Goal: Task Accomplishment & Management: Use online tool/utility

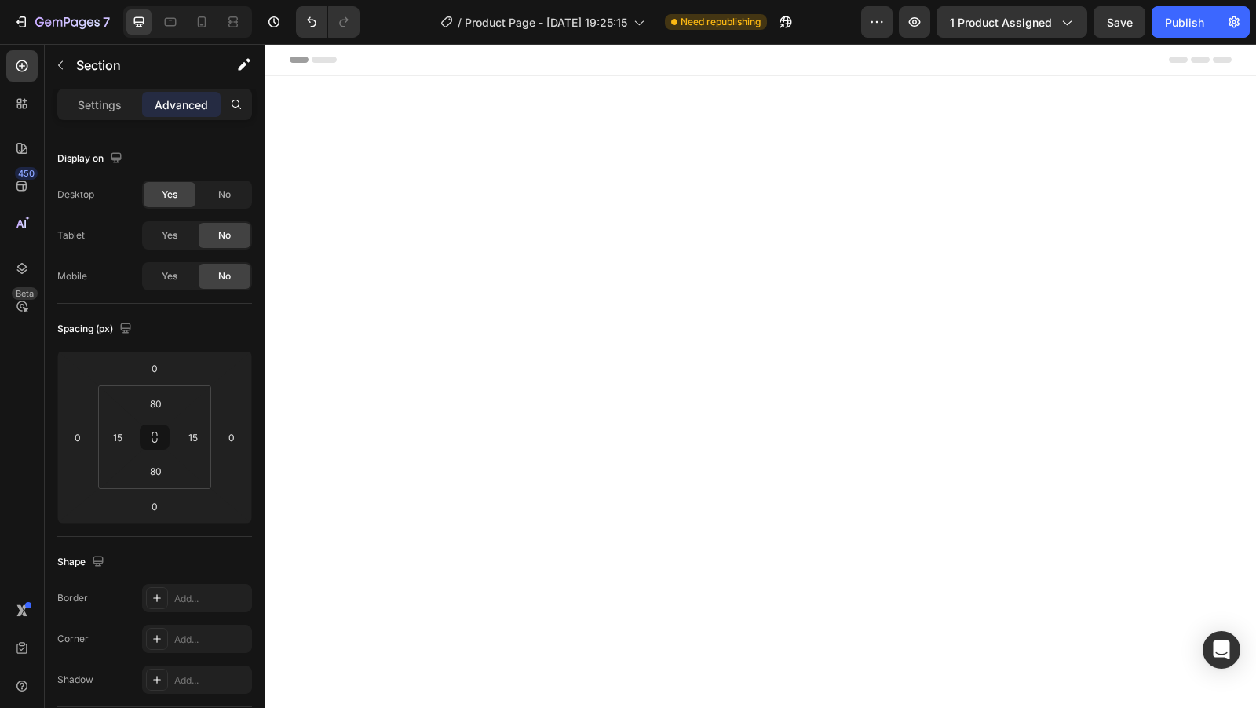
scroll to position [3388, 0]
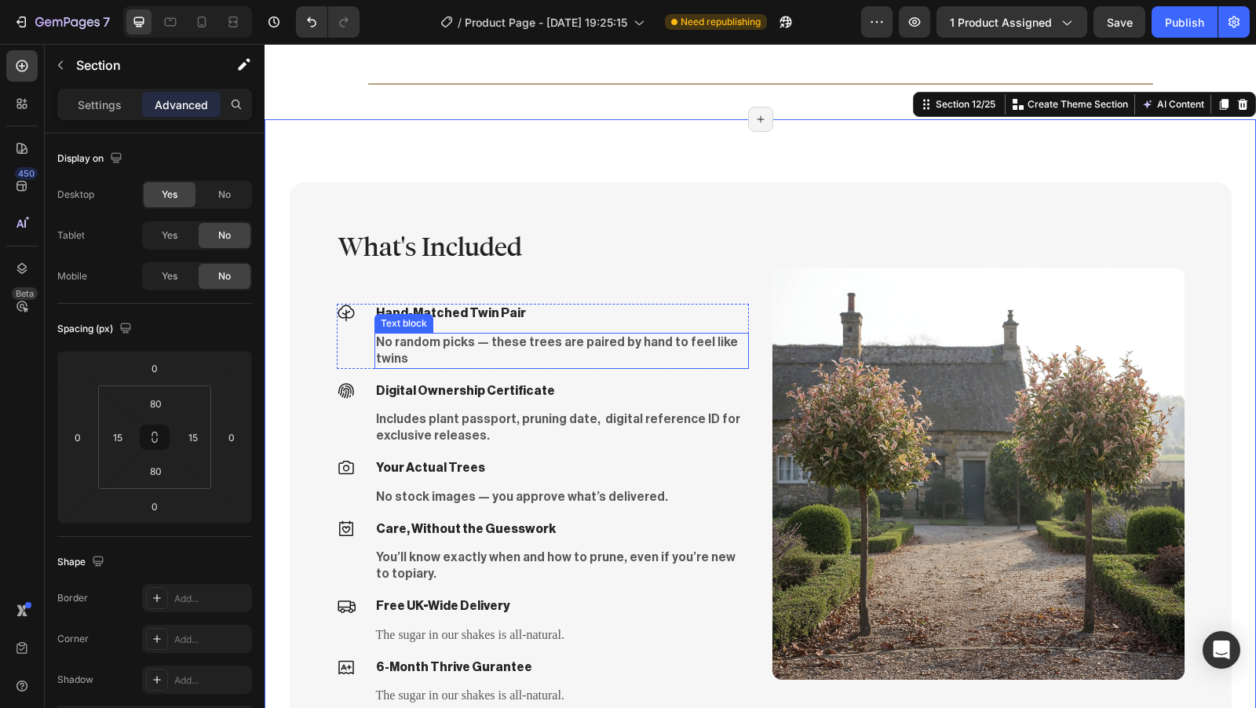
click at [550, 345] on p "No random picks — these trees are paired by hand to feel like twins" at bounding box center [561, 351] width 371 height 33
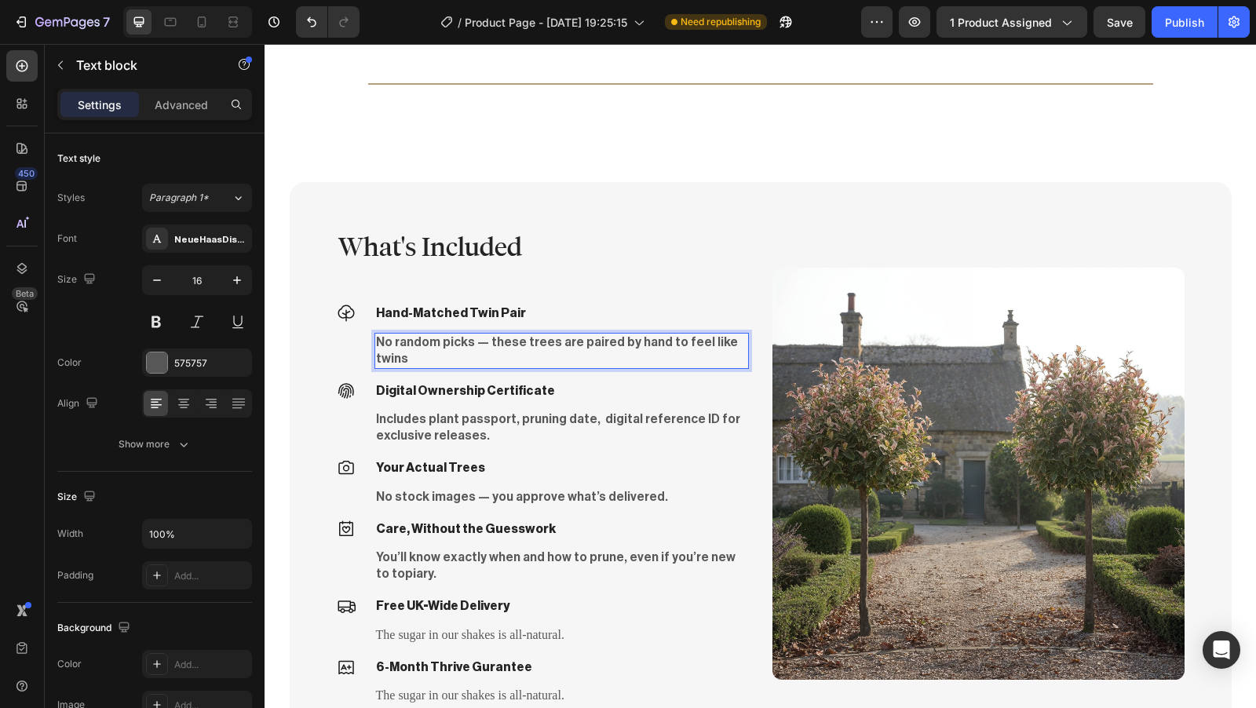
click at [726, 343] on p "No random picks — these trees are paired by hand to feel like twins" at bounding box center [561, 351] width 371 height 33
drag, startPoint x: 726, startPoint y: 342, endPoint x: 368, endPoint y: 339, distance: 357.3
click at [376, 339] on p "No random picks — these trees are paired by hand to feel like twins" at bounding box center [561, 351] width 371 height 33
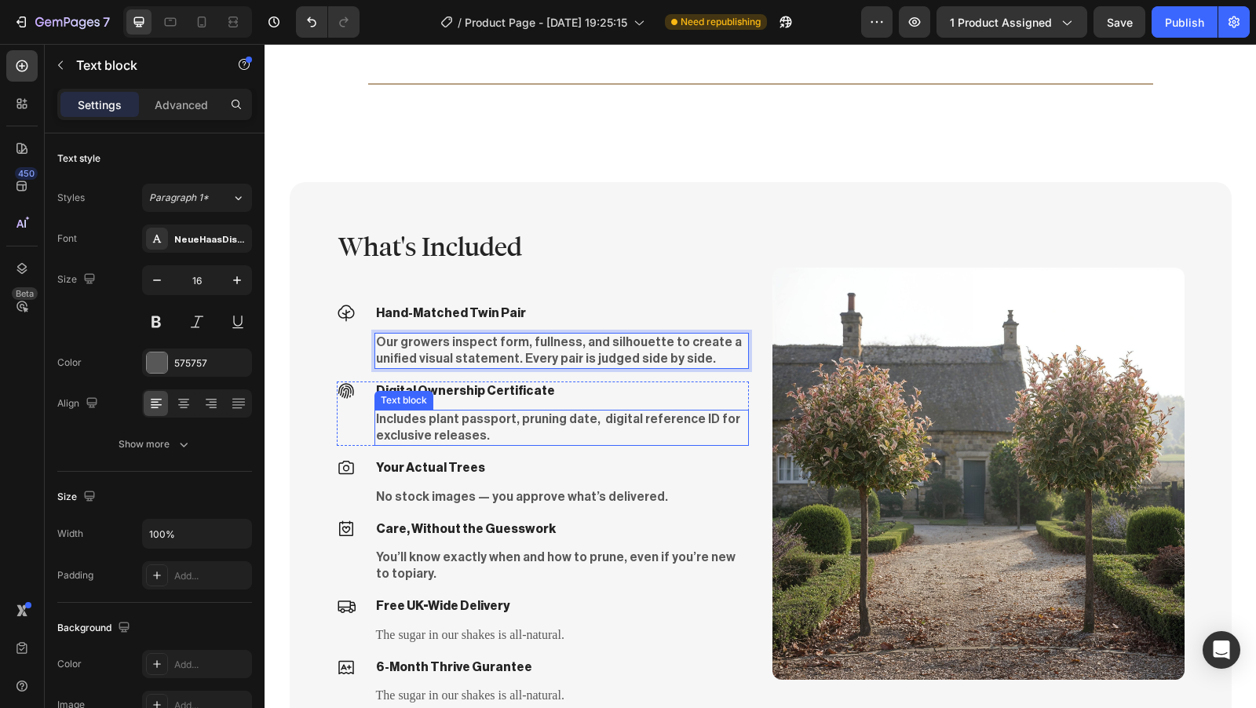
click at [488, 429] on p "Includes plant passport, pruning date, digital reference ID for exclusive relea…" at bounding box center [561, 427] width 371 height 33
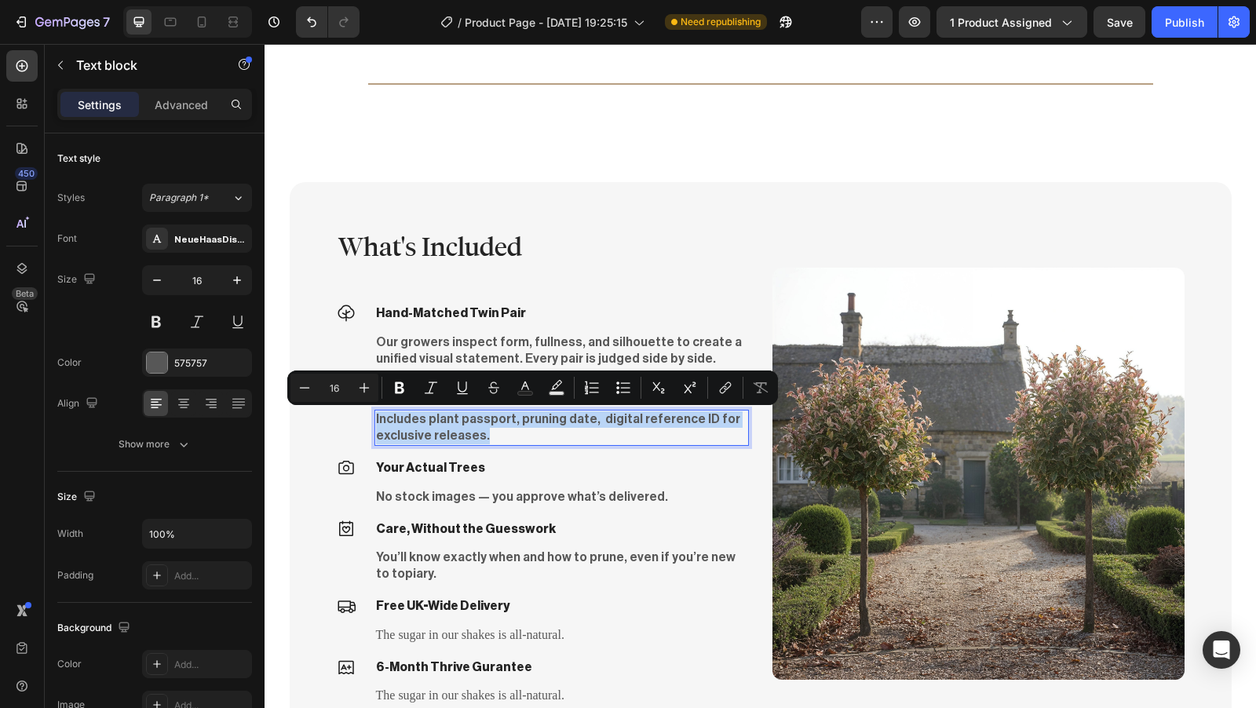
drag, startPoint x: 489, startPoint y: 433, endPoint x: 369, endPoint y: 421, distance: 120.8
click at [376, 421] on p "Includes plant passport, pruning date, digital reference ID for exclusive relea…" at bounding box center [561, 427] width 371 height 33
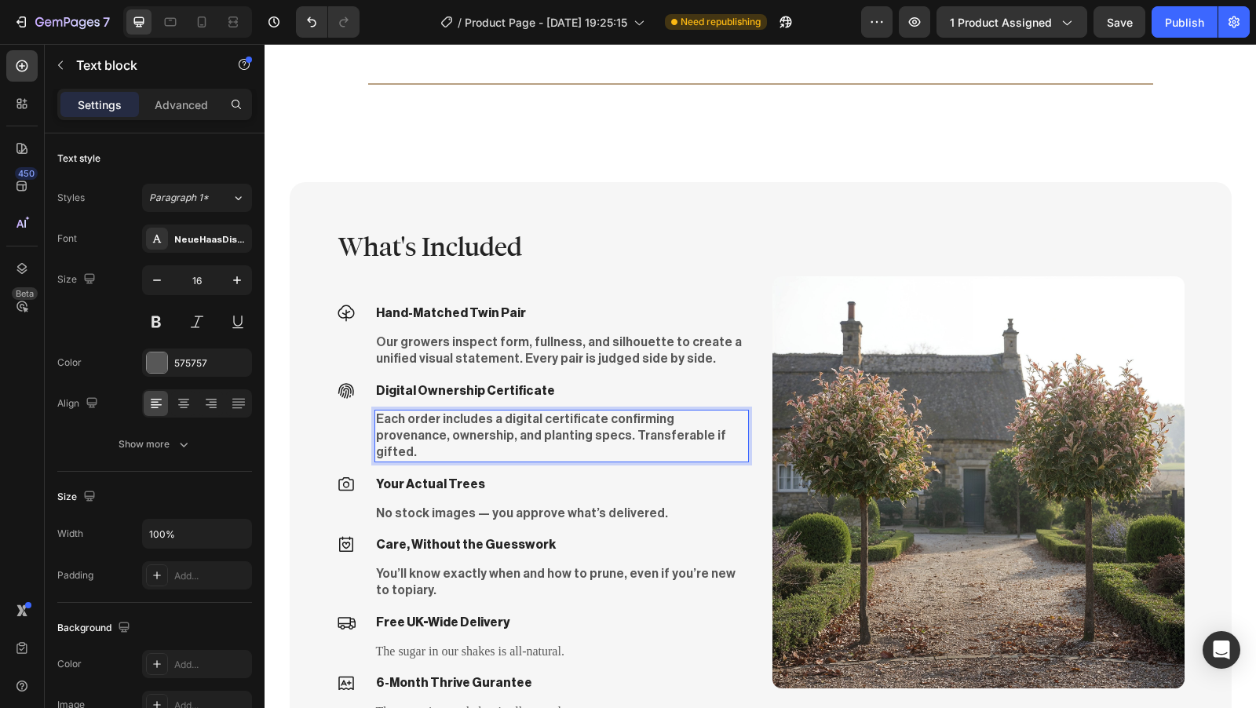
click at [528, 421] on p "Each order includes a digital certificate confirming provenance, ownership, and…" at bounding box center [561, 435] width 371 height 49
click at [525, 421] on p "Each order includes a digital certificate confirming provenance, ownership, and…" at bounding box center [561, 435] width 371 height 49
click at [492, 391] on p "Digital Ownership Certificate" at bounding box center [561, 391] width 371 height 16
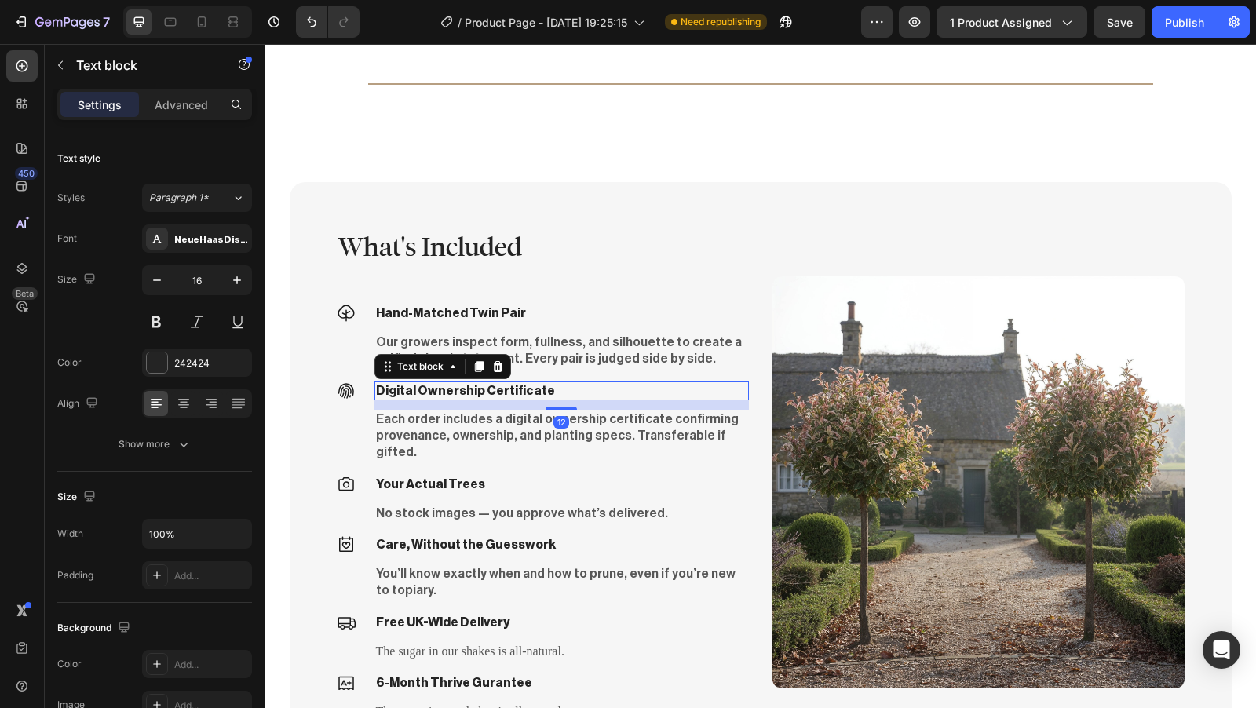
click at [531, 390] on p "Digital Ownership Certificate" at bounding box center [561, 391] width 371 height 16
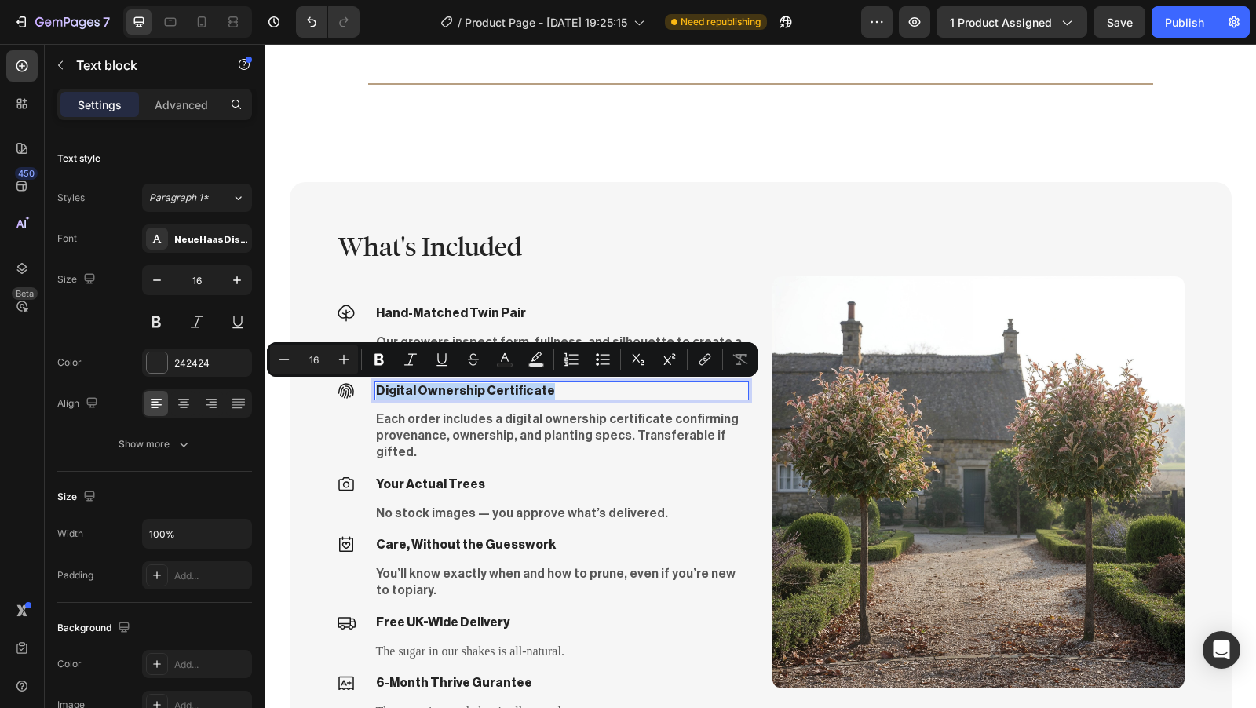
drag, startPoint x: 533, startPoint y: 389, endPoint x: 371, endPoint y: 391, distance: 162.6
click at [376, 391] on p "Digital Ownership Certificate" at bounding box center [561, 391] width 371 height 16
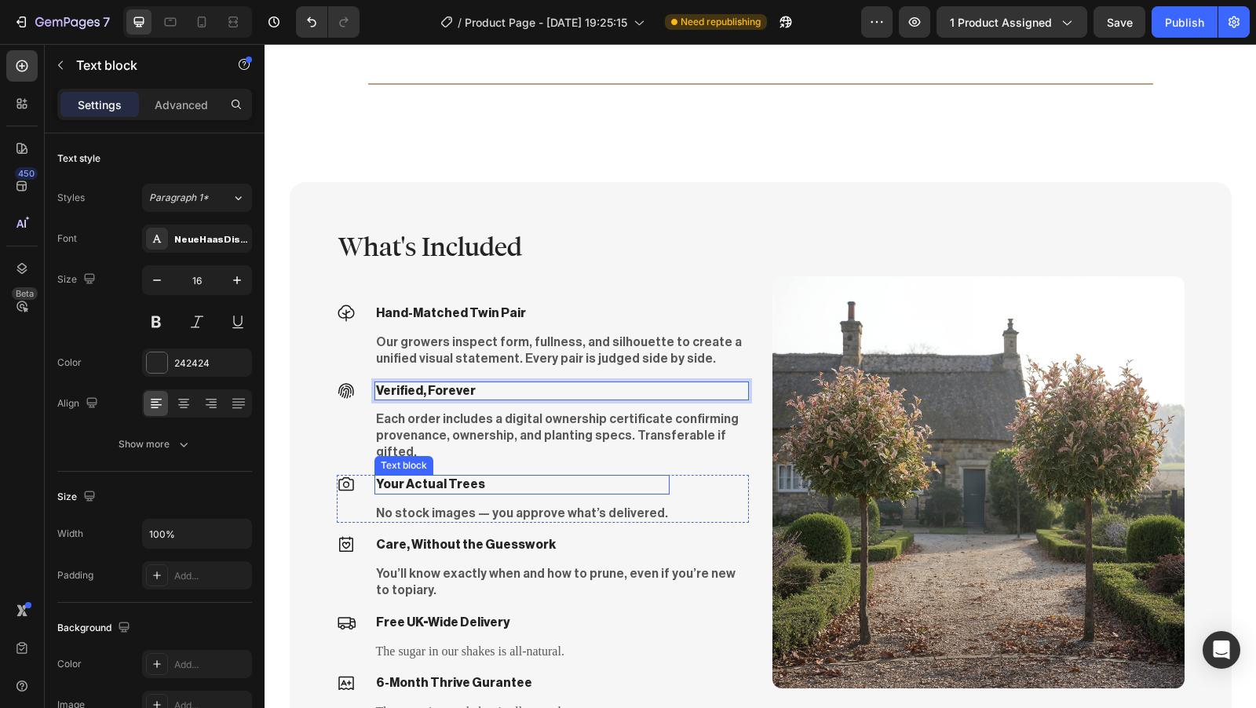
click at [572, 477] on p "Your Actual Trees" at bounding box center [522, 485] width 292 height 16
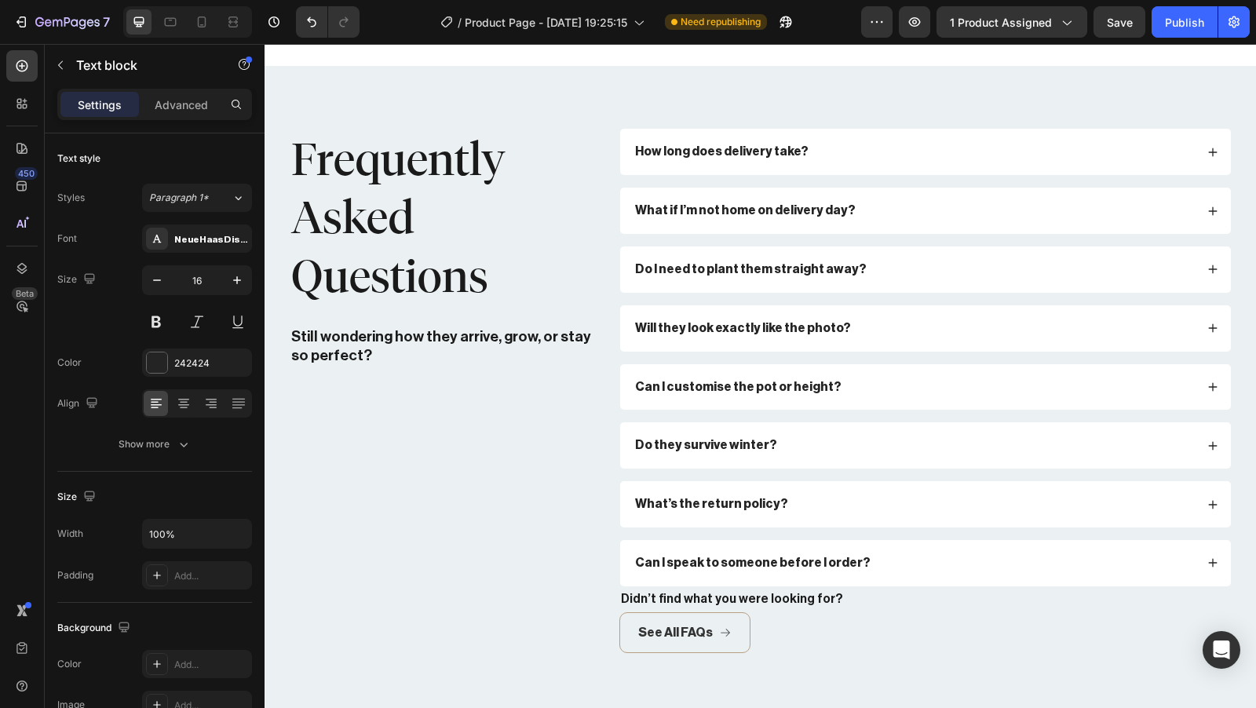
scroll to position [5209, 0]
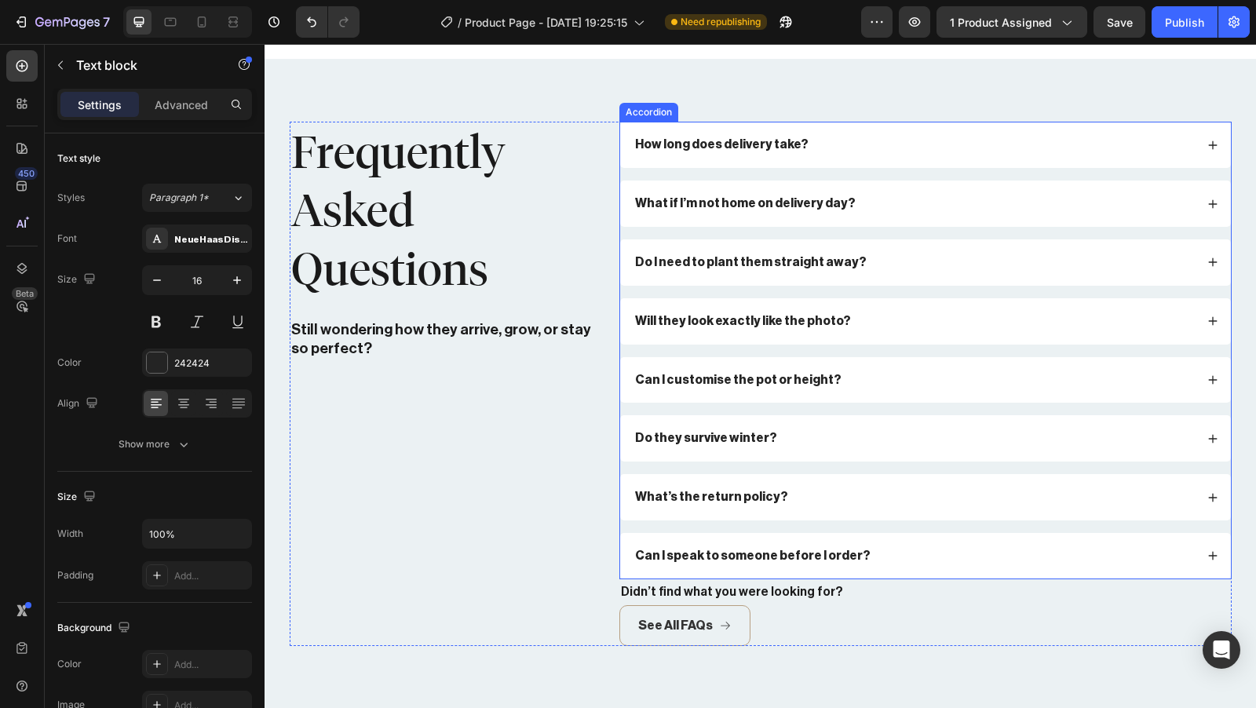
click at [806, 488] on div "What’s the return policy?" at bounding box center [914, 497] width 562 height 21
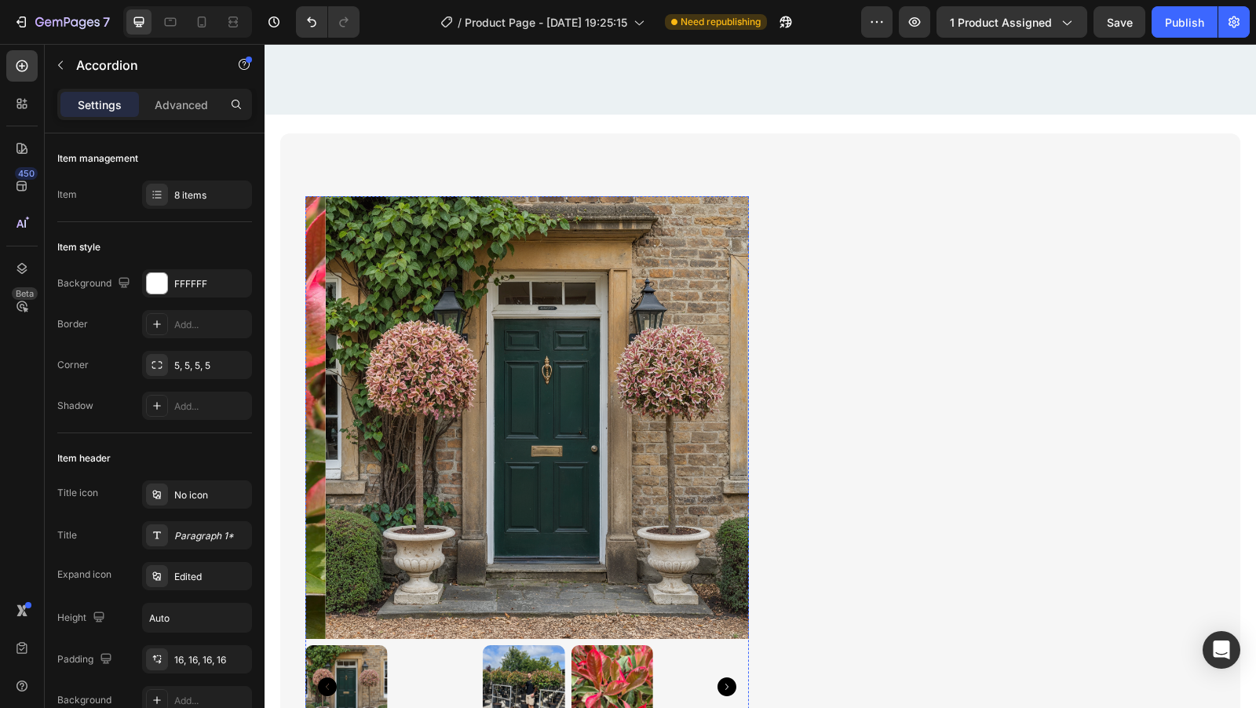
scroll to position [5884, 0]
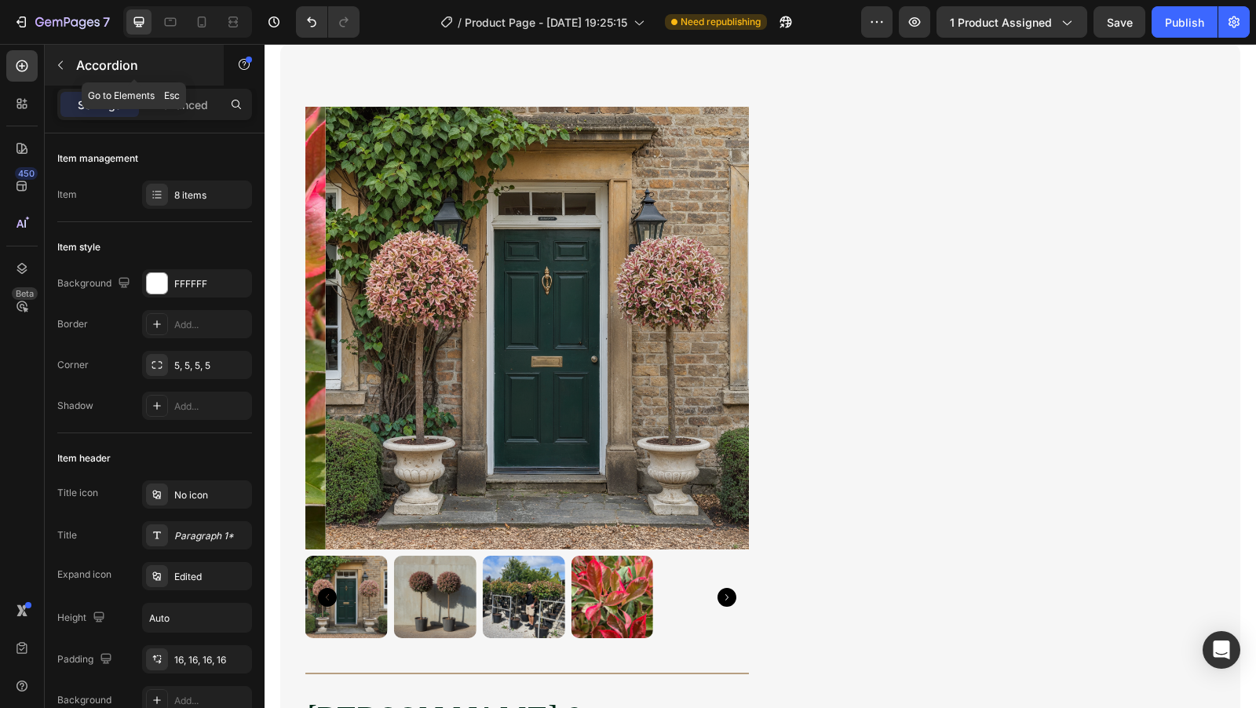
click at [57, 70] on icon "button" at bounding box center [60, 65] width 13 height 13
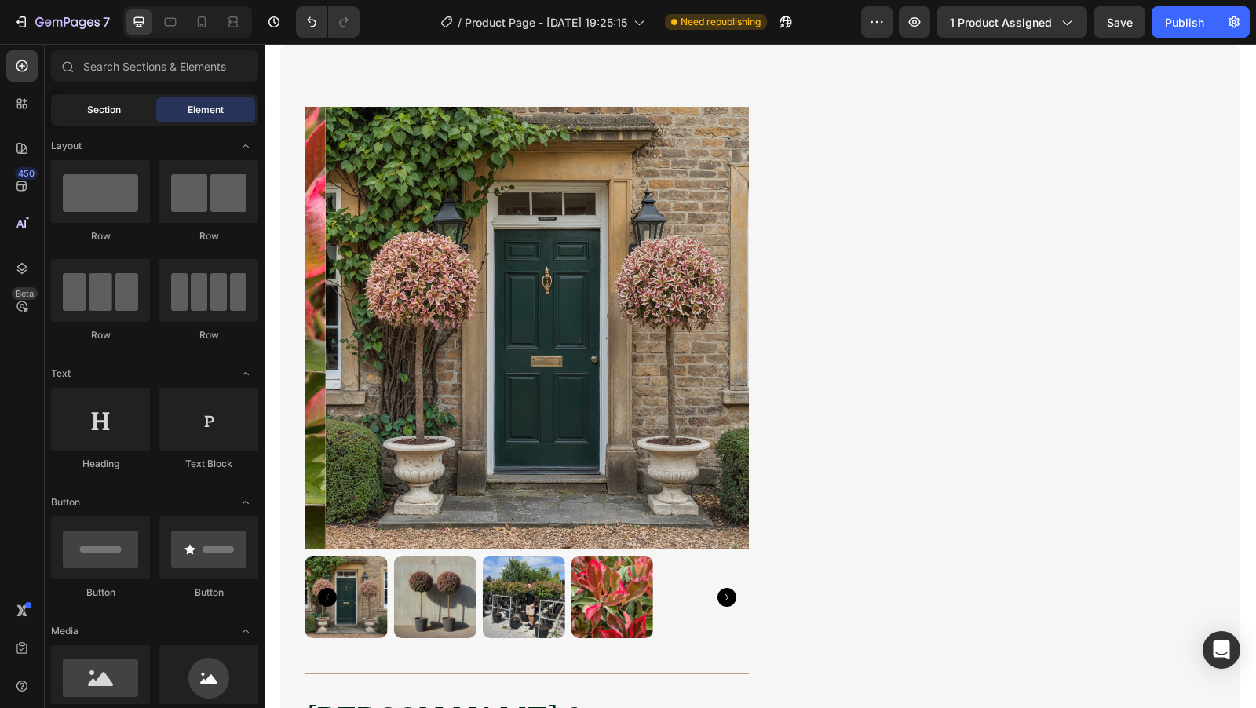
click at [108, 117] on div "Section" at bounding box center [103, 109] width 99 height 25
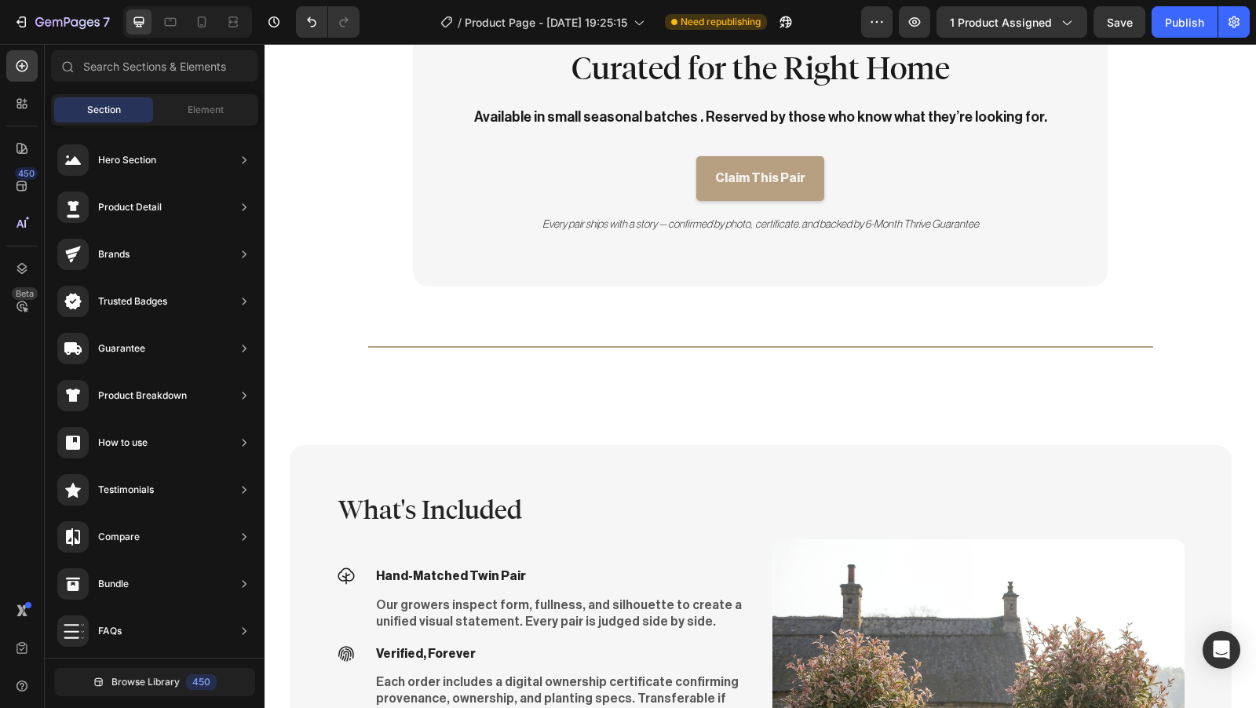
scroll to position [3362, 0]
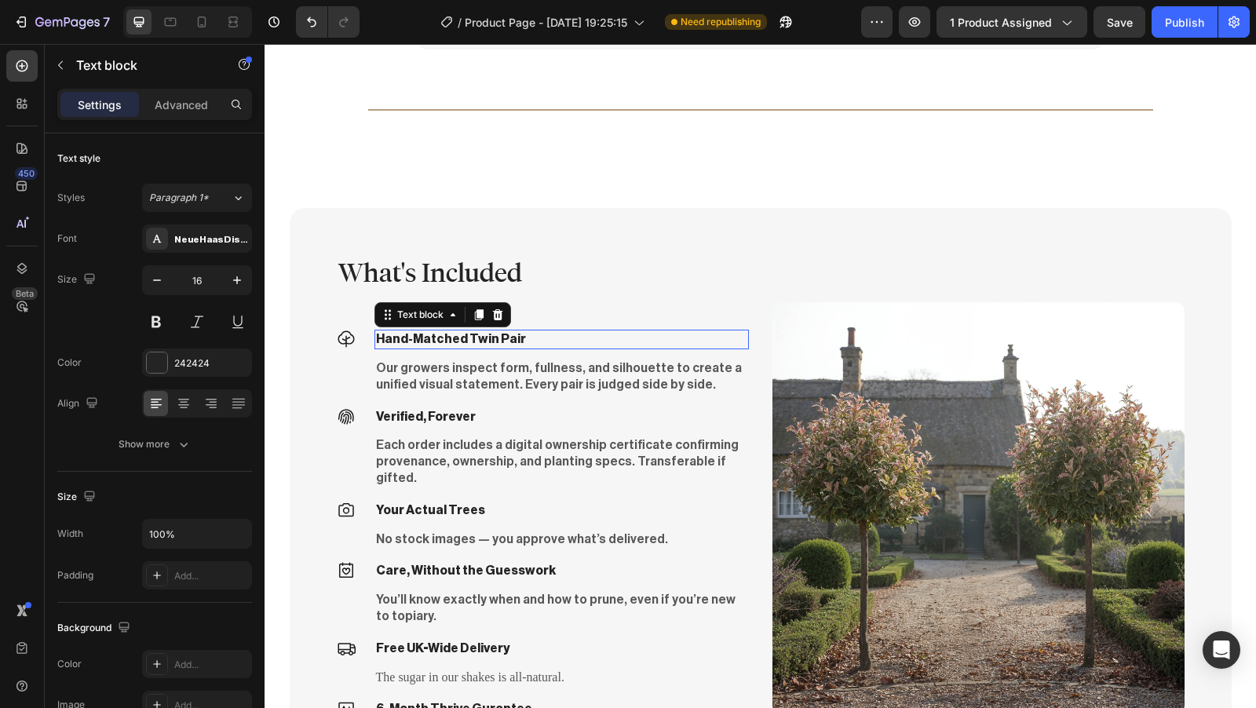
click at [512, 342] on p "Hand-Matched Twin Pair" at bounding box center [561, 339] width 371 height 16
click at [511, 339] on p "Hand-Matched Twin Pair" at bounding box center [561, 339] width 371 height 16
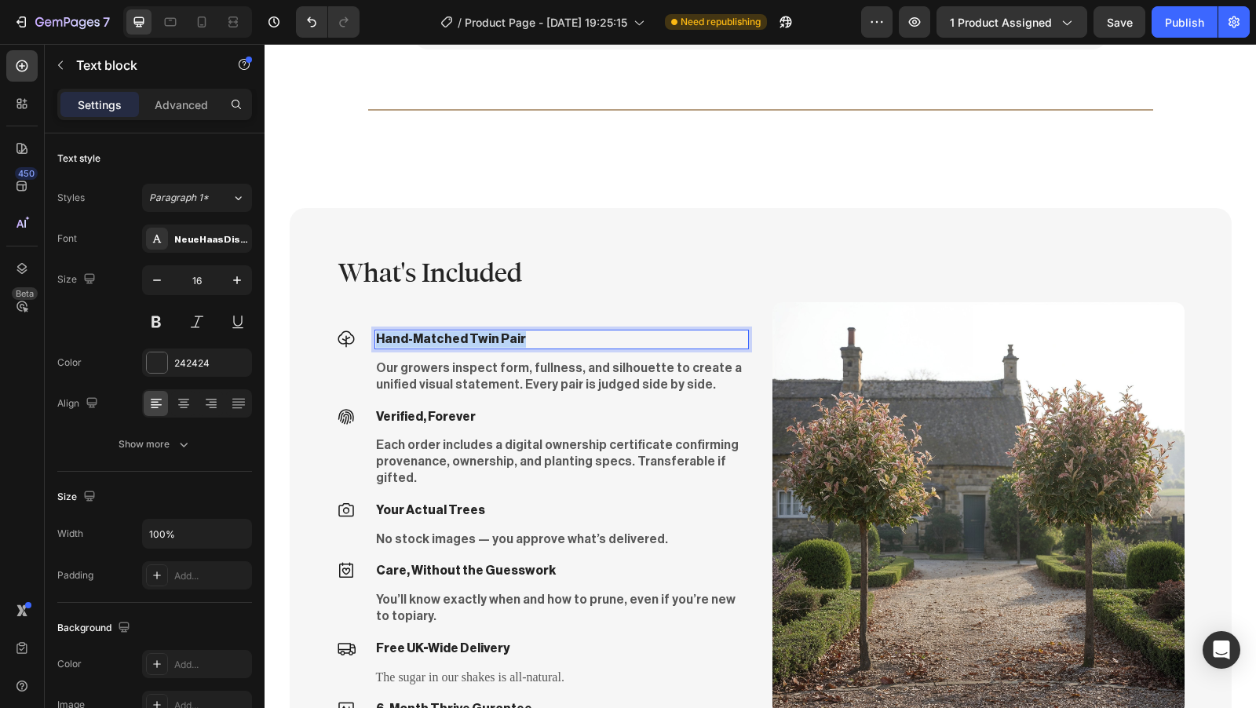
drag, startPoint x: 513, startPoint y: 338, endPoint x: 371, endPoint y: 339, distance: 141.3
click at [376, 339] on p "Hand-Matched Twin Pair" at bounding box center [561, 339] width 371 height 16
click at [475, 383] on p "Our growers inspect form, fullness, and silhouette to create a unified visual s…" at bounding box center [561, 376] width 371 height 33
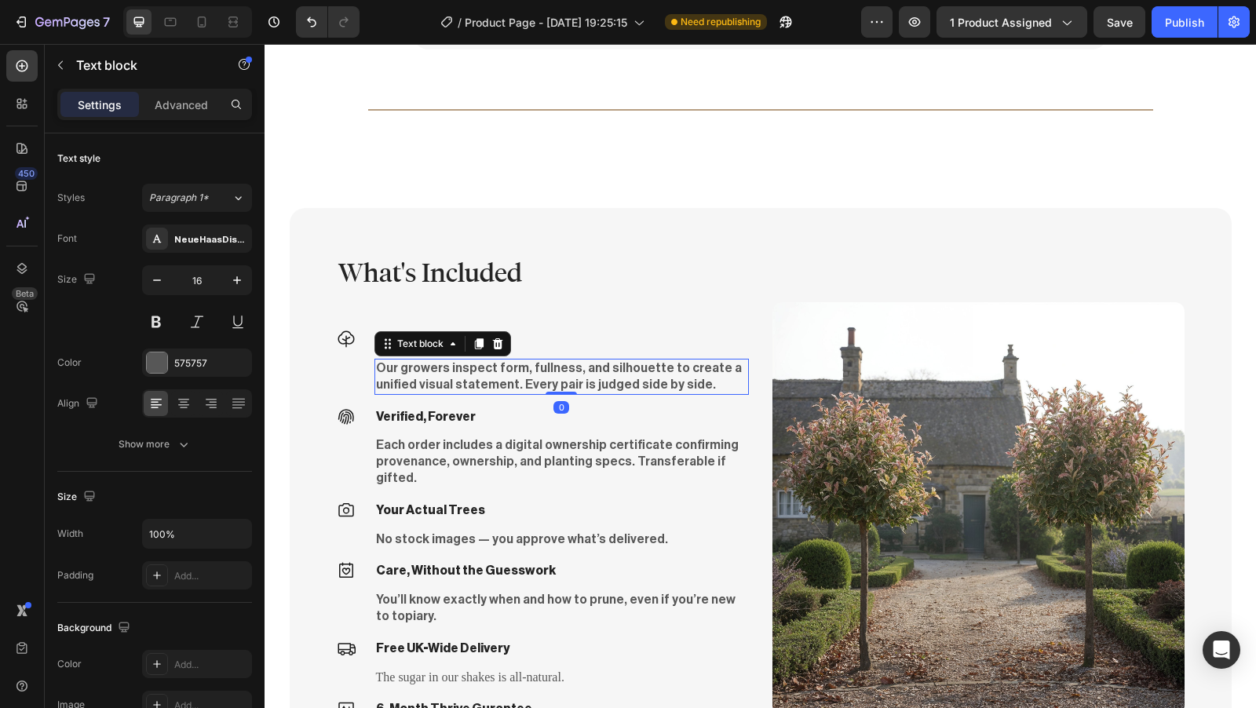
click at [638, 388] on p "Our growers inspect form, fullness, and silhouette to create a unified visual s…" at bounding box center [561, 376] width 371 height 33
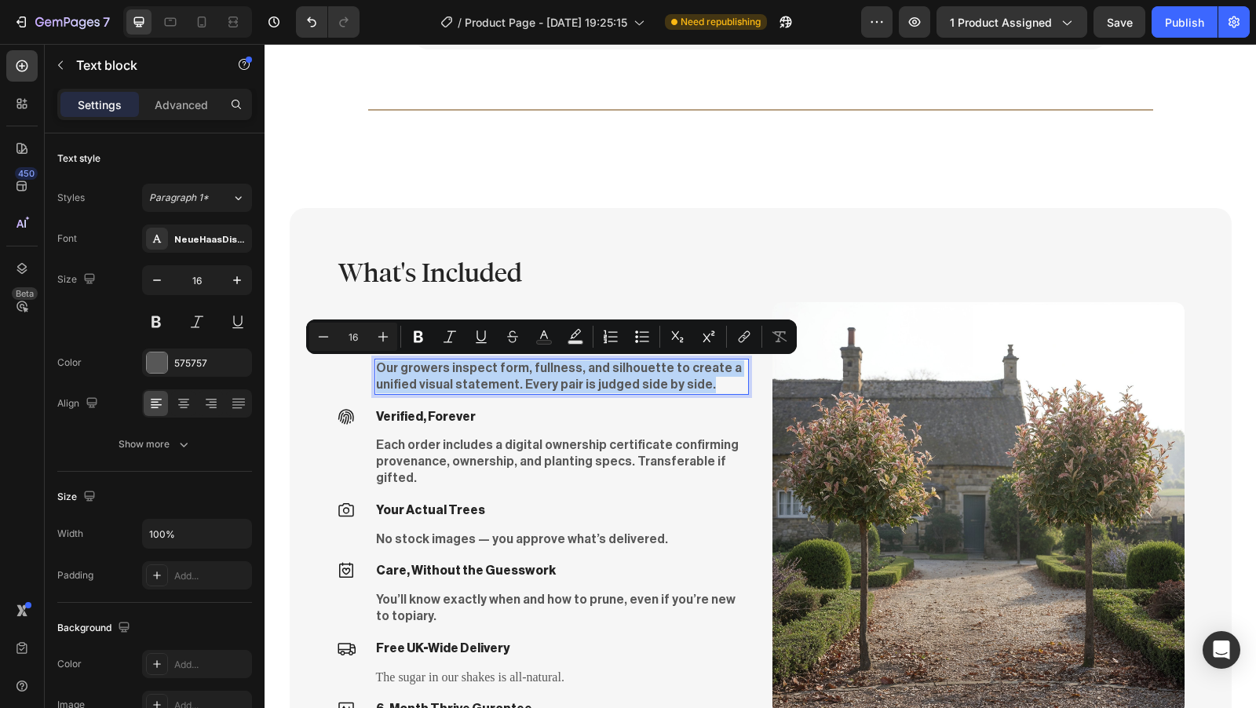
drag, startPoint x: 642, startPoint y: 386, endPoint x: 372, endPoint y: 371, distance: 270.5
click at [376, 371] on p "Our growers inspect form, fullness, and silhouette to create a unified visual s…" at bounding box center [561, 376] width 371 height 33
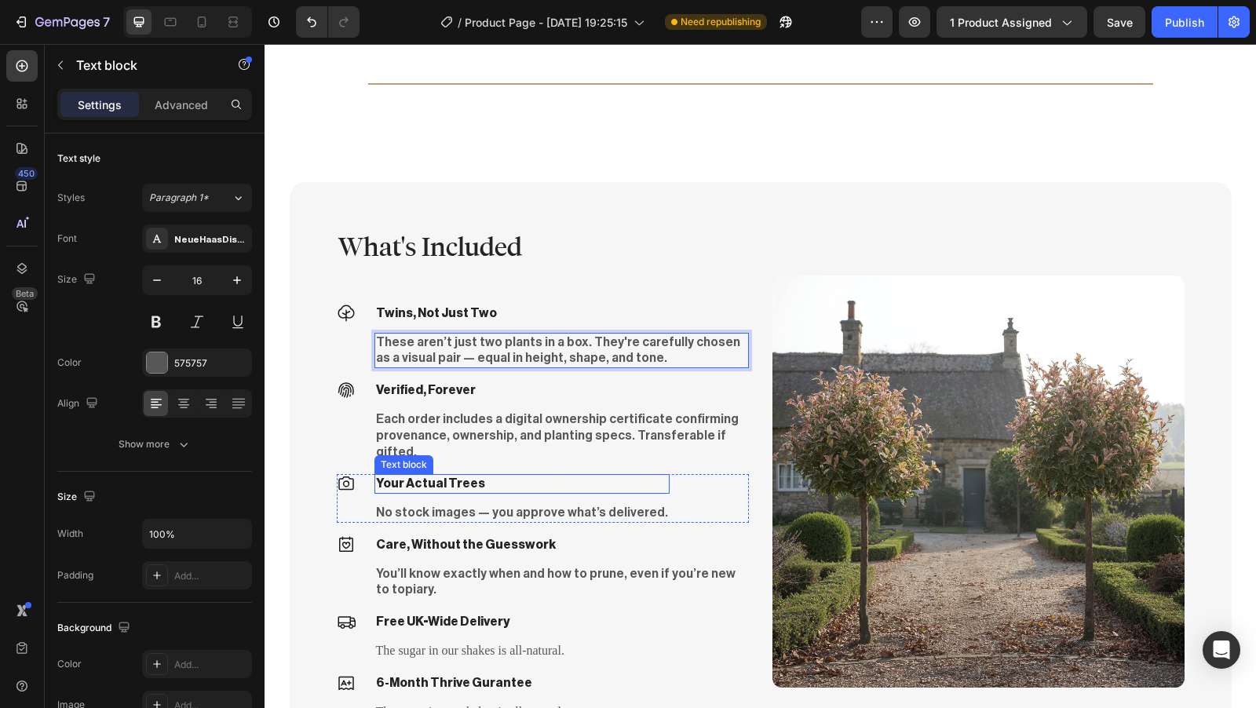
scroll to position [3409, 0]
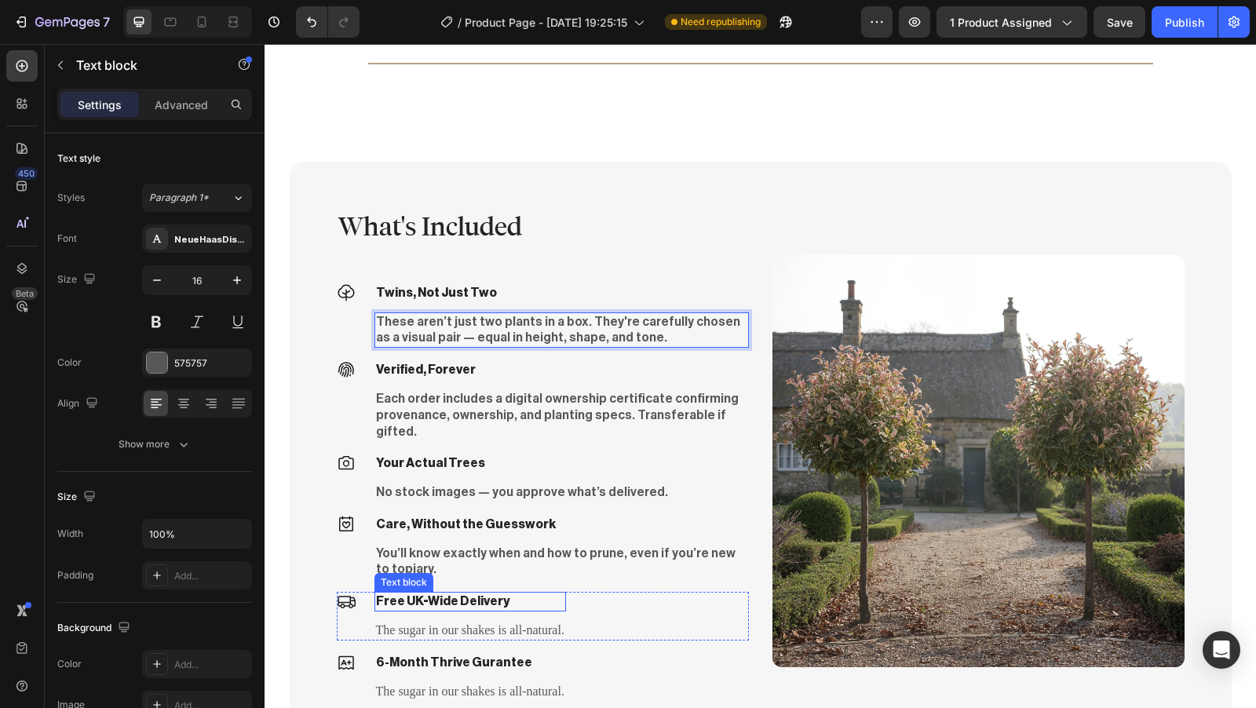
click at [512, 594] on p "Free UK-Wide Delivery" at bounding box center [470, 602] width 188 height 16
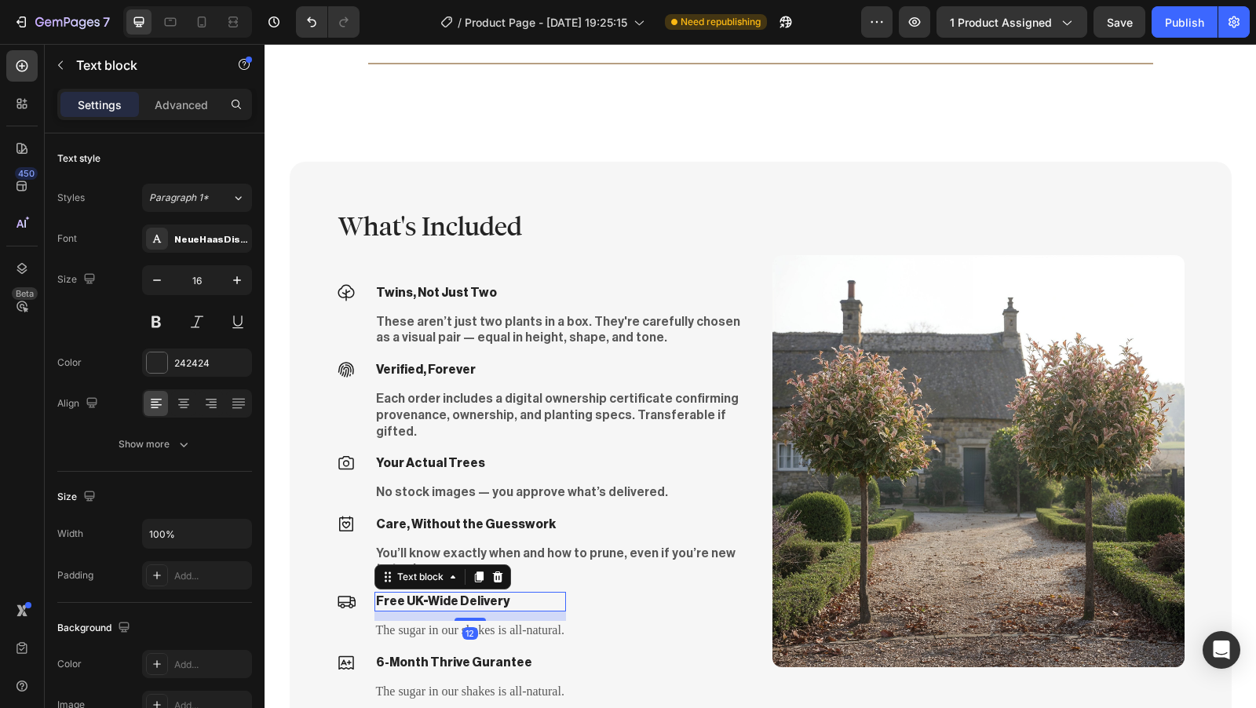
click at [512, 594] on p "Free UK-Wide Delivery" at bounding box center [470, 602] width 188 height 16
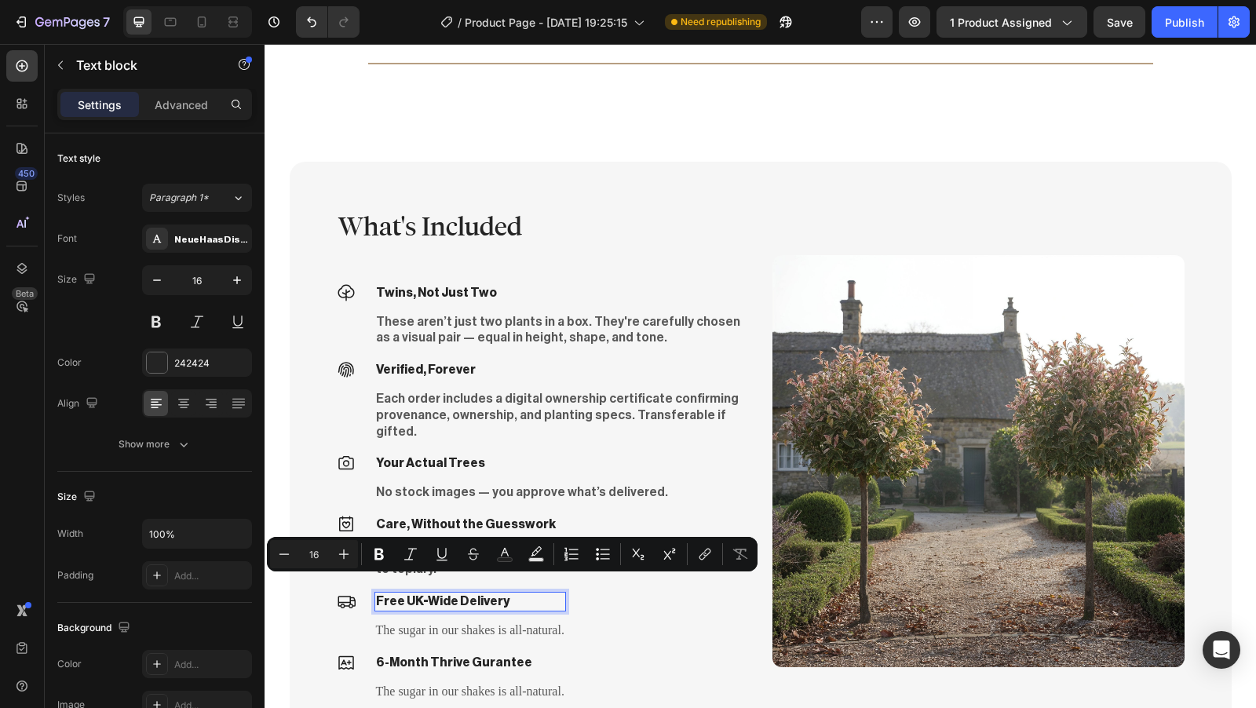
drag, startPoint x: 513, startPoint y: 584, endPoint x: 371, endPoint y: 587, distance: 142.2
click at [376, 594] on p "Free UK-Wide Delivery" at bounding box center [470, 602] width 188 height 16
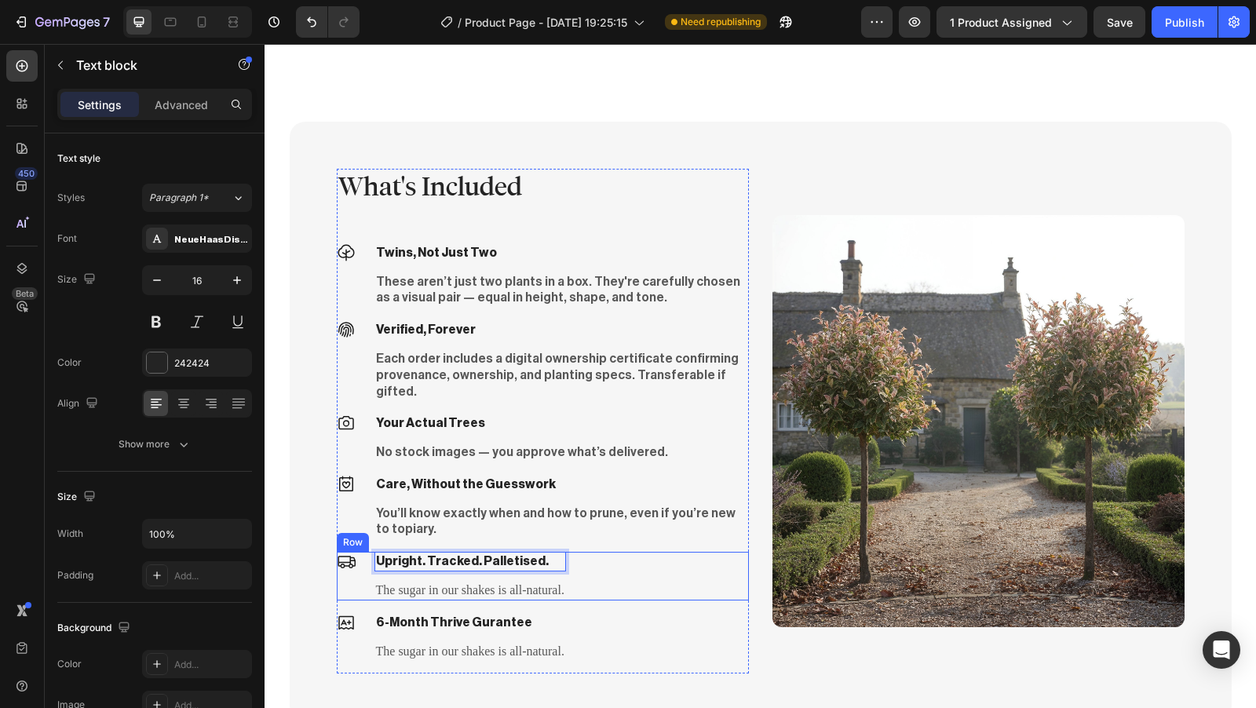
scroll to position [3426, 0]
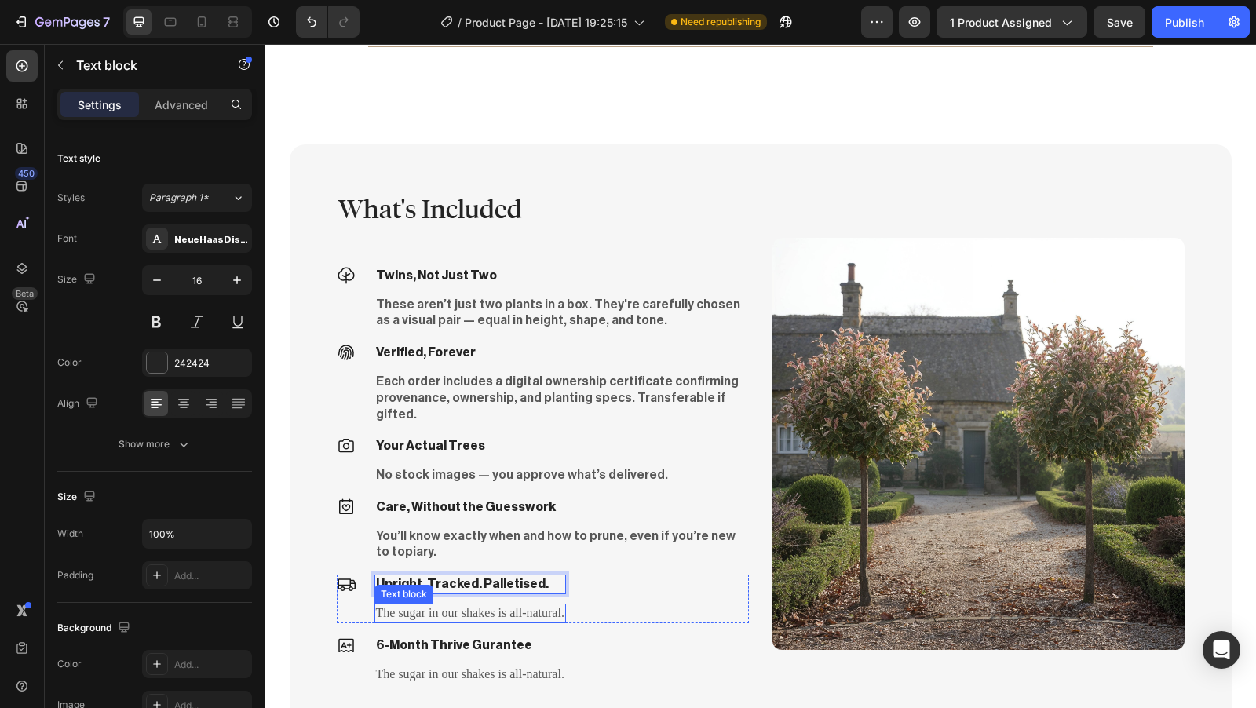
click at [550, 605] on p "The sugar in our shakes is all-natural." at bounding box center [470, 613] width 188 height 16
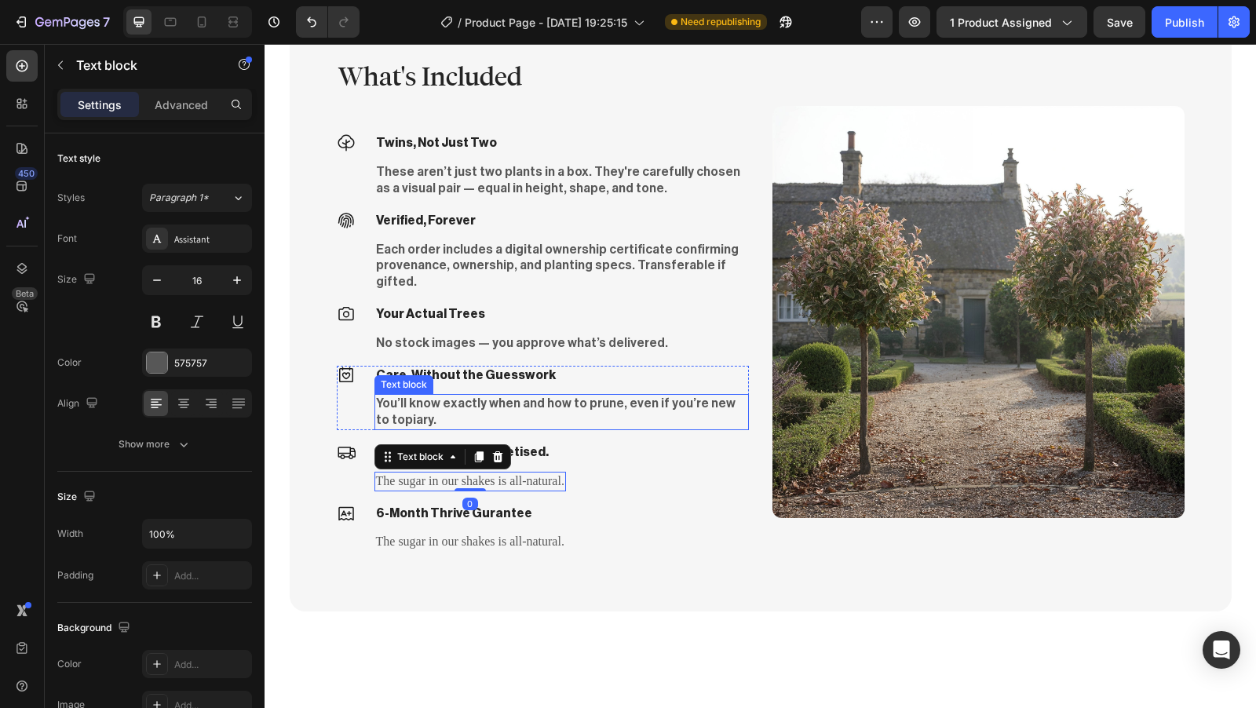
scroll to position [3594, 0]
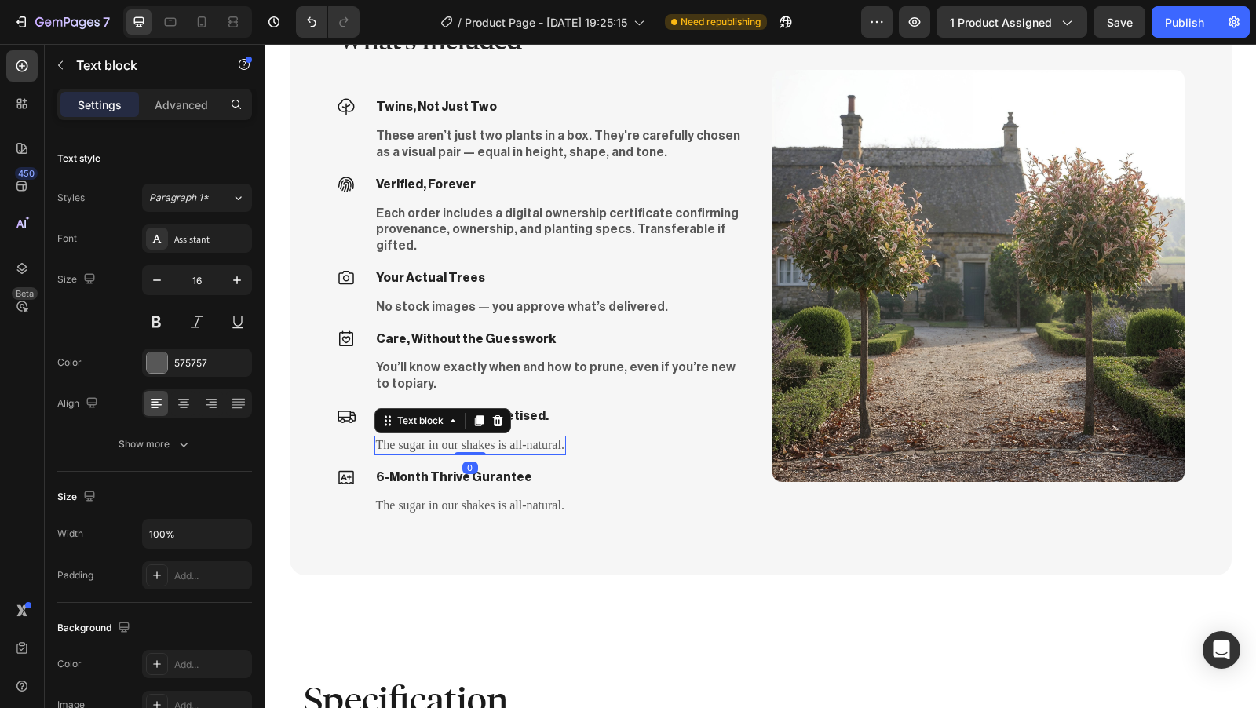
click at [555, 437] on p "The sugar in our shakes is all-natural." at bounding box center [470, 445] width 188 height 16
drag, startPoint x: 558, startPoint y: 430, endPoint x: 371, endPoint y: 434, distance: 186.1
click at [375, 436] on div "The sugar in our shakes is all-natural." at bounding box center [471, 446] width 192 height 20
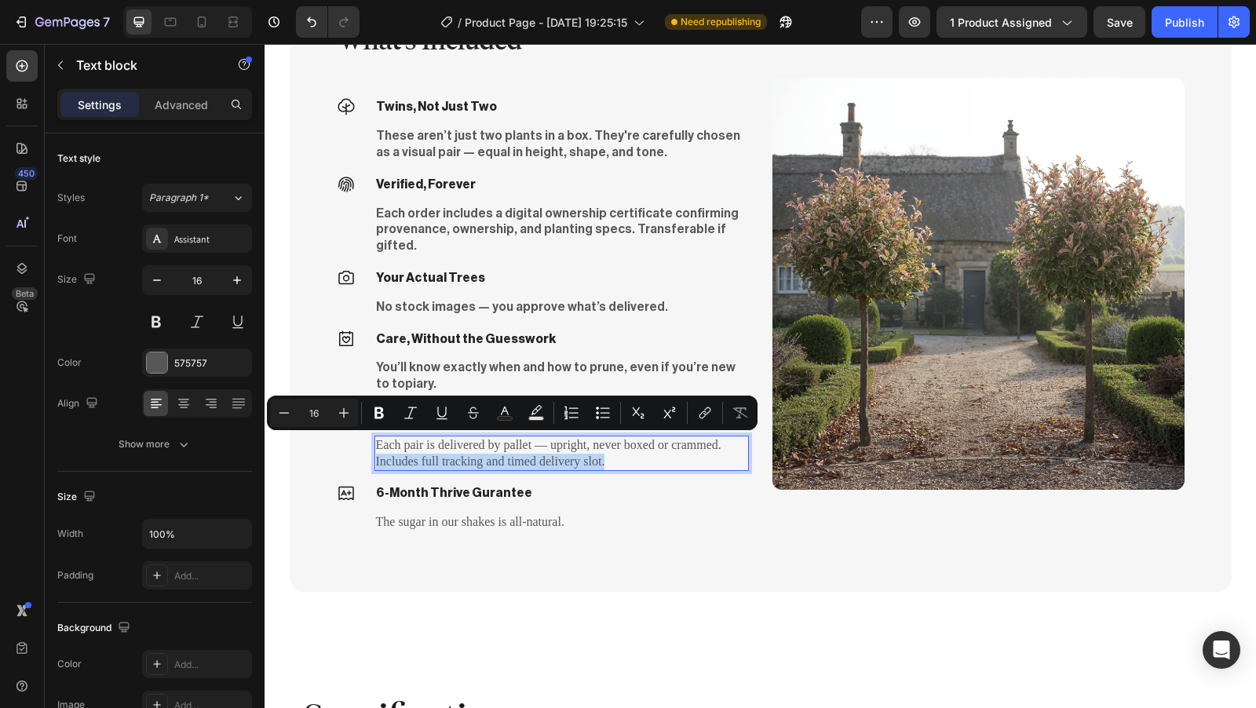
drag, startPoint x: 616, startPoint y: 446, endPoint x: 369, endPoint y: 446, distance: 246.6
click at [376, 446] on p "Each pair is delivered by pallet — upright, never boxed or crammed. Includes fu…" at bounding box center [561, 453] width 371 height 33
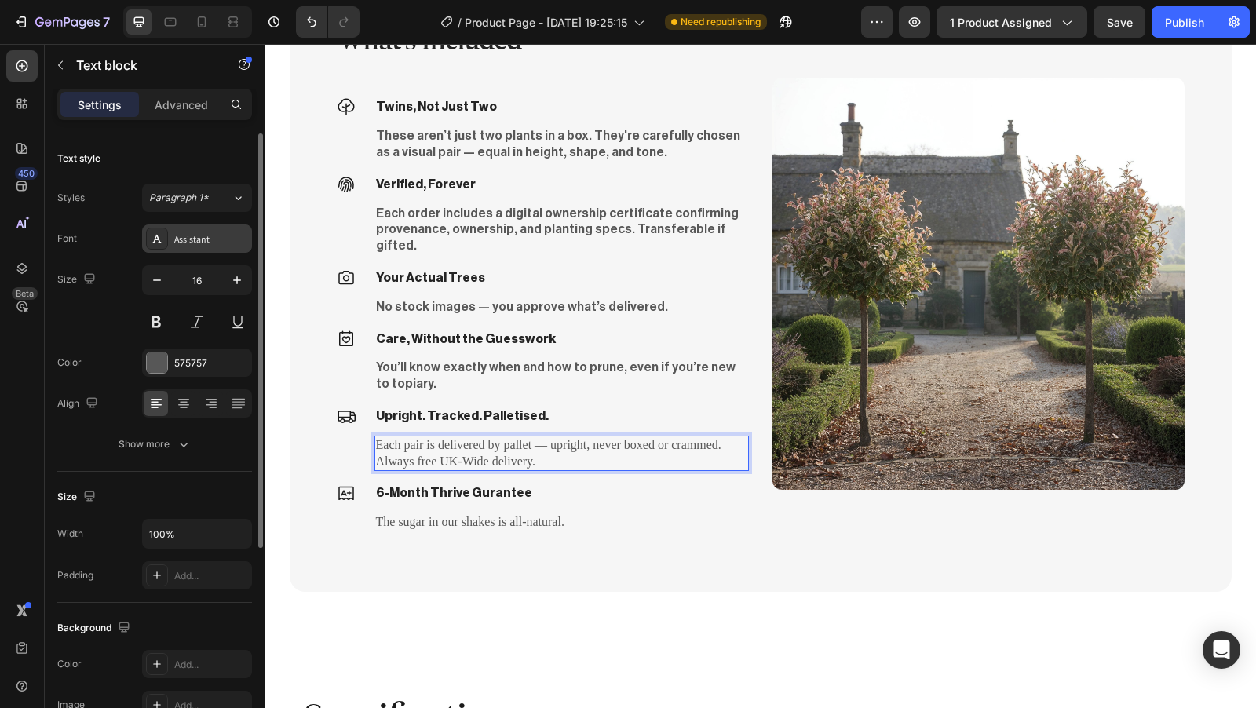
click at [188, 241] on div "Assistant" at bounding box center [211, 239] width 74 height 14
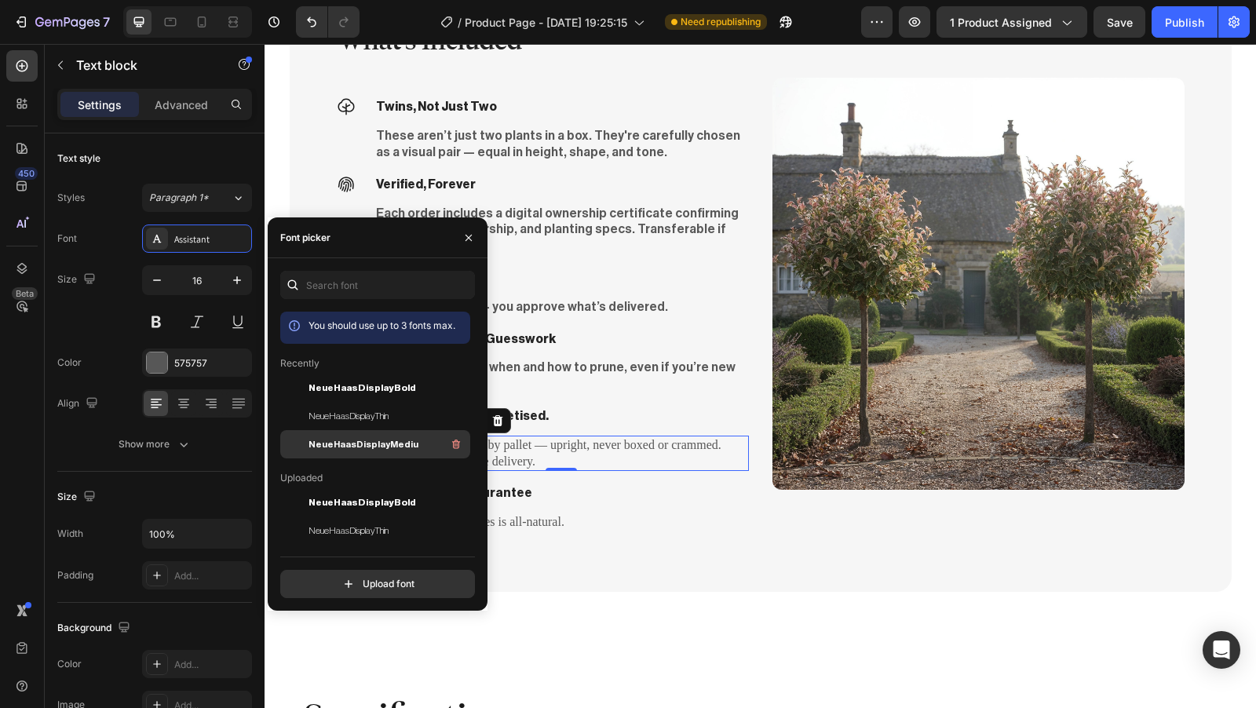
click at [392, 446] on span "NeueHaasDisplayMediu" at bounding box center [364, 444] width 110 height 14
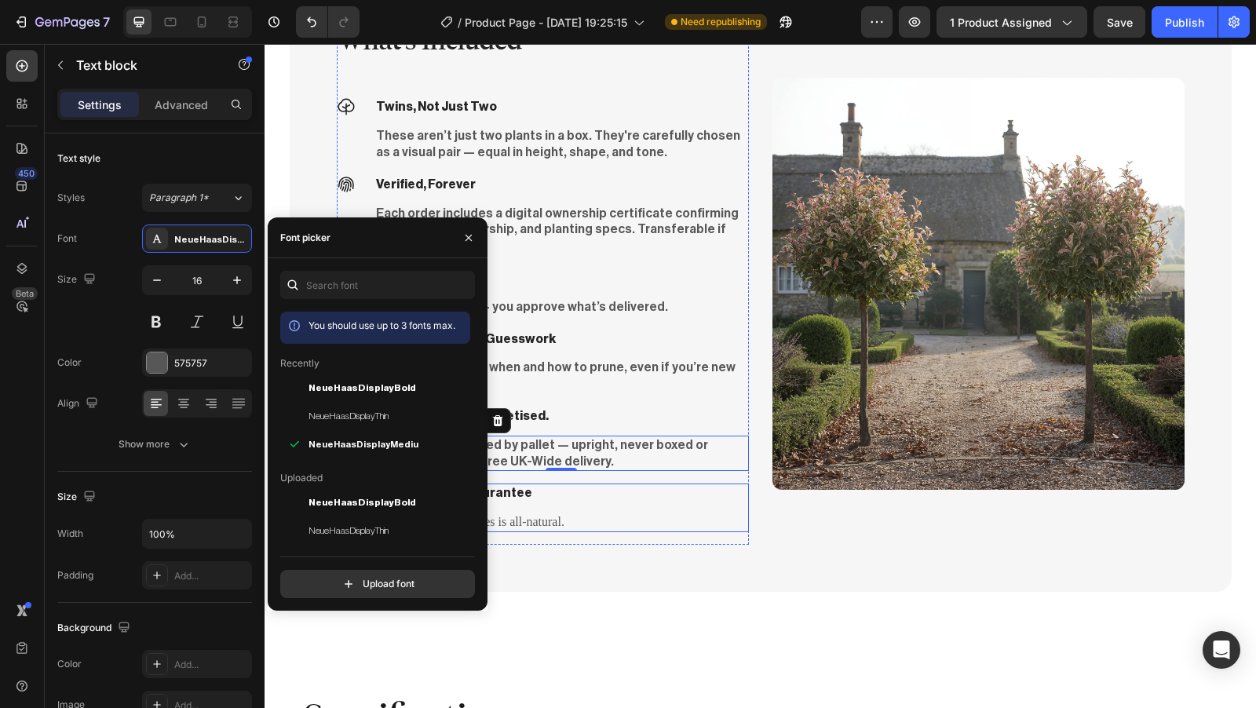
click at [609, 493] on div "Icon 6-Month Thrive Gurantee Text block The sugar in our shakes is all-natural.…" at bounding box center [543, 508] width 412 height 49
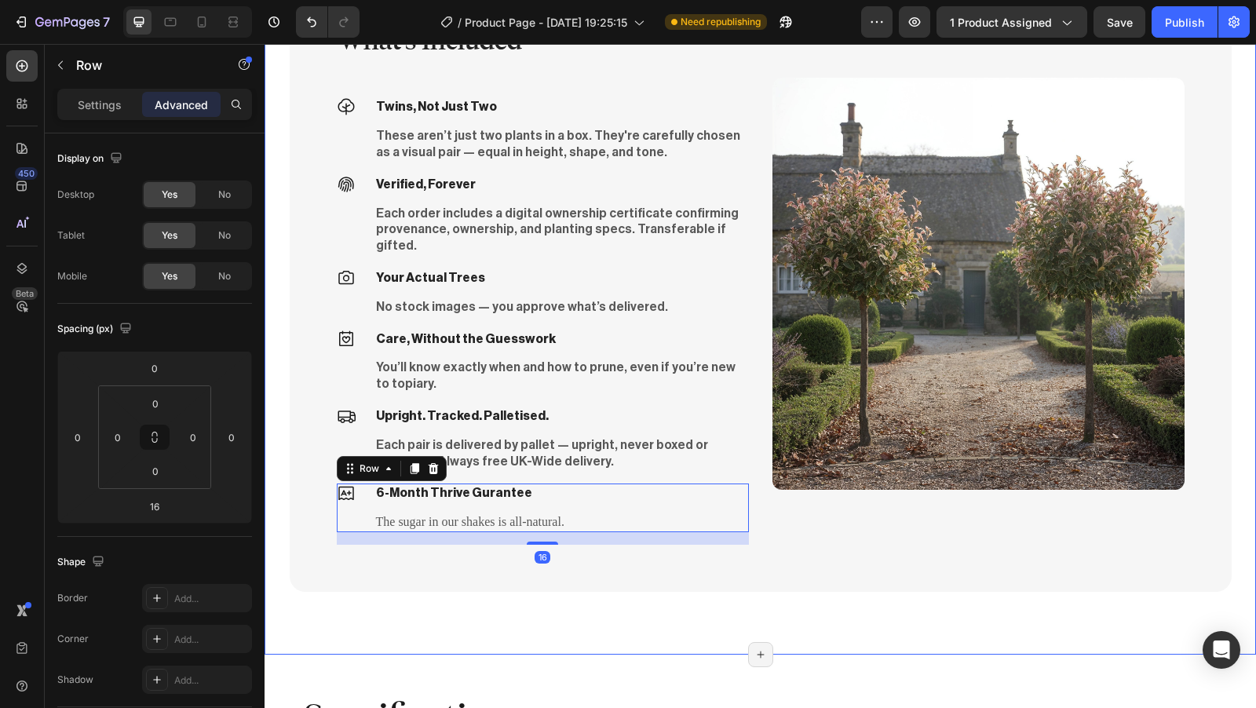
click at [642, 601] on div "What's Included Heading Icon Twins, Not Just Two Text block These aren’t just t…" at bounding box center [761, 283] width 992 height 741
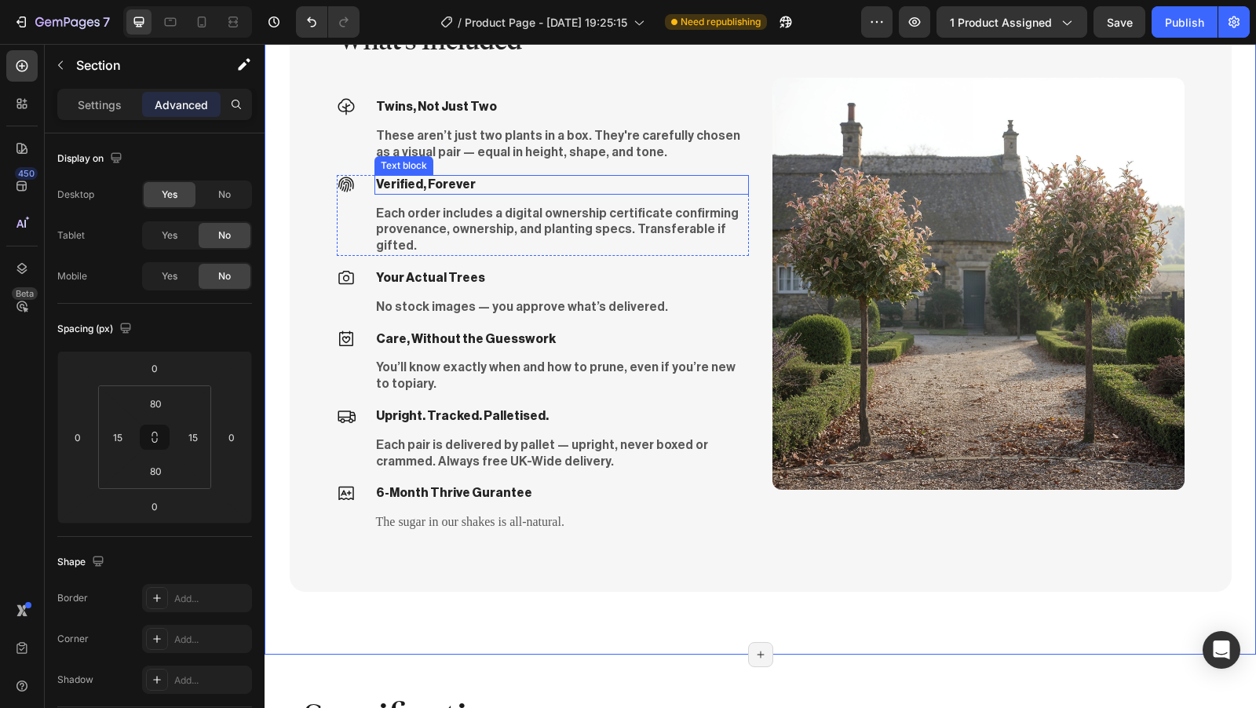
click at [447, 188] on p "Verified, Forever" at bounding box center [561, 185] width 371 height 16
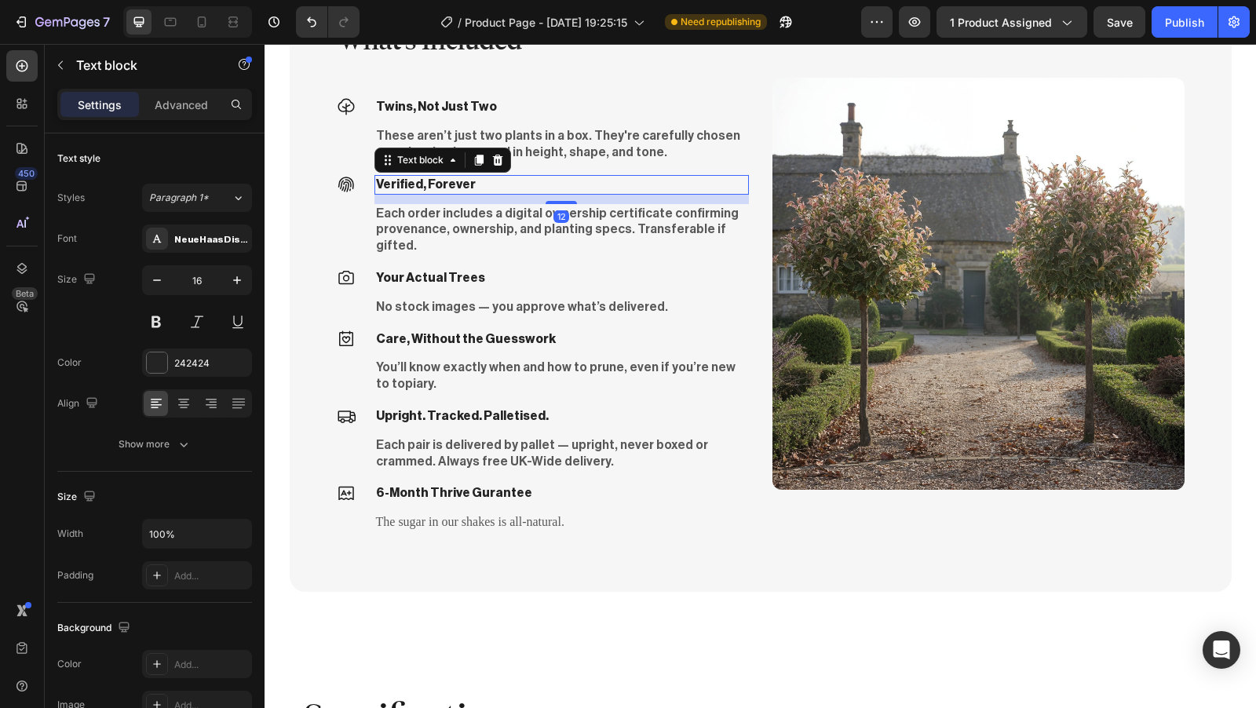
click at [467, 185] on p "Verified, Forever" at bounding box center [561, 185] width 371 height 16
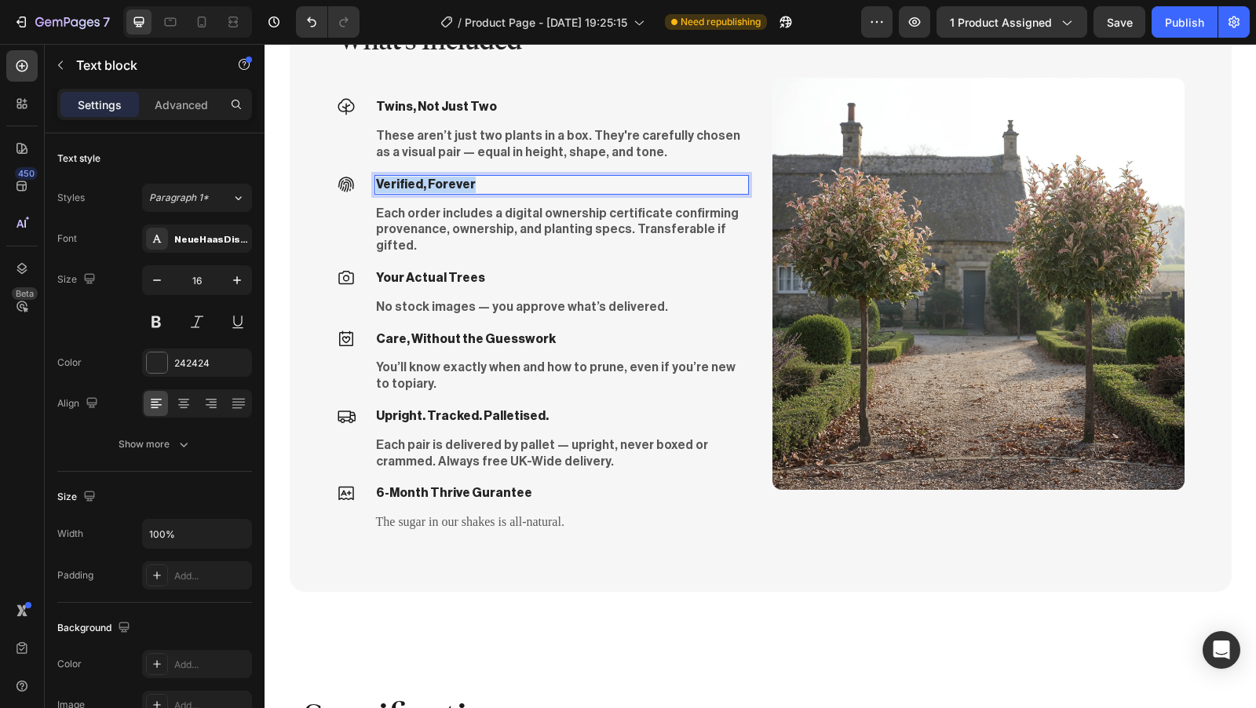
drag, startPoint x: 470, startPoint y: 185, endPoint x: 371, endPoint y: 184, distance: 99.7
click at [376, 184] on p "Verified, Forever" at bounding box center [561, 185] width 371 height 16
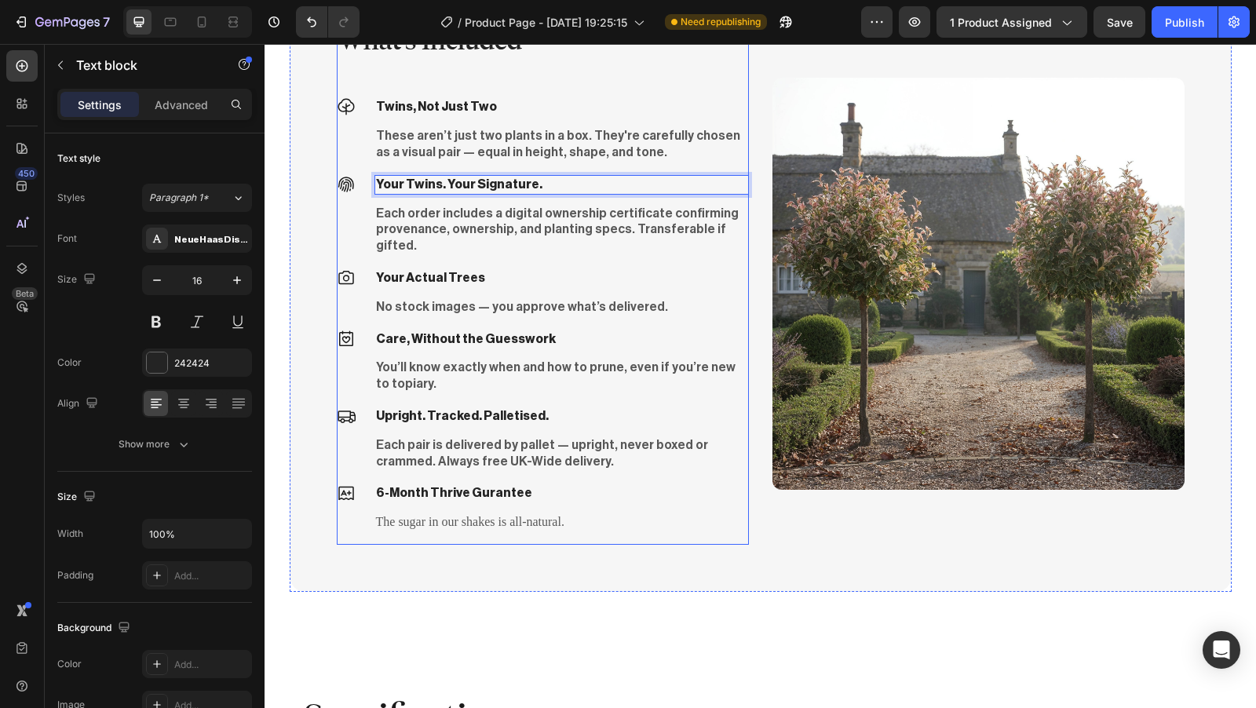
click at [465, 223] on p "Each order includes a digital ownership certificate confirming provenance, owne…" at bounding box center [561, 230] width 371 height 49
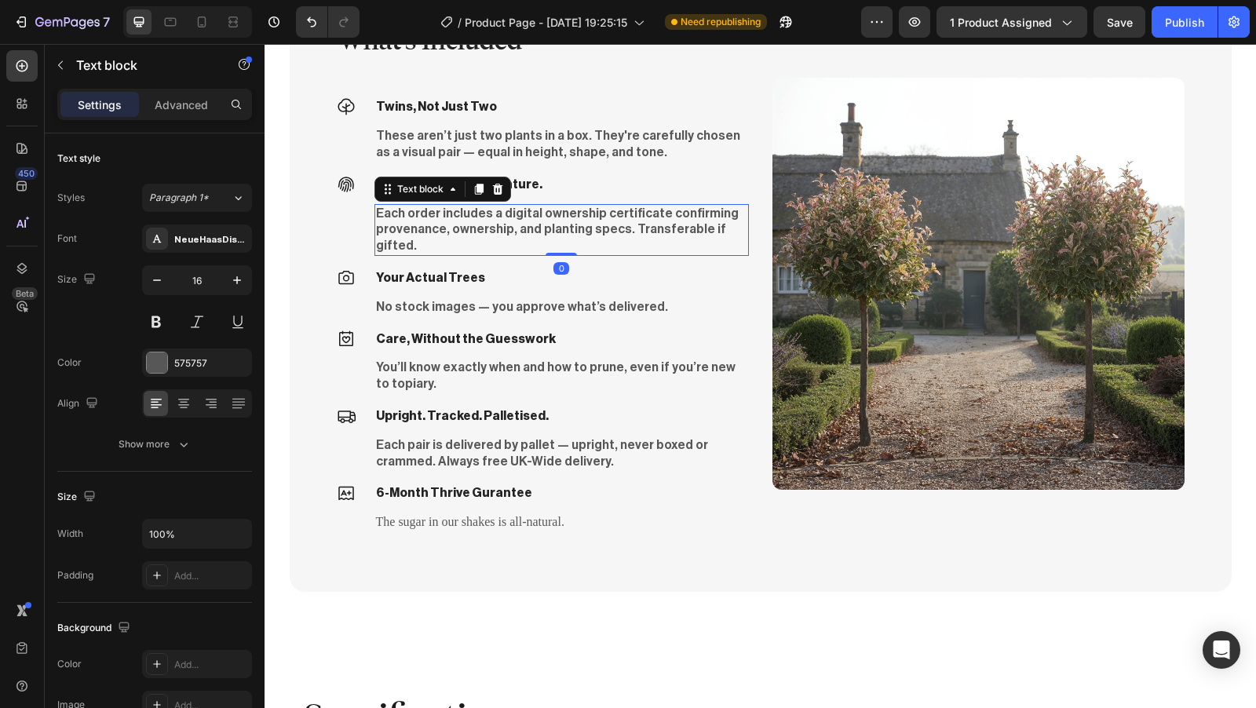
click at [725, 229] on p "Each order includes a digital ownership certificate confirming provenance, owne…" at bounding box center [561, 230] width 371 height 49
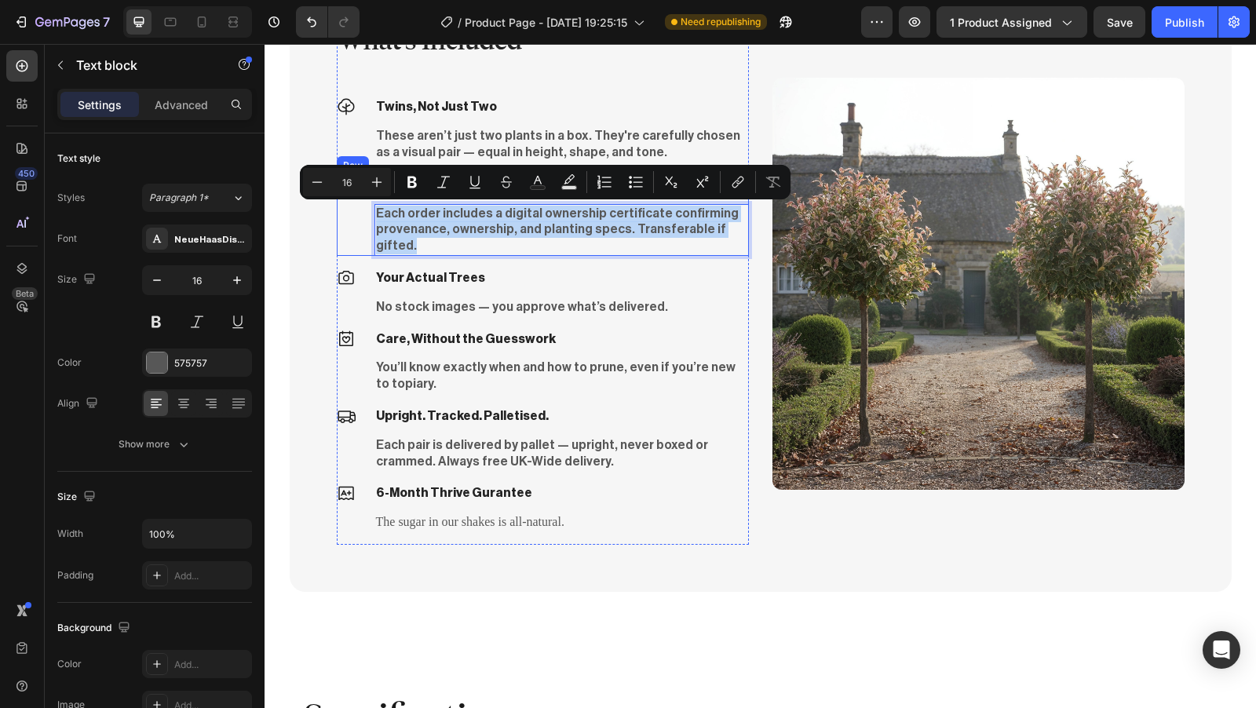
drag, startPoint x: 726, startPoint y: 229, endPoint x: 366, endPoint y: 213, distance: 360.8
click at [366, 213] on div "Icon Your Twins. Your Signature. Text block Each order includes a digital owner…" at bounding box center [543, 215] width 412 height 81
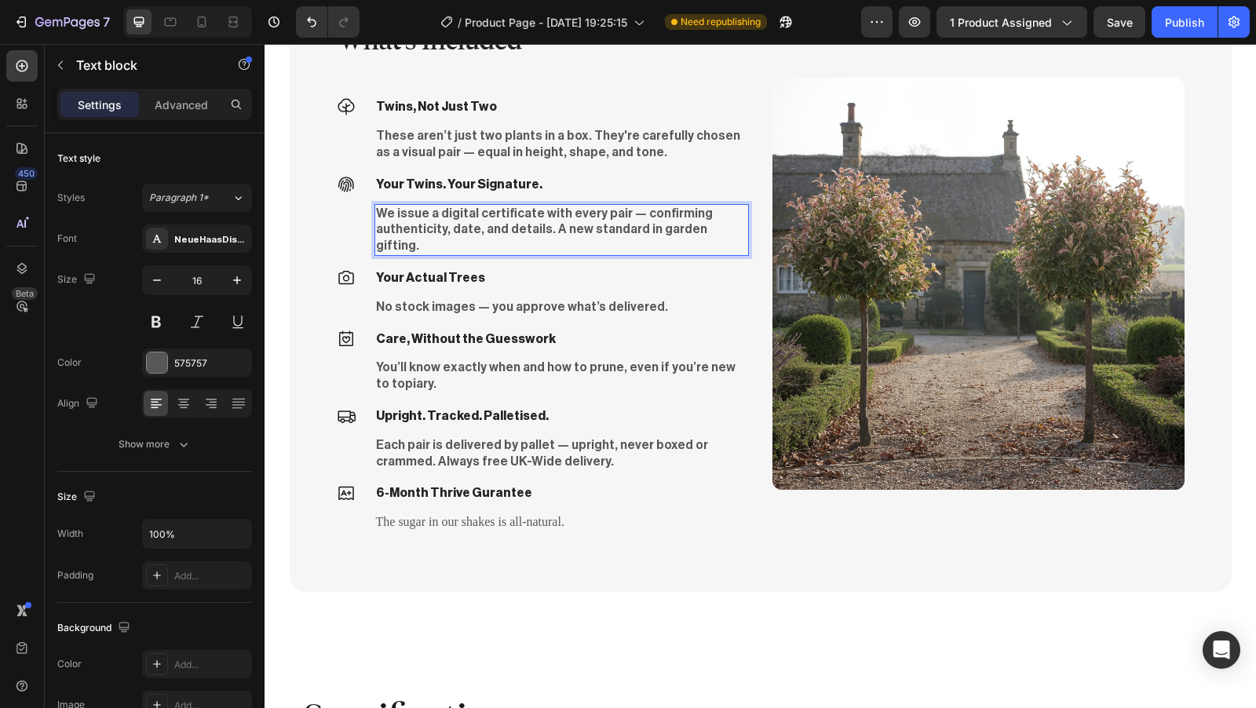
click at [465, 215] on p "We issue a digital certificate with every pair — confirming authenticity, date,…" at bounding box center [561, 230] width 371 height 49
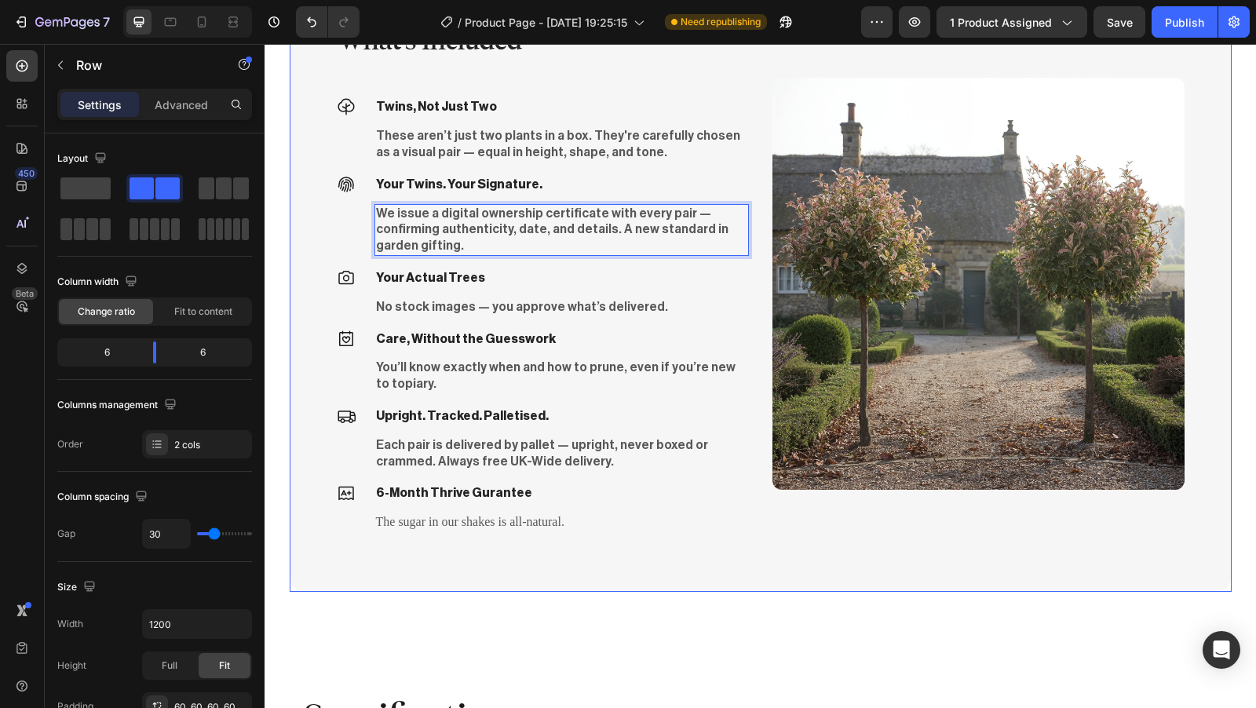
click at [623, 554] on div "What's Included Heading Icon Twins, Not Just Two Text block These aren’t just t…" at bounding box center [761, 284] width 942 height 616
click at [705, 232] on p "We issue a digital ownership certificate with every pair — confirming authentic…" at bounding box center [561, 230] width 371 height 49
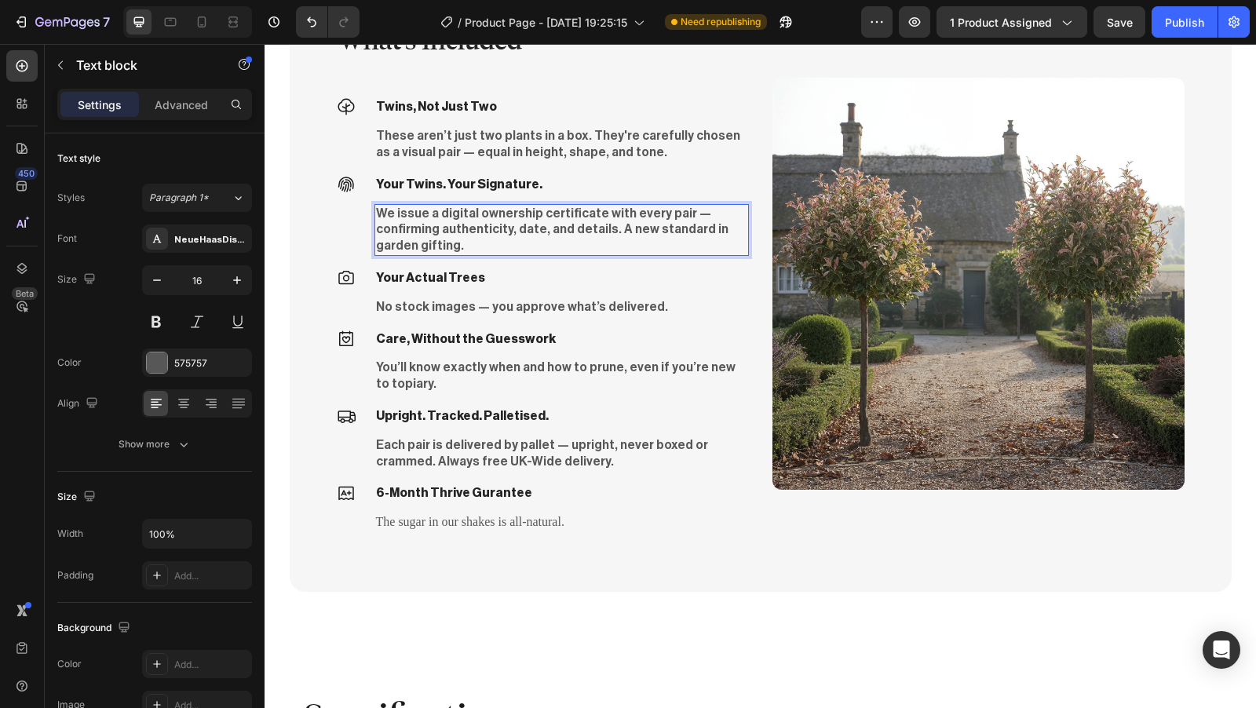
click at [705, 230] on p "We issue a digital ownership certificate with every pair — confirming authentic…" at bounding box center [561, 230] width 371 height 49
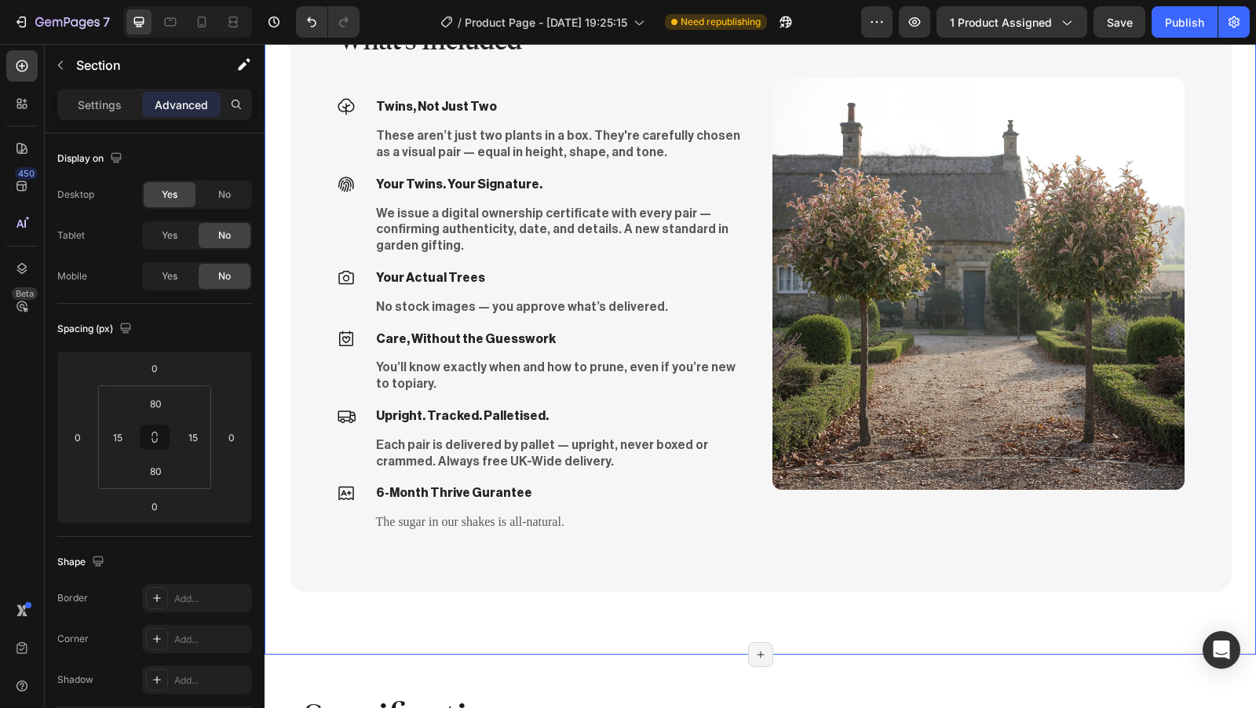
click at [616, 620] on div "What's Included Heading Icon Twins, Not Just Two Text block These aren’t just t…" at bounding box center [761, 283] width 992 height 741
click at [462, 270] on p "Your Actual Trees" at bounding box center [522, 278] width 292 height 16
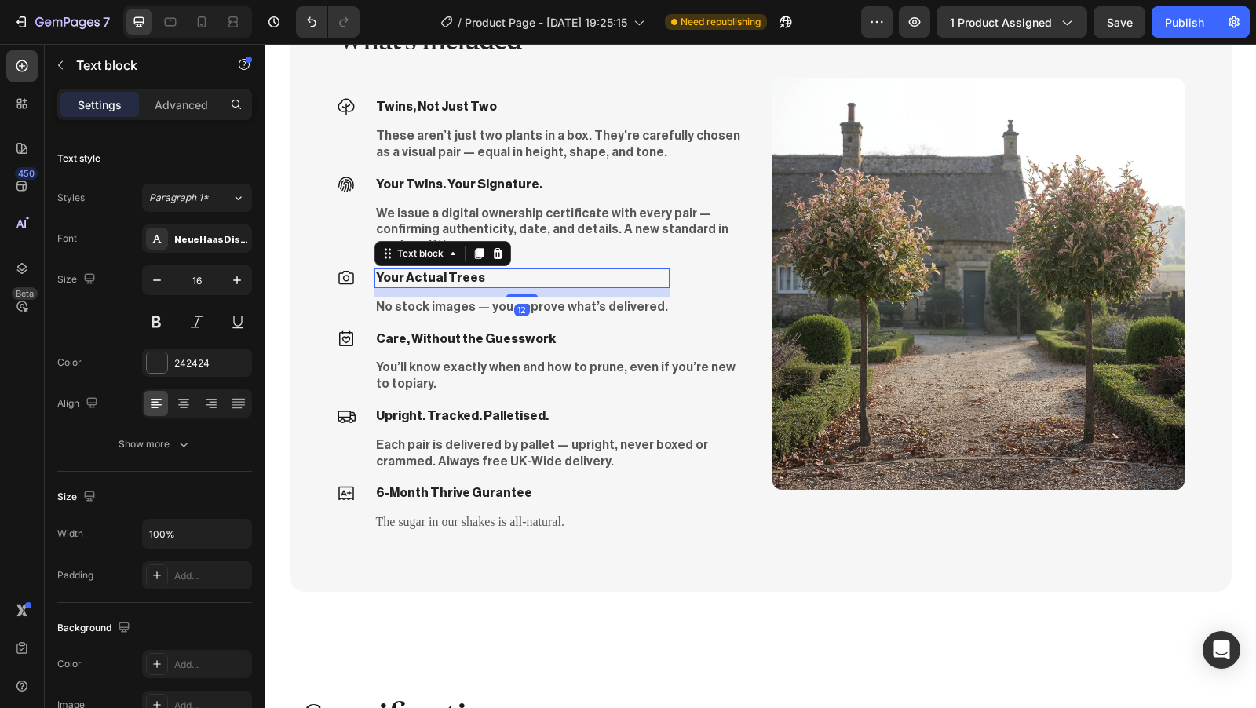
click at [473, 270] on p "Your Actual Trees" at bounding box center [522, 278] width 292 height 16
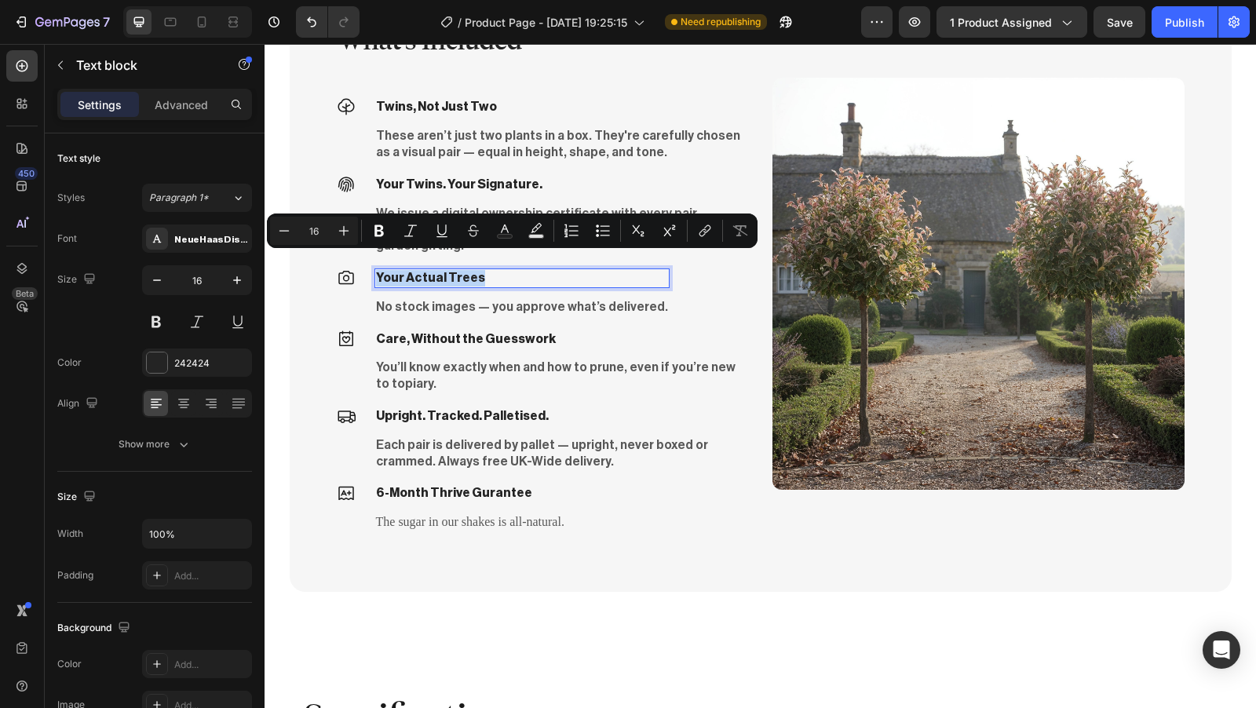
drag, startPoint x: 475, startPoint y: 263, endPoint x: 370, endPoint y: 264, distance: 105.2
click at [376, 270] on p "Your Actual Trees" at bounding box center [522, 278] width 292 height 16
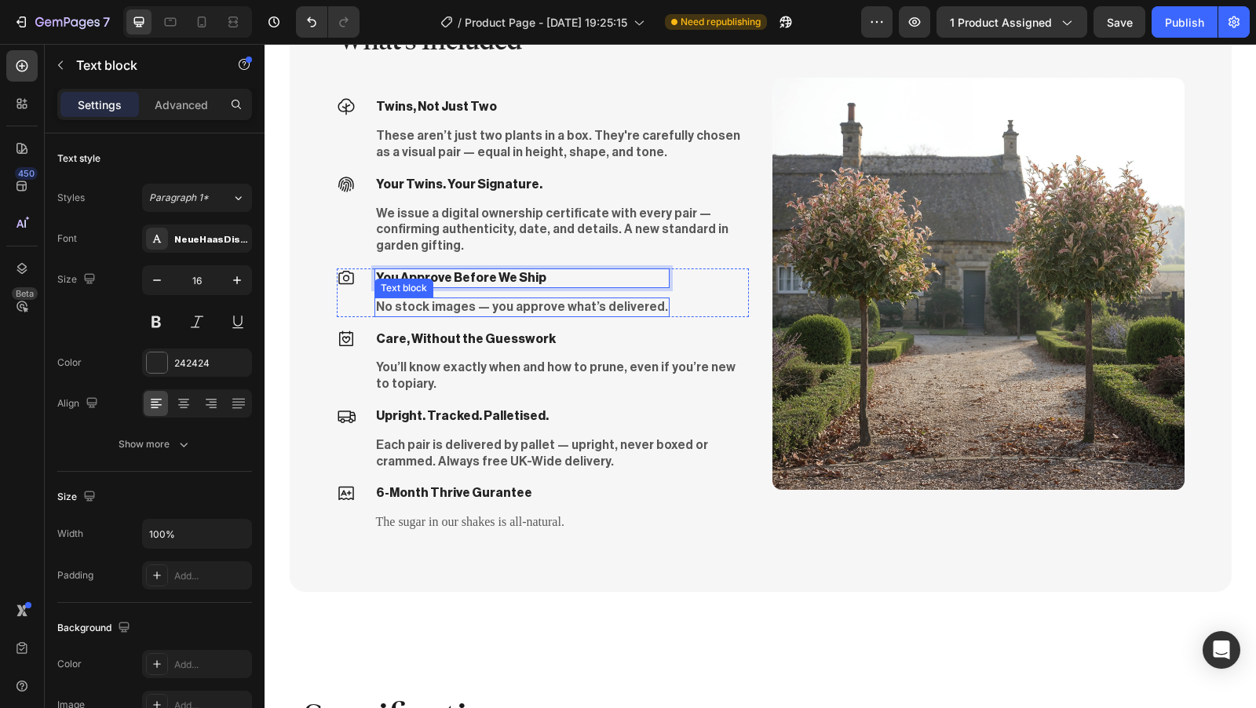
click at [517, 299] on p "No stock images — you approve what’s delivered." at bounding box center [522, 307] width 292 height 16
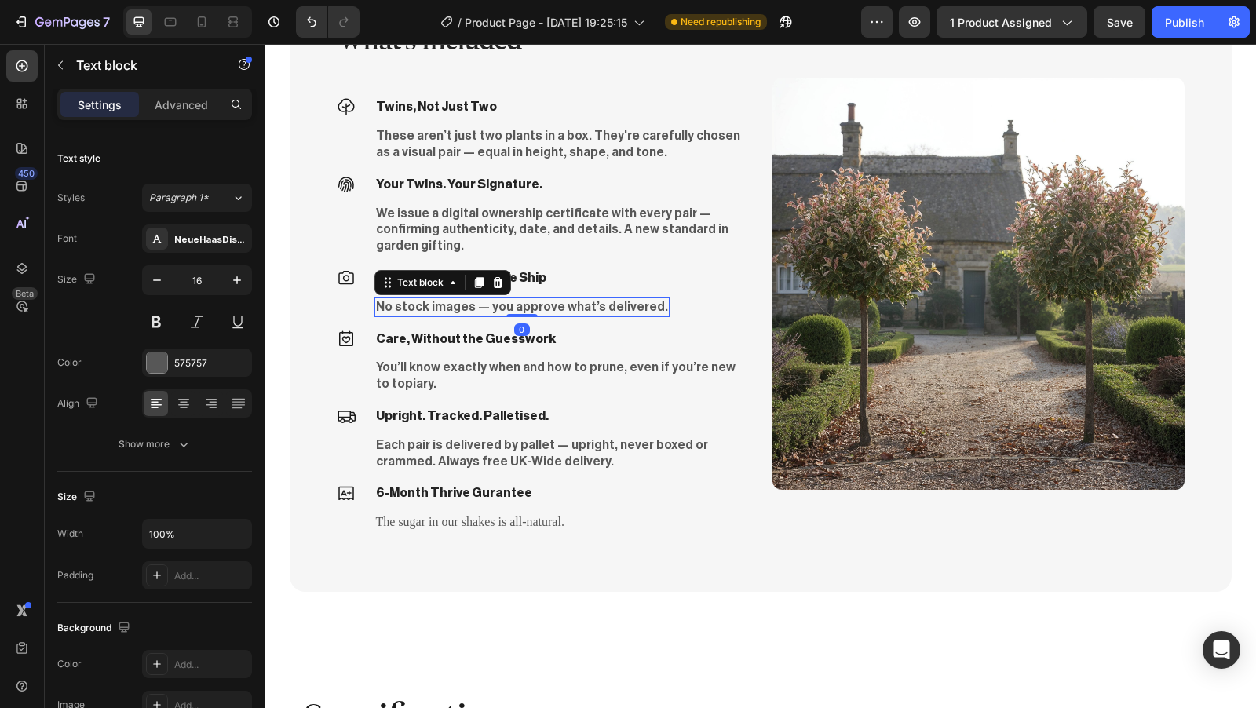
click at [631, 299] on p "No stock images — you approve what’s delivered." at bounding box center [522, 307] width 292 height 16
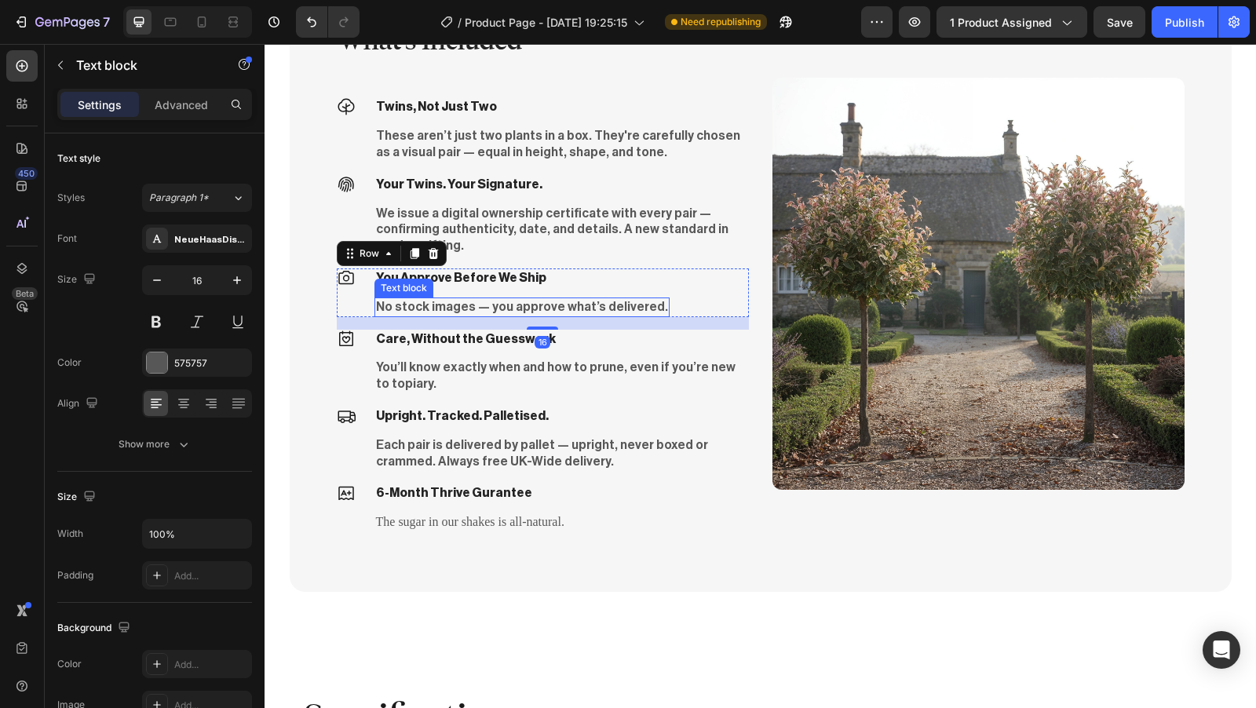
click at [635, 298] on div "No stock images — you approve what’s delivered." at bounding box center [522, 308] width 295 height 20
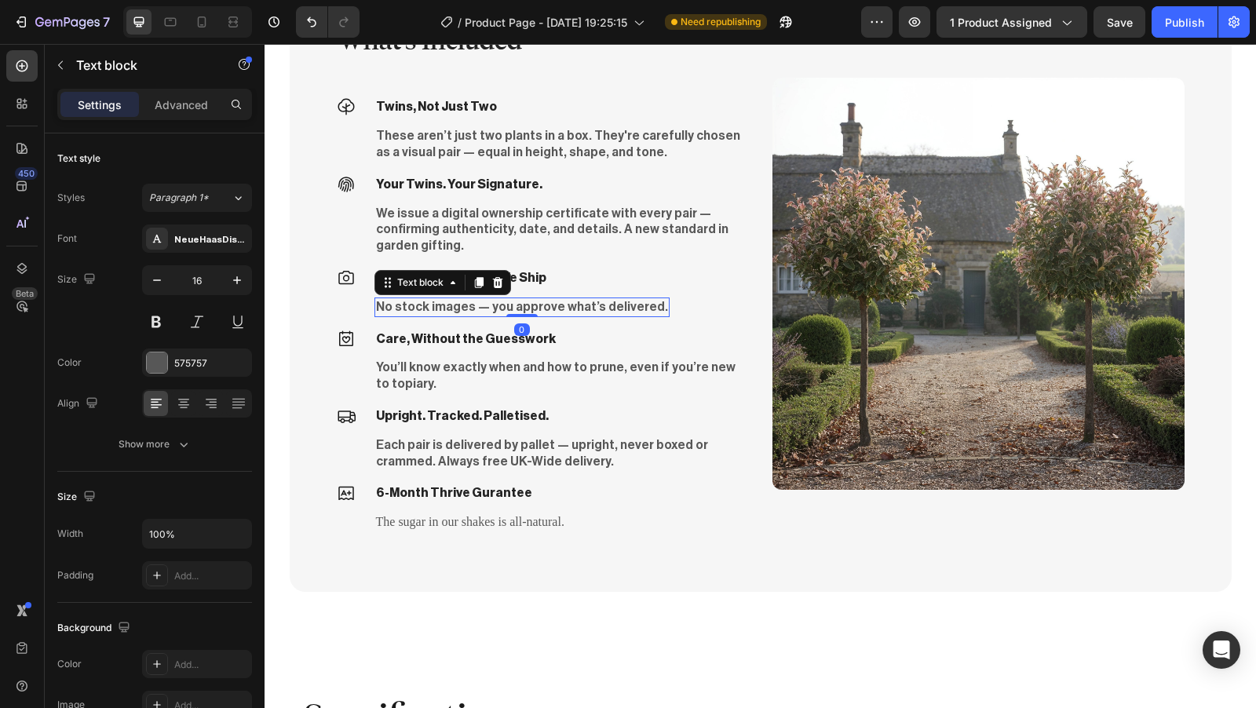
click at [635, 298] on div "No stock images — you approve what’s delivered." at bounding box center [522, 308] width 295 height 20
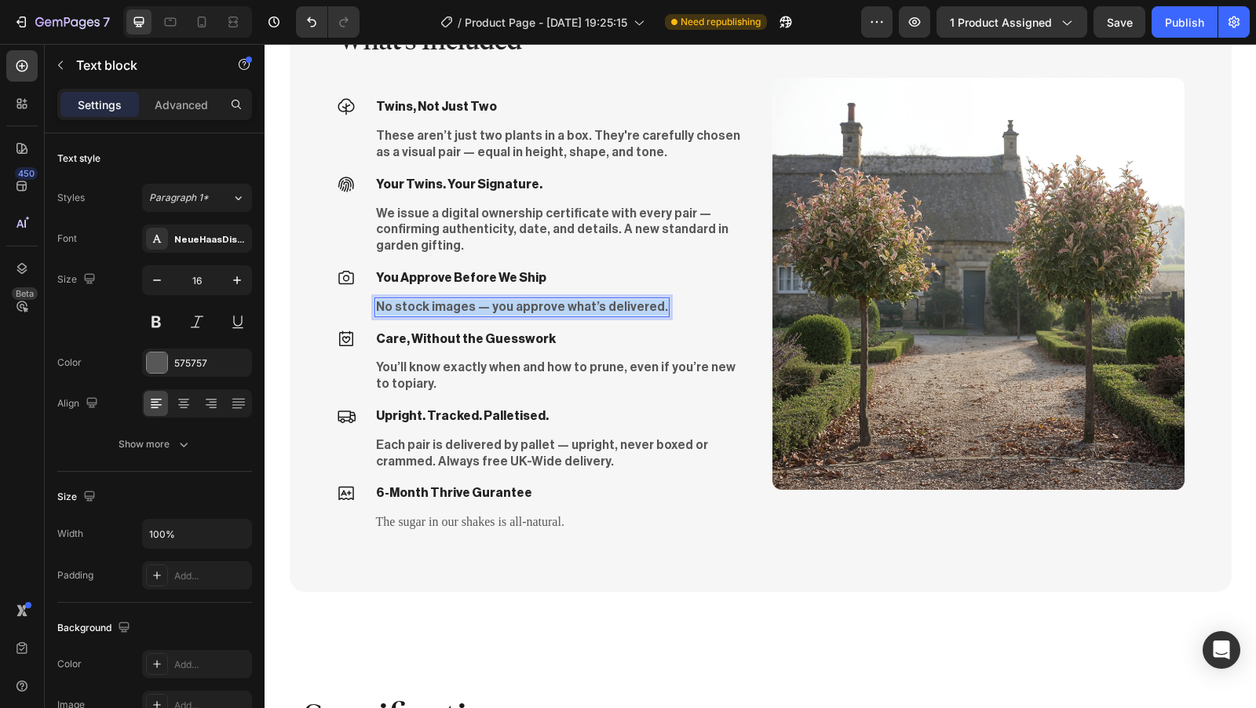
drag, startPoint x: 635, startPoint y: 291, endPoint x: 532, endPoint y: 286, distance: 103.0
click at [532, 298] on div "No stock images — you approve what’s delivered." at bounding box center [522, 308] width 295 height 20
drag, startPoint x: 374, startPoint y: 287, endPoint x: 410, endPoint y: 289, distance: 36.2
click at [410, 299] on p "No stock images — you approve what’s delivered." at bounding box center [522, 307] width 292 height 16
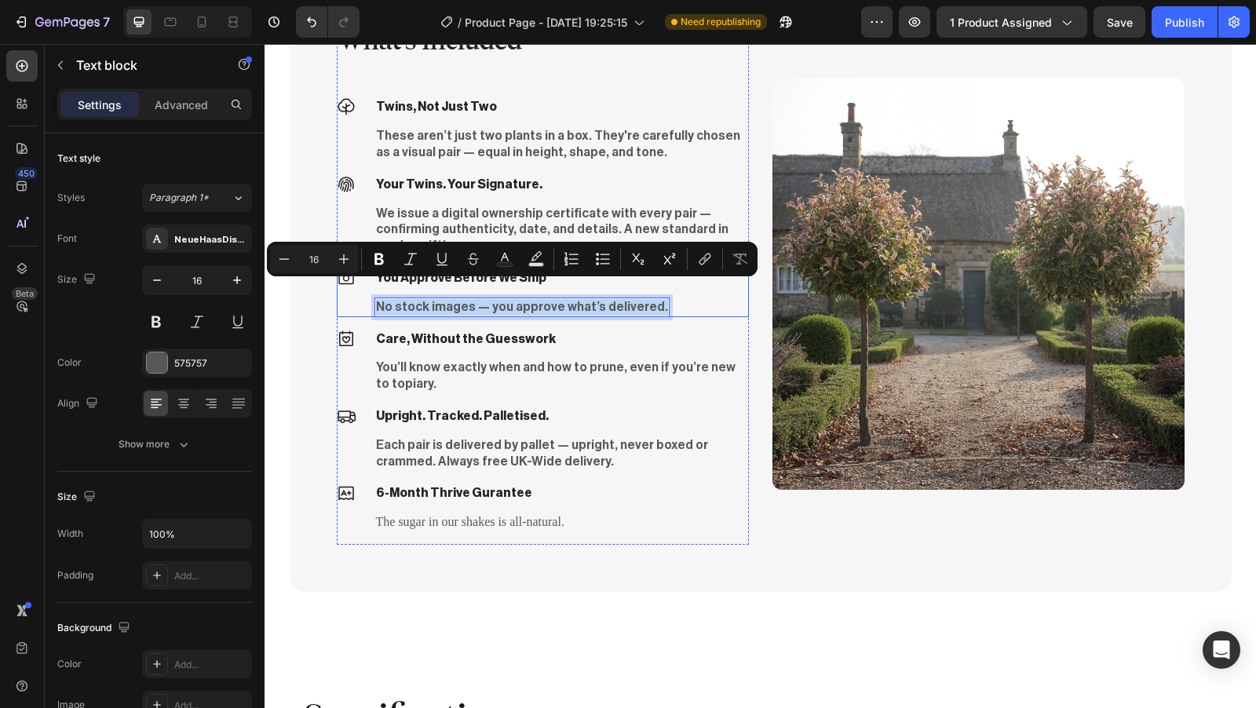
drag, startPoint x: 371, startPoint y: 291, endPoint x: 639, endPoint y: 296, distance: 268.6
click at [639, 296] on div "Icon You Approve Before We Ship Text block No stock images — you approve what’s…" at bounding box center [543, 293] width 412 height 49
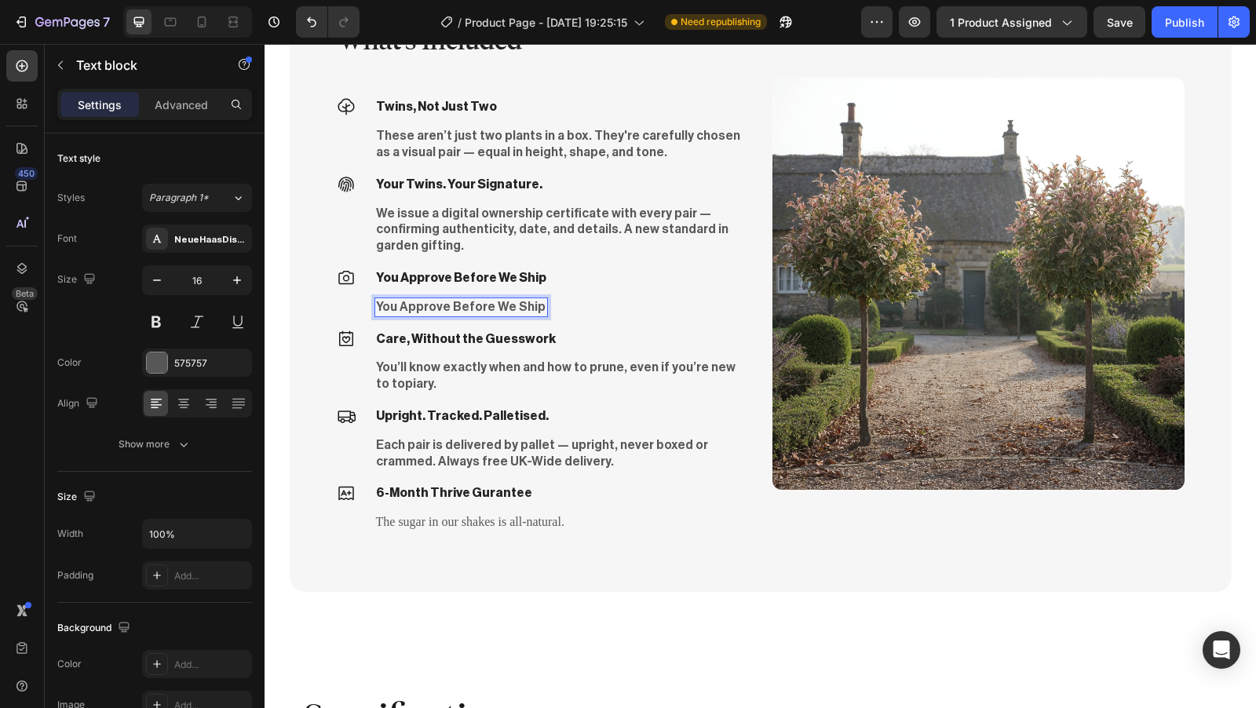
click at [434, 299] on p "You Approve Before We Ship" at bounding box center [461, 307] width 170 height 16
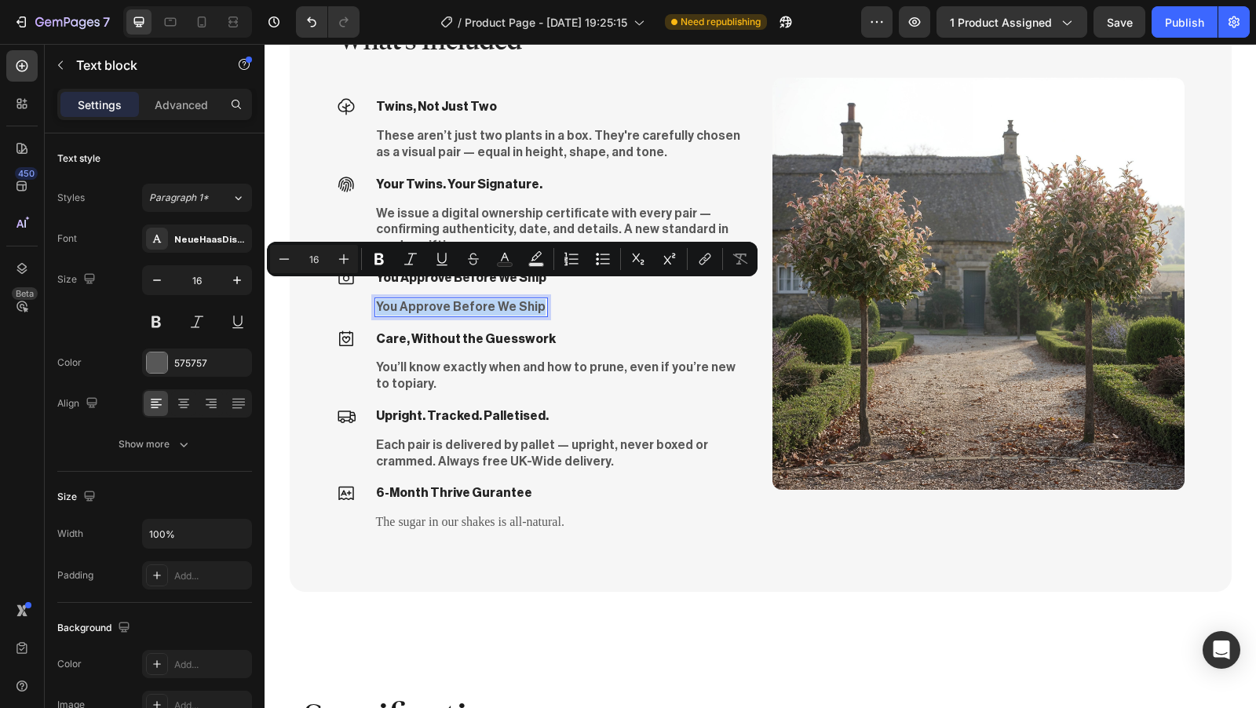
drag, startPoint x: 370, startPoint y: 287, endPoint x: 530, endPoint y: 293, distance: 160.3
click at [530, 298] on div "You Approve Before We Ship" at bounding box center [462, 308] width 174 height 20
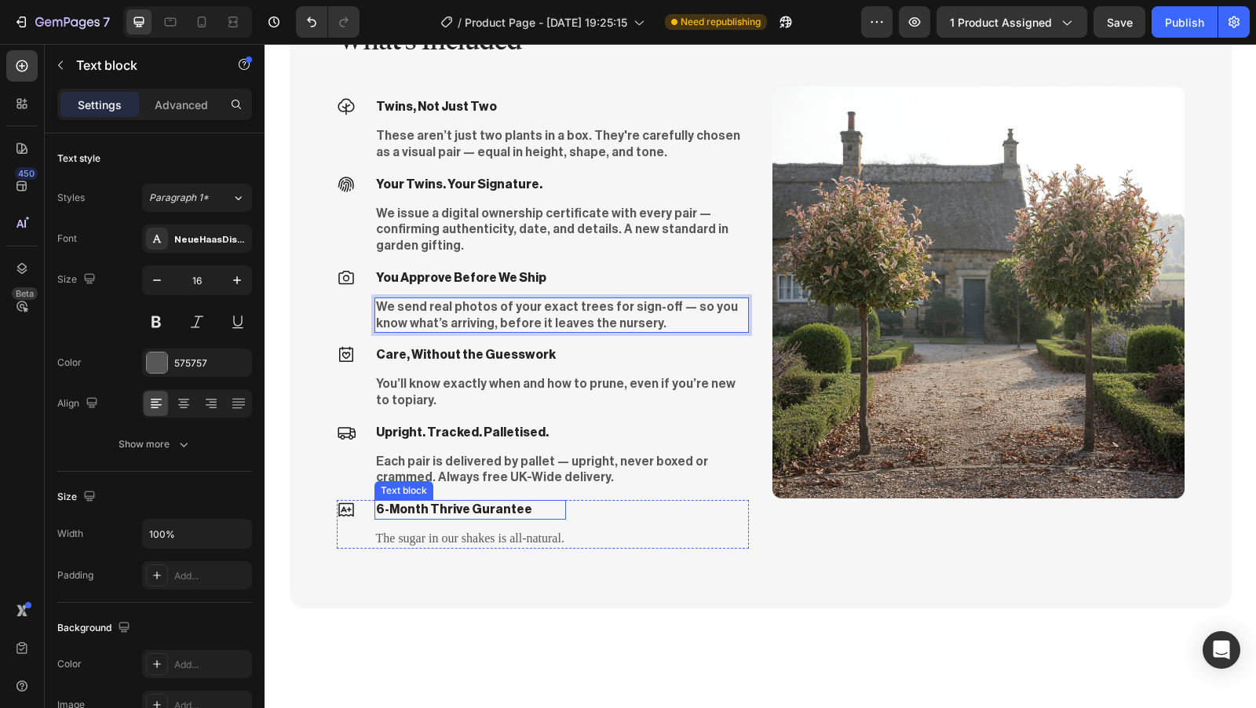
click at [501, 502] on p "6-Month Thrive Gurantee" at bounding box center [470, 510] width 188 height 16
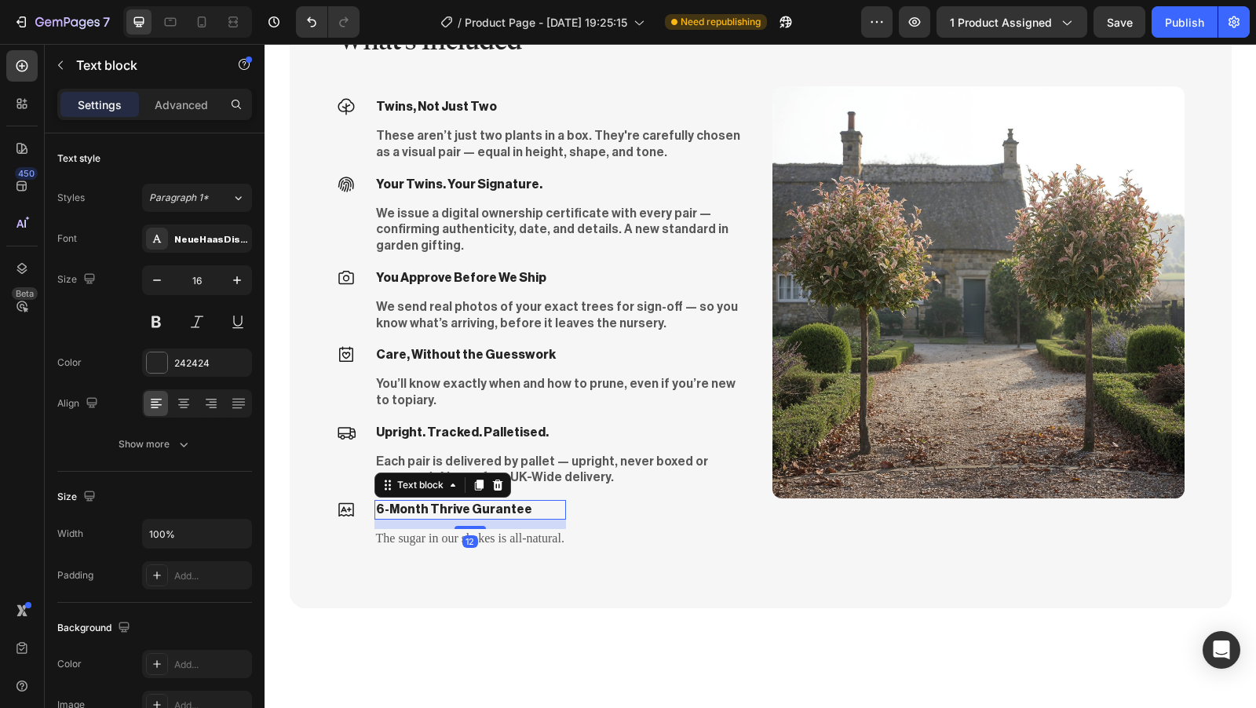
click at [525, 502] on p "6-Month Thrive Gurantee" at bounding box center [470, 510] width 188 height 16
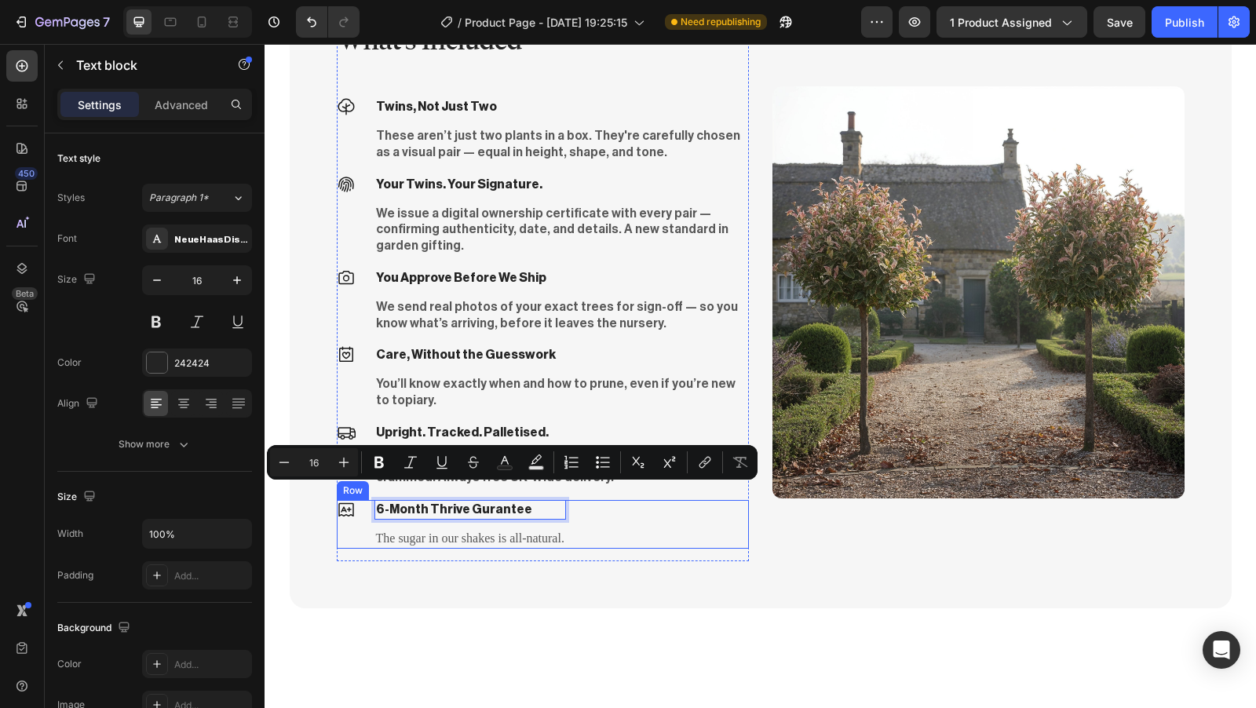
drag, startPoint x: 528, startPoint y: 492, endPoint x: 364, endPoint y: 489, distance: 163.4
click at [364, 500] on div "Icon 6-Month Thrive Gurantee Text block 12 The sugar in our shakes is all-natur…" at bounding box center [543, 524] width 412 height 49
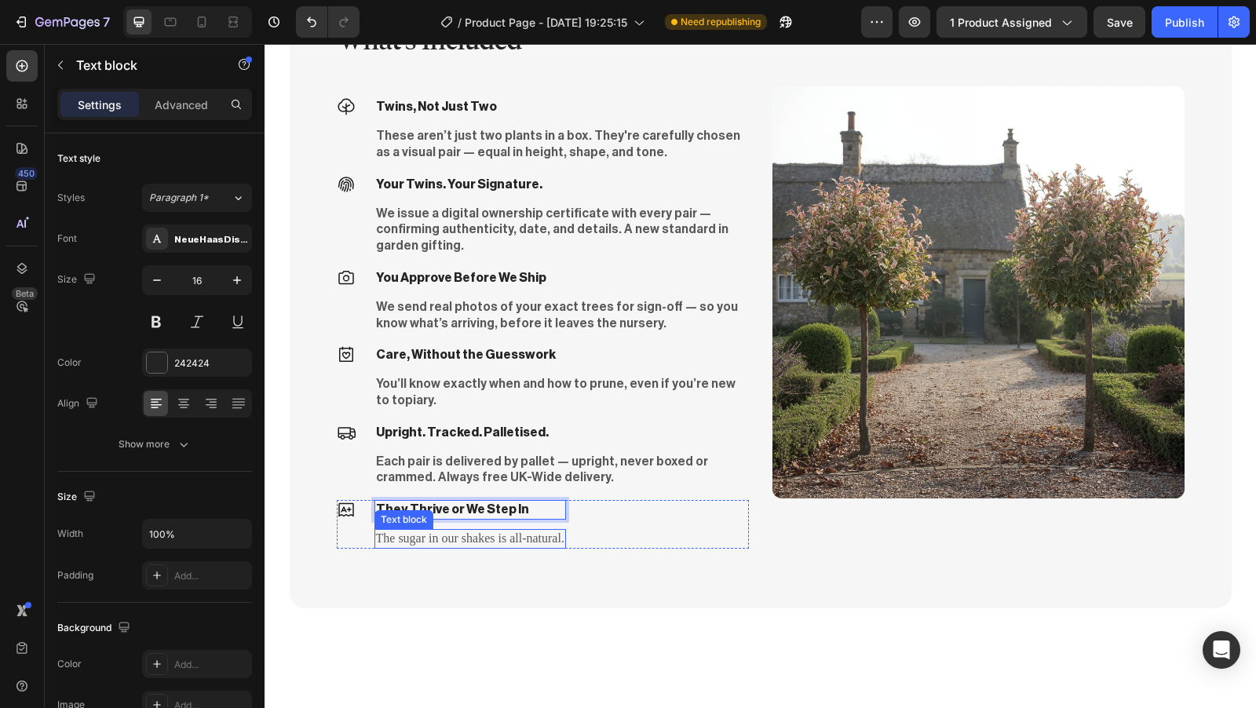
click at [481, 531] on p "The sugar in our shakes is all-natural." at bounding box center [470, 539] width 188 height 16
click at [376, 531] on p "The sugar in our shakes is all-natural." at bounding box center [470, 539] width 188 height 16
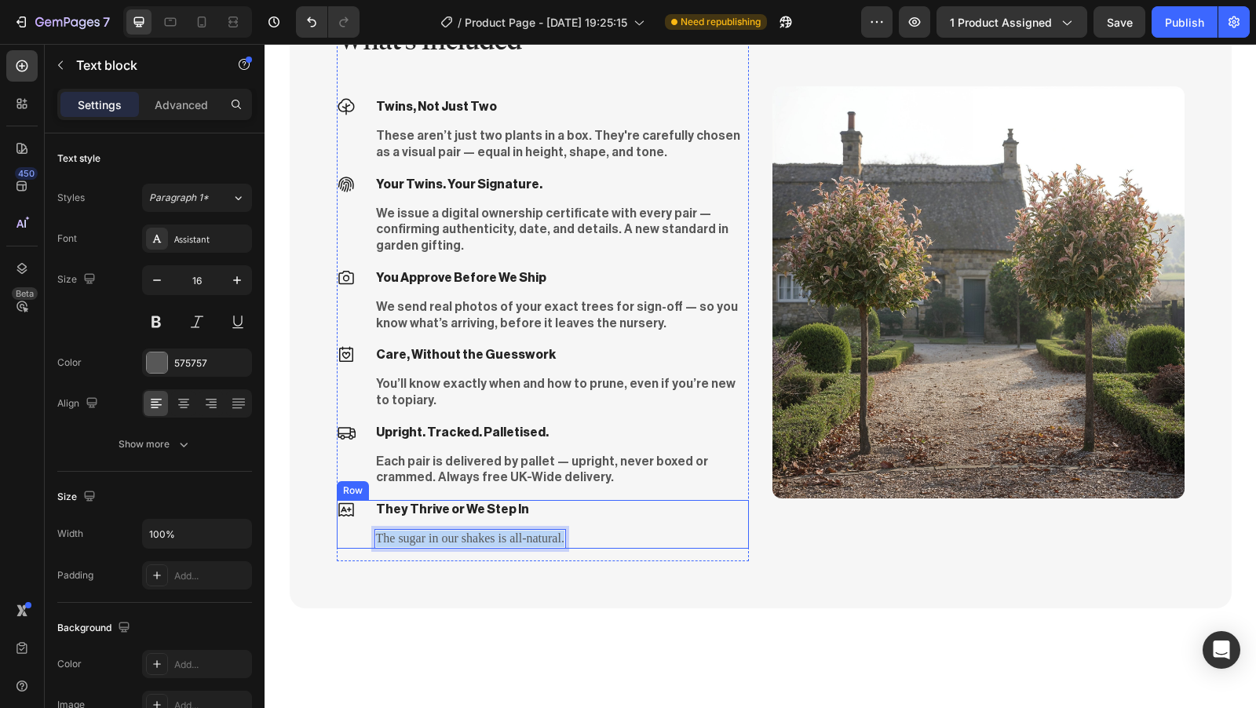
drag, startPoint x: 371, startPoint y: 521, endPoint x: 574, endPoint y: 526, distance: 203.4
click at [574, 526] on div "Icon They Thrive or We Step In Text block The sugar in our shakes is all-natura…" at bounding box center [543, 524] width 412 height 49
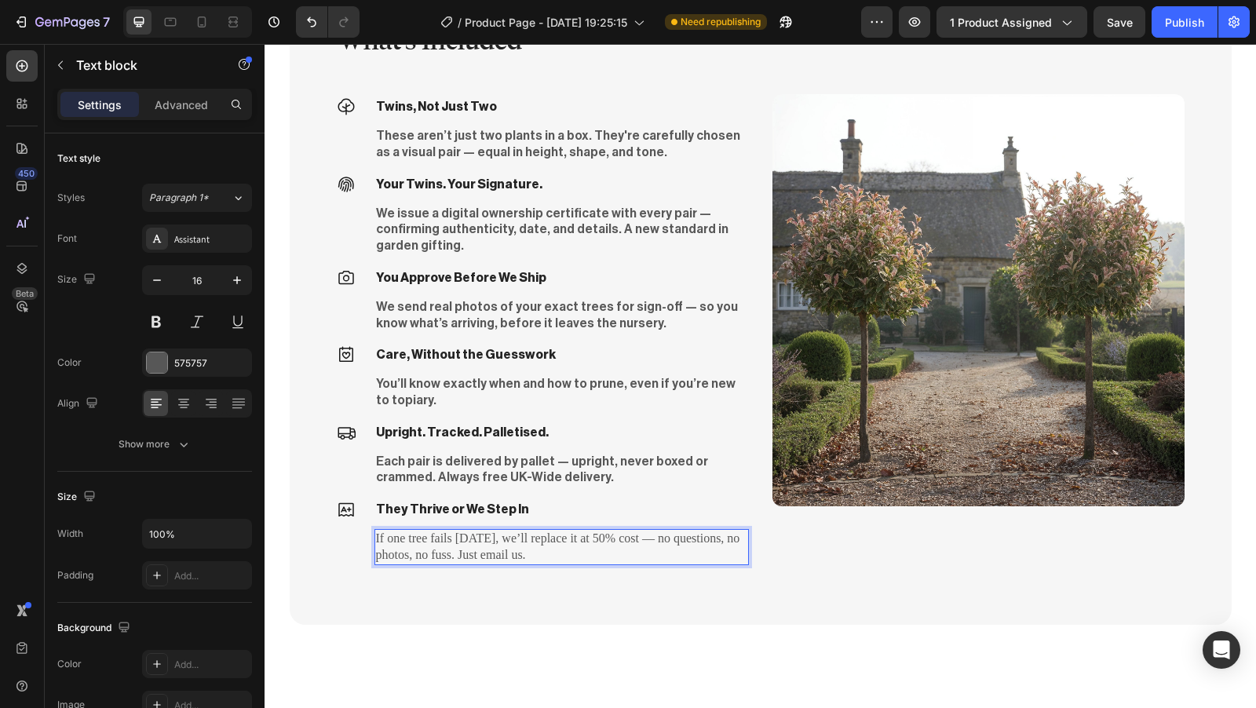
click at [634, 543] on p "If one tree fails within 6 months, we’ll replace it at 50% cost — no questions,…" at bounding box center [561, 547] width 371 height 33
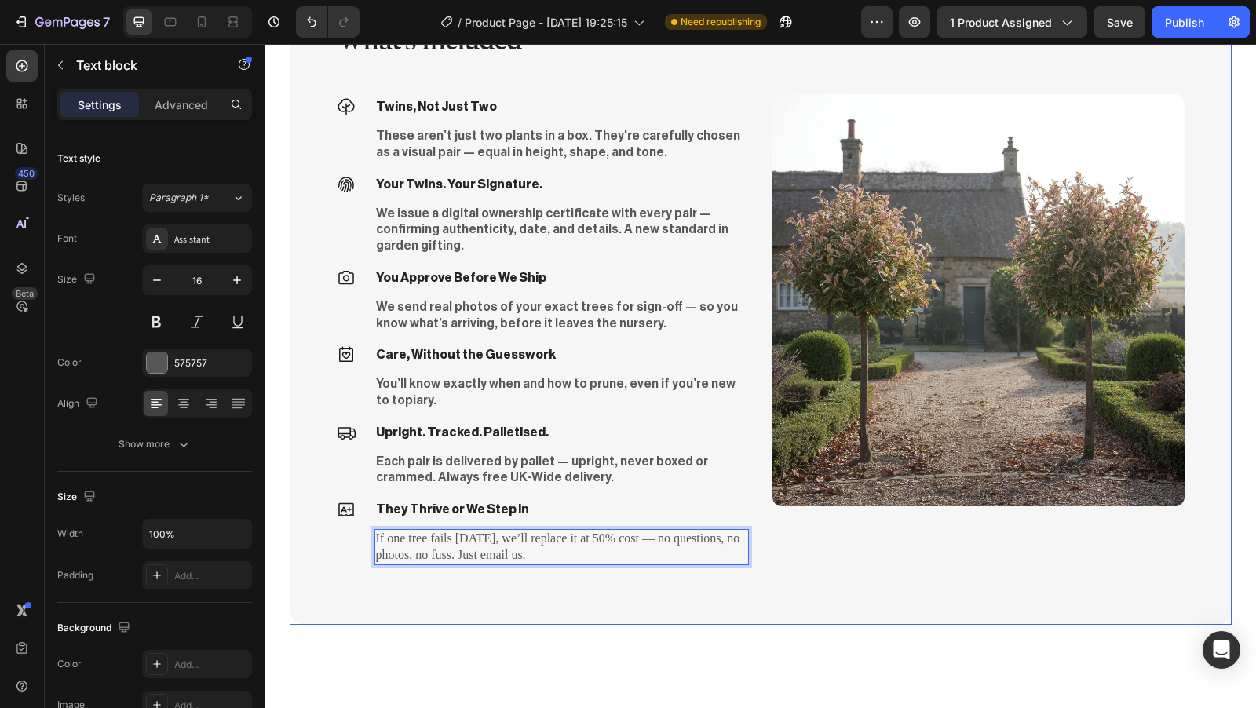
click at [625, 602] on div "What's Included Heading Icon Twins, Not Just Two Text block These aren’t just t…" at bounding box center [761, 300] width 942 height 649
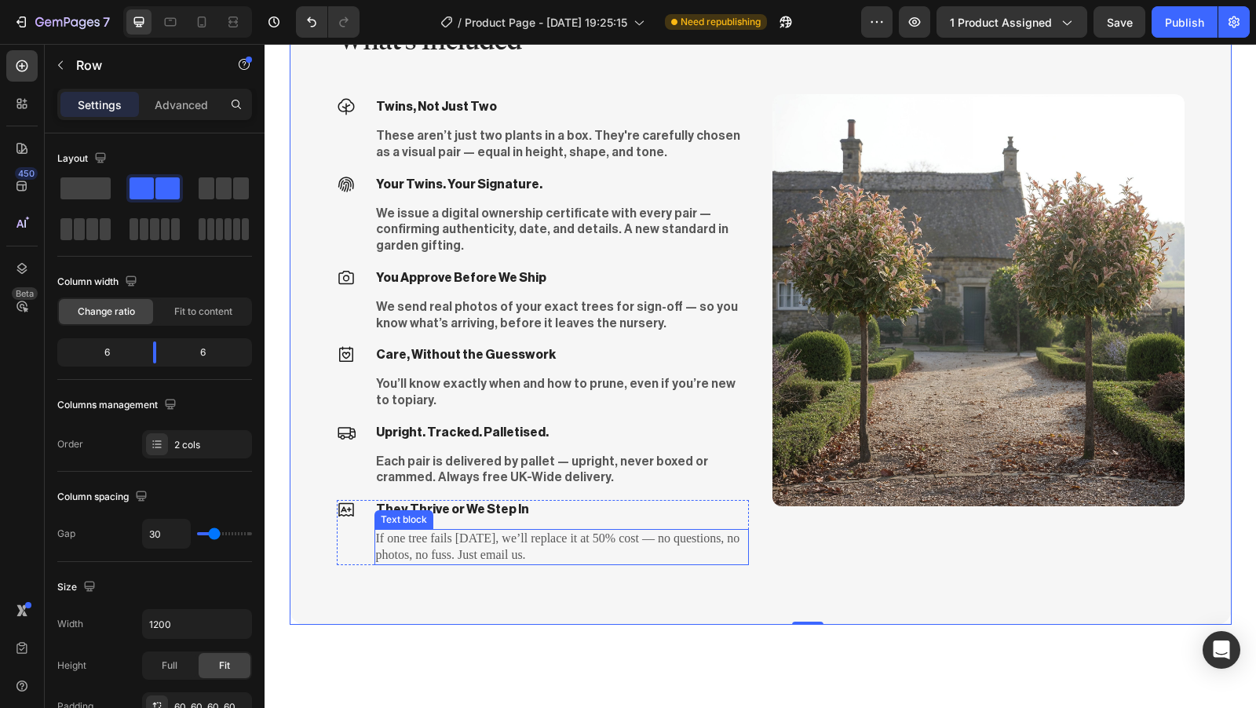
click at [631, 543] on p "If one tree fails within 6 months, we’ll replace it at 50% cost — no questions,…" at bounding box center [561, 547] width 371 height 33
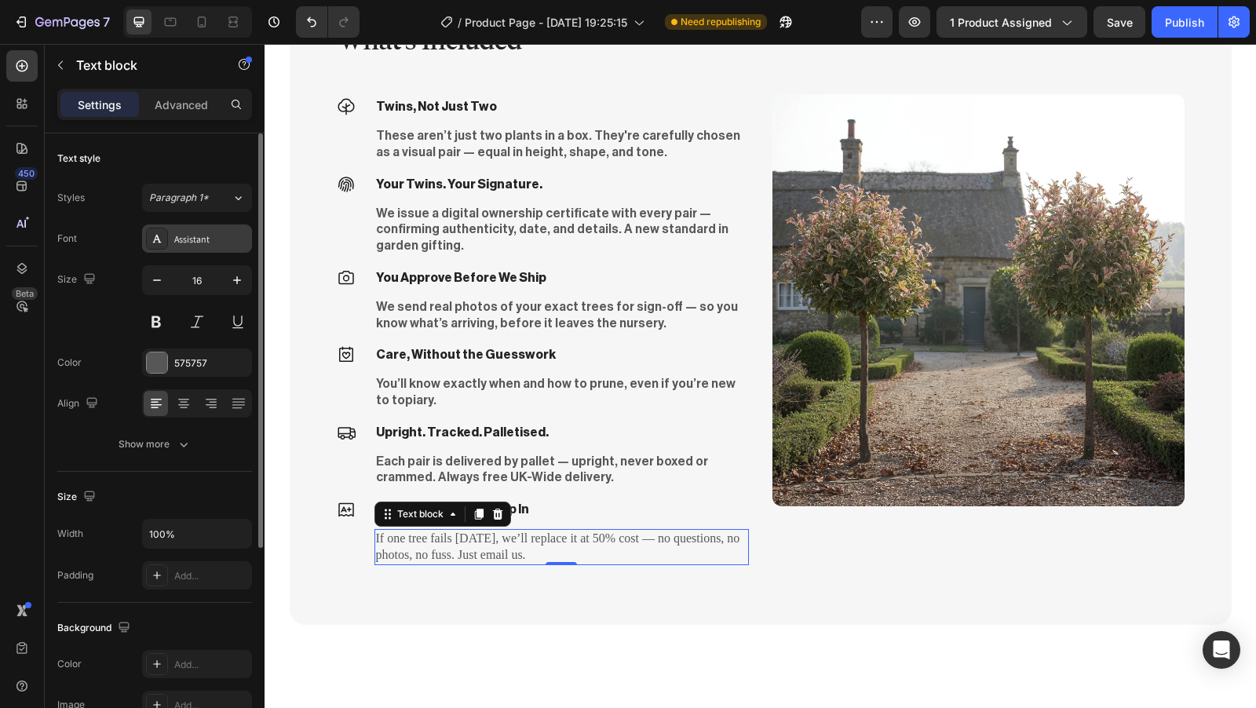
click at [210, 242] on div "Assistant" at bounding box center [211, 239] width 74 height 14
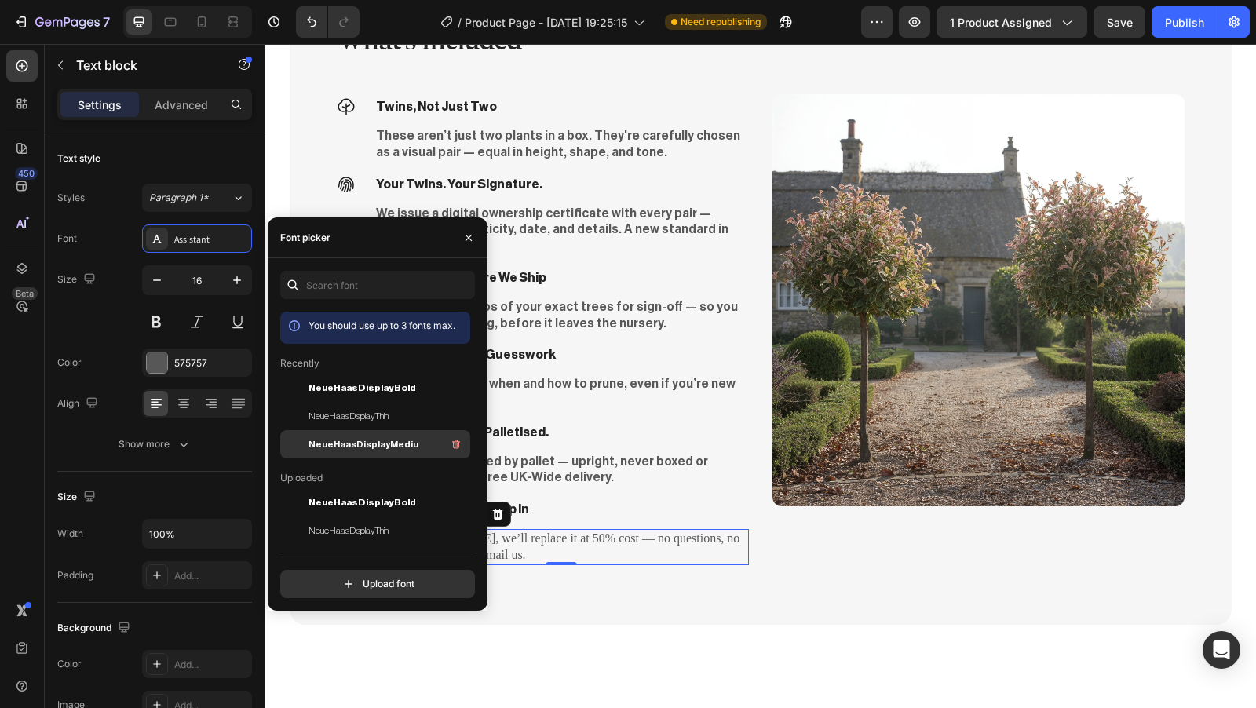
click at [382, 451] on span "NeueHaasDisplayMediu" at bounding box center [364, 444] width 110 height 14
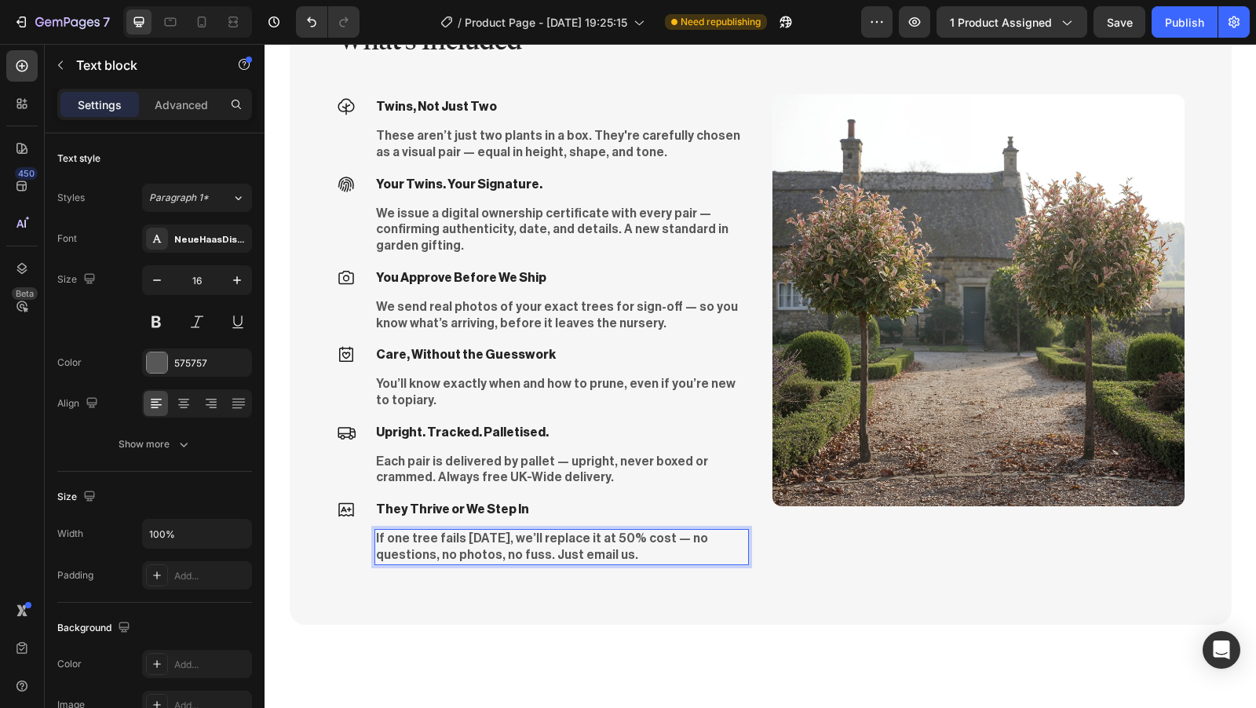
click at [646, 531] on p "If one tree fails within 6 months, we’ll replace it at 50% cost — no questions,…" at bounding box center [561, 547] width 371 height 33
click at [174, 107] on p "Advanced" at bounding box center [181, 105] width 53 height 16
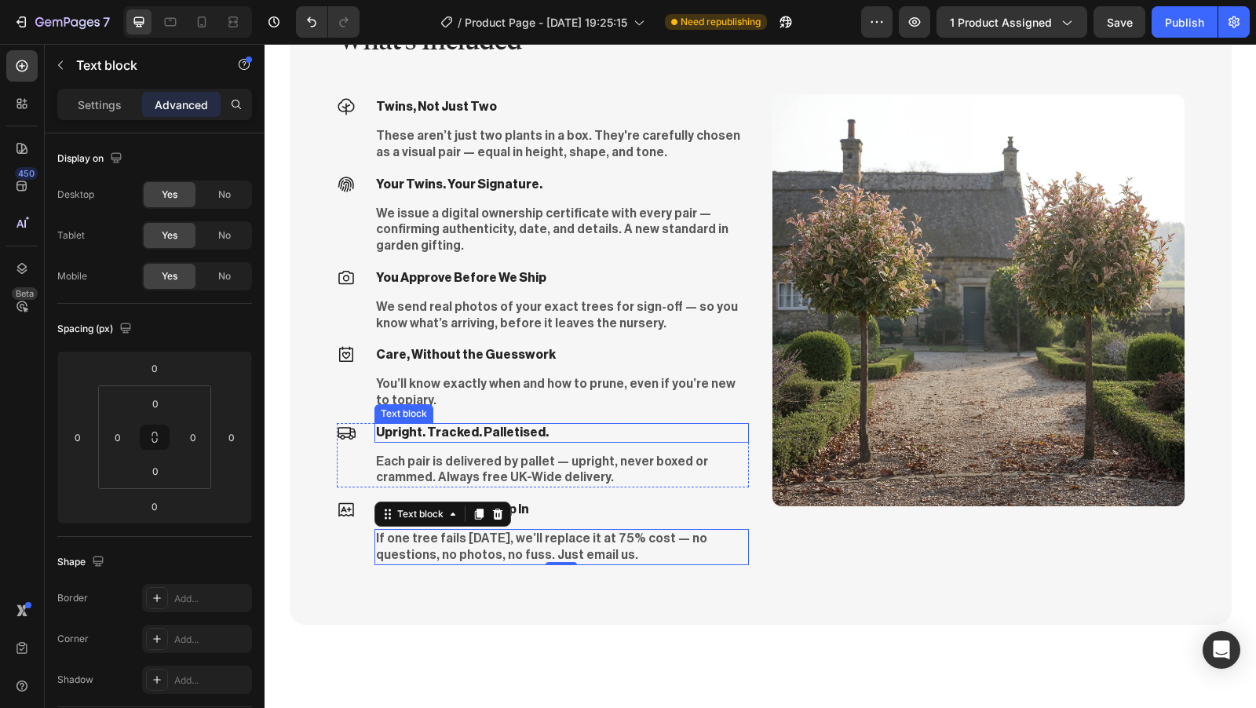
click at [473, 425] on p "Upright. Tracked. Palletised." at bounding box center [561, 433] width 371 height 16
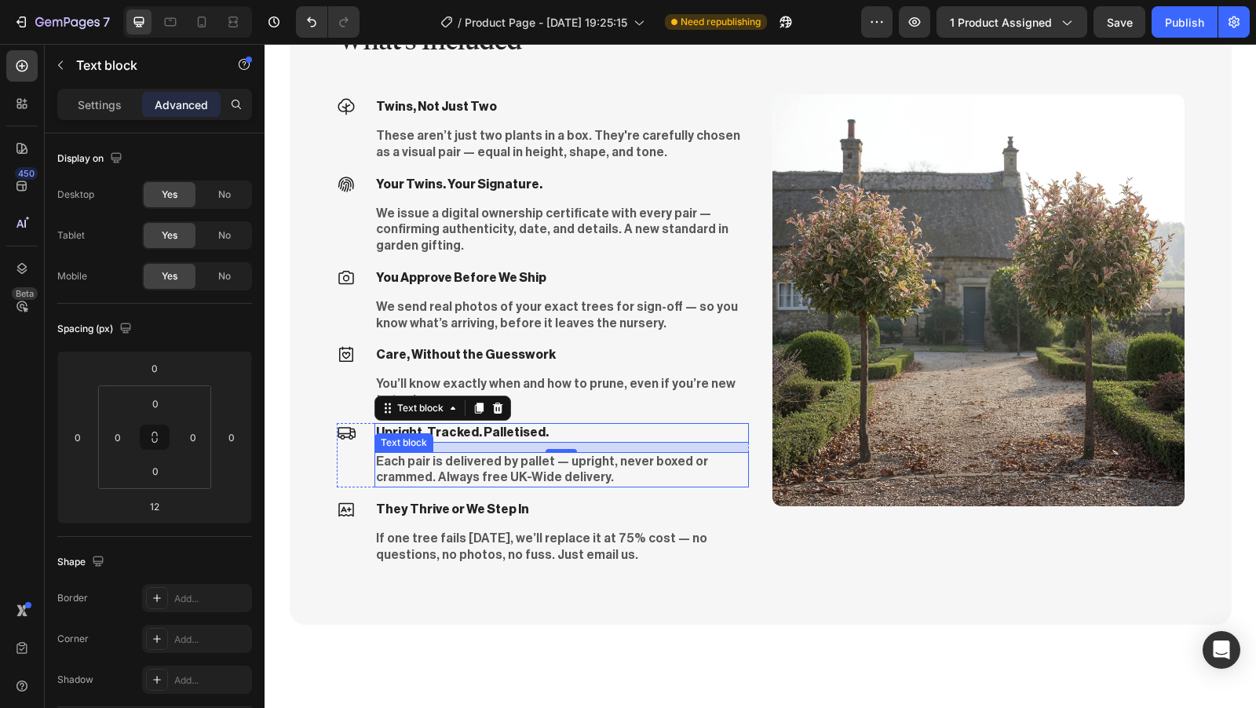
click at [460, 462] on p "Each pair is delivered by pallet — upright, never boxed or crammed. Always free…" at bounding box center [561, 470] width 371 height 33
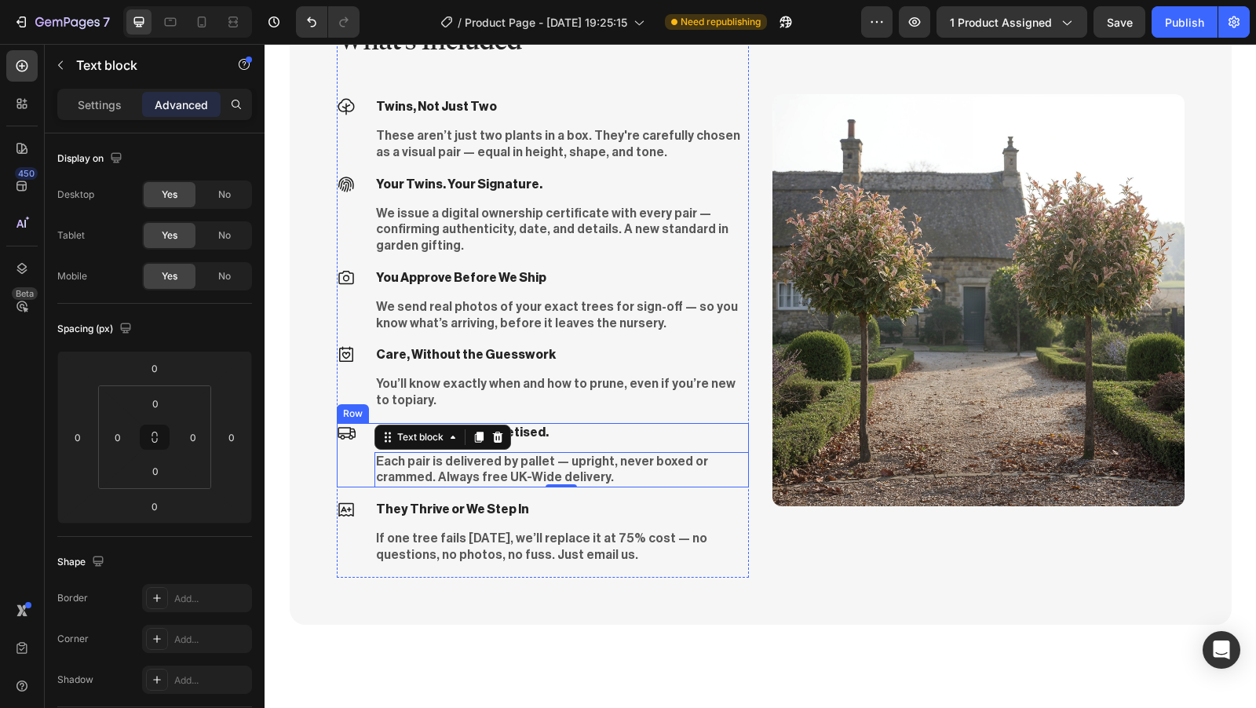
click at [347, 465] on div "Icon" at bounding box center [346, 455] width 19 height 64
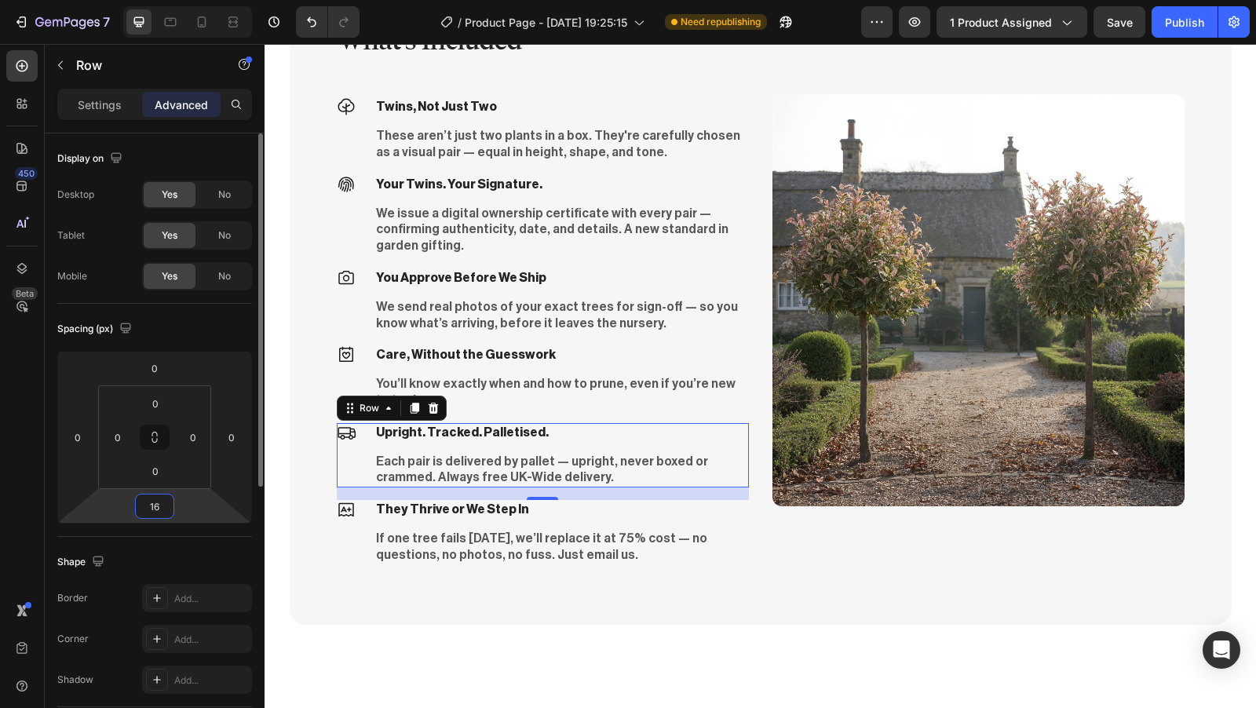
click at [160, 506] on input "16" at bounding box center [154, 507] width 31 height 24
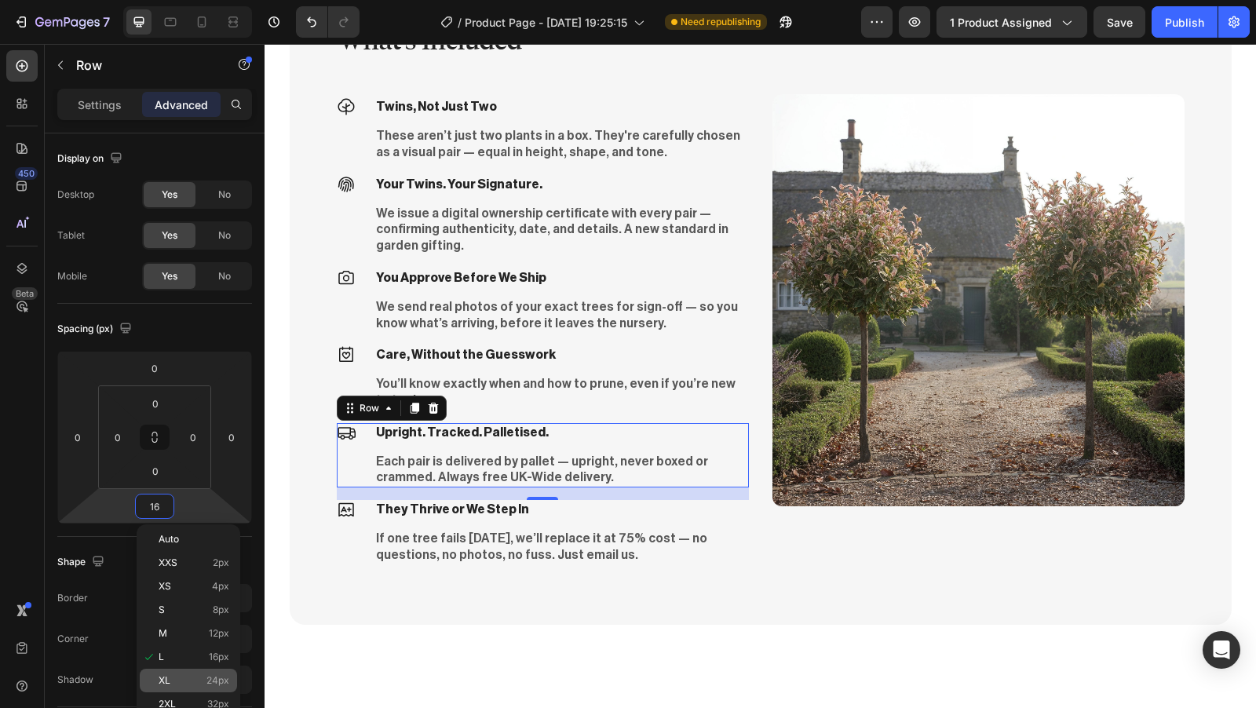
click at [192, 674] on div "XL 24px" at bounding box center [188, 681] width 97 height 24
type input "24"
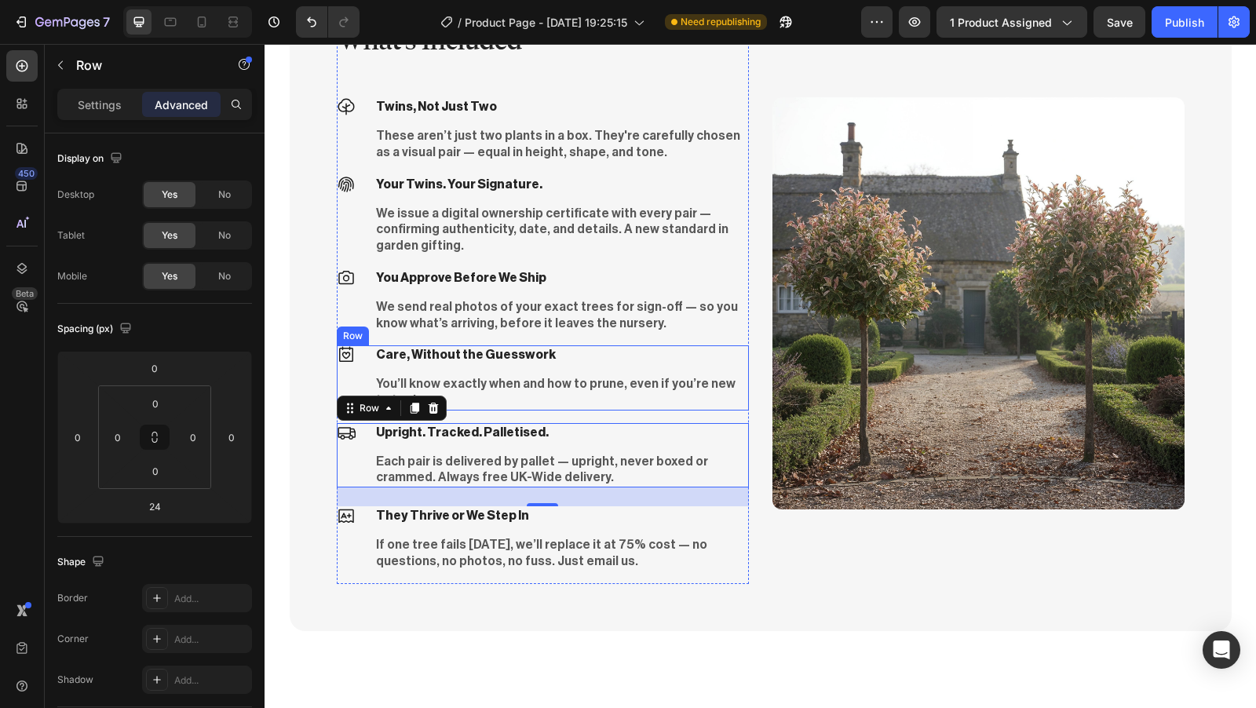
click at [356, 364] on div "Icon Care, Without the Guesswork Text block You’ll know exactly when and how to…" at bounding box center [543, 377] width 412 height 64
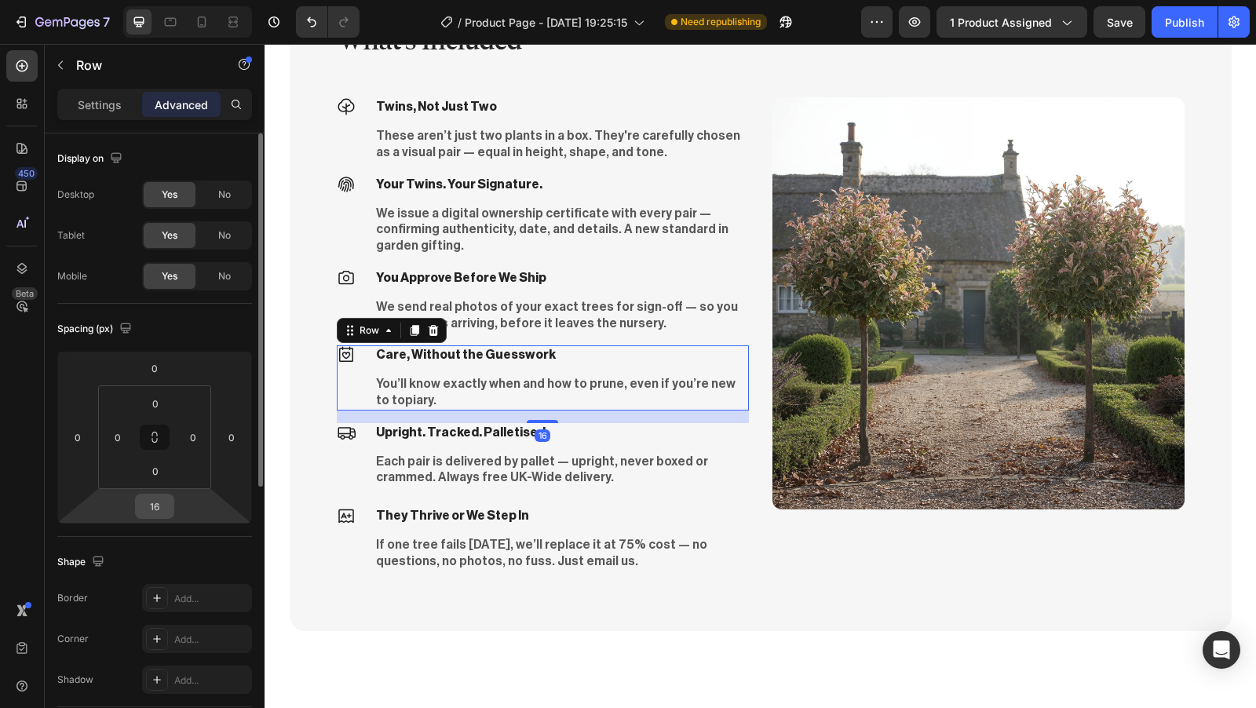
click at [159, 504] on input "16" at bounding box center [154, 507] width 31 height 24
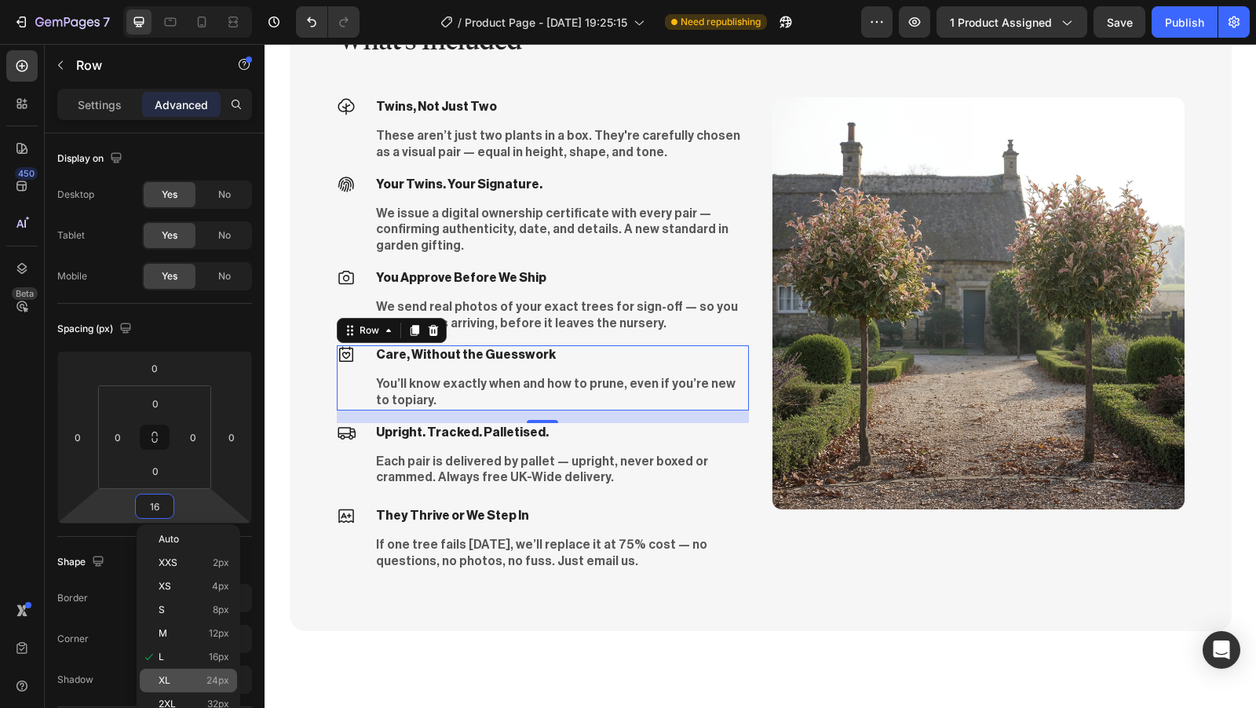
click at [195, 671] on div "XL 24px" at bounding box center [188, 681] width 97 height 24
type input "24"
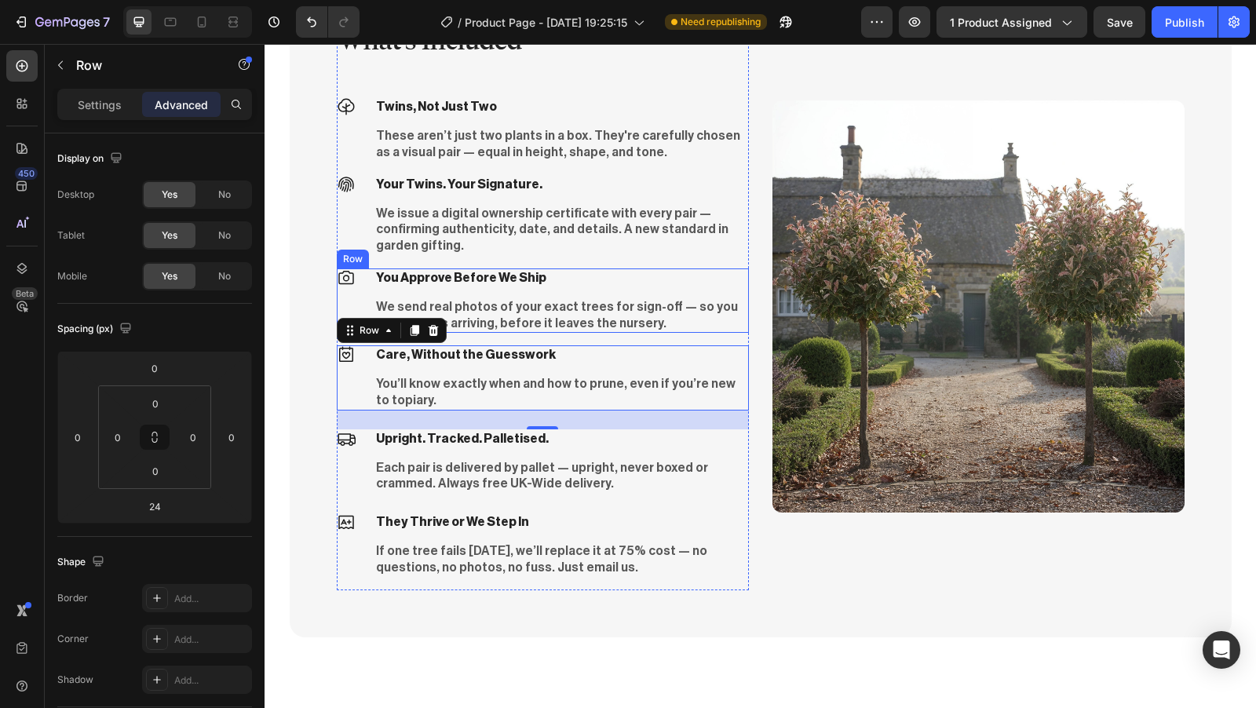
click at [353, 290] on div "Icon You Approve Before We Ship Text block We send real photos of your exact tr…" at bounding box center [543, 301] width 412 height 64
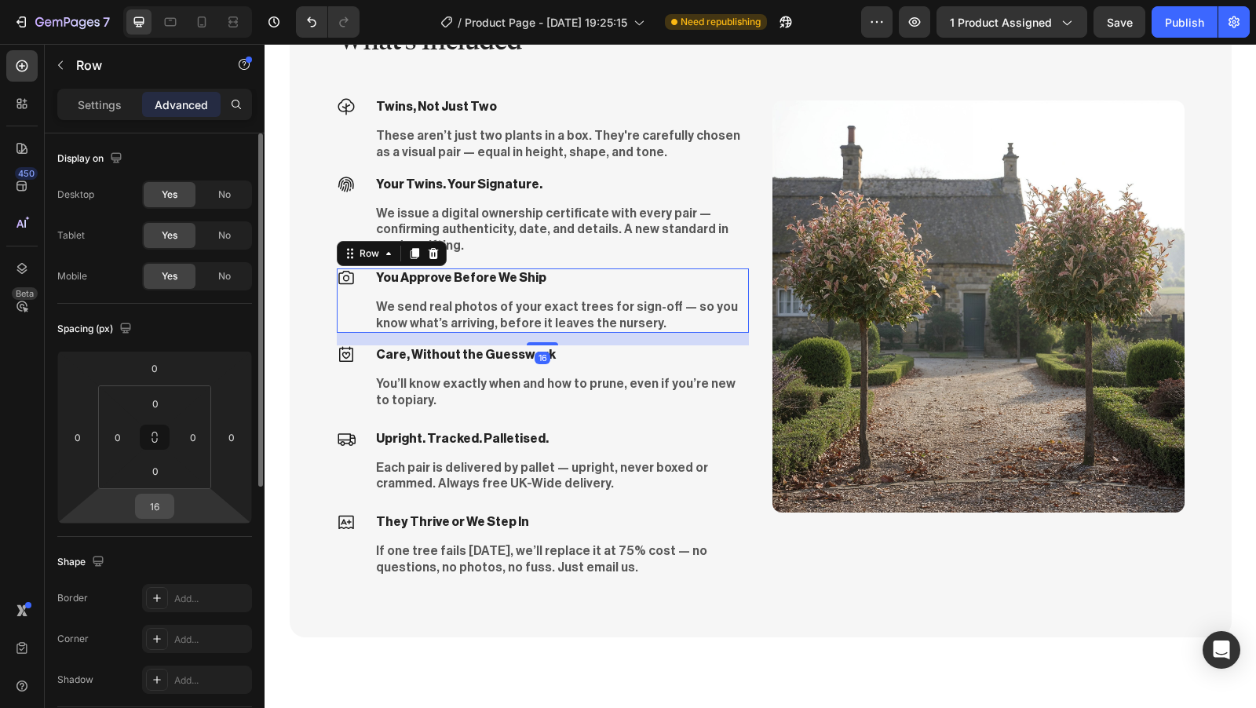
click at [161, 509] on input "16" at bounding box center [154, 507] width 31 height 24
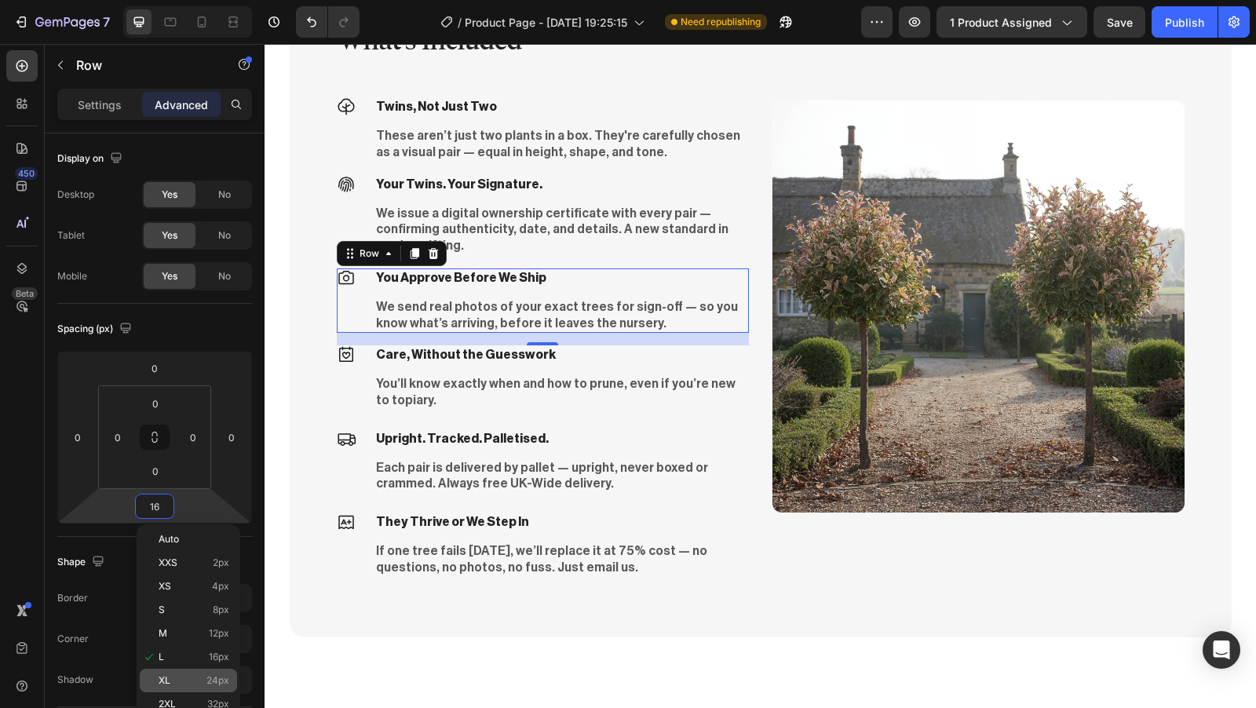
click at [191, 680] on p "XL 24px" at bounding box center [194, 680] width 71 height 11
type input "24"
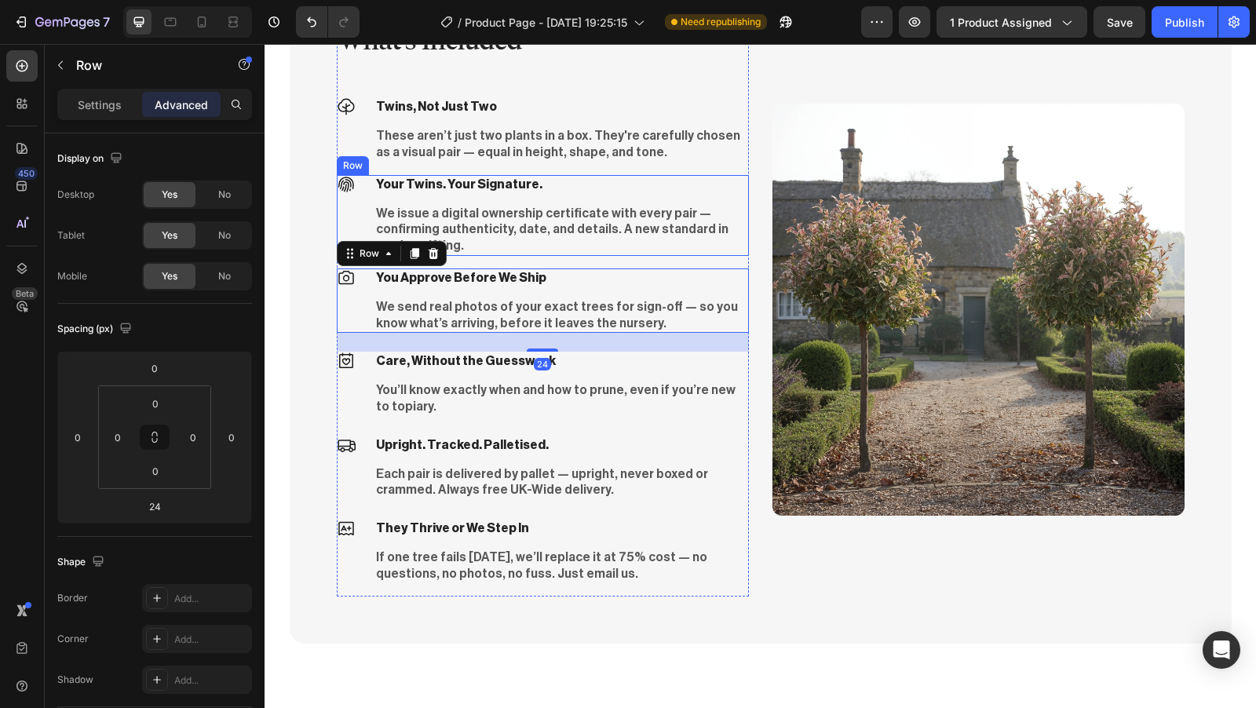
click at [363, 207] on div "Icon Your Twins. Your Signature. Text block We issue a digital ownership certif…" at bounding box center [543, 215] width 412 height 81
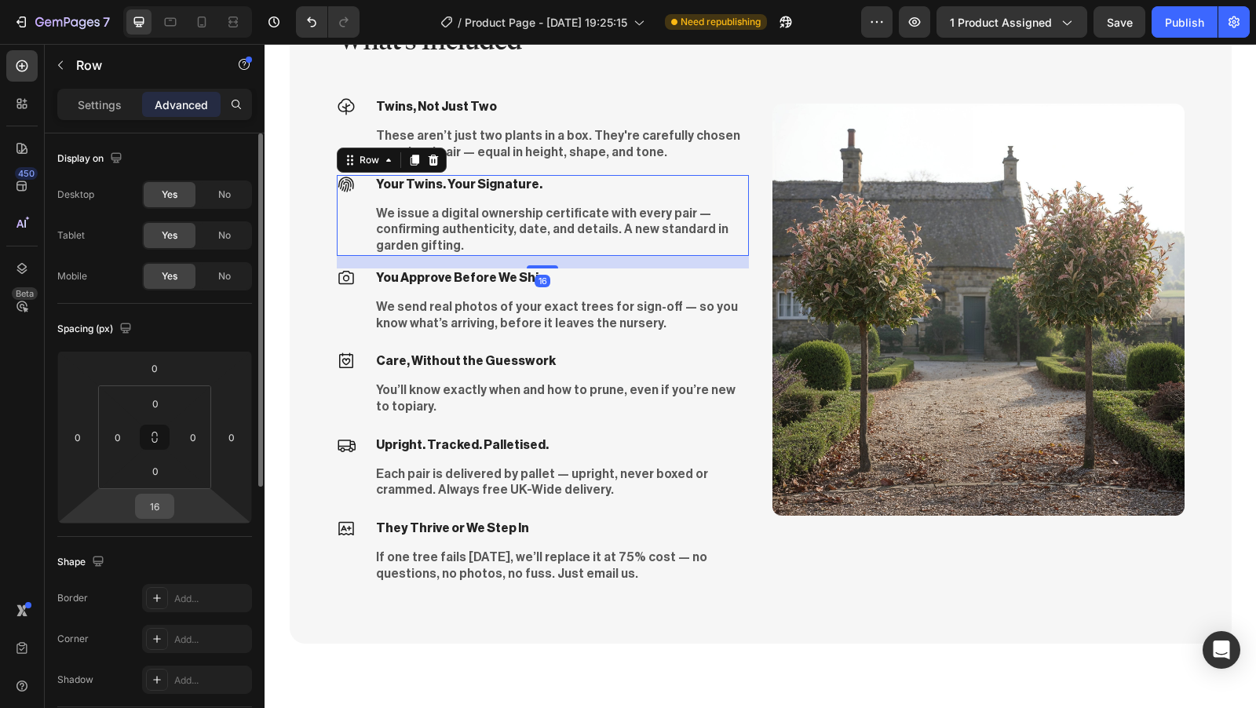
click at [164, 506] on input "16" at bounding box center [154, 507] width 31 height 24
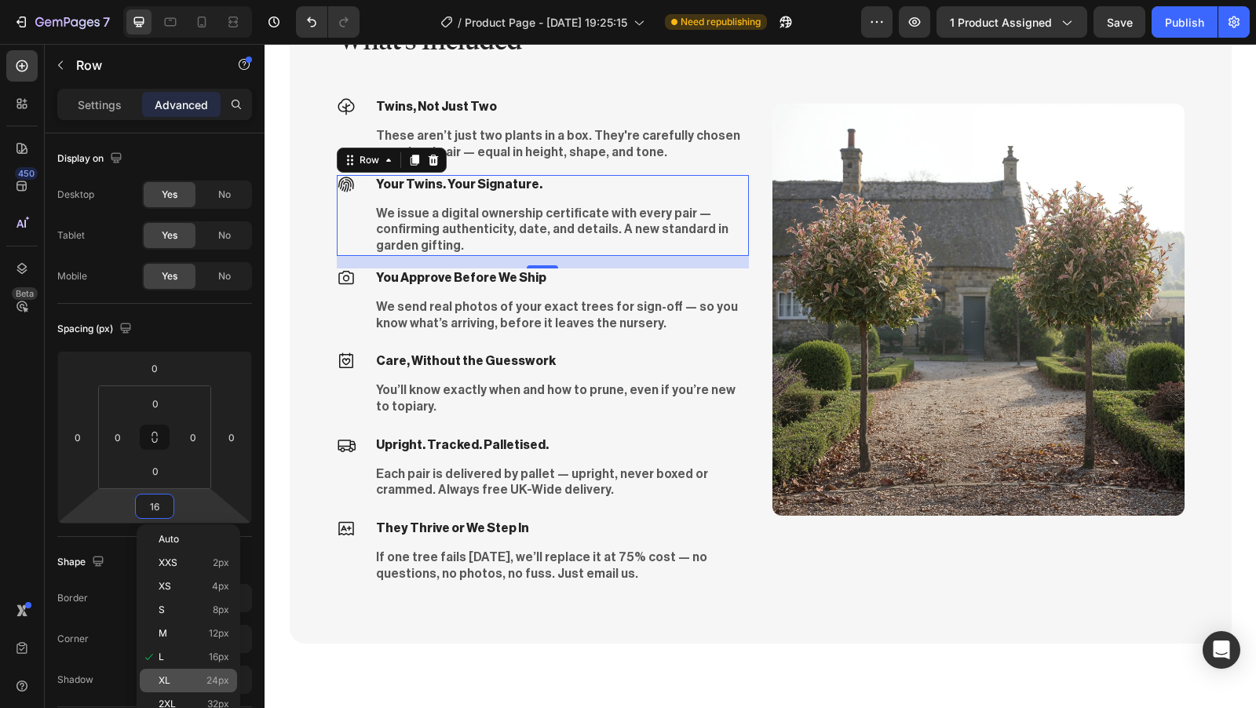
click at [191, 676] on p "XL 24px" at bounding box center [194, 680] width 71 height 11
type input "24"
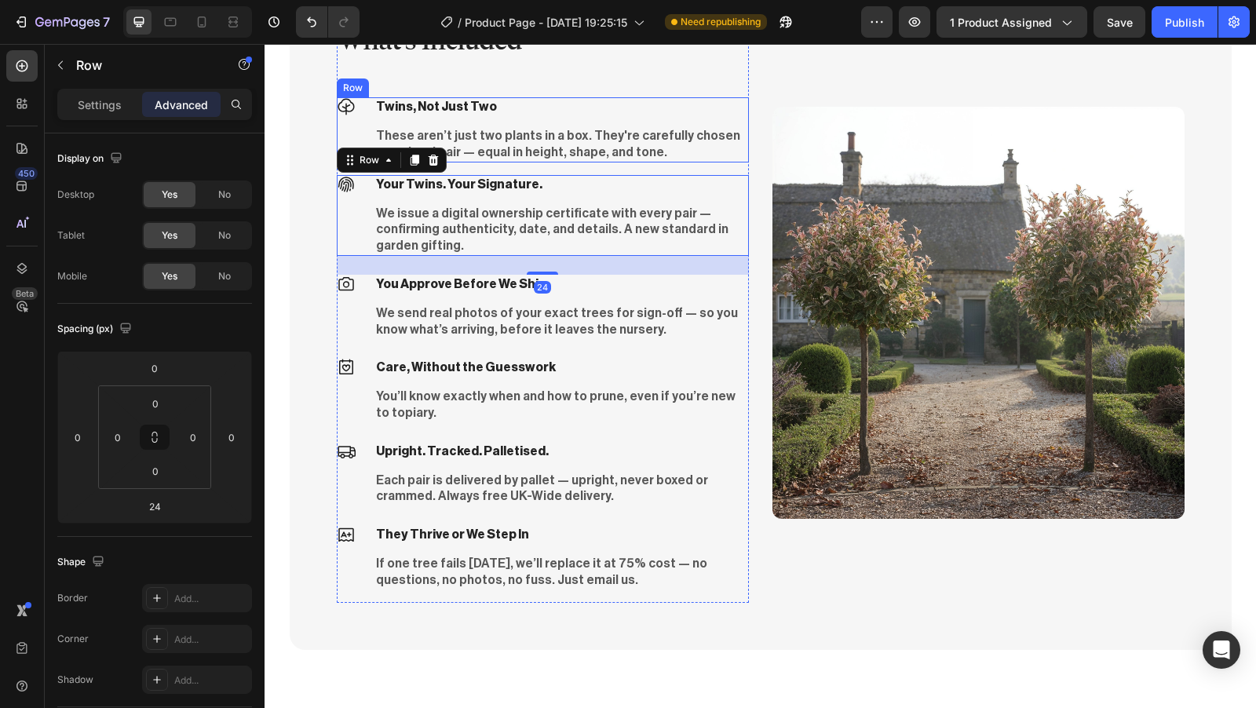
click at [358, 133] on div "Icon Twins, Not Just Two Text block These aren’t just two plants in a box. They…" at bounding box center [543, 129] width 412 height 64
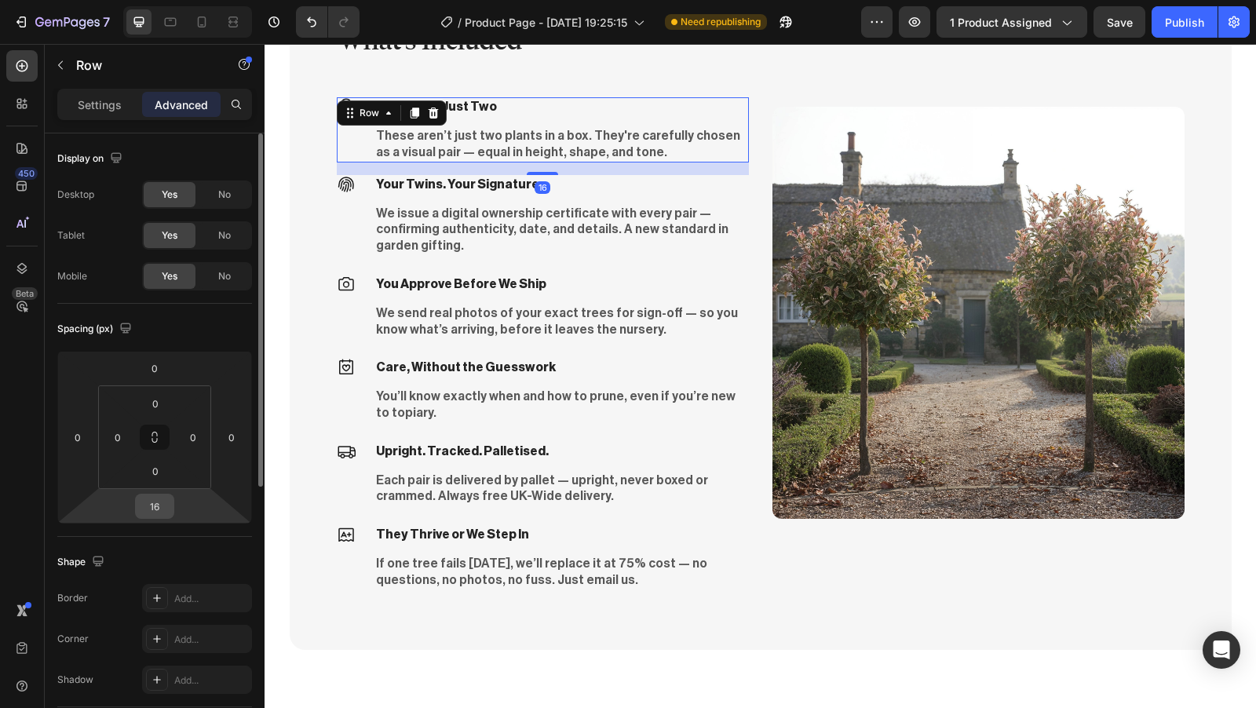
click at [159, 501] on input "16" at bounding box center [154, 507] width 31 height 24
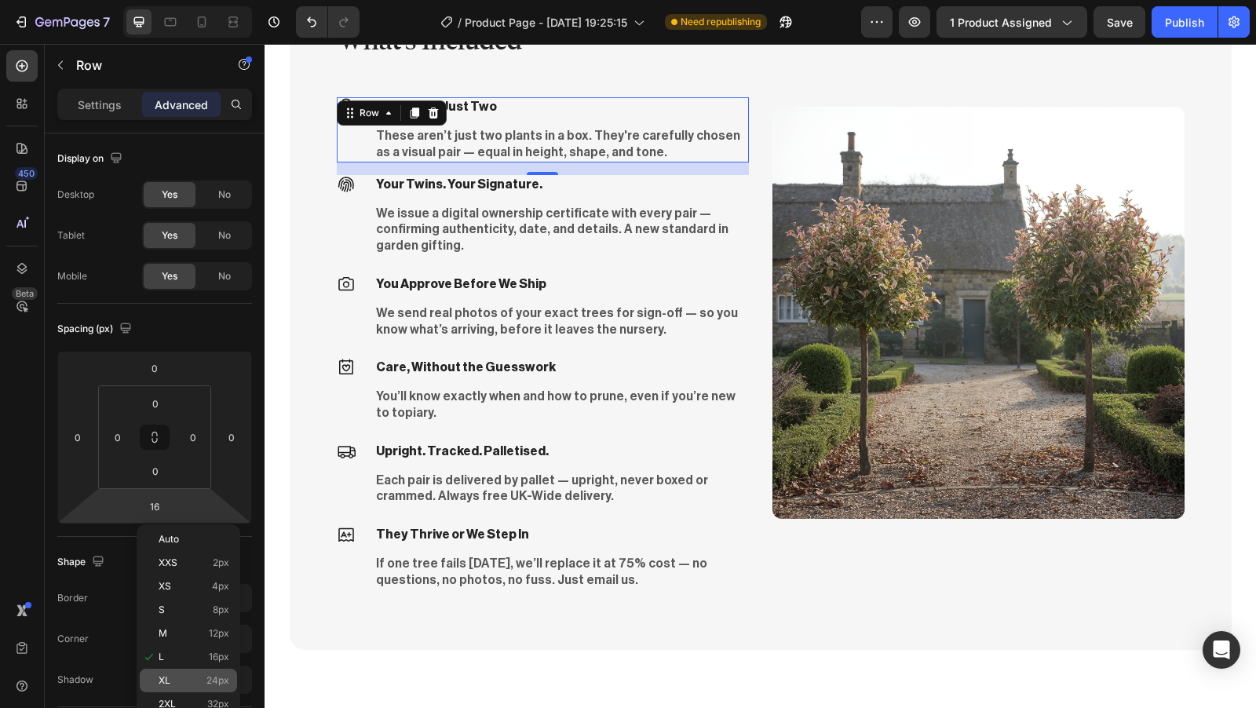
click at [199, 673] on div "XL 24px" at bounding box center [188, 681] width 97 height 24
type input "24"
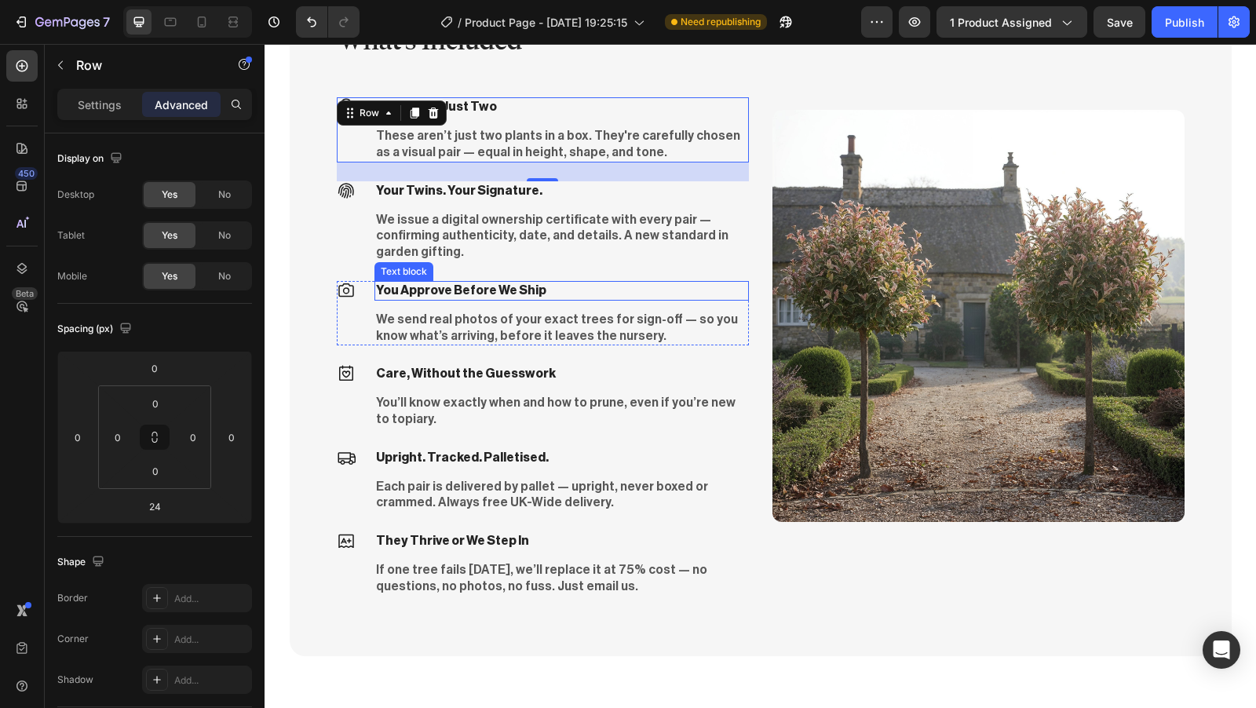
click at [533, 283] on p "You Approve Before We Ship" at bounding box center [561, 291] width 371 height 16
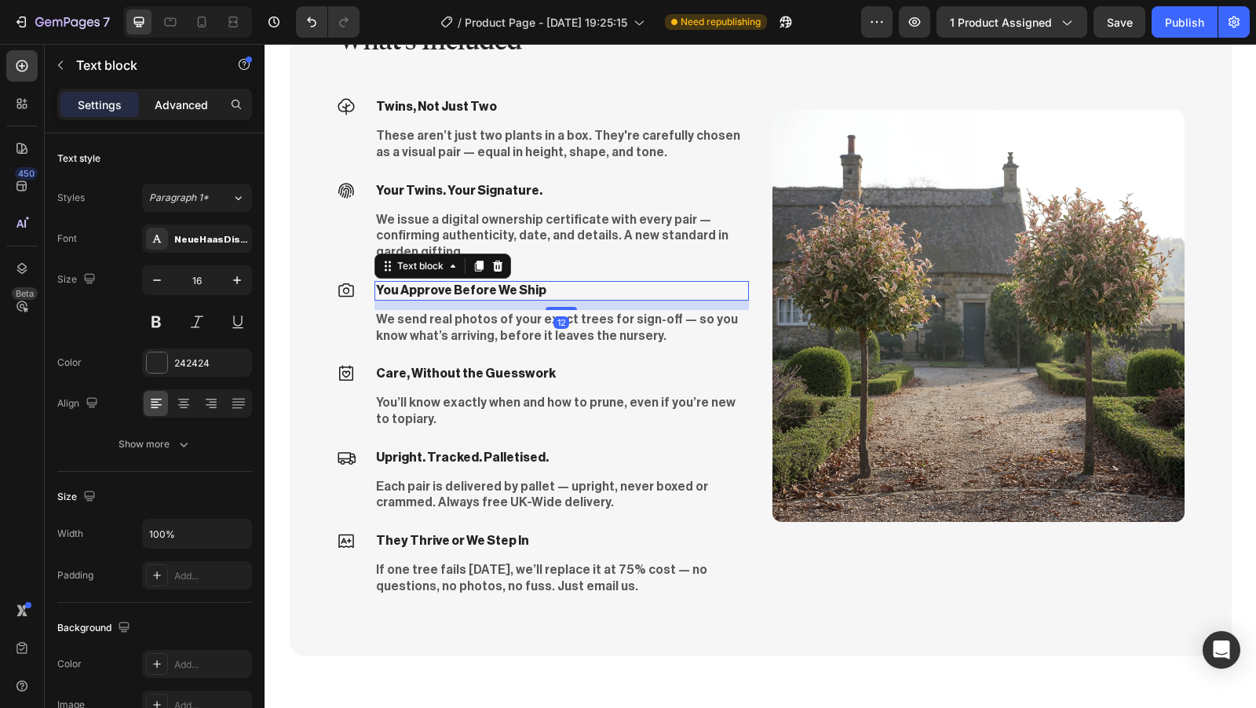
click at [196, 108] on p "Advanced" at bounding box center [181, 105] width 53 height 16
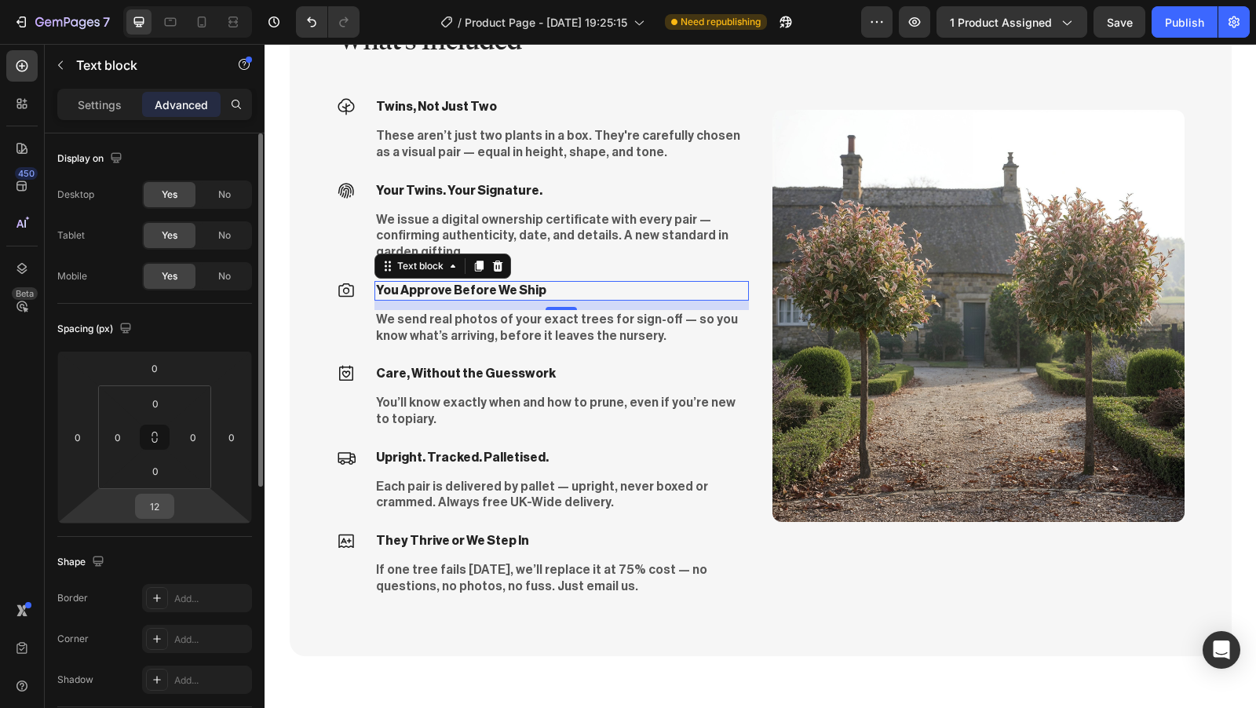
click at [161, 505] on input "12" at bounding box center [154, 507] width 31 height 24
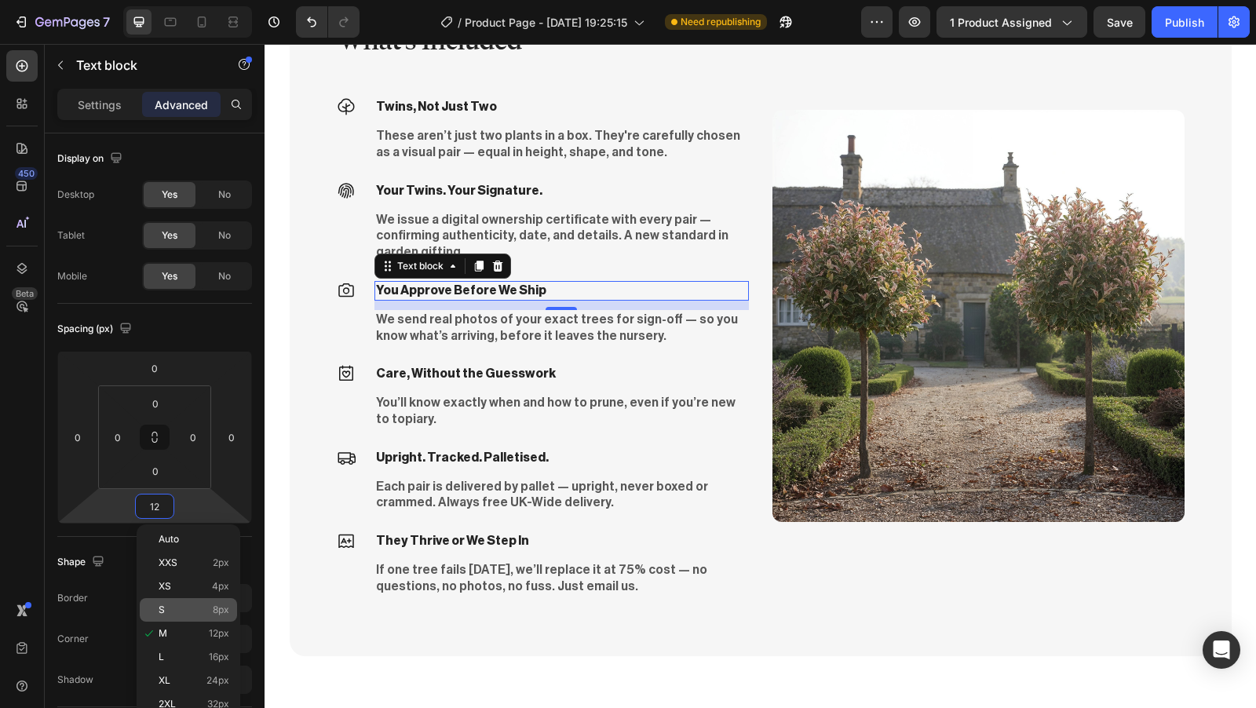
click at [181, 607] on p "S 8px" at bounding box center [194, 610] width 71 height 11
type input "8"
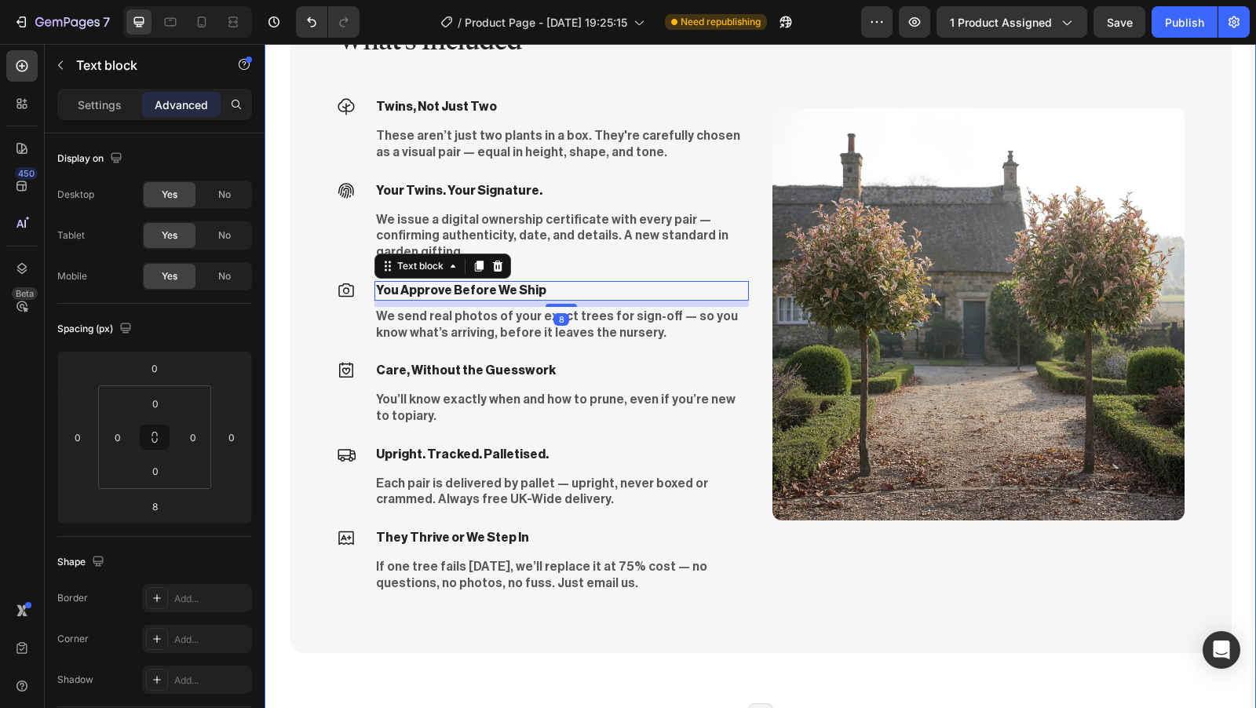
click at [479, 645] on div "What's Included Heading Icon Twins, Not Just Two Text block These aren’t just t…" at bounding box center [761, 314] width 992 height 802
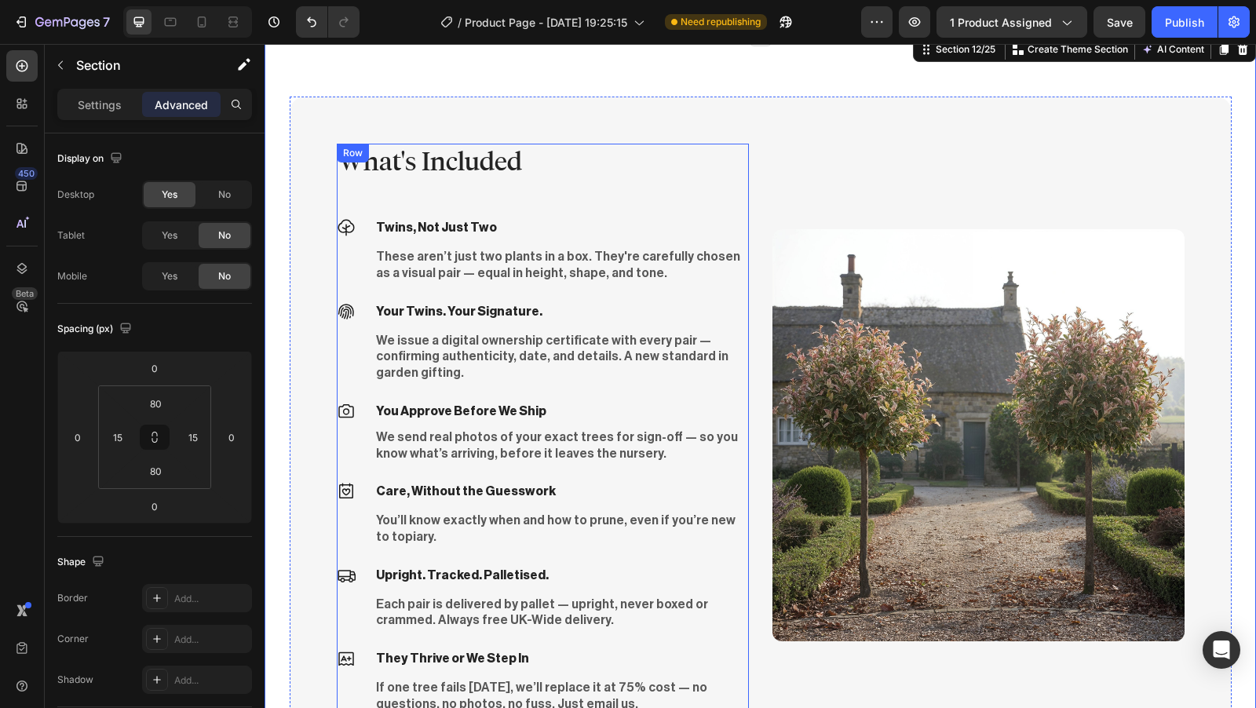
scroll to position [3479, 0]
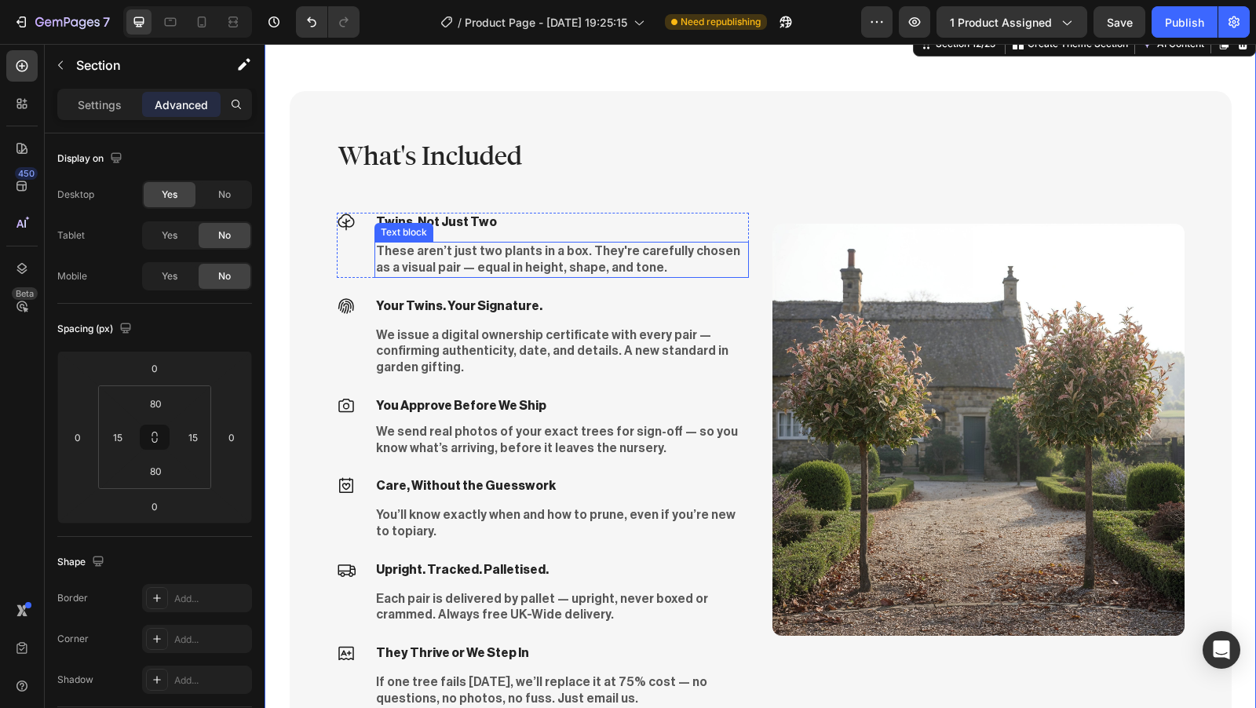
click at [521, 265] on p "These aren’t just two plants in a box. They're carefully chosen as a visual pai…" at bounding box center [561, 259] width 371 height 33
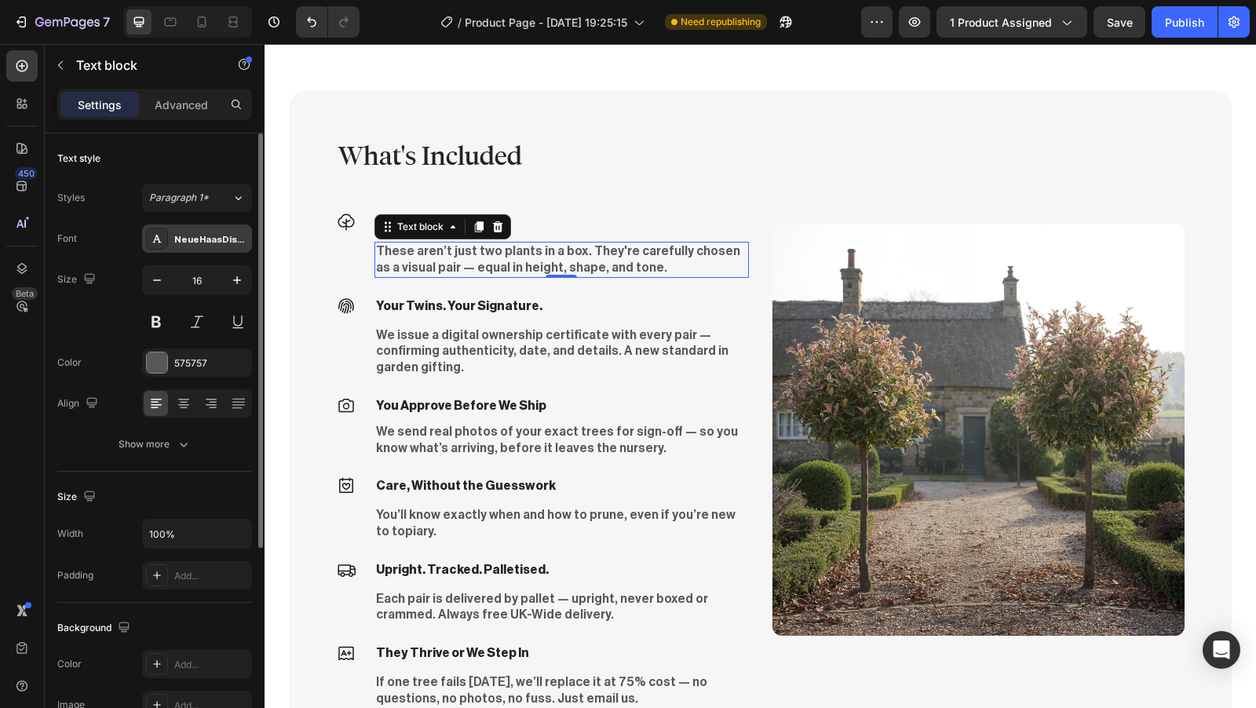
click at [197, 236] on div "NeueHaasDisplayMediu" at bounding box center [211, 239] width 74 height 14
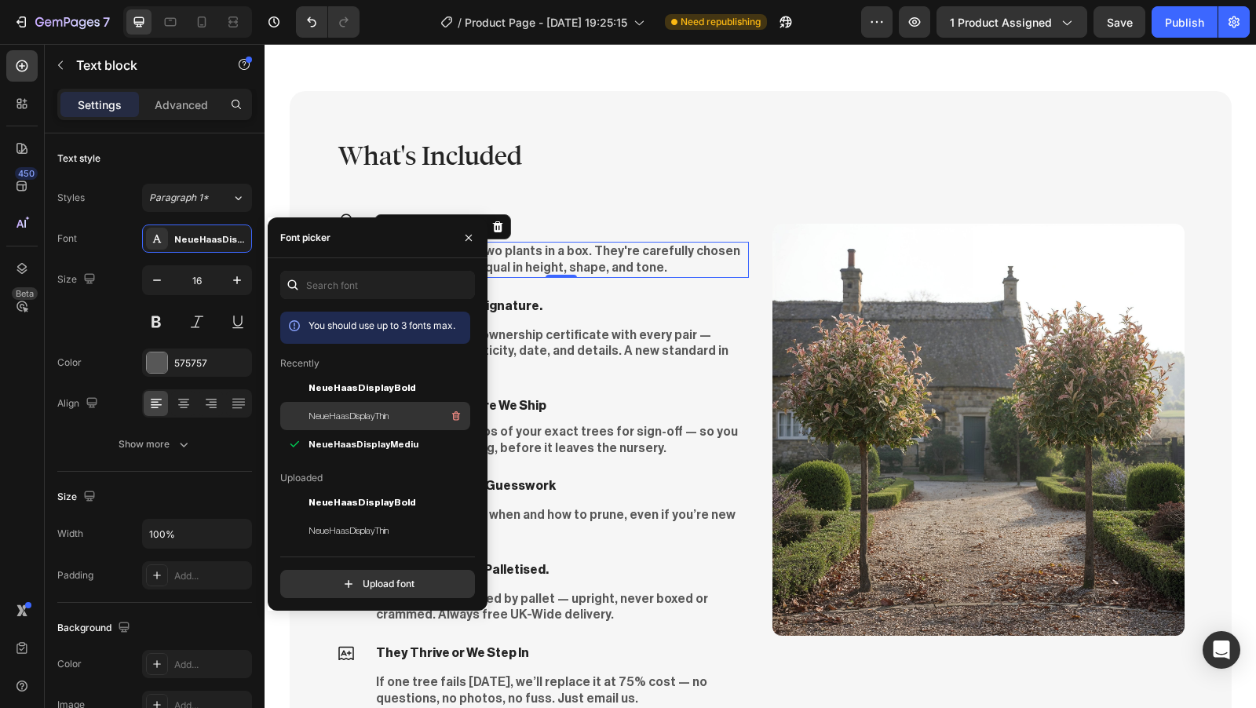
click at [371, 573] on div "NeueHaasDisplayThin" at bounding box center [375, 587] width 190 height 28
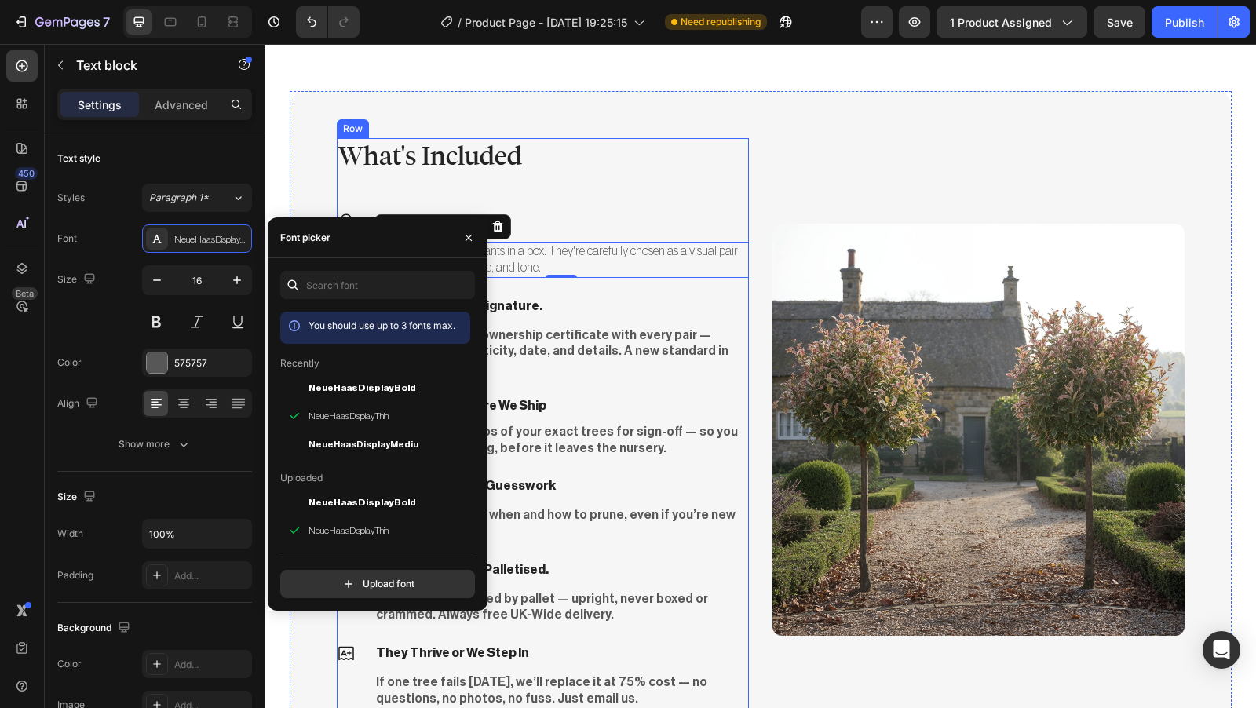
click at [604, 199] on div "What's Included Heading Icon Twins, Not Just Two Text block These aren’t just t…" at bounding box center [543, 429] width 412 height 583
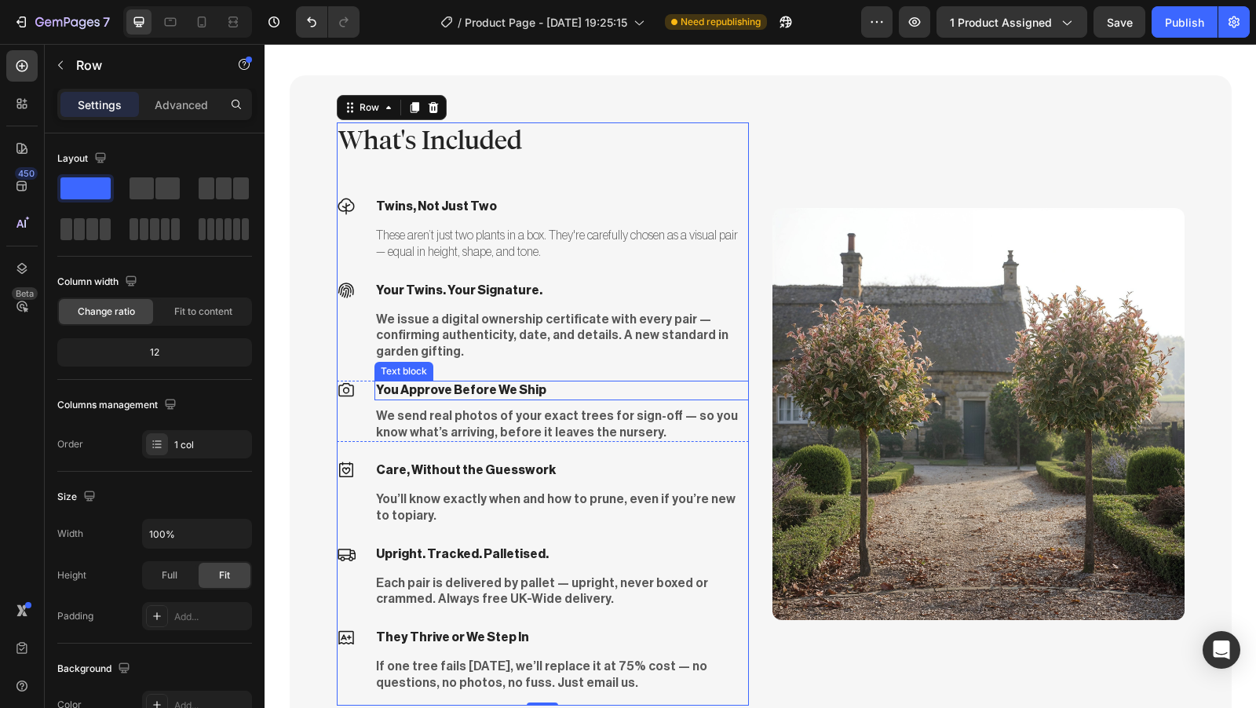
scroll to position [3506, 0]
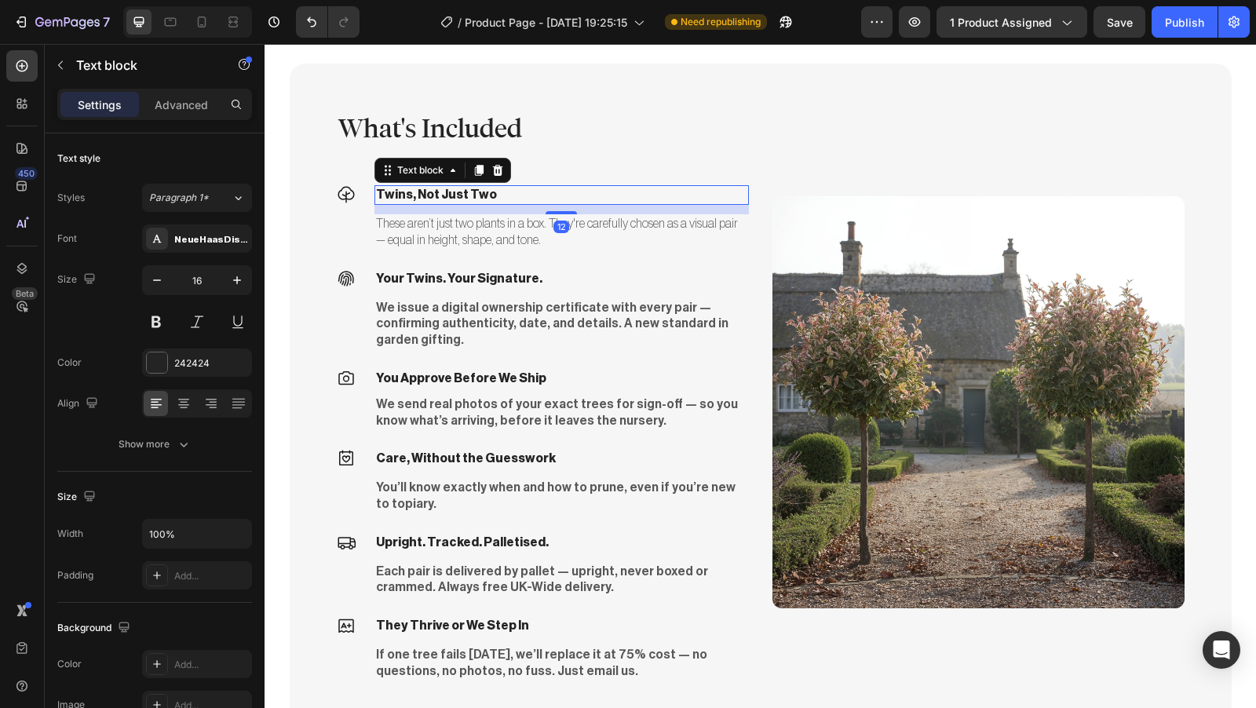
click at [472, 203] on div "Twins, Not Just Two Text block 12" at bounding box center [562, 195] width 375 height 20
click at [245, 281] on icon "button" at bounding box center [237, 280] width 16 height 16
type input "18"
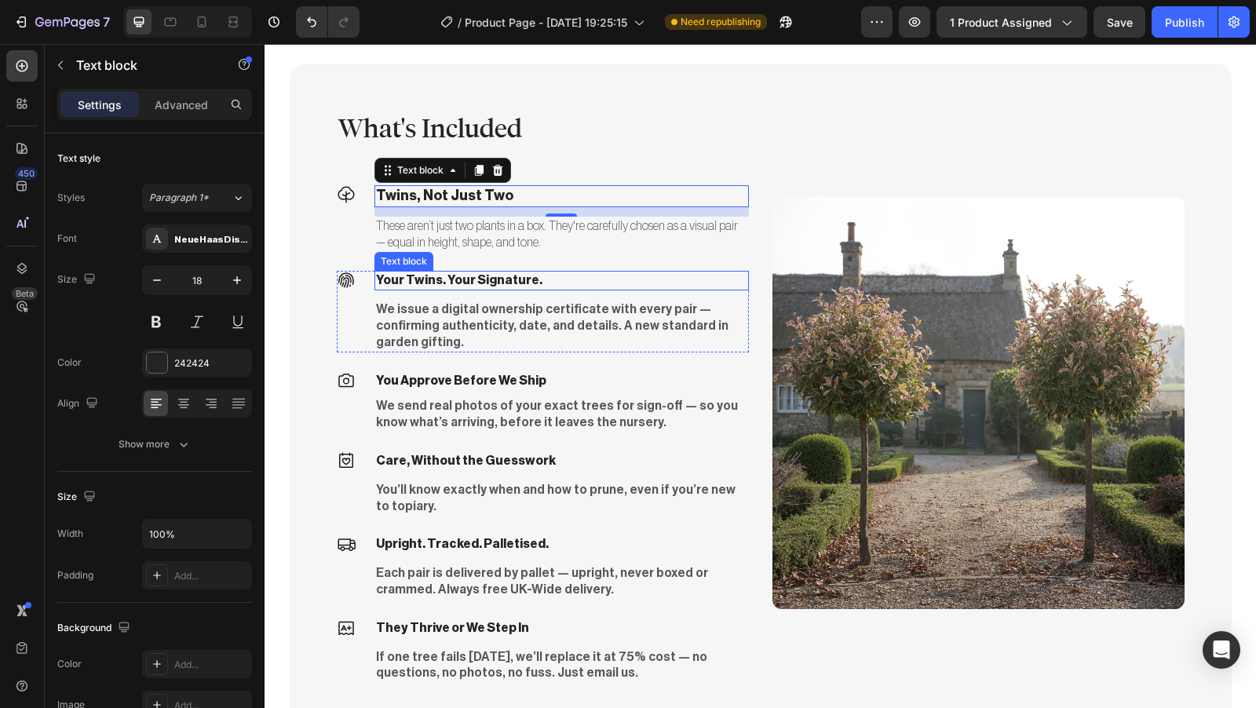
click at [485, 280] on p "Your Twins. Your Signature." at bounding box center [561, 280] width 371 height 16
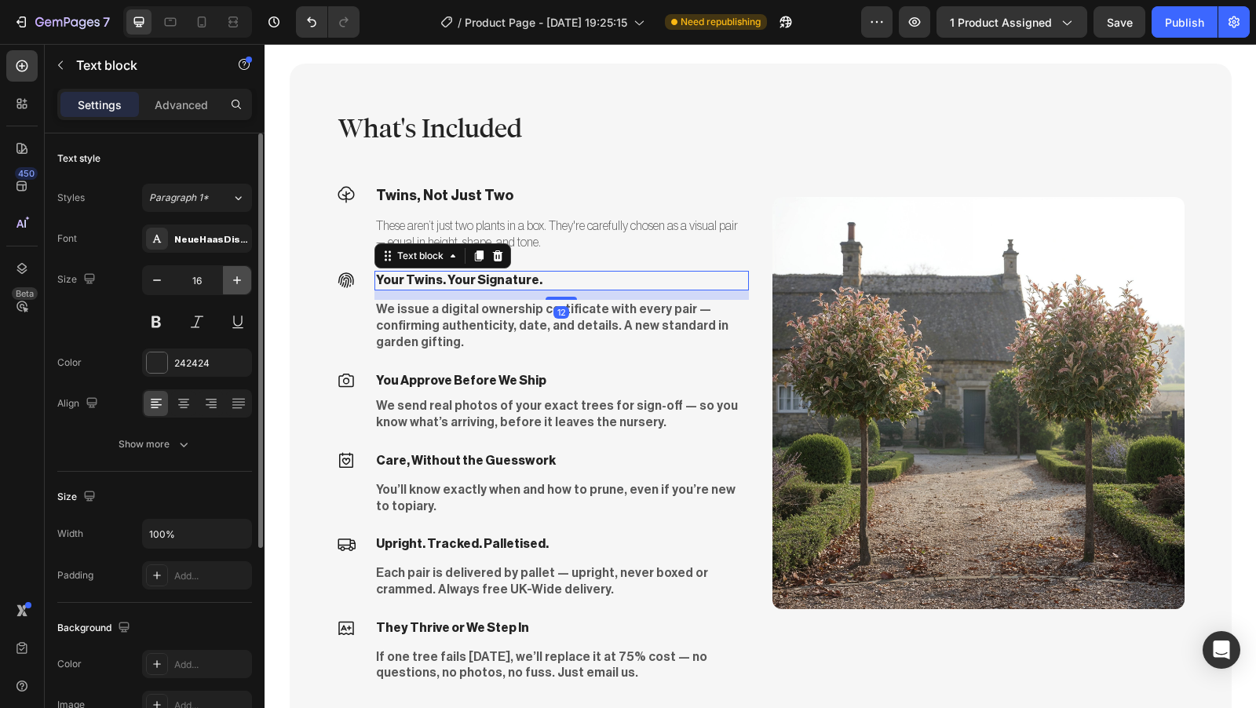
click at [234, 288] on button "button" at bounding box center [237, 280] width 28 height 28
type input "18"
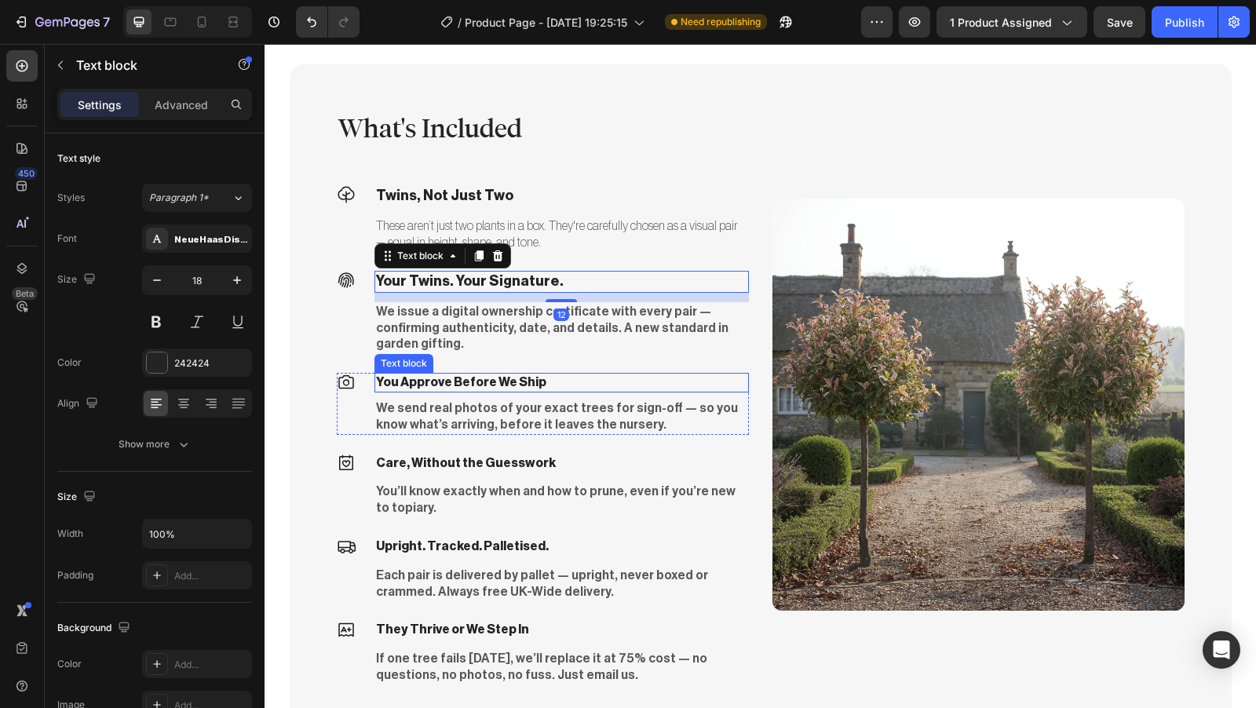
click at [448, 375] on p "You Approve Before We Ship" at bounding box center [561, 383] width 371 height 16
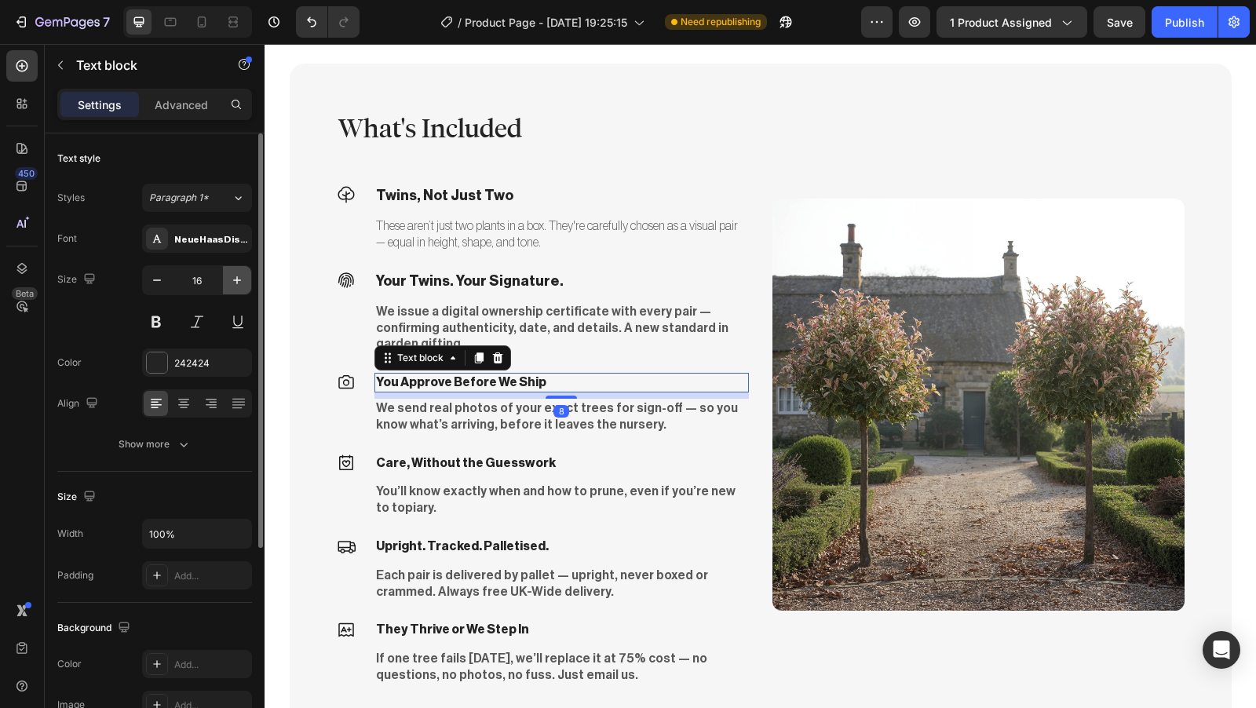
click at [242, 285] on icon "button" at bounding box center [237, 280] width 16 height 16
type input "18"
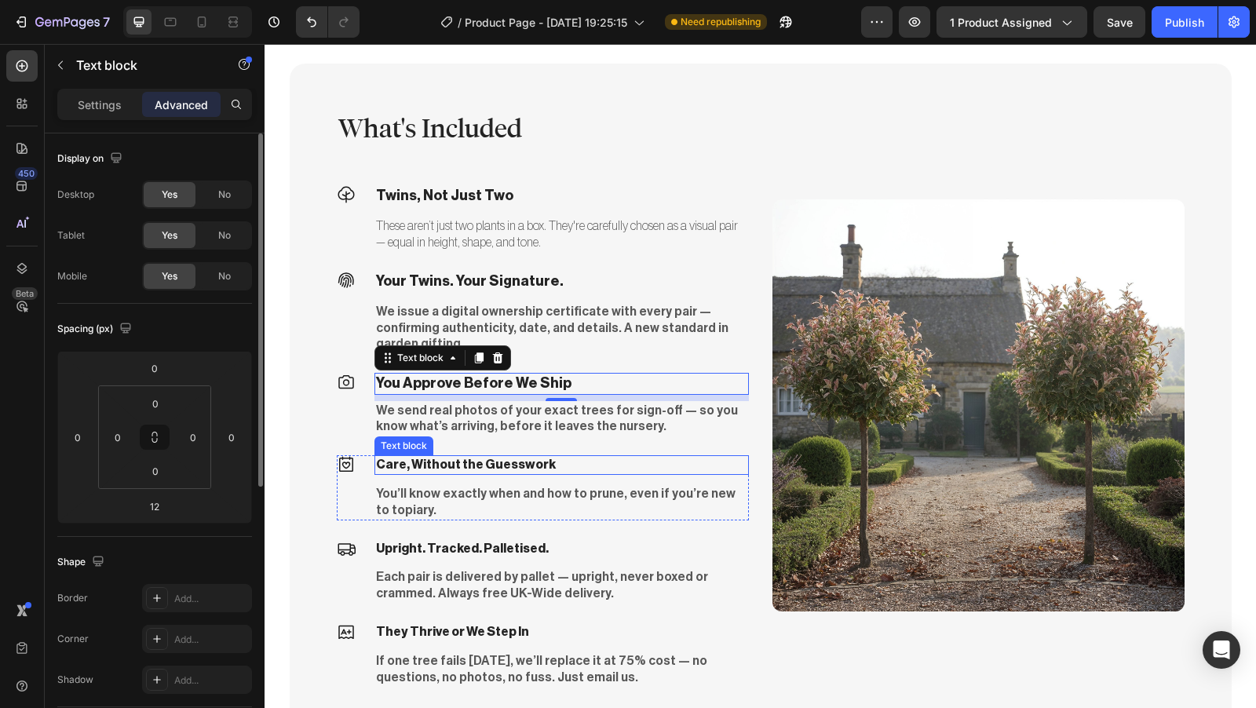
click at [447, 457] on p "Care, Without the Guesswork" at bounding box center [561, 465] width 371 height 16
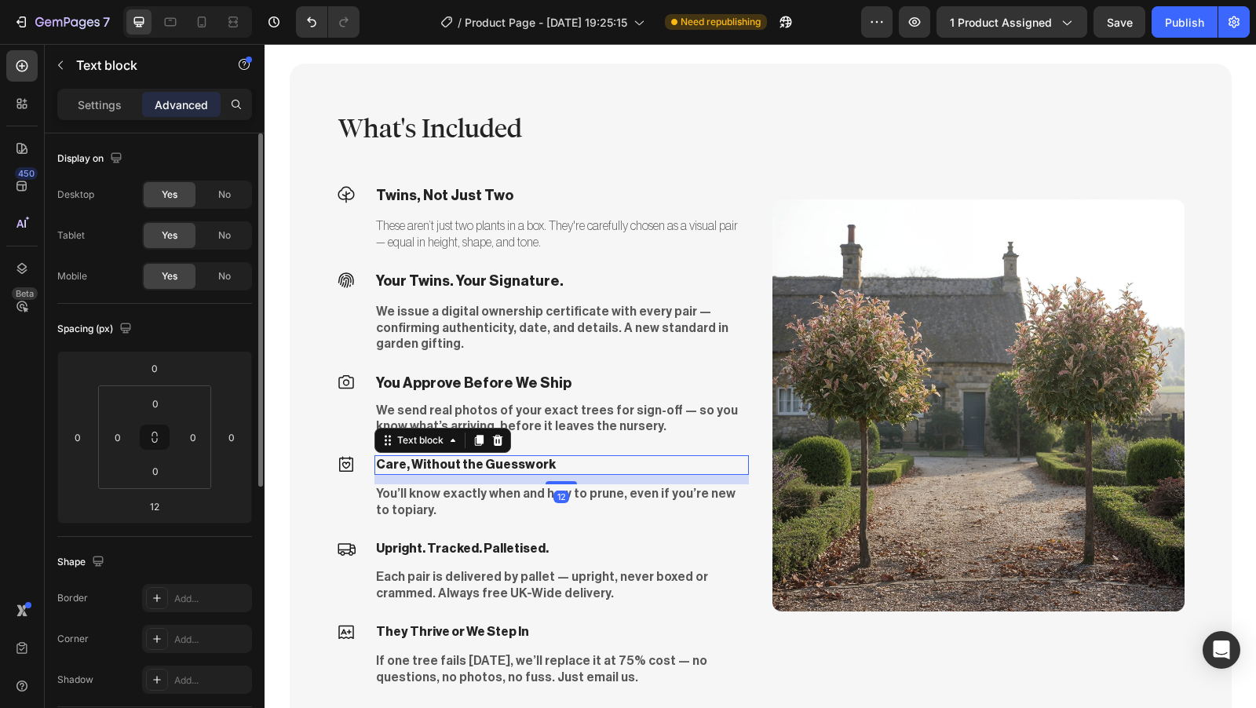
click at [112, 111] on p "Settings" at bounding box center [100, 105] width 44 height 16
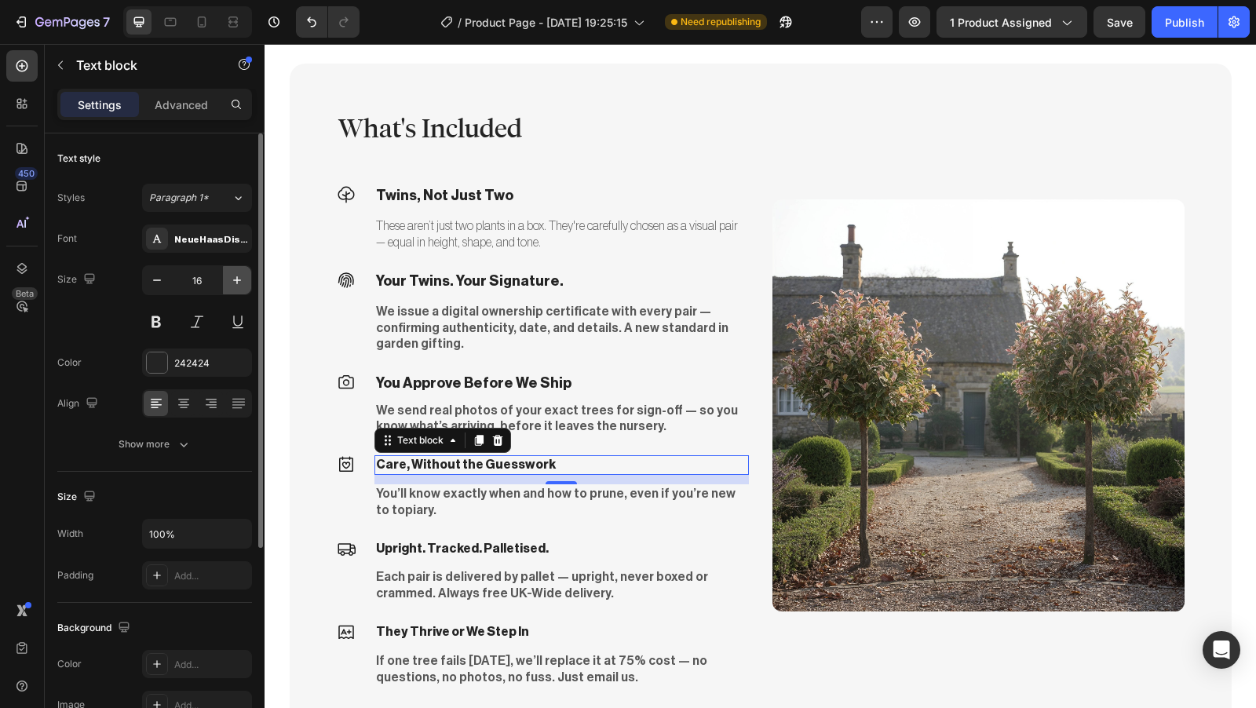
click at [239, 287] on button "button" at bounding box center [237, 280] width 28 height 28
type input "18"
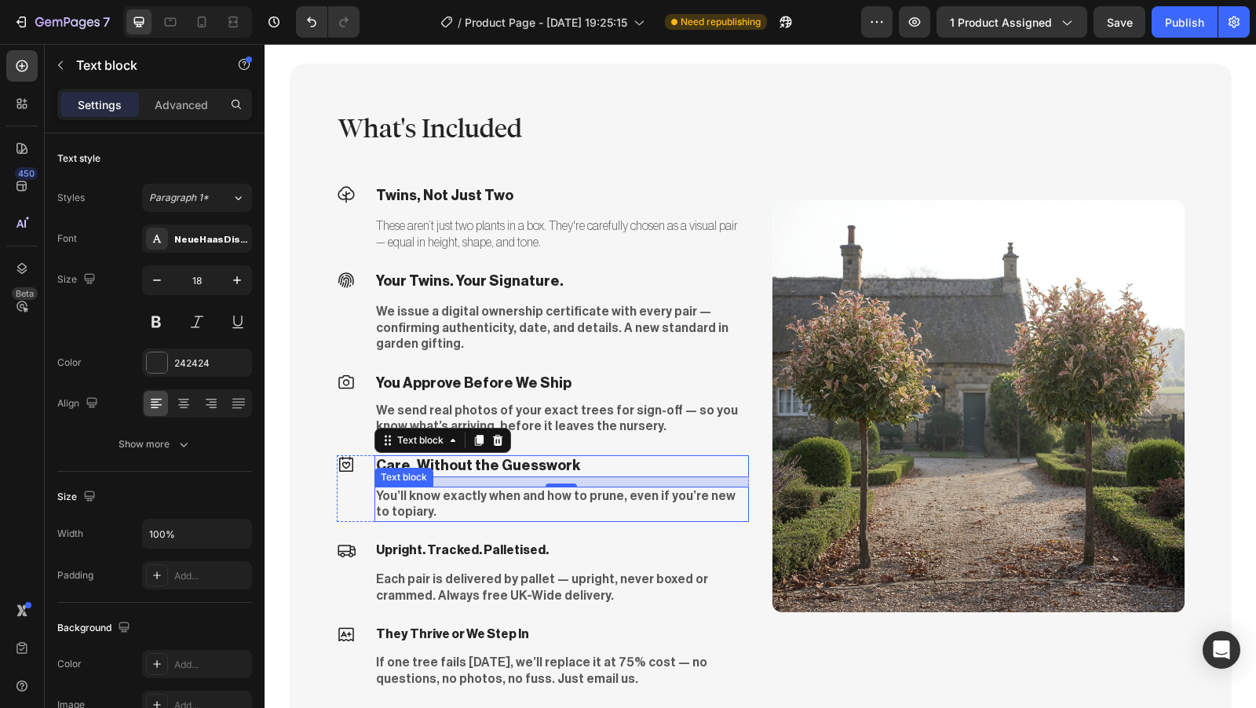
scroll to position [3507, 0]
click at [487, 542] on p "Upright. Tracked. Palletised." at bounding box center [561, 550] width 371 height 16
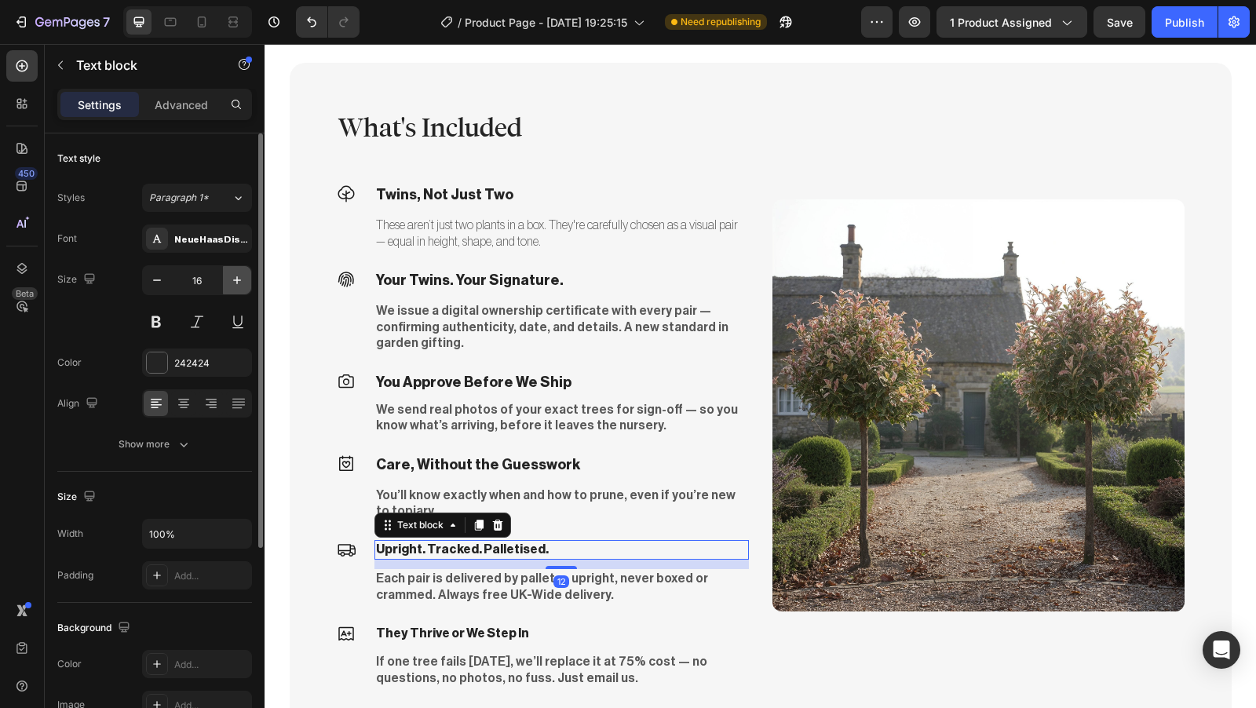
click at [236, 283] on icon "button" at bounding box center [237, 280] width 16 height 16
type input "18"
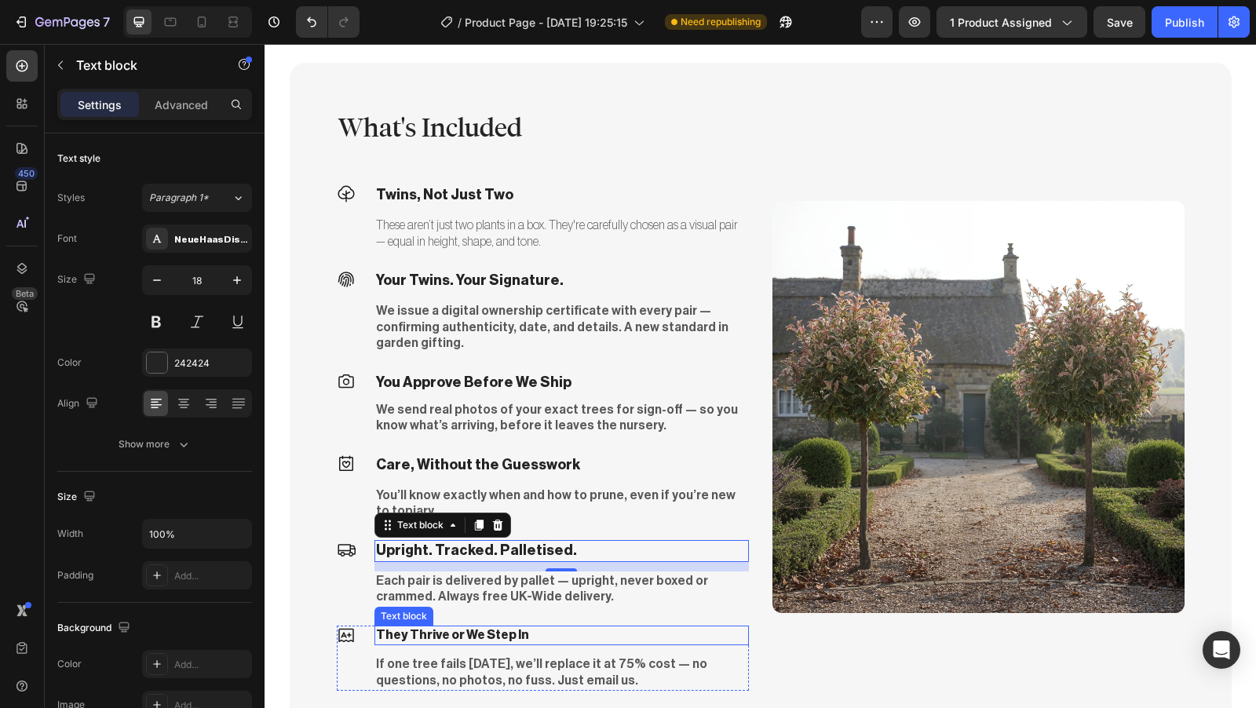
click at [452, 627] on p "They Thrive or We Step In" at bounding box center [561, 635] width 371 height 16
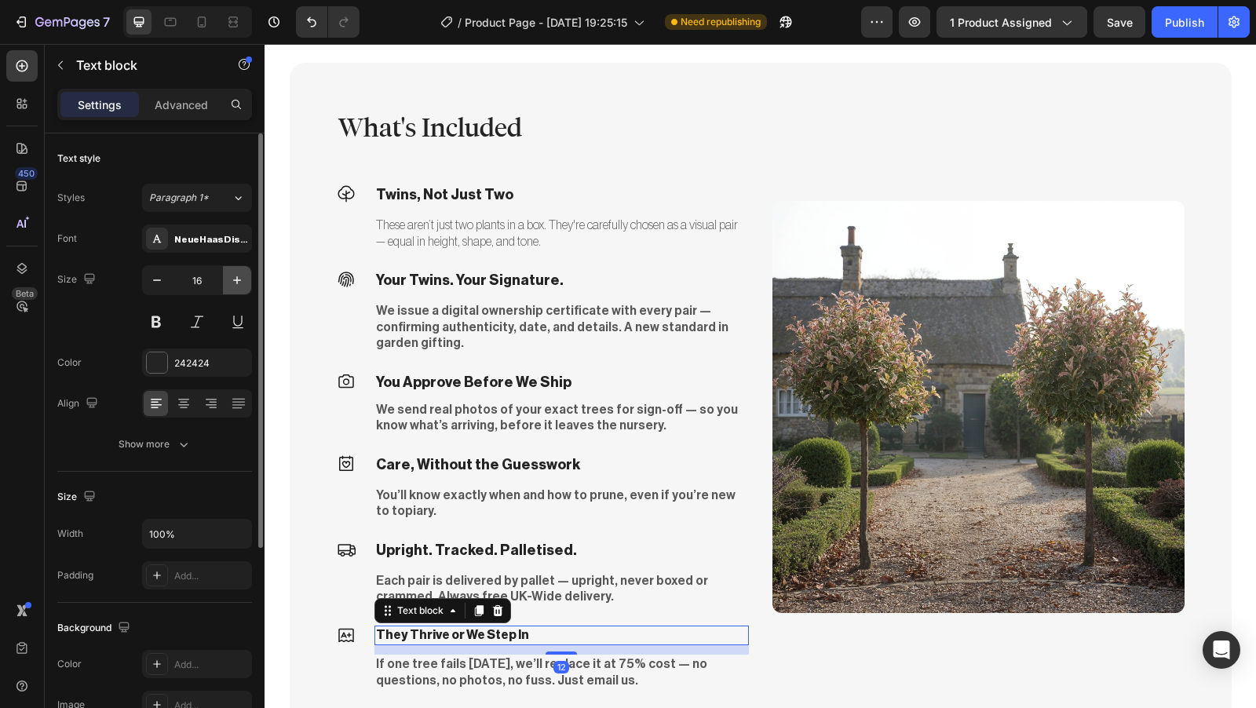
click at [240, 282] on icon "button" at bounding box center [237, 280] width 16 height 16
type input "18"
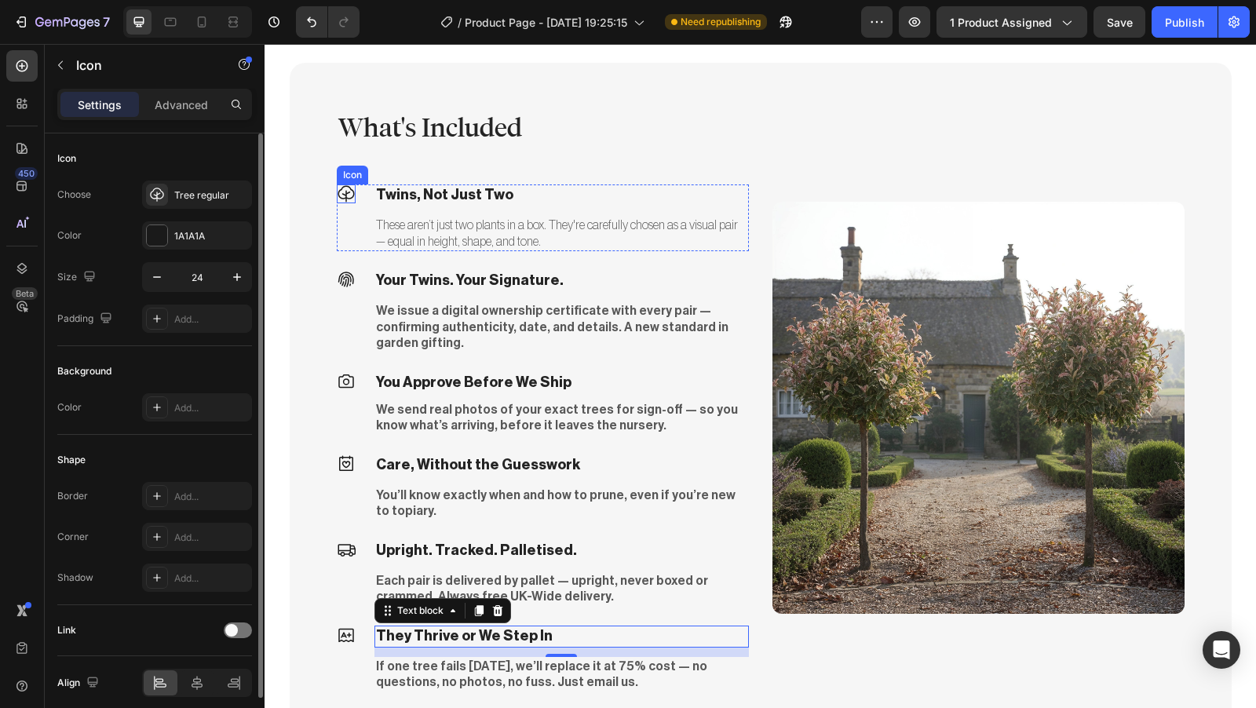
click at [342, 199] on icon at bounding box center [346, 194] width 19 height 19
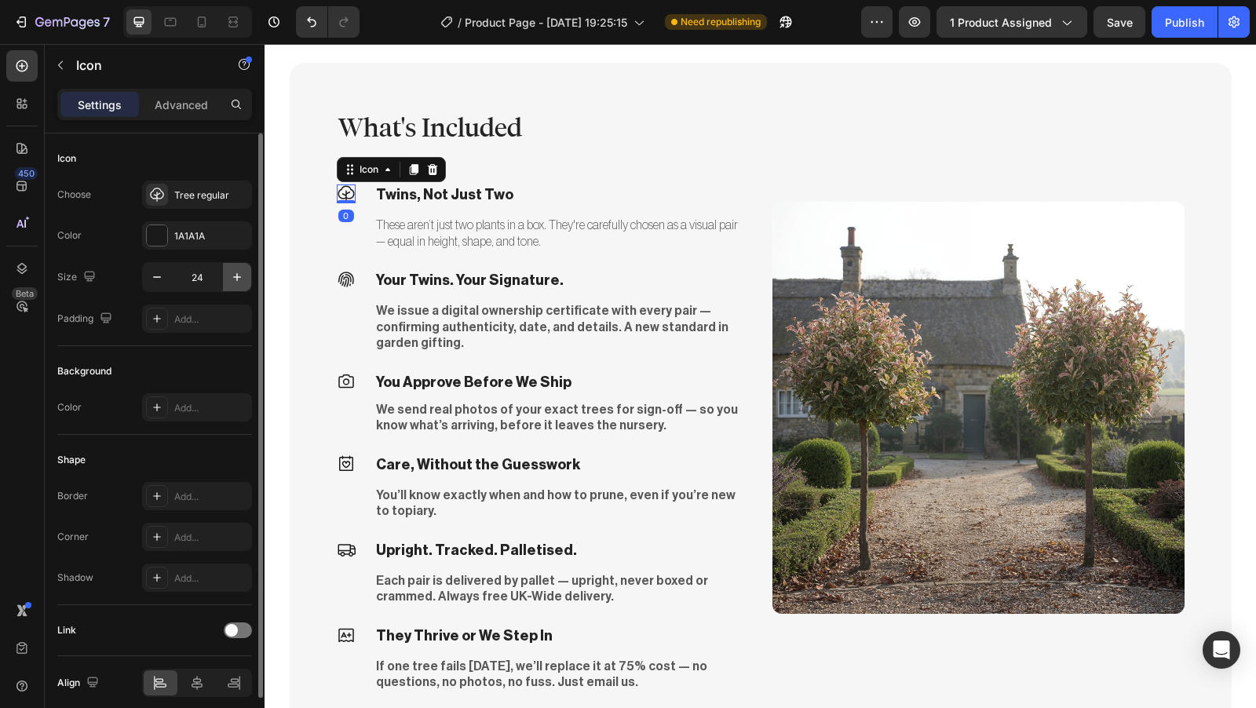
click at [234, 280] on icon "button" at bounding box center [237, 277] width 16 height 16
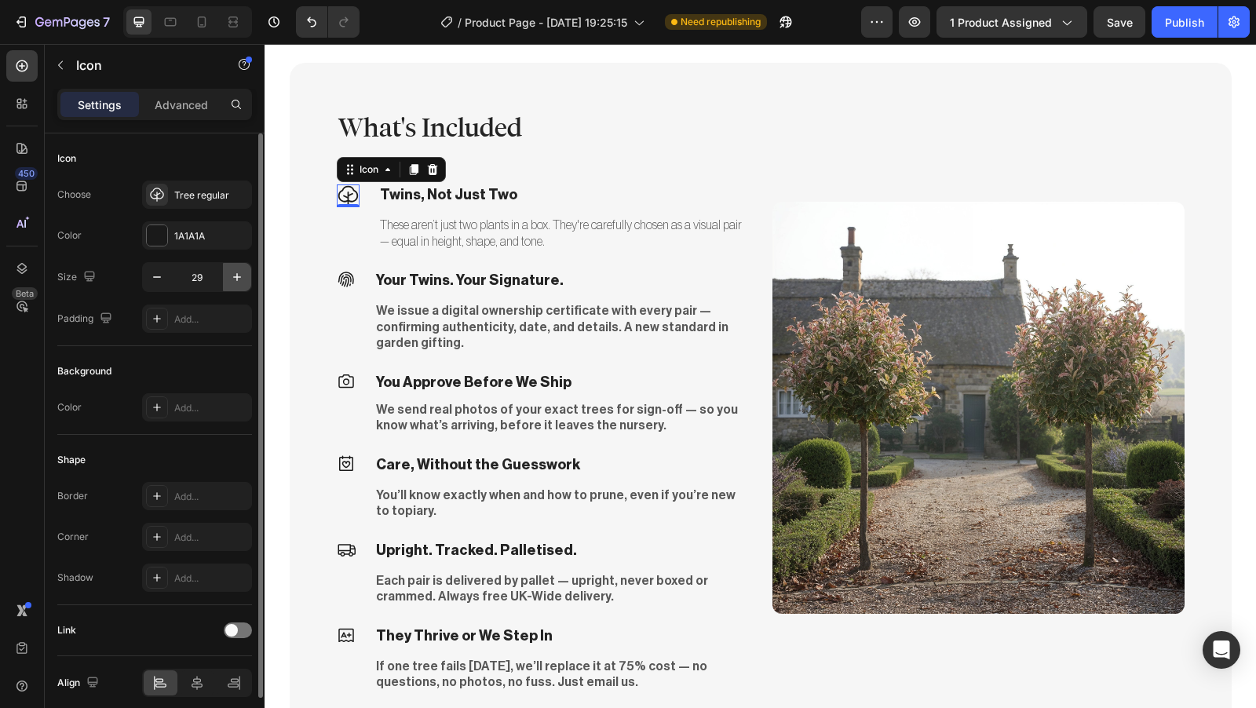
click at [234, 280] on icon "button" at bounding box center [237, 277] width 16 height 16
click at [243, 277] on icon "button" at bounding box center [237, 277] width 16 height 16
type input "32"
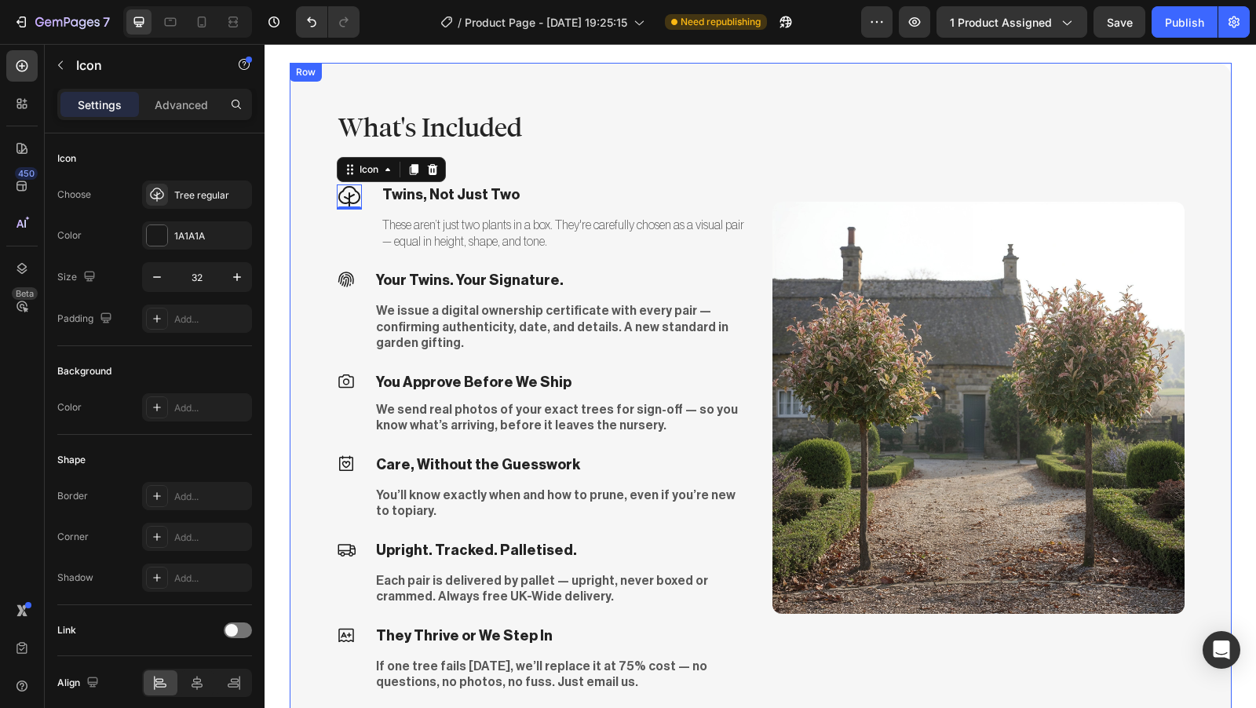
click at [813, 121] on div "Image" at bounding box center [979, 407] width 412 height 595
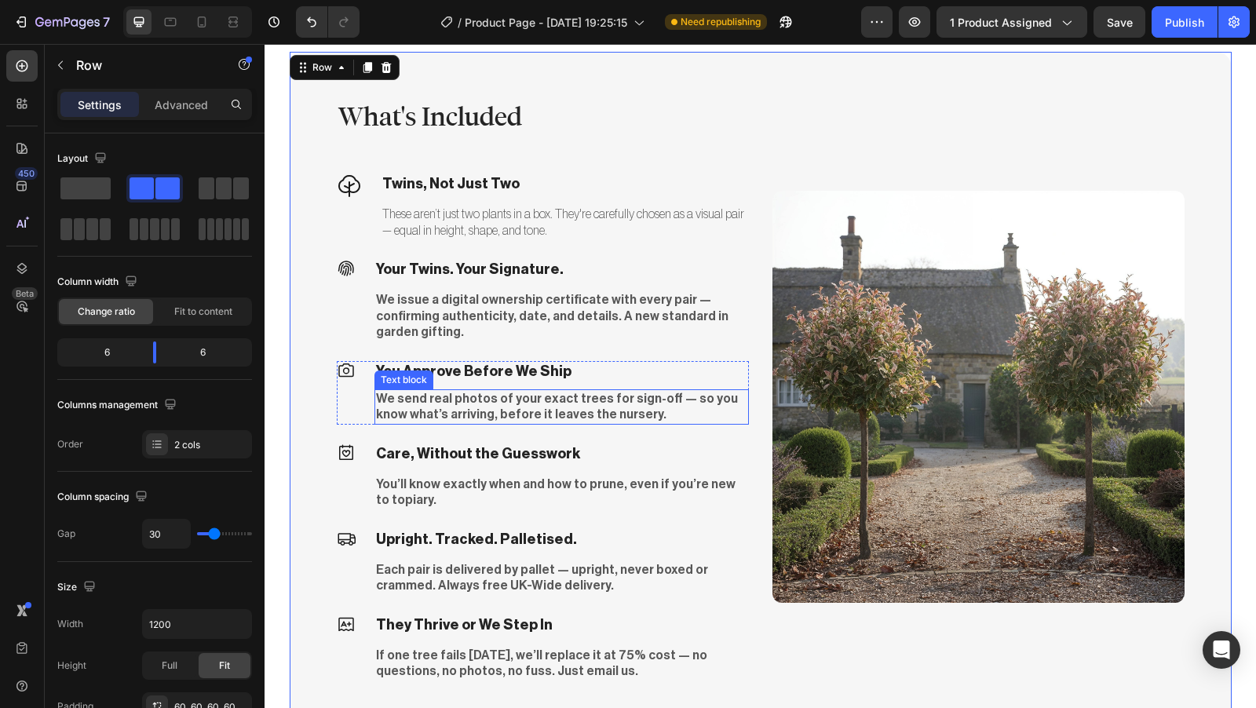
scroll to position [3555, 0]
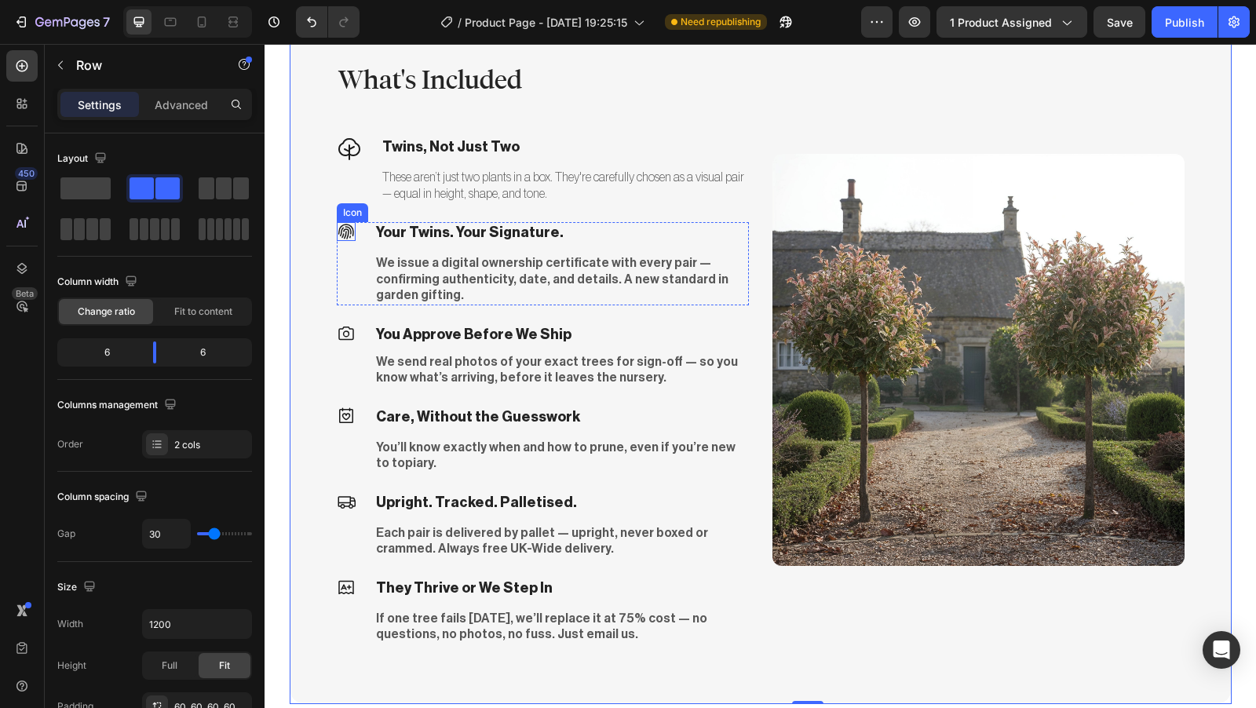
click at [345, 235] on icon at bounding box center [346, 232] width 16 height 15
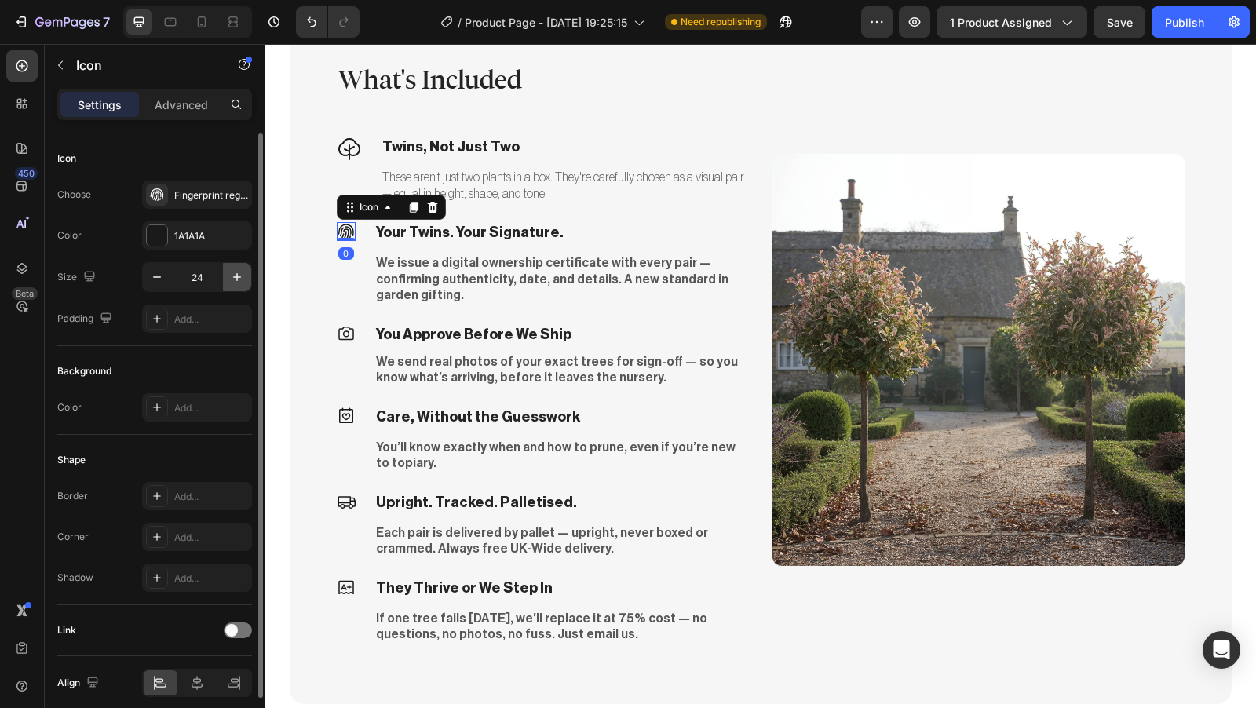
click at [240, 273] on icon "button" at bounding box center [237, 277] width 16 height 16
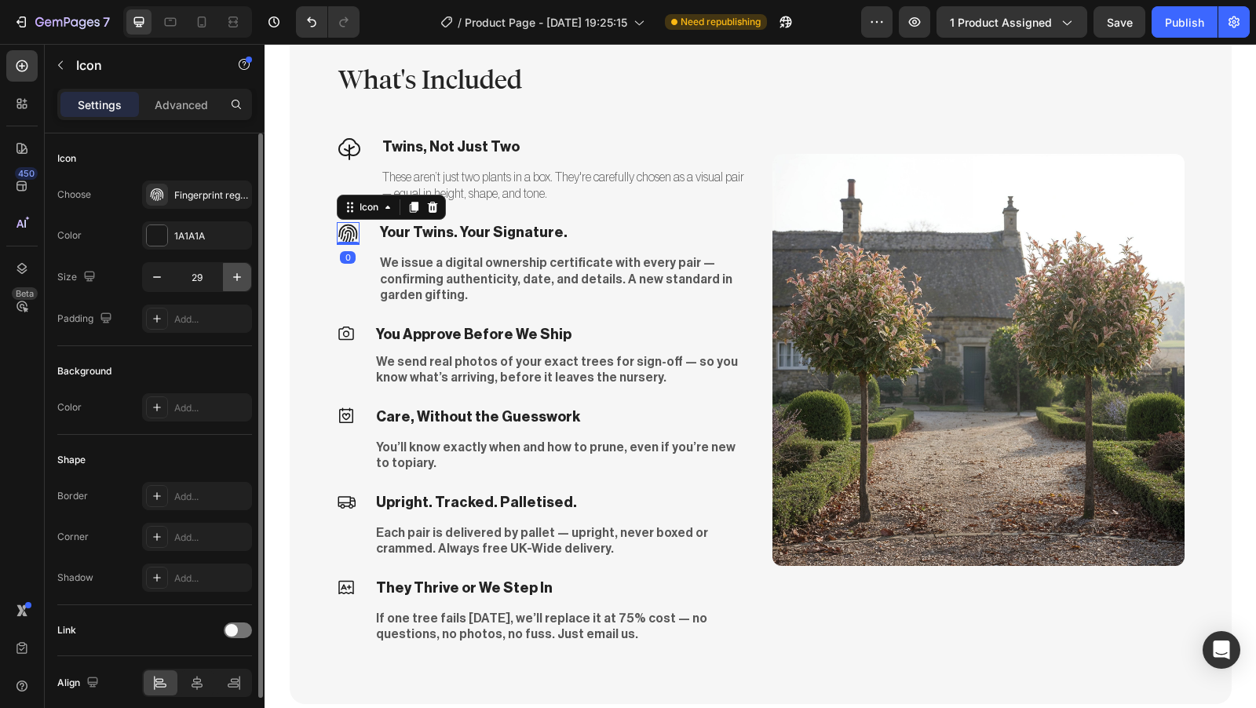
click at [240, 273] on icon "button" at bounding box center [237, 277] width 16 height 16
type input "30"
click at [337, 159] on icon at bounding box center [349, 149] width 25 height 25
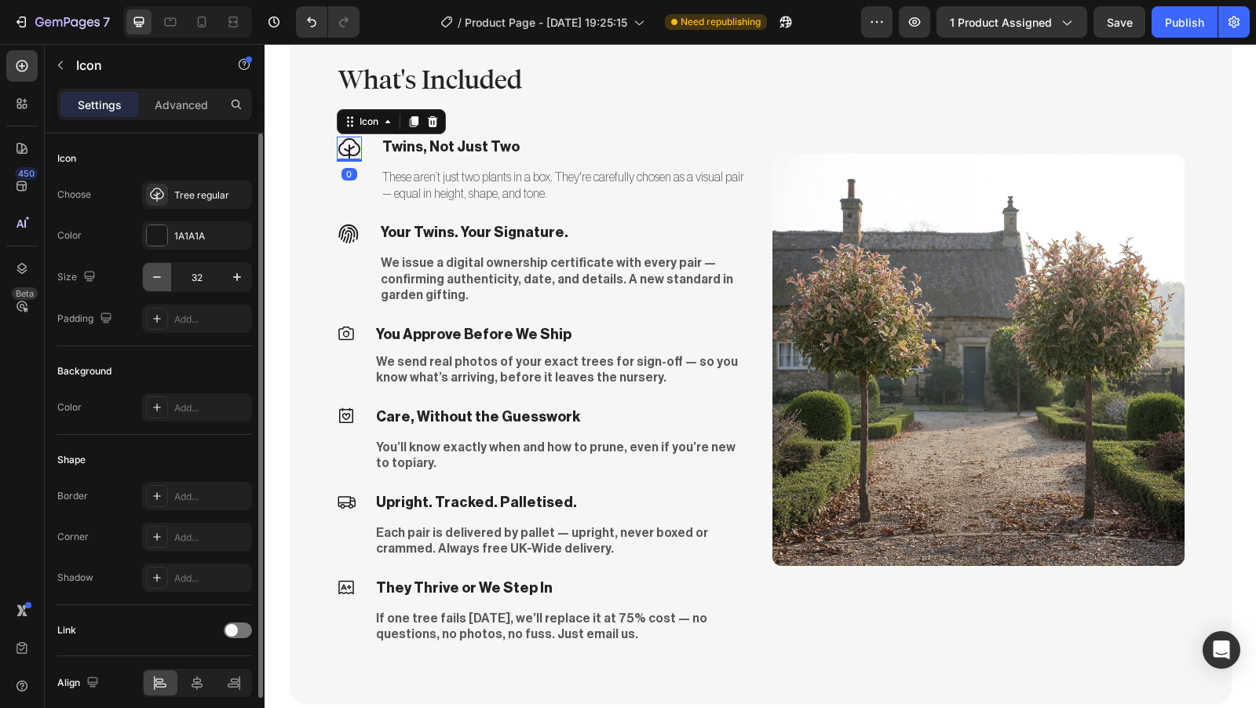
click at [159, 276] on icon "button" at bounding box center [157, 277] width 8 height 2
type input "30"
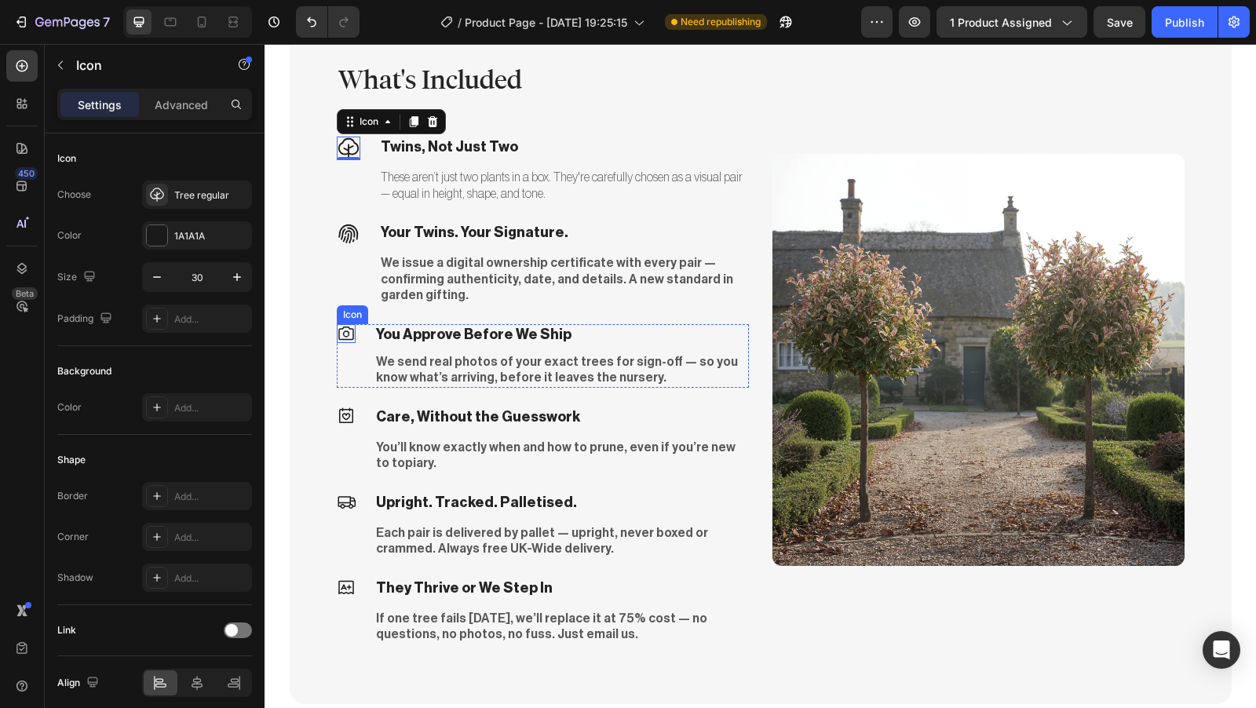
click at [337, 324] on icon at bounding box center [346, 333] width 19 height 19
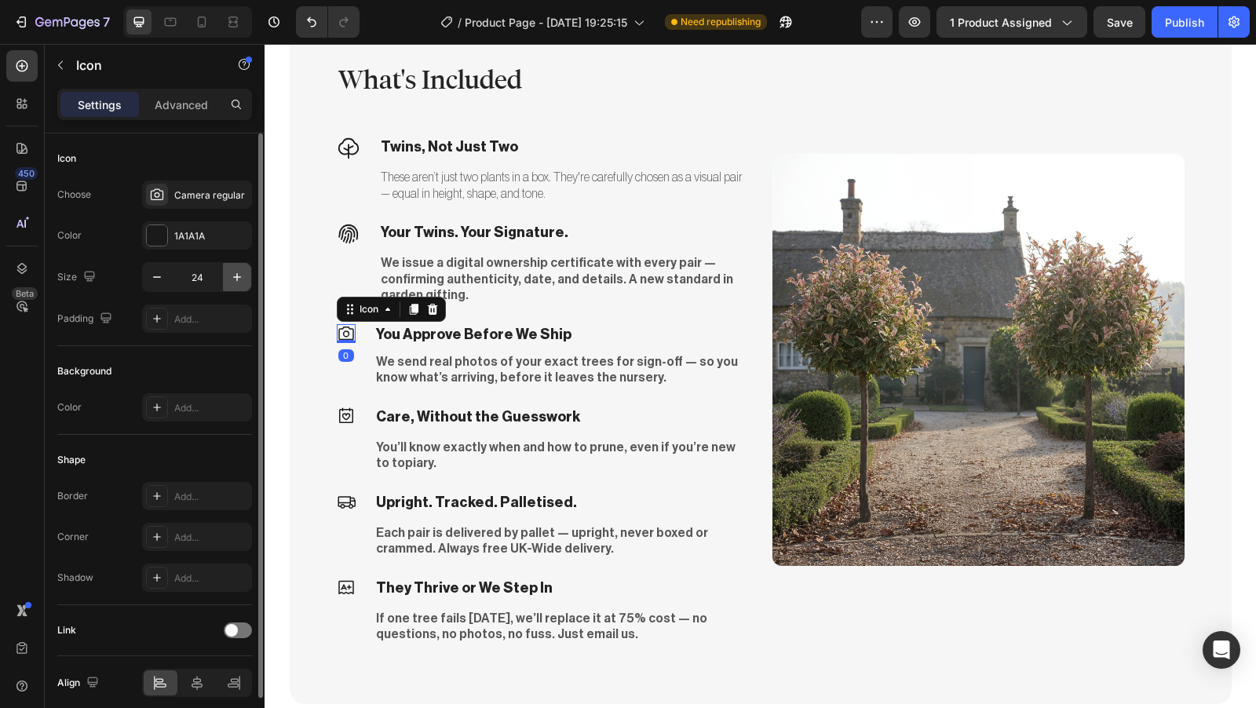
click at [229, 276] on icon "button" at bounding box center [237, 277] width 16 height 16
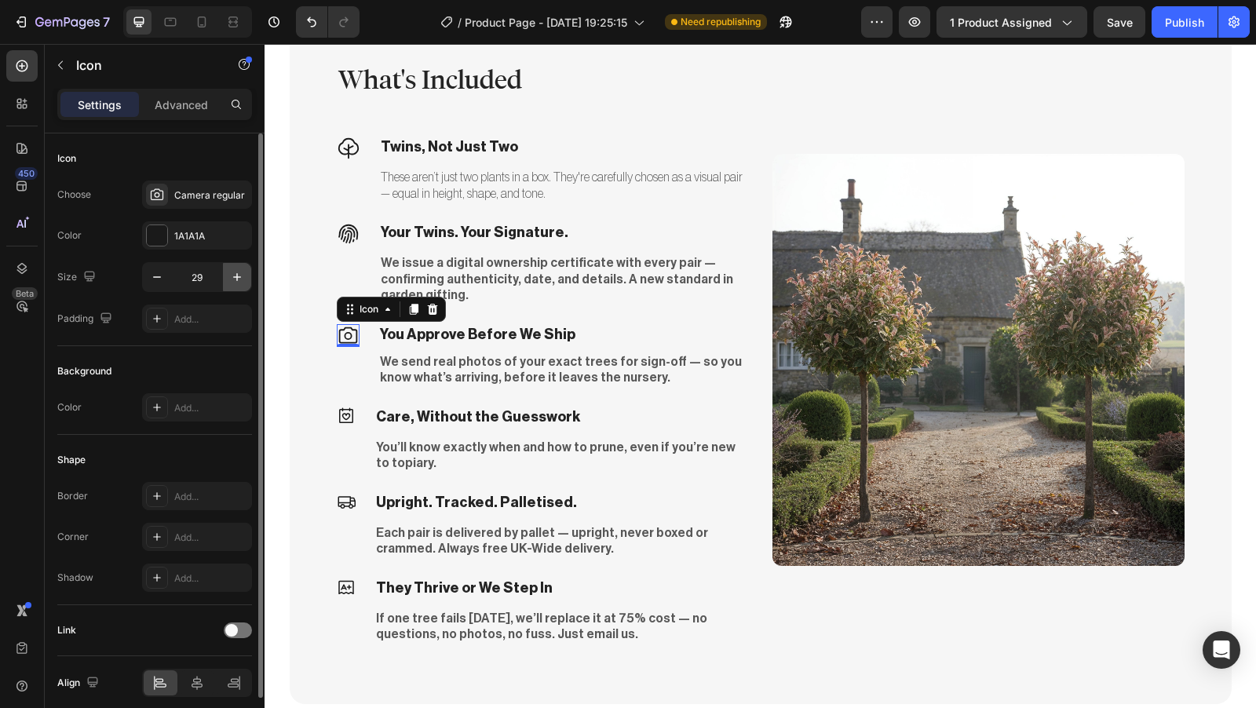
click at [229, 276] on icon "button" at bounding box center [237, 277] width 16 height 16
type input "30"
click at [344, 407] on icon at bounding box center [346, 416] width 19 height 19
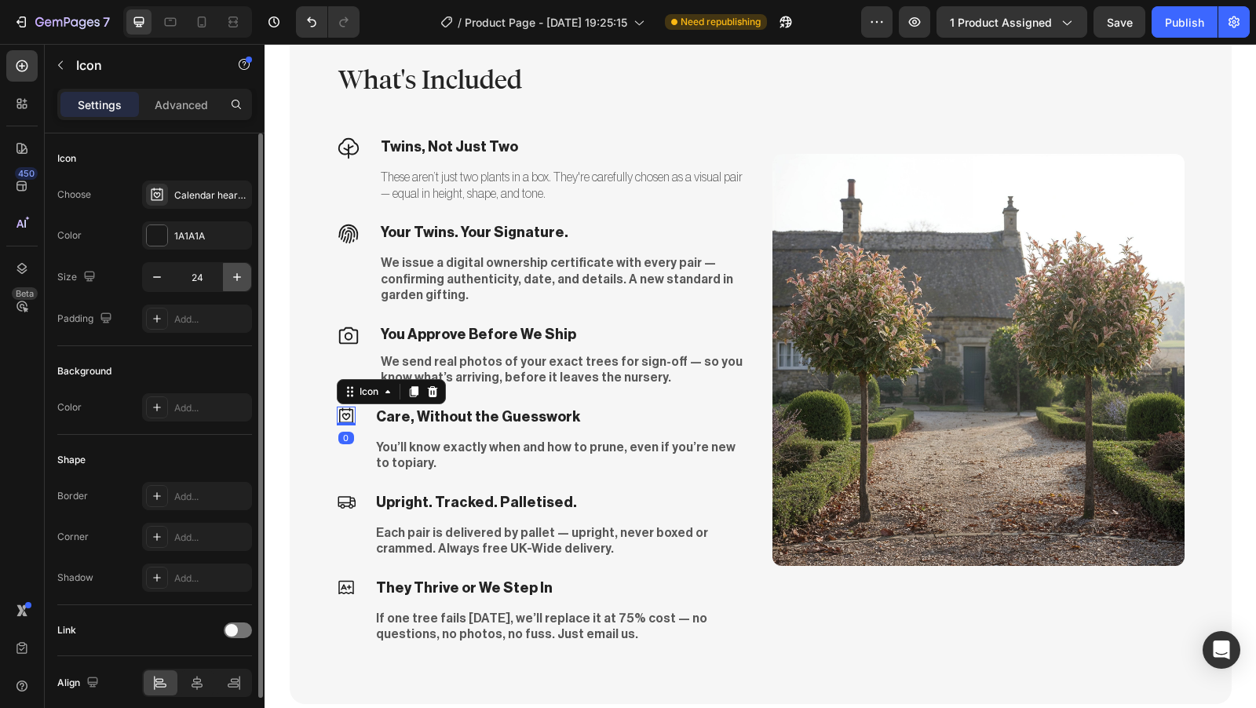
click at [239, 285] on button "button" at bounding box center [237, 277] width 28 height 28
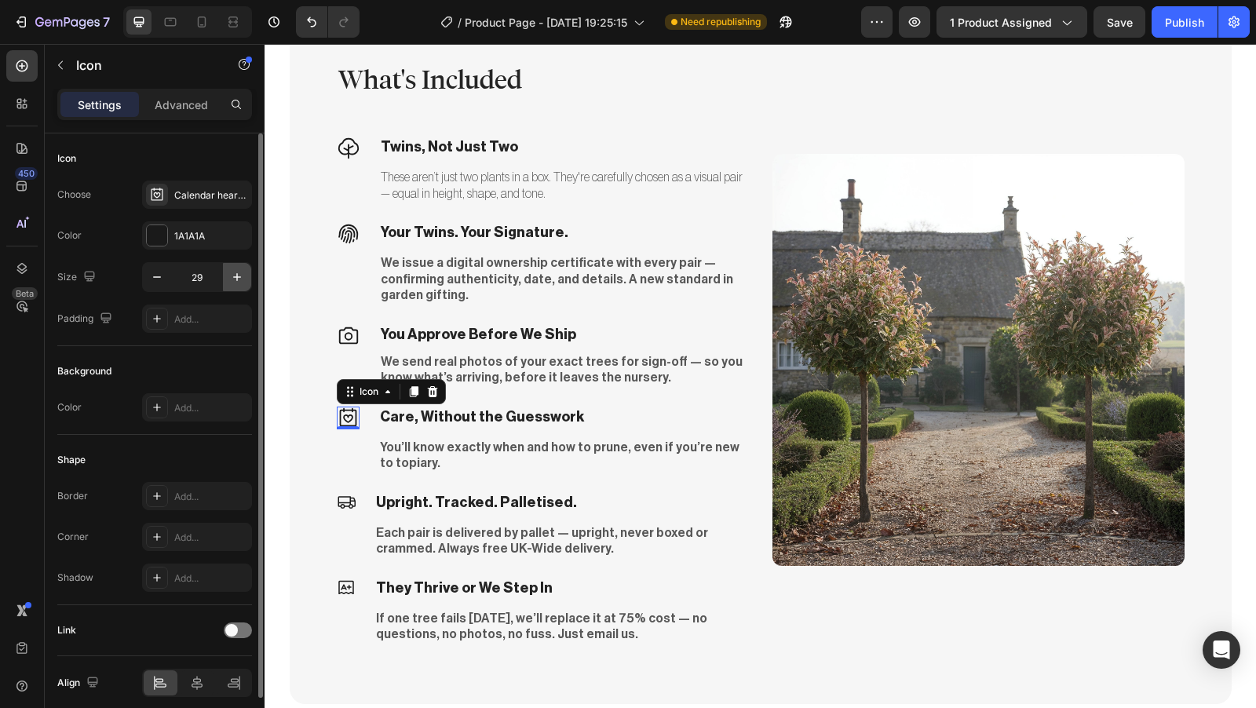
click at [239, 285] on button "button" at bounding box center [237, 277] width 28 height 28
type input "30"
click at [344, 496] on icon at bounding box center [347, 502] width 18 height 13
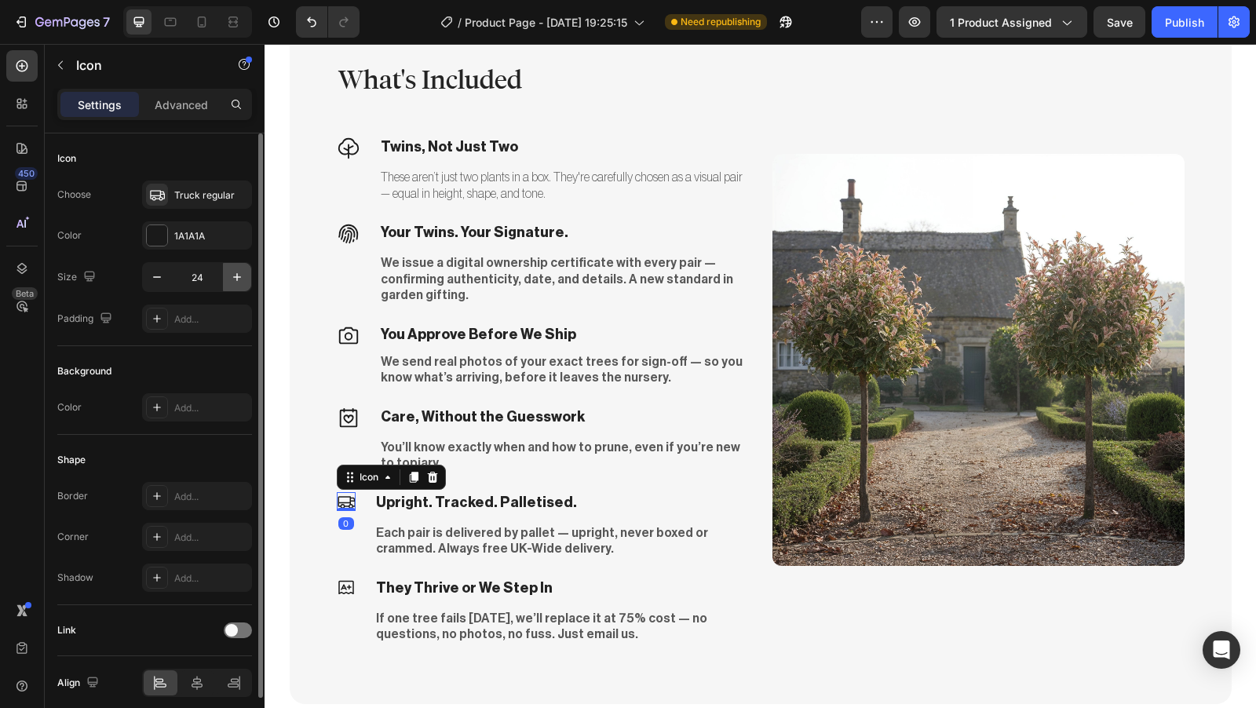
click at [236, 281] on icon "button" at bounding box center [237, 277] width 16 height 16
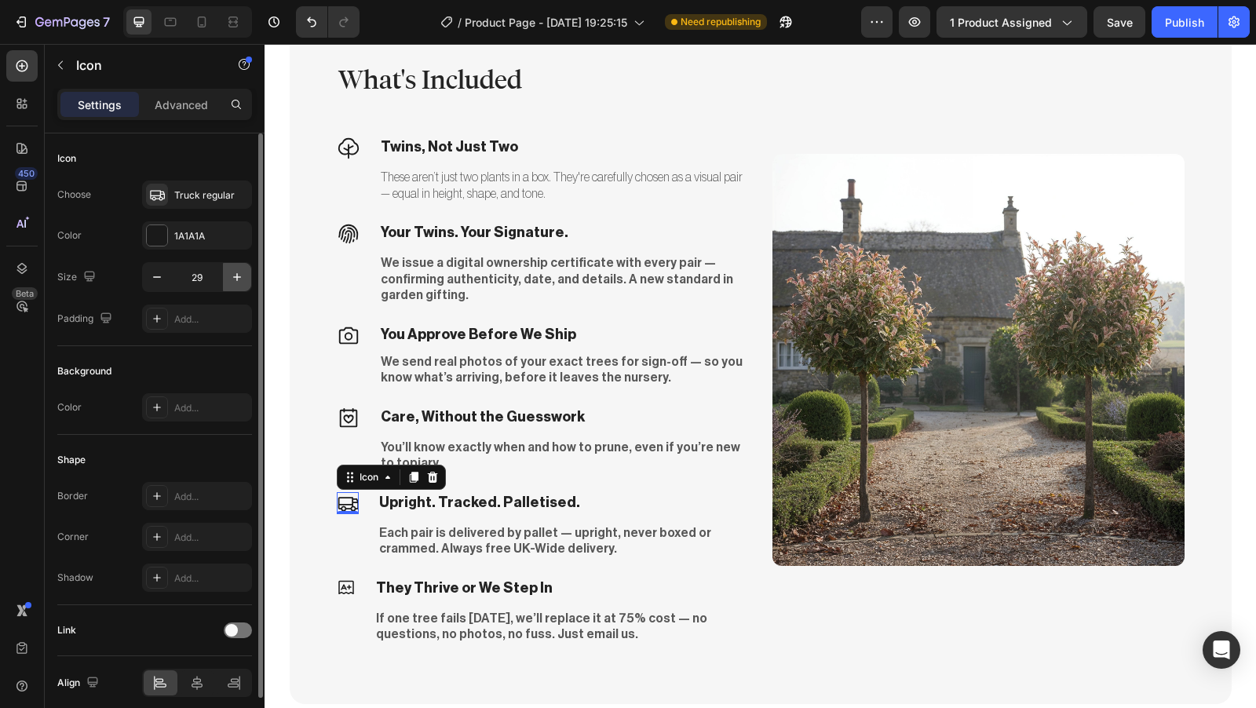
click at [236, 281] on icon "button" at bounding box center [237, 277] width 16 height 16
type input "30"
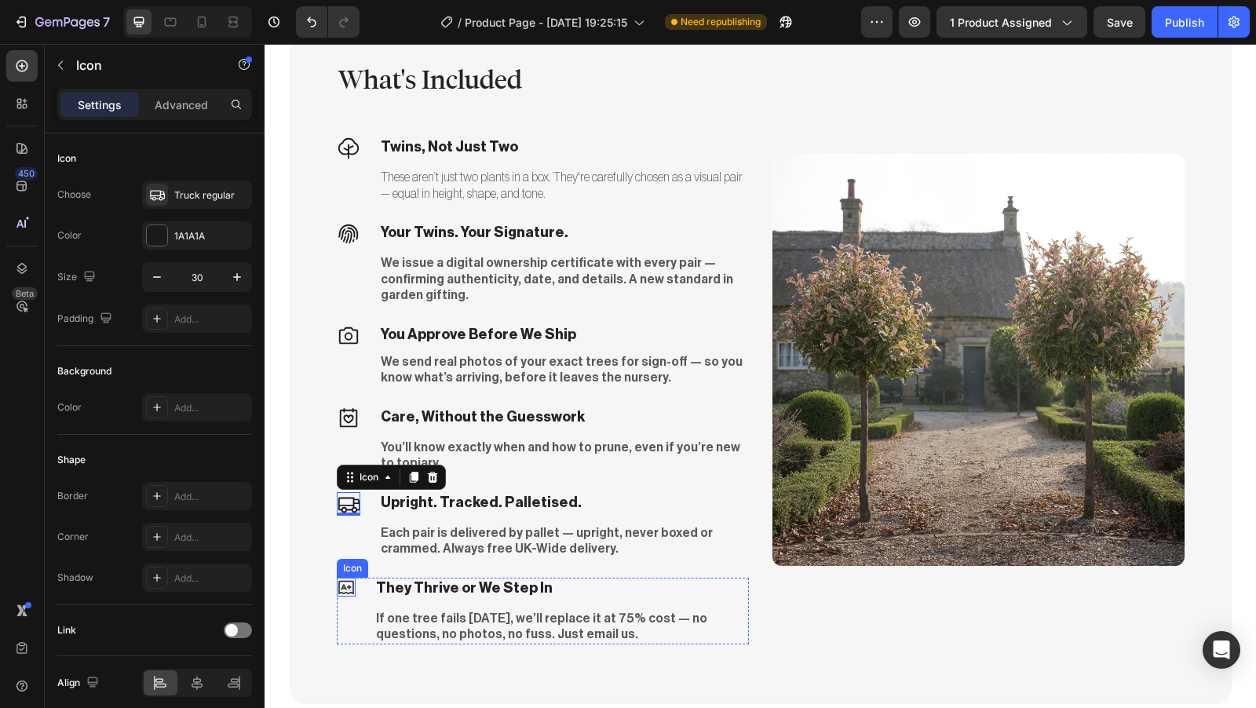
click at [342, 581] on icon at bounding box center [346, 587] width 16 height 13
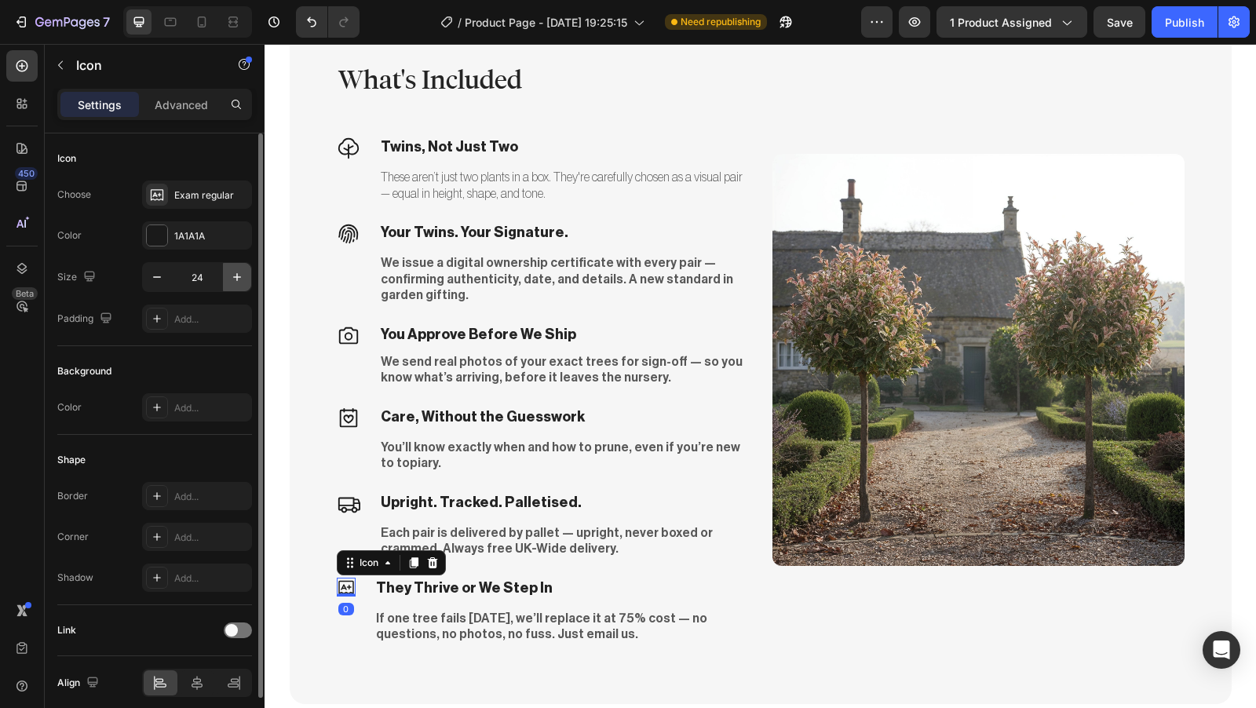
click at [233, 279] on icon "button" at bounding box center [237, 277] width 16 height 16
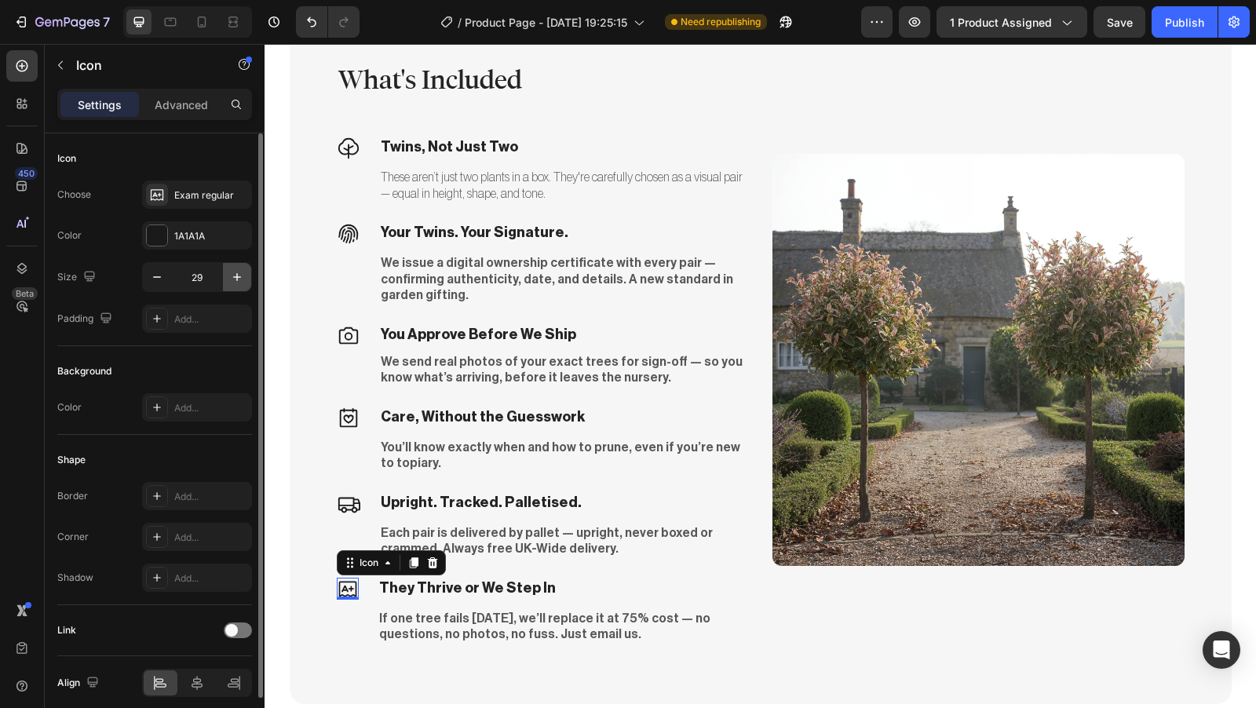
click at [233, 279] on icon "button" at bounding box center [237, 277] width 16 height 16
type input "30"
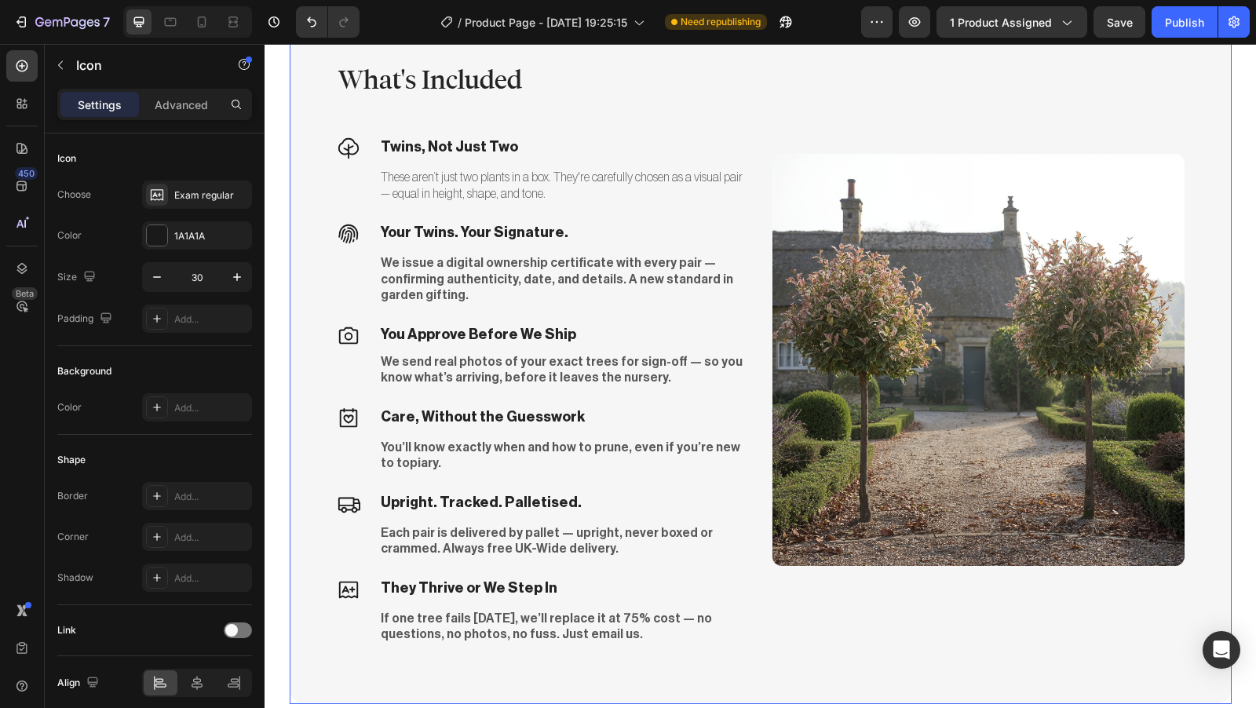
click at [773, 110] on div "Image" at bounding box center [979, 359] width 412 height 595
click at [345, 154] on icon at bounding box center [348, 148] width 20 height 20
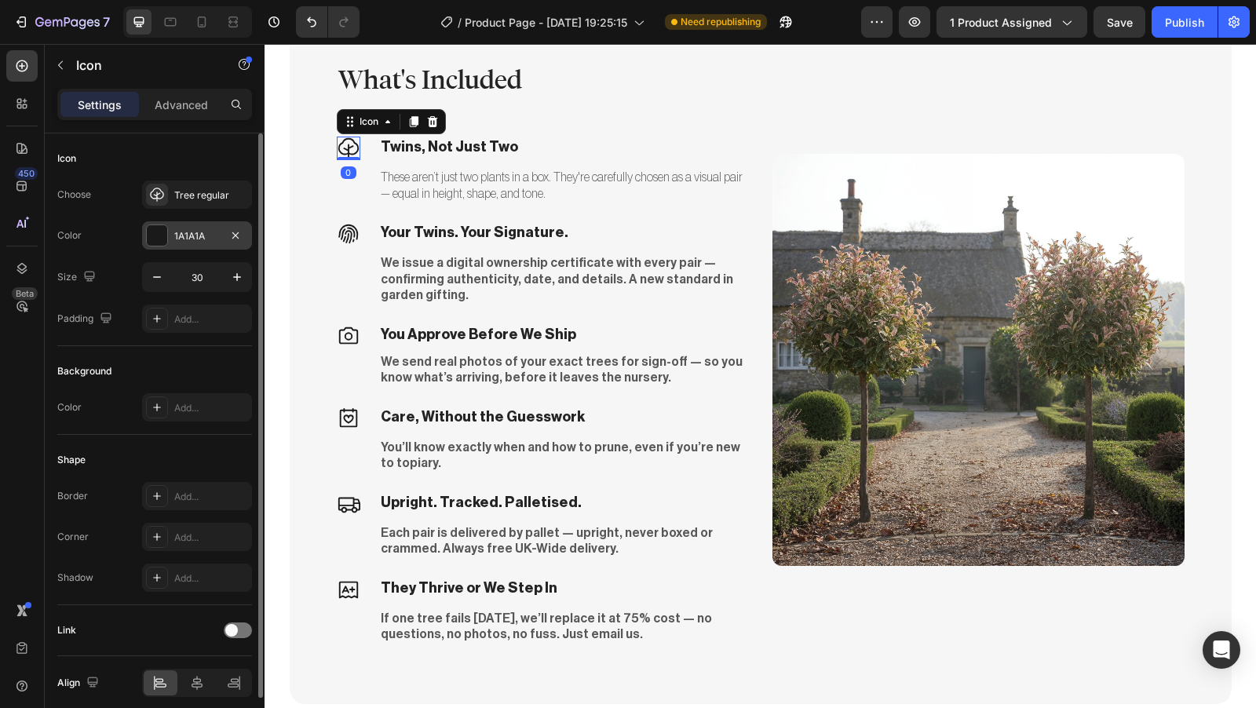
click at [183, 237] on div "1A1A1A" at bounding box center [197, 236] width 46 height 14
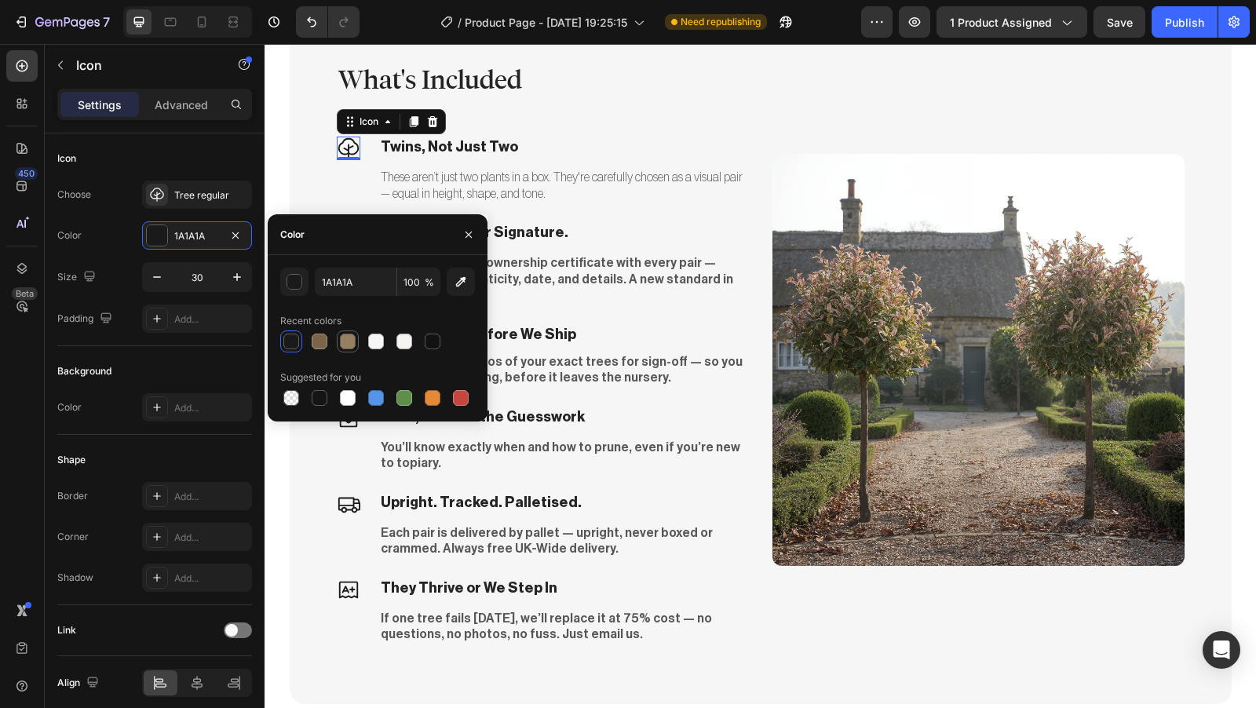
click at [353, 344] on div at bounding box center [348, 342] width 16 height 16
click at [326, 346] on div at bounding box center [320, 342] width 16 height 16
click at [344, 345] on div at bounding box center [348, 342] width 16 height 16
type input "967F63"
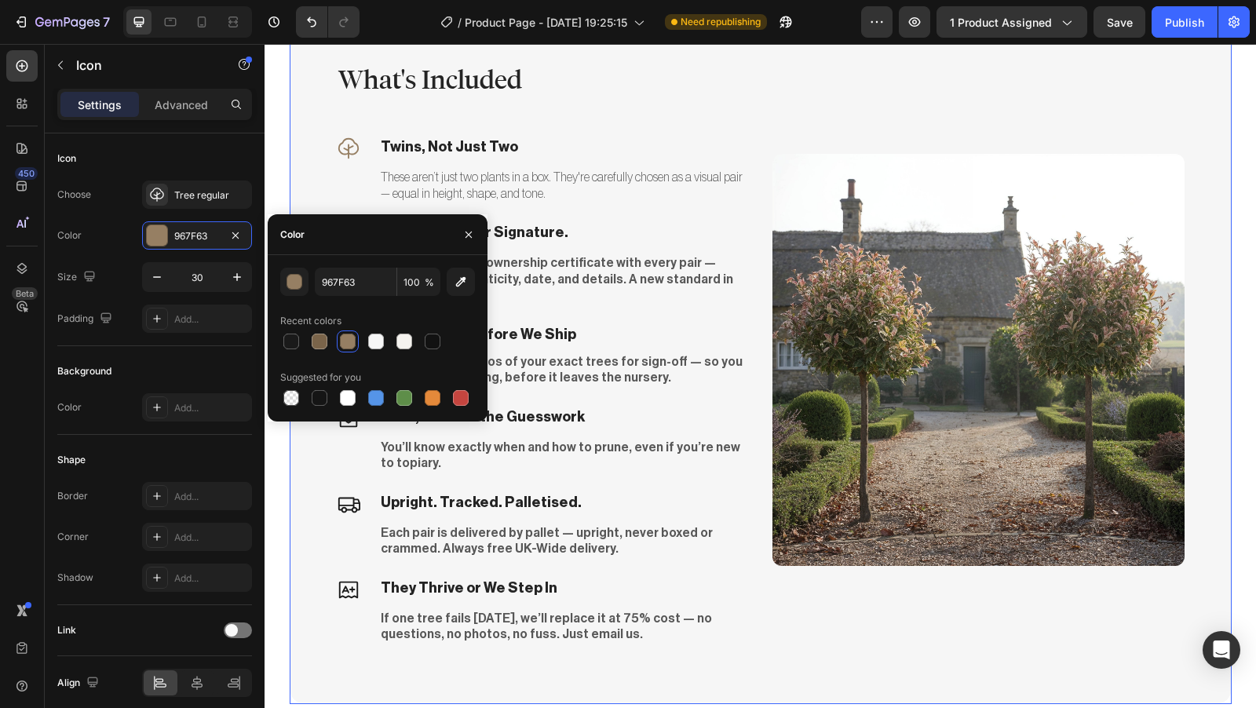
click at [301, 185] on div "What's Included Heading Icon Twins, Not Just Two Text block These aren’t just t…" at bounding box center [761, 359] width 942 height 689
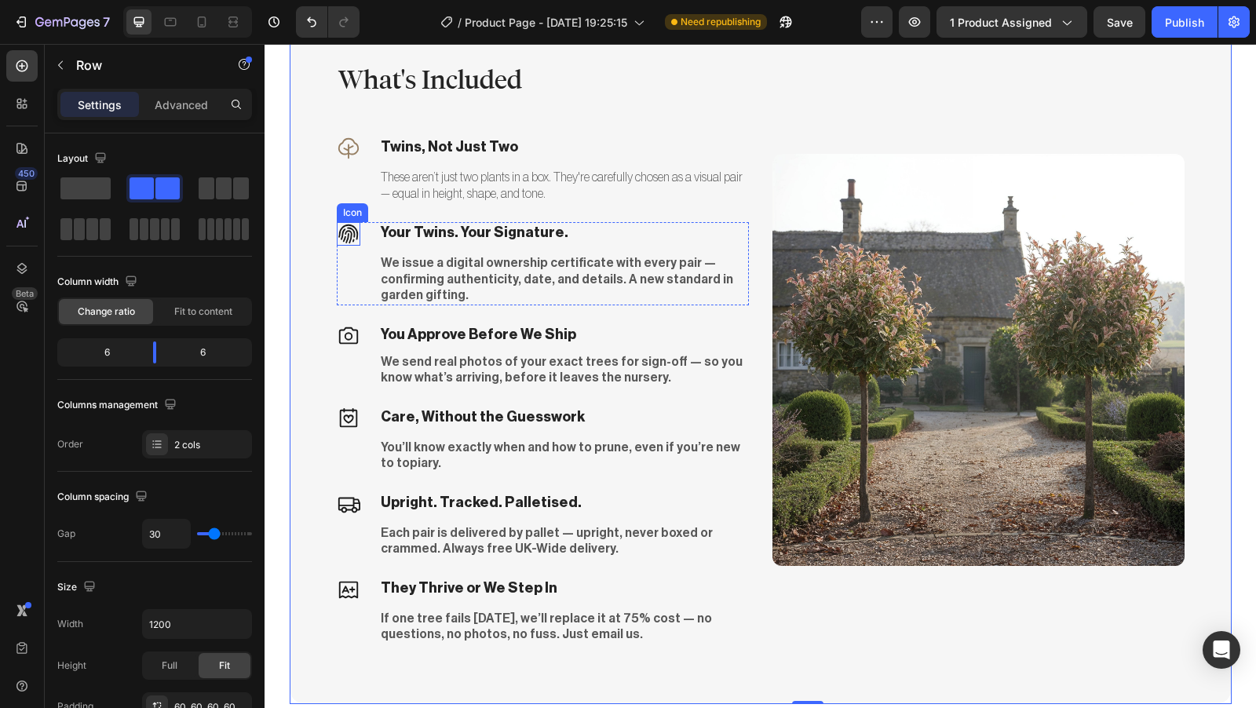
click at [339, 235] on icon at bounding box center [349, 234] width 24 height 24
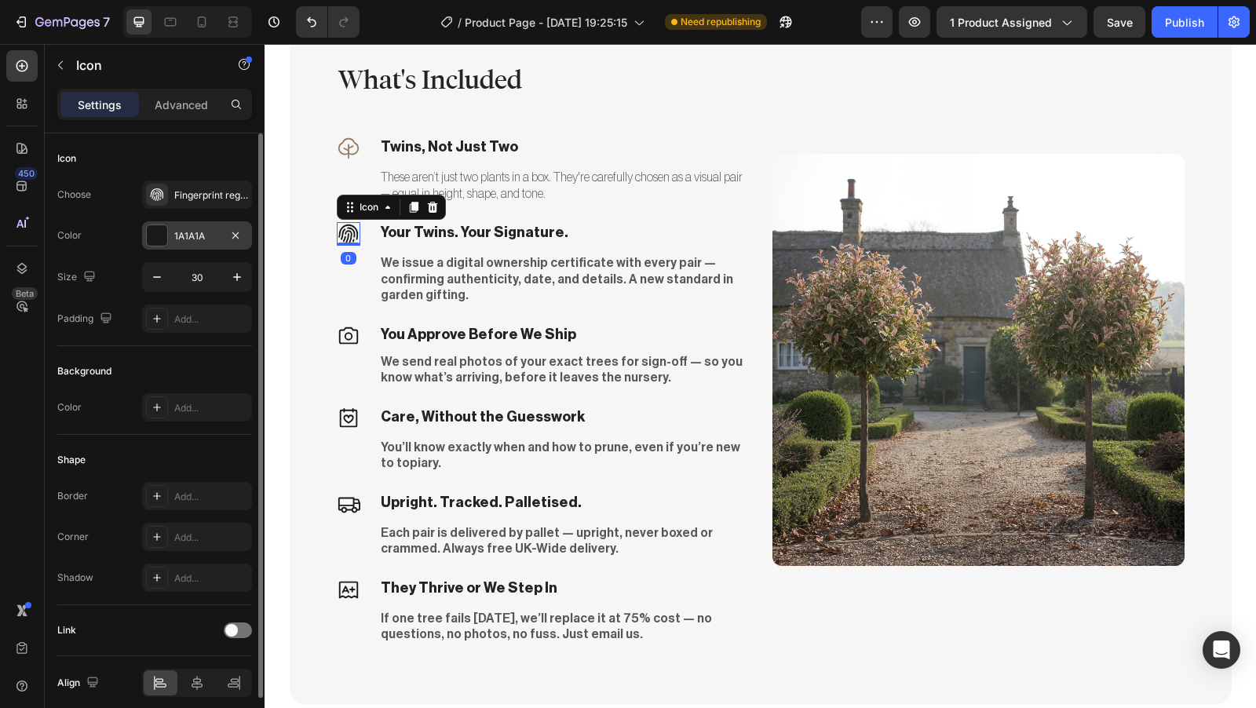
click at [188, 242] on div "1A1A1A" at bounding box center [197, 236] width 46 height 14
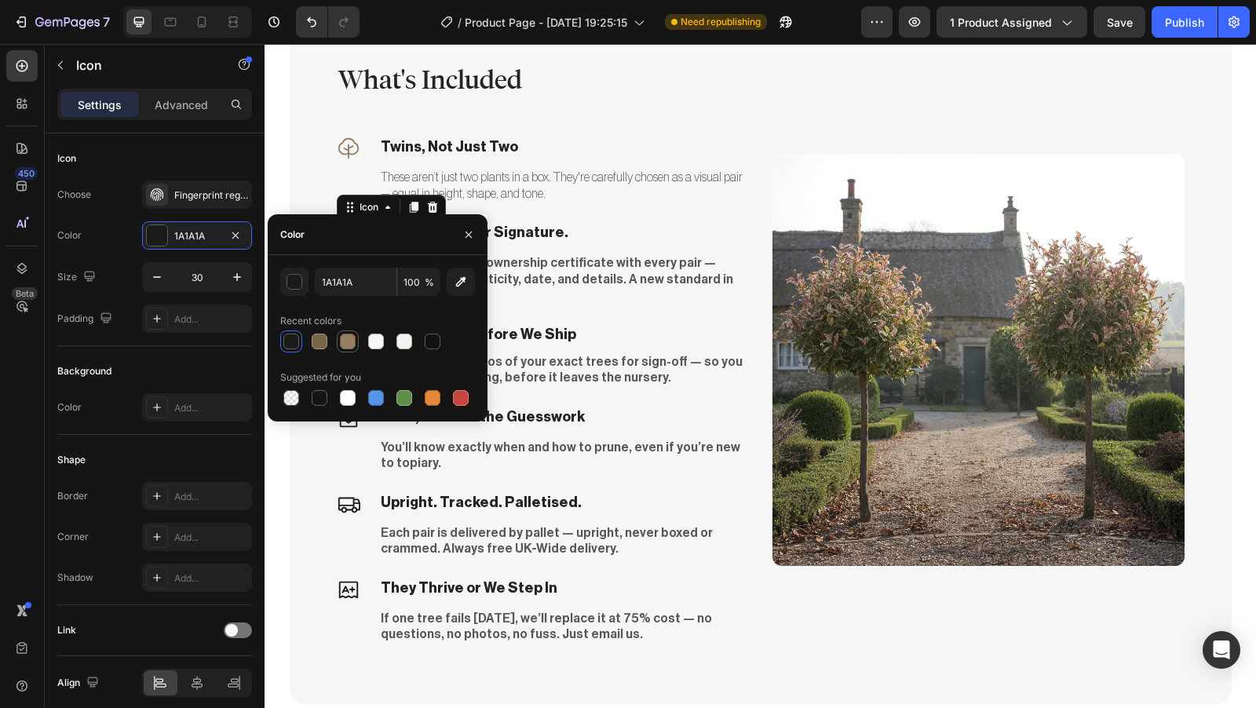
click at [348, 347] on div at bounding box center [348, 342] width 16 height 16
type input "967F63"
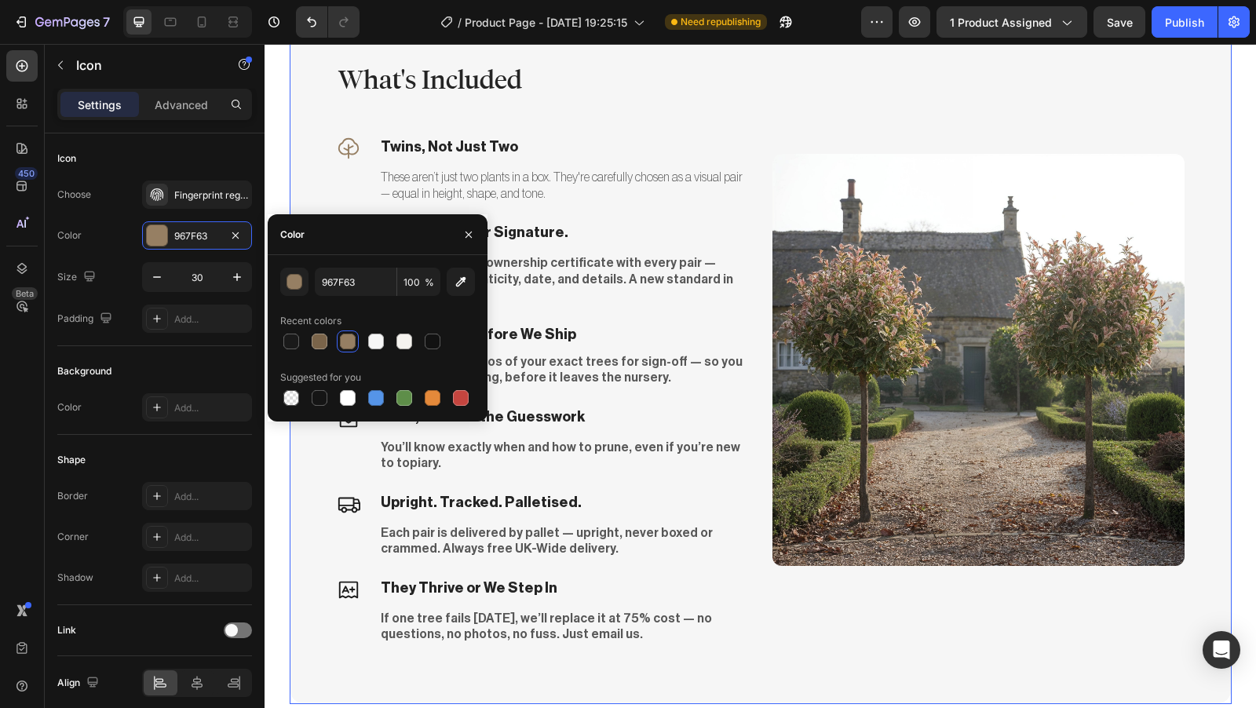
click at [296, 187] on div "What's Included Heading Icon Twins, Not Just Two Text block These aren’t just t…" at bounding box center [761, 359] width 942 height 689
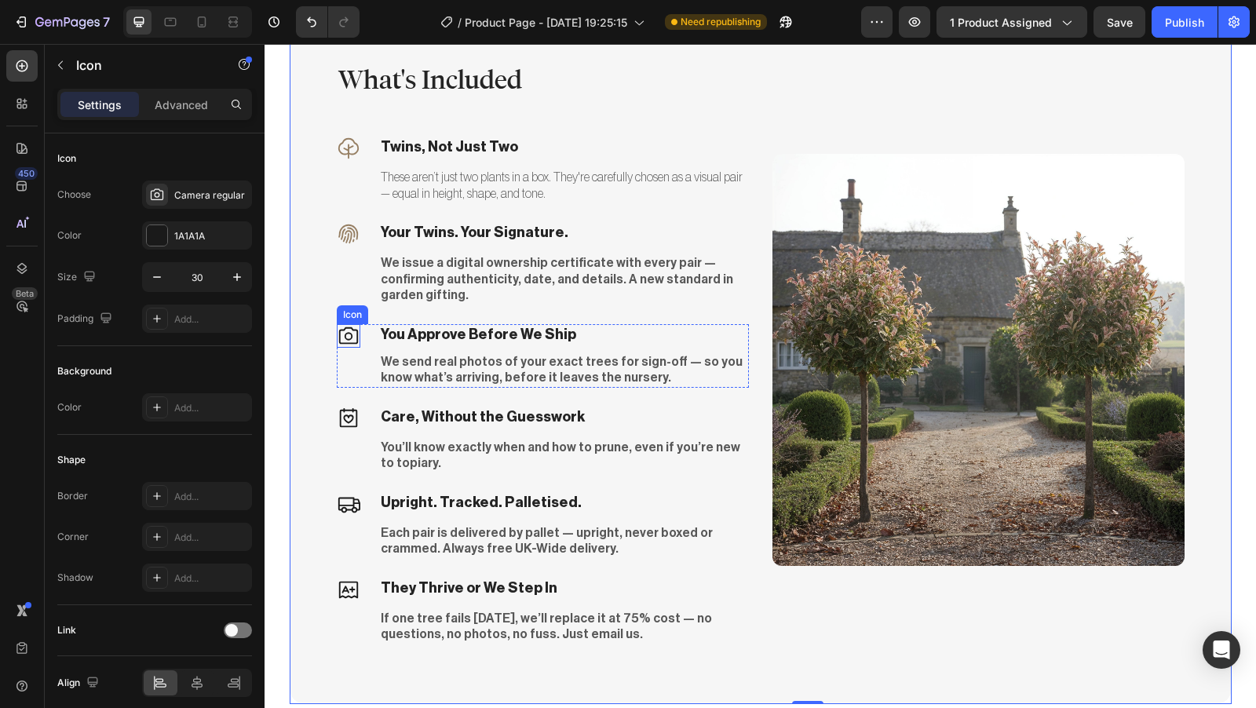
click at [341, 327] on icon at bounding box center [347, 335] width 19 height 17
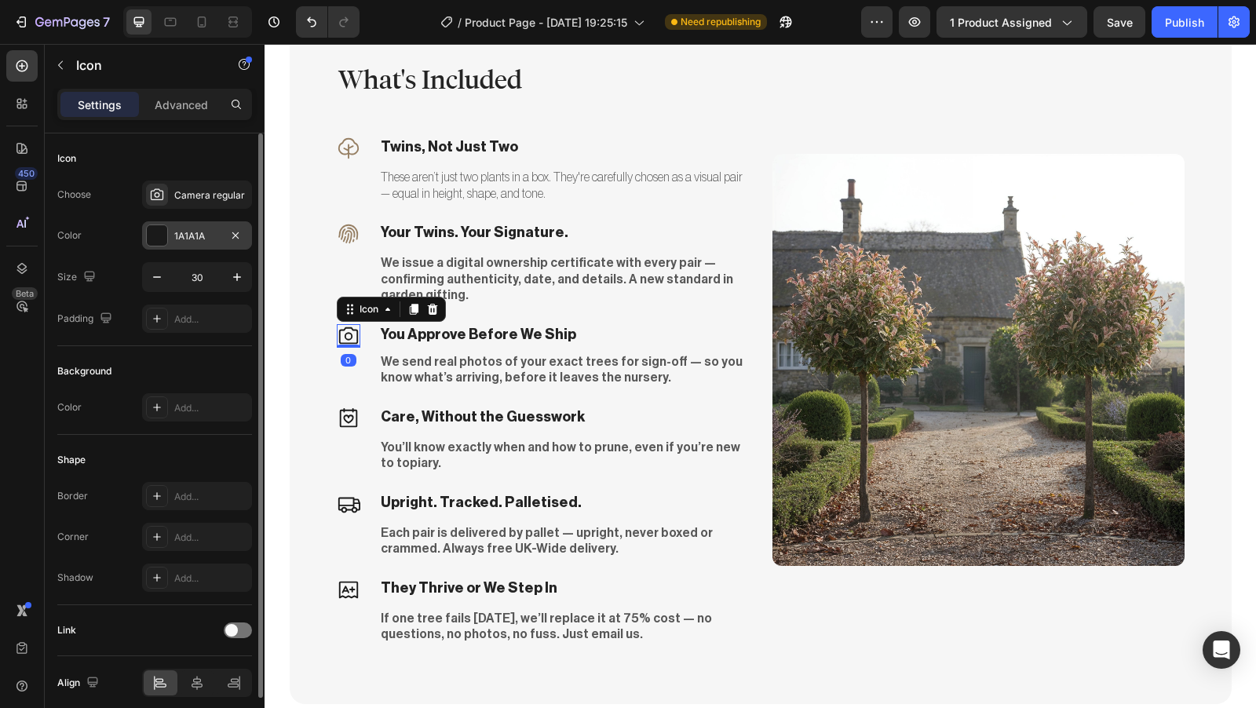
click at [185, 229] on div "1A1A1A" at bounding box center [197, 236] width 46 height 14
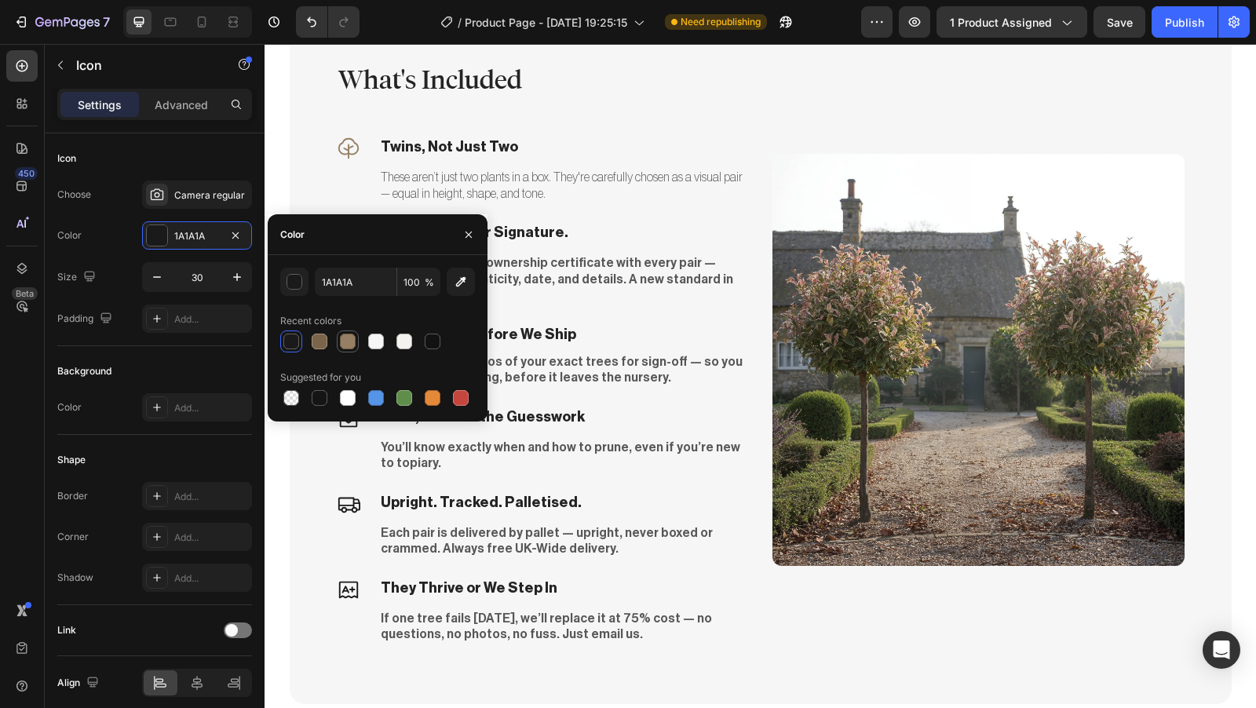
click at [346, 348] on div at bounding box center [348, 342] width 16 height 16
type input "967F63"
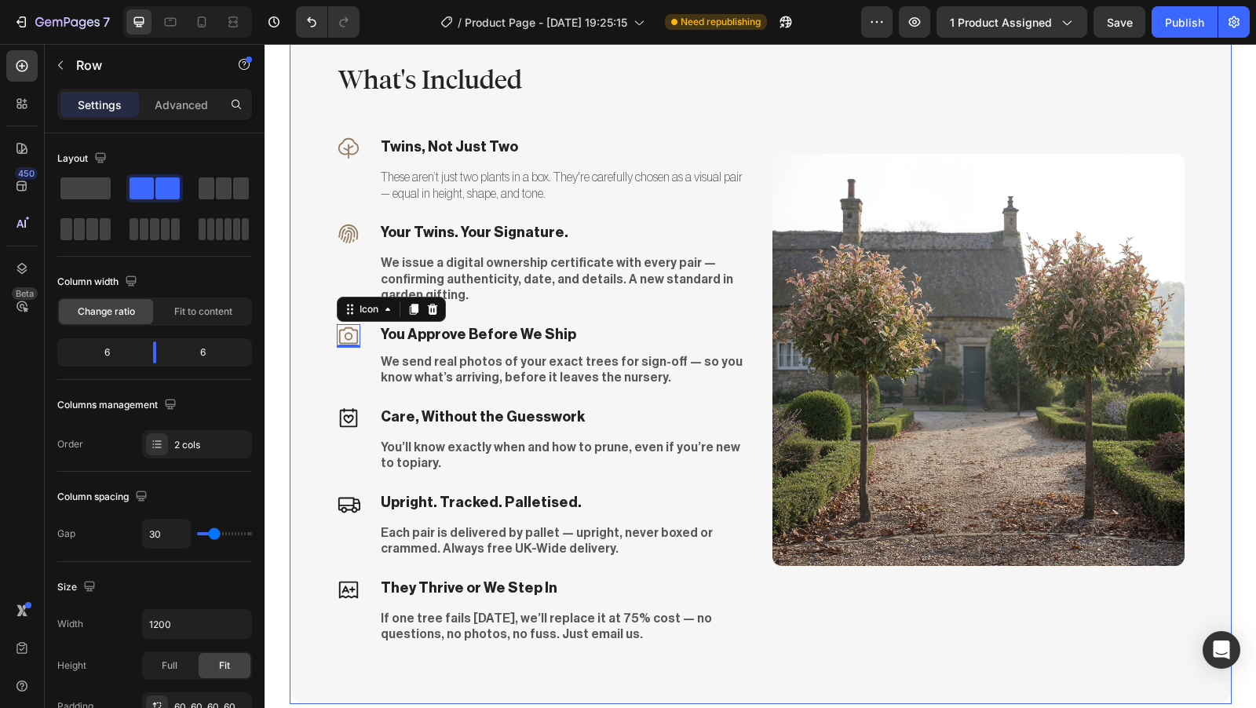
click at [292, 199] on div "What's Included Heading Icon Twins, Not Just Two Text block These aren’t just t…" at bounding box center [761, 359] width 942 height 689
click at [342, 408] on icon at bounding box center [348, 417] width 18 height 19
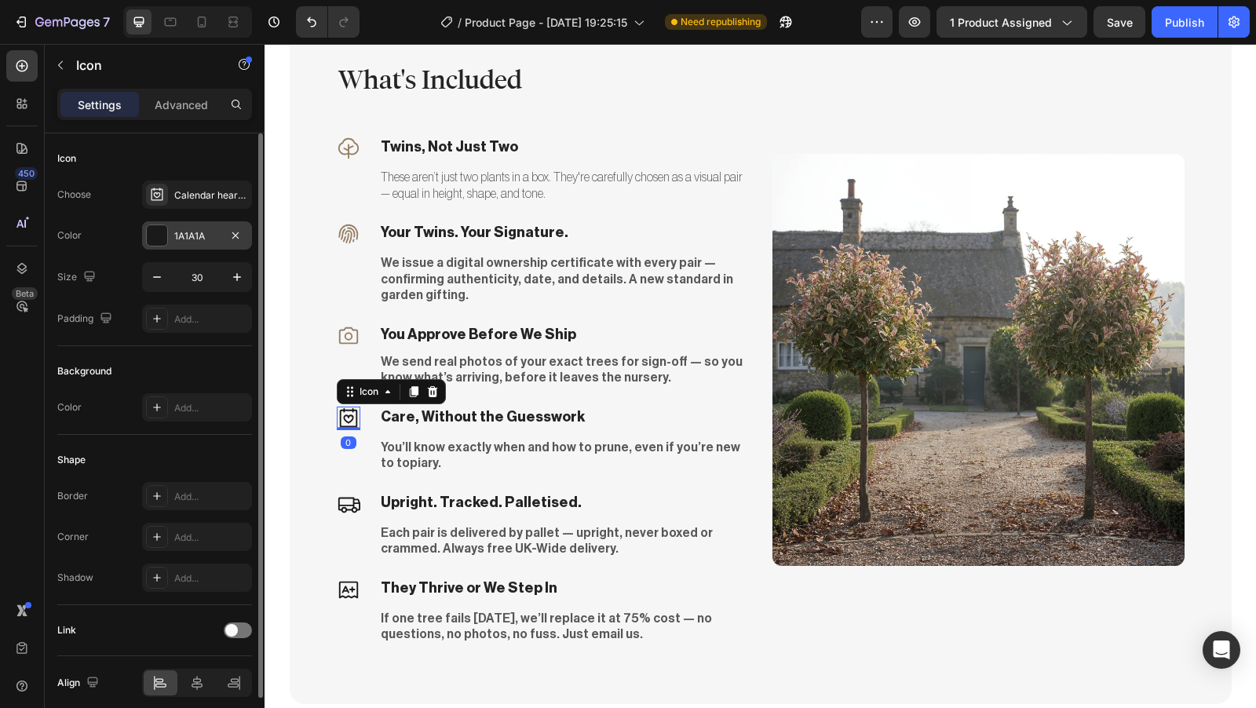
click at [192, 236] on div "1A1A1A" at bounding box center [197, 236] width 46 height 14
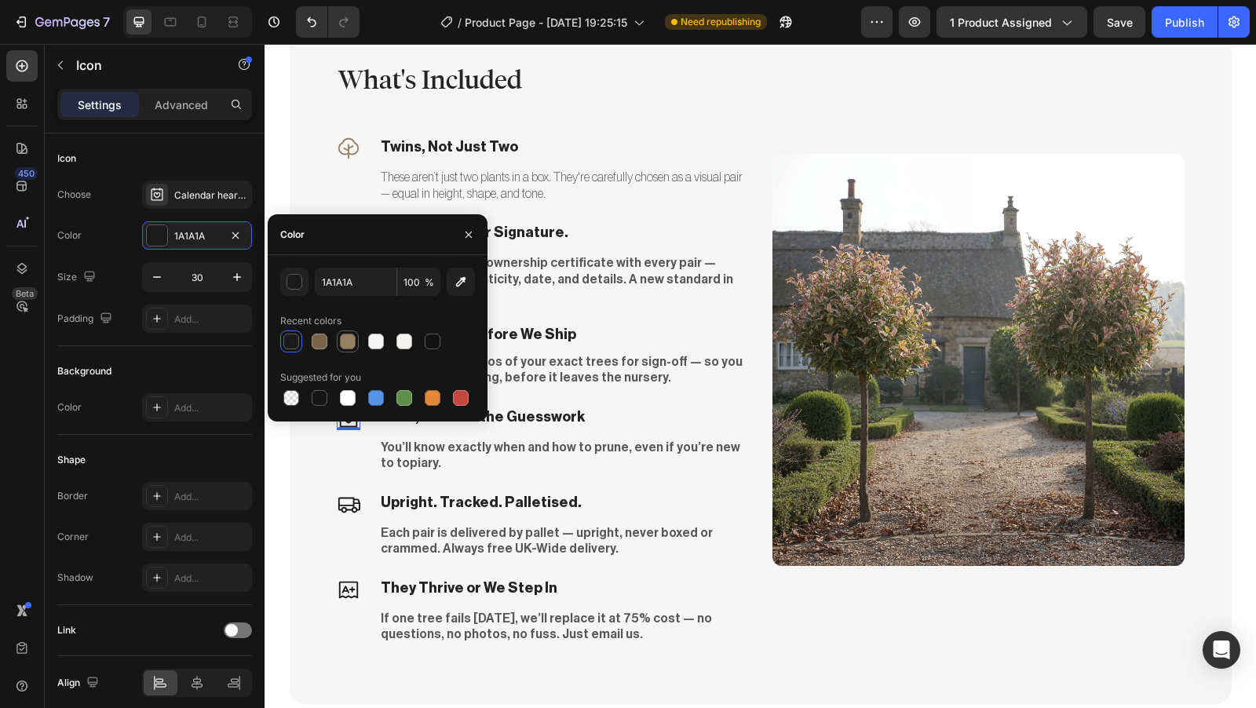
click at [345, 347] on div at bounding box center [348, 342] width 16 height 16
type input "967F63"
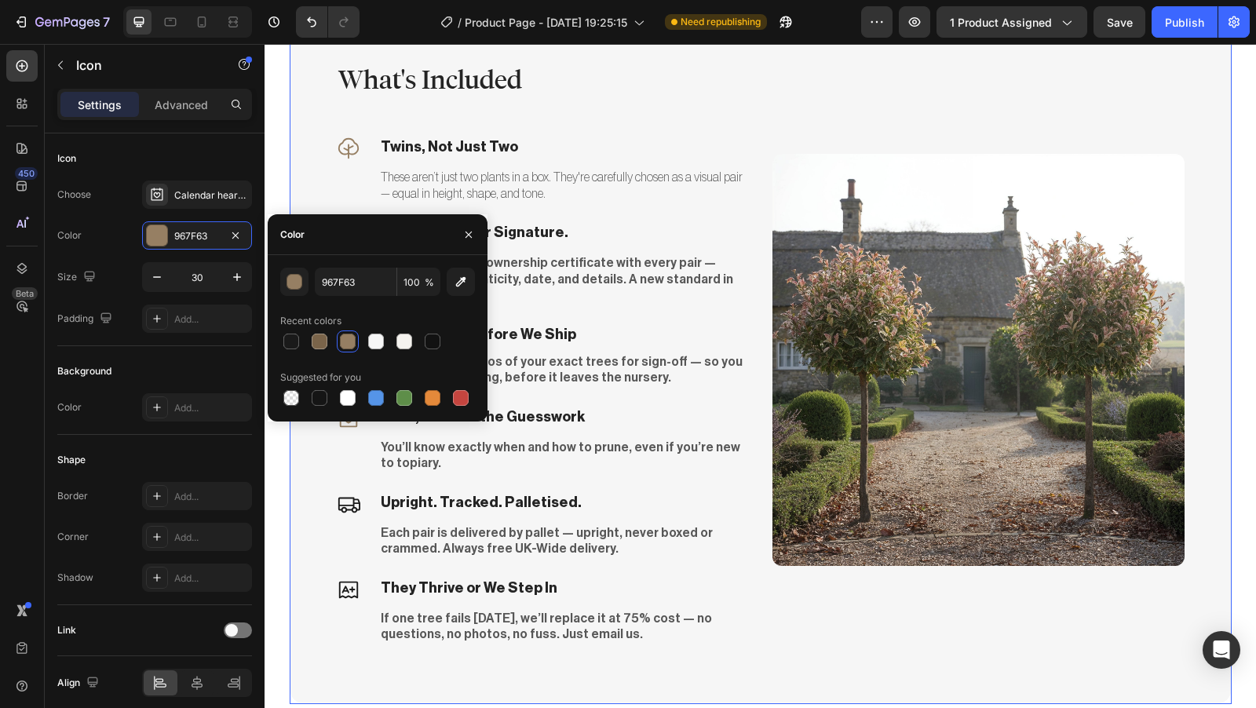
click at [298, 188] on div "What's Included Heading Icon Twins, Not Just Two Text block These aren’t just t…" at bounding box center [761, 359] width 942 height 689
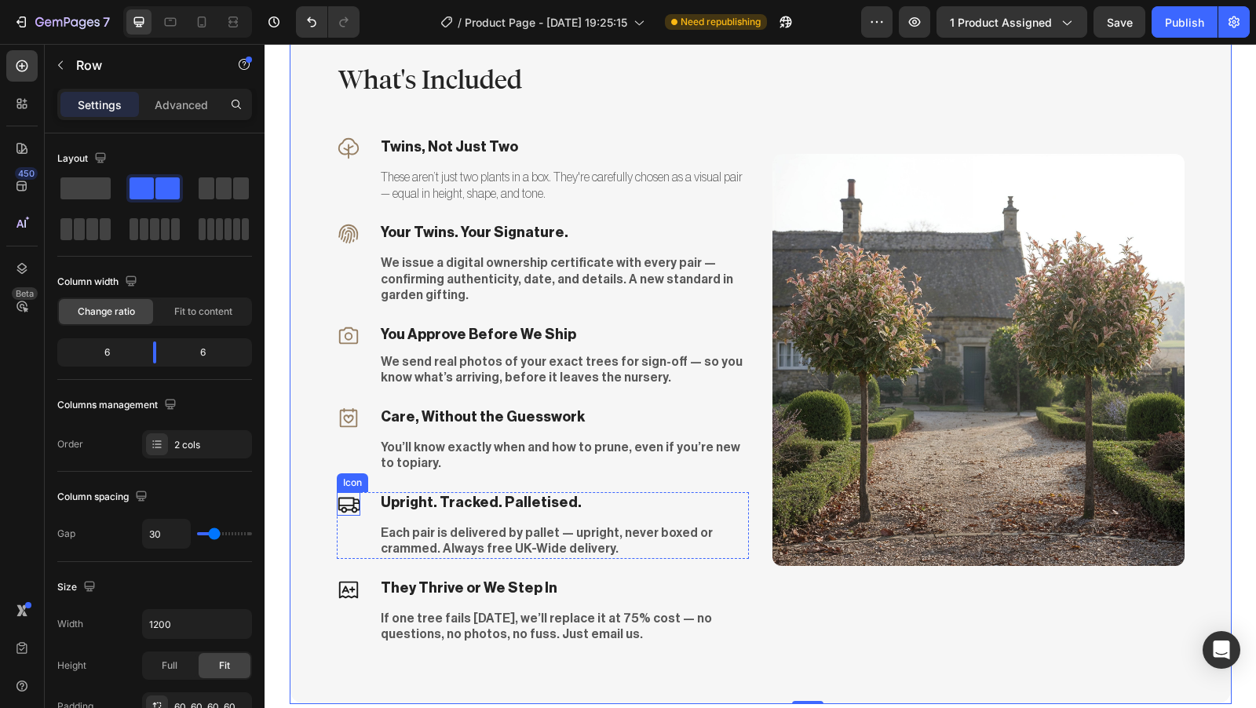
click at [343, 492] on icon at bounding box center [349, 504] width 24 height 24
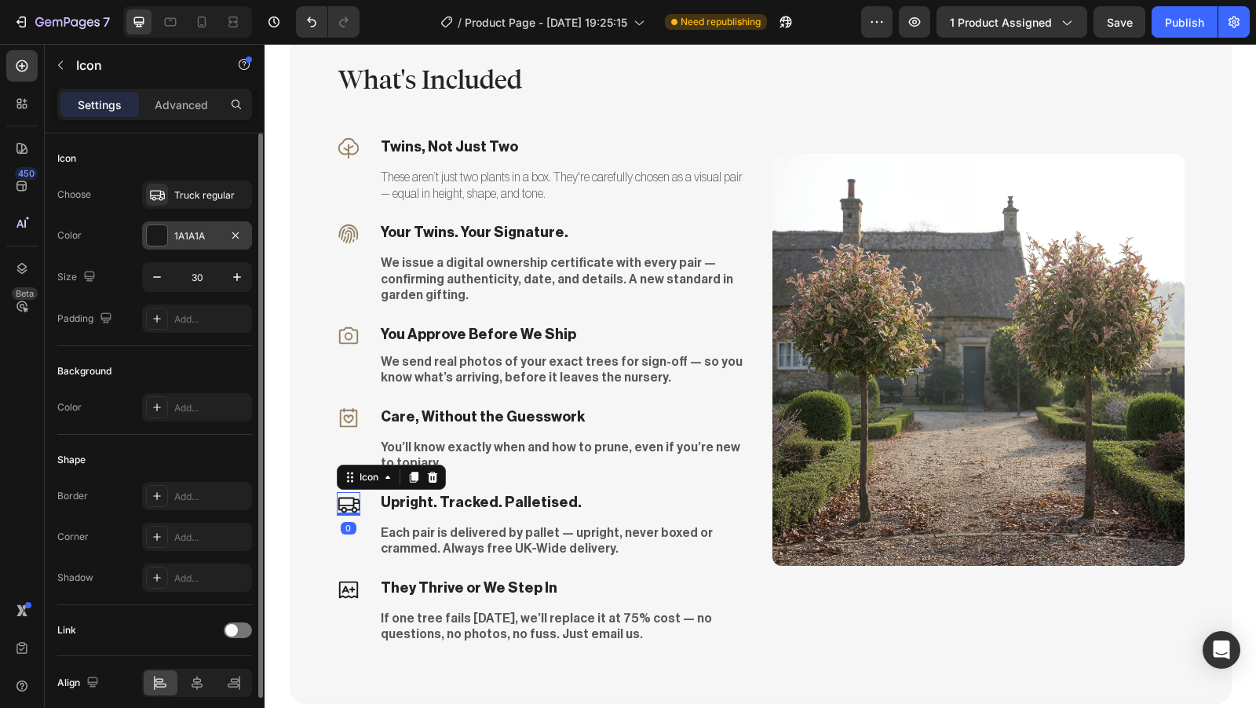
click at [200, 244] on div "1A1A1A" at bounding box center [197, 235] width 110 height 28
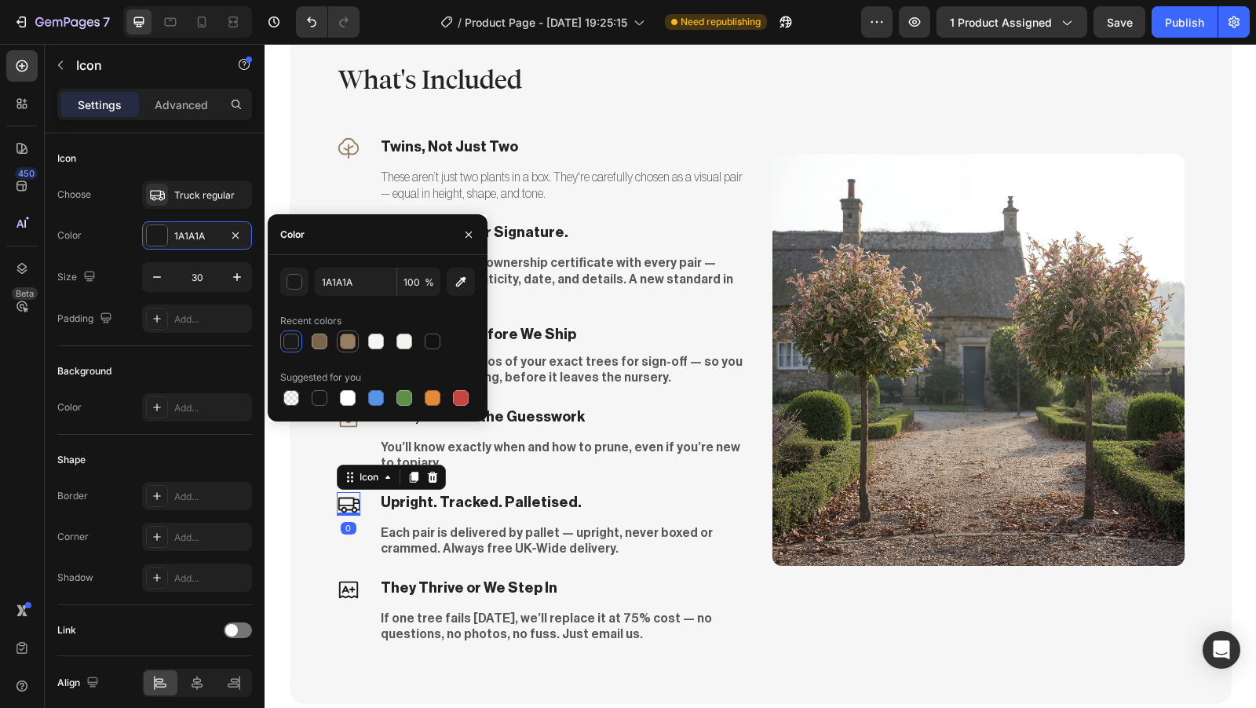
click at [353, 348] on div at bounding box center [348, 342] width 16 height 16
type input "967F63"
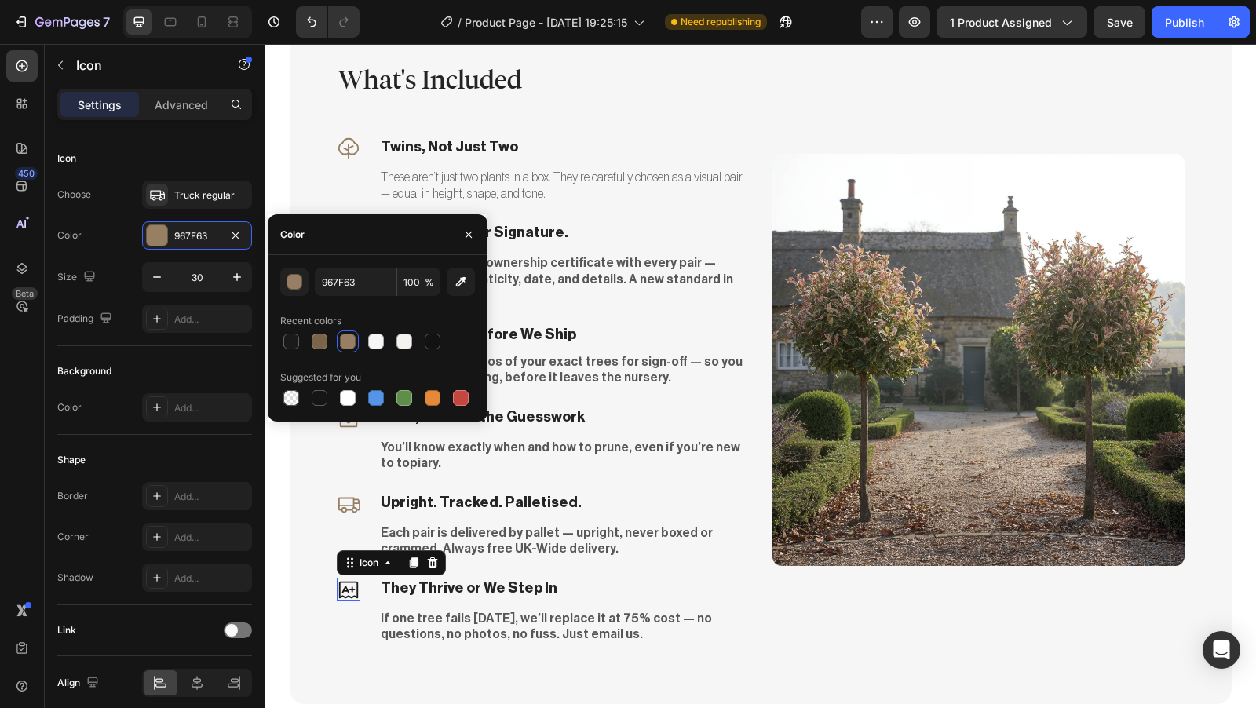
click at [342, 578] on icon at bounding box center [349, 590] width 24 height 24
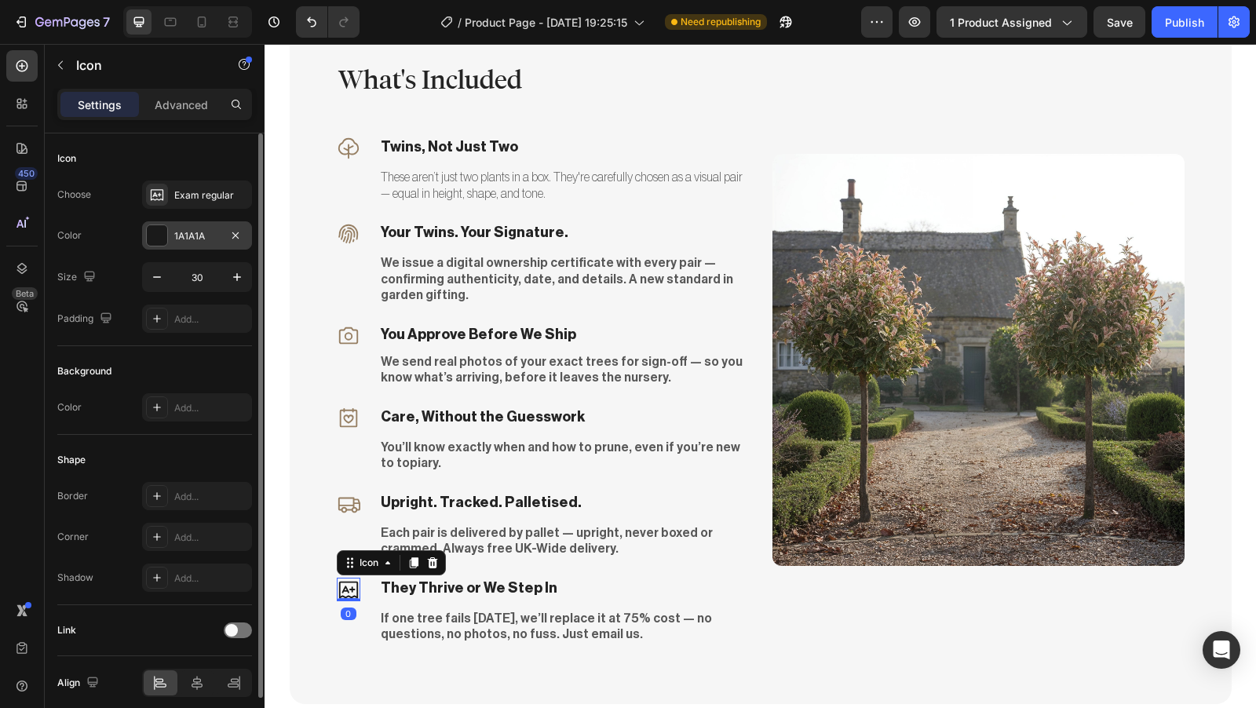
click at [196, 242] on div "1A1A1A" at bounding box center [197, 236] width 46 height 14
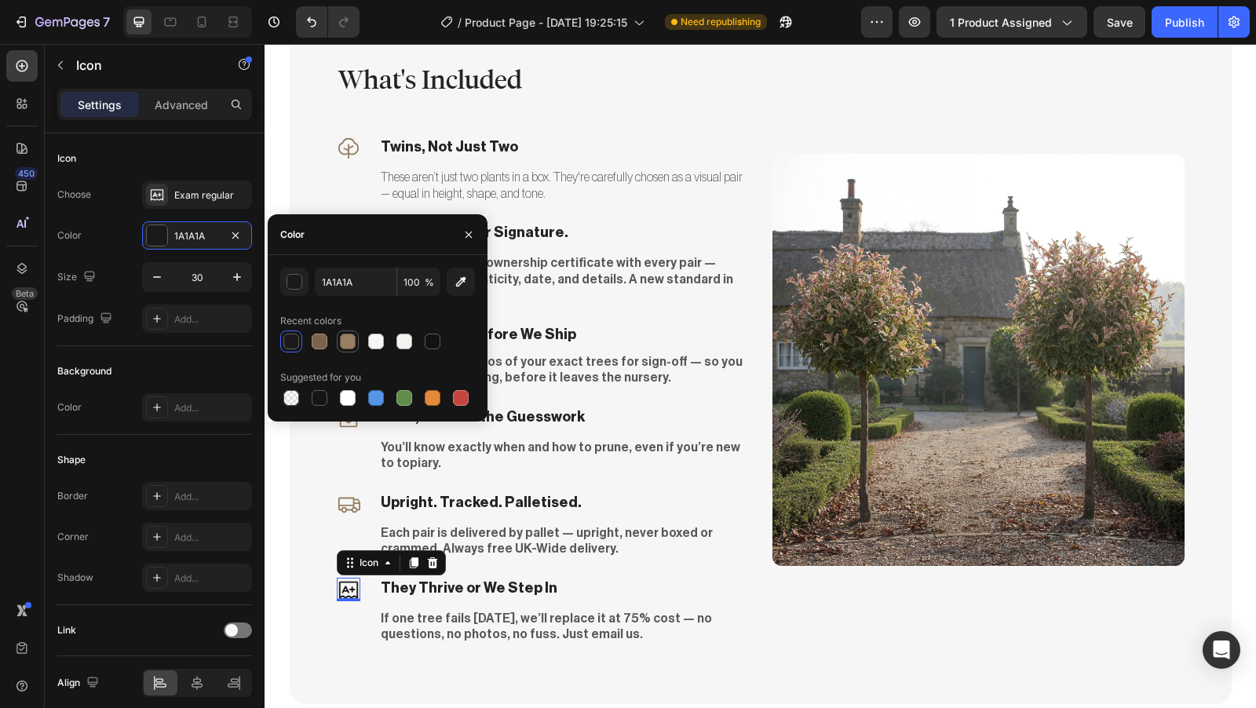
click at [345, 341] on div at bounding box center [348, 342] width 16 height 16
type input "967F63"
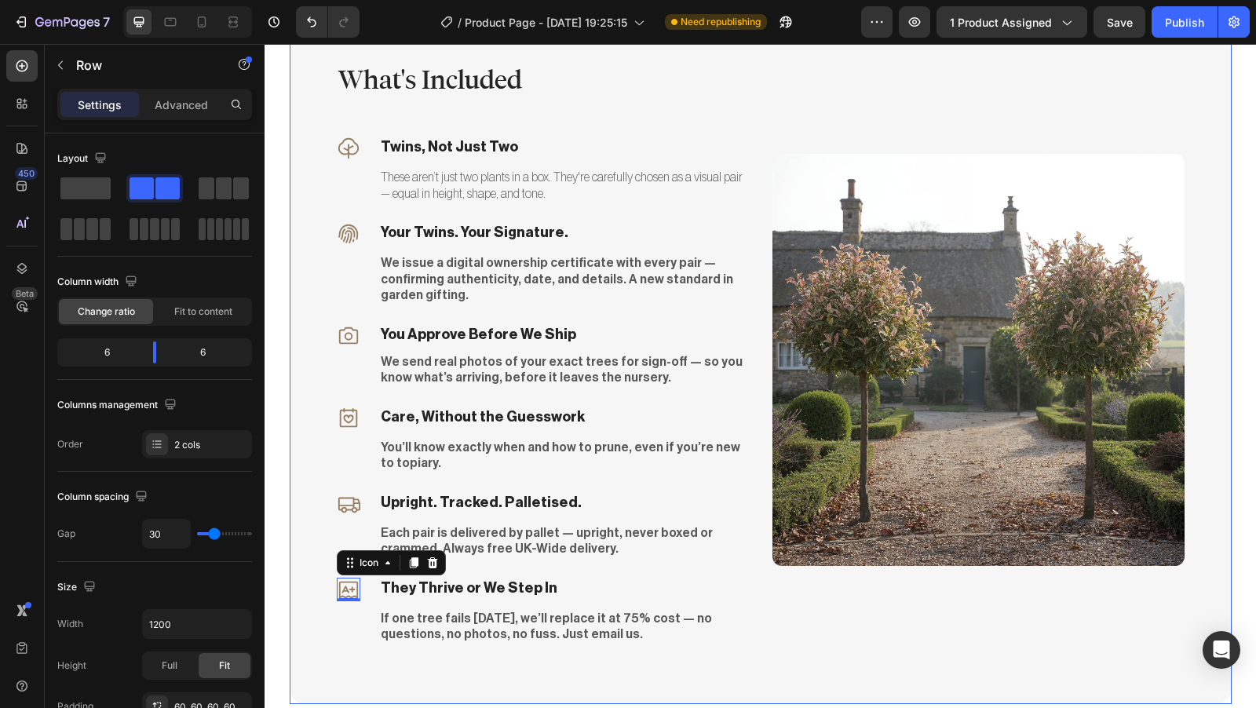
click at [845, 654] on div "What's Included Heading Icon Twins, Not Just Two Text block These aren’t just t…" at bounding box center [761, 359] width 942 height 689
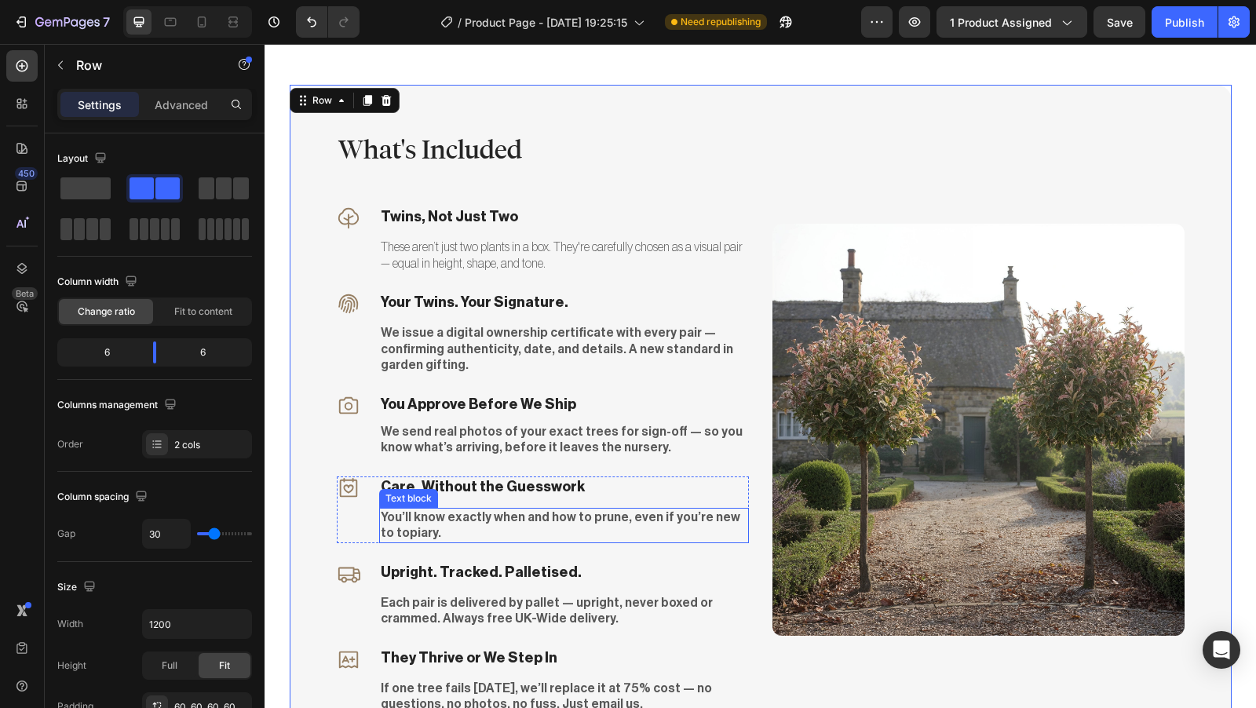
scroll to position [3495, 0]
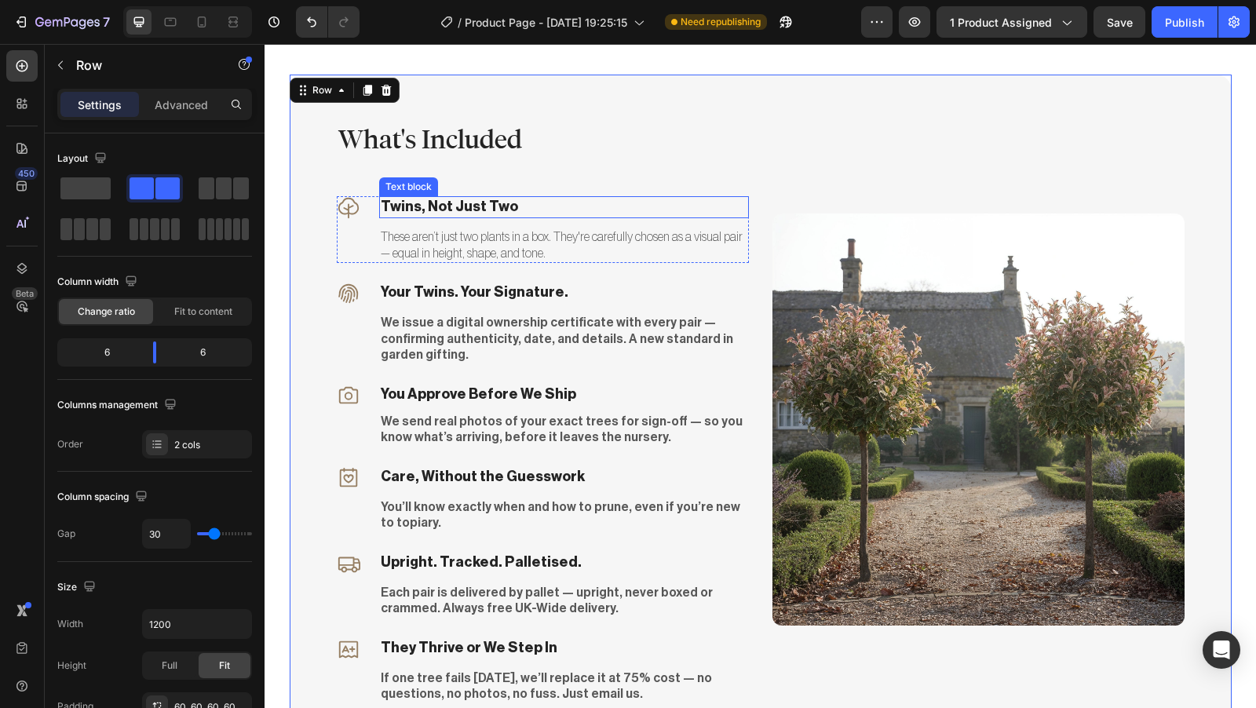
click at [508, 205] on p "Twins, Not Just Two" at bounding box center [564, 207] width 367 height 18
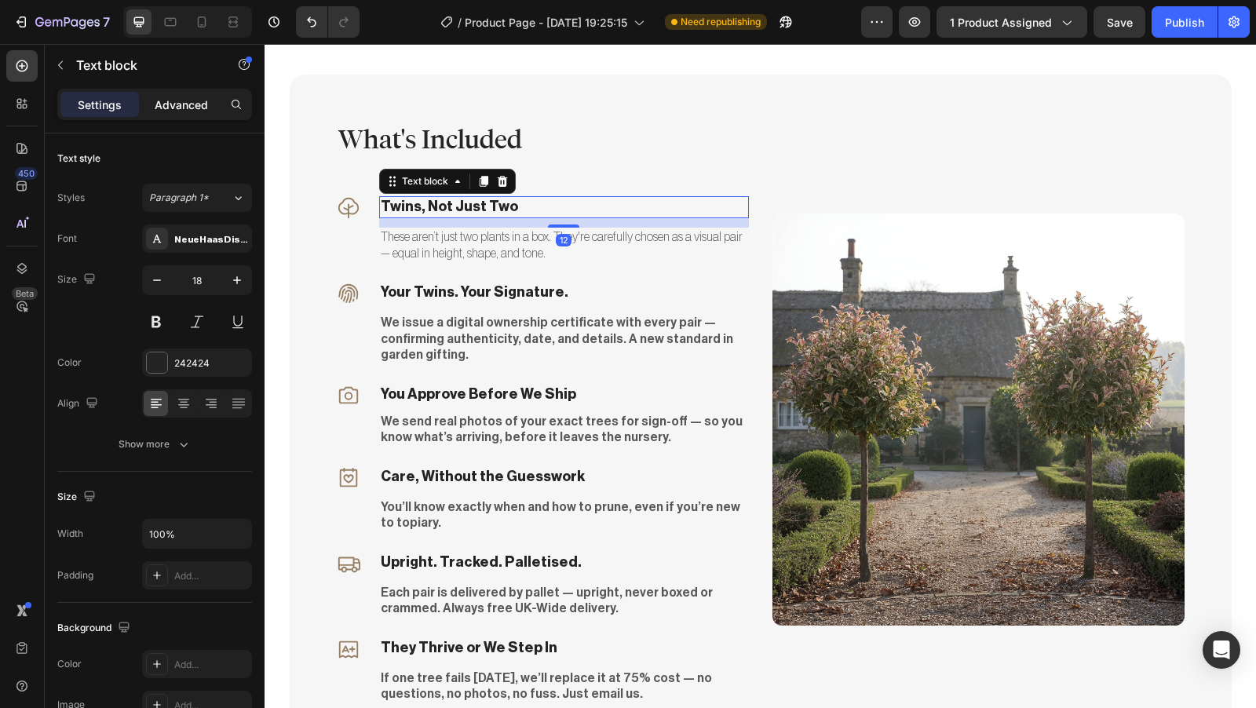
click at [207, 101] on p "Advanced" at bounding box center [181, 105] width 53 height 16
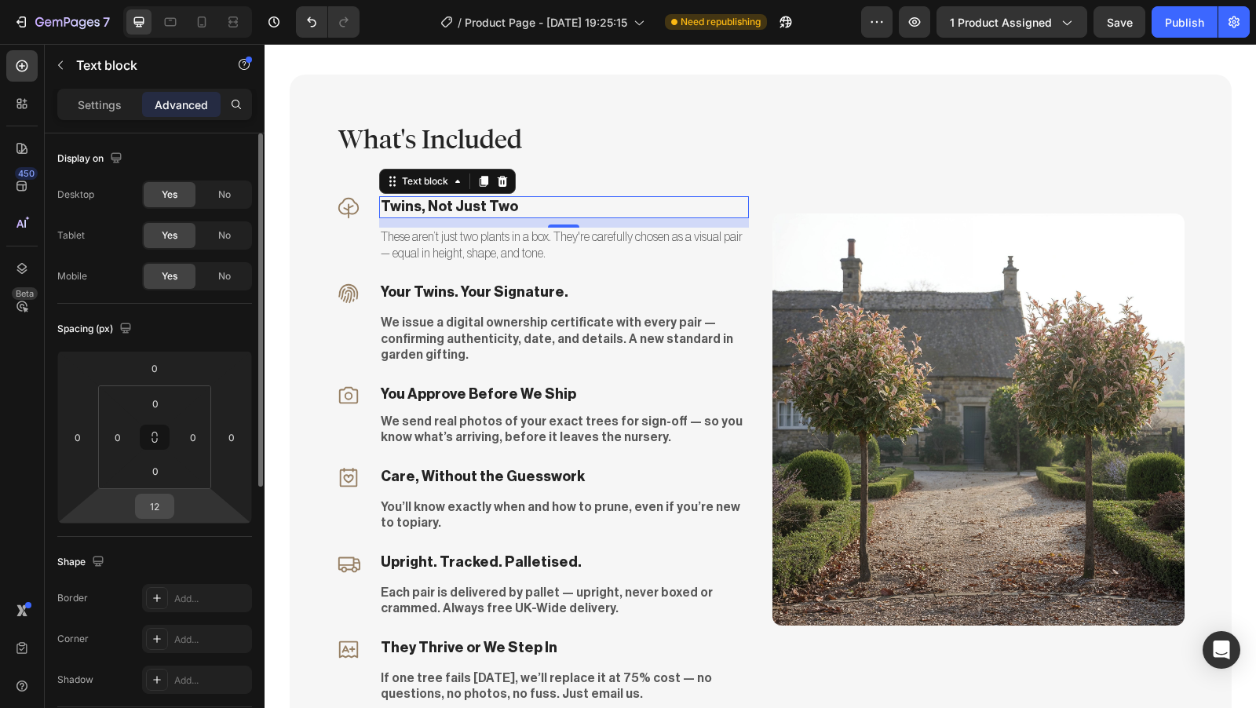
click at [160, 506] on input "12" at bounding box center [154, 507] width 31 height 24
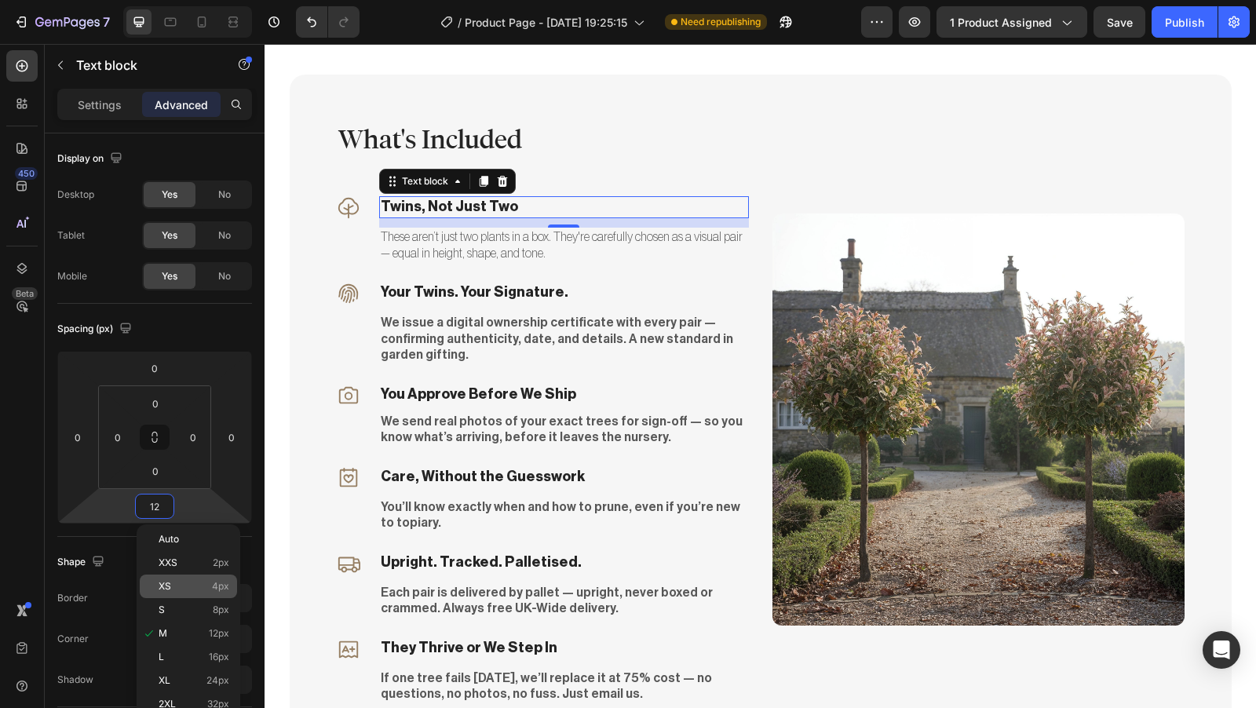
click at [184, 583] on p "XS 4px" at bounding box center [194, 586] width 71 height 11
type input "4"
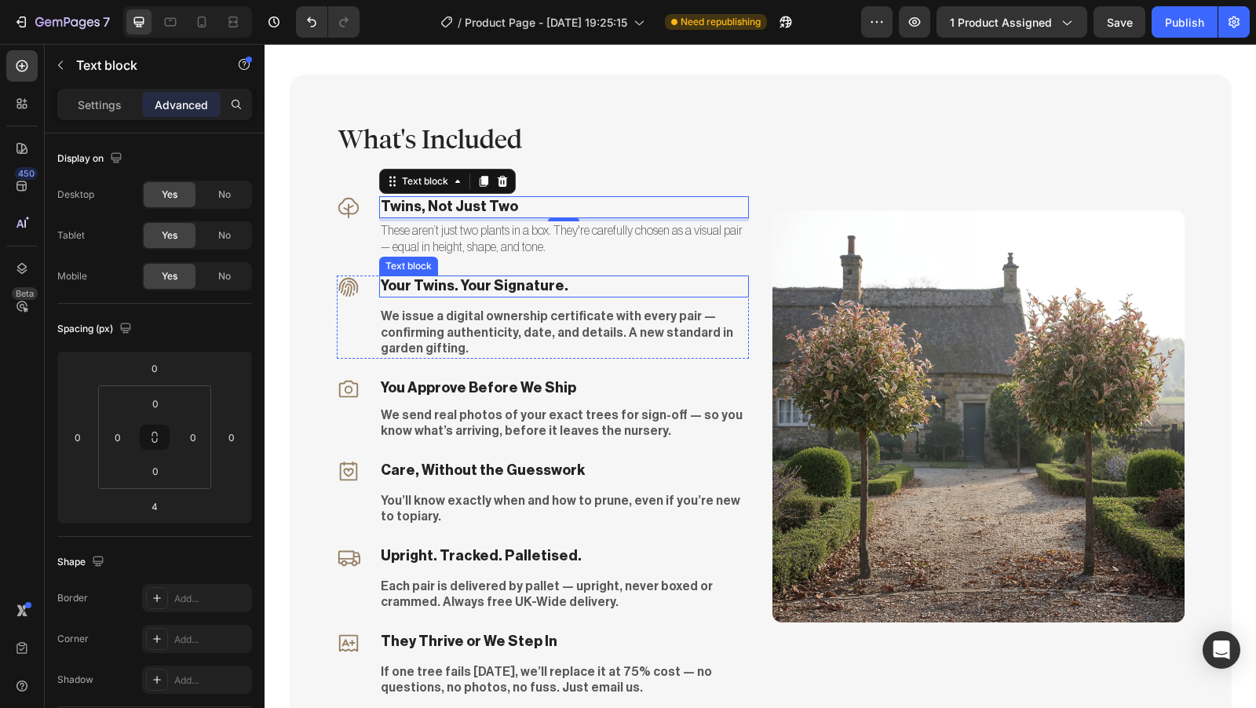
click at [577, 289] on p "Your Twins. Your Signature." at bounding box center [564, 286] width 367 height 18
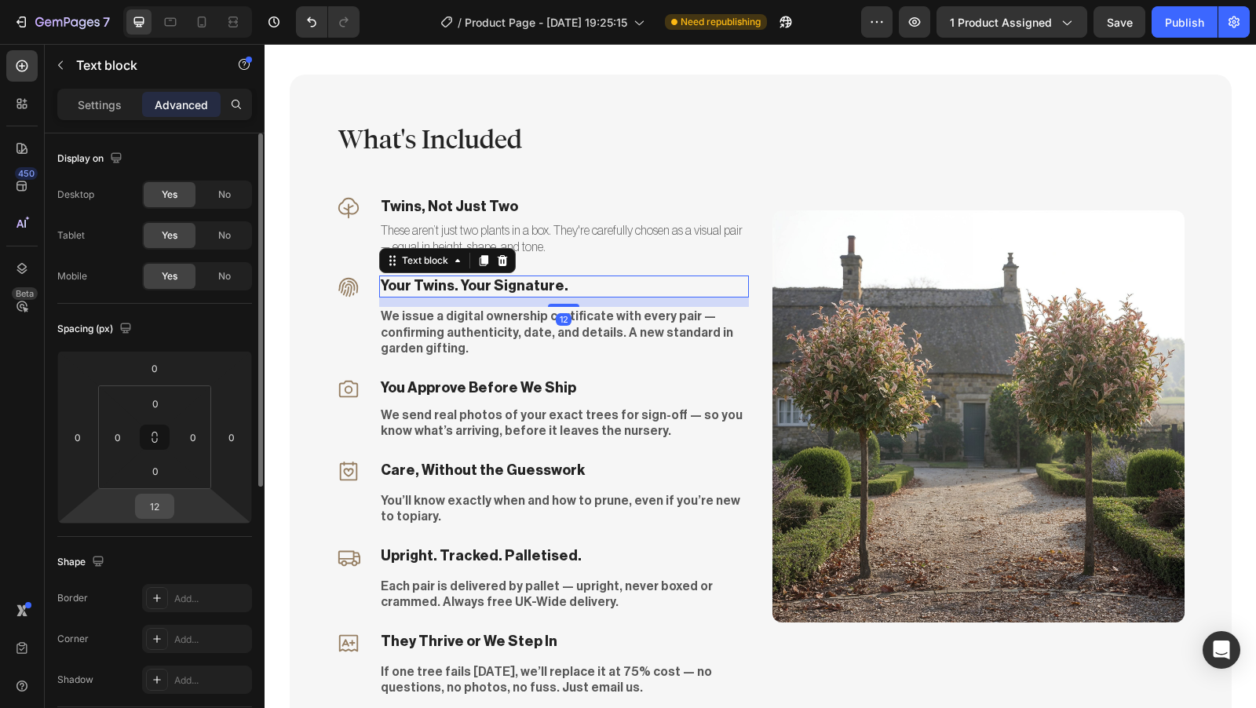
click at [159, 506] on input "12" at bounding box center [154, 507] width 31 height 24
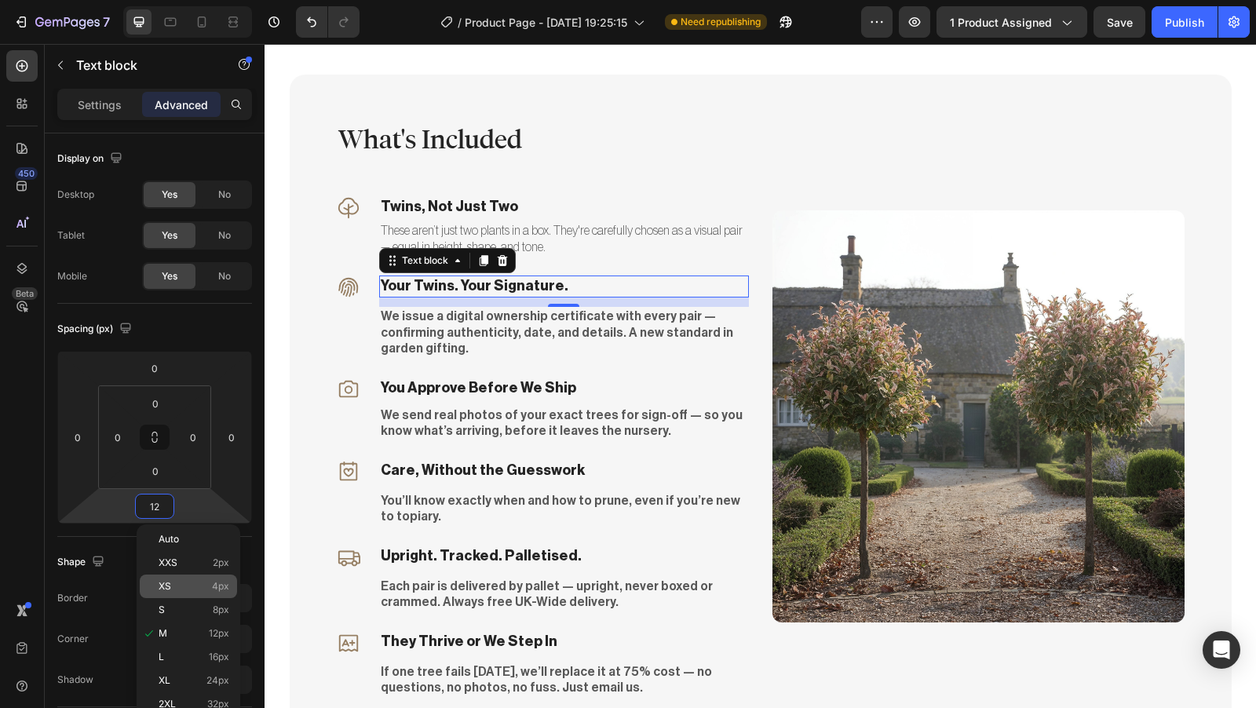
click at [192, 595] on div "XS 4px" at bounding box center [188, 587] width 97 height 24
type input "4"
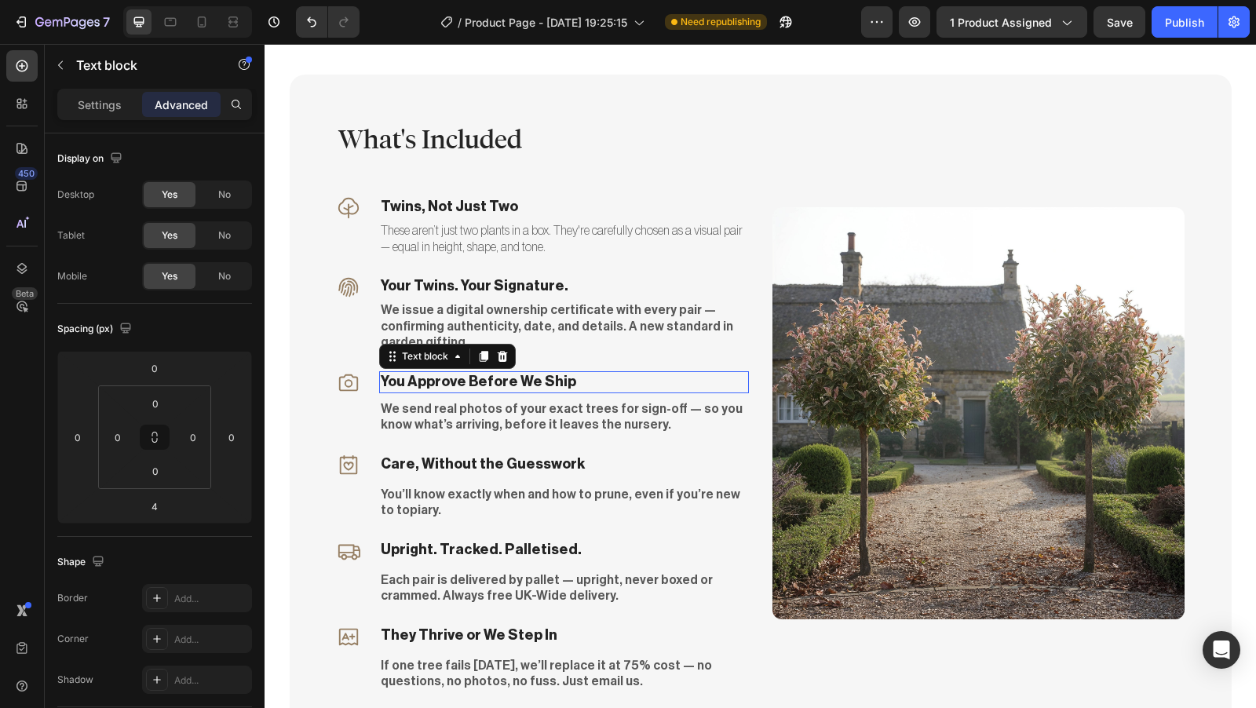
click at [560, 373] on p "You Approve Before We Ship" at bounding box center [564, 382] width 367 height 18
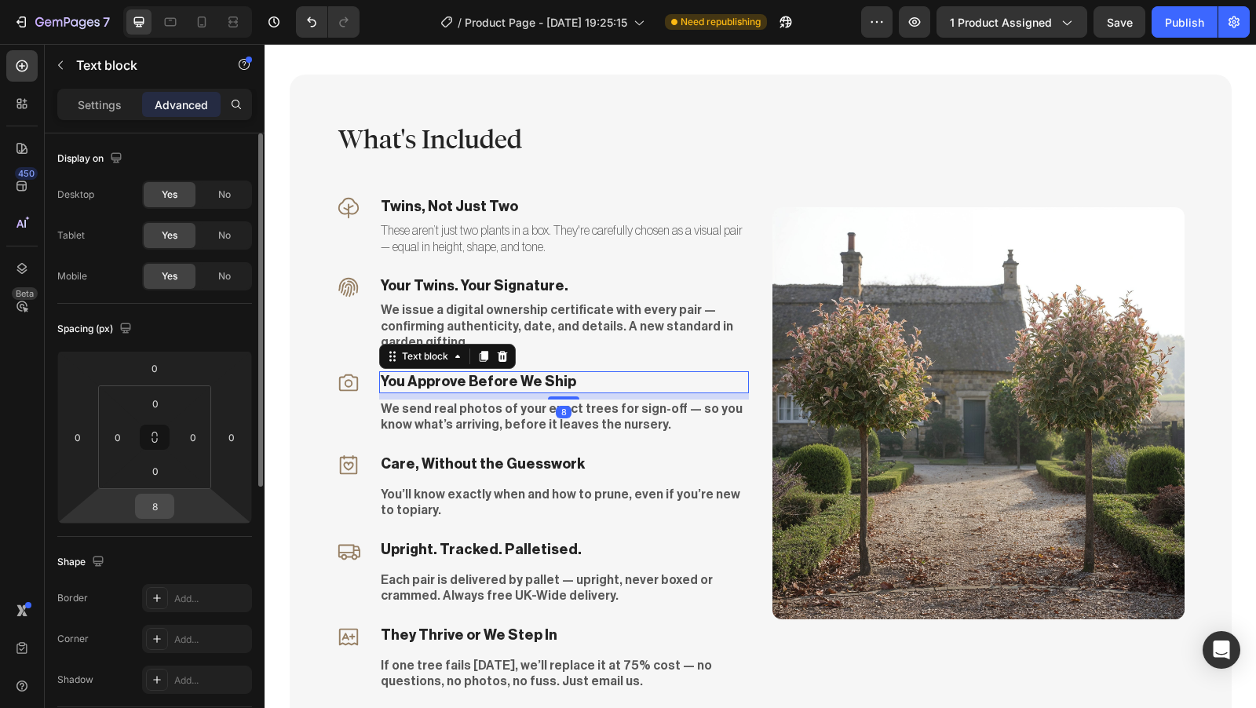
click at [163, 506] on input "8" at bounding box center [154, 507] width 31 height 24
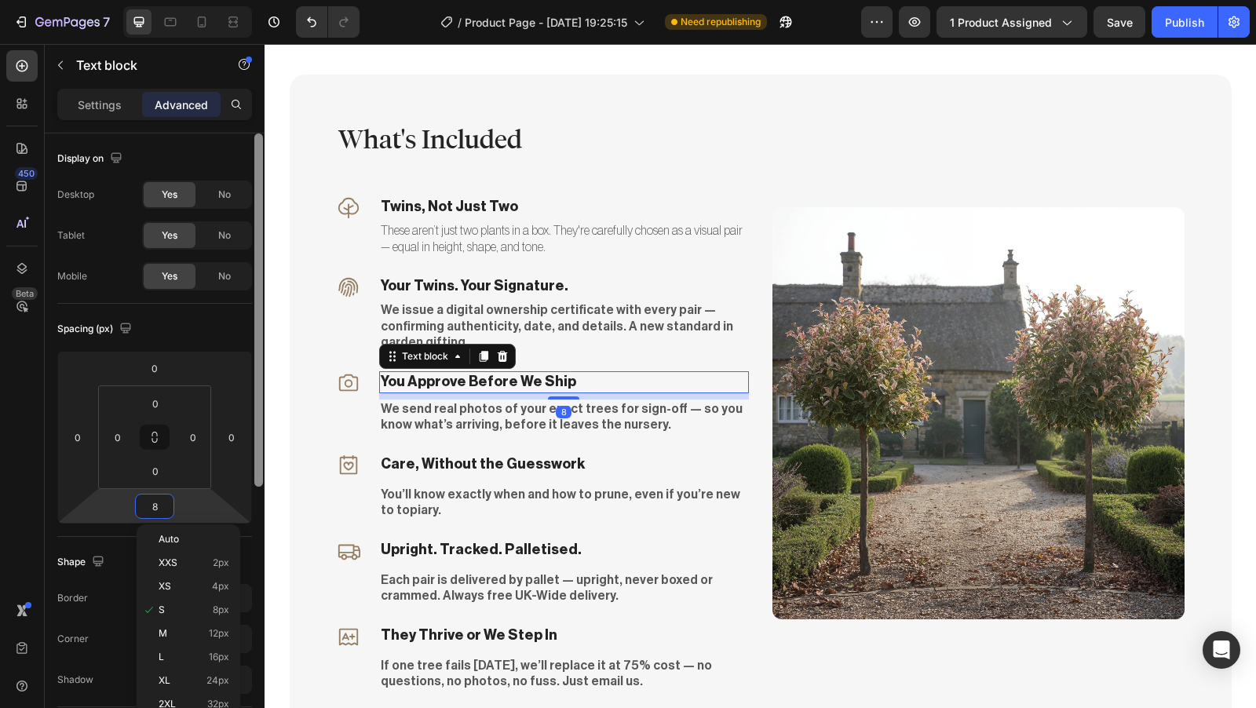
click at [206, 581] on p "XS 4px" at bounding box center [194, 586] width 71 height 11
type input "4"
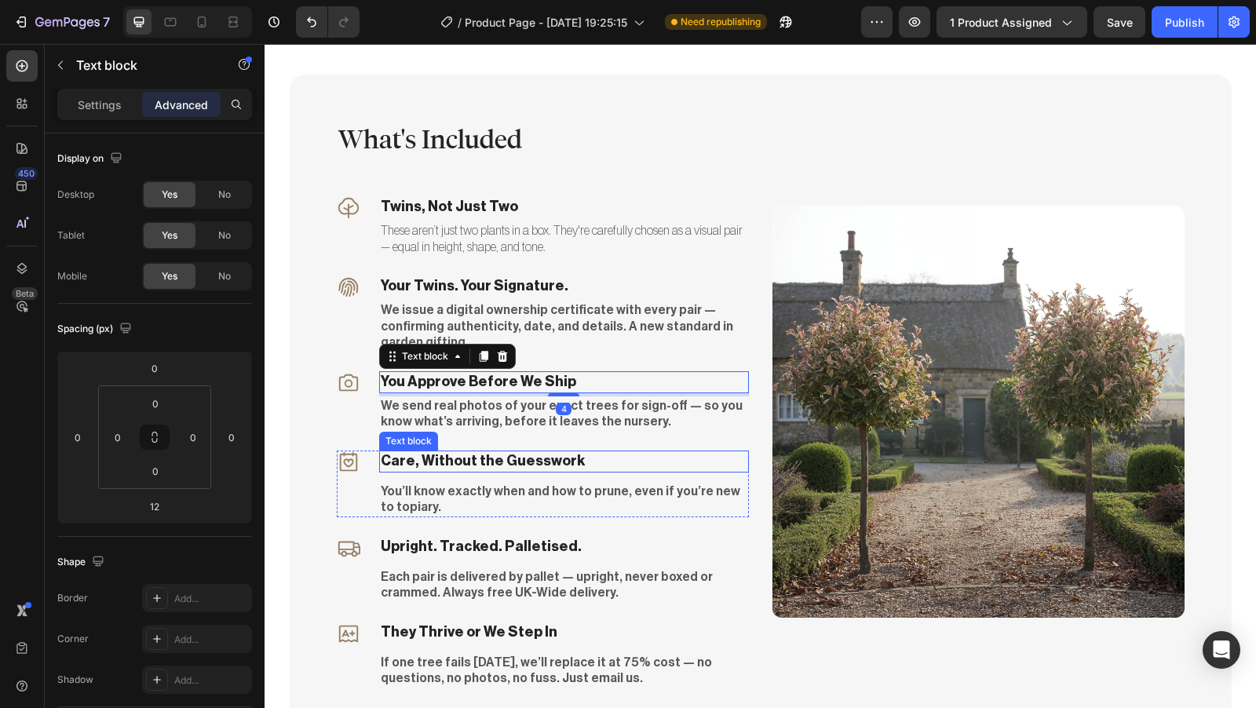
click at [547, 452] on p "Care, Without the Guesswork" at bounding box center [564, 461] width 367 height 18
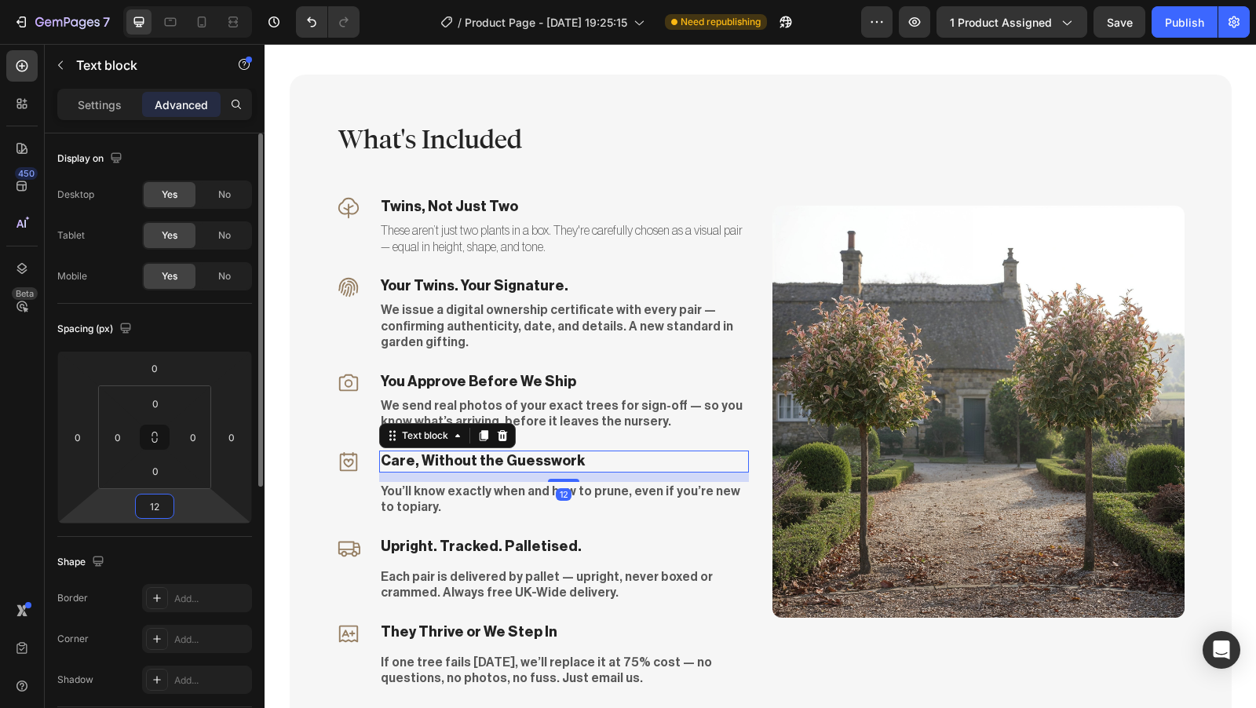
click at [152, 508] on input "12" at bounding box center [154, 507] width 31 height 24
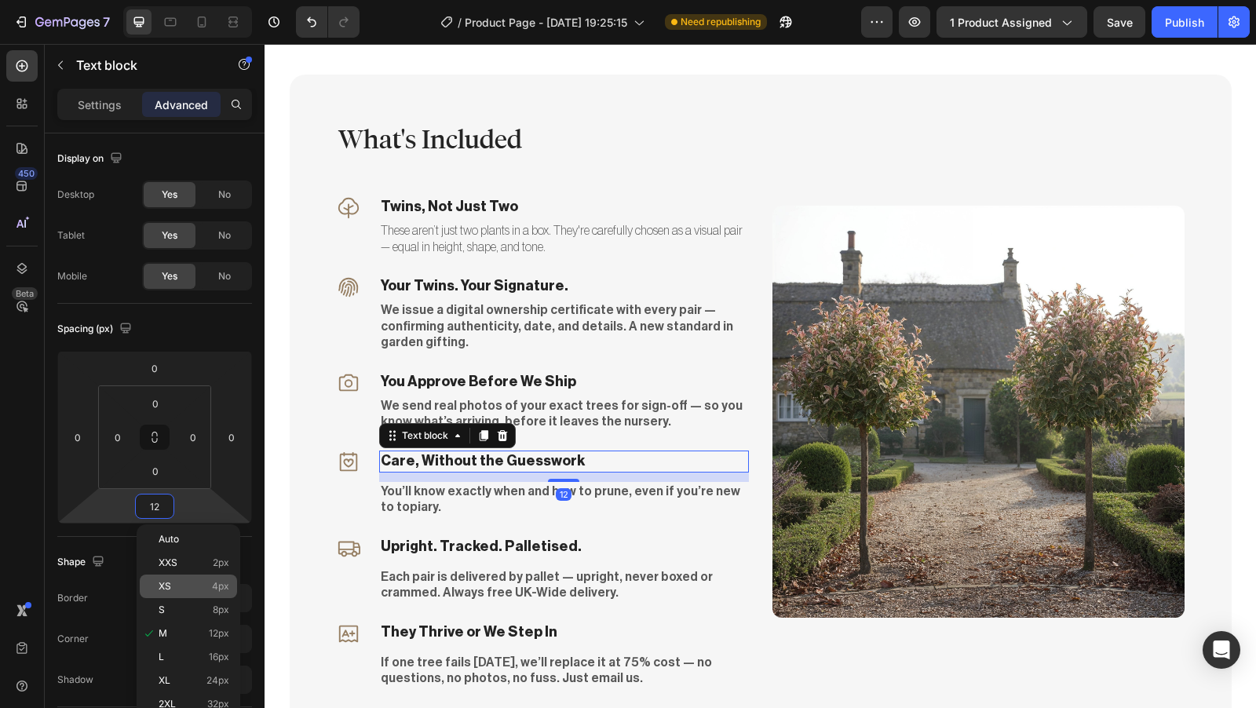
click at [185, 583] on p "XS 4px" at bounding box center [194, 586] width 71 height 11
type input "4"
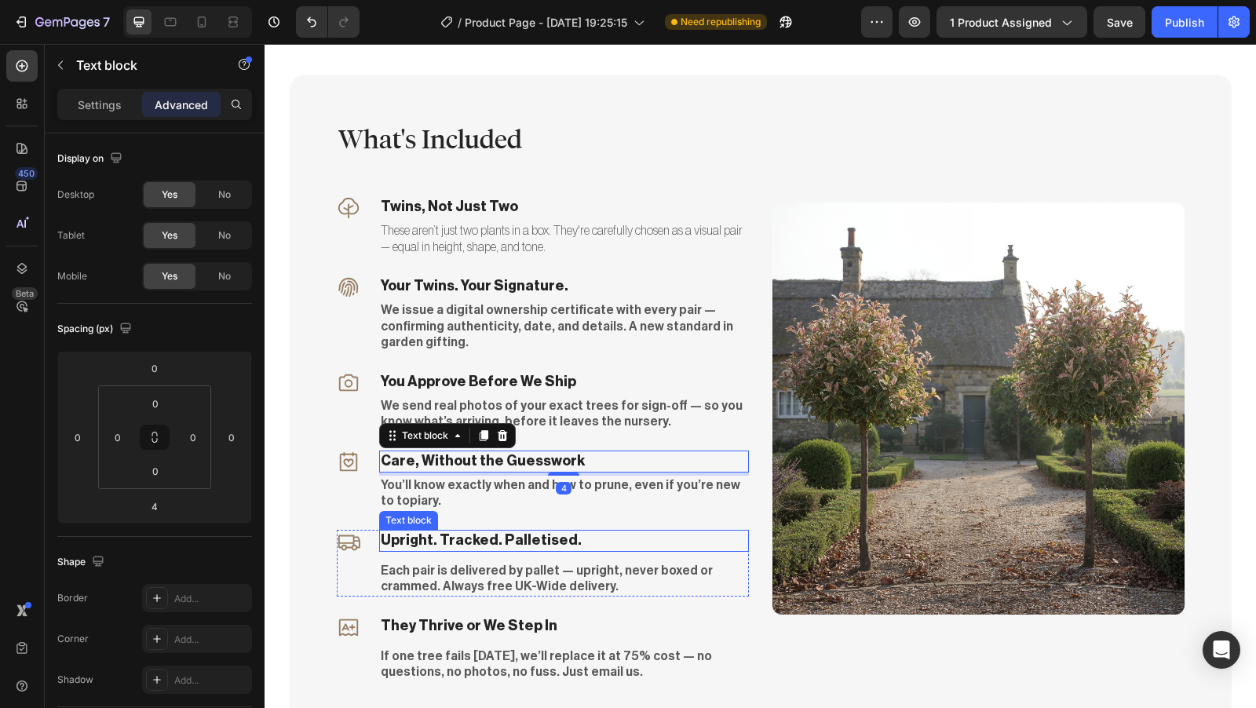
click at [512, 532] on p "Upright. Tracked. Palletised." at bounding box center [564, 541] width 367 height 18
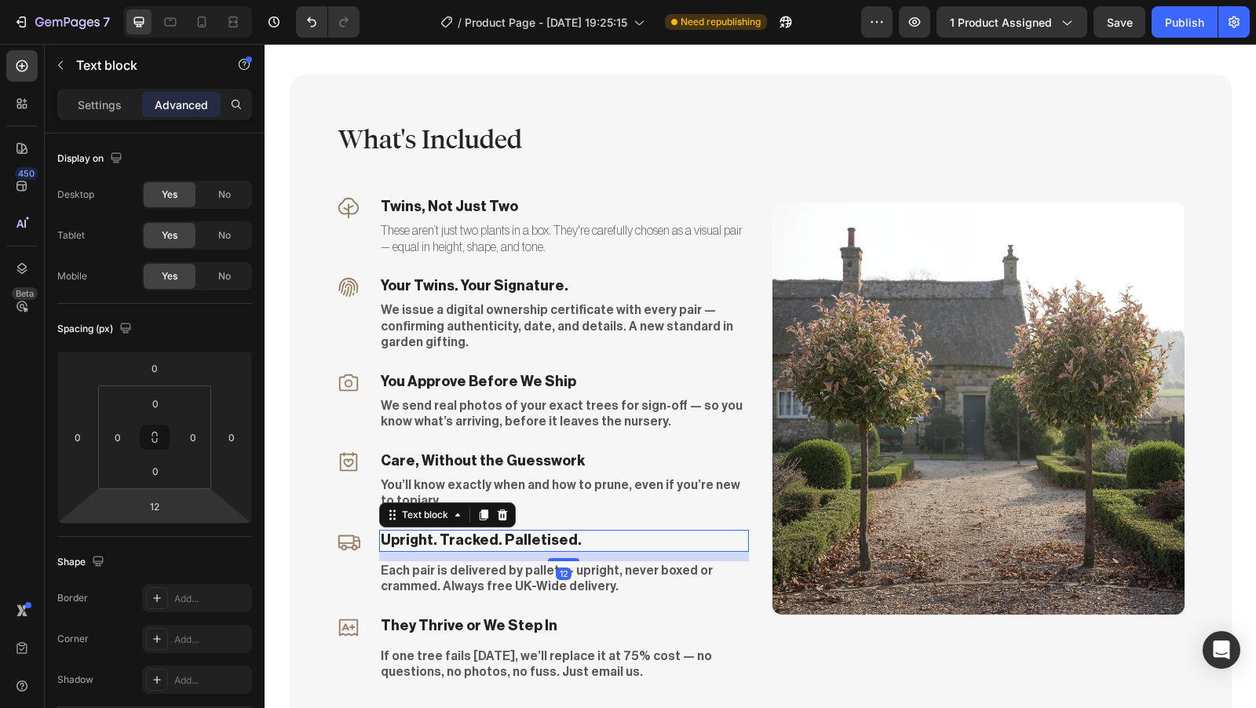
click at [157, 509] on input "12" at bounding box center [154, 507] width 31 height 24
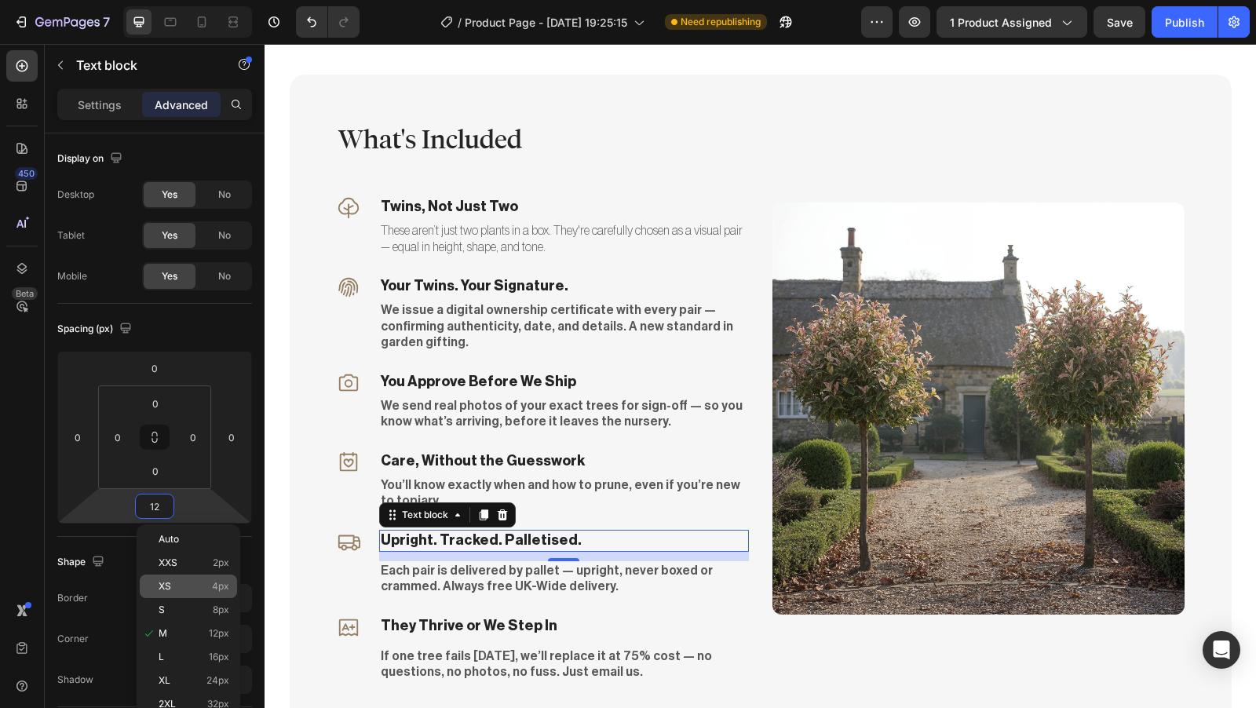
click at [214, 592] on div "XS 4px" at bounding box center [188, 587] width 97 height 24
type input "4"
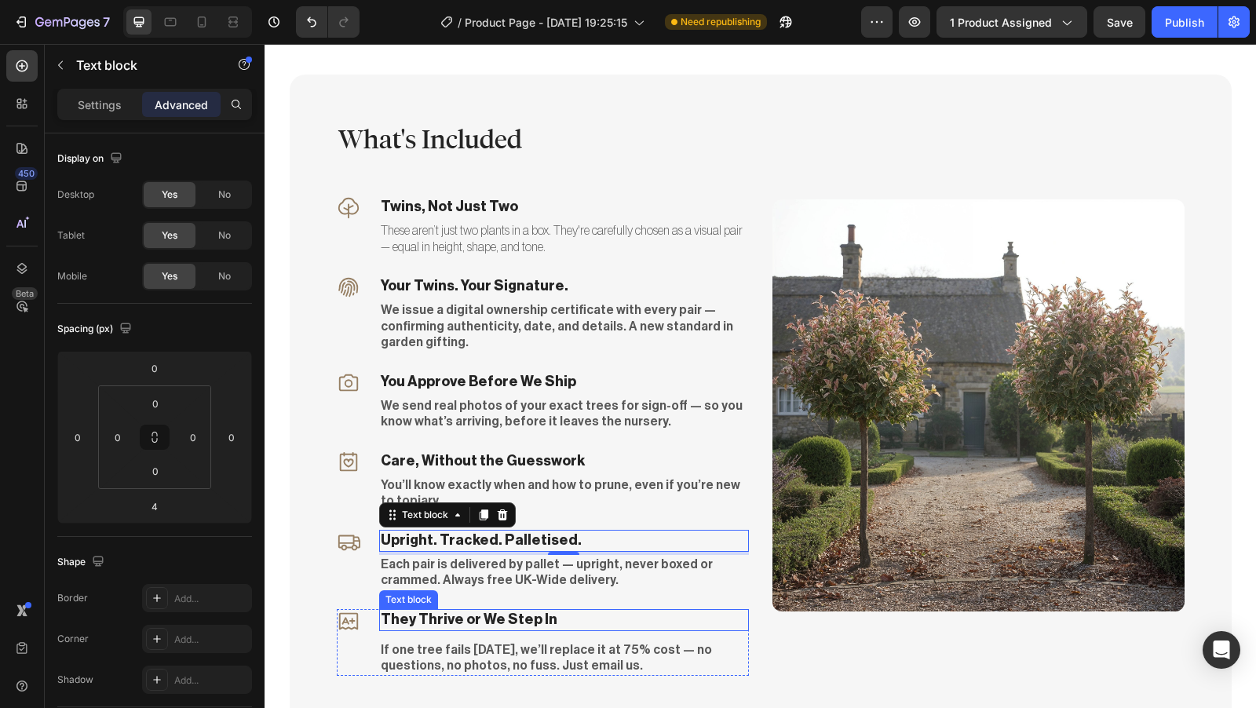
click at [517, 611] on p "They Thrive or We Step In" at bounding box center [564, 620] width 367 height 18
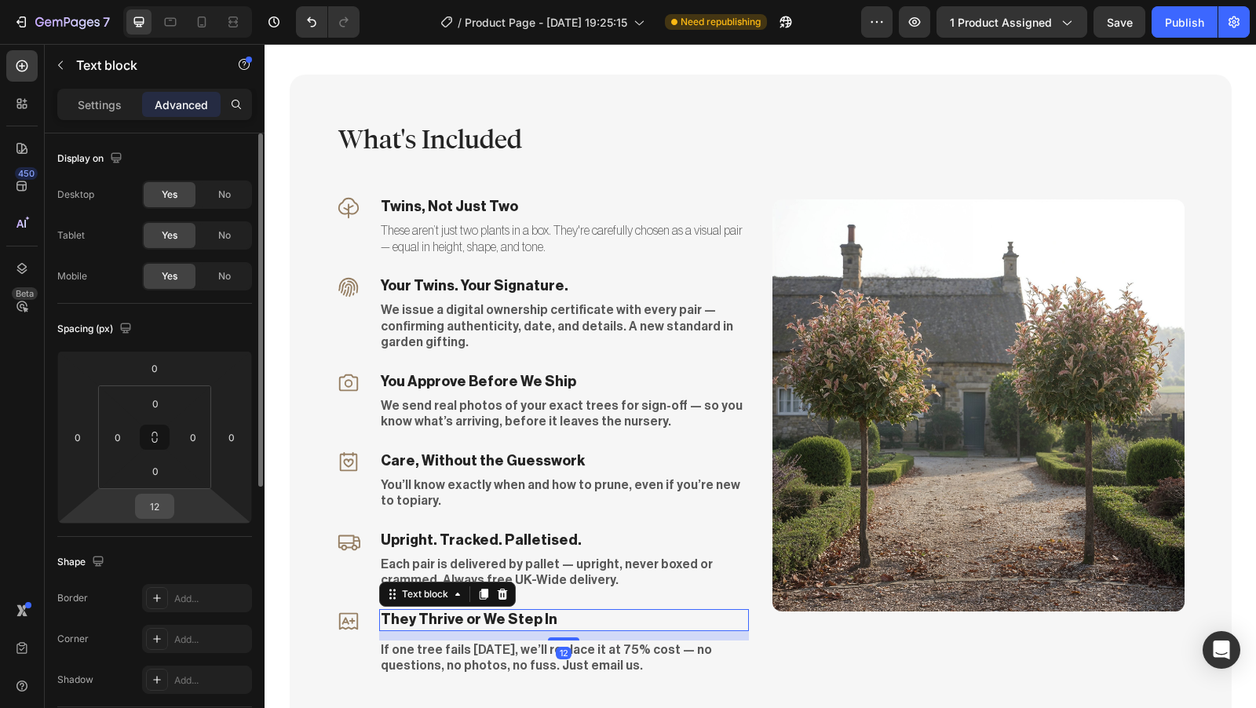
click at [159, 509] on input "12" at bounding box center [154, 507] width 31 height 24
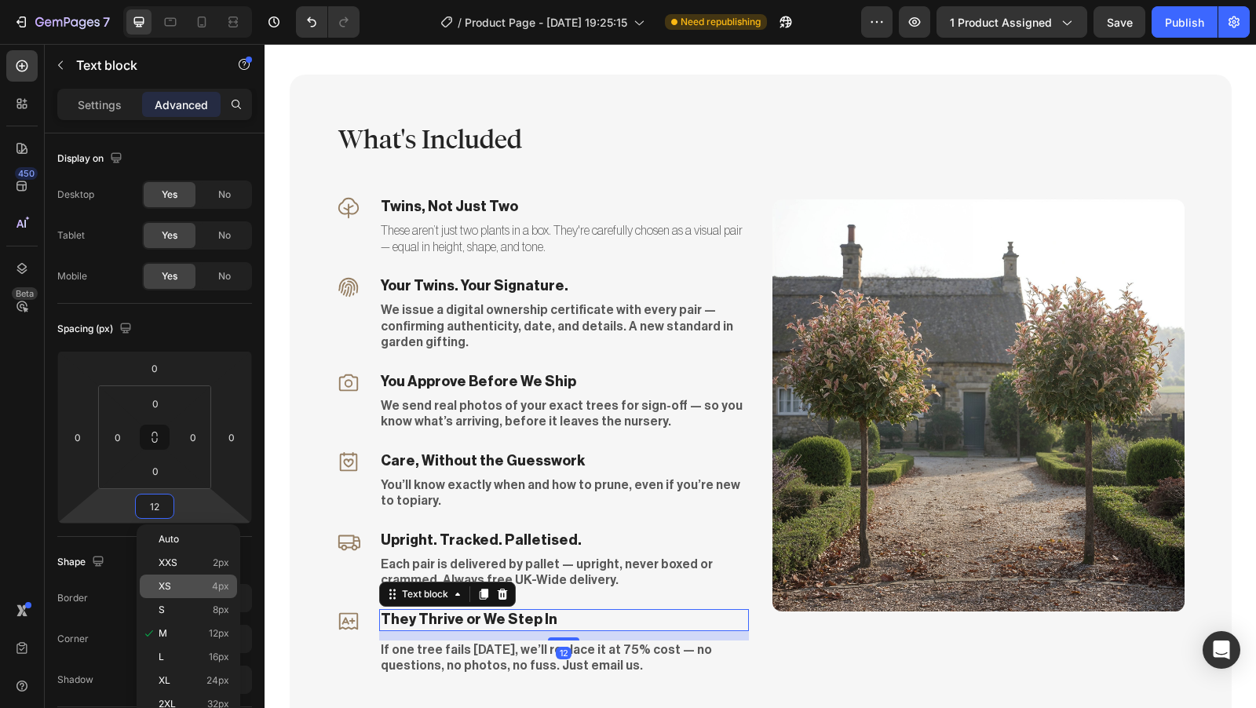
click at [222, 587] on span "4px" at bounding box center [220, 586] width 17 height 11
type input "4"
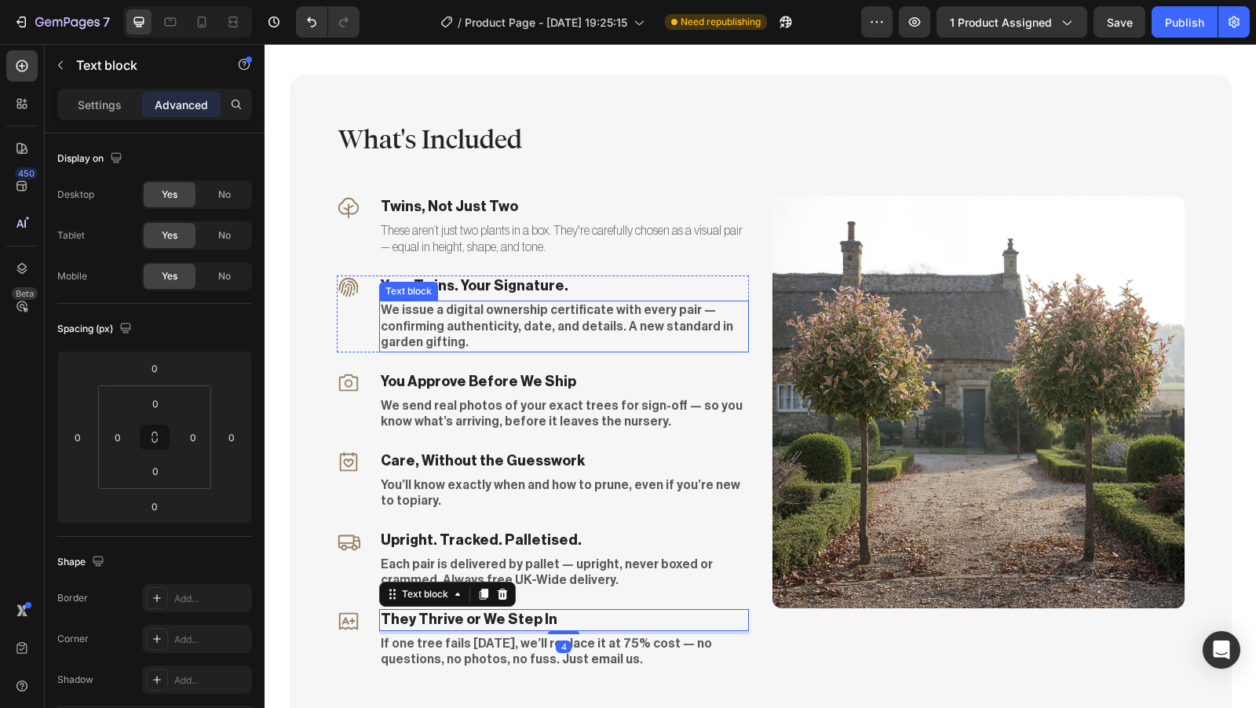
click at [510, 330] on p "We issue a digital ownership certificate with every pair — confirming authentic…" at bounding box center [564, 326] width 367 height 49
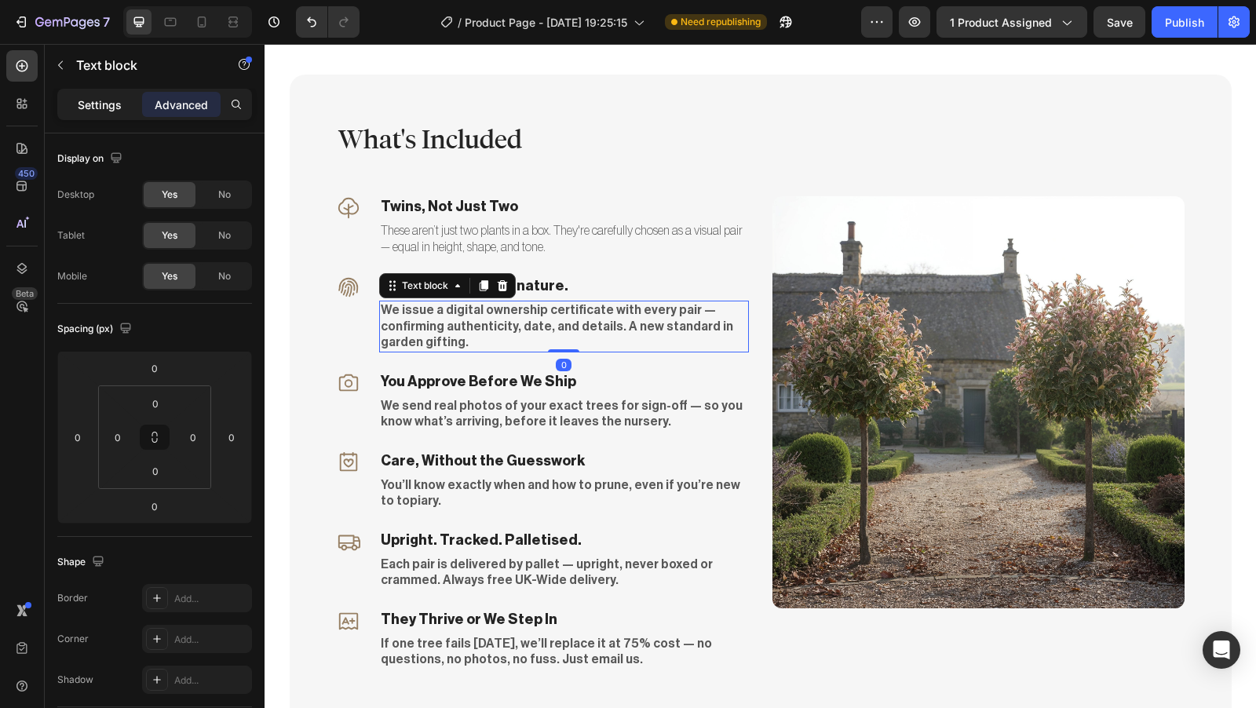
click at [109, 110] on p "Settings" at bounding box center [100, 105] width 44 height 16
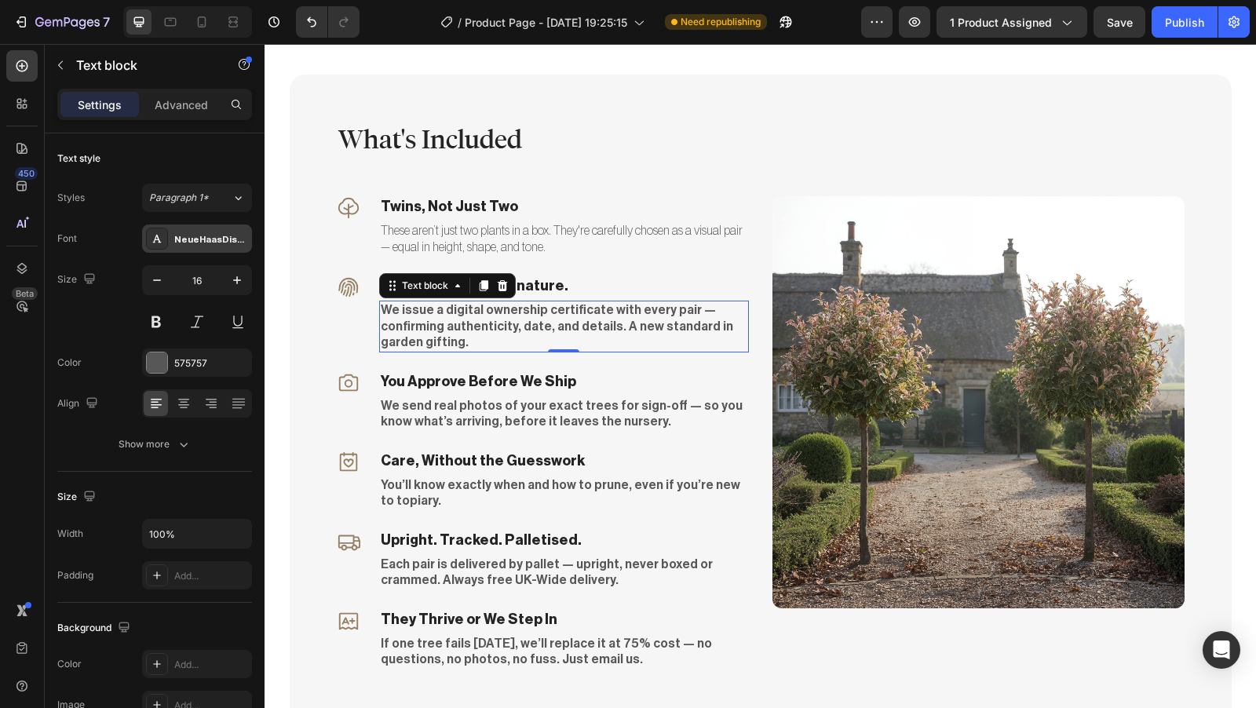
click at [194, 247] on div "NeueHaasDisplayMediu" at bounding box center [197, 239] width 110 height 28
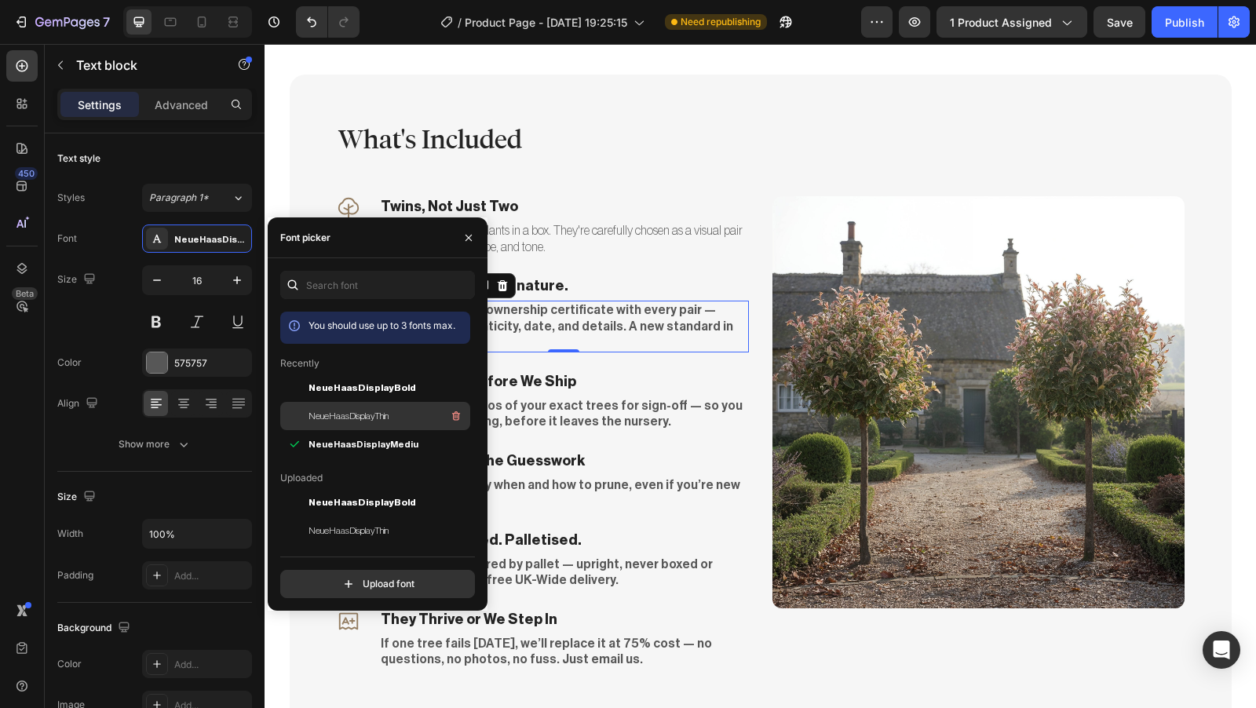
click at [348, 412] on span "NeueHaasDisplayThin" at bounding box center [349, 416] width 80 height 14
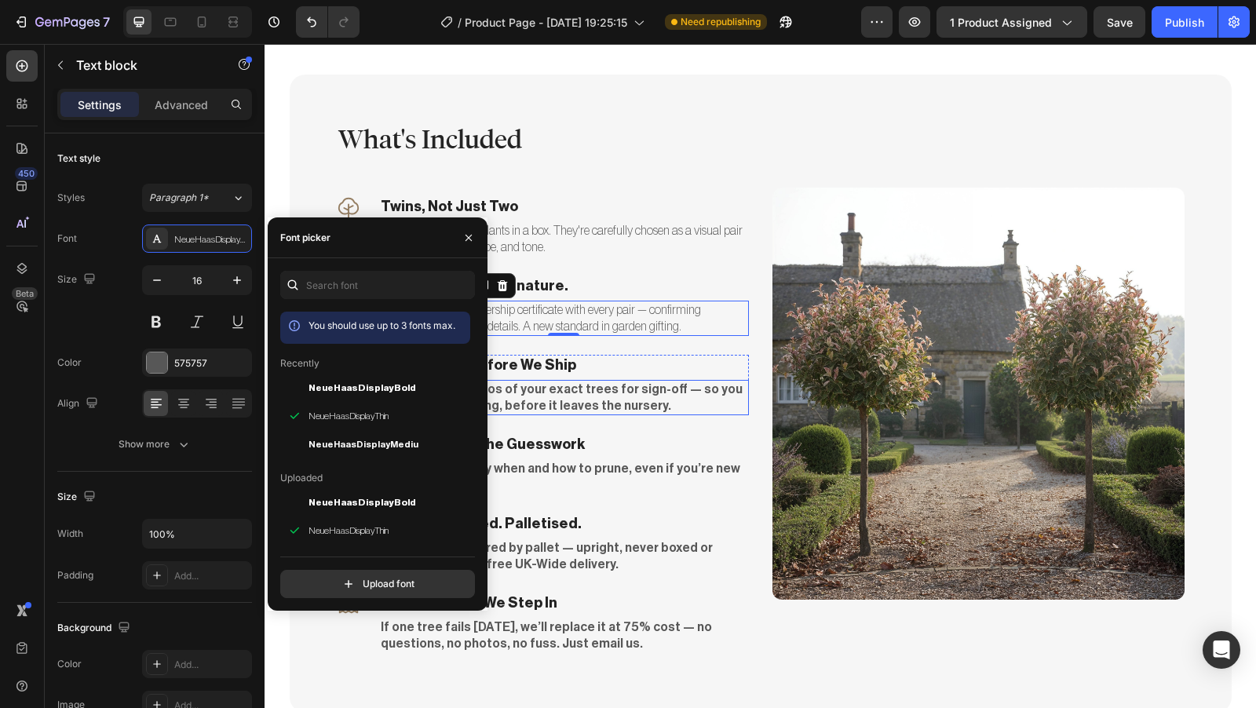
click at [536, 388] on p "We send real photos of your exact trees for sign-off — so you know what’s arriv…" at bounding box center [564, 398] width 367 height 33
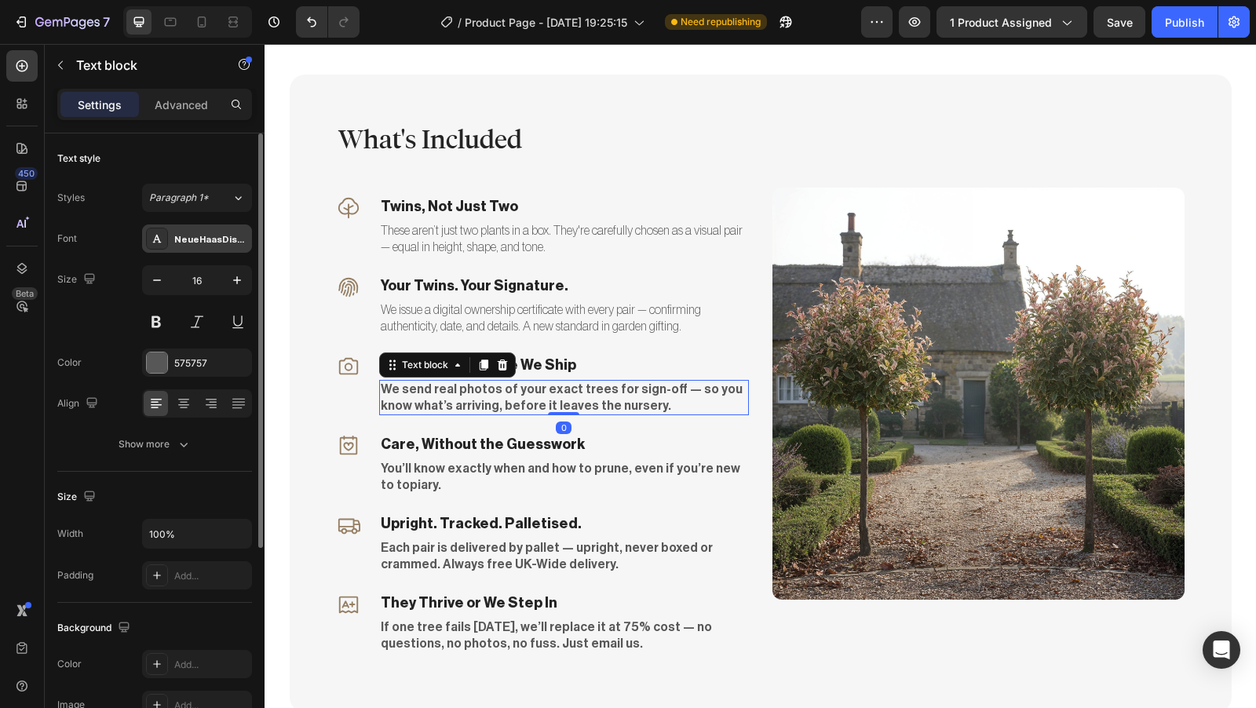
click at [190, 240] on div "NeueHaasDisplayMediu" at bounding box center [211, 239] width 74 height 14
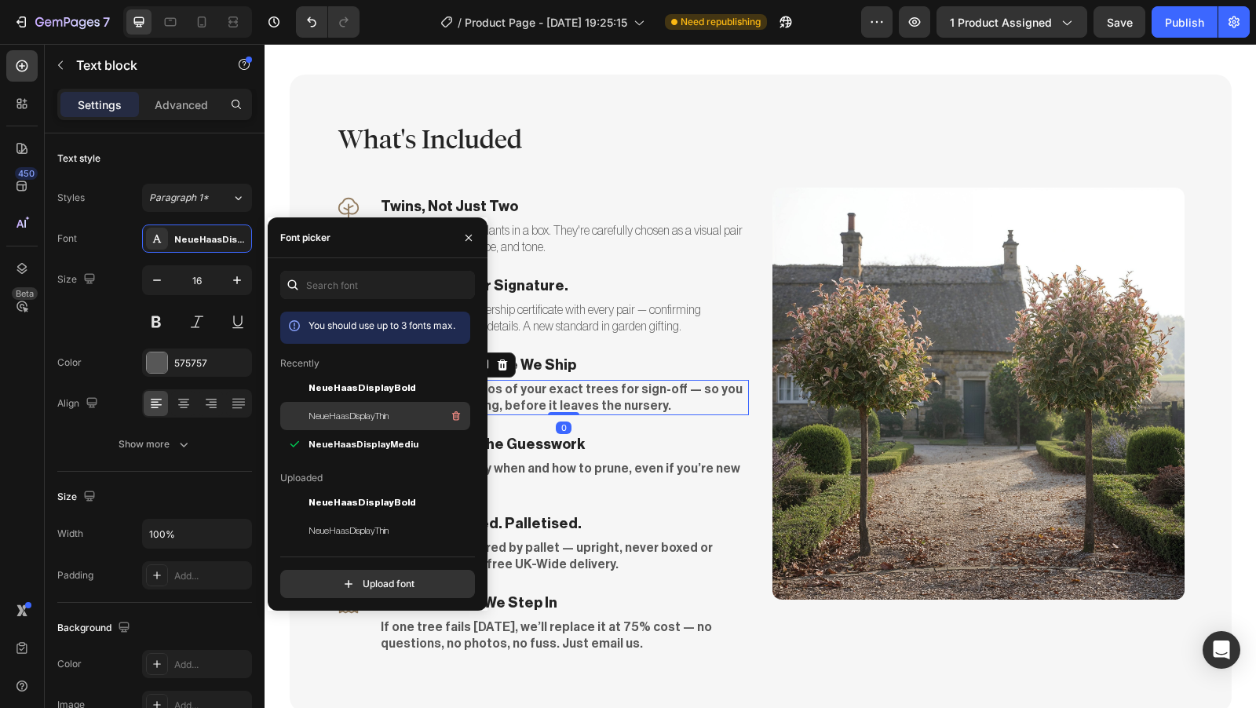
click at [341, 419] on span "NeueHaasDisplayThin" at bounding box center [349, 416] width 80 height 14
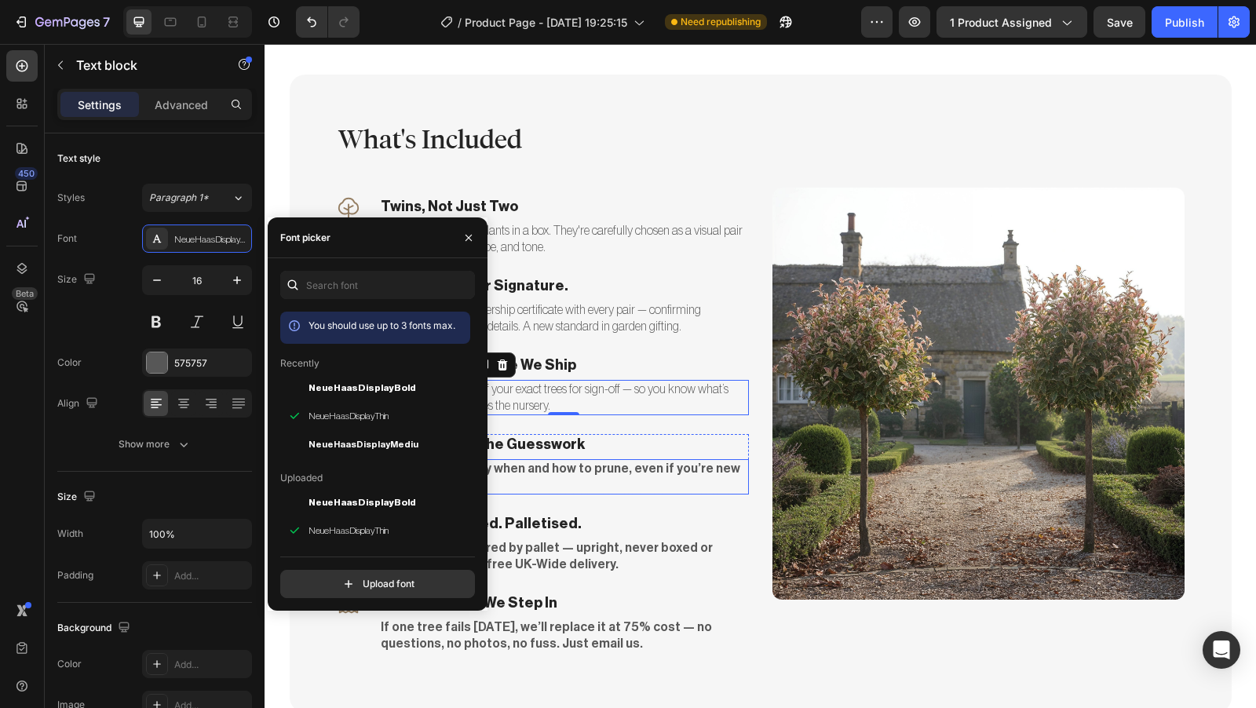
click at [547, 482] on p "You’ll know exactly when and how to prune, even if you’re new to topiary." at bounding box center [564, 477] width 367 height 33
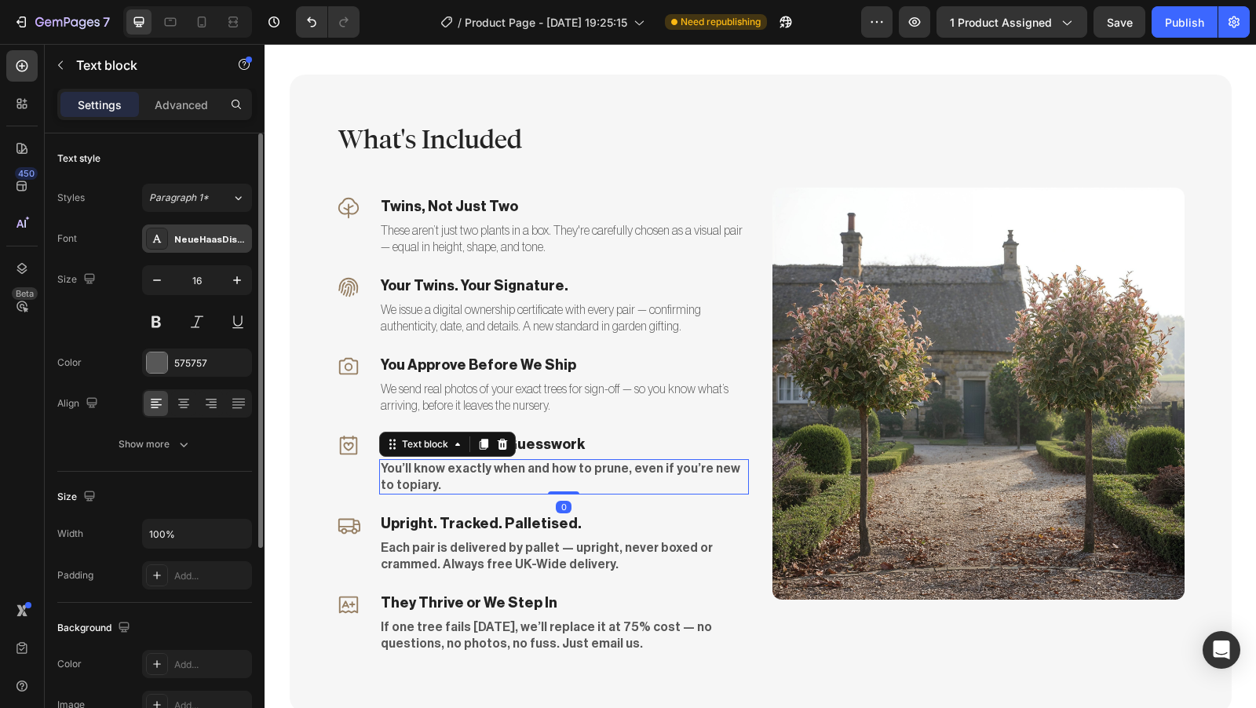
click at [201, 244] on div "NeueHaasDisplayMediu" at bounding box center [211, 239] width 74 height 14
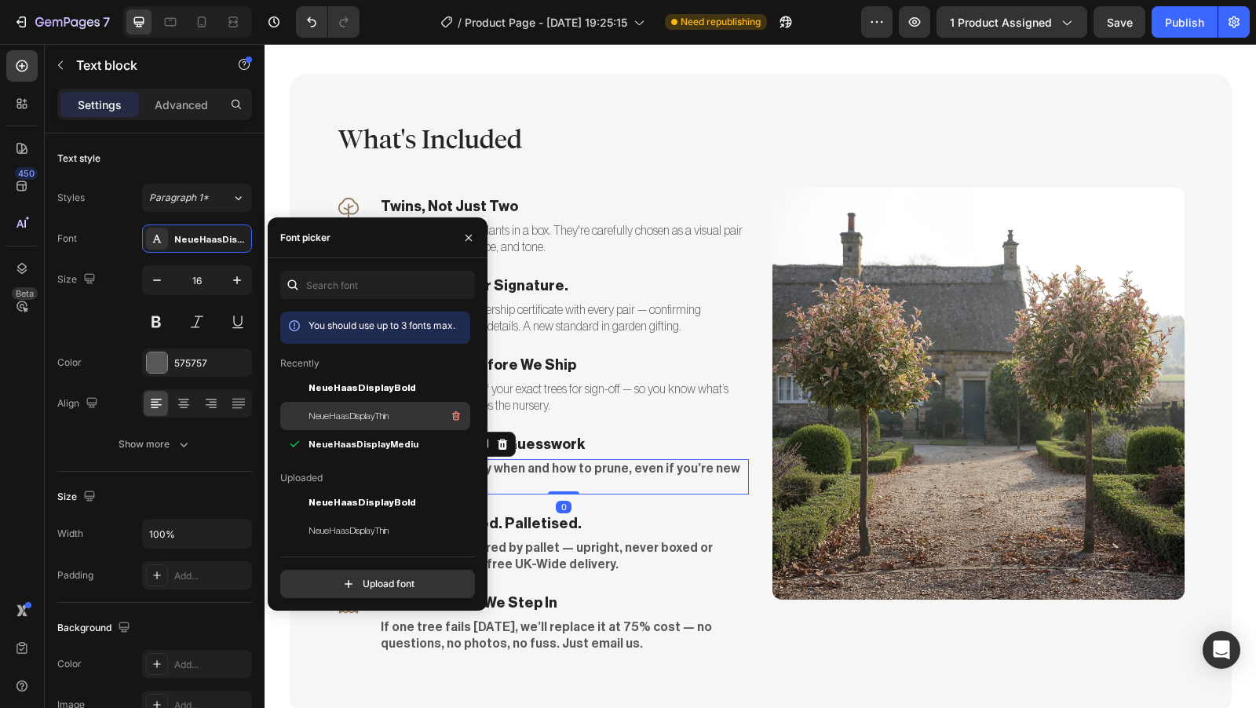
click at [347, 409] on span "NeueHaasDisplayThin" at bounding box center [349, 416] width 80 height 14
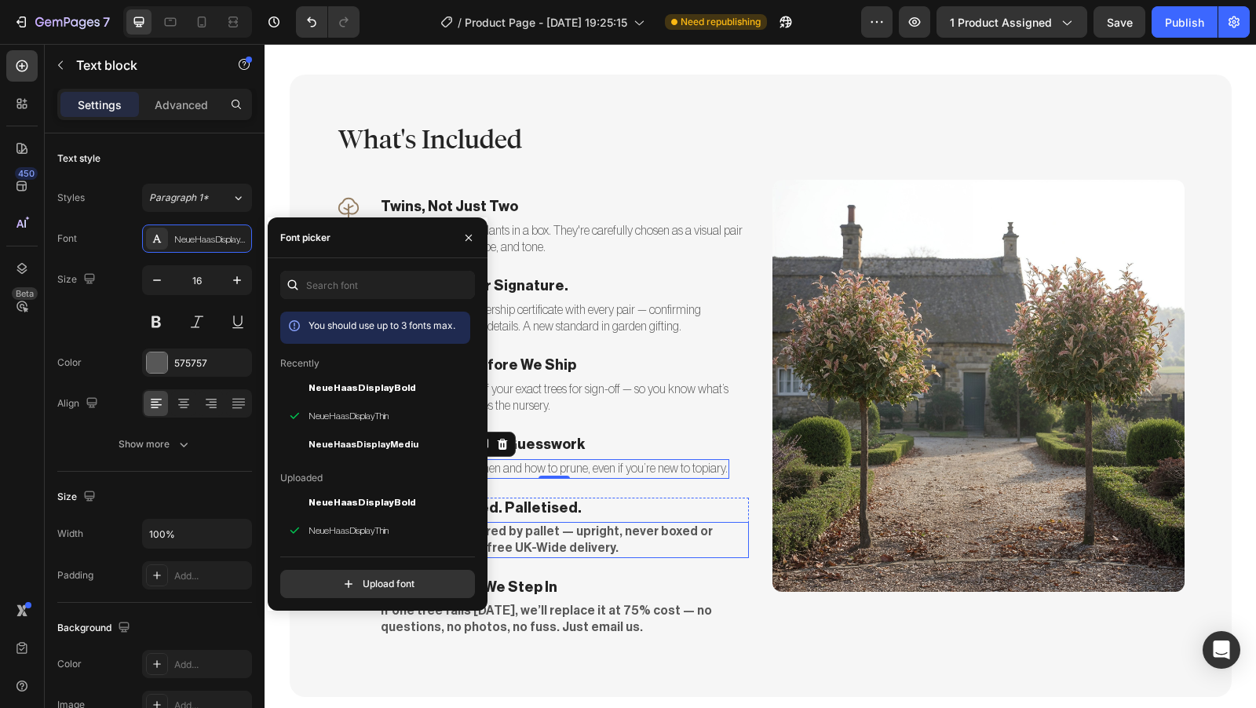
click at [543, 542] on p "Each pair is delivered by pallet — upright, never boxed or crammed. Always free…" at bounding box center [564, 540] width 367 height 33
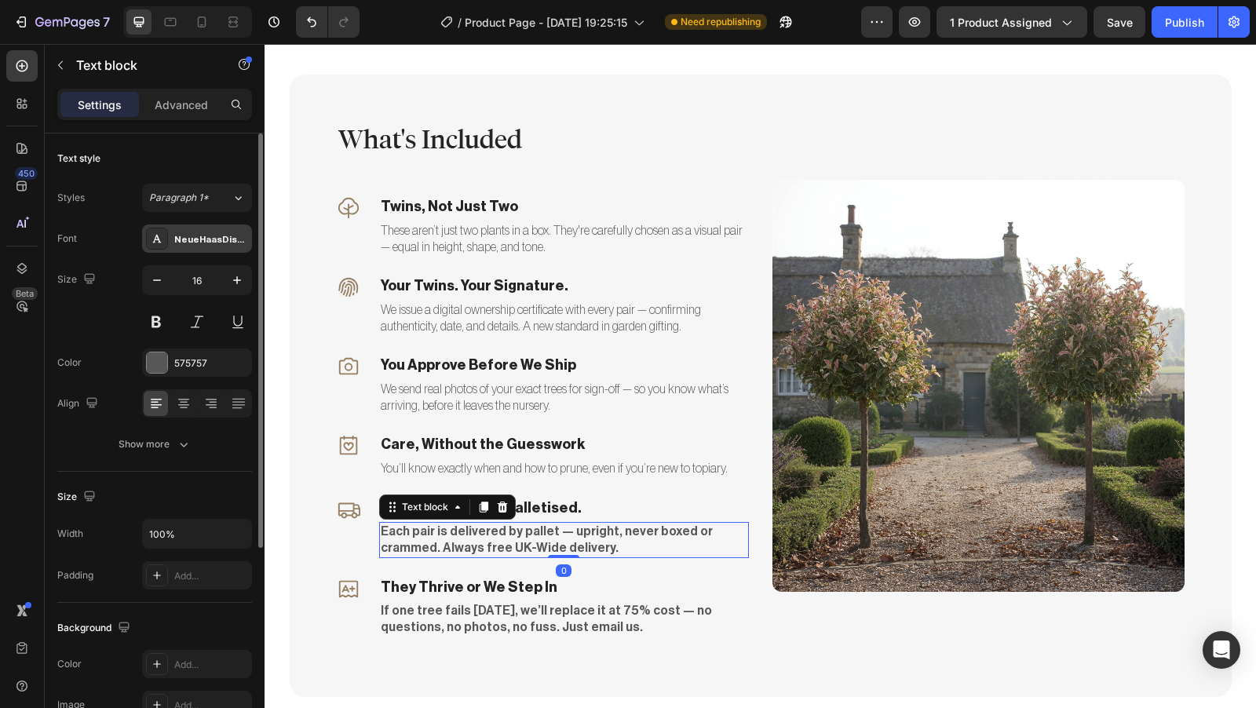
click at [196, 243] on div "NeueHaasDisplayMediu" at bounding box center [211, 239] width 74 height 14
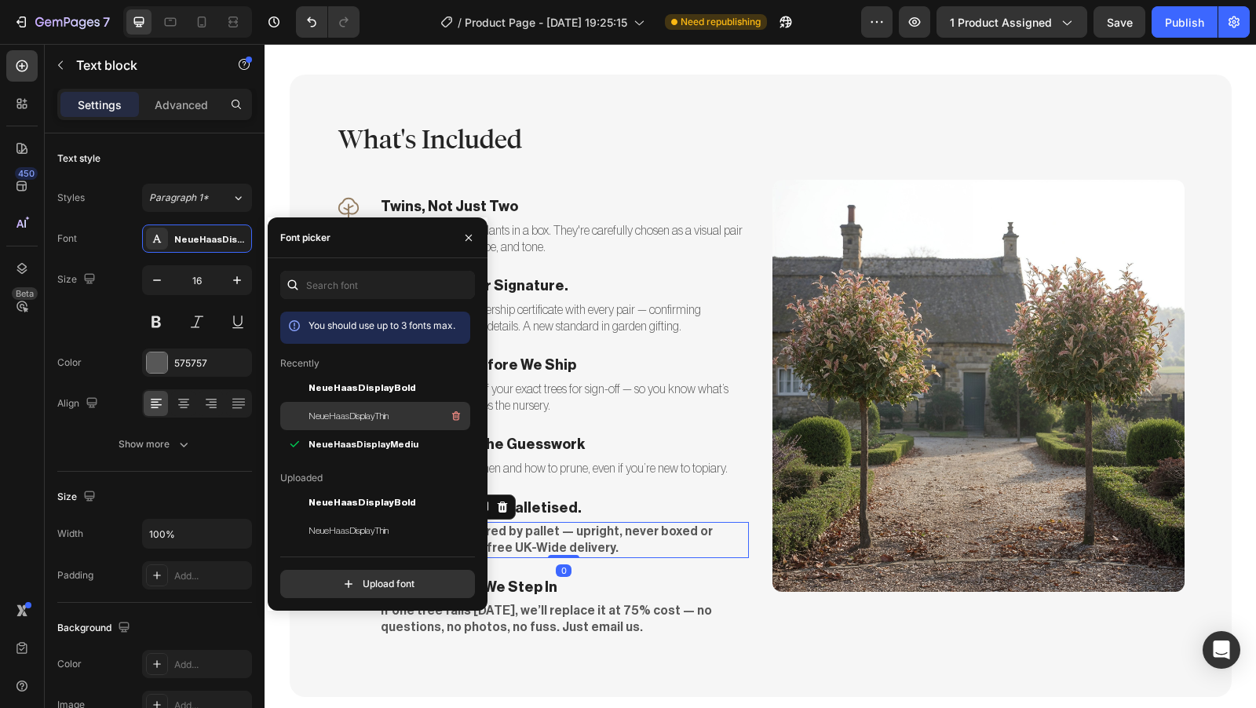
click at [342, 421] on span "NeueHaasDisplayThin" at bounding box center [349, 416] width 80 height 14
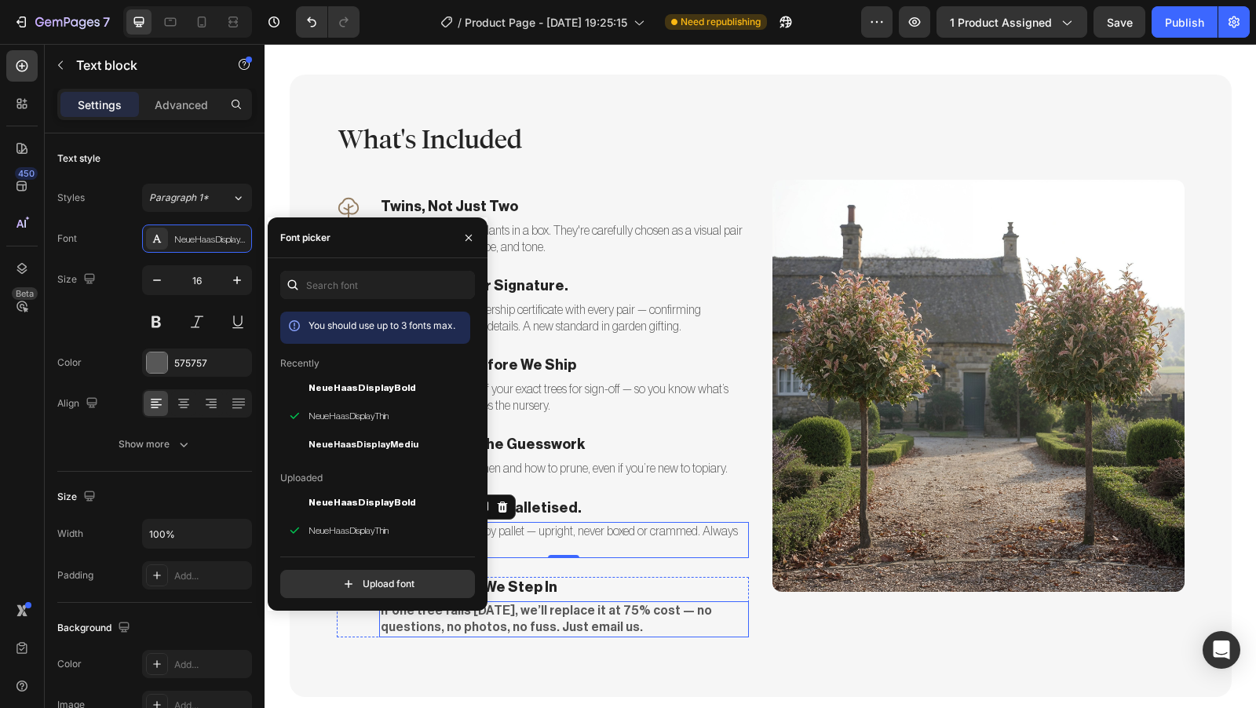
click at [543, 619] on p "If one tree fails within 6 months, we’ll replace it at 75% cost — no questions,…" at bounding box center [564, 619] width 367 height 33
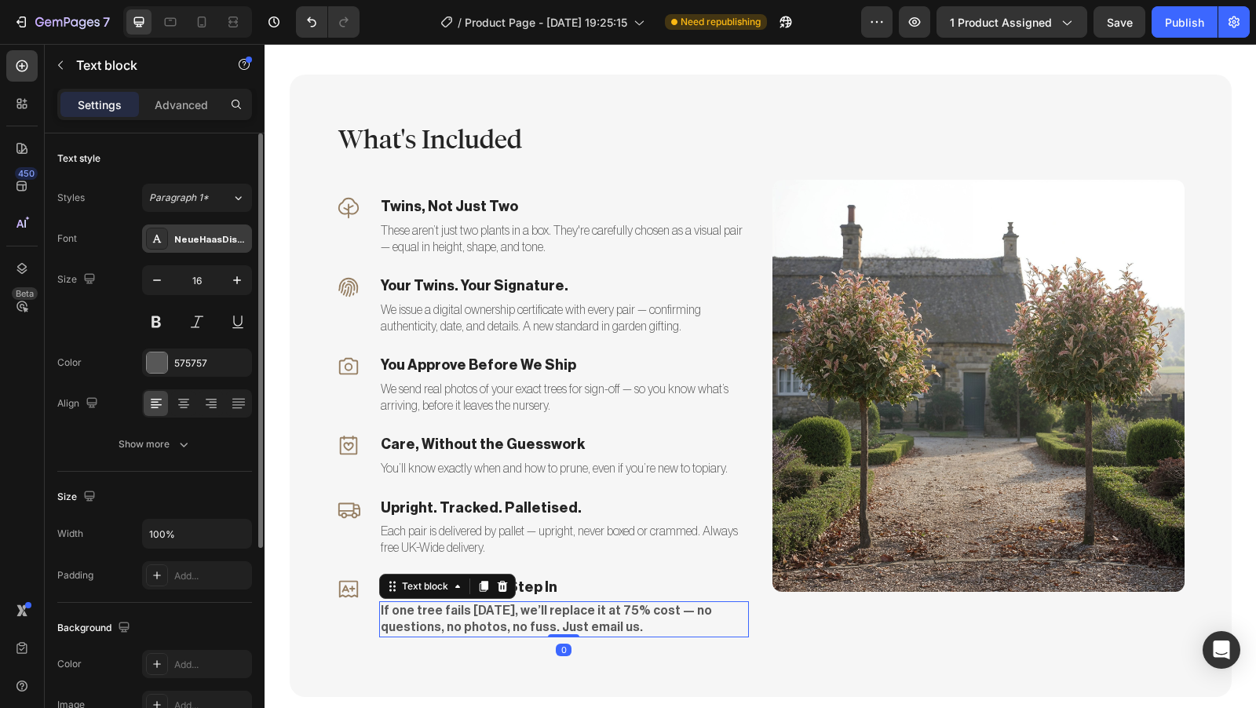
click at [205, 243] on div "NeueHaasDisplayMediu" at bounding box center [211, 239] width 74 height 14
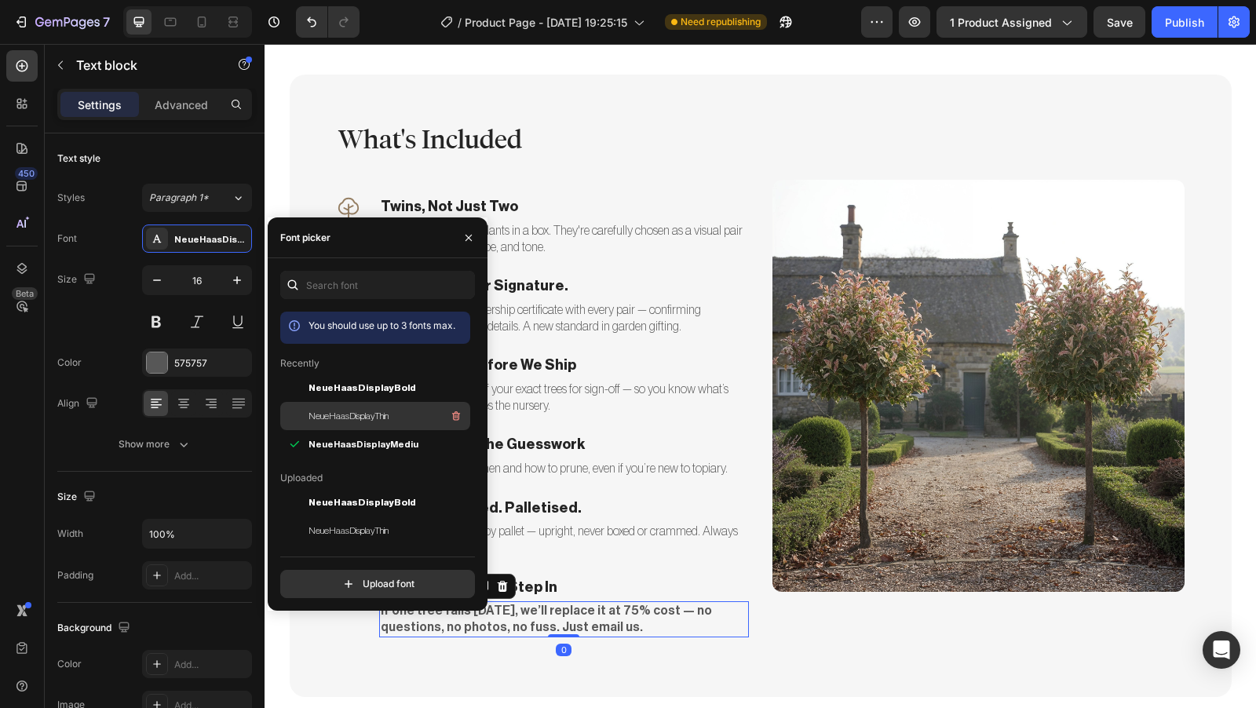
click at [371, 409] on span "NeueHaasDisplayThin" at bounding box center [349, 416] width 80 height 14
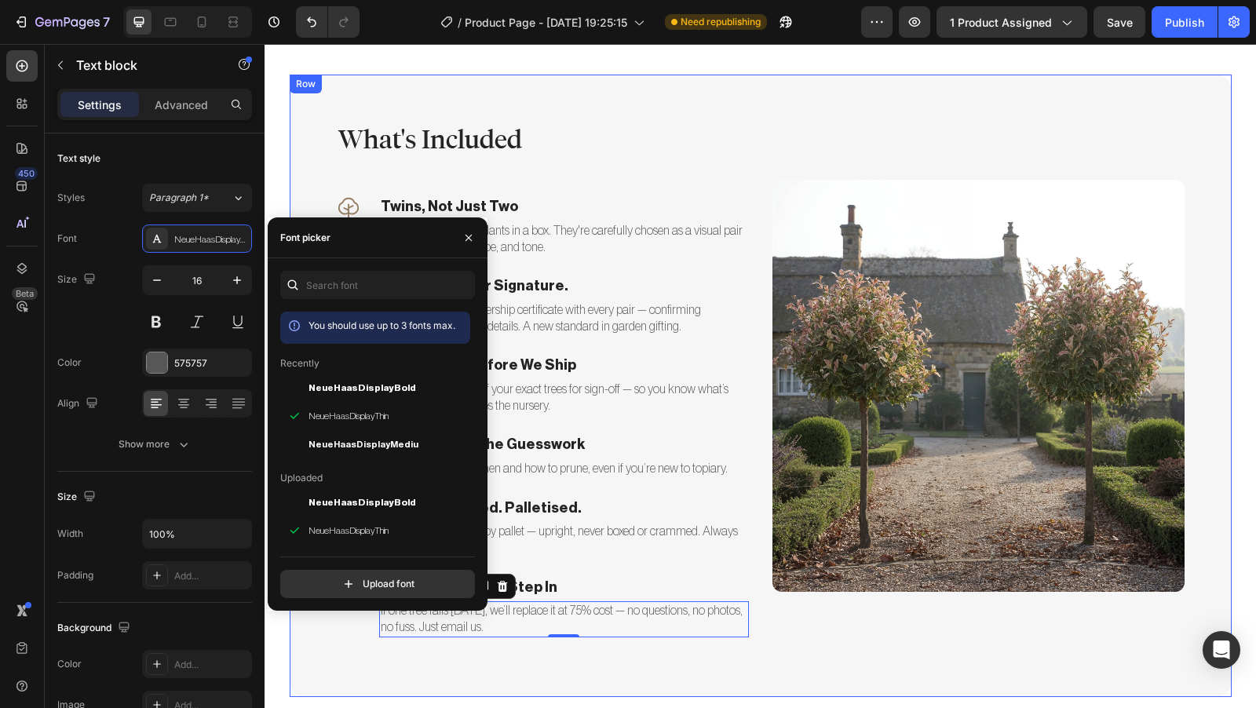
click at [755, 143] on div "What's Included Heading Icon Twins, Not Just Two Text block These aren’t just t…" at bounding box center [761, 386] width 942 height 622
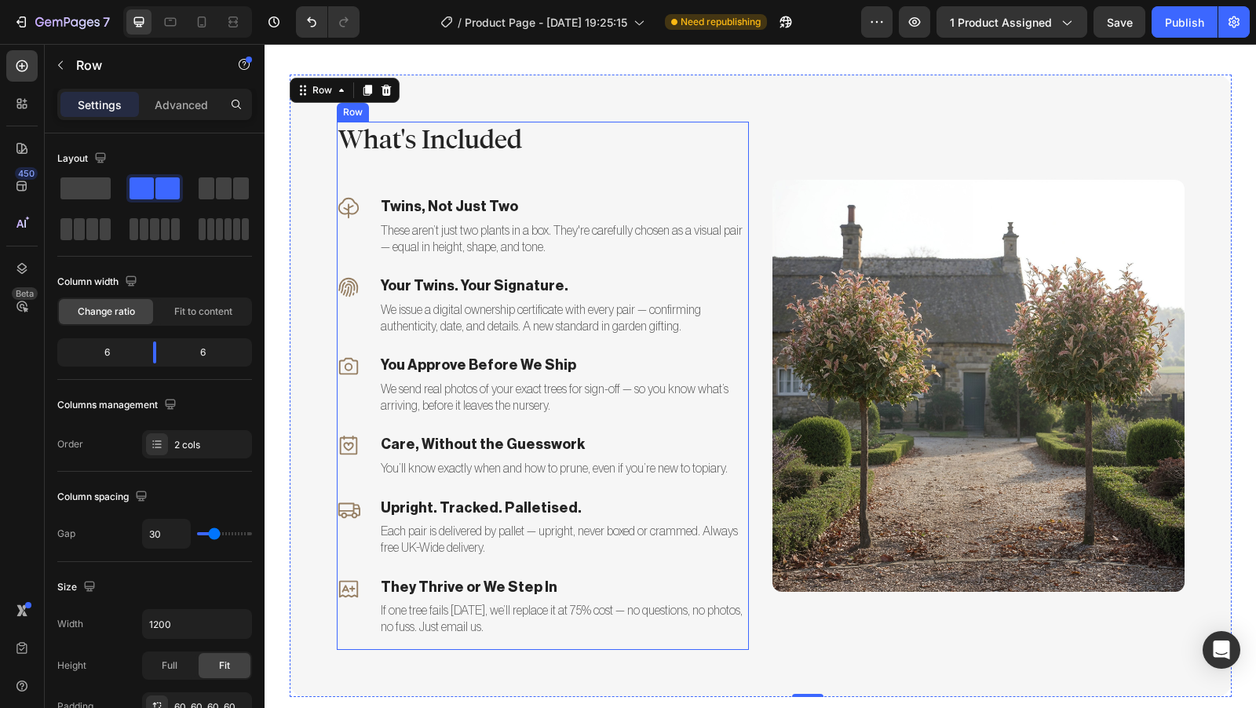
click at [705, 178] on div "What's Included Heading Icon Twins, Not Just Two Text block These aren’t just t…" at bounding box center [543, 386] width 412 height 528
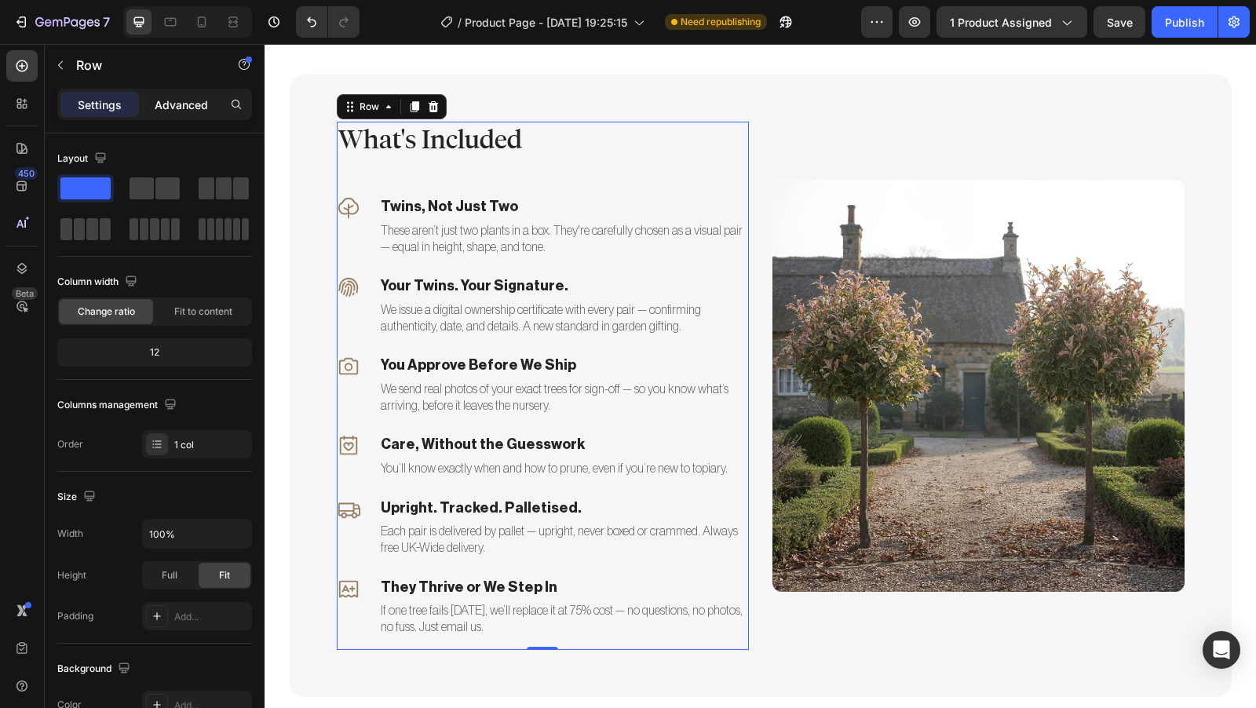
click at [195, 101] on p "Advanced" at bounding box center [181, 105] width 53 height 16
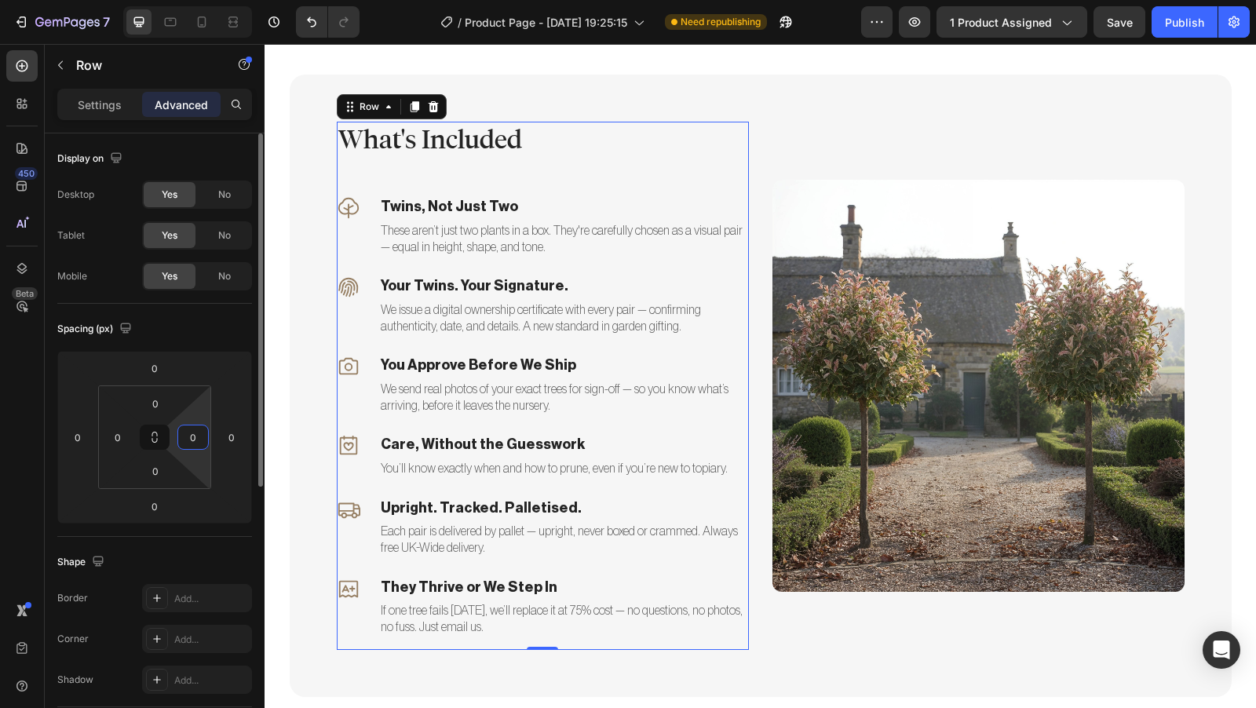
click at [202, 434] on input "0" at bounding box center [193, 438] width 24 height 24
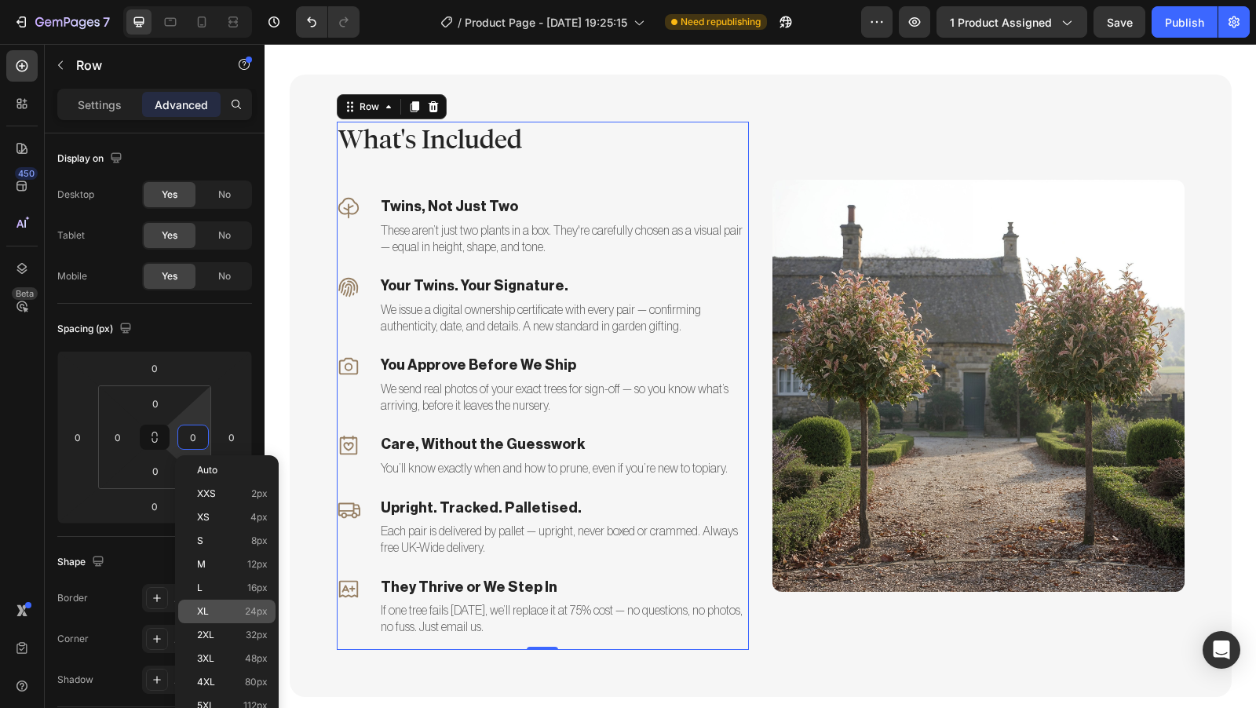
click at [227, 612] on p "XL 24px" at bounding box center [232, 611] width 71 height 11
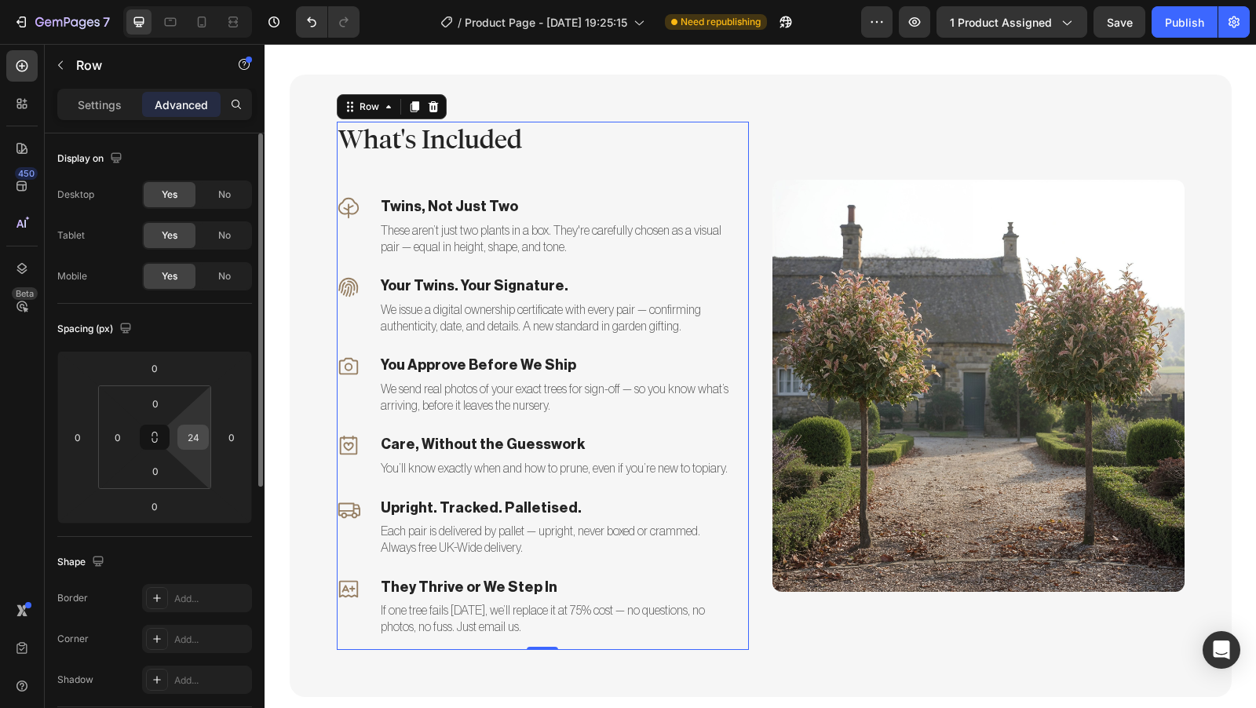
click at [201, 443] on input "24" at bounding box center [193, 438] width 24 height 24
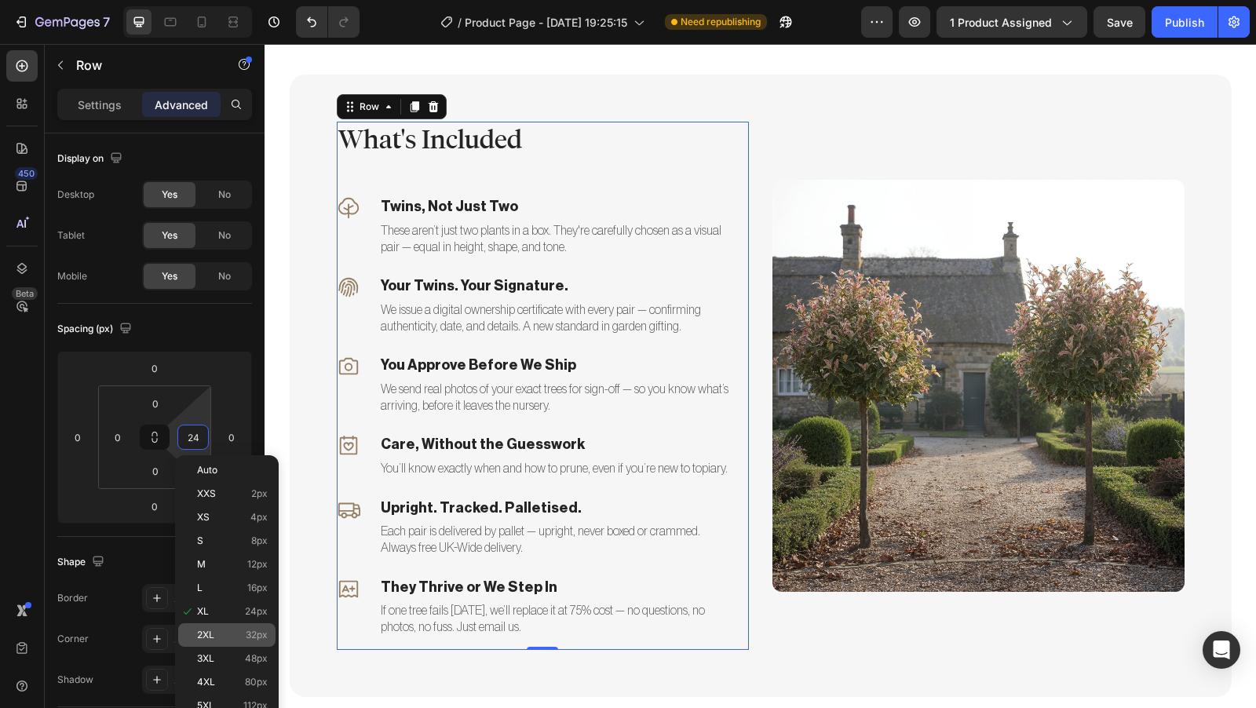
click at [231, 639] on p "2XL 32px" at bounding box center [232, 635] width 71 height 11
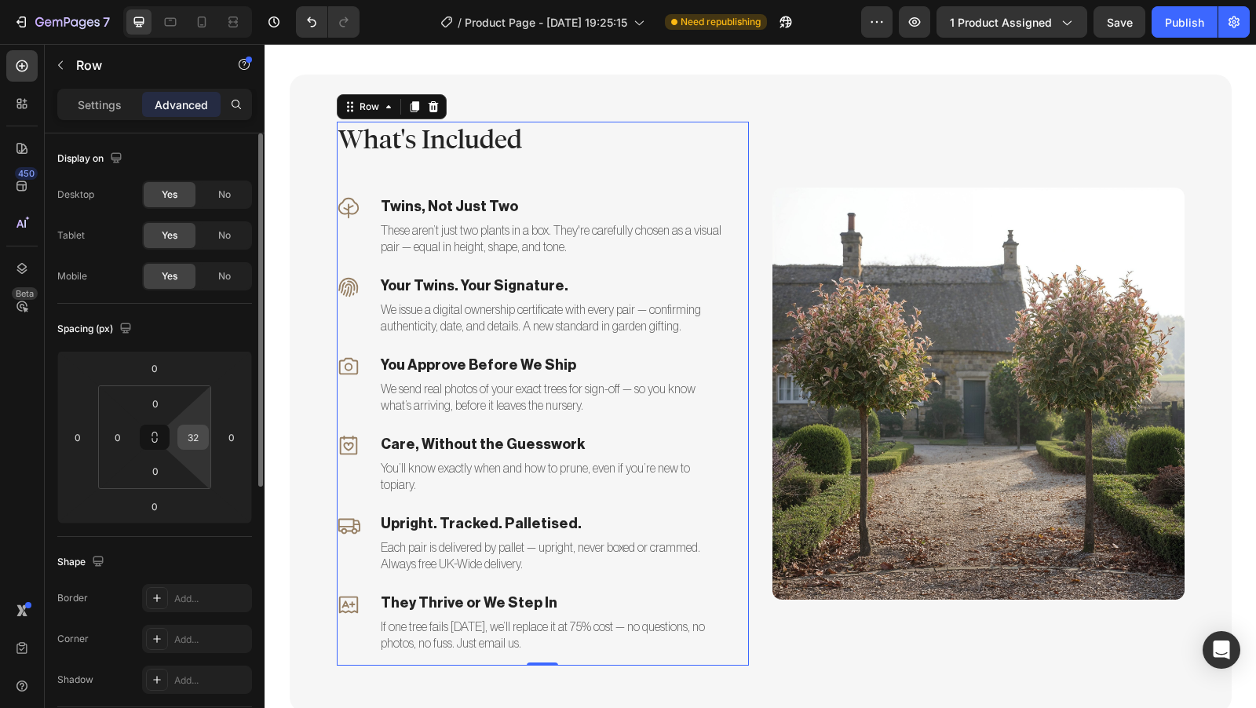
click at [202, 431] on input "32" at bounding box center [193, 438] width 24 height 24
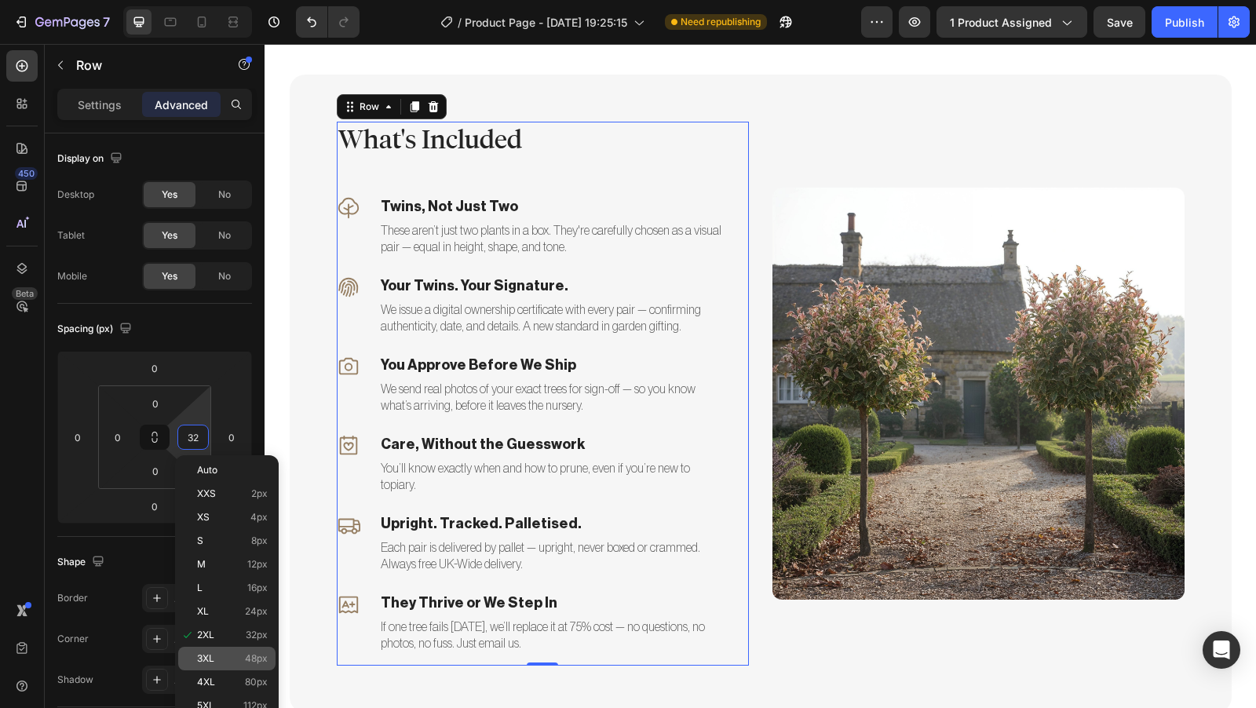
click at [253, 656] on span "48px" at bounding box center [256, 658] width 23 height 11
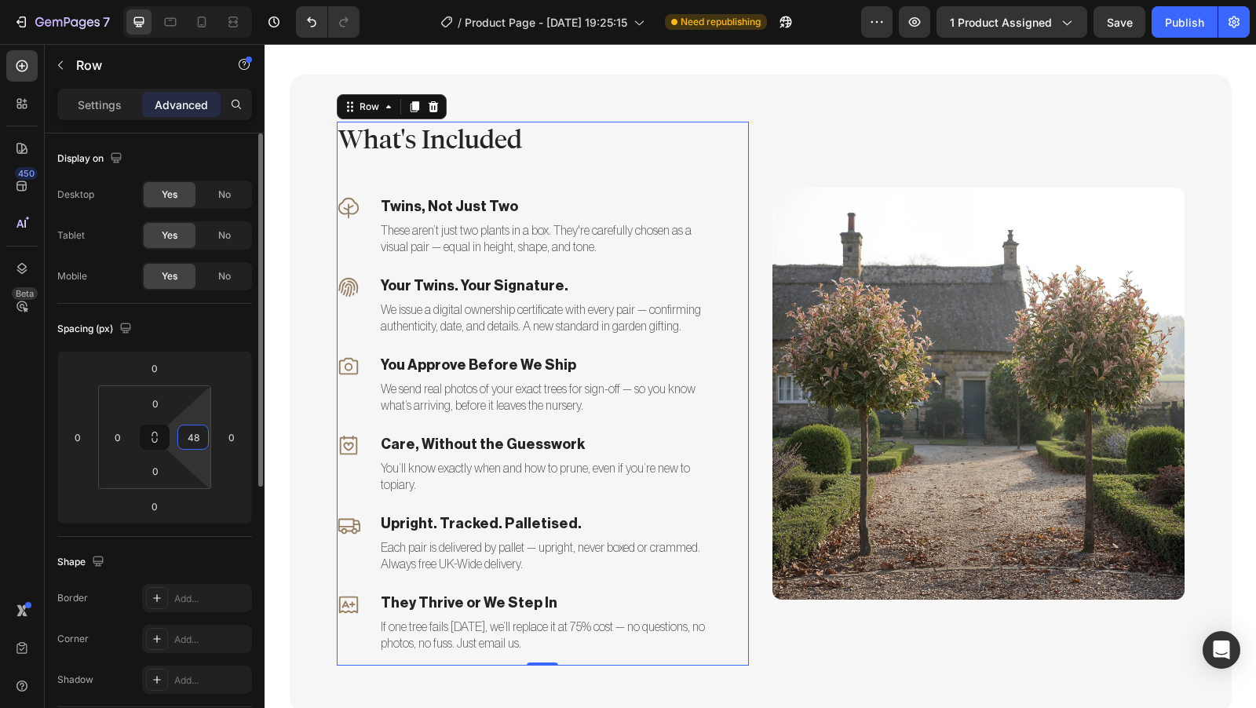
click at [203, 439] on input "48" at bounding box center [193, 438] width 24 height 24
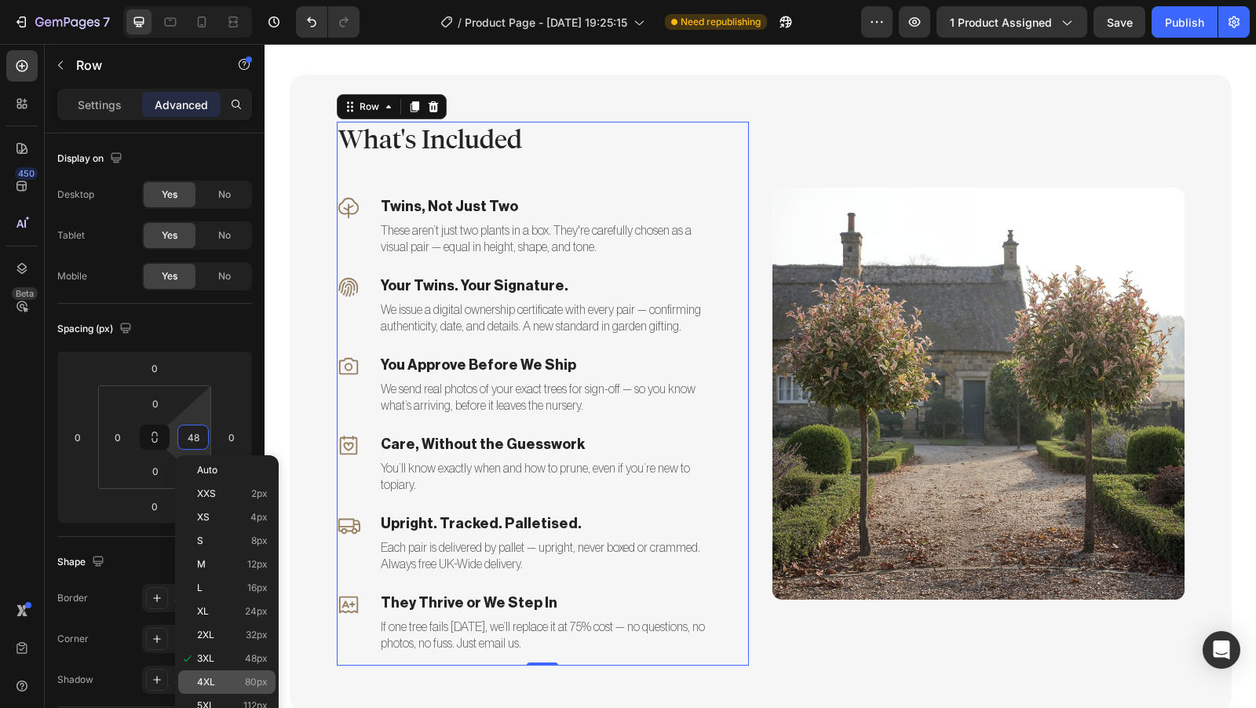
click at [254, 671] on div "4XL 80px" at bounding box center [226, 683] width 97 height 24
type input "80"
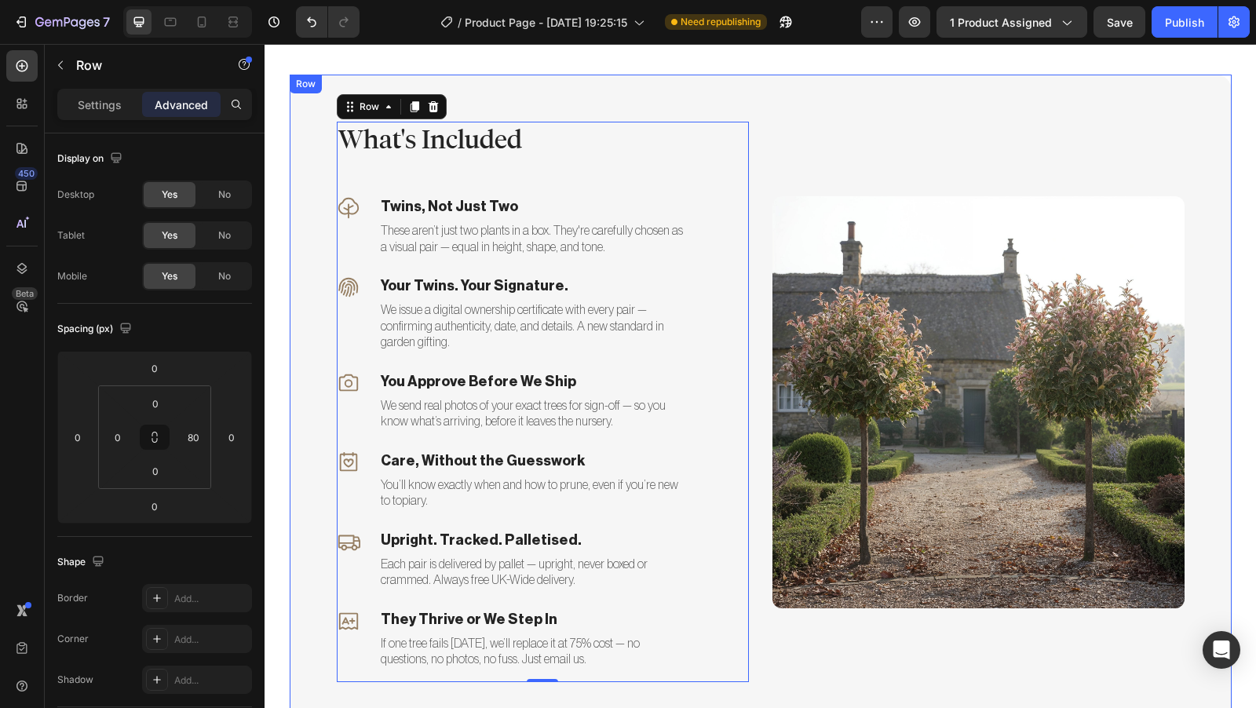
click at [773, 159] on div "Image" at bounding box center [979, 402] width 412 height 561
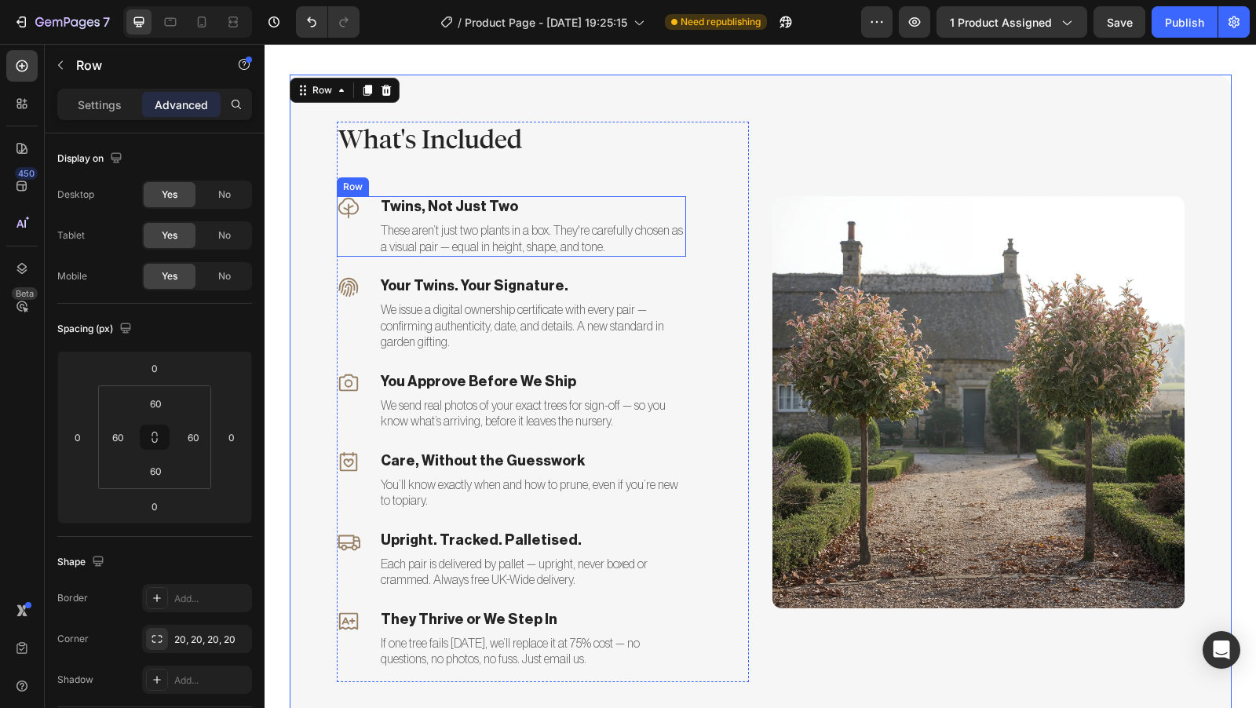
click at [342, 236] on div "Icon" at bounding box center [349, 226] width 24 height 60
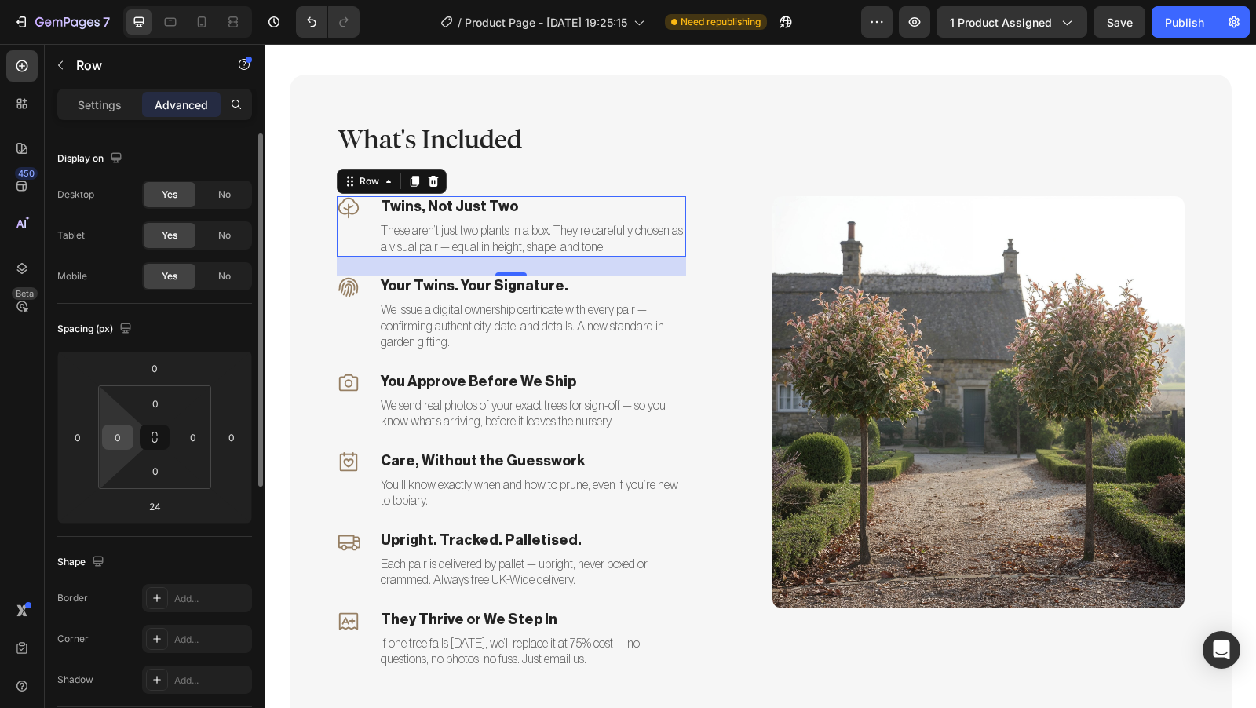
click at [123, 438] on input "0" at bounding box center [118, 438] width 24 height 24
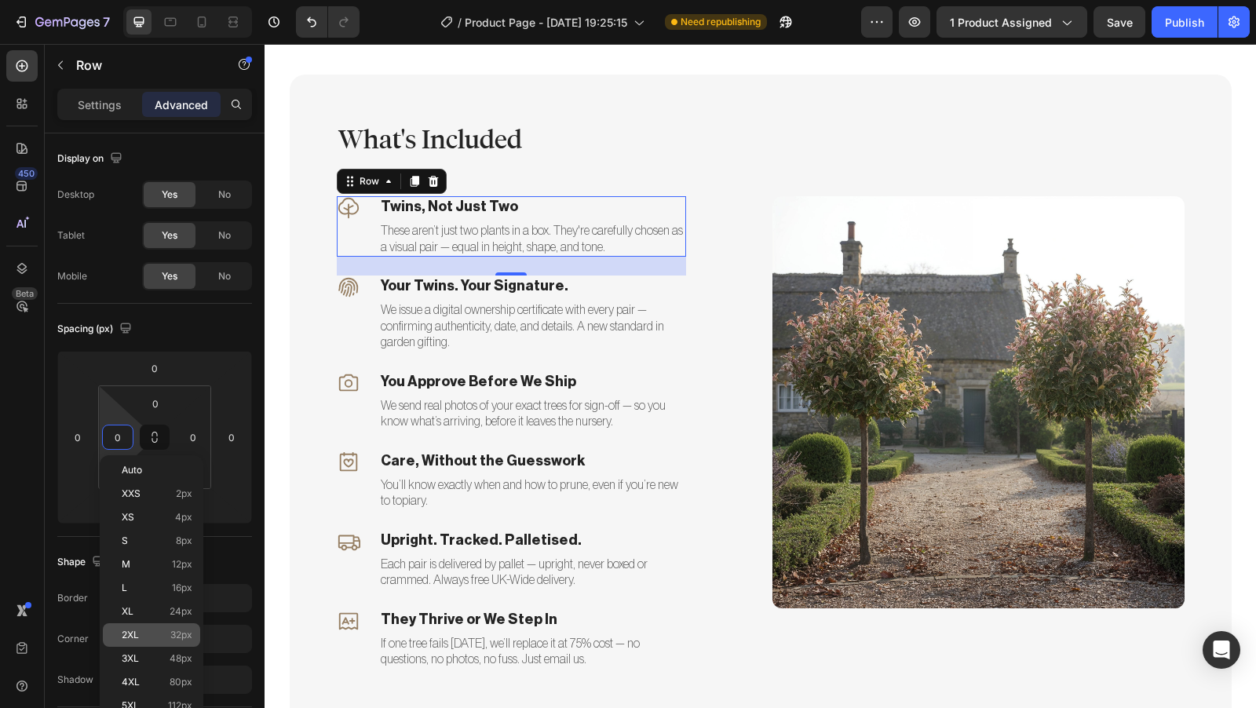
click at [146, 626] on div "2XL 32px" at bounding box center [151, 635] width 97 height 24
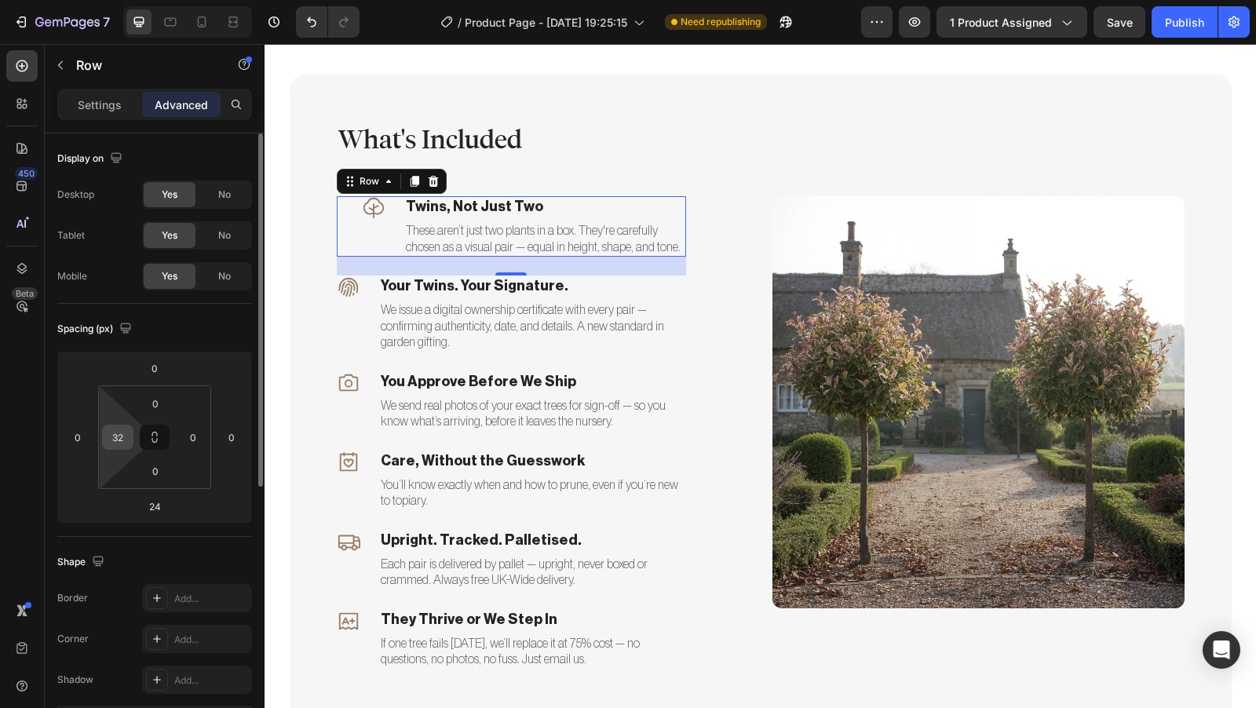
click at [130, 434] on div "32" at bounding box center [117, 437] width 31 height 25
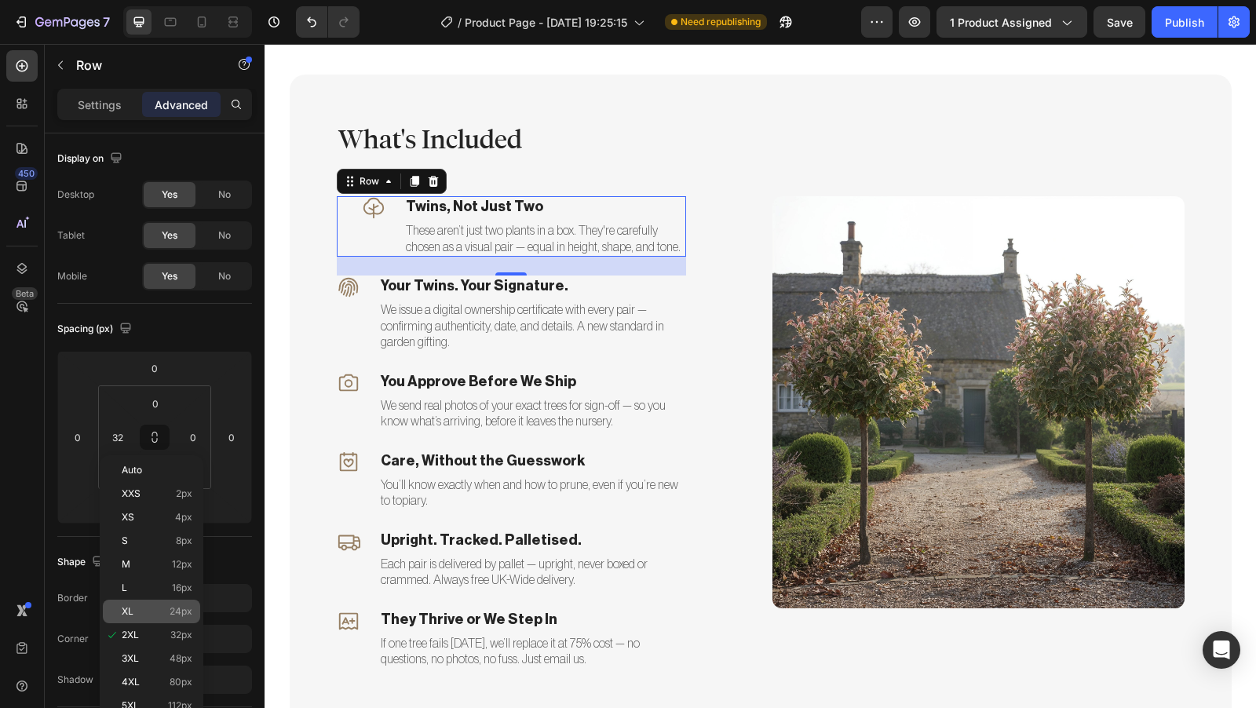
click at [144, 603] on div "XL 24px" at bounding box center [151, 612] width 97 height 24
type input "24"
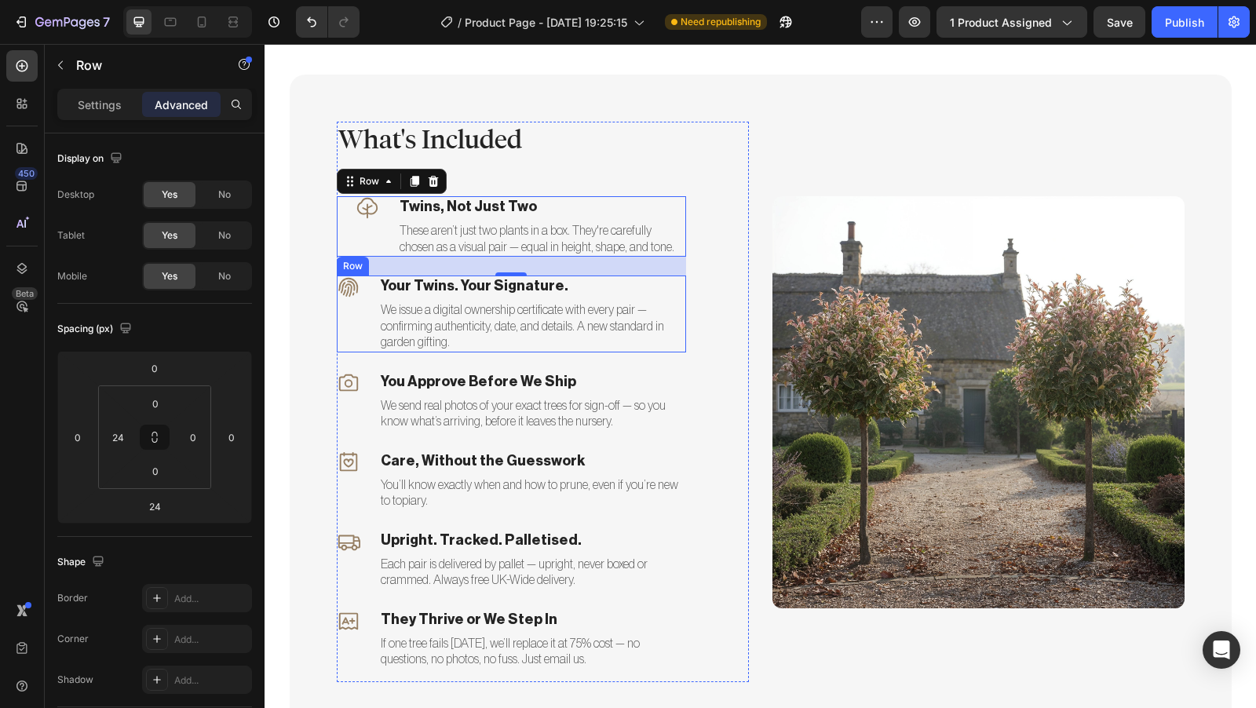
click at [349, 300] on div "Icon" at bounding box center [349, 314] width 24 height 77
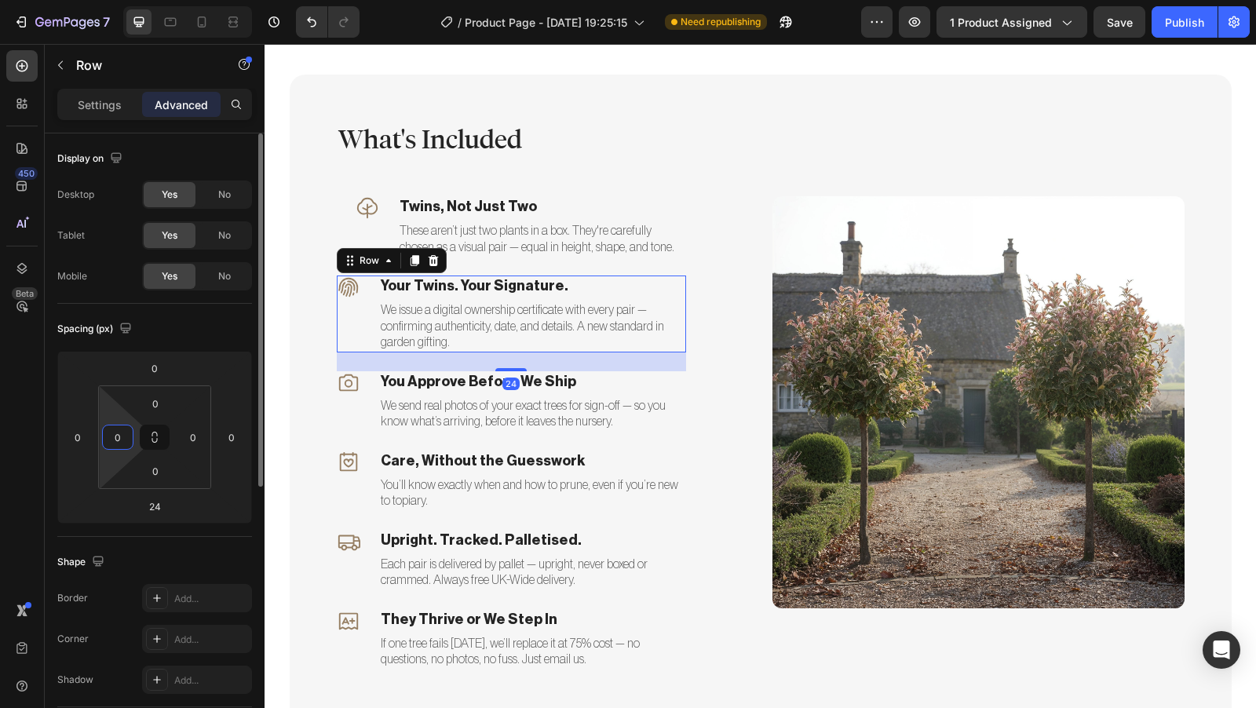
click at [123, 436] on input "0" at bounding box center [118, 438] width 24 height 24
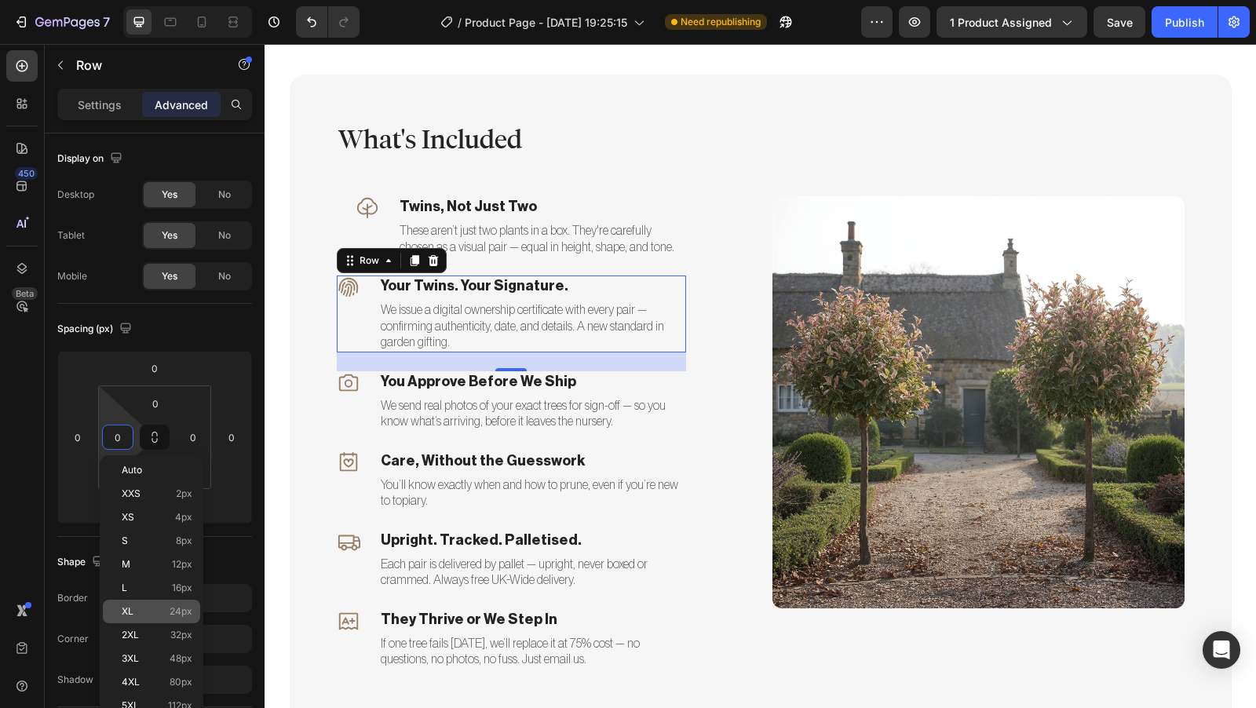
click at [147, 604] on div "XL 24px" at bounding box center [151, 612] width 97 height 24
type input "24"
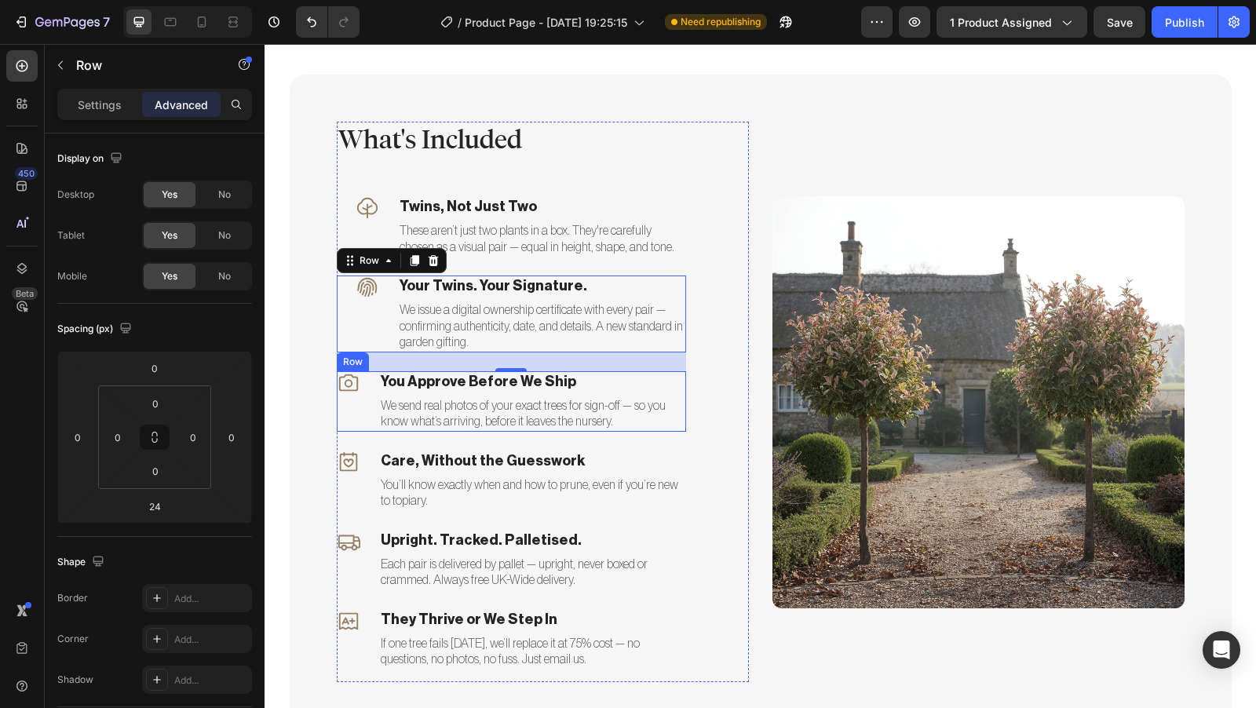
click at [359, 395] on div "Icon You Approve Before We Ship Text block We send real photos of your exact tr…" at bounding box center [511, 401] width 349 height 60
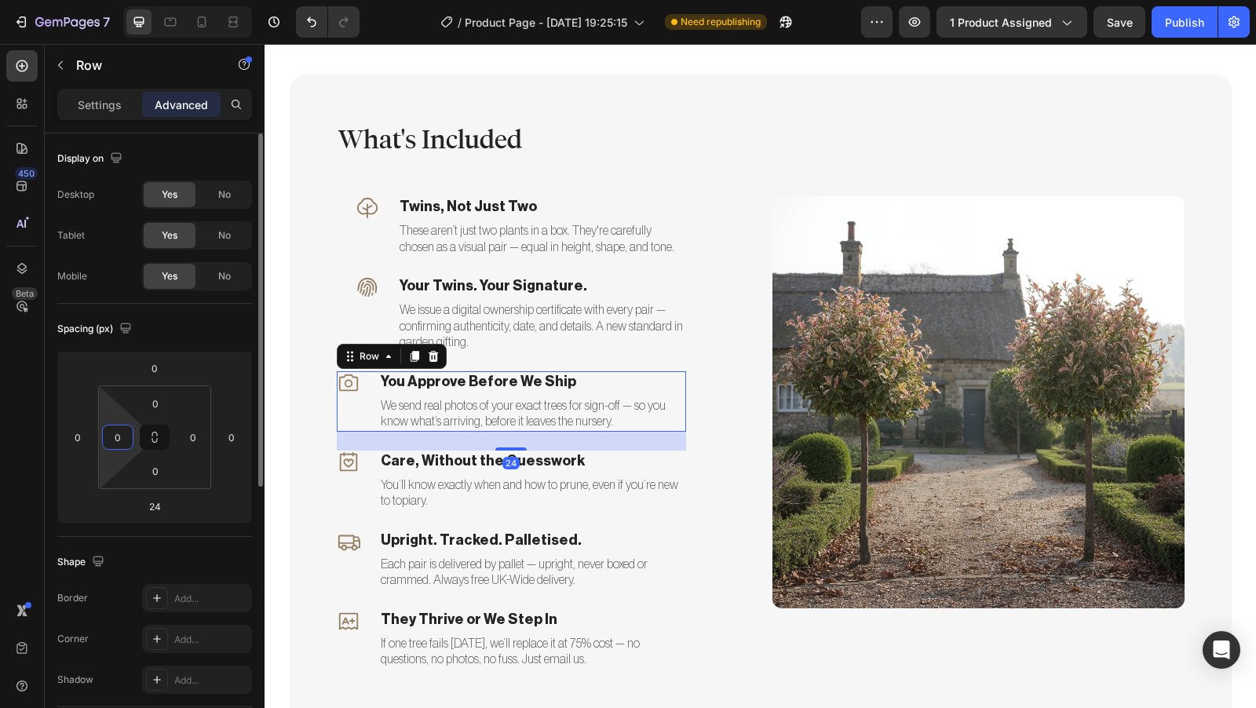
click at [126, 437] on input "0" at bounding box center [118, 438] width 24 height 24
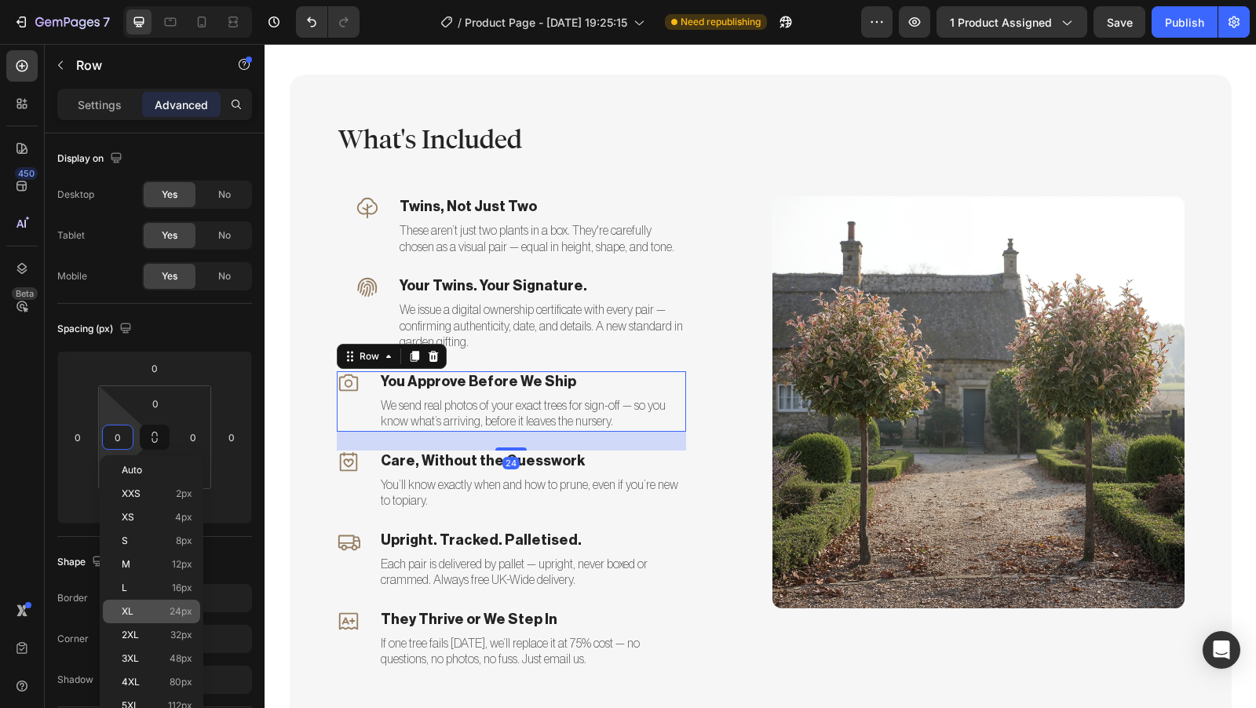
click at [157, 603] on div "XL 24px" at bounding box center [151, 612] width 97 height 24
type input "24"
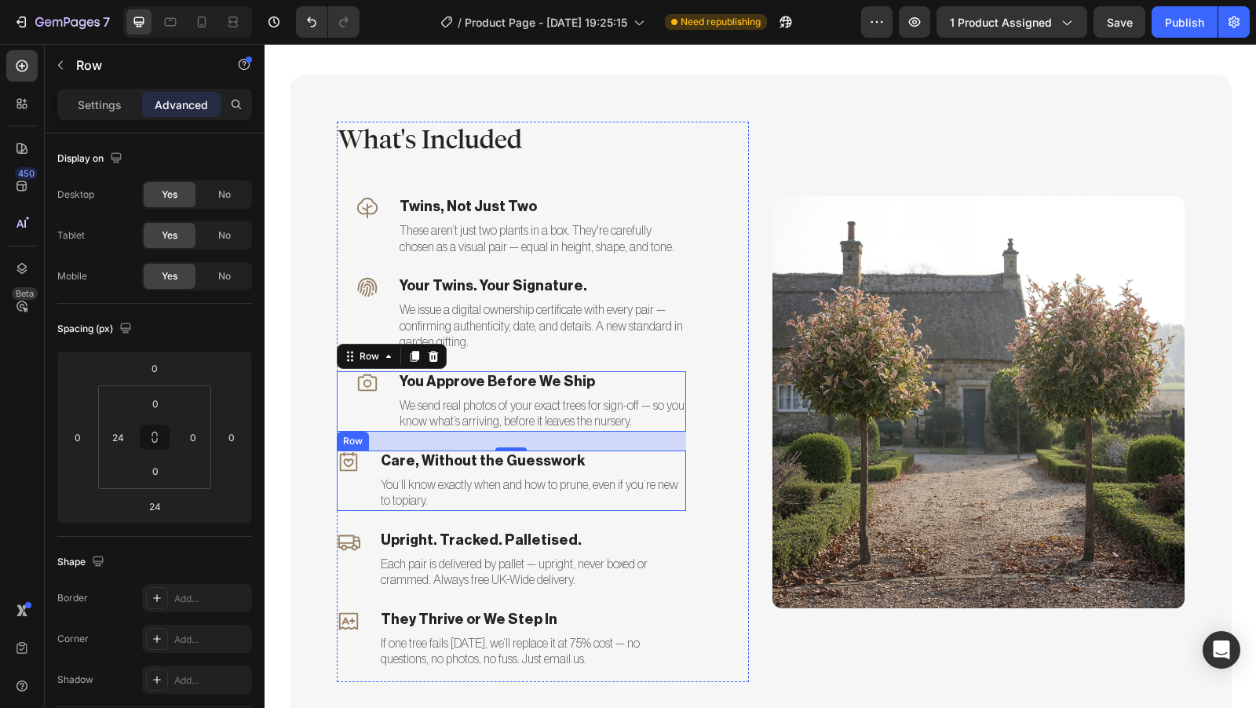
click at [356, 470] on div "Icon Care, Without the Guesswork Text block You’ll know exactly when and how to…" at bounding box center [511, 481] width 349 height 60
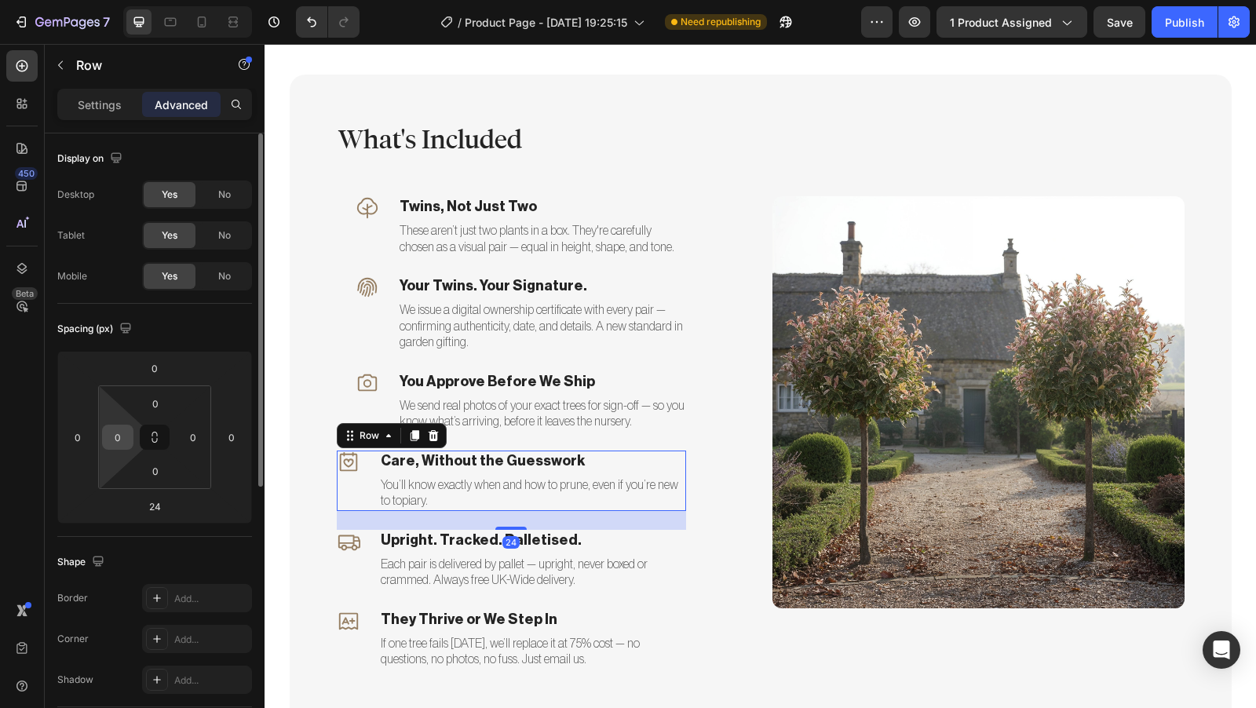
click at [120, 437] on input "0" at bounding box center [118, 438] width 24 height 24
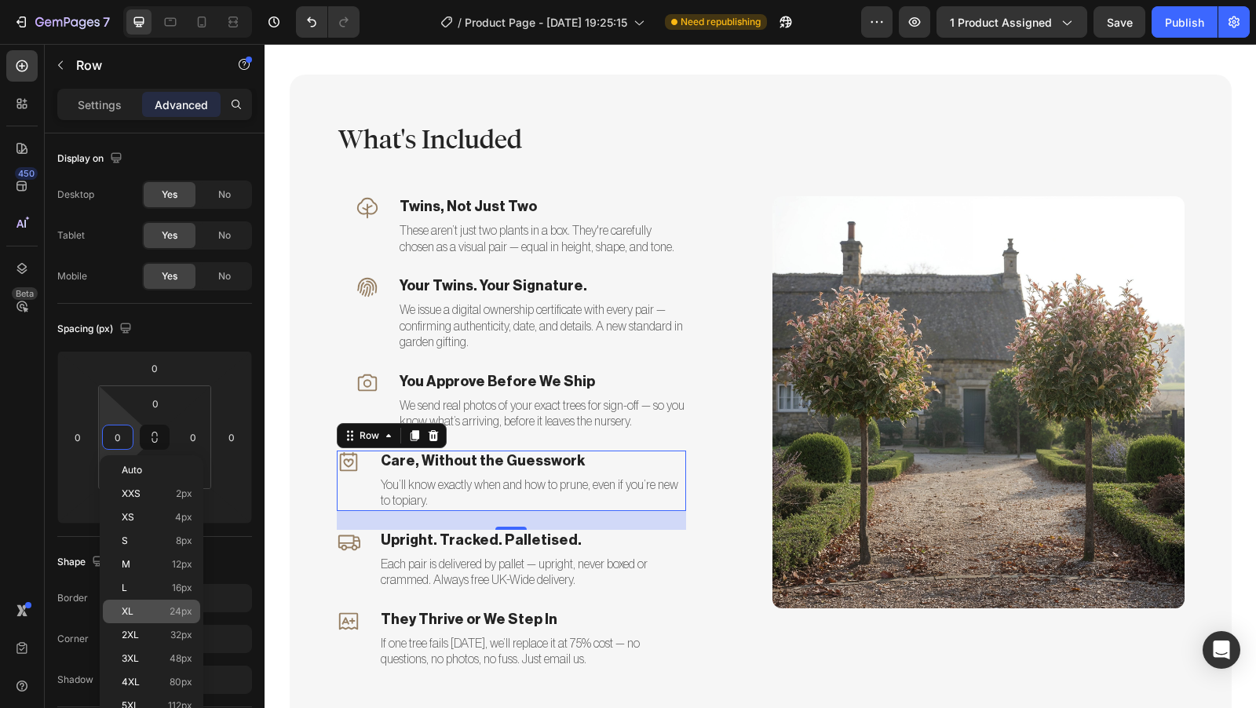
click at [155, 601] on div "XL 24px" at bounding box center [151, 612] width 97 height 24
type input "24"
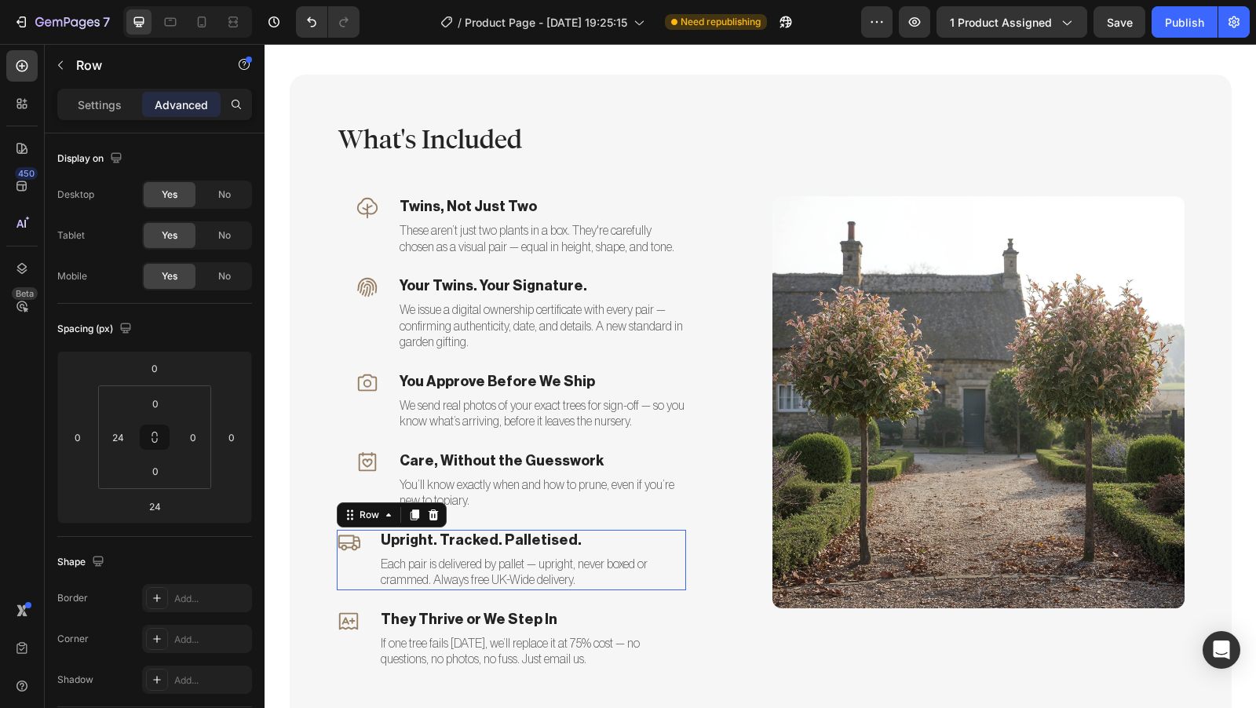
click at [358, 547] on div "Icon Upright. Tracked. Palletised. Text block Each pair is delivered by pallet …" at bounding box center [511, 560] width 349 height 60
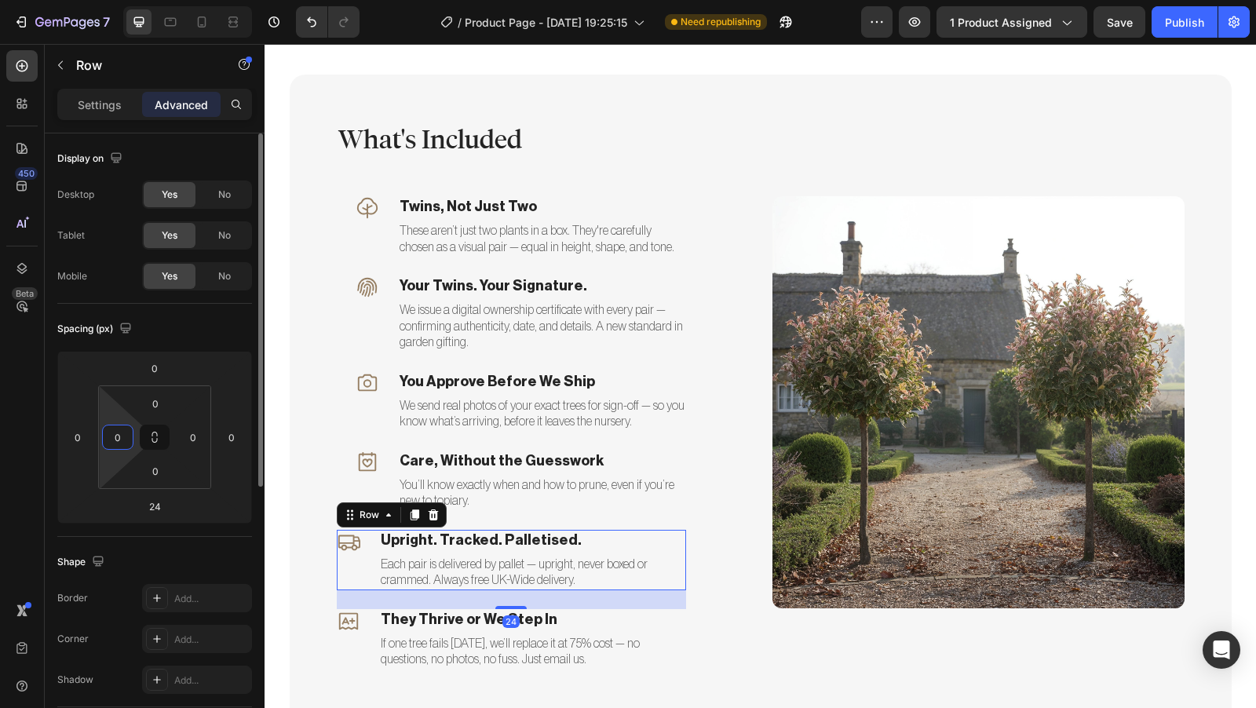
click at [121, 433] on input "0" at bounding box center [118, 438] width 24 height 24
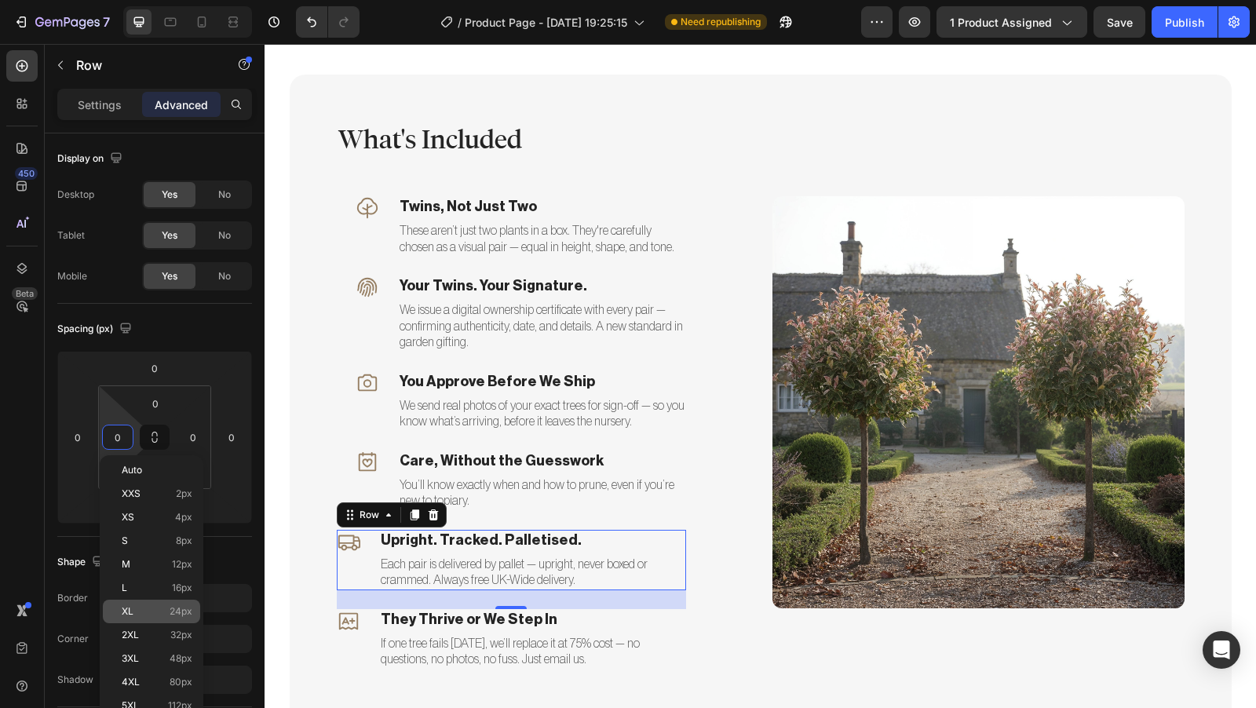
click at [156, 606] on p "XL 24px" at bounding box center [157, 611] width 71 height 11
type input "24"
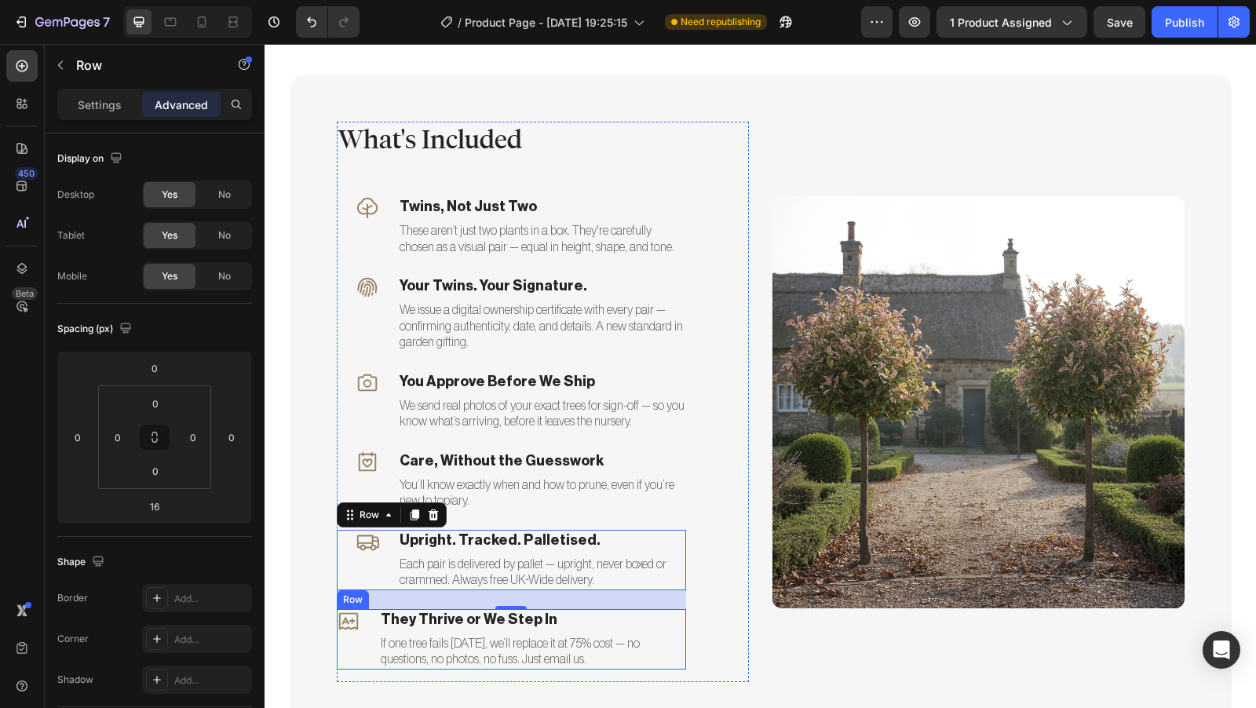
click at [364, 626] on div "Icon They Thrive or We Step In Text block If one tree fails within 6 months, we…" at bounding box center [511, 639] width 349 height 60
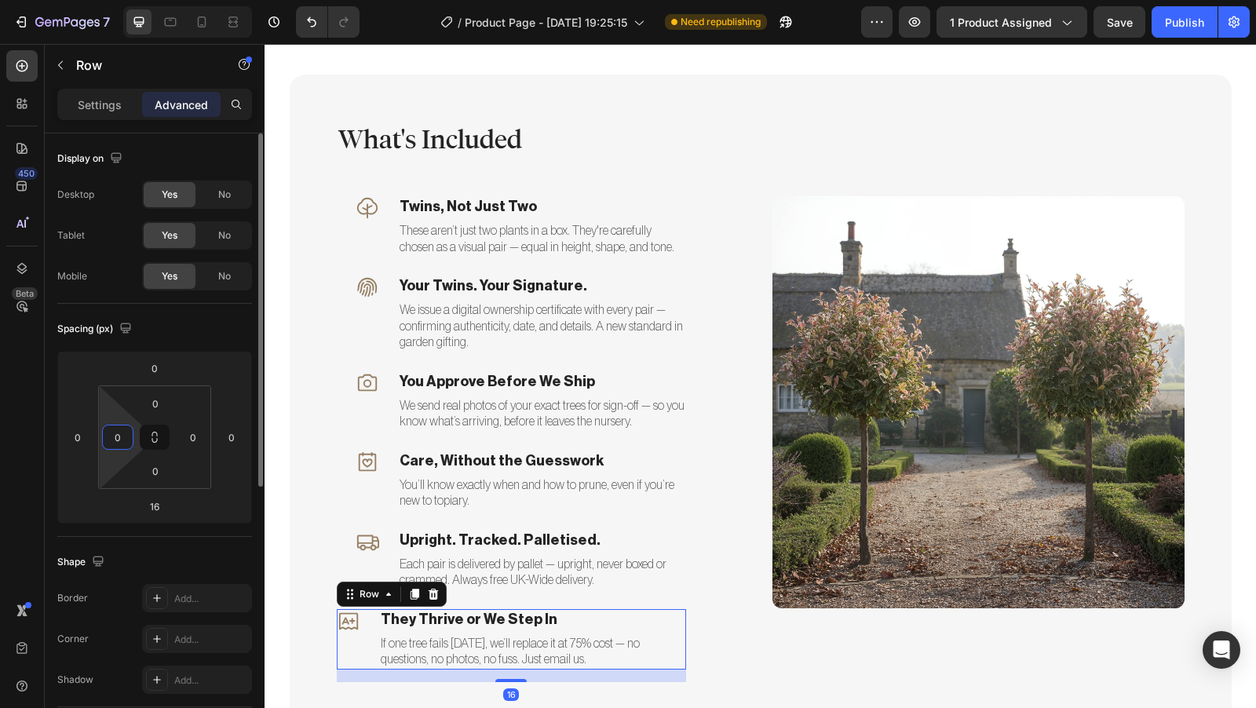
click at [121, 444] on input "0" at bounding box center [118, 438] width 24 height 24
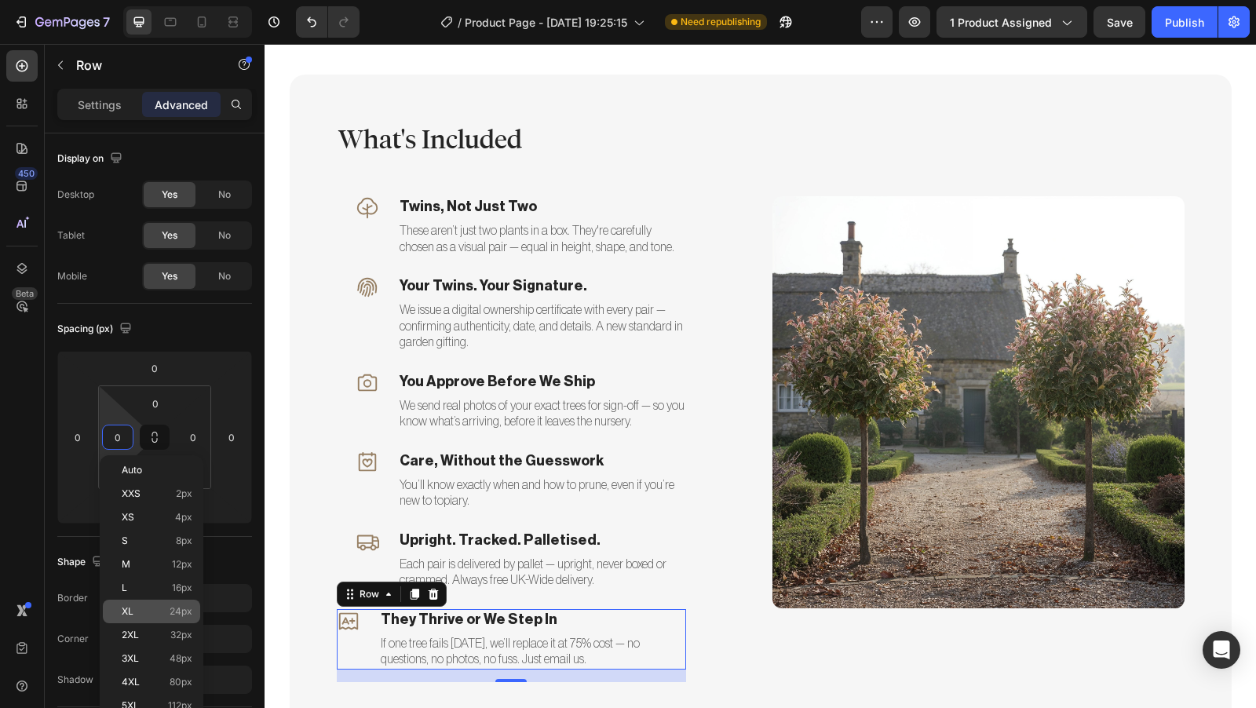
click at [160, 606] on p "XL 24px" at bounding box center [157, 611] width 71 height 11
type input "24"
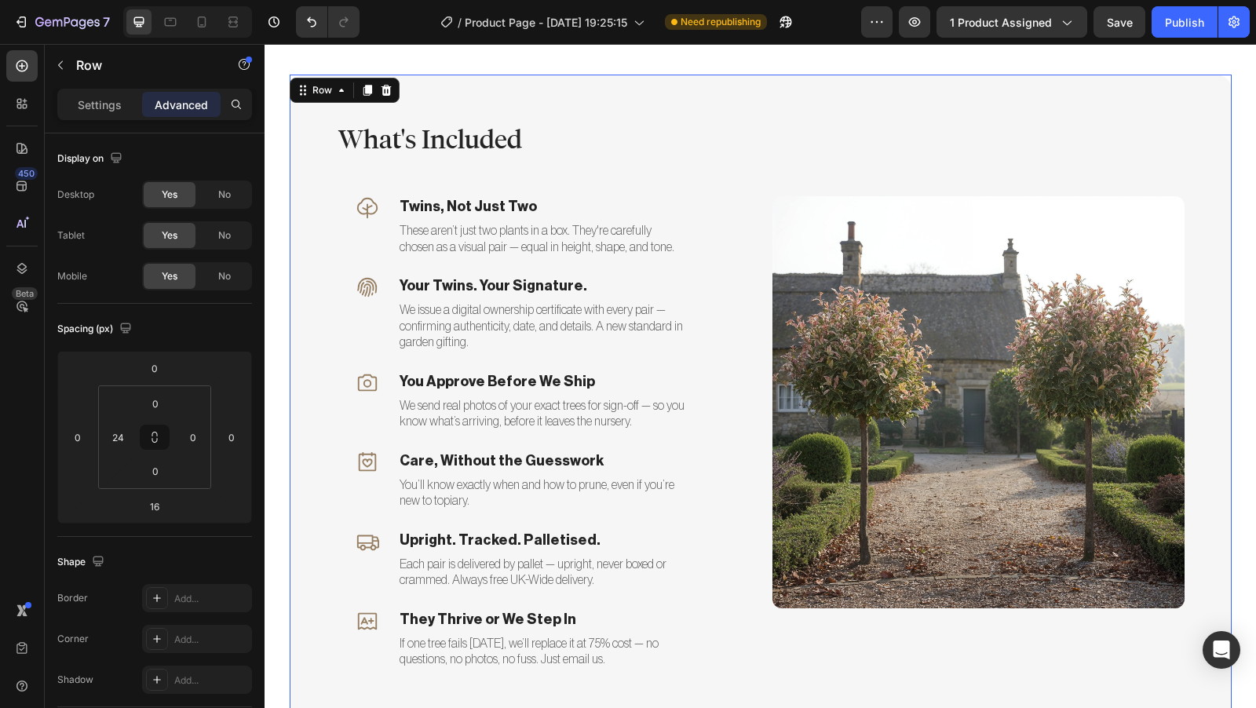
click at [773, 130] on div "Image" at bounding box center [979, 402] width 412 height 561
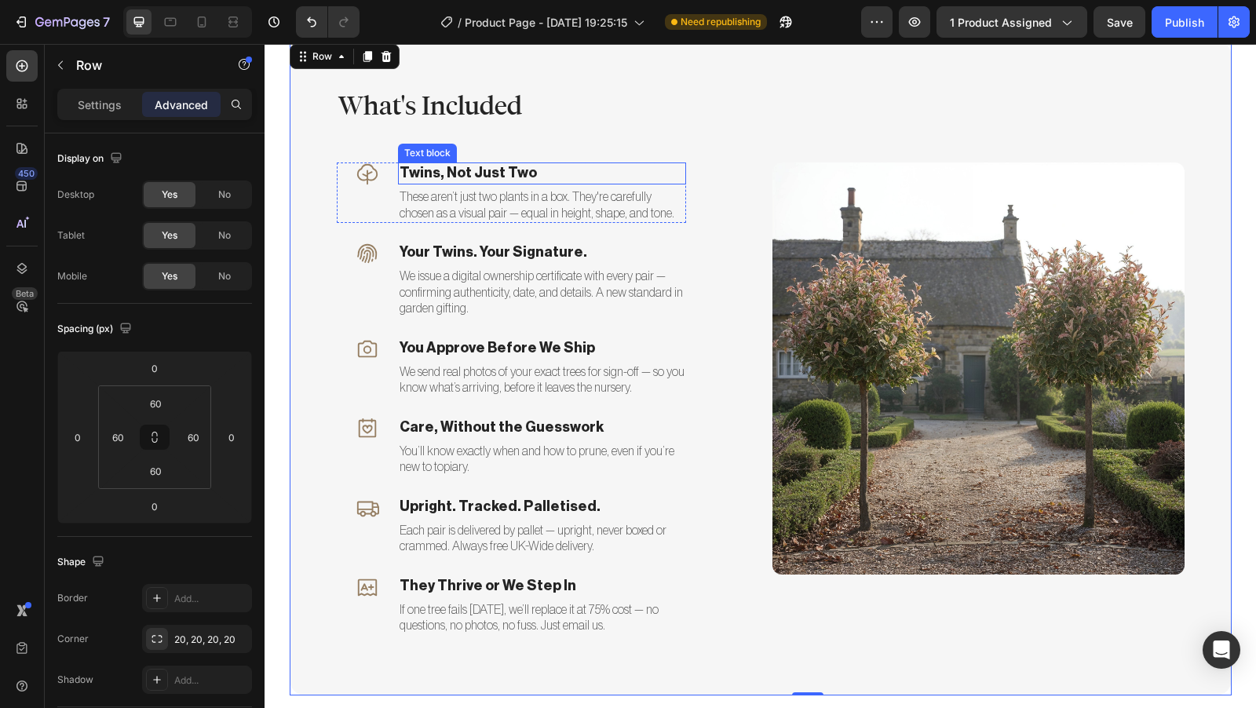
click at [455, 170] on p "Twins, Not Just Two" at bounding box center [542, 173] width 285 height 18
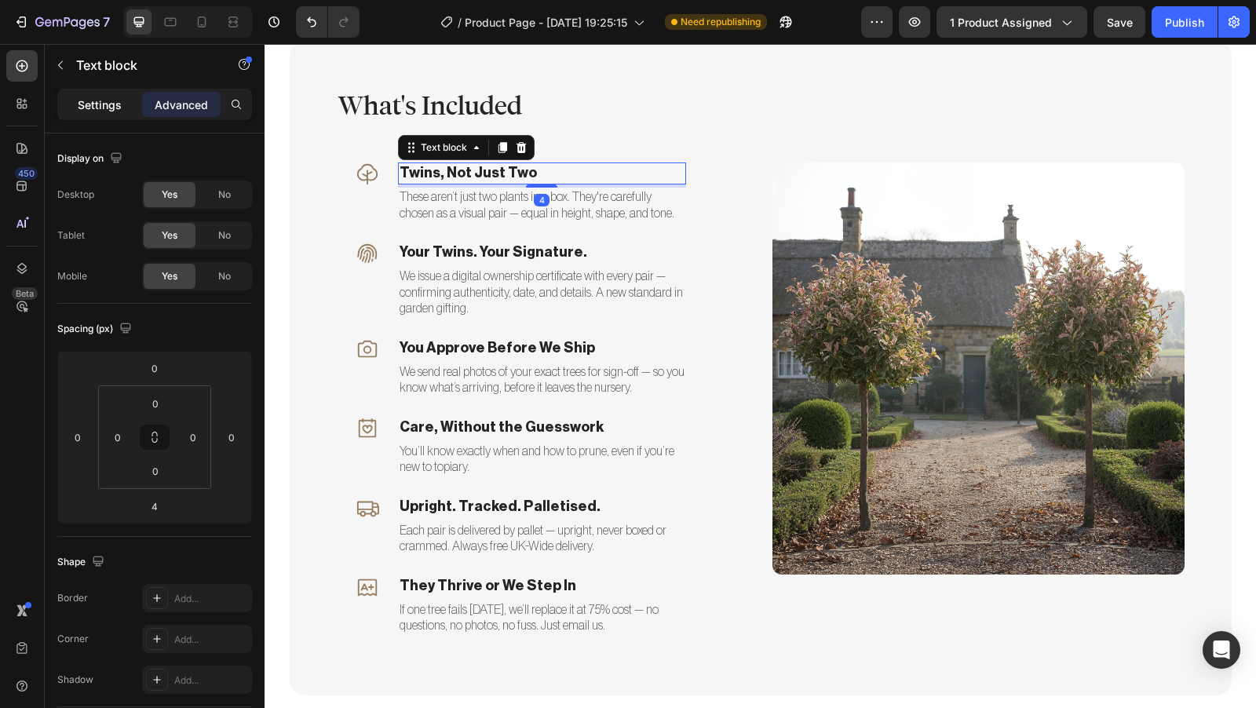
click at [100, 97] on p "Settings" at bounding box center [100, 105] width 44 height 16
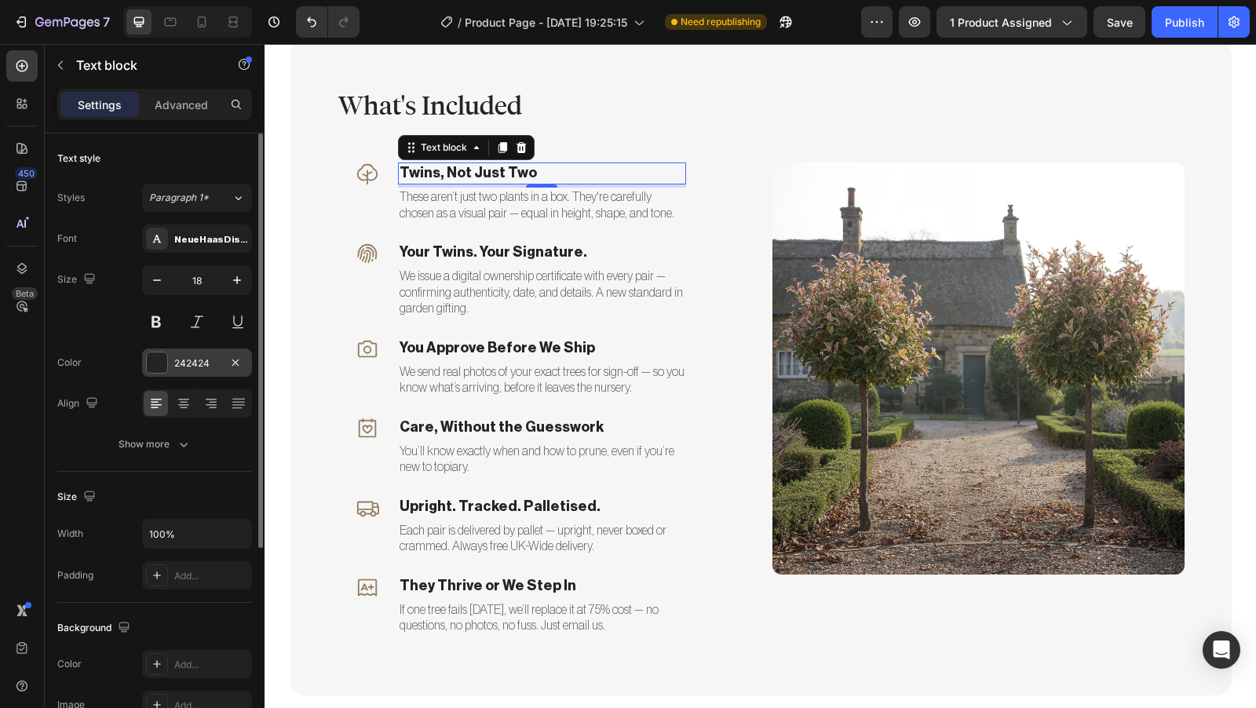
click at [192, 367] on div "242424" at bounding box center [197, 363] width 46 height 14
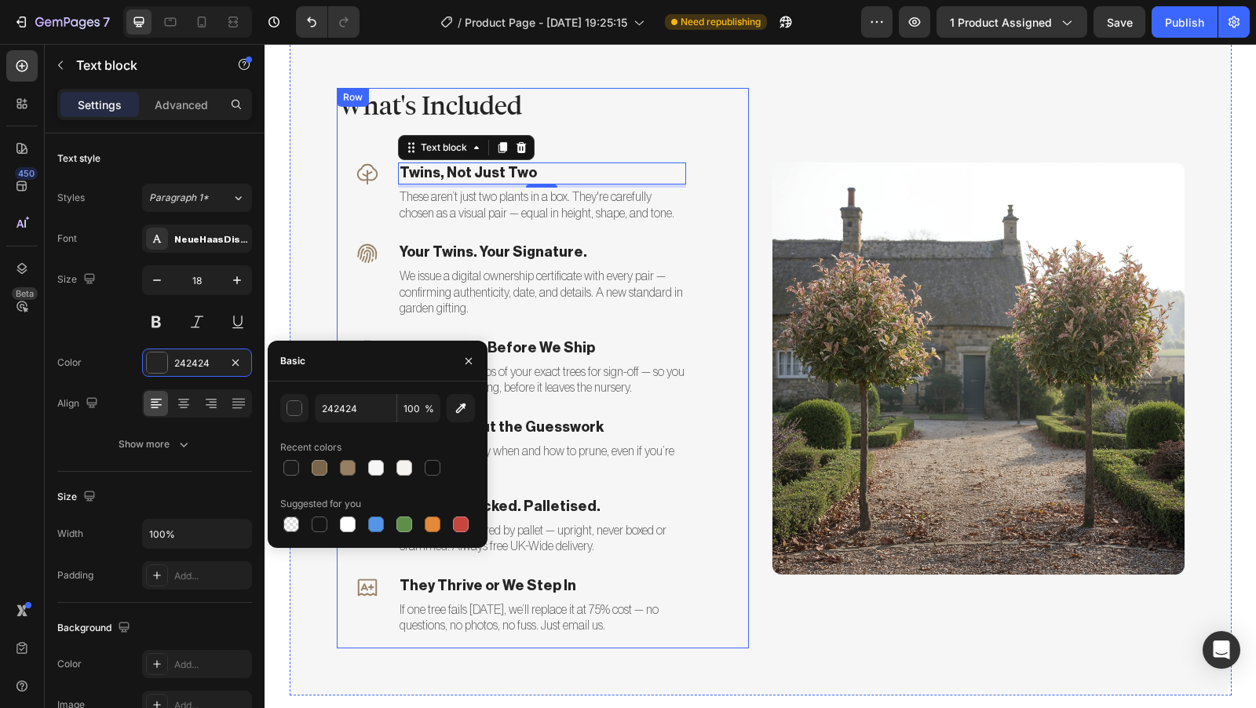
click at [718, 285] on div "What's Included Heading Icon Twins, Not Just Two Text block 4 These aren’t just…" at bounding box center [543, 368] width 412 height 561
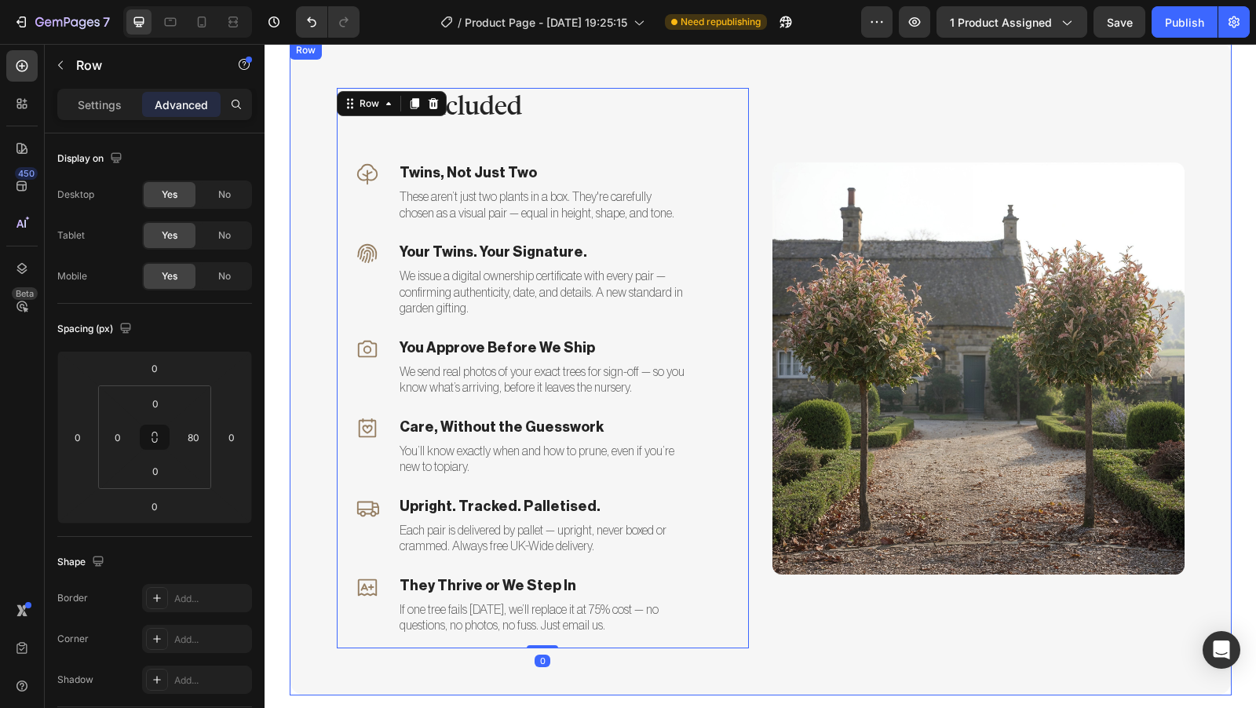
click at [969, 108] on div "Image" at bounding box center [979, 368] width 412 height 561
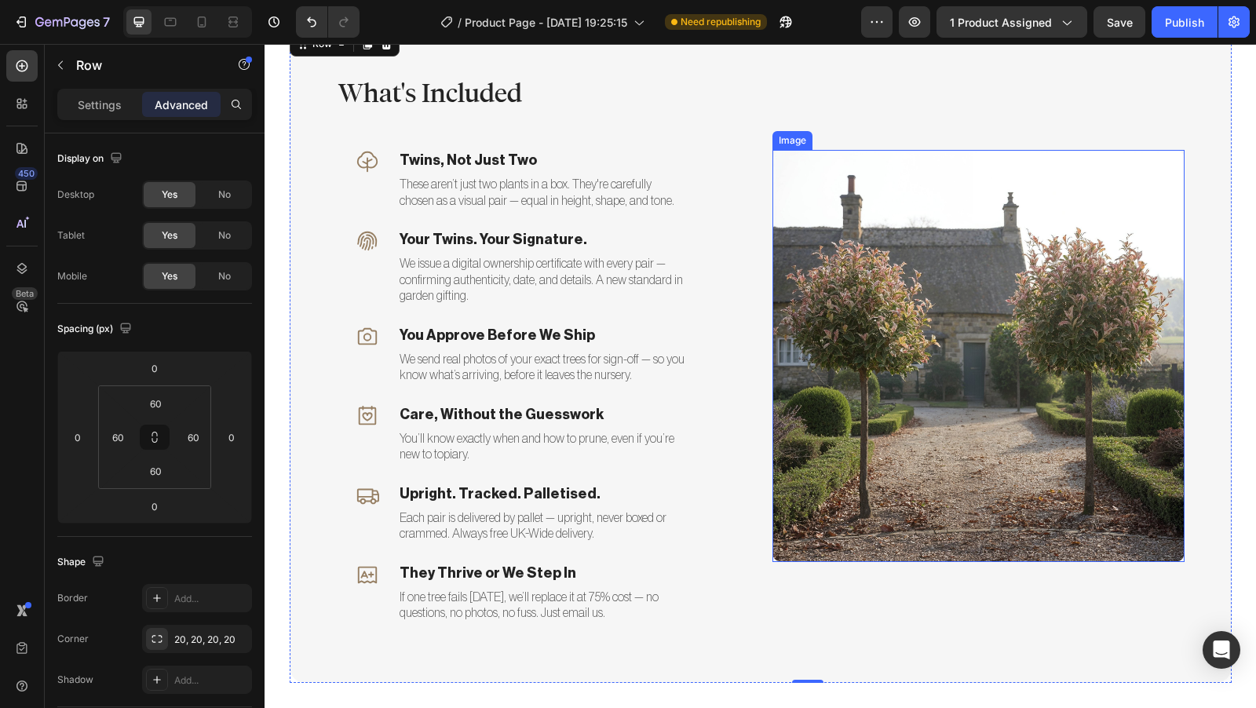
scroll to position [3518, 0]
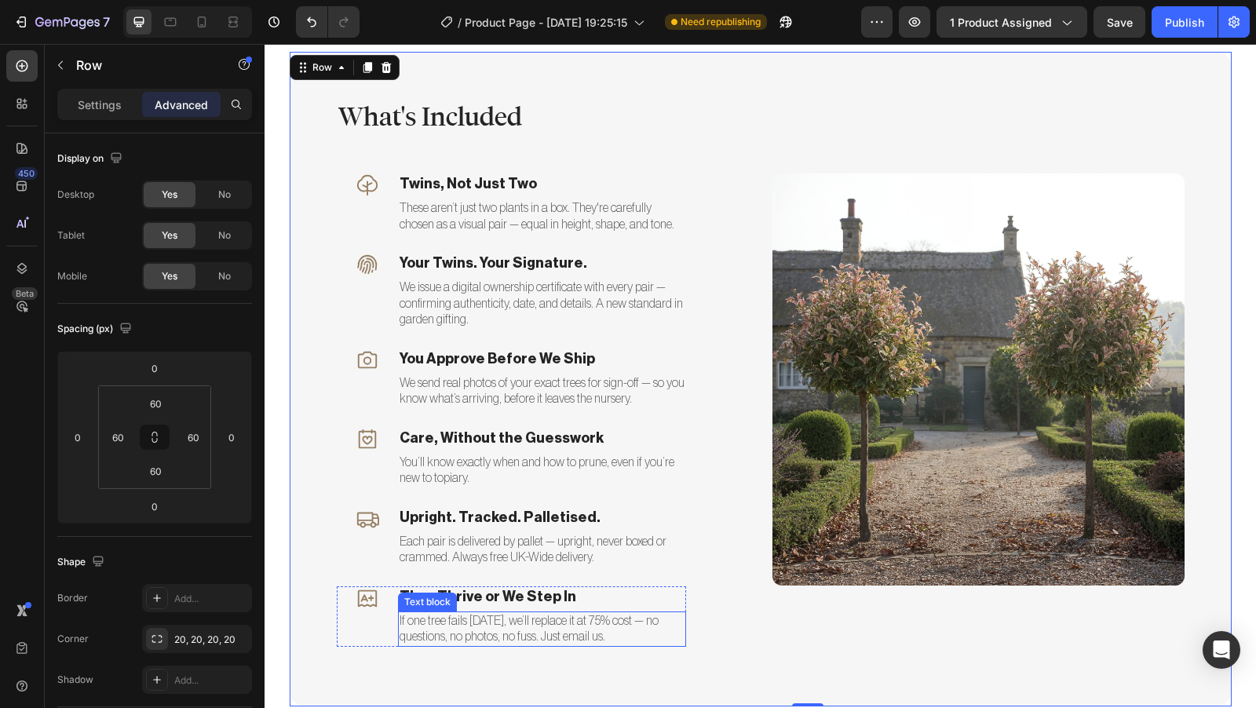
click at [623, 638] on p "If one tree fails within 6 months, we’ll replace it at 75% cost — no questions,…" at bounding box center [542, 629] width 285 height 33
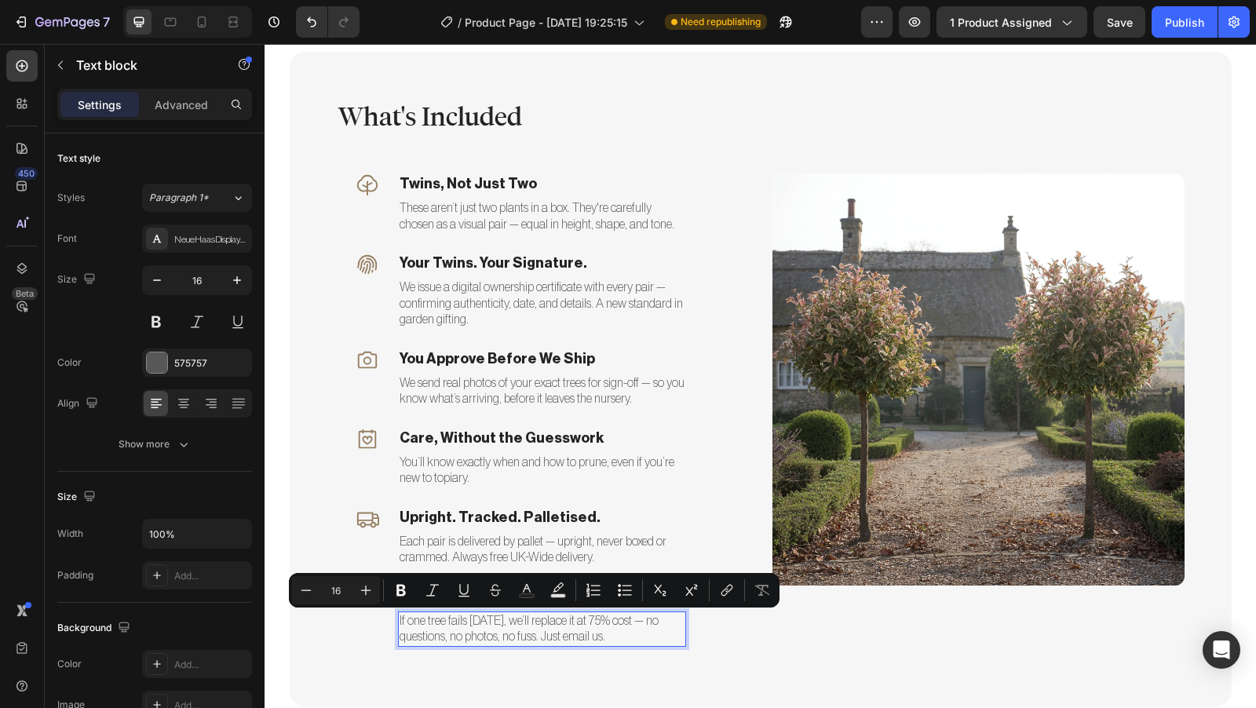
drag, startPoint x: 625, startPoint y: 638, endPoint x: 392, endPoint y: 622, distance: 233.8
click at [398, 622] on div "If one tree fails within 6 months, we’ll replace it at 75% cost — no questions,…" at bounding box center [542, 630] width 288 height 36
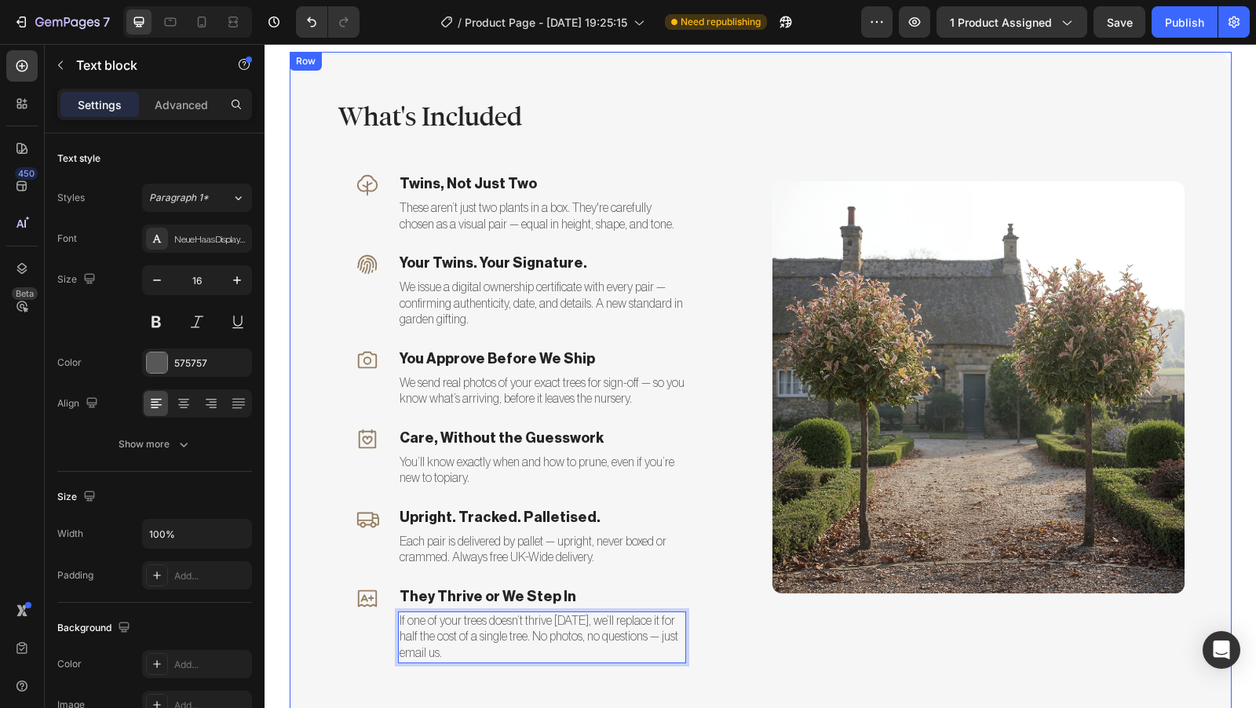
click at [298, 528] on div "What's Included Heading Icon Twins, Not Just Two Text block These aren’t just t…" at bounding box center [761, 387] width 942 height 671
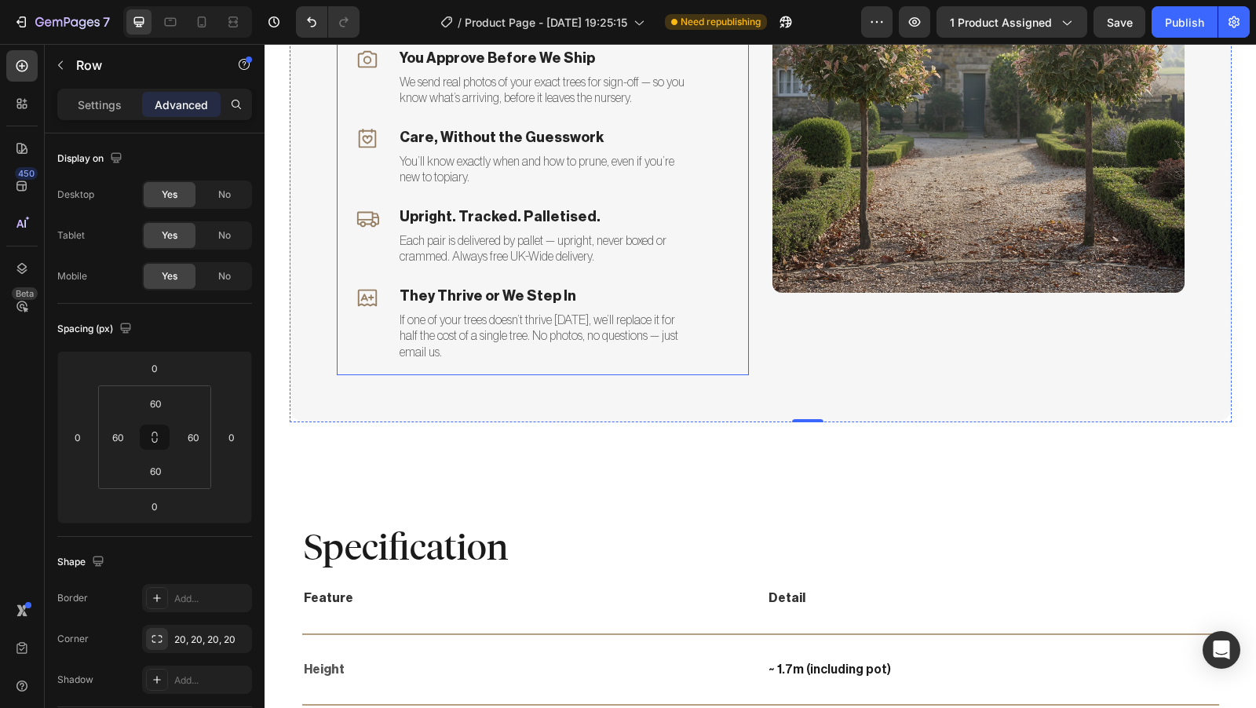
scroll to position [3818, 0]
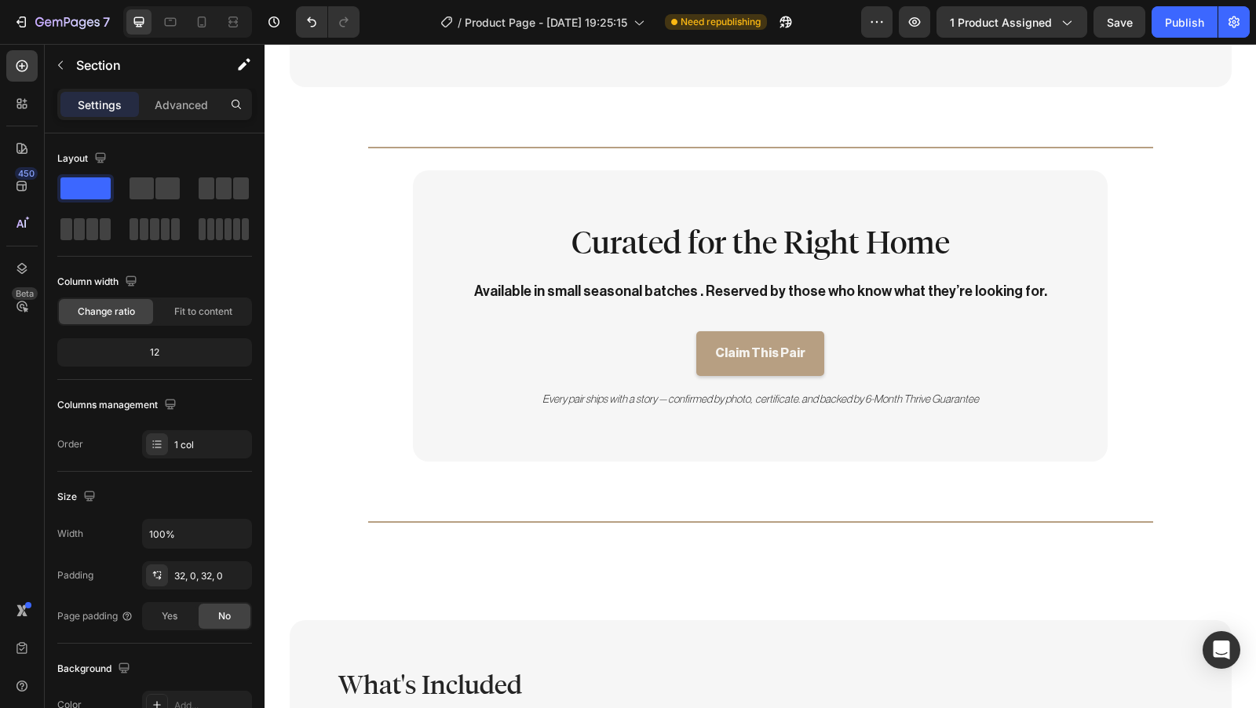
scroll to position [2627, 0]
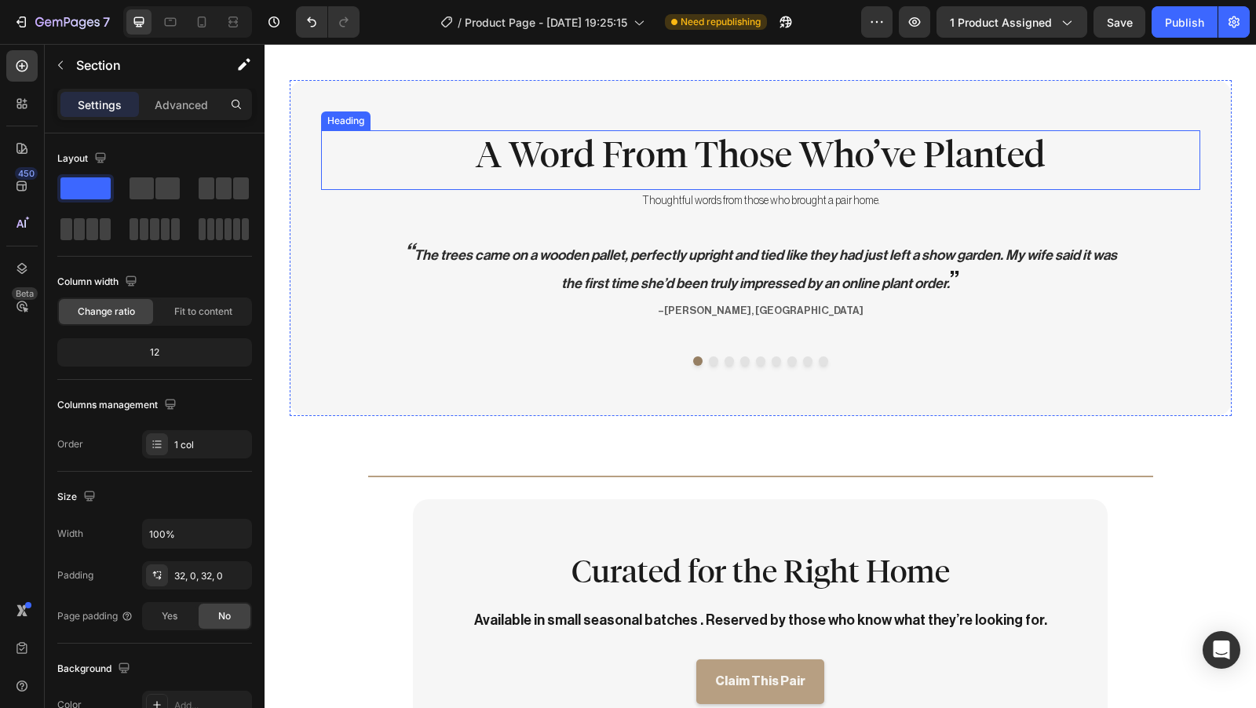
click at [730, 170] on h2 "A Word From Those Who’ve Planted" at bounding box center [760, 155] width 879 height 50
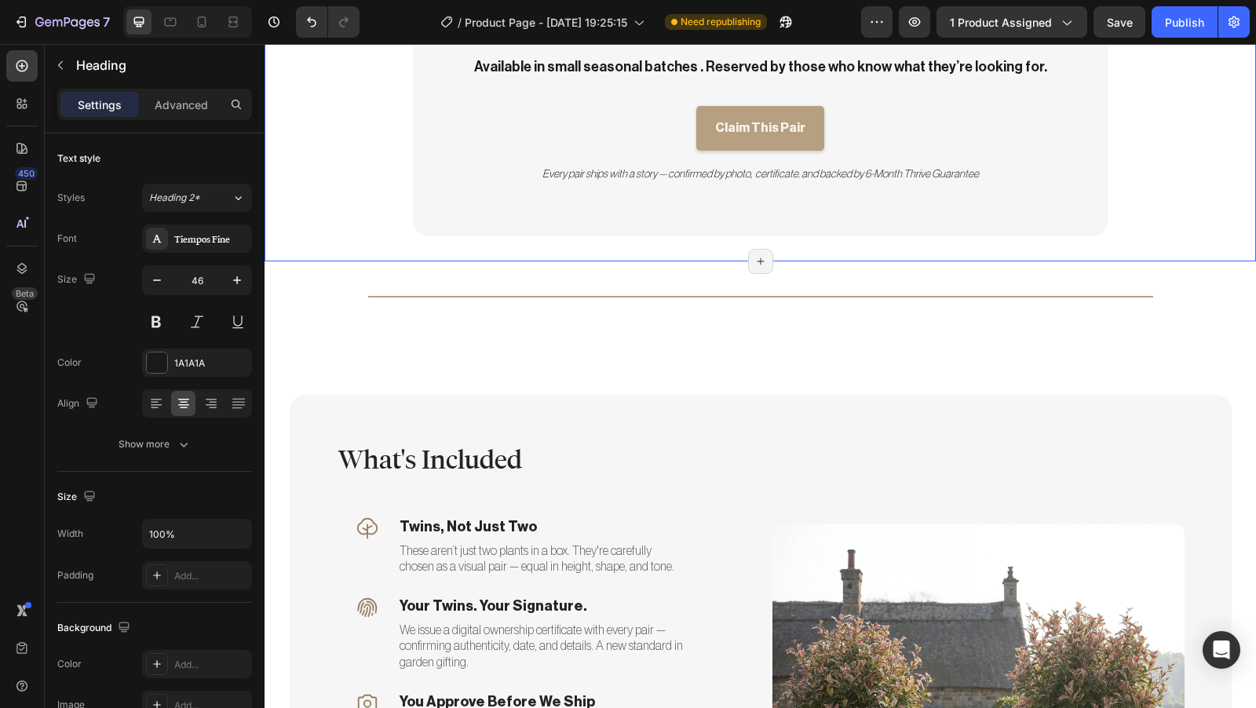
scroll to position [3164, 0]
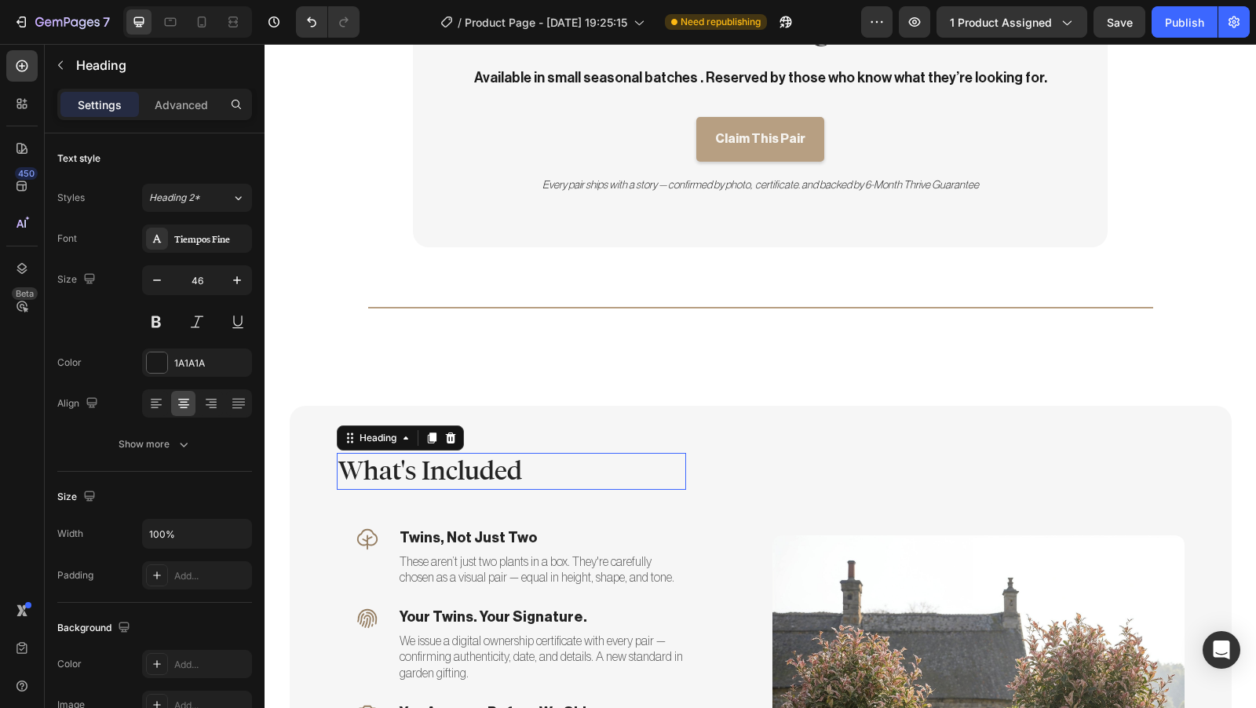
click at [450, 476] on h2 "What's Included" at bounding box center [511, 471] width 349 height 37
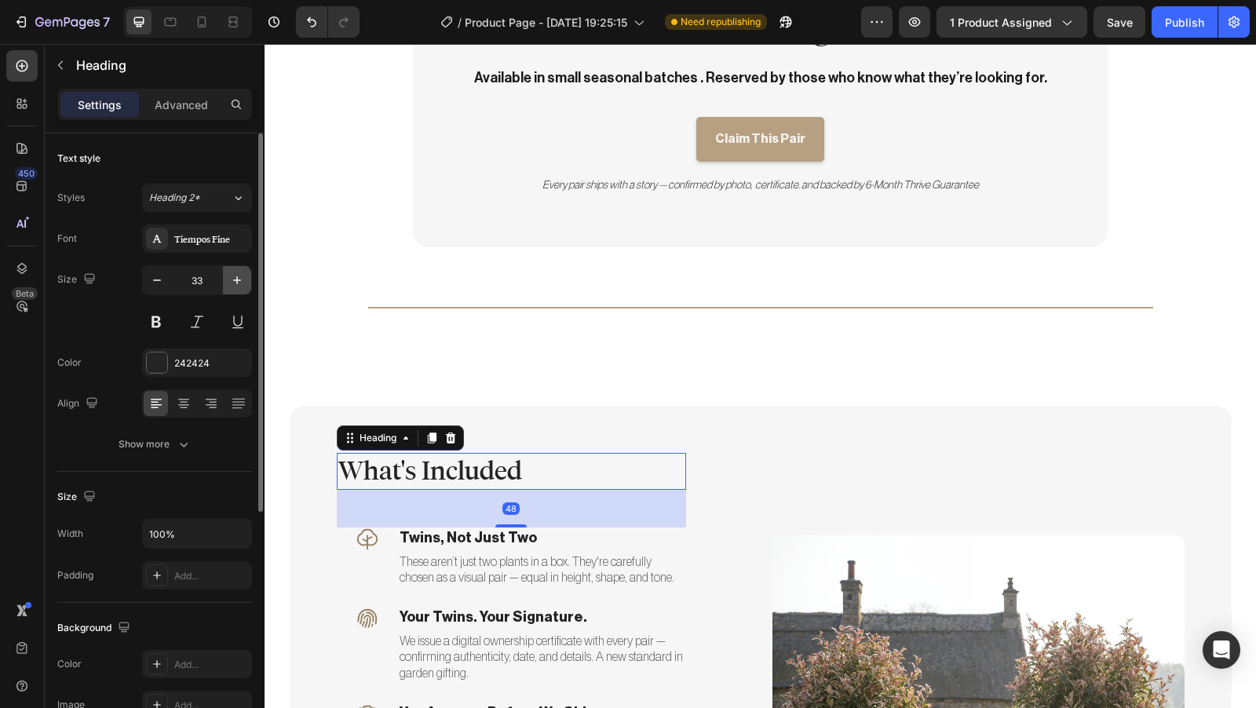
click at [236, 280] on icon "button" at bounding box center [237, 280] width 16 height 16
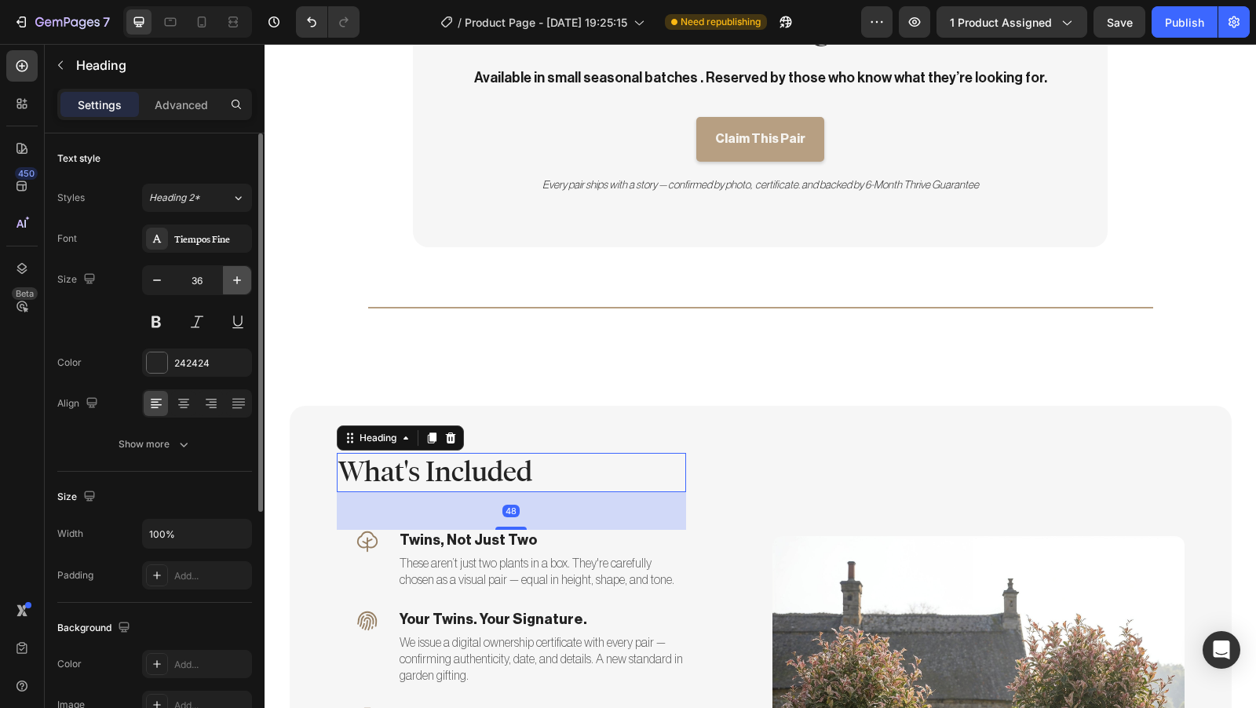
click at [236, 280] on icon "button" at bounding box center [237, 280] width 16 height 16
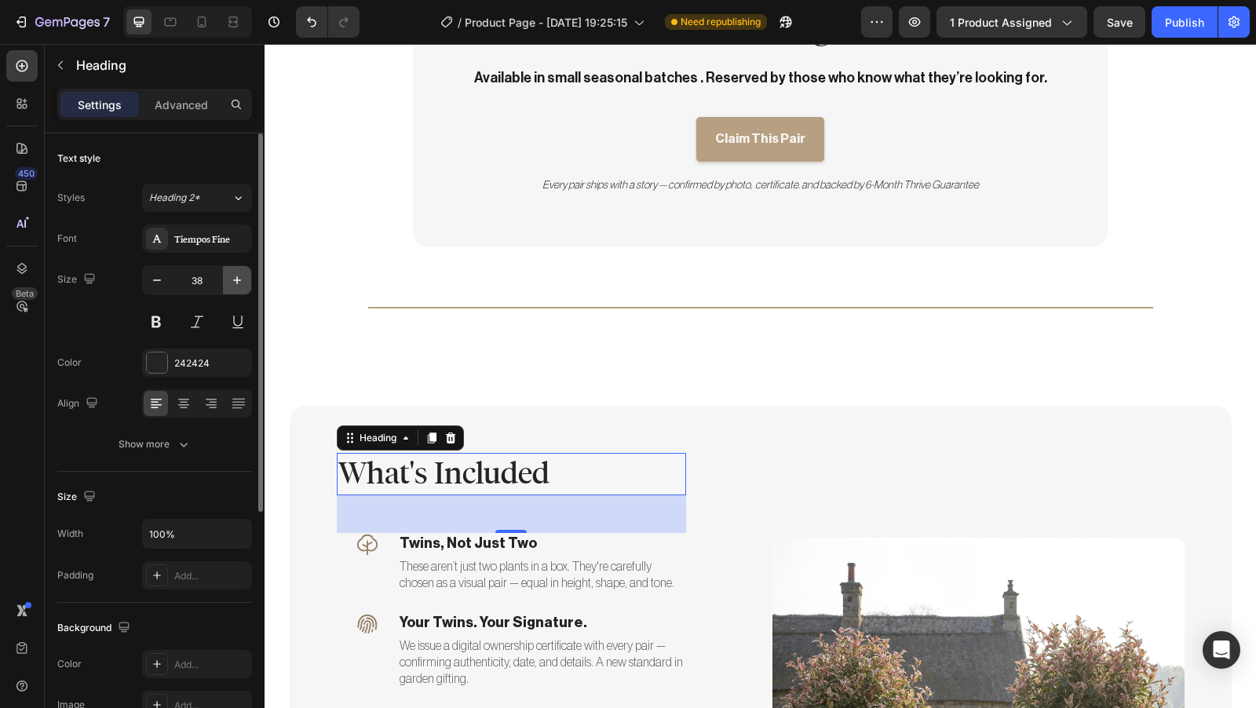
click at [236, 280] on icon "button" at bounding box center [237, 280] width 16 height 16
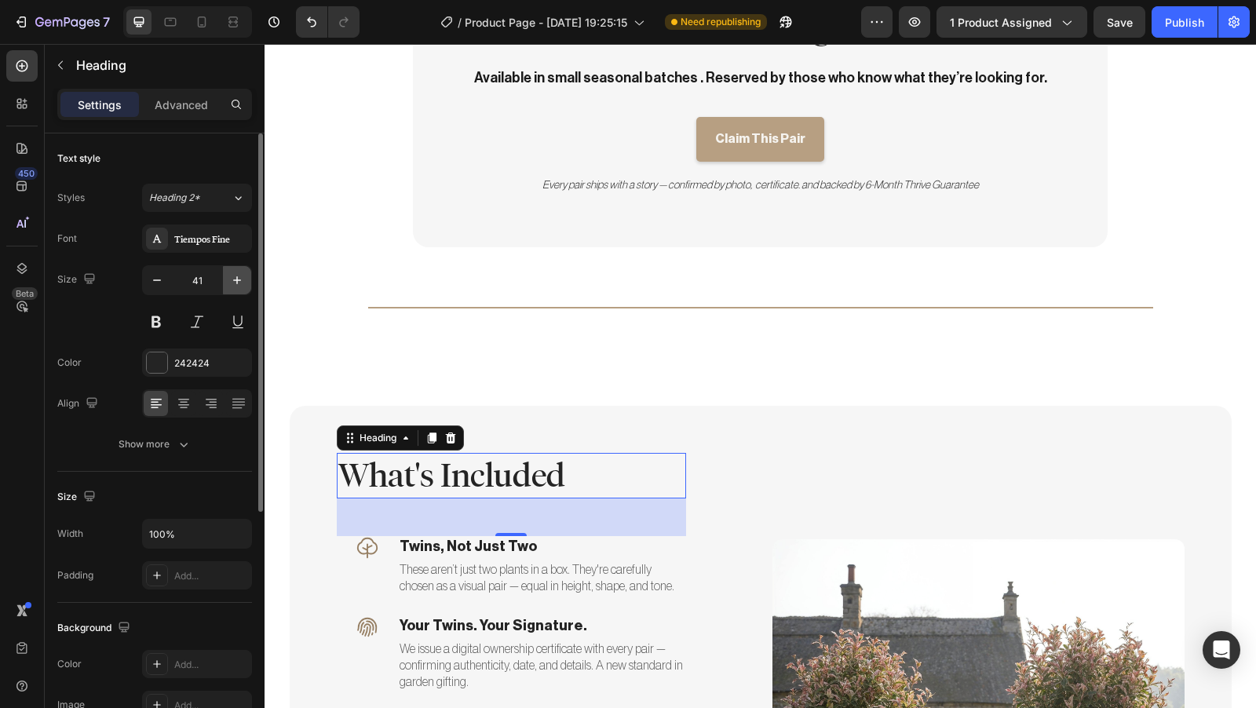
click at [236, 280] on icon "button" at bounding box center [237, 280] width 16 height 16
click at [163, 286] on icon "button" at bounding box center [157, 280] width 16 height 16
type input "42"
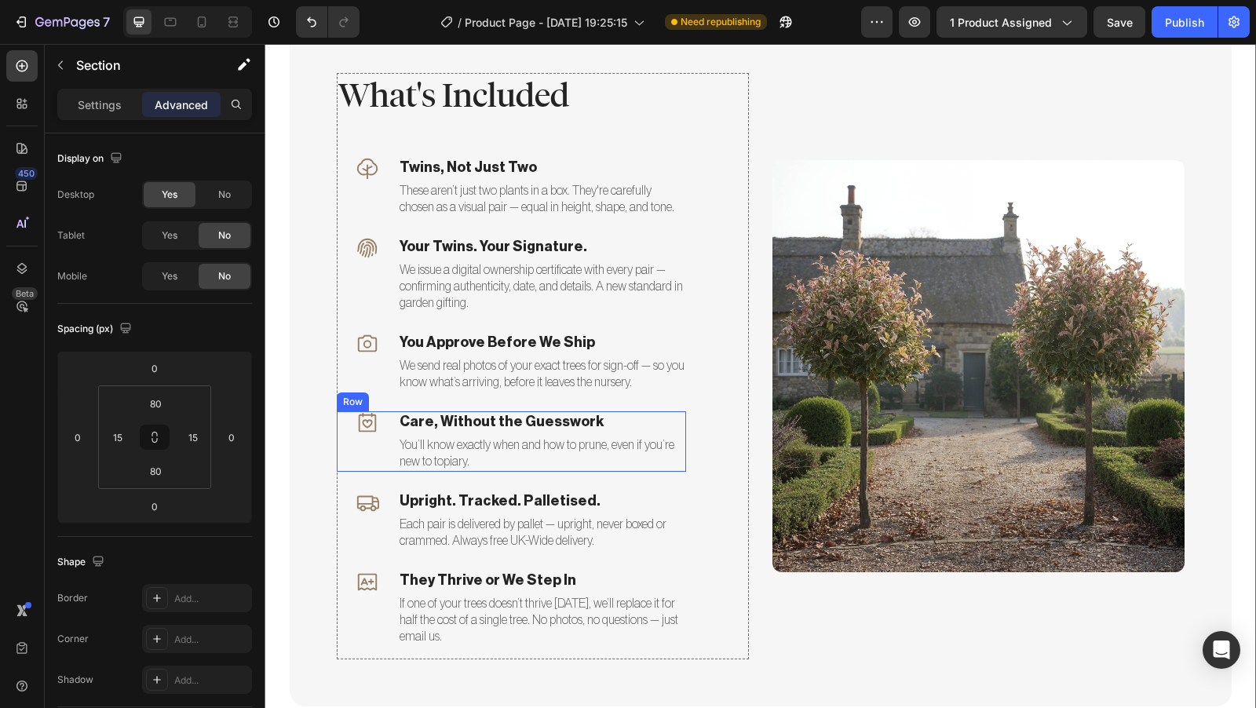
scroll to position [3520, 0]
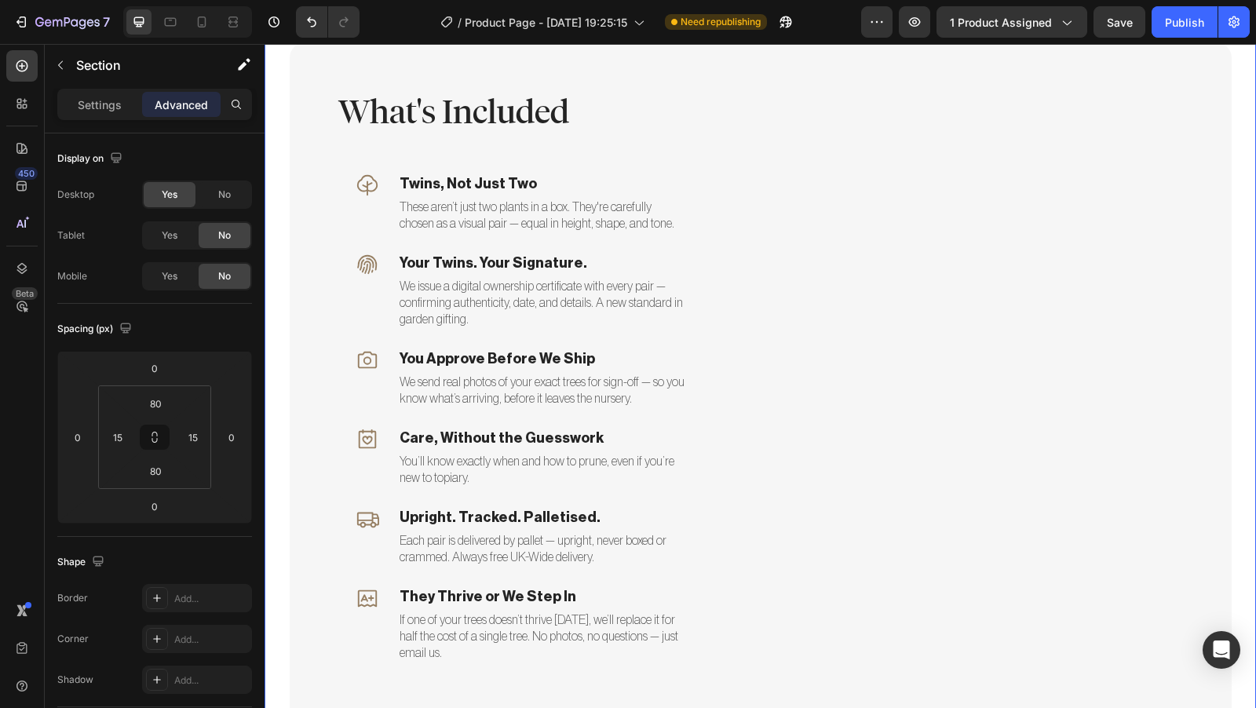
scroll to position [3529, 0]
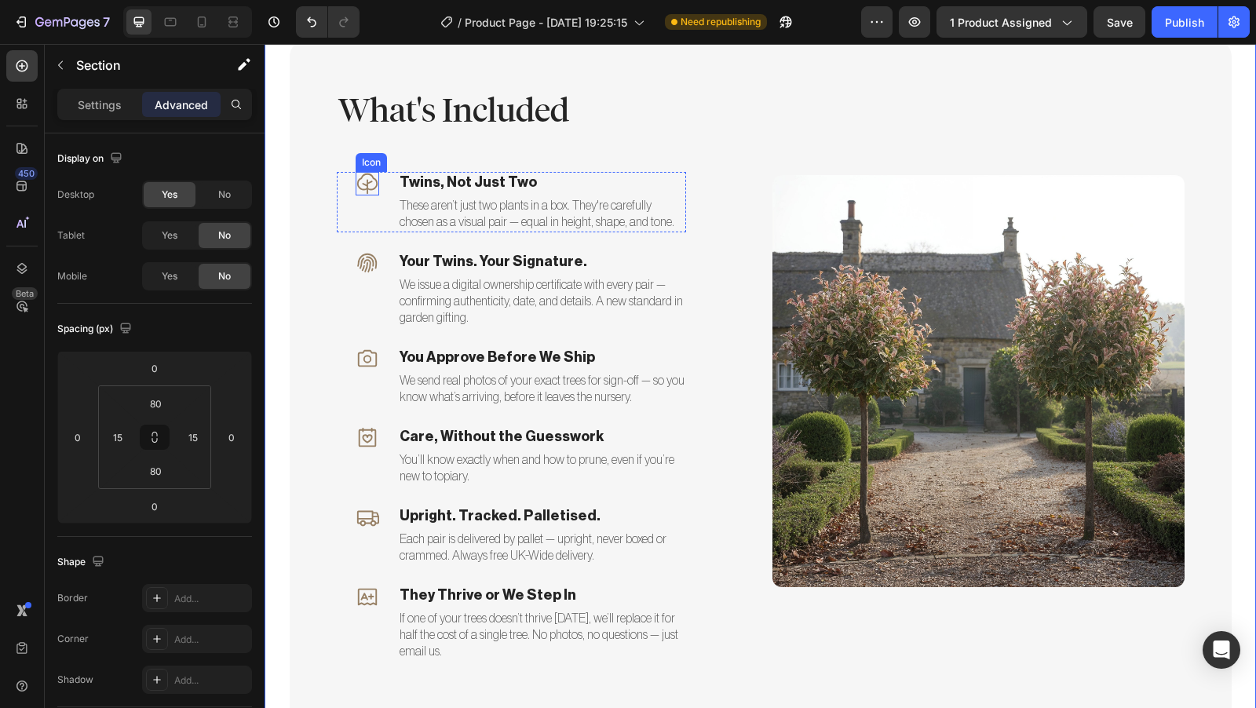
click at [364, 185] on icon at bounding box center [368, 184] width 24 height 24
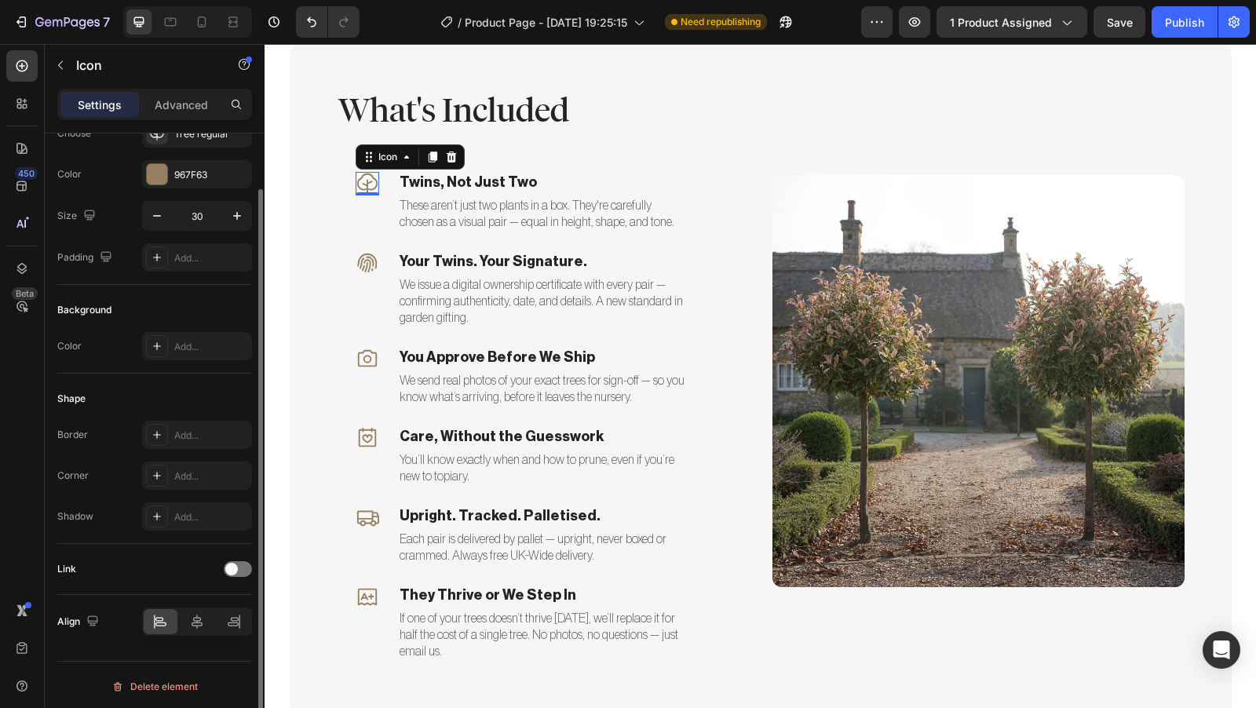
scroll to position [0, 0]
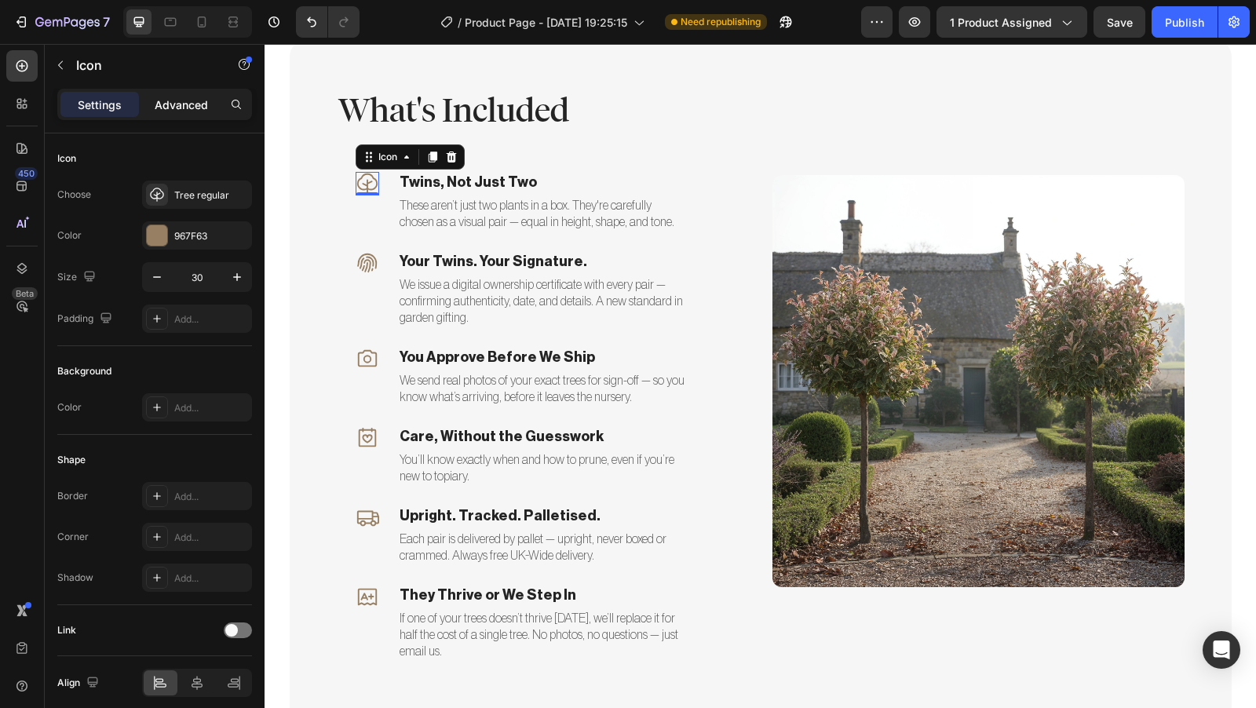
click at [192, 104] on p "Advanced" at bounding box center [181, 105] width 53 height 16
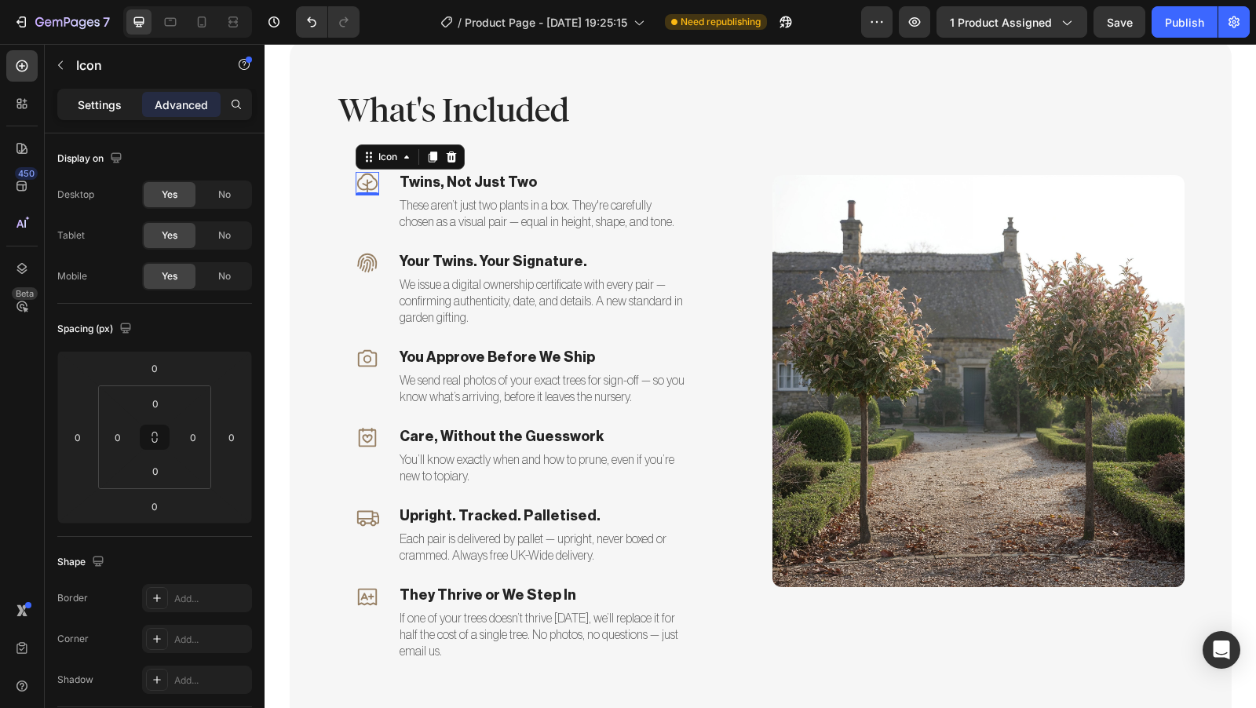
click at [94, 112] on p "Settings" at bounding box center [100, 105] width 44 height 16
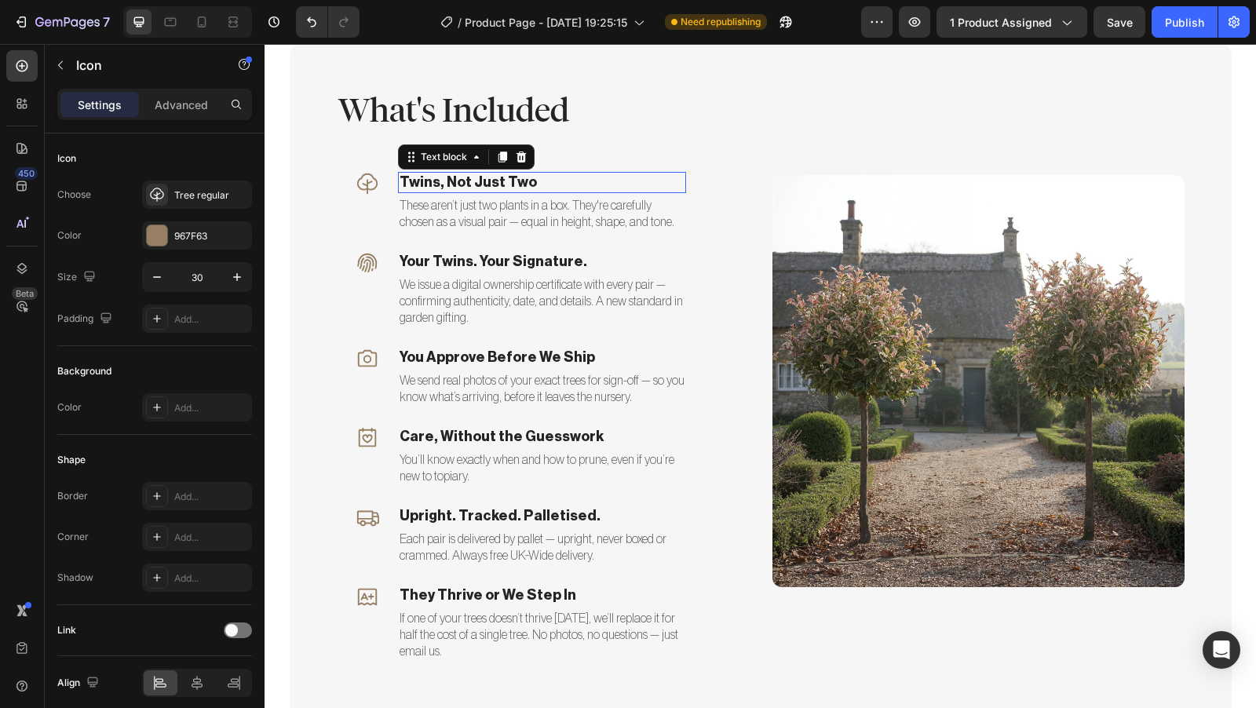
click at [400, 183] on p "Twins, Not Just Two" at bounding box center [542, 183] width 285 height 18
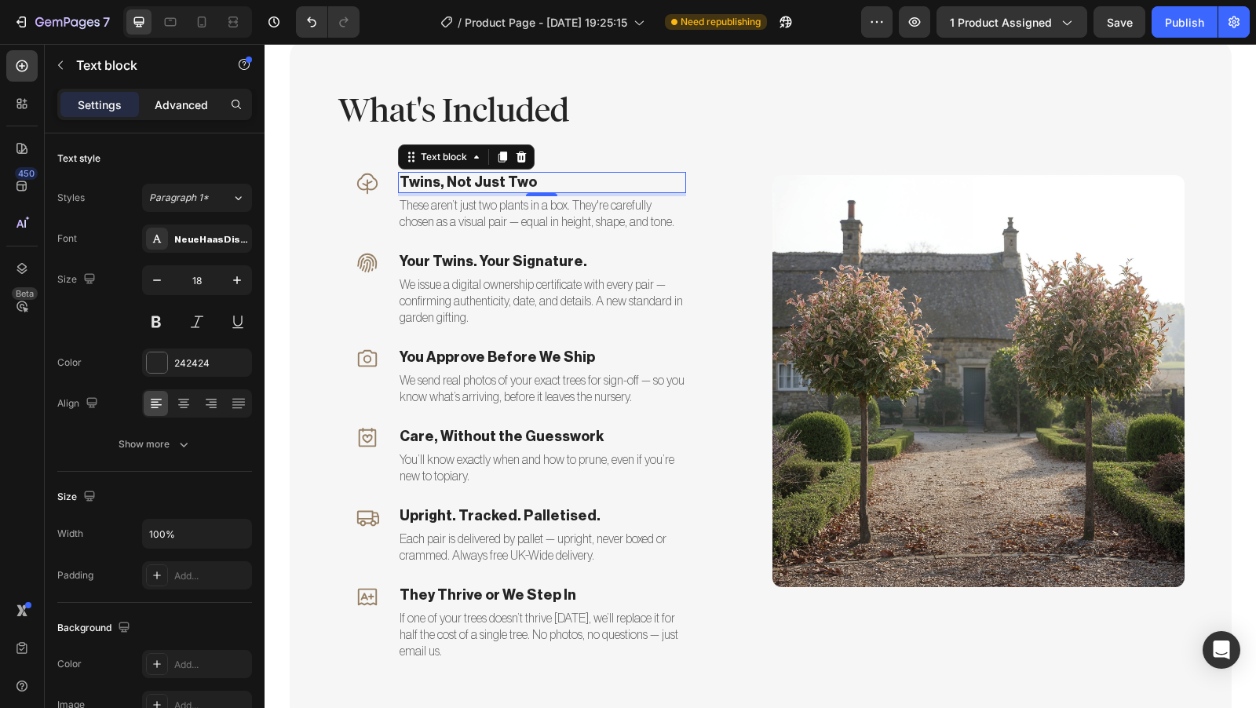
click at [169, 103] on p "Advanced" at bounding box center [181, 105] width 53 height 16
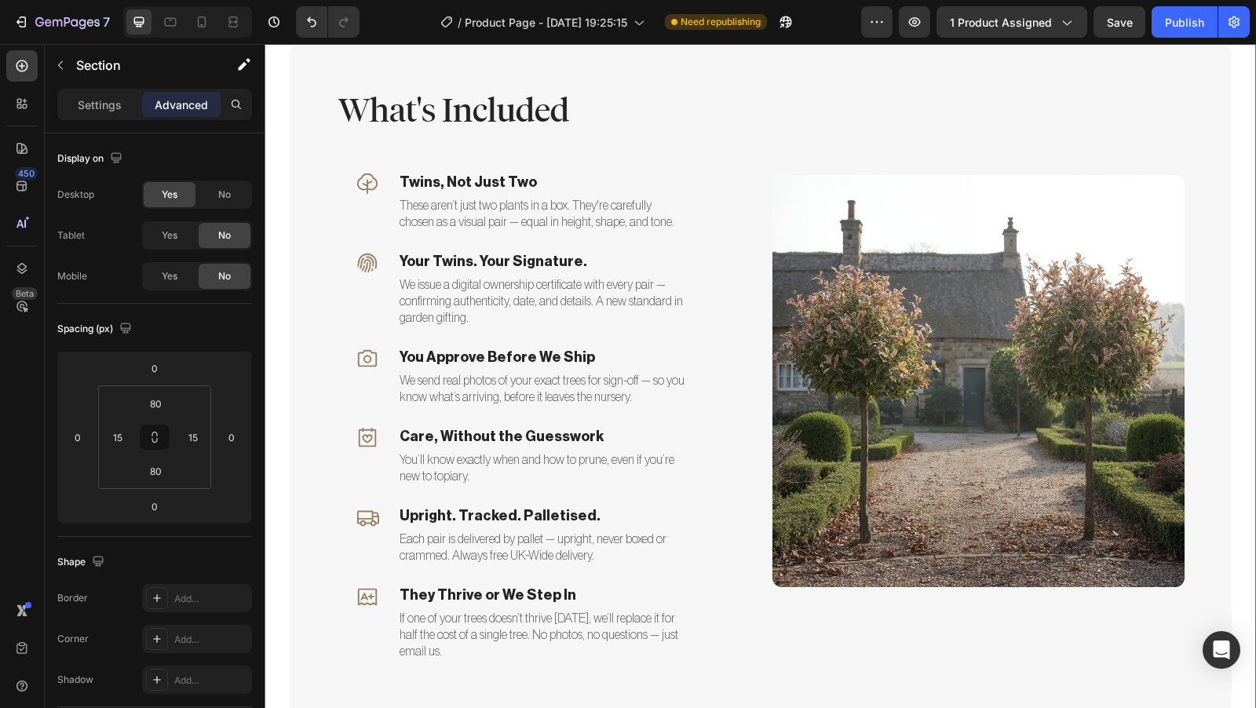
click at [278, 148] on div "What's Included Heading Icon Twins, Not Just Two Text block These aren’t just t…" at bounding box center [760, 381] width 968 height 680
click at [412, 187] on p "Twins, Not Just Two" at bounding box center [542, 183] width 285 height 18
click at [279, 197] on div "What's Included Heading Icon Twins, Not Just Two Text block 4 These aren’t just…" at bounding box center [760, 381] width 968 height 680
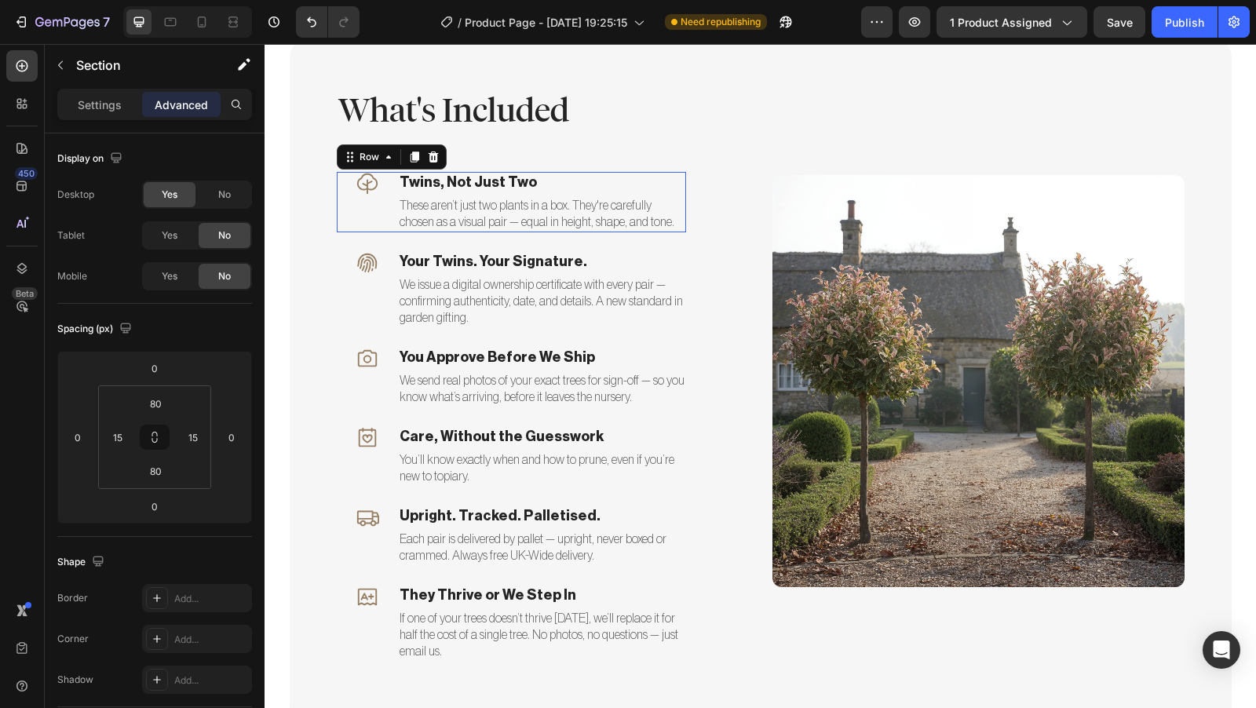
click at [389, 181] on div "Icon Twins, Not Just Two Text block These aren’t just two plants in a box. They…" at bounding box center [511, 202] width 349 height 60
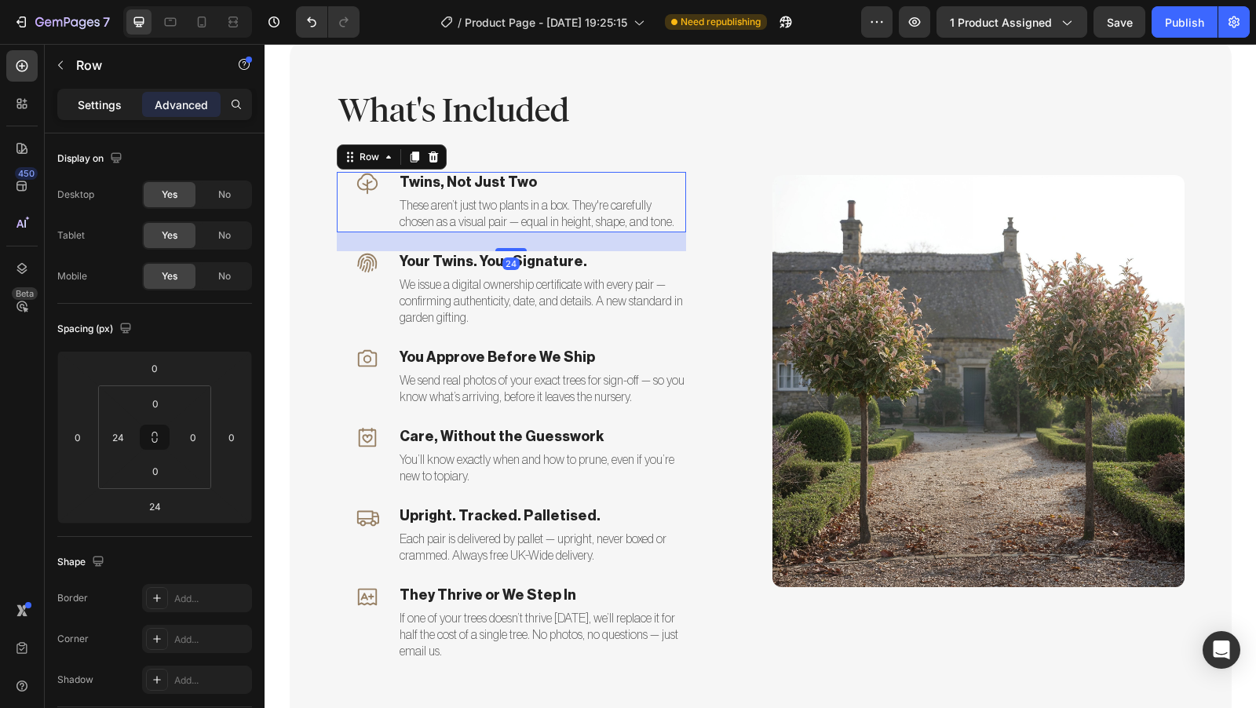
click at [103, 110] on p "Settings" at bounding box center [100, 105] width 44 height 16
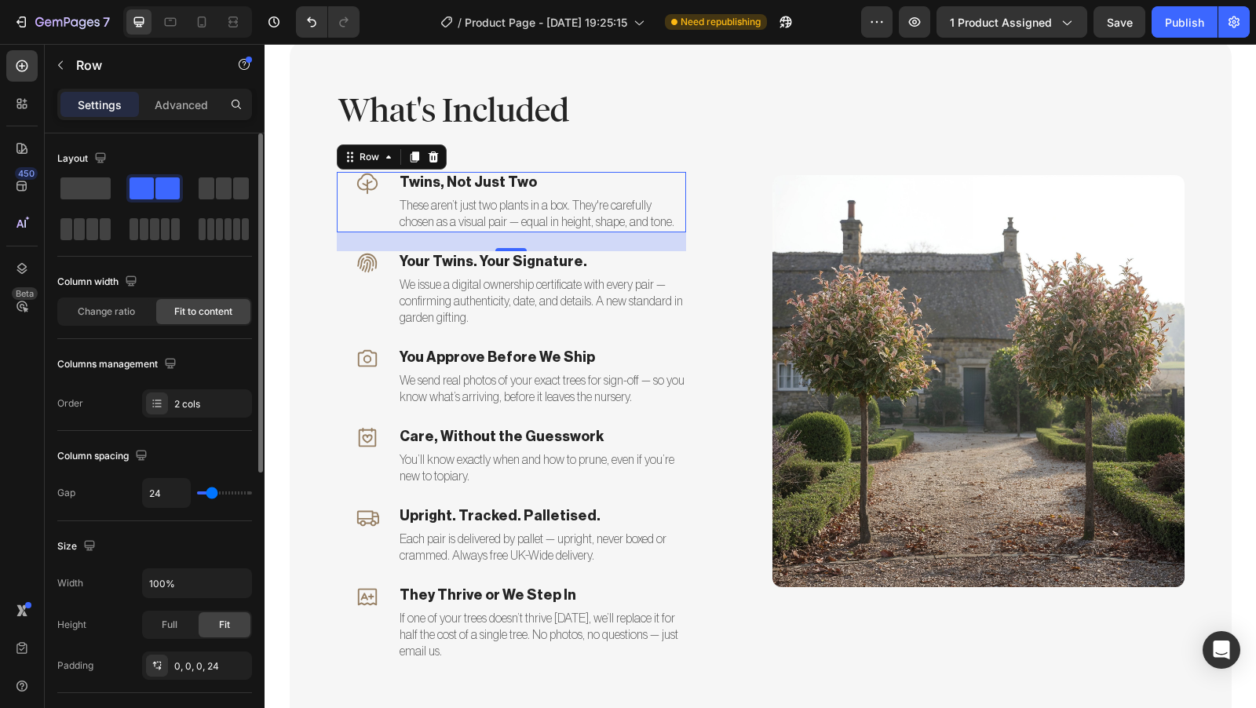
type input "35"
type input "34"
type input "33"
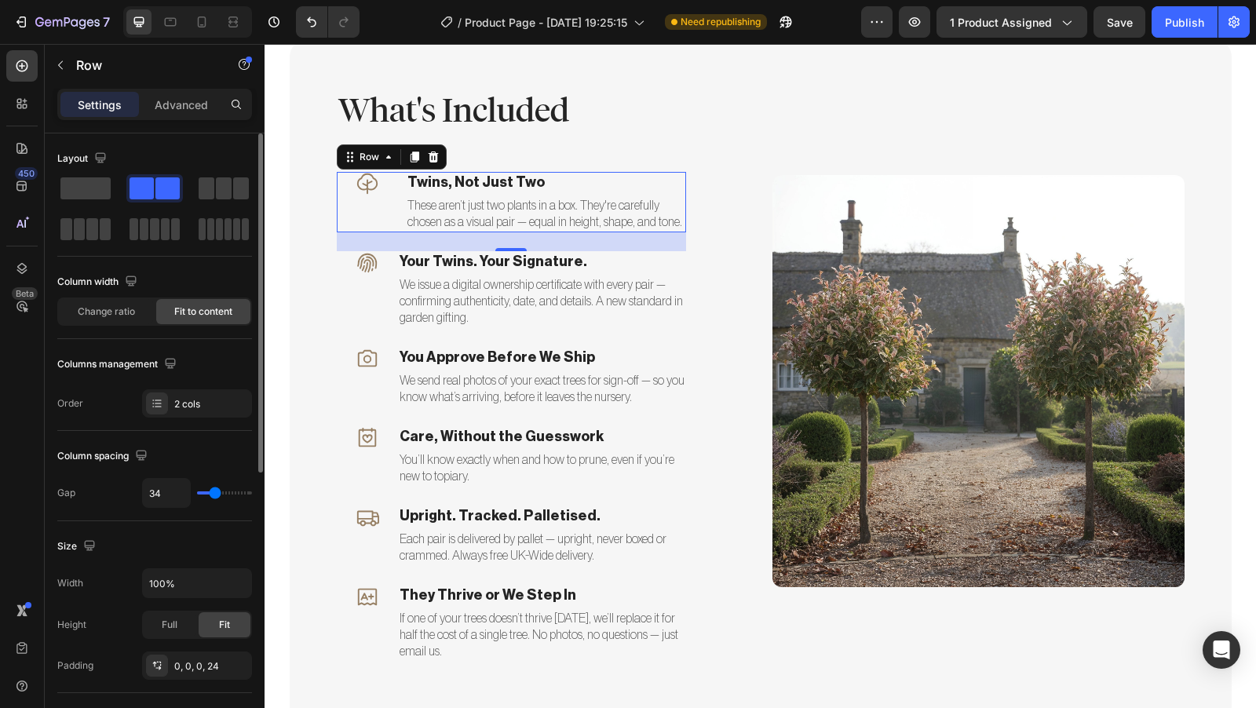
type input "33"
type input "31"
type input "29"
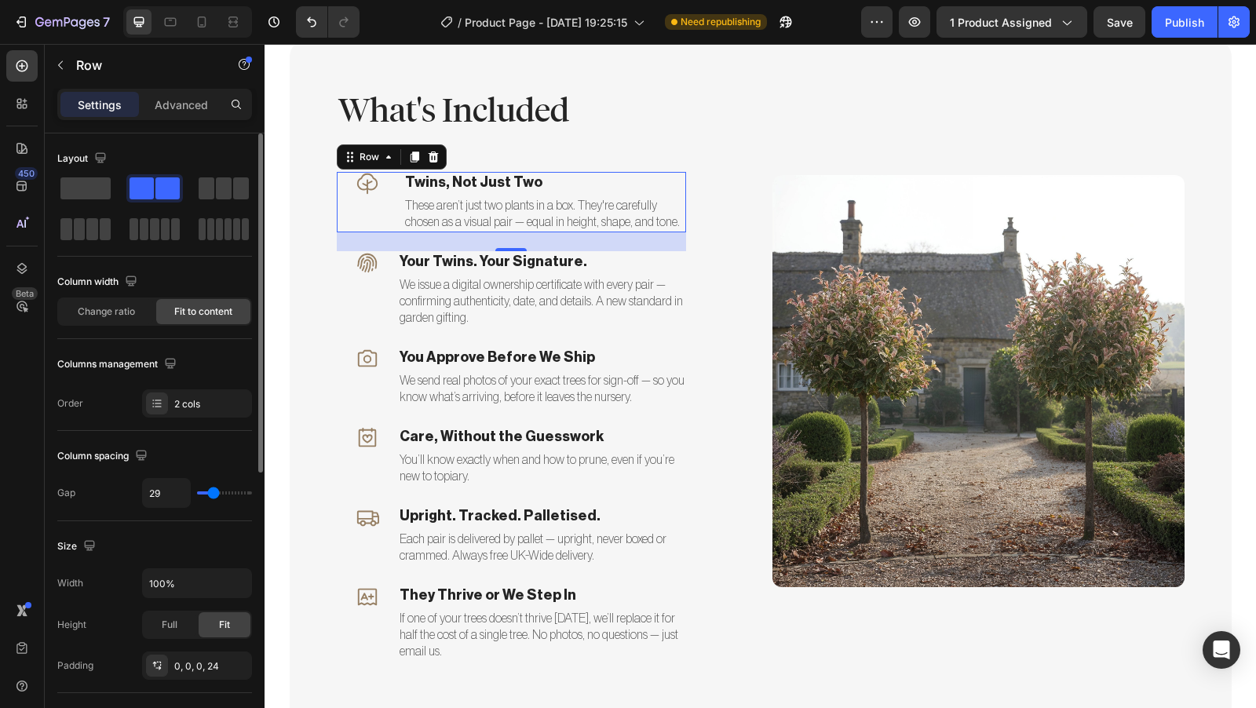
type input "28"
type input "26"
type input "25"
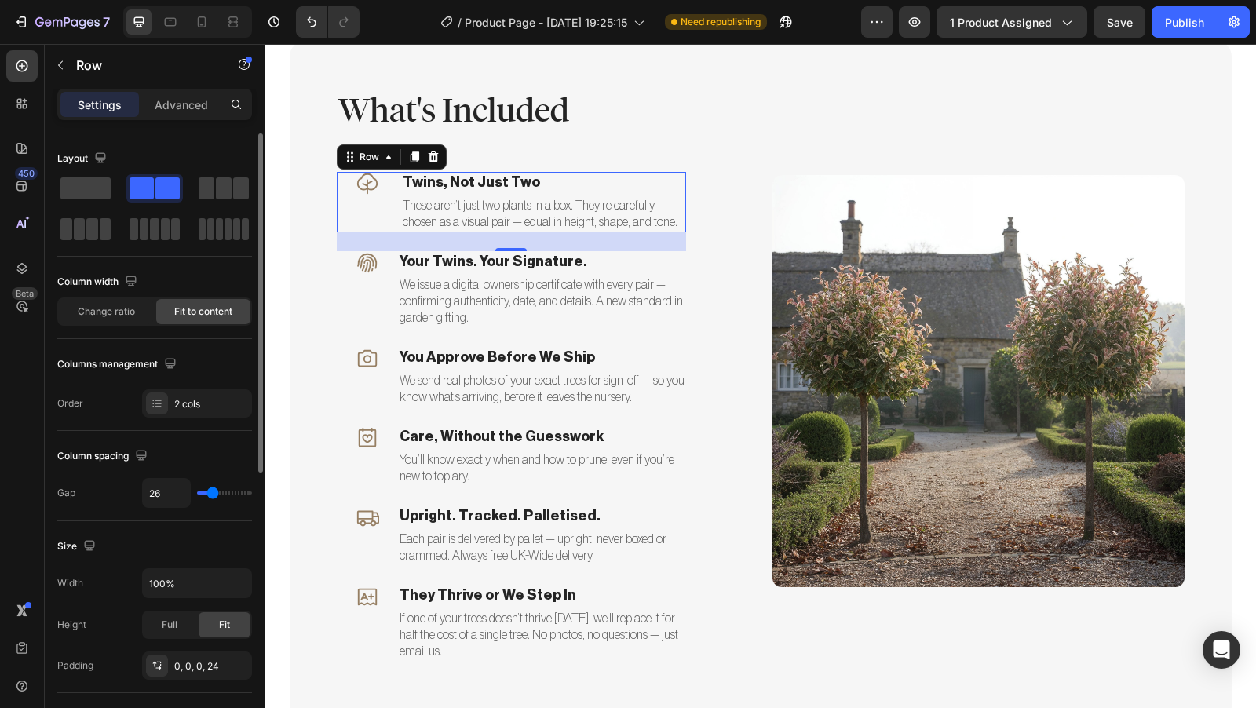
type input "25"
type input "24"
type input "23"
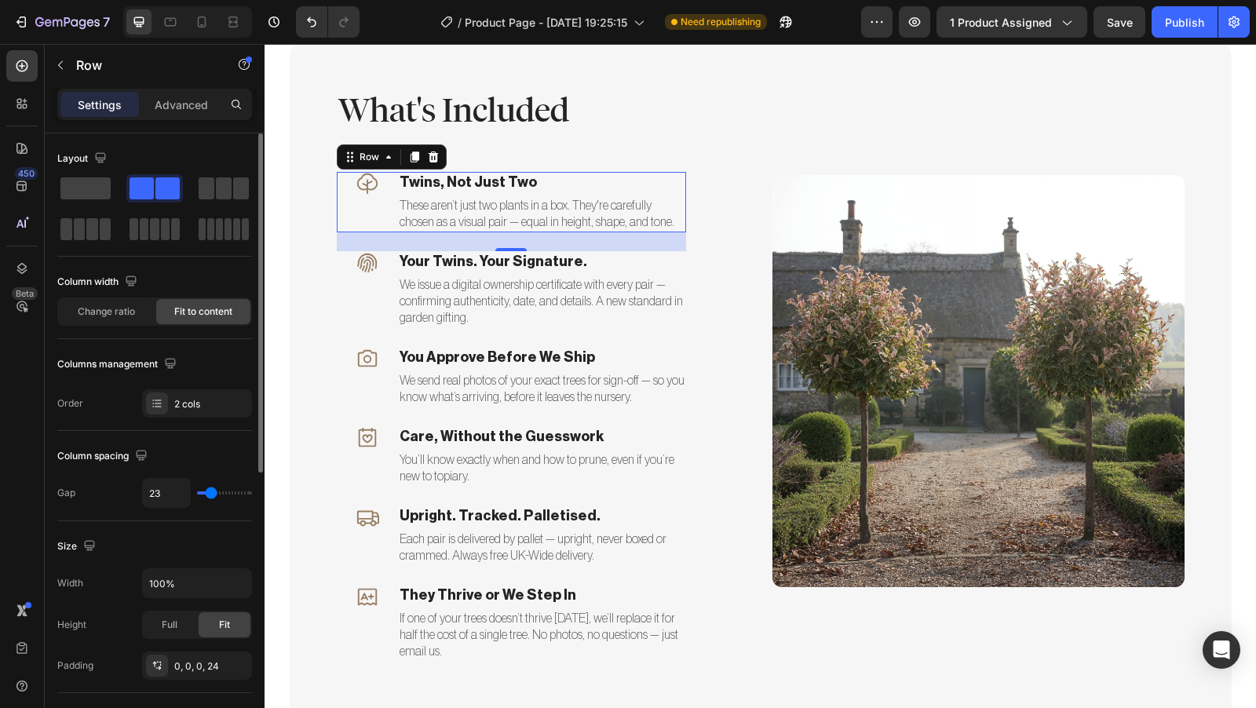
type input "22"
type input "21"
type input "20"
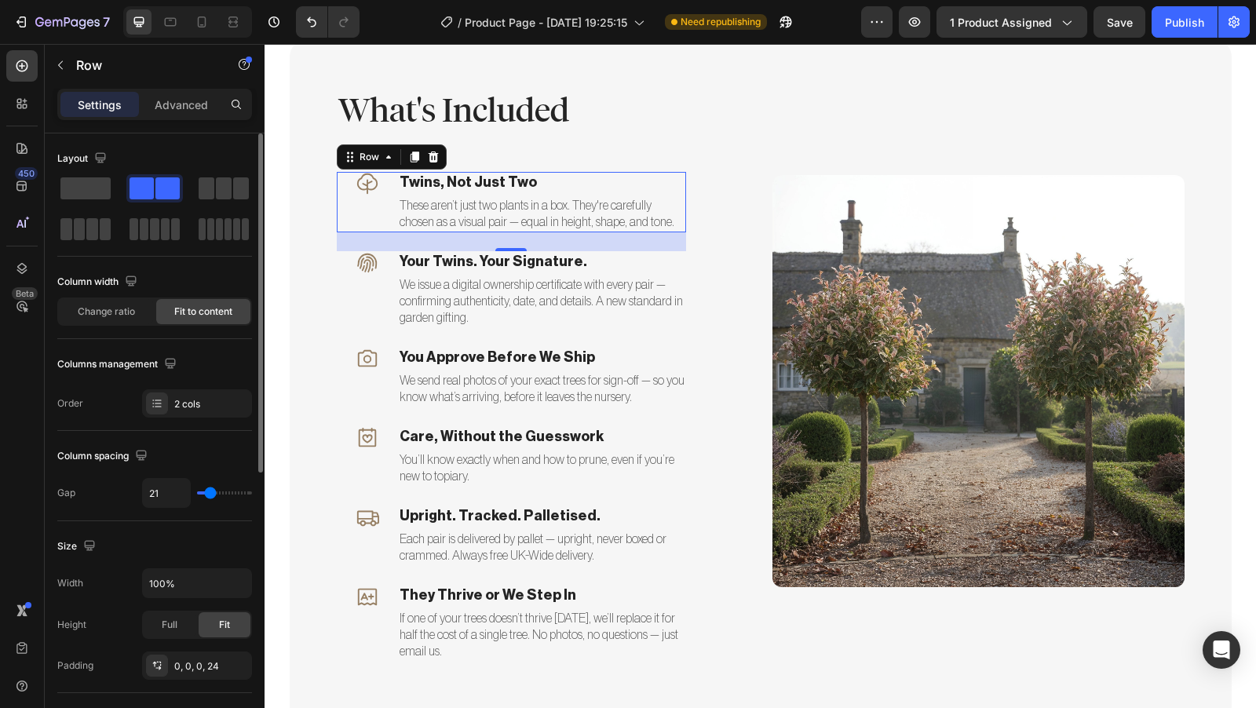
type input "20"
type input "19"
type input "18"
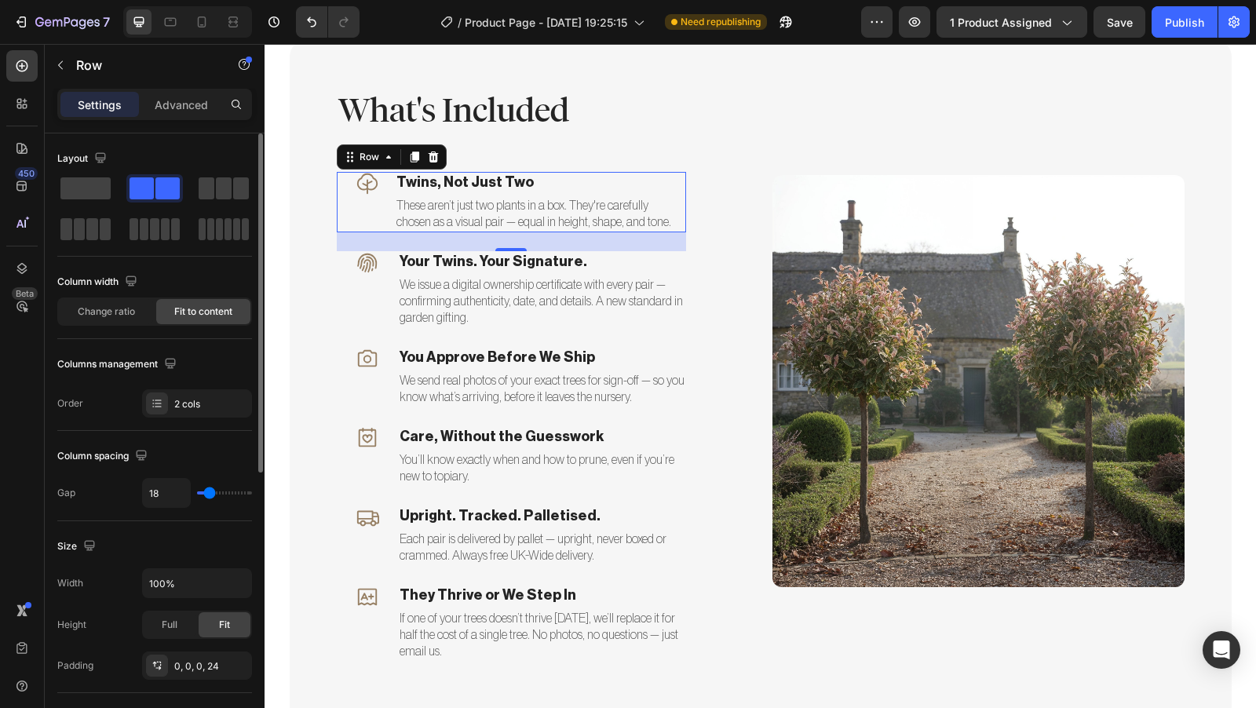
type input "17"
type input "16"
type input "15"
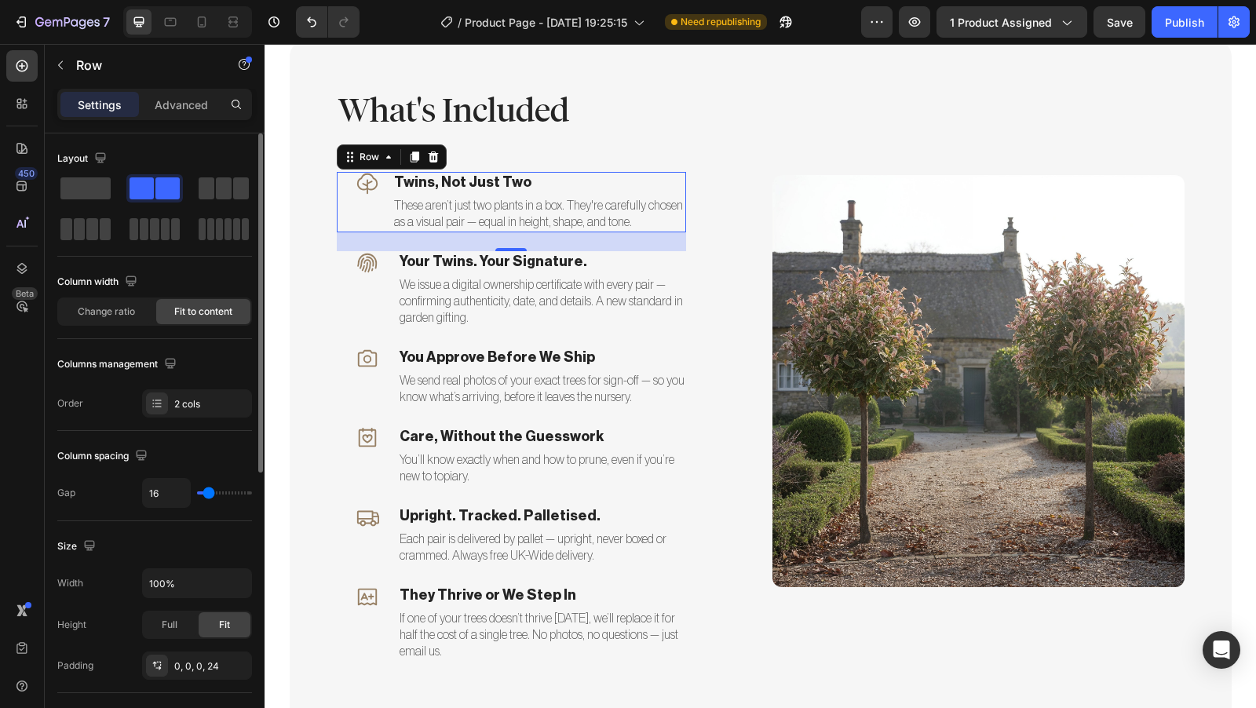
type input "15"
type input "14"
click at [208, 492] on input "range" at bounding box center [224, 493] width 55 height 3
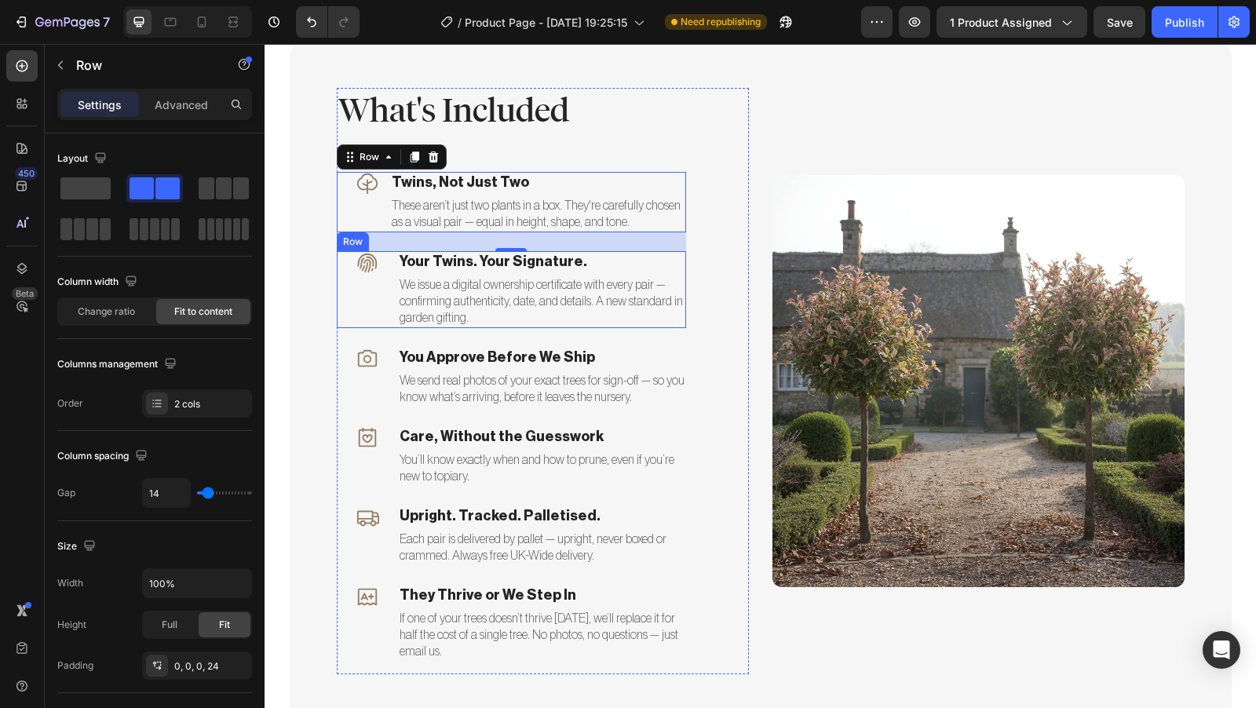
click at [387, 268] on div "Icon Your Twins. Your Signature. Text block We issue a digital ownership certif…" at bounding box center [511, 289] width 349 height 77
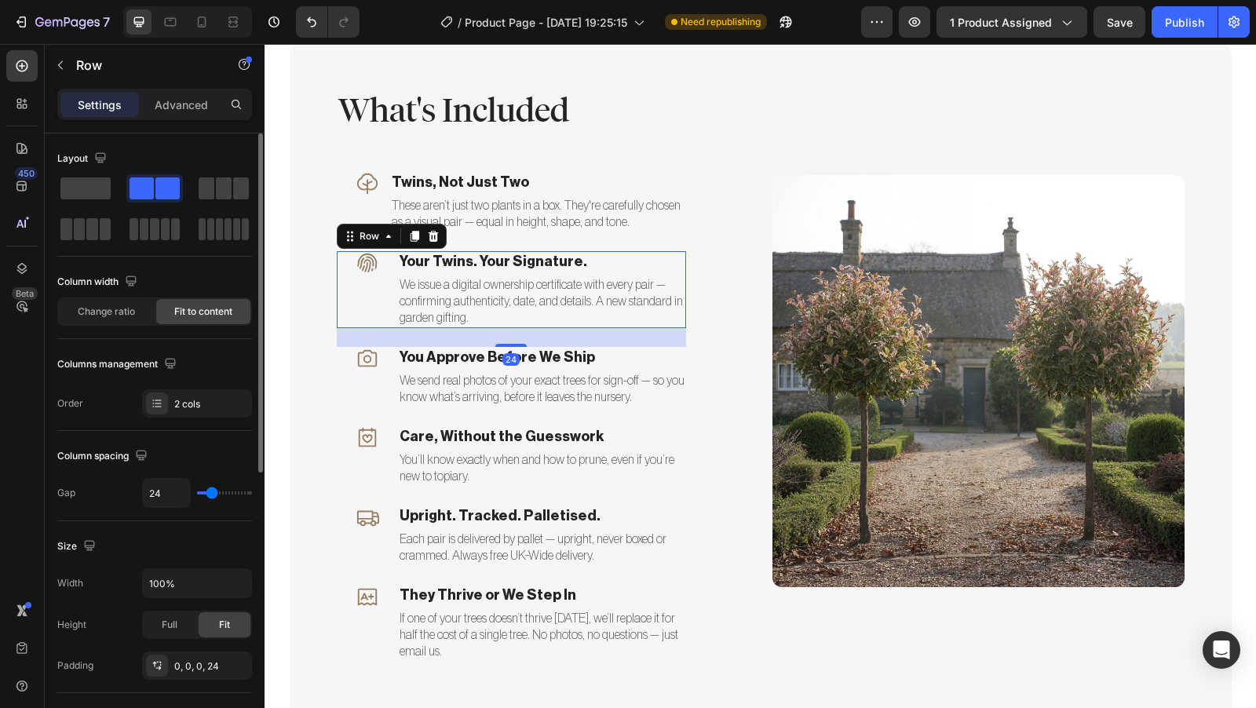
type input "12"
type input "11"
type input "10"
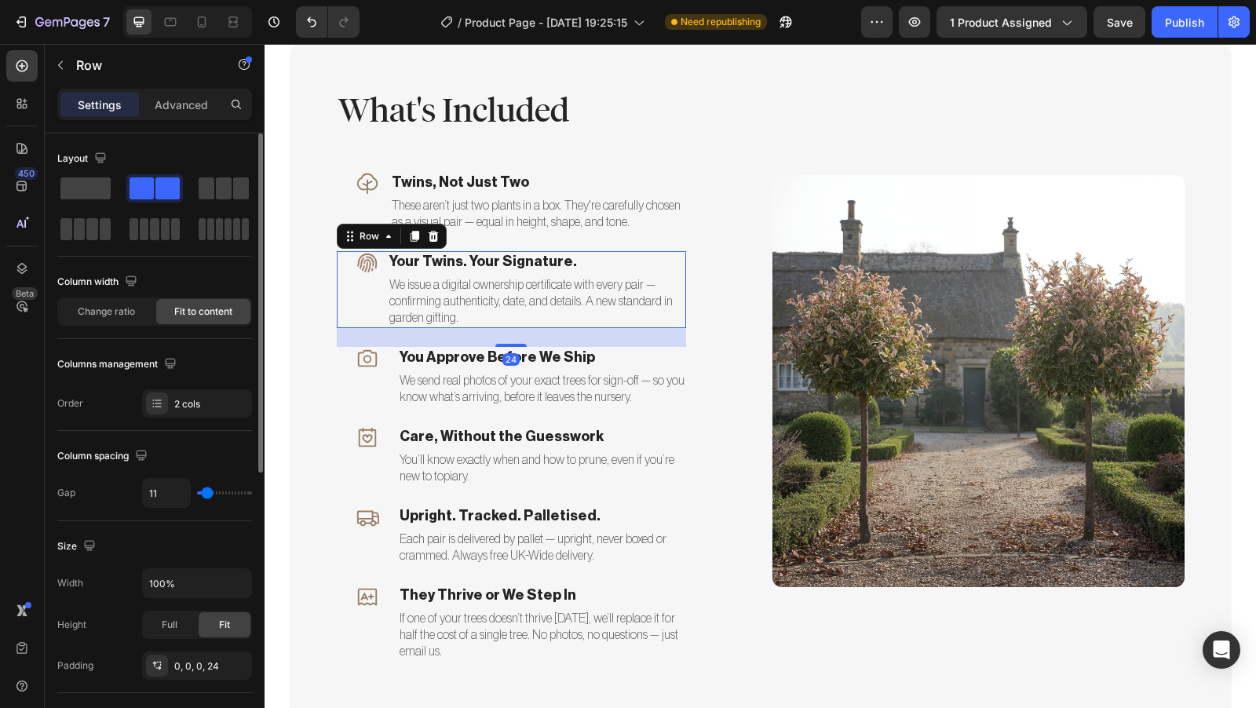
type input "10"
type input "9"
type input "8"
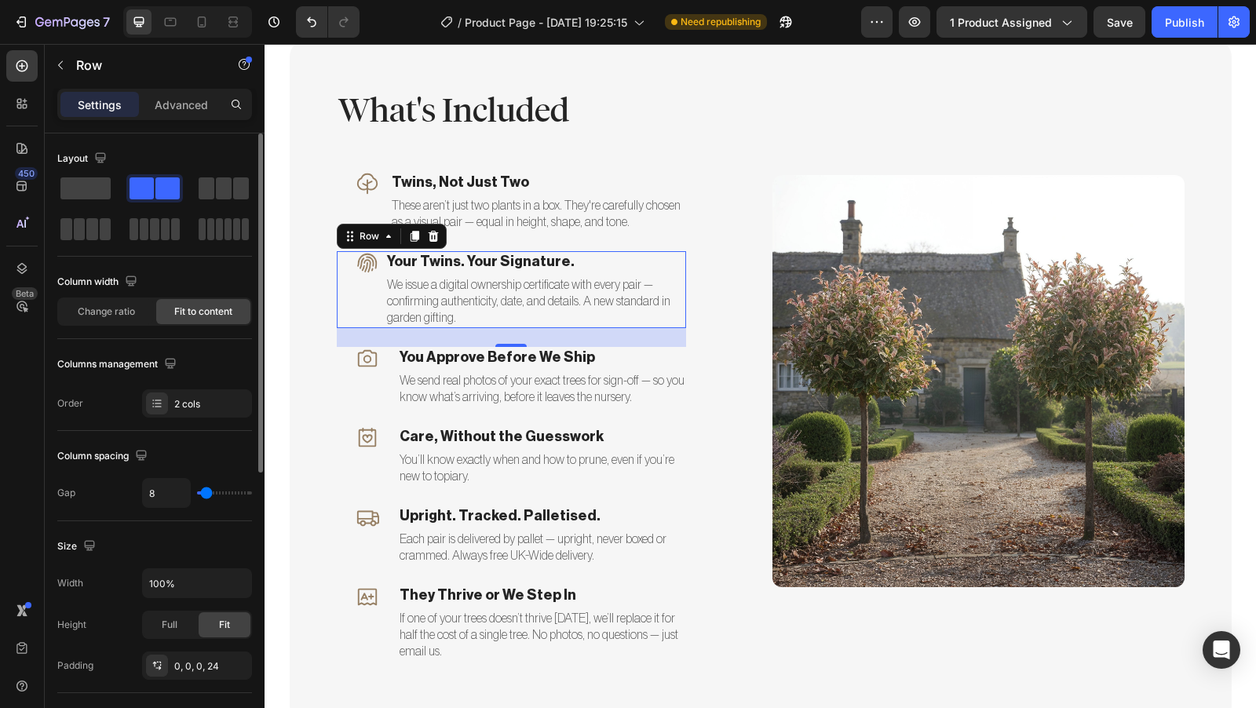
type input "9"
type input "10"
type input "11"
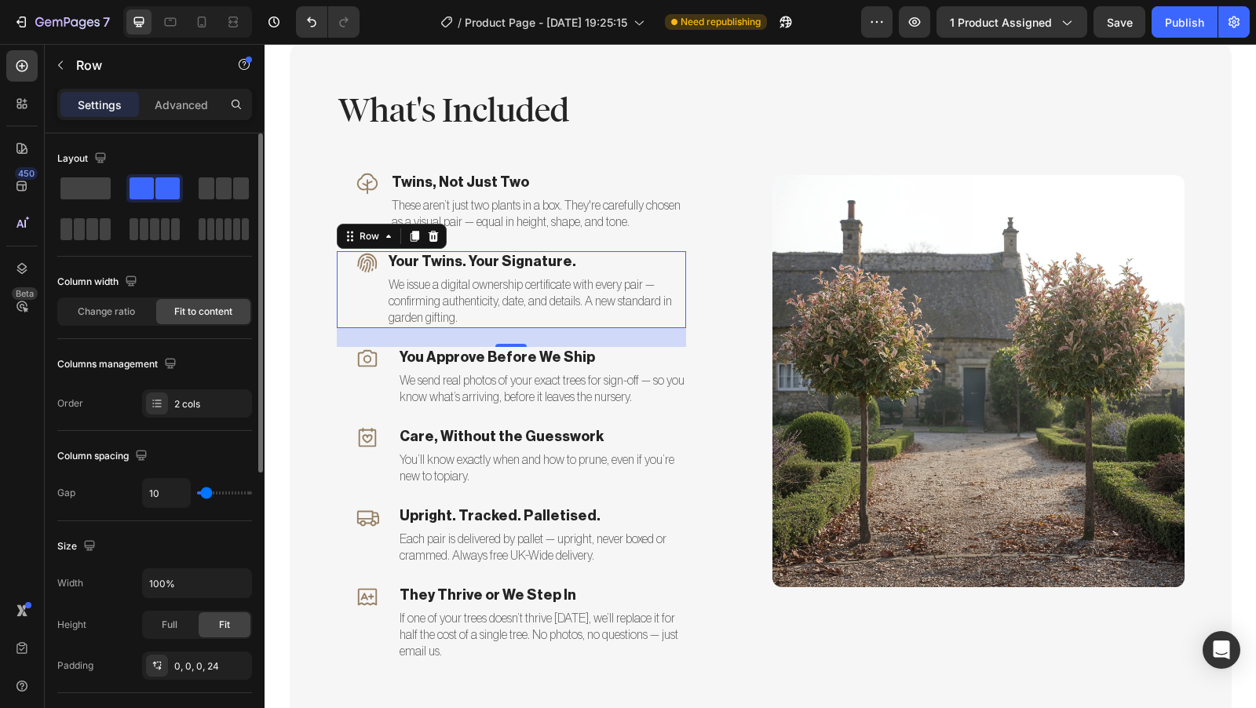
type input "11"
type input "12"
type input "13"
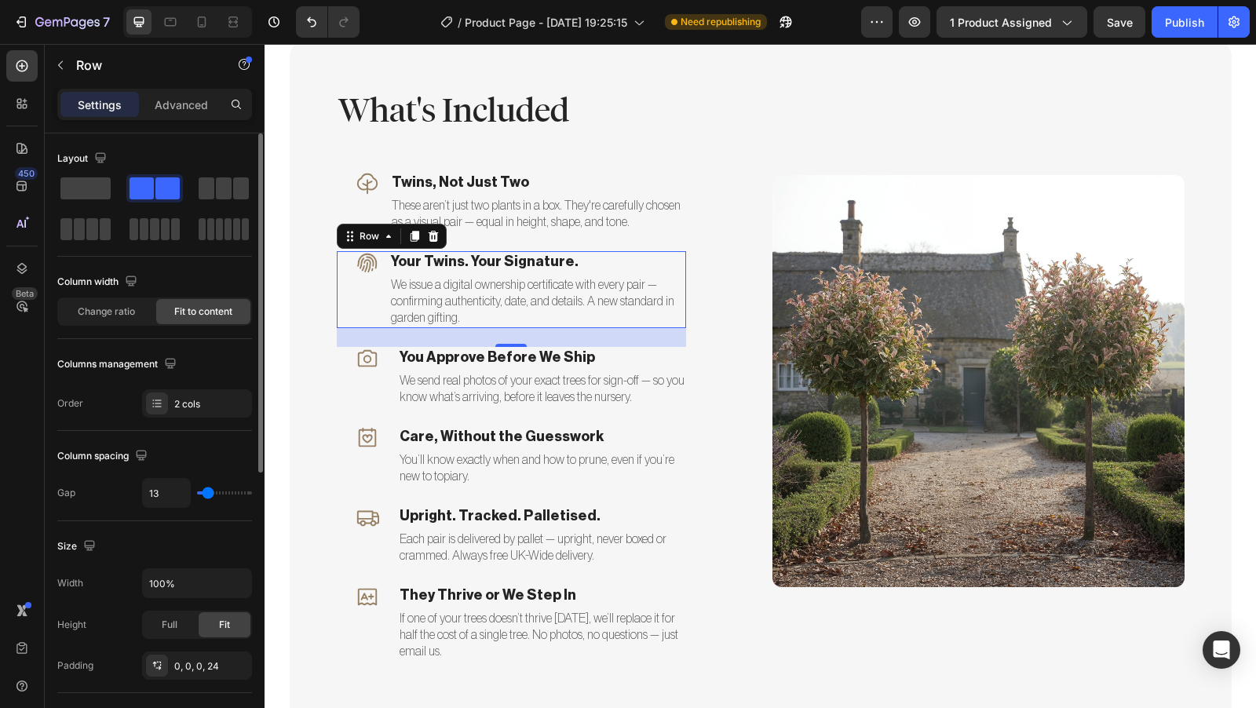
type input "14"
click at [208, 492] on input "range" at bounding box center [224, 493] width 55 height 3
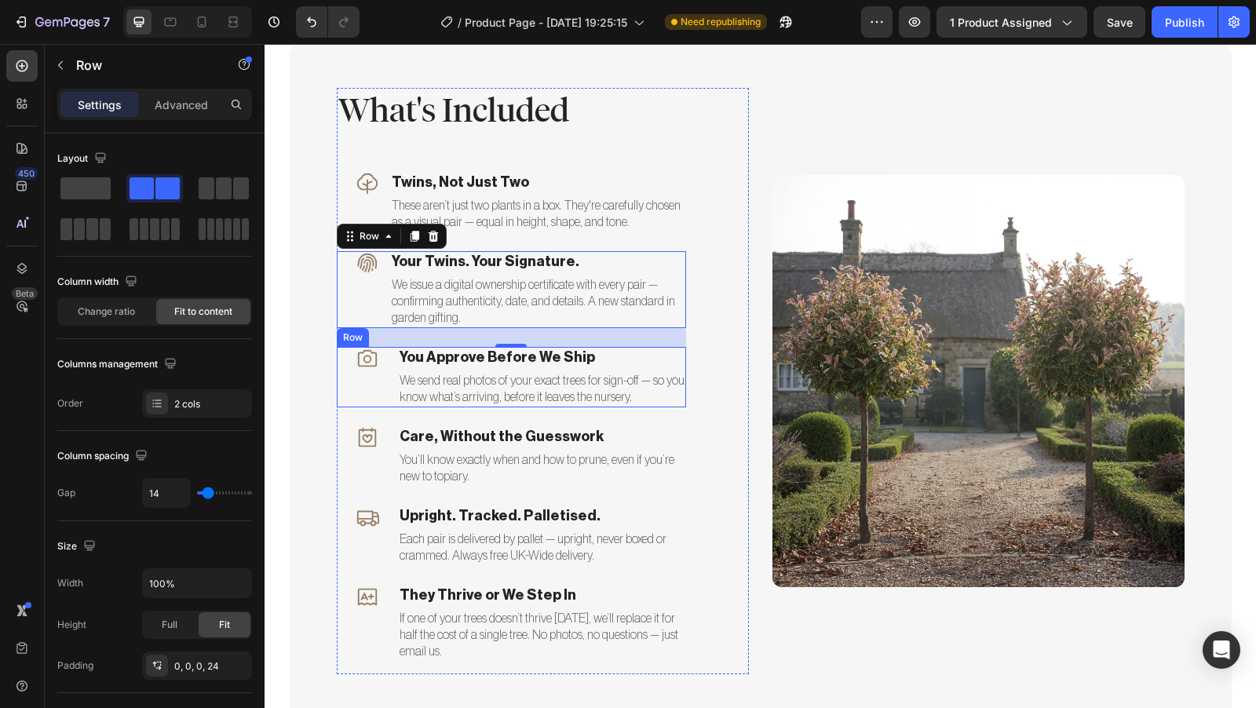
click at [383, 358] on div "Icon You Approve Before We Ship Text block We send real photos of your exact tr…" at bounding box center [511, 377] width 349 height 60
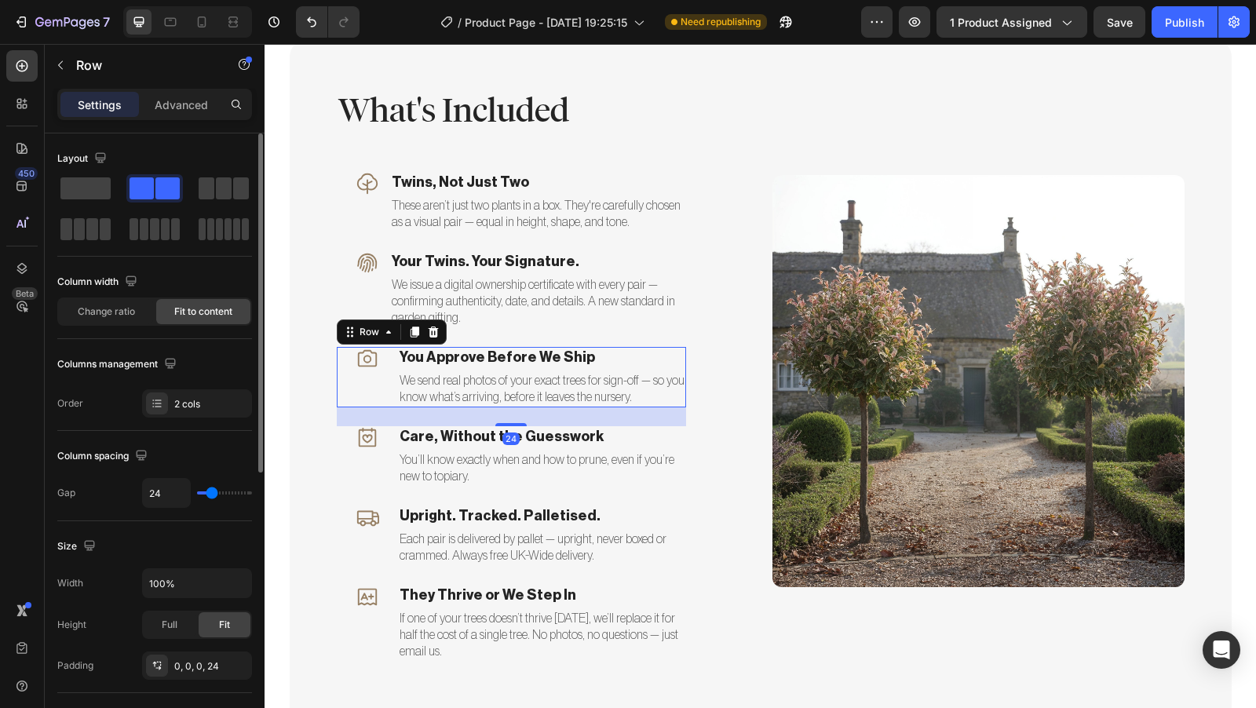
type input "22"
type input "21"
type input "20"
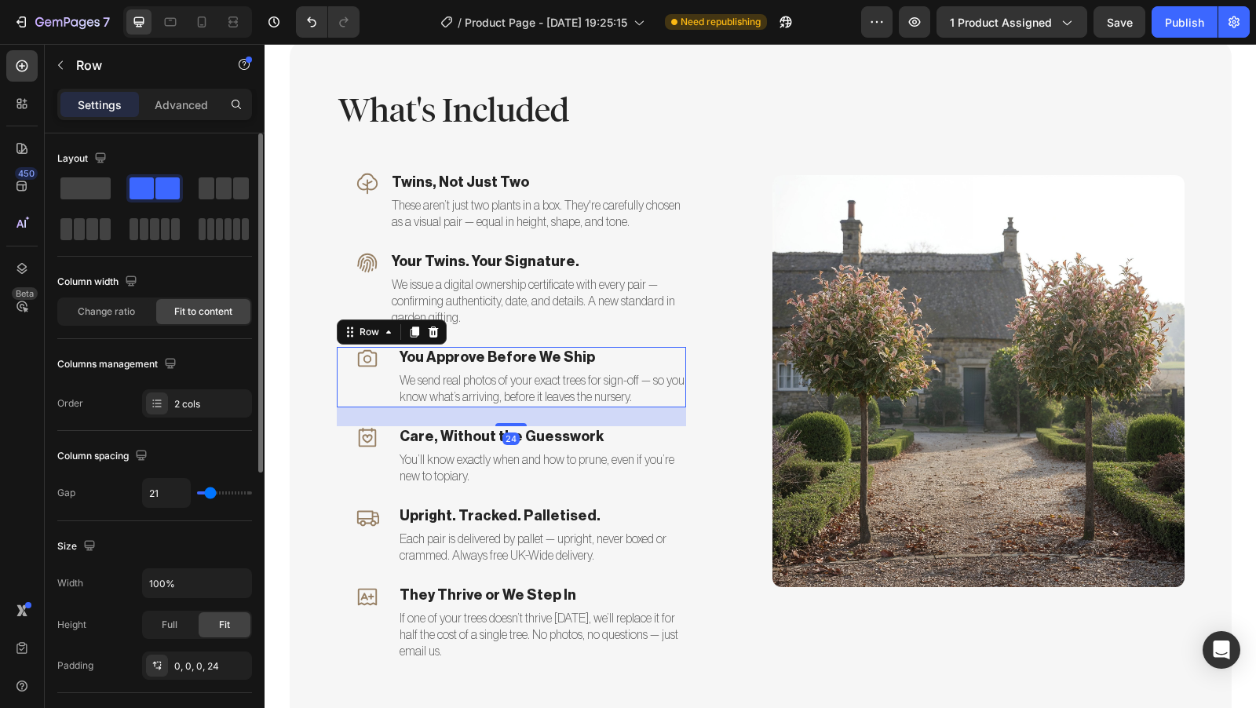
type input "20"
type input "19"
type input "18"
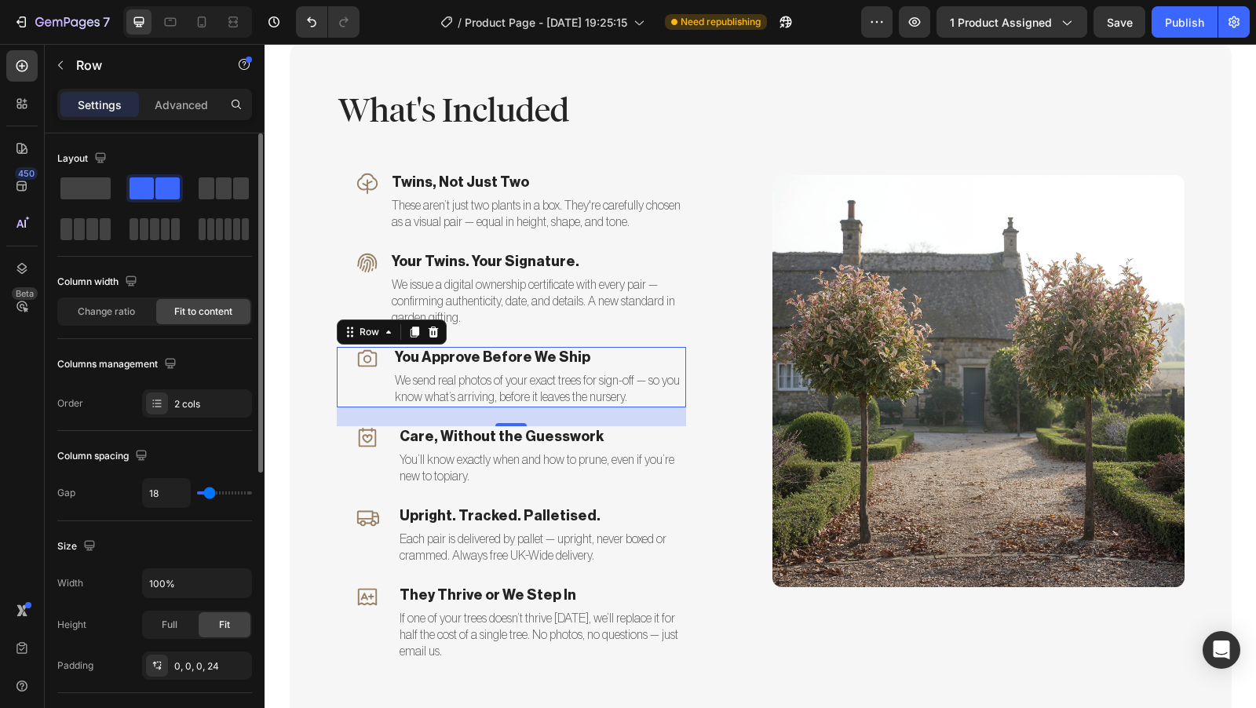
type input "17"
type input "16"
type input "15"
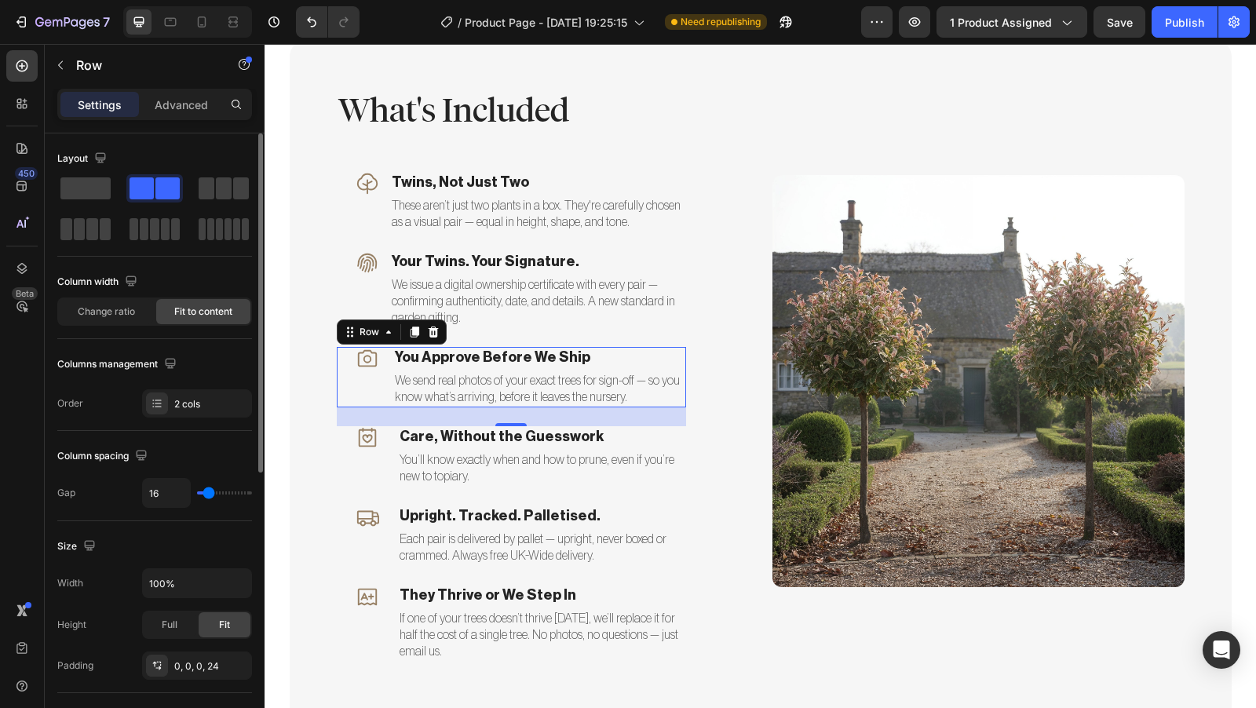
type input "15"
type input "14"
click at [208, 495] on input "range" at bounding box center [224, 493] width 55 height 3
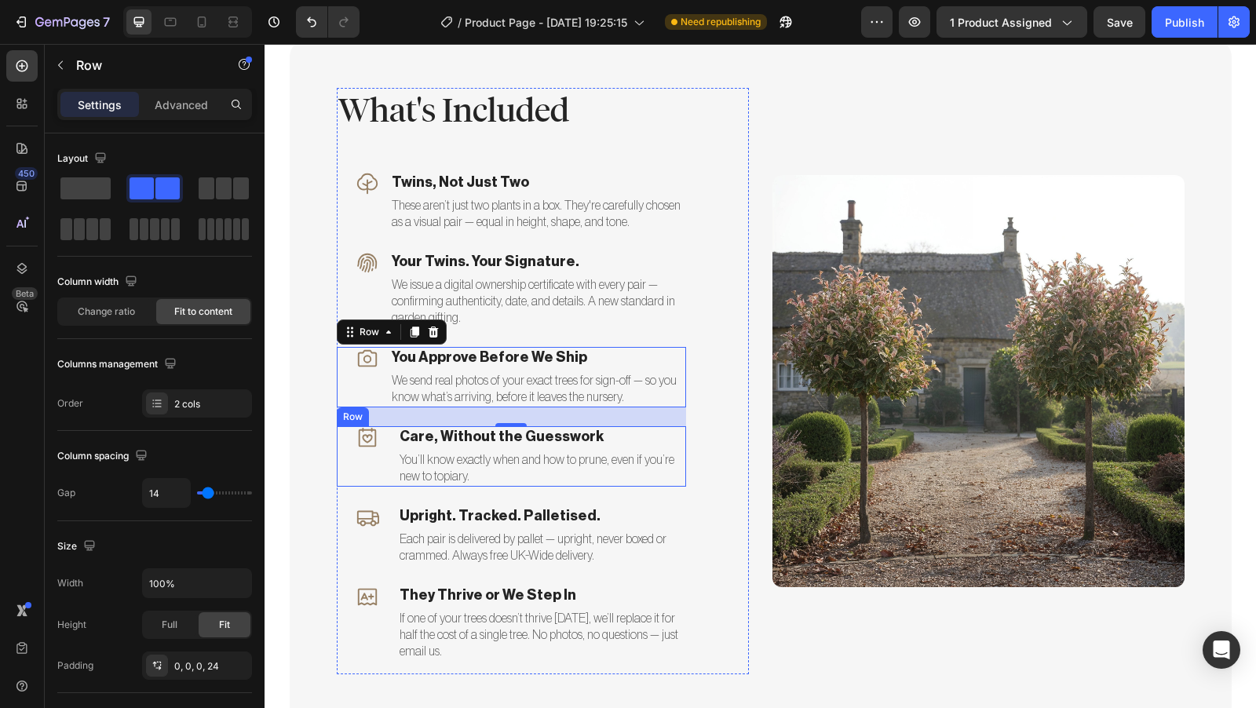
click at [386, 439] on div "Icon Care, Without the Guesswork Text block You’ll know exactly when and how to…" at bounding box center [511, 456] width 349 height 60
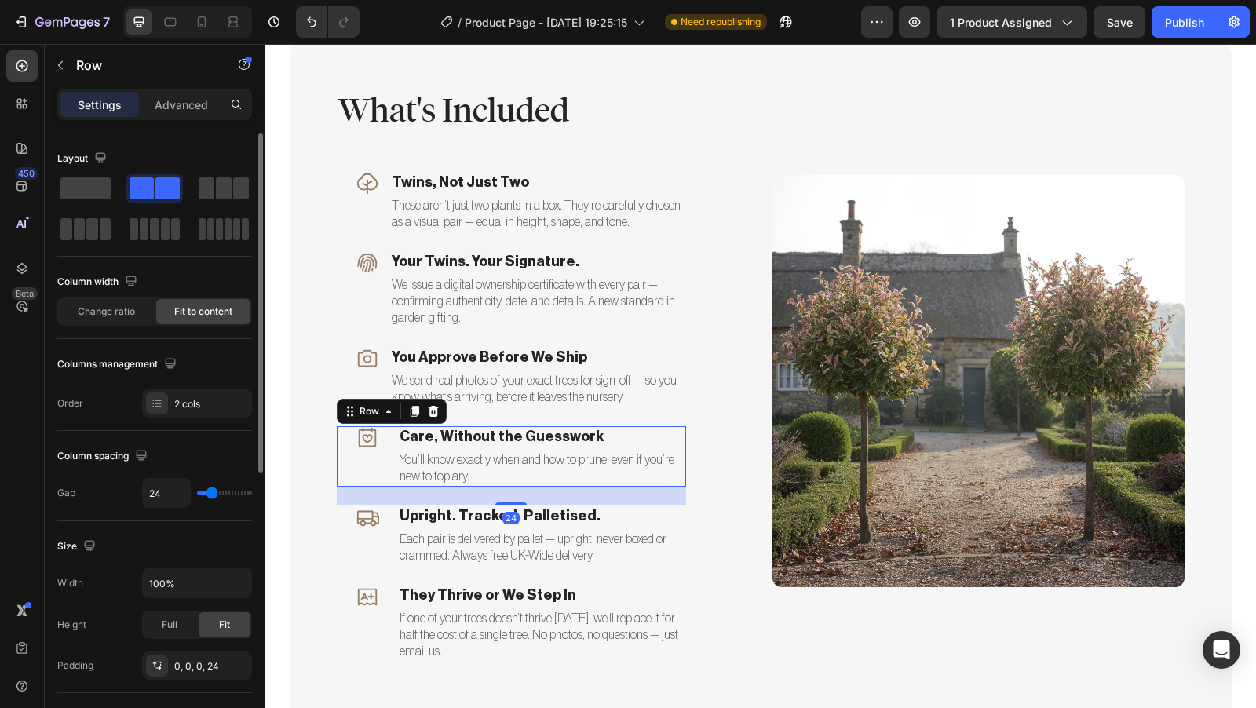
type input "12"
type input "11"
type input "12"
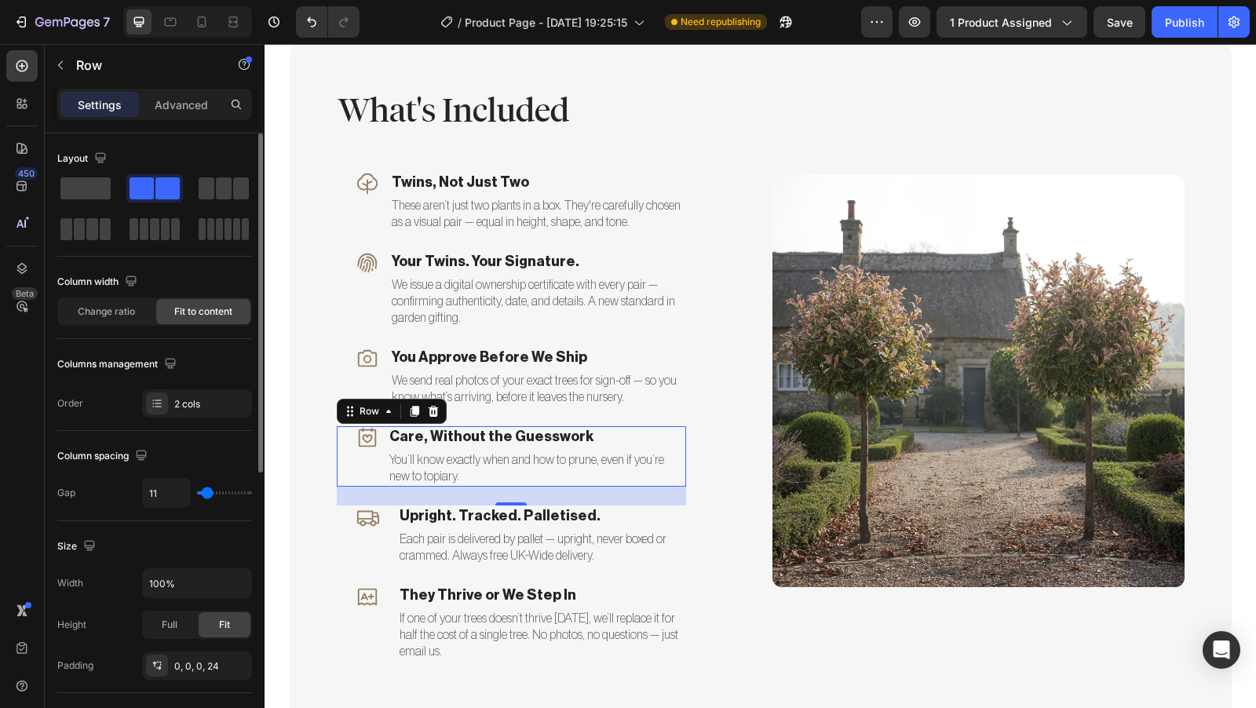
type input "12"
type input "14"
type input "15"
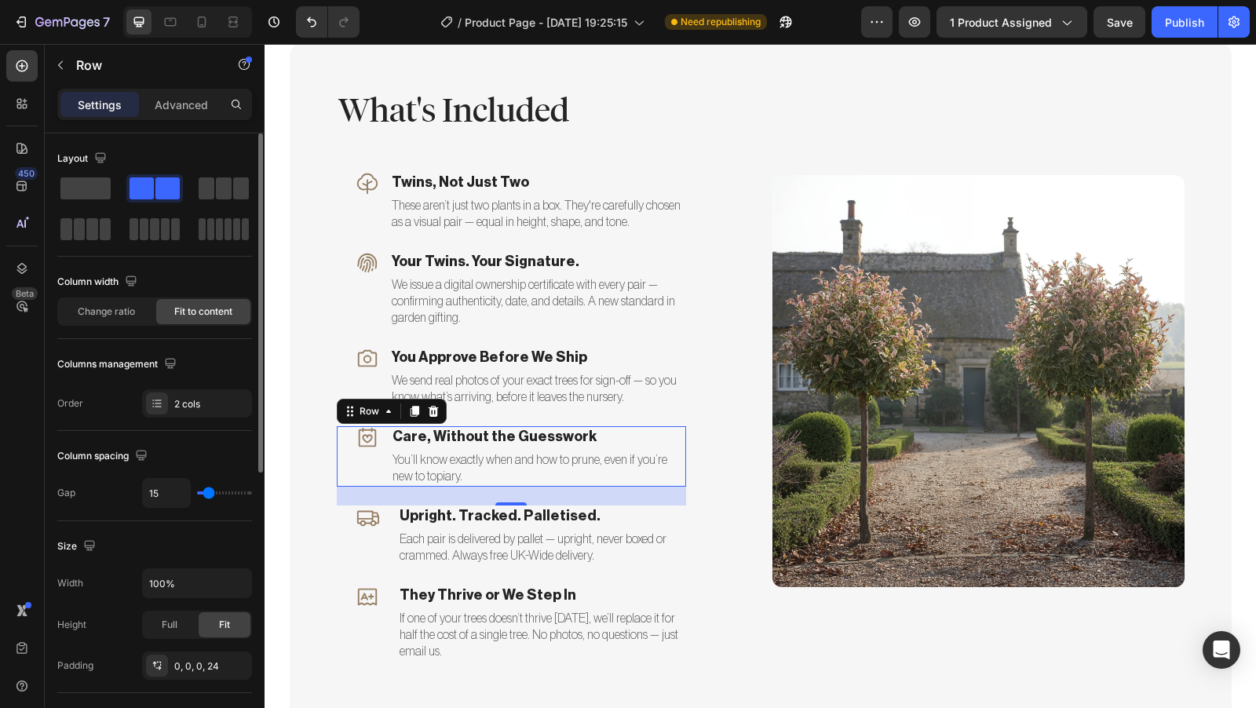
type input "14"
type input "13"
type input "14"
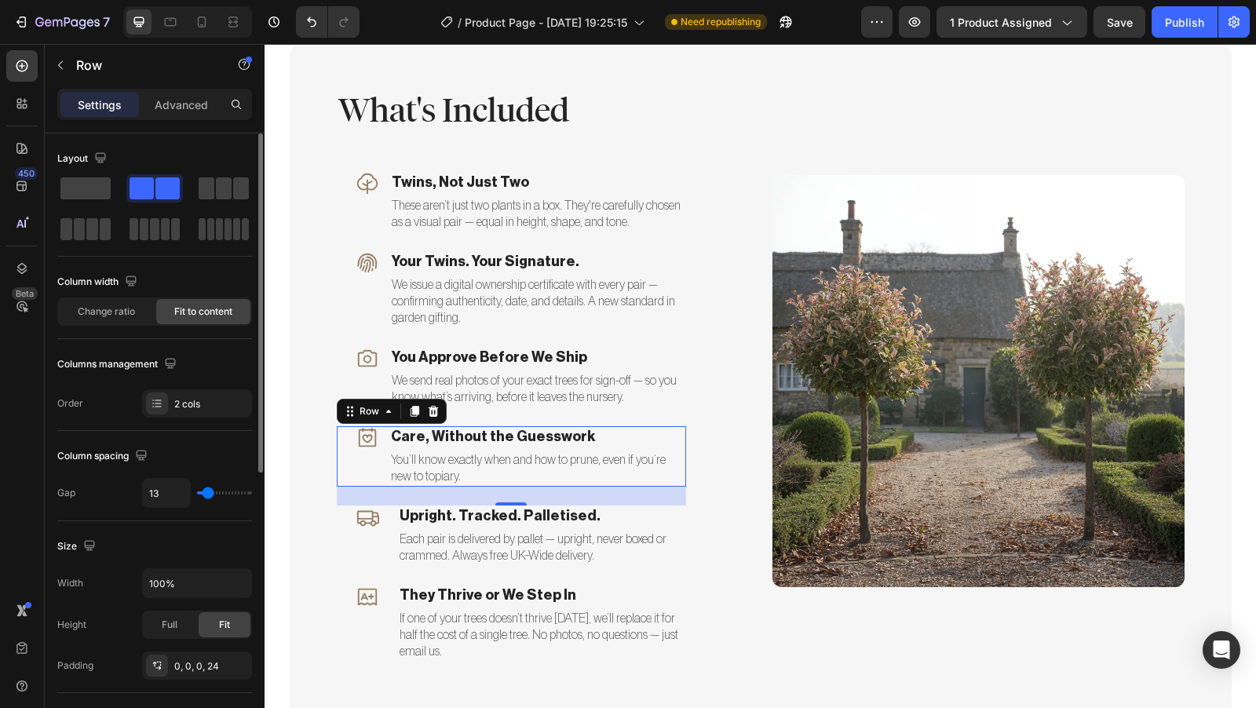
type input "14"
type input "15"
type input "14"
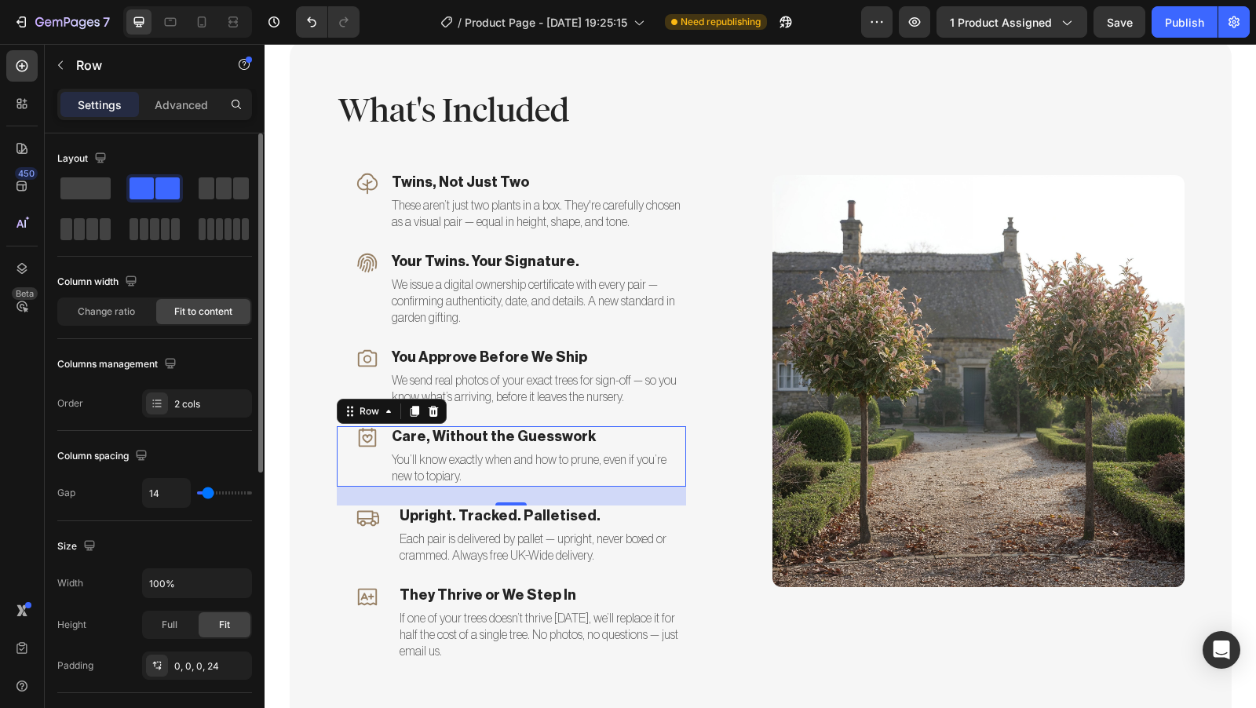
type input "13"
type input "12"
type input "13"
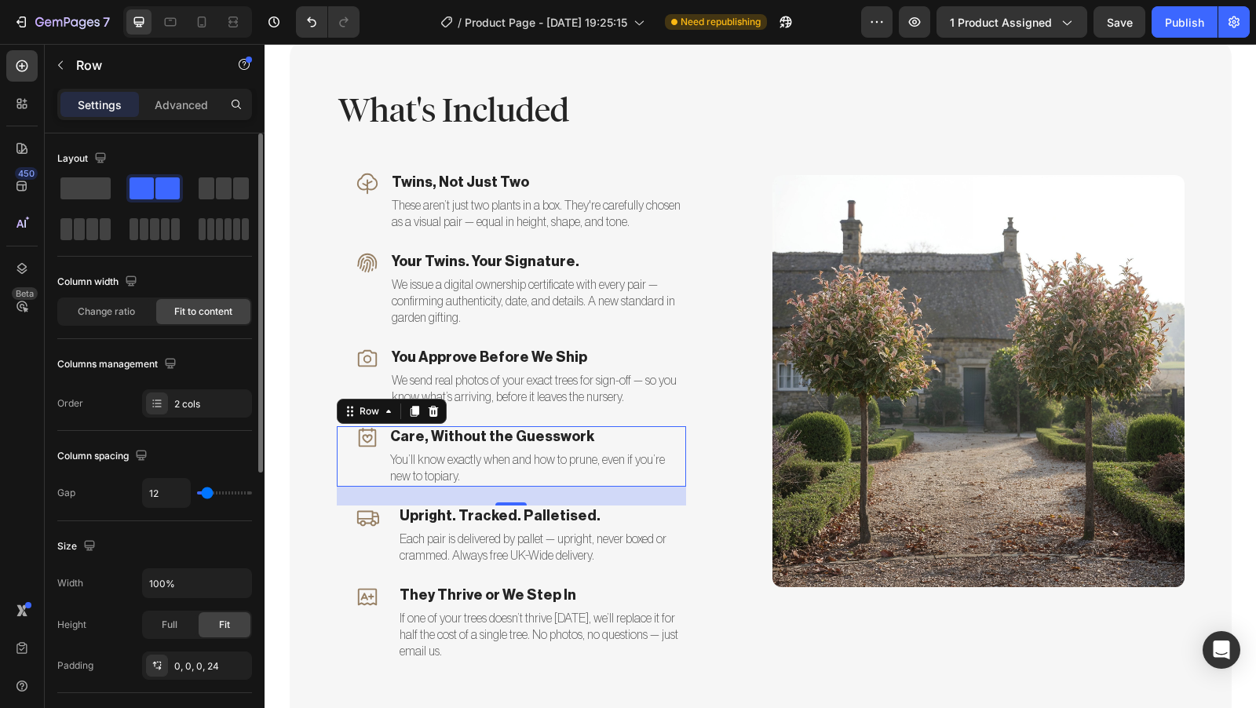
type input "13"
type input "14"
click at [208, 493] on input "range" at bounding box center [224, 493] width 55 height 3
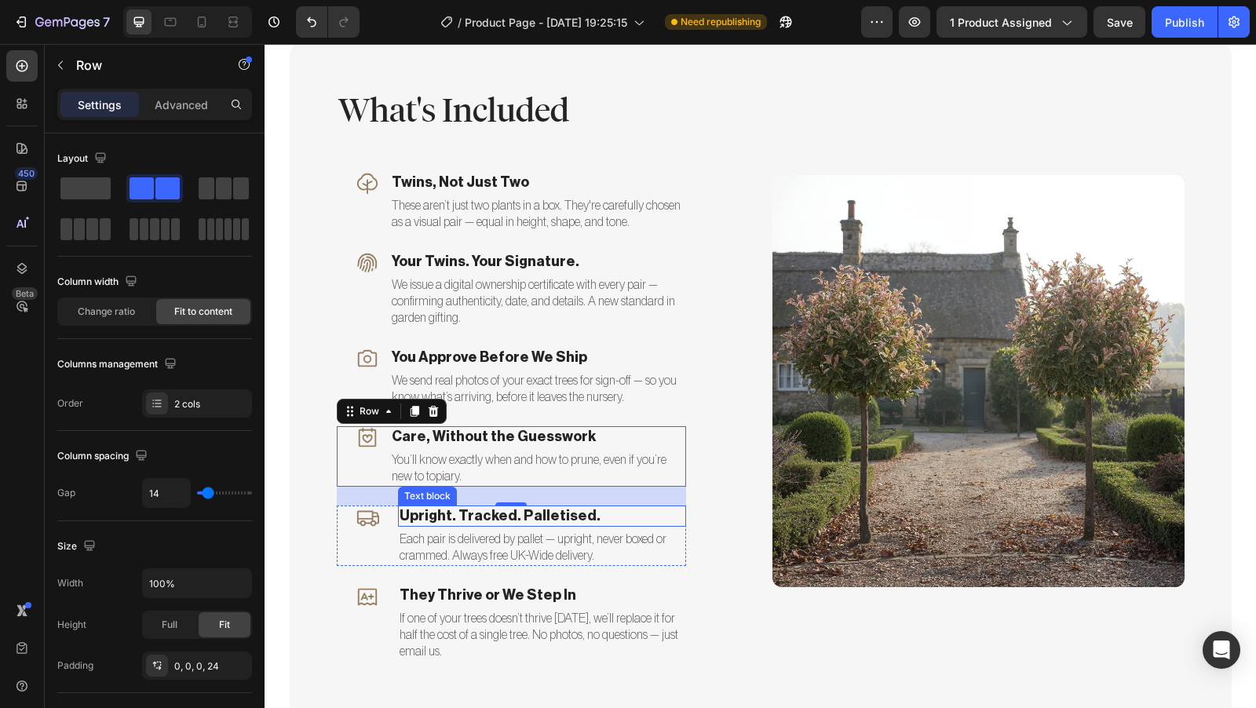
click at [398, 519] on div "Upright. Tracked. Palletised." at bounding box center [542, 516] width 288 height 21
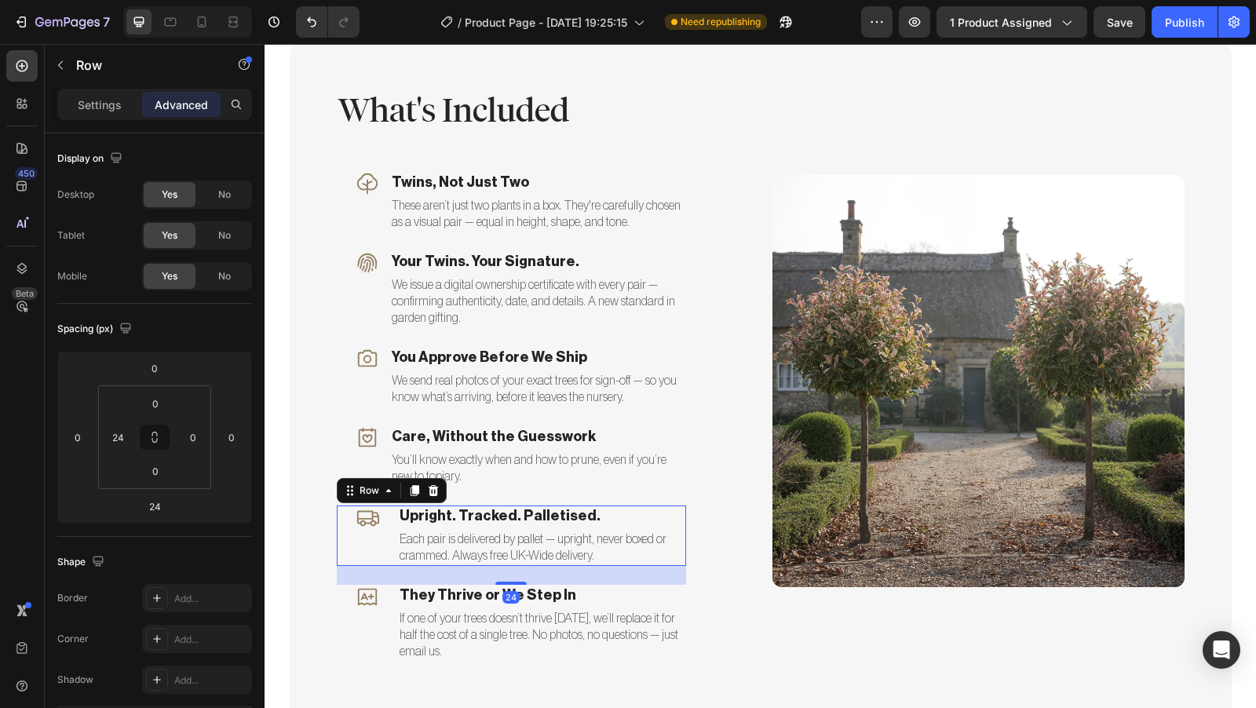
click at [382, 520] on div "Icon Upright. Tracked. Palletised. Text block Each pair is delivered by pallet …" at bounding box center [511, 536] width 349 height 60
click at [383, 516] on div "Icon Upright. Tracked. Palletised. Text block Each pair is delivered by pallet …" at bounding box center [511, 536] width 349 height 60
click at [116, 112] on p "Settings" at bounding box center [100, 105] width 44 height 16
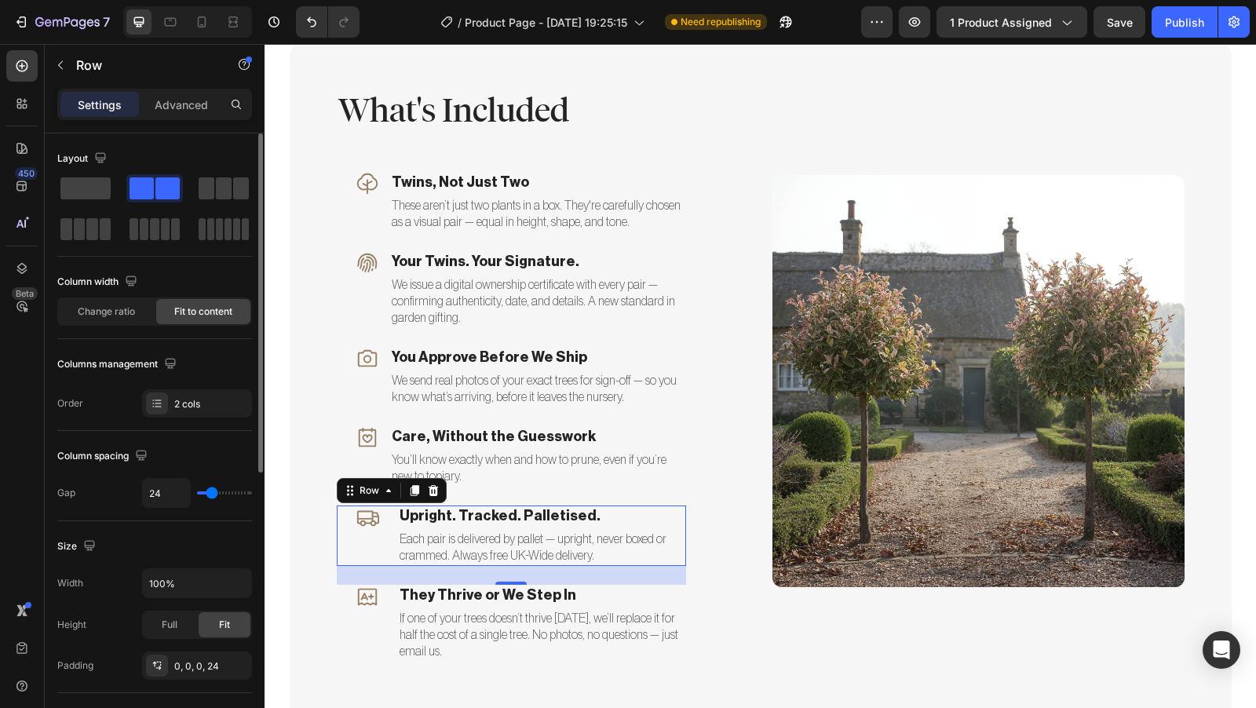
type input "20"
type input "19"
type input "18"
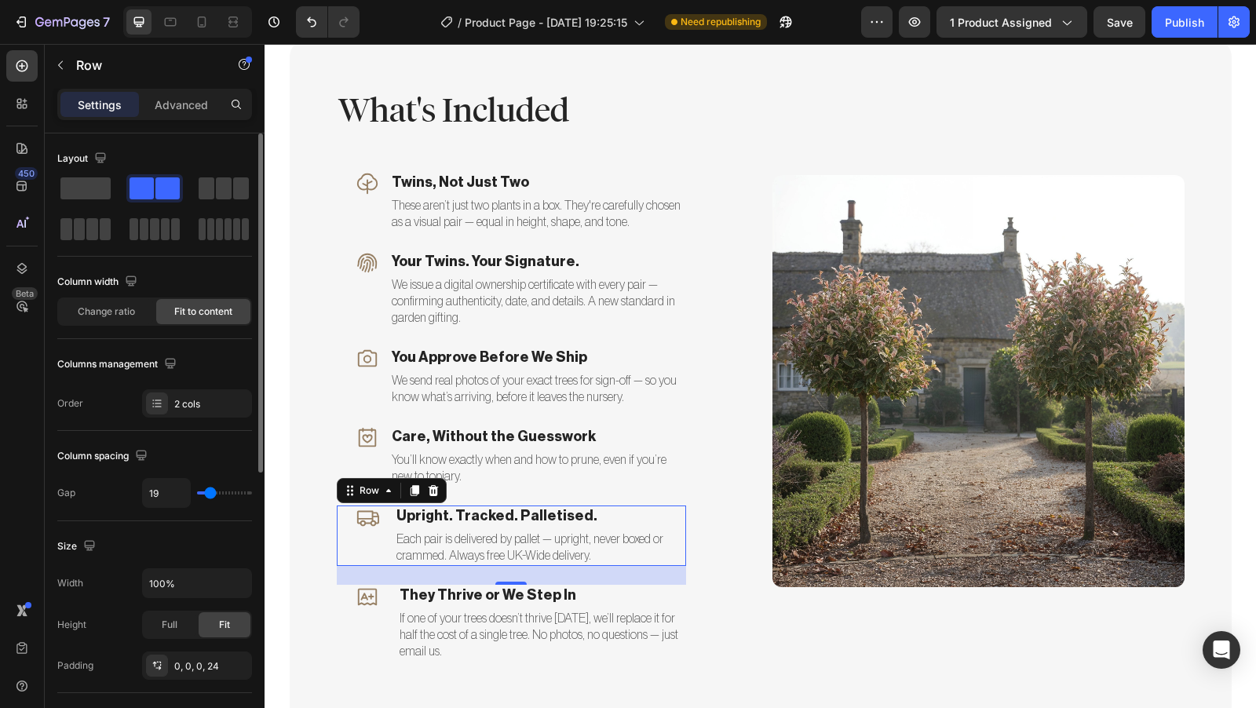
type input "18"
type input "17"
type input "16"
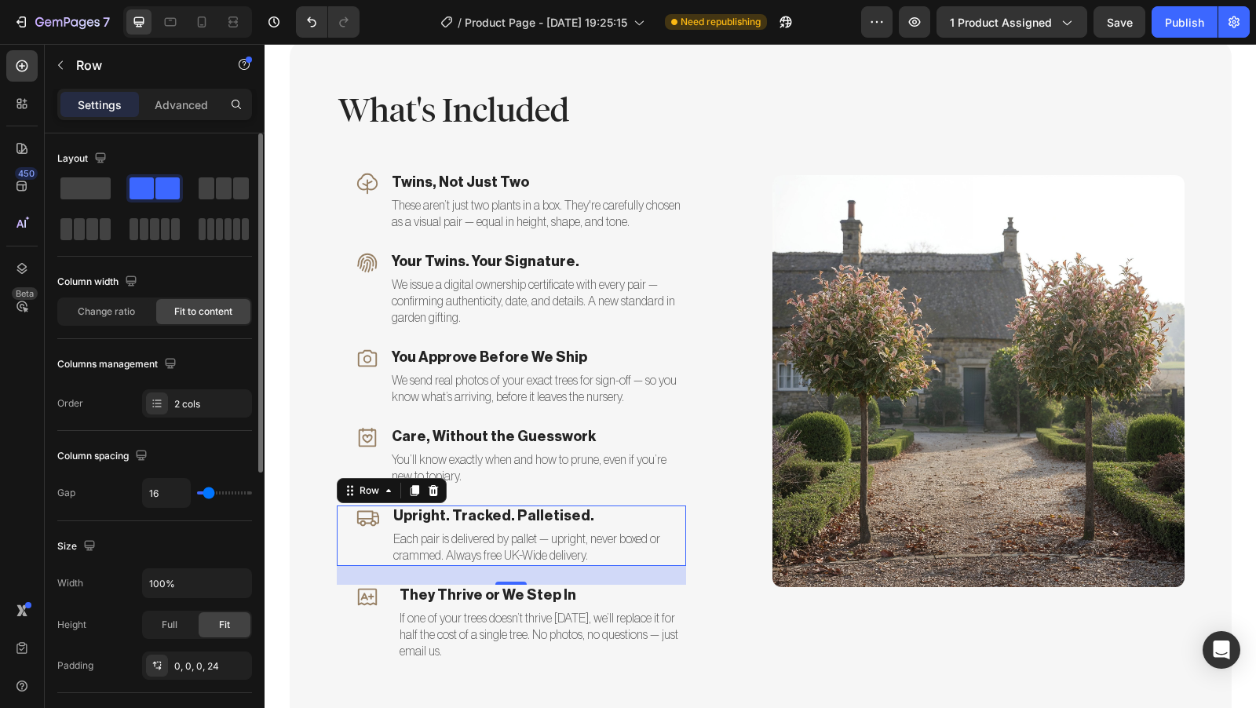
type input "15"
type input "14"
click at [208, 495] on input "range" at bounding box center [224, 493] width 55 height 3
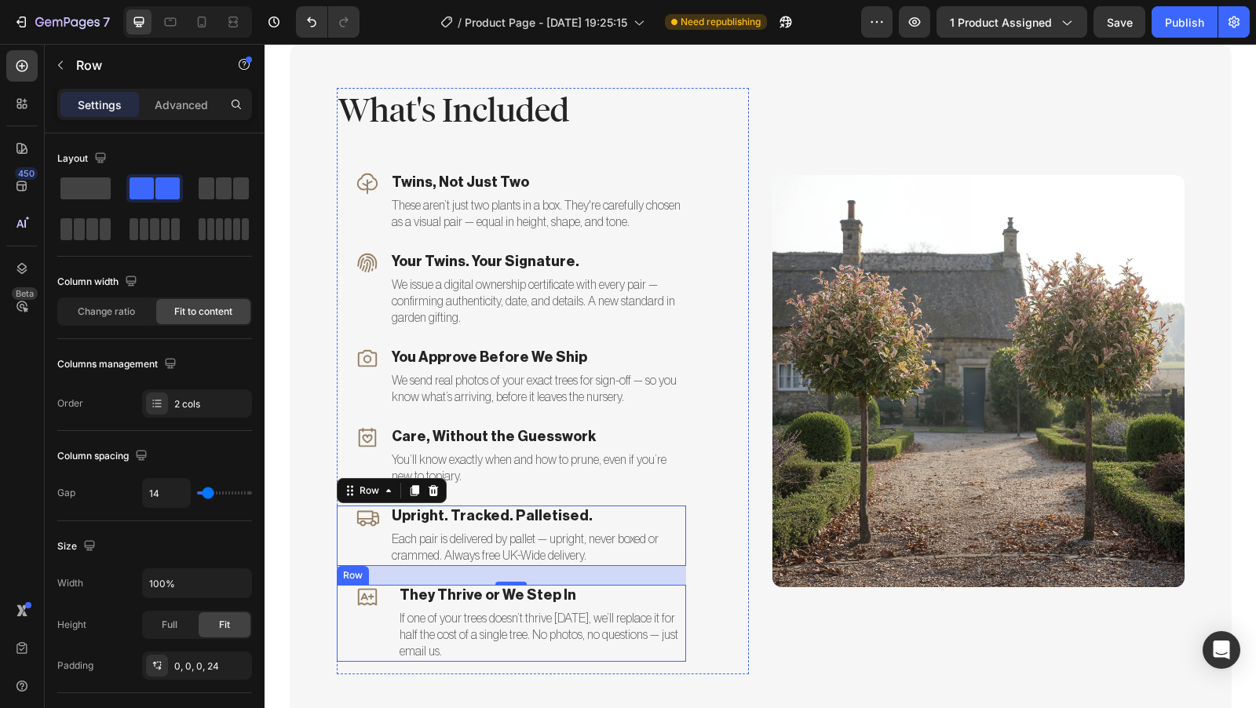
click at [382, 598] on div "Icon They Thrive or We Step In Text block If one of your trees doesn’t thrive […" at bounding box center [511, 623] width 349 height 77
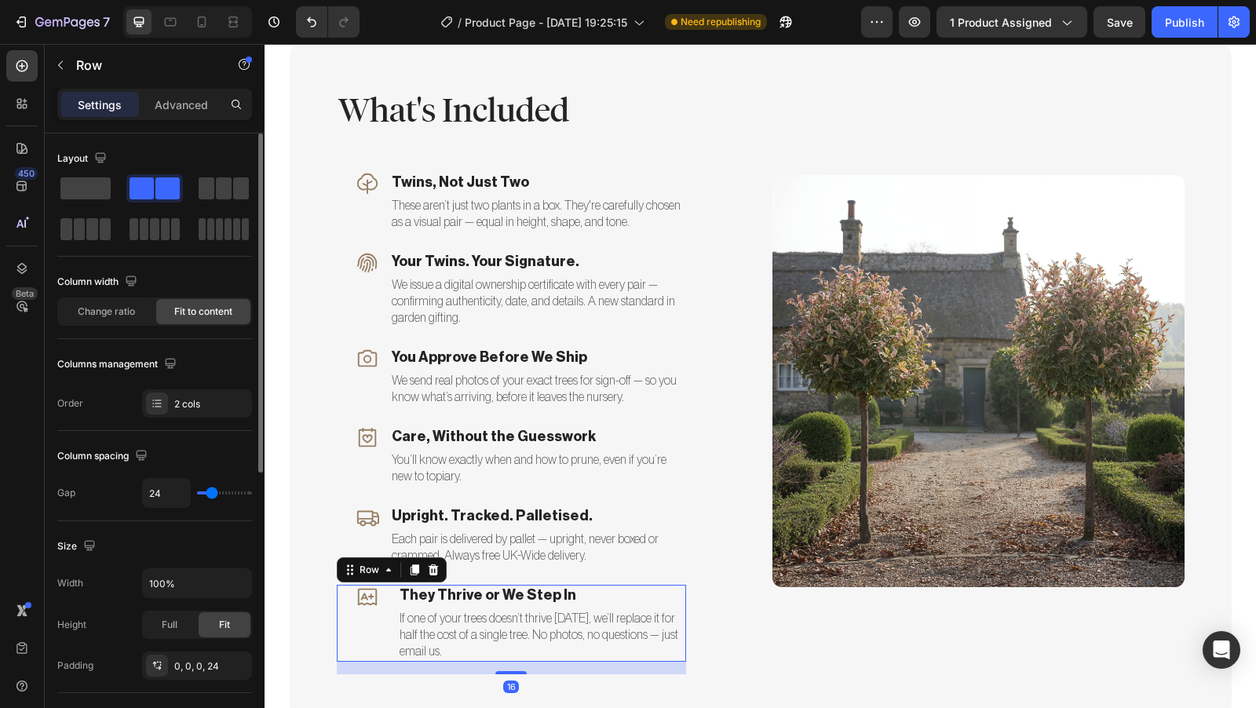
type input "27"
type input "26"
type input "25"
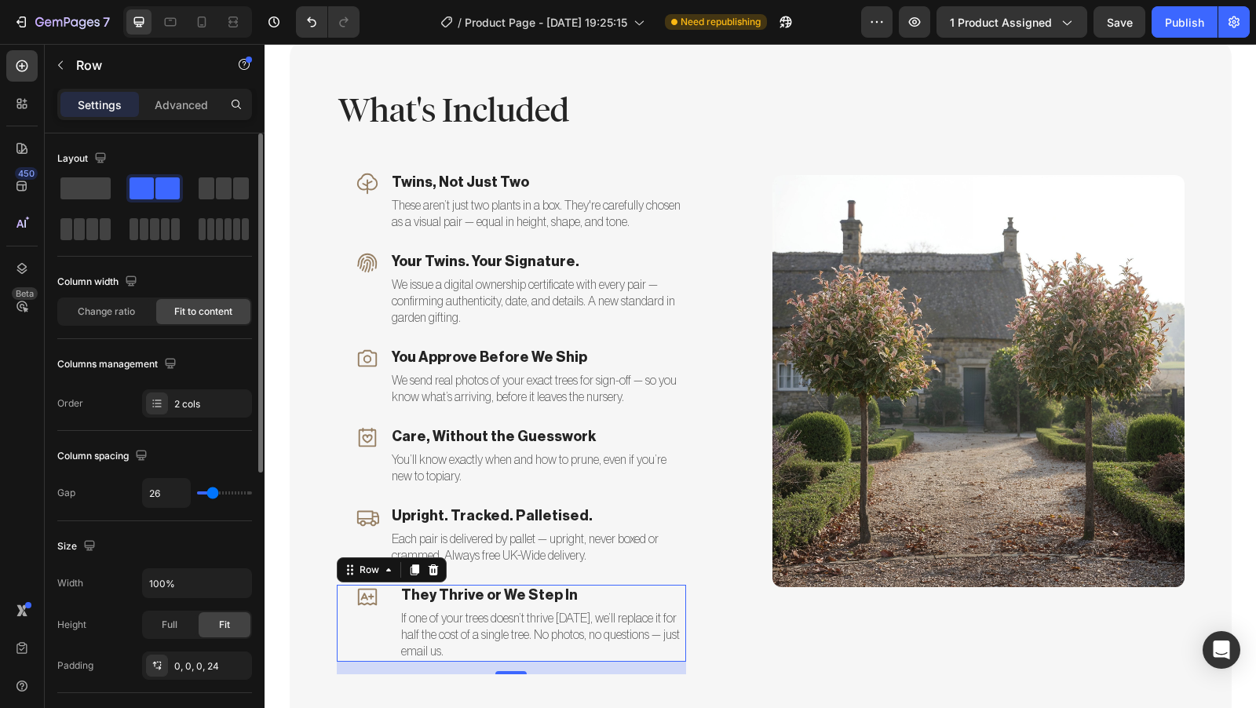
type input "25"
type input "24"
type input "23"
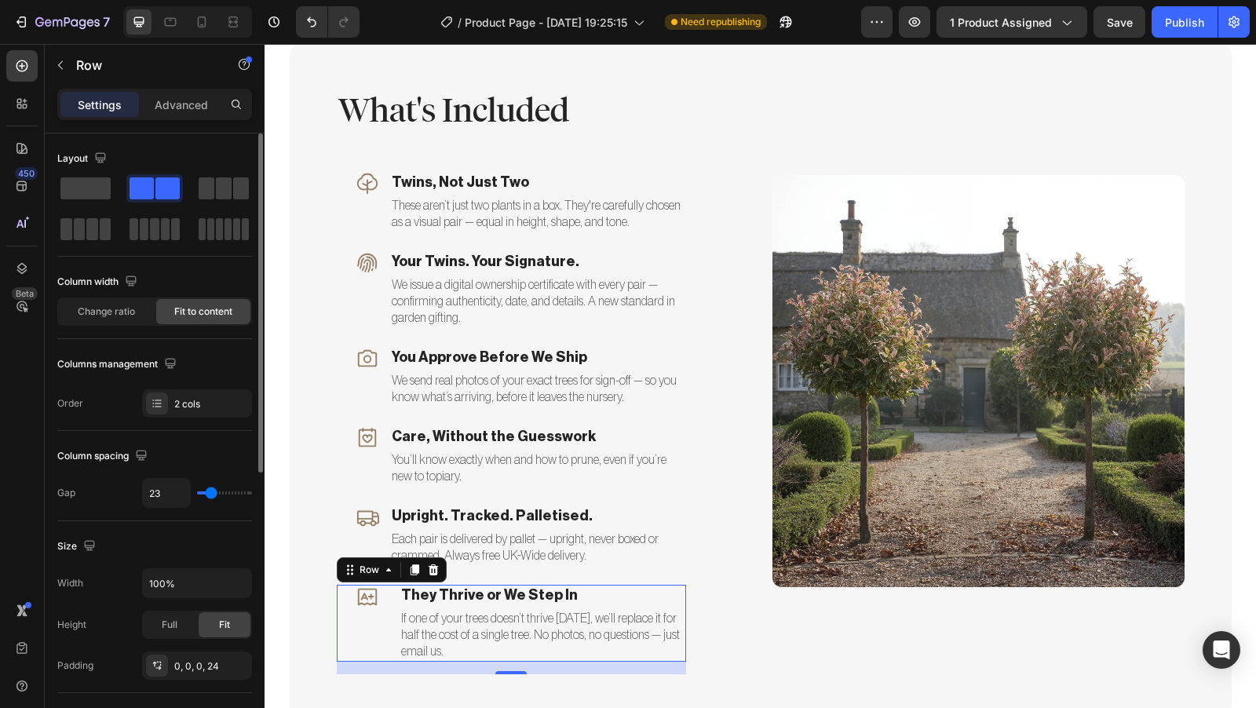
type input "22"
type input "21"
type input "20"
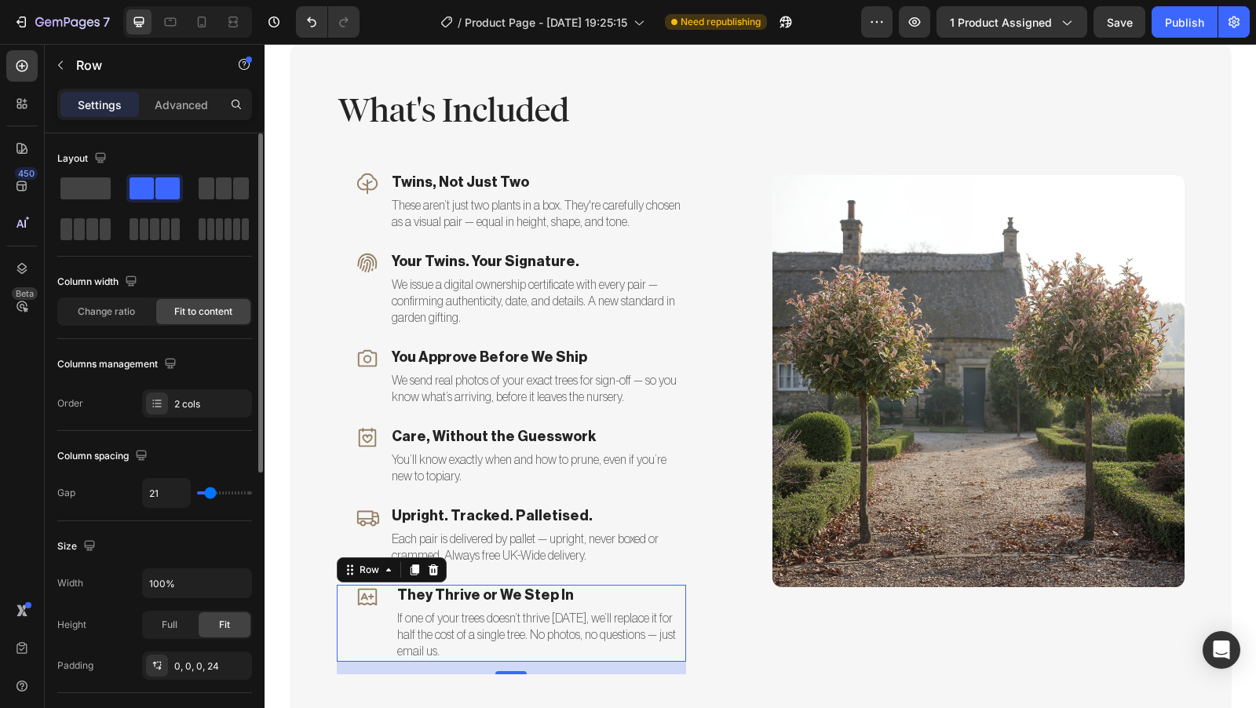
type input "20"
type input "19"
type input "18"
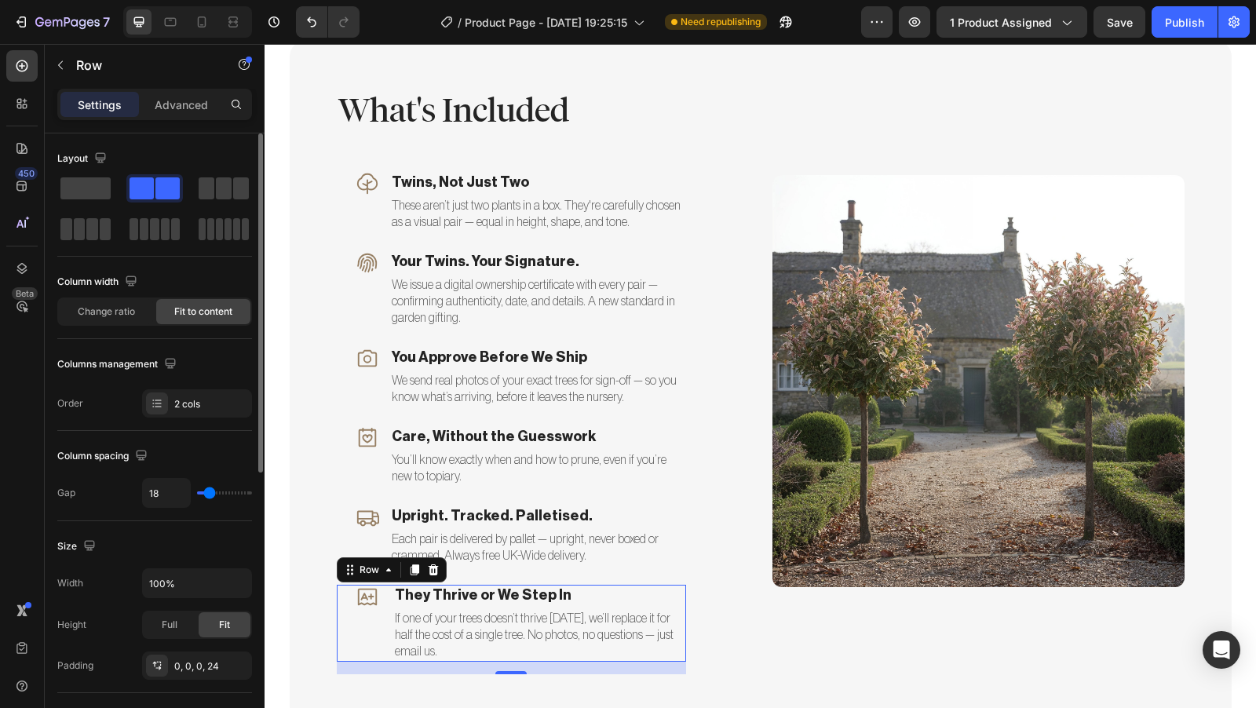
type input "16"
type input "15"
type input "14"
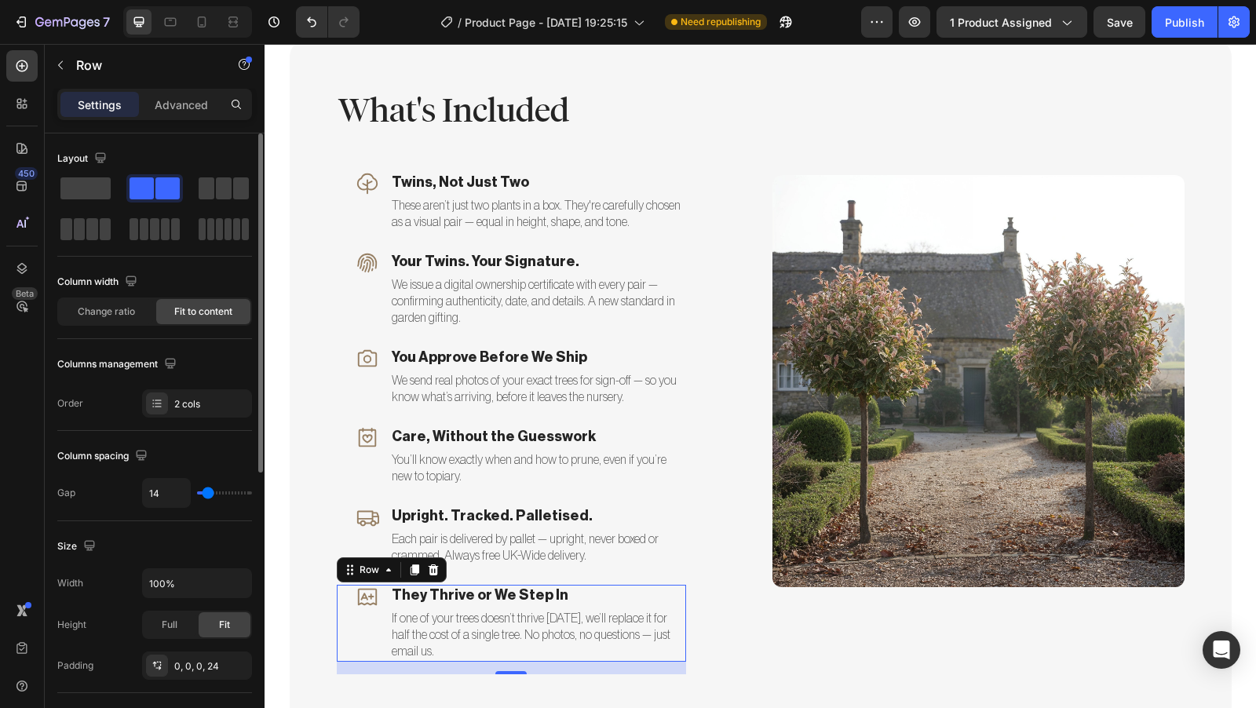
type input "14"
click at [208, 492] on input "range" at bounding box center [224, 493] width 55 height 3
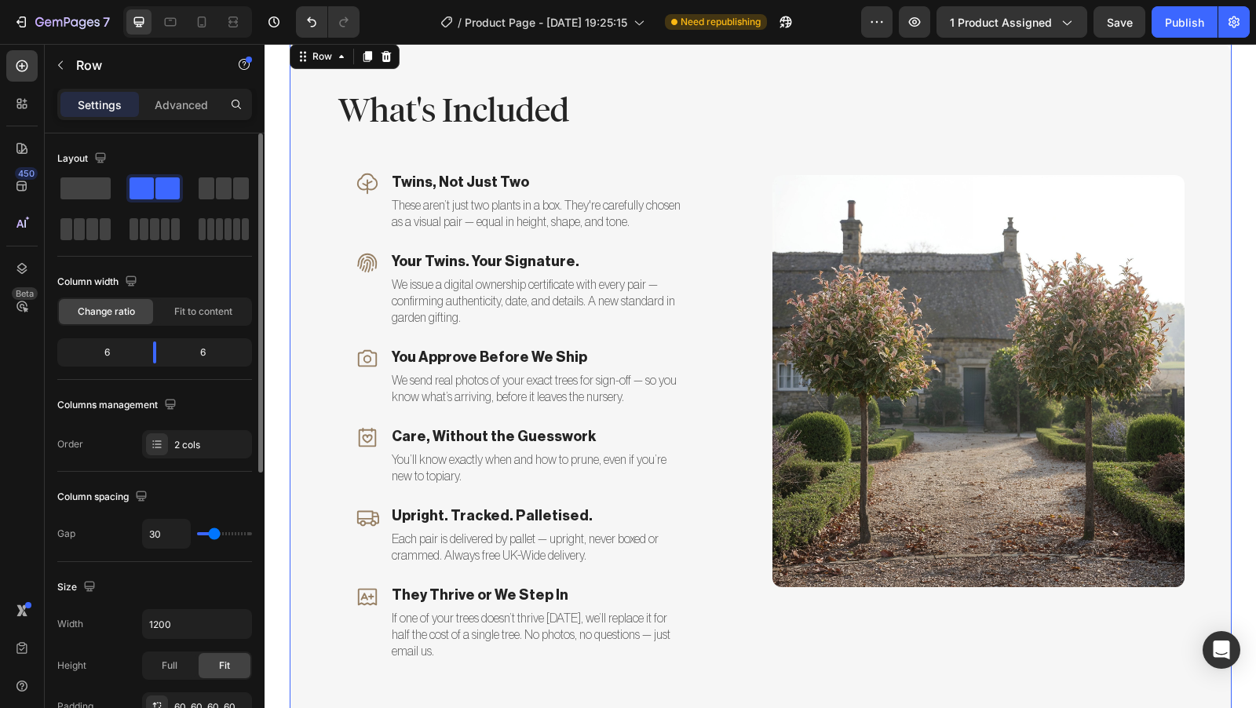
click at [321, 422] on div "What's Included Heading Icon Twins, Not Just Two Text block These aren’t just t…" at bounding box center [761, 381] width 942 height 680
click at [507, 189] on p "Twins, Not Just Two" at bounding box center [538, 183] width 293 height 18
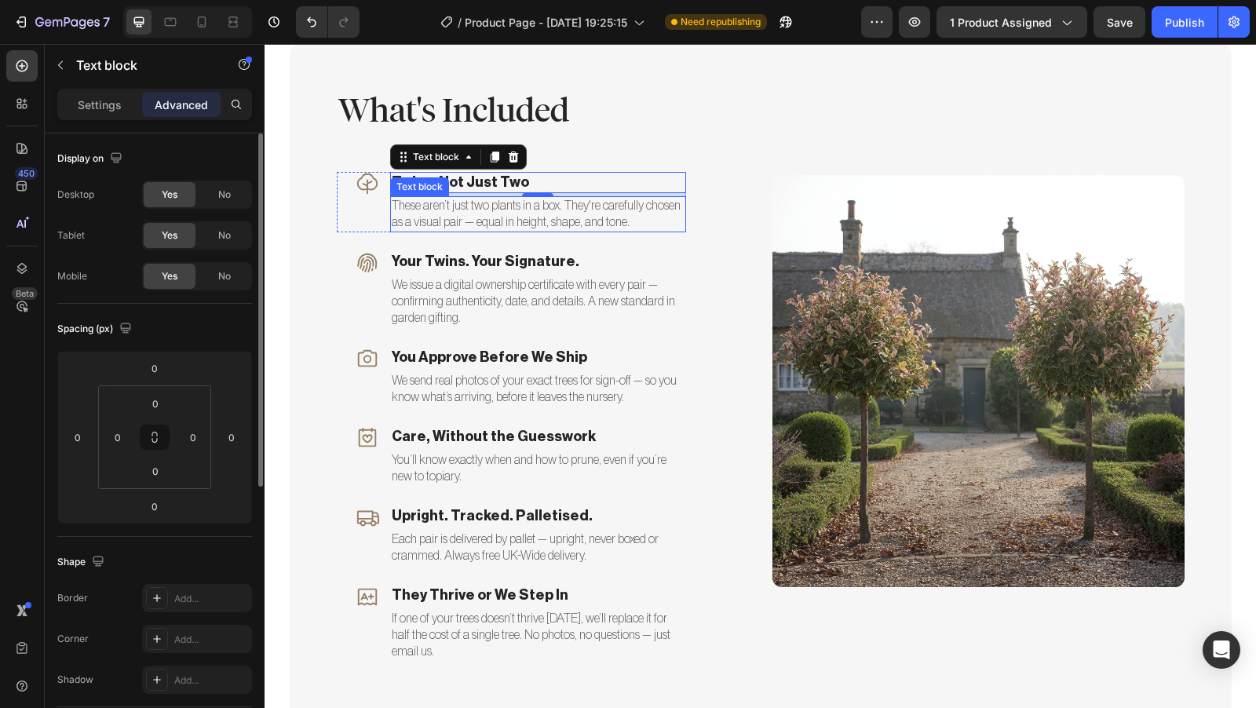
click at [441, 222] on p "These aren’t just two plants in a box. They're carefully chosen as a visual pai…" at bounding box center [538, 214] width 293 height 33
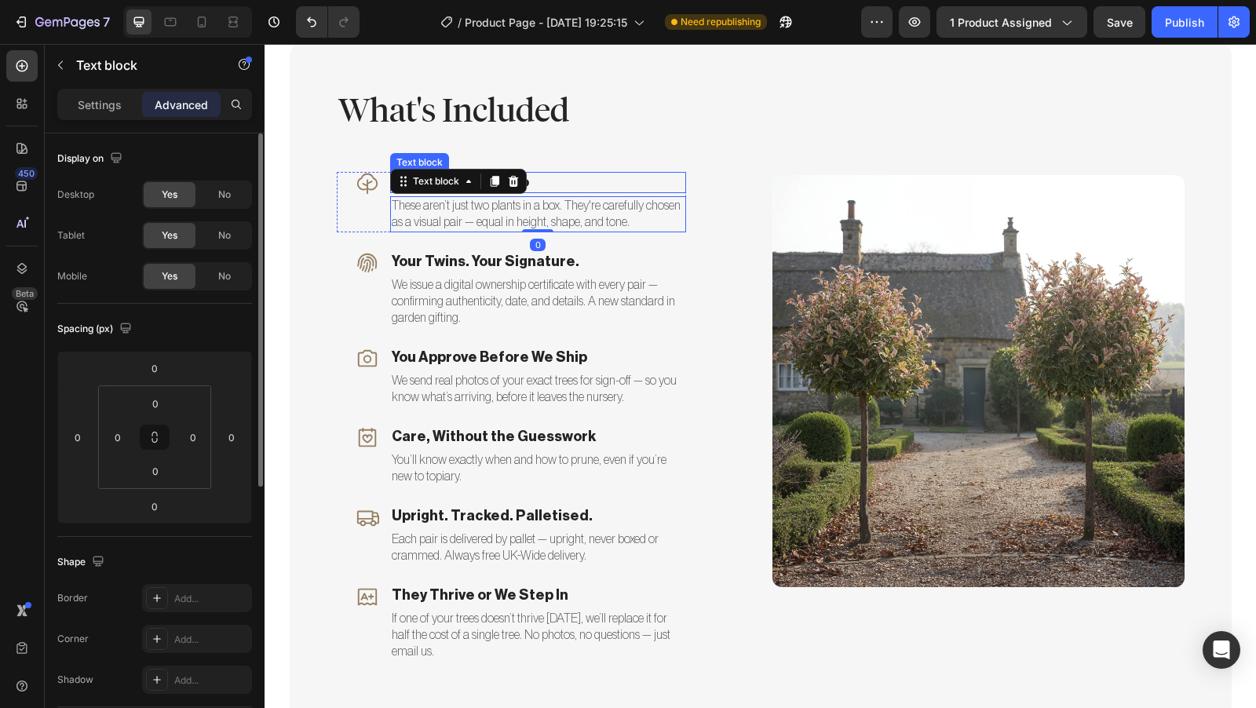
click at [573, 185] on p "Twins, Not Just Two" at bounding box center [538, 183] width 293 height 18
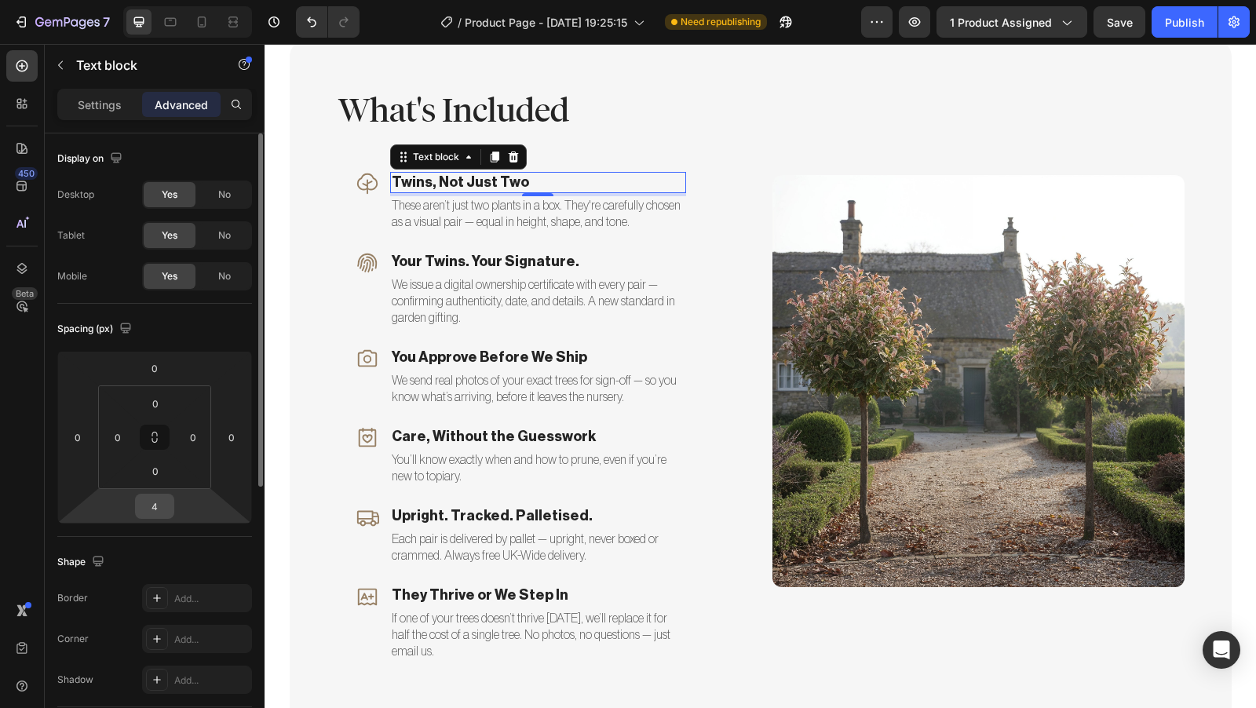
click at [162, 506] on input "4" at bounding box center [154, 507] width 31 height 24
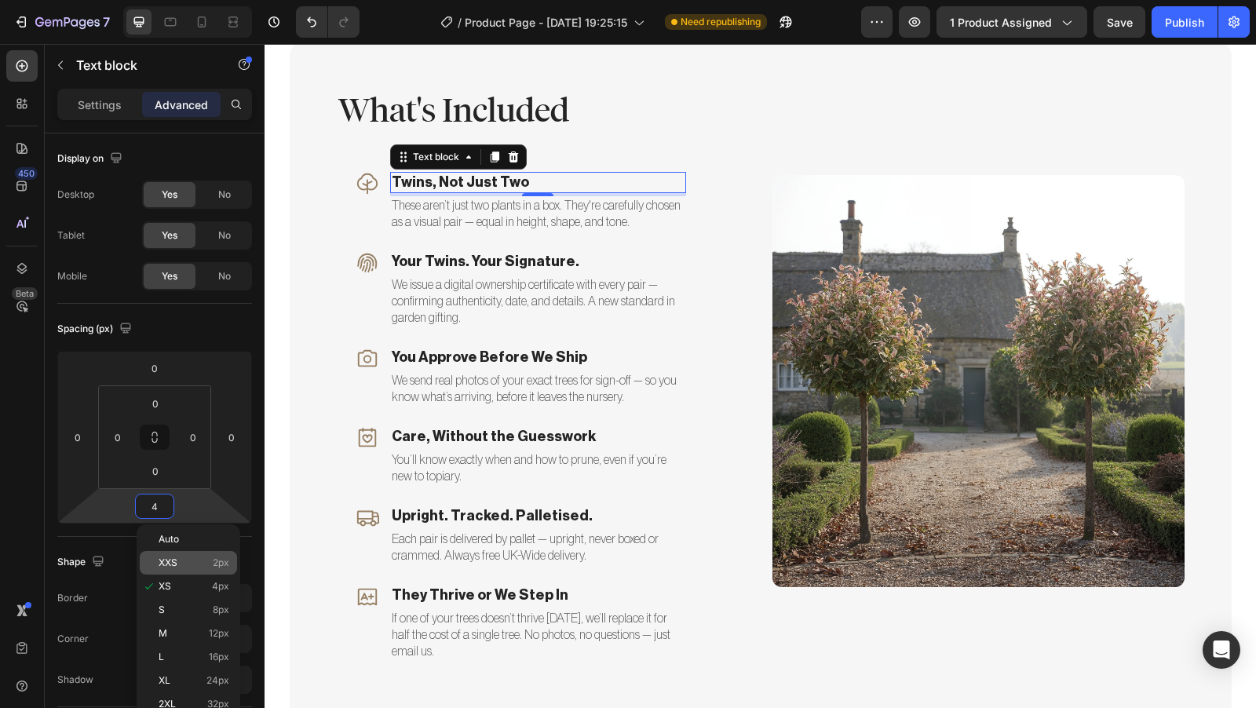
click at [193, 564] on p "XXS 2px" at bounding box center [194, 563] width 71 height 11
type input "2"
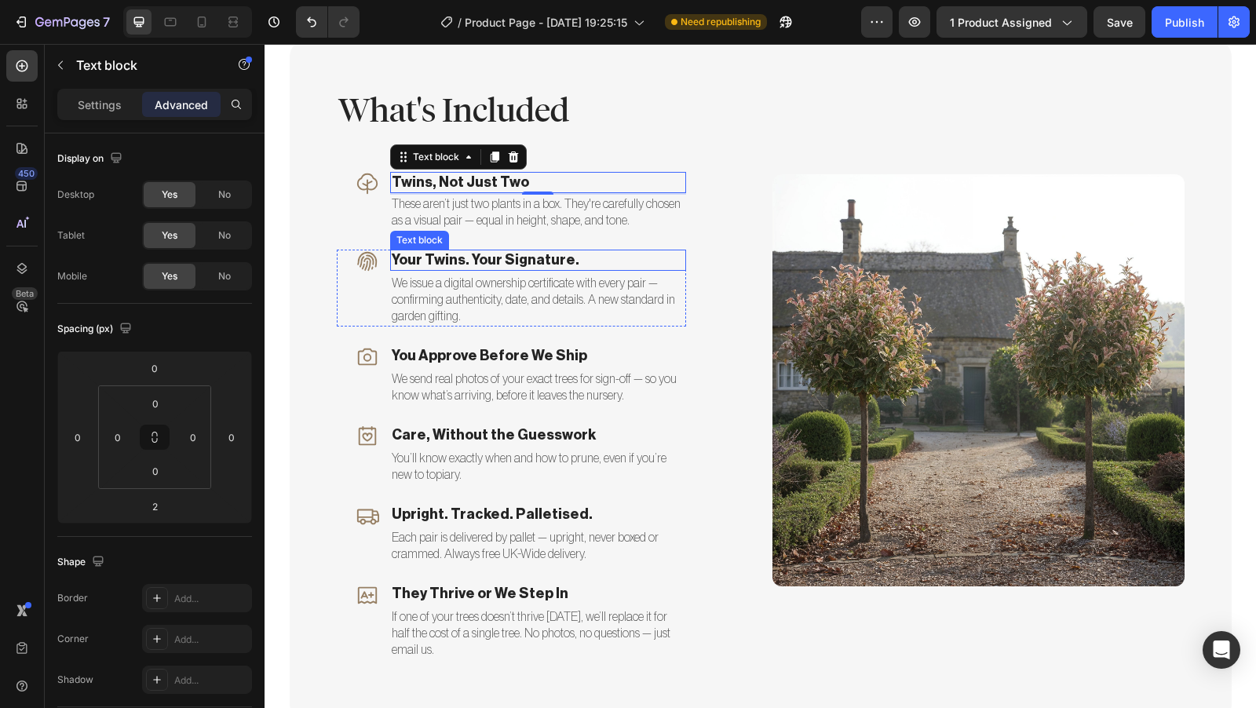
click at [478, 267] on p "Your Twins. Your Signature." at bounding box center [538, 260] width 293 height 18
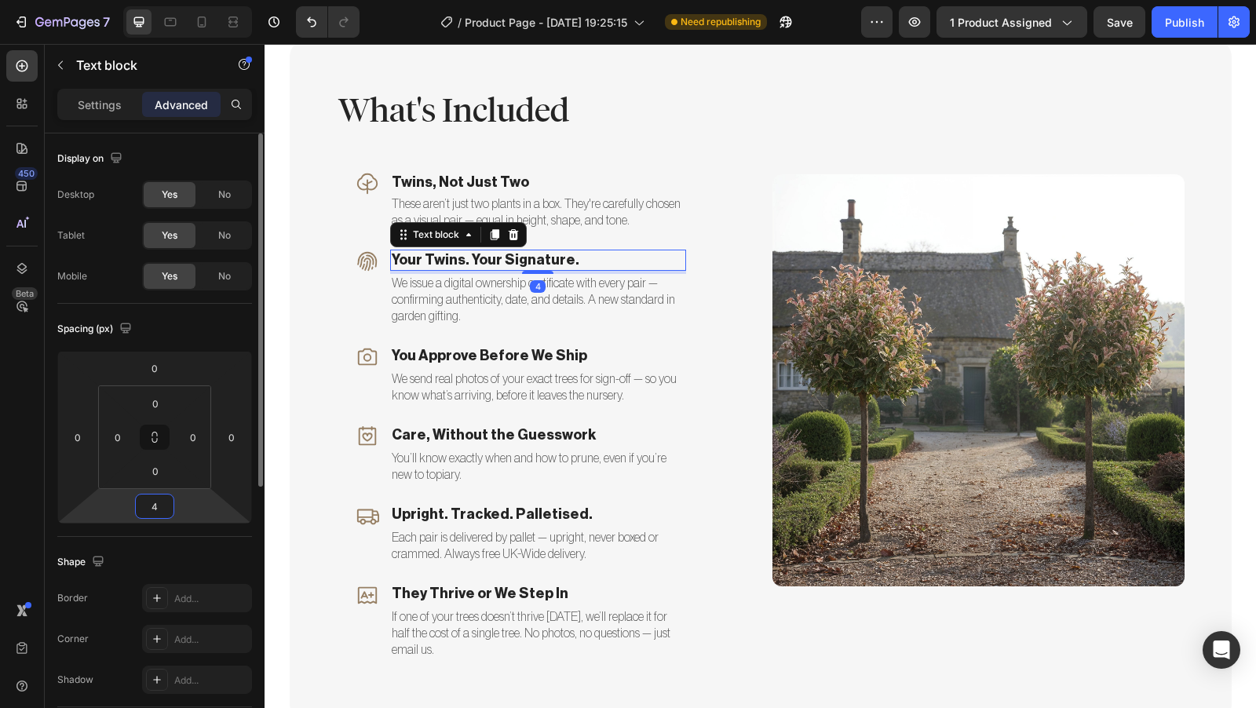
click at [165, 506] on input "4" at bounding box center [154, 507] width 31 height 24
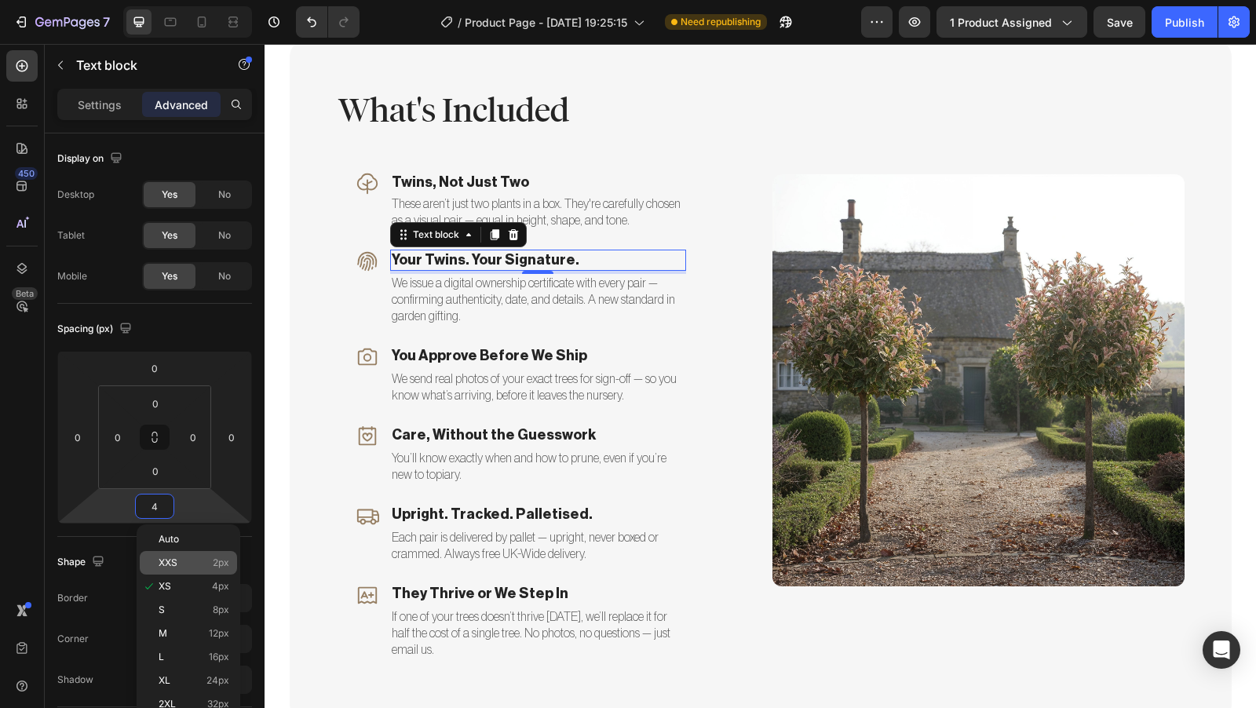
click at [182, 564] on p "XXS 2px" at bounding box center [194, 563] width 71 height 11
type input "2"
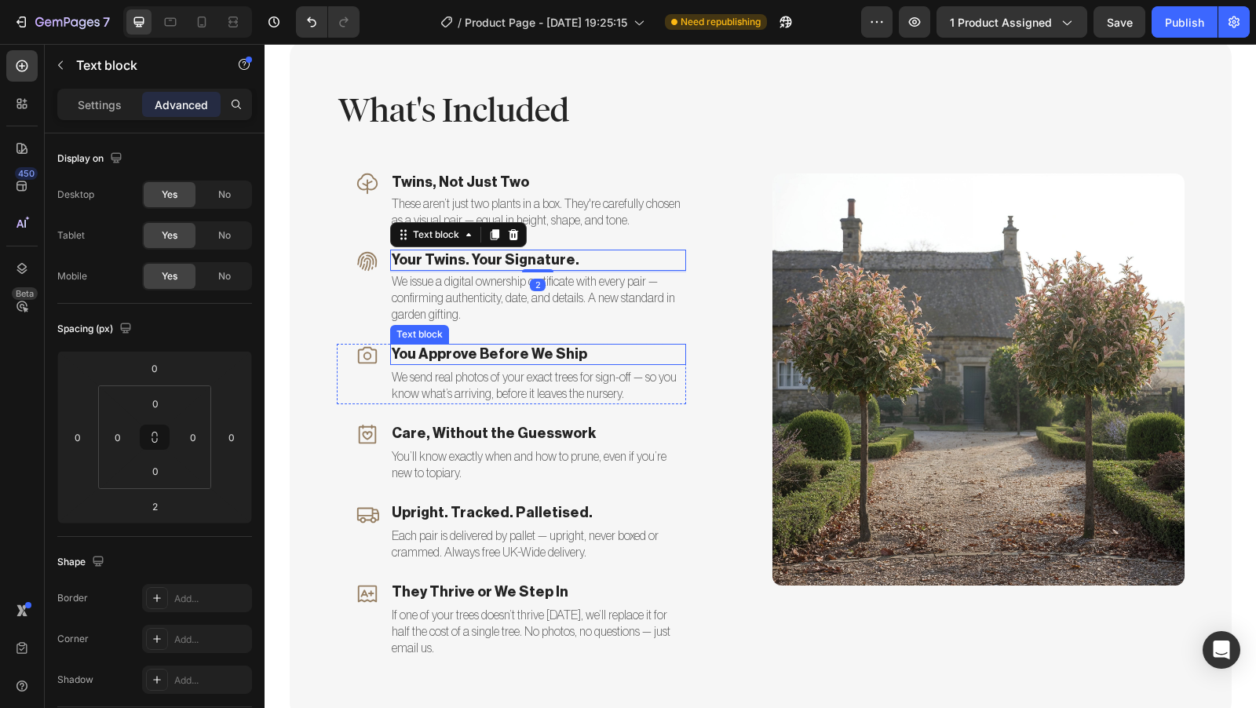
click at [465, 355] on p "You Approve Before We Ship" at bounding box center [538, 354] width 293 height 18
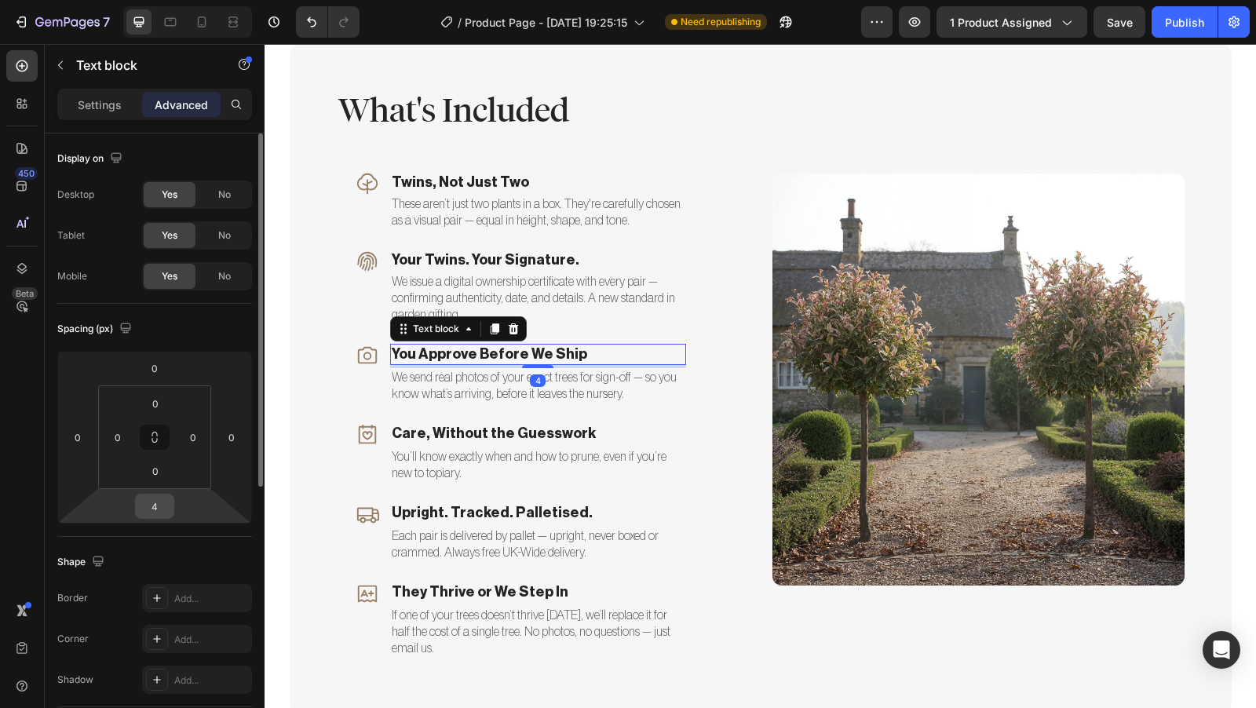
click at [158, 506] on input "4" at bounding box center [154, 507] width 31 height 24
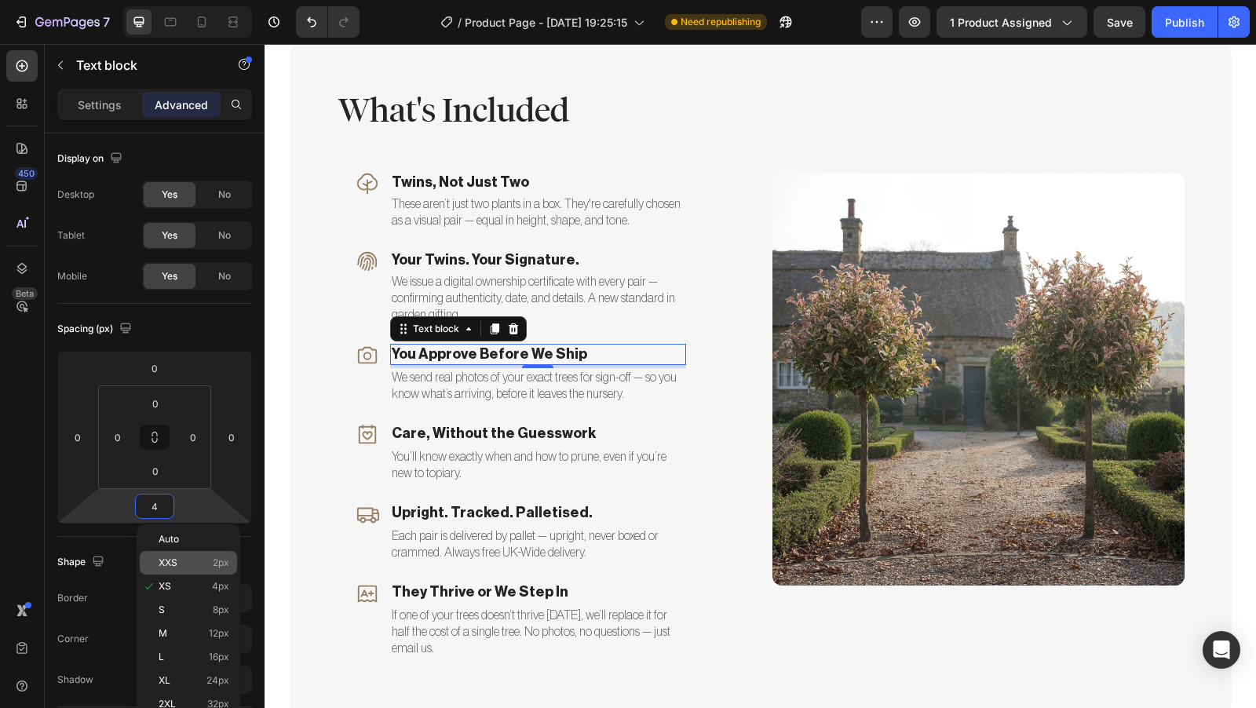
click at [184, 568] on div "XXS 2px" at bounding box center [188, 563] width 97 height 24
type input "2"
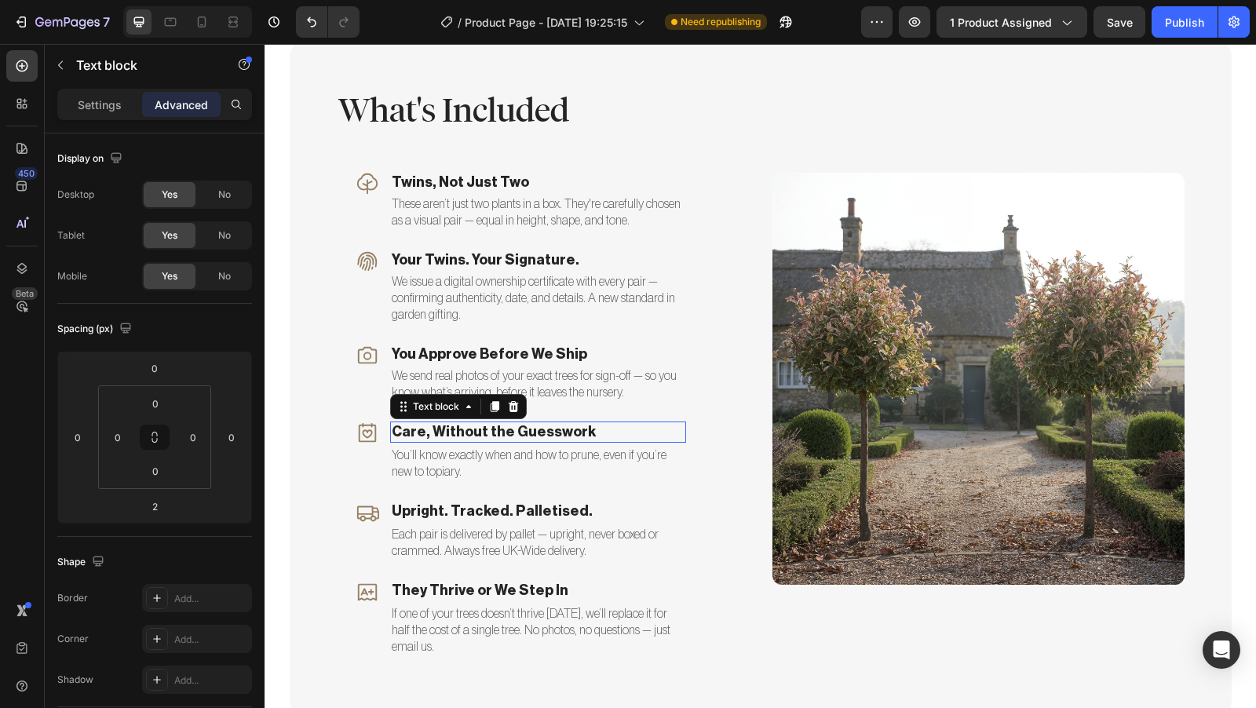
click at [460, 437] on p "Care, Without the Guesswork" at bounding box center [538, 432] width 293 height 18
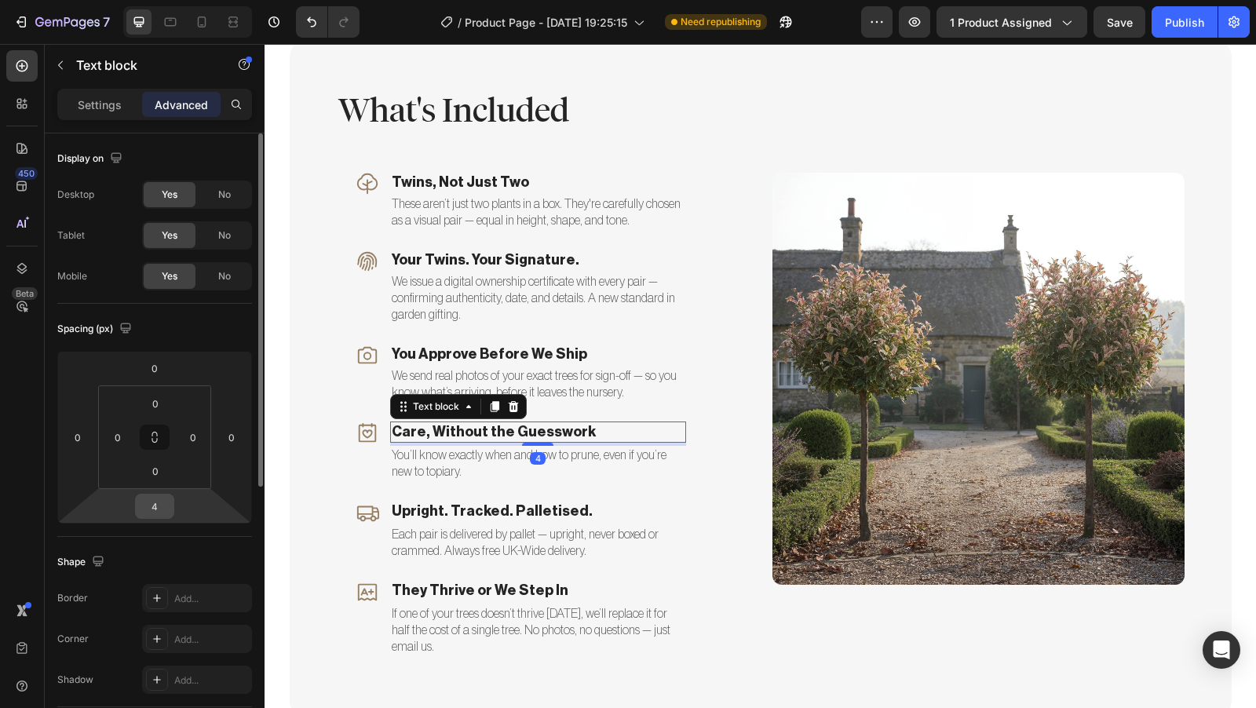
click at [159, 503] on input "4" at bounding box center [154, 507] width 31 height 24
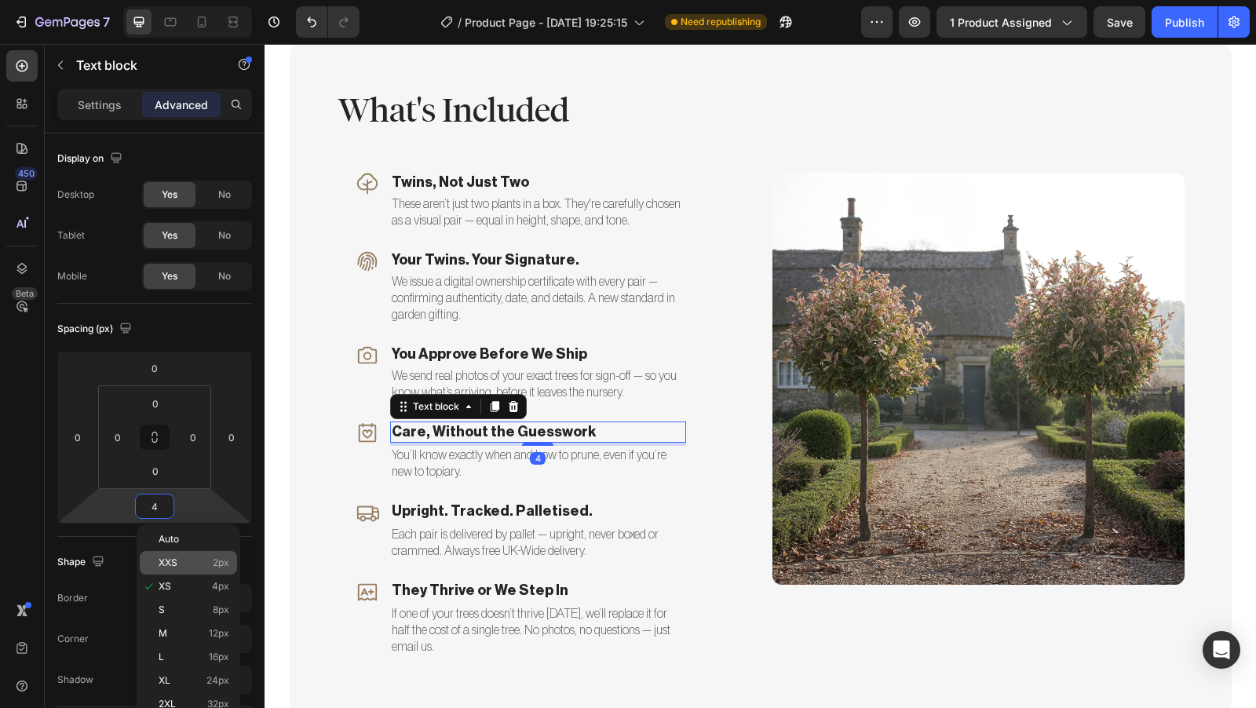
click at [181, 559] on p "XXS 2px" at bounding box center [194, 563] width 71 height 11
type input "2"
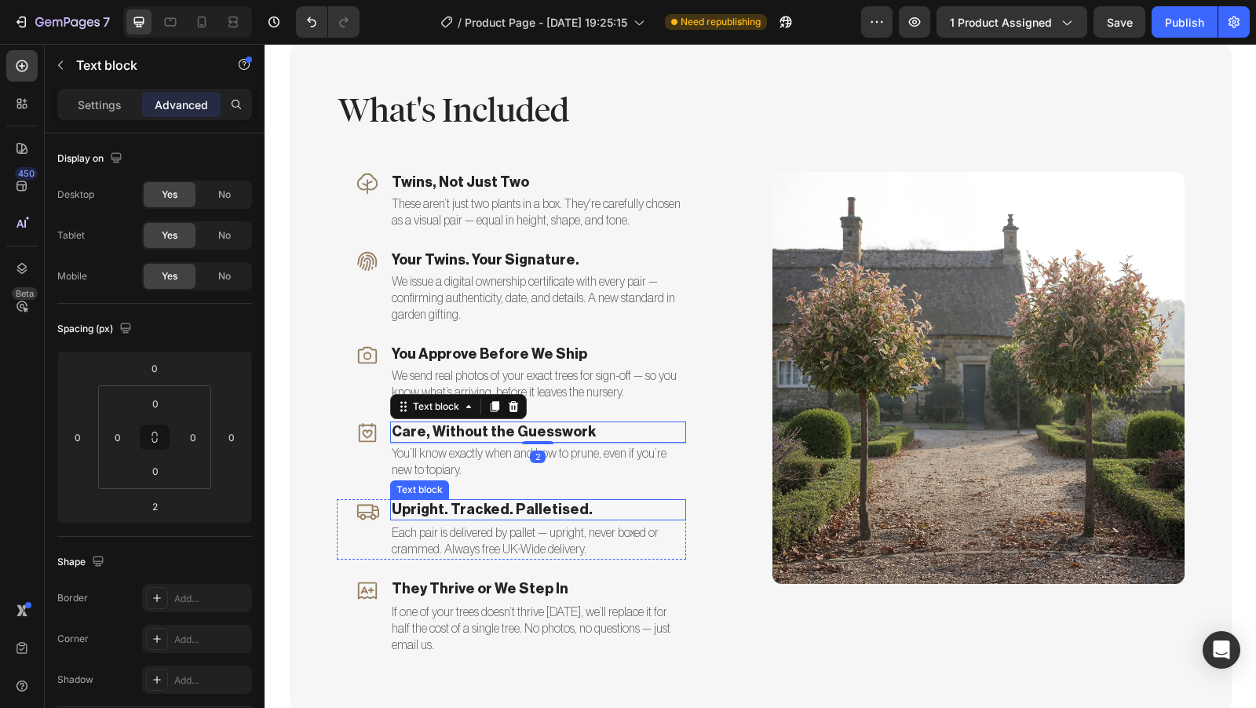
click at [477, 515] on p "Upright. Tracked. Palletised." at bounding box center [538, 510] width 293 height 18
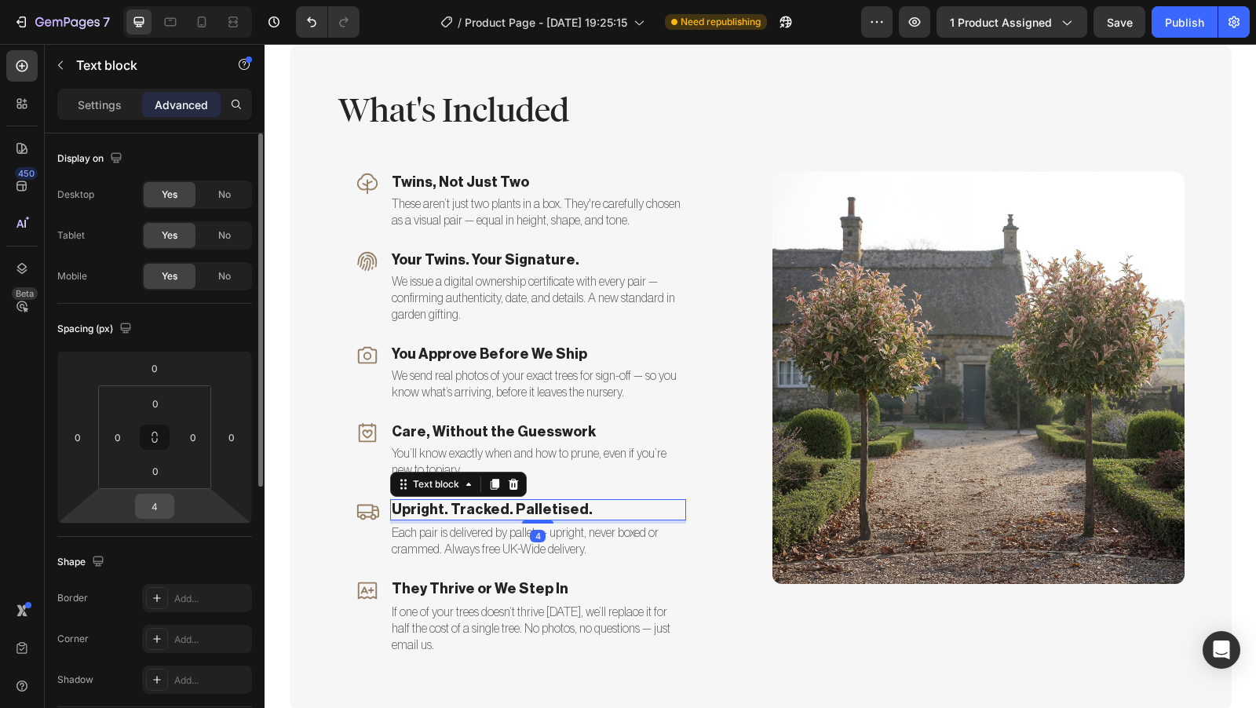
click at [163, 506] on input "4" at bounding box center [154, 507] width 31 height 24
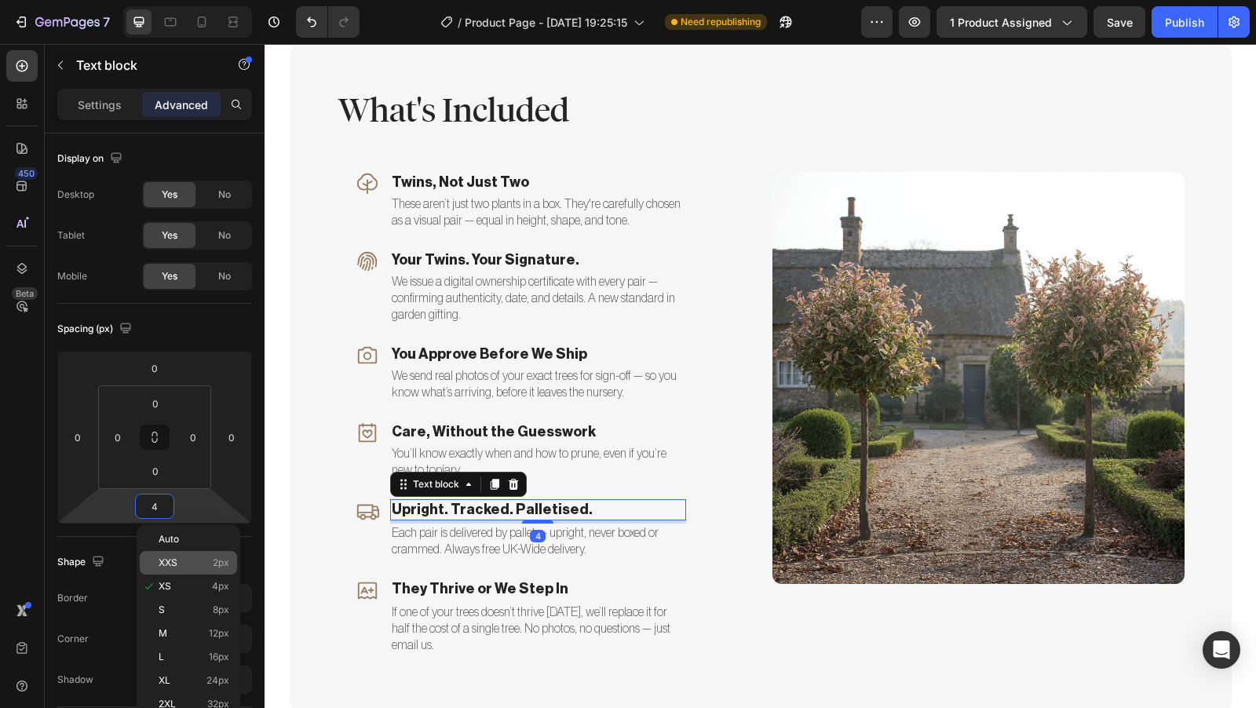
click at [201, 573] on div "XXS 2px" at bounding box center [188, 563] width 97 height 24
type input "2"
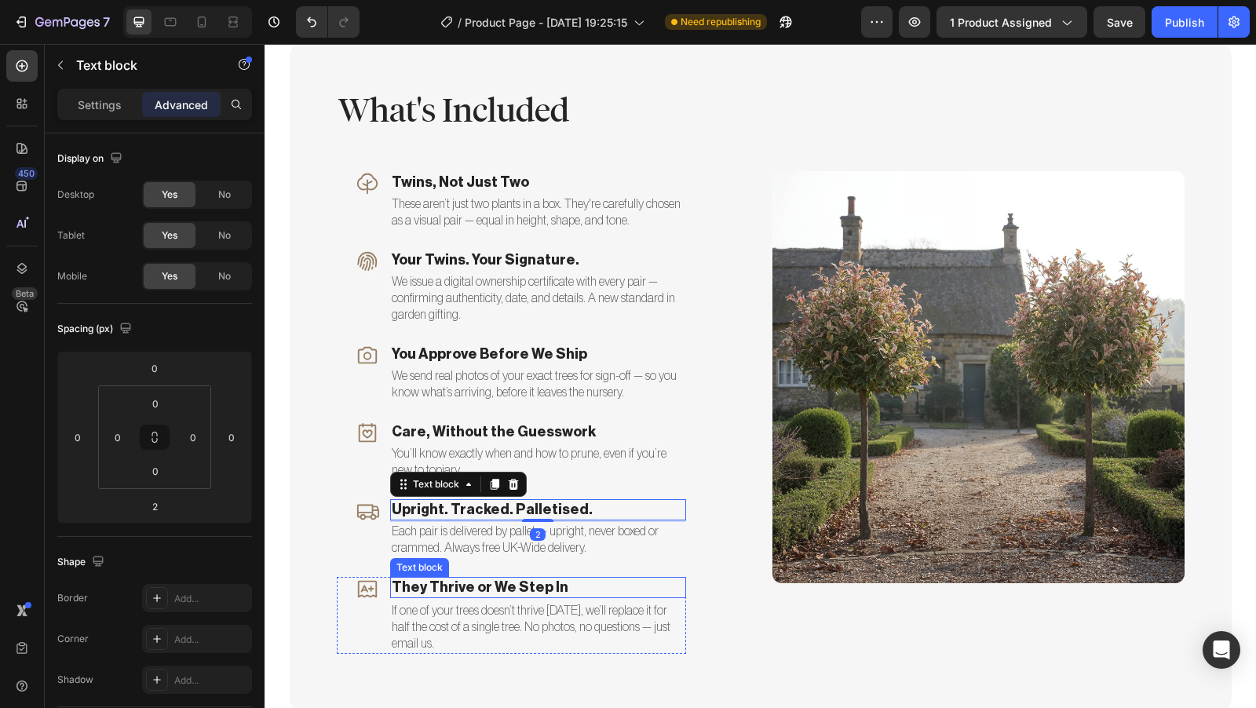
click at [458, 587] on p "They Thrive or We Step In" at bounding box center [538, 588] width 293 height 18
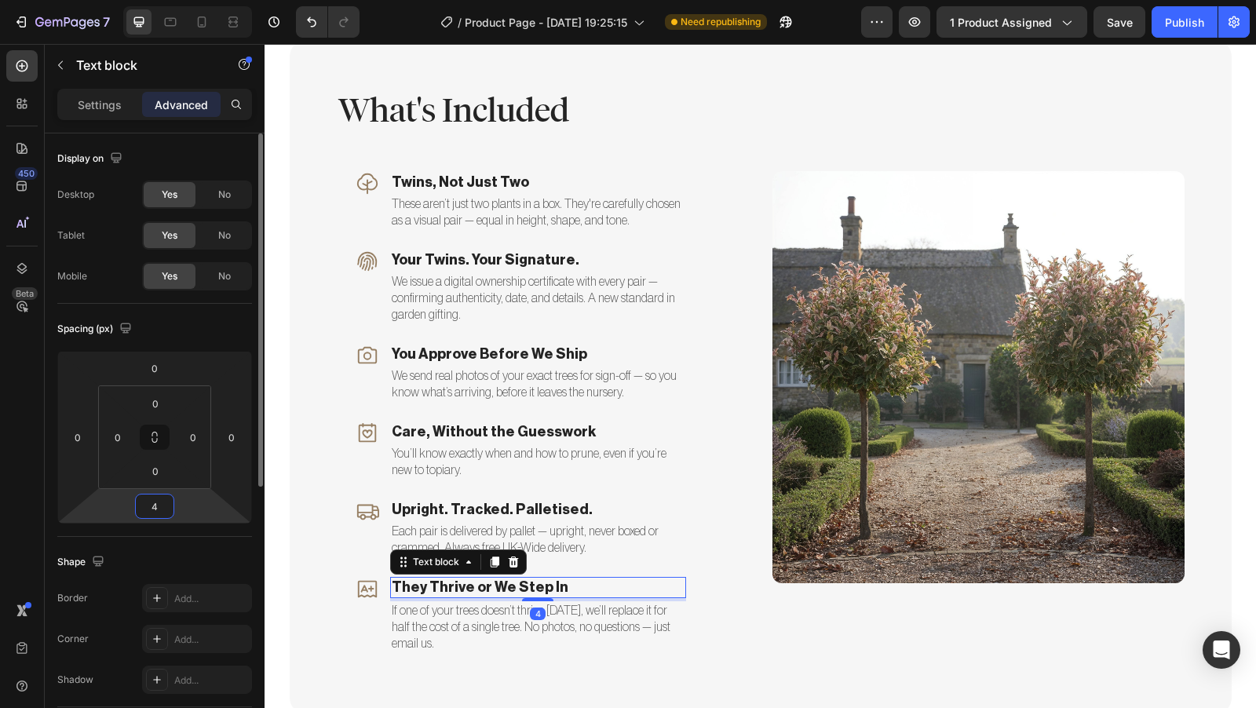
click at [163, 507] on input "4" at bounding box center [154, 507] width 31 height 24
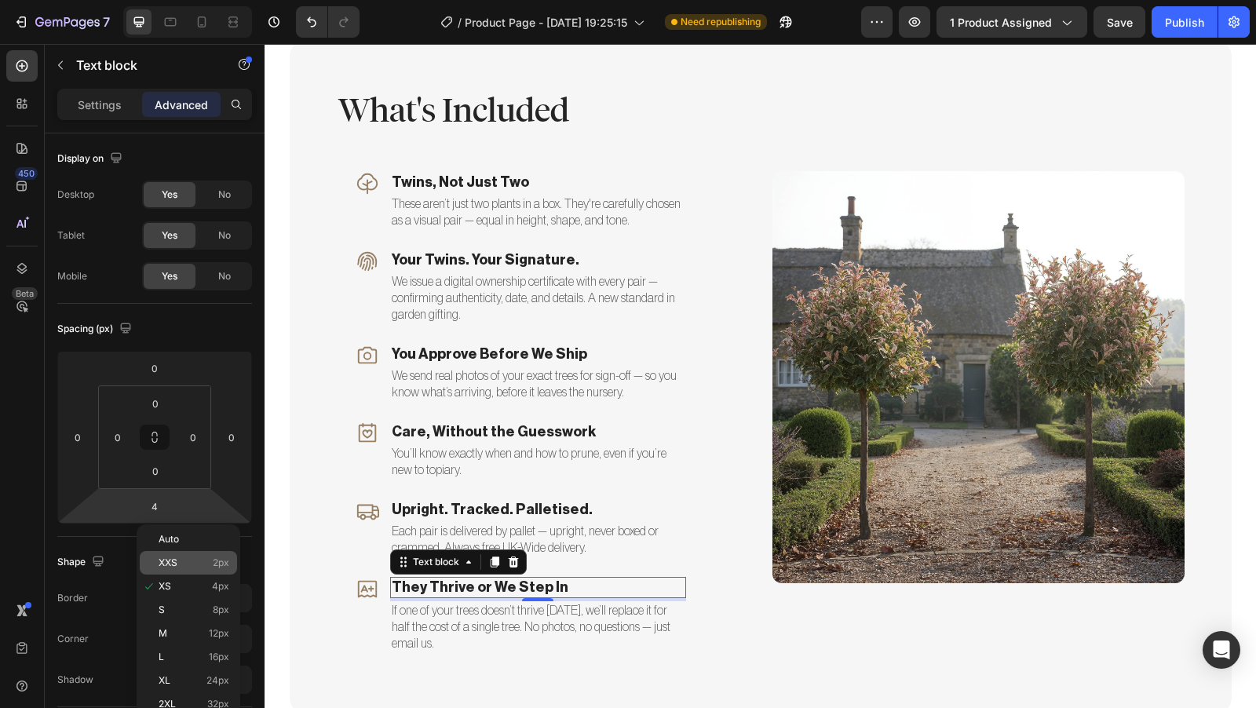
click at [190, 553] on div "XXS 2px" at bounding box center [188, 563] width 97 height 24
type input "2"
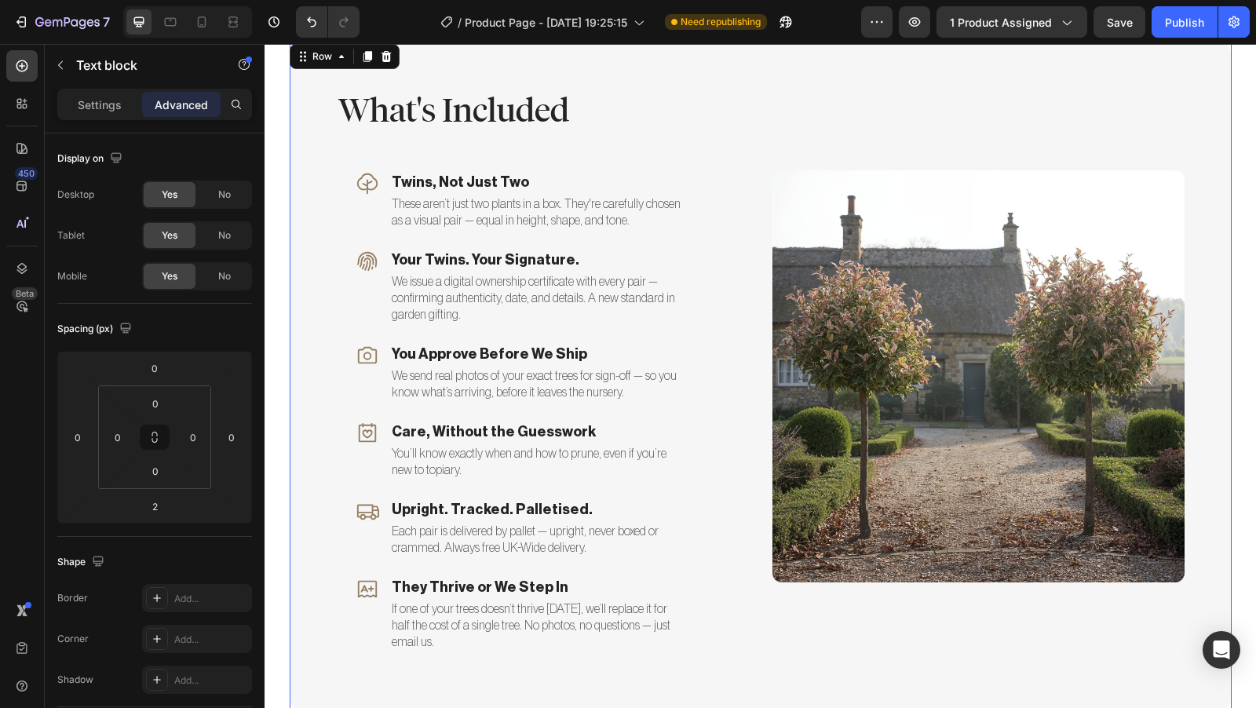
click at [773, 136] on div "Image" at bounding box center [979, 376] width 412 height 576
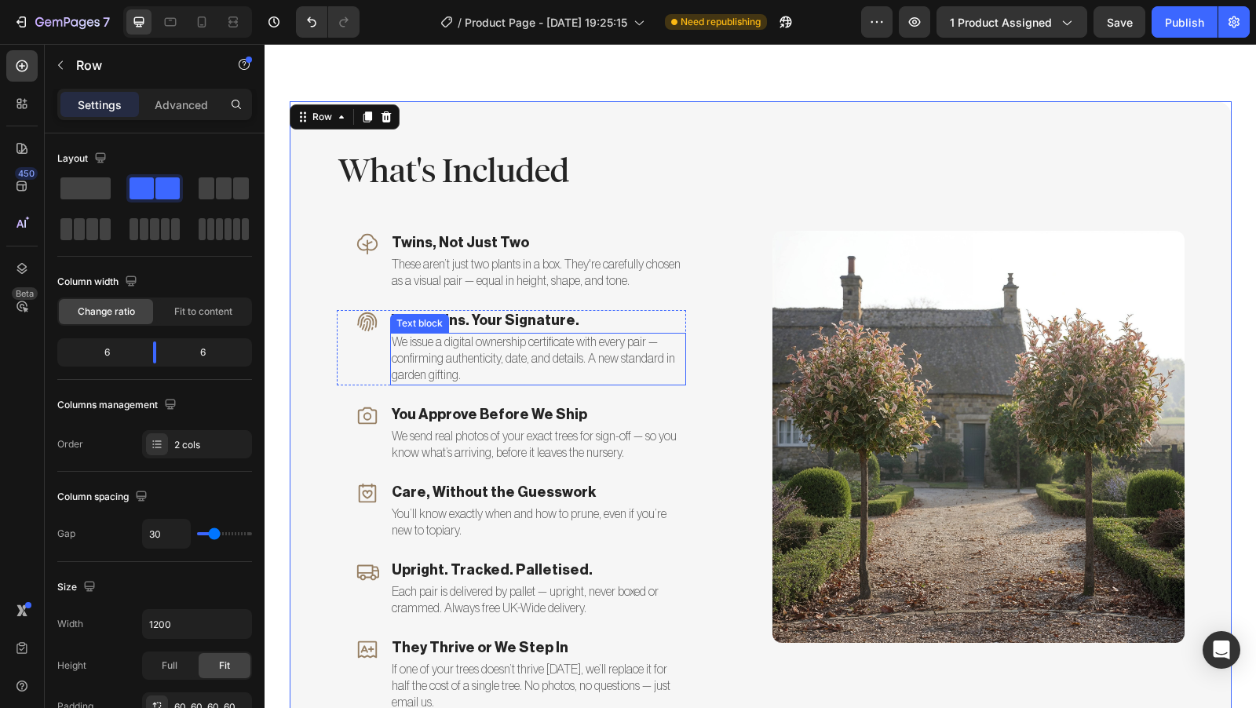
scroll to position [3474, 0]
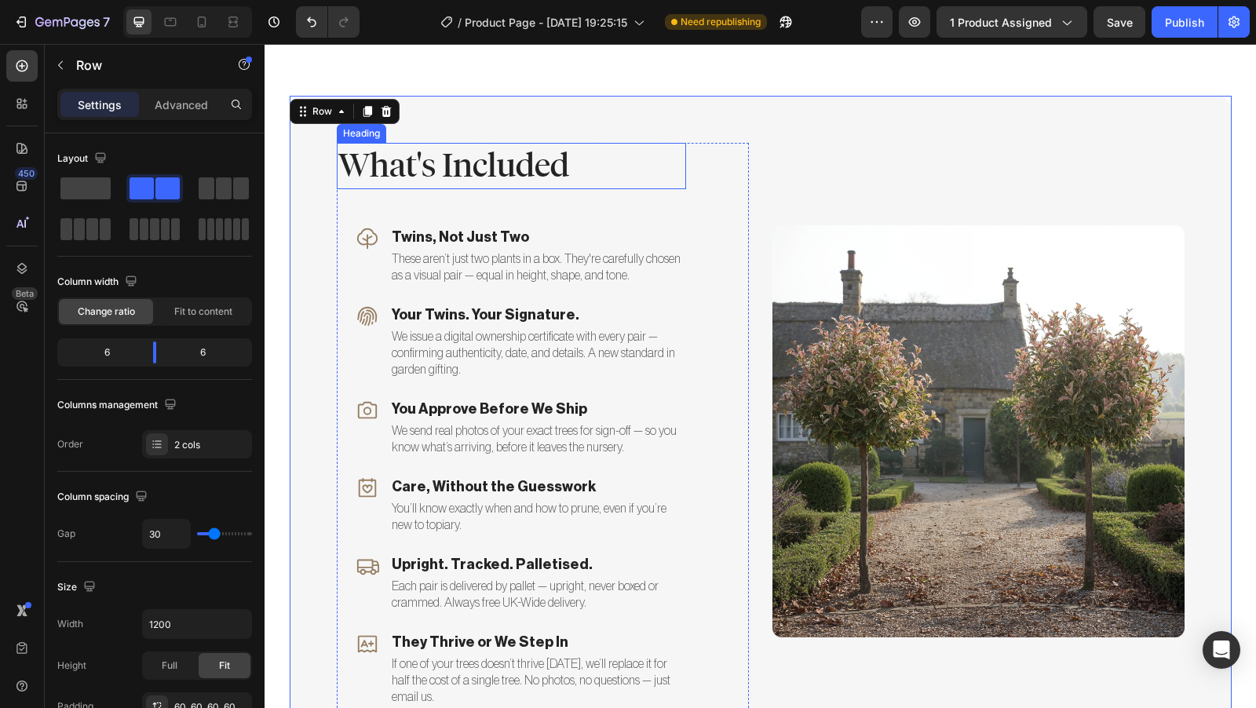
click at [541, 149] on h2 "What's Included" at bounding box center [511, 166] width 349 height 46
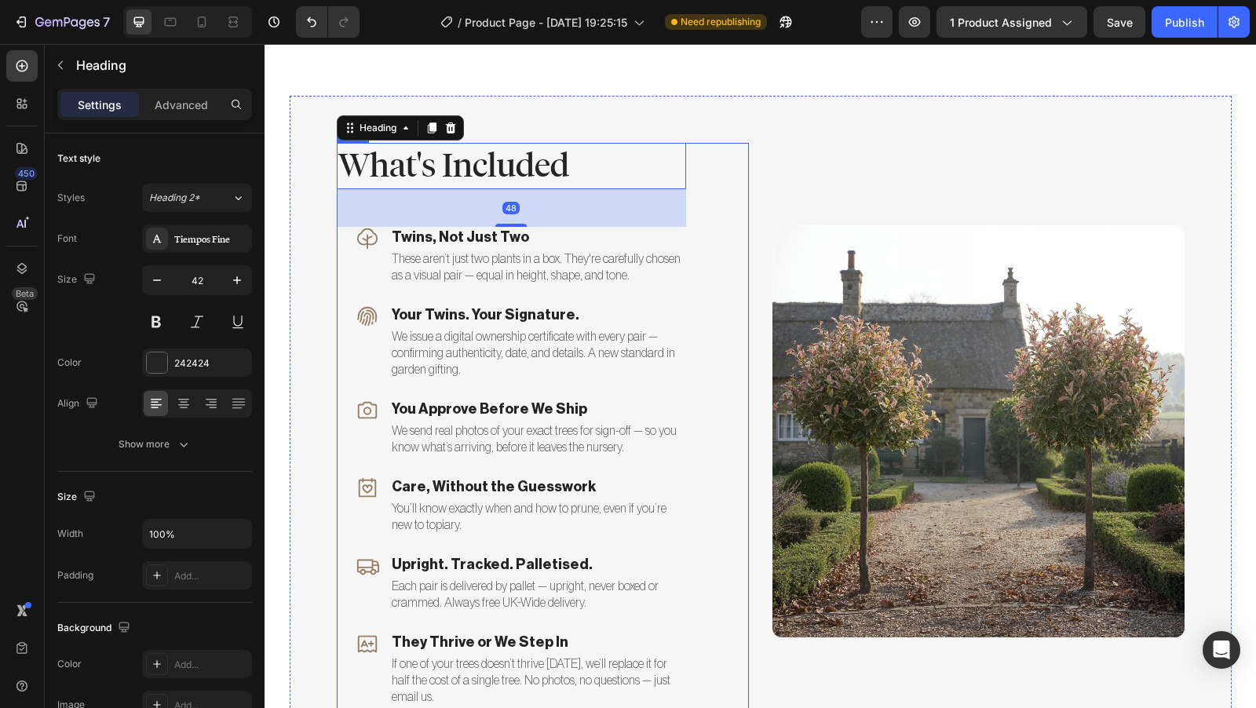
click at [693, 163] on div "What's Included Heading 48 Icon Twins, Not Just Two Text block These aren’t jus…" at bounding box center [543, 431] width 412 height 576
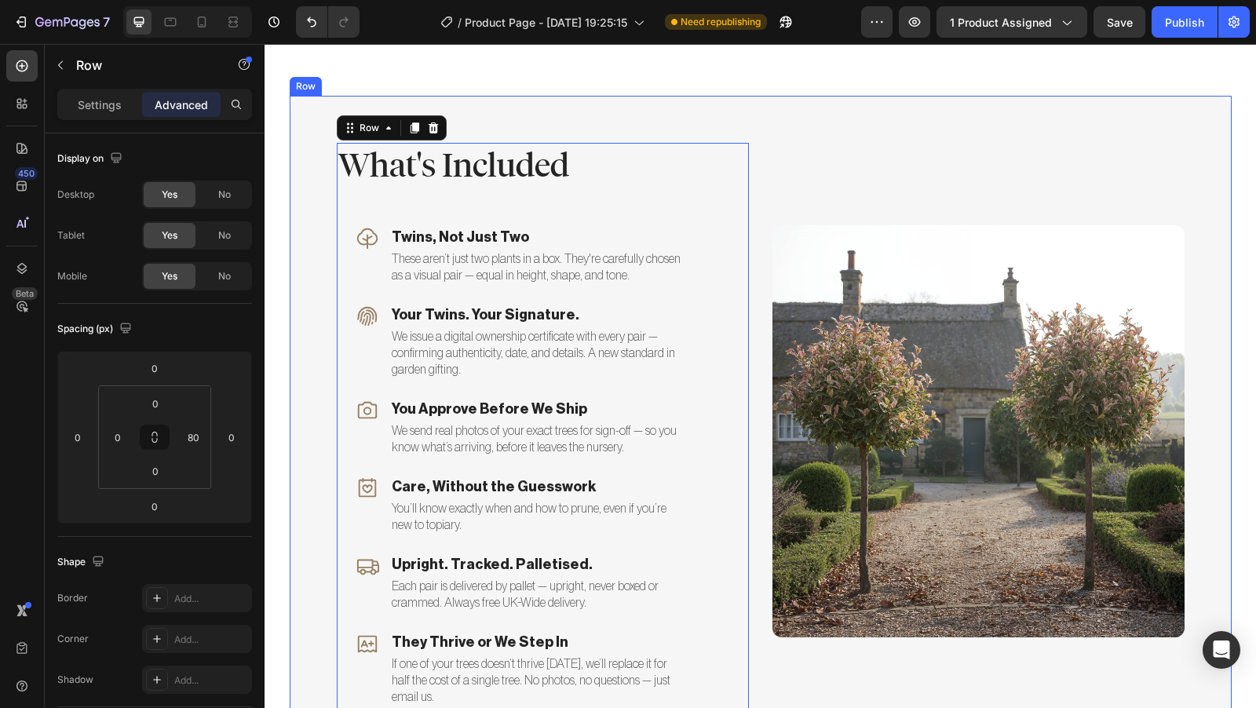
click at [643, 111] on div "What's Included Heading Icon Twins, Not Just Two Text block These aren’t just t…" at bounding box center [761, 431] width 942 height 671
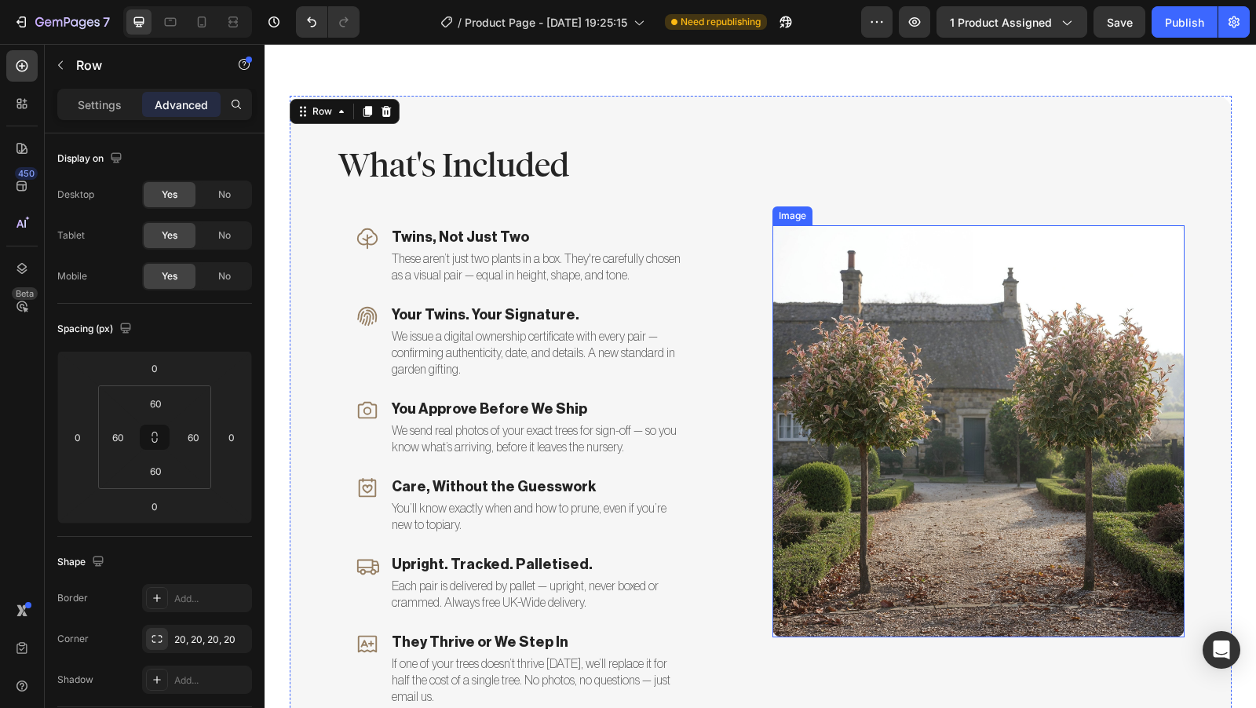
click at [901, 389] on img at bounding box center [979, 431] width 412 height 412
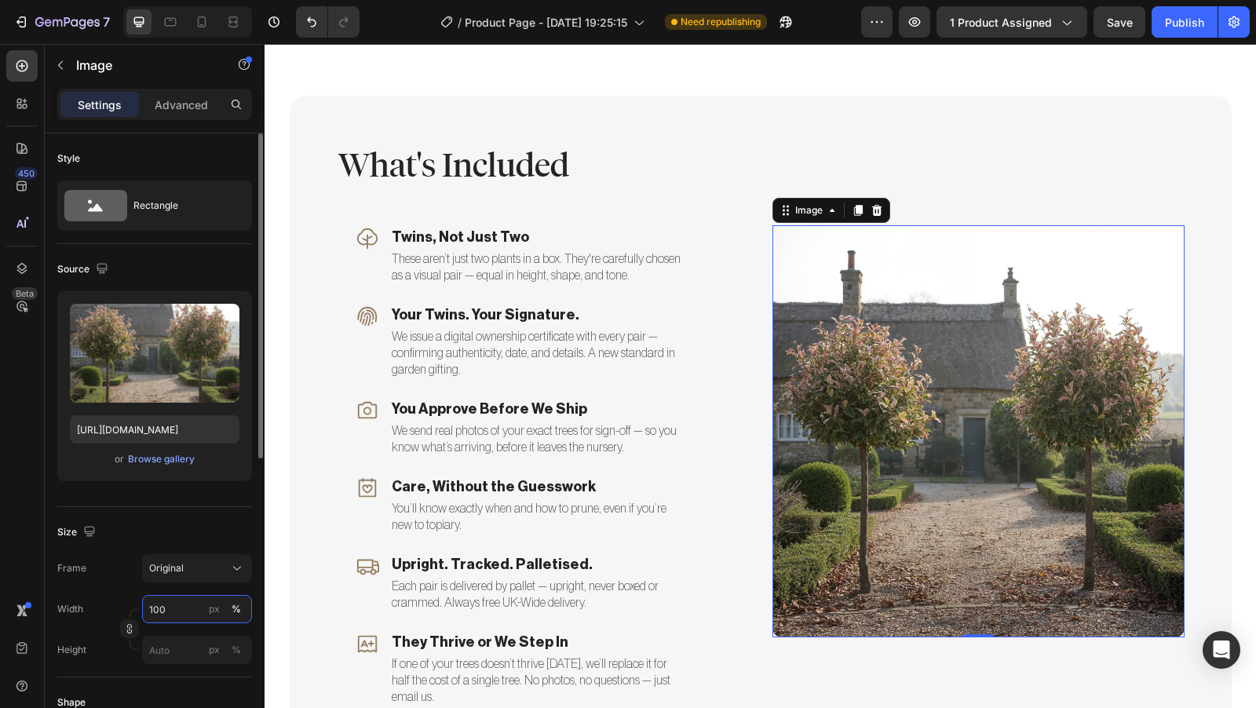
click at [185, 609] on input "100" at bounding box center [197, 609] width 110 height 28
type input "90"
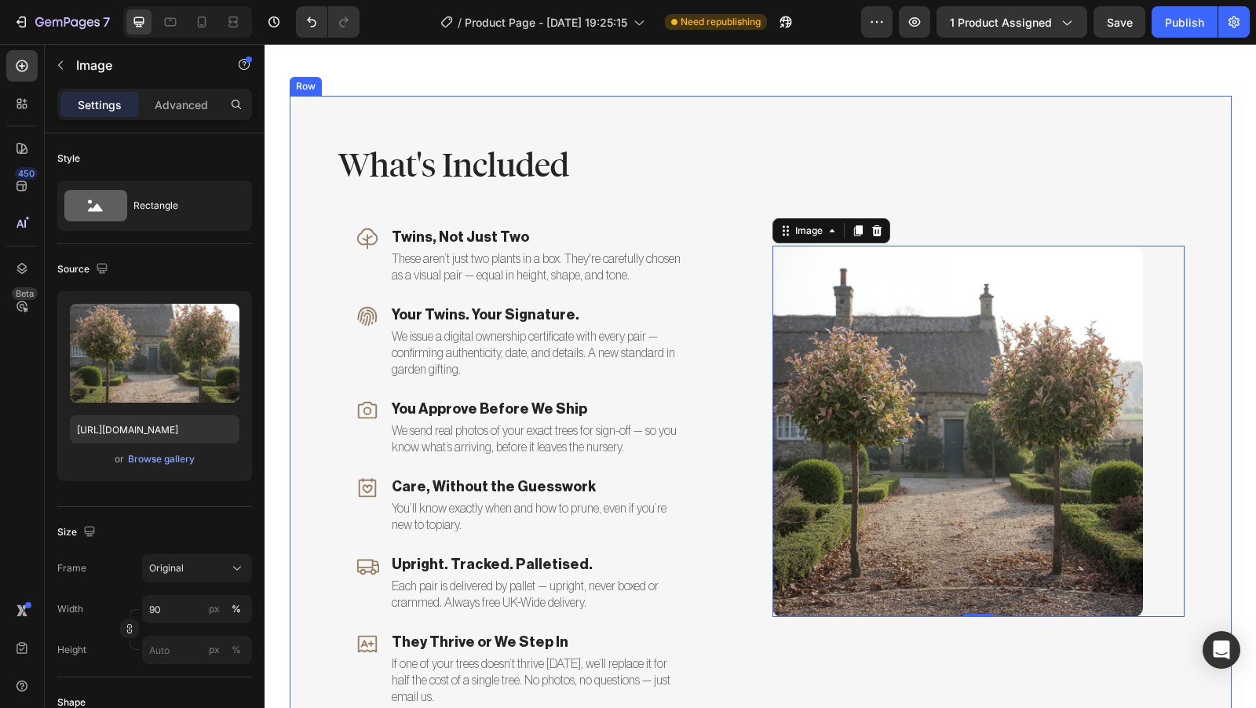
click at [302, 404] on div "What's Included Heading Icon Twins, Not Just Two Text block These aren’t just t…" at bounding box center [761, 431] width 942 height 671
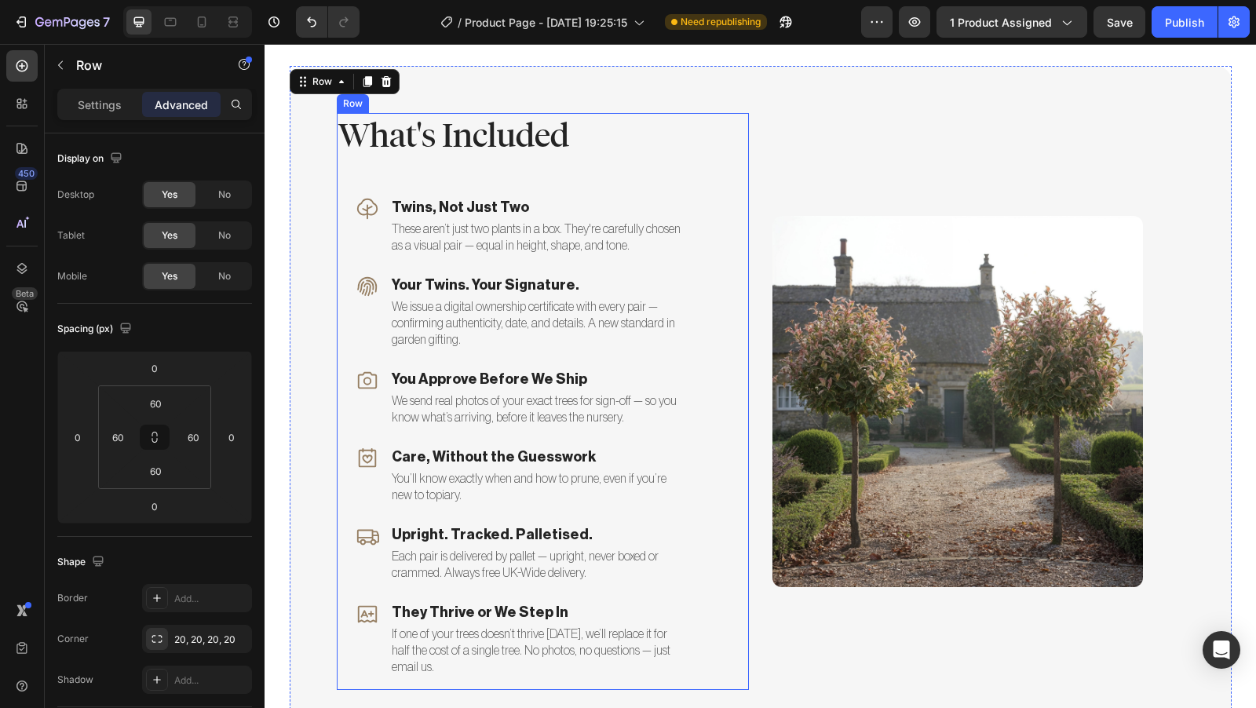
scroll to position [3511, 0]
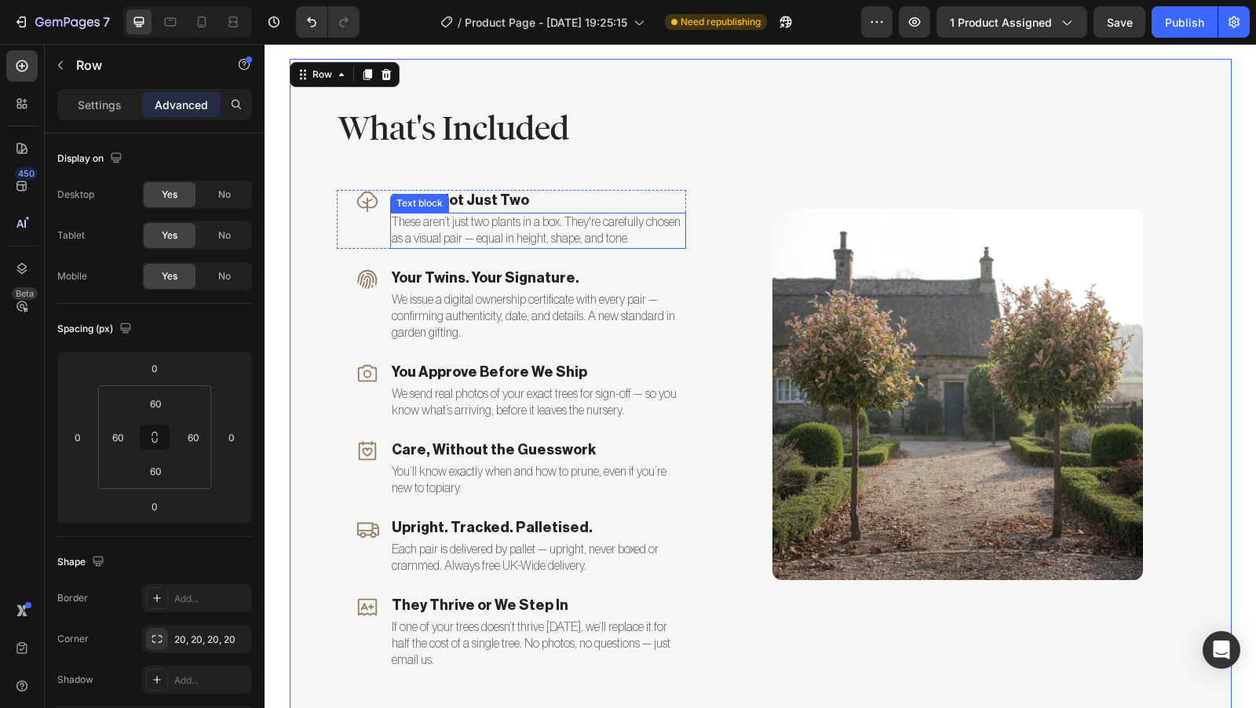
click at [569, 235] on p "These aren’t just two plants in a box. They're carefully chosen as a visual pai…" at bounding box center [538, 230] width 293 height 33
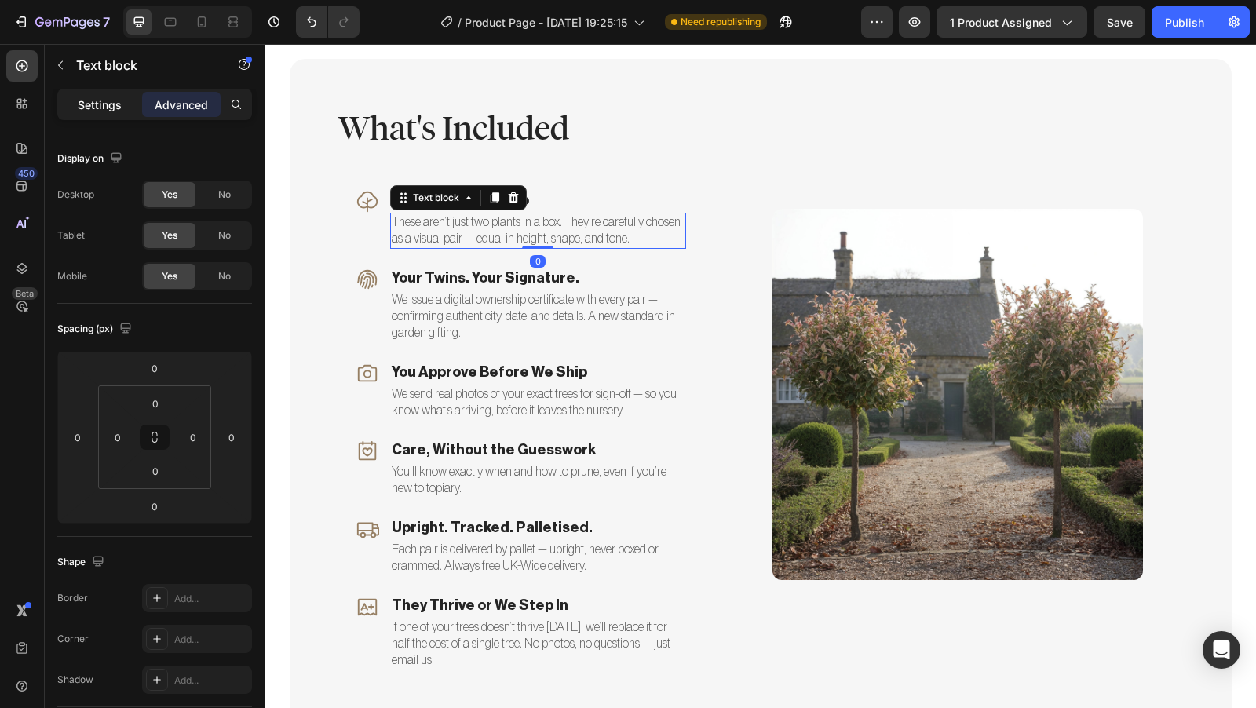
click at [97, 112] on p "Settings" at bounding box center [100, 105] width 44 height 16
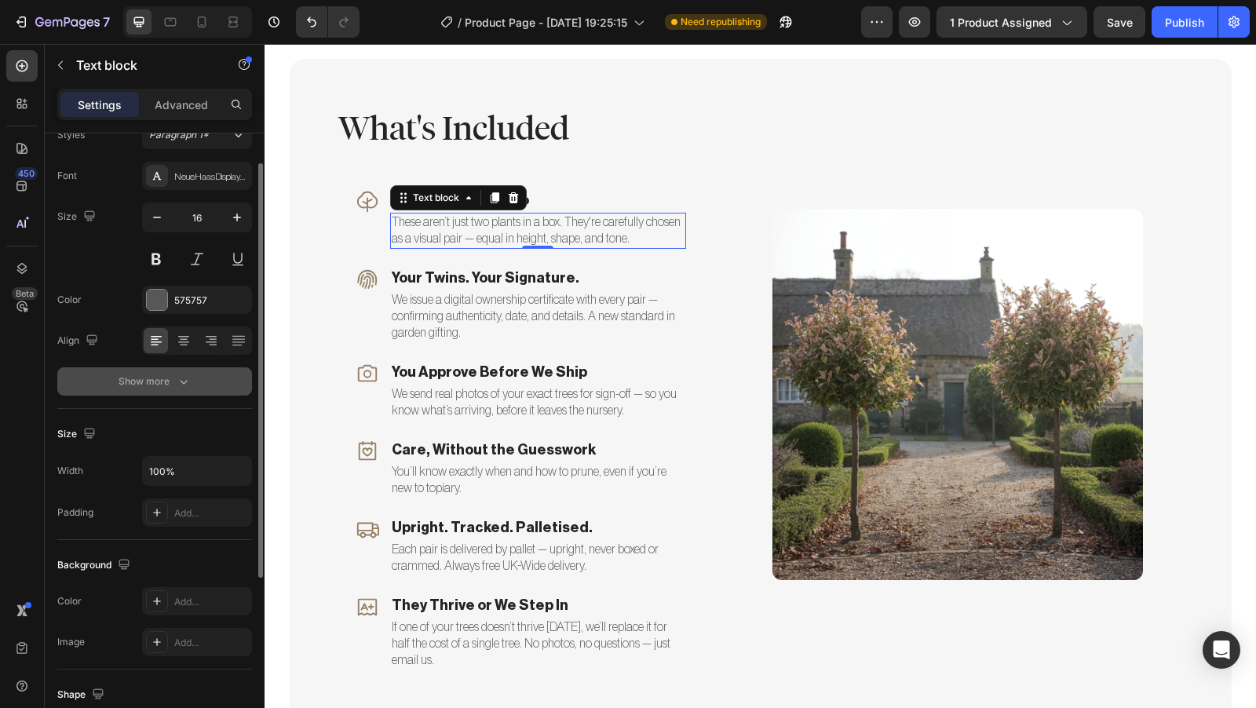
scroll to position [56, 0]
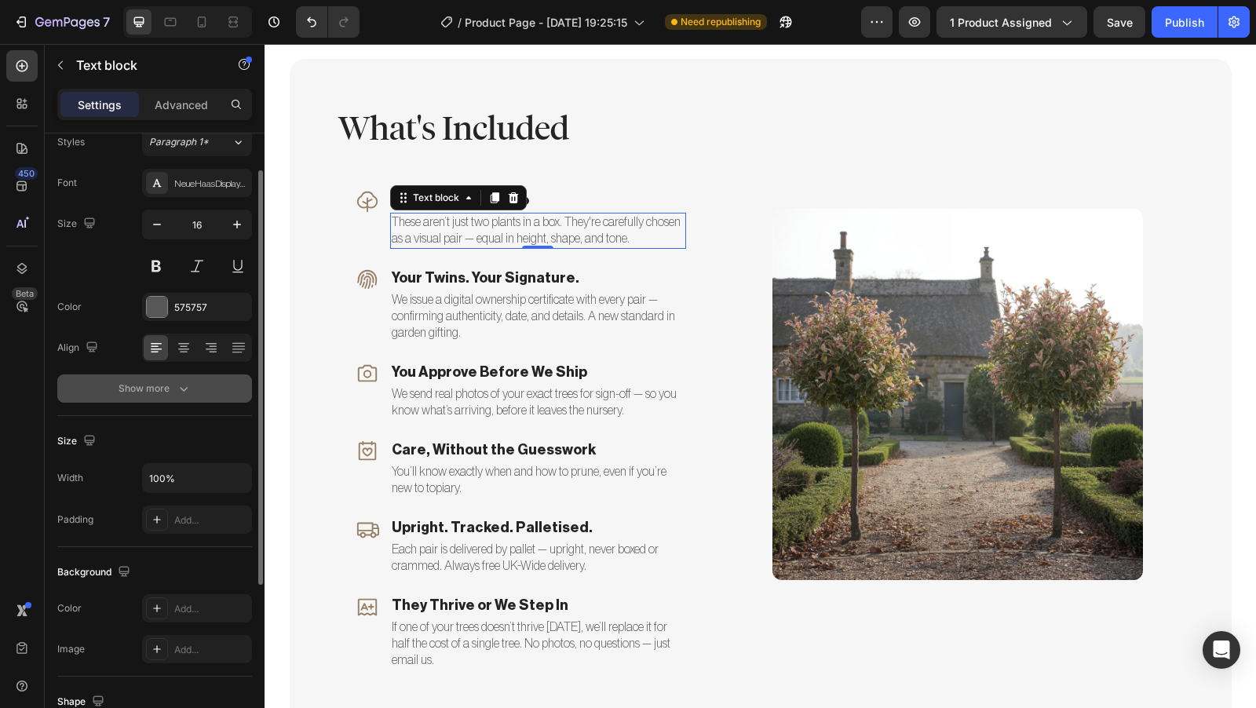
click at [182, 387] on icon "button" at bounding box center [184, 389] width 16 height 16
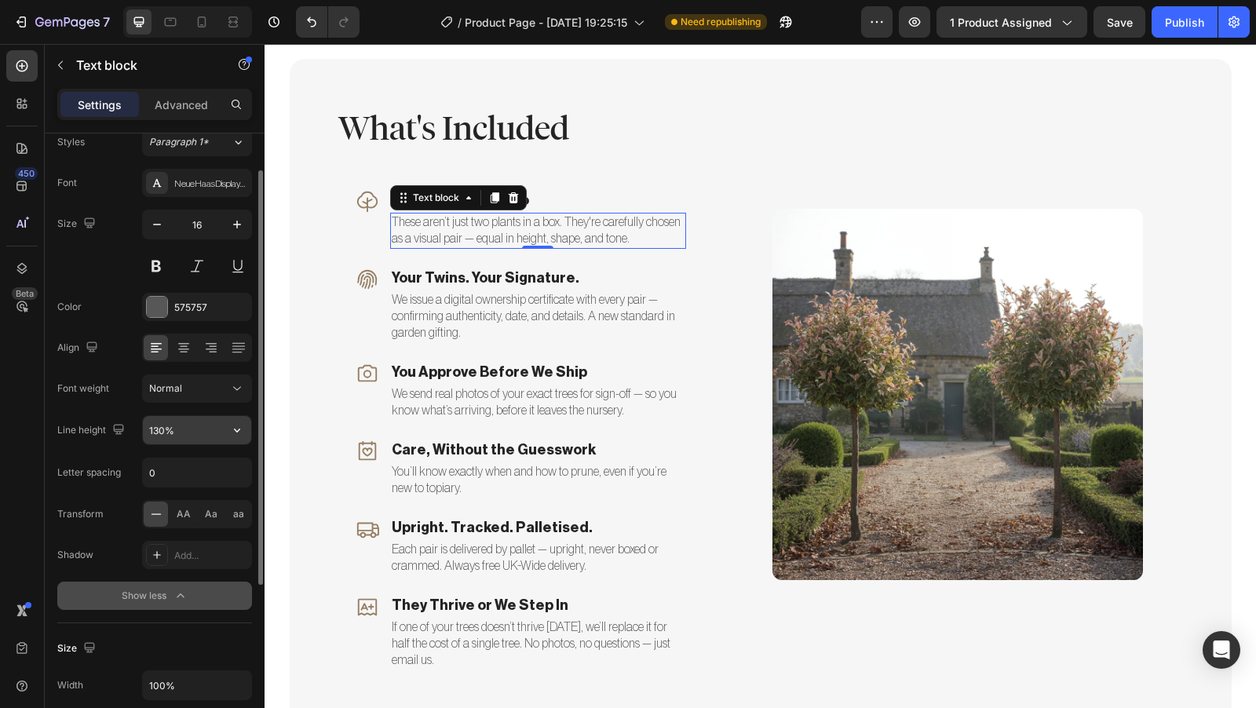
click at [206, 430] on input "130%" at bounding box center [197, 430] width 108 height 28
click at [232, 427] on icon "button" at bounding box center [237, 430] width 16 height 16
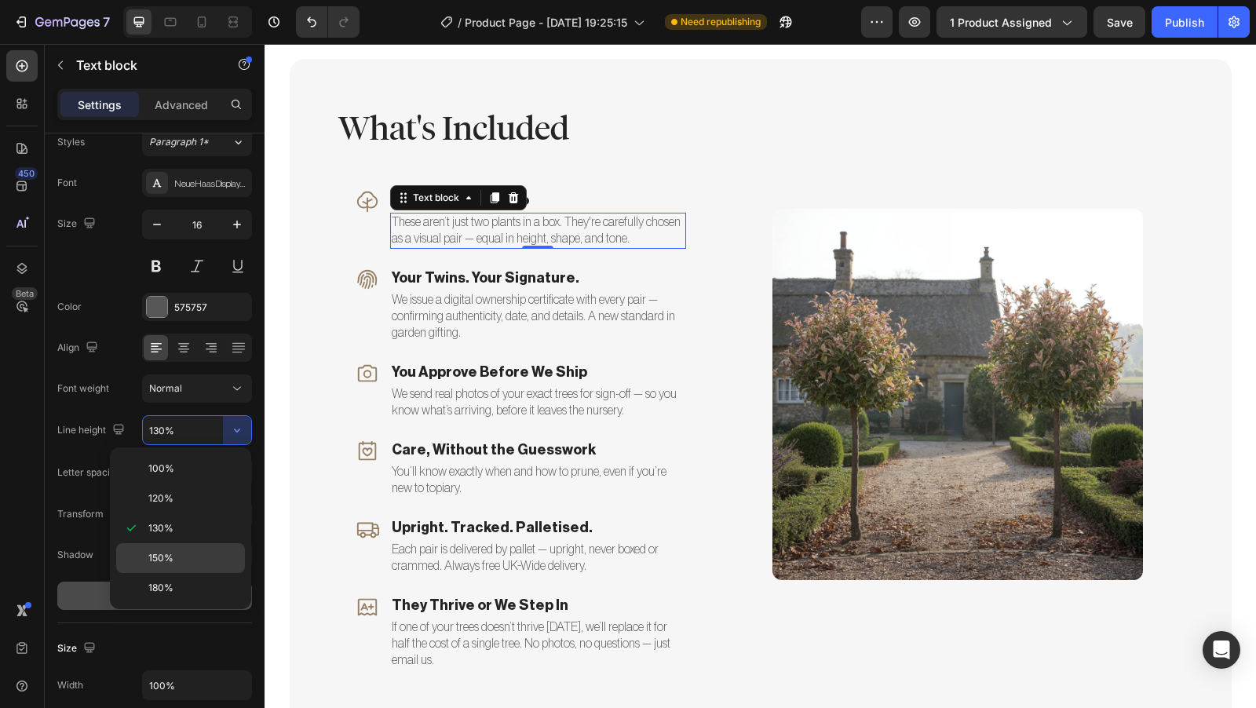
click at [187, 573] on div "150%" at bounding box center [180, 588] width 129 height 30
type input "150%"
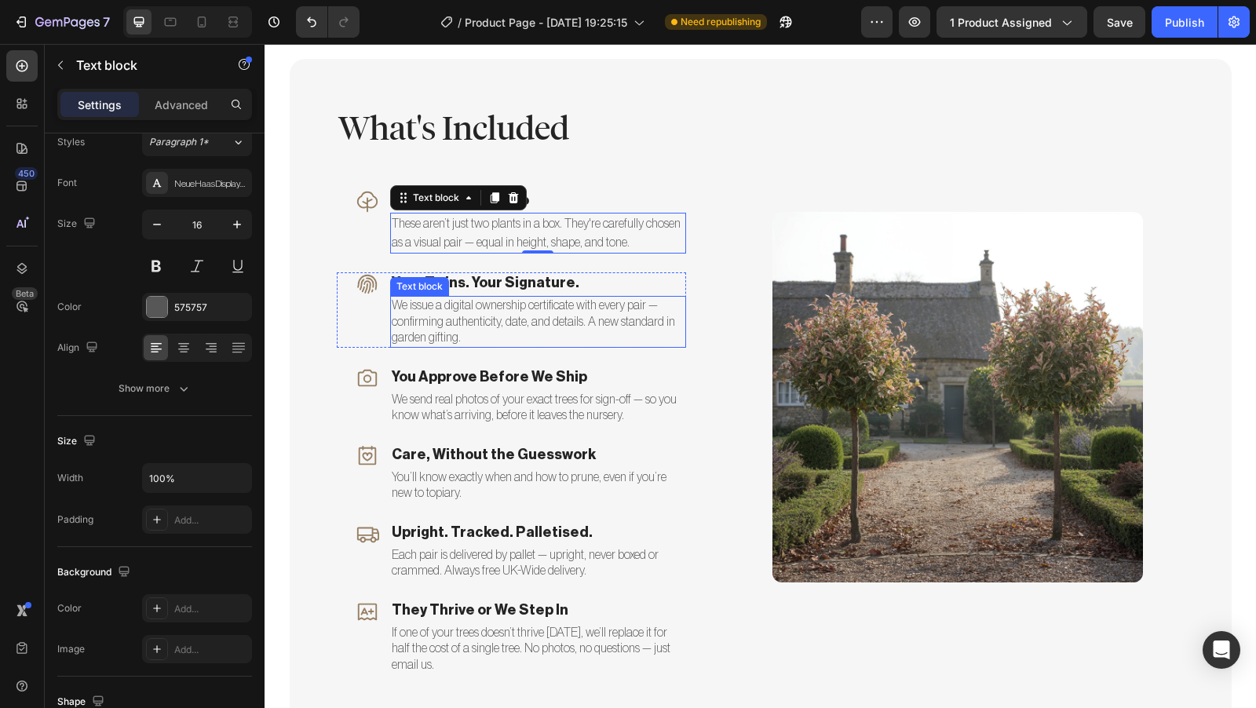
click at [428, 325] on p "We issue a digital ownership certificate with every pair — confirming authentic…" at bounding box center [538, 322] width 293 height 49
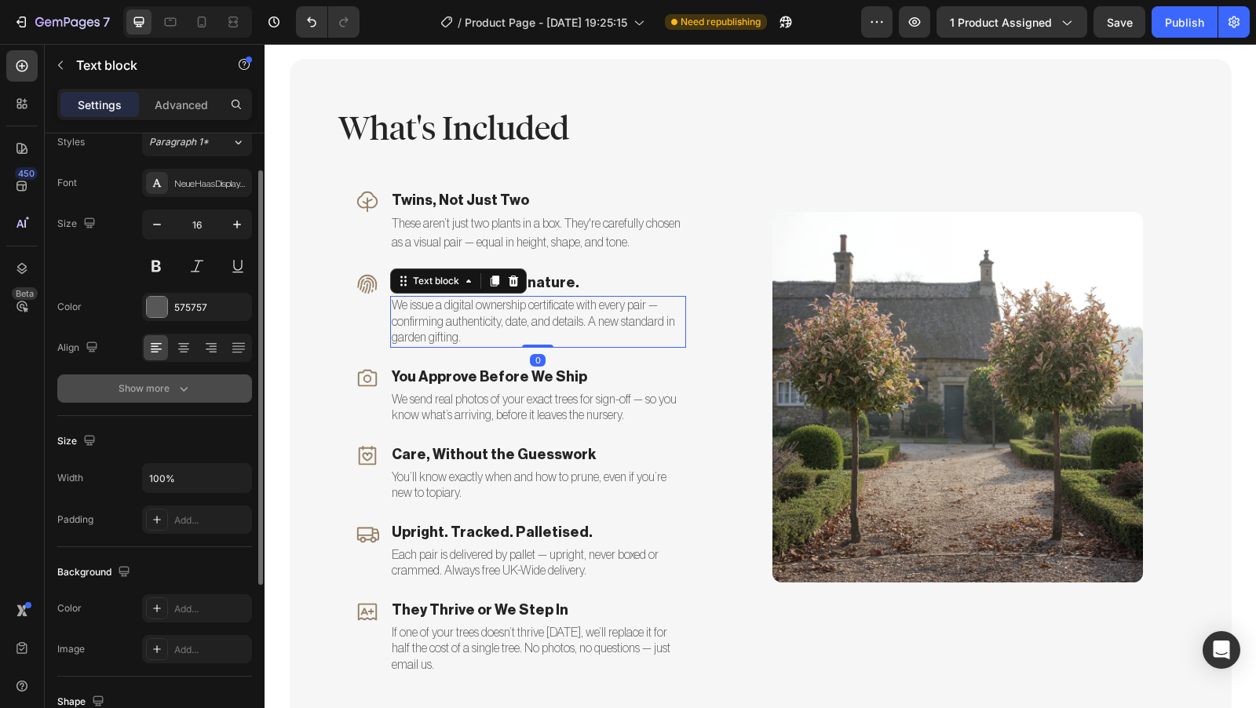
click at [190, 393] on icon "button" at bounding box center [184, 389] width 16 height 16
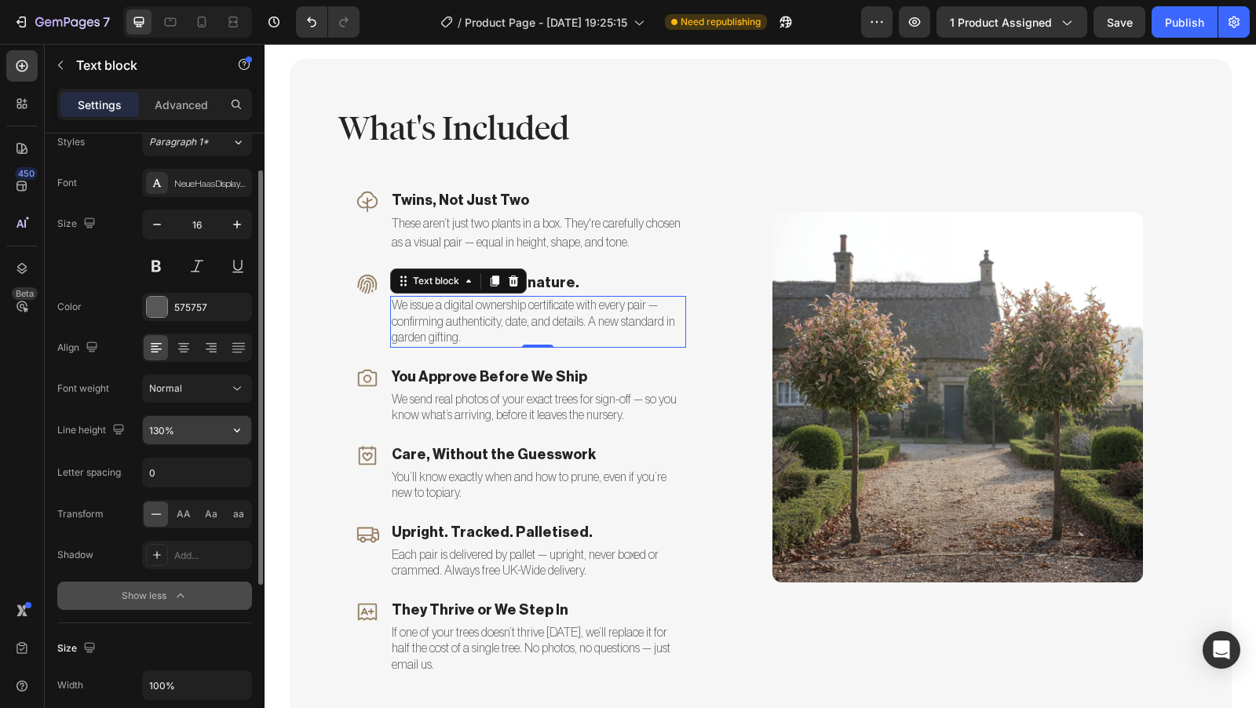
click at [212, 435] on input "130%" at bounding box center [197, 430] width 108 height 28
click at [234, 429] on icon "button" at bounding box center [237, 430] width 16 height 16
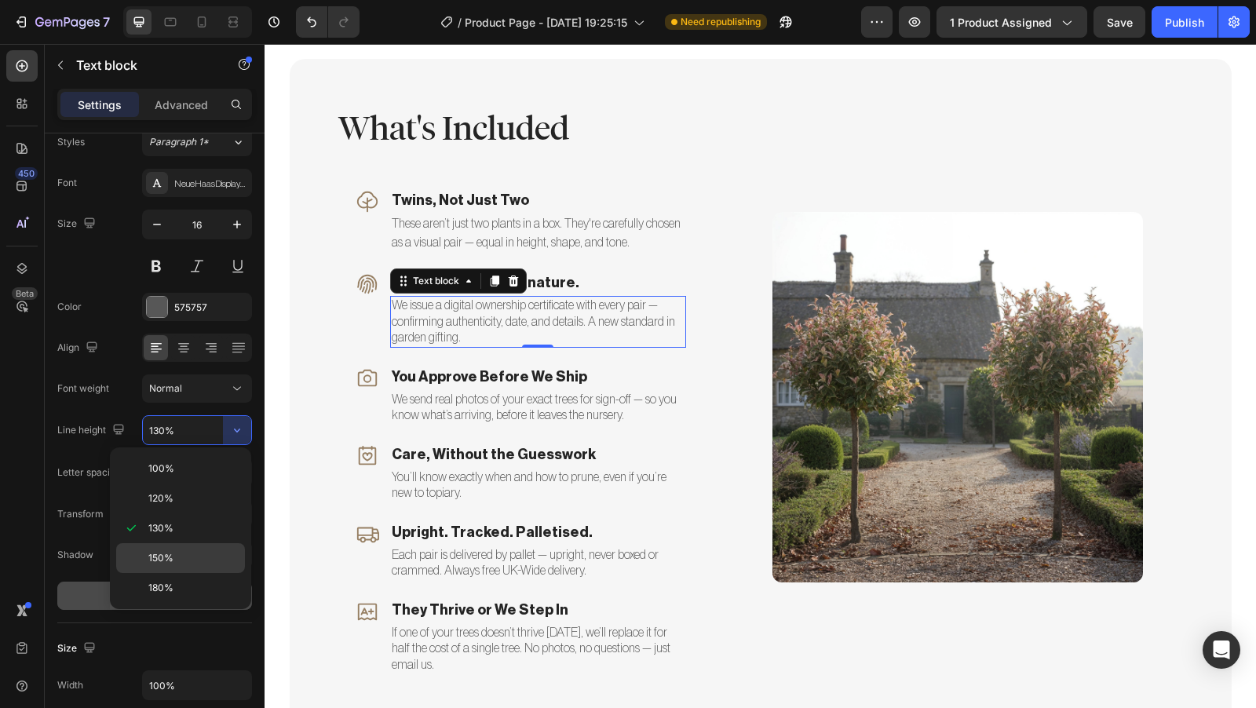
click at [210, 573] on div "150%" at bounding box center [180, 588] width 129 height 30
type input "150%"
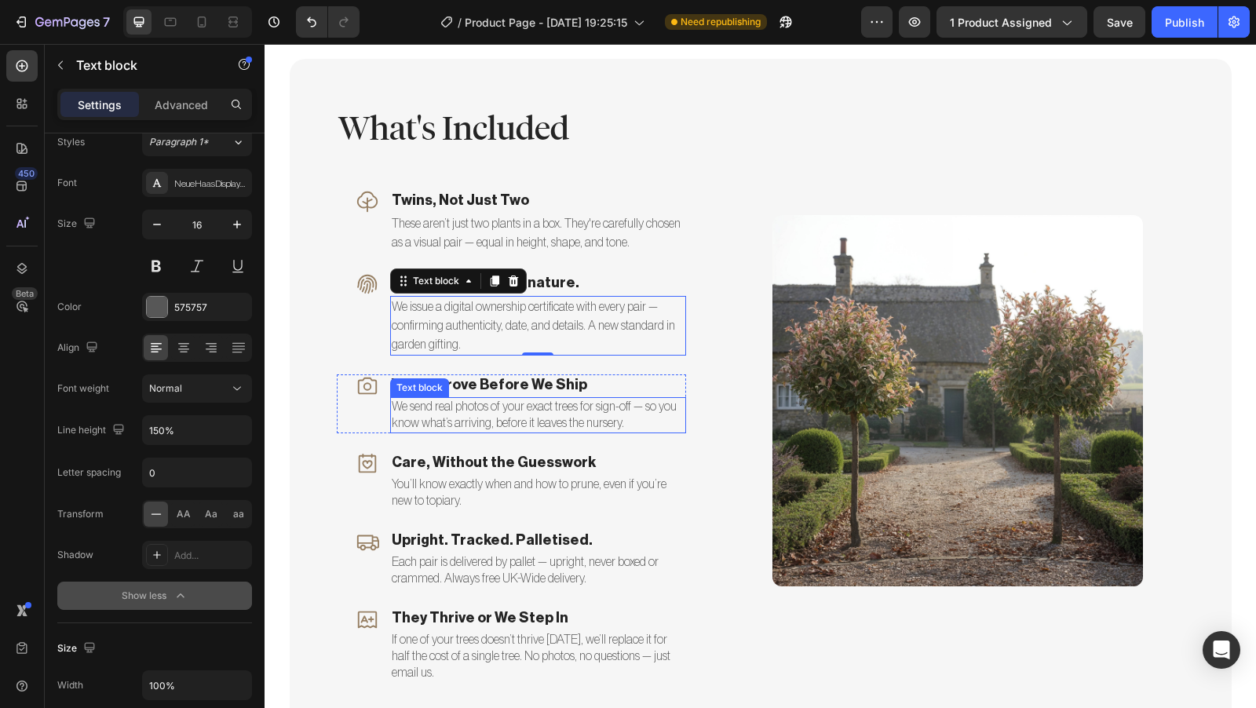
click at [503, 416] on p "We send real photos of your exact trees for sign-off — so you know what’s arriv…" at bounding box center [538, 415] width 293 height 33
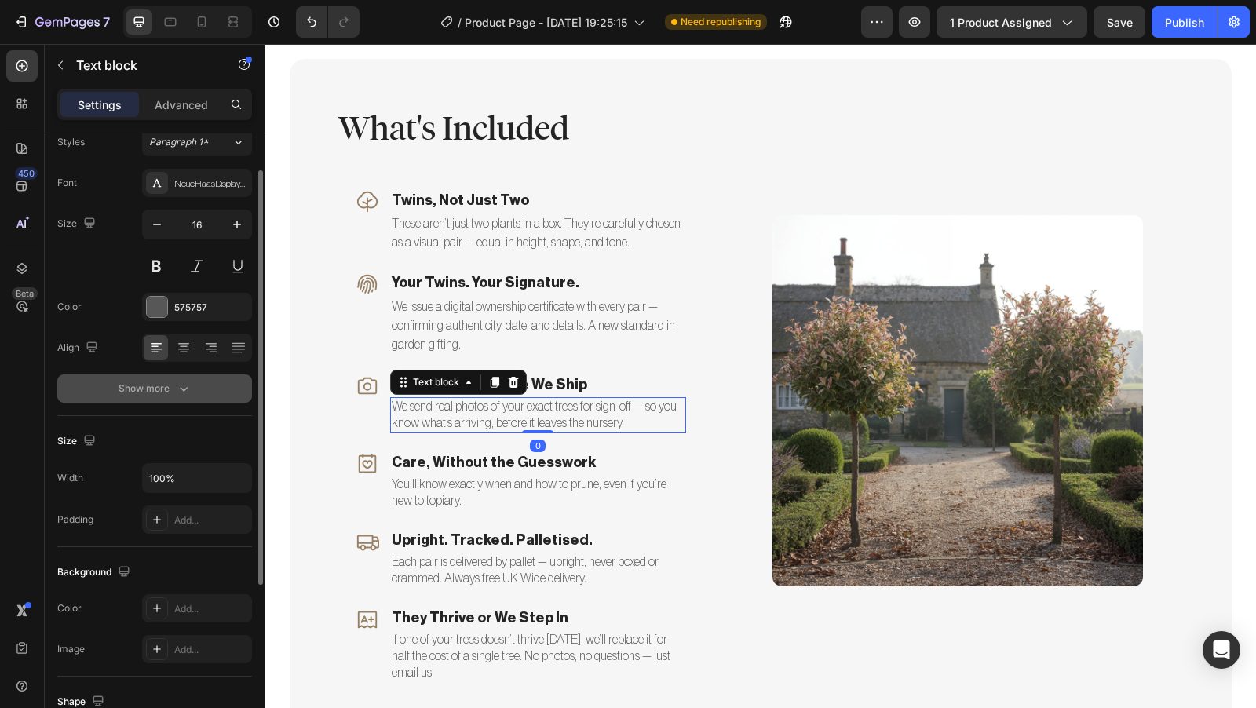
click at [170, 384] on div "Show more" at bounding box center [155, 389] width 73 height 16
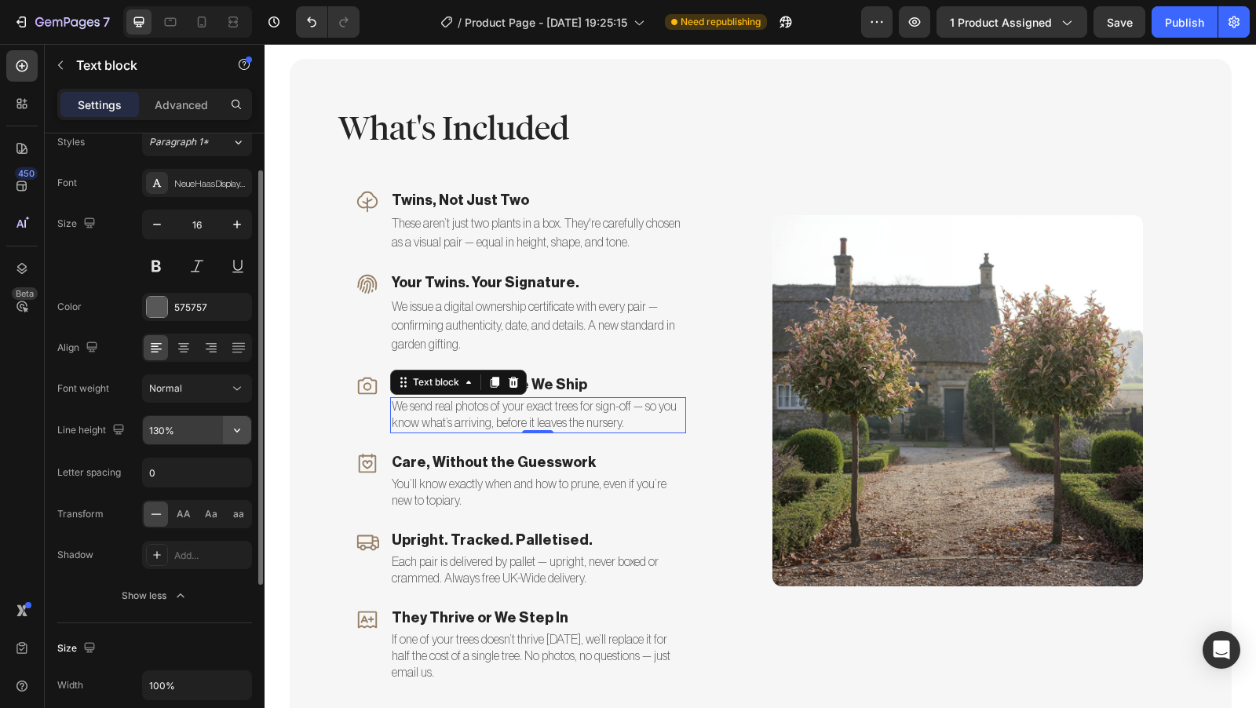
click at [237, 426] on icon "button" at bounding box center [237, 430] width 16 height 16
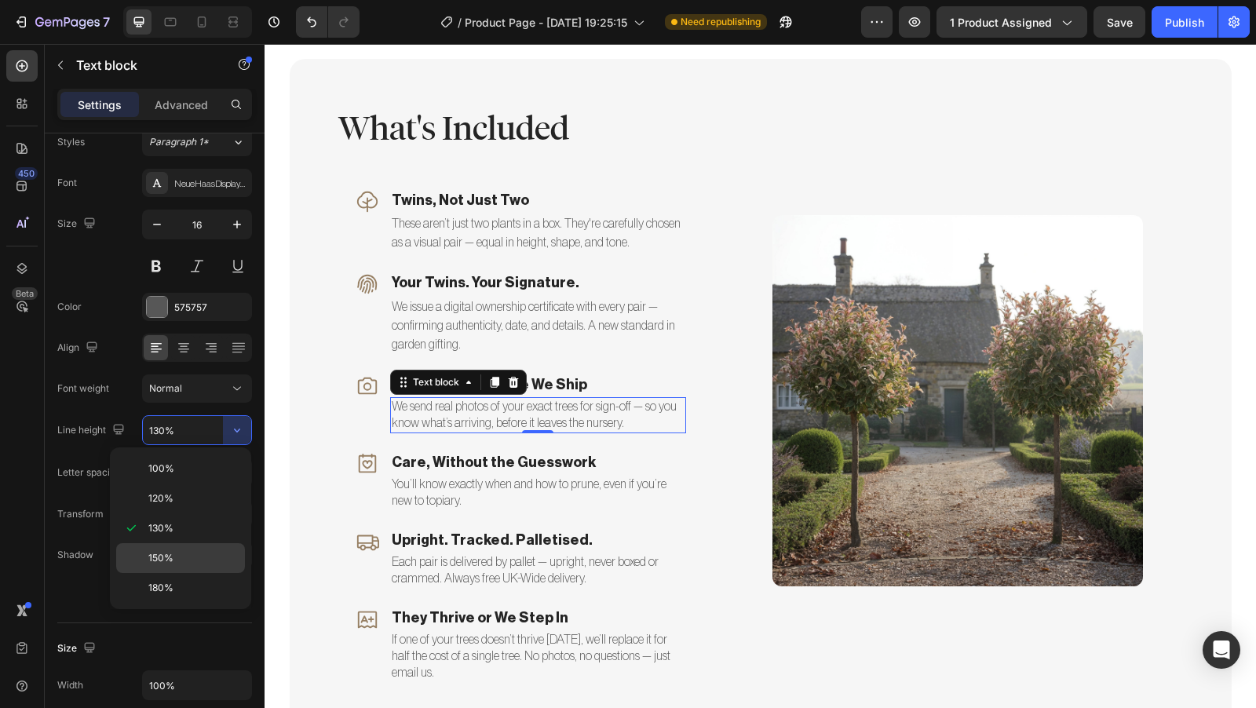
click at [204, 573] on div "150%" at bounding box center [180, 588] width 129 height 30
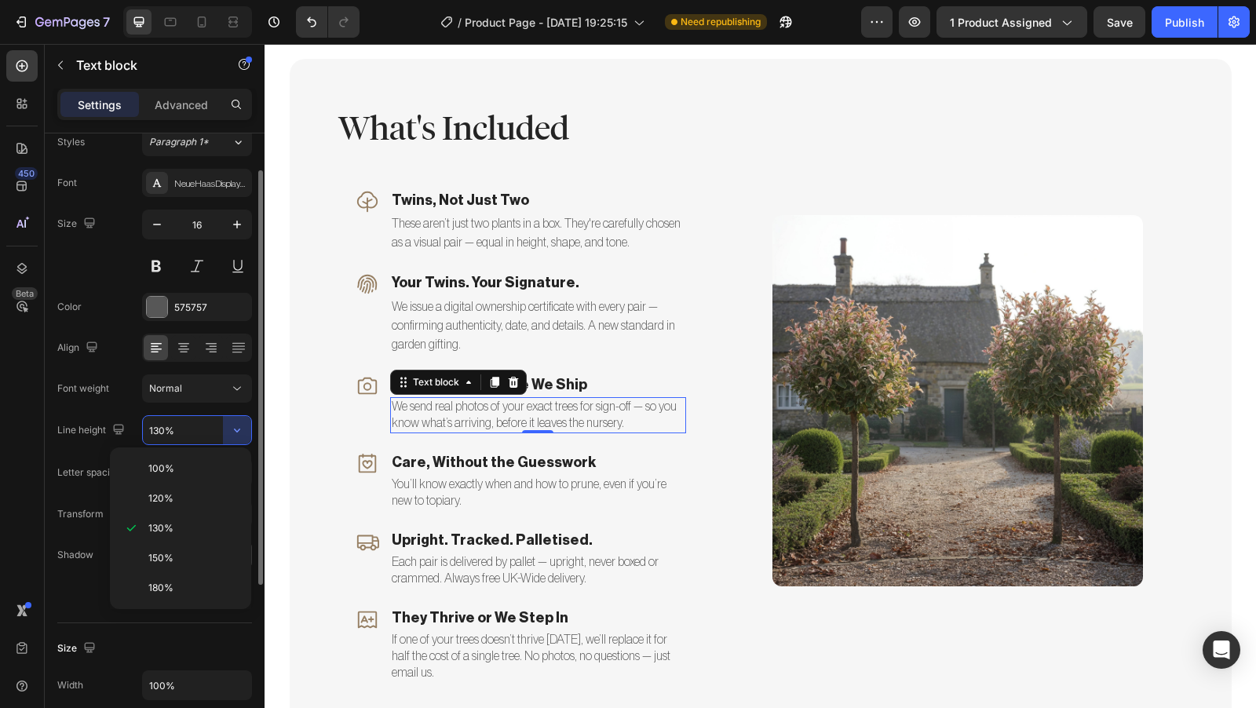
type input "150%"
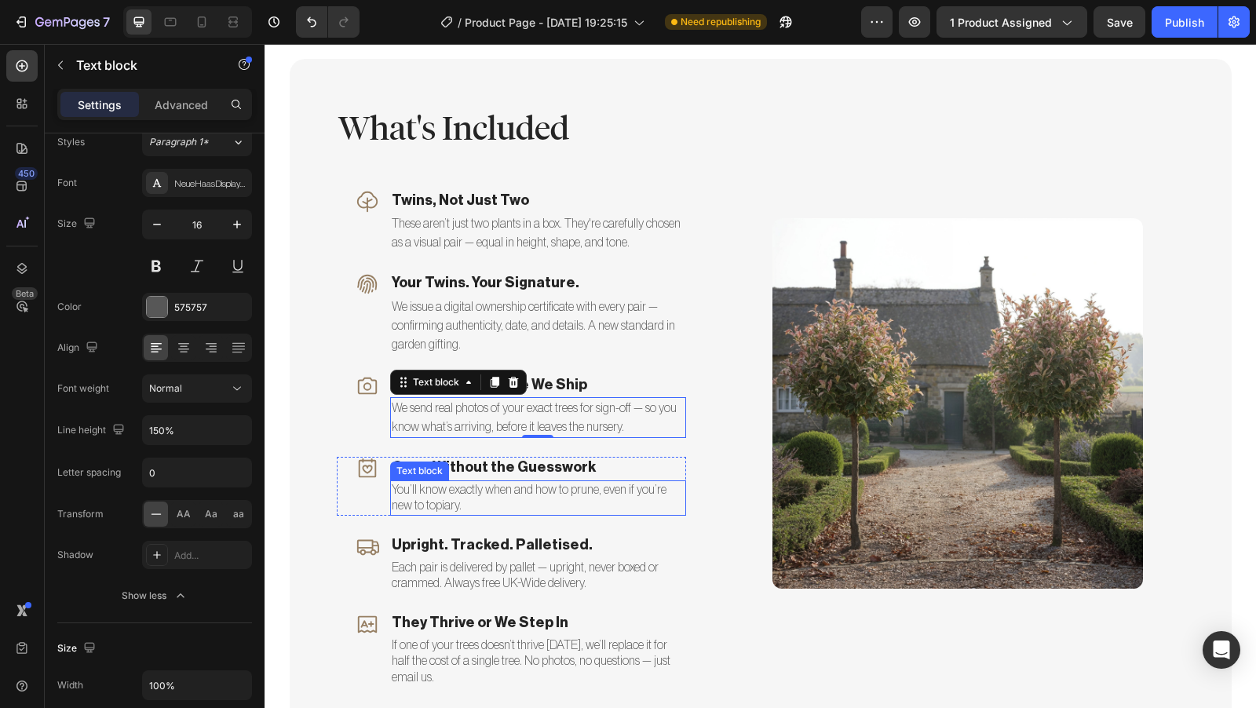
click at [536, 499] on p "You’ll know exactly when and how to prune, even if you’re new to topiary." at bounding box center [538, 498] width 293 height 33
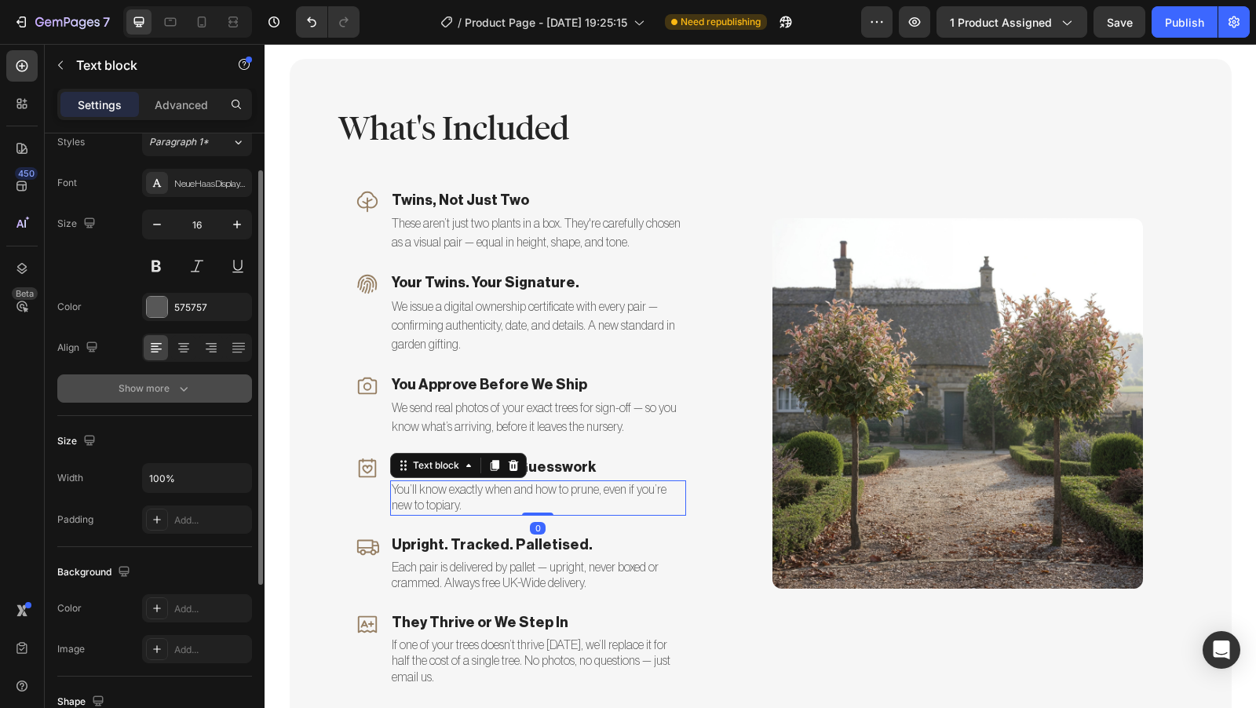
click at [178, 388] on icon "button" at bounding box center [184, 389] width 16 height 16
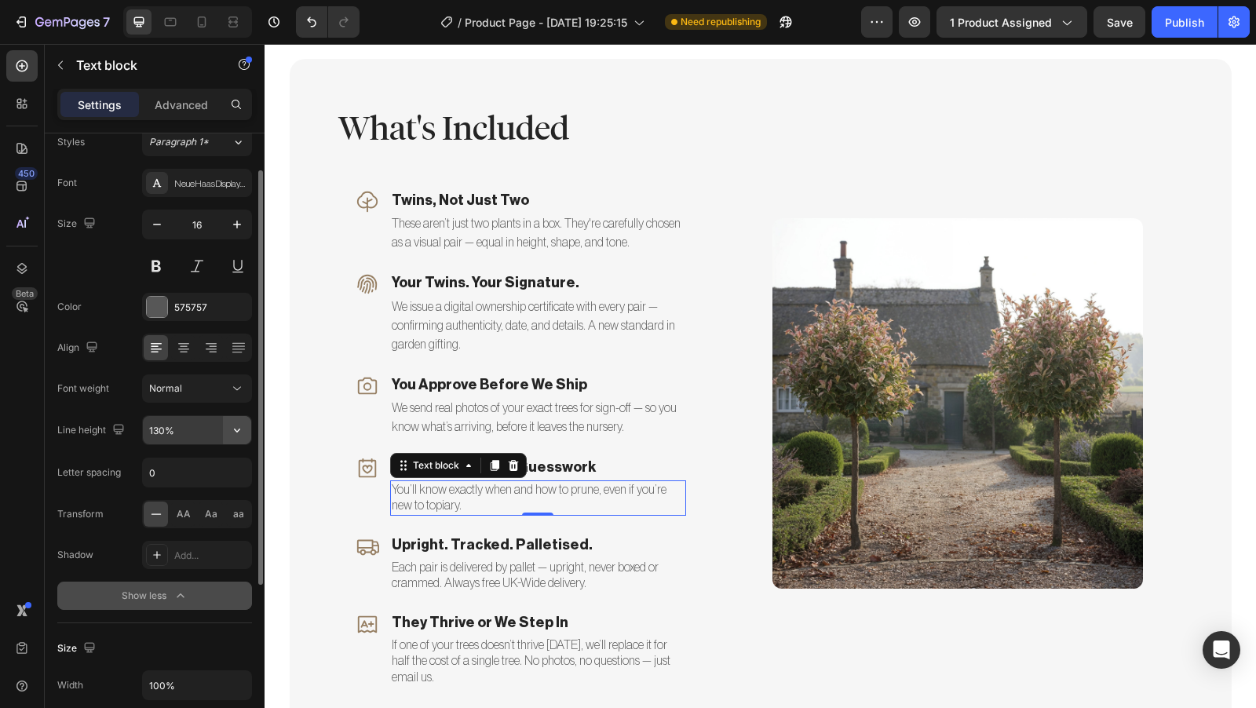
click at [236, 430] on icon "button" at bounding box center [237, 430] width 16 height 16
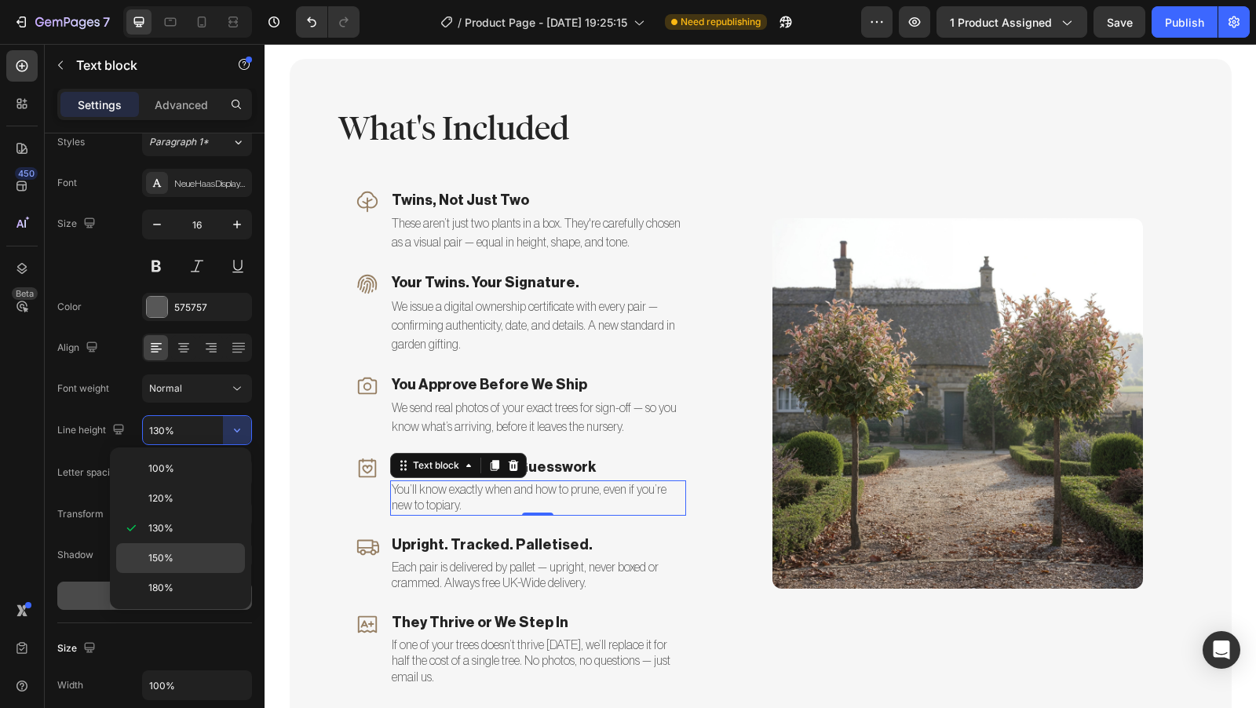
click at [210, 573] on div "150%" at bounding box center [180, 588] width 129 height 30
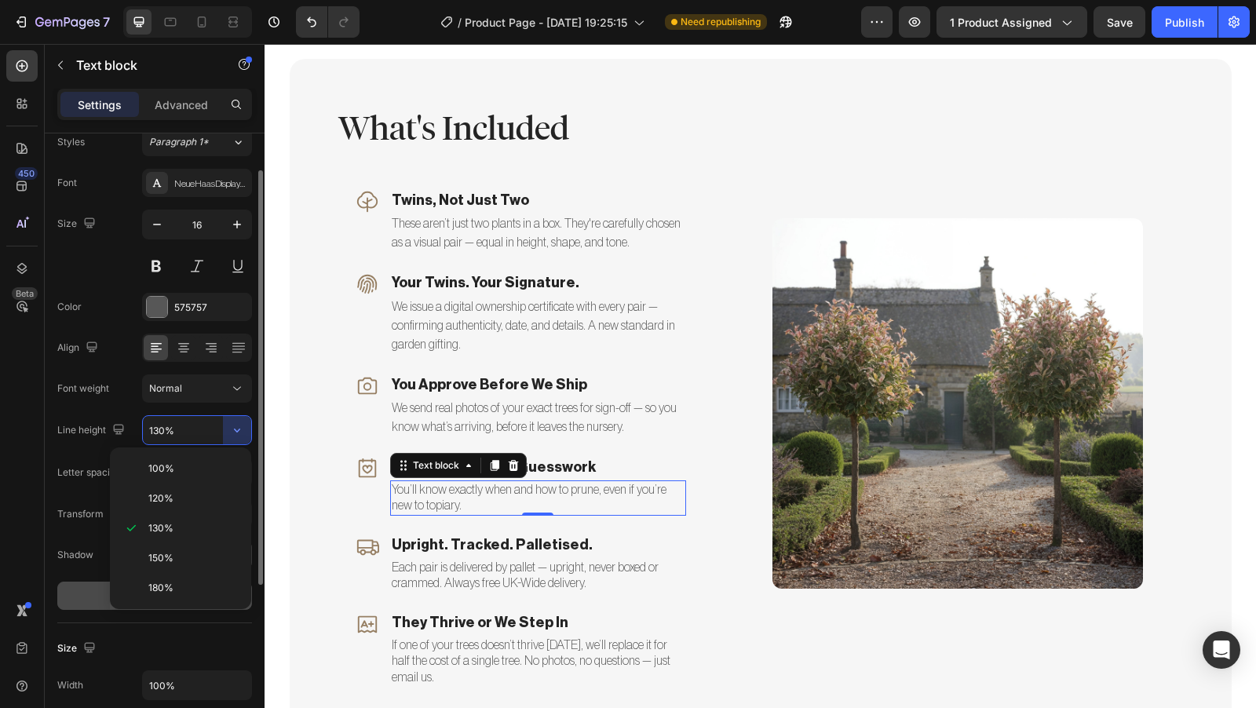
type input "150%"
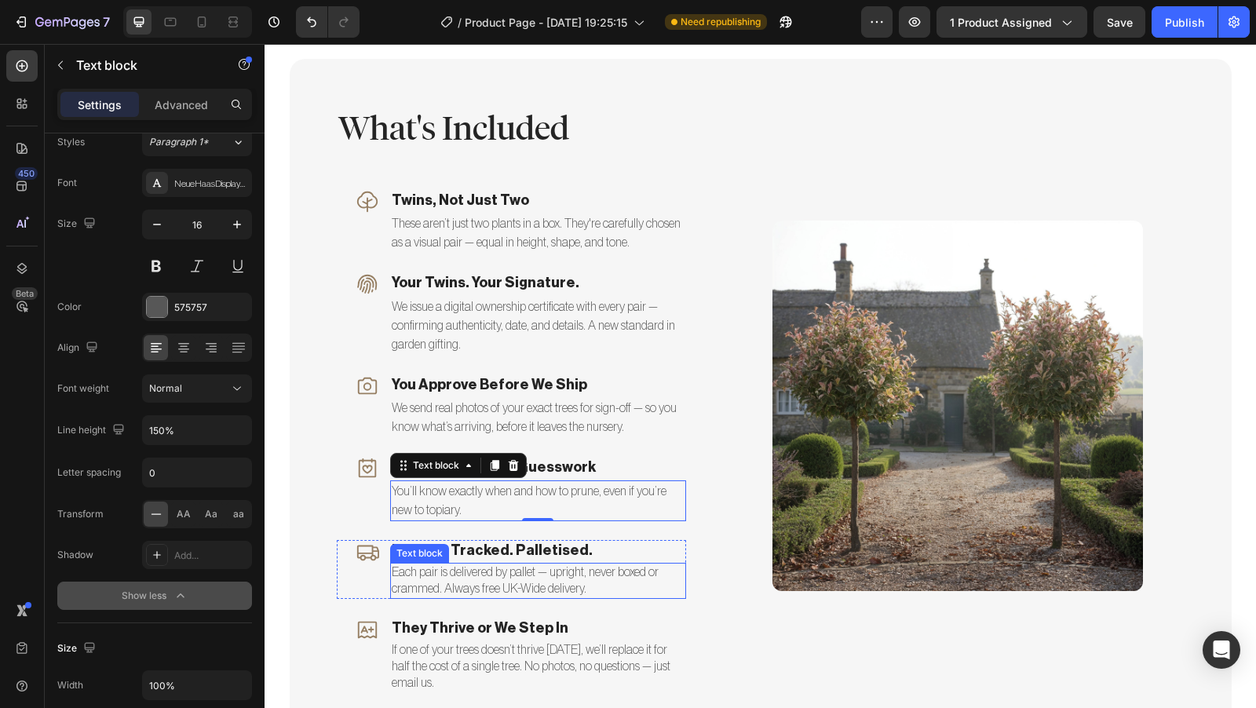
click at [554, 587] on p "Each pair is delivered by pallet — upright, never boxed or crammed. Always free…" at bounding box center [538, 581] width 293 height 33
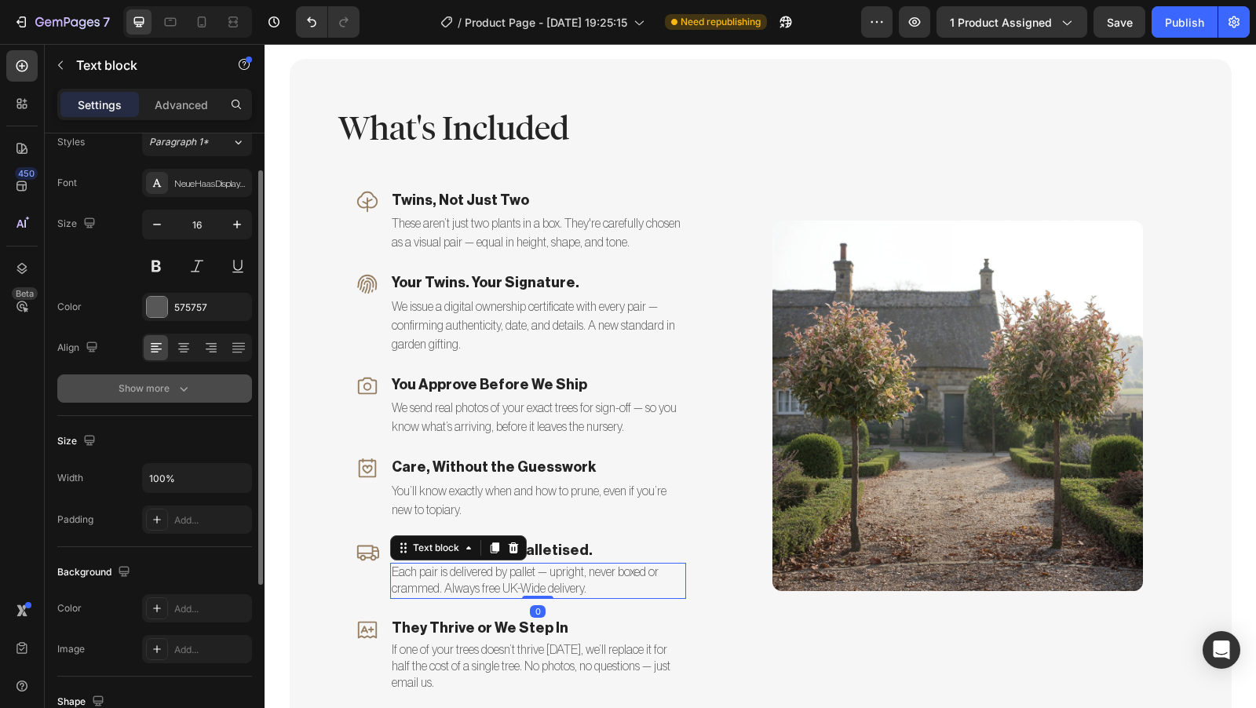
click at [180, 388] on icon "button" at bounding box center [184, 389] width 16 height 16
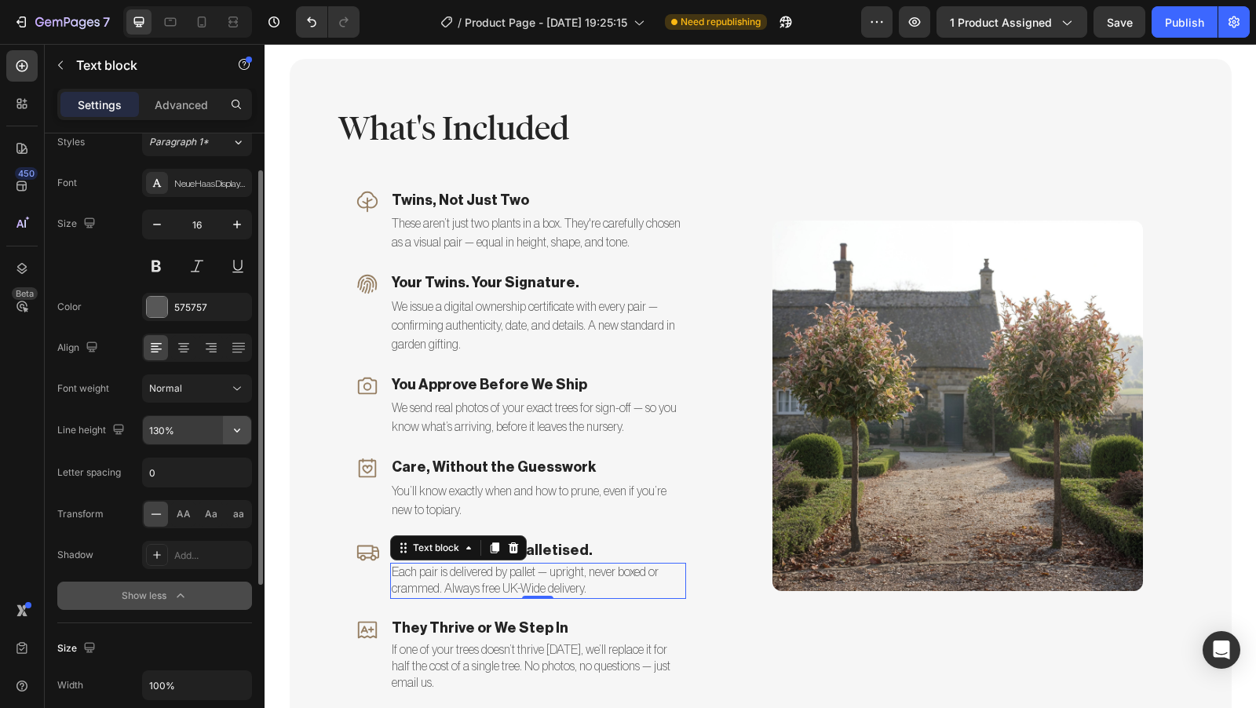
click at [236, 426] on icon "button" at bounding box center [237, 430] width 16 height 16
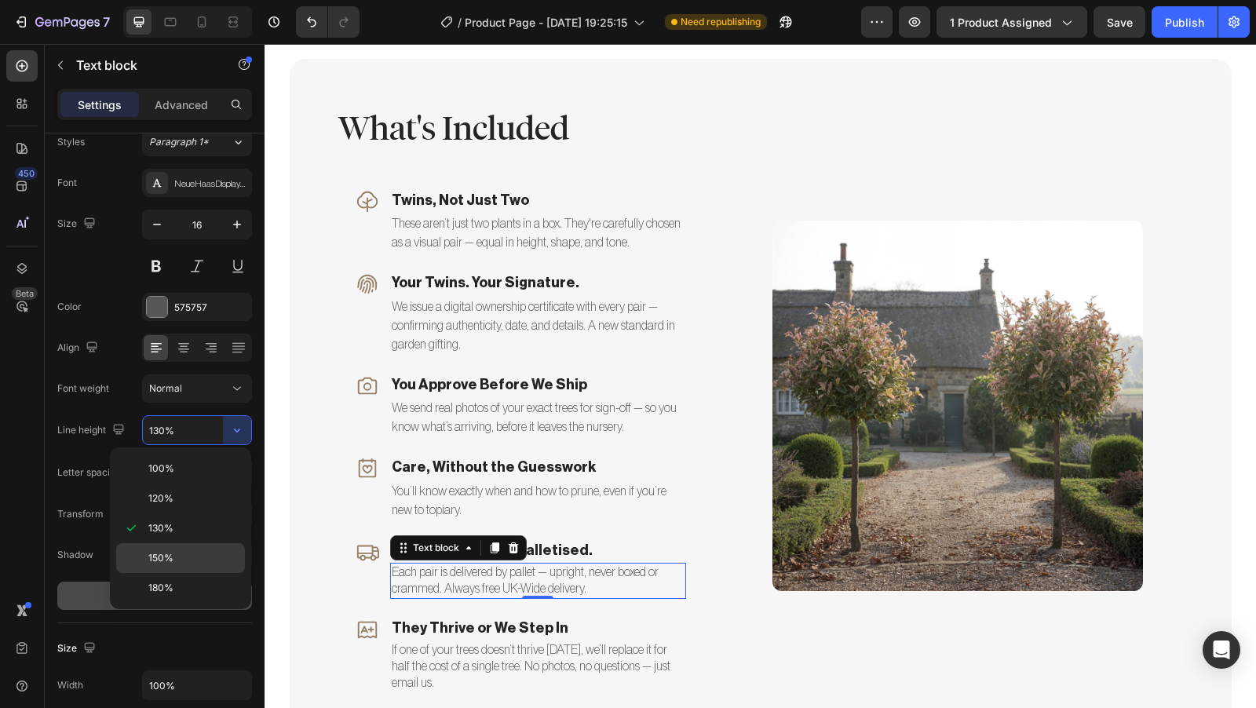
click at [213, 551] on p "150%" at bounding box center [193, 558] width 90 height 14
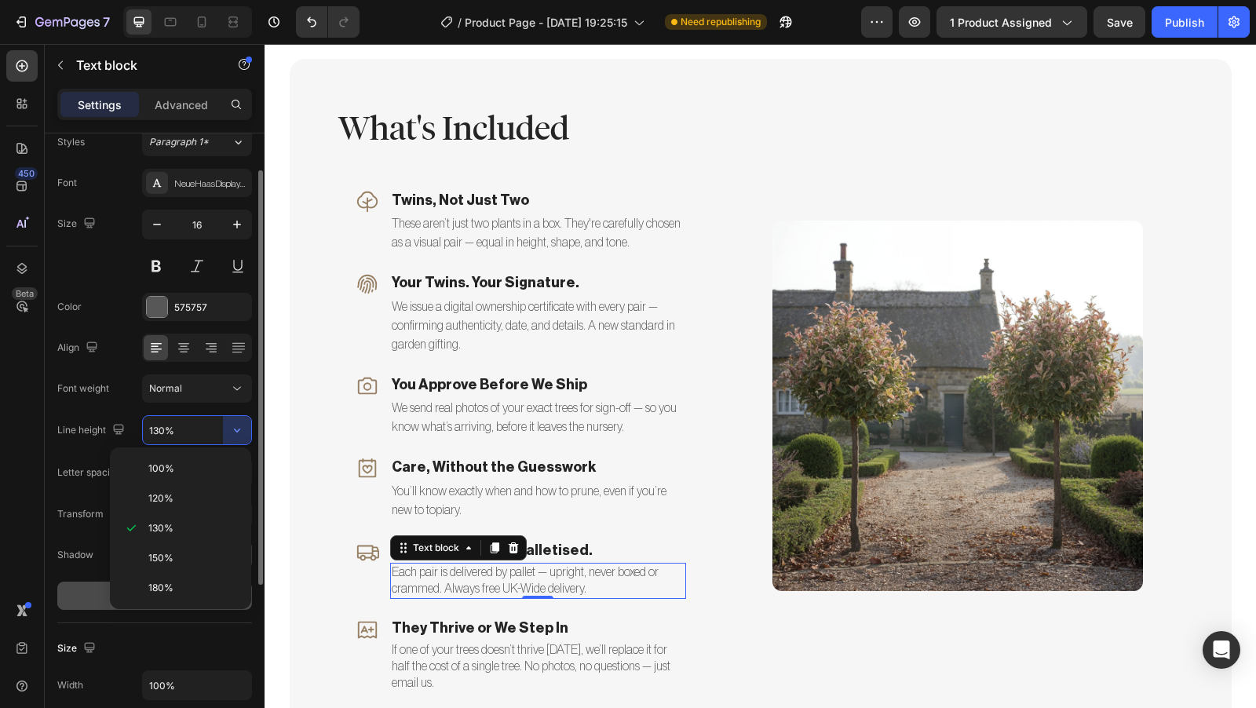
type input "150%"
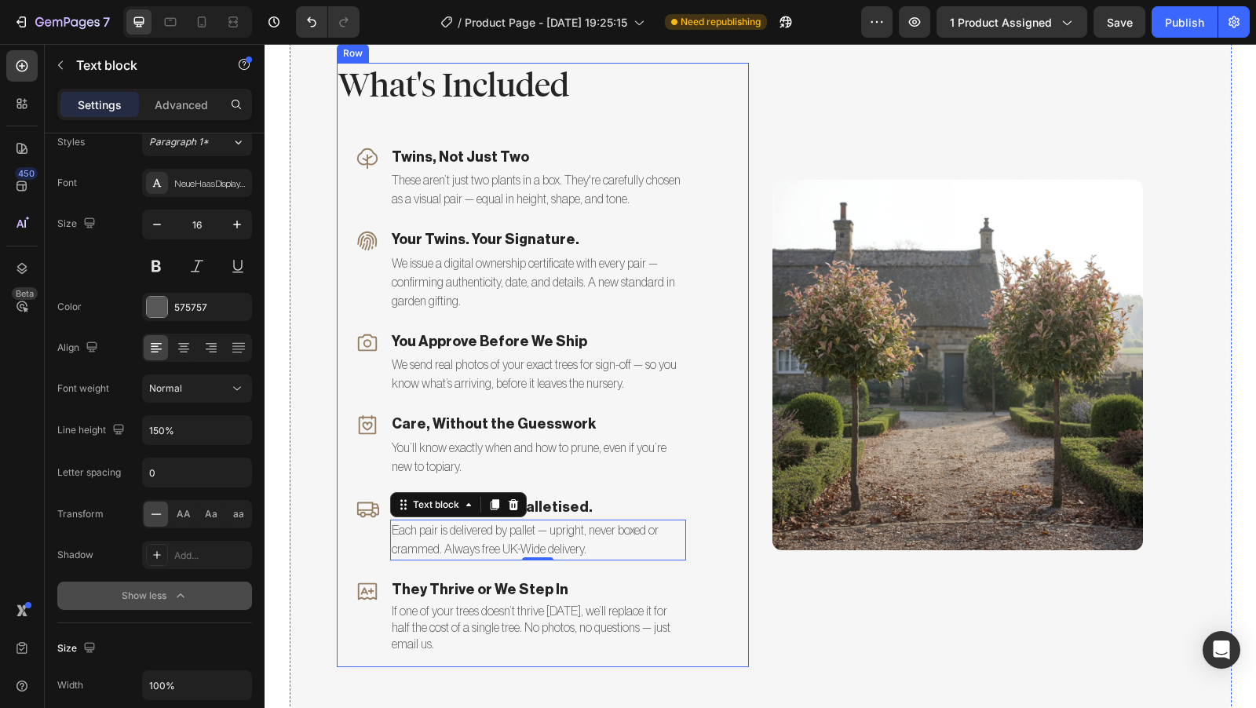
scroll to position [3612, 0]
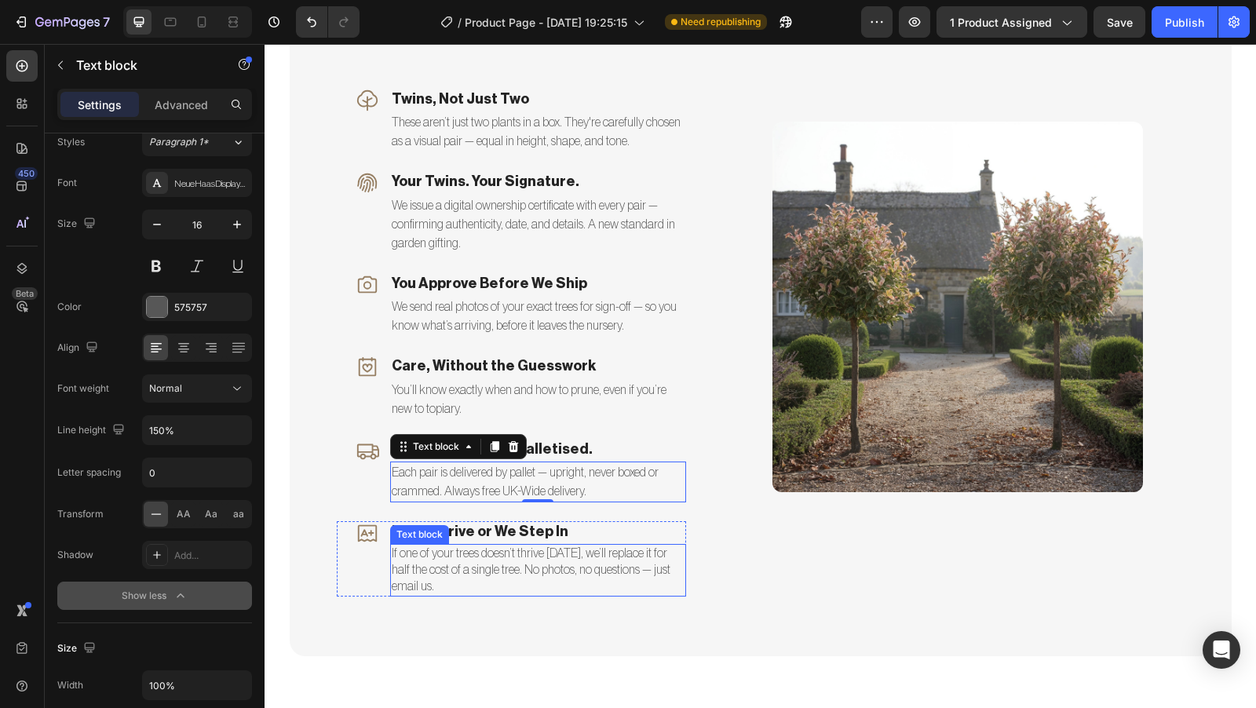
click at [635, 561] on p "If one of your trees doesn’t thrive [DATE], we’ll replace it for half the cost …" at bounding box center [538, 570] width 293 height 49
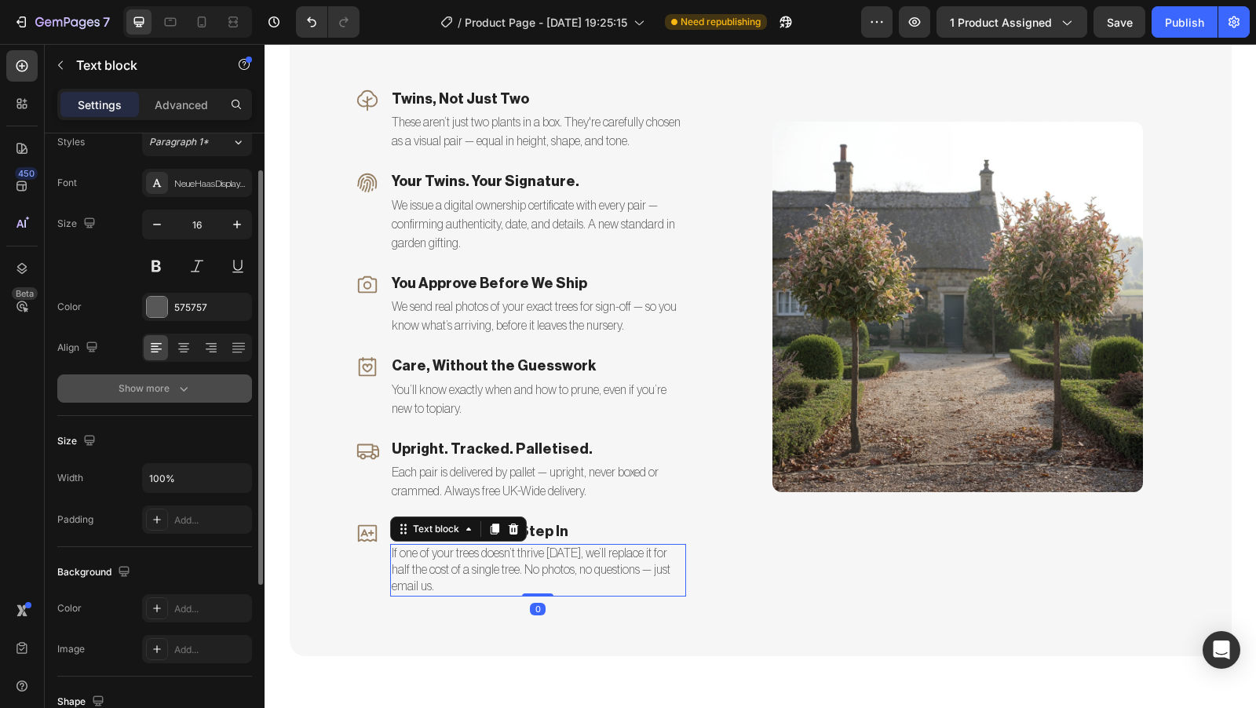
click at [196, 387] on button "Show more" at bounding box center [154, 389] width 195 height 28
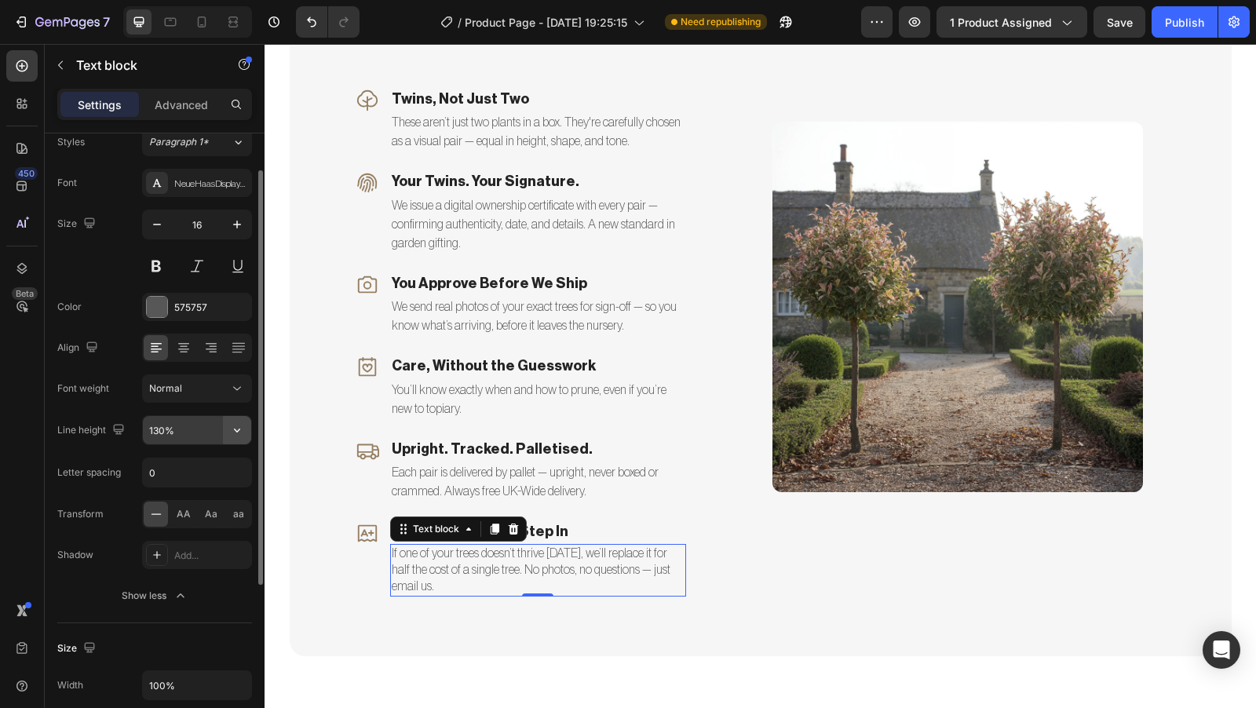
click at [233, 424] on icon "button" at bounding box center [237, 430] width 16 height 16
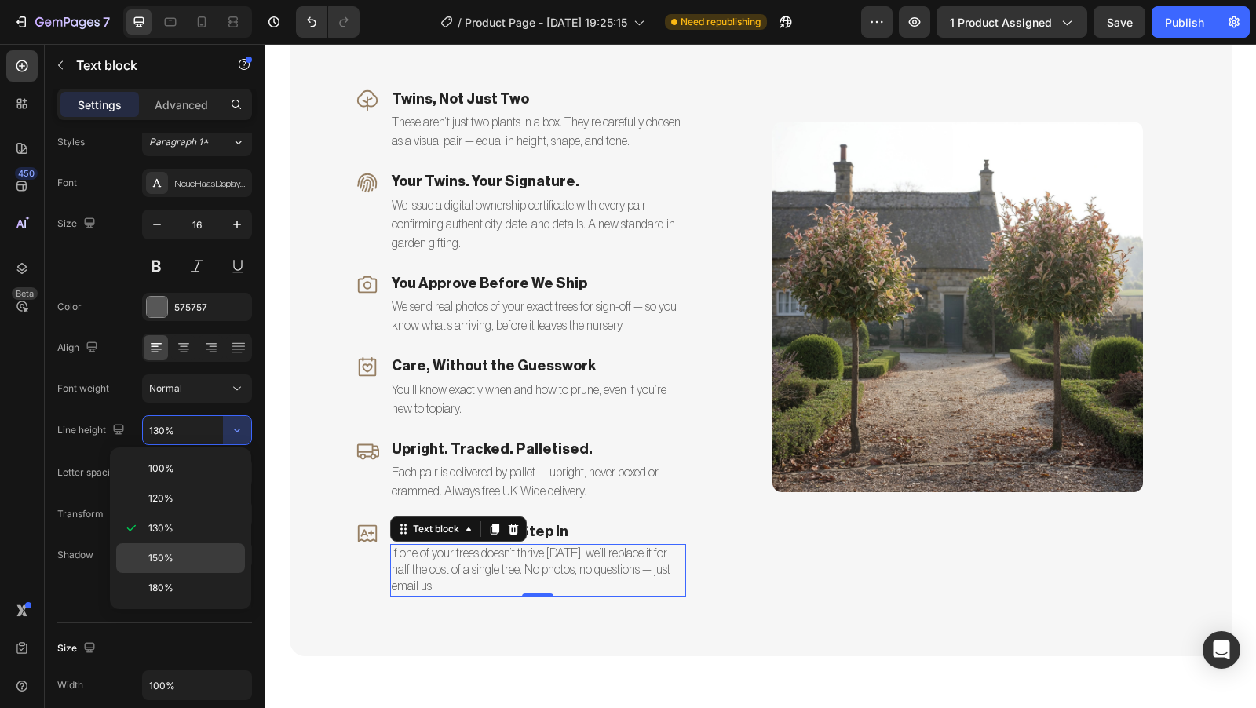
click at [189, 551] on p "150%" at bounding box center [193, 558] width 90 height 14
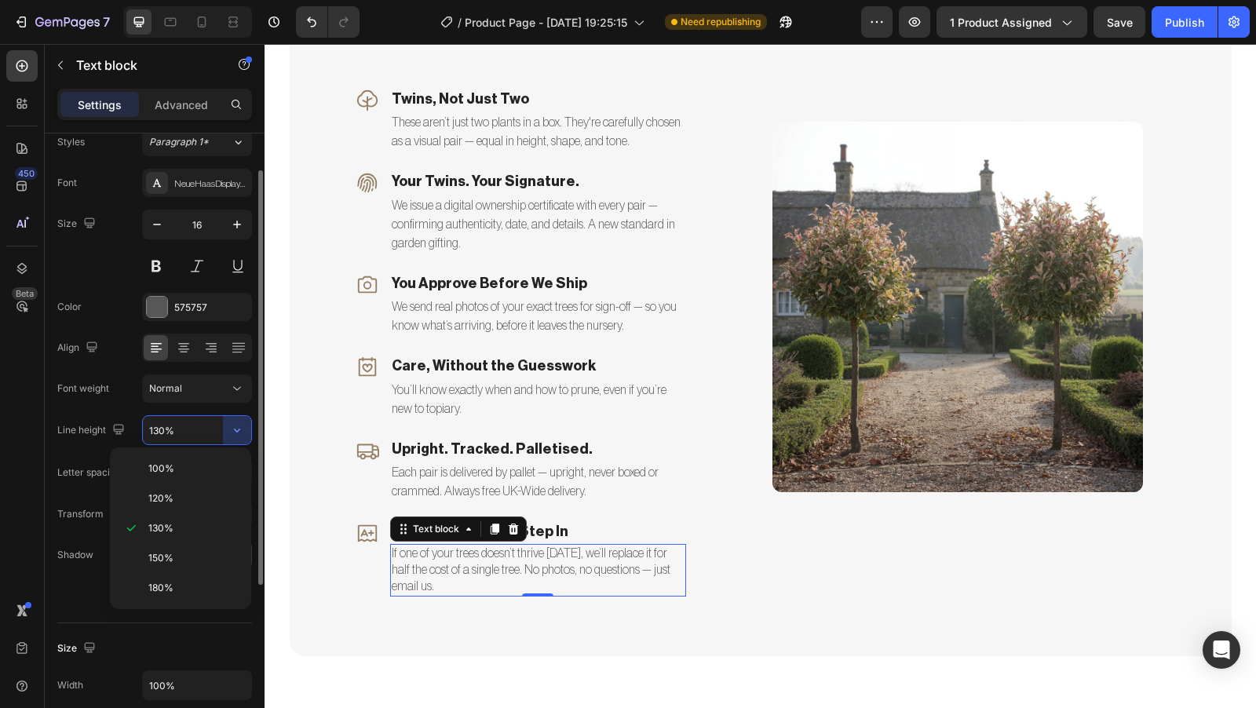
type input "150%"
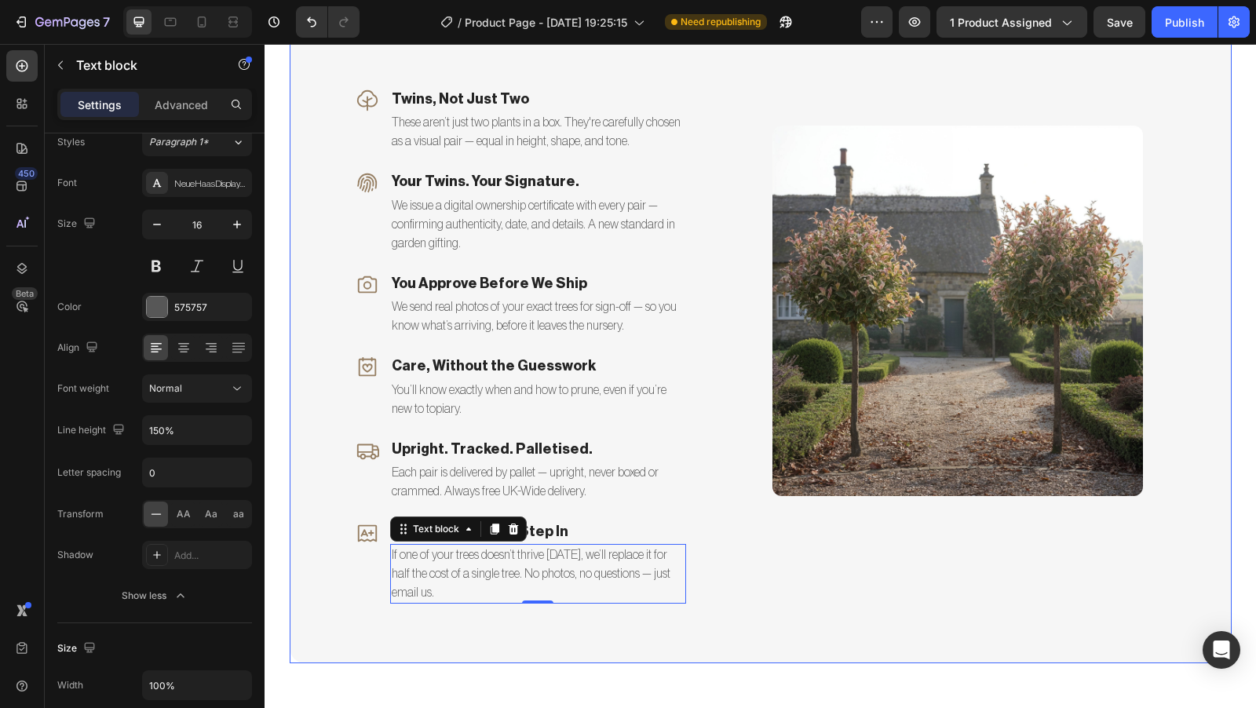
click at [314, 414] on div "What's Included Heading Icon Twins, Not Just Two Text block These aren’t just t…" at bounding box center [761, 311] width 942 height 706
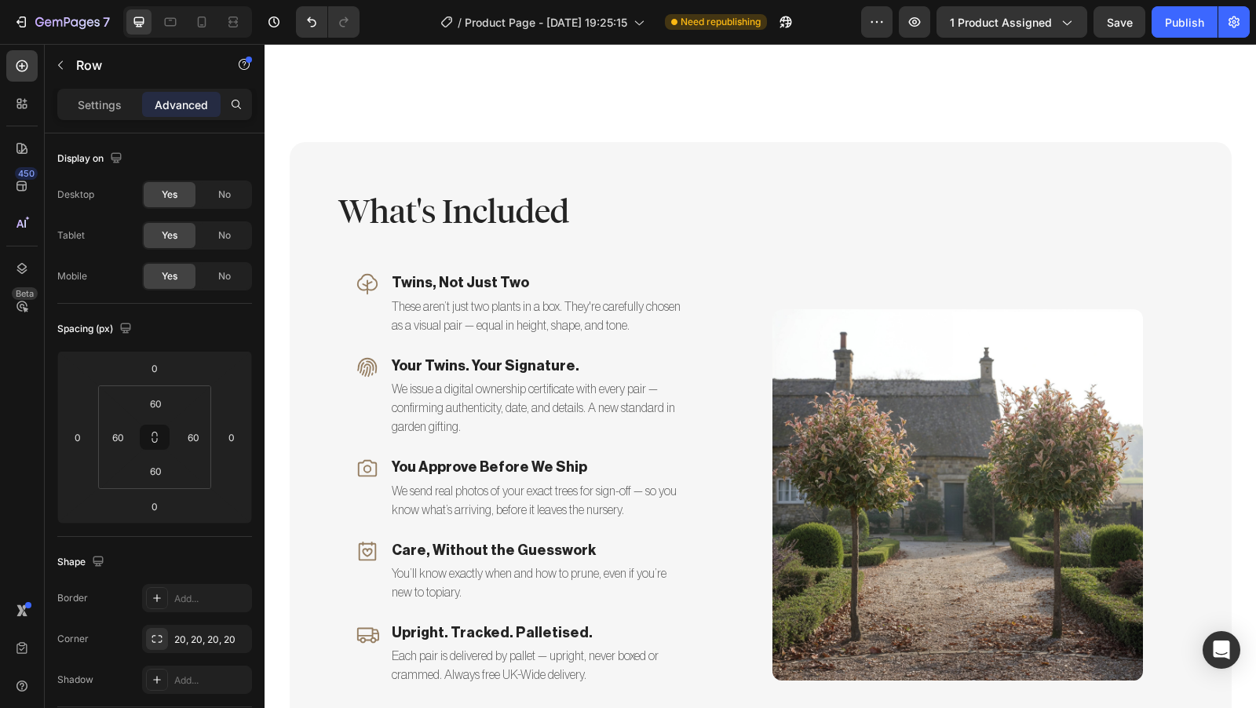
scroll to position [3565, 0]
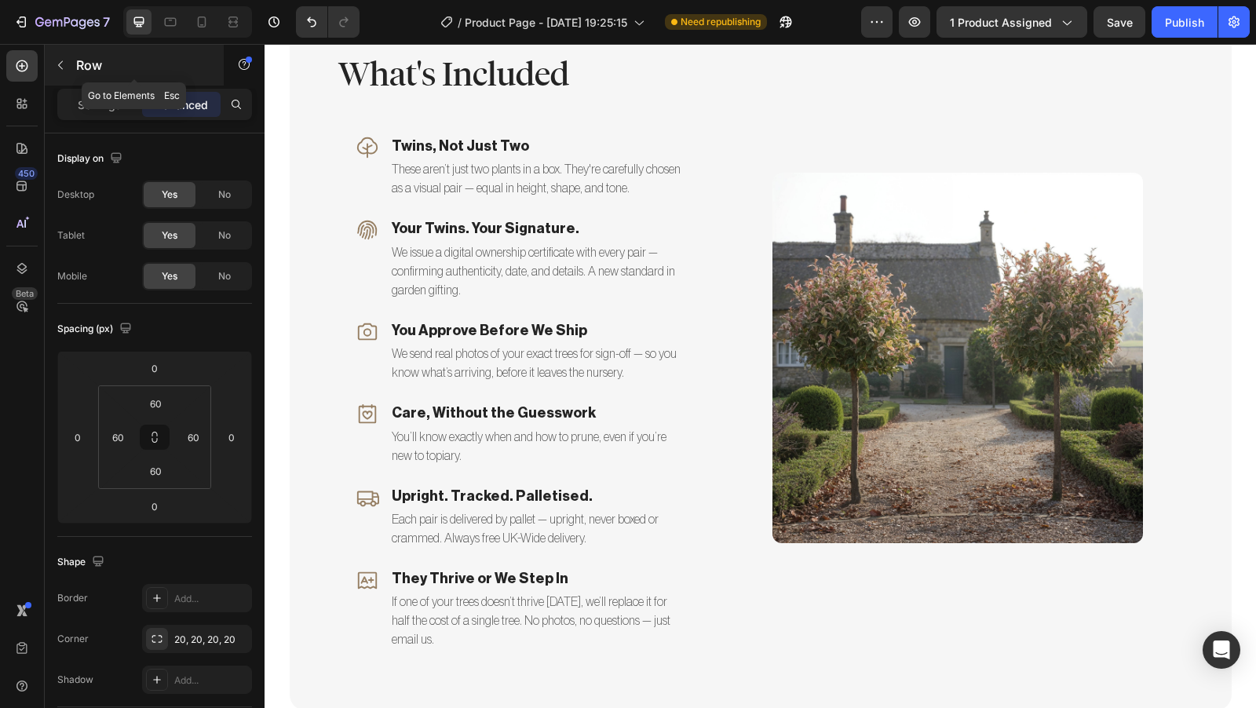
click at [61, 65] on icon "button" at bounding box center [60, 65] width 13 height 13
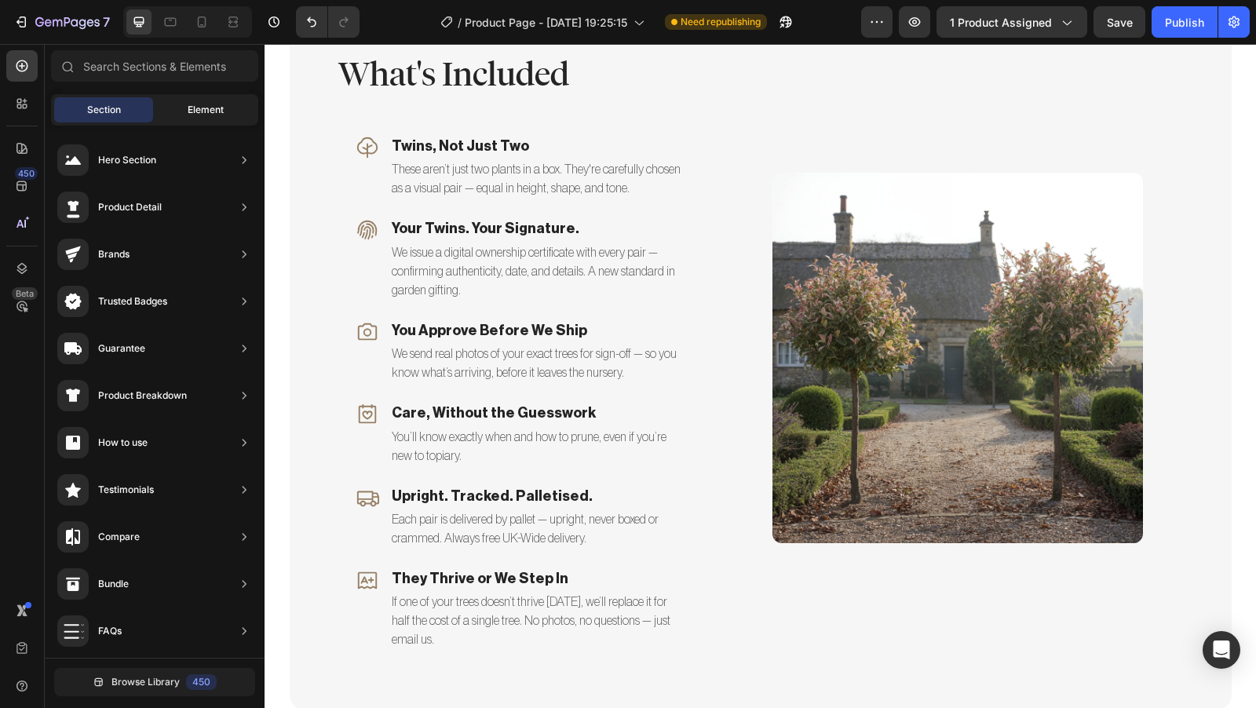
click at [202, 112] on span "Element" at bounding box center [206, 110] width 36 height 14
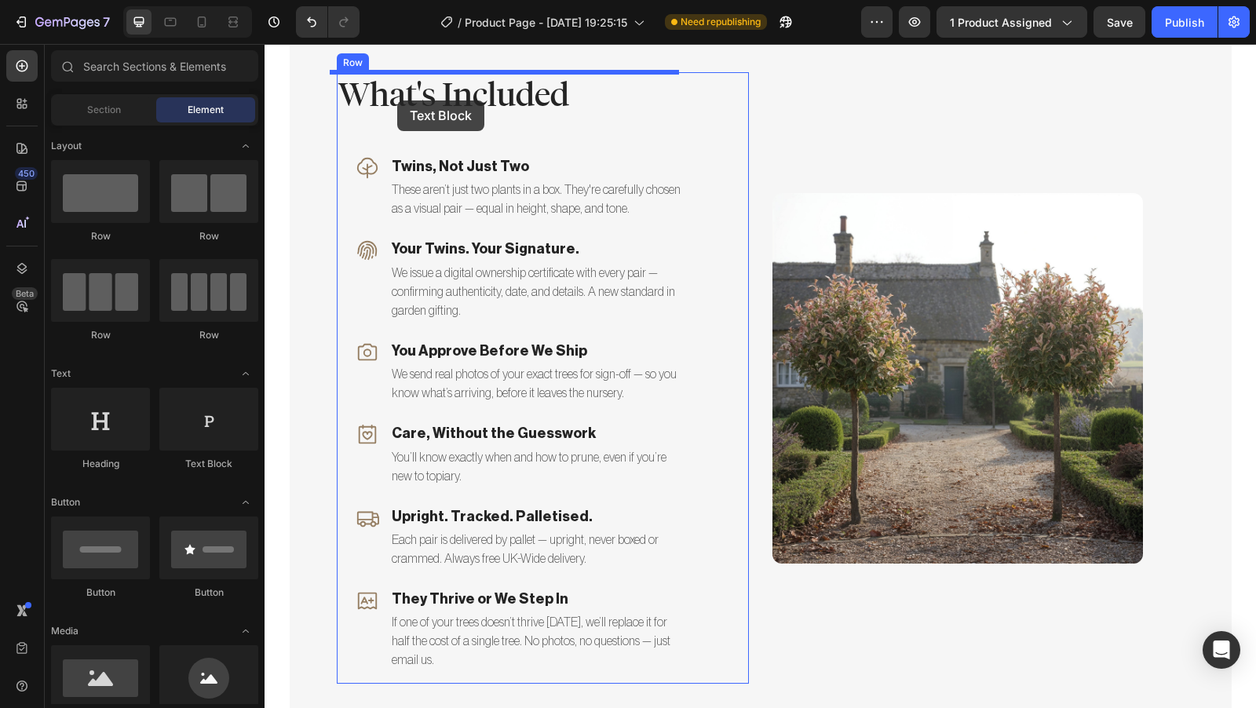
scroll to position [3506, 0]
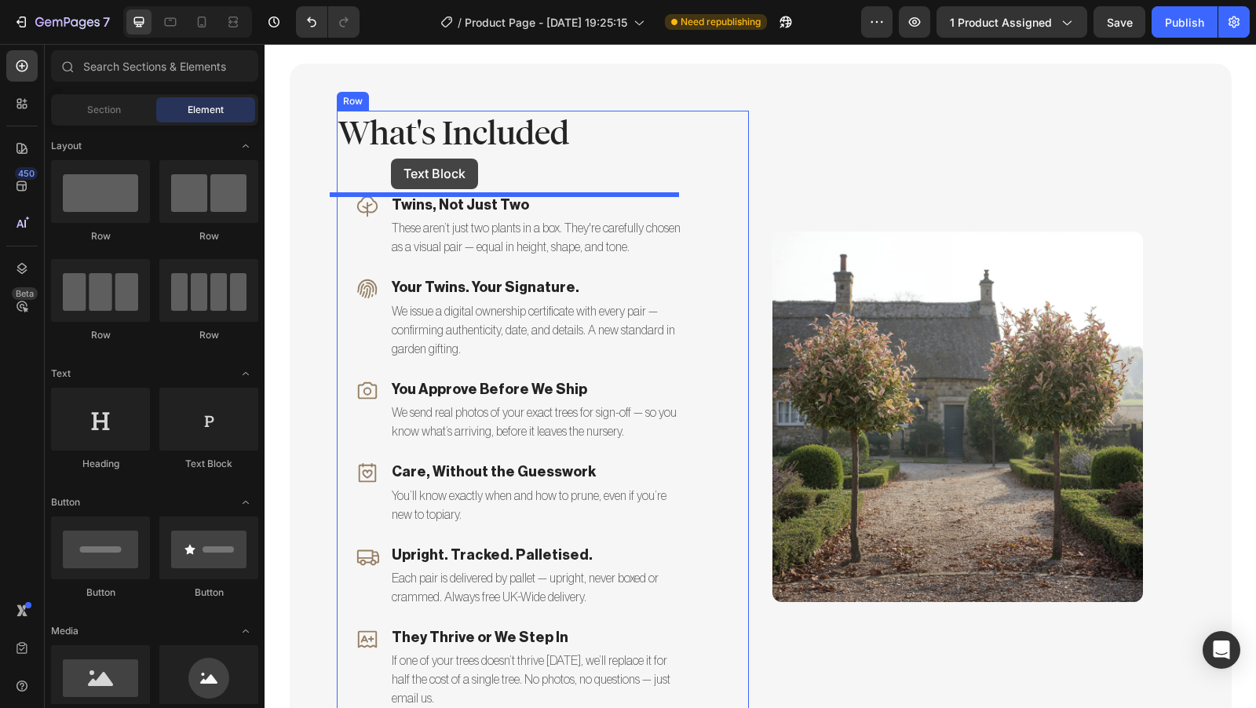
drag, startPoint x: 496, startPoint y: 471, endPoint x: 391, endPoint y: 159, distance: 329.8
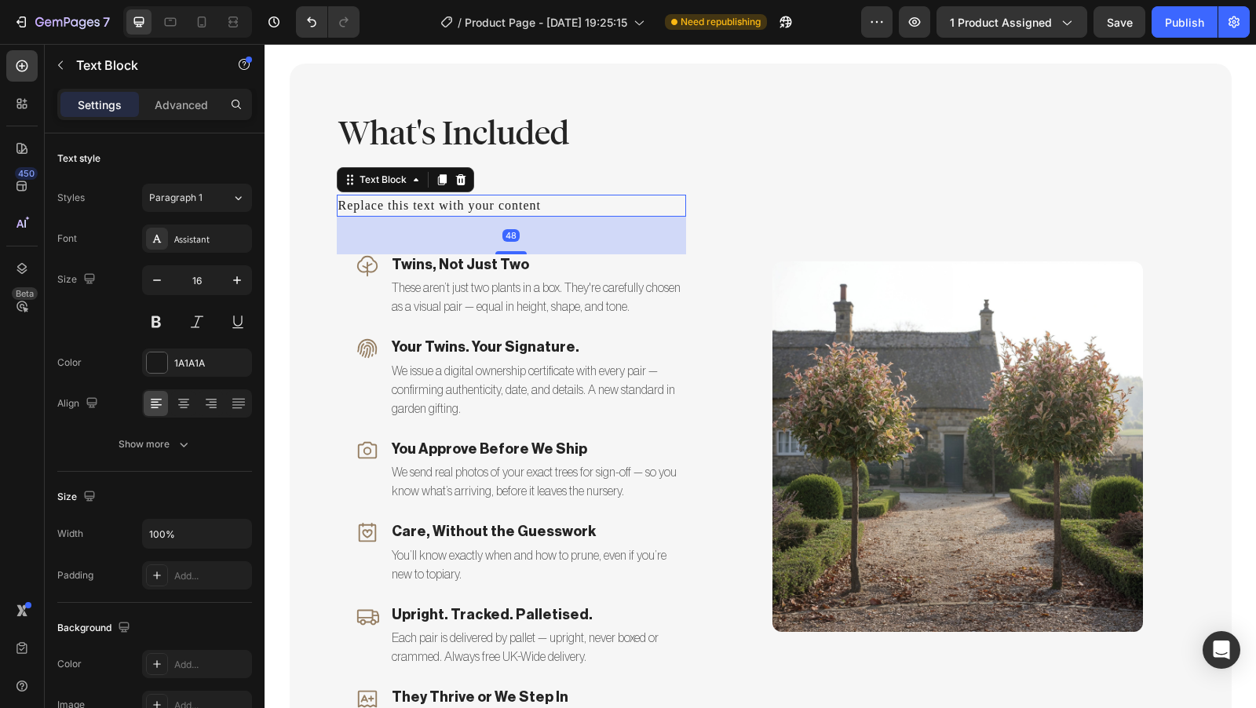
click at [532, 200] on div "Replace this text with your content" at bounding box center [511, 206] width 349 height 22
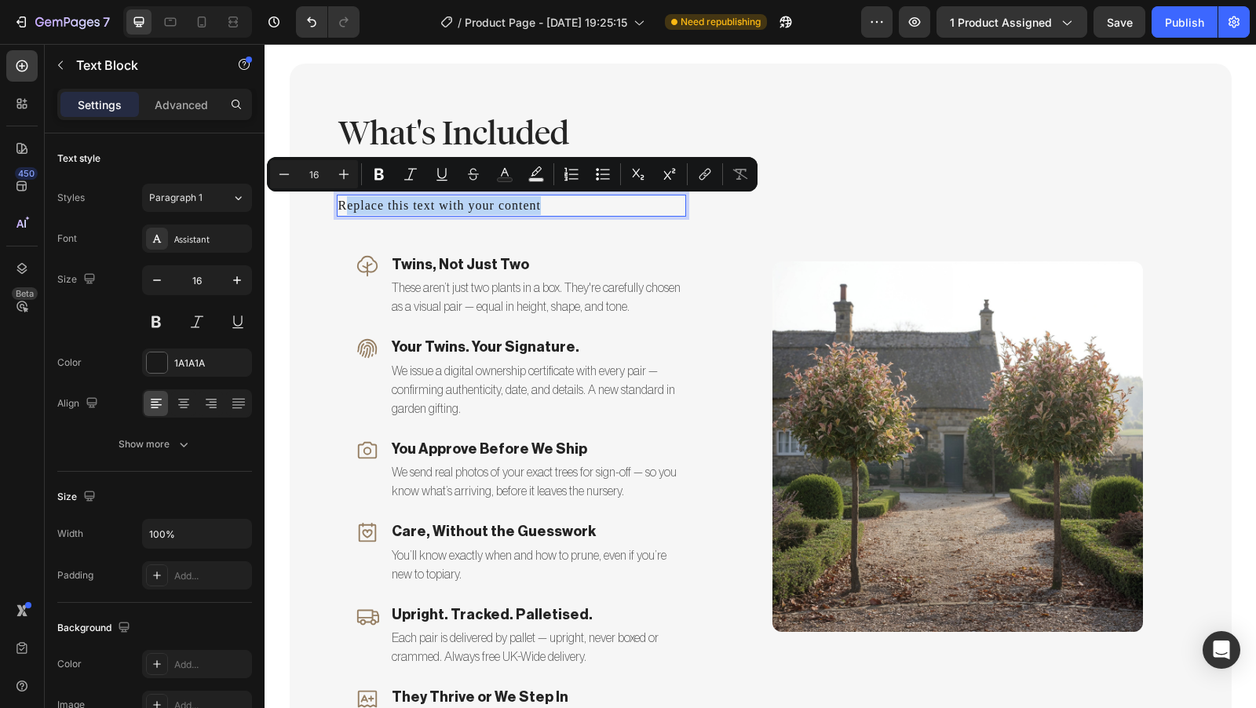
drag, startPoint x: 543, startPoint y: 204, endPoint x: 338, endPoint y: 210, distance: 205.0
click at [338, 210] on p "Replace this text with your content" at bounding box center [511, 205] width 346 height 19
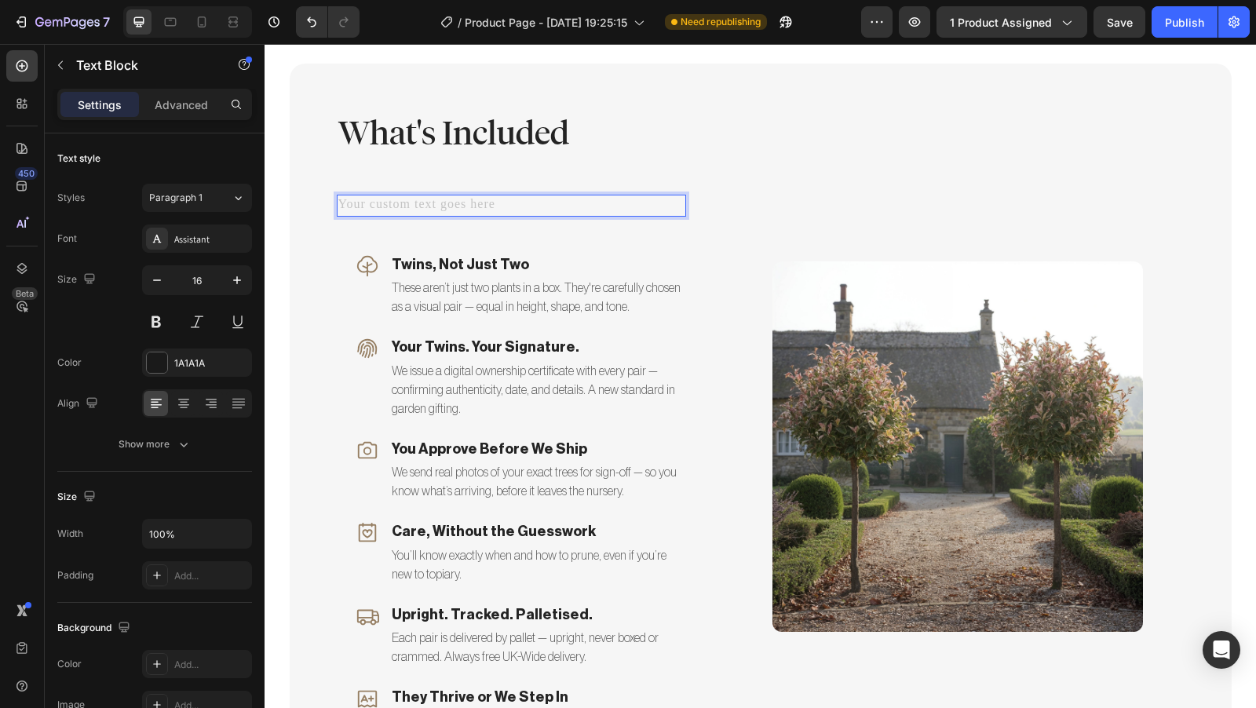
click at [495, 200] on div "Rich Text Editor. Editing area: main" at bounding box center [511, 206] width 349 height 22
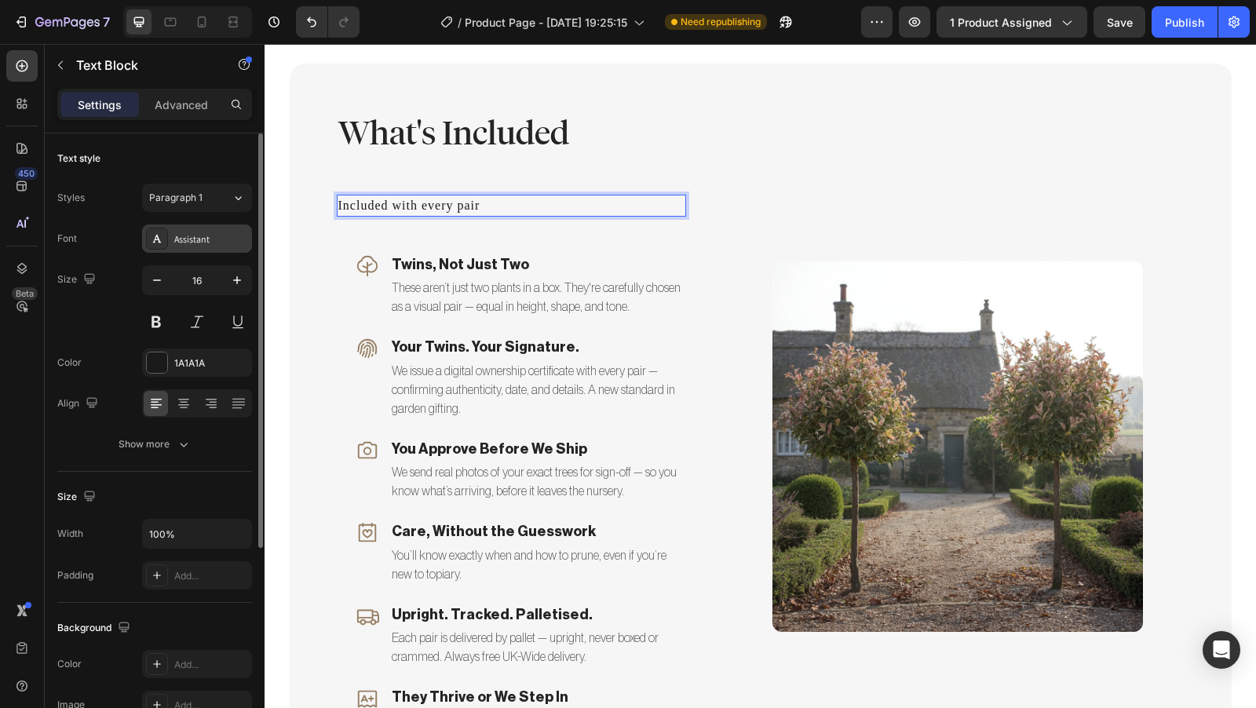
click at [207, 234] on div "Assistant" at bounding box center [211, 239] width 74 height 14
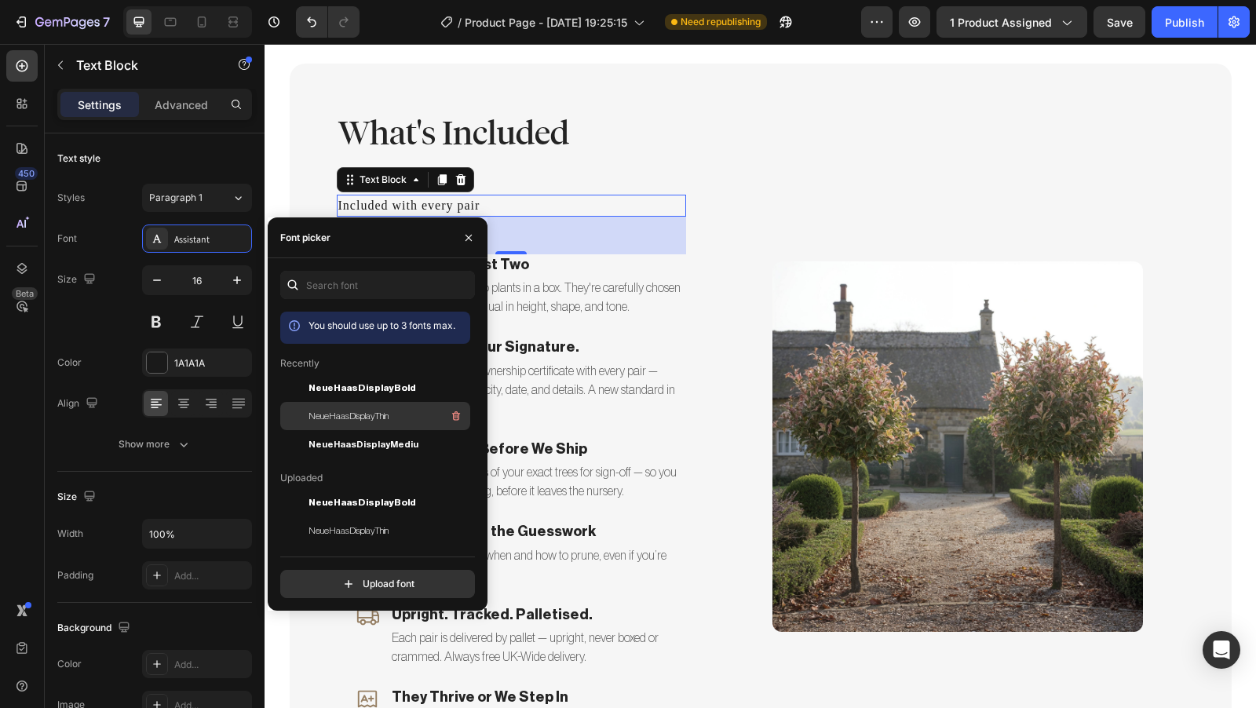
click at [362, 413] on span "NeueHaasDisplayThin" at bounding box center [349, 416] width 80 height 14
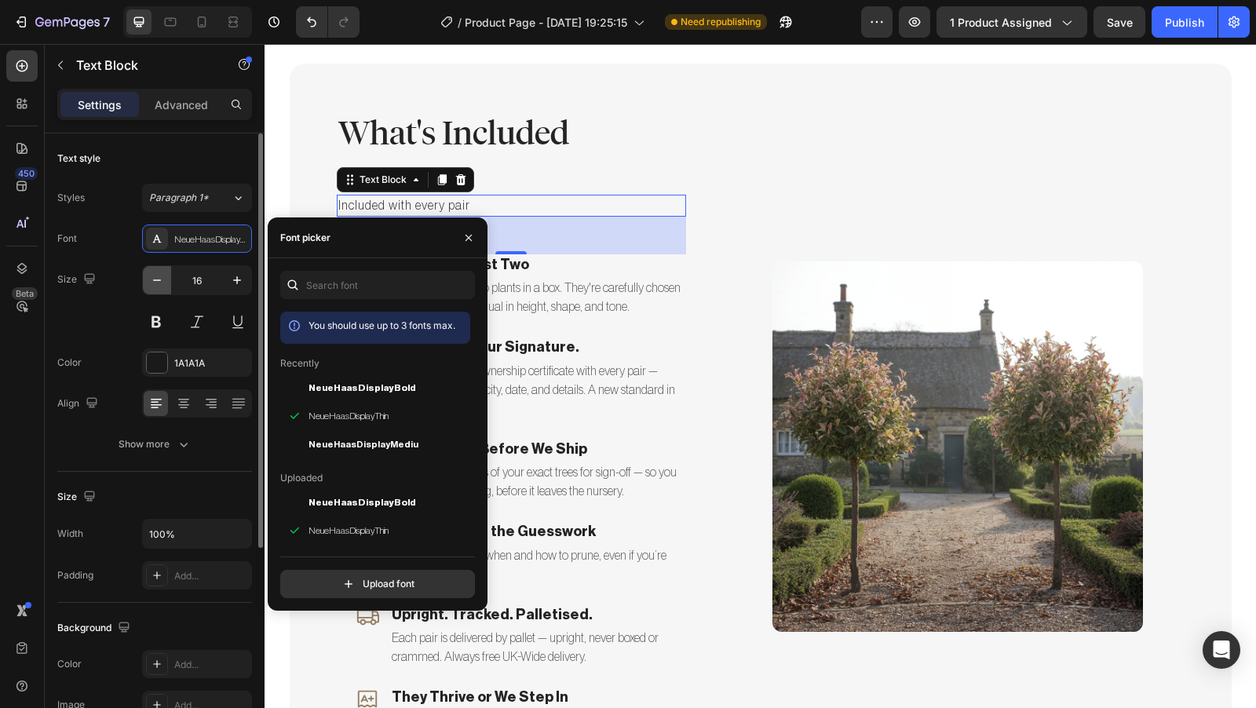
click at [153, 283] on icon "button" at bounding box center [157, 280] width 16 height 16
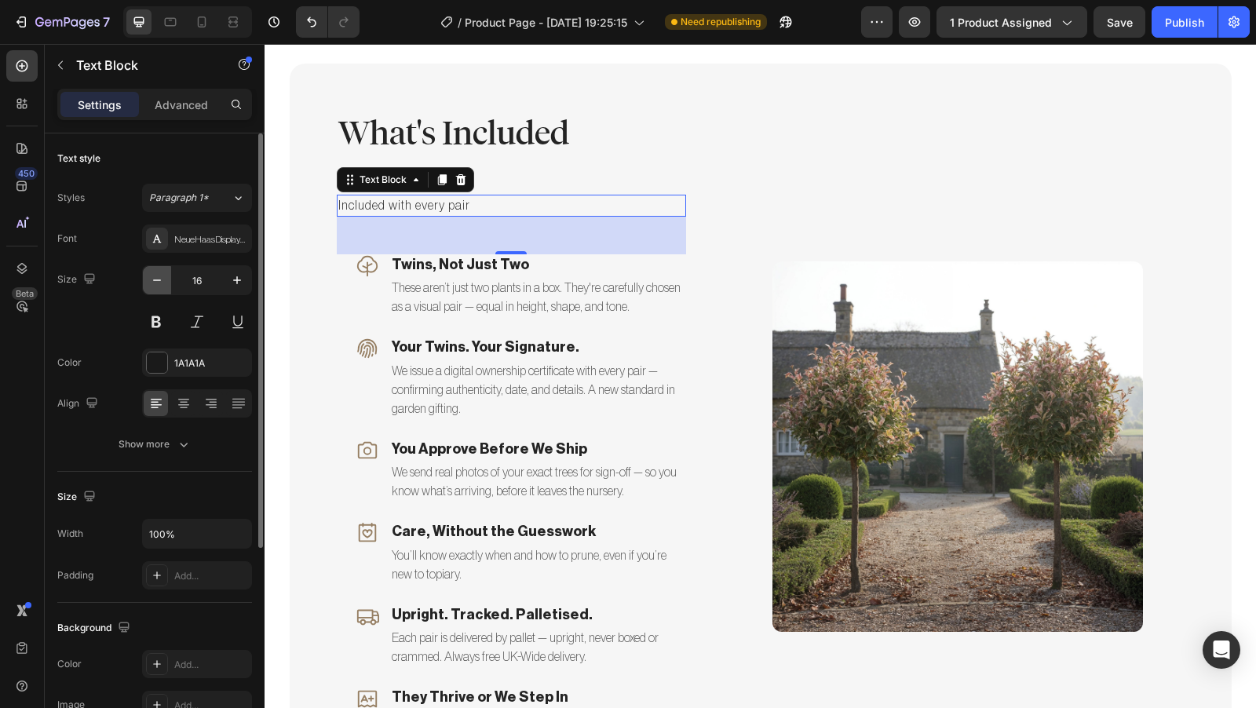
click at [153, 283] on icon "button" at bounding box center [157, 280] width 16 height 16
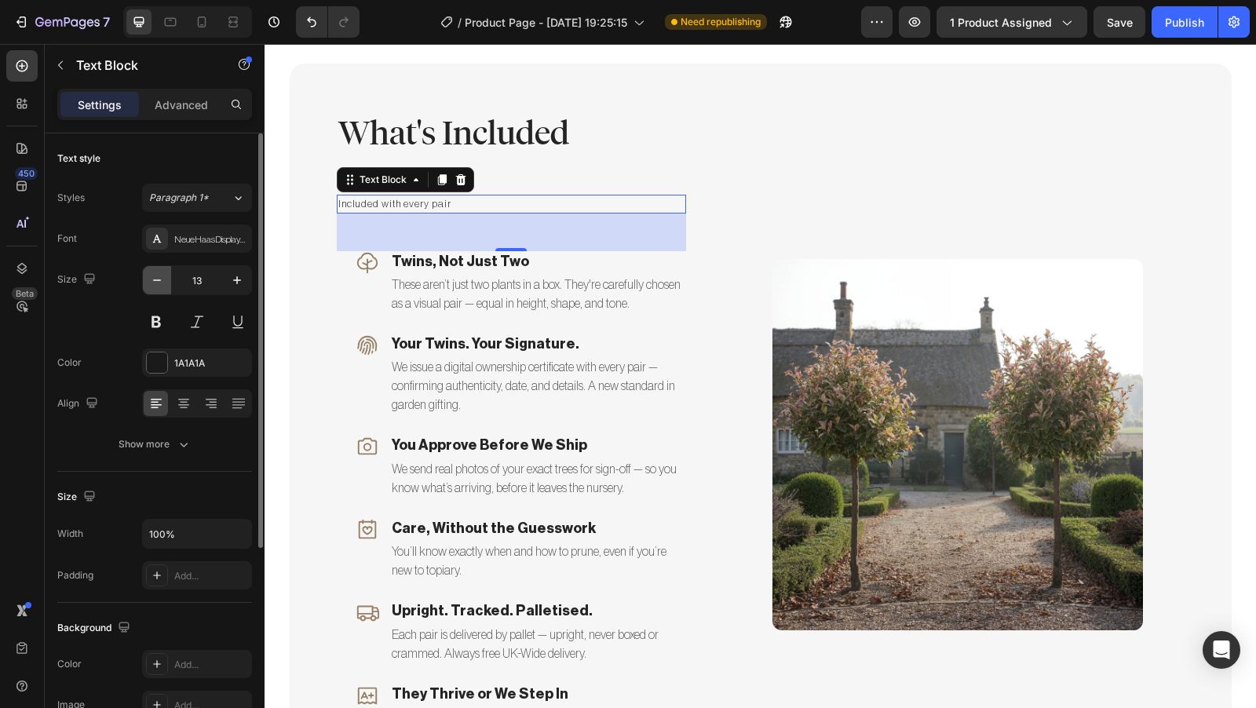
click at [153, 283] on icon "button" at bounding box center [157, 280] width 16 height 16
click at [246, 276] on button "button" at bounding box center [237, 280] width 28 height 28
type input "13"
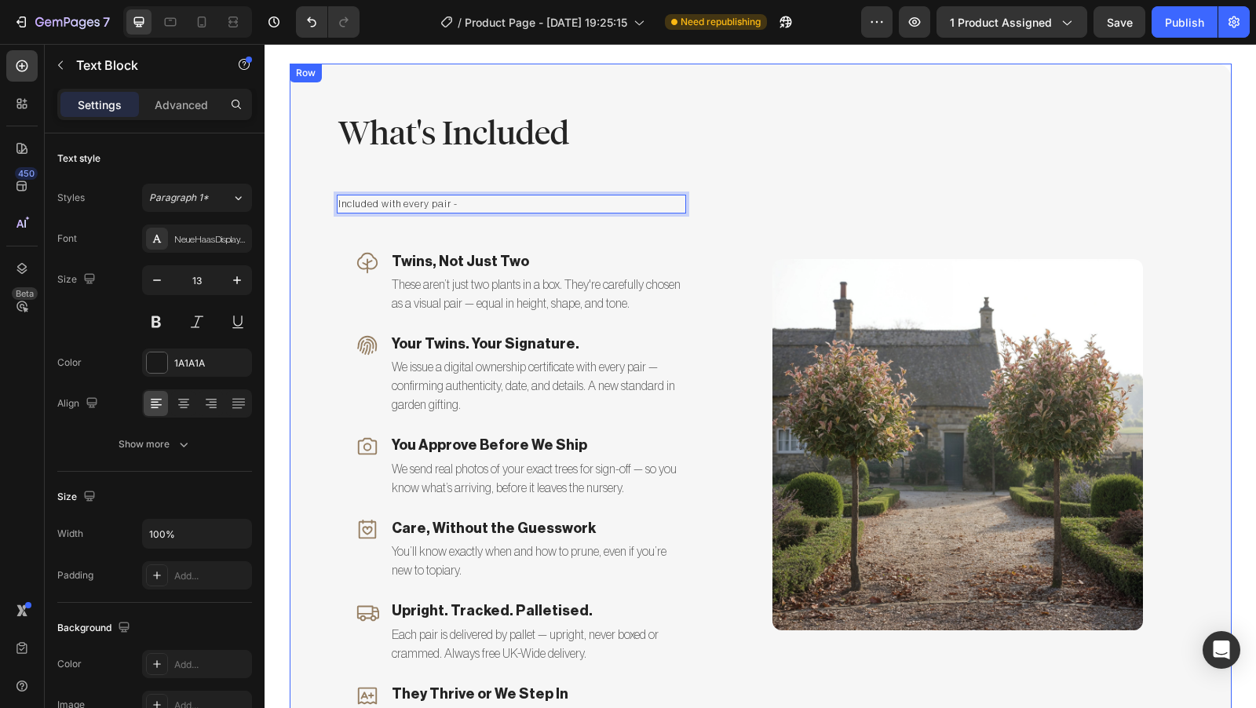
click at [303, 180] on div "What's Included Heading Included with every pair - Text Block 48 Icon Twins, No…" at bounding box center [761, 445] width 942 height 762
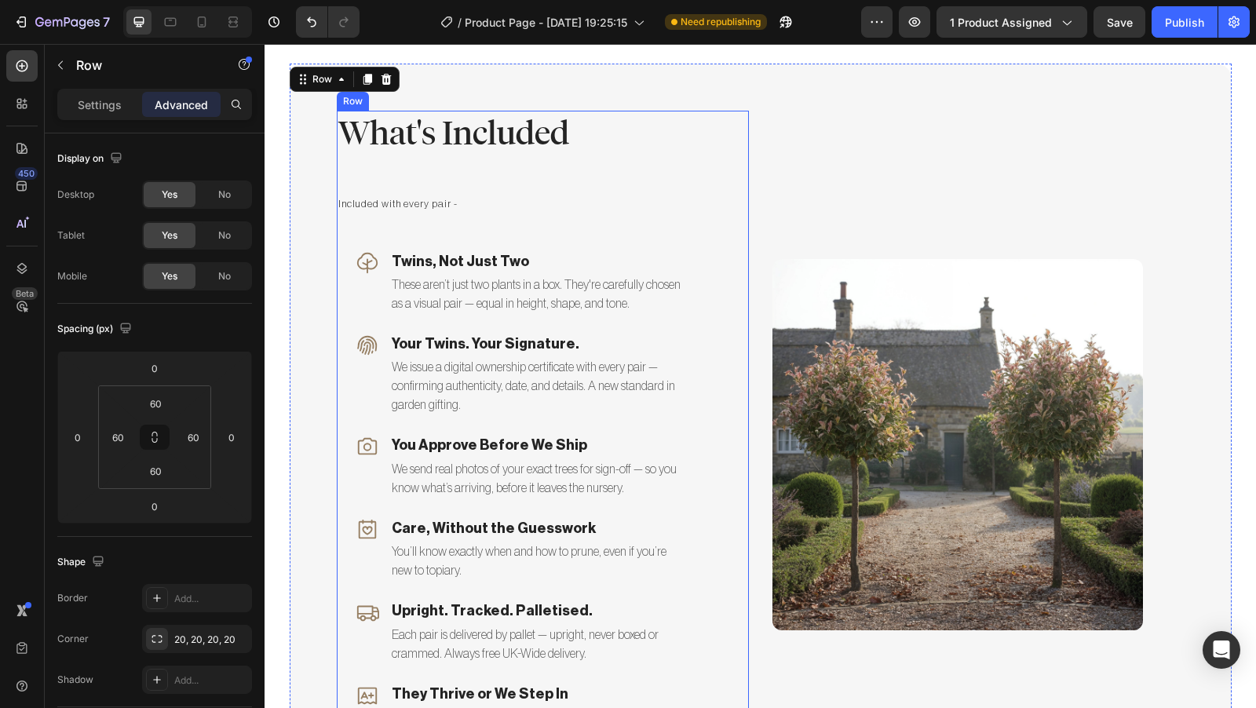
click at [425, 159] on div "What's Included Heading Included with every pair - Text Block Icon Twins, Not J…" at bounding box center [511, 445] width 349 height 668
click at [430, 143] on h2 "What's Included" at bounding box center [511, 134] width 349 height 46
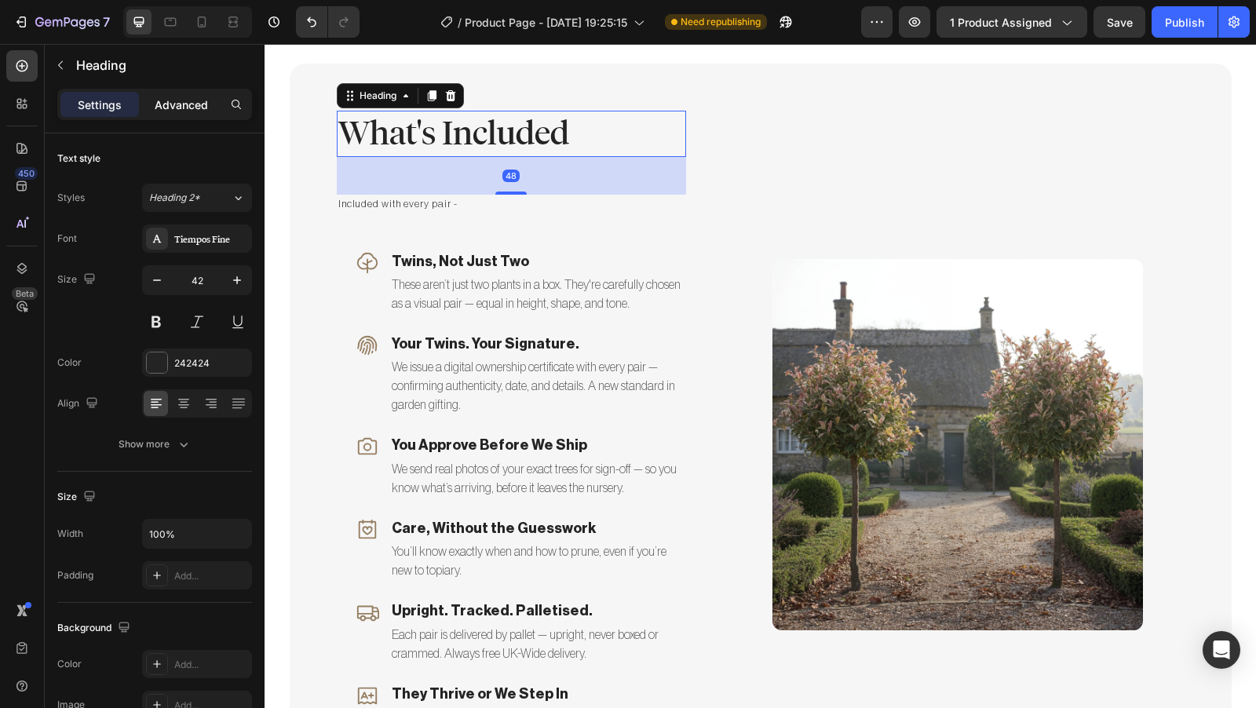
click at [182, 112] on div "Advanced" at bounding box center [181, 104] width 79 height 25
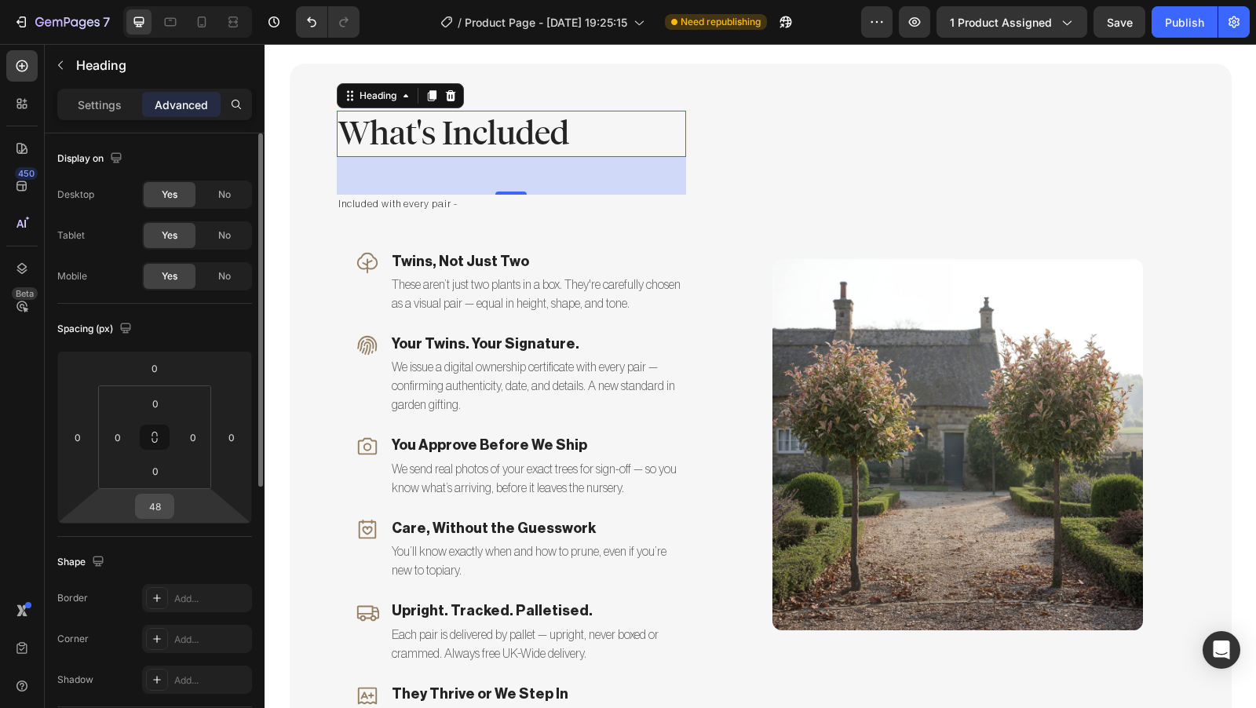
click at [167, 506] on input "48" at bounding box center [154, 507] width 31 height 24
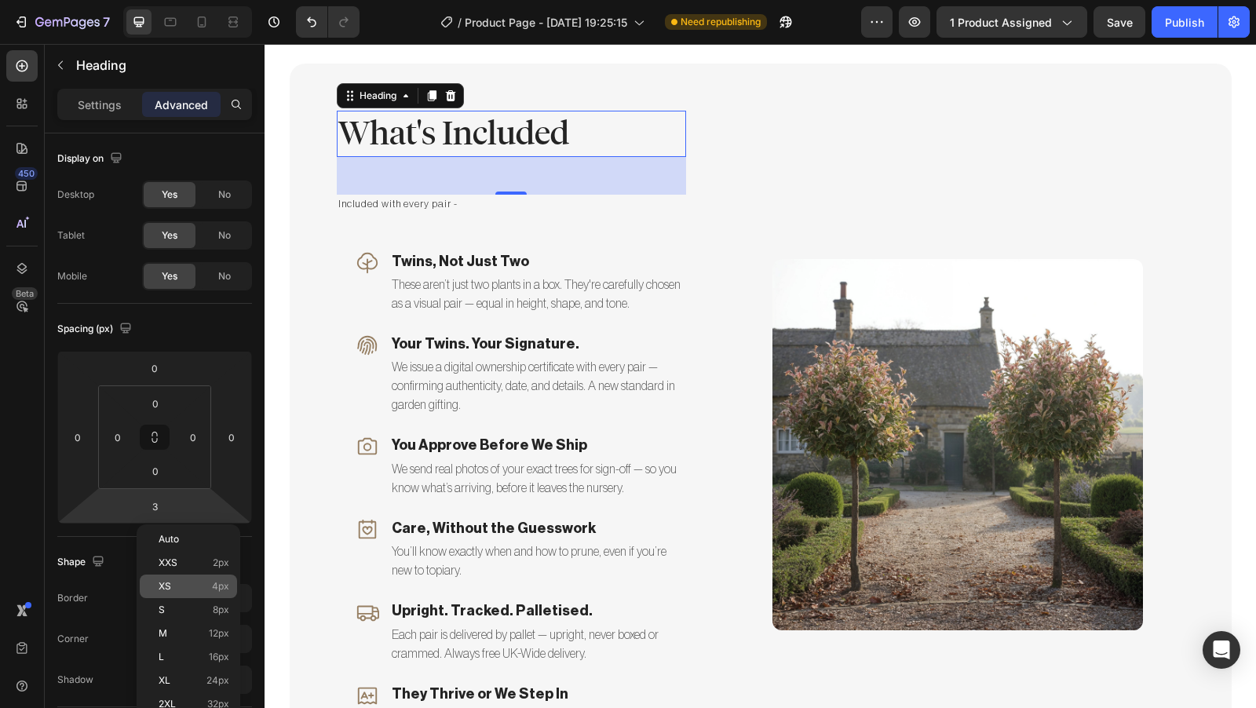
click at [188, 584] on p "XS 4px" at bounding box center [194, 586] width 71 height 11
type input "4"
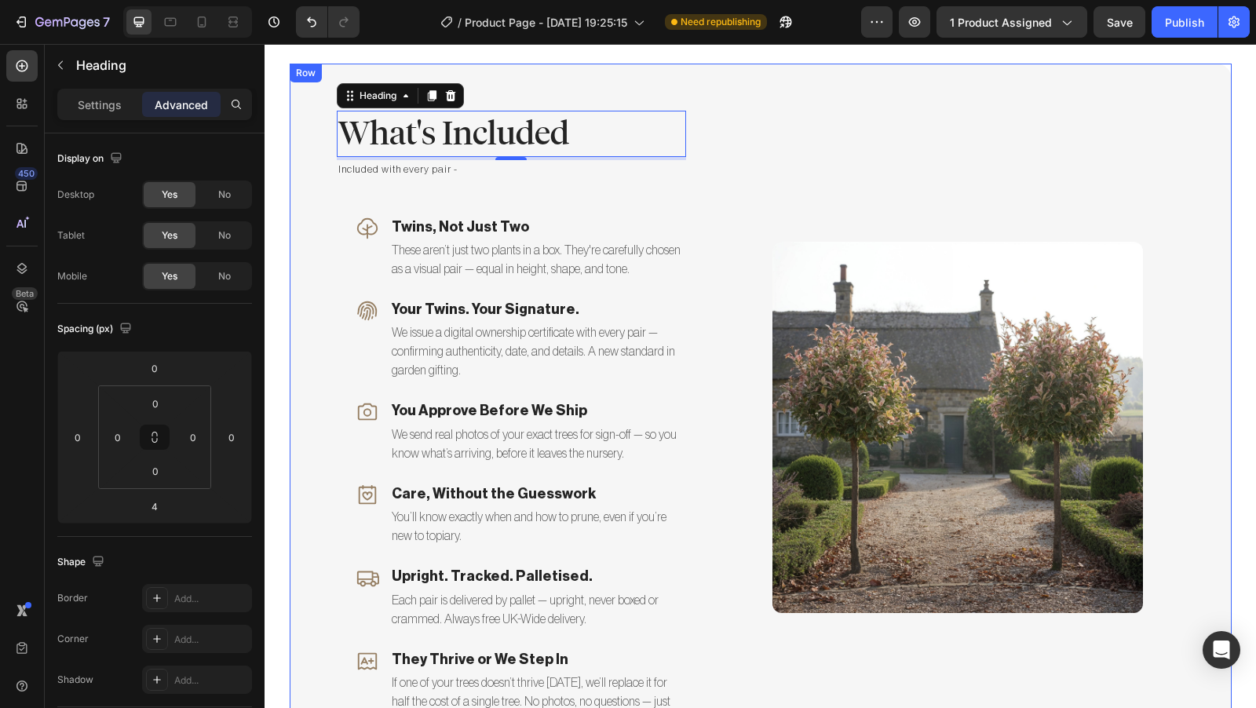
click at [290, 311] on div "What's Included Heading 4 Included with every pair - Text Block Icon Twins, Not…" at bounding box center [761, 428] width 942 height 728
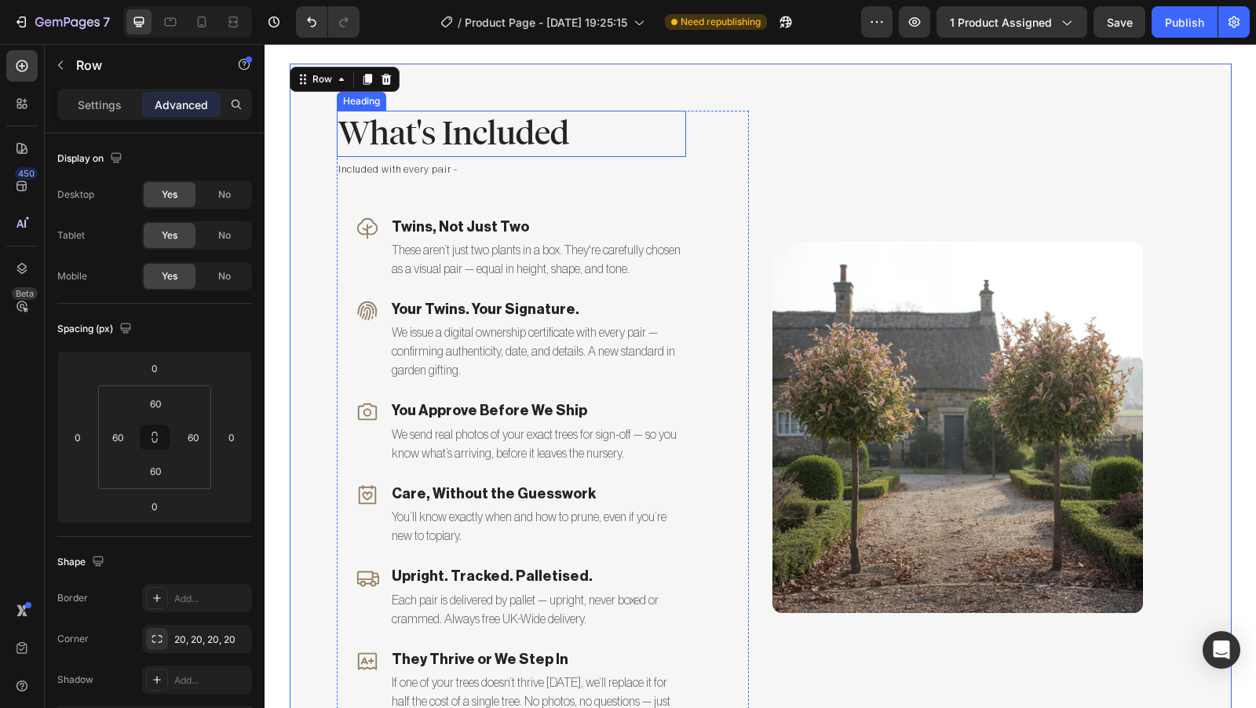
click at [359, 148] on h2 "What's Included" at bounding box center [511, 134] width 349 height 46
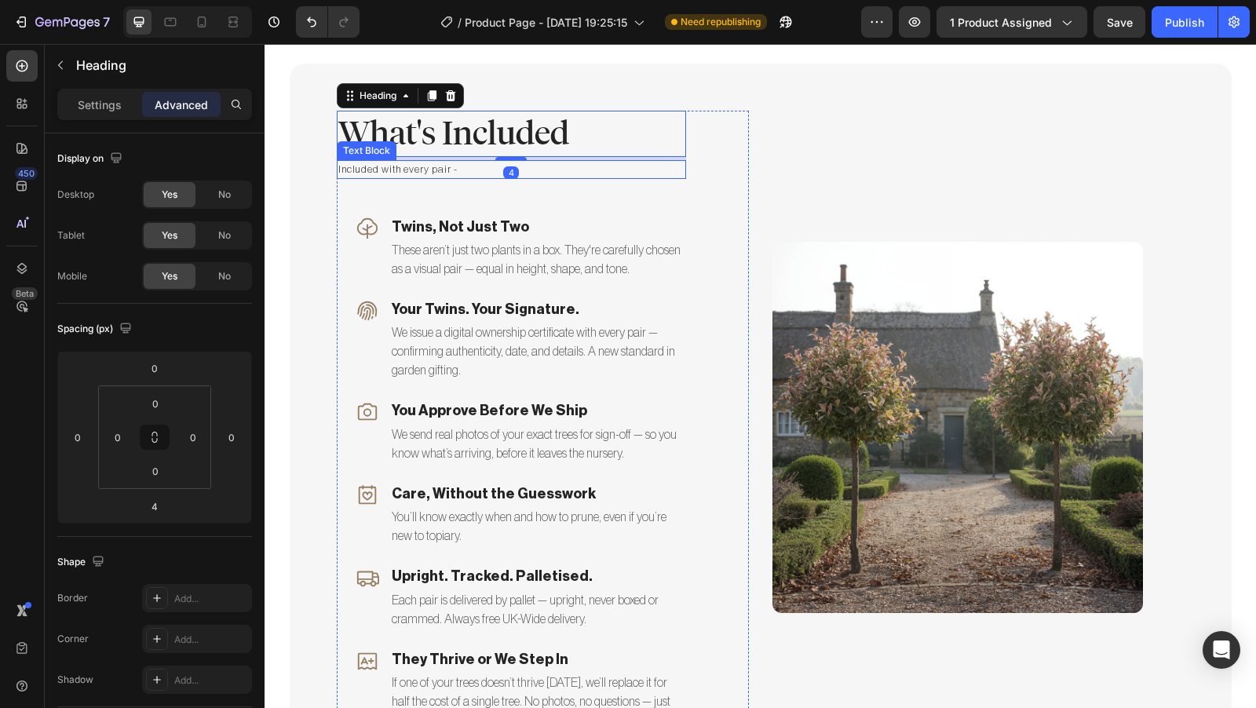
click at [360, 173] on p "Included with every pair -" at bounding box center [511, 170] width 346 height 16
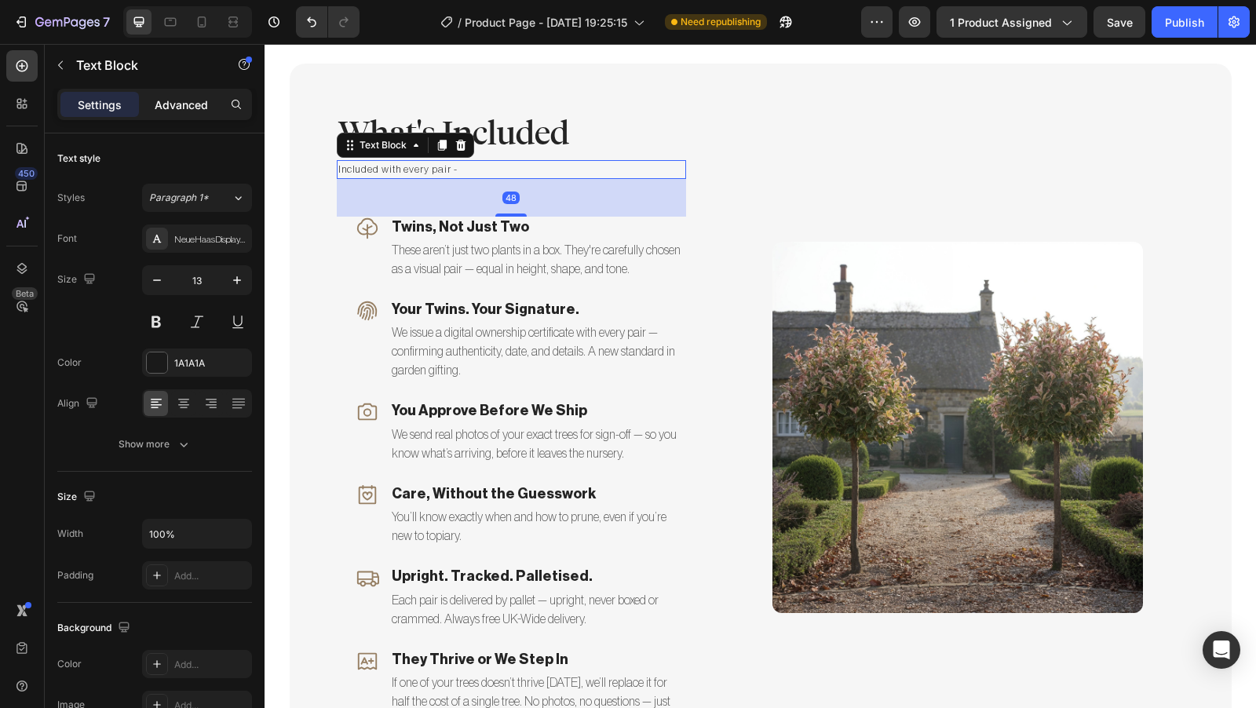
click at [184, 104] on p "Advanced" at bounding box center [181, 105] width 53 height 16
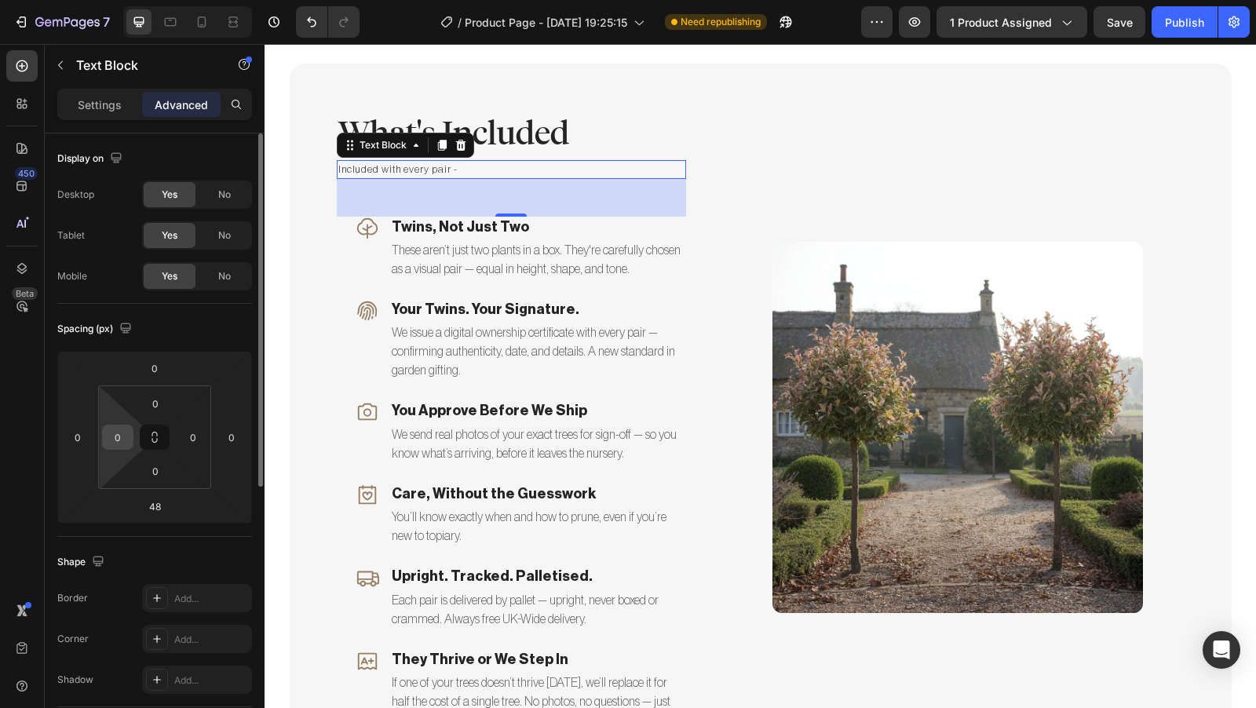
click at [127, 441] on input "0" at bounding box center [118, 438] width 24 height 24
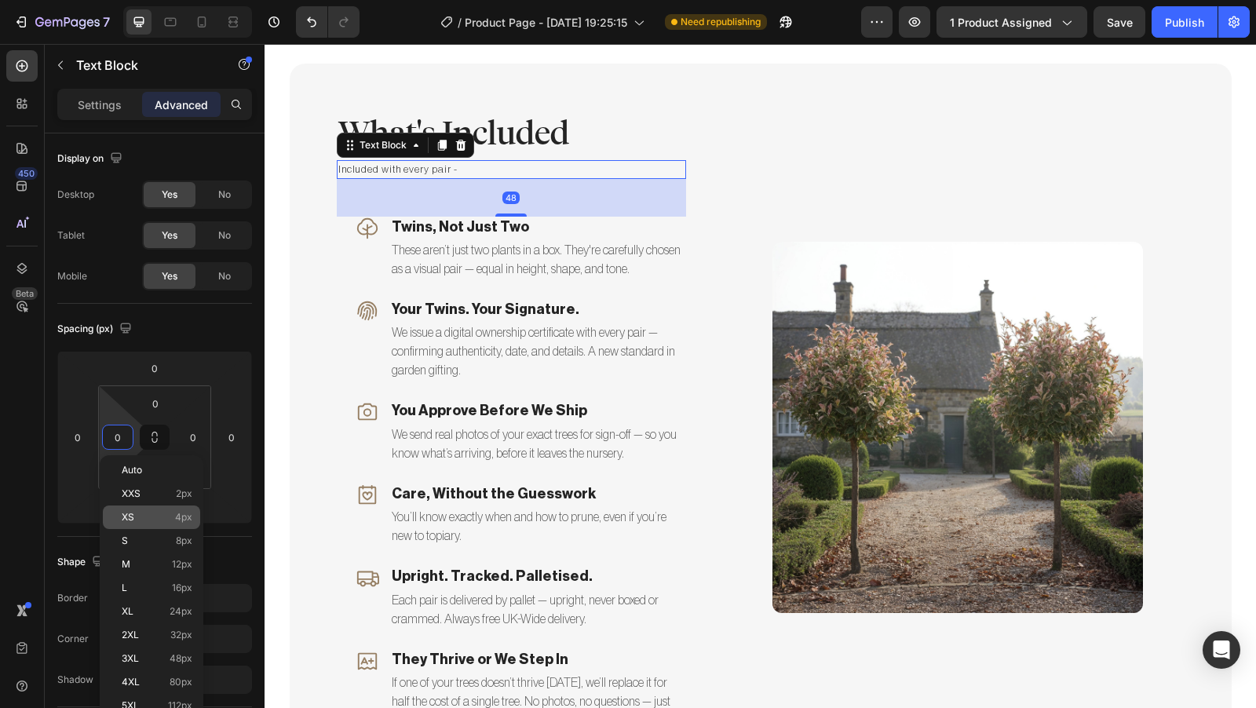
click at [163, 509] on div "XS 4px" at bounding box center [151, 518] width 97 height 24
type input "4"
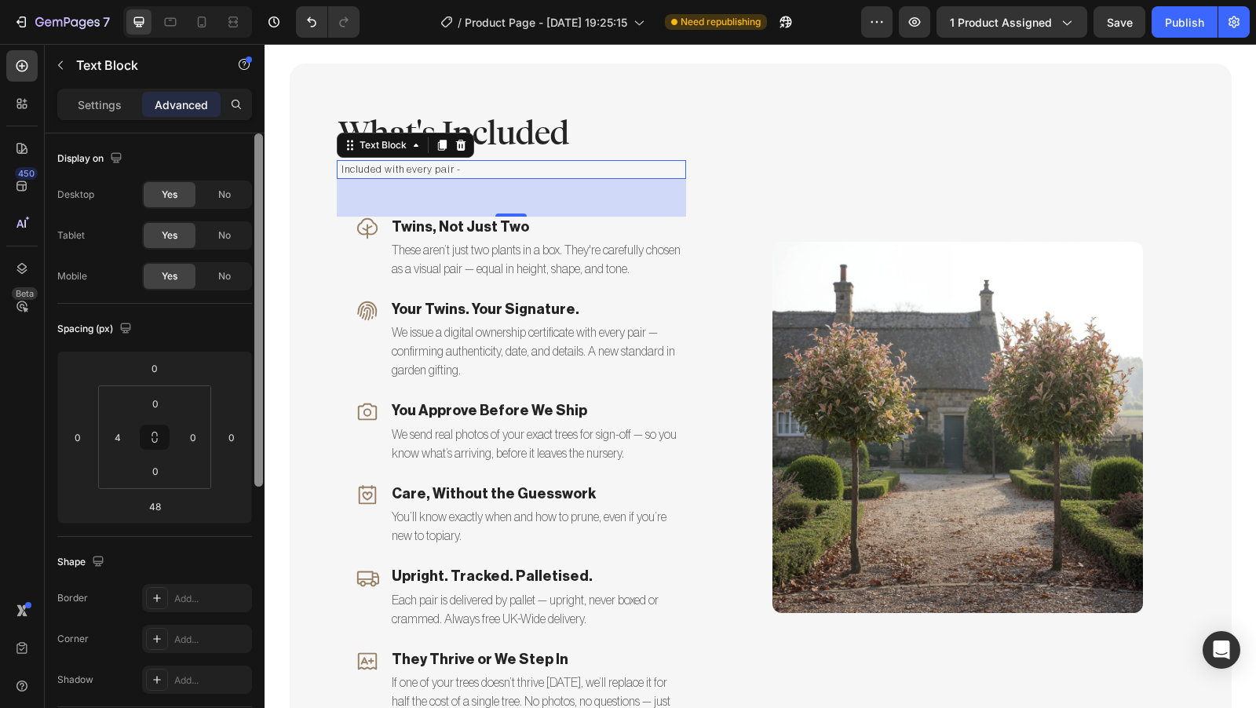
click at [262, 310] on div at bounding box center [258, 309] width 9 height 353
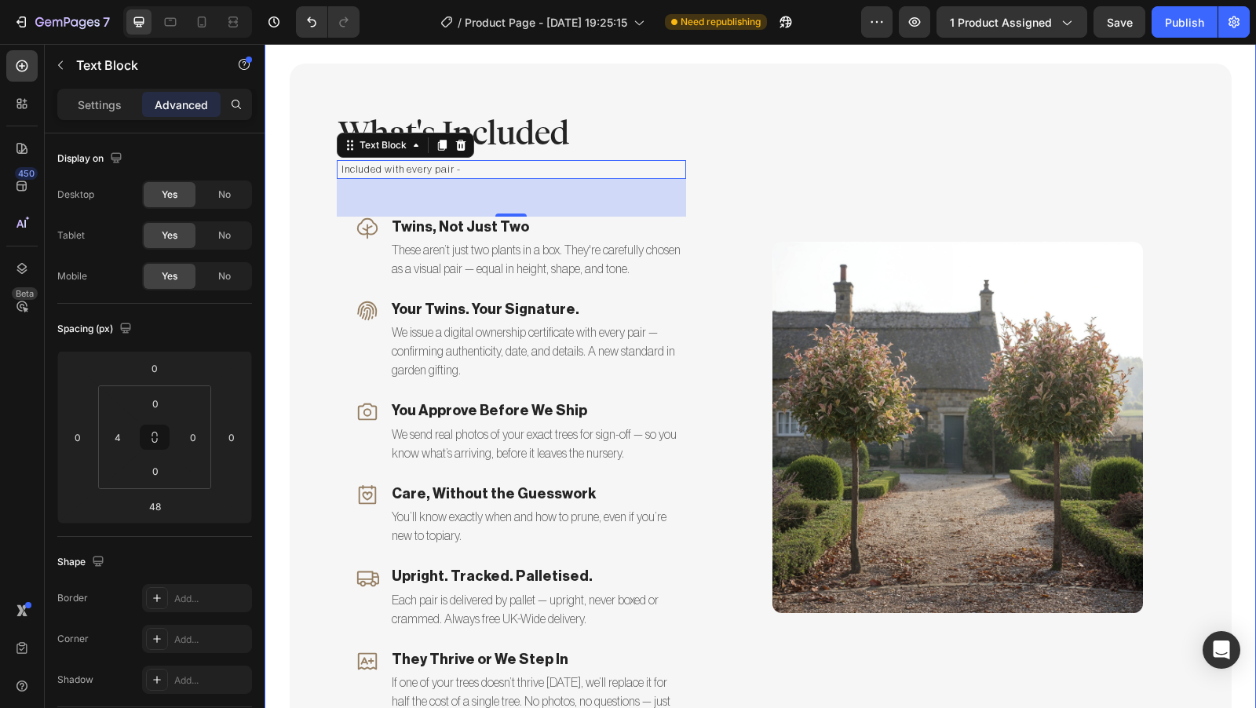
click at [279, 284] on div "What's Included Heading Included with every pair - Text Block 48 Icon Twins, No…" at bounding box center [760, 428] width 968 height 728
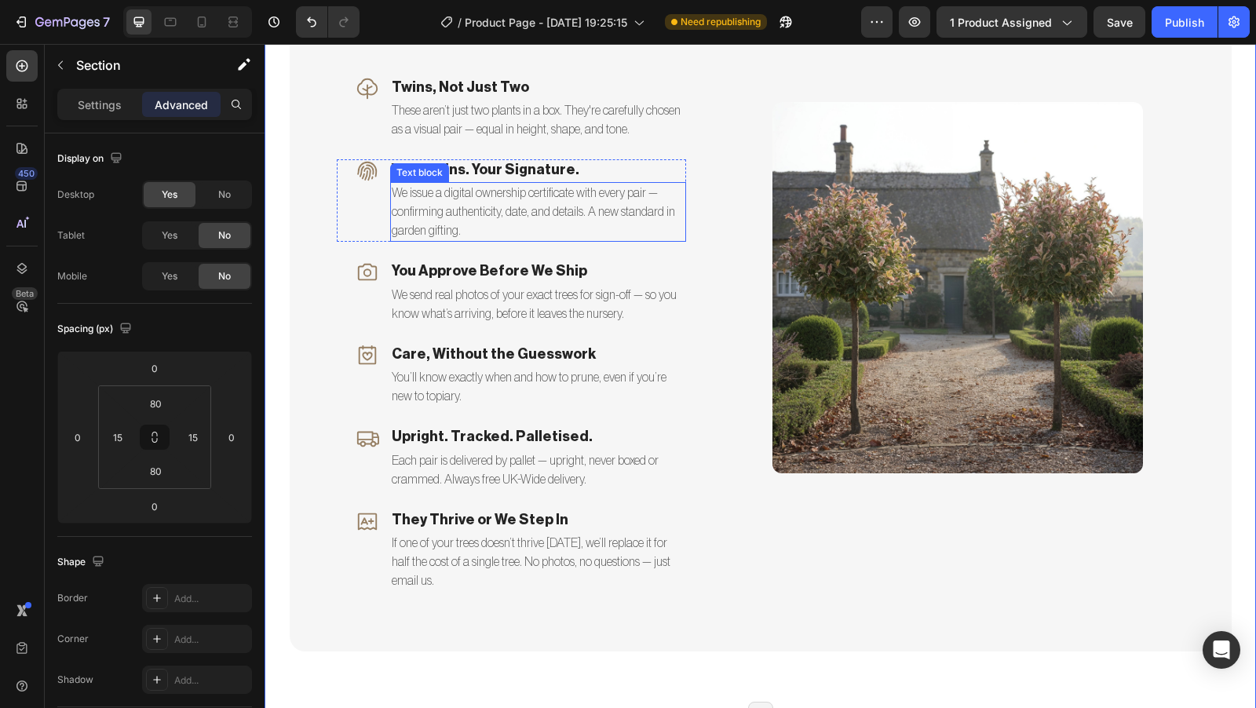
scroll to position [3510, 0]
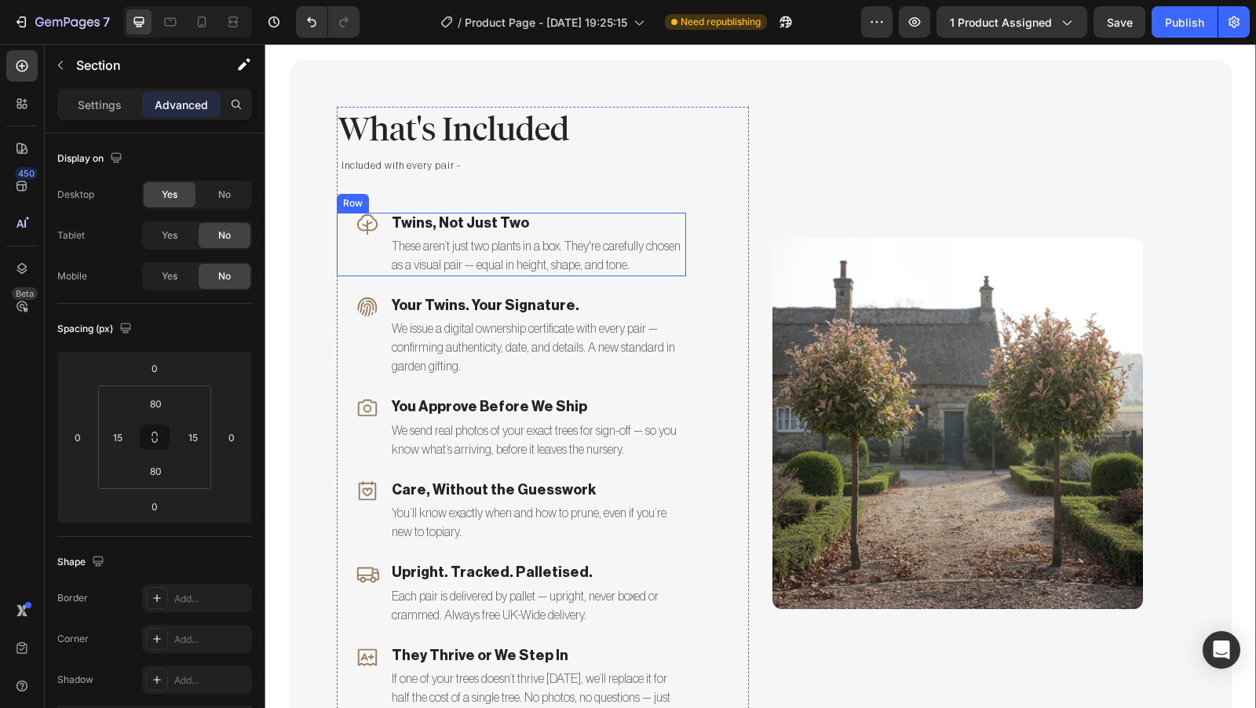
click at [341, 248] on div "Icon Twins, Not Just Two Text block These aren’t just two plants in a box. They…" at bounding box center [511, 245] width 349 height 64
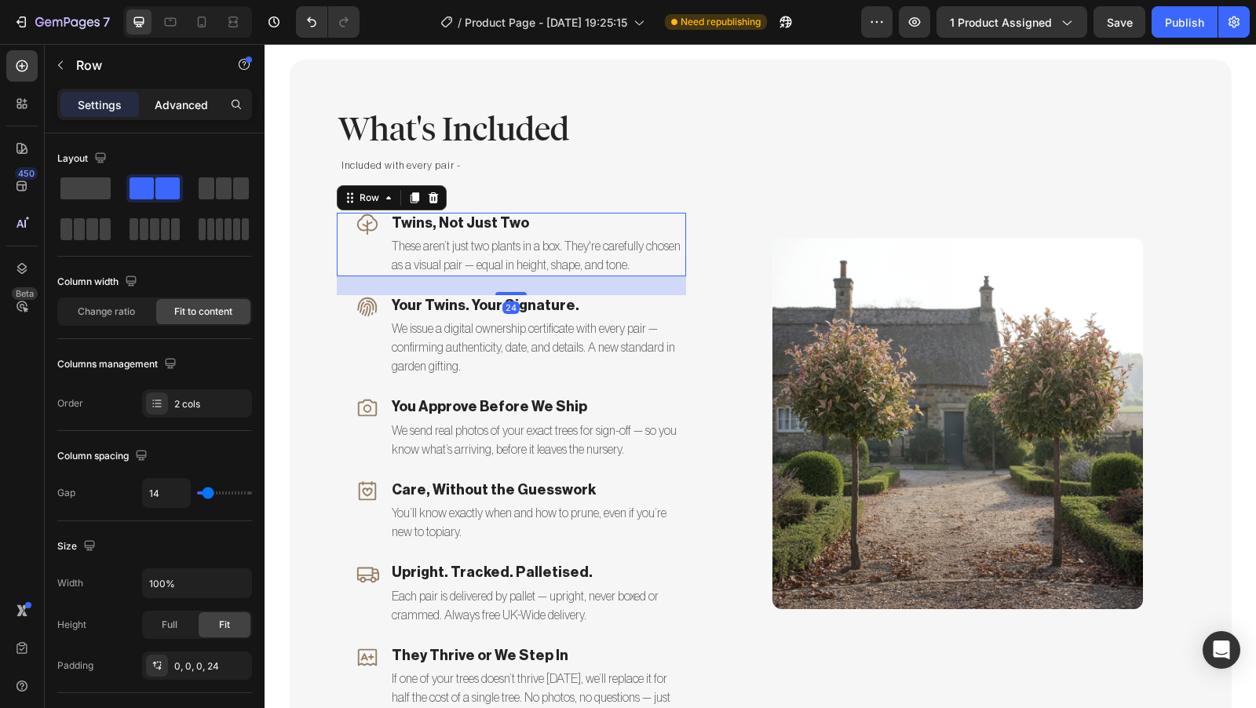
click at [176, 113] on div "Advanced" at bounding box center [181, 104] width 79 height 25
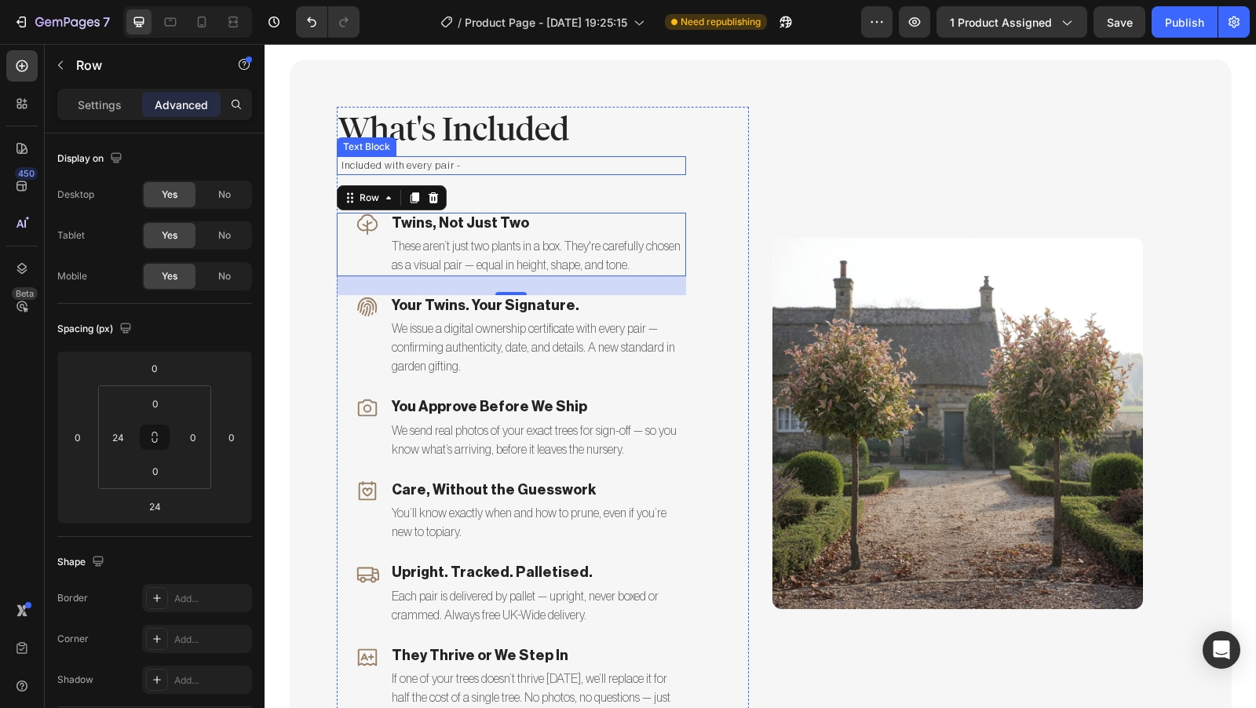
click at [464, 166] on p "Included with every pair -" at bounding box center [513, 166] width 343 height 16
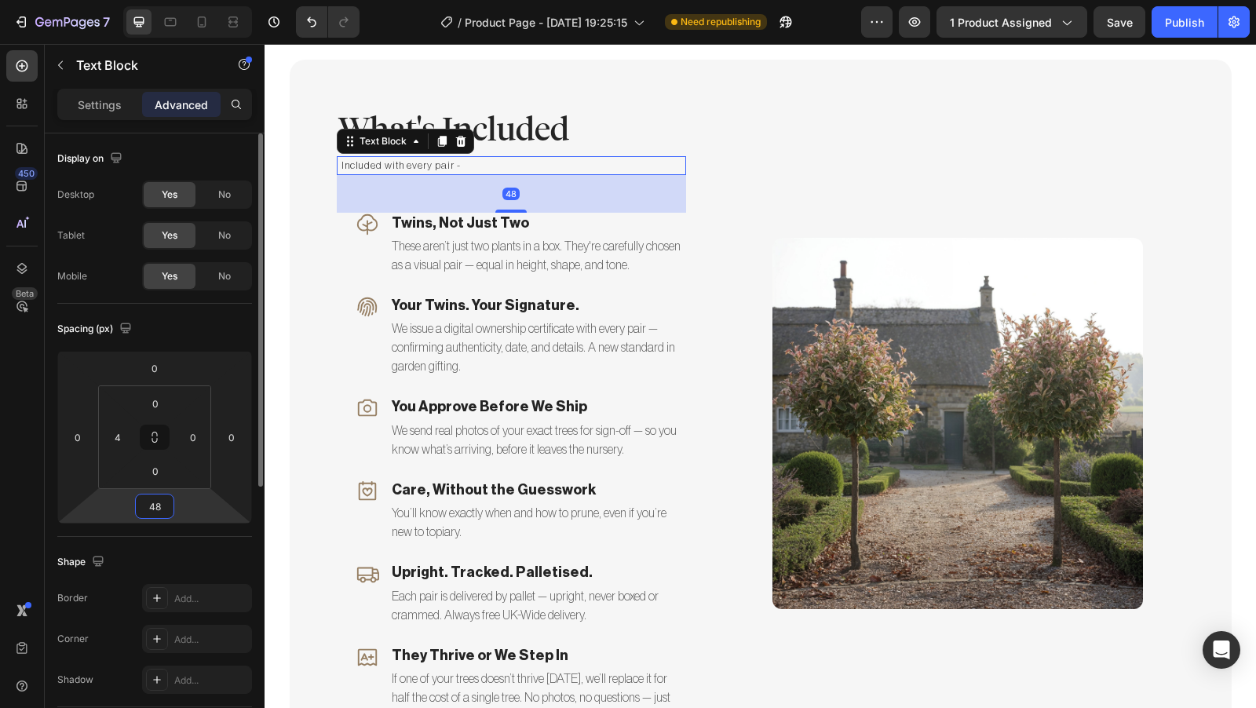
click at [165, 503] on input "48" at bounding box center [154, 507] width 31 height 24
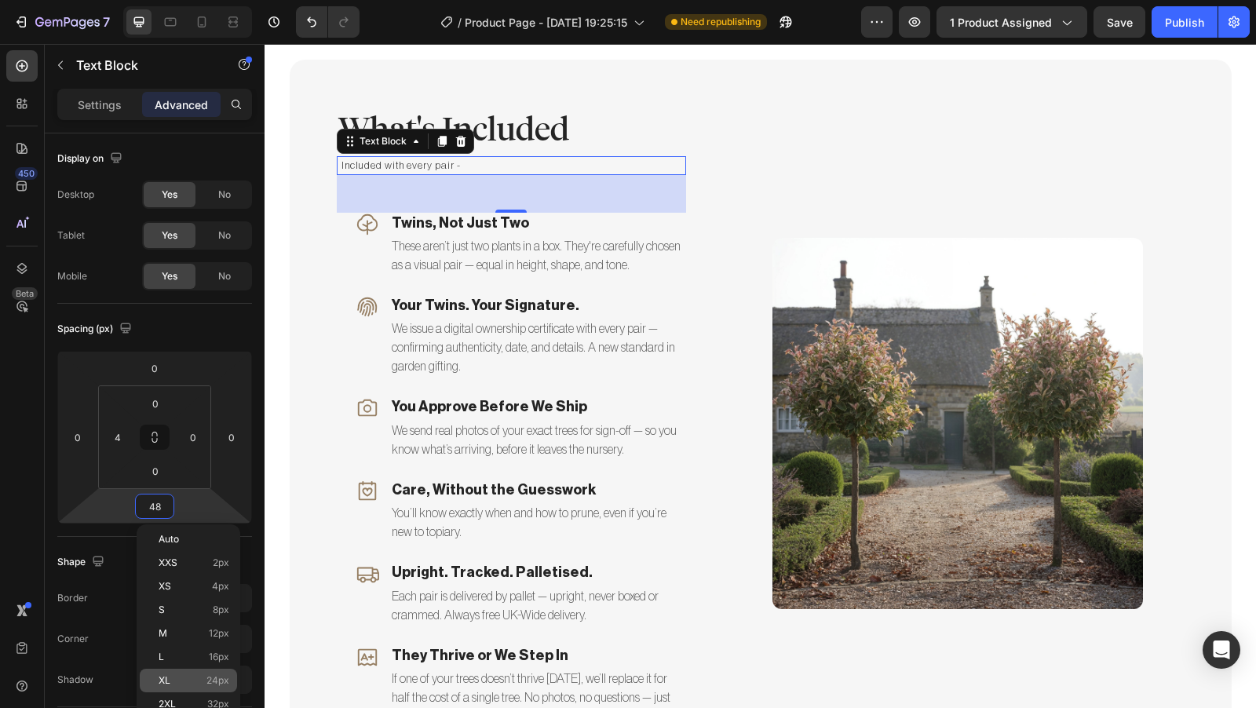
click at [184, 676] on p "XL 24px" at bounding box center [194, 680] width 71 height 11
type input "24"
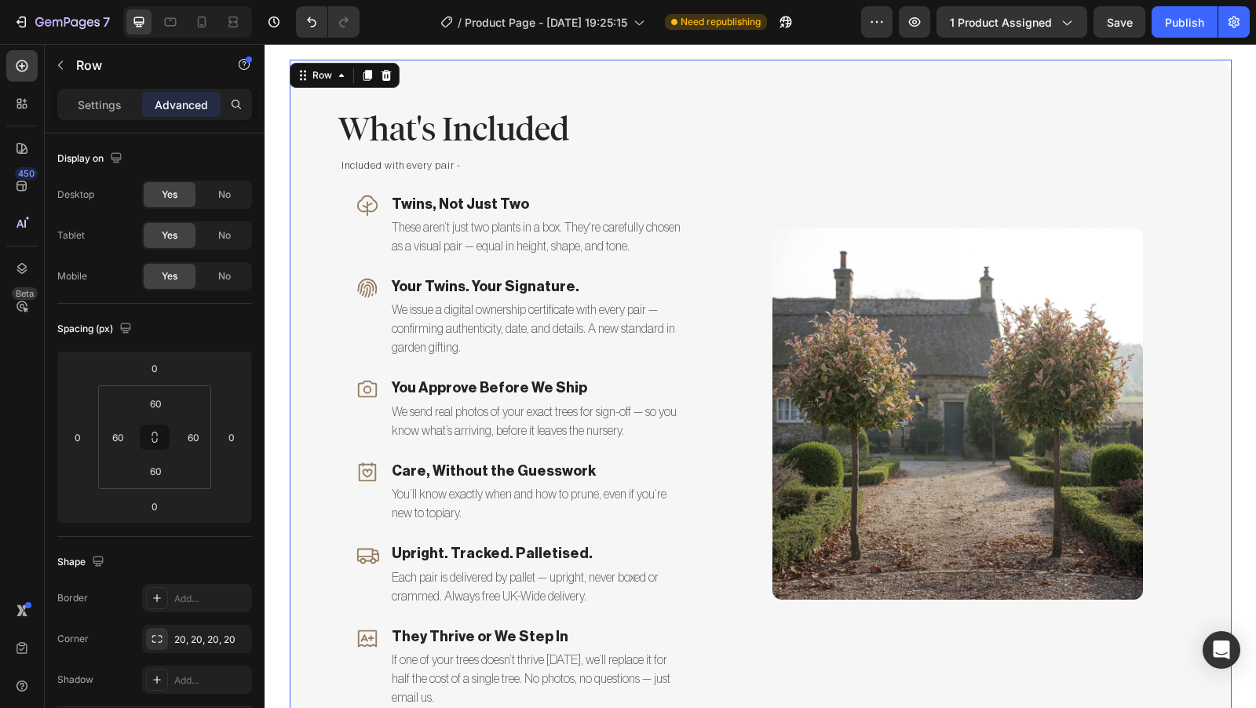
click at [298, 326] on div "What's Included Heading Included with every pair - Text Block Icon Twins, Not J…" at bounding box center [761, 414] width 942 height 709
click at [434, 162] on p "Included with every pair -" at bounding box center [513, 166] width 343 height 16
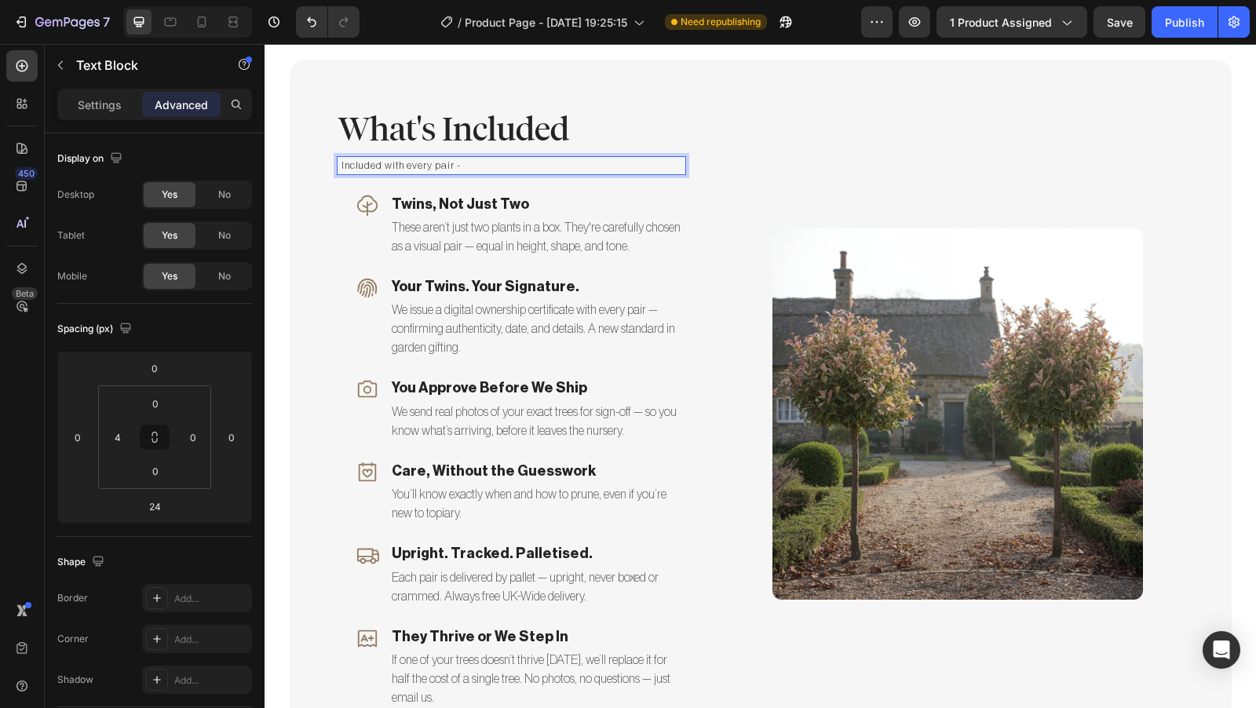
click at [475, 159] on p "Included with every pair -" at bounding box center [513, 166] width 343 height 16
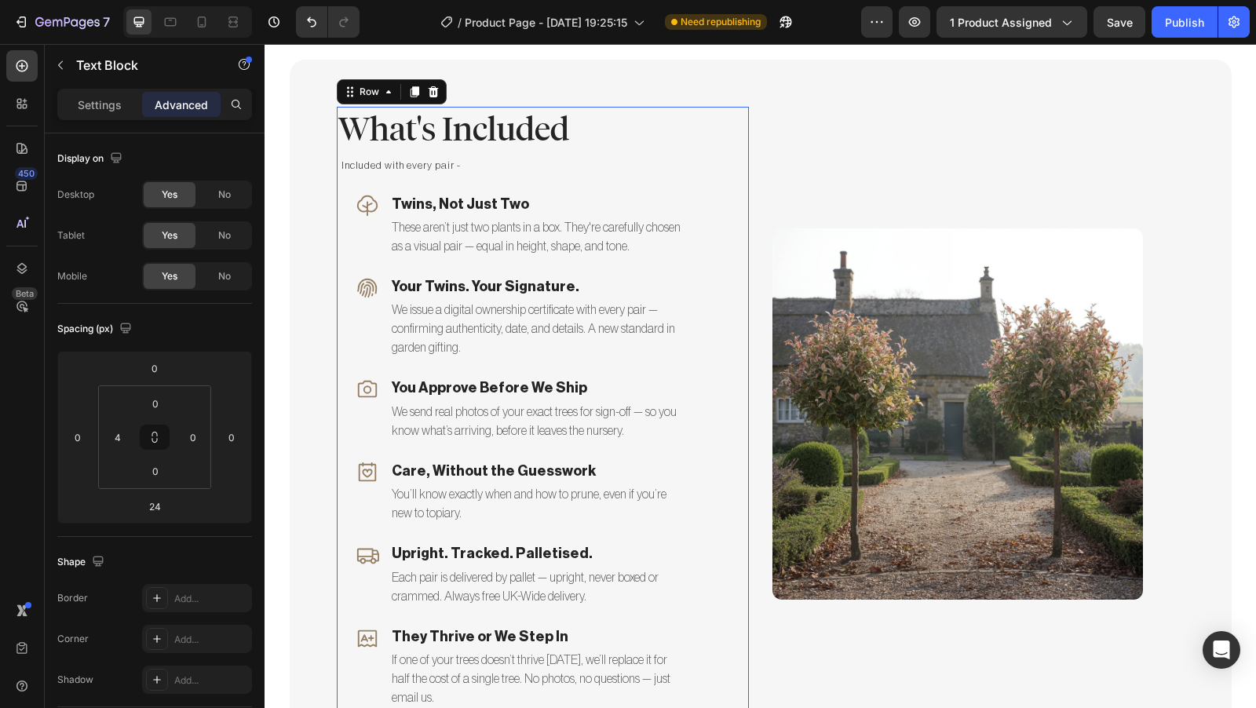
click at [645, 187] on div "What's Included Heading Included with every pair - Text Block Icon Twins, Not J…" at bounding box center [511, 414] width 349 height 615
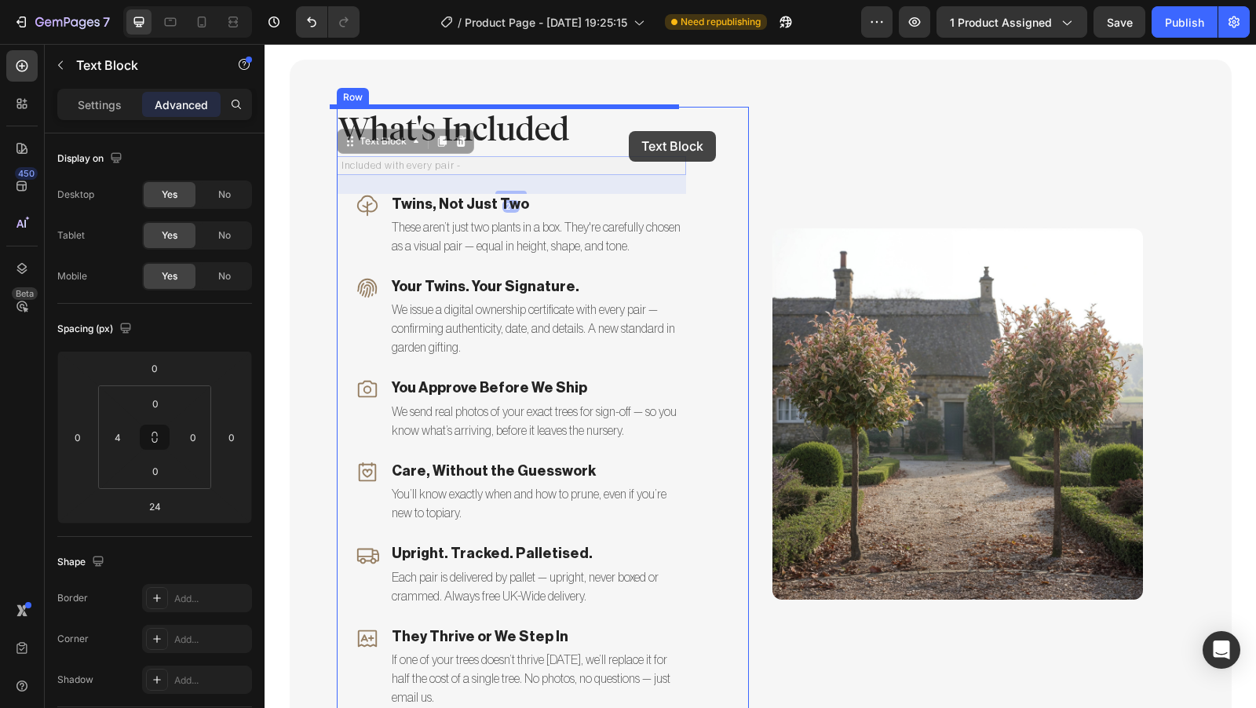
drag, startPoint x: 637, startPoint y: 163, endPoint x: 629, endPoint y: 131, distance: 33.1
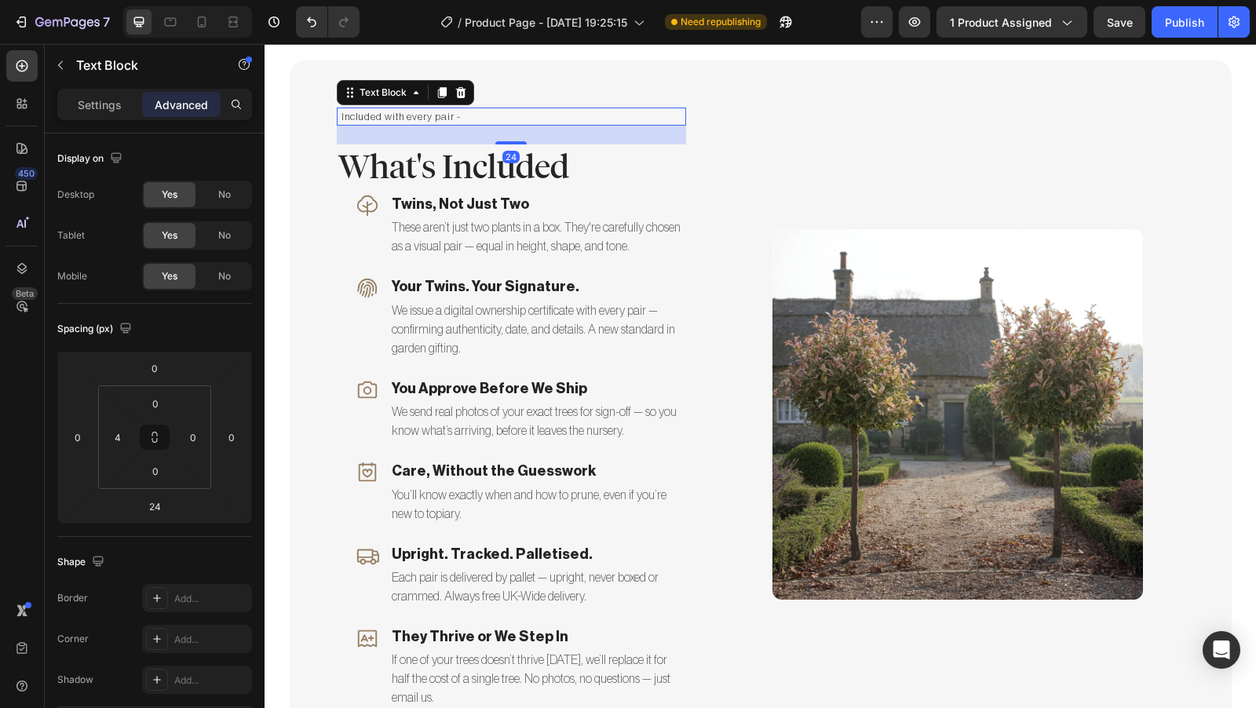
scroll to position [3460, 0]
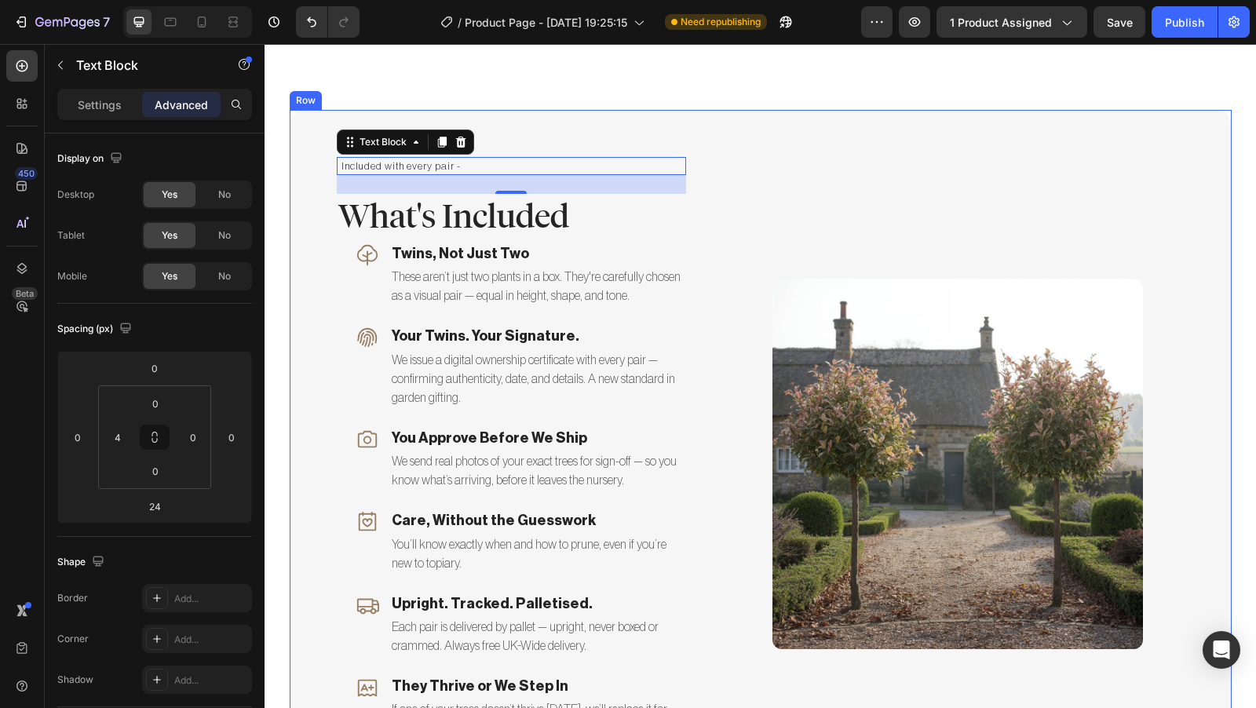
click at [292, 293] on div "Included with every pair - Text Block 24 What's Included Heading Icon Twins, No…" at bounding box center [761, 464] width 942 height 709
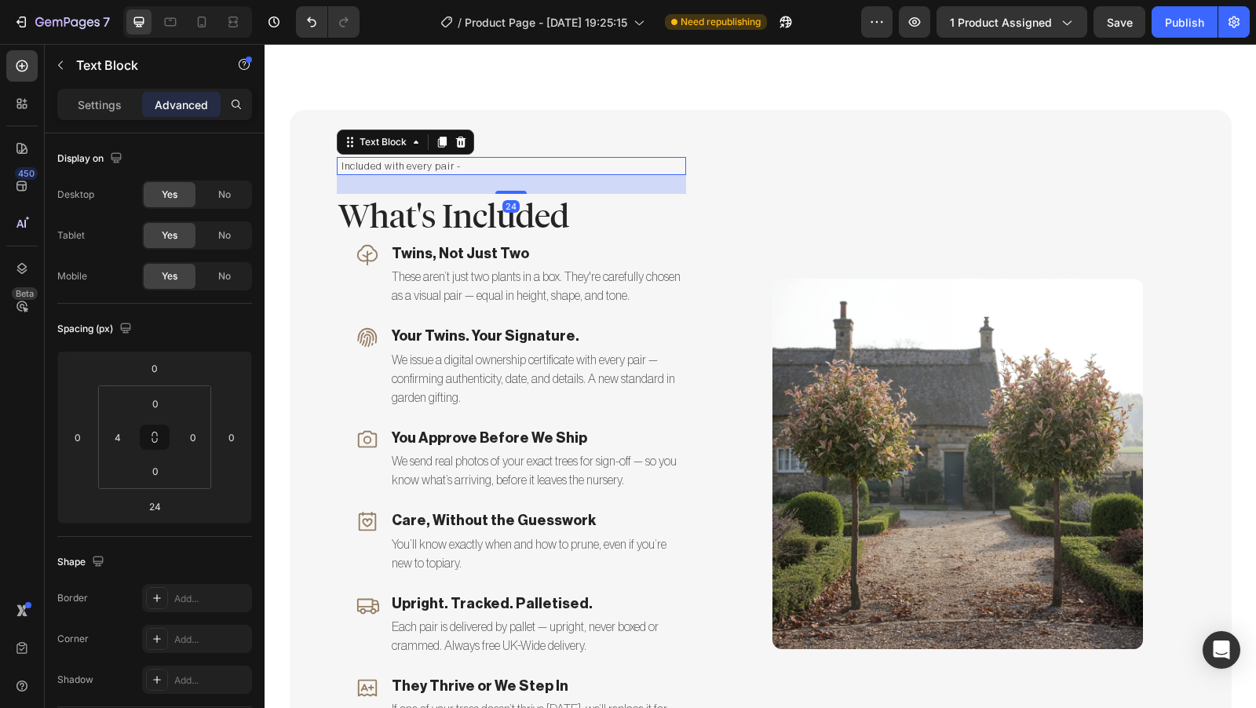
click at [463, 167] on p "Included with every pair -" at bounding box center [513, 167] width 343 height 16
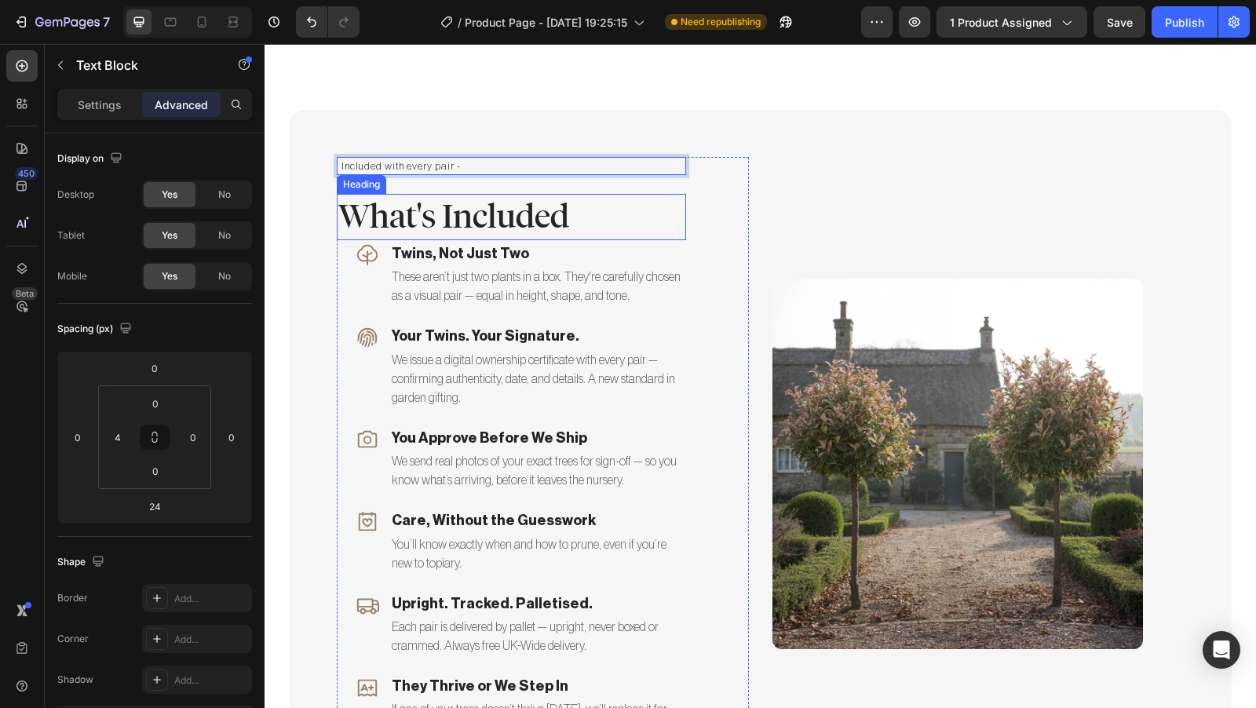
click at [395, 223] on h2 "What's Included" at bounding box center [511, 217] width 349 height 46
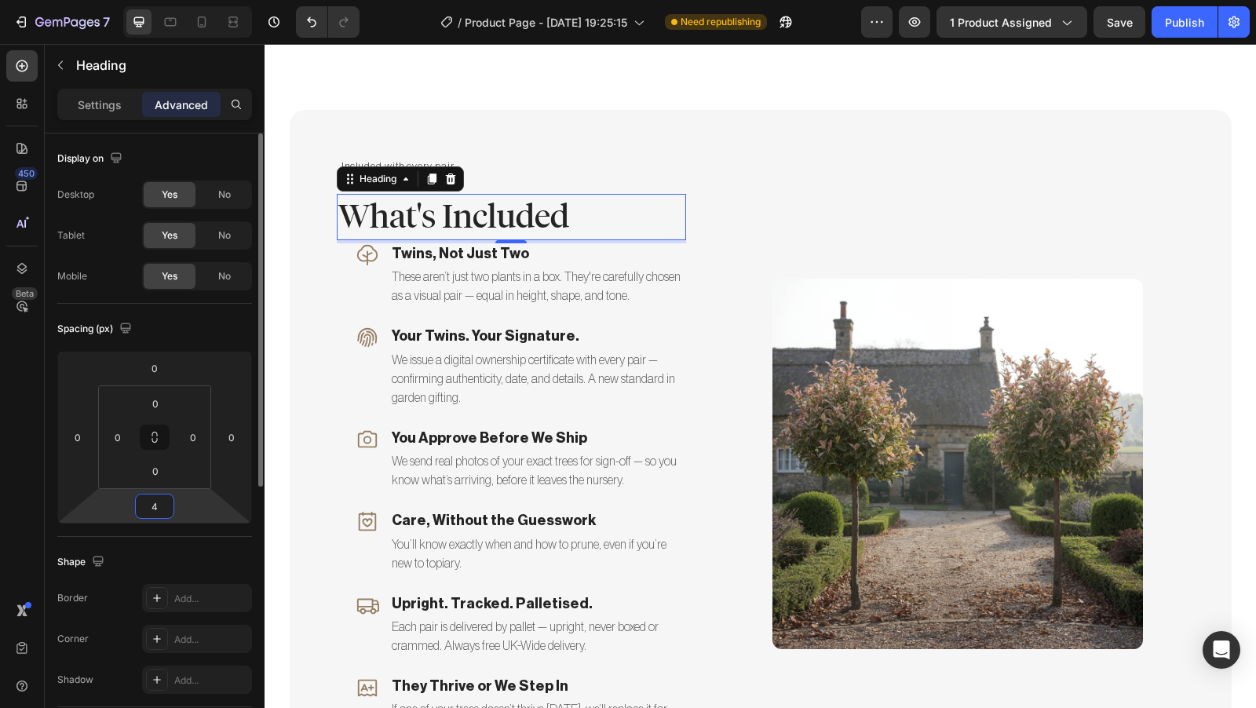
click at [160, 511] on input "4" at bounding box center [154, 507] width 31 height 24
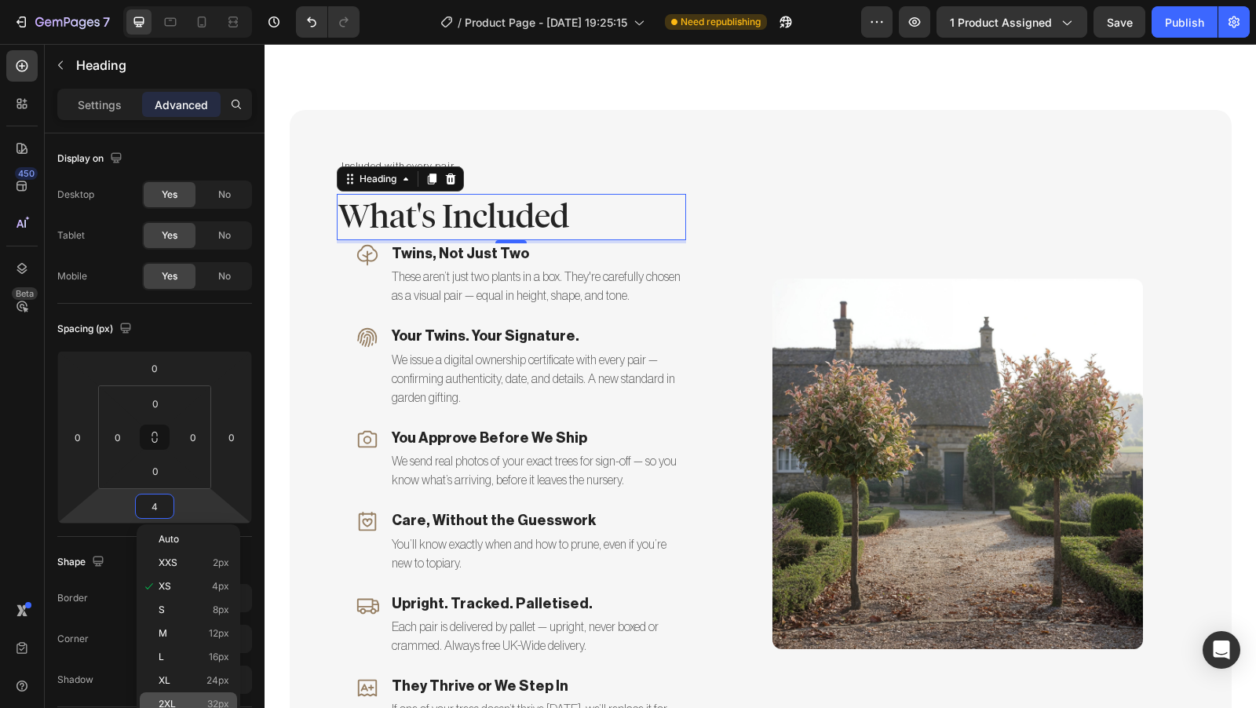
click at [188, 695] on div "2XL 32px" at bounding box center [188, 705] width 97 height 24
type input "32"
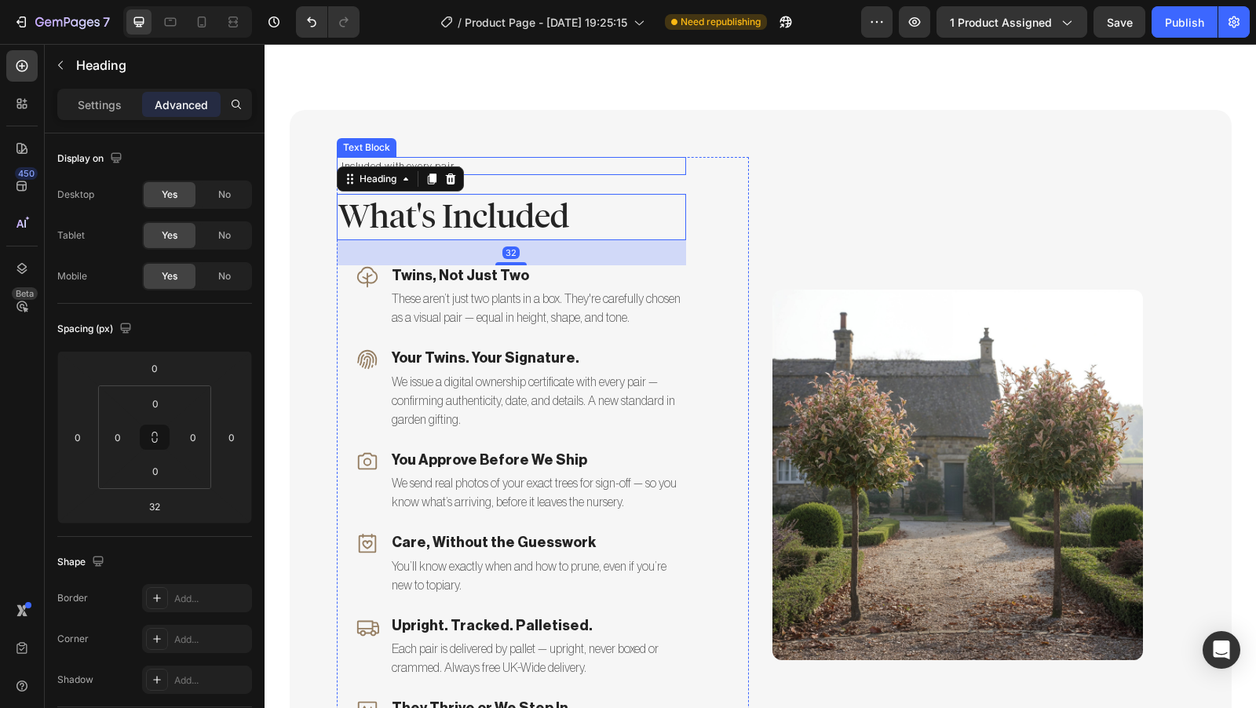
click at [488, 165] on p "Included with every pair -" at bounding box center [513, 167] width 343 height 16
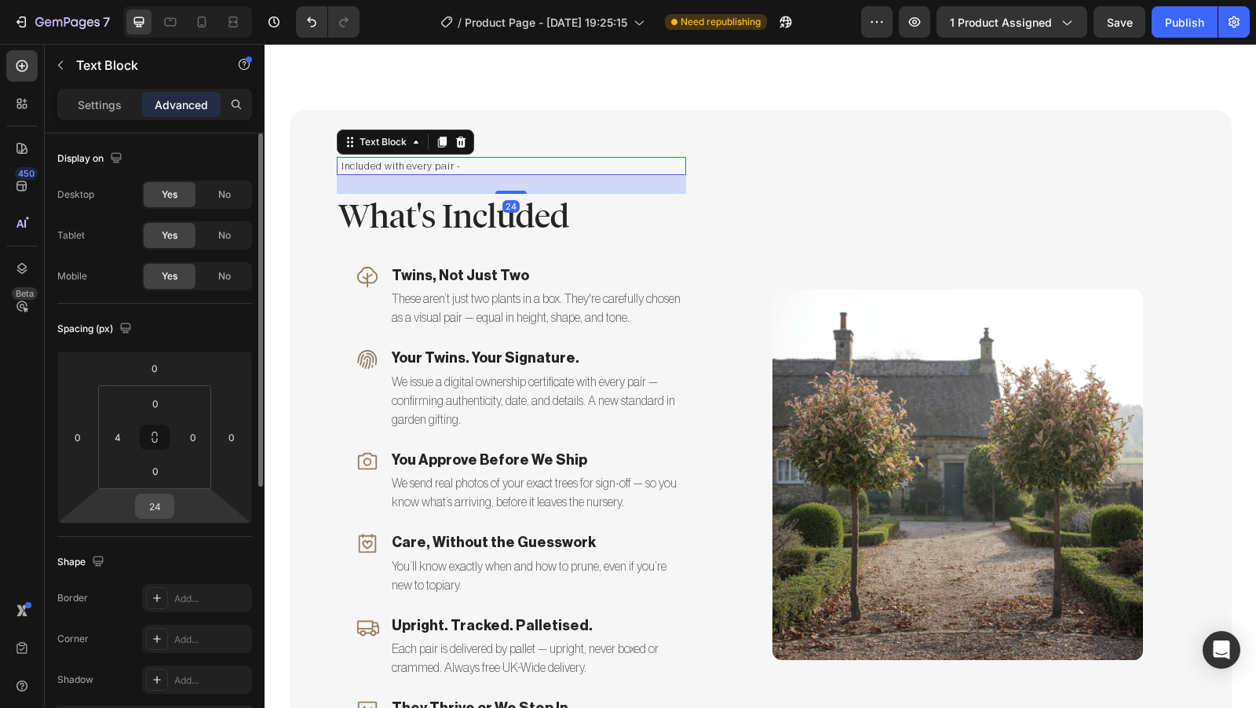
click at [169, 506] on input "24" at bounding box center [154, 507] width 31 height 24
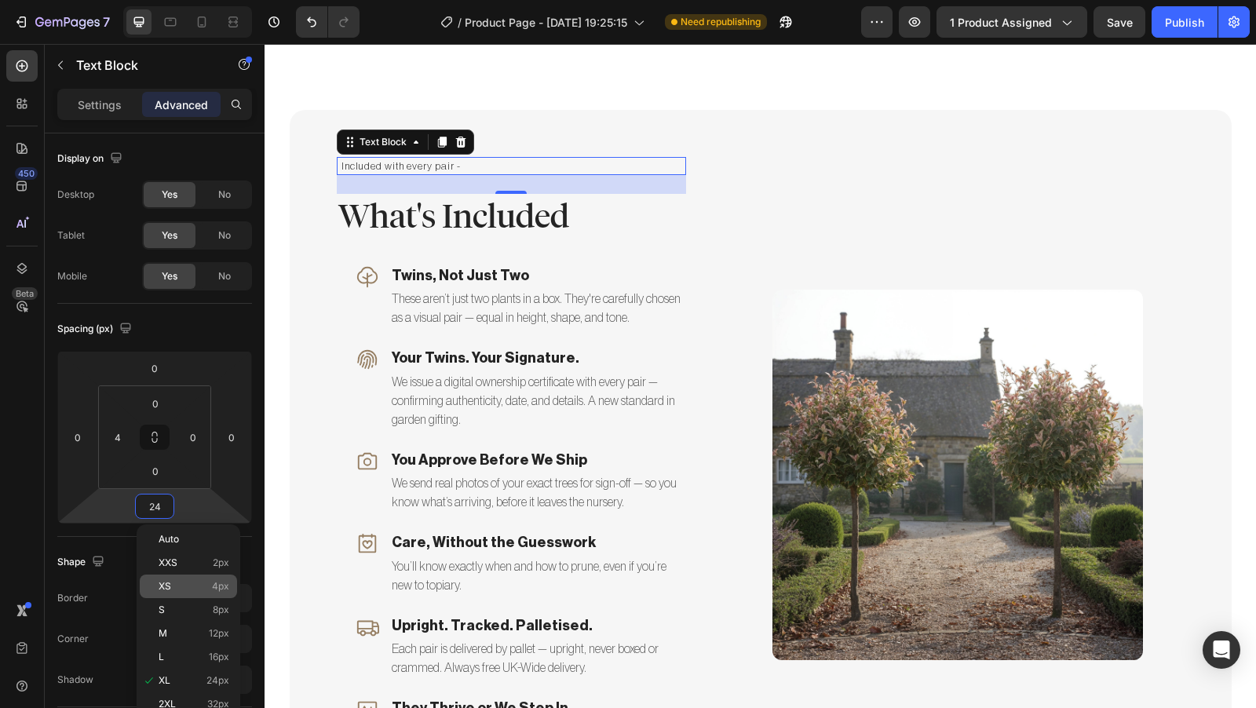
click at [192, 590] on p "XS 4px" at bounding box center [194, 586] width 71 height 11
type input "4"
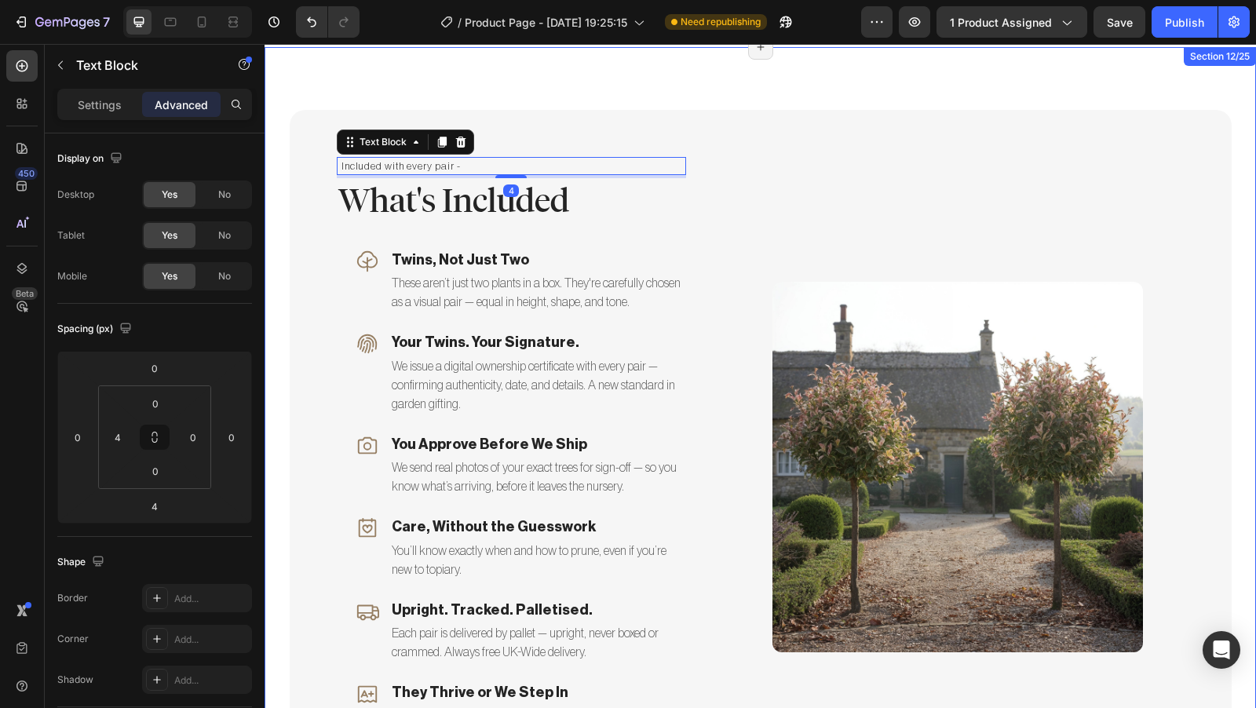
click at [280, 357] on div "Included with every pair - Text Block 4 What's Included Heading Icon Twins, Not…" at bounding box center [760, 467] width 968 height 715
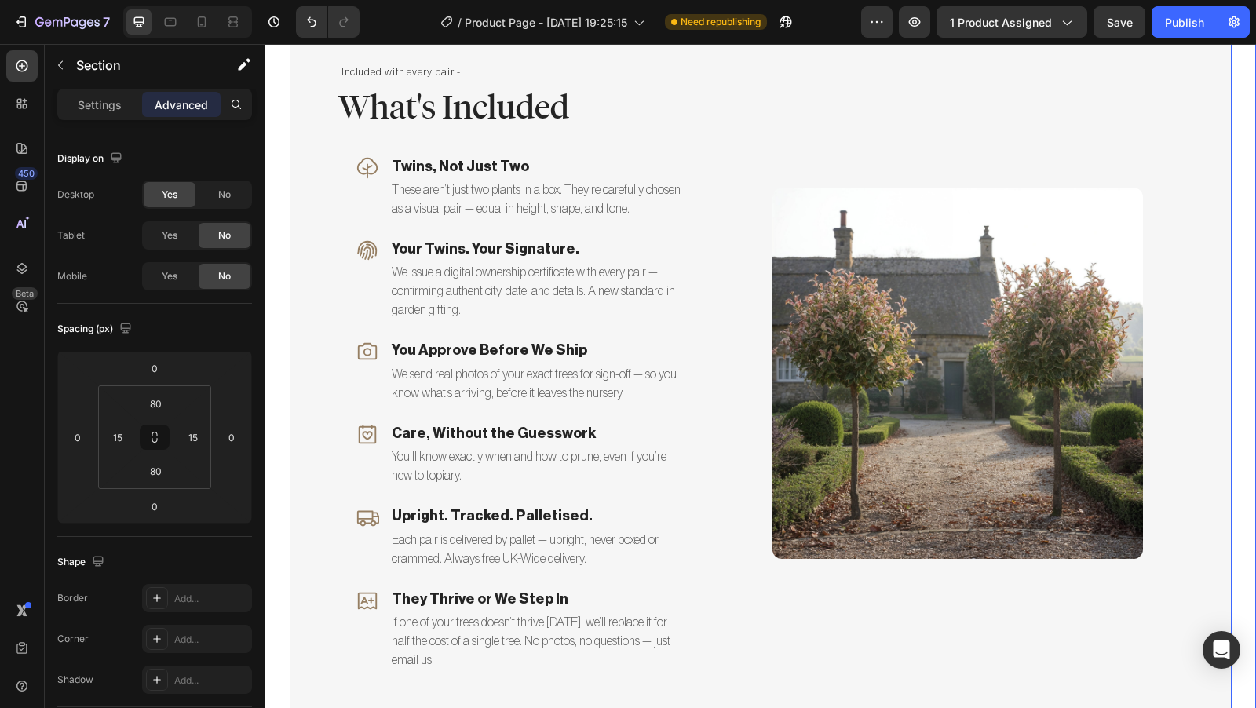
scroll to position [3553, 0]
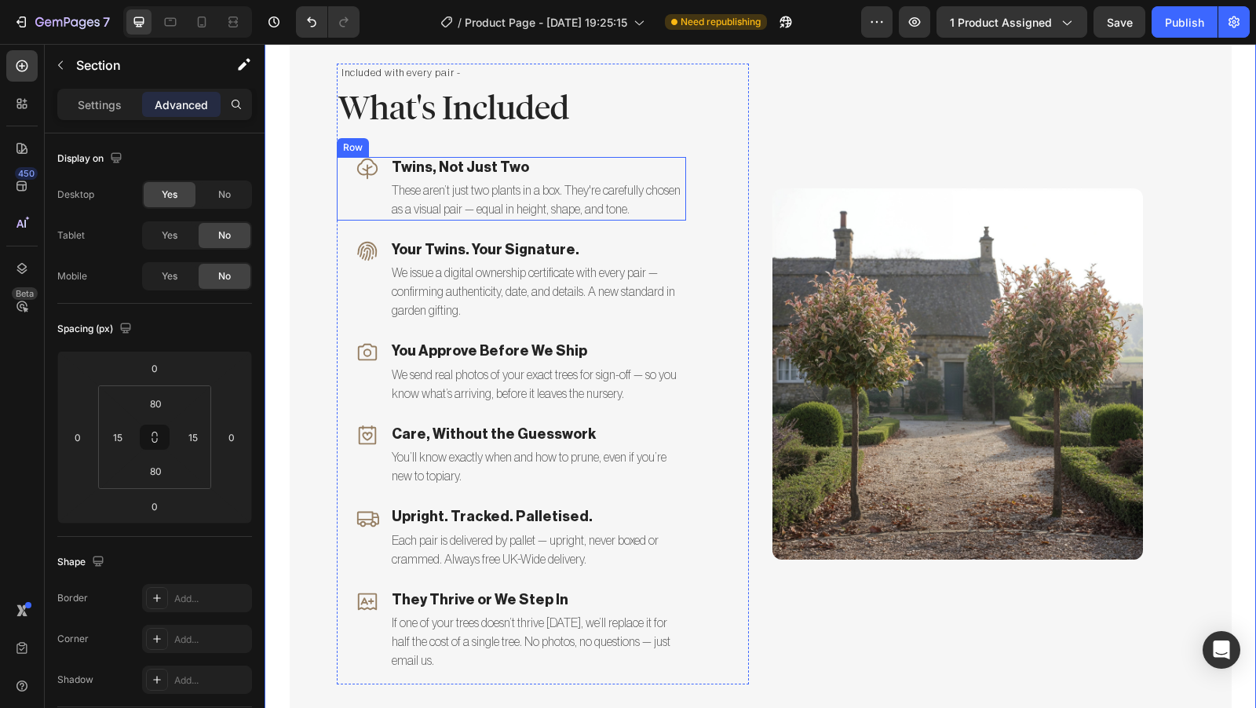
click at [375, 176] on div "Icon Twins, Not Just Two Text block These aren’t just two plants in a box. They…" at bounding box center [511, 189] width 349 height 64
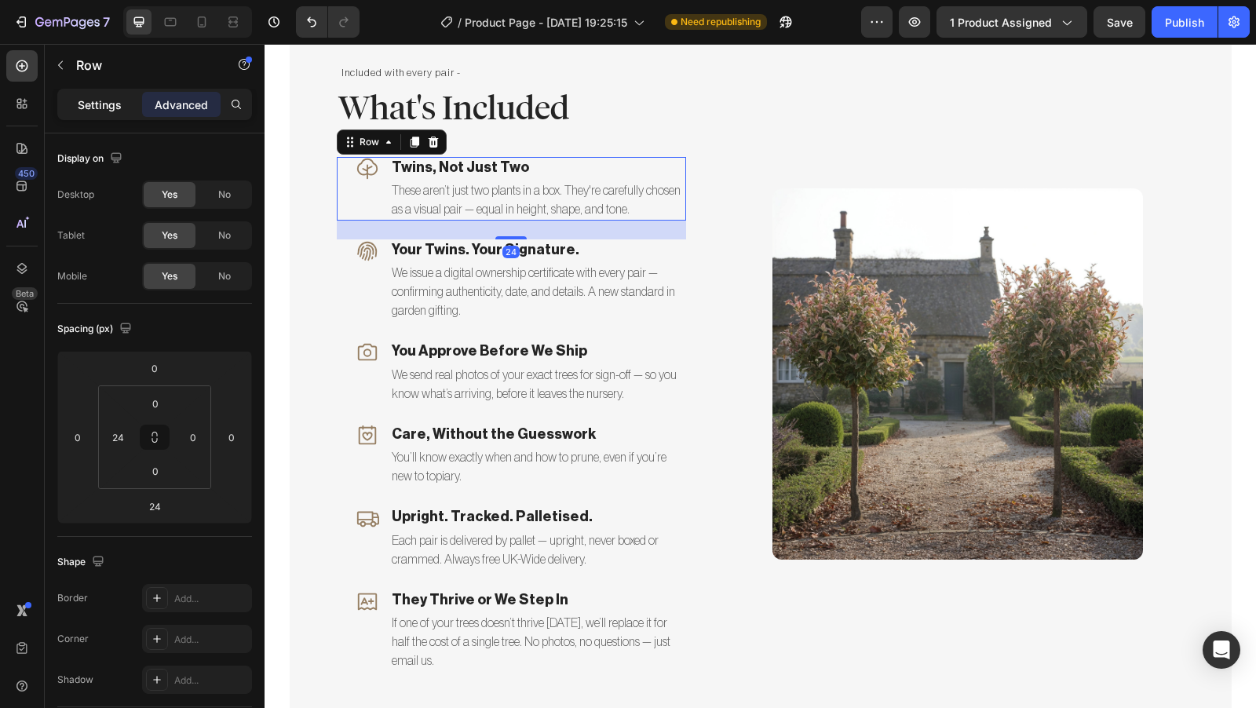
click at [101, 101] on p "Settings" at bounding box center [100, 105] width 44 height 16
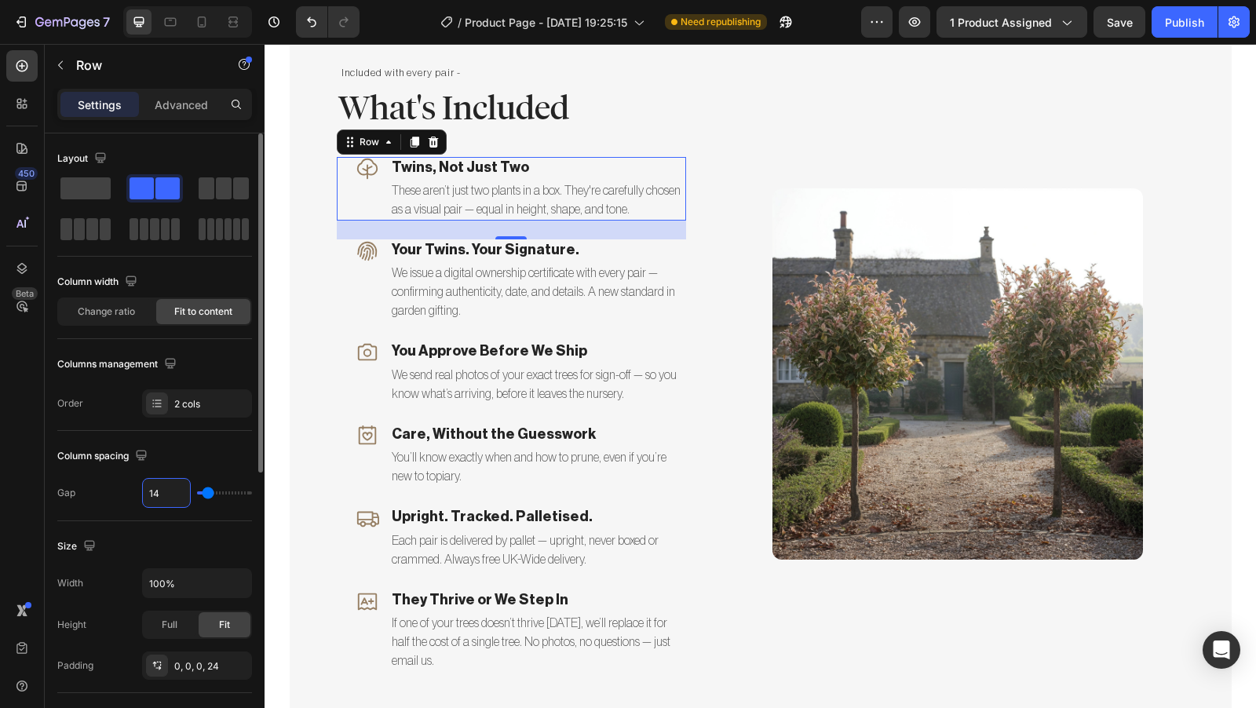
click at [173, 491] on input "14" at bounding box center [166, 493] width 47 height 28
type input "1"
type input "12"
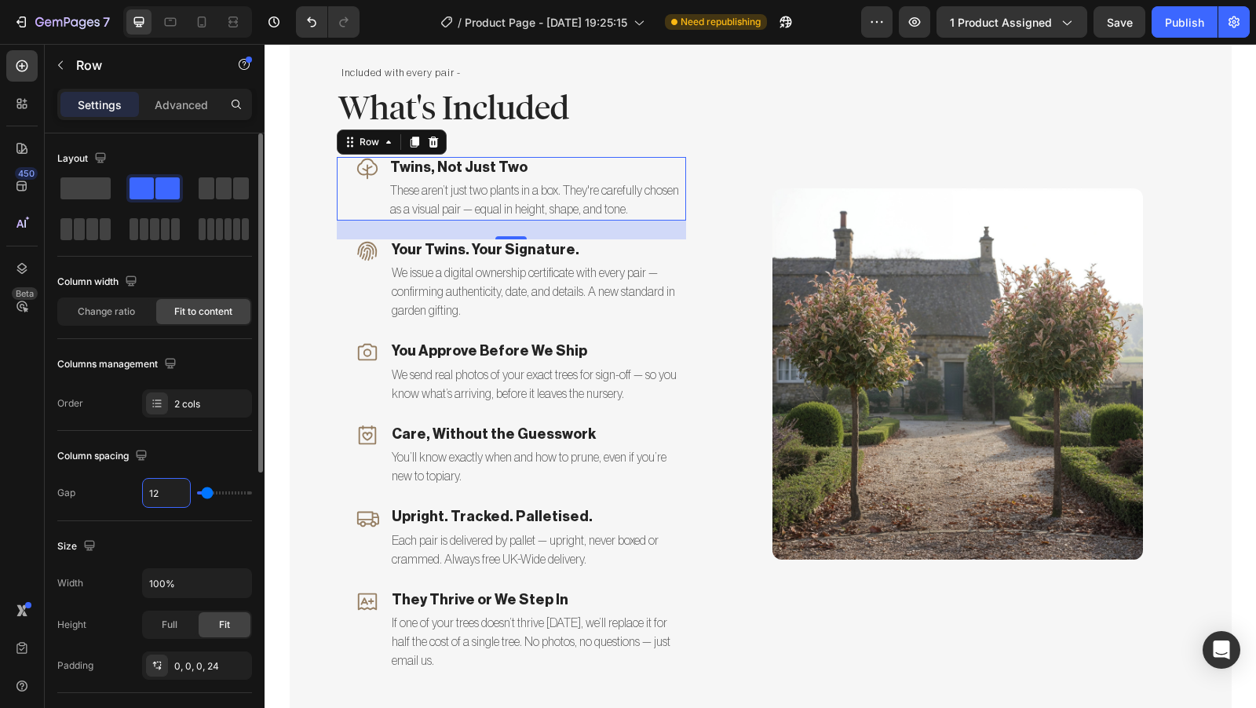
type input "1"
type input "10"
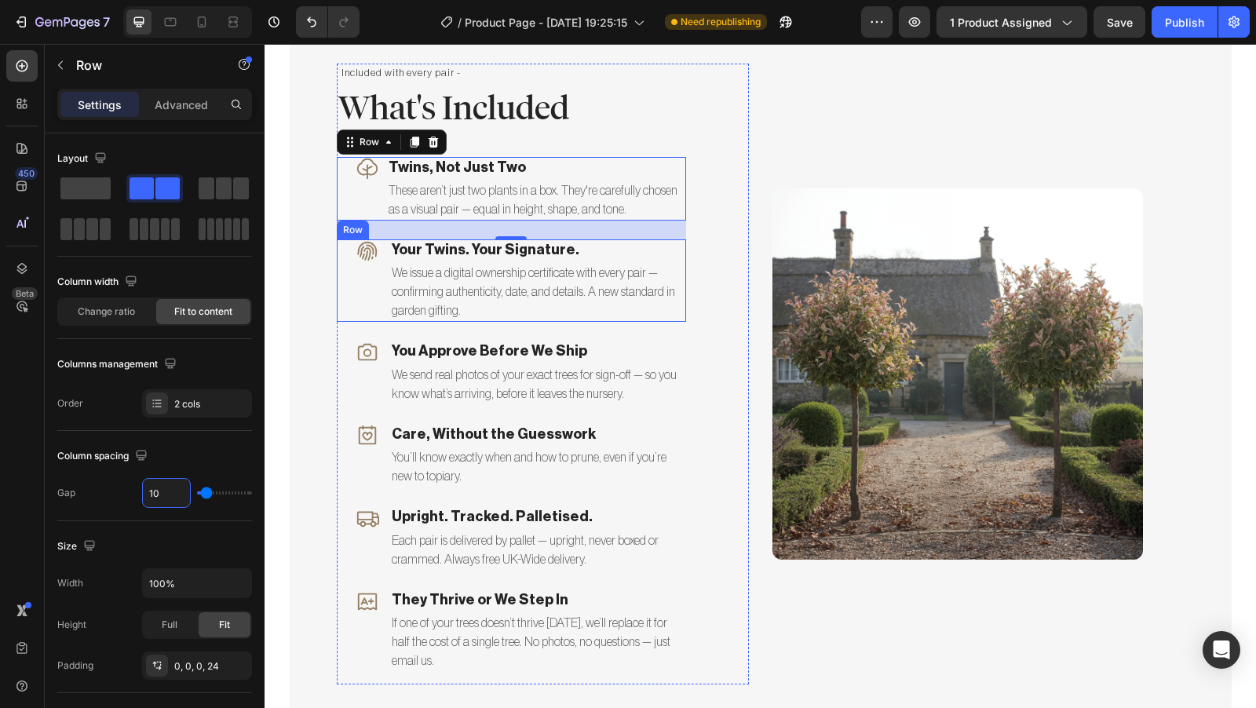
click at [381, 250] on div "Icon Your Twins. Your Signature. Text block We issue a digital ownership certif…" at bounding box center [511, 280] width 349 height 82
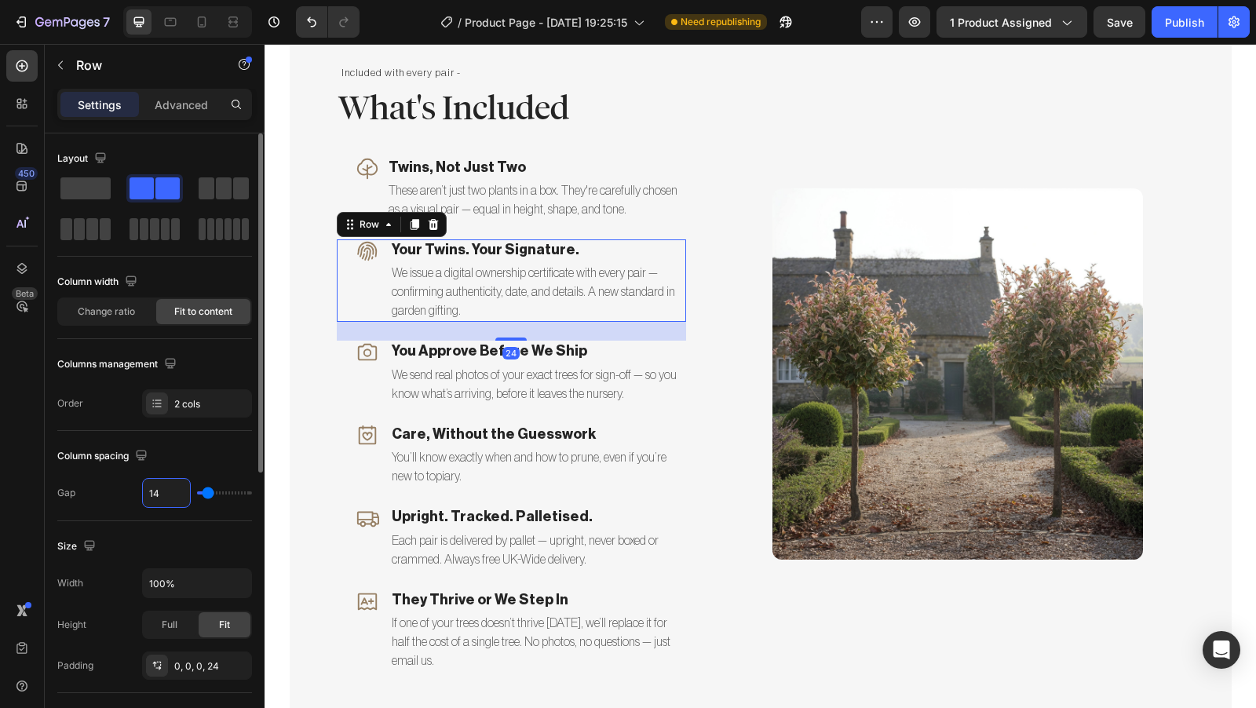
click at [180, 493] on input "14" at bounding box center [166, 493] width 47 height 28
type input "1"
type input "10"
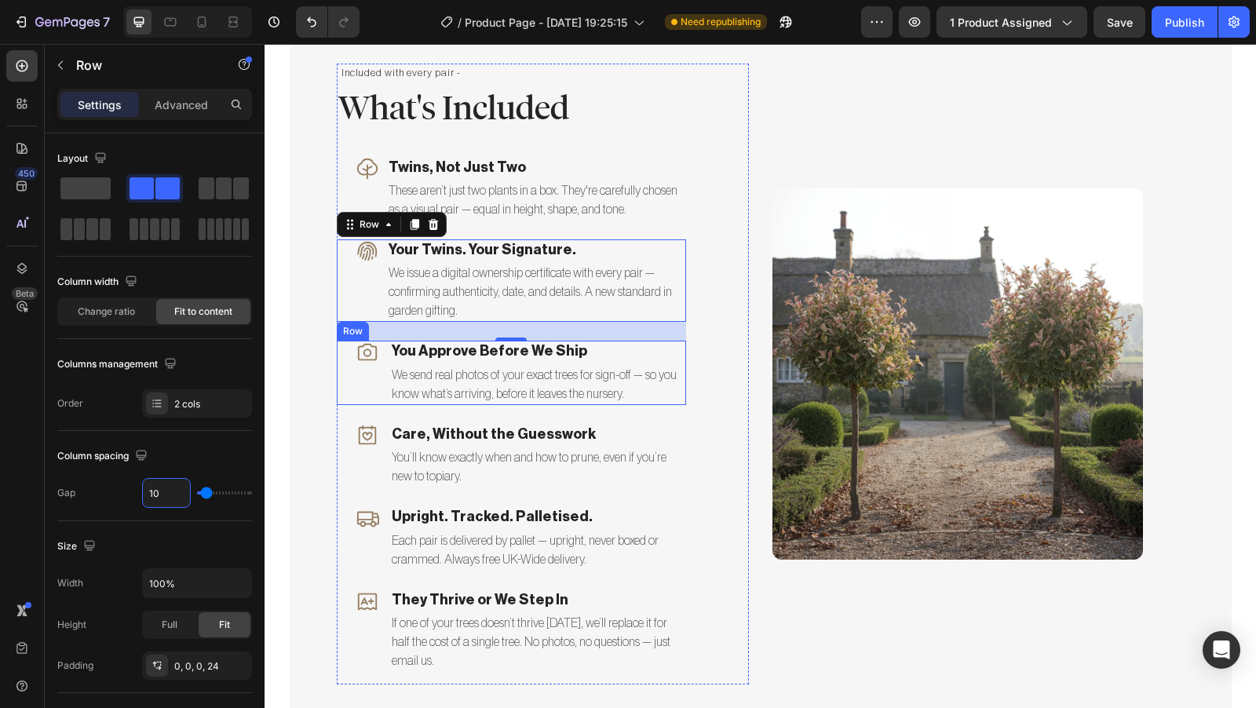
click at [373, 355] on div "Icon You Approve Before We Ship Text block We send real photos of your exact tr…" at bounding box center [511, 373] width 349 height 64
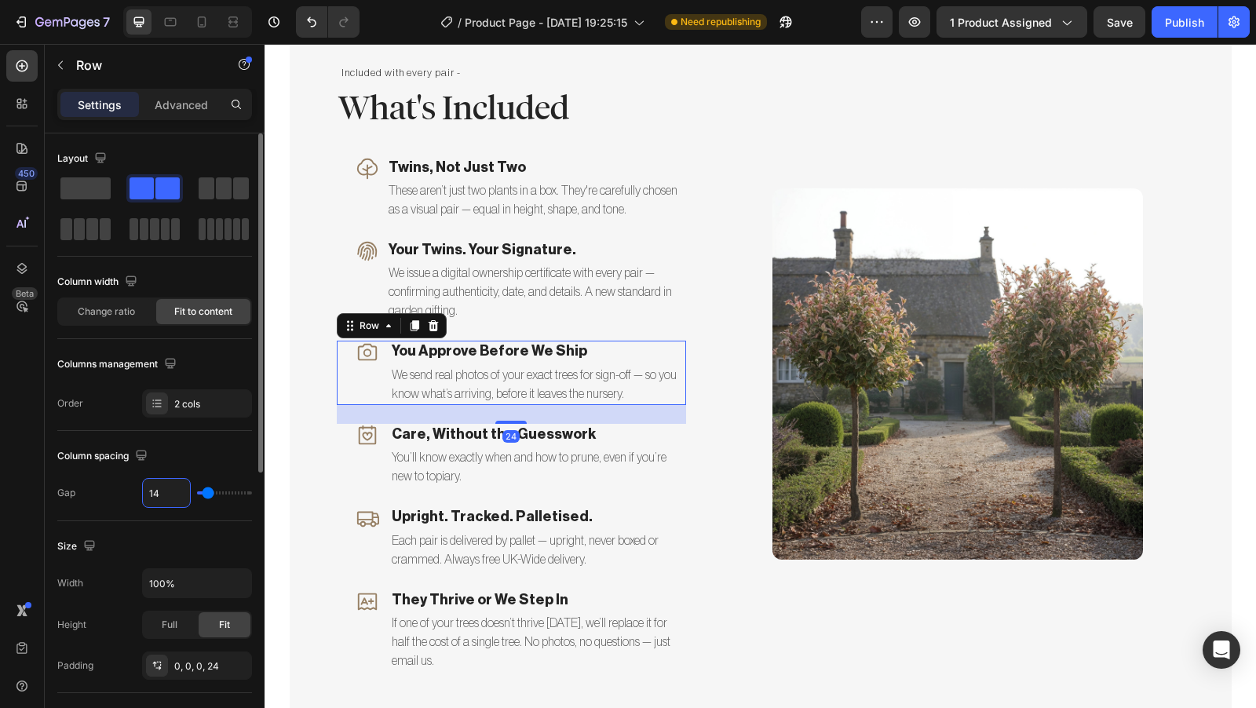
click at [181, 487] on input "14" at bounding box center [166, 493] width 47 height 28
type input "1"
type input "10"
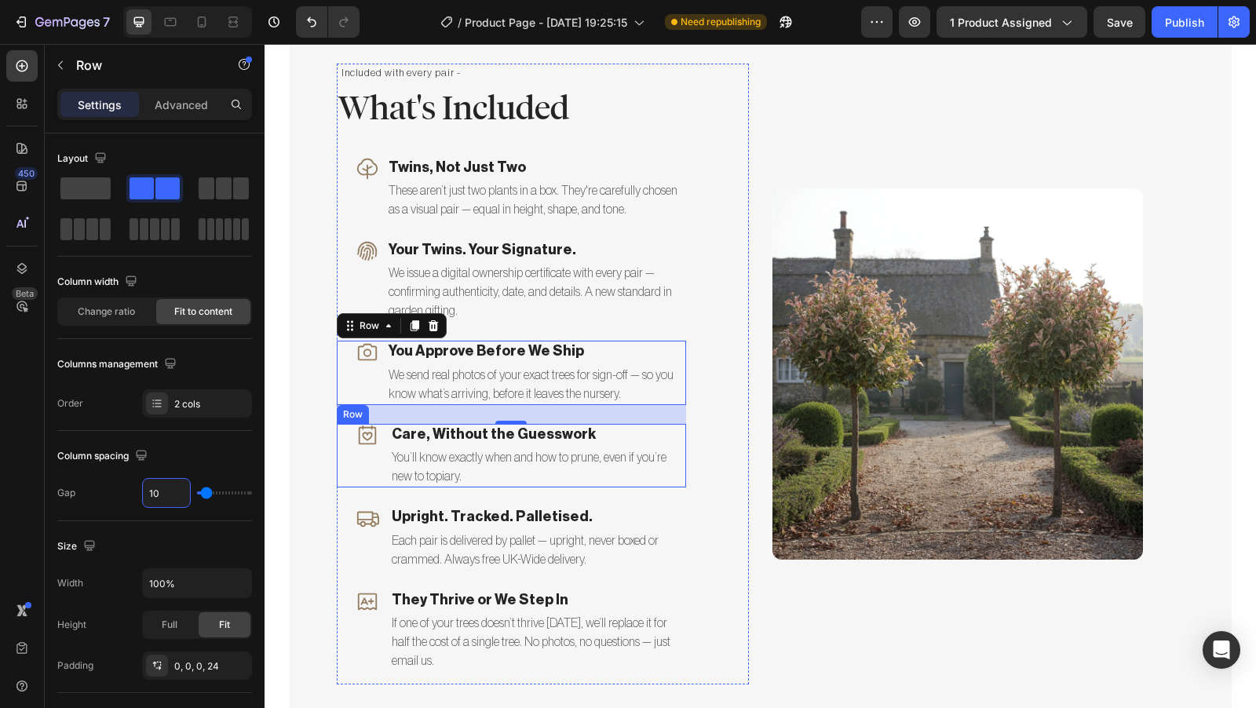
click at [375, 435] on div "Icon Care, Without the Guesswork Text block You’ll know exactly when and how to…" at bounding box center [511, 456] width 349 height 64
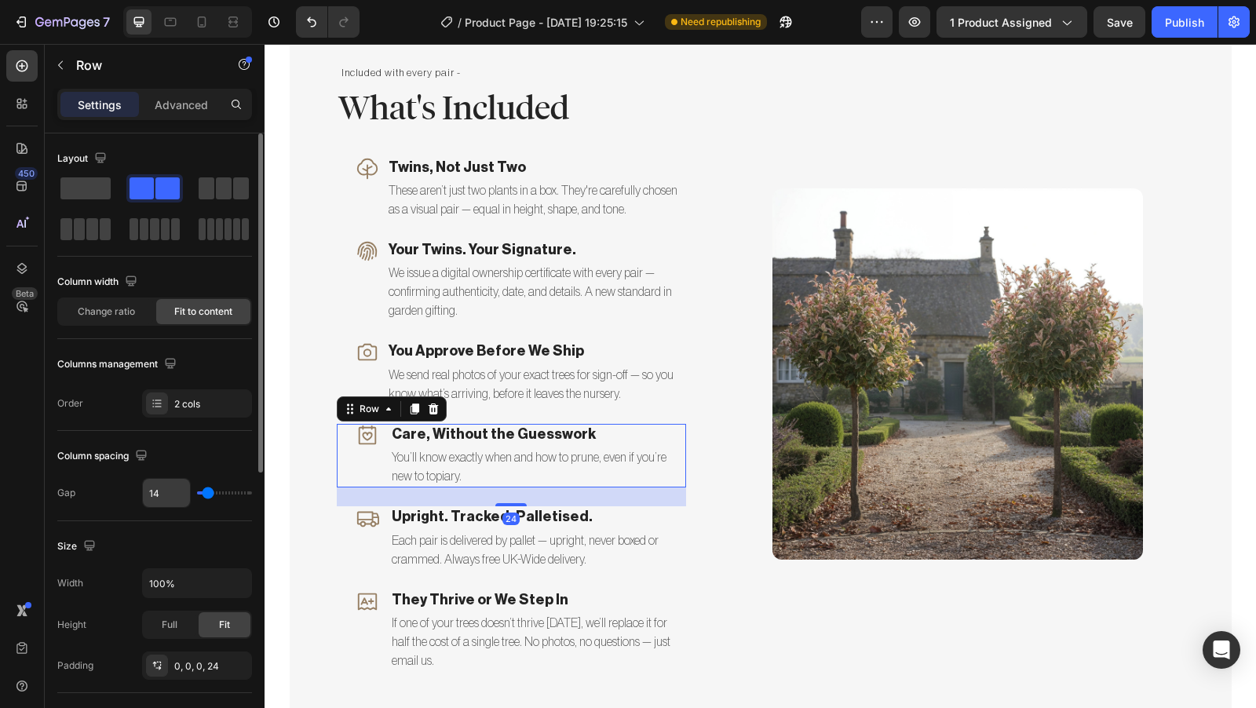
click at [177, 495] on input "14" at bounding box center [166, 493] width 47 height 28
type input "1"
type input "10"
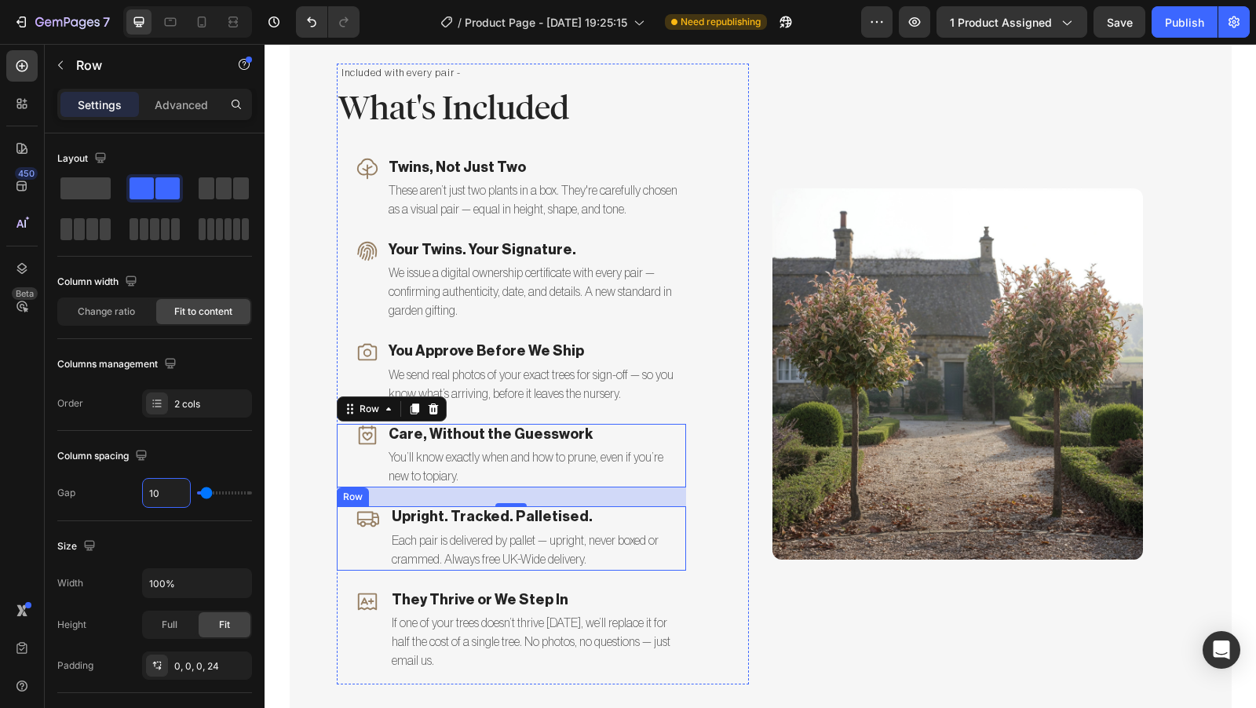
click at [378, 518] on div "Icon Upright. Tracked. Palletised. Text block Each pair is delivered by pallet …" at bounding box center [511, 538] width 349 height 64
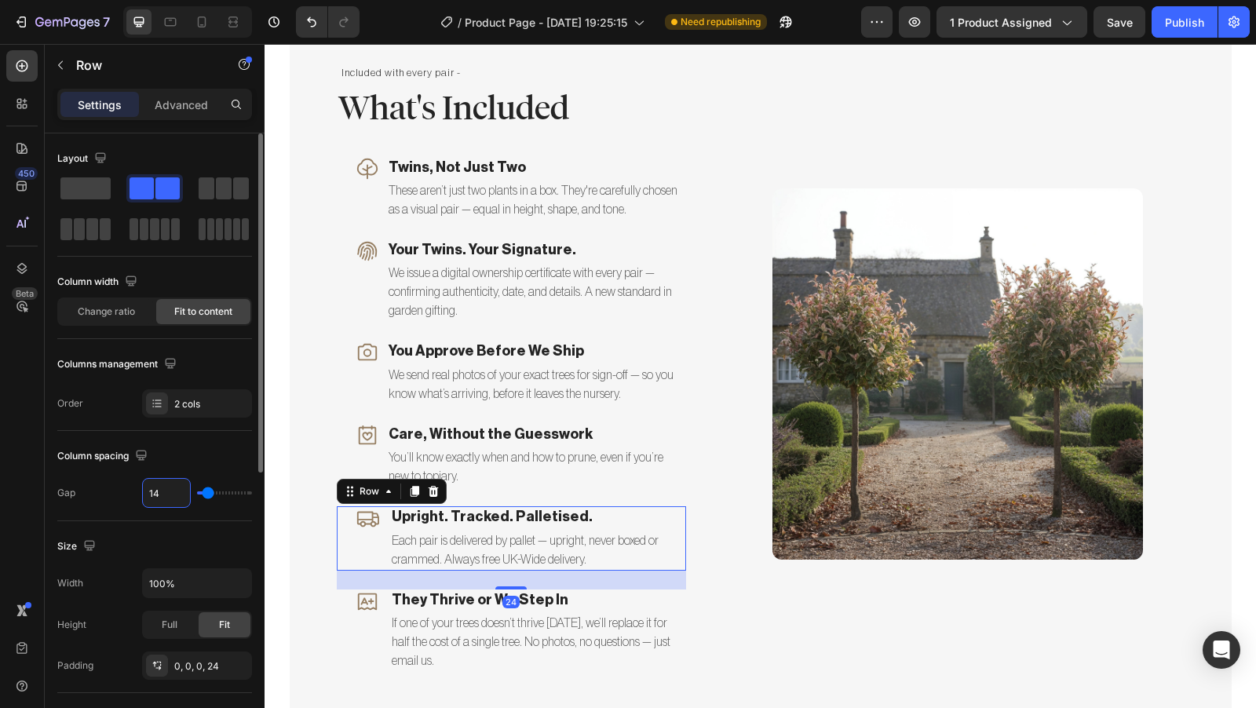
click at [172, 496] on input "14" at bounding box center [166, 493] width 47 height 28
type input "1"
type input "10"
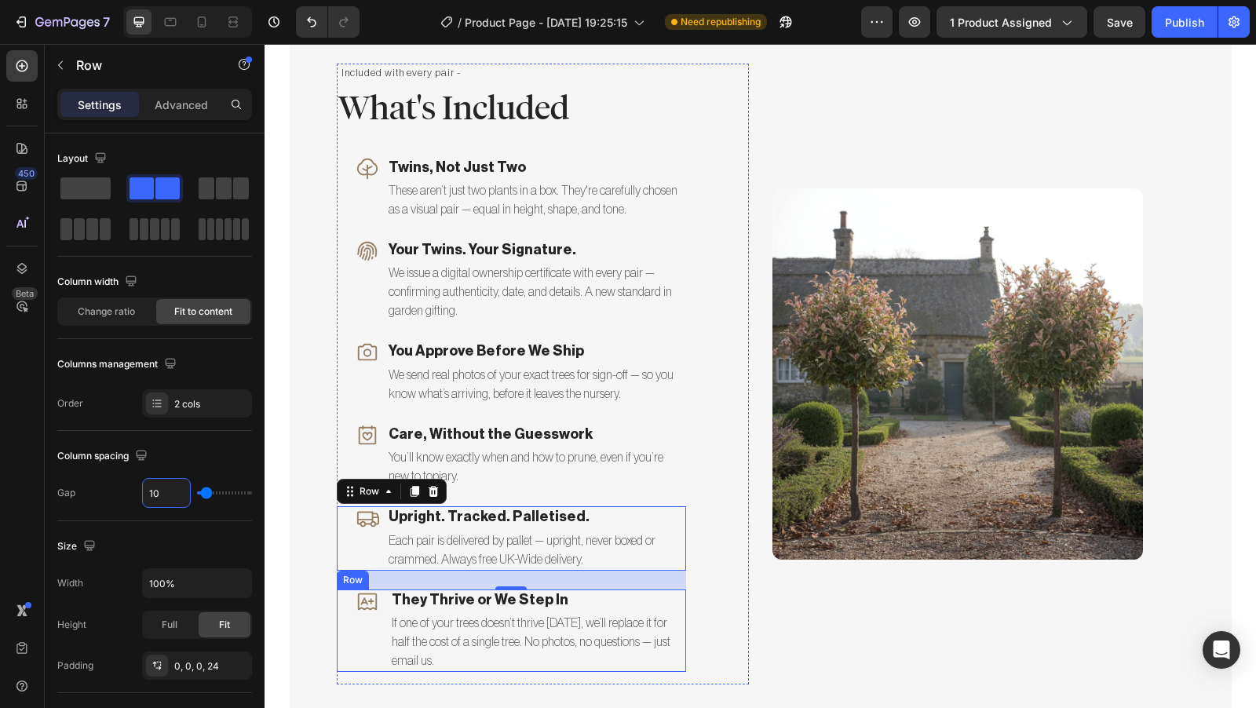
click at [380, 601] on div "Icon They Thrive or We Step In Text block If one of your trees doesn’t thrive […" at bounding box center [511, 631] width 349 height 82
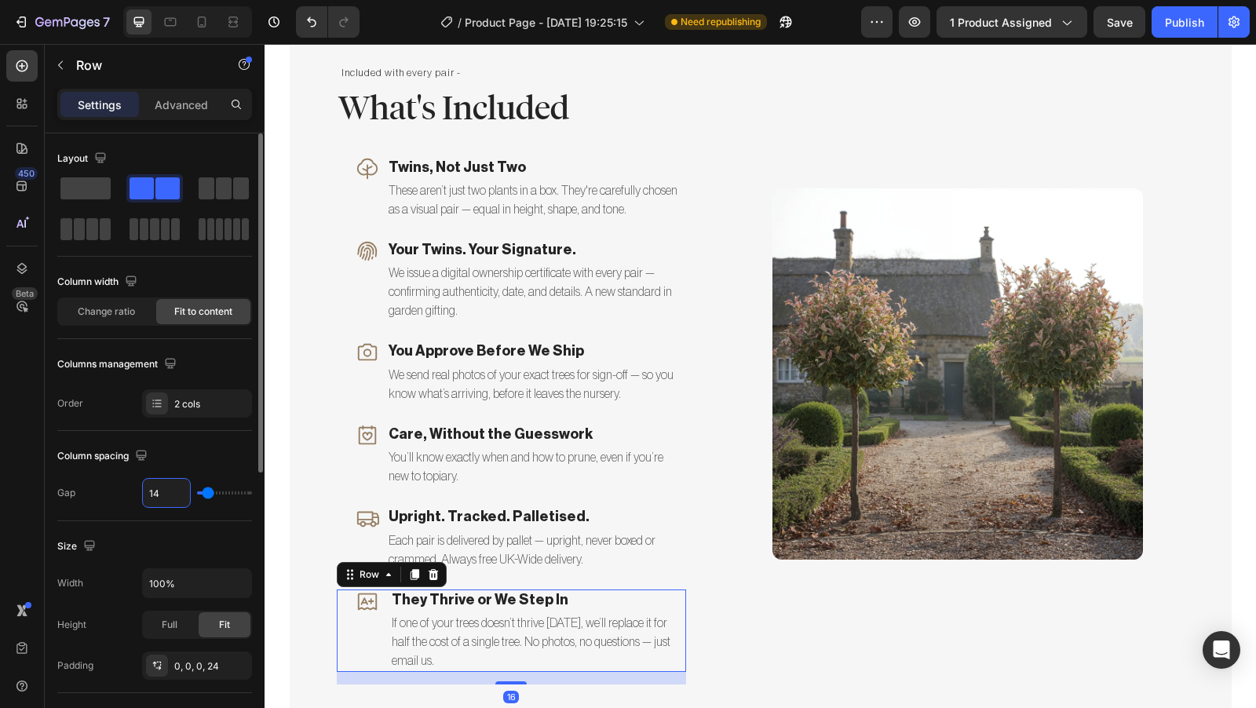
click at [172, 499] on input "14" at bounding box center [166, 493] width 47 height 28
type input "1"
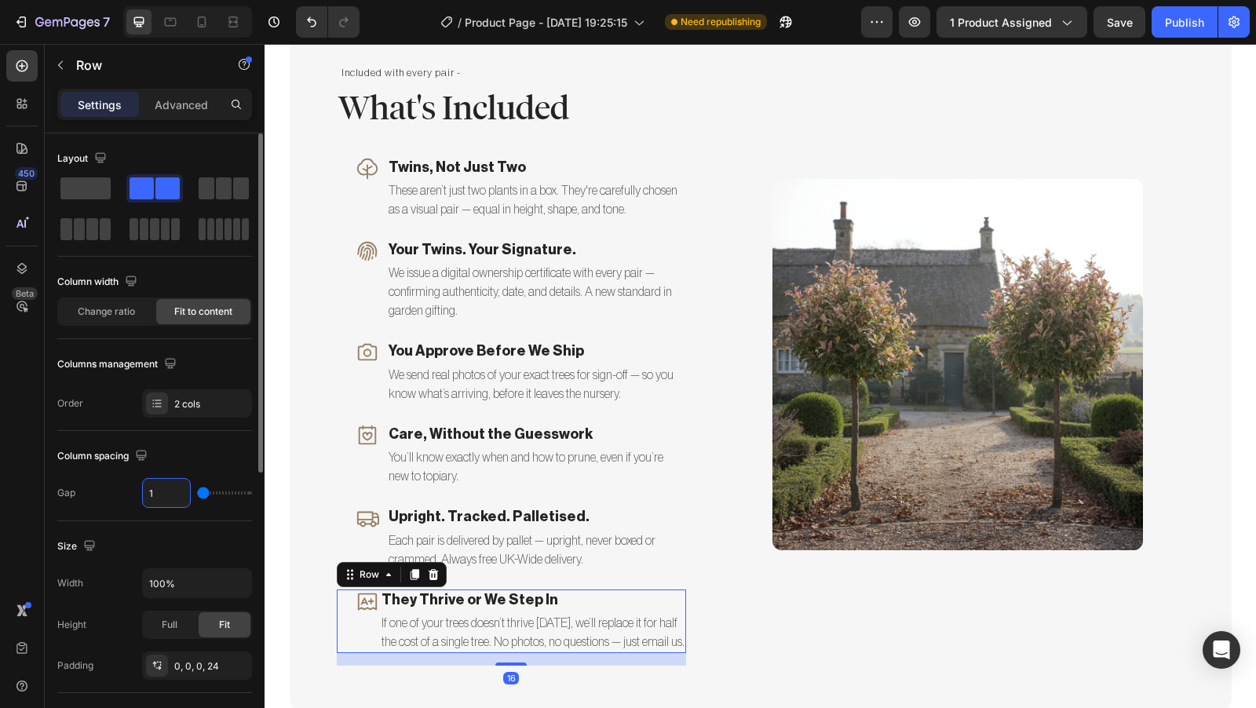
type input "10"
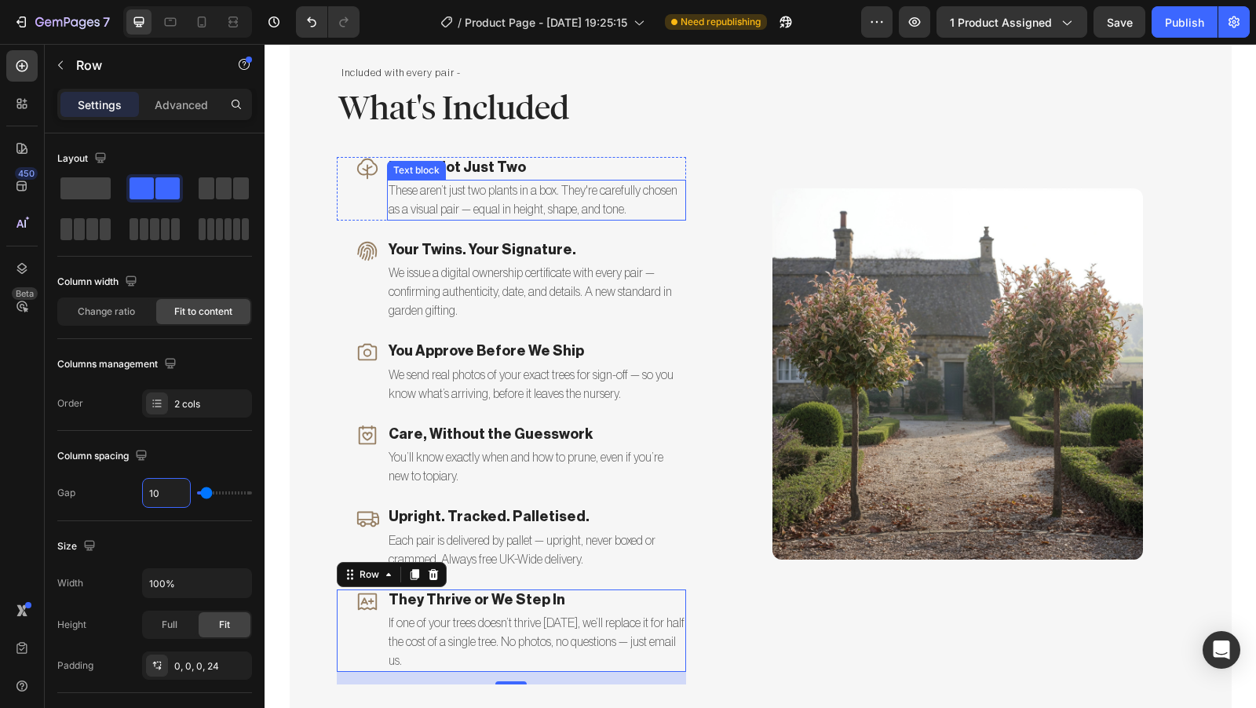
click at [644, 210] on p "These aren’t just two plants in a box. They're carefully chosen as a visual pai…" at bounding box center [537, 200] width 296 height 38
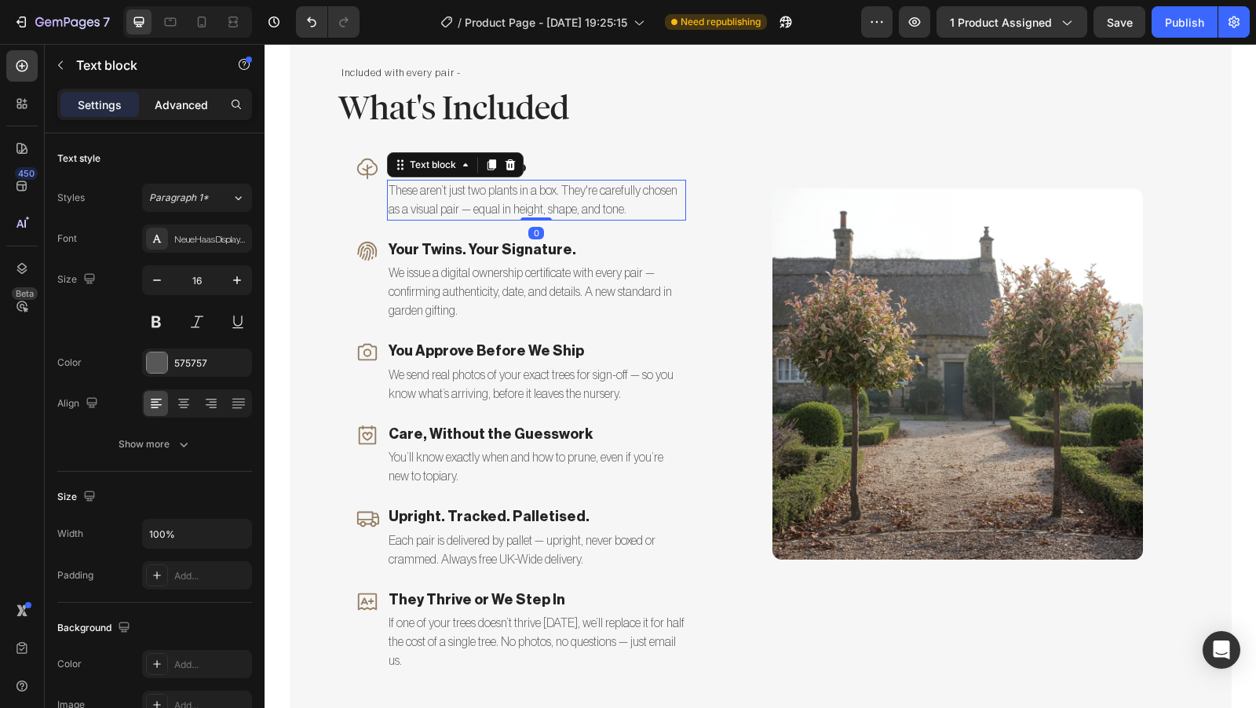
click at [174, 108] on p "Advanced" at bounding box center [181, 105] width 53 height 16
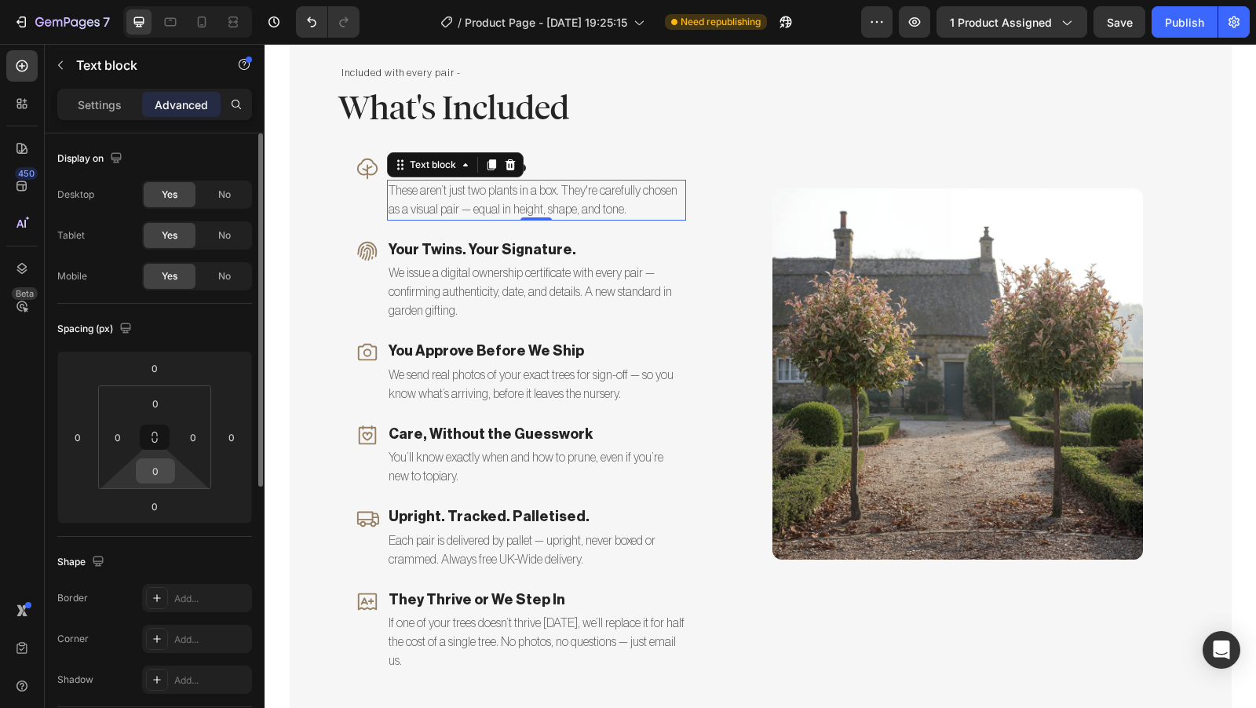
click at [168, 474] on input "0" at bounding box center [155, 471] width 31 height 24
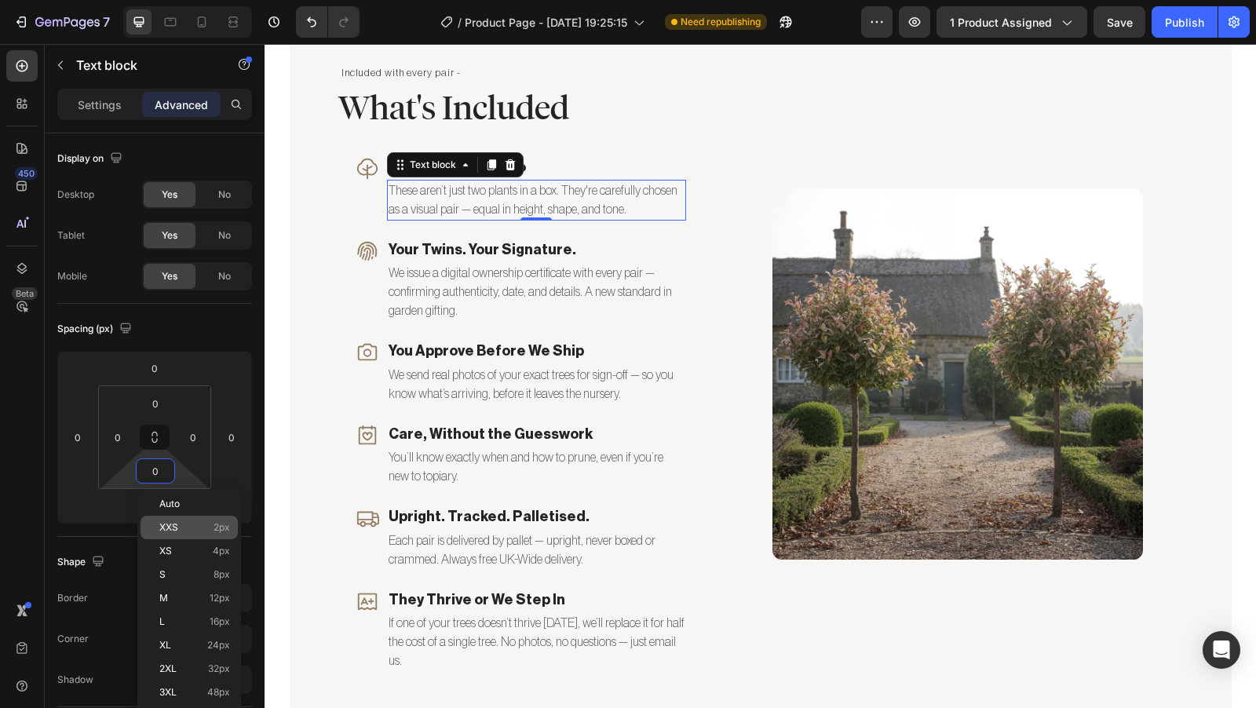
click at [189, 526] on p "XXS 2px" at bounding box center [194, 527] width 71 height 11
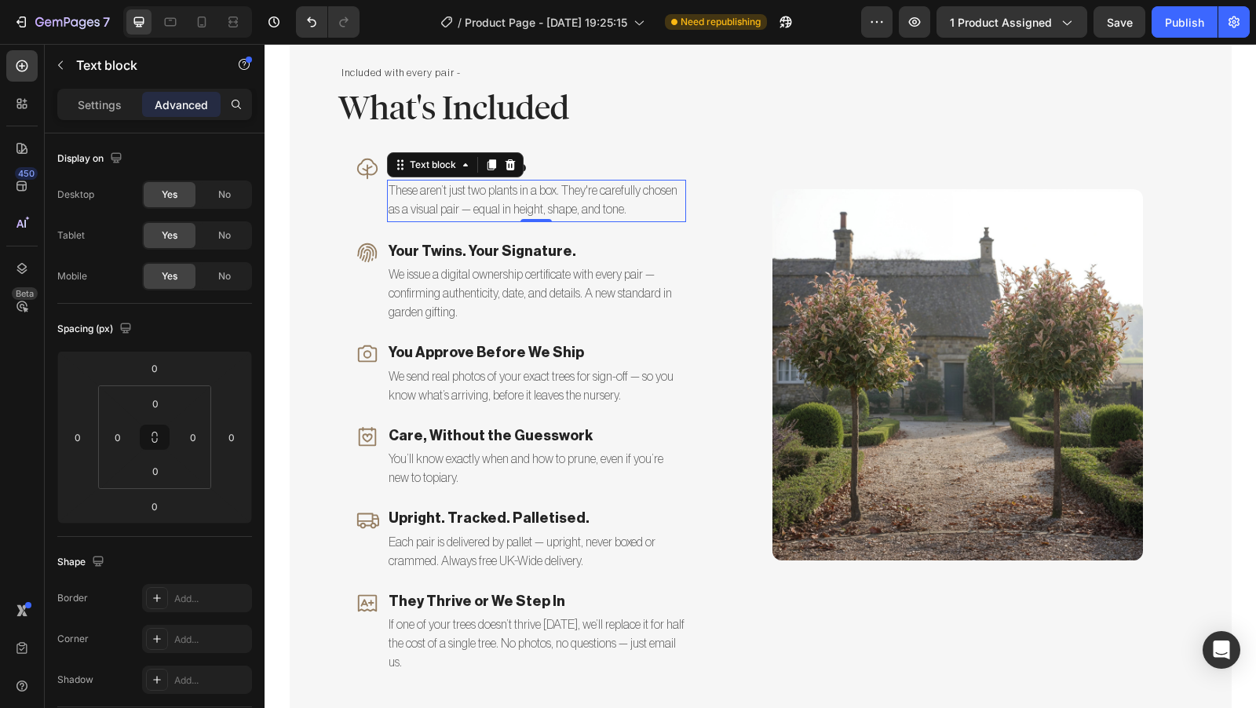
type input "2"
click at [542, 316] on p "We issue a digital ownership certificate with every pair — confirming authentic…" at bounding box center [537, 293] width 296 height 57
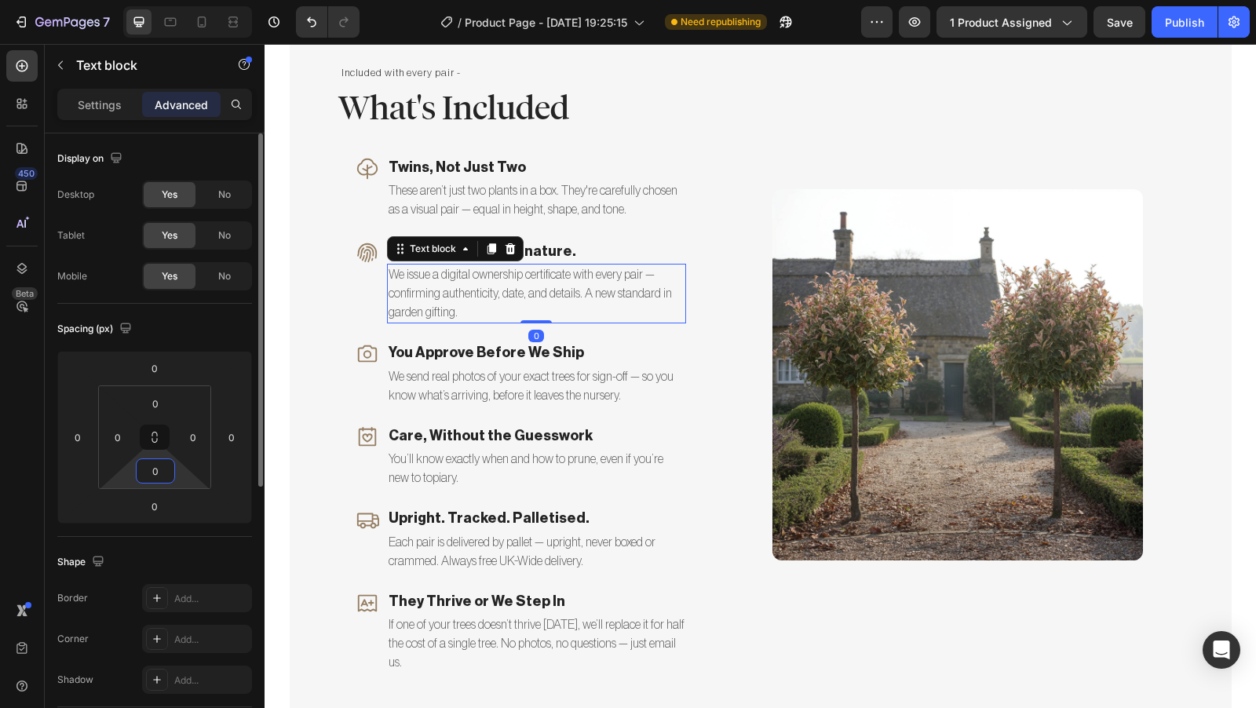
click at [165, 469] on input "0" at bounding box center [155, 471] width 31 height 24
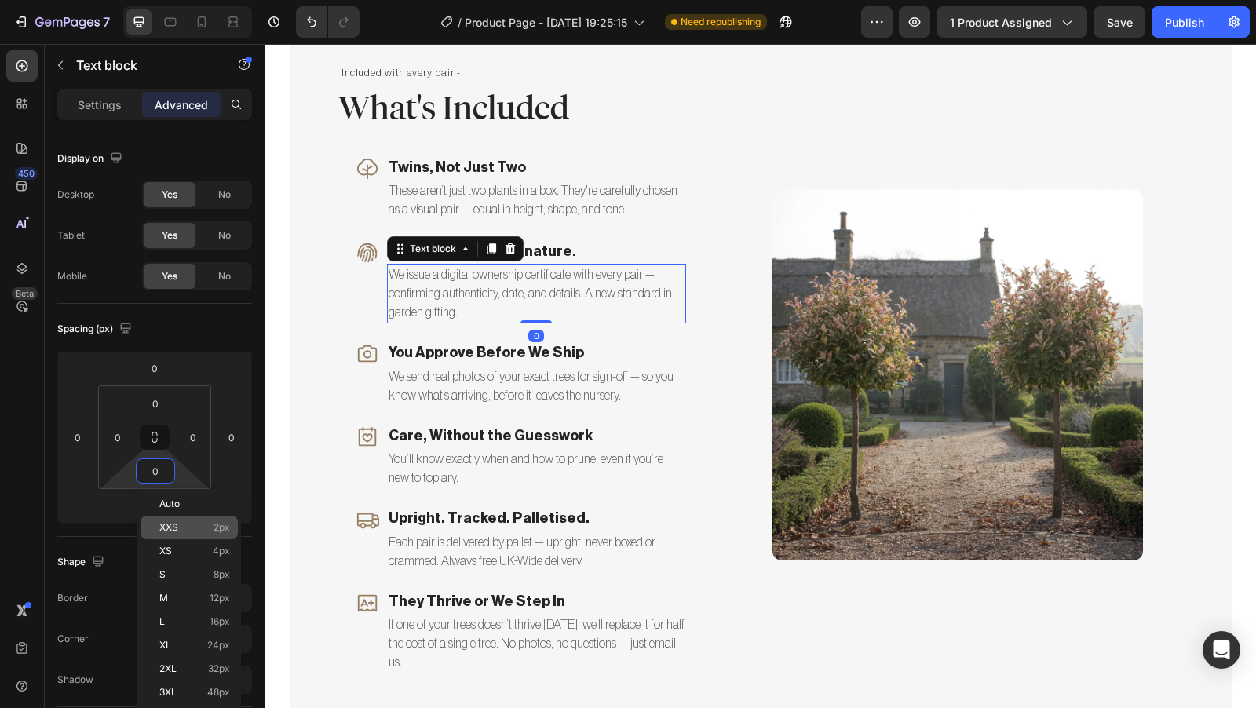
click at [192, 533] on div "XXS 2px" at bounding box center [189, 528] width 97 height 24
type input "2"
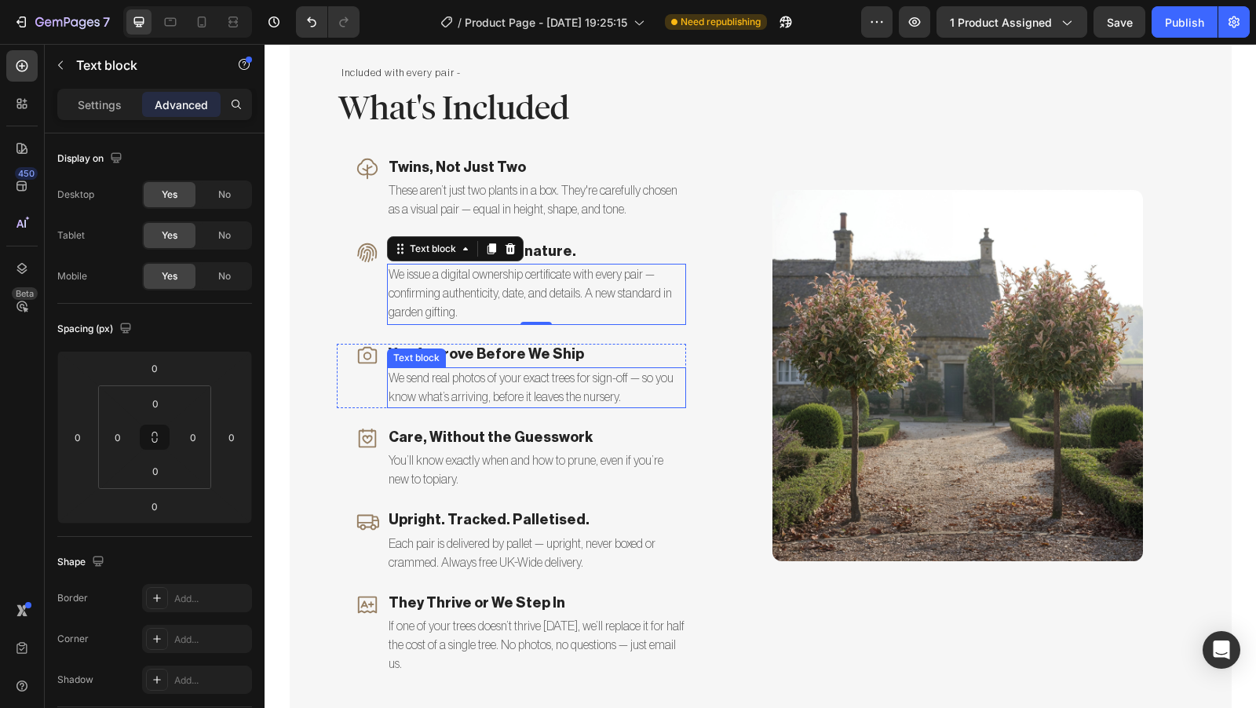
click at [627, 394] on p "We send real photos of your exact trees for sign-off — so you know what’s arriv…" at bounding box center [537, 388] width 296 height 38
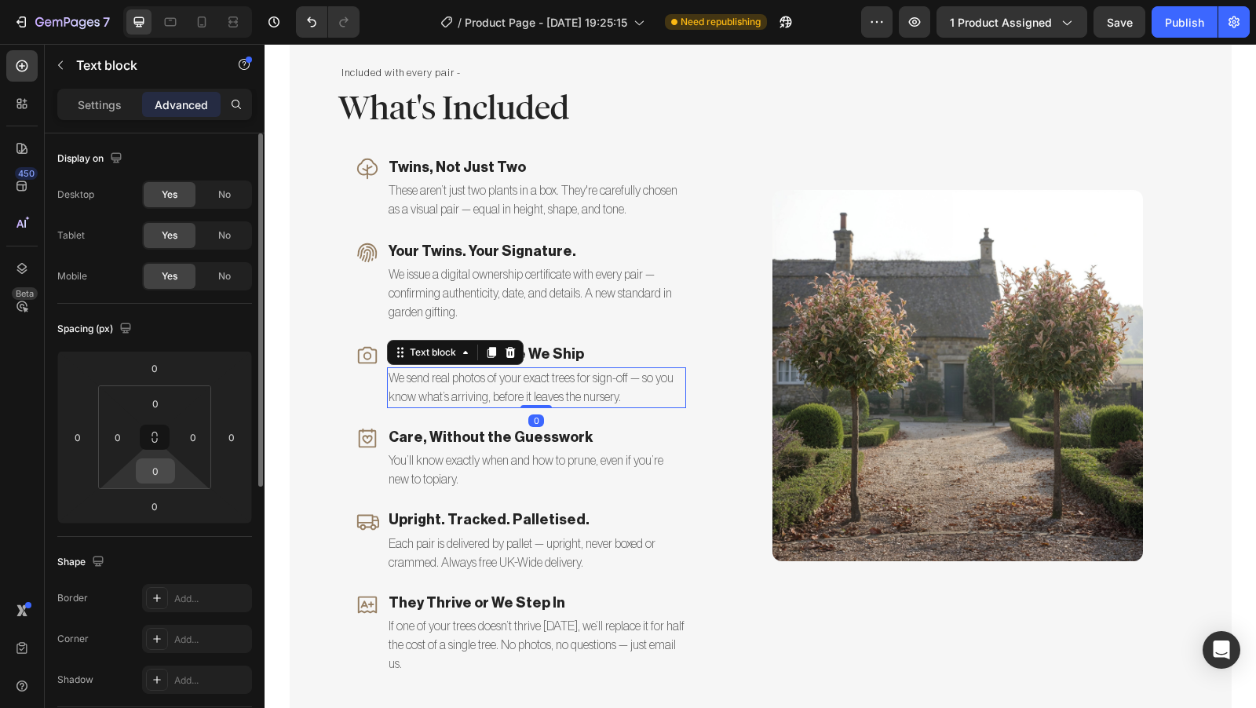
click at [163, 470] on input "0" at bounding box center [155, 471] width 31 height 24
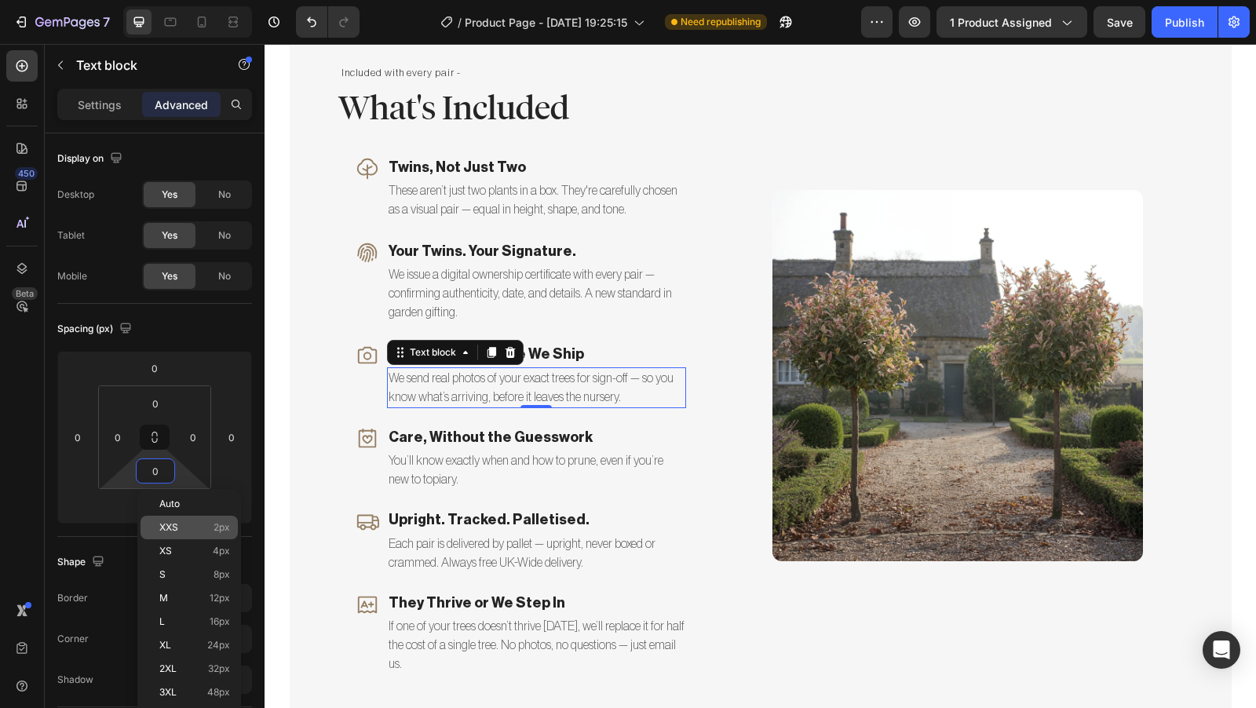
click at [192, 521] on div "XXS 2px" at bounding box center [189, 528] width 97 height 24
type input "2"
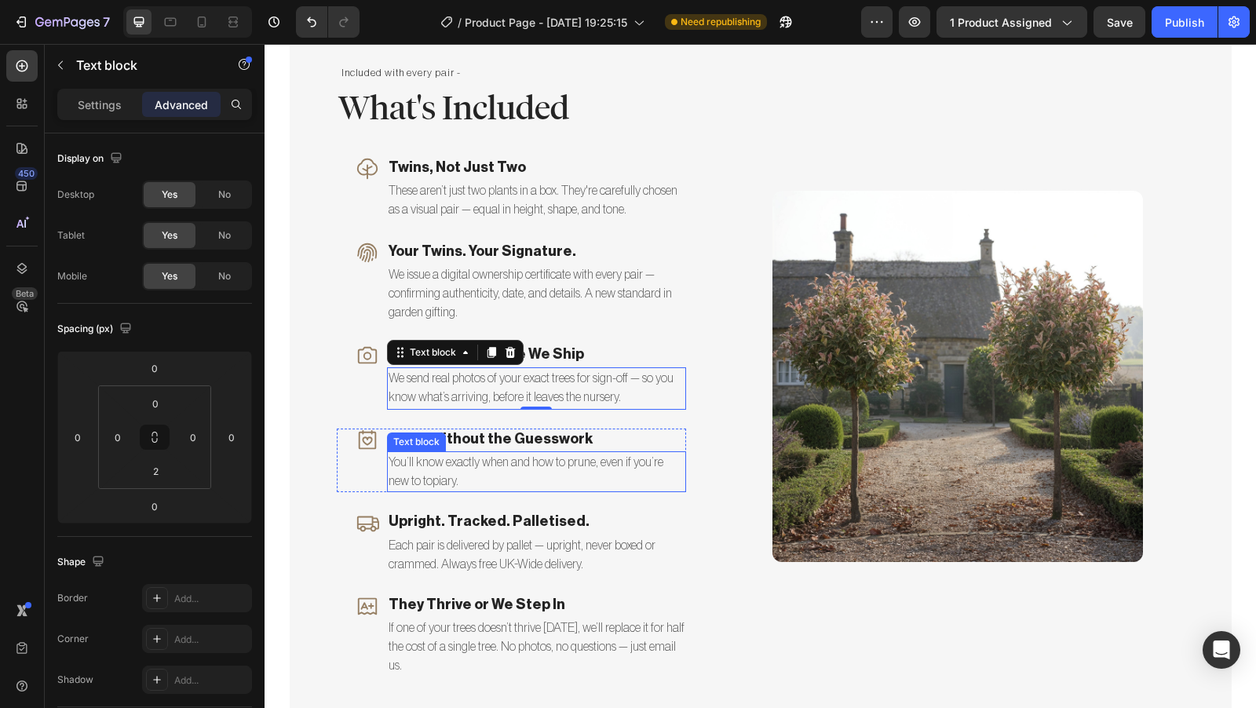
click at [587, 488] on p "You’ll know exactly when and how to prune, even if you’re new to topiary." at bounding box center [537, 472] width 296 height 38
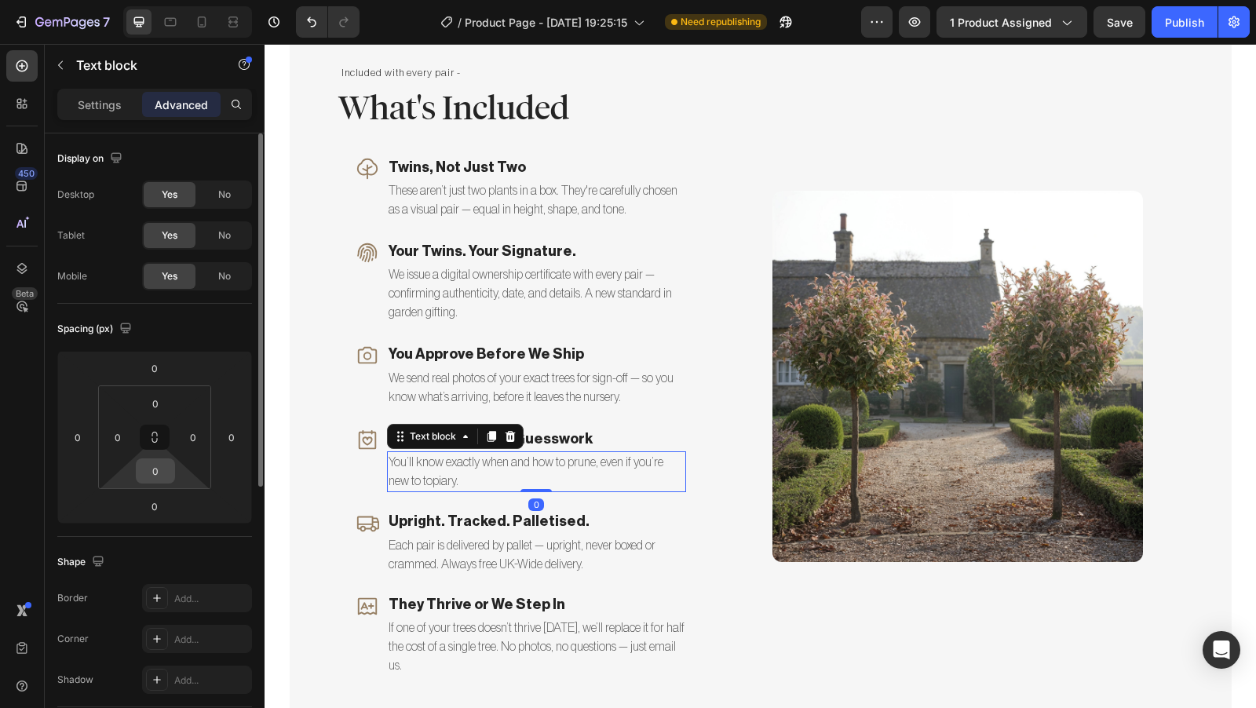
click at [162, 473] on input "0" at bounding box center [155, 471] width 31 height 24
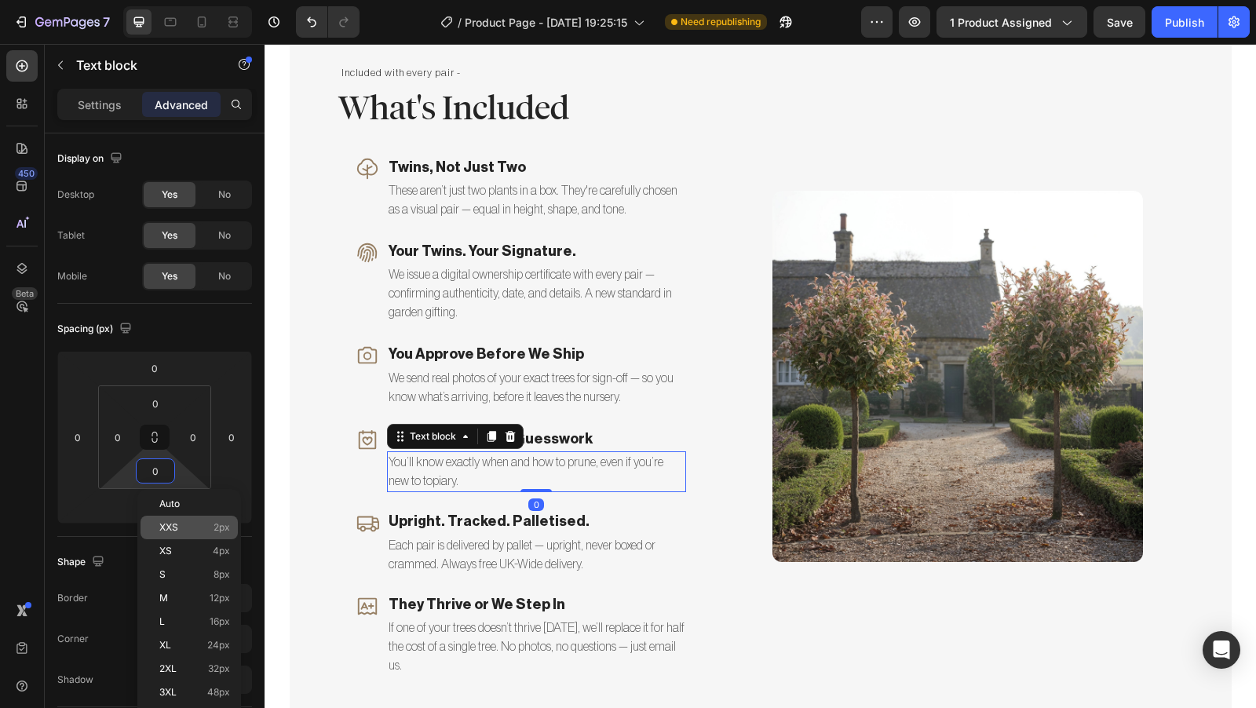
click at [199, 531] on p "XXS 2px" at bounding box center [194, 527] width 71 height 11
type input "2"
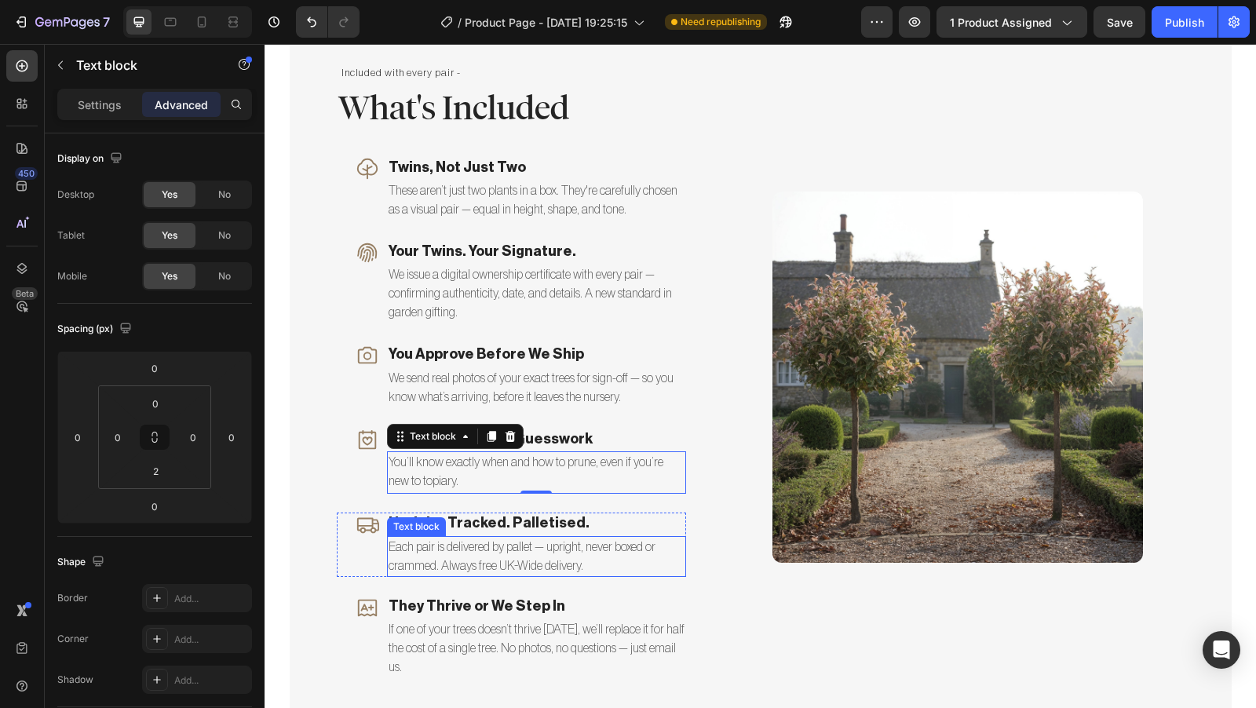
click at [596, 569] on p "Each pair is delivered by pallet — upright, never boxed or crammed. Always free…" at bounding box center [537, 557] width 296 height 38
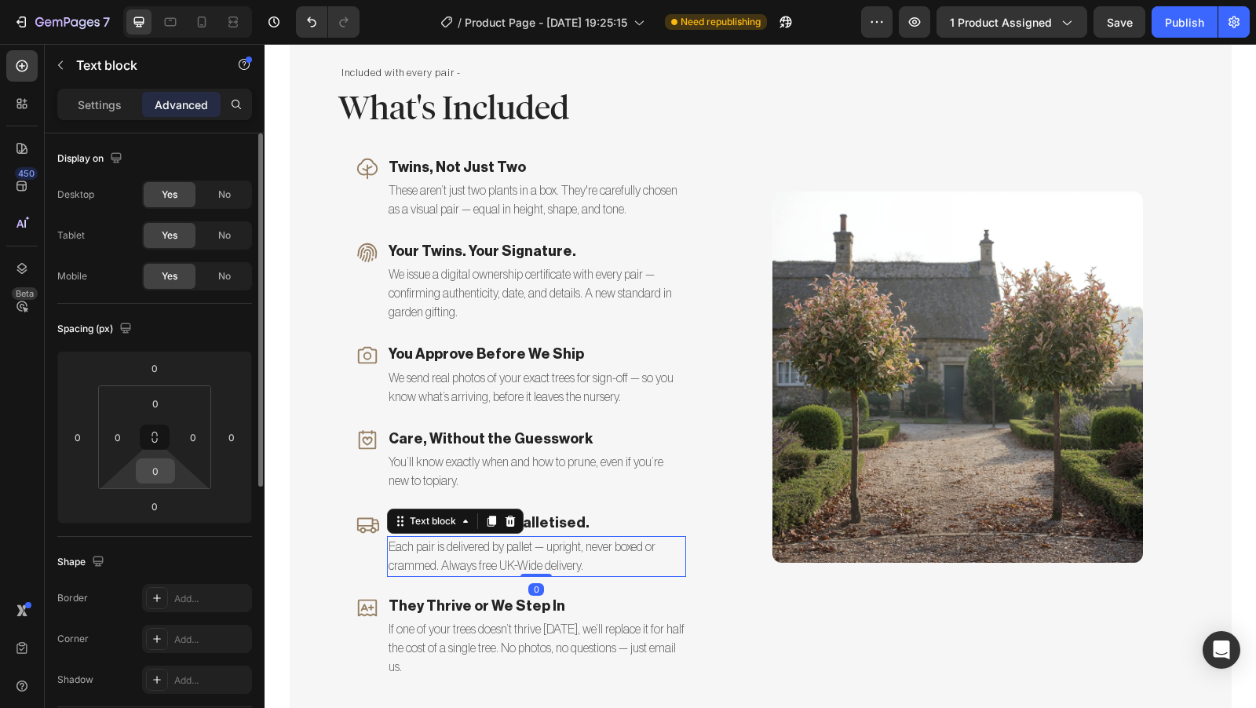
click at [169, 473] on input "0" at bounding box center [155, 471] width 31 height 24
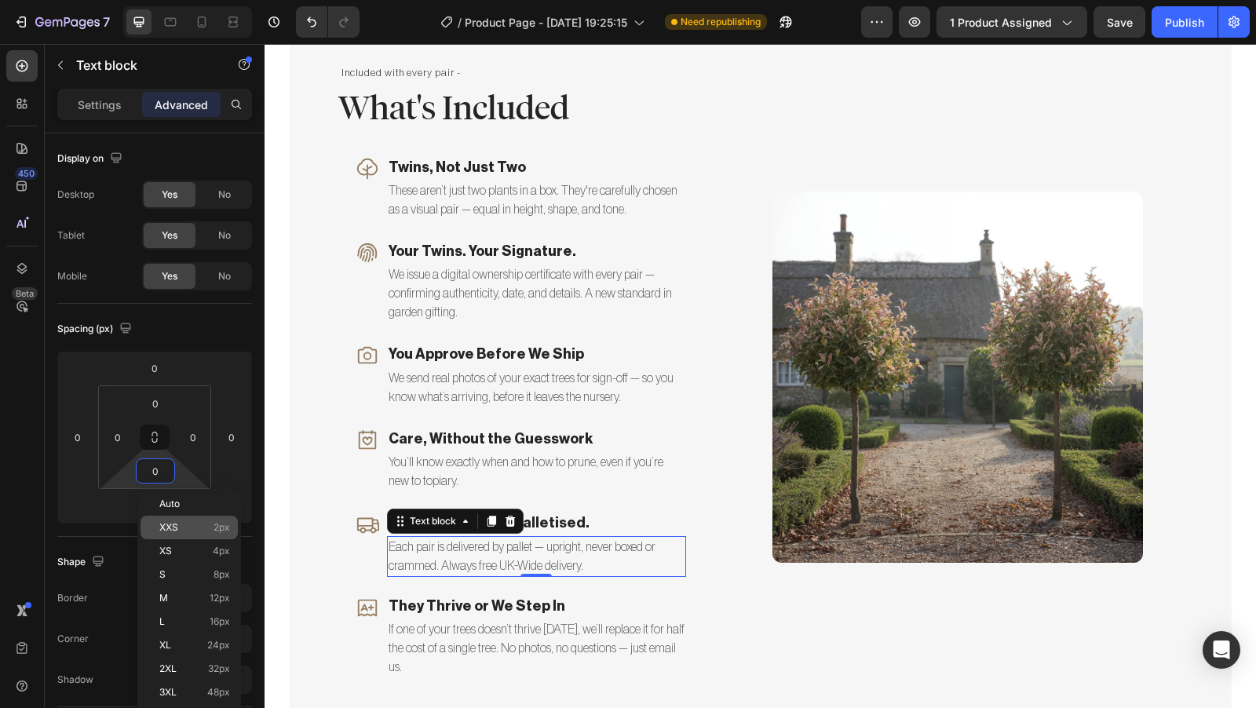
click at [180, 520] on div "XXS 2px" at bounding box center [189, 528] width 97 height 24
type input "2"
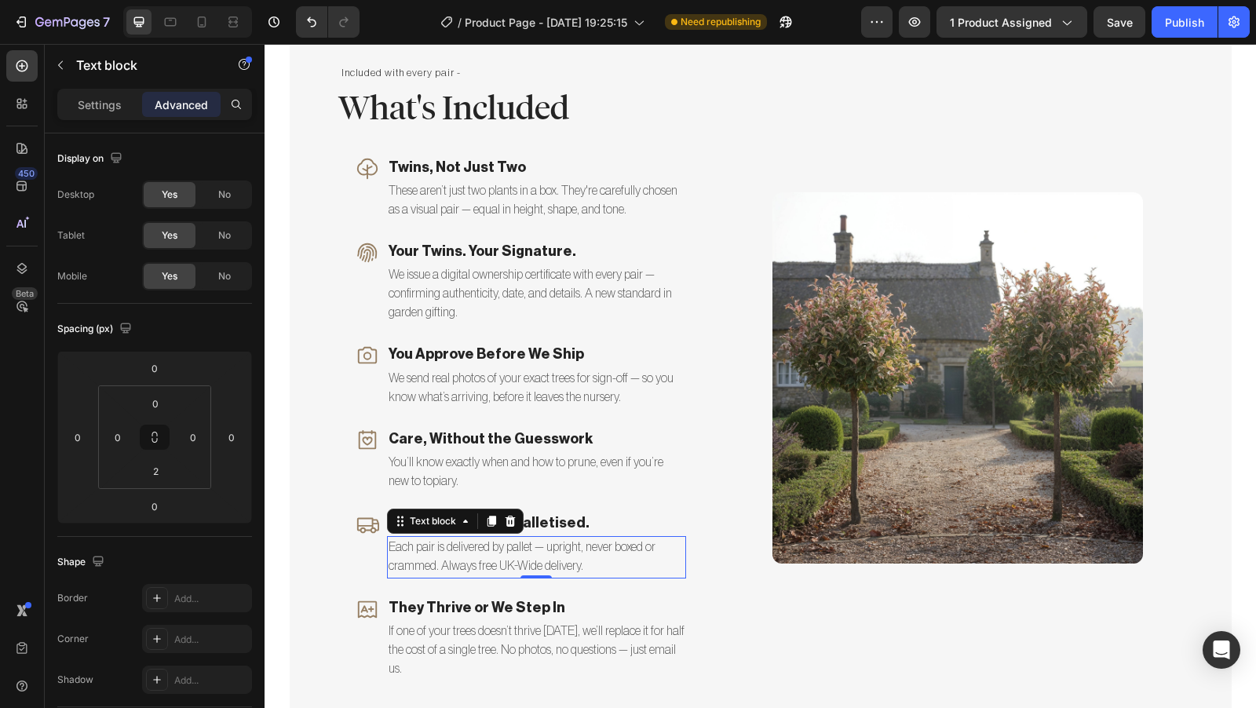
click at [620, 569] on p "Each pair is delivered by pallet — upright, never boxed or crammed. Always free…" at bounding box center [537, 557] width 296 height 38
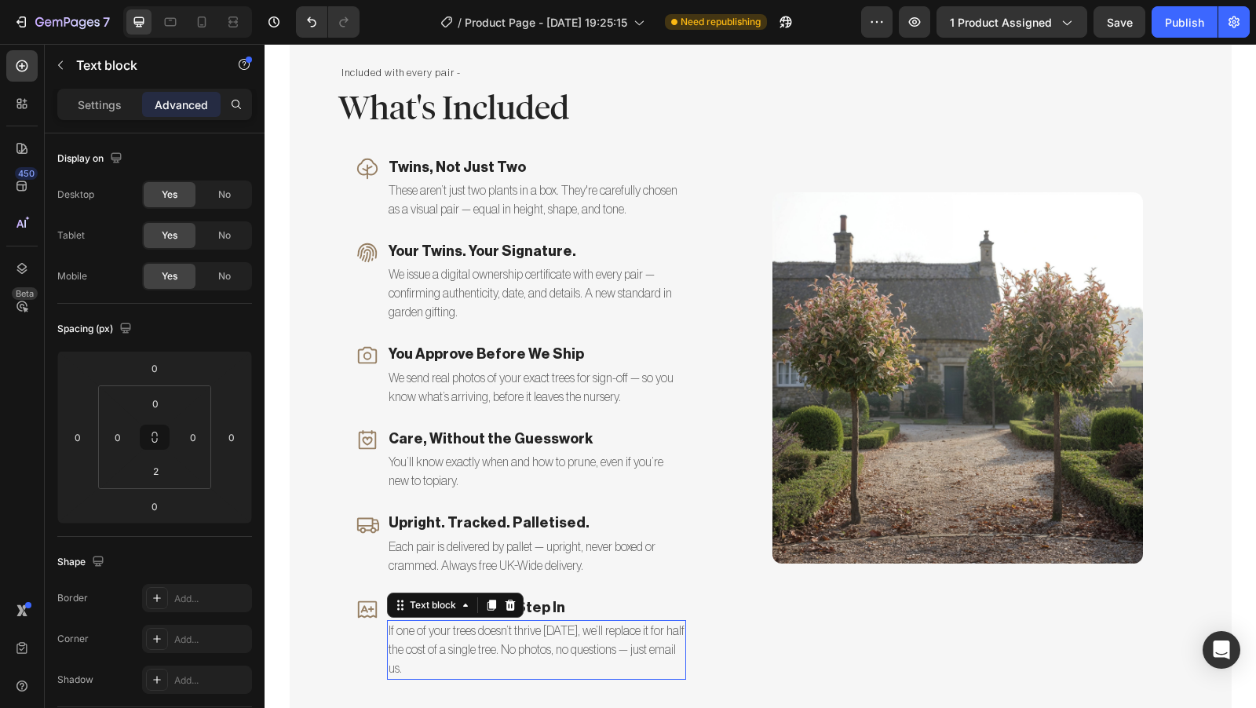
click at [615, 660] on p "If one of your trees doesn’t thrive [DATE], we’ll replace it for half the cost …" at bounding box center [537, 650] width 296 height 57
click at [168, 471] on input "0" at bounding box center [155, 471] width 31 height 24
type input "2"
click at [254, 543] on div at bounding box center [259, 443] width 12 height 620
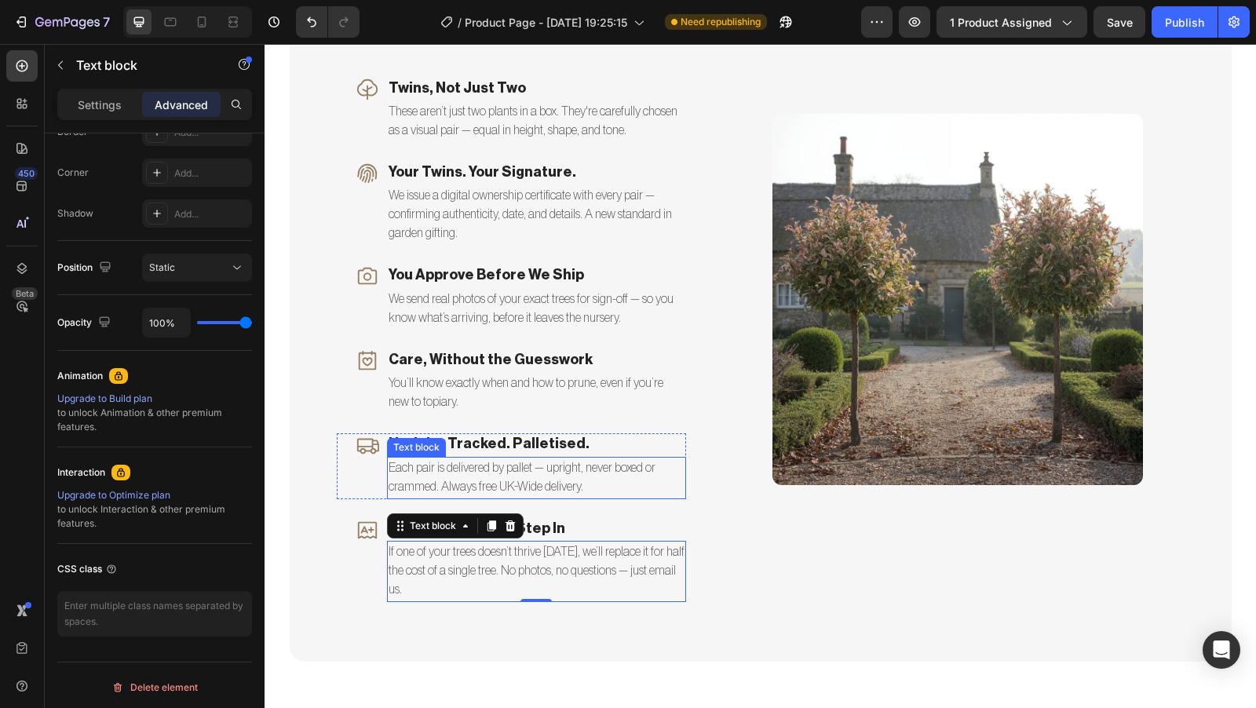
scroll to position [3665, 0]
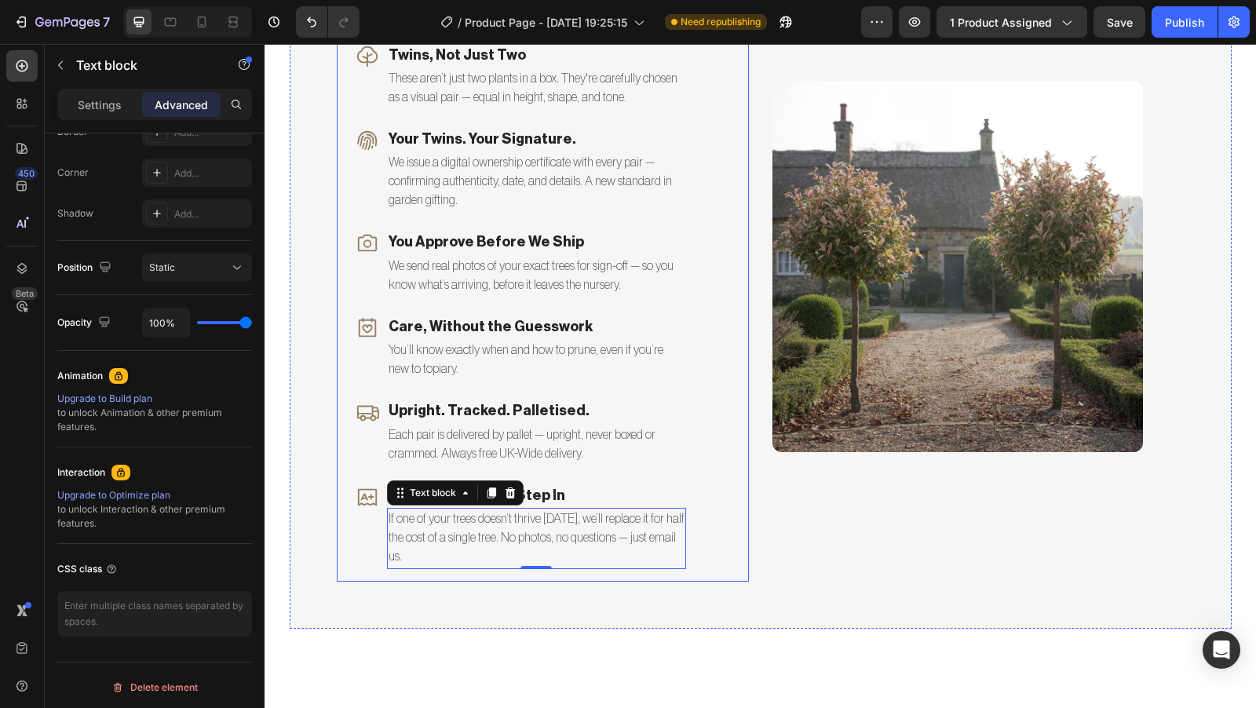
click at [764, 566] on div "Included with every pair - Text Block What's Included Heading Icon Twins, Not J…" at bounding box center [761, 266] width 942 height 725
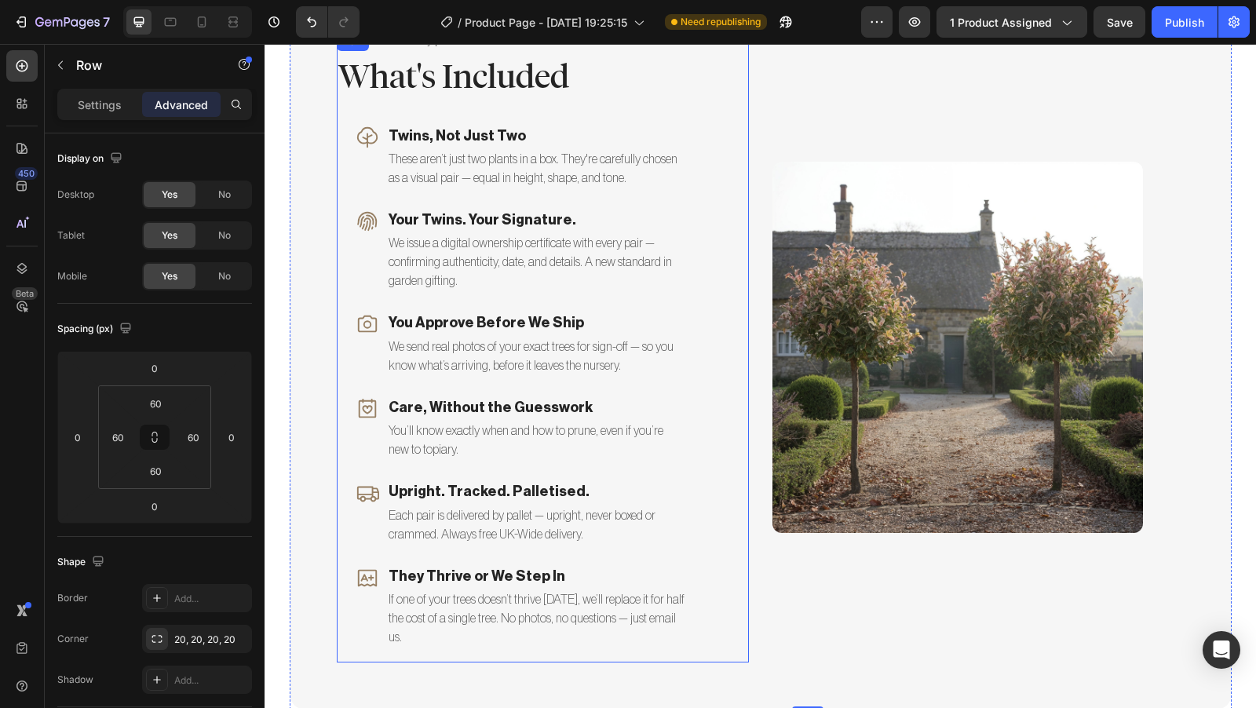
scroll to position [3549, 0]
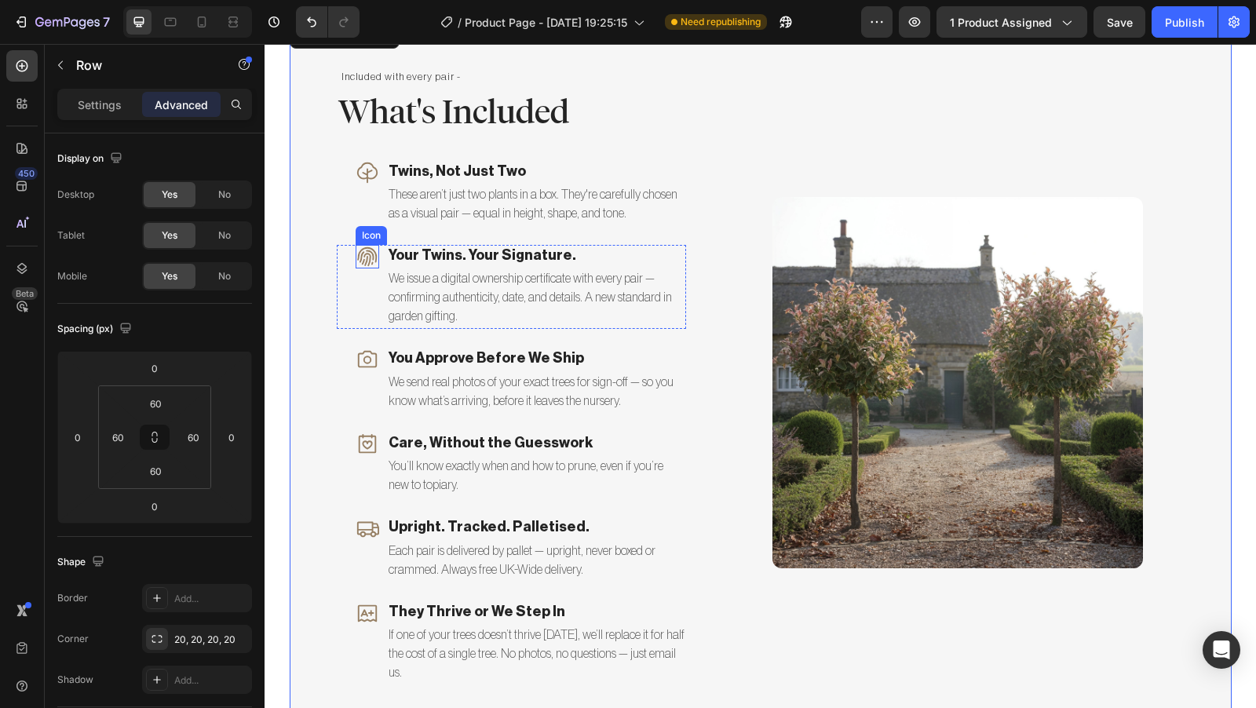
click at [364, 265] on icon at bounding box center [368, 257] width 24 height 24
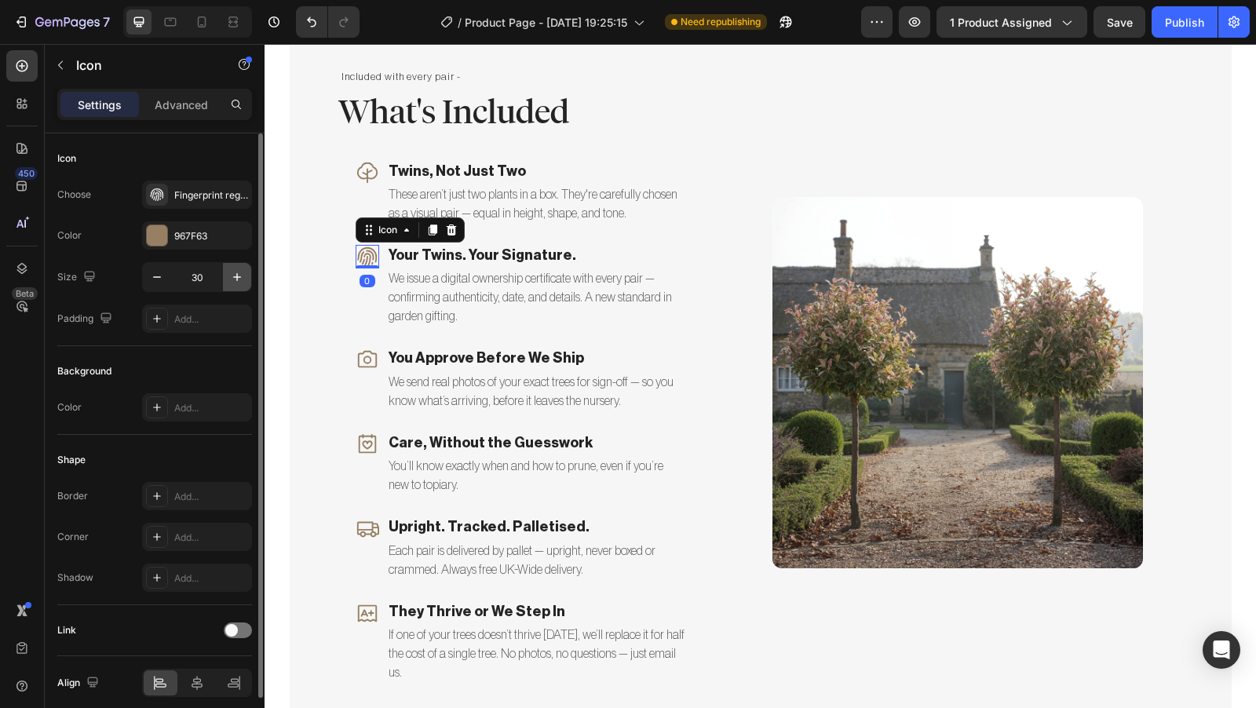
click at [245, 279] on button "button" at bounding box center [237, 277] width 28 height 28
type input "31"
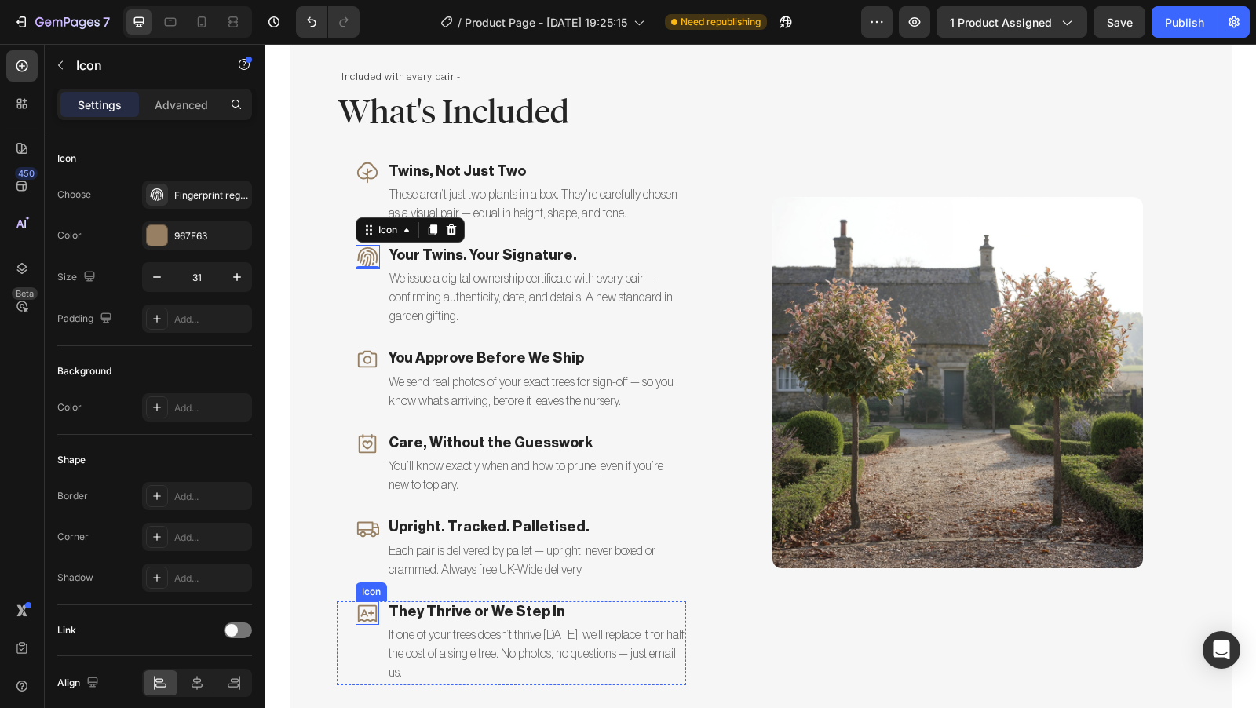
click at [359, 606] on icon at bounding box center [368, 613] width 24 height 24
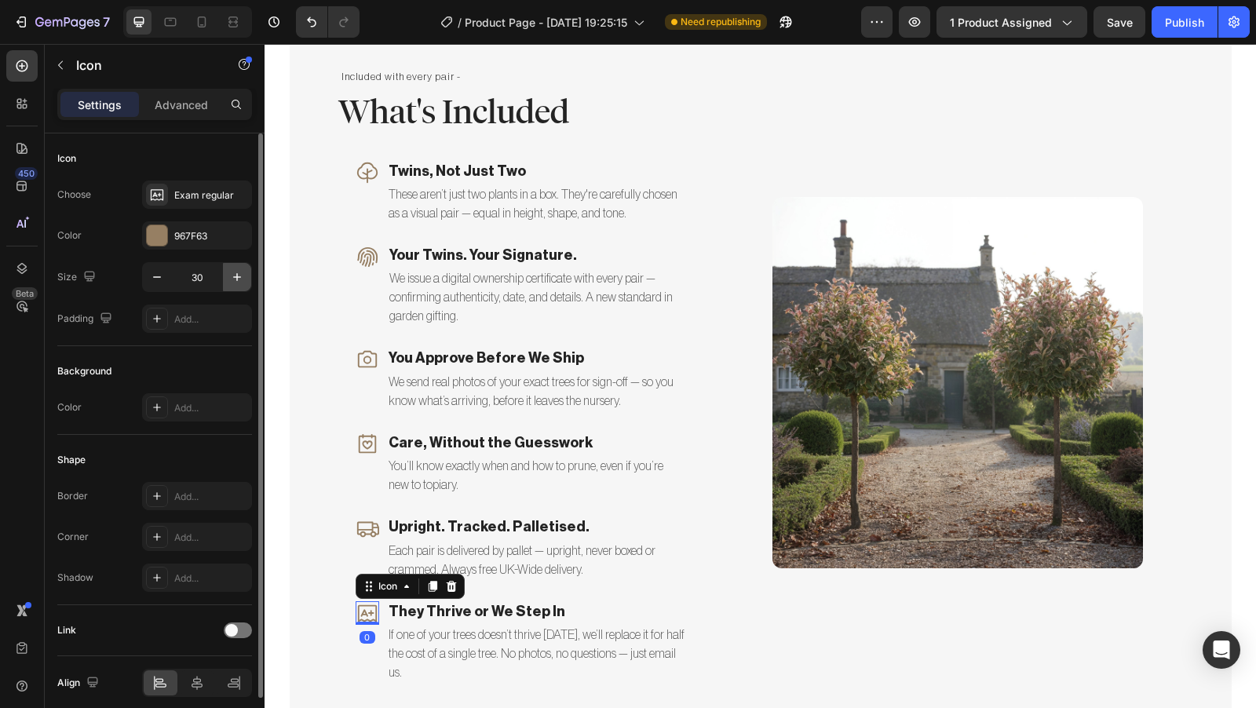
click at [240, 274] on icon "button" at bounding box center [237, 277] width 16 height 16
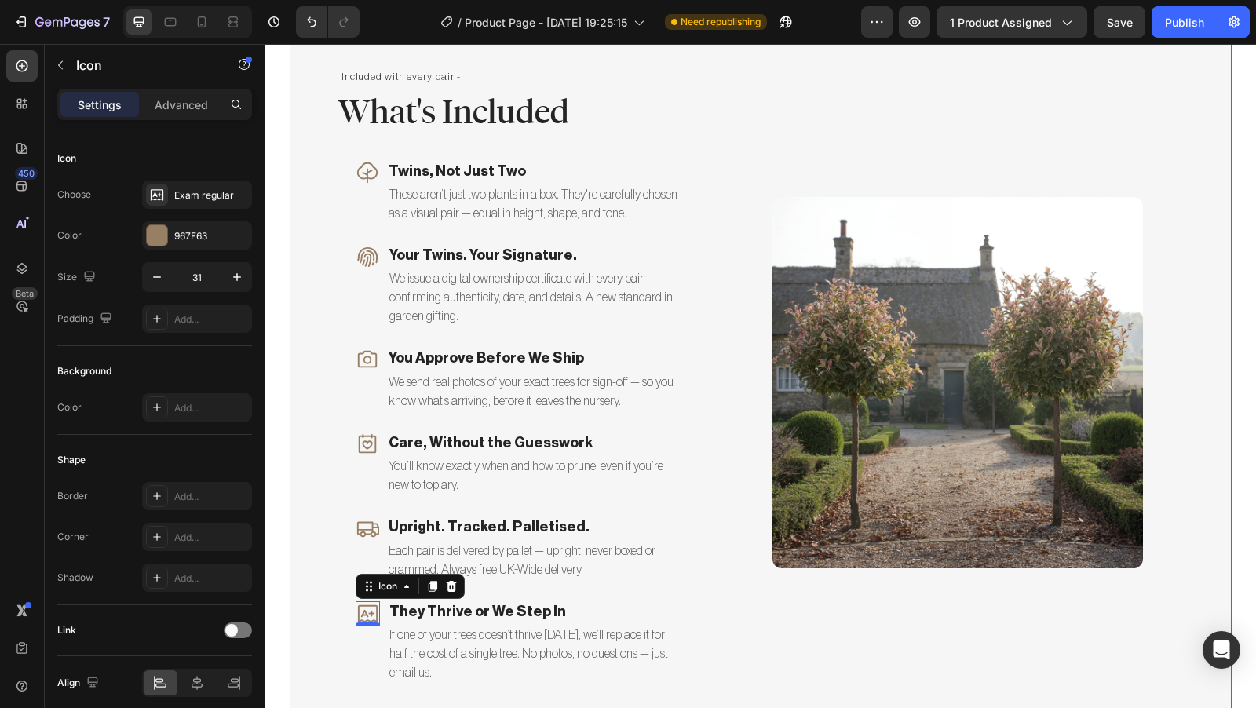
click at [307, 299] on div "Included with every pair - Text Block What's Included Heading Icon Twins, Not J…" at bounding box center [761, 382] width 942 height 725
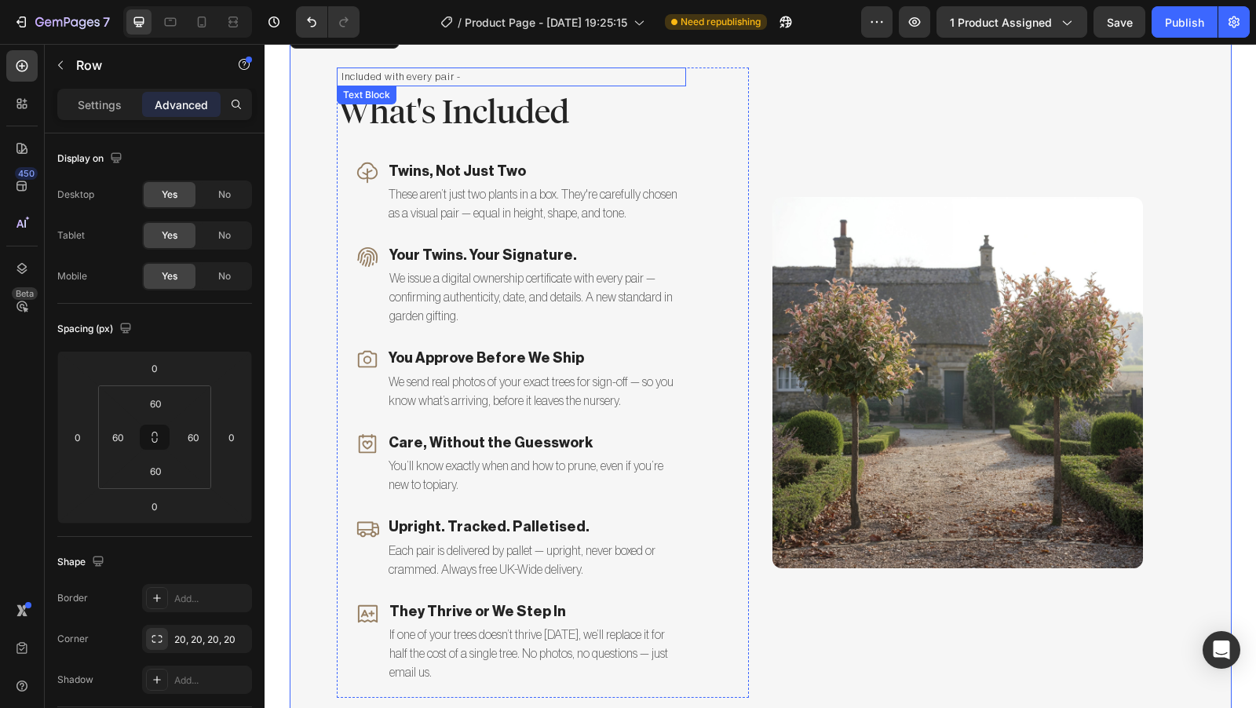
click at [400, 79] on p "Included with every pair -" at bounding box center [513, 77] width 343 height 16
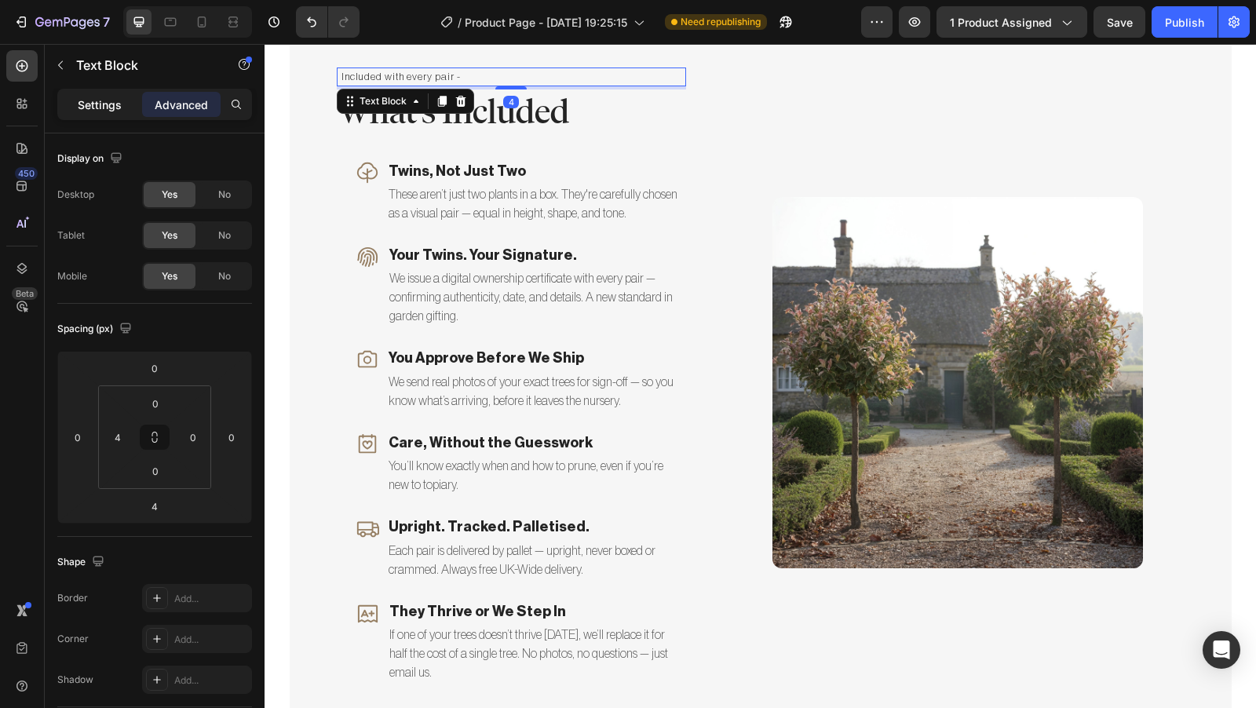
click at [108, 102] on p "Settings" at bounding box center [100, 105] width 44 height 16
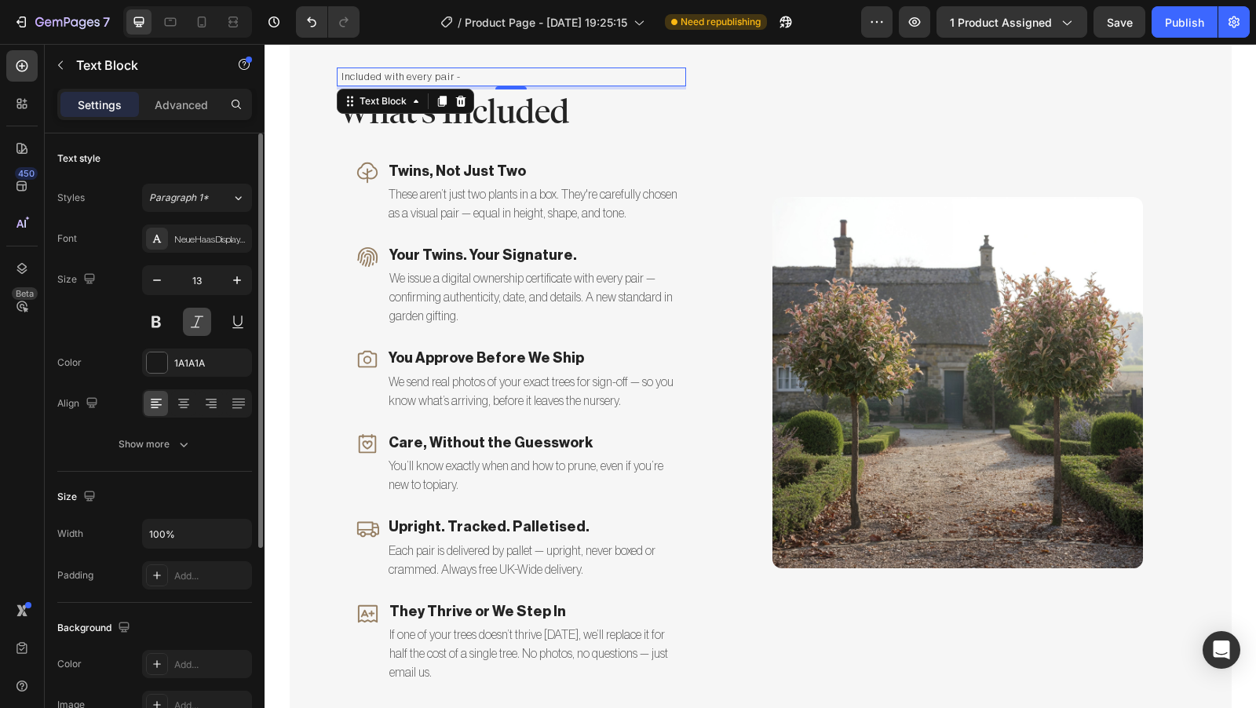
click at [208, 324] on button at bounding box center [197, 322] width 28 height 28
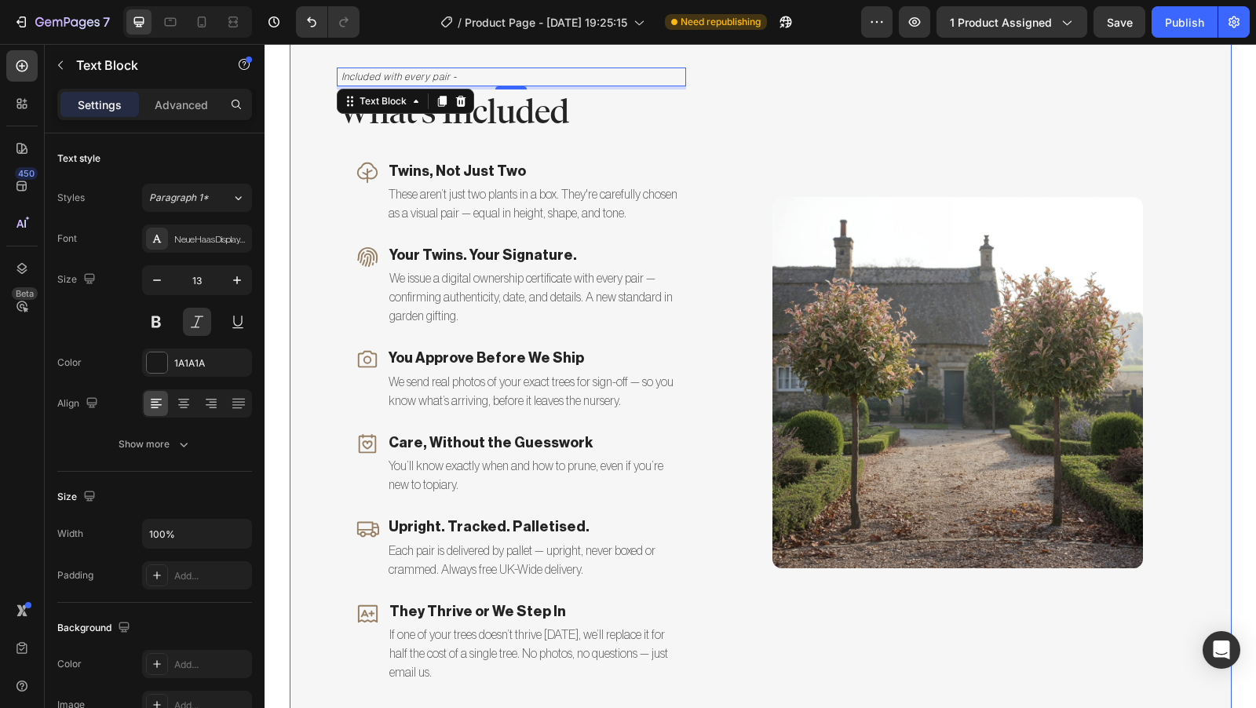
click at [306, 164] on div "Included with every pair - Text Block 4 What's Included Heading Icon Twins, Not…" at bounding box center [761, 382] width 942 height 725
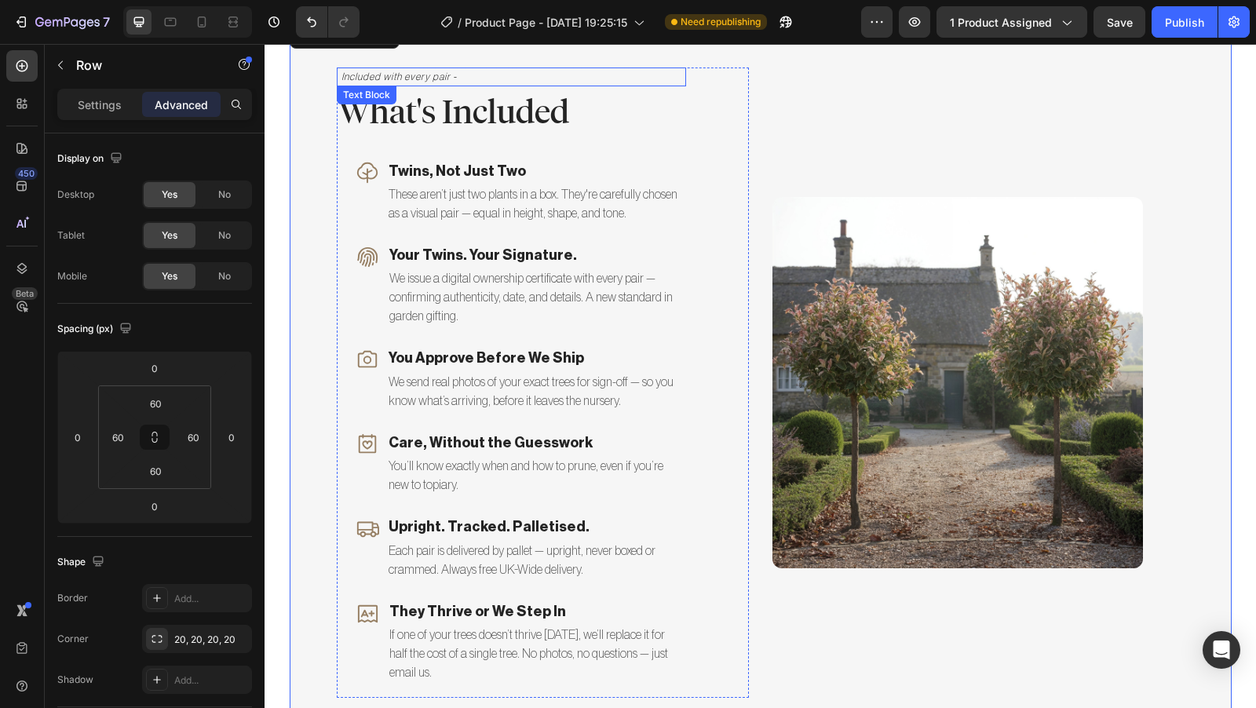
click at [396, 79] on p "Included with every pair -" at bounding box center [513, 77] width 343 height 16
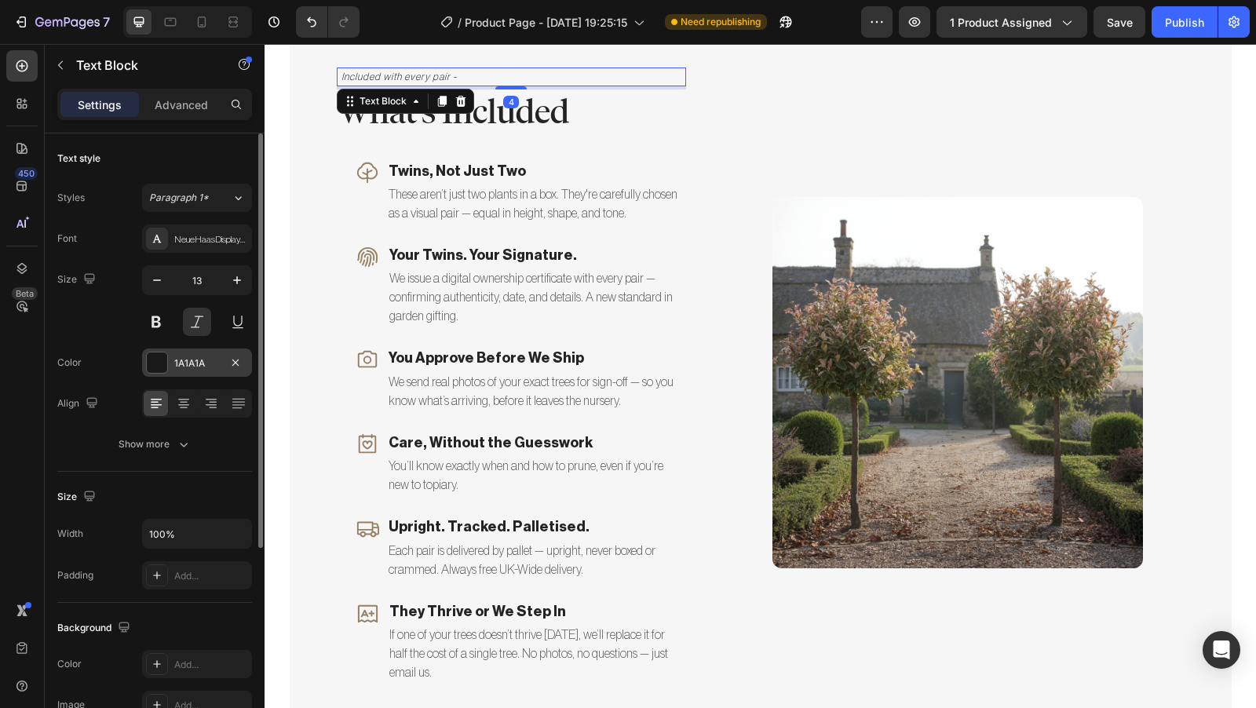
click at [155, 360] on div at bounding box center [157, 363] width 20 height 20
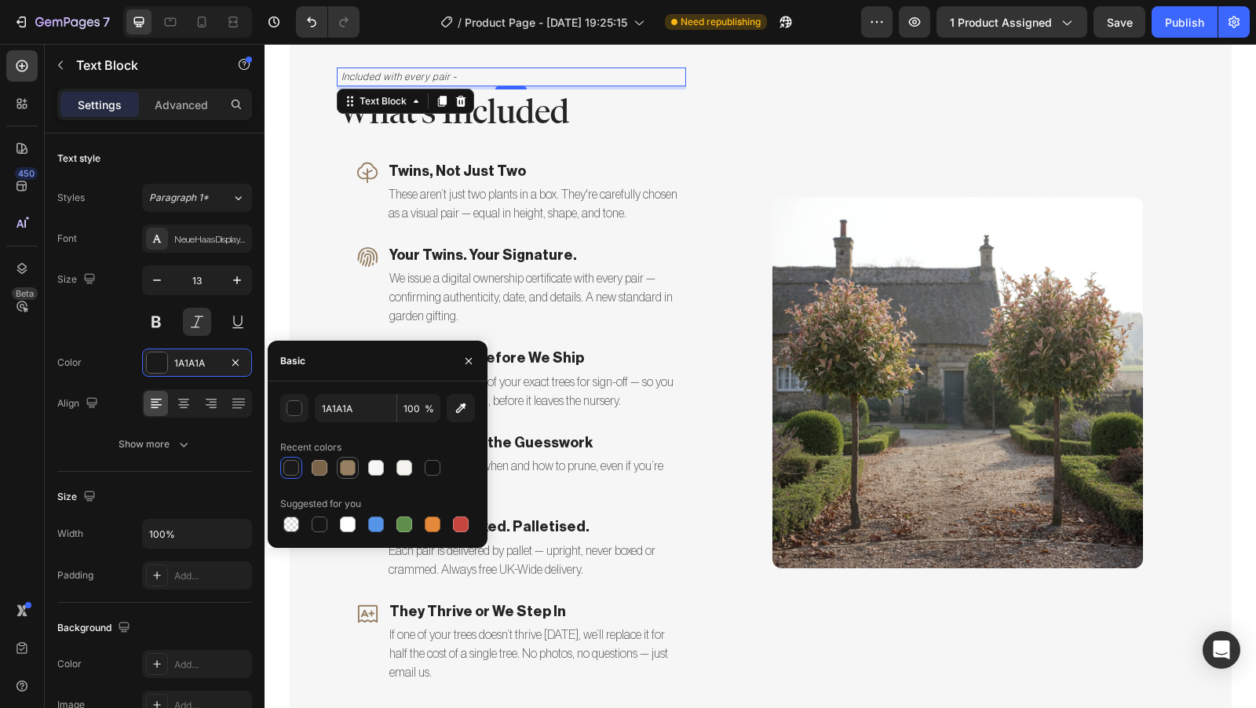
click at [349, 464] on div at bounding box center [348, 468] width 16 height 16
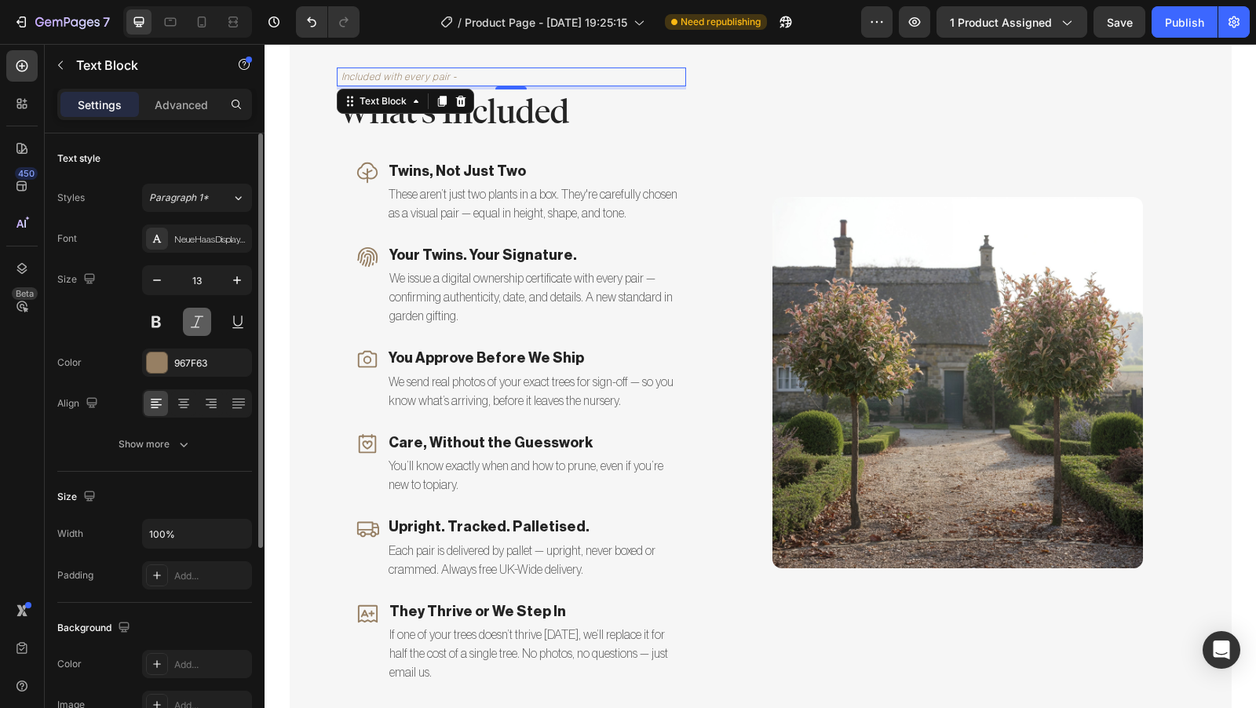
click at [186, 319] on button at bounding box center [197, 322] width 28 height 28
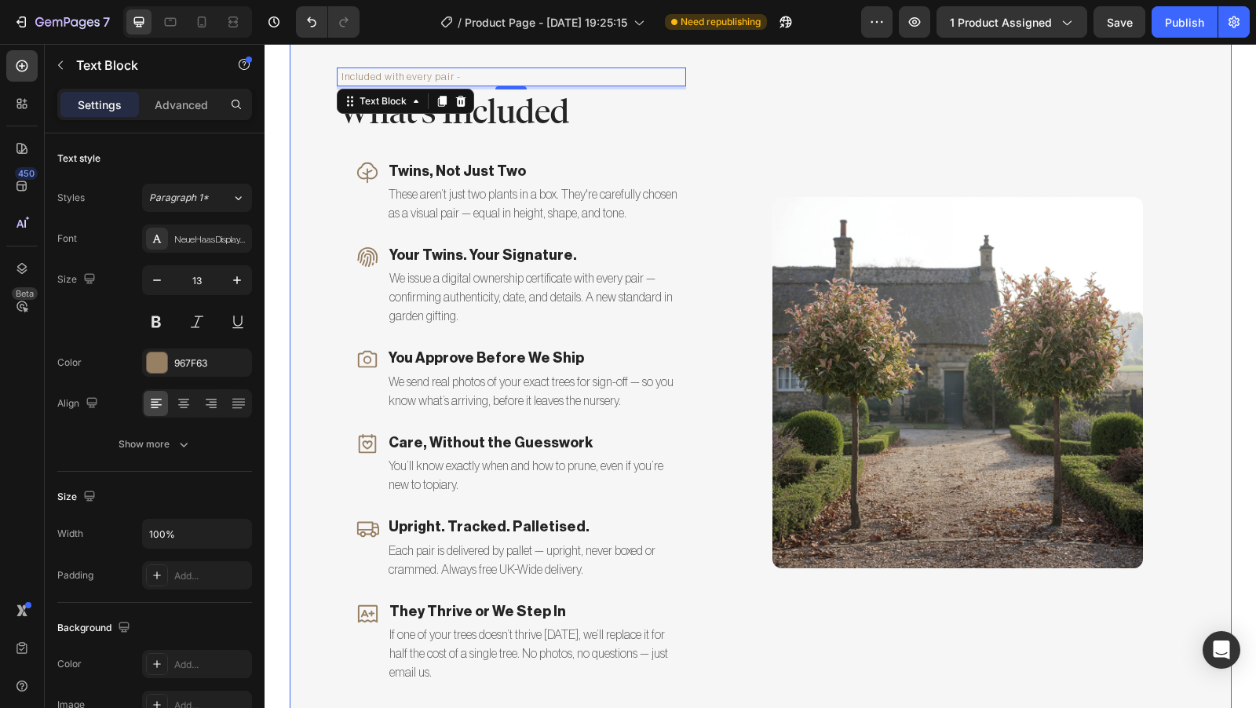
click at [315, 223] on div "Included with every pair - Text Block 4 What's Included Heading Icon Twins, Not…" at bounding box center [761, 382] width 942 height 725
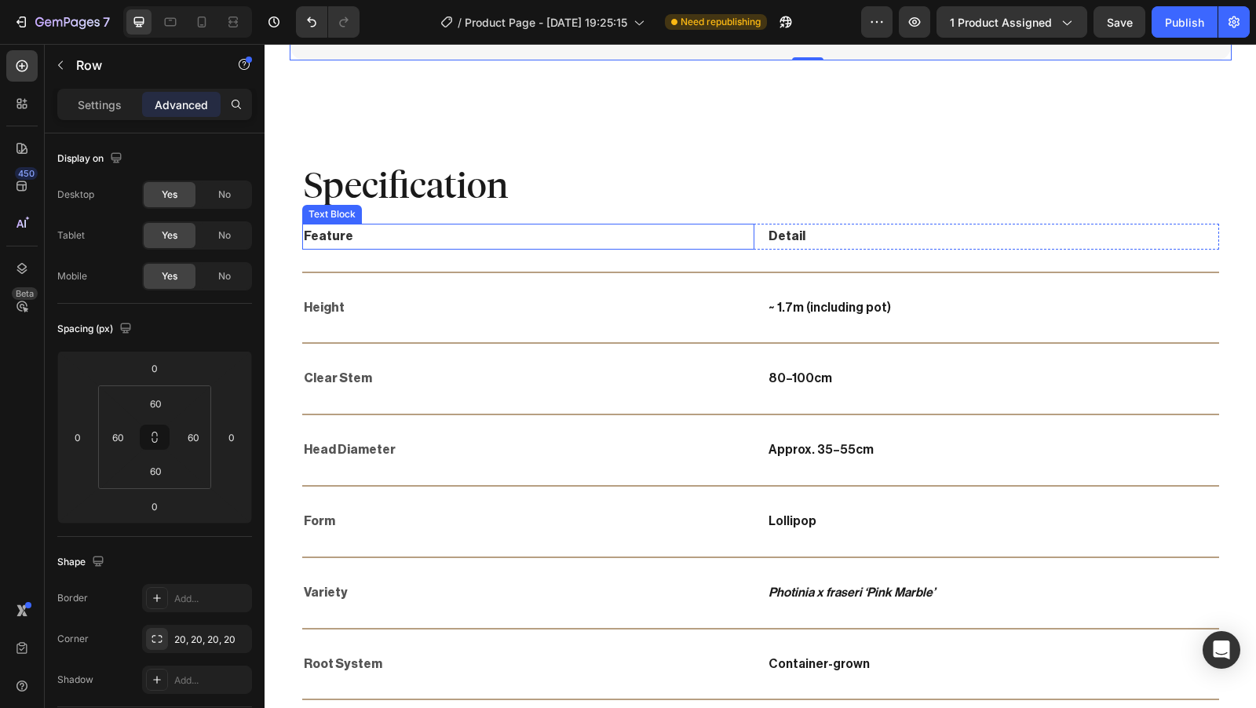
scroll to position [4415, 0]
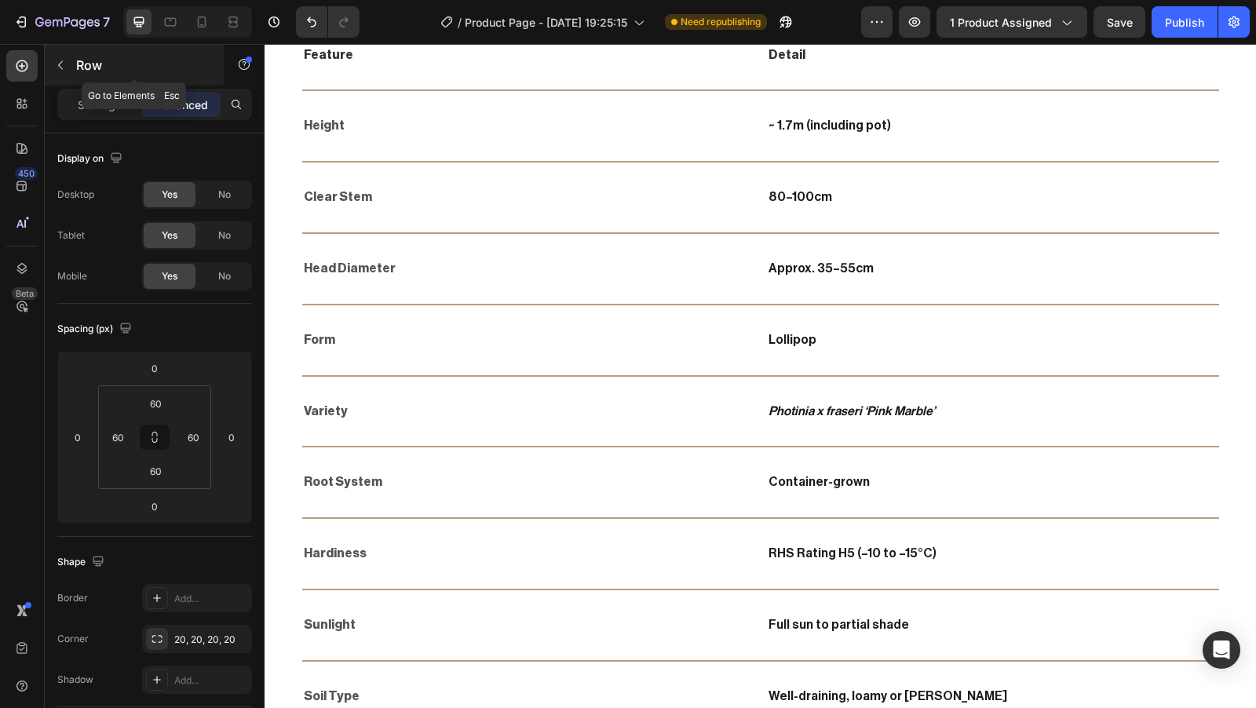
click at [58, 68] on icon "button" at bounding box center [60, 65] width 13 height 13
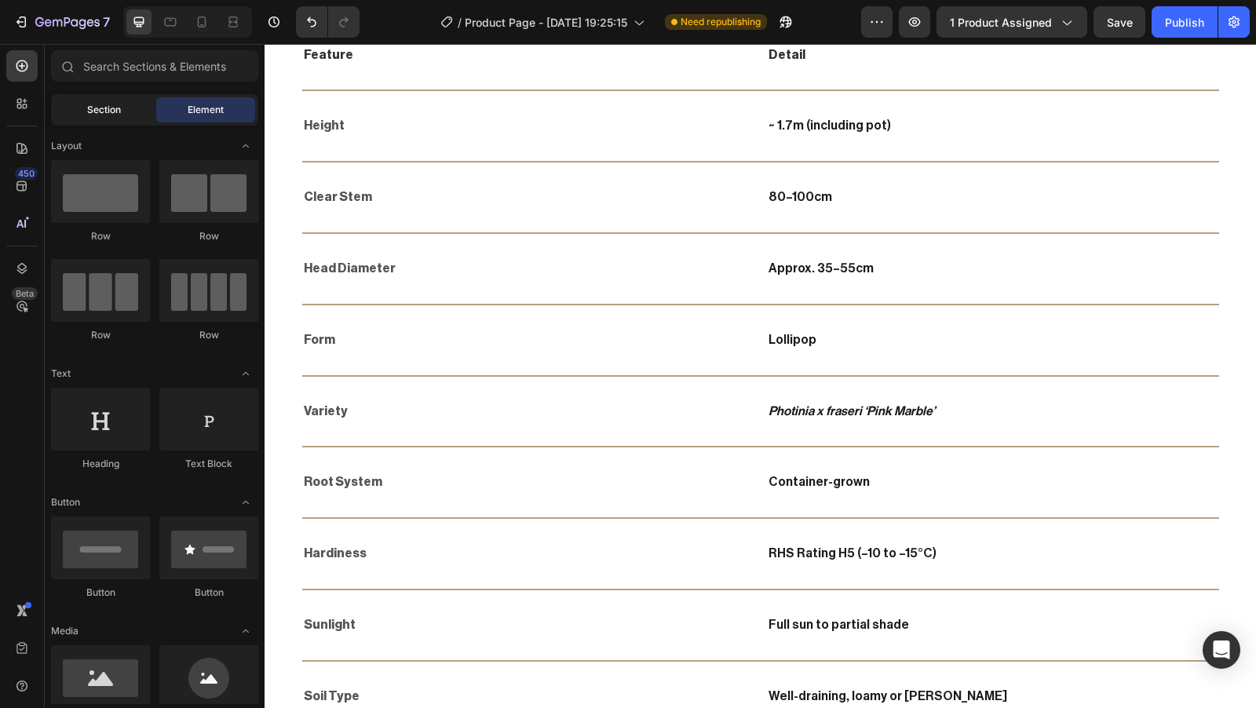
click at [113, 115] on span "Section" at bounding box center [104, 110] width 34 height 14
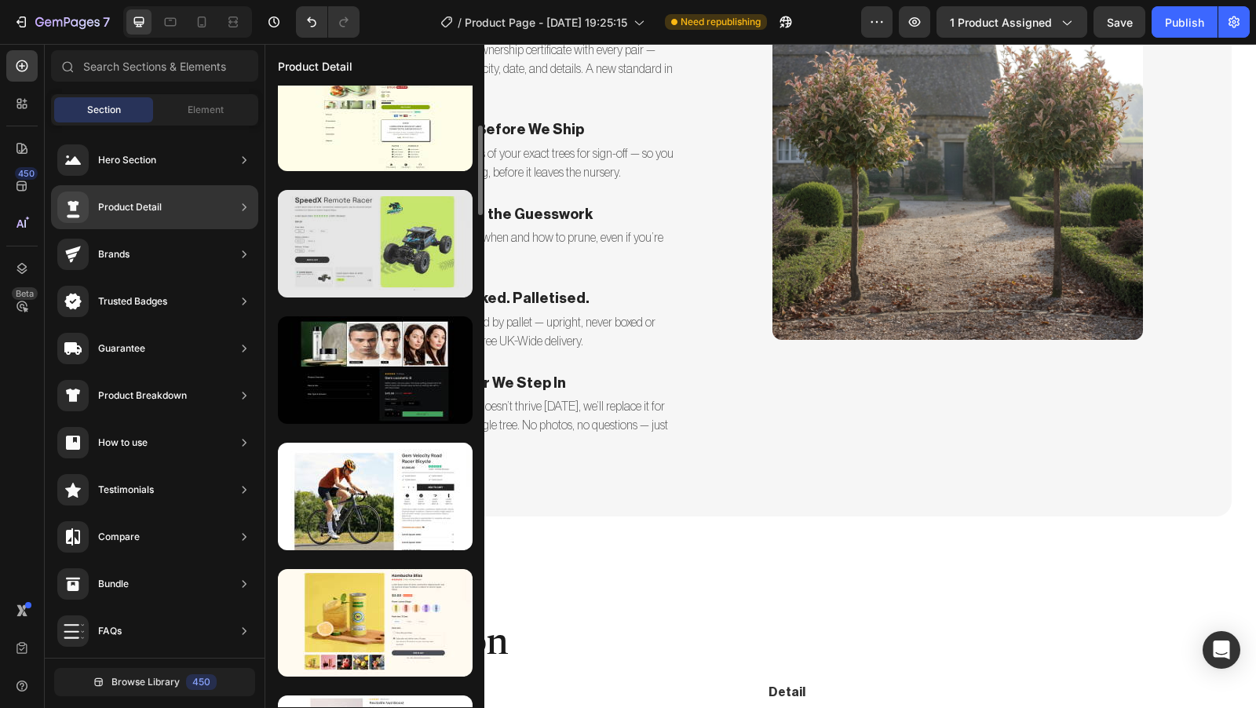
scroll to position [382, 0]
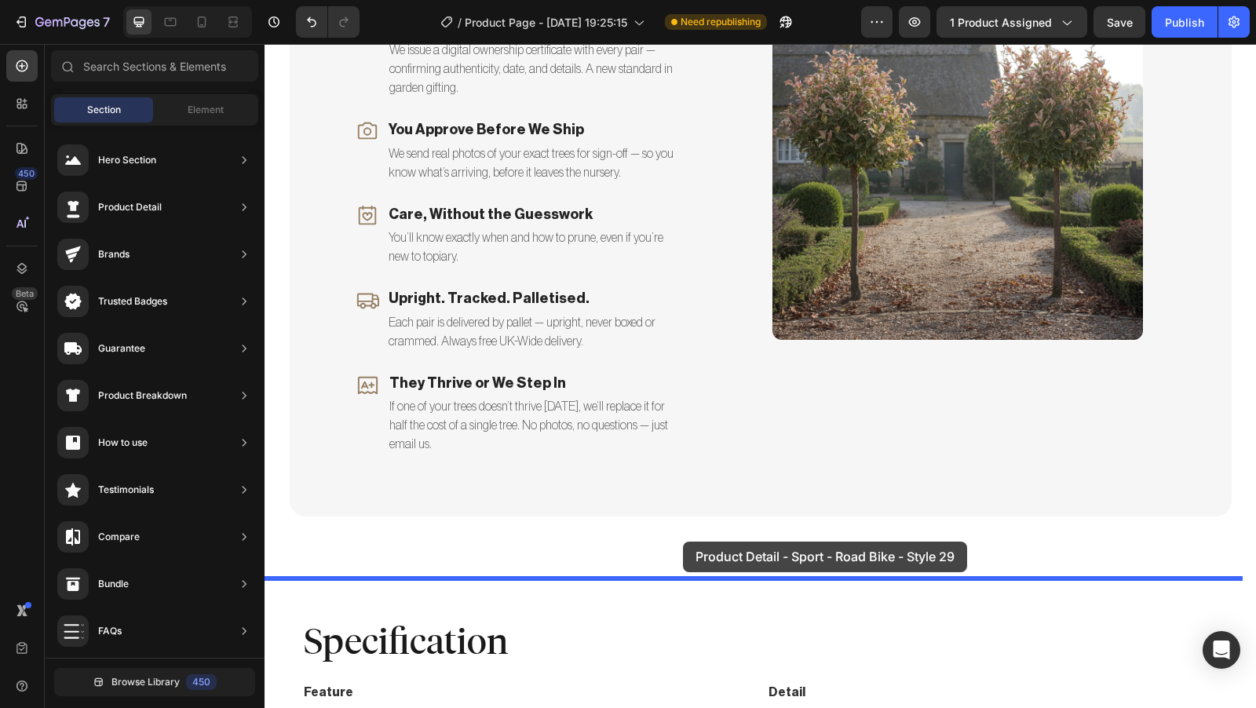
drag, startPoint x: 620, startPoint y: 432, endPoint x: 683, endPoint y: 542, distance: 127.0
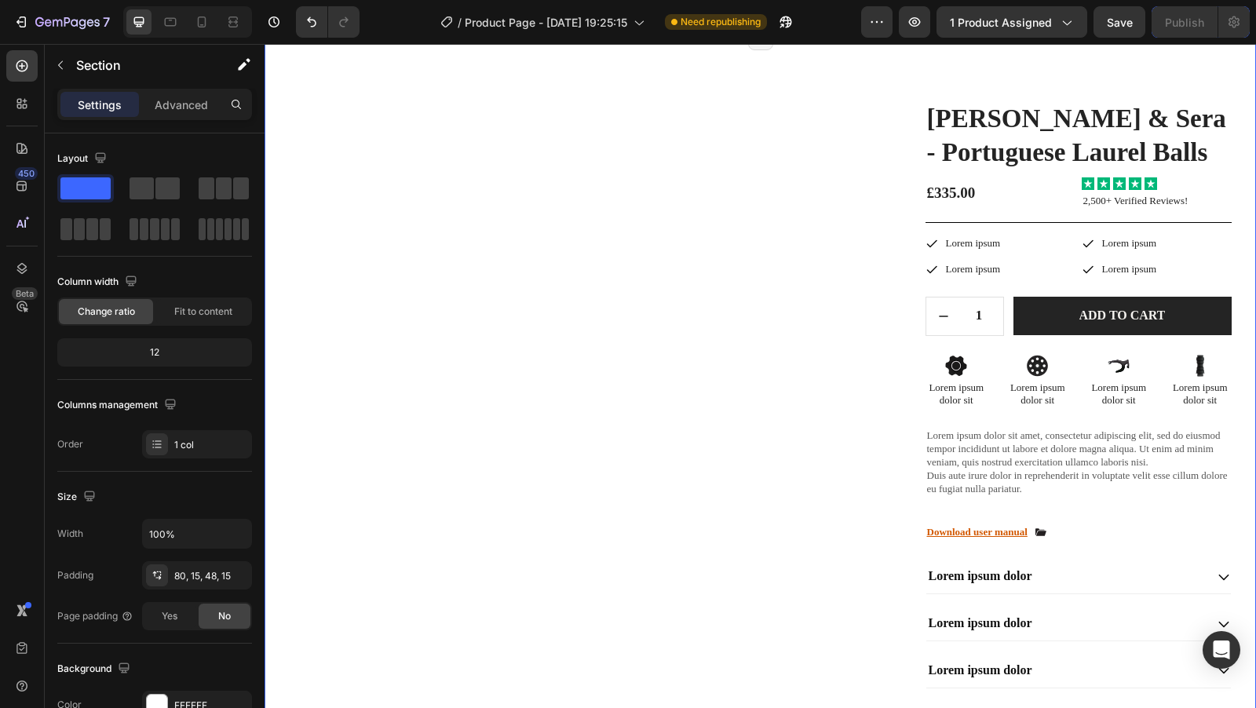
scroll to position [4210, 0]
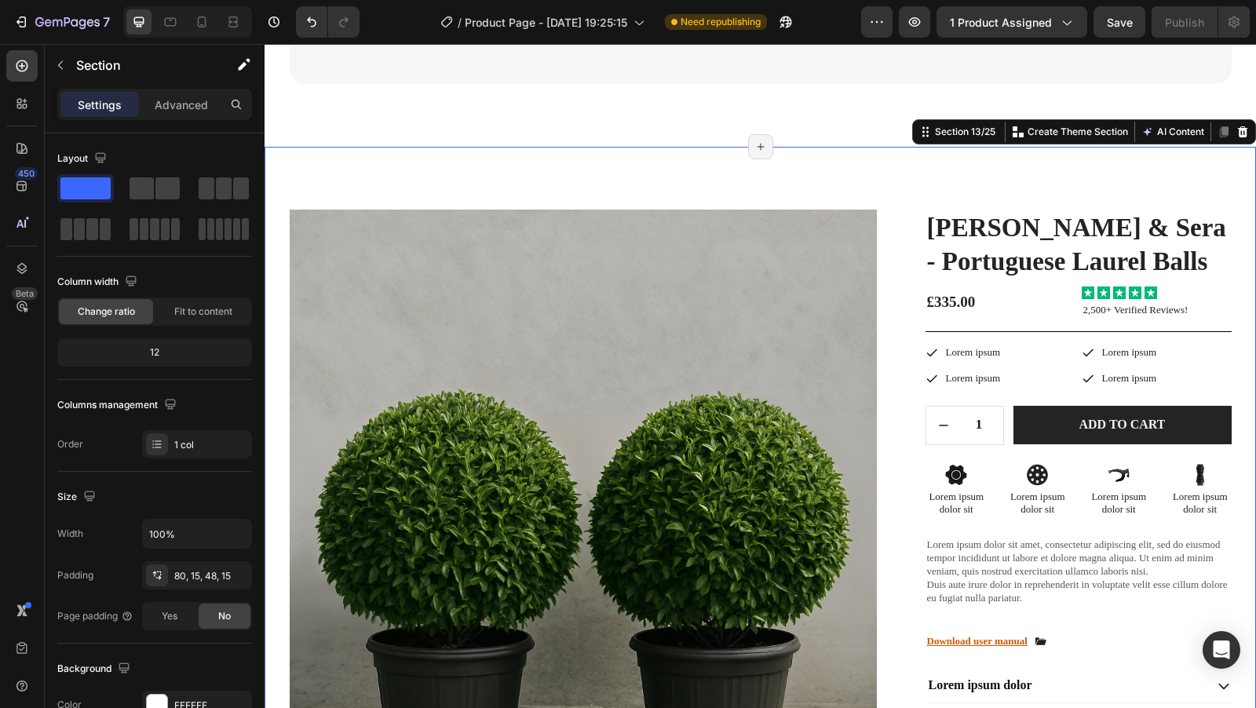
click at [927, 179] on div "Product Images Image Image Row Image Image Row Image Image Row Row [PERSON_NAME…" at bounding box center [761, 579] width 992 height 865
click at [909, 252] on div "Product Images Image Image Row Image Image Row Image Image Row Row [PERSON_NAME…" at bounding box center [761, 586] width 942 height 752
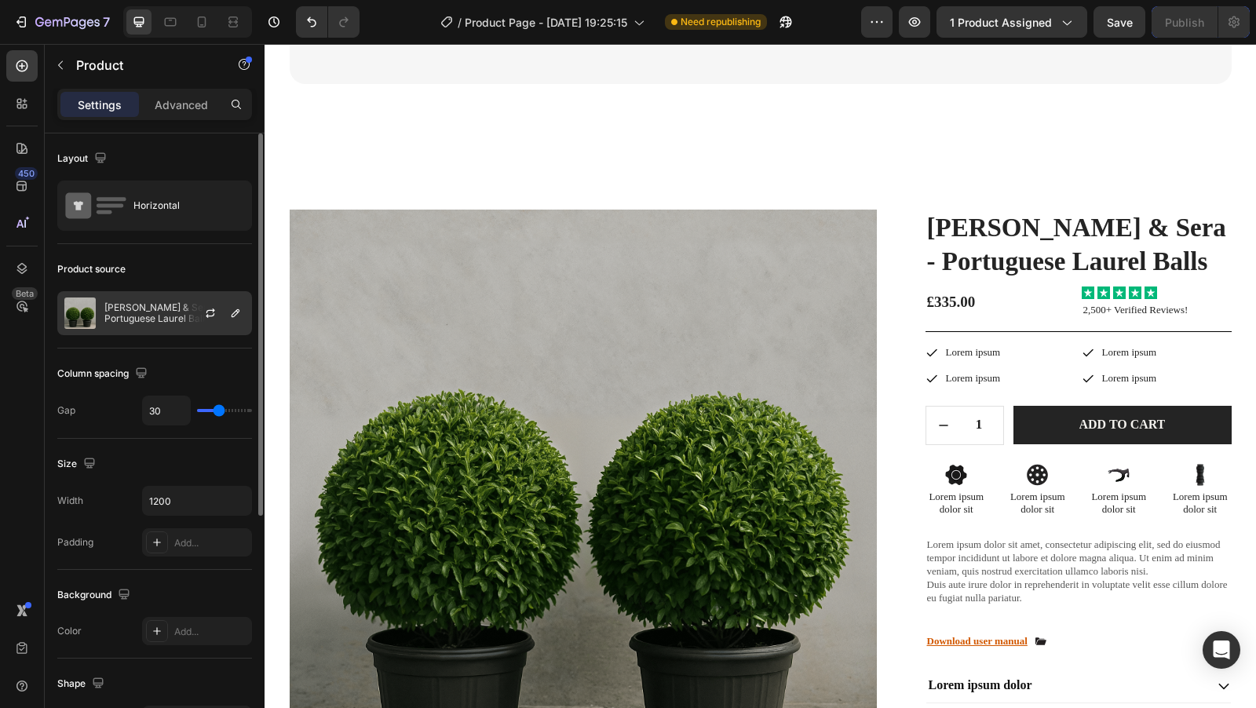
click at [182, 318] on div at bounding box center [216, 313] width 69 height 42
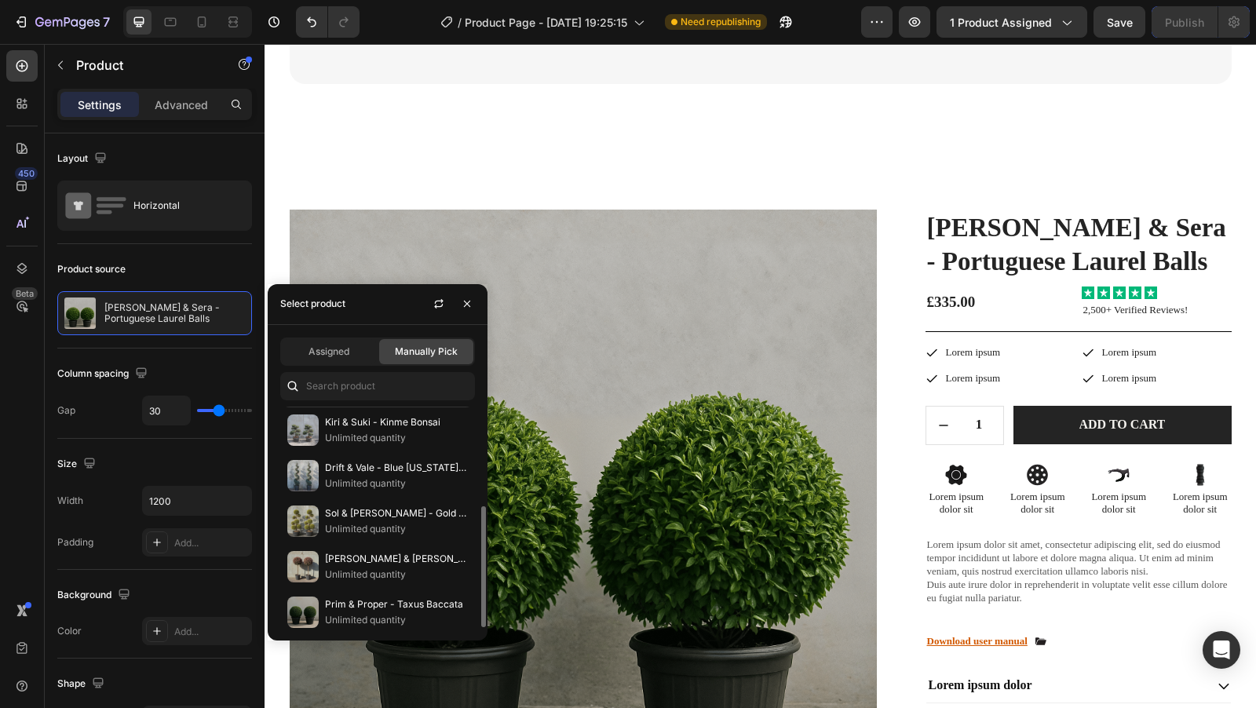
scroll to position [181, 0]
click at [390, 569] on p "Unlimited quantity" at bounding box center [396, 576] width 143 height 16
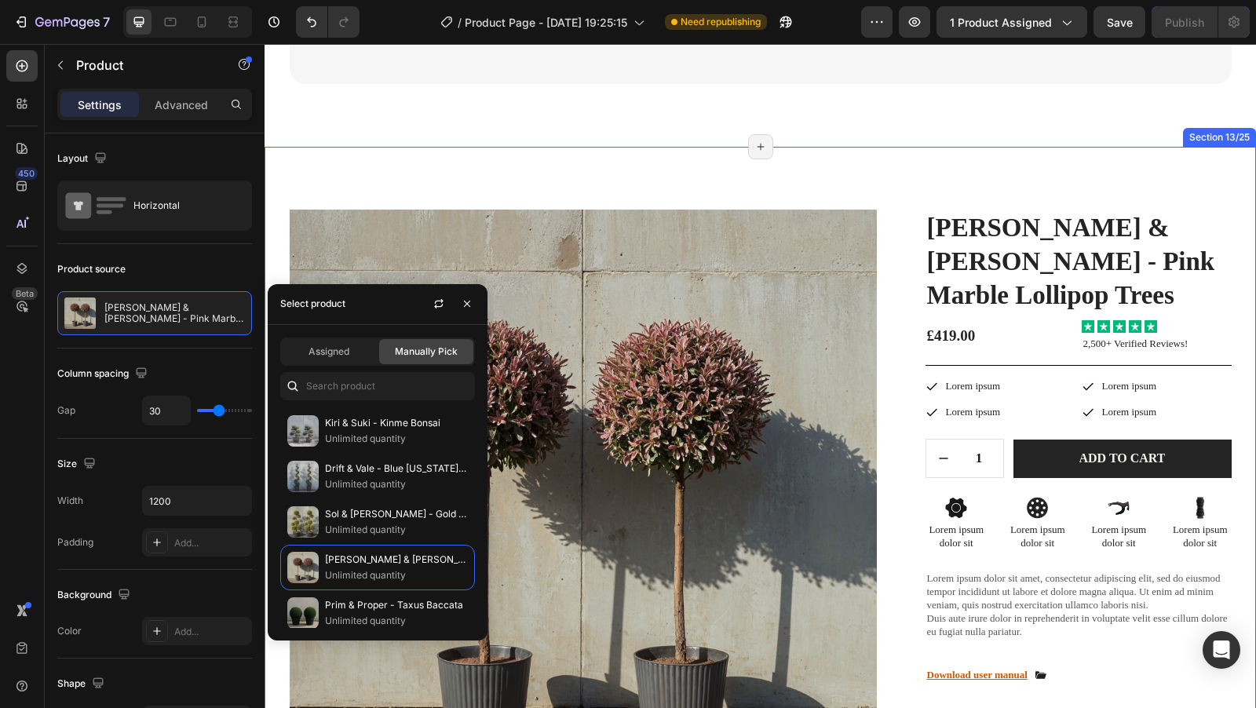
click at [928, 177] on div "Product Images Image Image Row Image Image Row Image Image Row Row [PERSON_NAME…" at bounding box center [761, 579] width 992 height 865
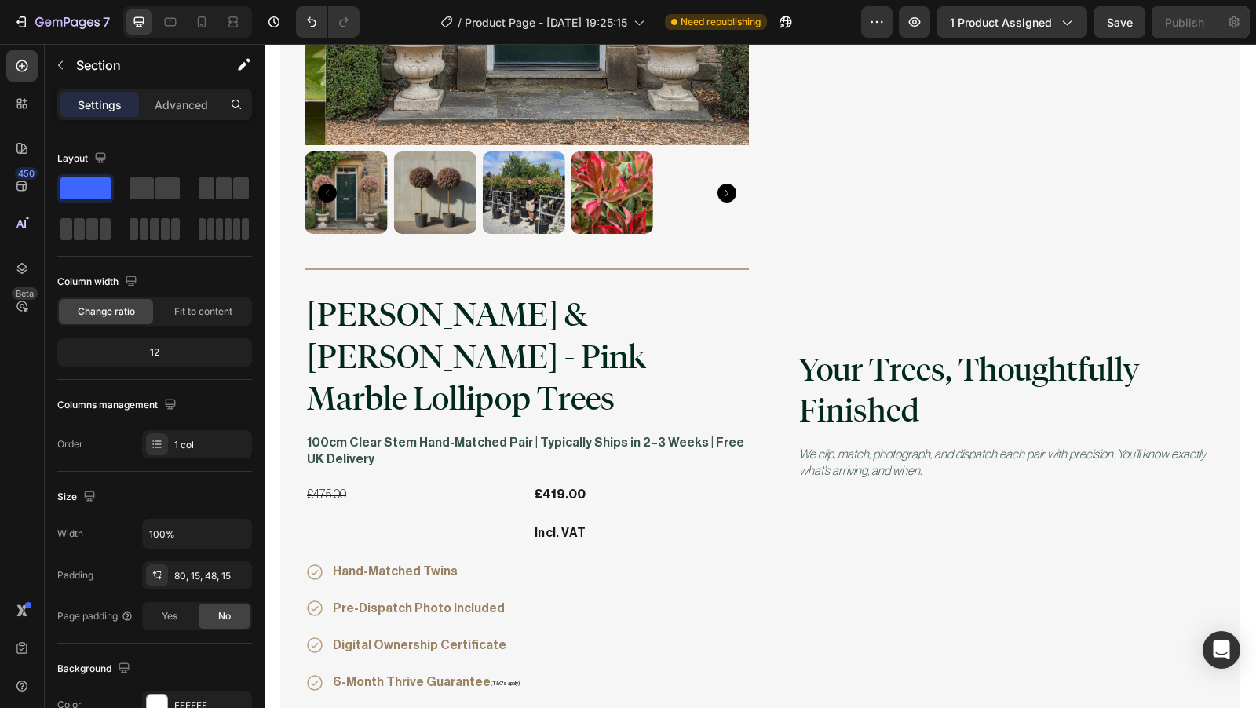
scroll to position [8127, 0]
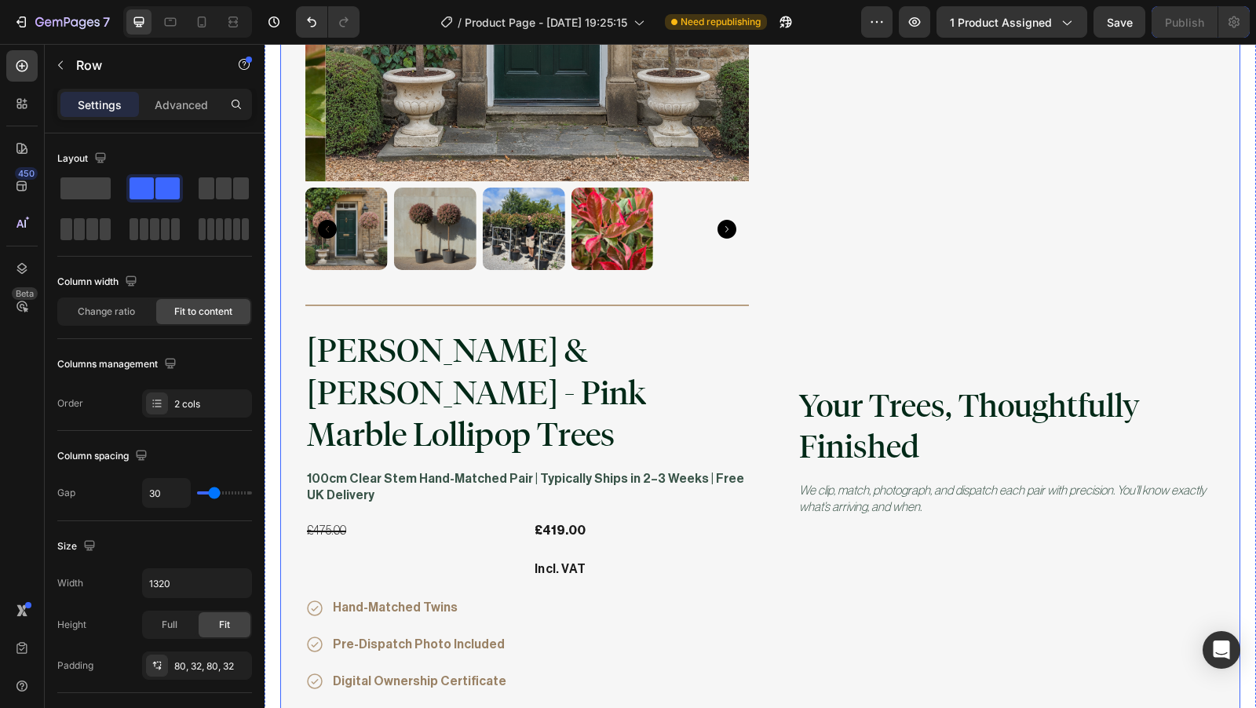
click at [1015, 206] on div "Your Trees, Thoughtfully Finished Heading We clip, match, photograph, and dispa…" at bounding box center [995, 451] width 444 height 1424
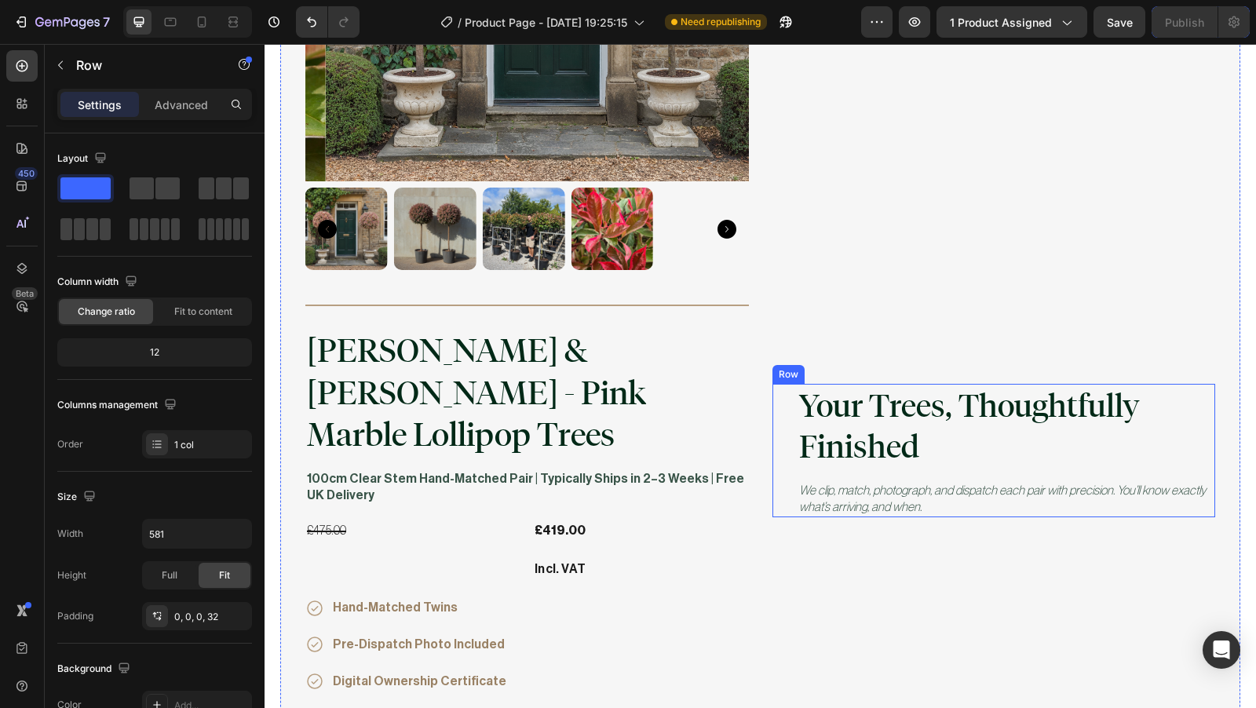
click at [785, 404] on div "Your Trees, Thoughtfully Finished Heading We clip, match, photograph, and dispa…" at bounding box center [995, 450] width 444 height 133
click at [776, 389] on div "Your Trees, Thoughtfully Finished Heading We clip, match, photograph, and dispa…" at bounding box center [995, 450] width 444 height 133
click at [863, 363] on icon at bounding box center [869, 369] width 13 height 13
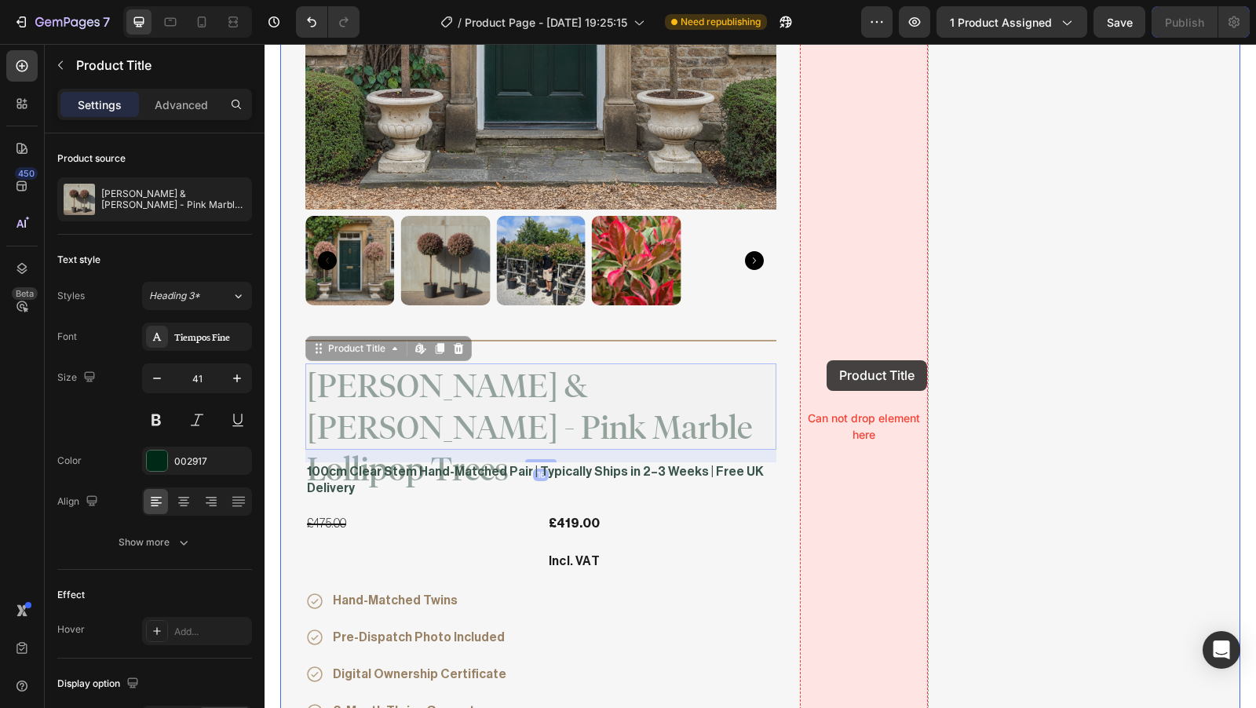
drag, startPoint x: 746, startPoint y: 380, endPoint x: 827, endPoint y: 360, distance: 83.2
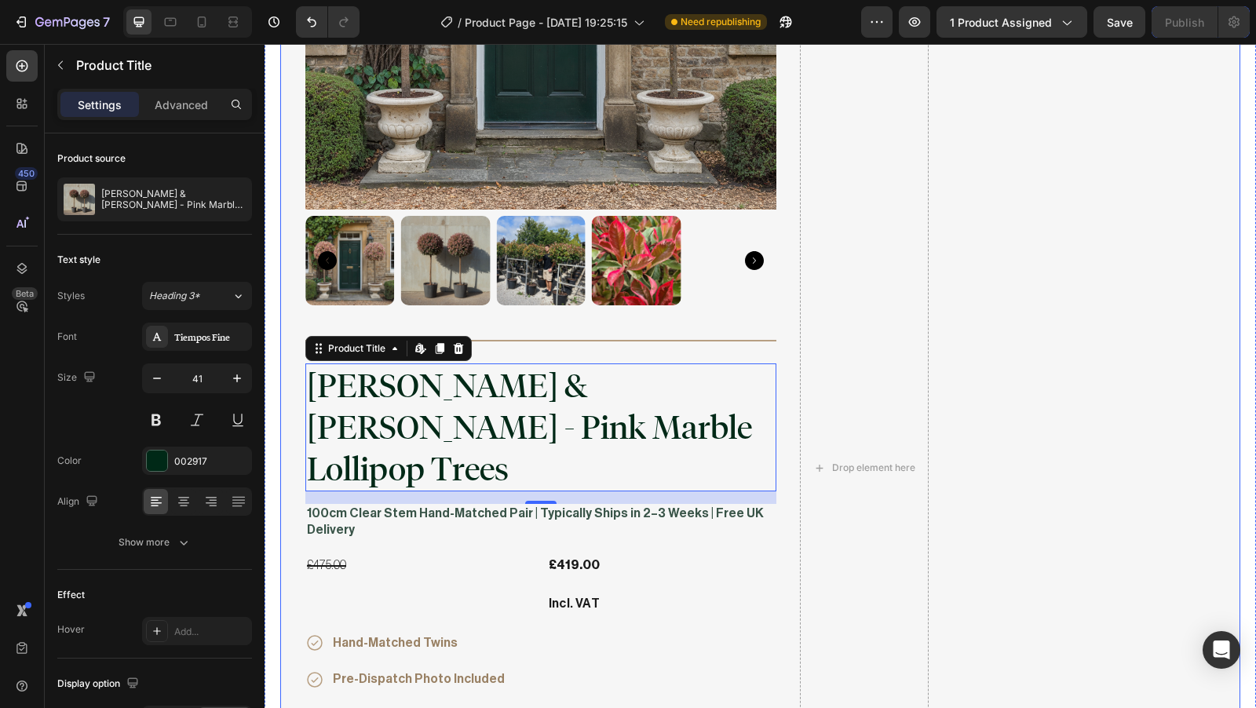
click at [780, 320] on div "Product Images Title Line [PERSON_NAME] & [PERSON_NAME] - Pink Marble Lollipop …" at bounding box center [760, 468] width 960 height 1585
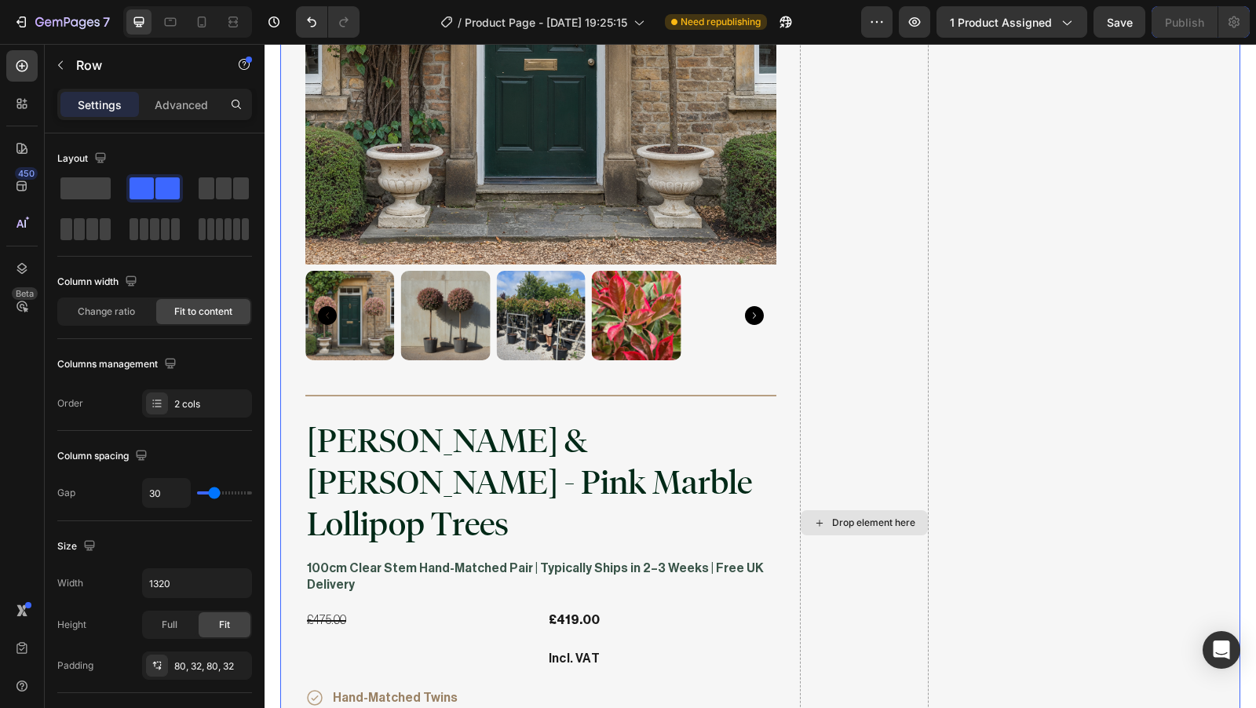
scroll to position [8083, 0]
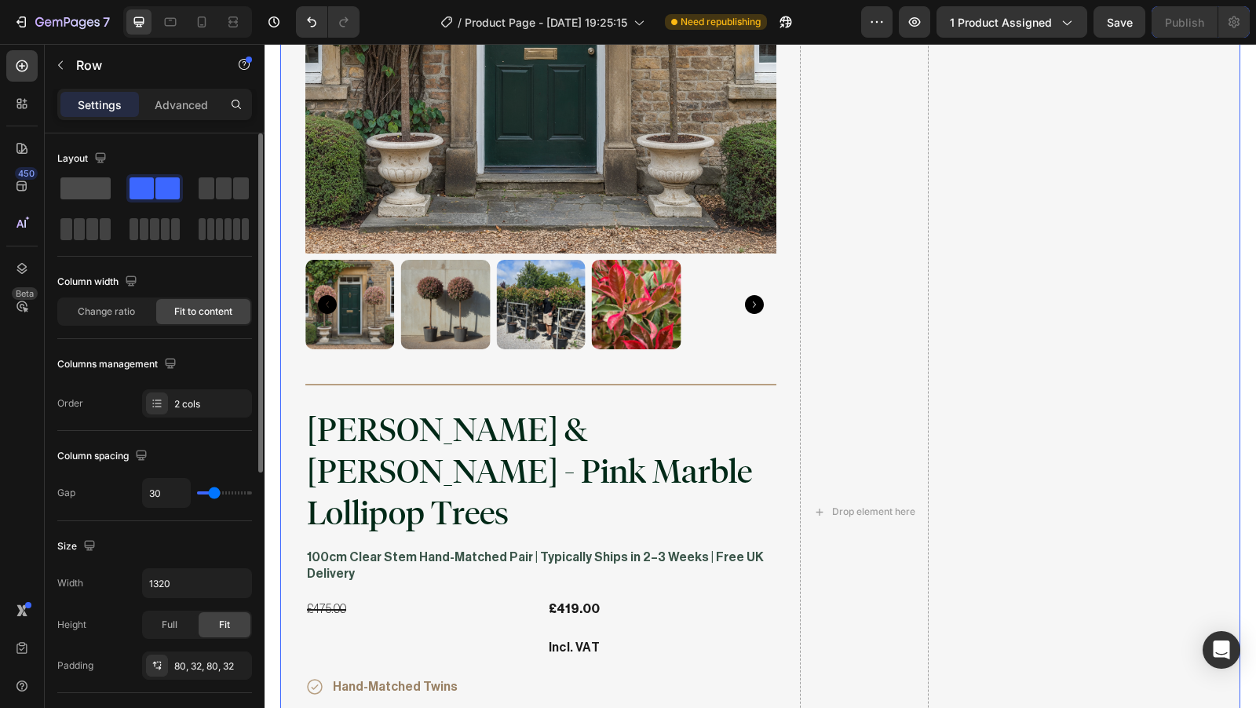
click at [96, 192] on span at bounding box center [85, 188] width 50 height 22
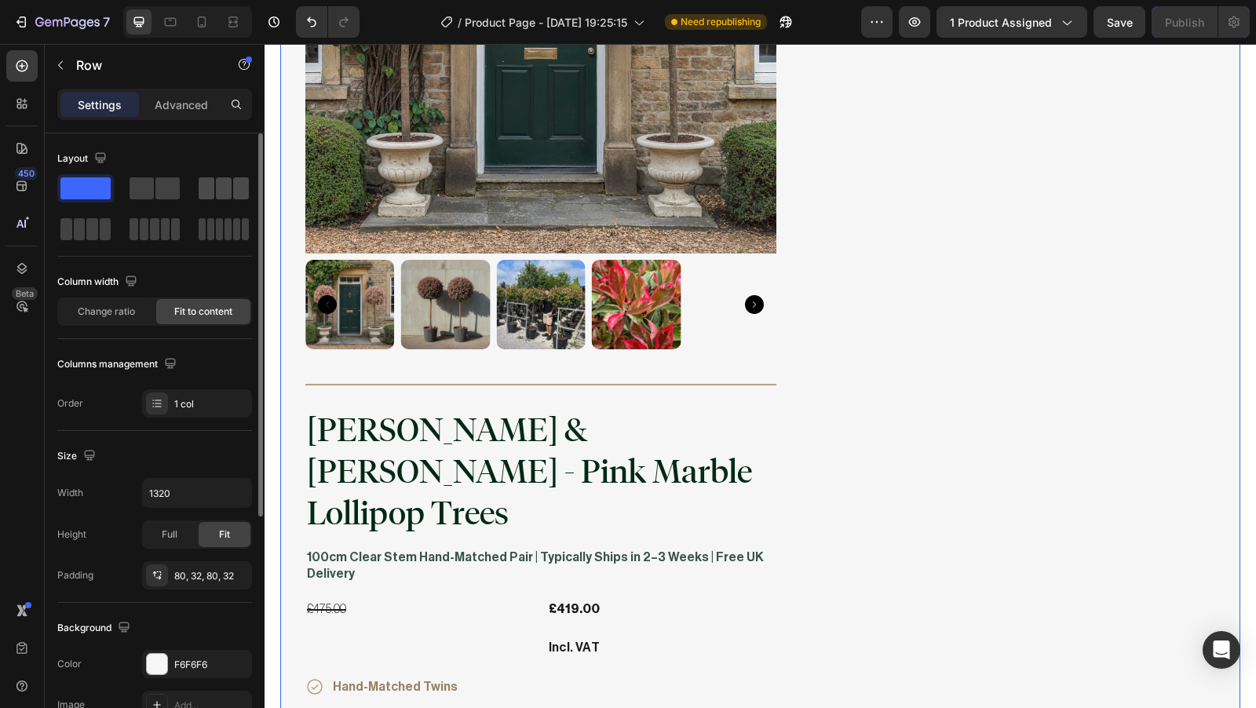
click at [114, 215] on div at bounding box center [85, 229] width 57 height 28
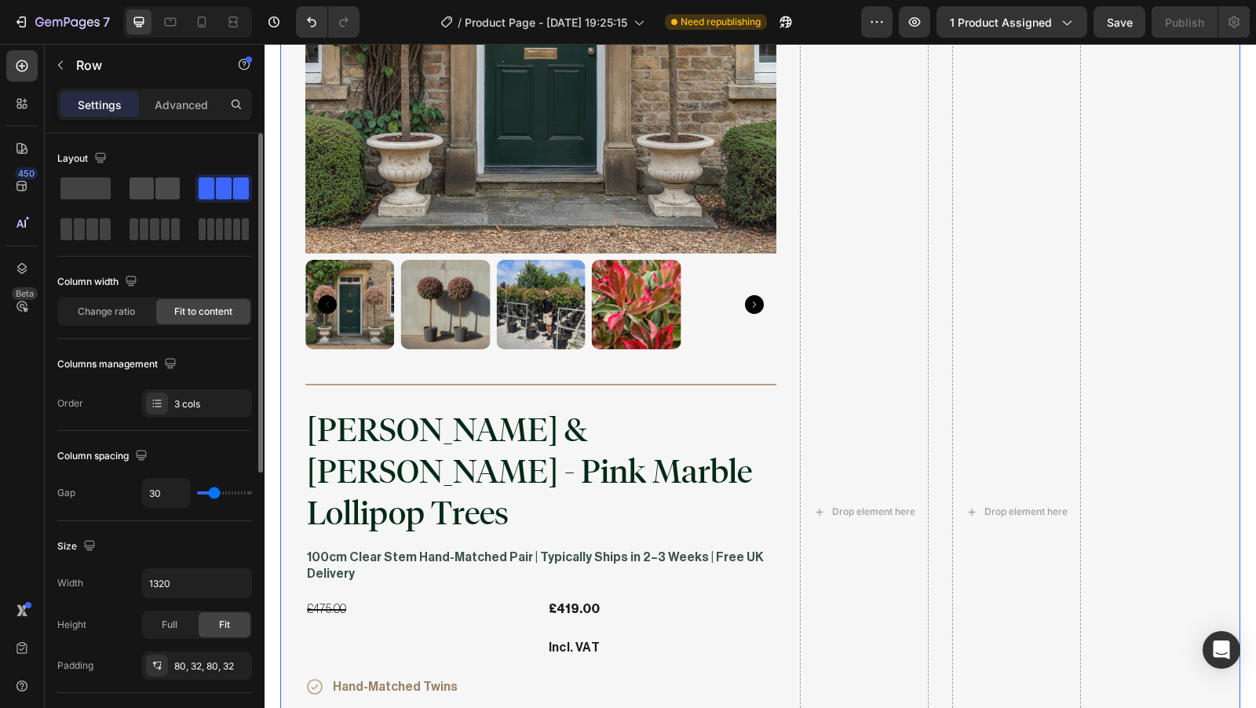
click at [153, 197] on span at bounding box center [142, 188] width 24 height 22
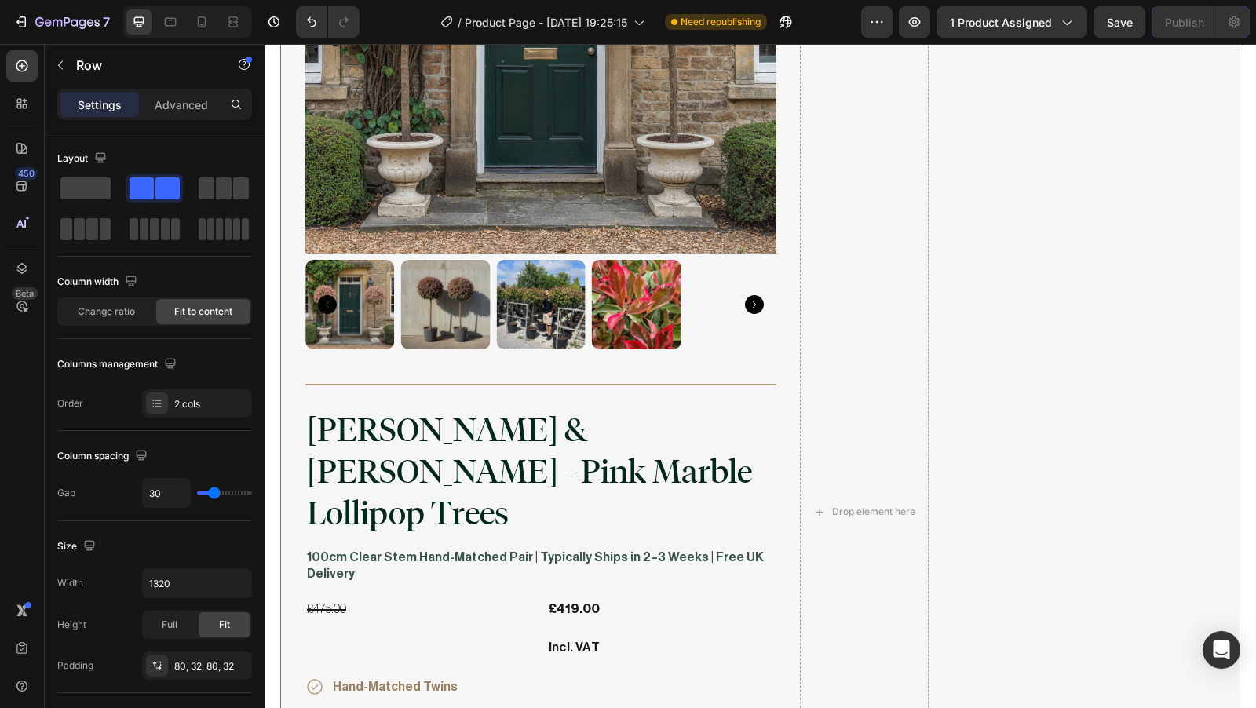
click at [782, 364] on div "Product Images Title Line [PERSON_NAME] & [PERSON_NAME] - Pink Marble Lollipop …" at bounding box center [760, 512] width 960 height 1585
click at [767, 360] on div "Product Images Title Line [PERSON_NAME] & [PERSON_NAME] - Pink Marble Lollipop …" at bounding box center [540, 512] width 471 height 1460
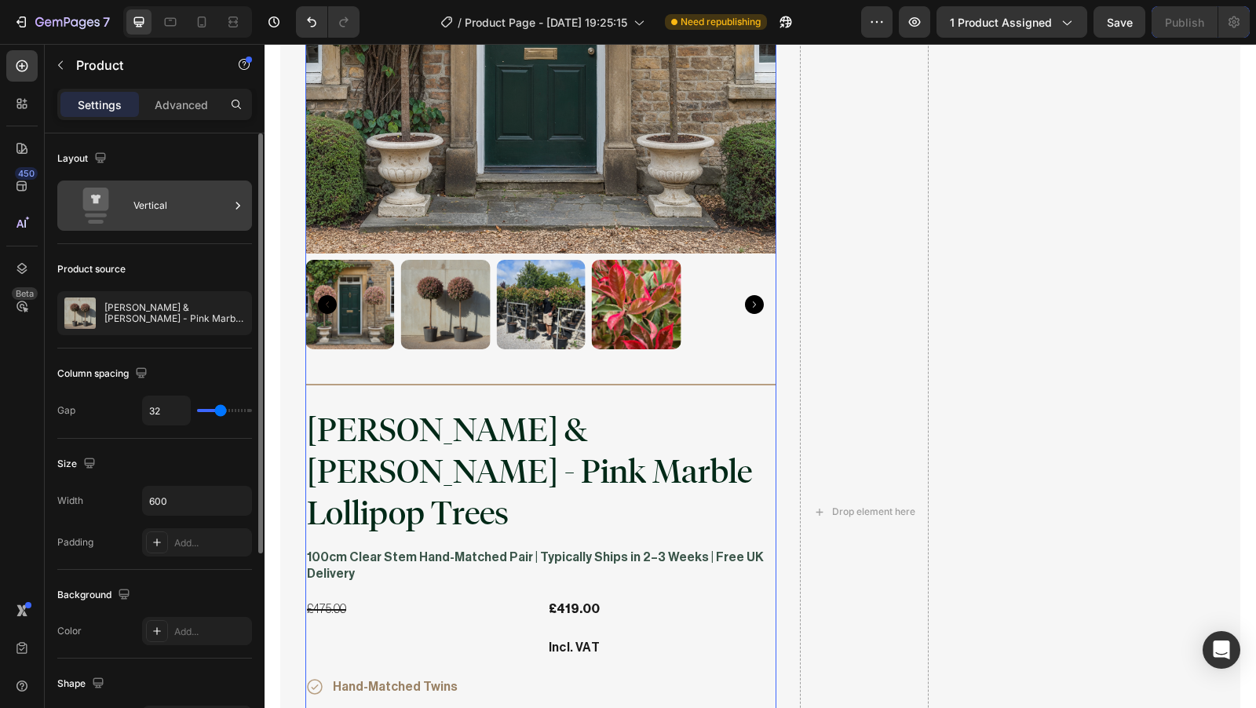
click at [159, 199] on div "Vertical" at bounding box center [181, 206] width 96 height 36
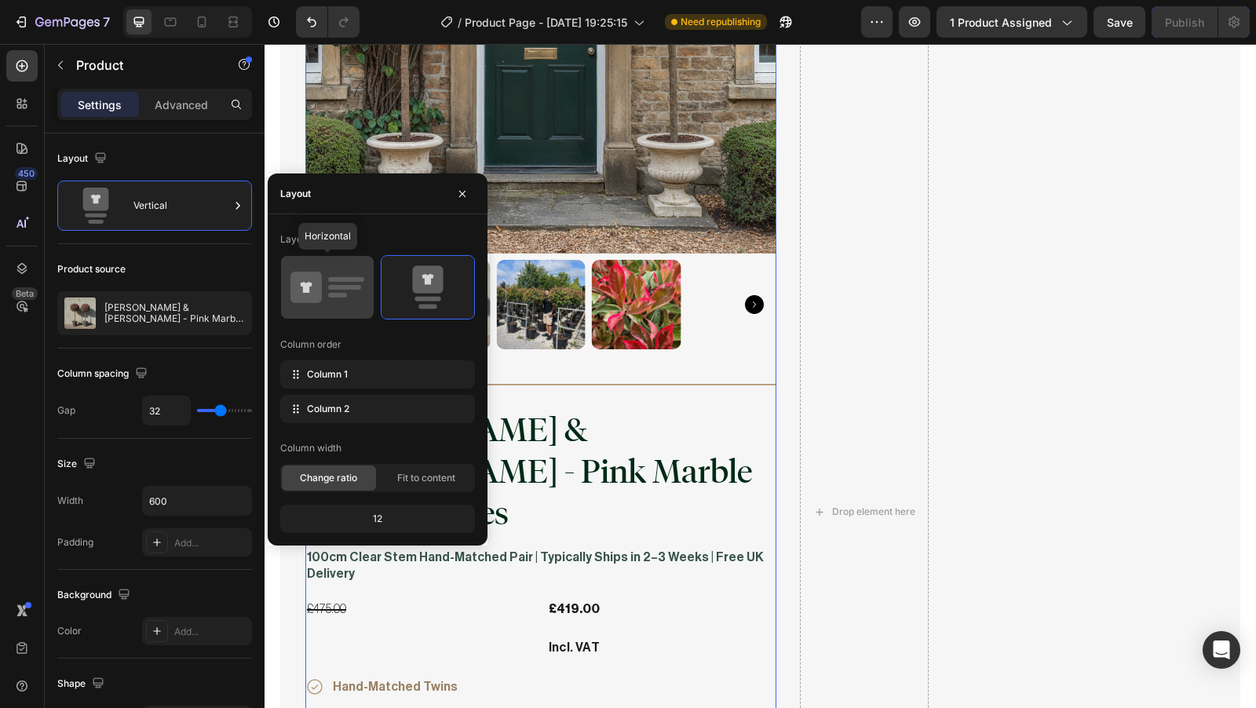
click at [361, 300] on icon at bounding box center [328, 287] width 74 height 44
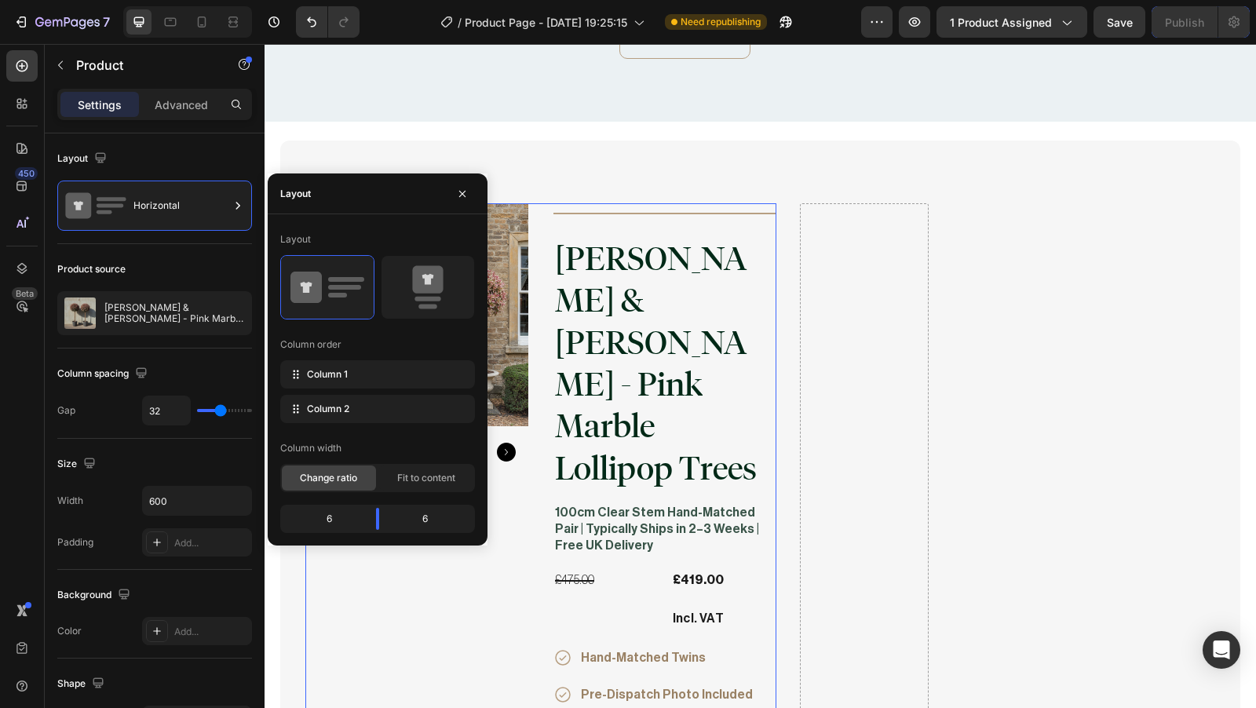
scroll to position [7643, 0]
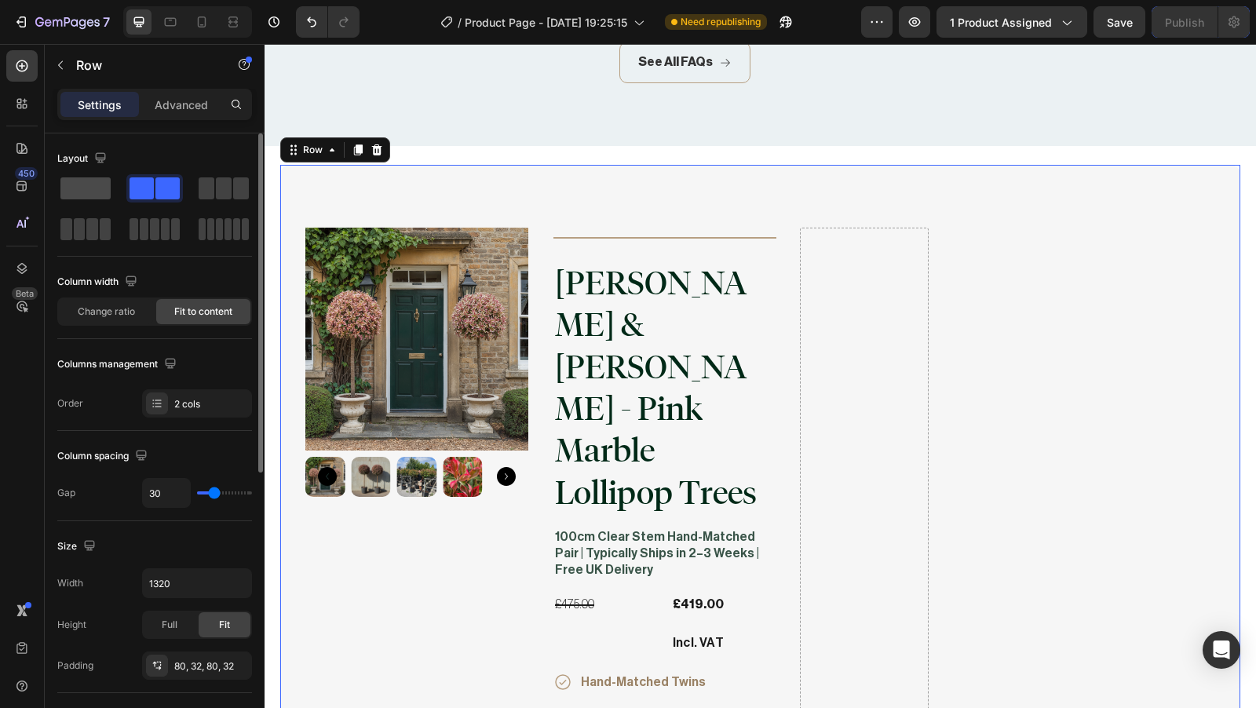
click at [102, 192] on span at bounding box center [85, 188] width 50 height 22
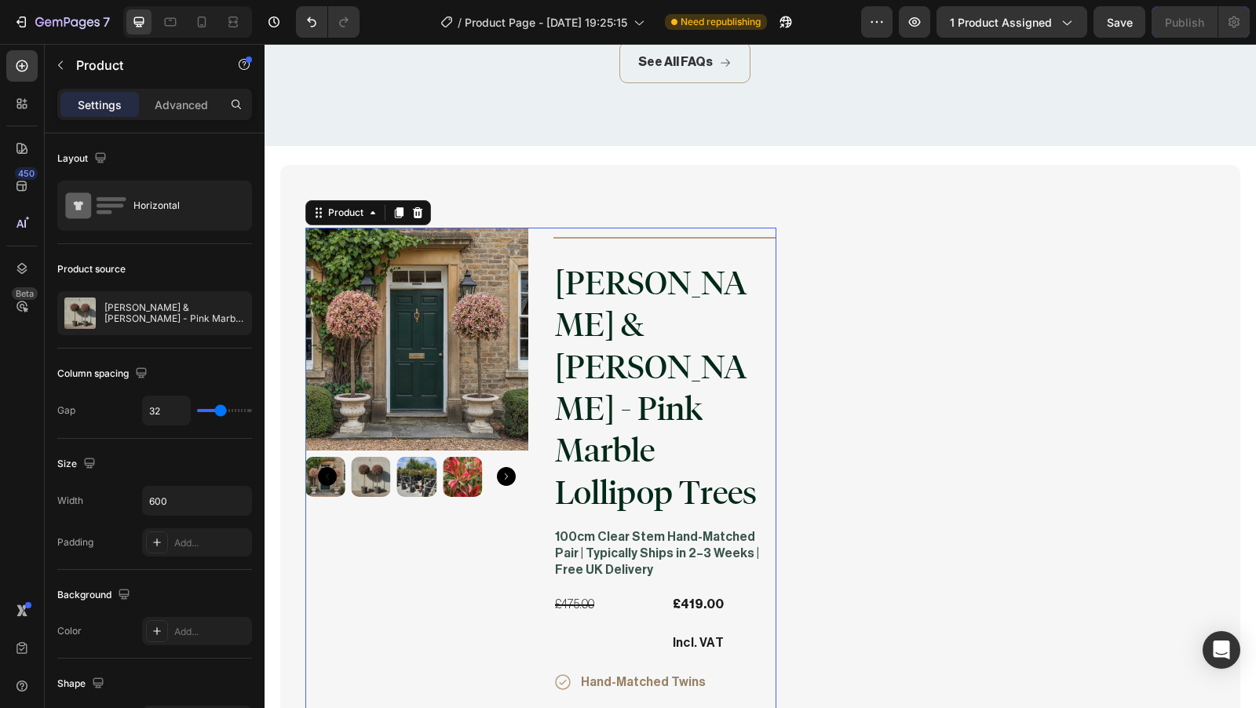
click at [239, 500] on icon "button" at bounding box center [237, 501] width 16 height 16
click at [209, 561] on span "1200px" at bounding box center [221, 568] width 33 height 14
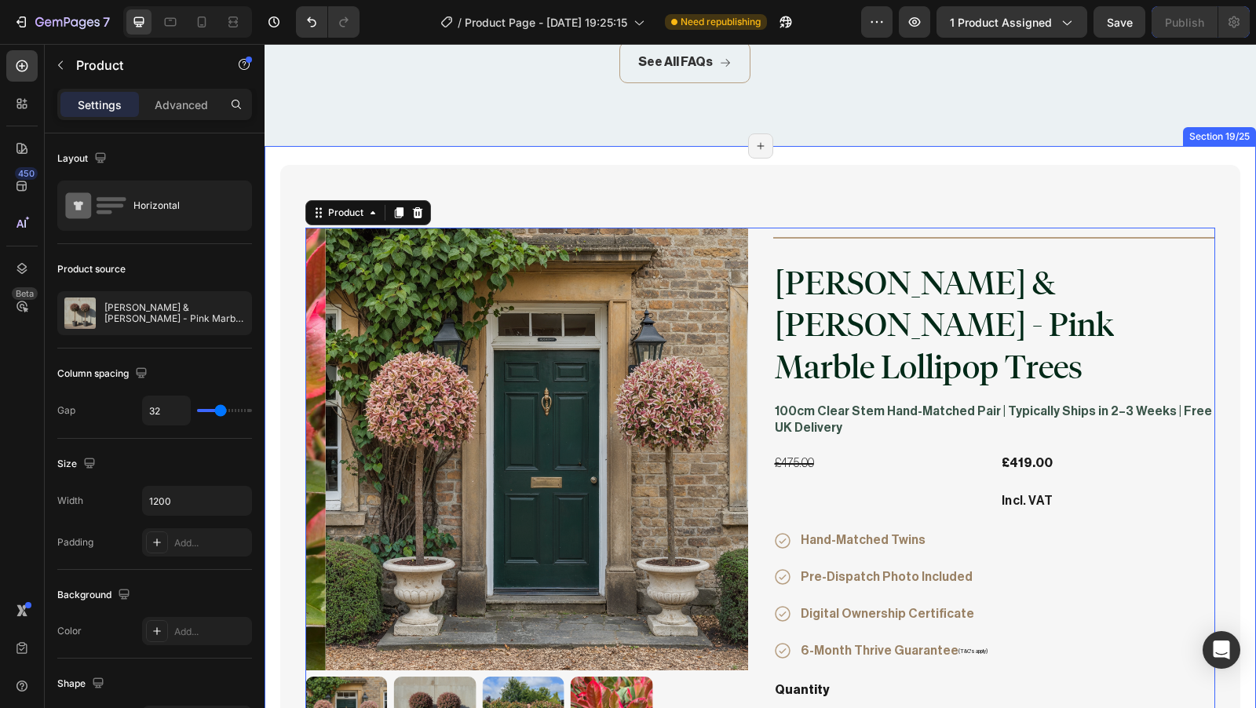
click at [276, 348] on div "Product Images Title Line [PERSON_NAME] & [PERSON_NAME] - Pink Marble Lollipop …" at bounding box center [761, 661] width 992 height 1031
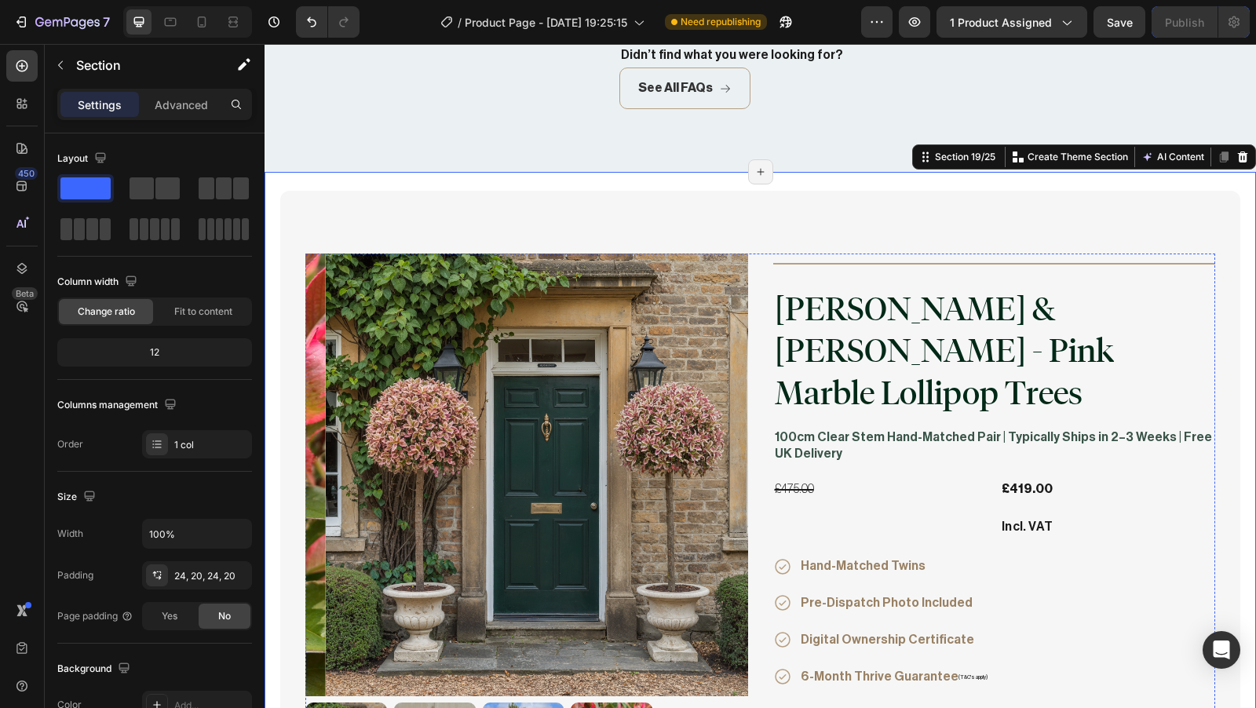
scroll to position [7753, 0]
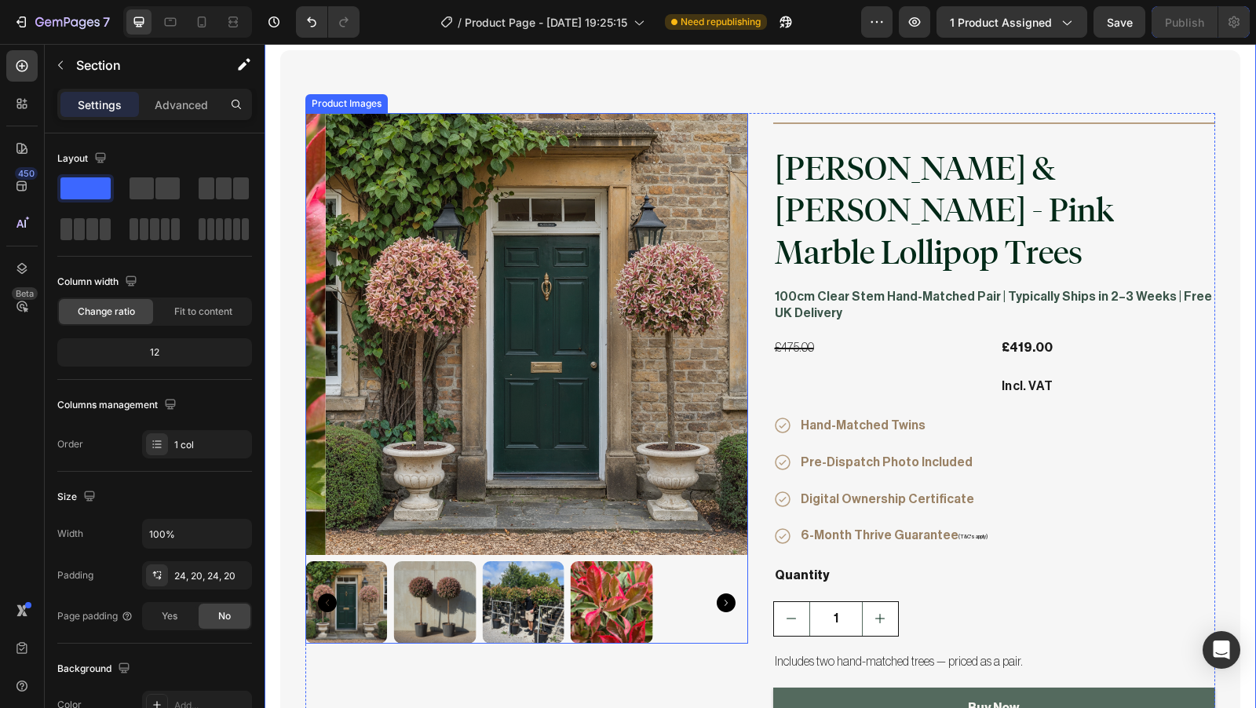
click at [495, 291] on img at bounding box center [546, 334] width 443 height 443
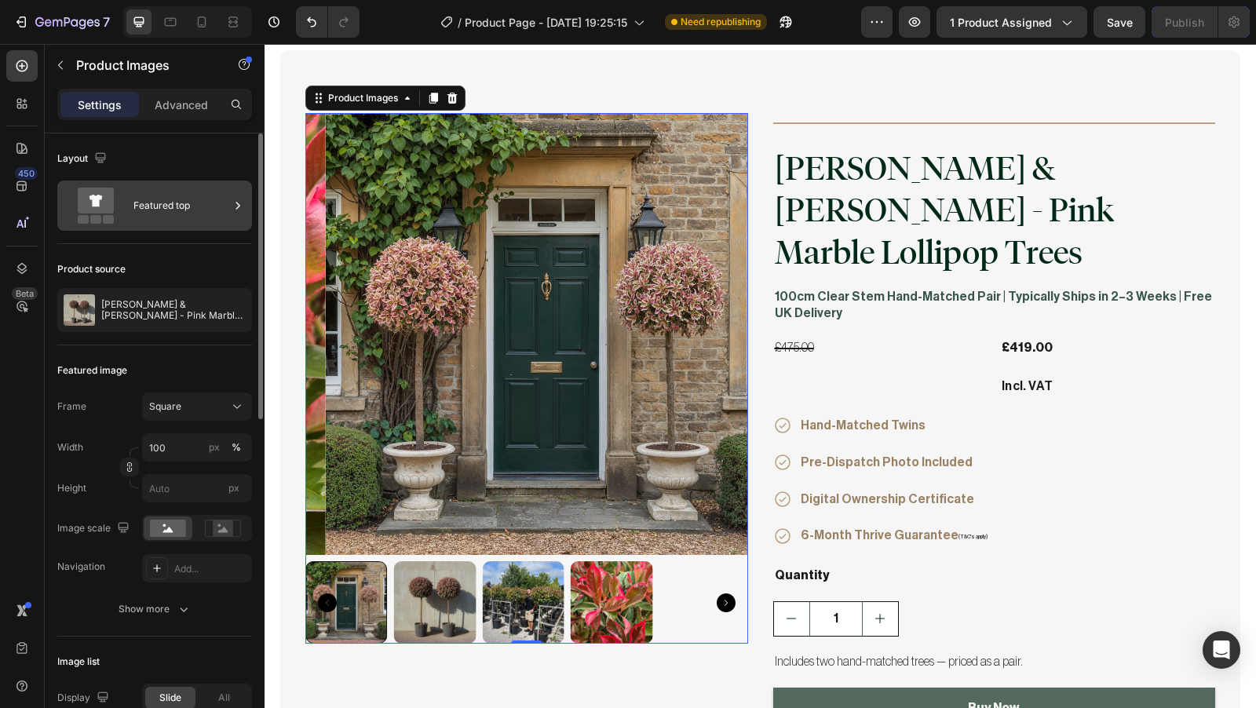
click at [200, 220] on div "Featured top" at bounding box center [181, 206] width 96 height 36
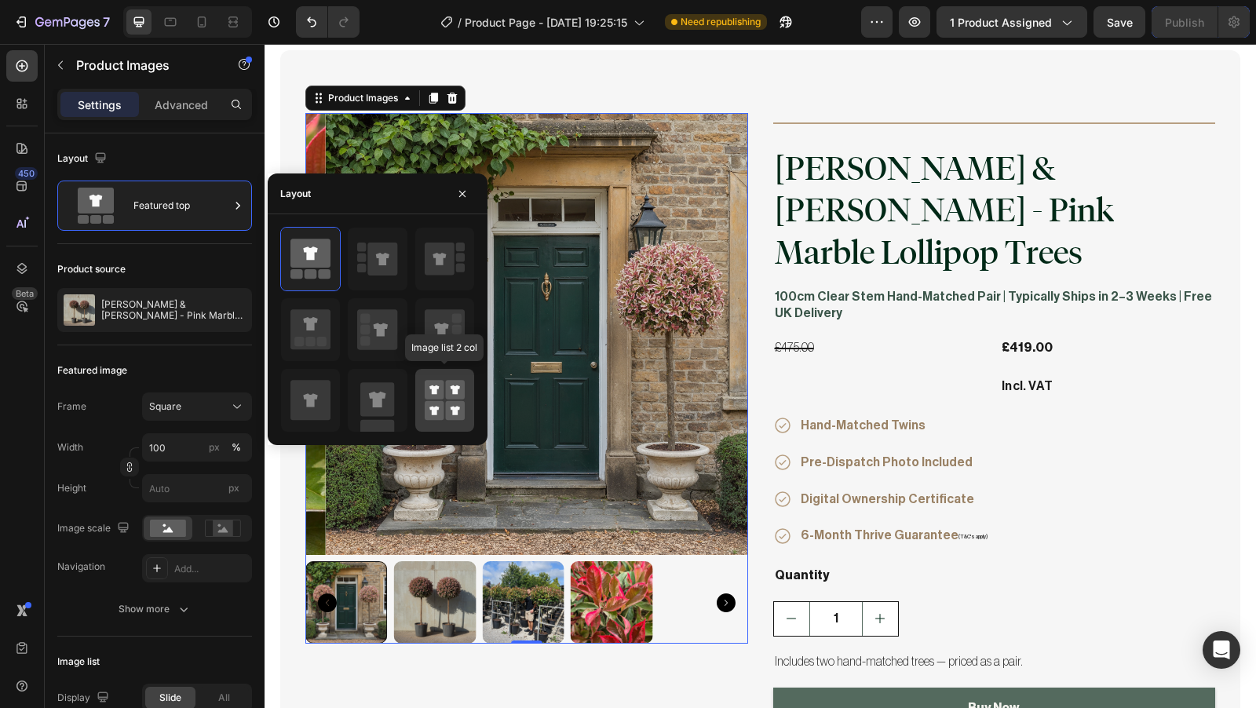
click at [444, 389] on icon at bounding box center [445, 400] width 40 height 44
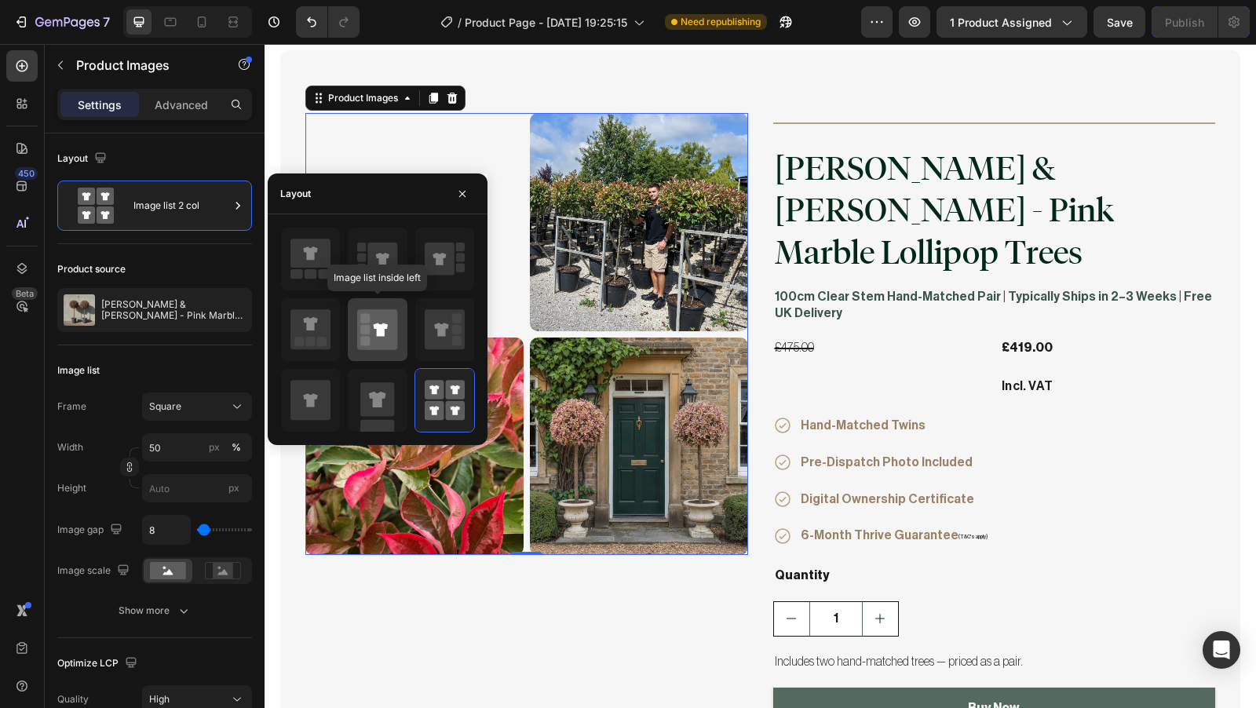
click at [395, 340] on icon at bounding box center [377, 329] width 40 height 40
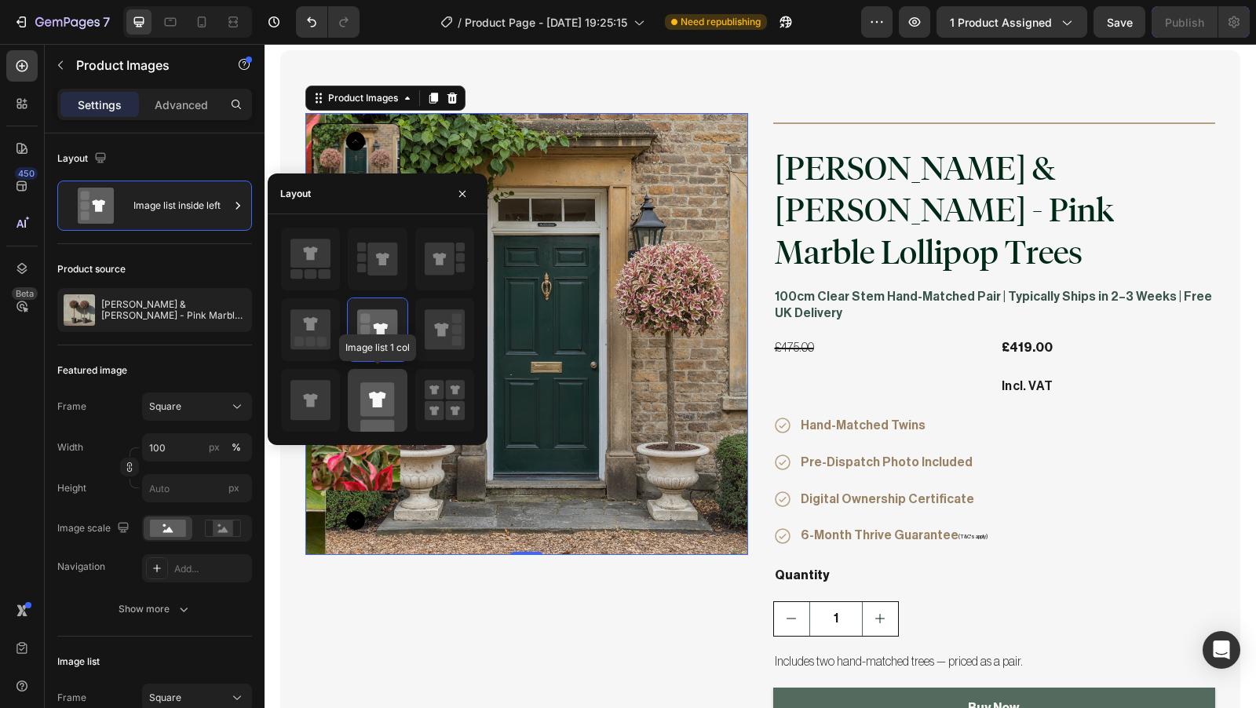
click at [383, 402] on rect at bounding box center [377, 399] width 34 height 34
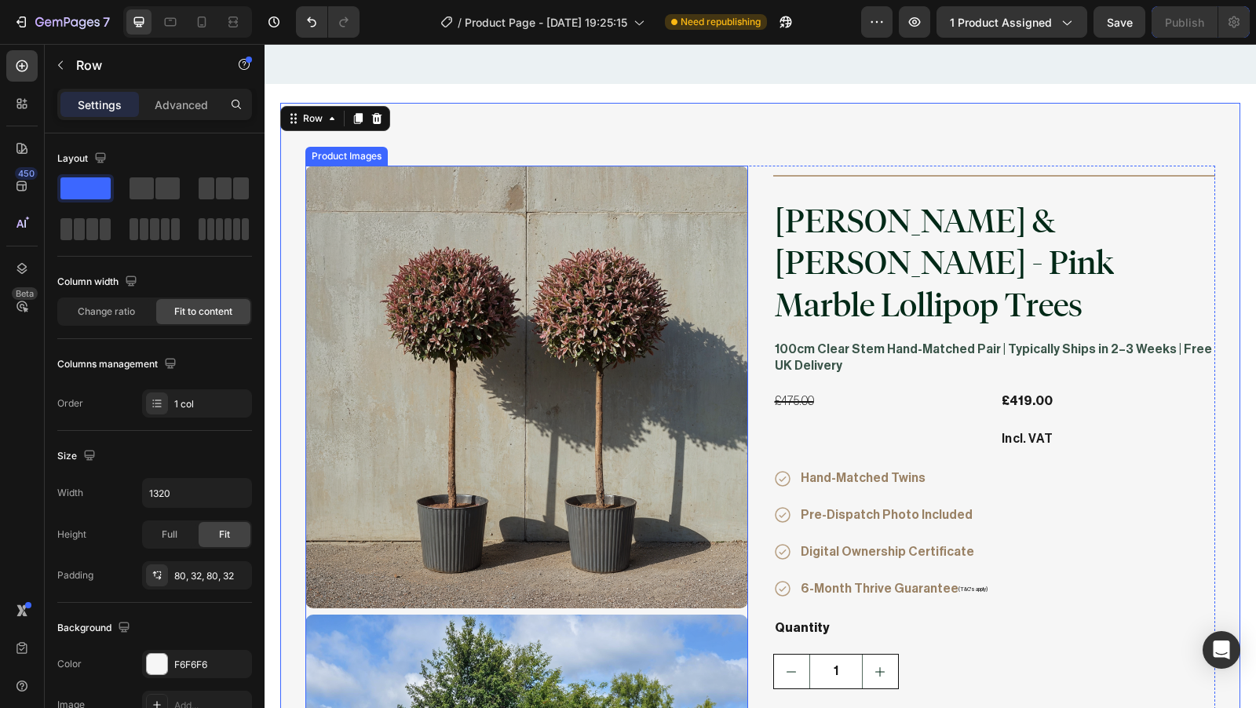
scroll to position [7790, 0]
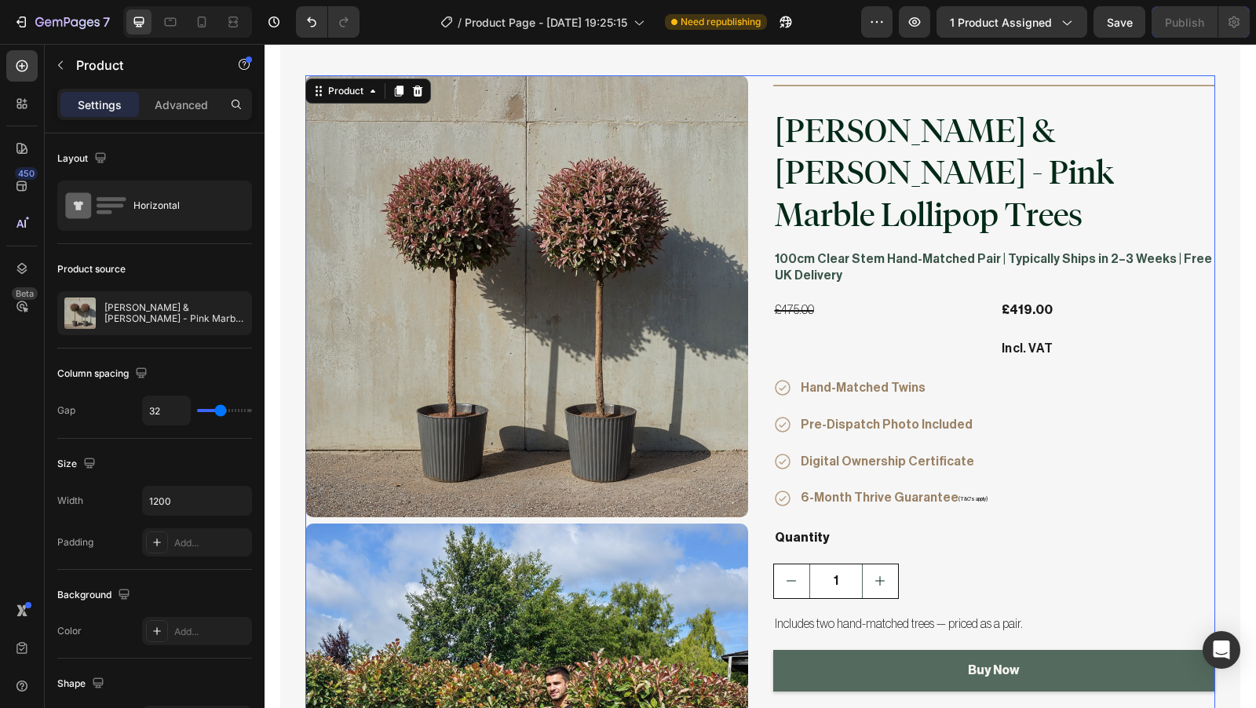
scroll to position [7659, 0]
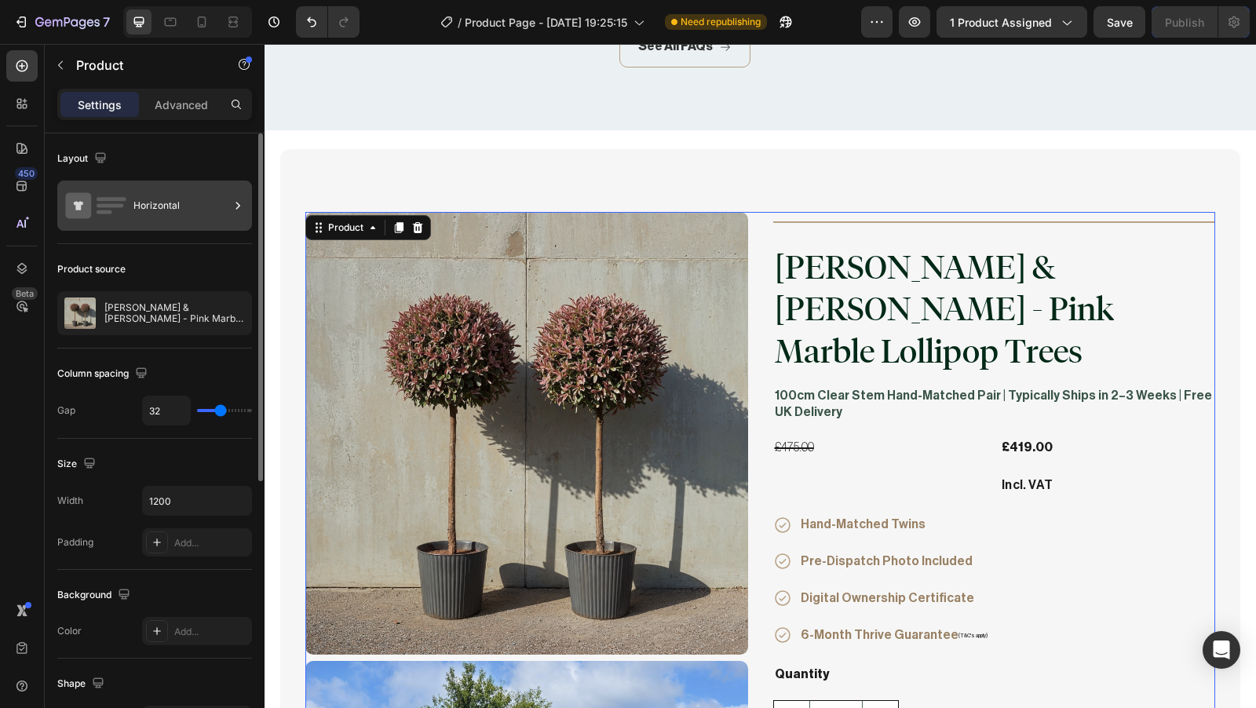
click at [174, 205] on div "Horizontal" at bounding box center [181, 206] width 96 height 36
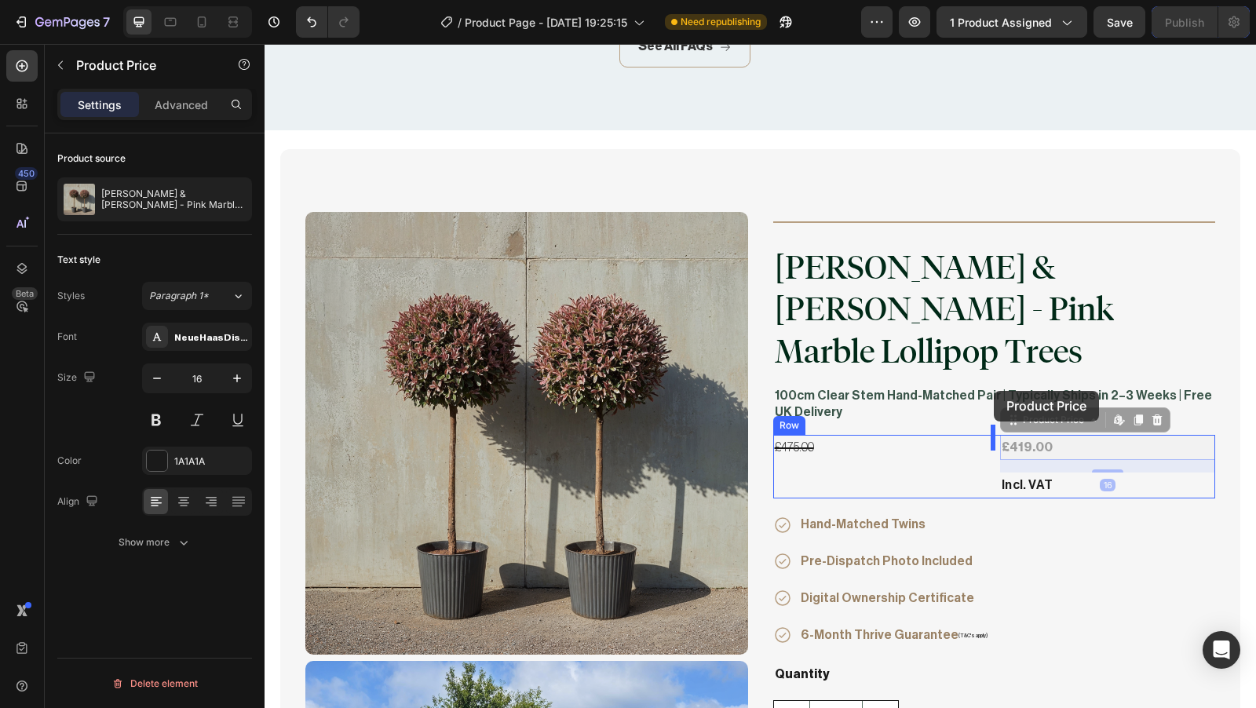
drag, startPoint x: 1016, startPoint y: 402, endPoint x: 994, endPoint y: 391, distance: 24.6
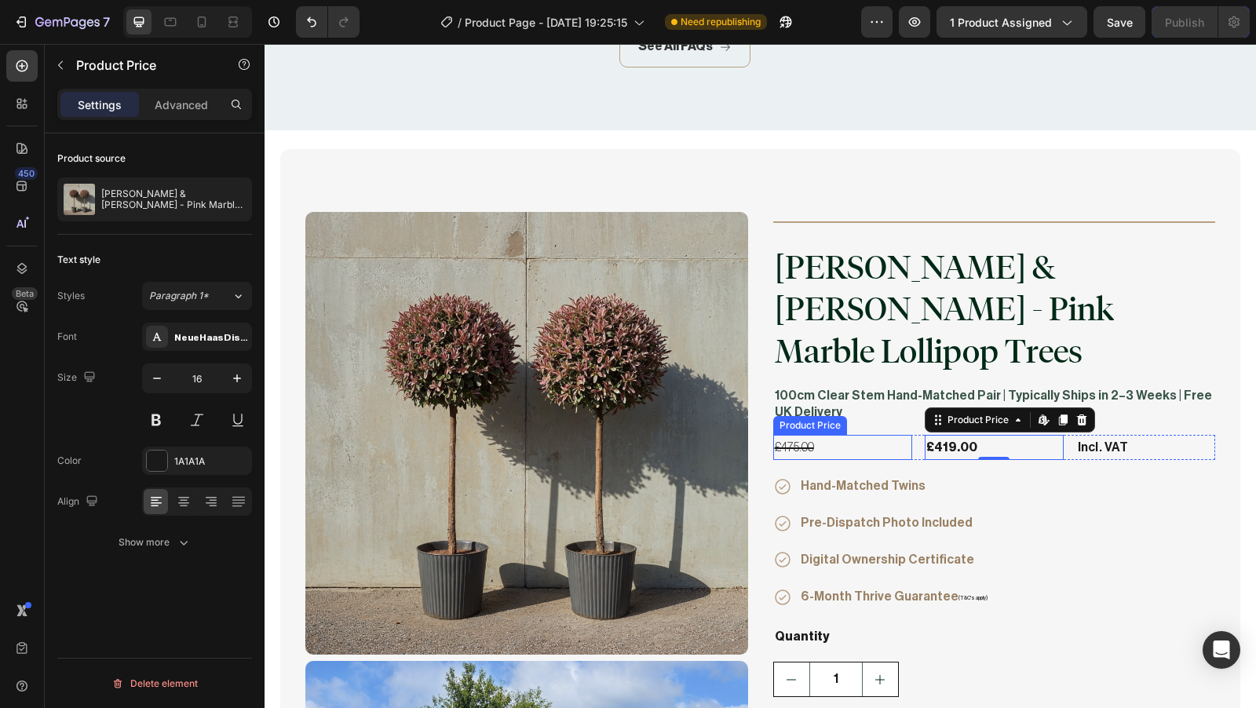
click at [830, 435] on div "£475.00" at bounding box center [842, 448] width 139 height 26
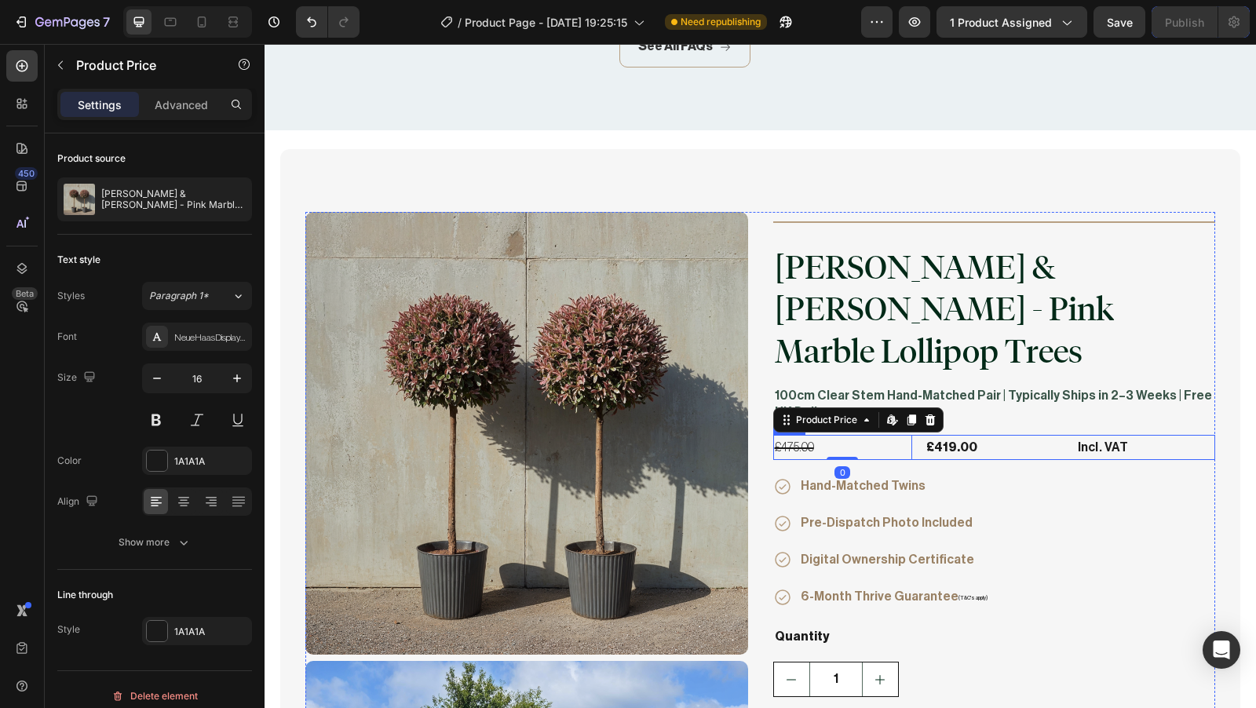
click at [909, 435] on div "£475.00 Product Price Edit content in Shopify 0 Product Price Edit content in S…" at bounding box center [994, 448] width 443 height 26
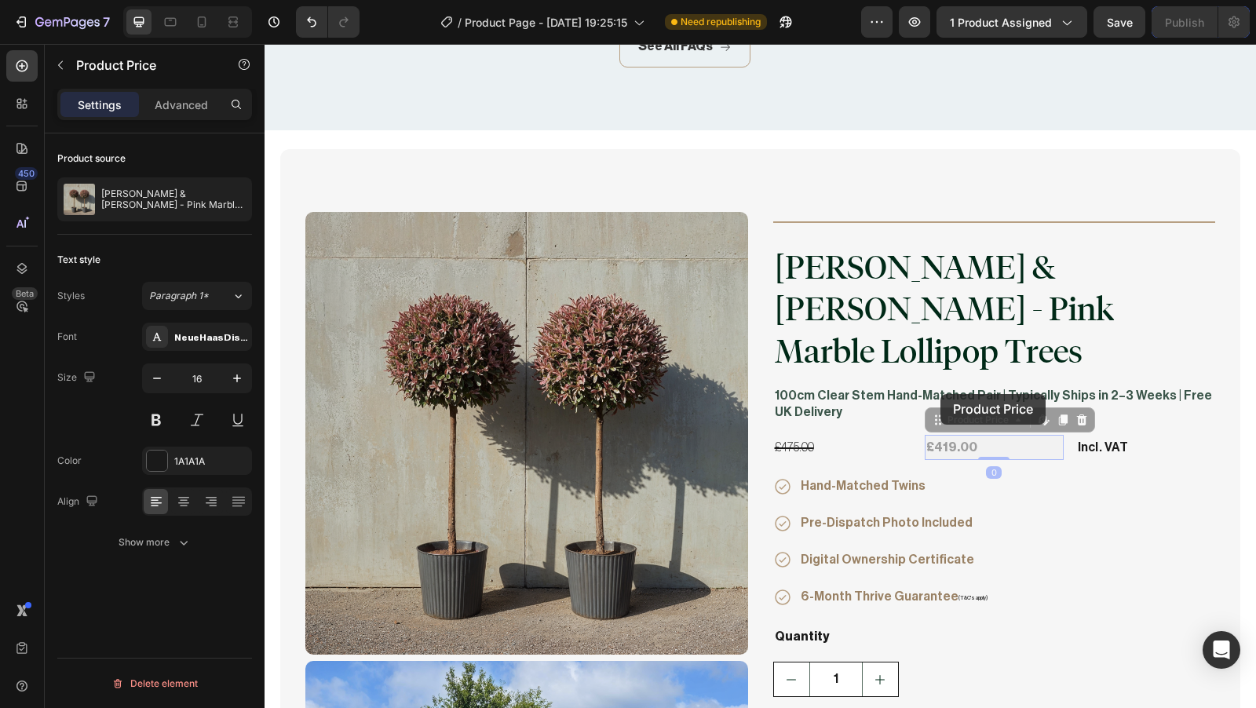
drag, startPoint x: 949, startPoint y: 402, endPoint x: 941, endPoint y: 394, distance: 11.7
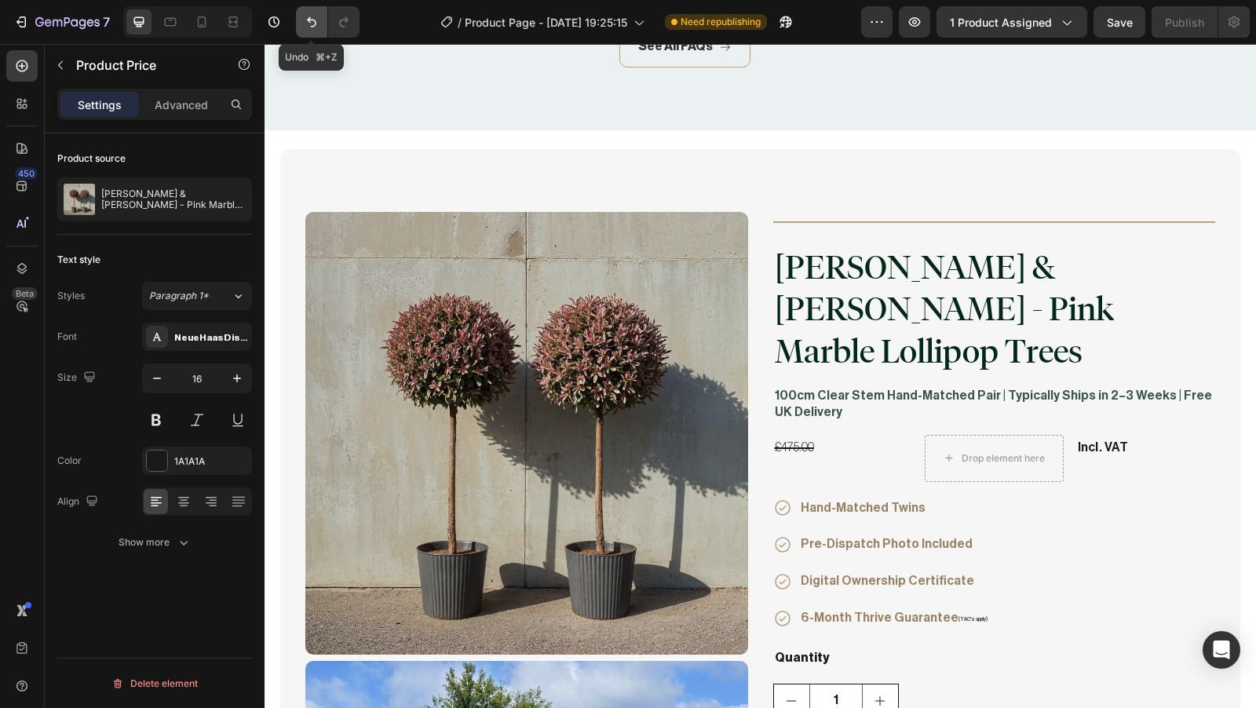
click at [311, 32] on button "Undo/Redo" at bounding box center [311, 21] width 31 height 31
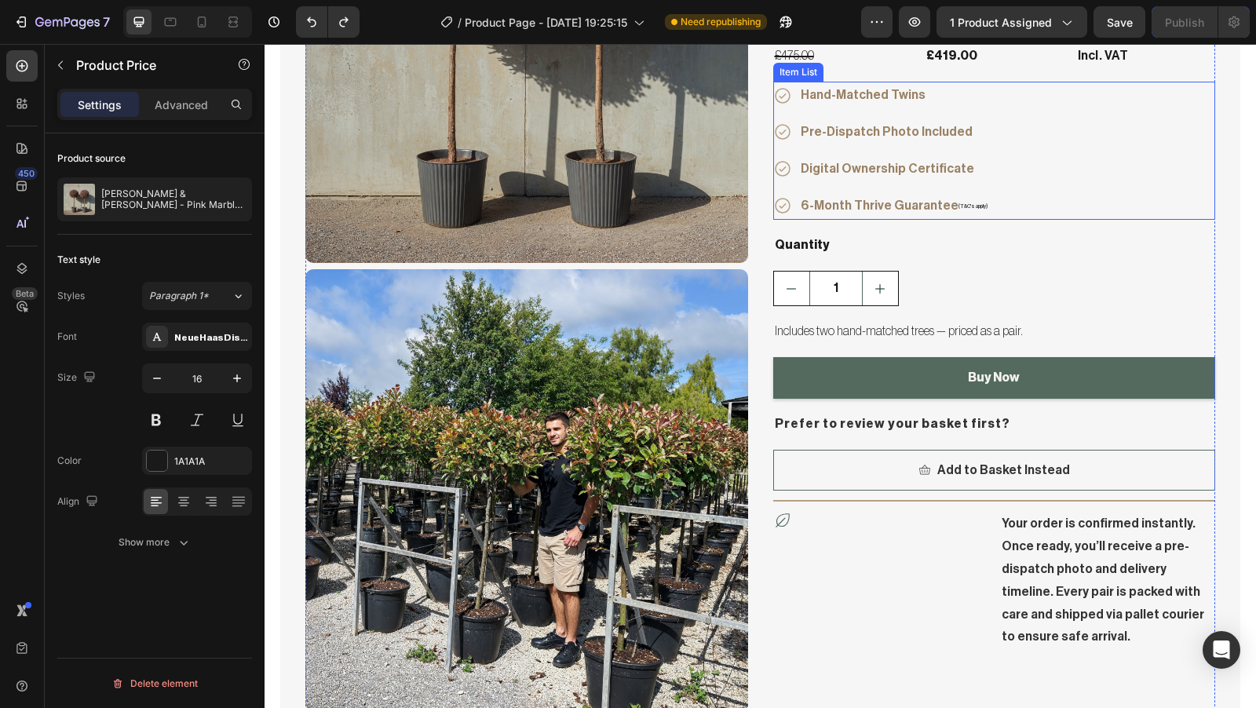
scroll to position [8178, 0]
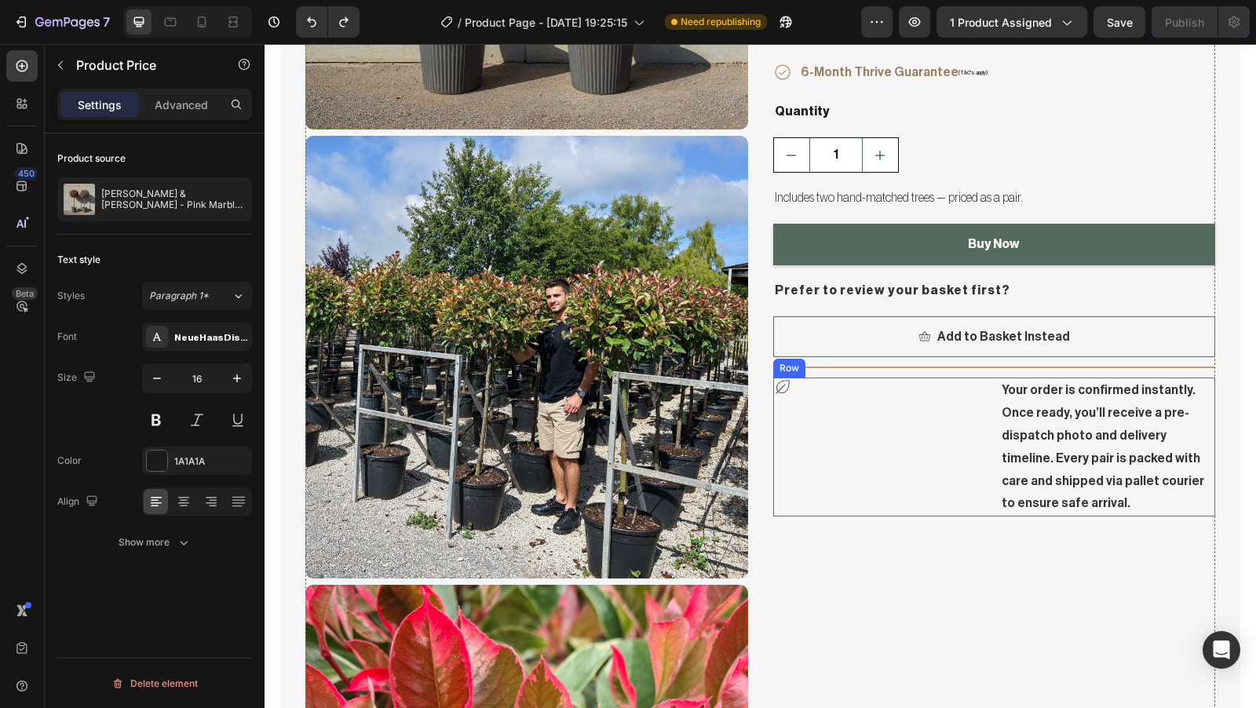
click at [956, 392] on div "Icon" at bounding box center [880, 447] width 215 height 139
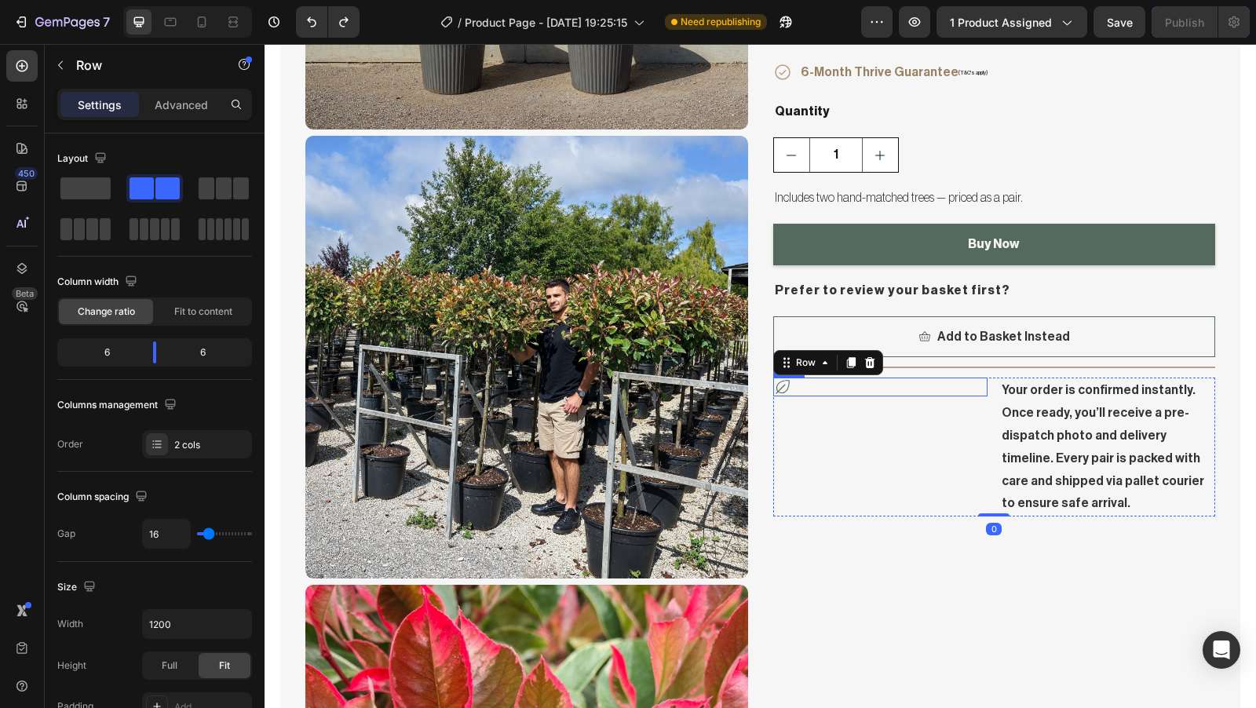
click at [778, 381] on icon at bounding box center [783, 388] width 14 height 14
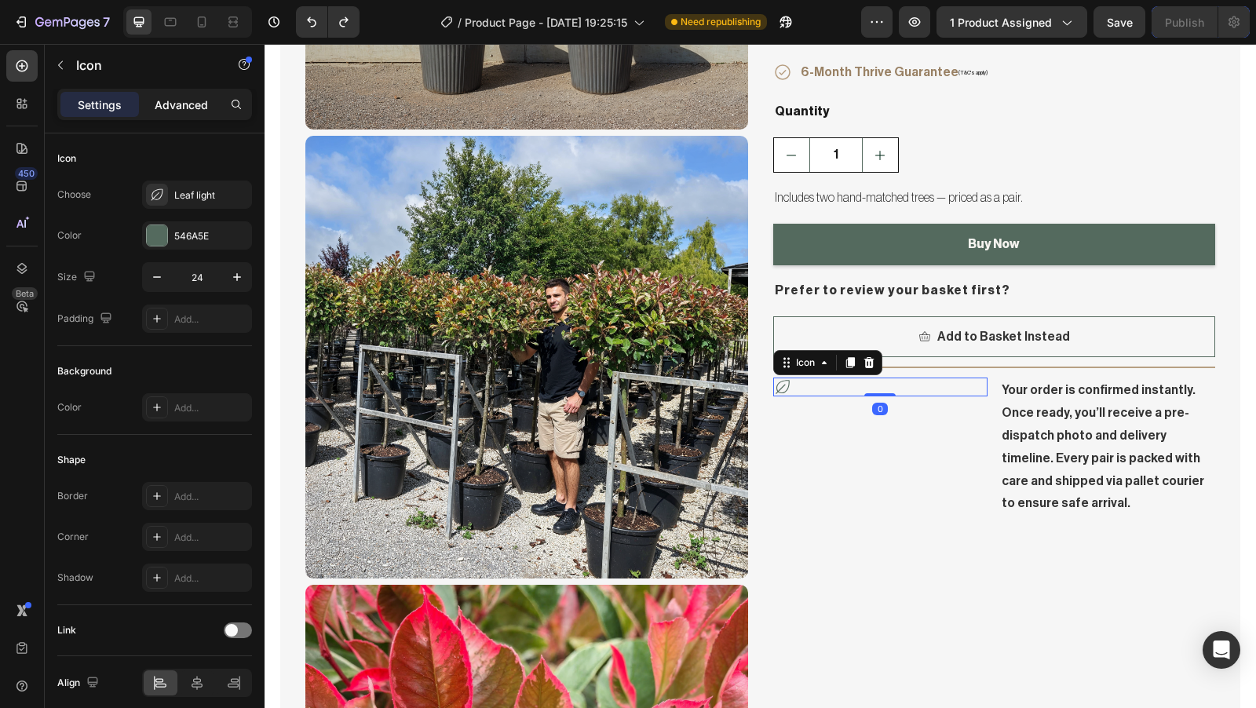
click at [166, 105] on p "Advanced" at bounding box center [181, 105] width 53 height 16
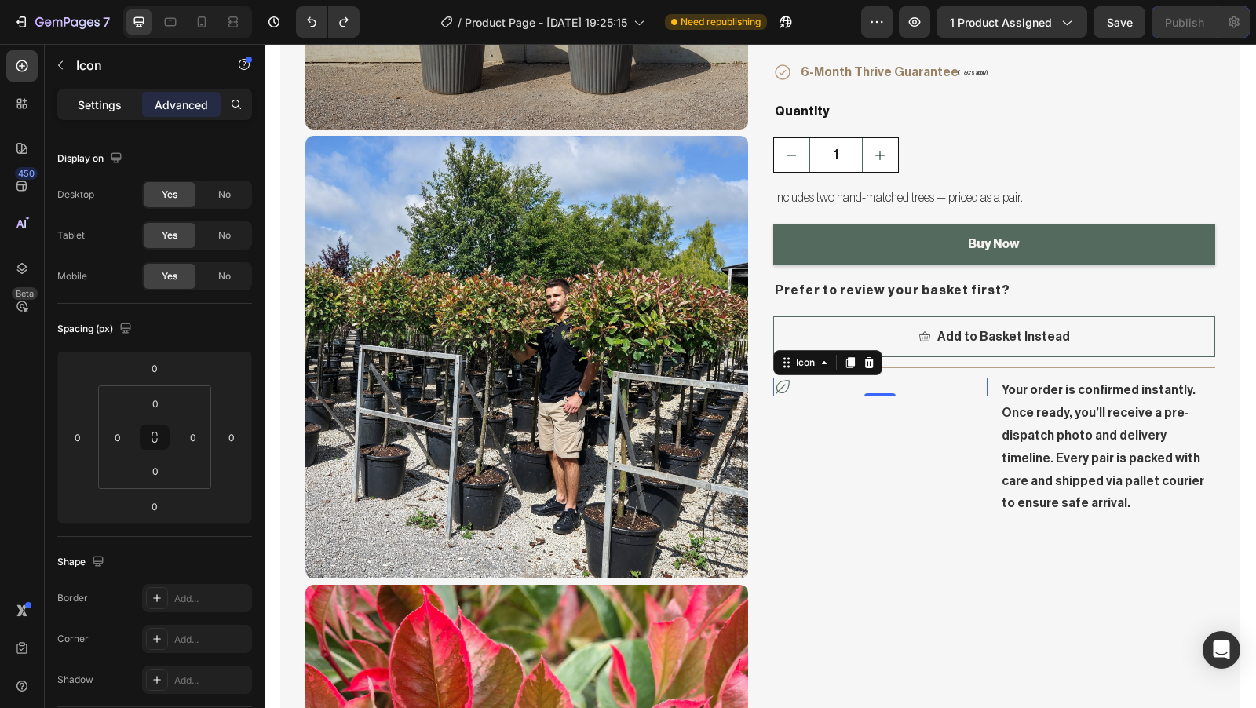
click at [64, 107] on div "Settings" at bounding box center [99, 104] width 79 height 25
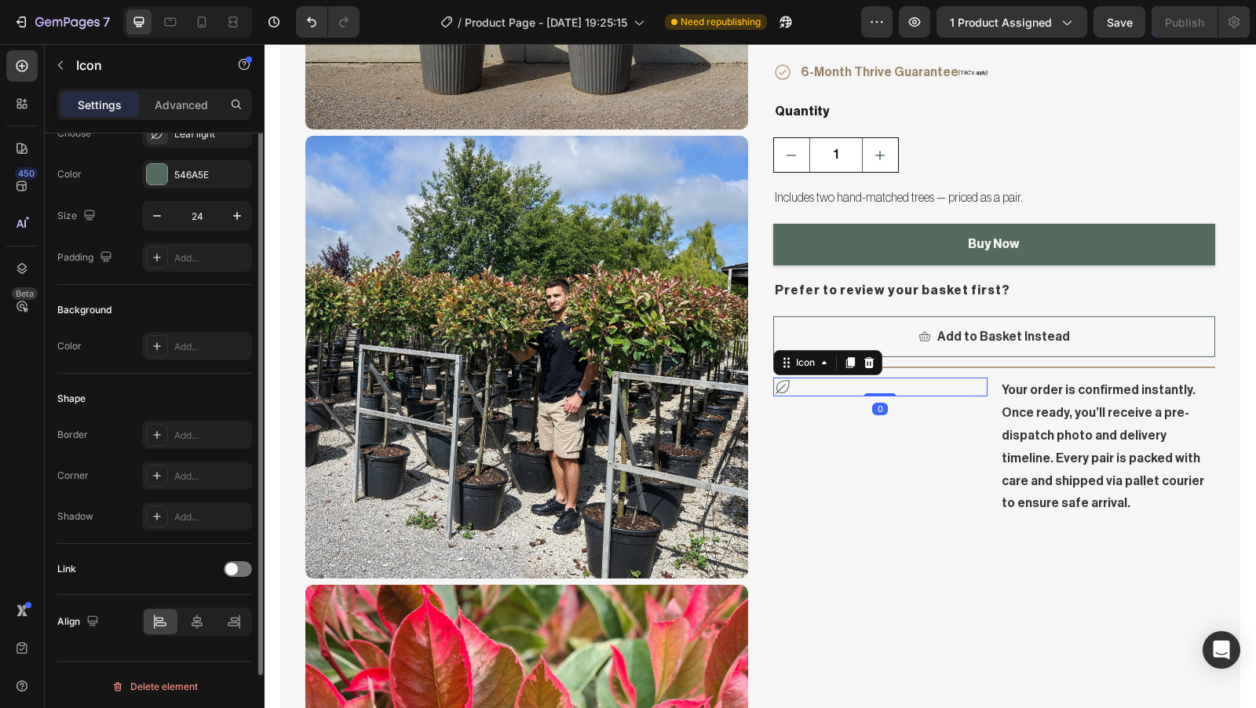
scroll to position [0, 0]
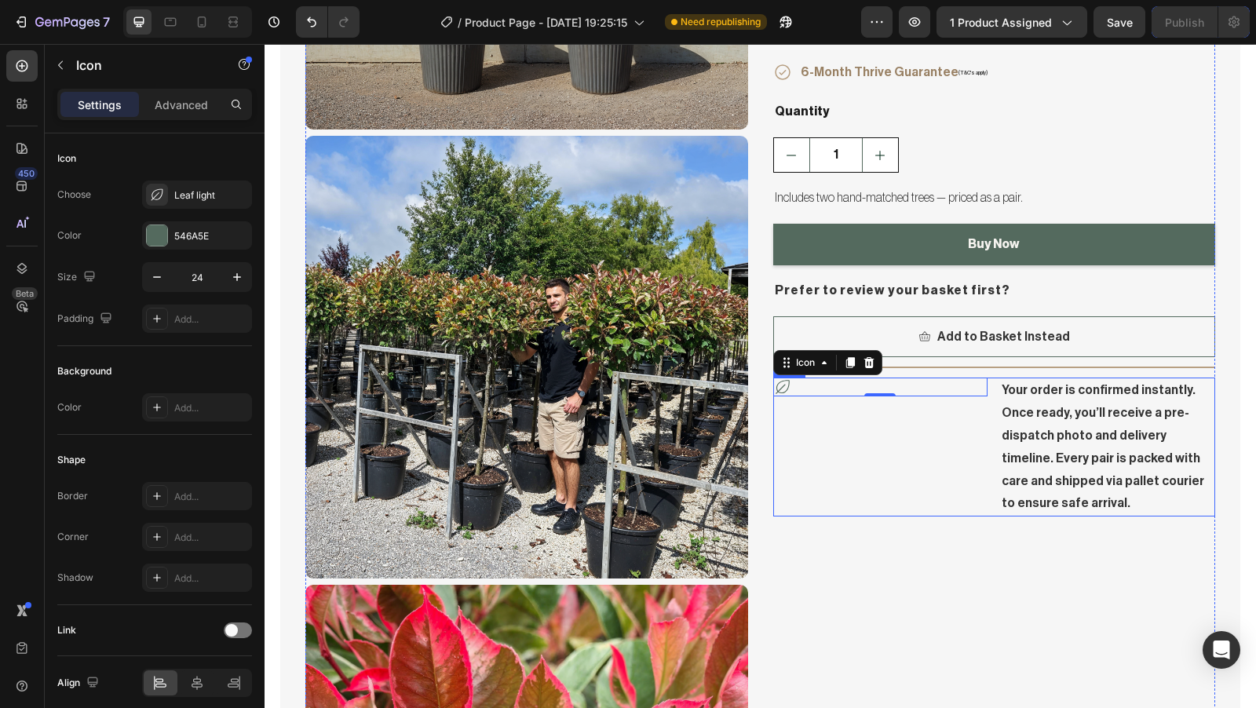
click at [901, 462] on div "Icon 0" at bounding box center [880, 447] width 215 height 139
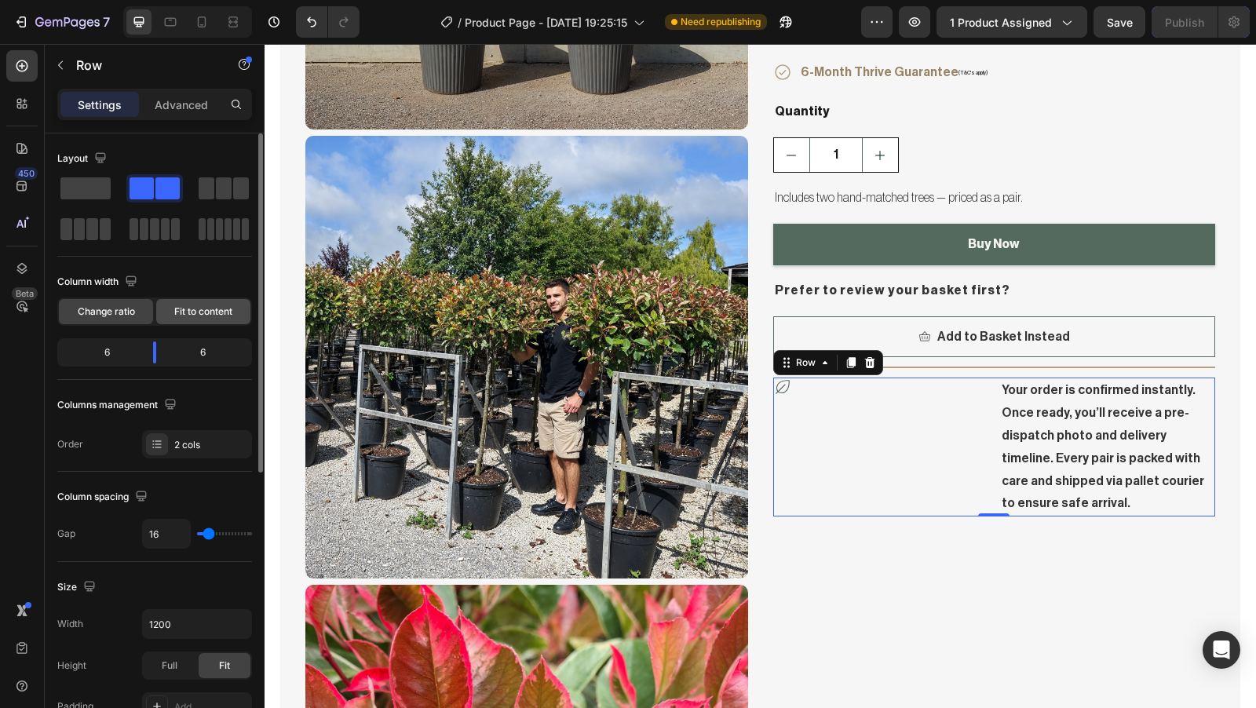
click at [186, 313] on span "Fit to content" at bounding box center [203, 312] width 58 height 14
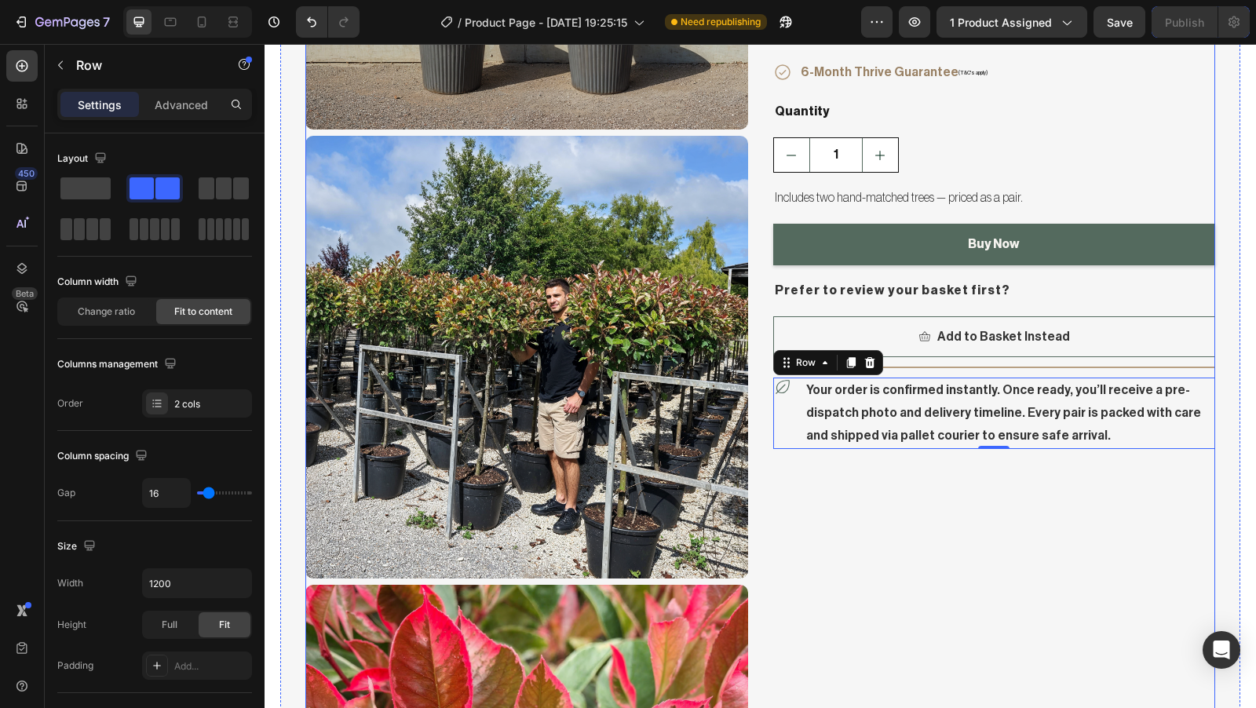
click at [846, 511] on div "Title Line [PERSON_NAME] & [PERSON_NAME] - Pink Marble Lollipop Trees Product T…" at bounding box center [994, 581] width 443 height 1789
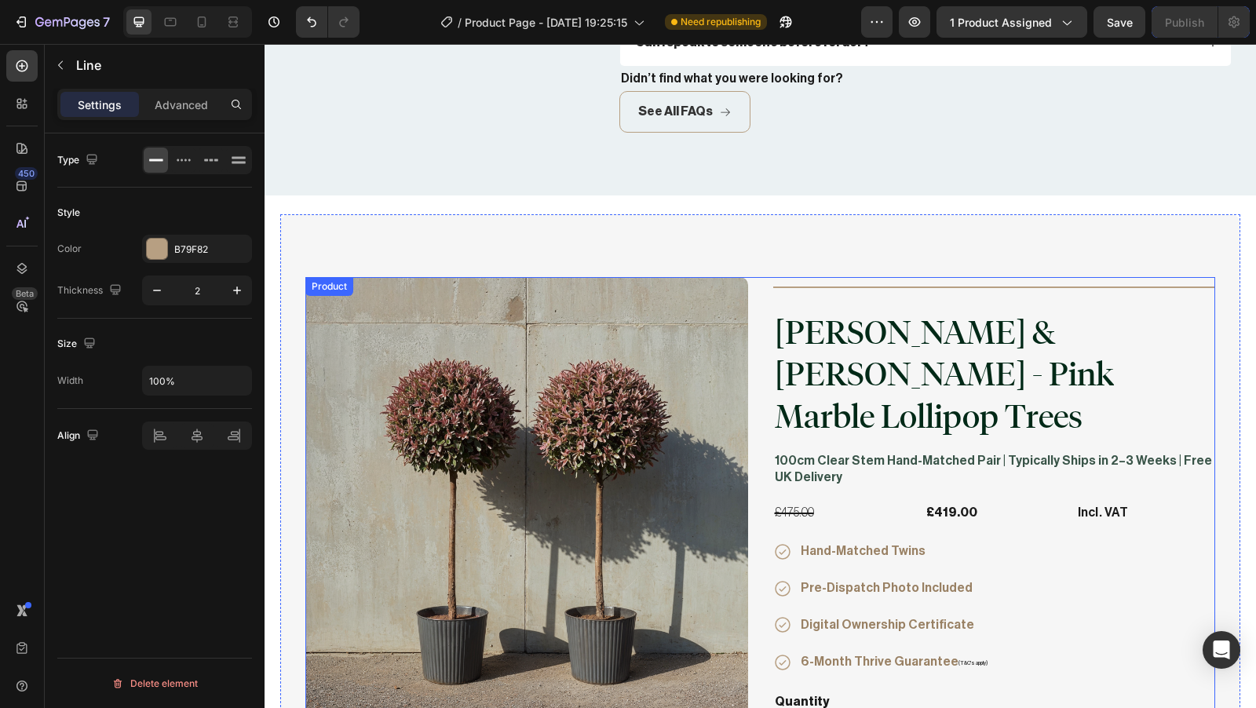
scroll to position [7581, 0]
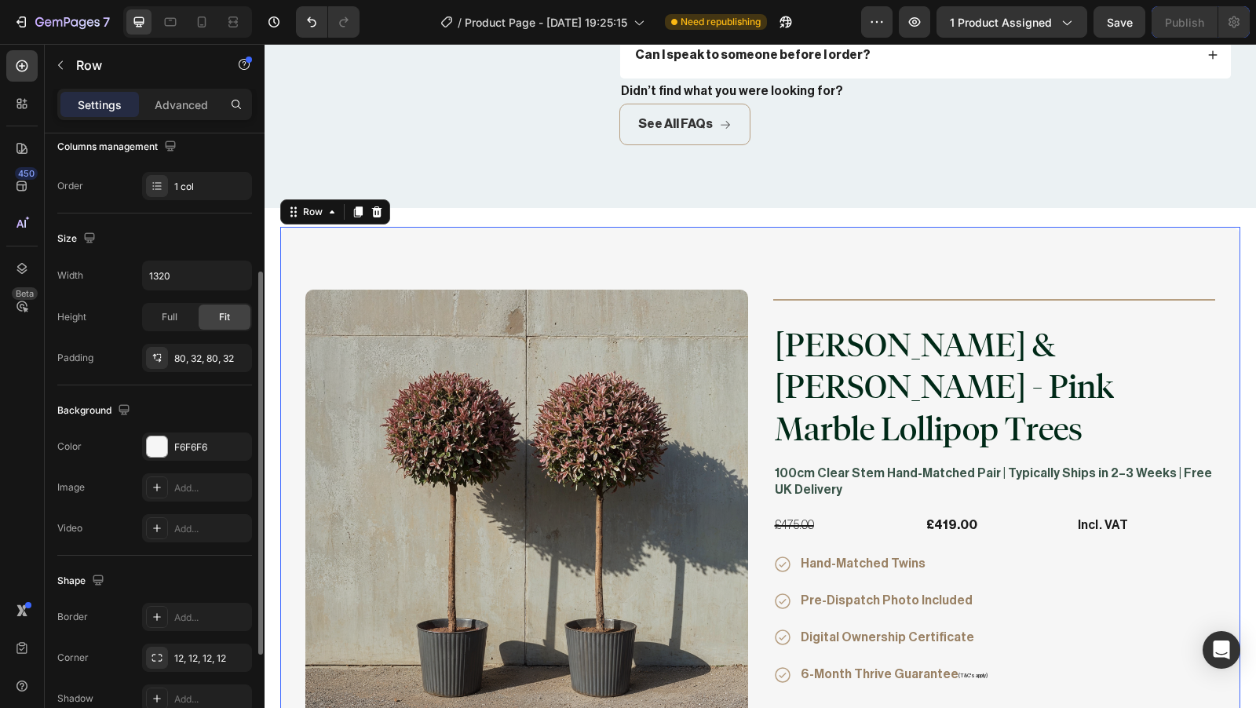
scroll to position [220, 0]
click at [184, 655] on div "12, 12, 12, 12" at bounding box center [197, 656] width 46 height 14
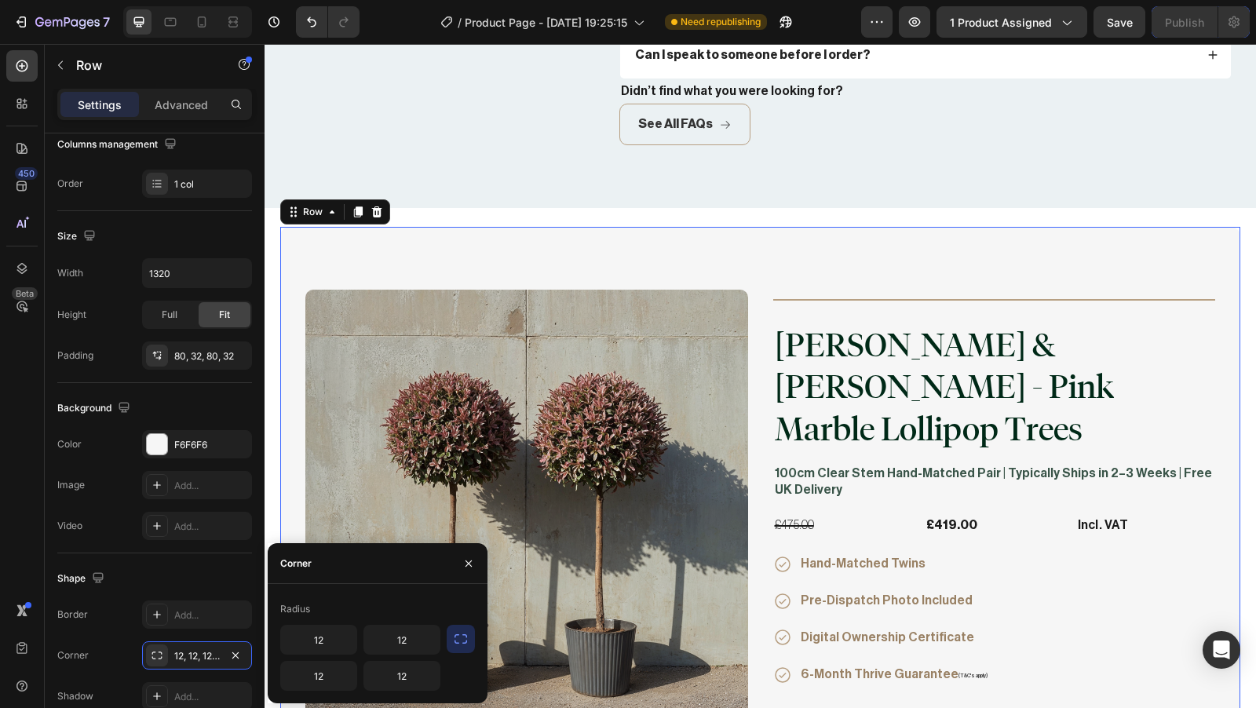
click at [454, 635] on icon "button" at bounding box center [461, 639] width 16 height 16
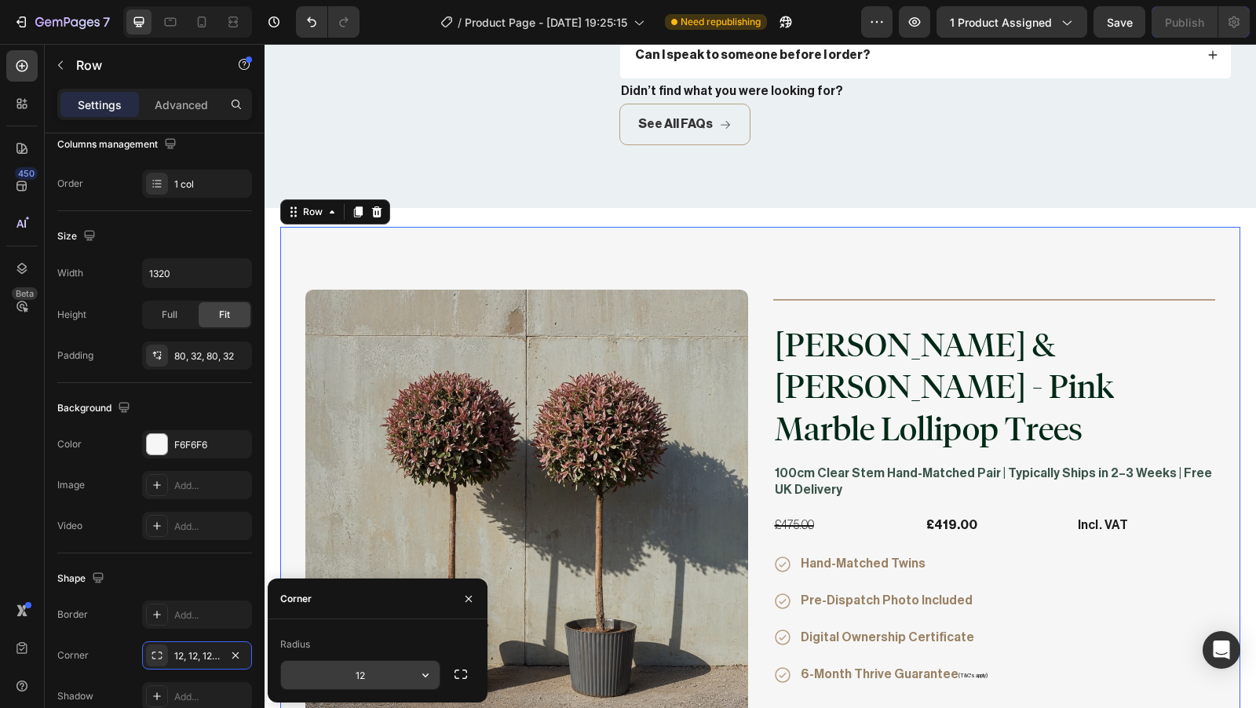
click at [381, 671] on input "12" at bounding box center [360, 675] width 159 height 28
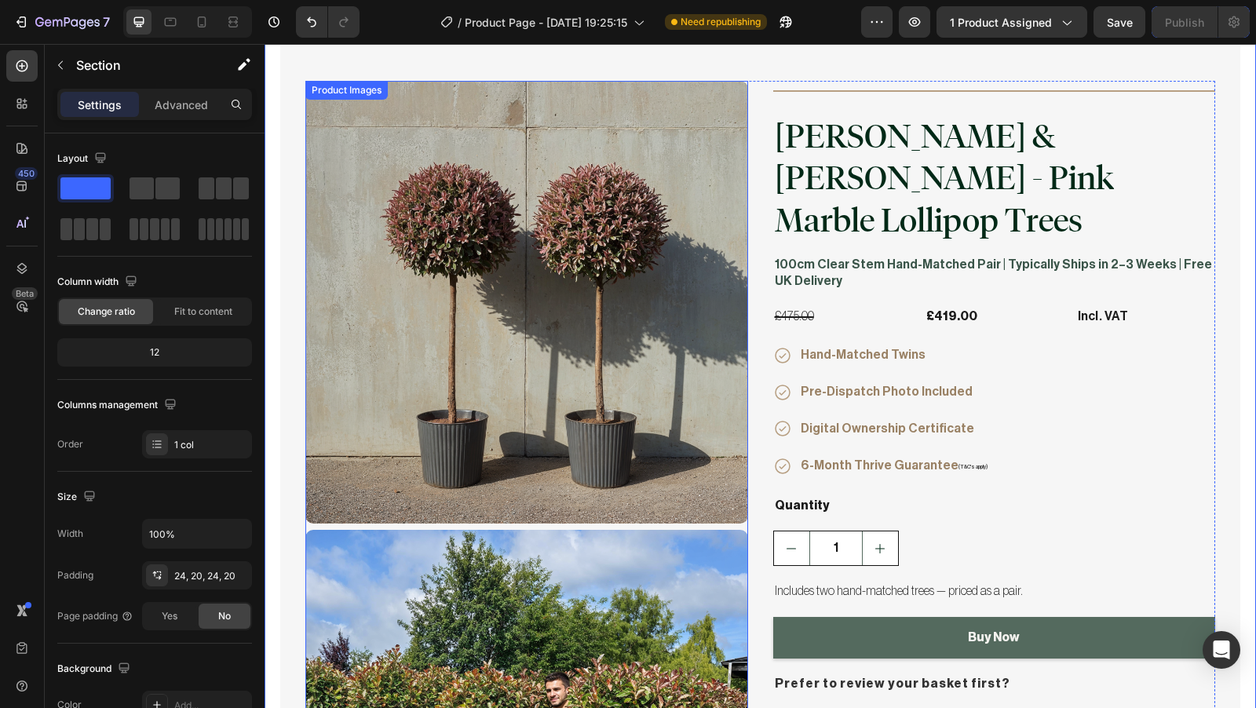
scroll to position [7644, 0]
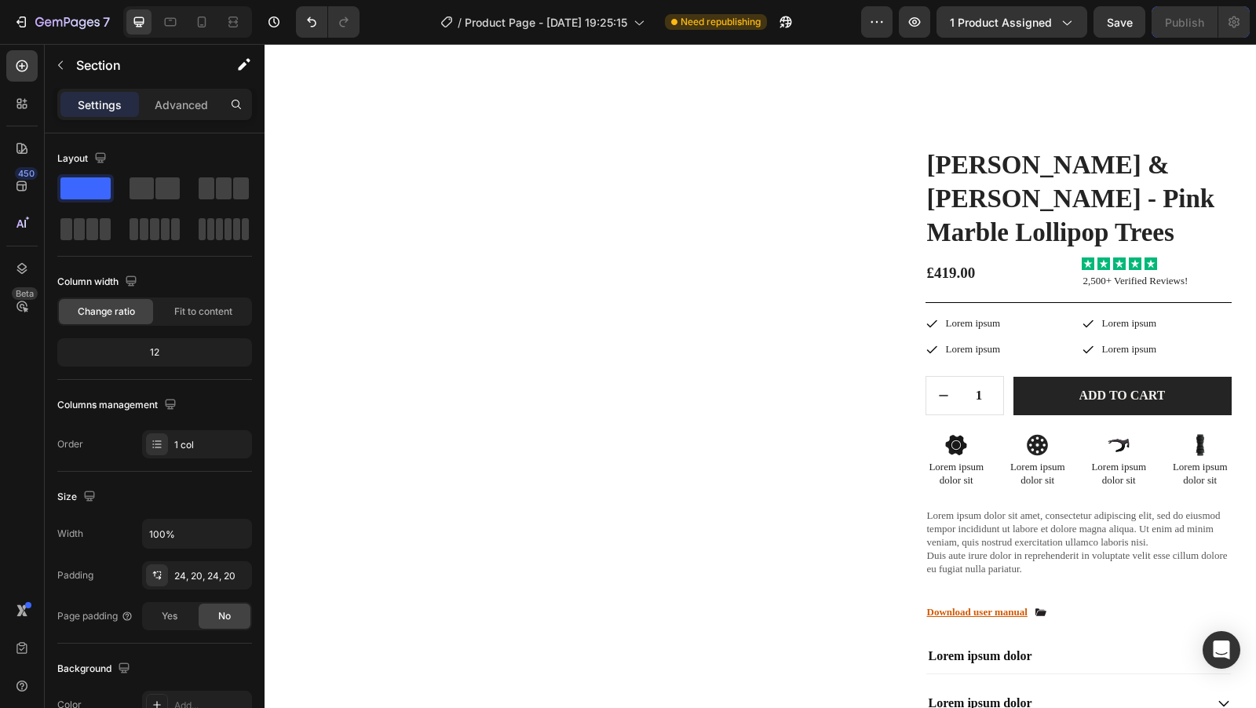
scroll to position [4188, 0]
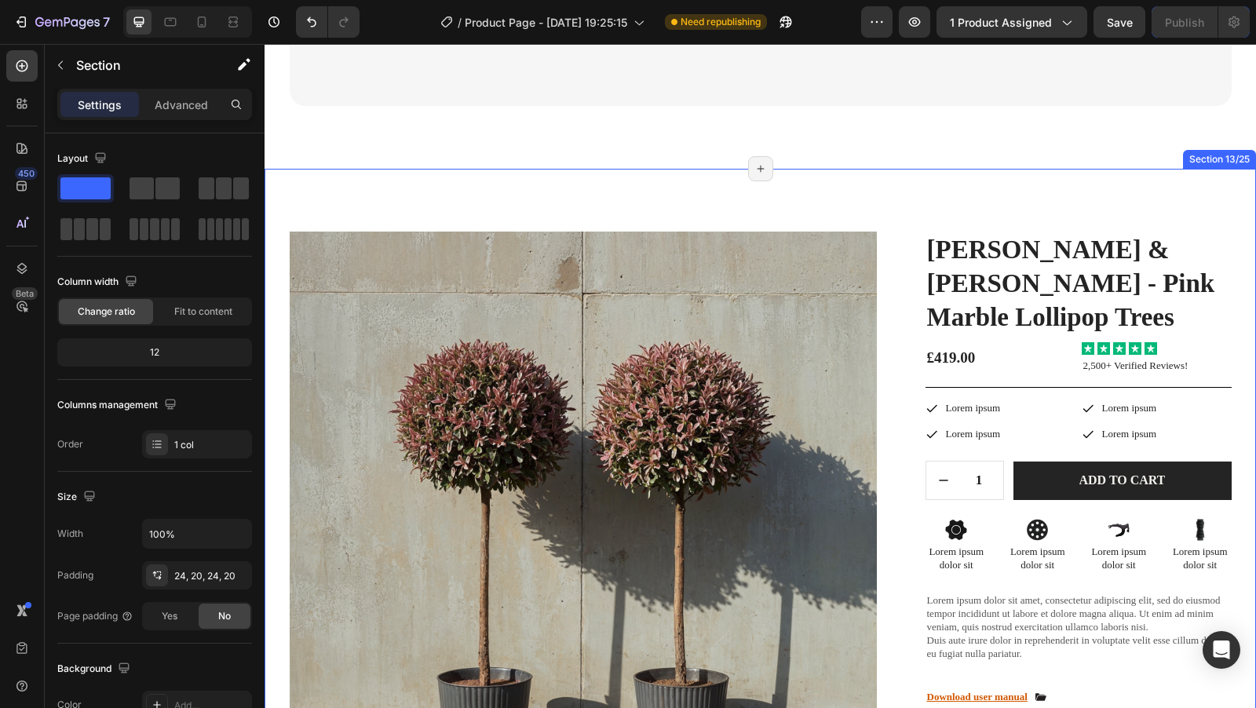
click at [572, 174] on div "Product Images Image Image Row Image Image Row Image Image Row Row [PERSON_NAME…" at bounding box center [761, 601] width 992 height 865
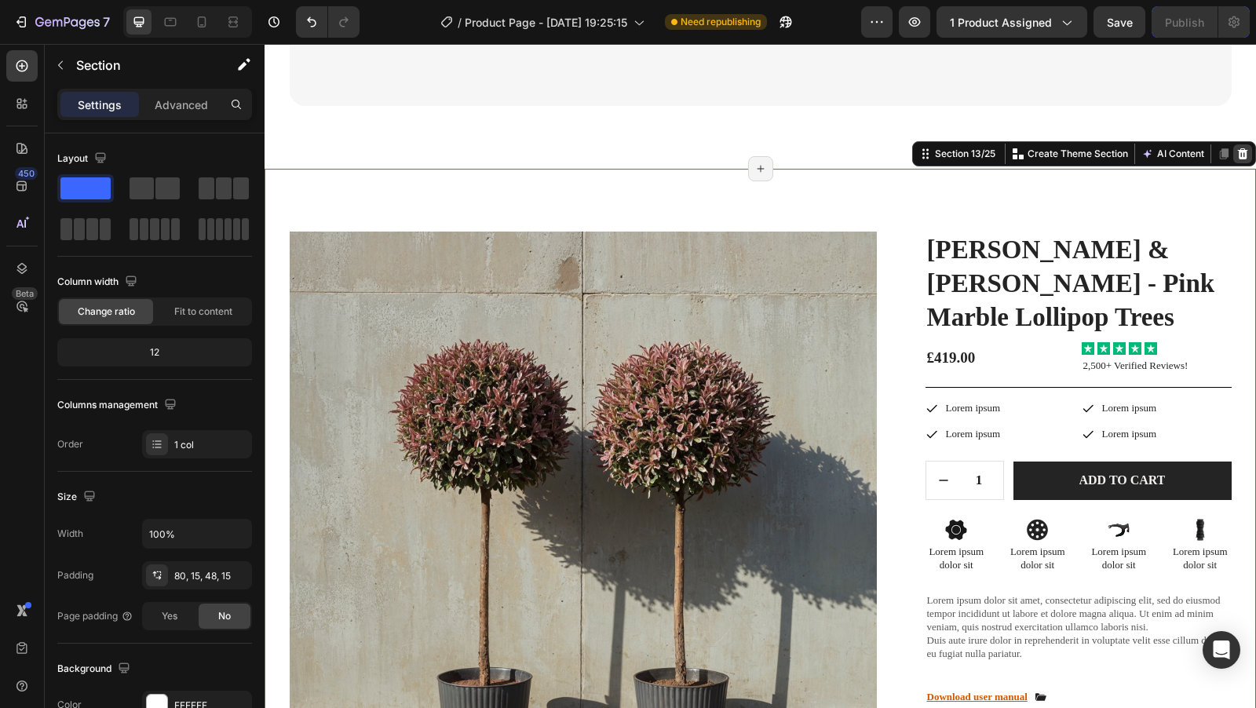
click at [1237, 154] on icon at bounding box center [1243, 154] width 13 height 13
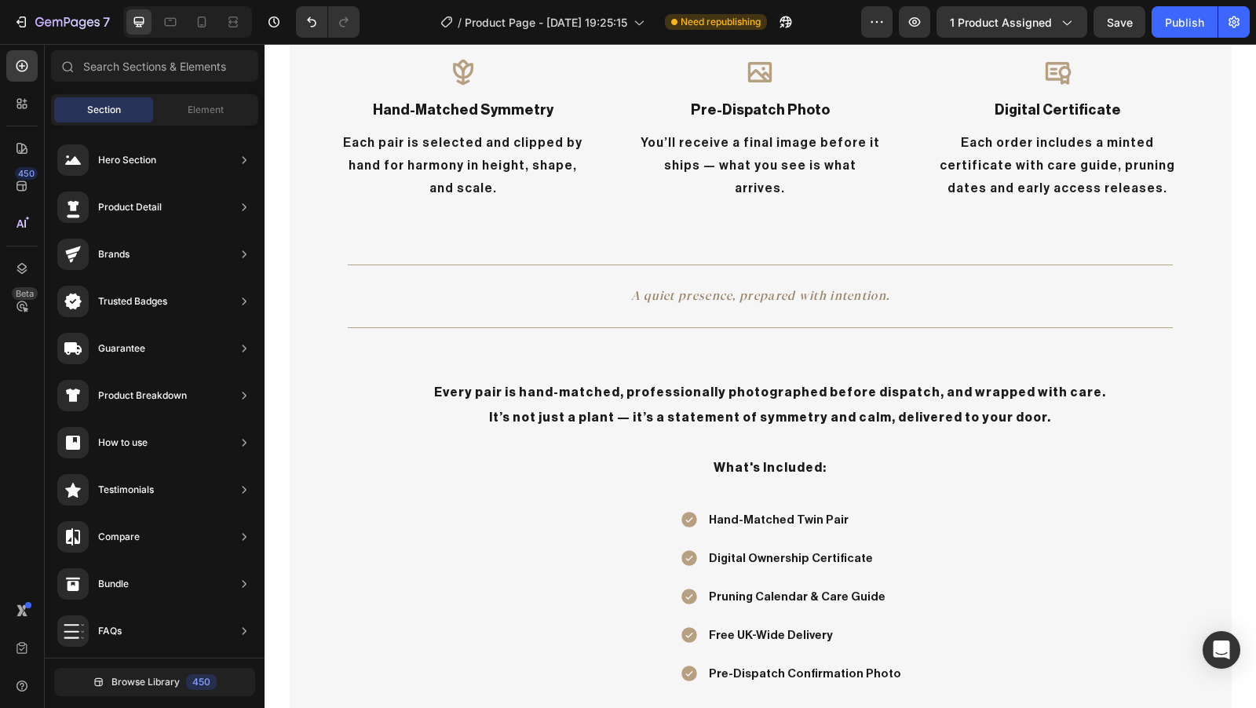
scroll to position [2016, 0]
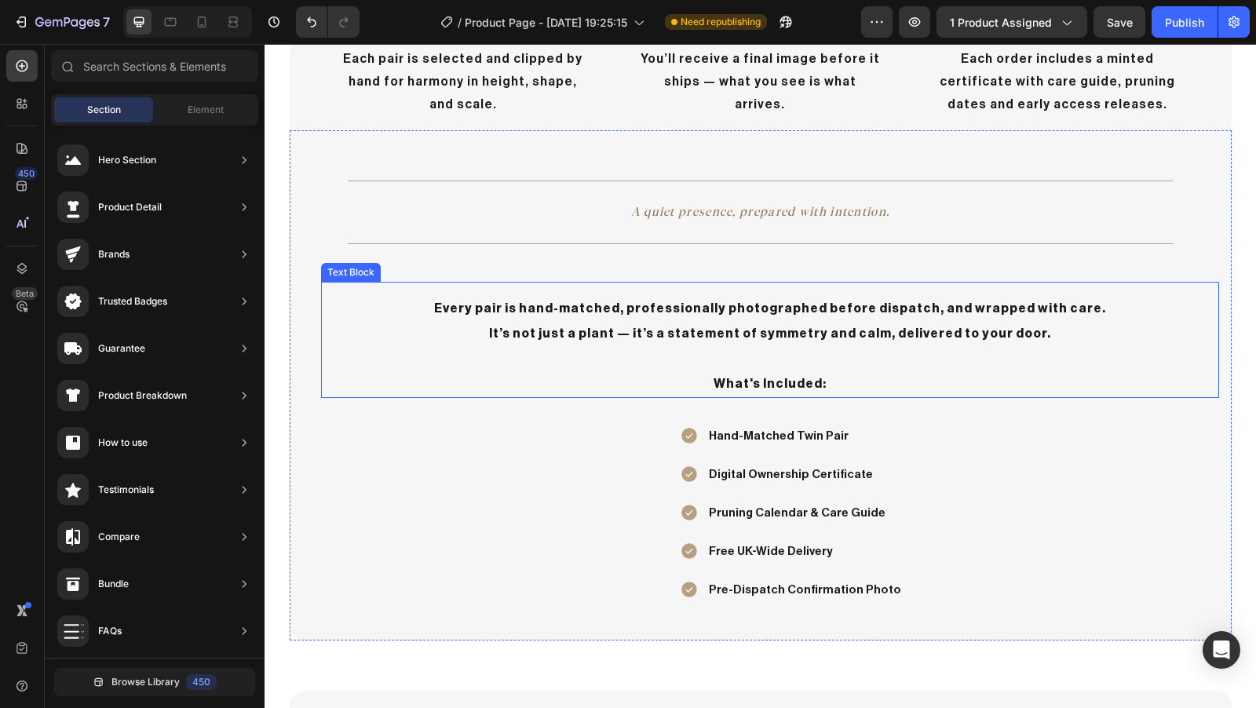
click at [480, 297] on p "Every pair is hand-matched, professionally photographed before dispatch, and wr…" at bounding box center [770, 333] width 832 height 75
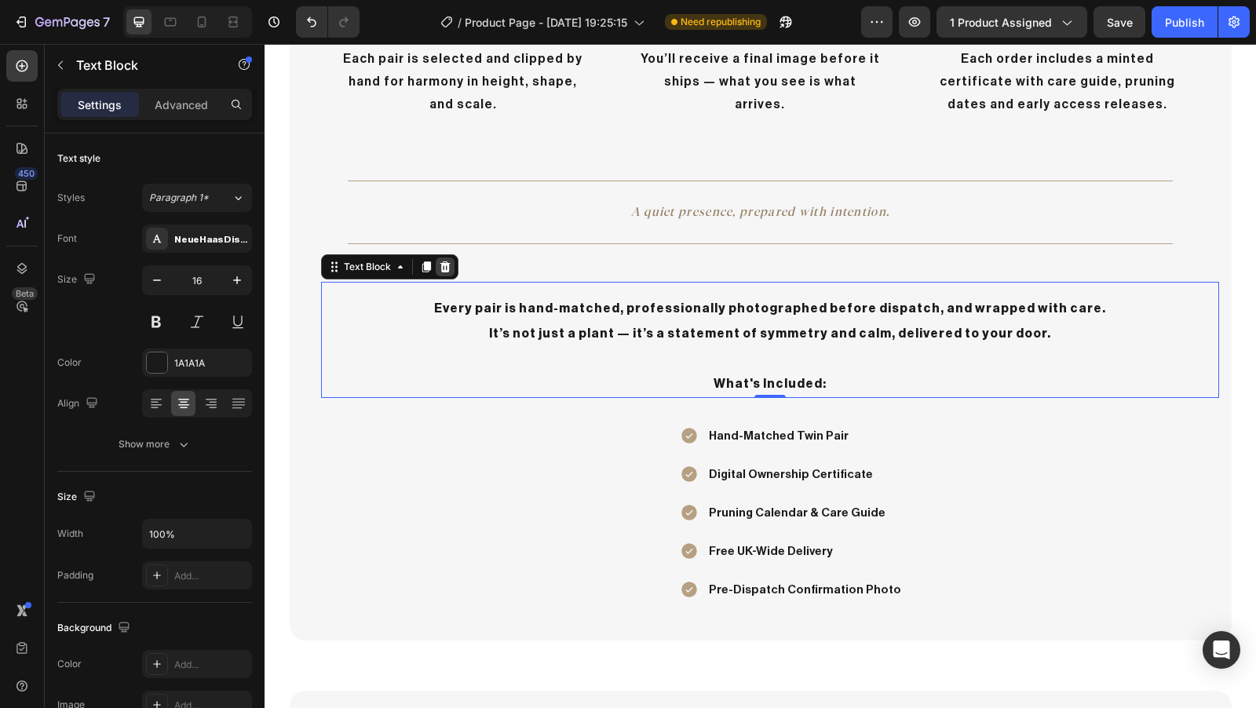
click at [441, 264] on icon at bounding box center [445, 266] width 10 height 11
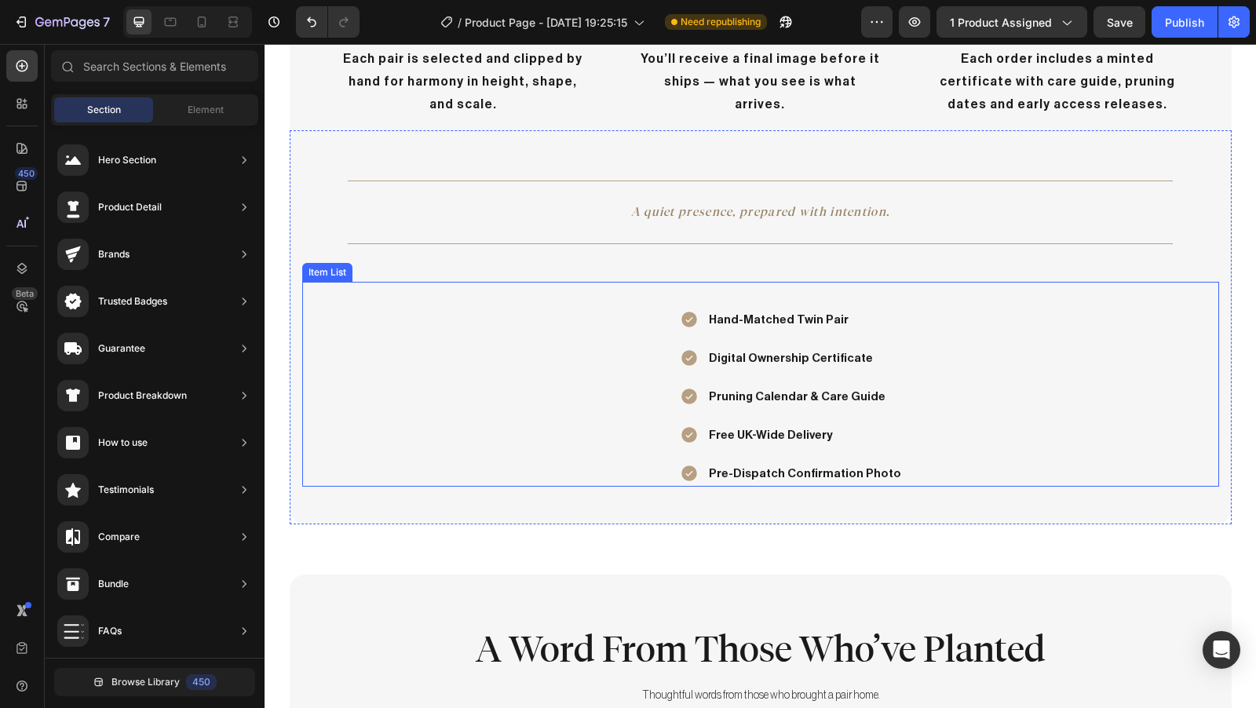
click at [722, 300] on div "Hand-Matched Twin Pair Digital Ownership Certificate Pruning Calendar & Care Gu…" at bounding box center [760, 384] width 917 height 205
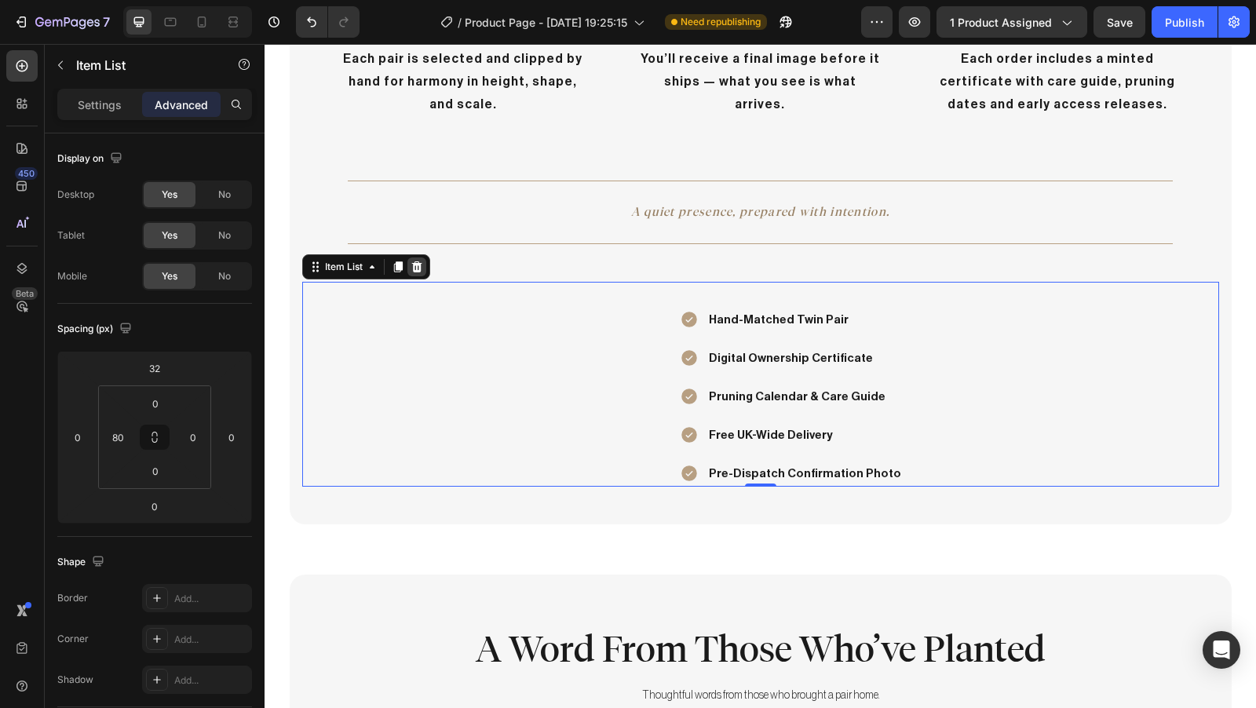
click at [414, 263] on icon at bounding box center [417, 267] width 13 height 13
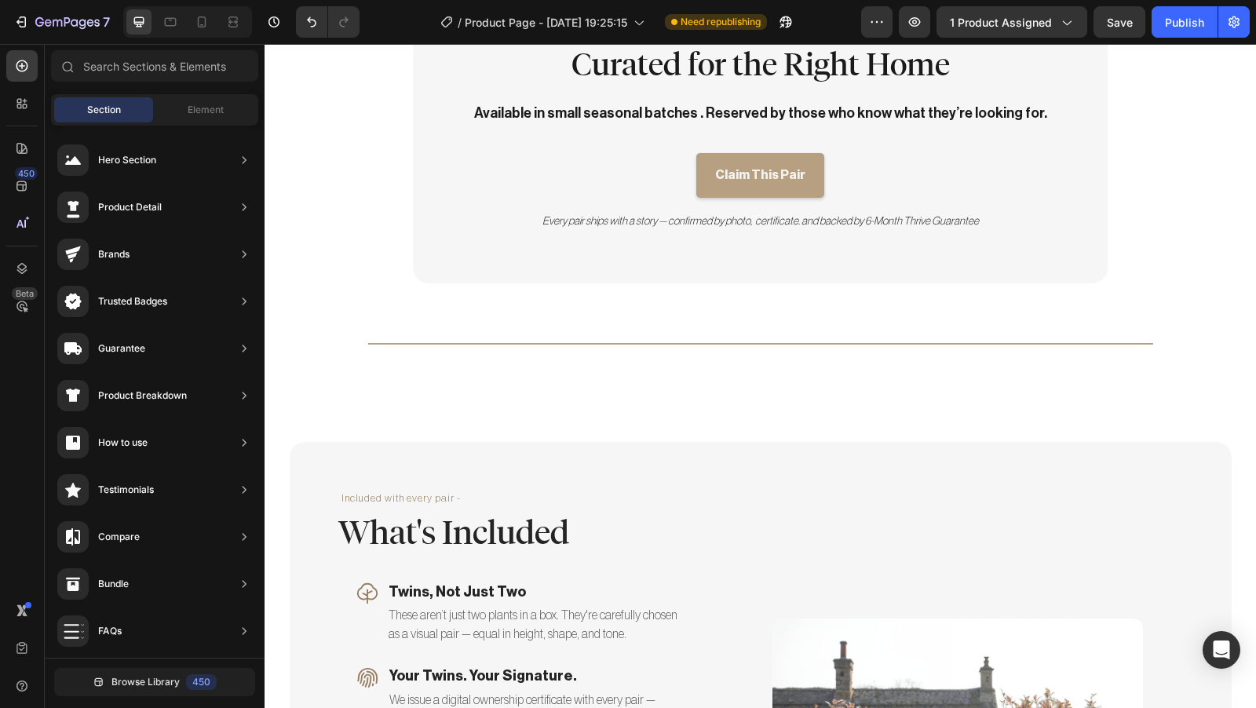
scroll to position [2806, 0]
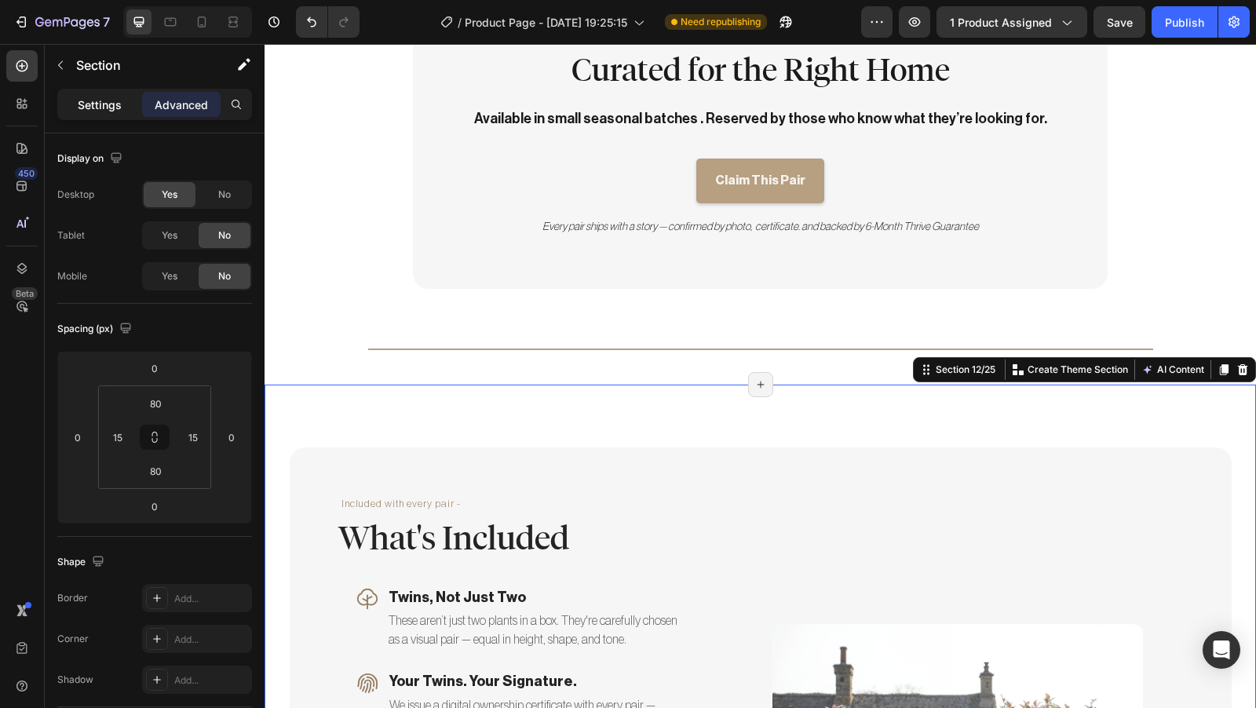
click at [116, 112] on div "Settings" at bounding box center [99, 104] width 79 height 25
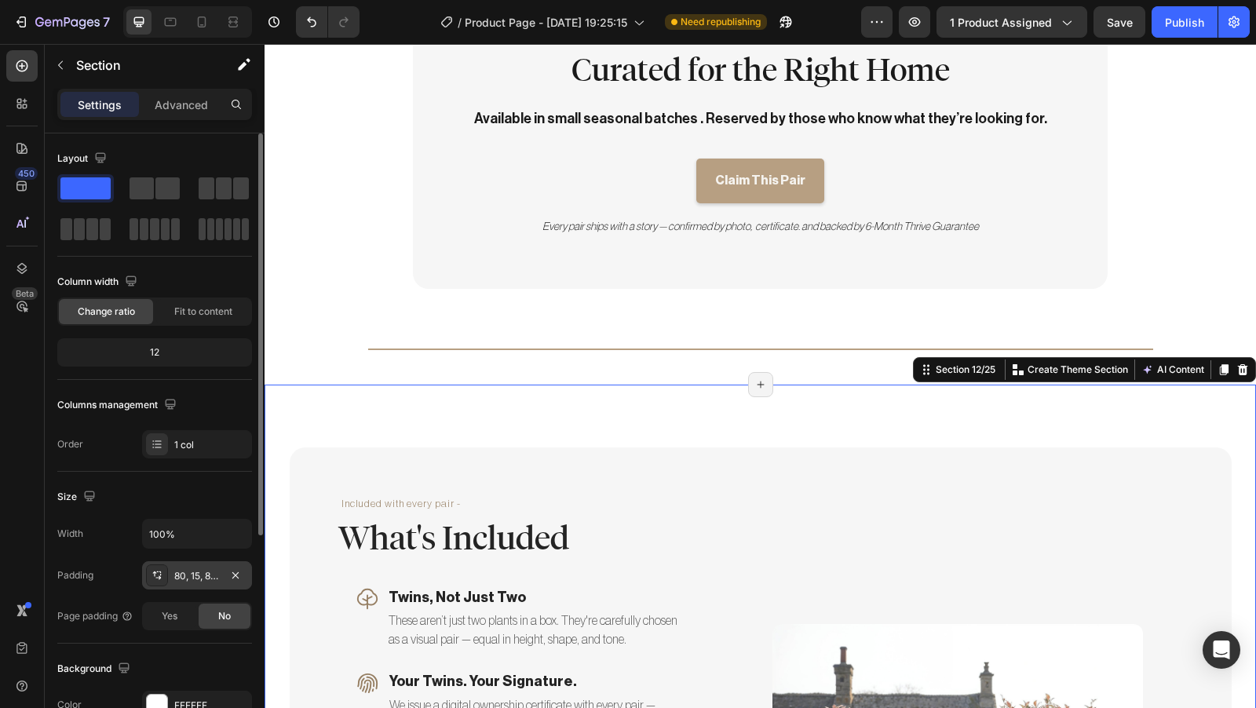
click at [195, 574] on div "80, 15, 80, 15" at bounding box center [197, 576] width 46 height 14
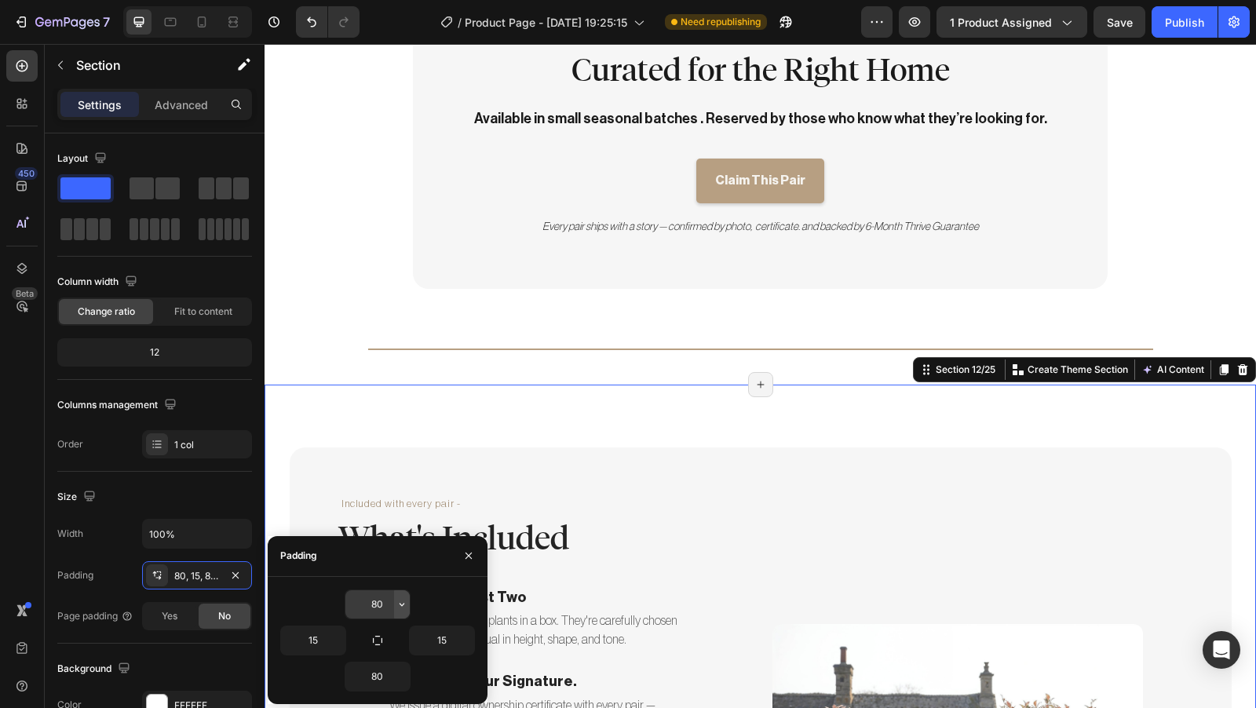
click at [397, 608] on icon "button" at bounding box center [402, 604] width 13 height 13
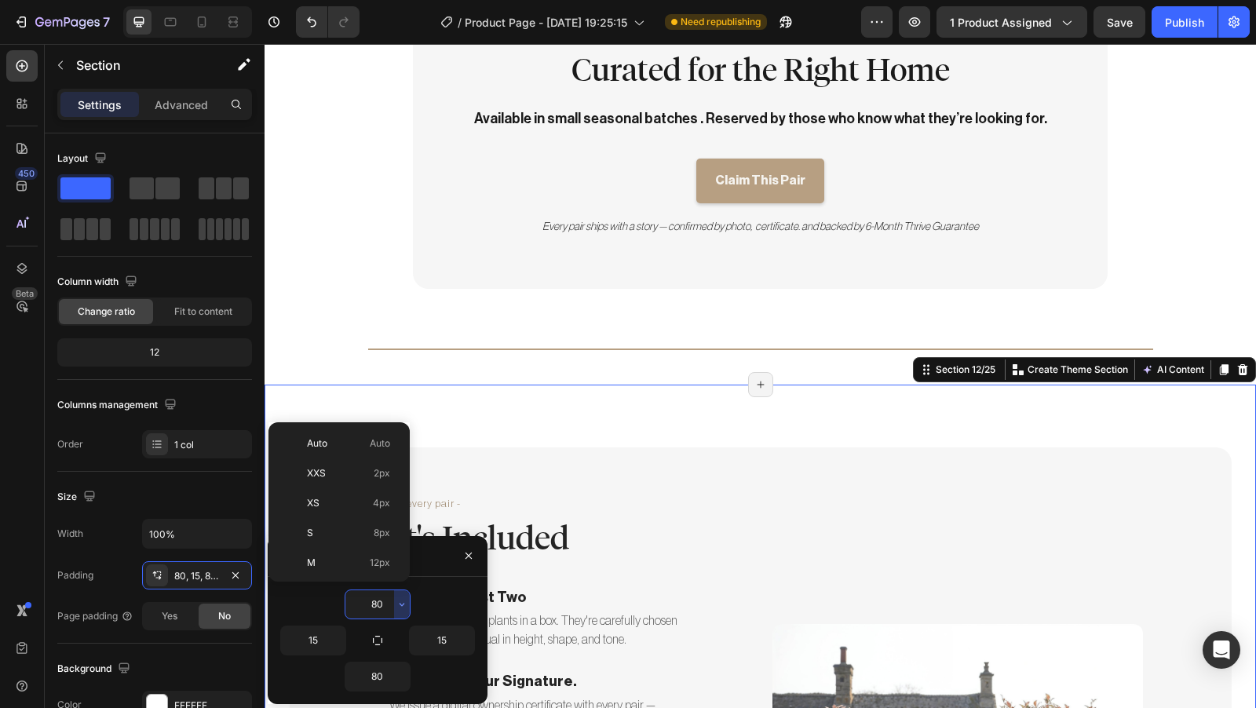
scroll to position [170, 0]
click at [353, 498] on div "2XL 32px" at bounding box center [336, 513] width 122 height 30
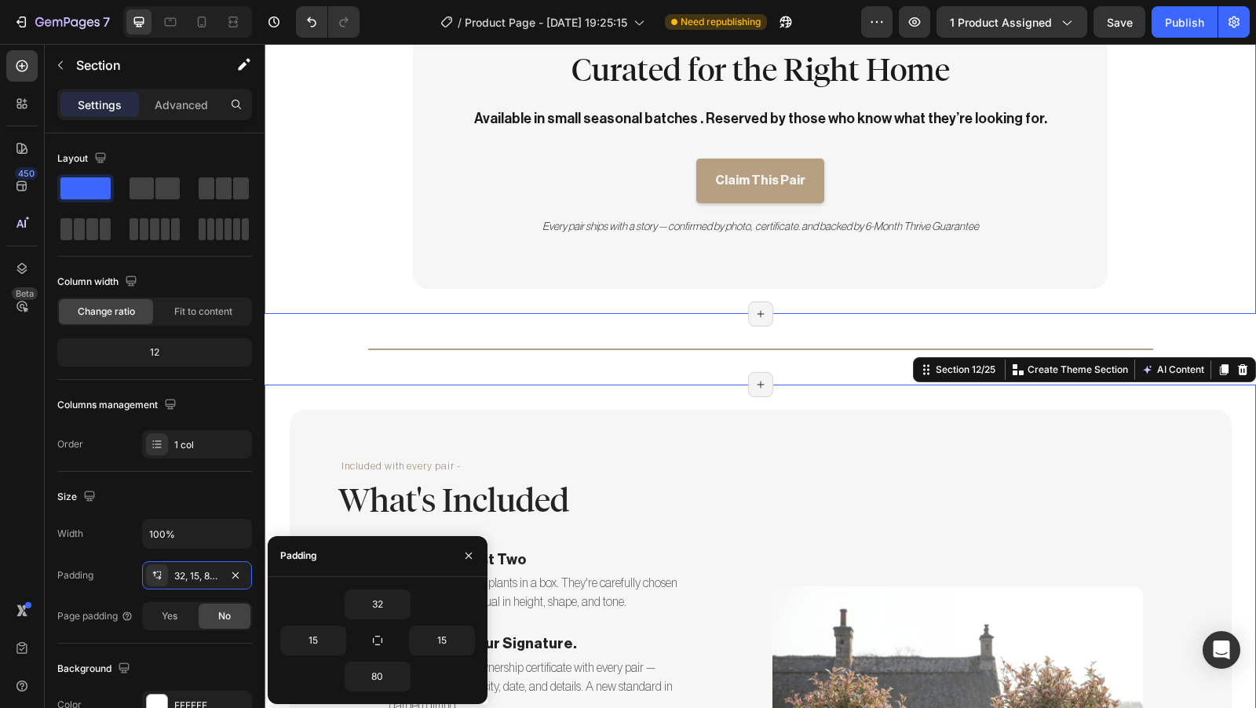
click at [347, 287] on div "Title Line Curated for the Right Home Heading Available in small seasonal batch…" at bounding box center [761, 127] width 992 height 374
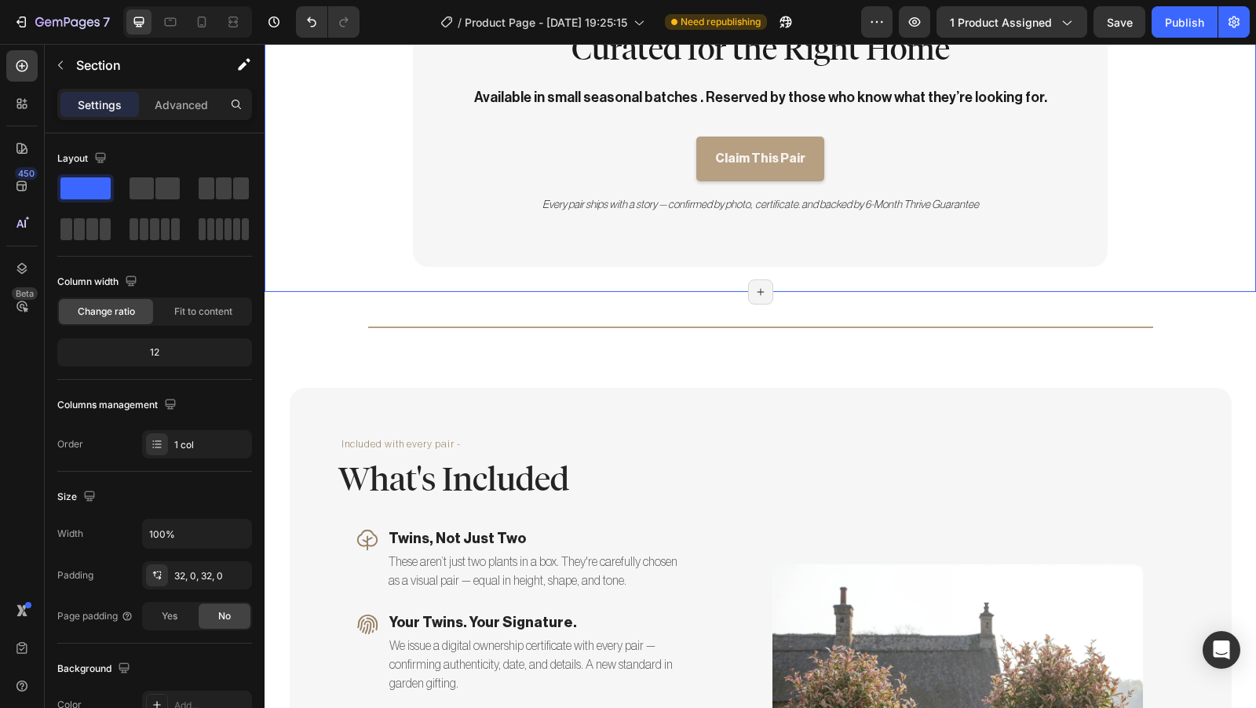
scroll to position [2565, 0]
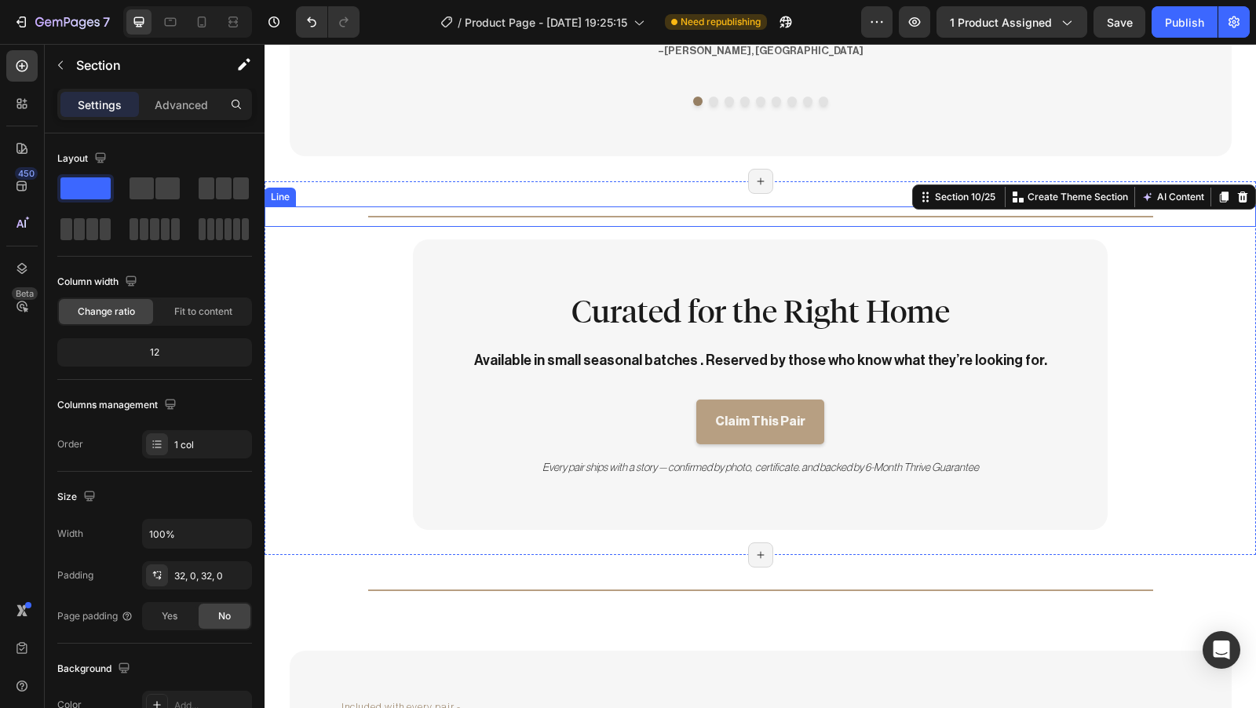
click at [514, 218] on div "Title Line" at bounding box center [761, 217] width 992 height 20
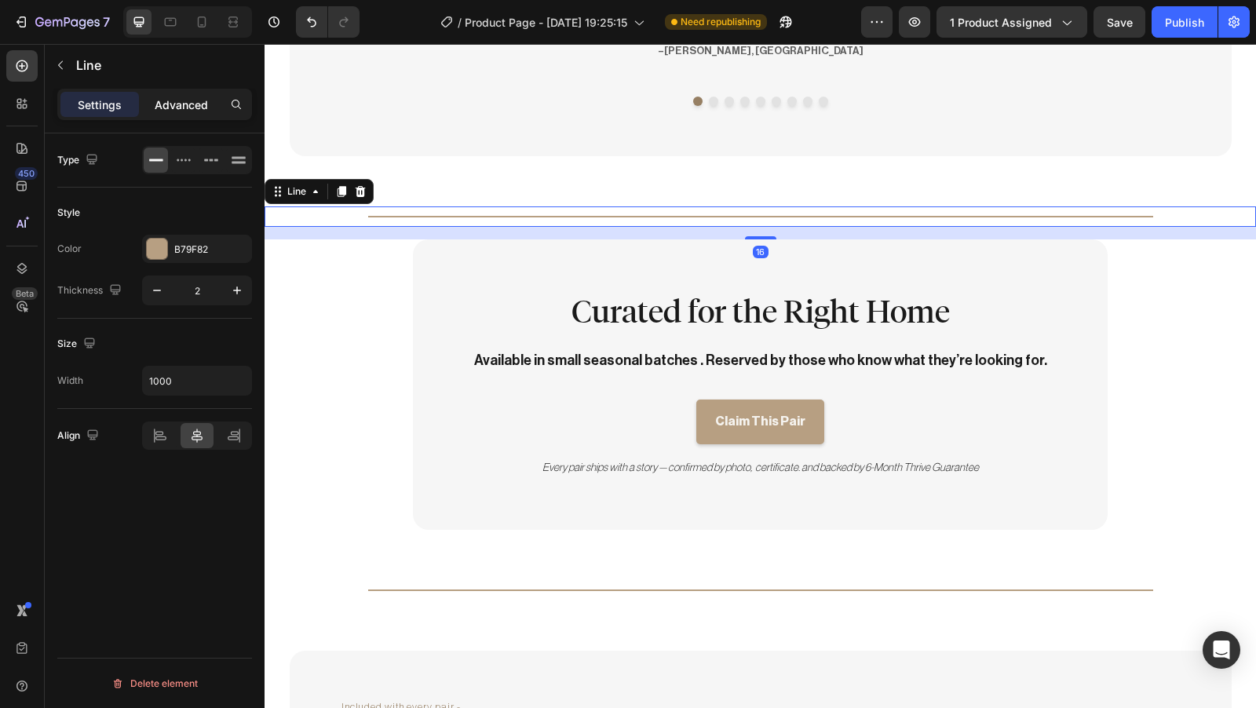
click at [192, 106] on p "Advanced" at bounding box center [181, 105] width 53 height 16
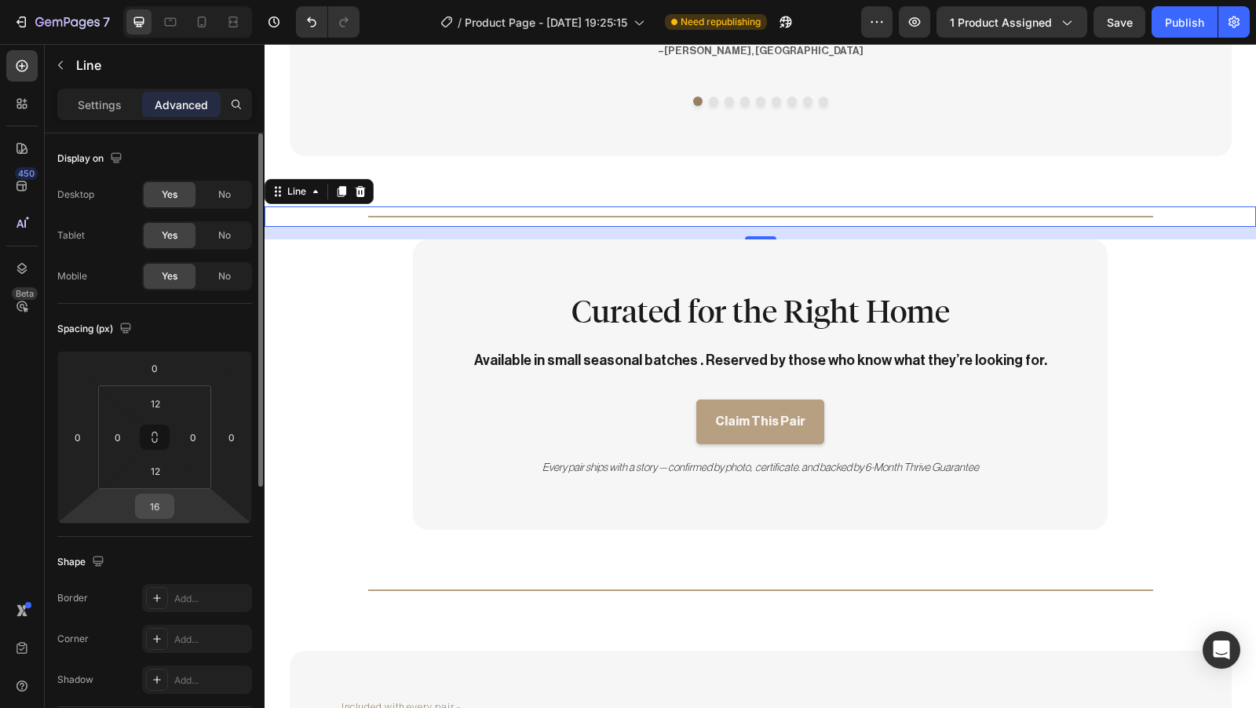
click at [163, 510] on input "16" at bounding box center [154, 507] width 31 height 24
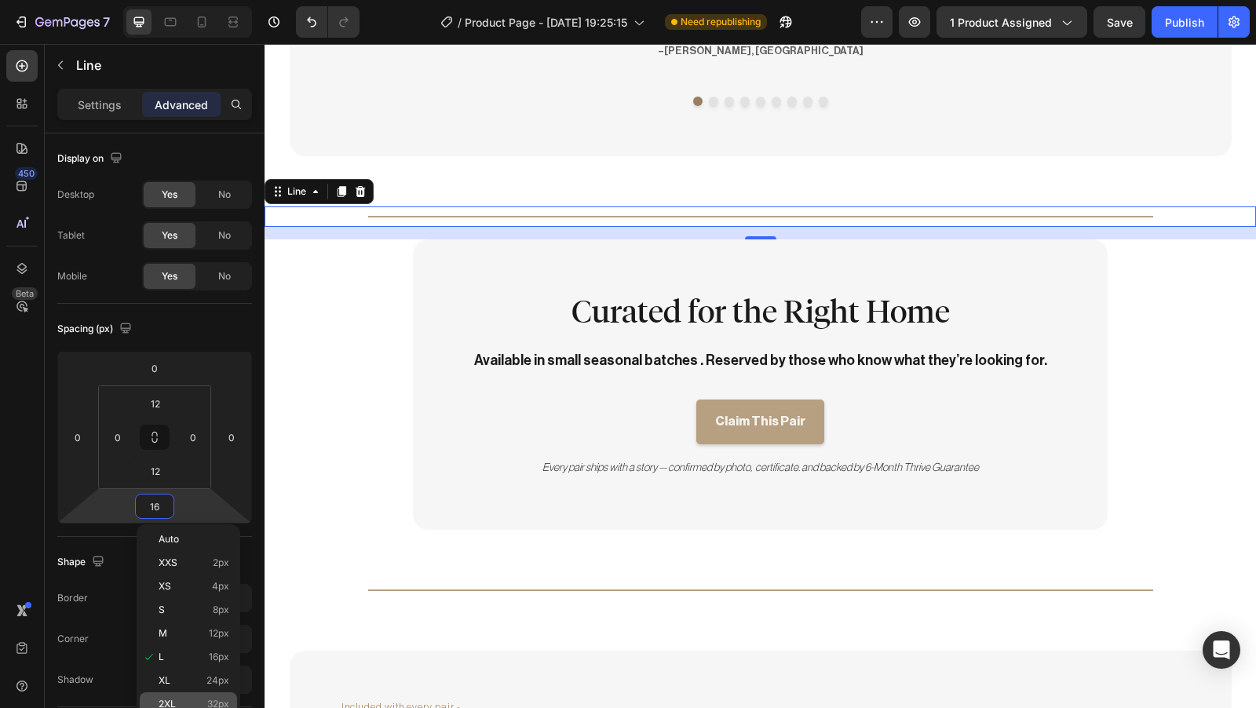
click at [214, 700] on span "32px" at bounding box center [218, 704] width 22 height 11
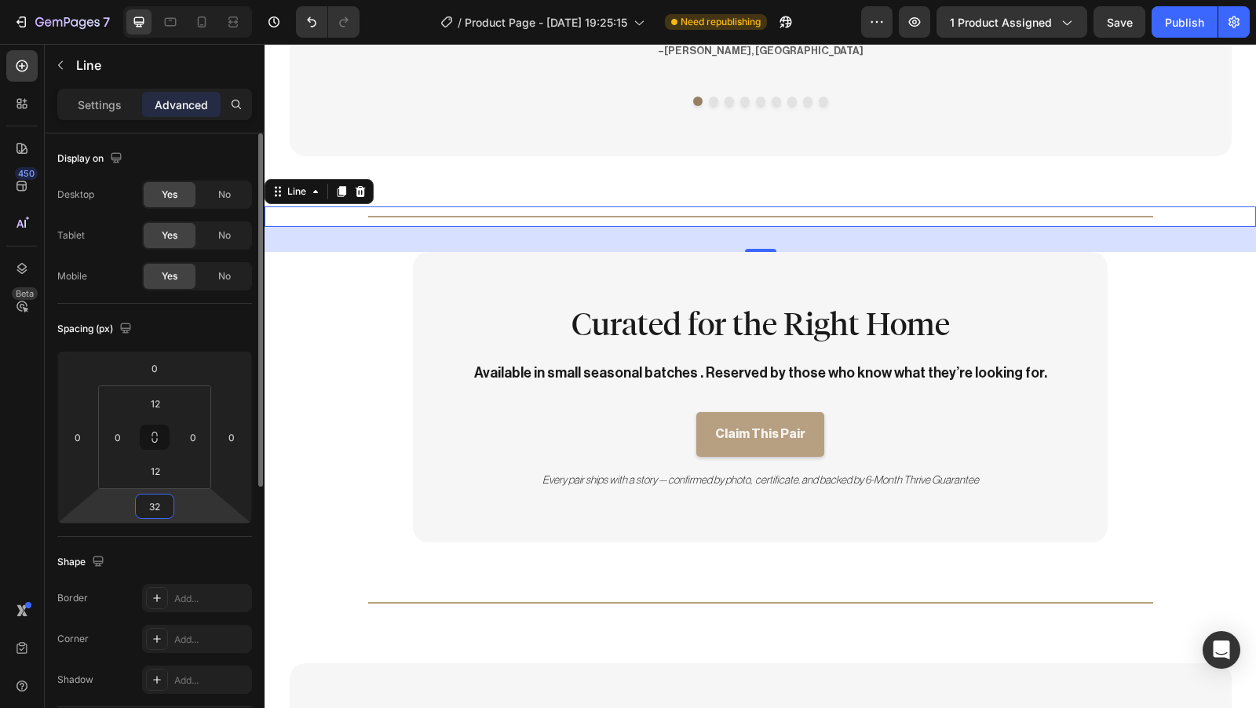
click at [164, 508] on input "32" at bounding box center [154, 507] width 31 height 24
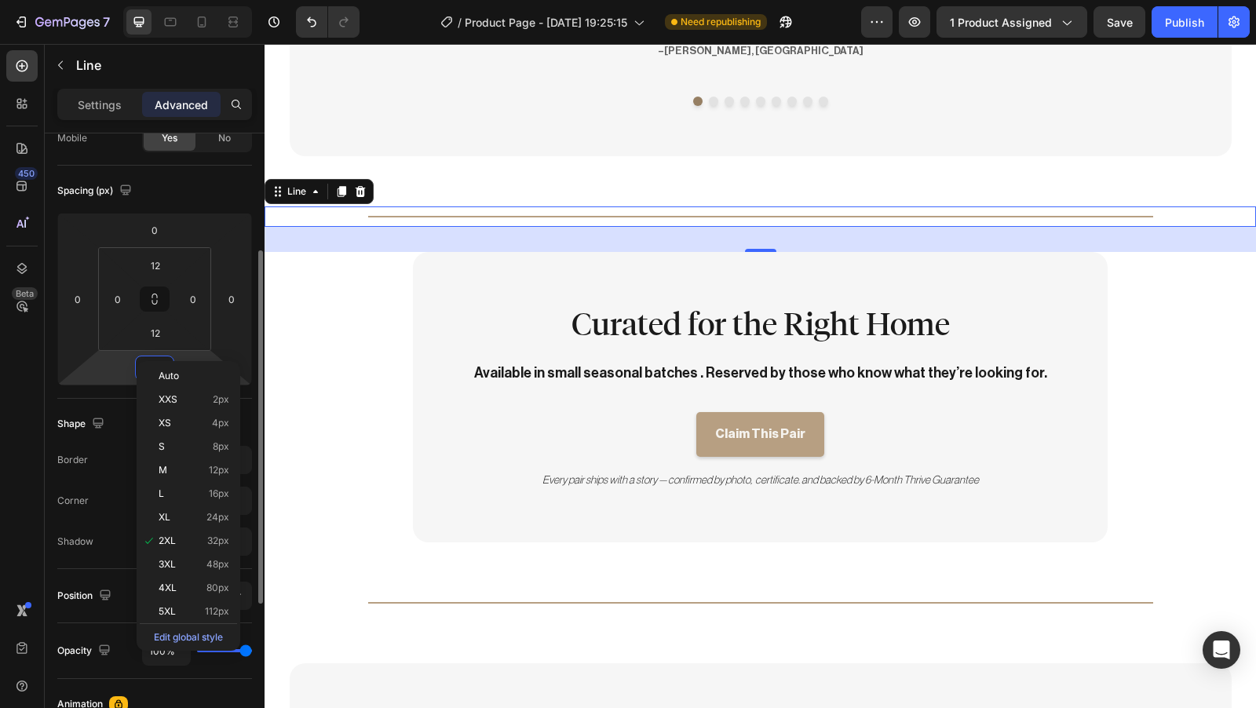
scroll to position [163, 0]
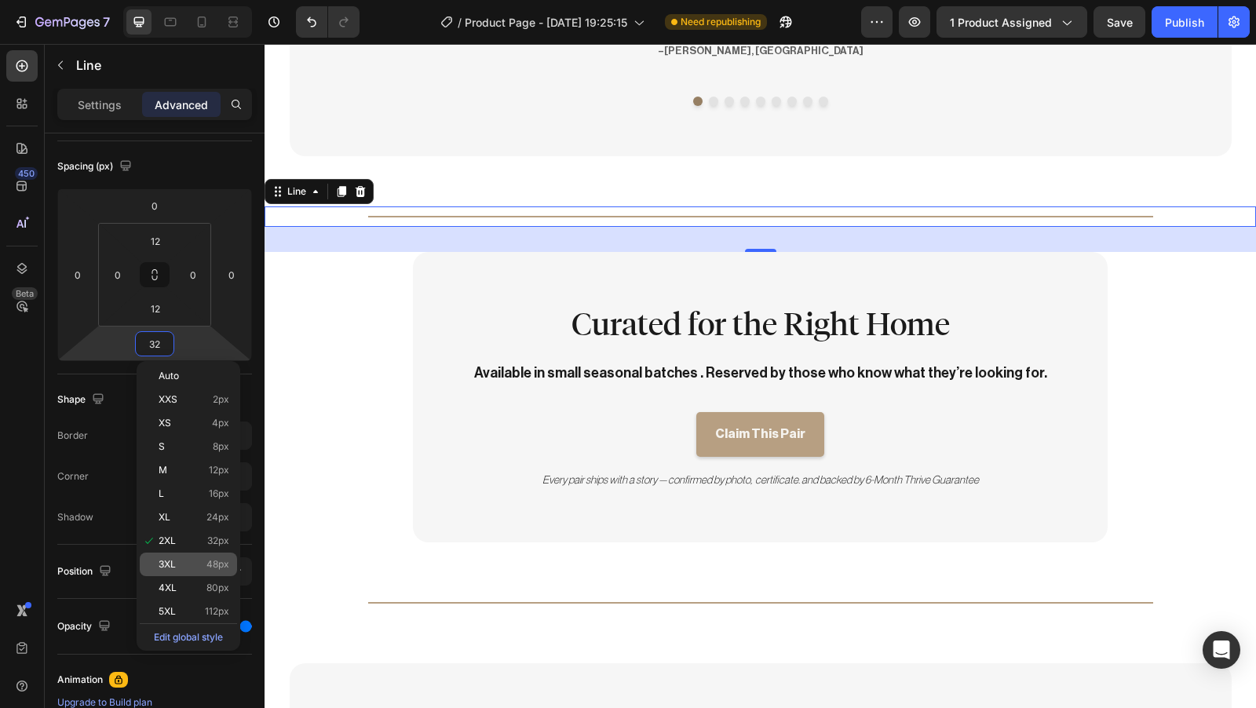
click at [183, 567] on p "3XL 48px" at bounding box center [194, 564] width 71 height 11
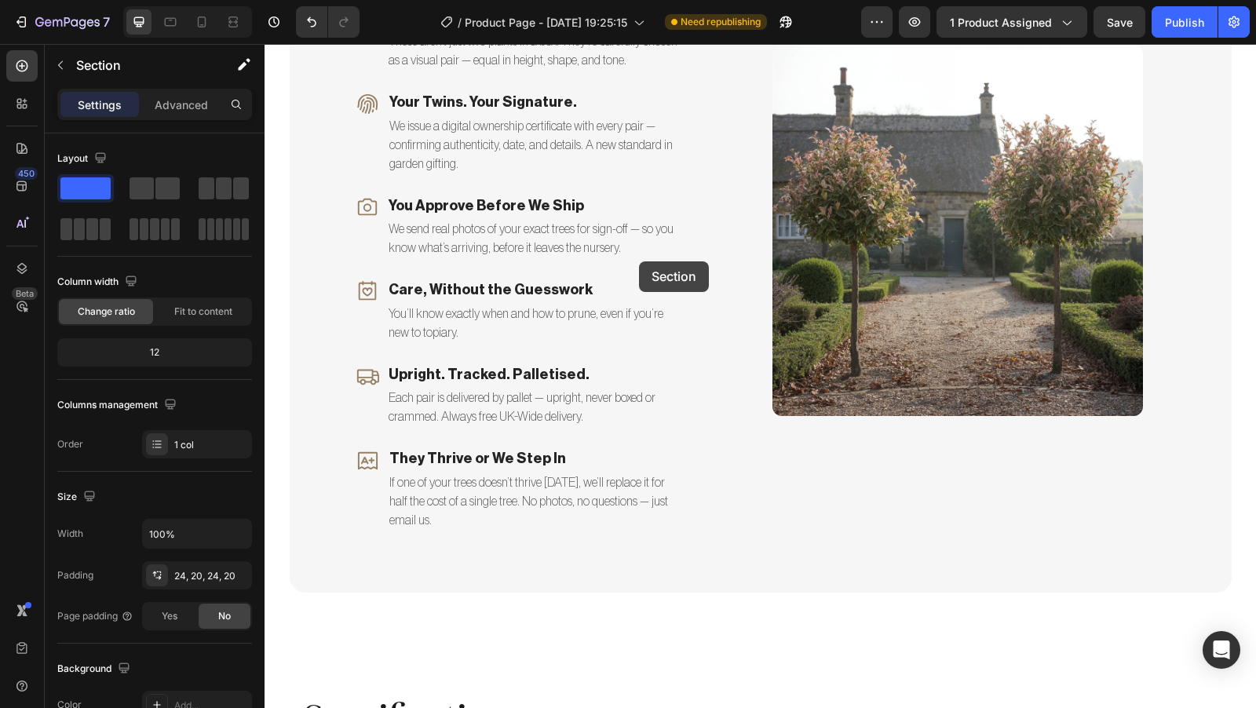
scroll to position [3512, 0]
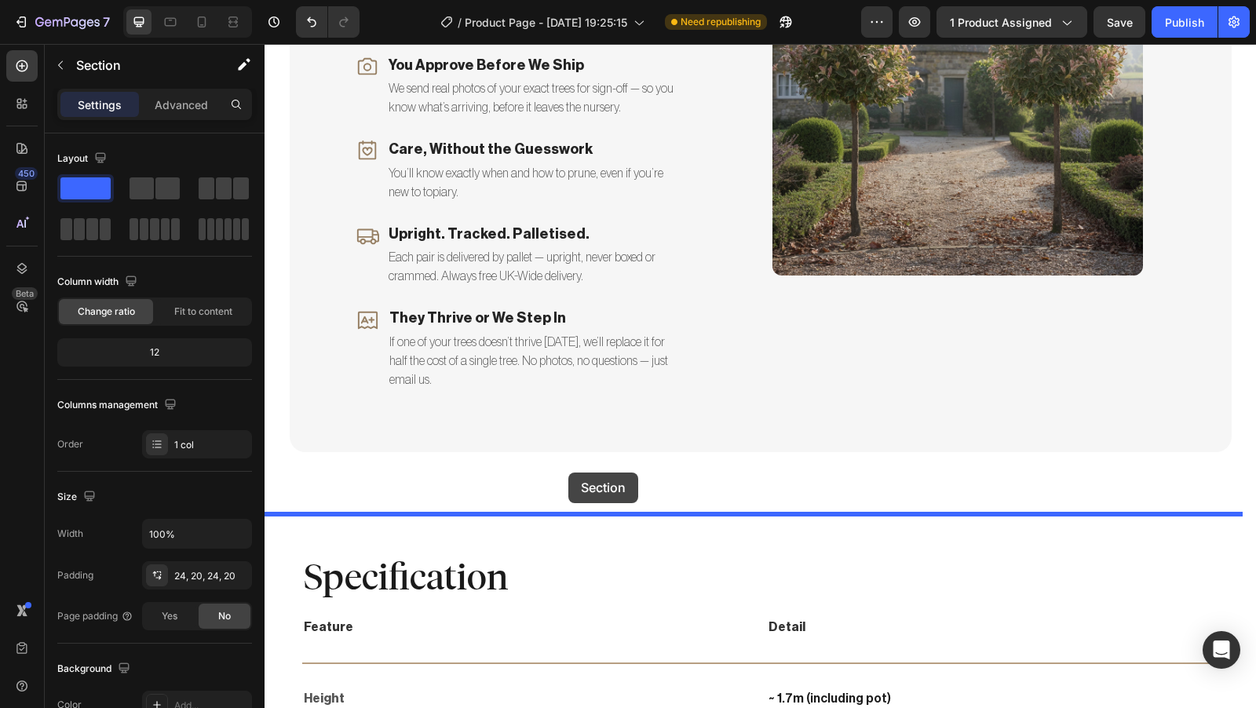
drag, startPoint x: 642, startPoint y: 317, endPoint x: 569, endPoint y: 473, distance: 172.8
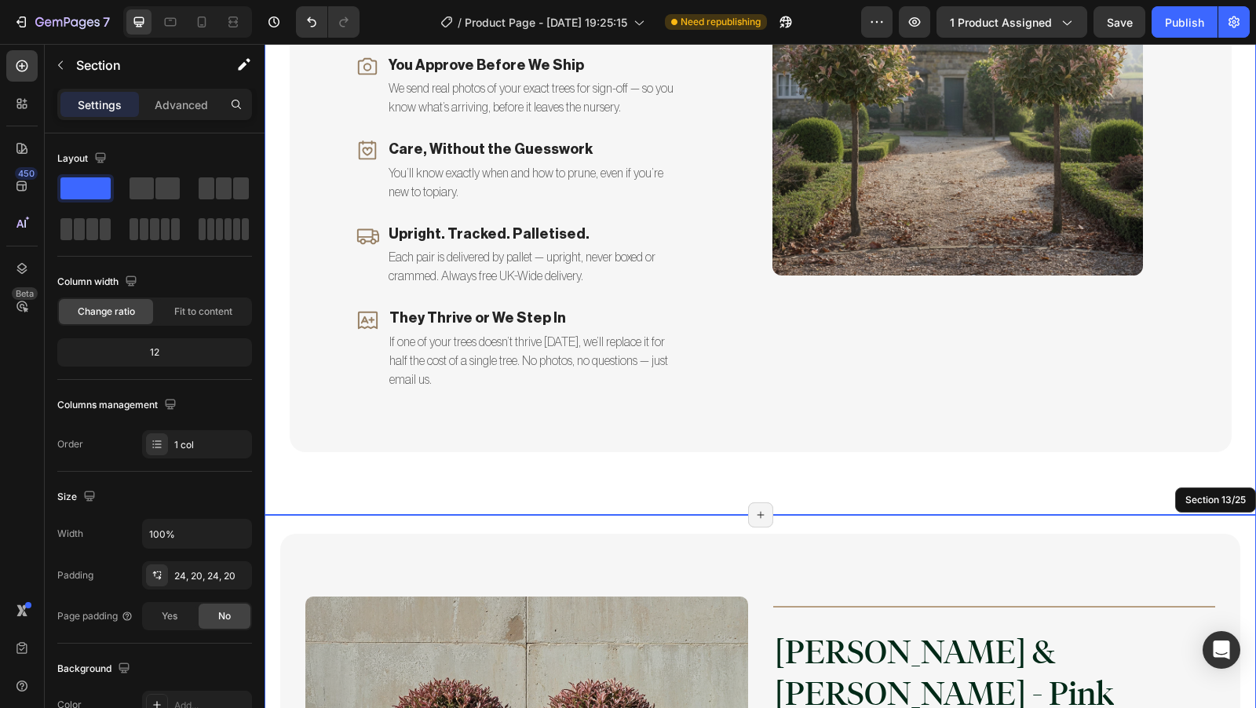
click at [585, 491] on div "Included with every pair - Text Block What's Included Heading Icon Twins, Not J…" at bounding box center [761, 108] width 992 height 813
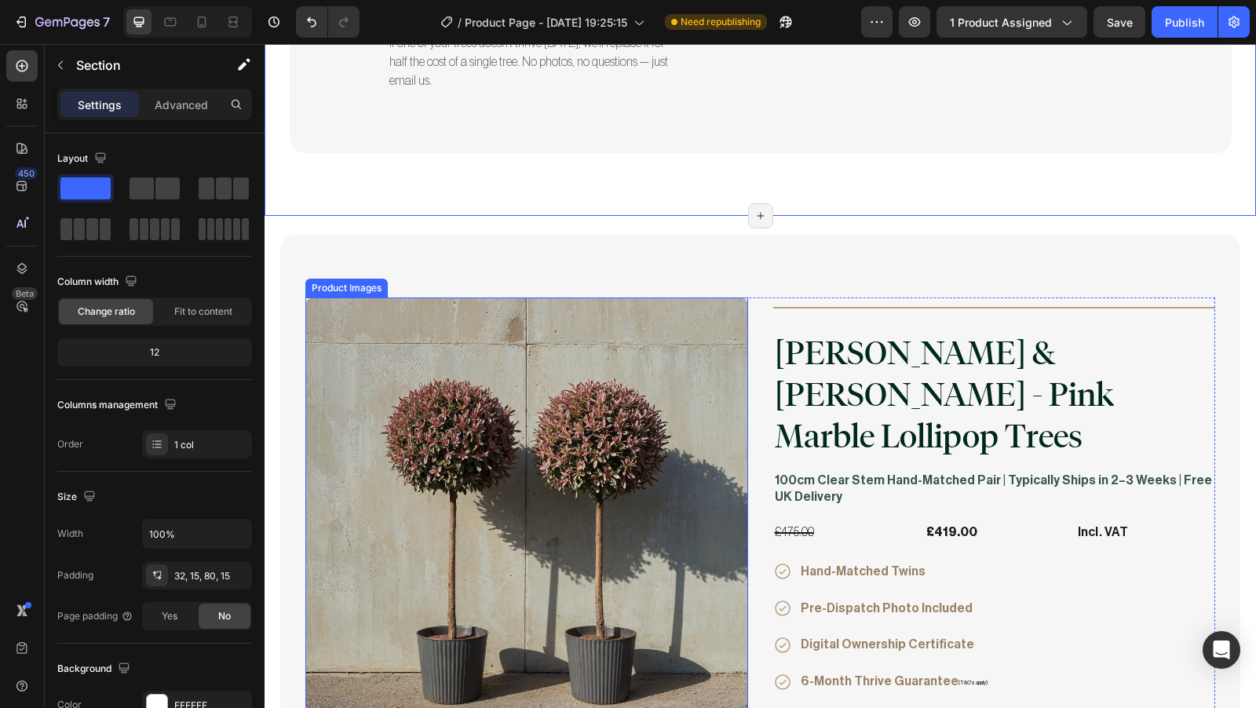
scroll to position [3824, 0]
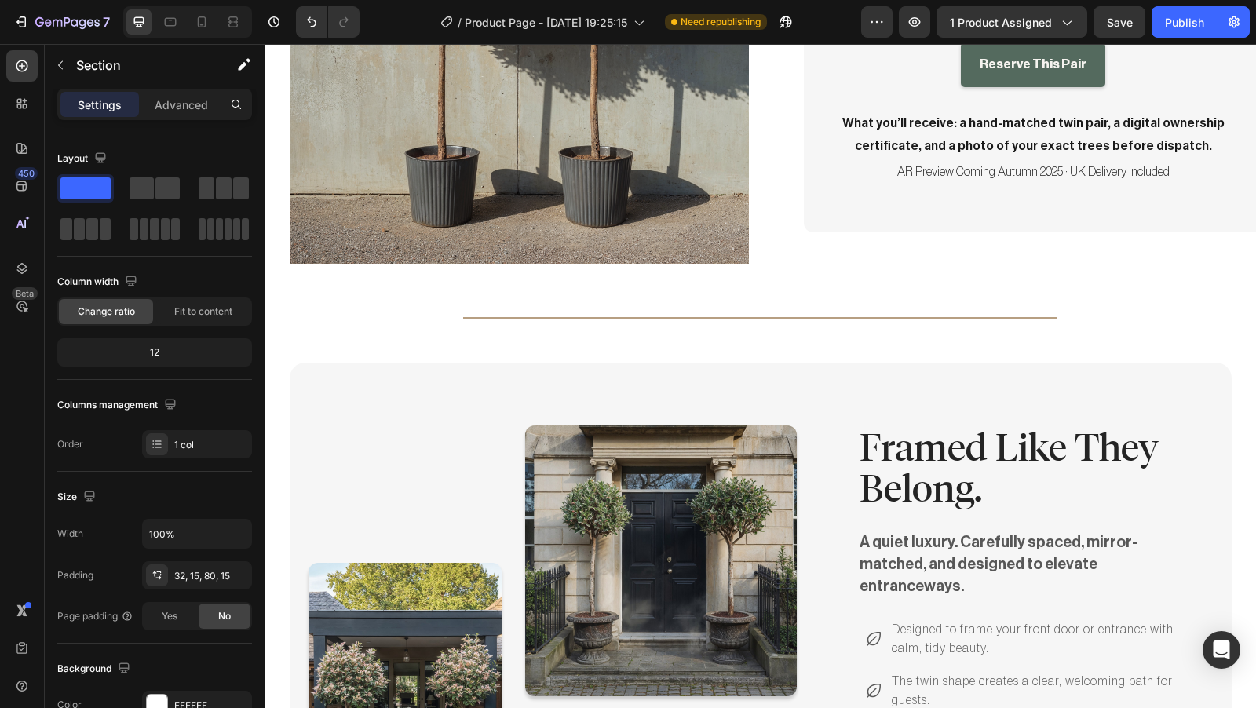
scroll to position [568, 0]
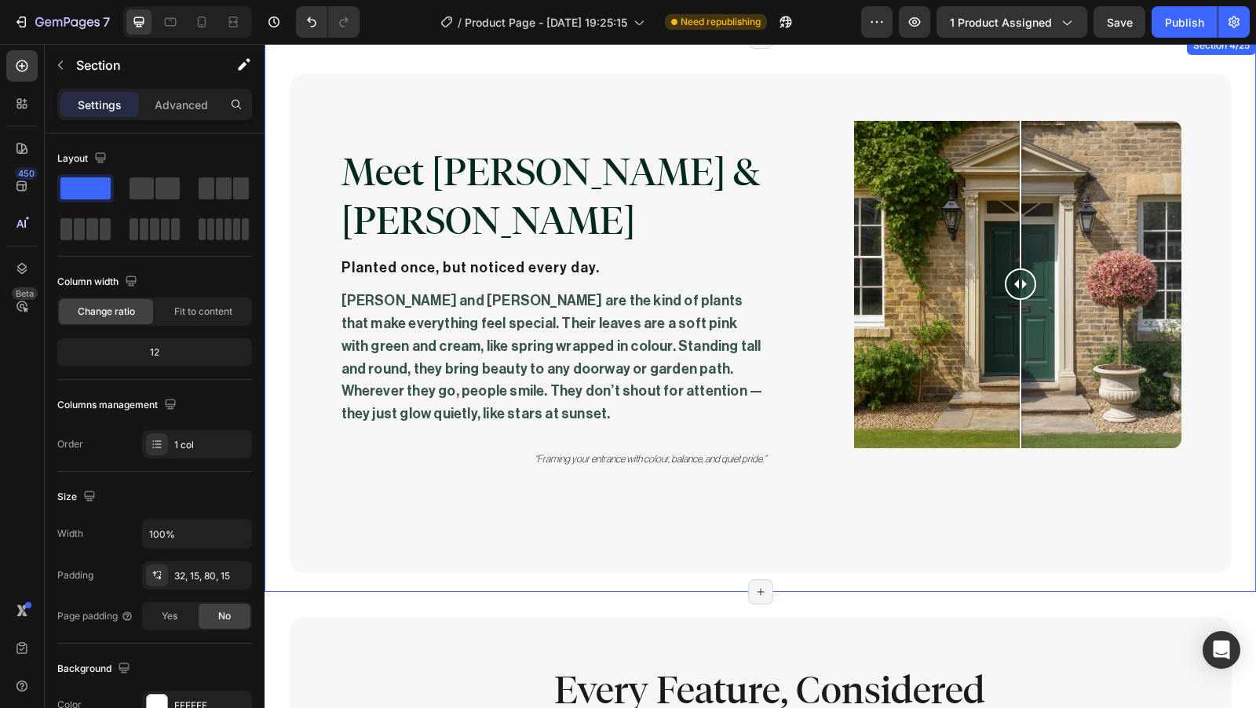
scroll to position [1253, 0]
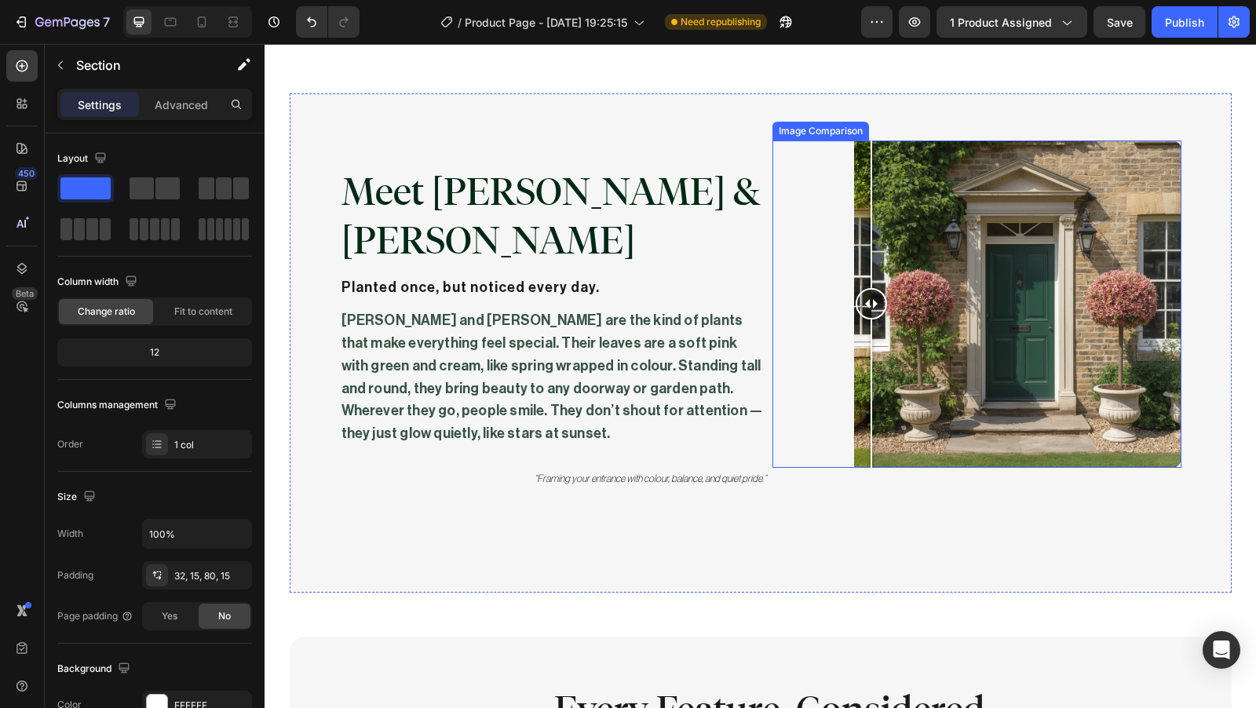
drag, startPoint x: 1022, startPoint y: 304, endPoint x: 850, endPoint y: 411, distance: 201.8
click at [856, 411] on div at bounding box center [871, 304] width 31 height 327
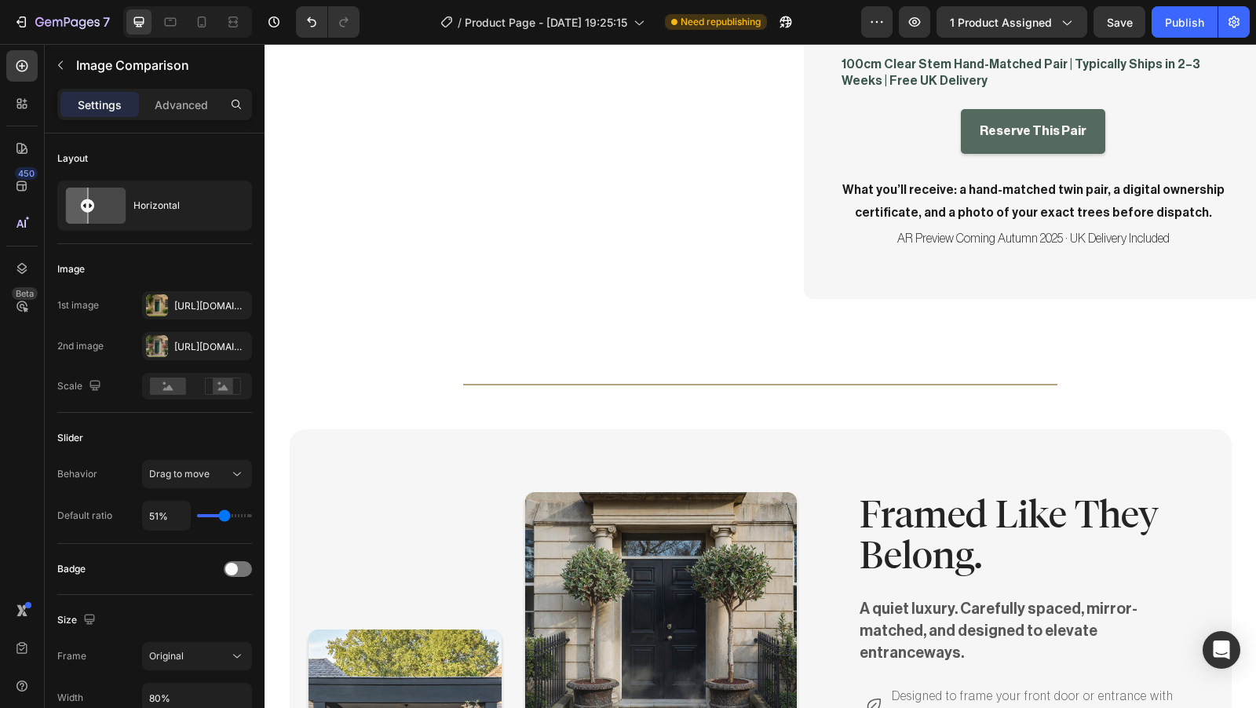
scroll to position [0, 0]
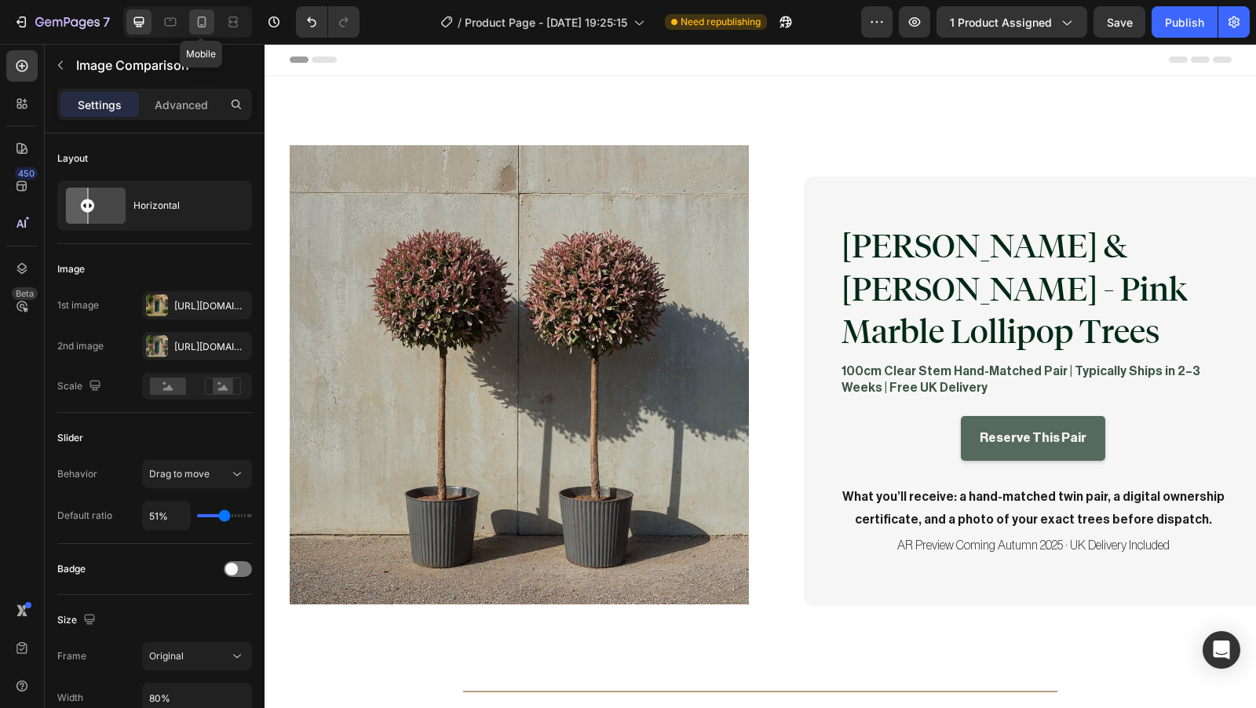
click at [207, 25] on icon at bounding box center [202, 22] width 16 height 16
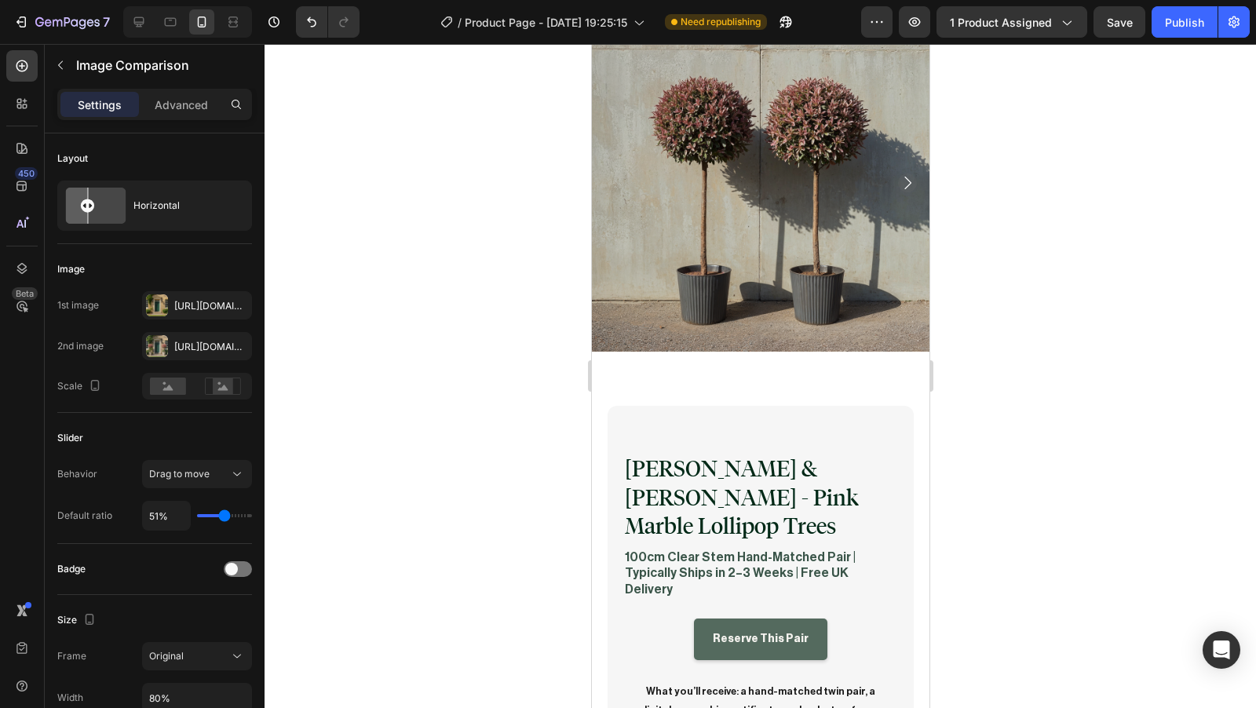
scroll to position [28, 0]
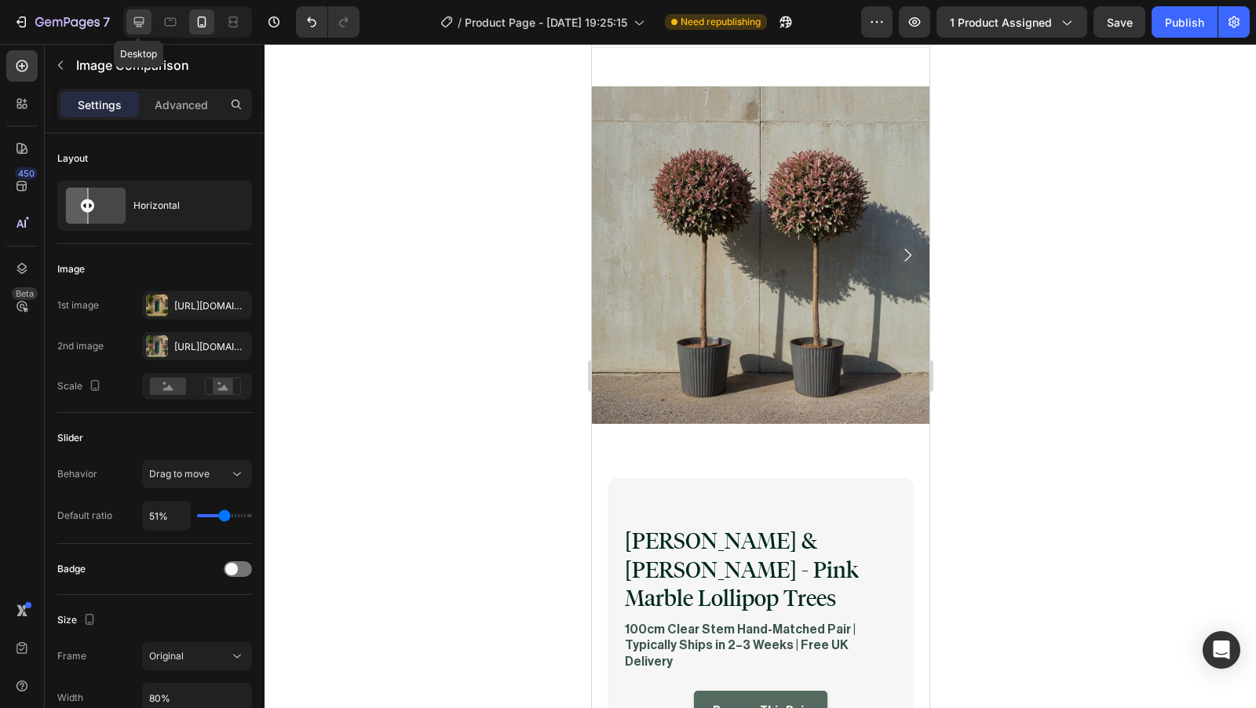
click at [140, 31] on div at bounding box center [138, 21] width 25 height 25
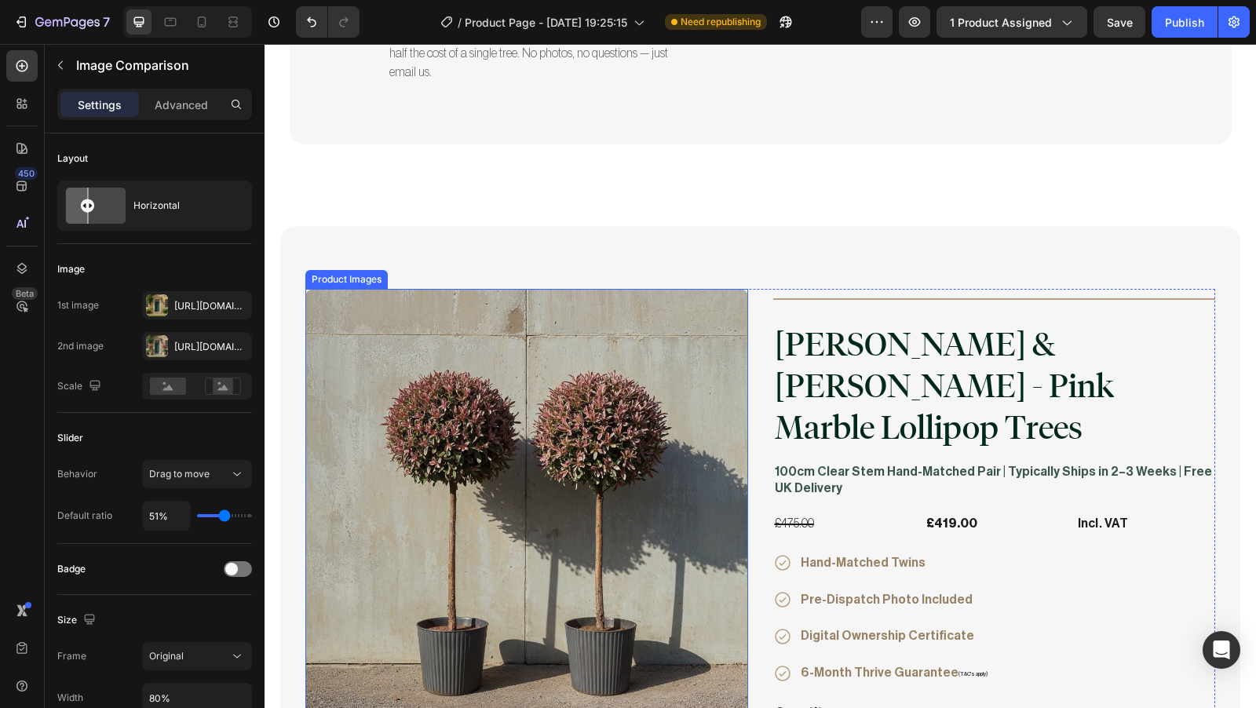
scroll to position [3993, 0]
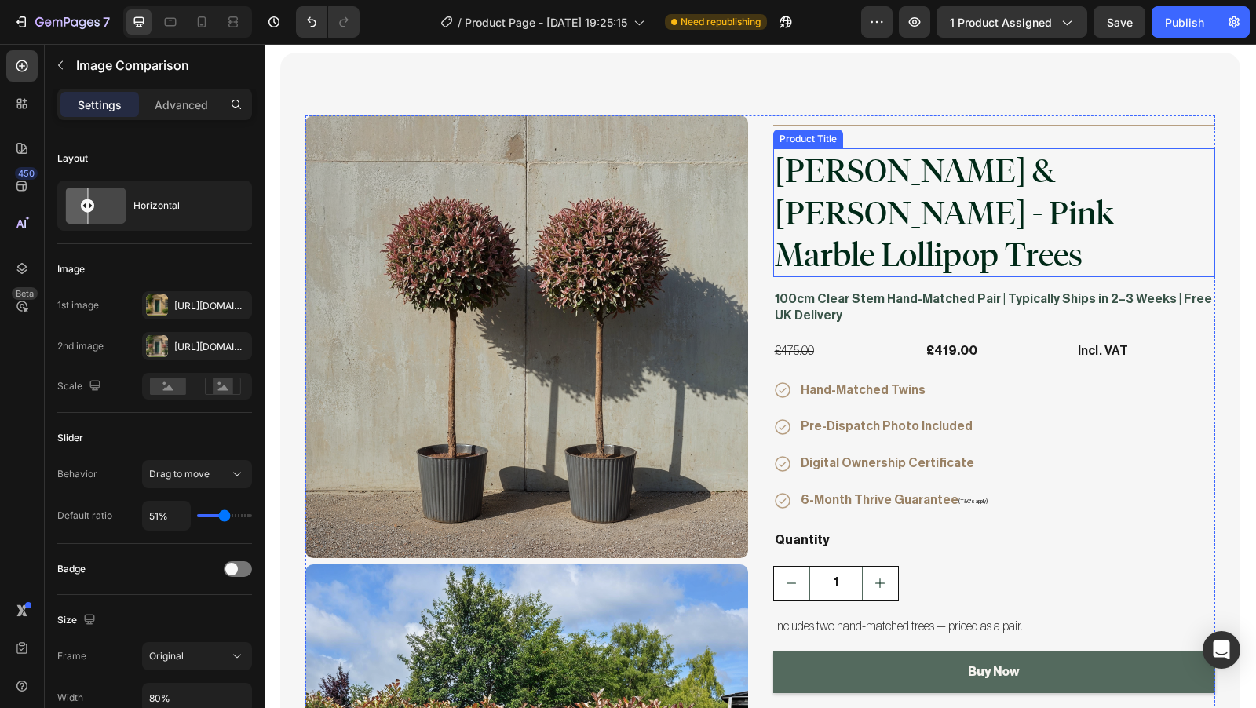
click at [902, 192] on h2 "[PERSON_NAME] & [PERSON_NAME] - Pink Marble Lollipop Trees" at bounding box center [994, 212] width 443 height 129
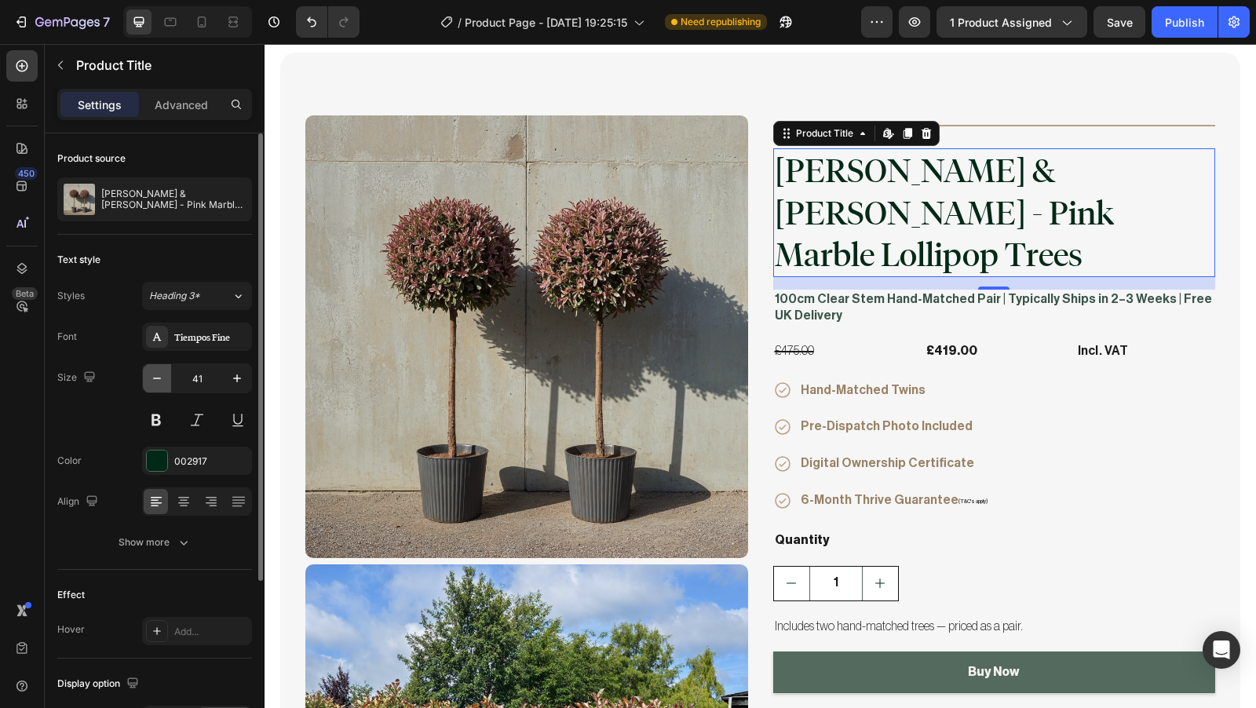
click at [161, 387] on button "button" at bounding box center [157, 378] width 28 height 28
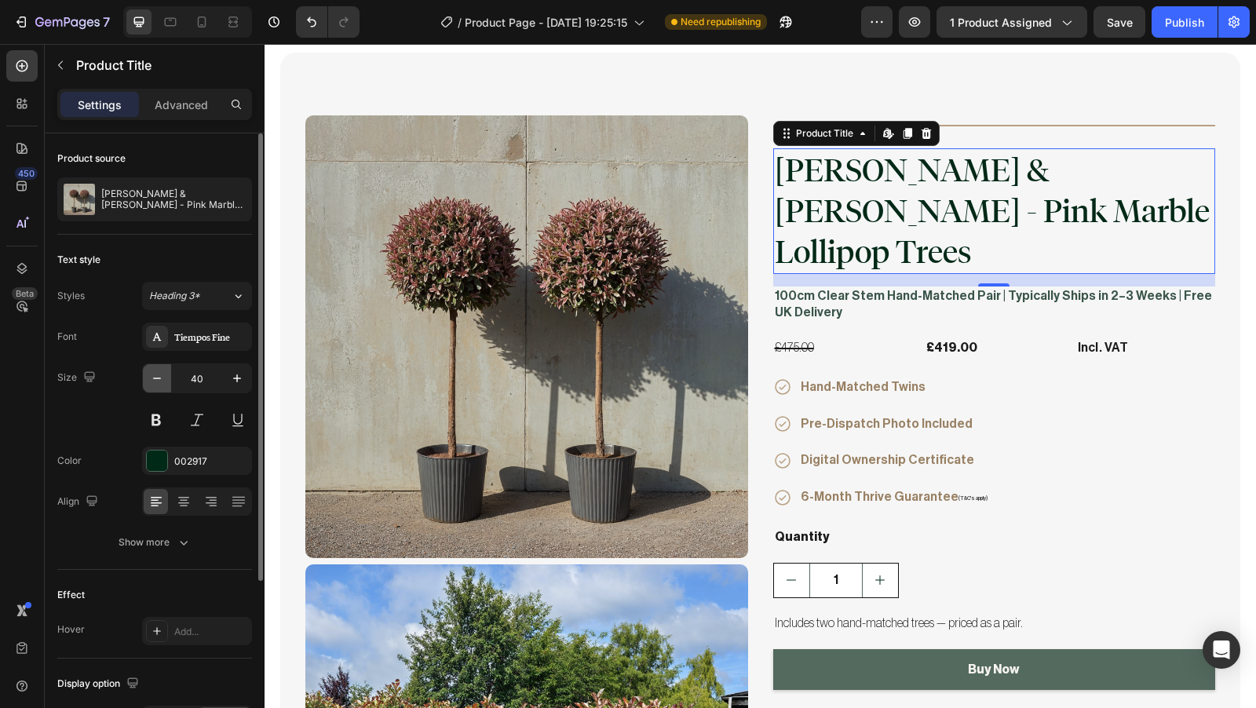
click at [161, 387] on button "button" at bounding box center [157, 378] width 28 height 28
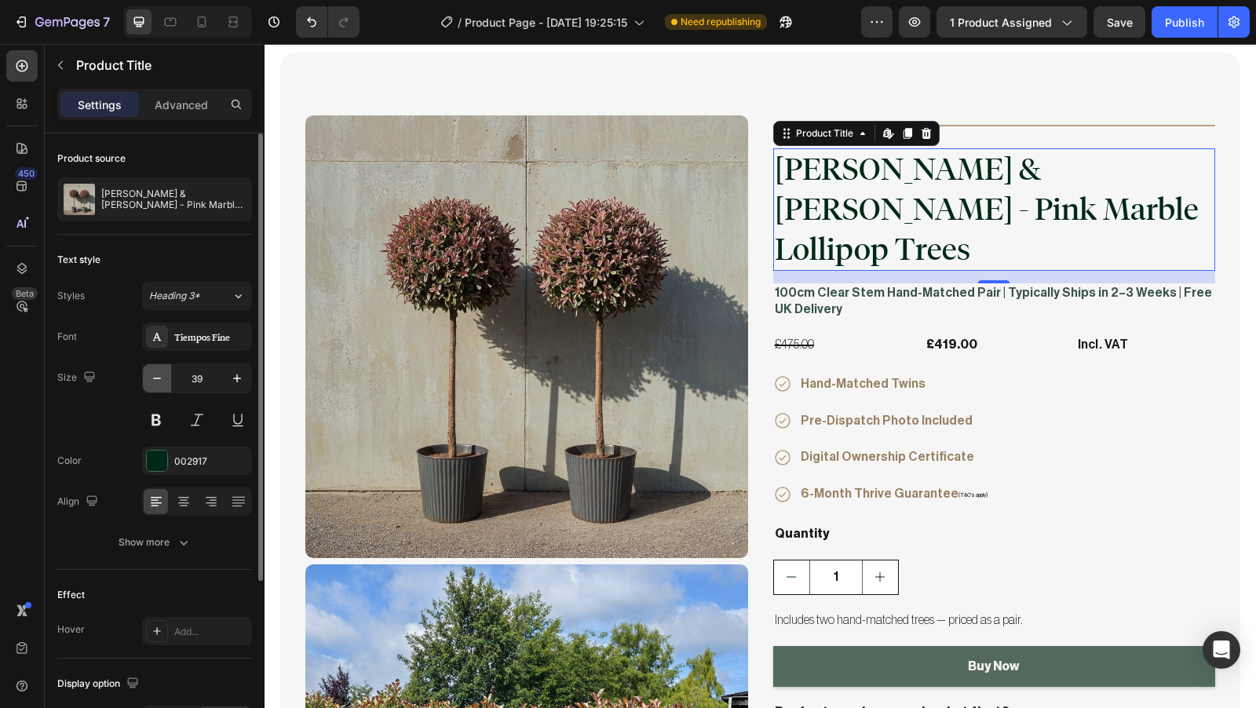
click at [161, 387] on button "button" at bounding box center [157, 378] width 28 height 28
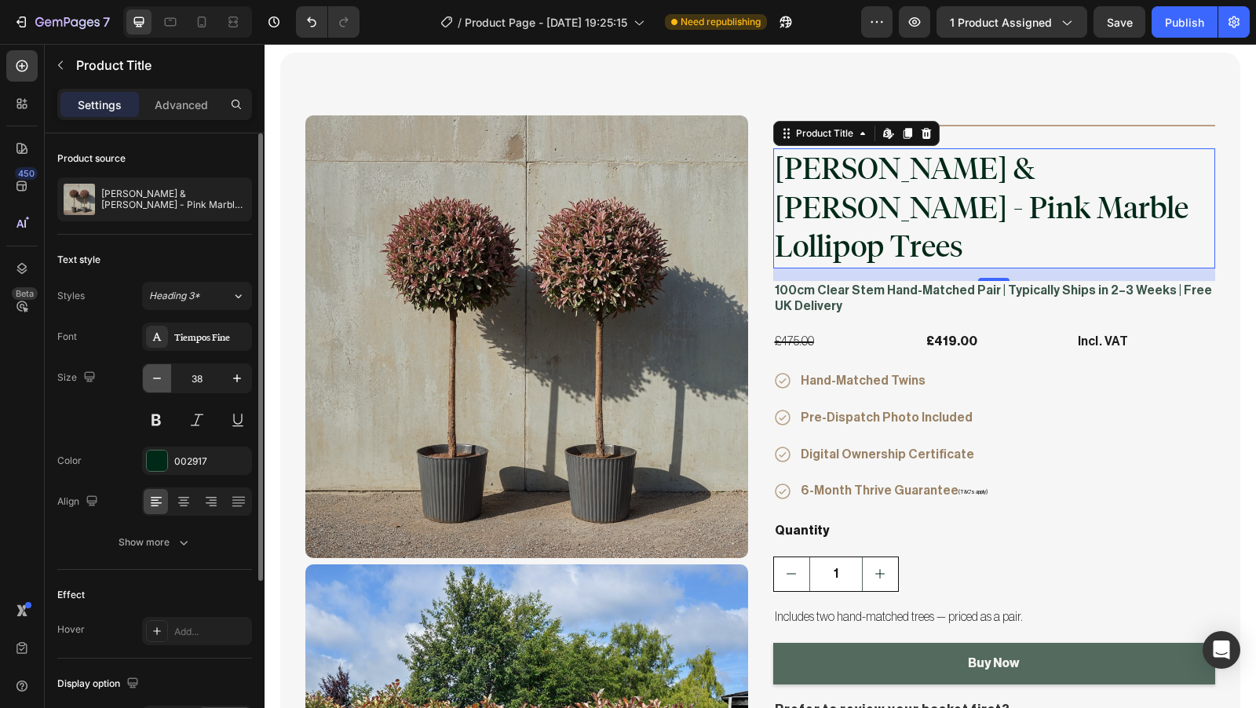
click at [161, 387] on button "button" at bounding box center [157, 378] width 28 height 28
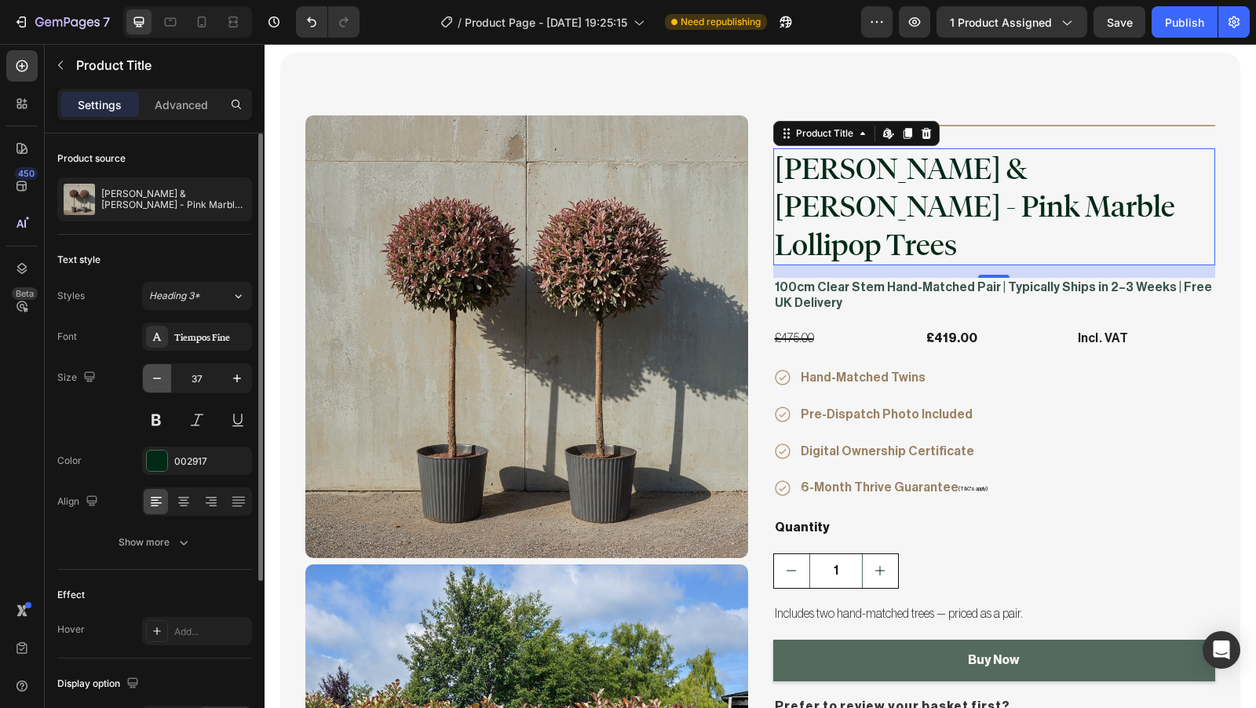
click at [161, 387] on button "button" at bounding box center [157, 378] width 28 height 28
type input "36"
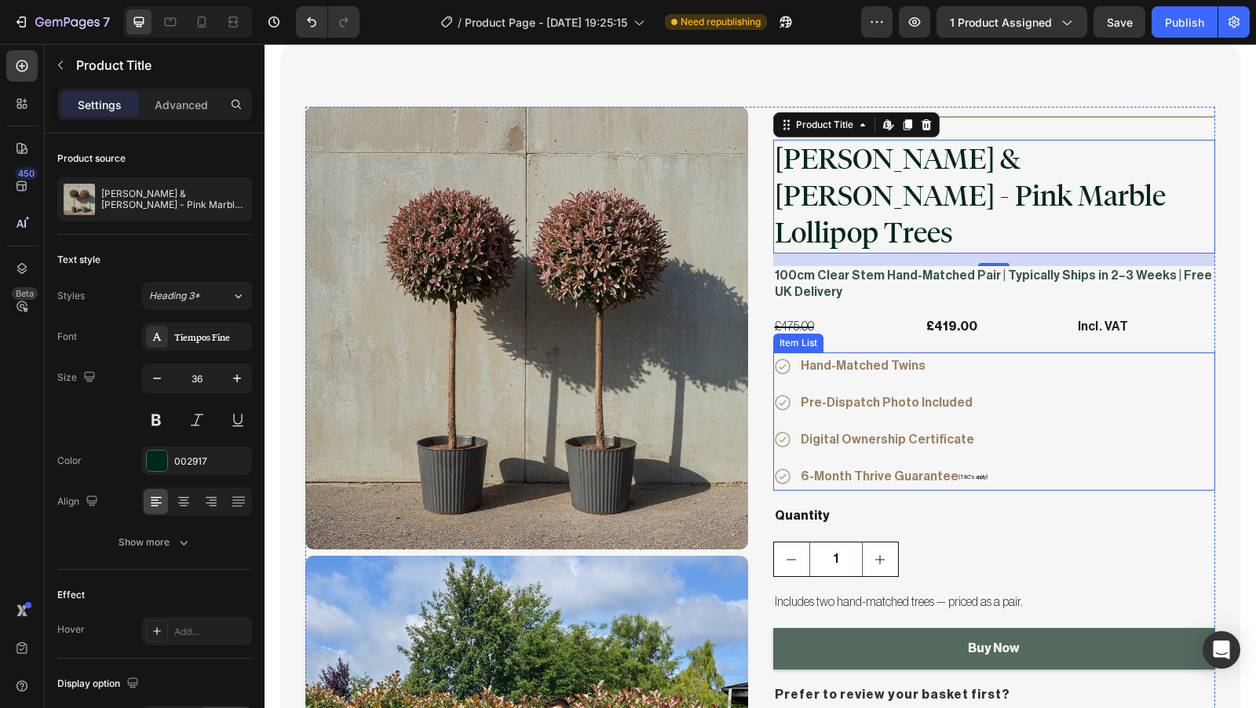
scroll to position [3966, 0]
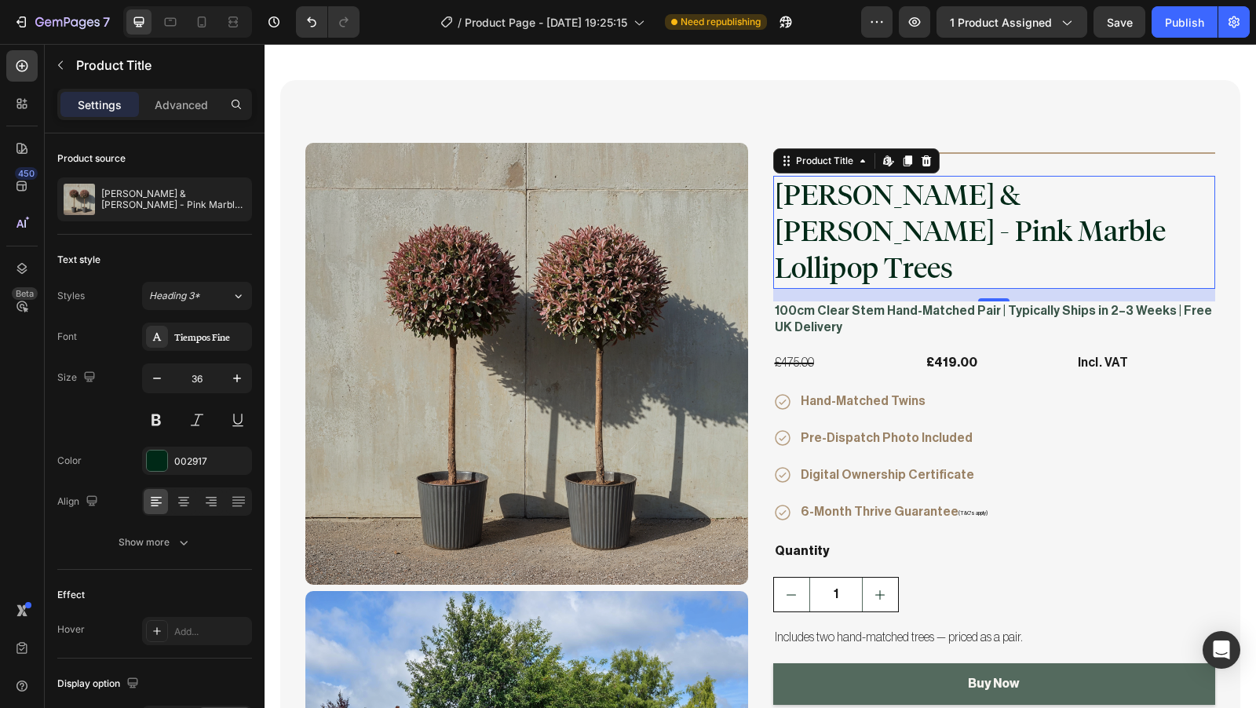
click at [986, 308] on div "16" at bounding box center [994, 314] width 16 height 13
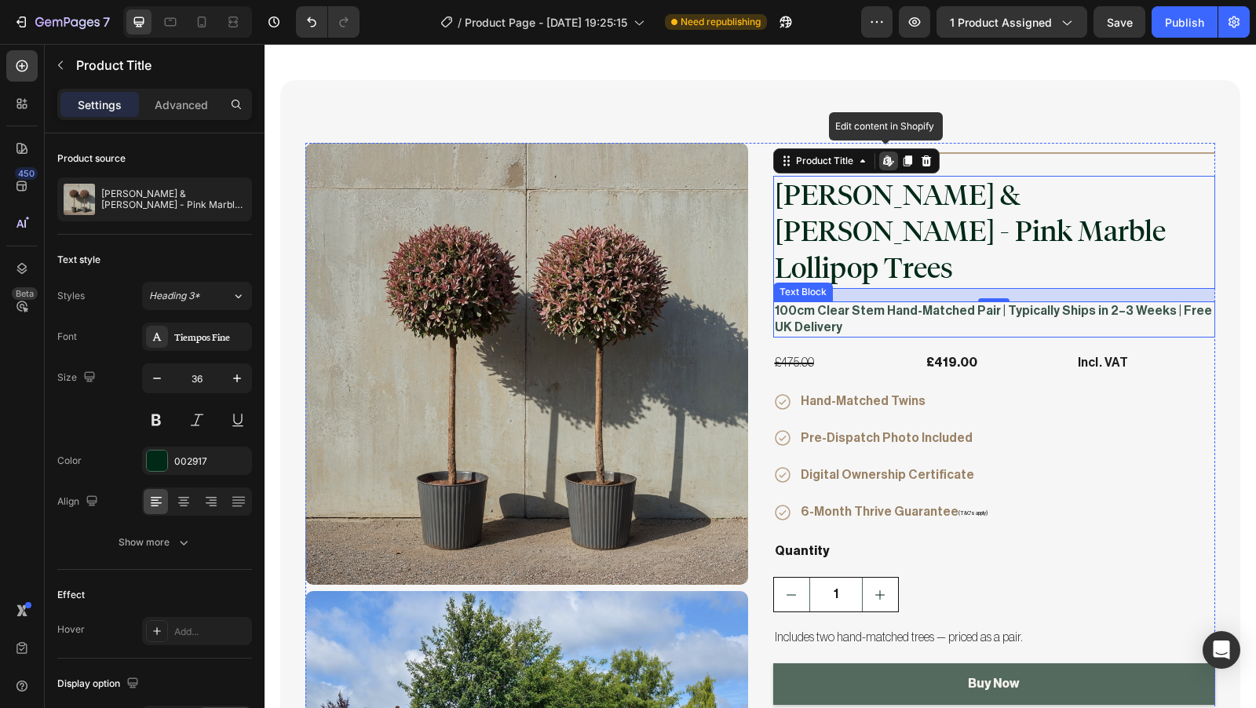
click at [973, 303] on p "100cm Clear Stem Hand-Matched Pair | Typically Ships in 2–3 Weeks | Free UK Del…" at bounding box center [995, 319] width 440 height 33
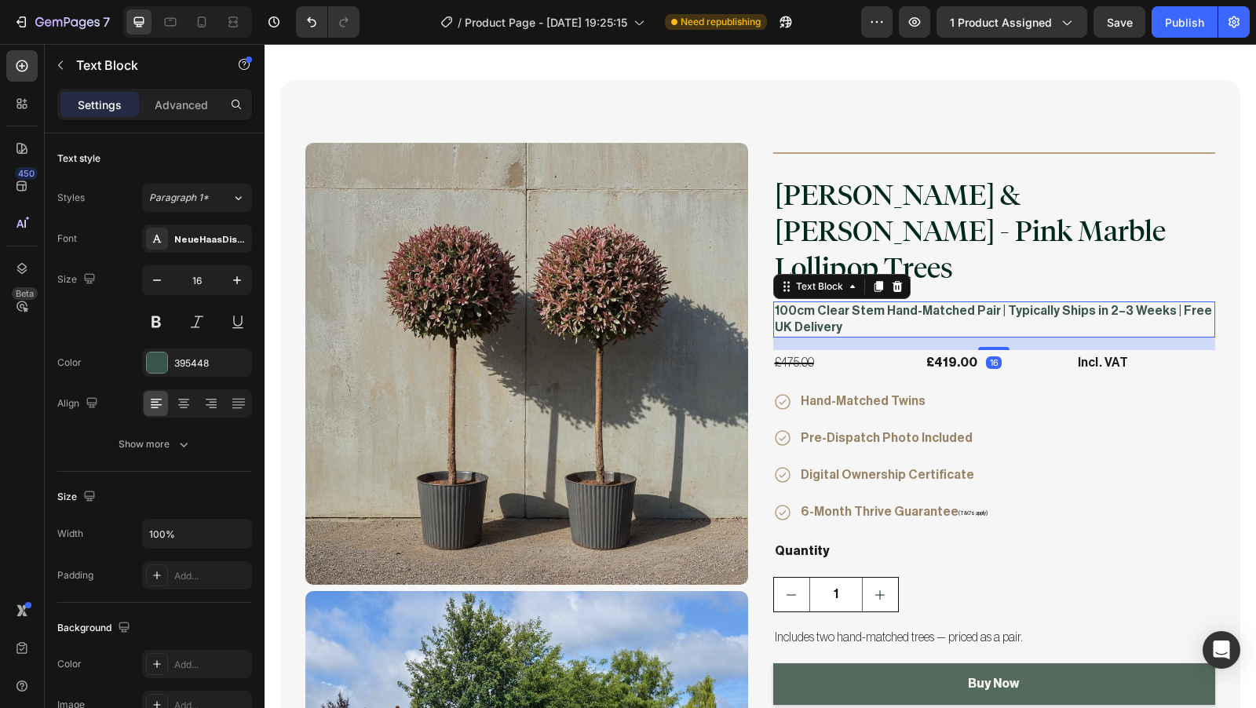
click at [982, 303] on p "100cm Clear Stem Hand-Matched Pair | Typically Ships in 2–3 Weeks | Free UK Del…" at bounding box center [995, 319] width 440 height 33
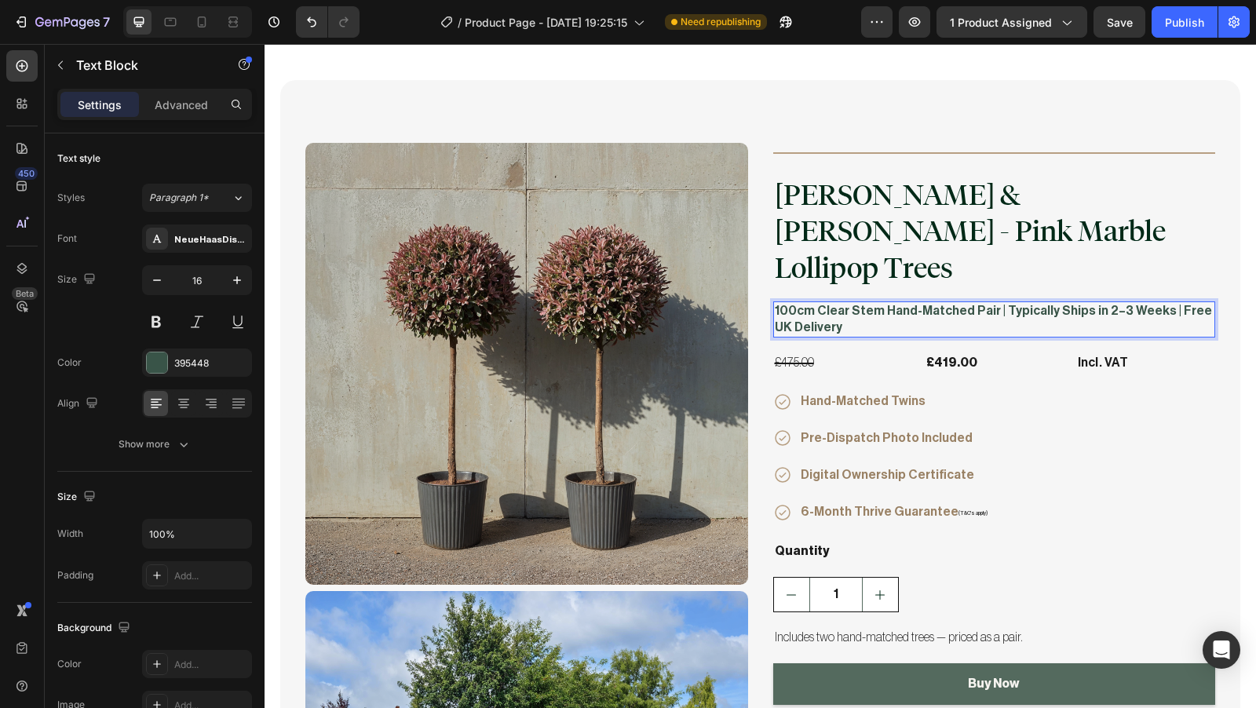
click at [984, 303] on p "100cm Clear Stem Hand-Matched Pair | Typically Ships in 2–3 Weeks | Free UK Del…" at bounding box center [995, 319] width 440 height 33
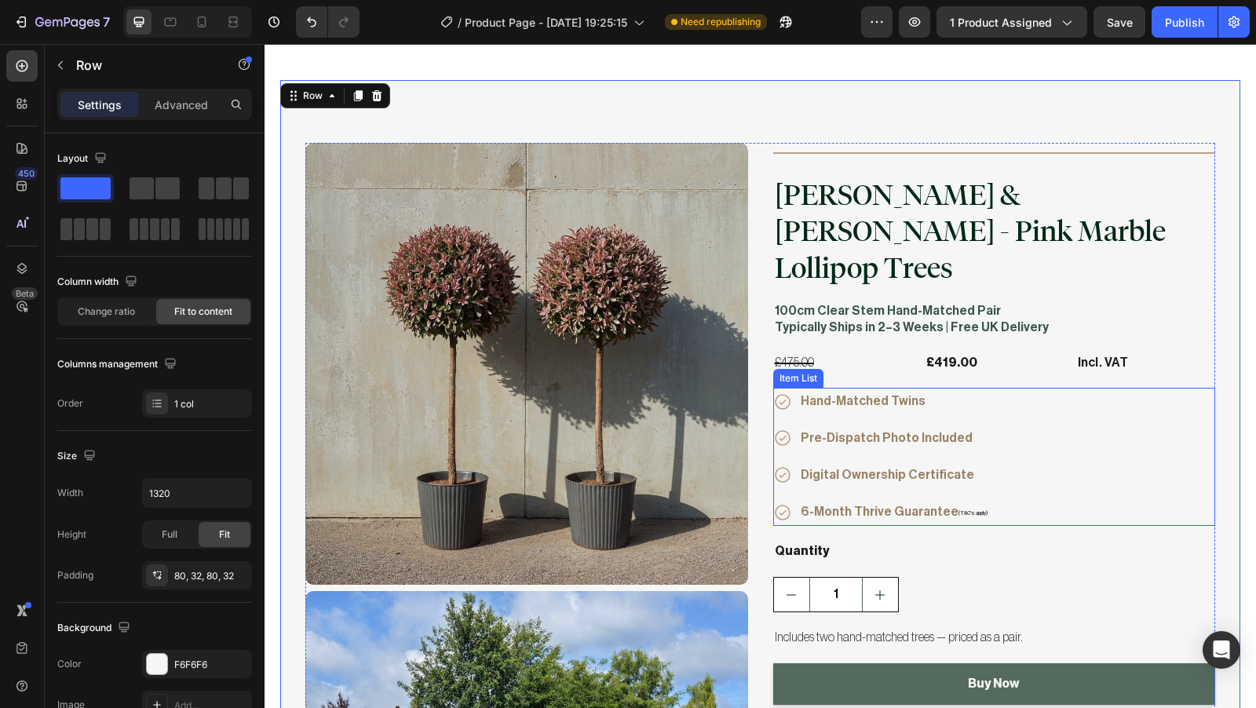
scroll to position [3983, 0]
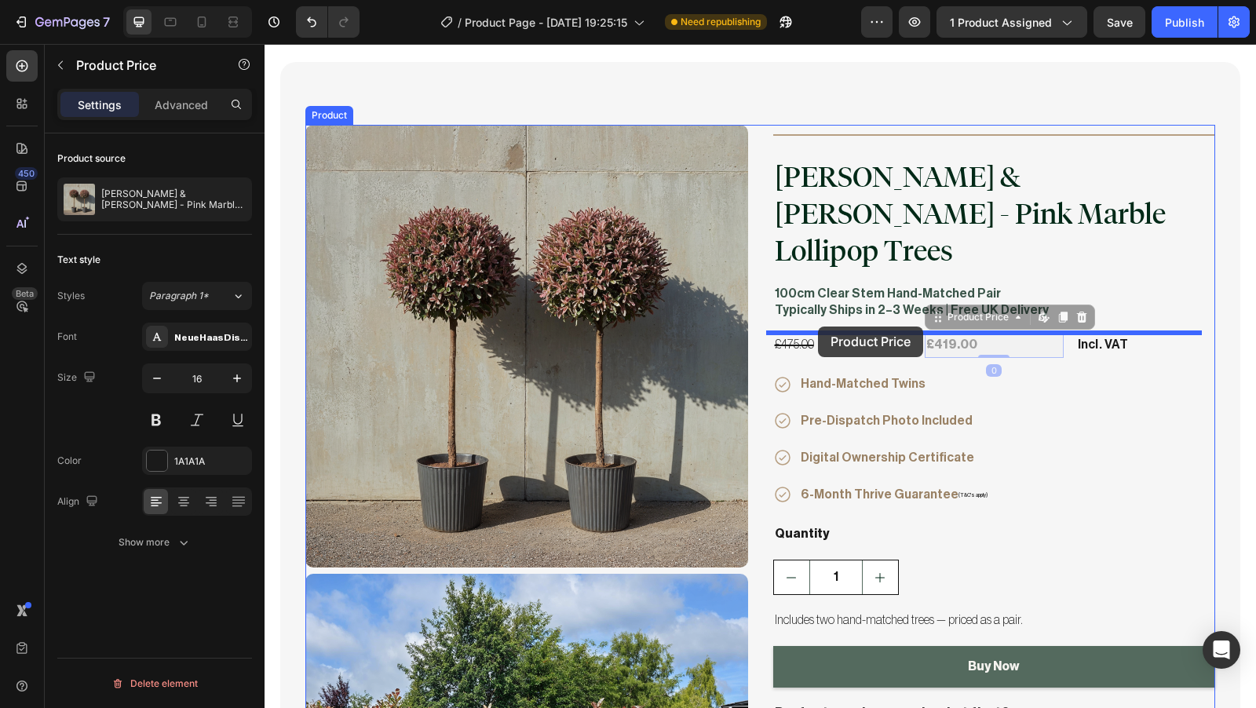
drag, startPoint x: 945, startPoint y: 309, endPoint x: 818, endPoint y: 327, distance: 127.6
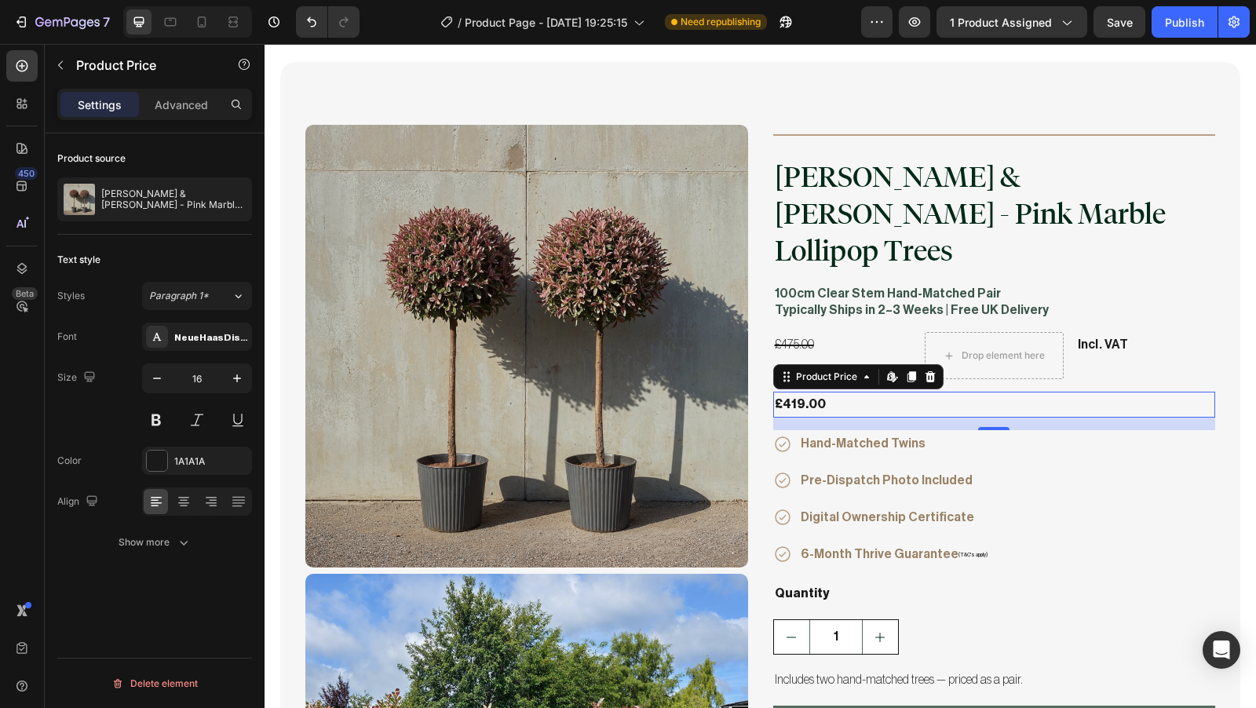
click at [1029, 392] on div "£419.00" at bounding box center [994, 405] width 443 height 26
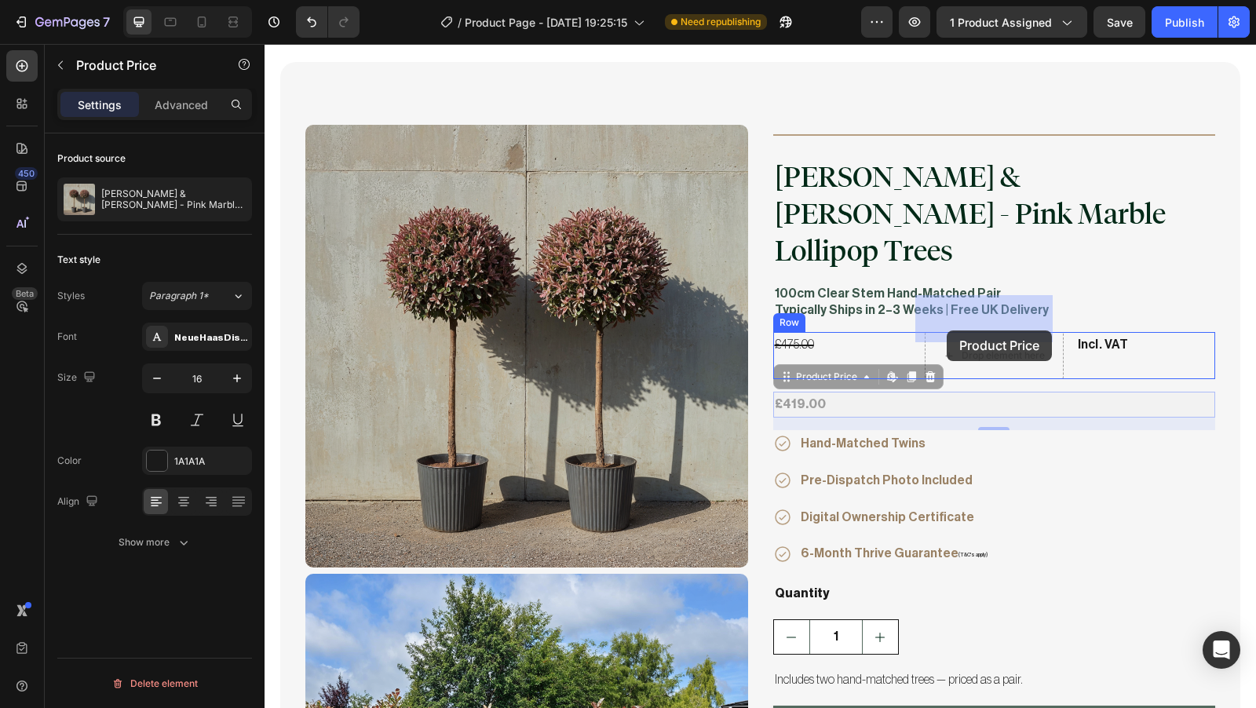
drag, startPoint x: 834, startPoint y: 367, endPoint x: 949, endPoint y: 330, distance: 120.7
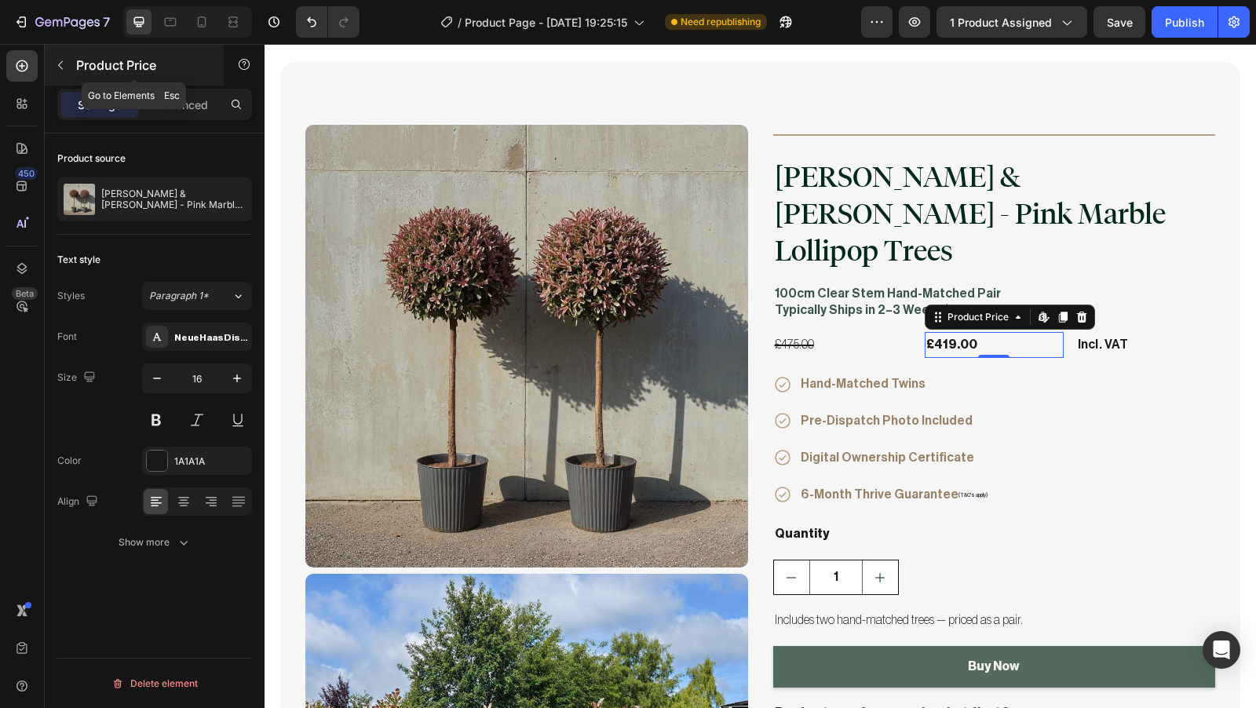
click at [64, 68] on icon "button" at bounding box center [60, 65] width 13 height 13
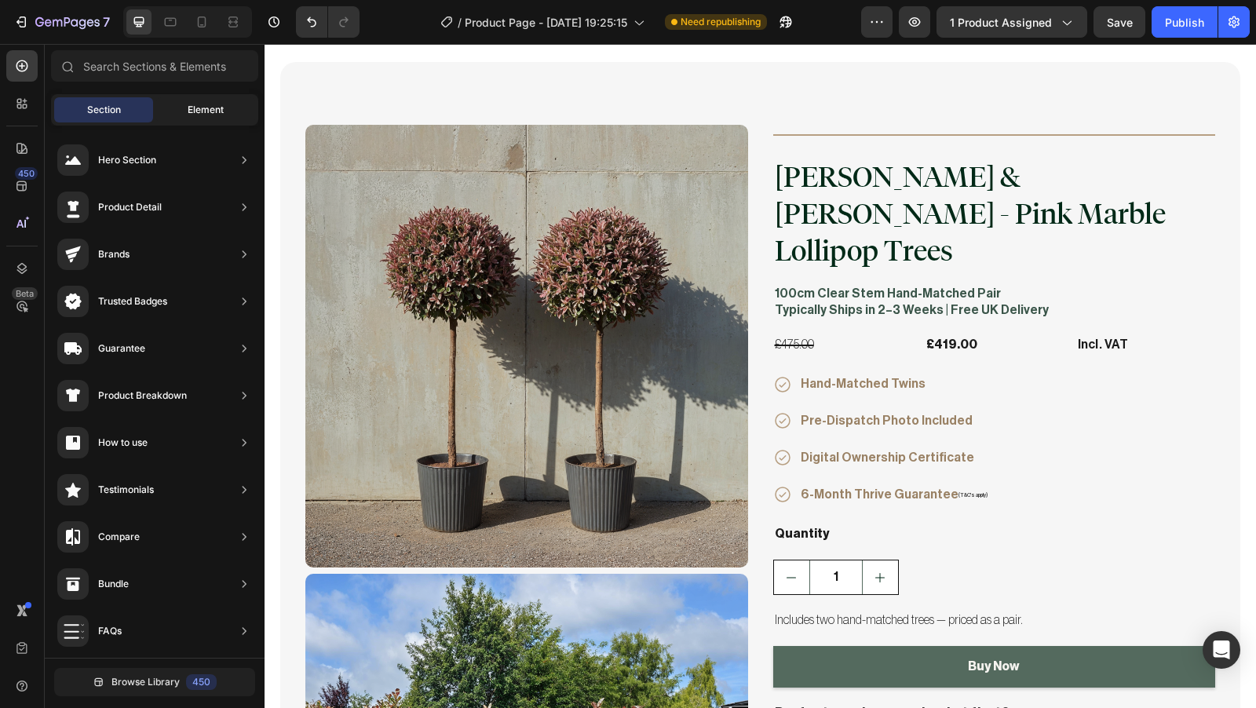
click at [193, 115] on span "Element" at bounding box center [206, 110] width 36 height 14
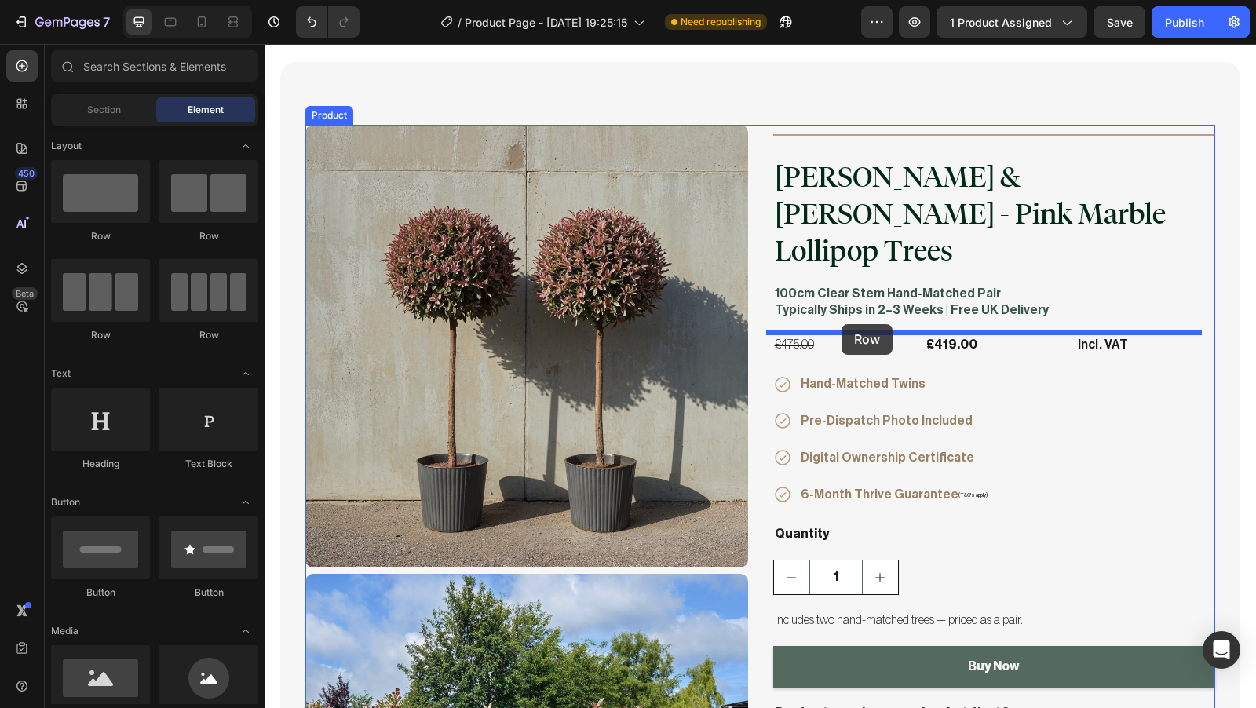
drag, startPoint x: 472, startPoint y: 258, endPoint x: 842, endPoint y: 324, distance: 375.8
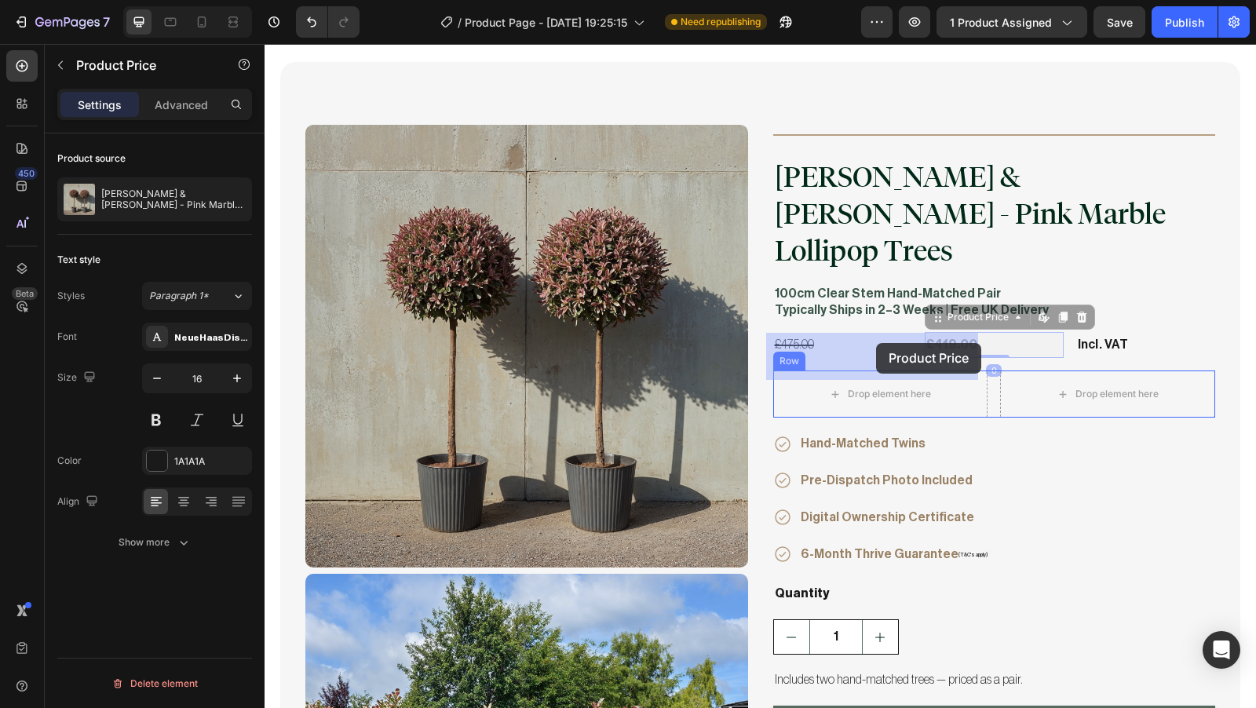
drag, startPoint x: 938, startPoint y: 312, endPoint x: 876, endPoint y: 344, distance: 69.9
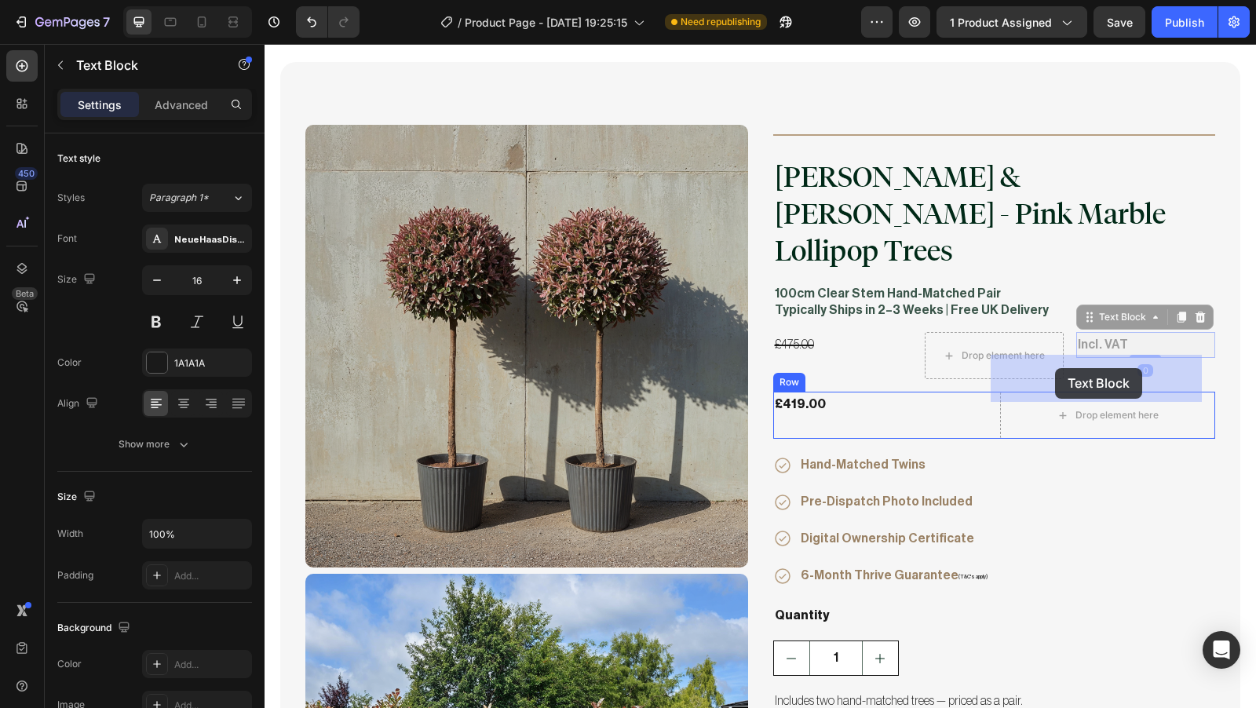
drag, startPoint x: 1096, startPoint y: 314, endPoint x: 1055, endPoint y: 368, distance: 67.8
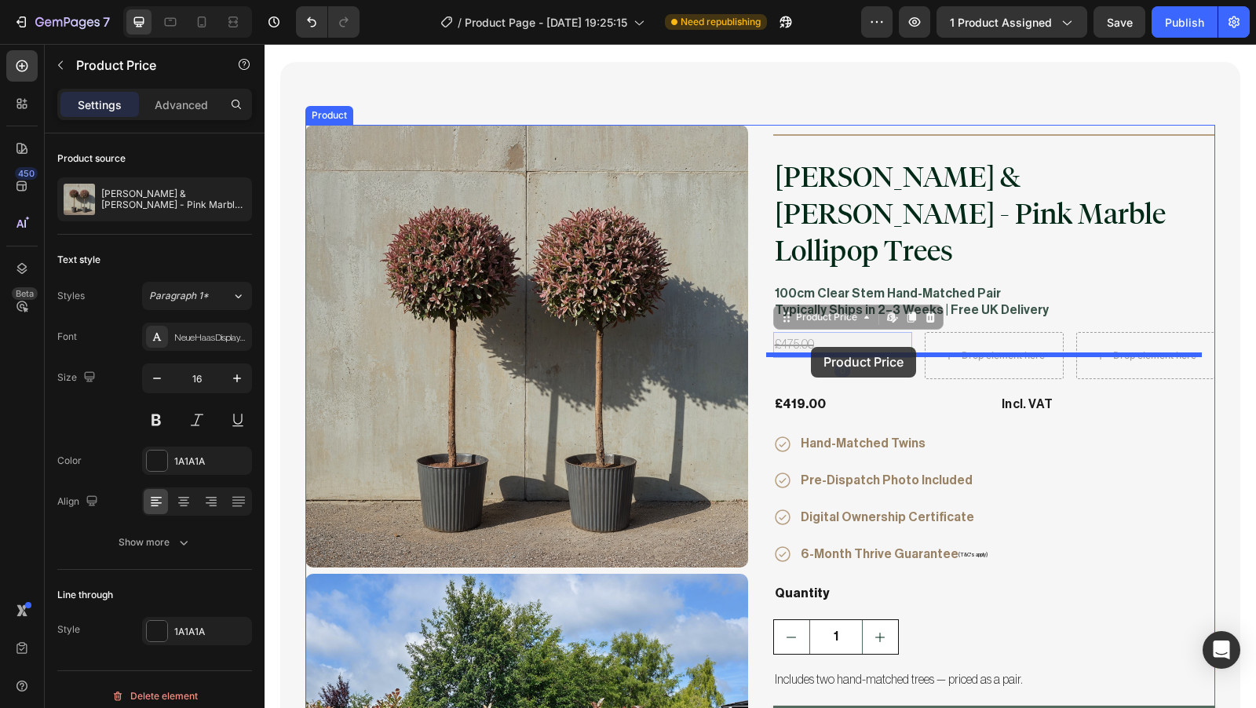
drag, startPoint x: 813, startPoint y: 311, endPoint x: 811, endPoint y: 347, distance: 36.2
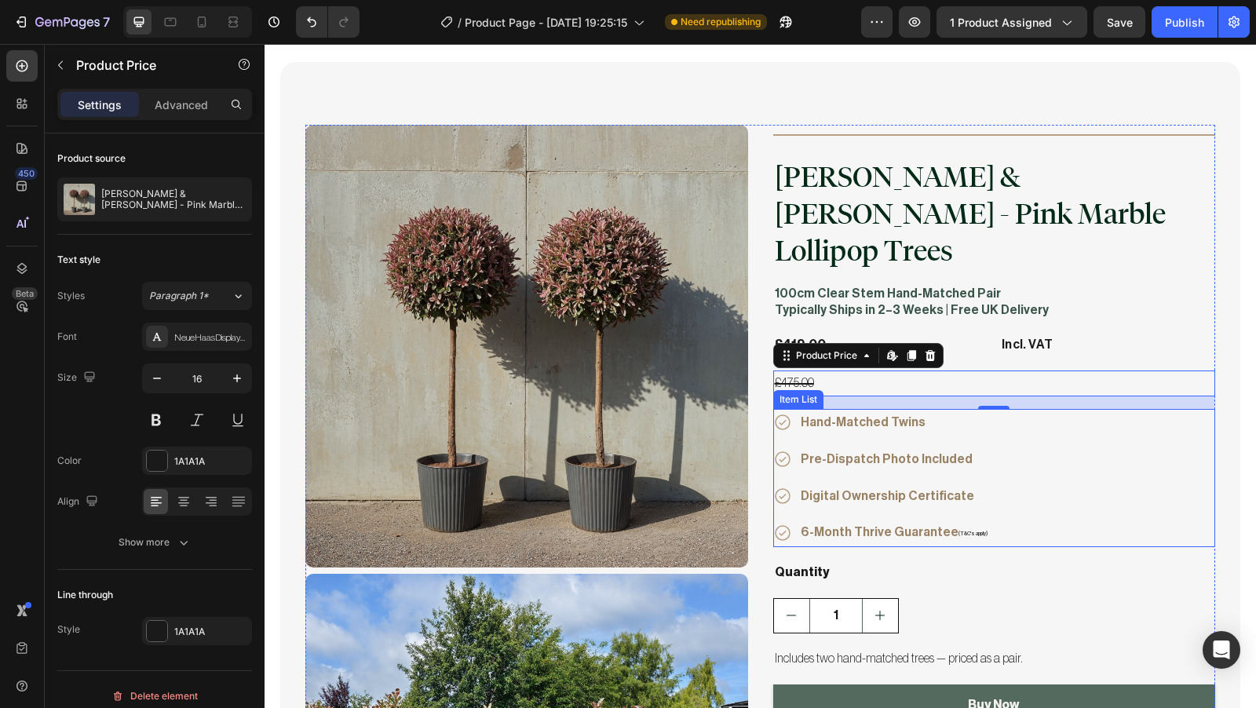
click at [1078, 437] on div "Hand-Matched Twins Pre-Dispatch Photo Included Digital Ownership Certificate 6-…" at bounding box center [994, 478] width 443 height 138
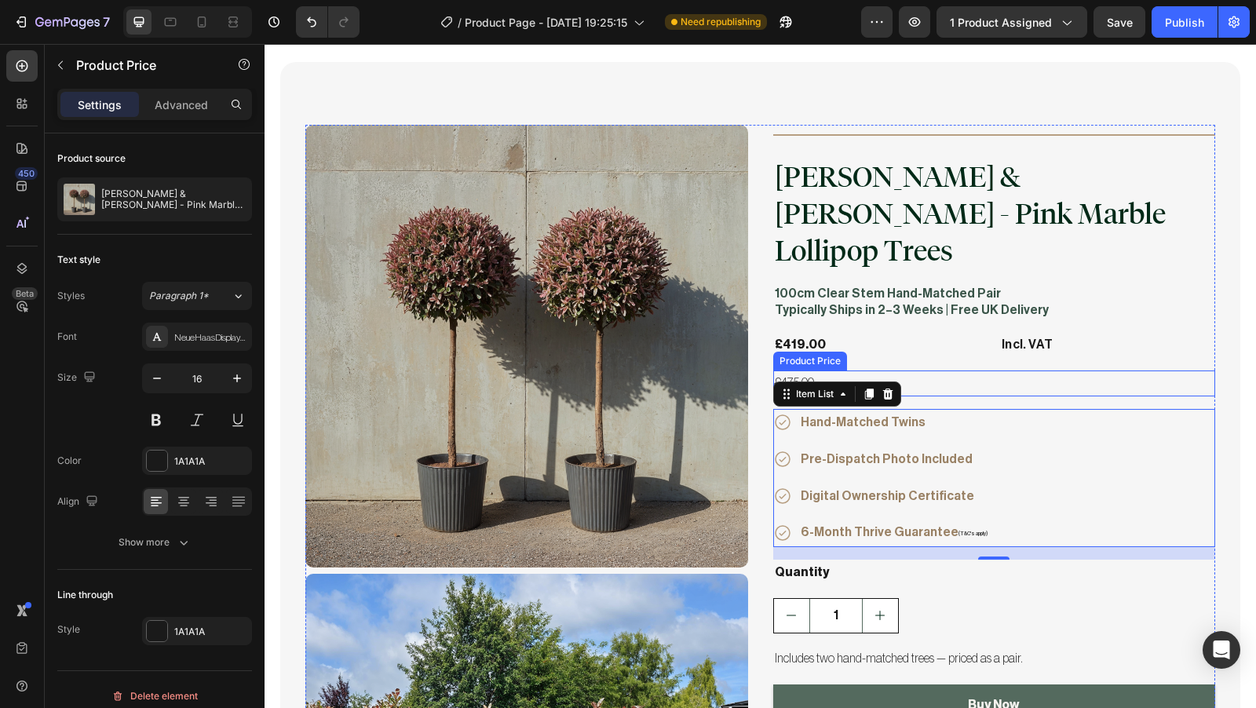
click at [929, 371] on div "£475.00" at bounding box center [994, 384] width 443 height 26
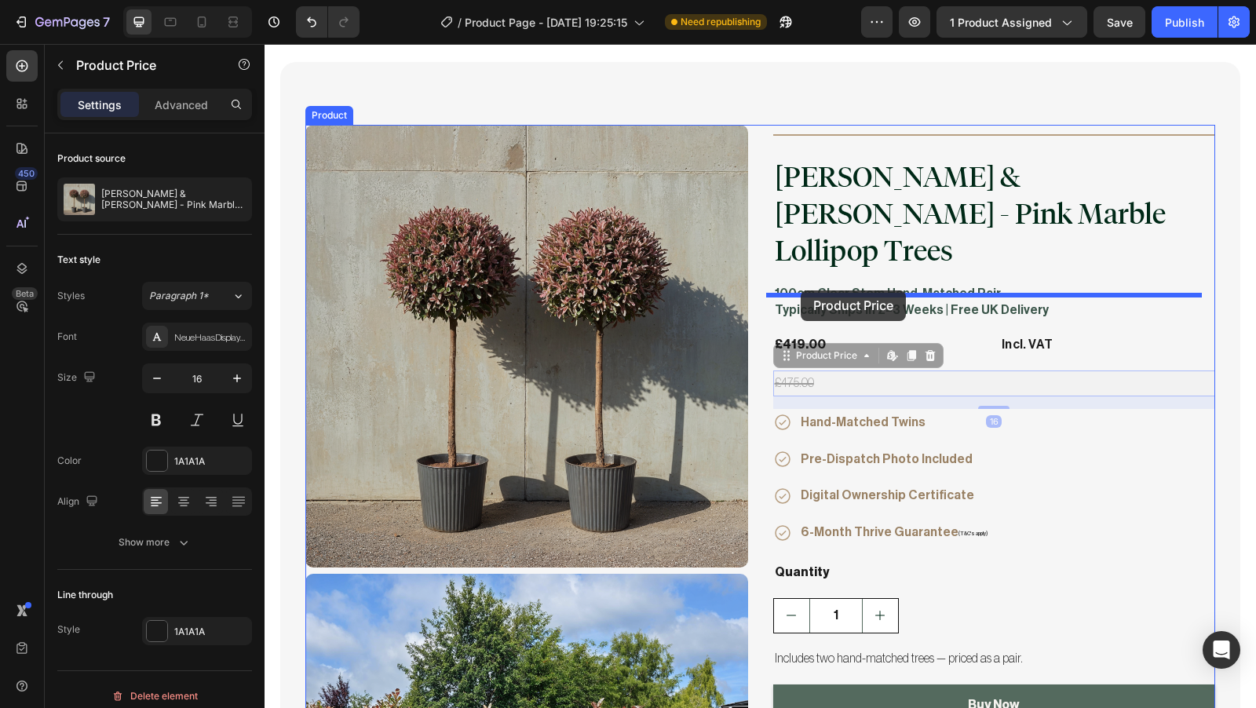
drag, startPoint x: 812, startPoint y: 349, endPoint x: 801, endPoint y: 291, distance: 59.1
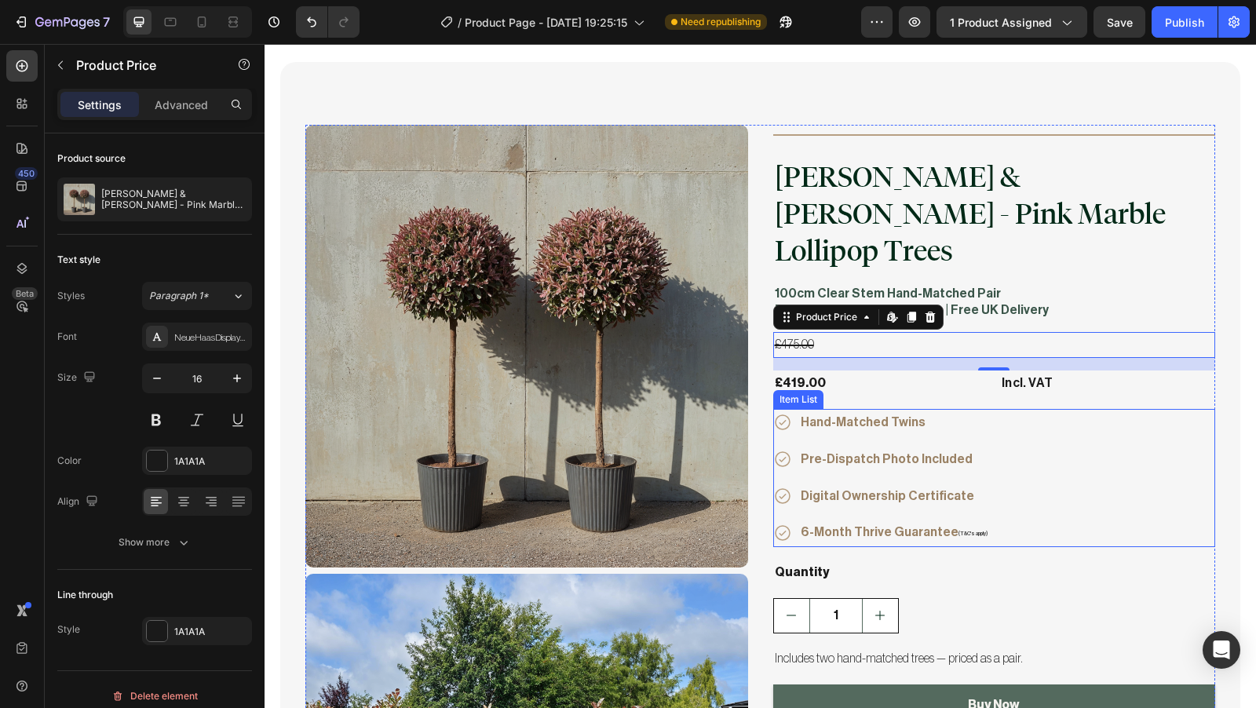
click at [1054, 409] on div "Hand-Matched Twins Pre-Dispatch Photo Included Digital Ownership Certificate 6-…" at bounding box center [994, 478] width 443 height 138
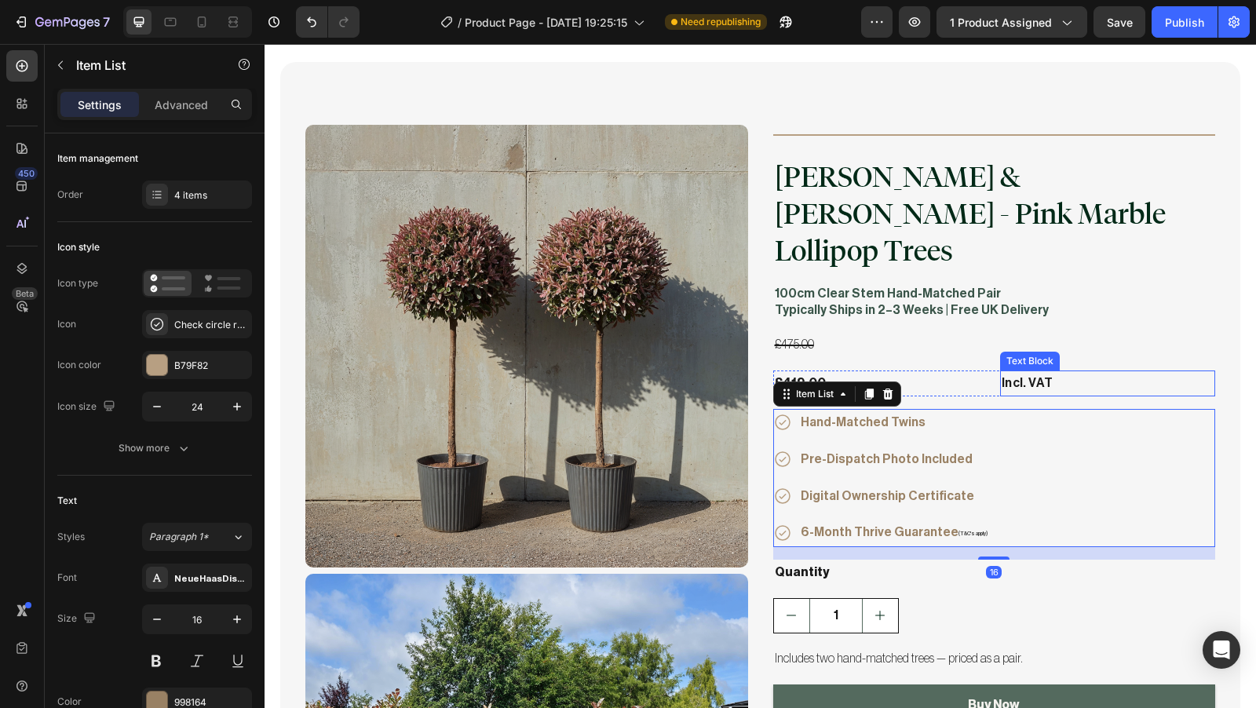
click at [1199, 372] on p "Incl. VAT" at bounding box center [1108, 383] width 212 height 23
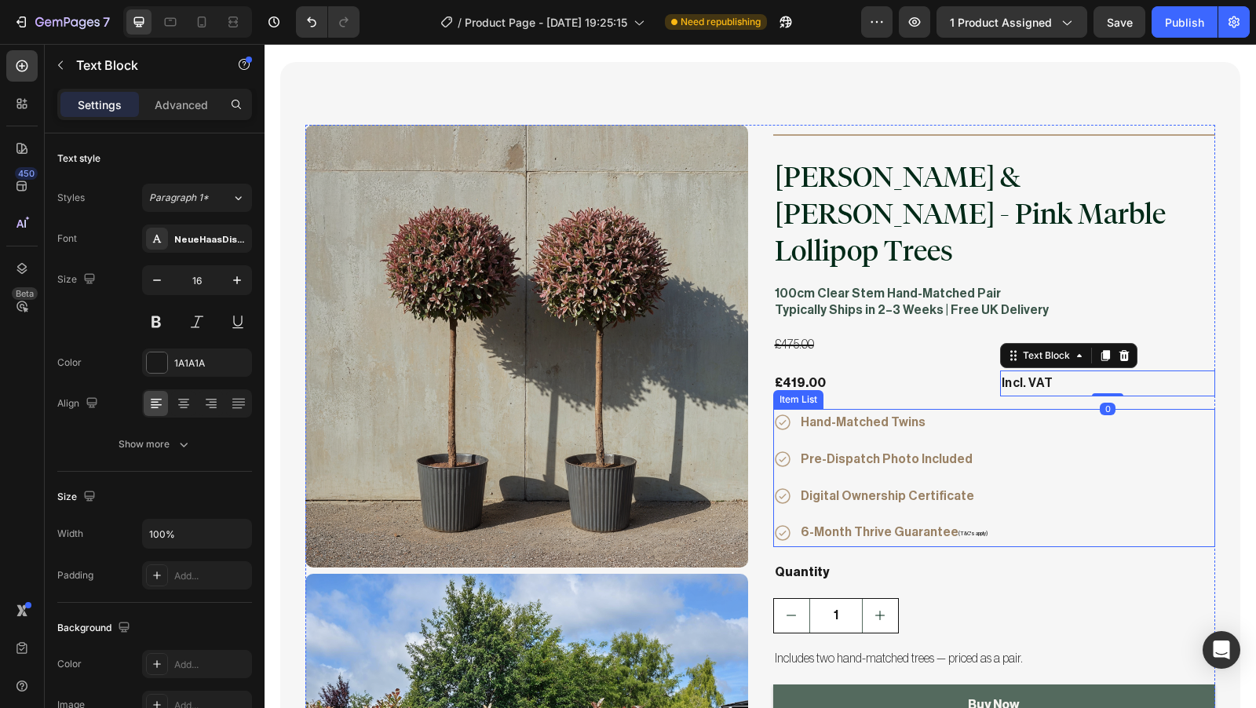
click at [1156, 409] on div "Hand-Matched Twins Pre-Dispatch Photo Included Digital Ownership Certificate 6-…" at bounding box center [994, 478] width 443 height 138
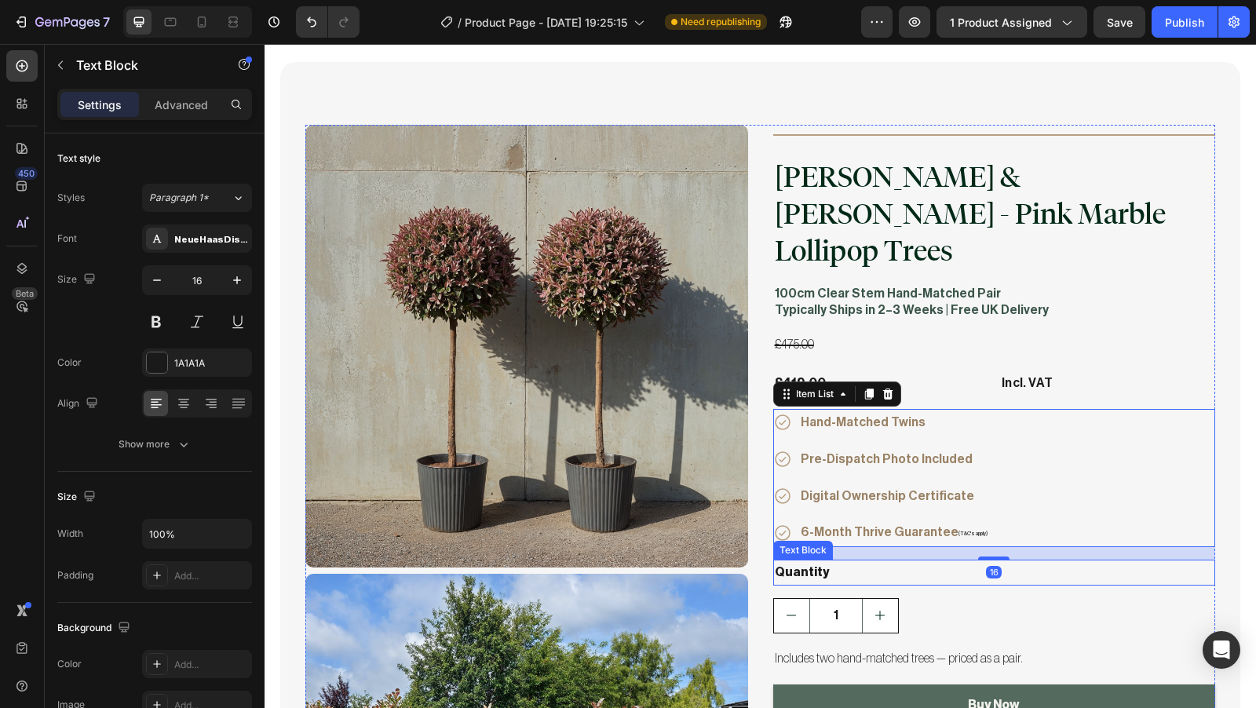
click at [1168, 561] on p "Quantity" at bounding box center [995, 572] width 440 height 23
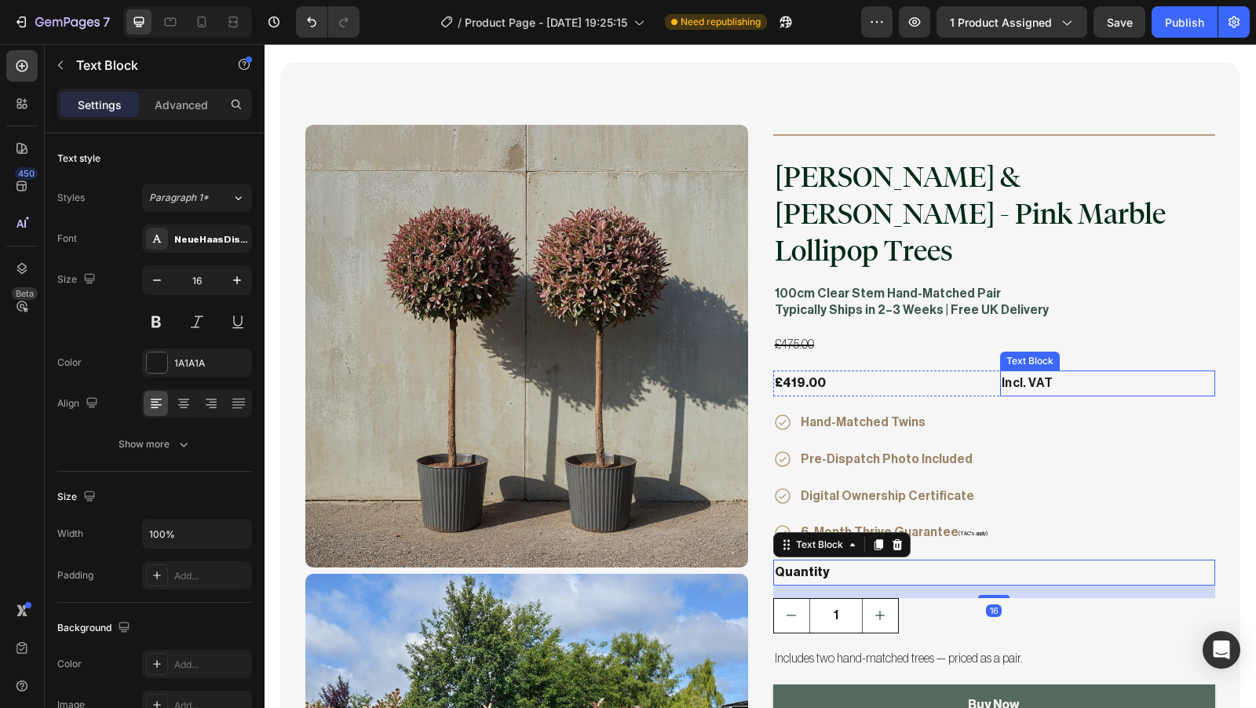
click at [1026, 372] on p "Incl. VAT" at bounding box center [1108, 383] width 212 height 23
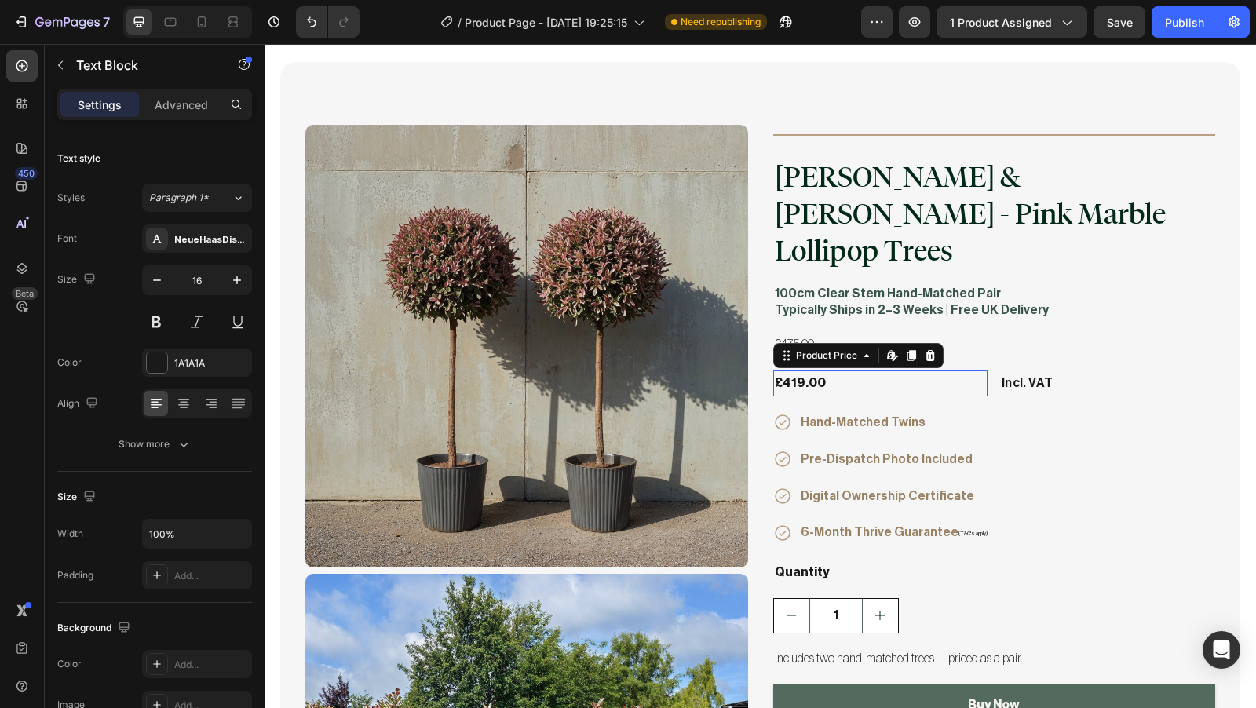
click at [921, 371] on div "£419.00" at bounding box center [880, 384] width 215 height 26
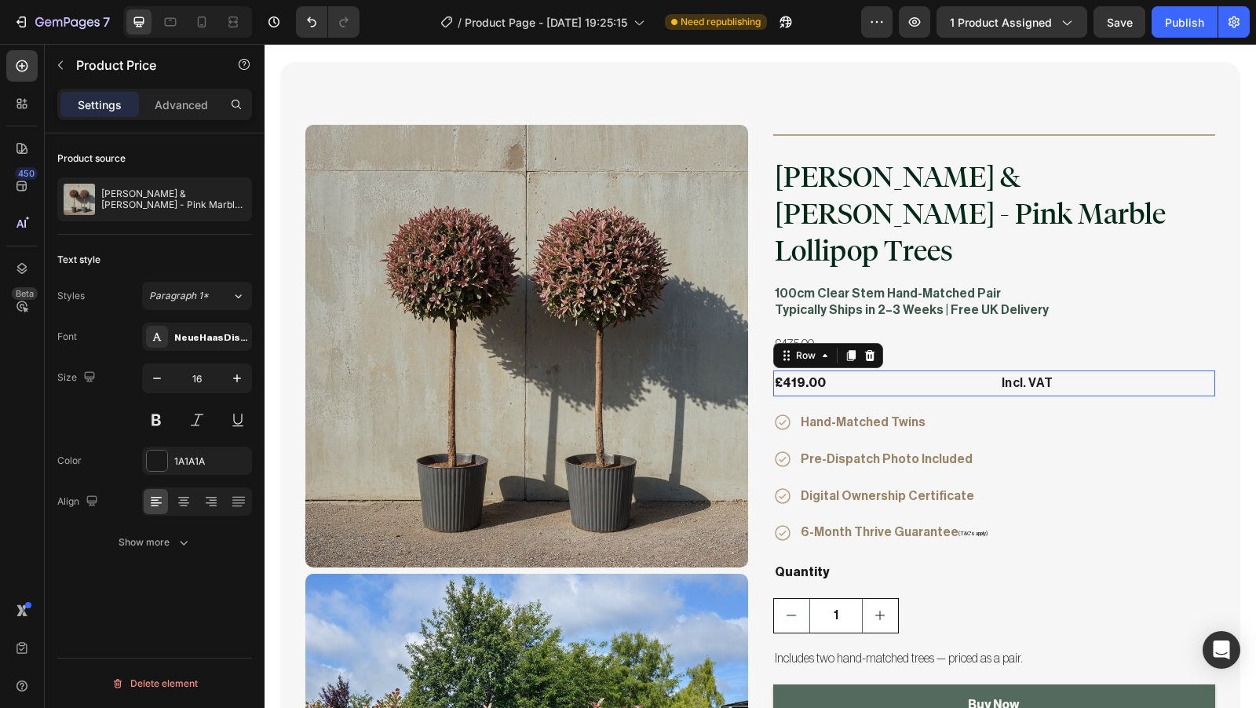
click at [984, 371] on div "£419.00 Product Price Product Price Incl. VAT Text Block Row 0" at bounding box center [994, 384] width 443 height 26
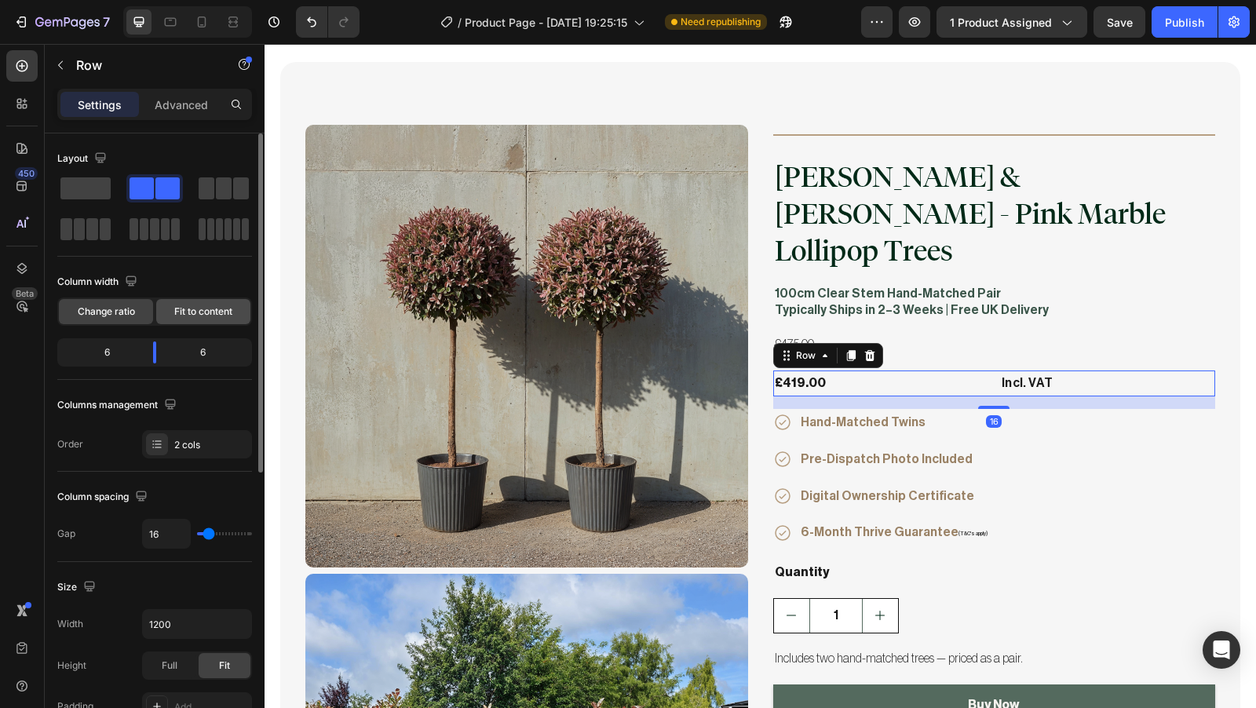
click at [187, 316] on span "Fit to content" at bounding box center [203, 312] width 58 height 14
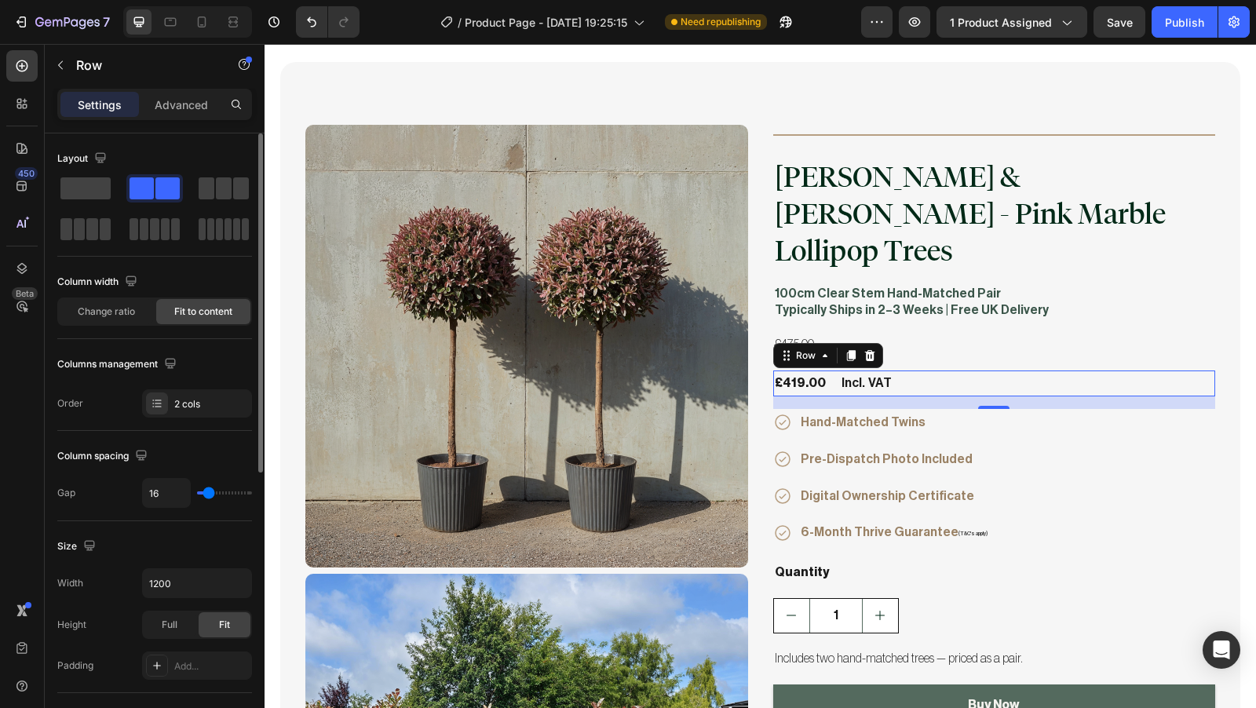
type input "23"
type input "17"
type input "13"
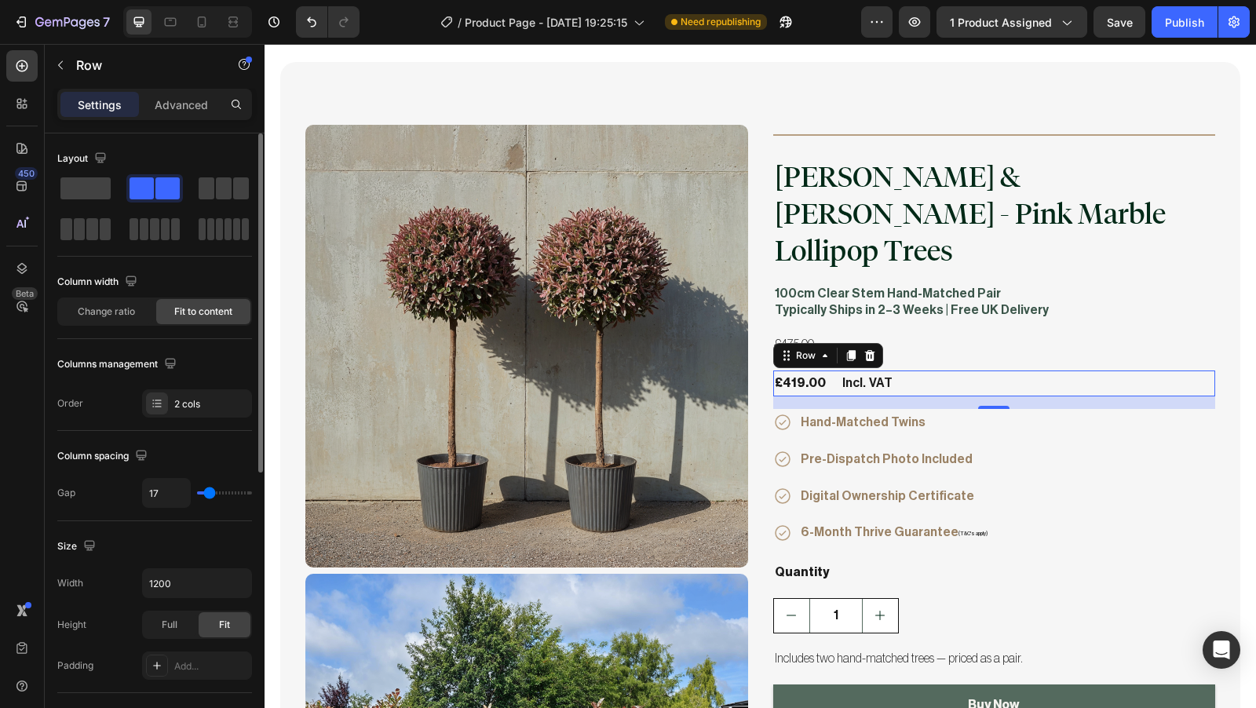
type input "13"
type input "12"
type input "10"
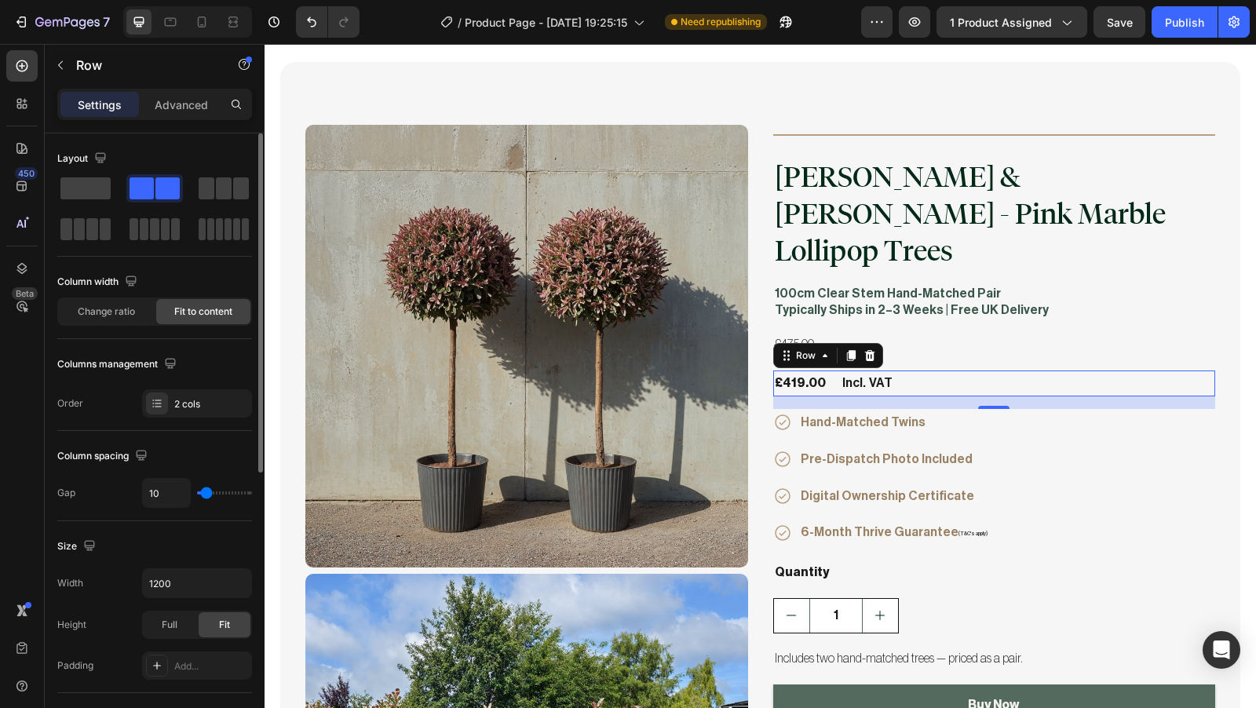
type input "9"
type input "8"
type input "7"
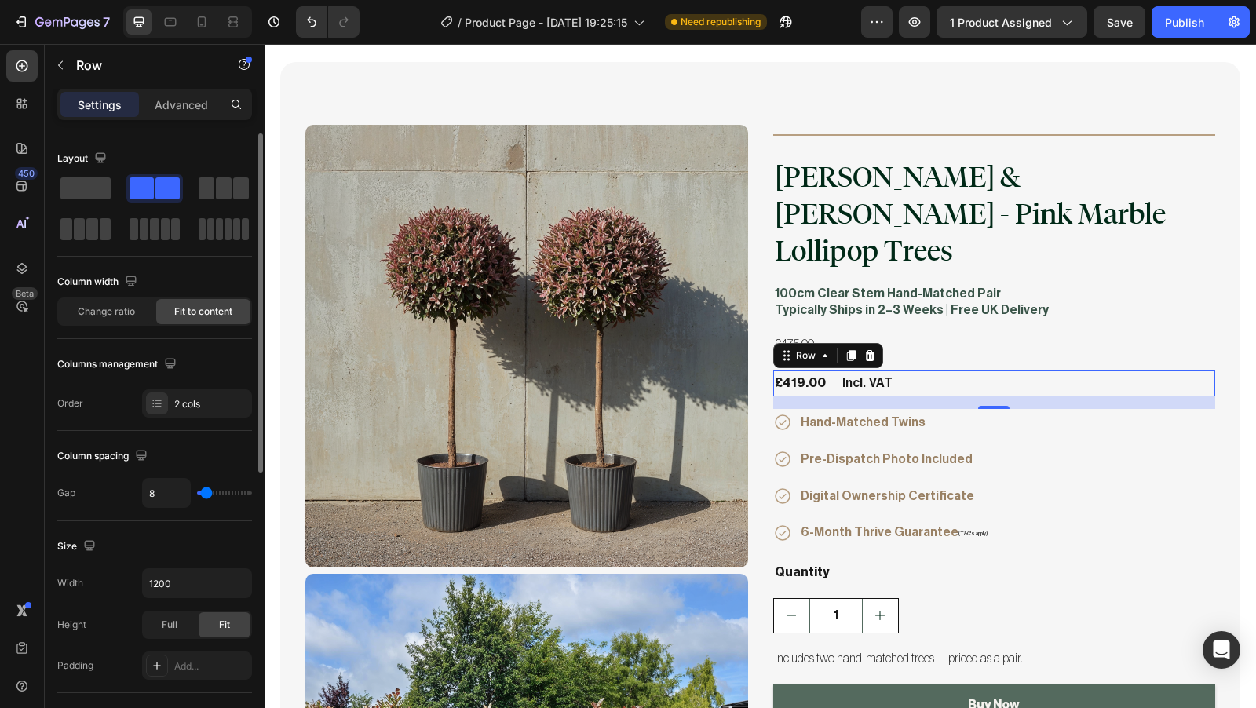
type input "7"
type input "6"
type input "5"
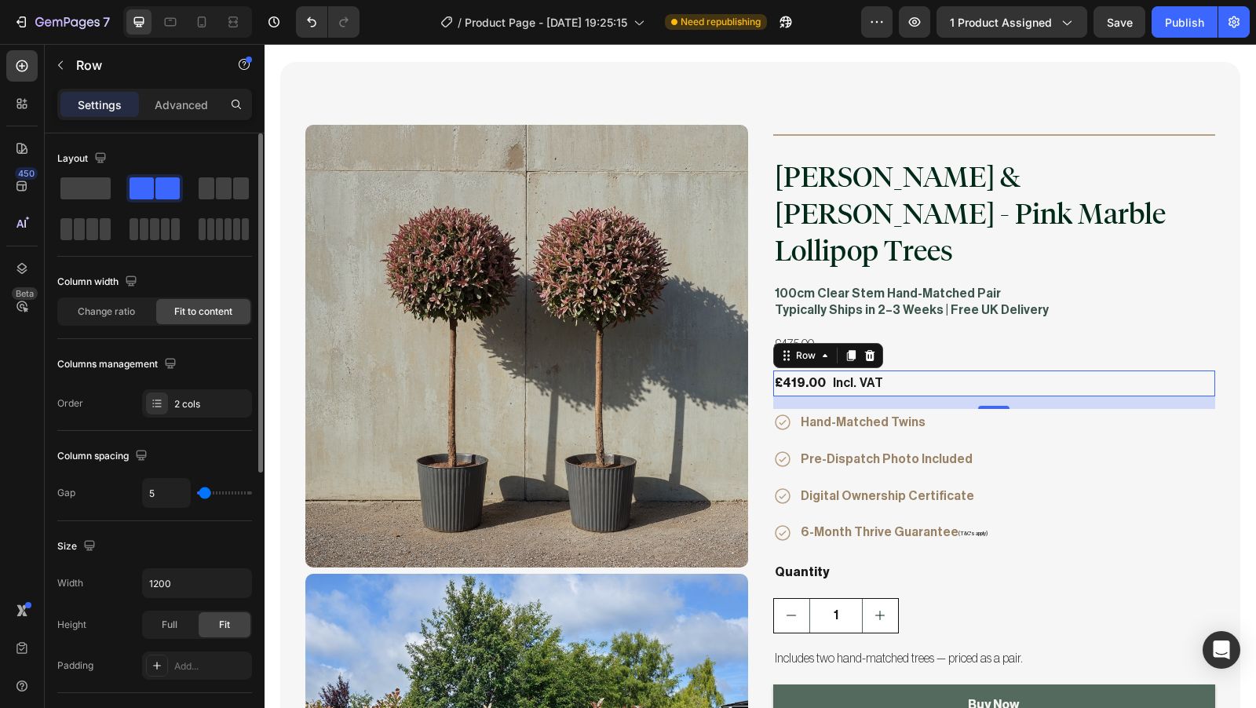
type input "4"
type input "3"
type input "2"
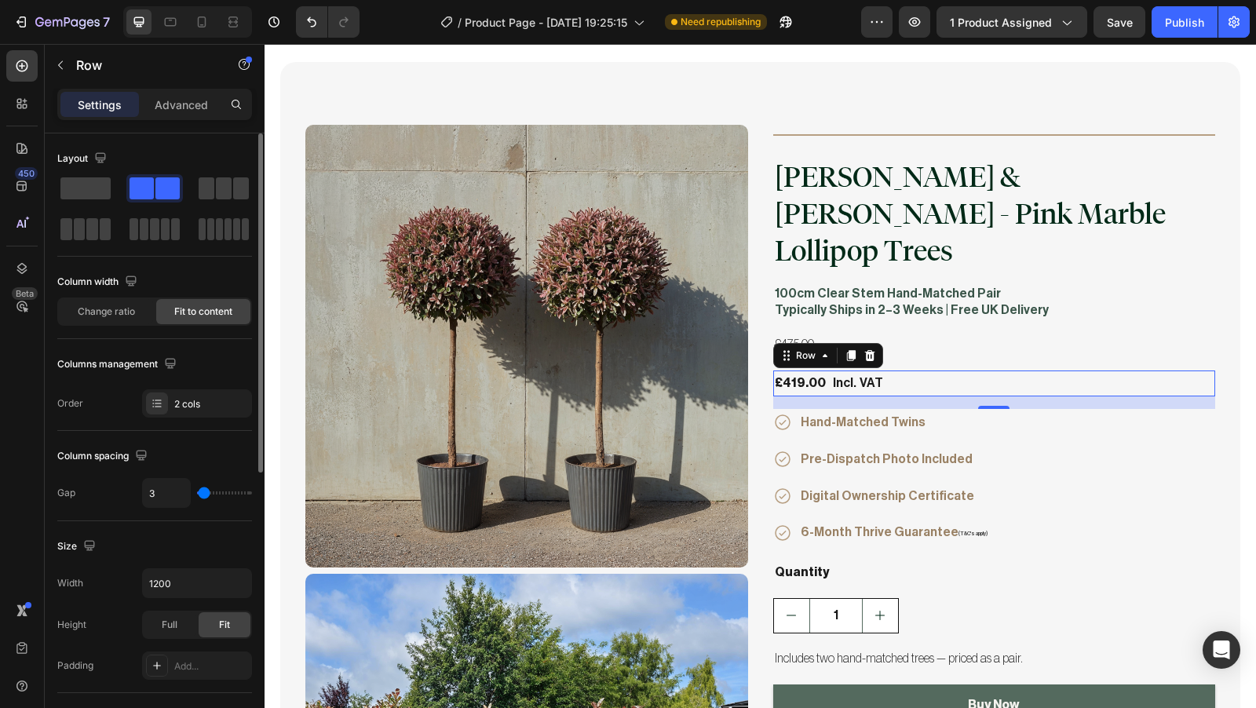
type input "2"
type input "1"
type input "0"
drag, startPoint x: 211, startPoint y: 494, endPoint x: 200, endPoint y: 488, distance: 12.7
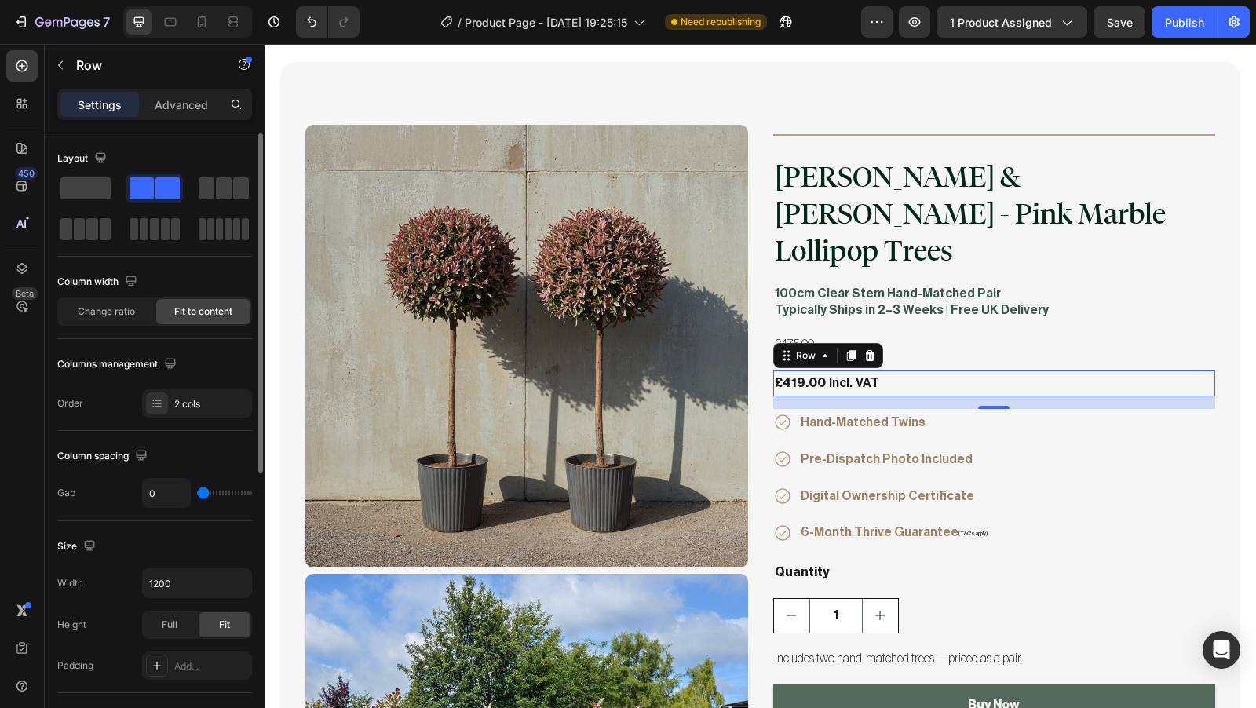
type input "0"
click at [200, 492] on input "range" at bounding box center [224, 493] width 55 height 3
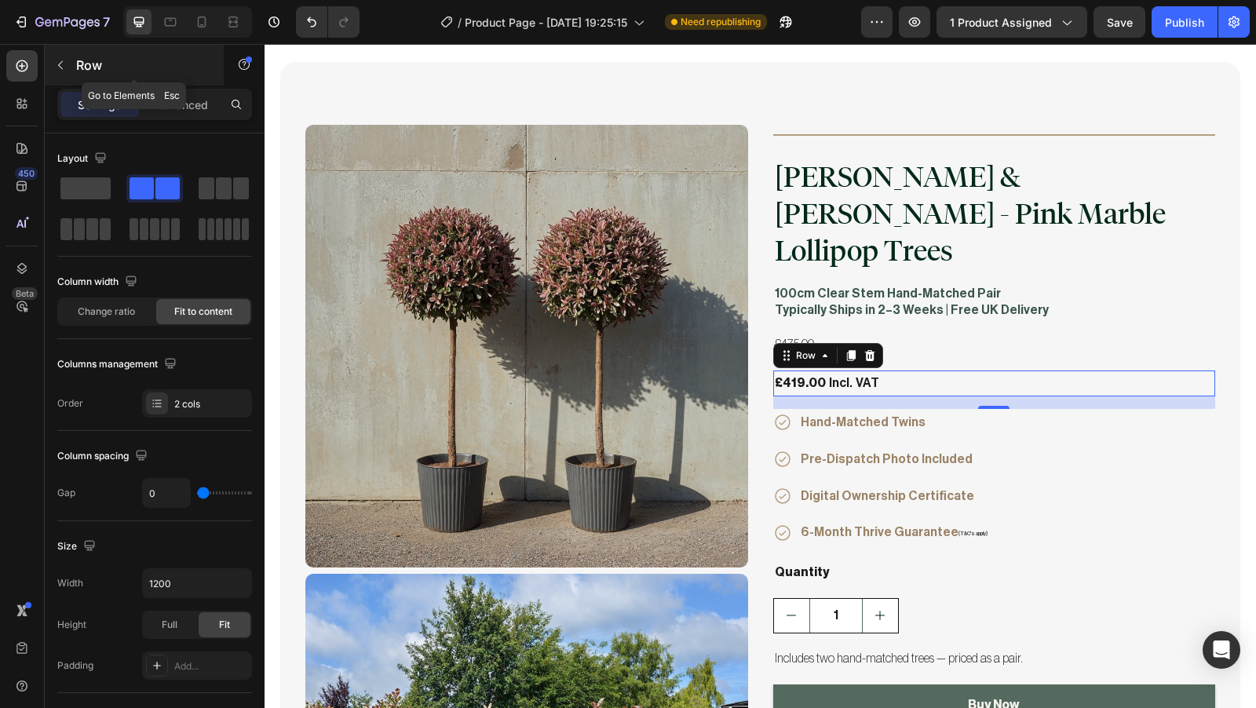
click at [62, 68] on icon "button" at bounding box center [60, 65] width 13 height 13
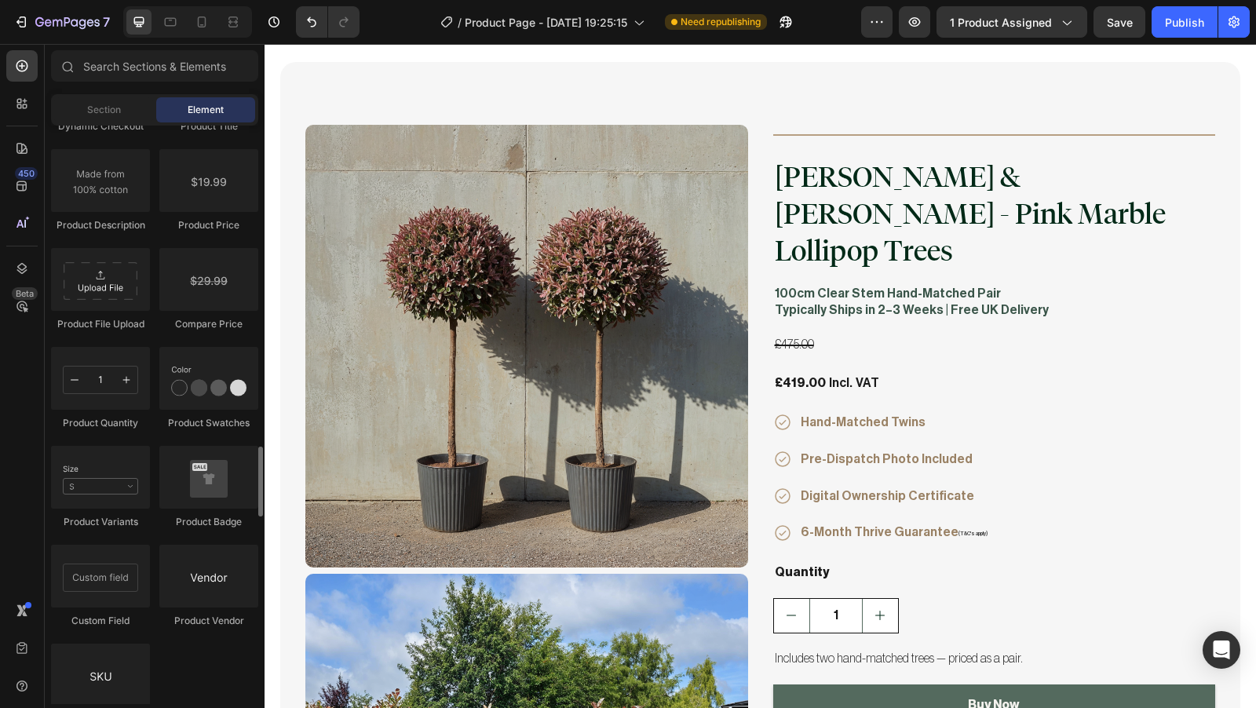
scroll to position [2718, 0]
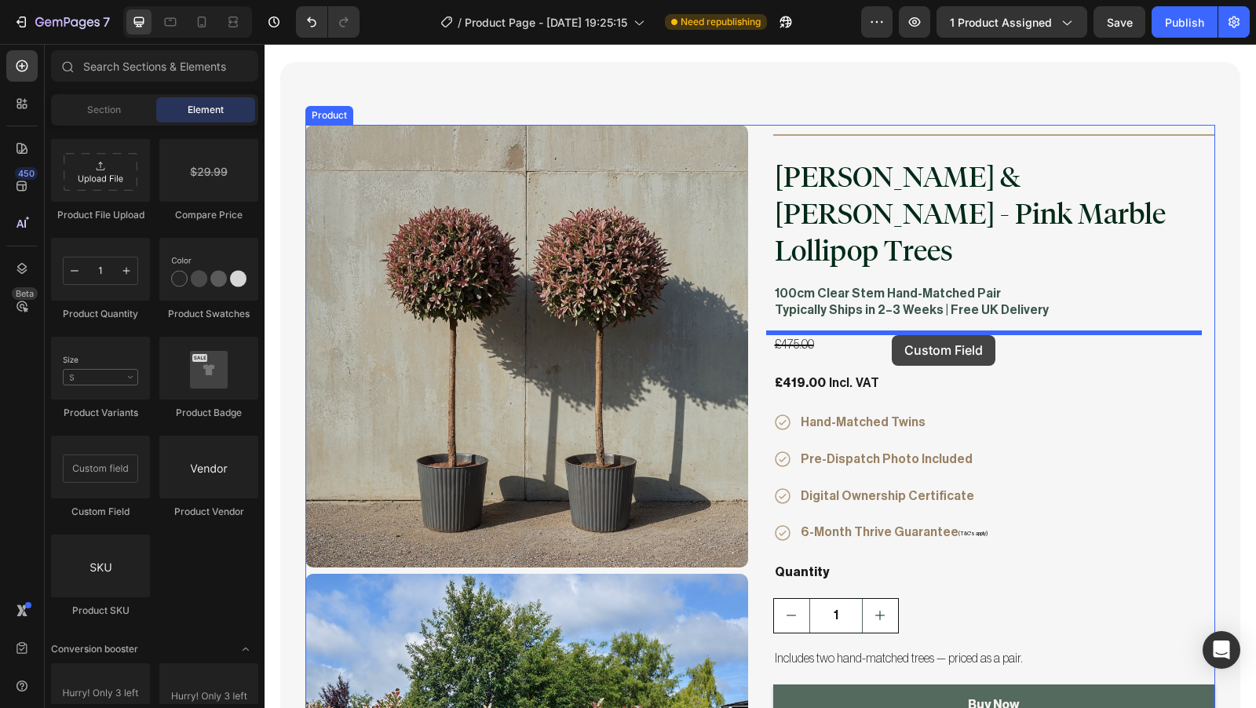
drag, startPoint x: 378, startPoint y: 516, endPoint x: 892, endPoint y: 335, distance: 545.1
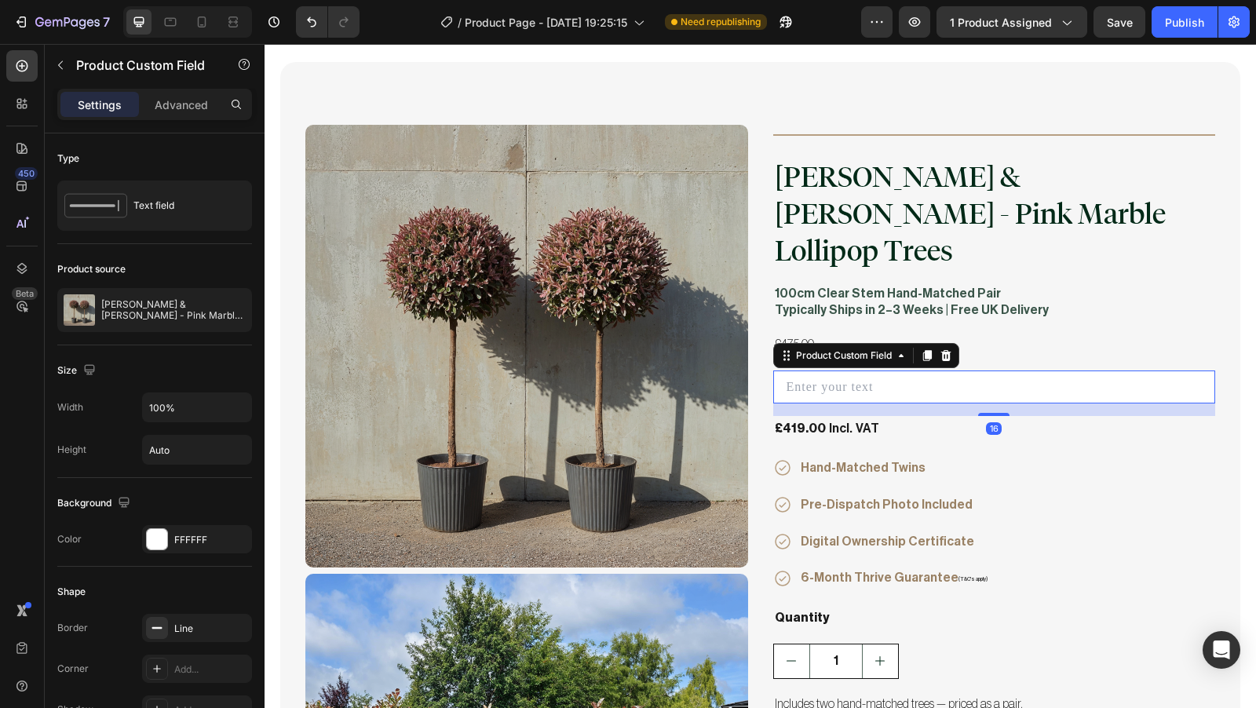
click at [898, 371] on input "text" at bounding box center [994, 387] width 443 height 33
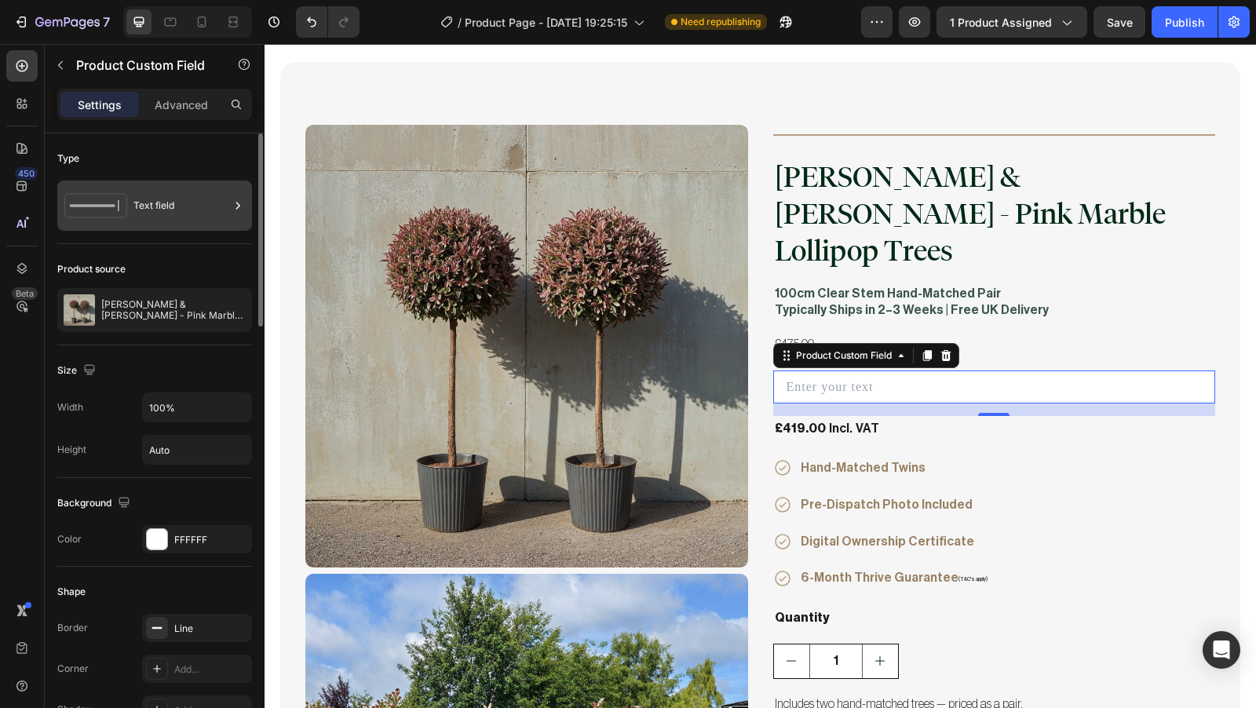
click at [173, 209] on div "Text field" at bounding box center [181, 206] width 96 height 36
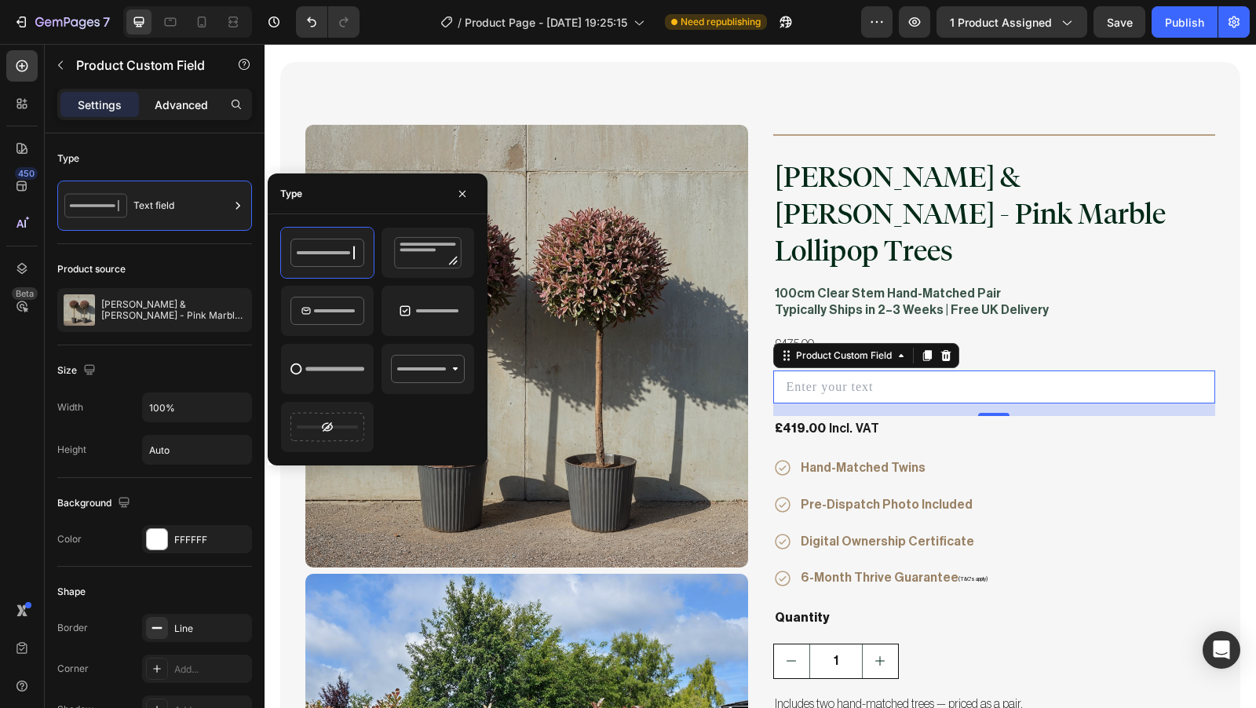
click at [178, 113] on div "Advanced" at bounding box center [181, 104] width 79 height 25
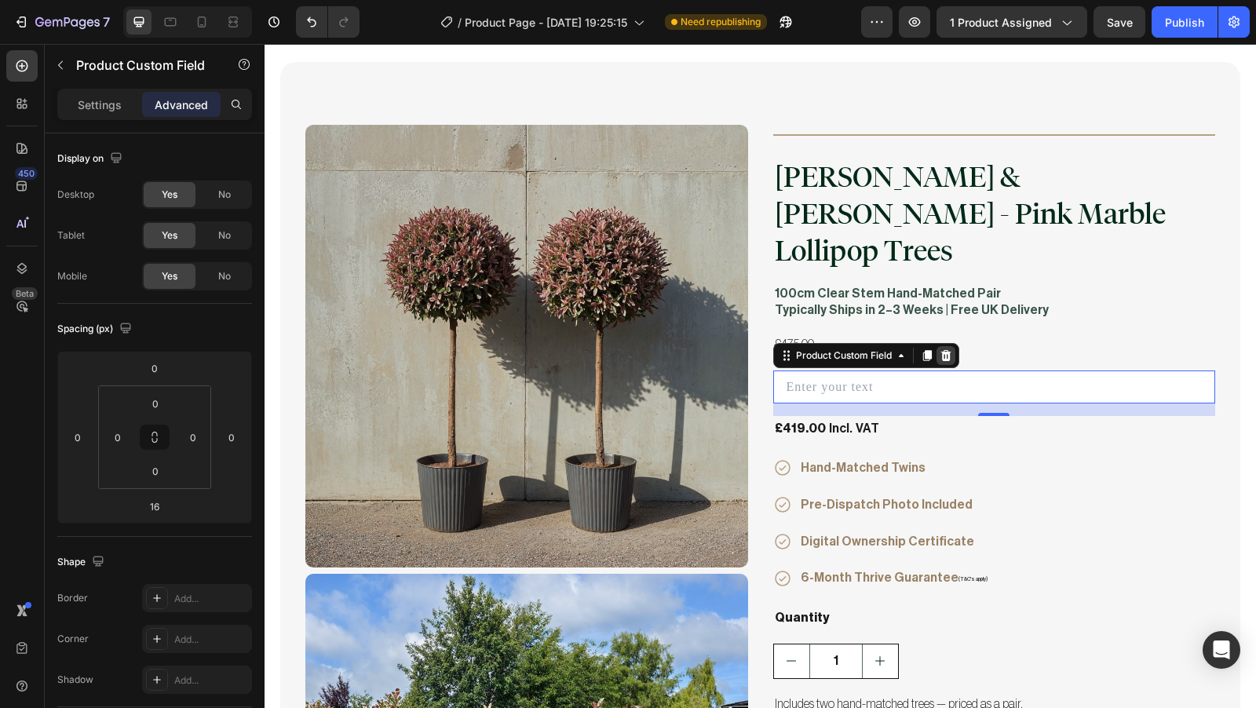
click at [944, 349] on icon at bounding box center [946, 355] width 13 height 13
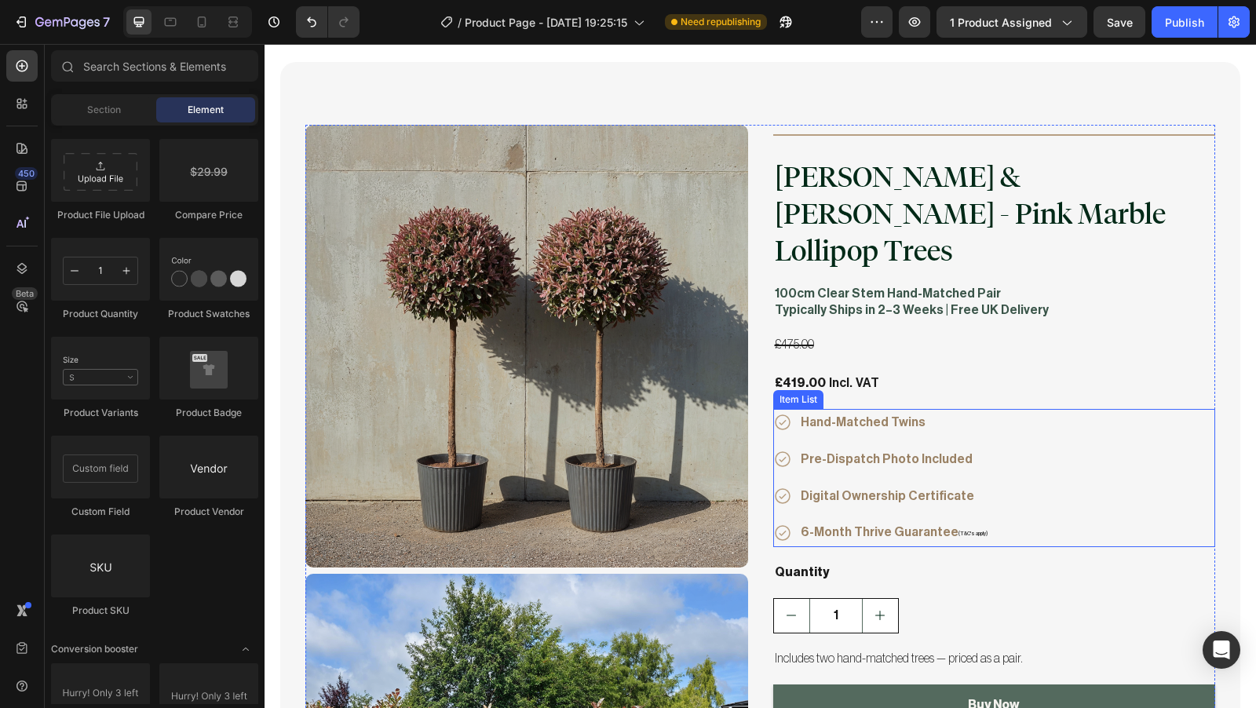
click at [780, 413] on icon at bounding box center [782, 422] width 19 height 19
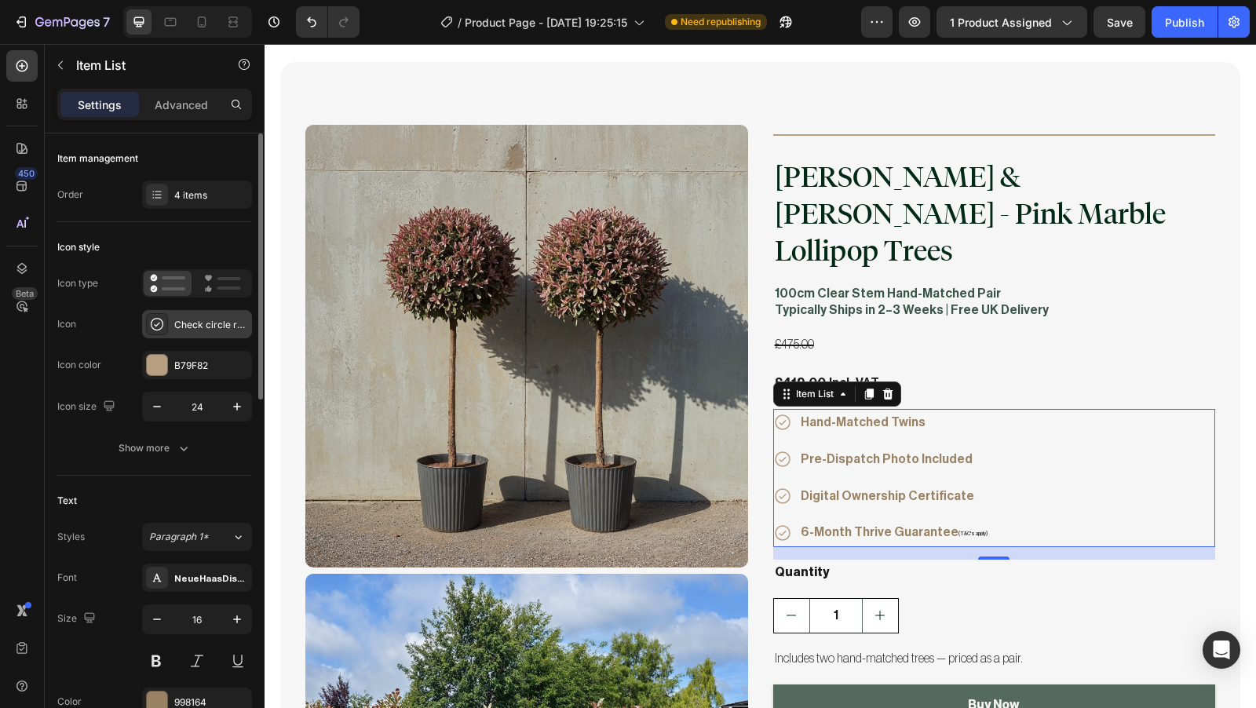
click at [195, 323] on div "Check circle regular" at bounding box center [211, 325] width 74 height 14
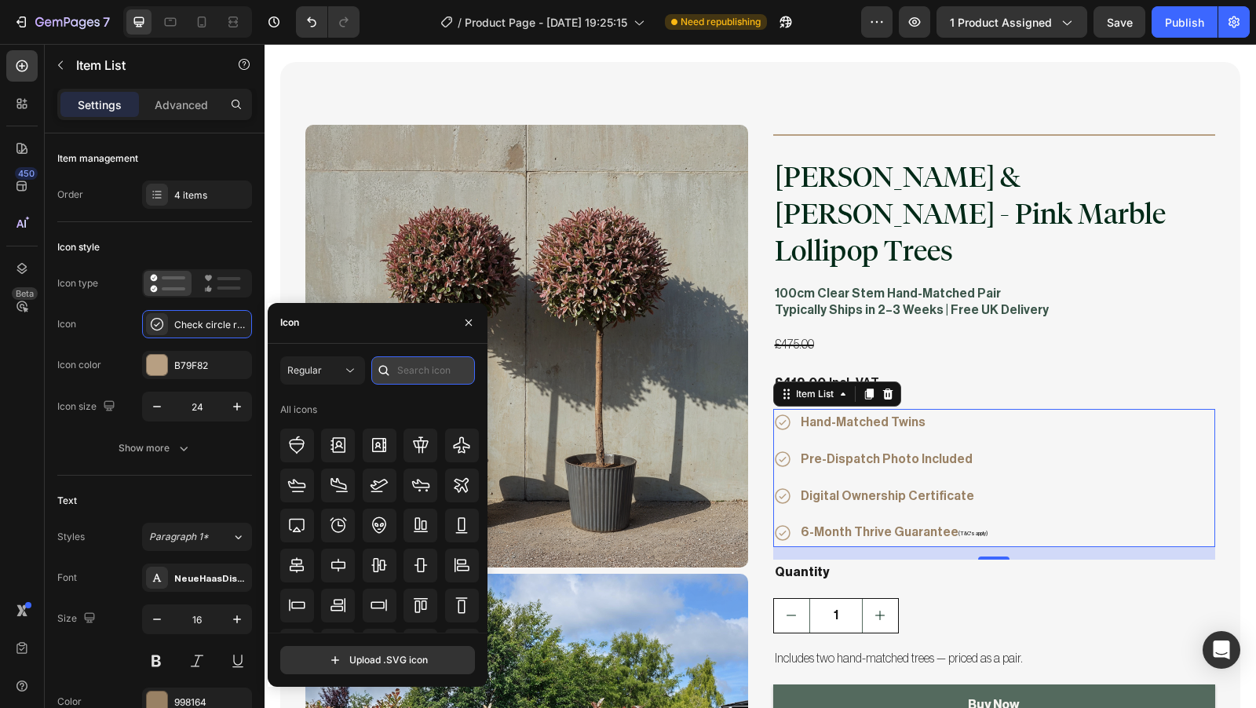
click at [417, 367] on input "text" at bounding box center [423, 370] width 104 height 28
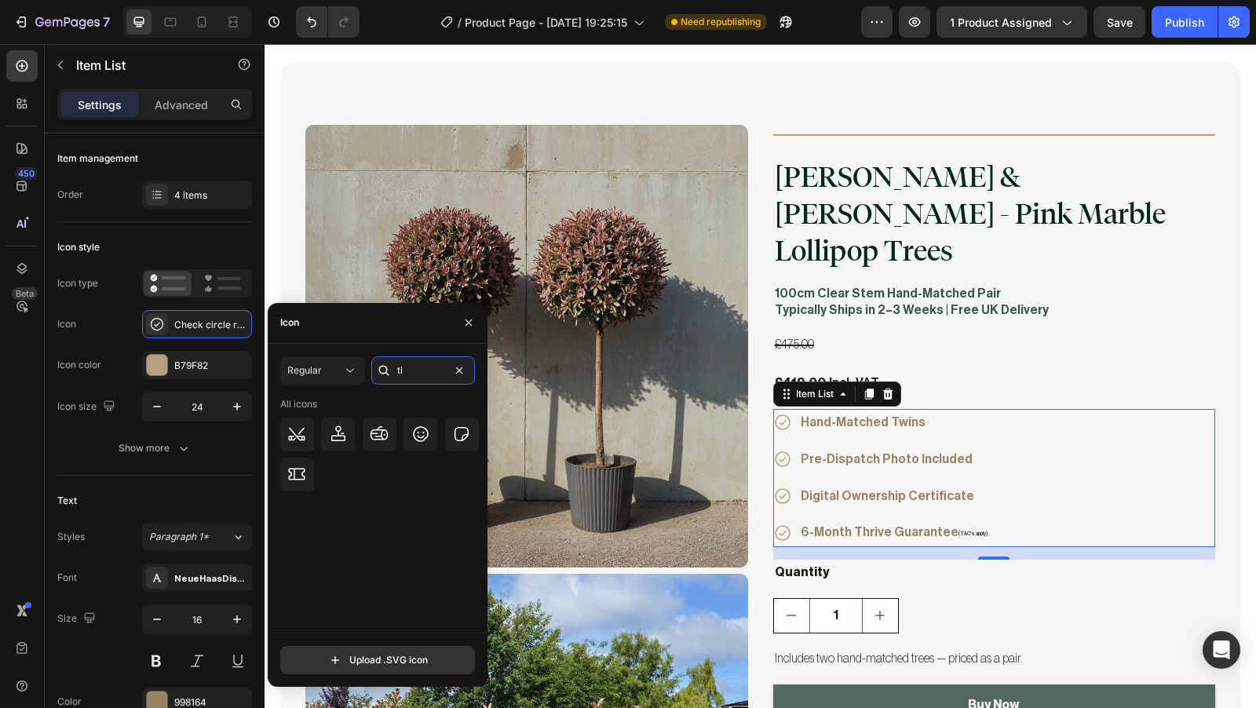
type input "t"
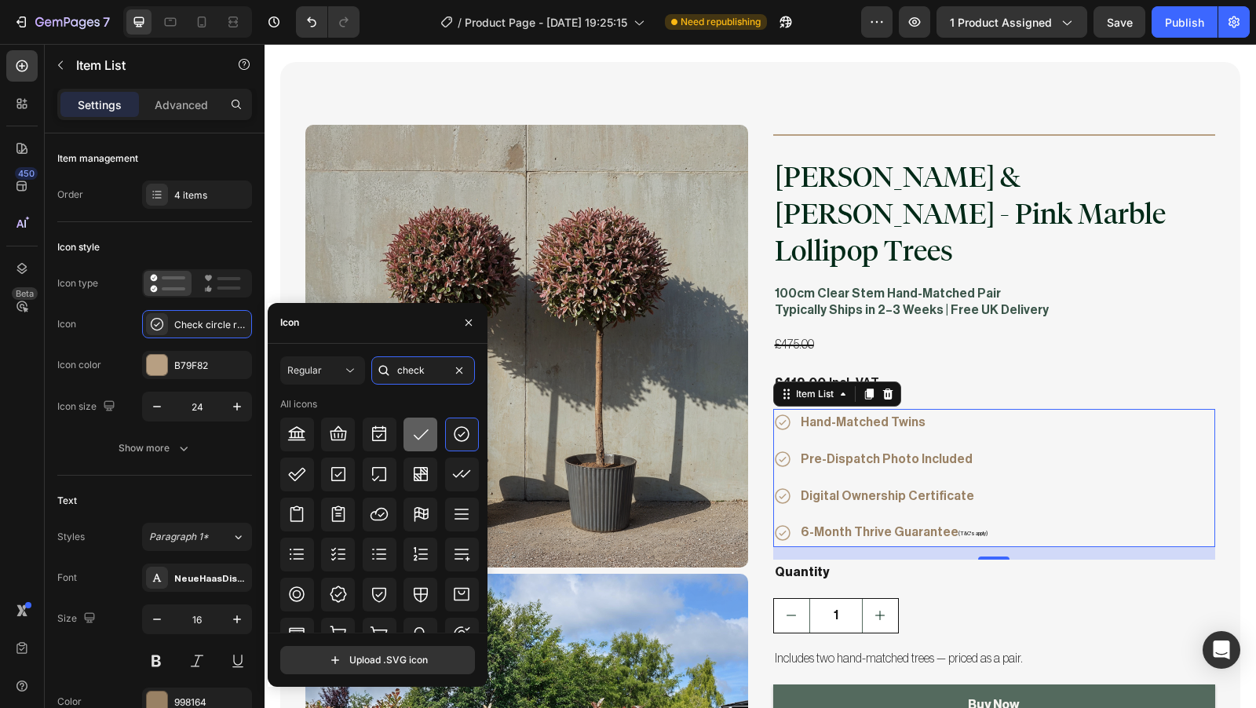
type input "check"
click at [414, 439] on icon at bounding box center [420, 434] width 19 height 19
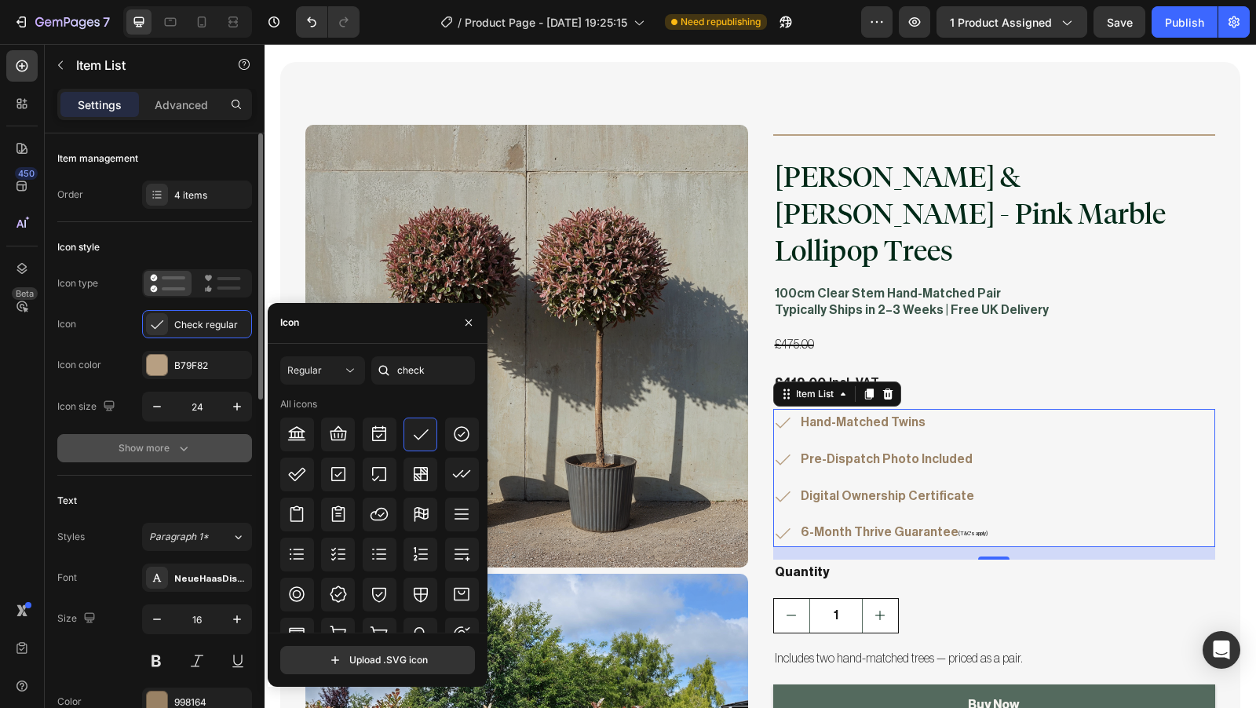
click at [174, 446] on div "Show more" at bounding box center [155, 449] width 73 height 16
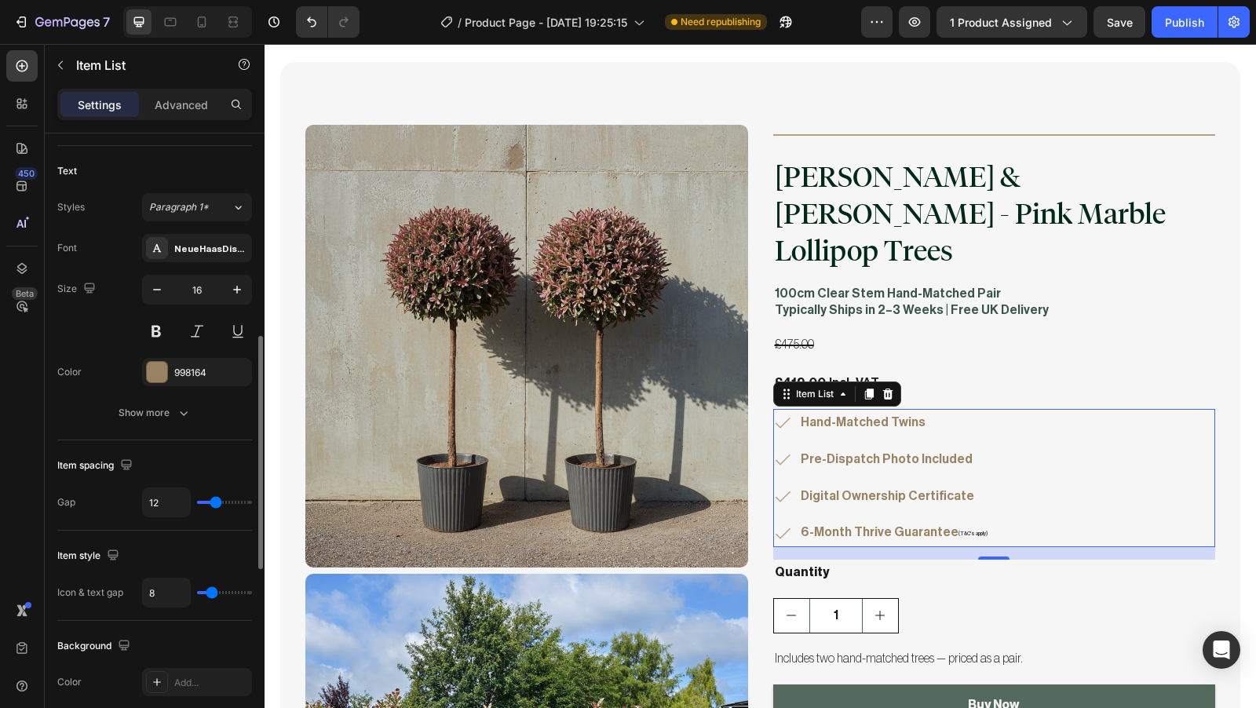
scroll to position [536, 0]
type input "13"
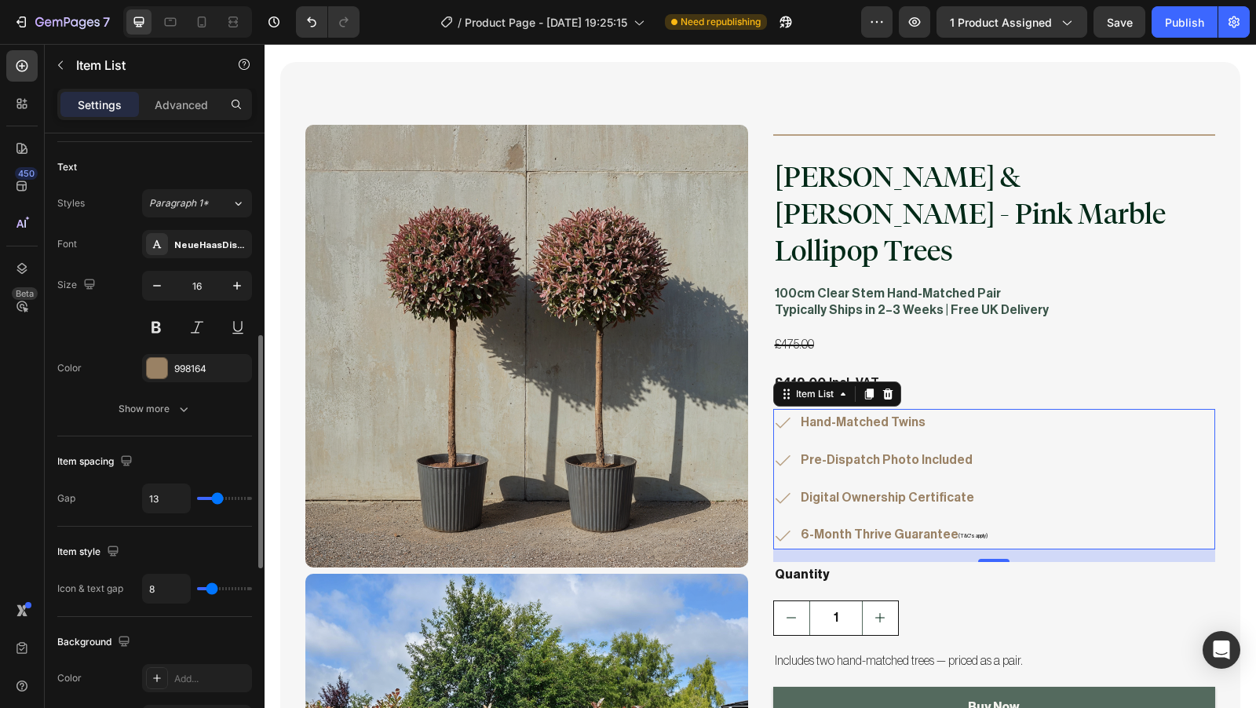
type input "14"
type input "15"
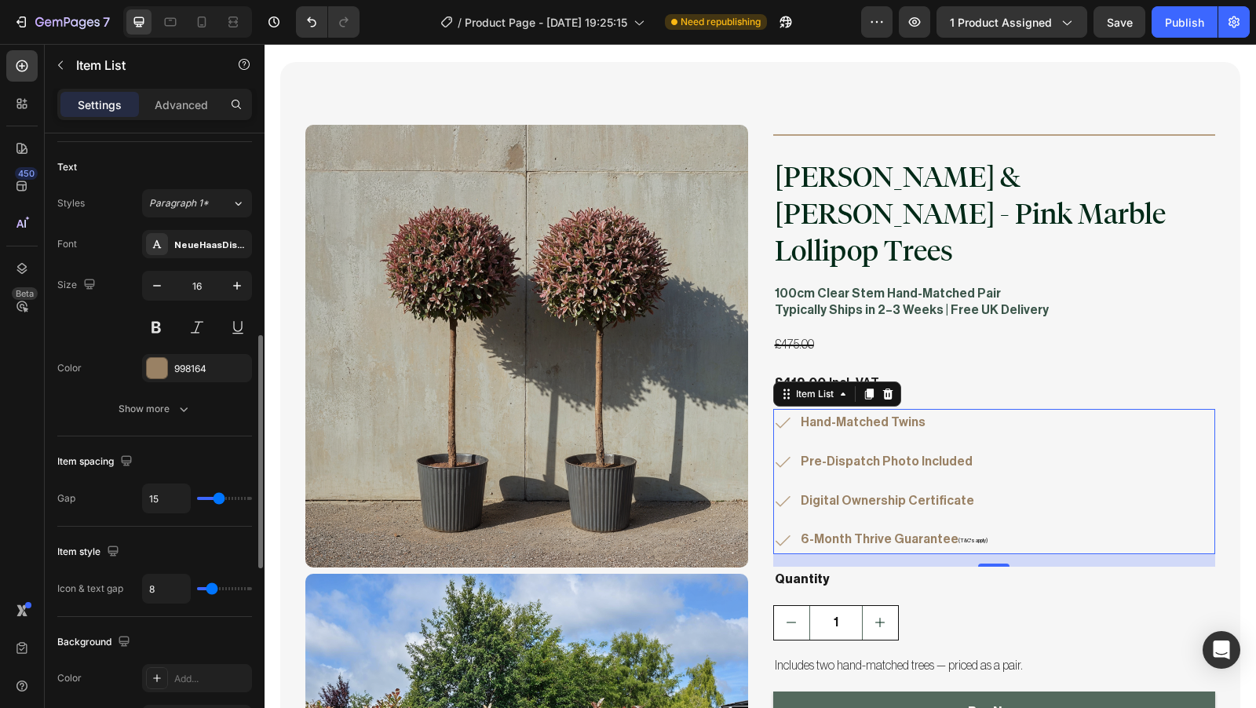
type input "16"
type input "17"
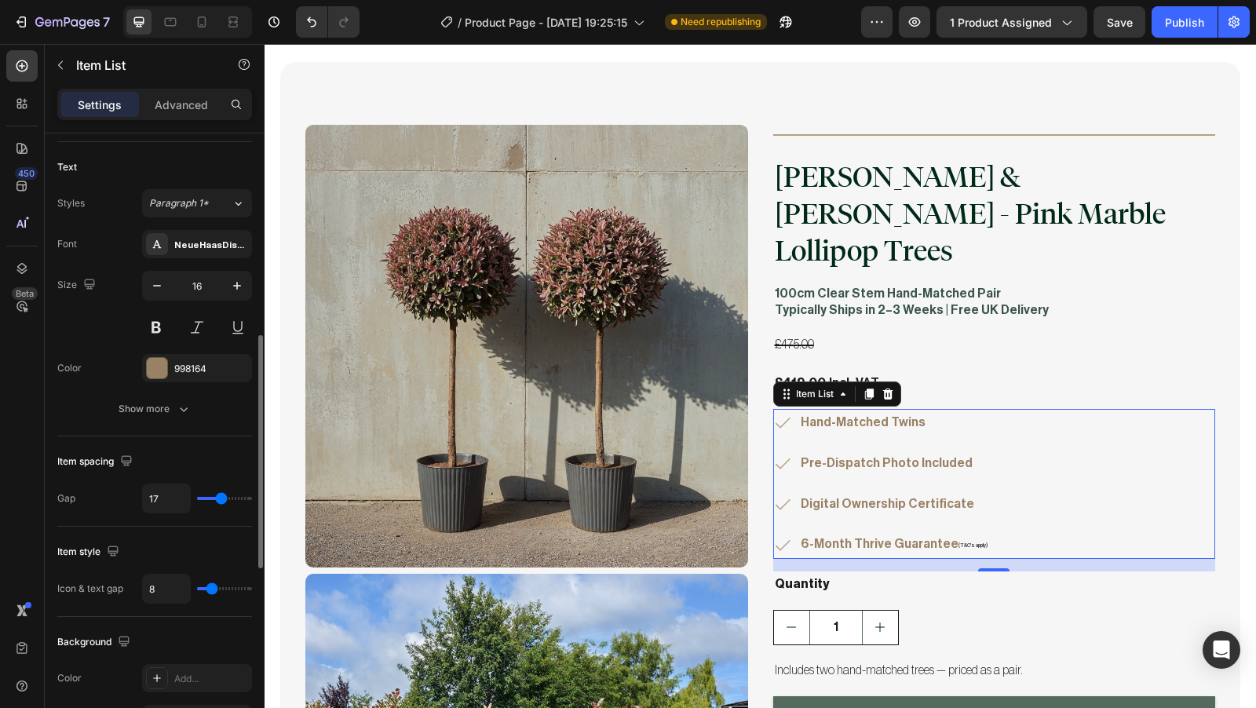
type input "18"
type input "19"
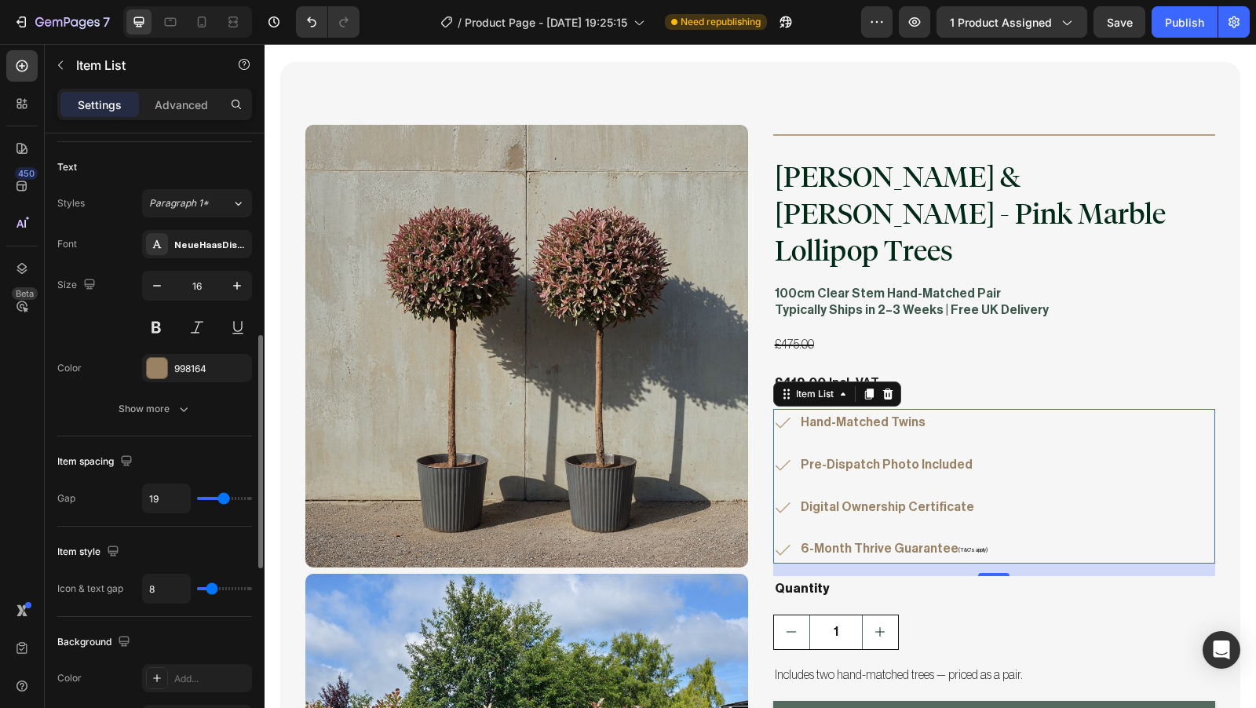
type input "20"
drag, startPoint x: 216, startPoint y: 499, endPoint x: 224, endPoint y: 499, distance: 7.9
type input "20"
click at [224, 499] on input "range" at bounding box center [224, 498] width 55 height 3
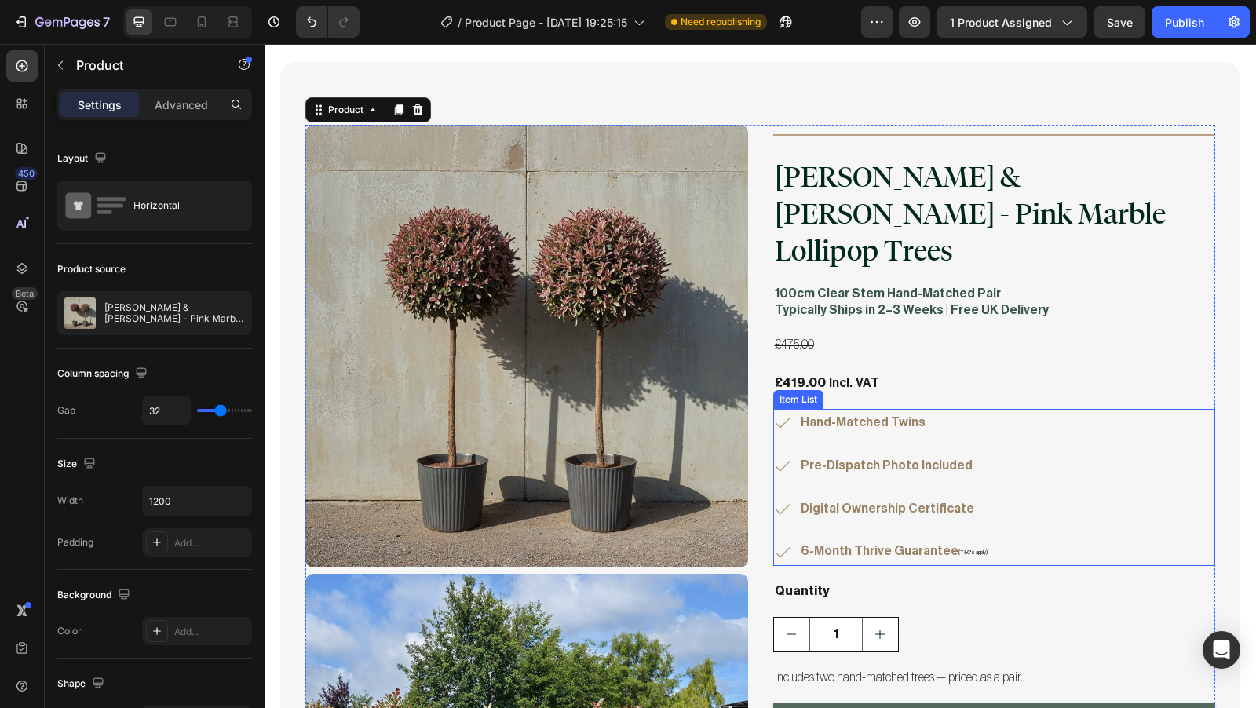
click at [923, 411] on p "Hand-Matched Twins" at bounding box center [894, 422] width 187 height 23
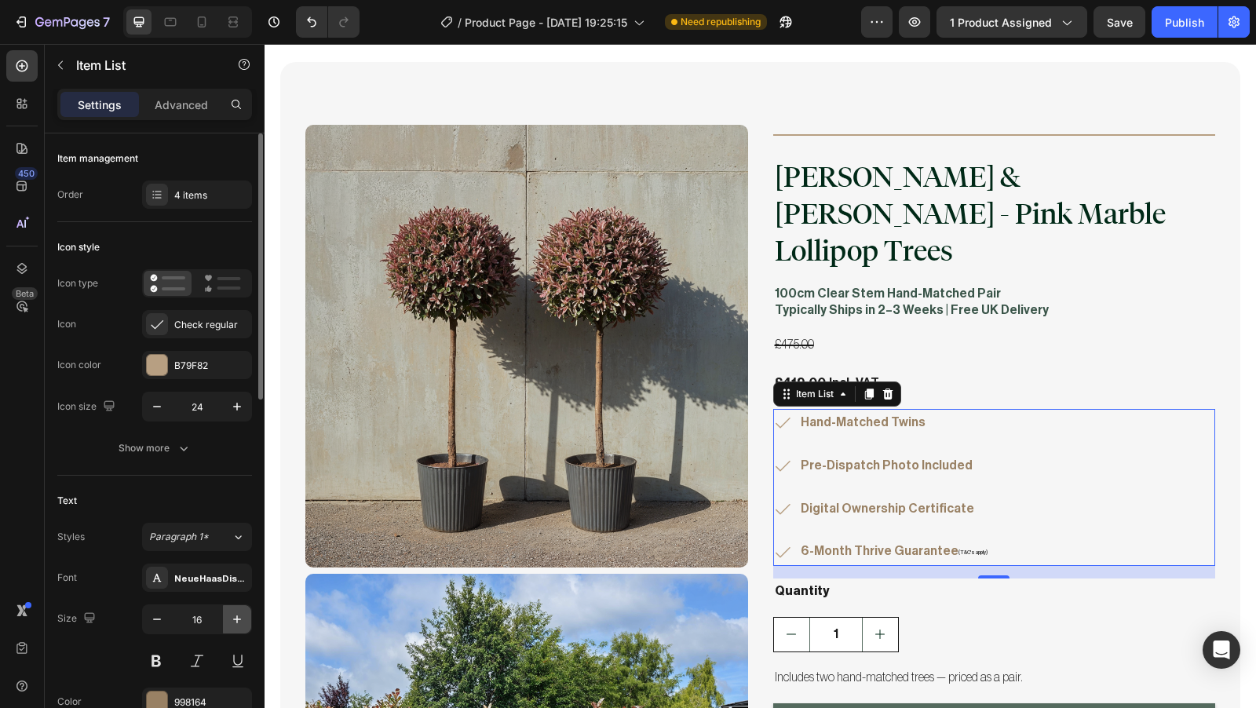
click at [245, 624] on button "button" at bounding box center [237, 619] width 28 height 28
type input "17"
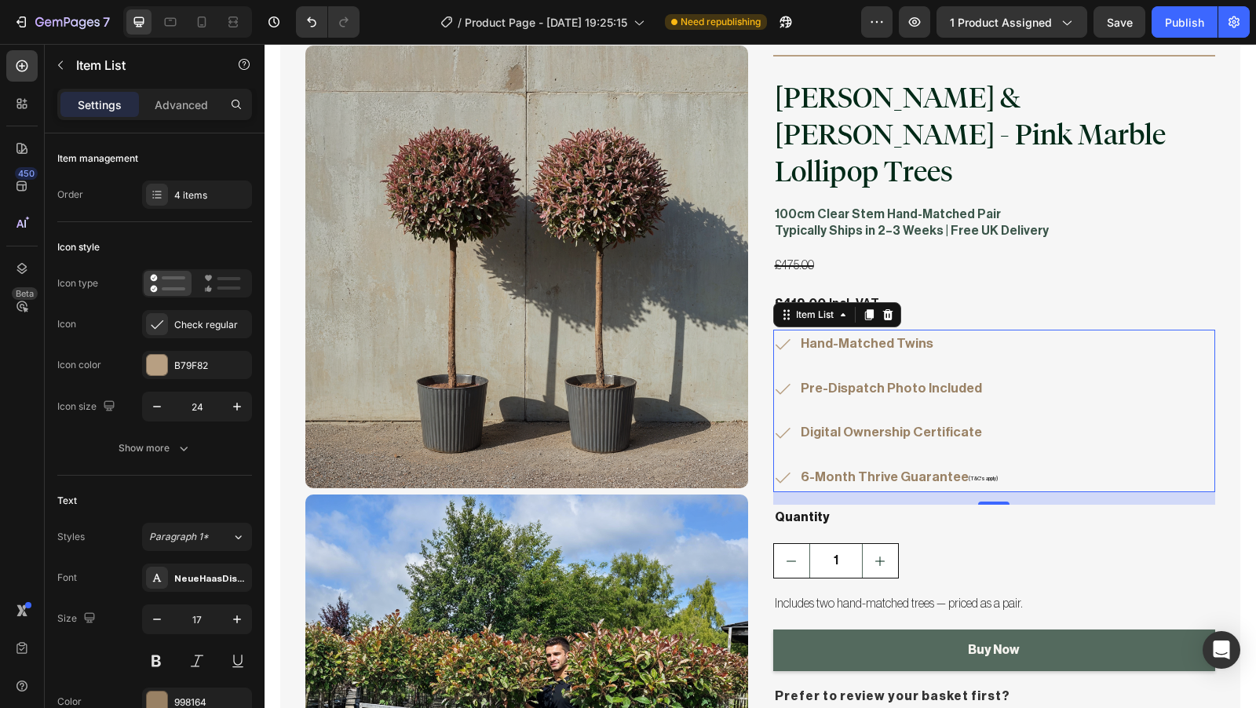
scroll to position [4146, 0]
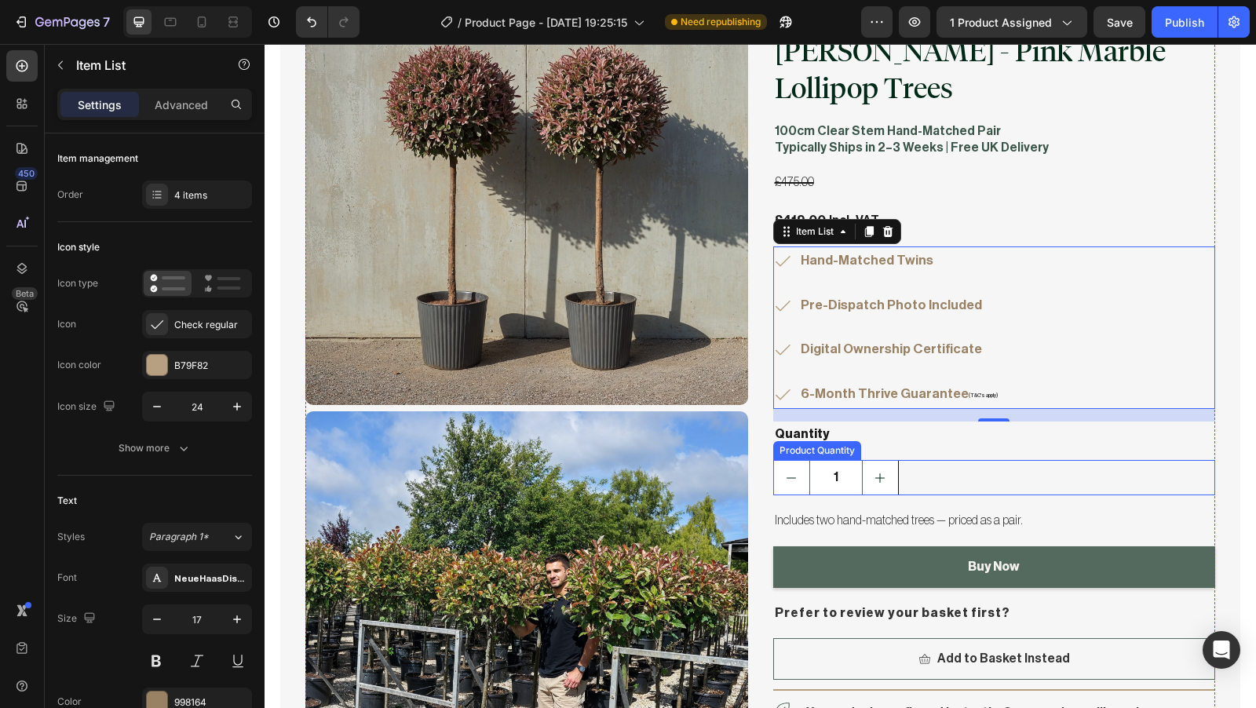
click at [908, 460] on div "1" at bounding box center [994, 477] width 443 height 35
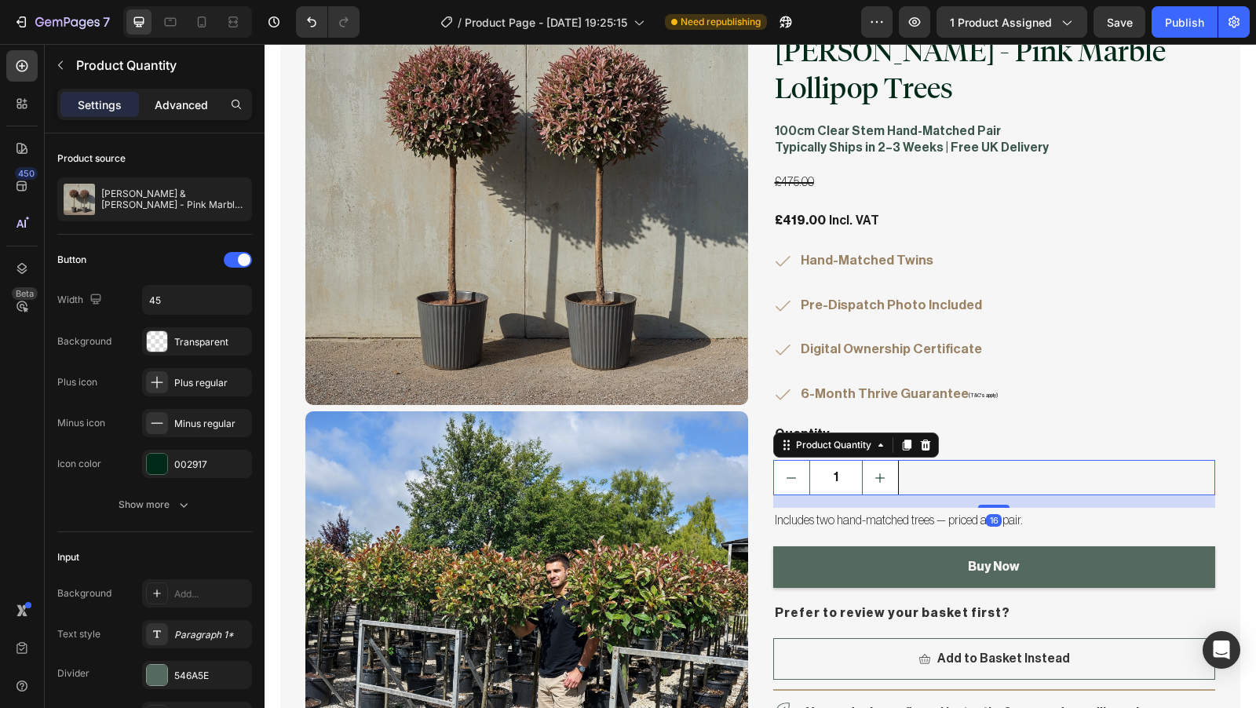
click at [176, 108] on p "Advanced" at bounding box center [181, 105] width 53 height 16
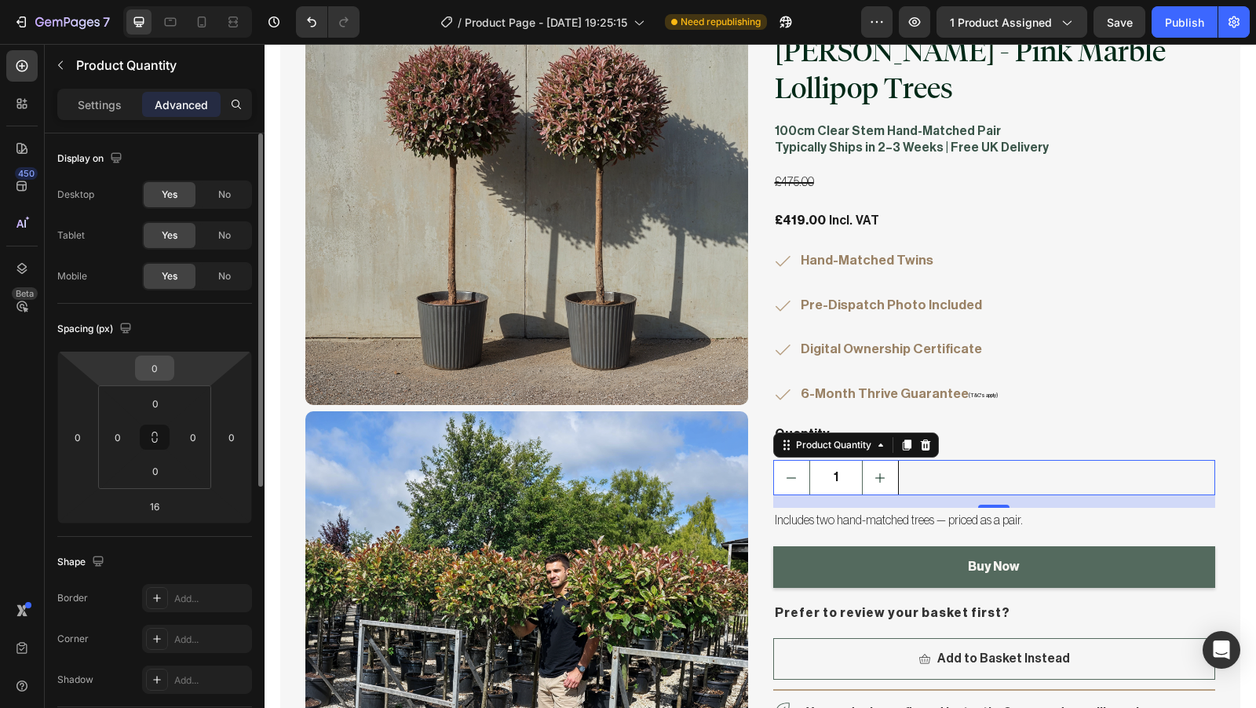
click at [163, 367] on input "0" at bounding box center [154, 368] width 31 height 24
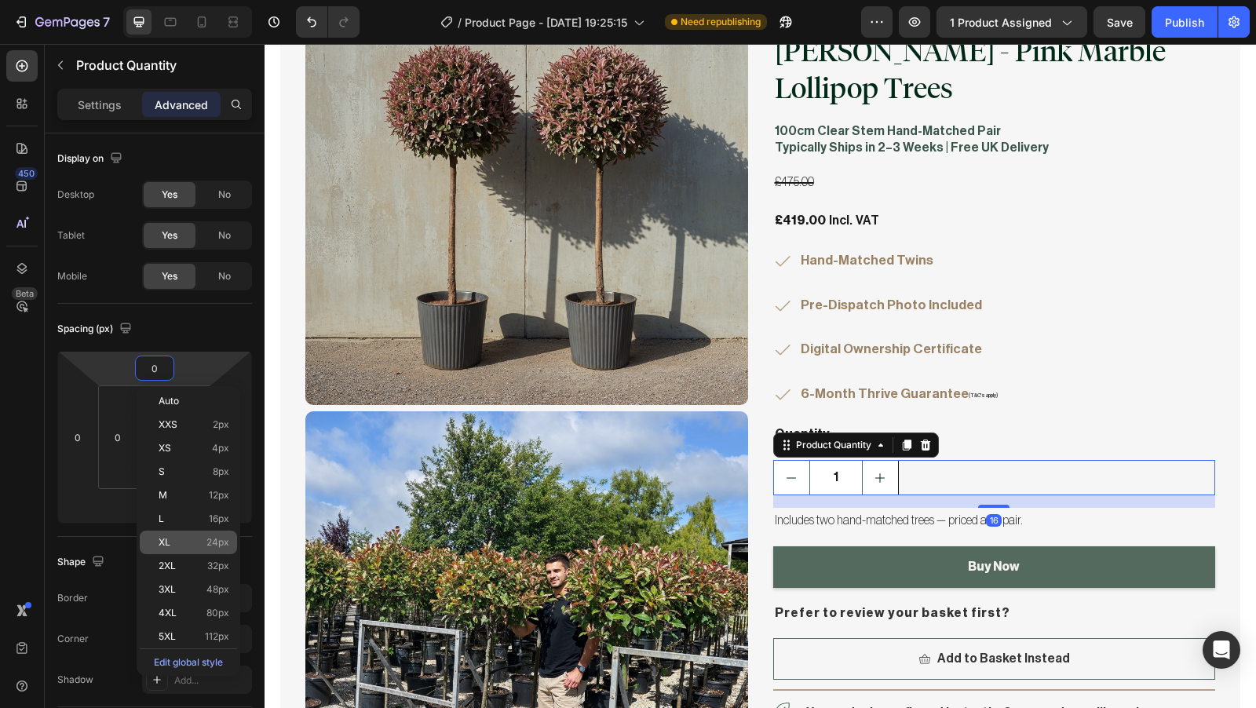
click at [209, 537] on span "24px" at bounding box center [218, 542] width 23 height 11
type input "24"
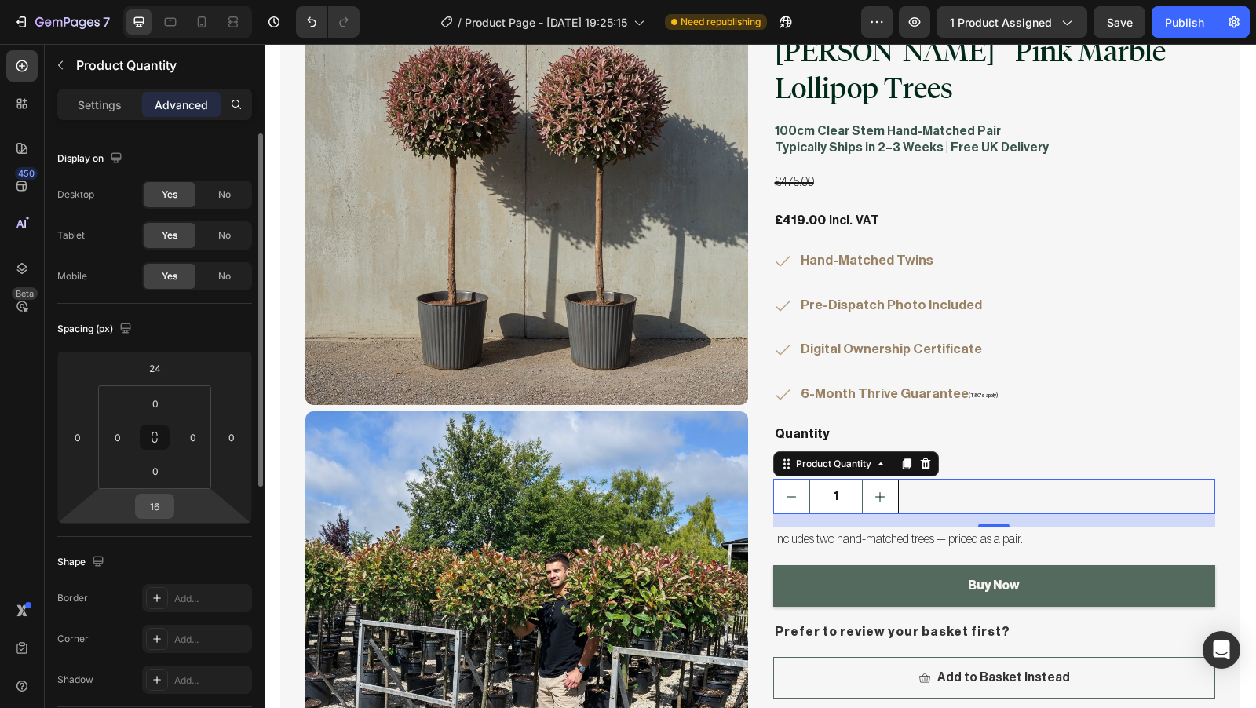
click at [164, 506] on input "16" at bounding box center [154, 507] width 31 height 24
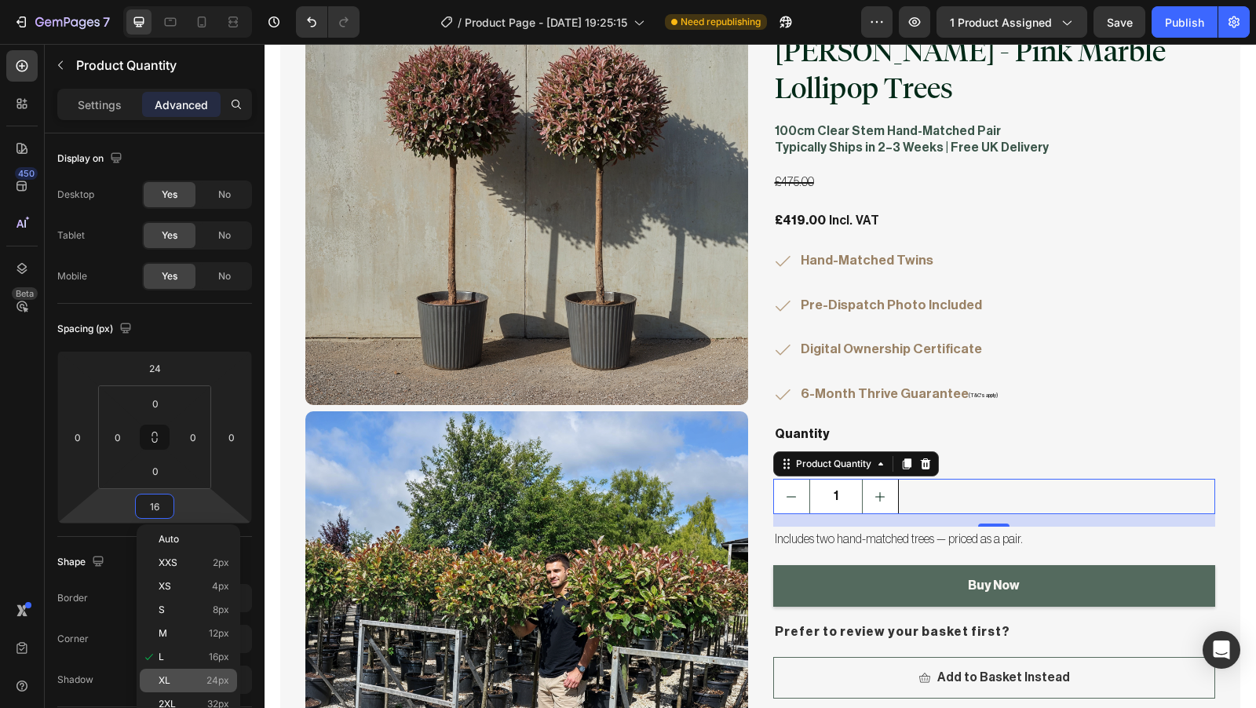
click at [210, 674] on div "XL 24px" at bounding box center [188, 681] width 97 height 24
type input "24"
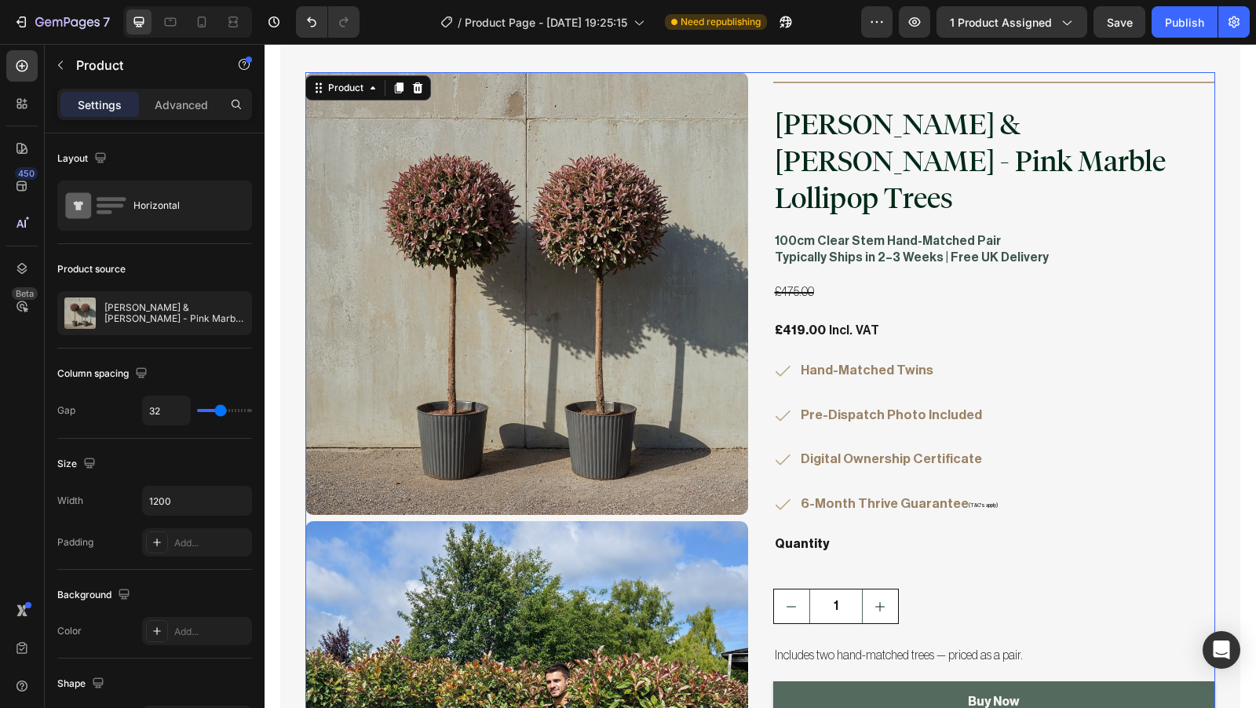
scroll to position [4046, 0]
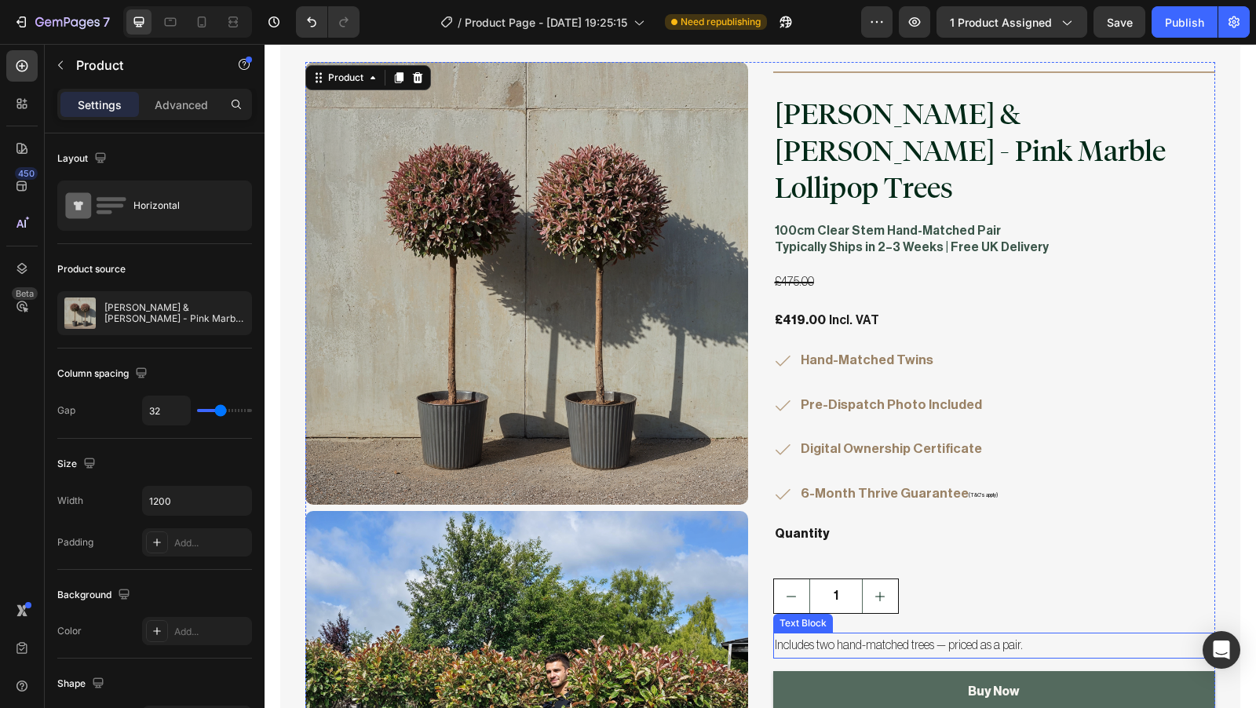
click at [903, 634] on p "Includes two hand-matched trees — priced as a pair." at bounding box center [995, 645] width 440 height 23
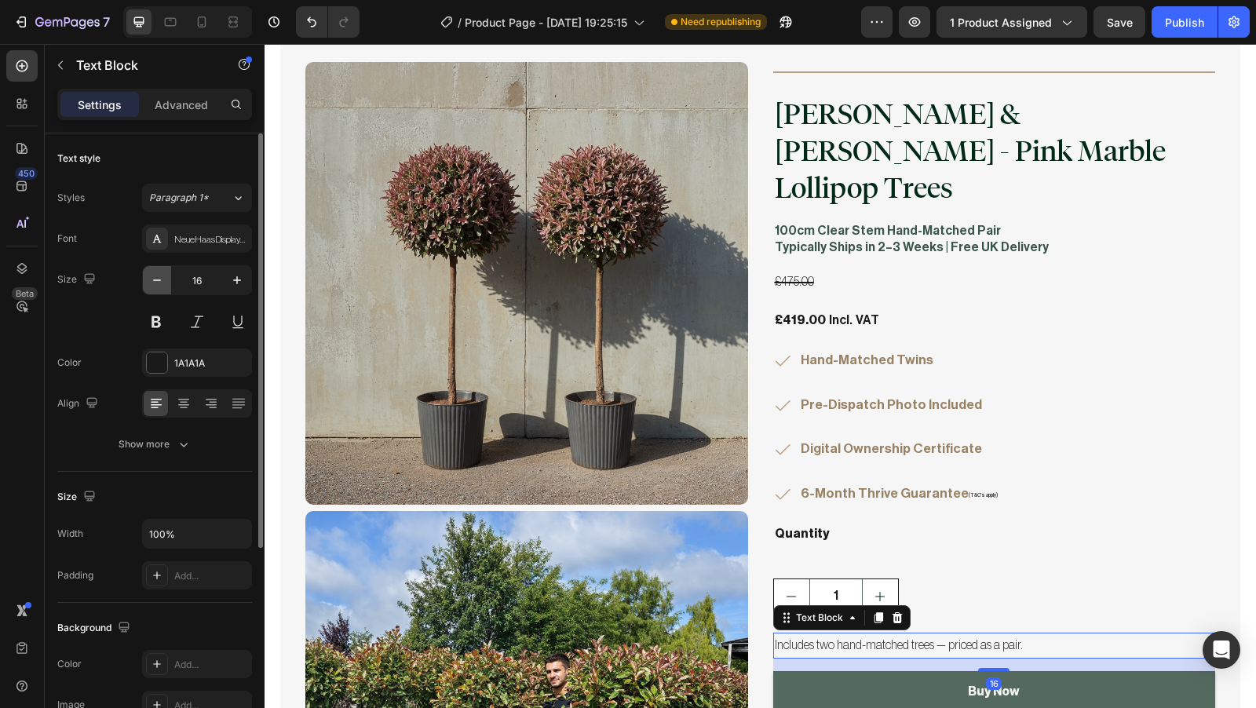
click at [161, 281] on icon "button" at bounding box center [157, 280] width 16 height 16
type input "15"
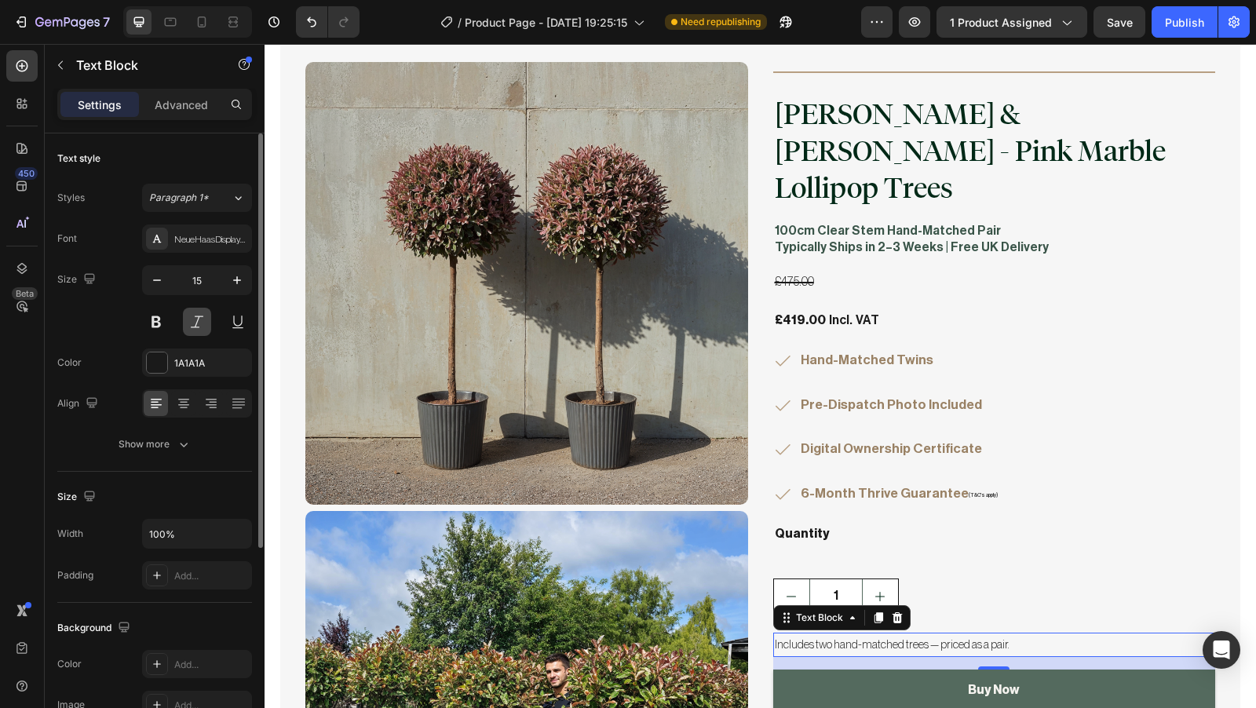
click at [197, 315] on button at bounding box center [197, 322] width 28 height 28
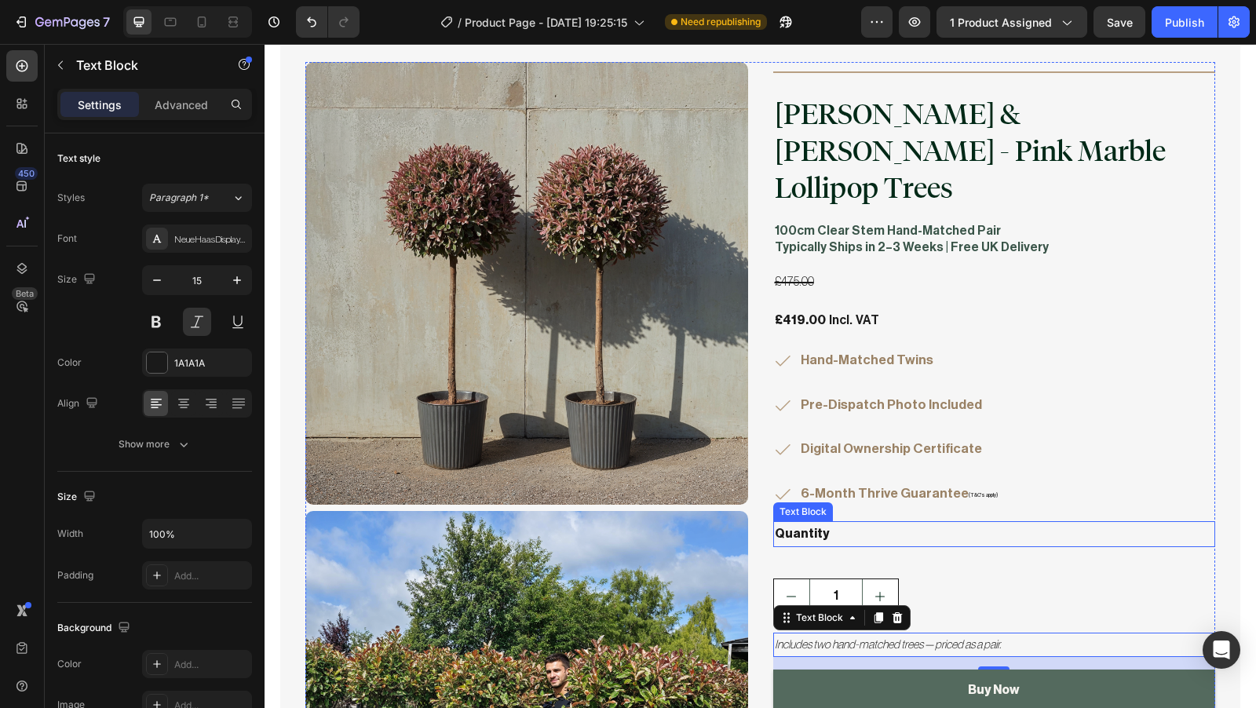
click at [1029, 523] on p "Quantity" at bounding box center [995, 534] width 440 height 23
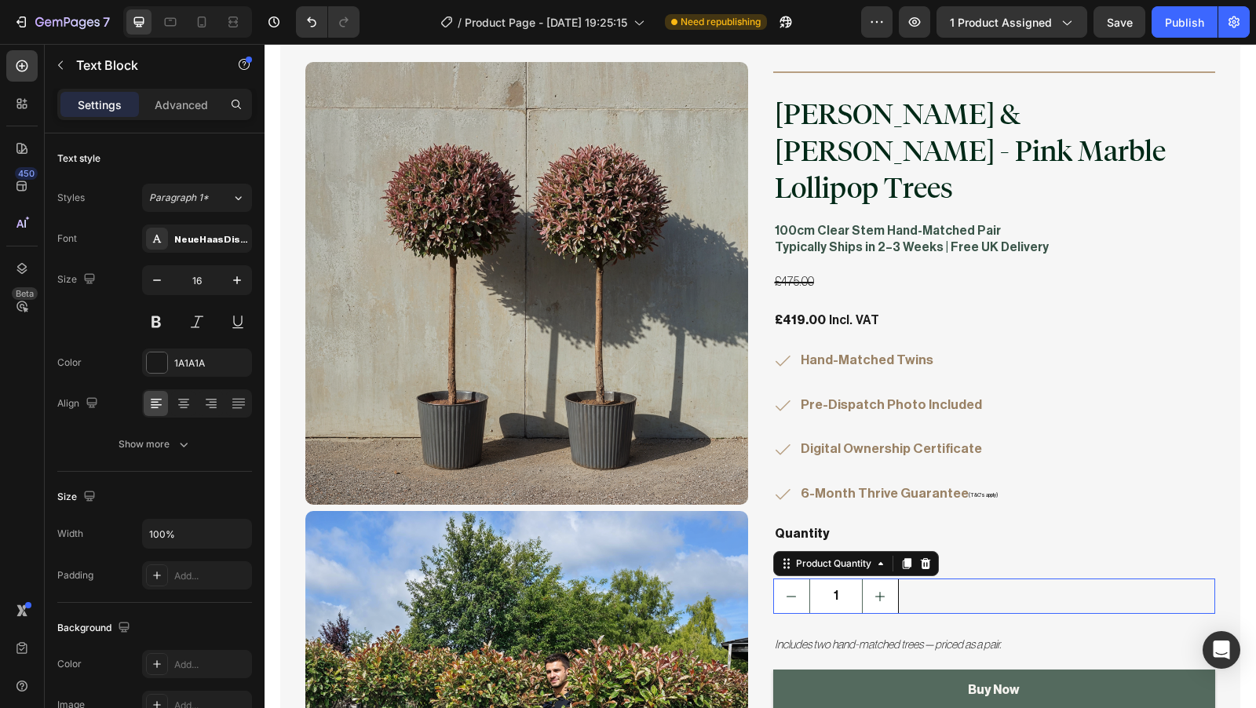
click at [1111, 579] on div "1" at bounding box center [994, 596] width 443 height 35
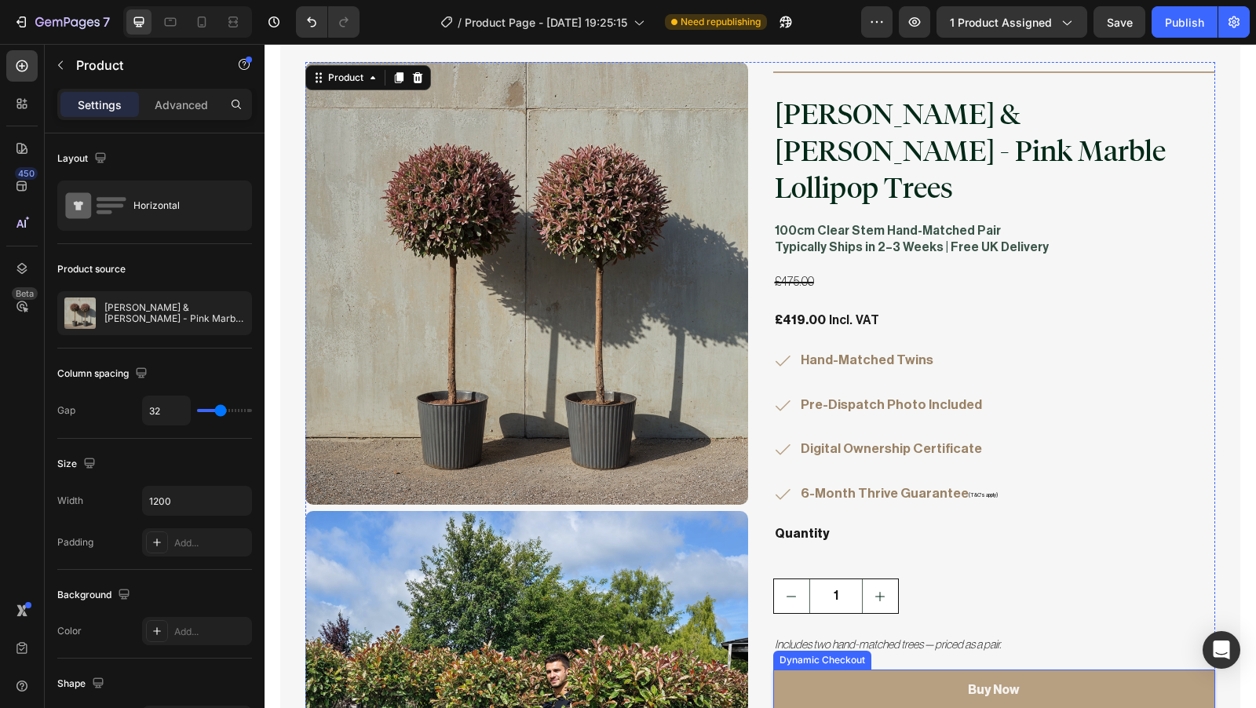
click at [1082, 670] on button "Buy Now" at bounding box center [994, 691] width 443 height 42
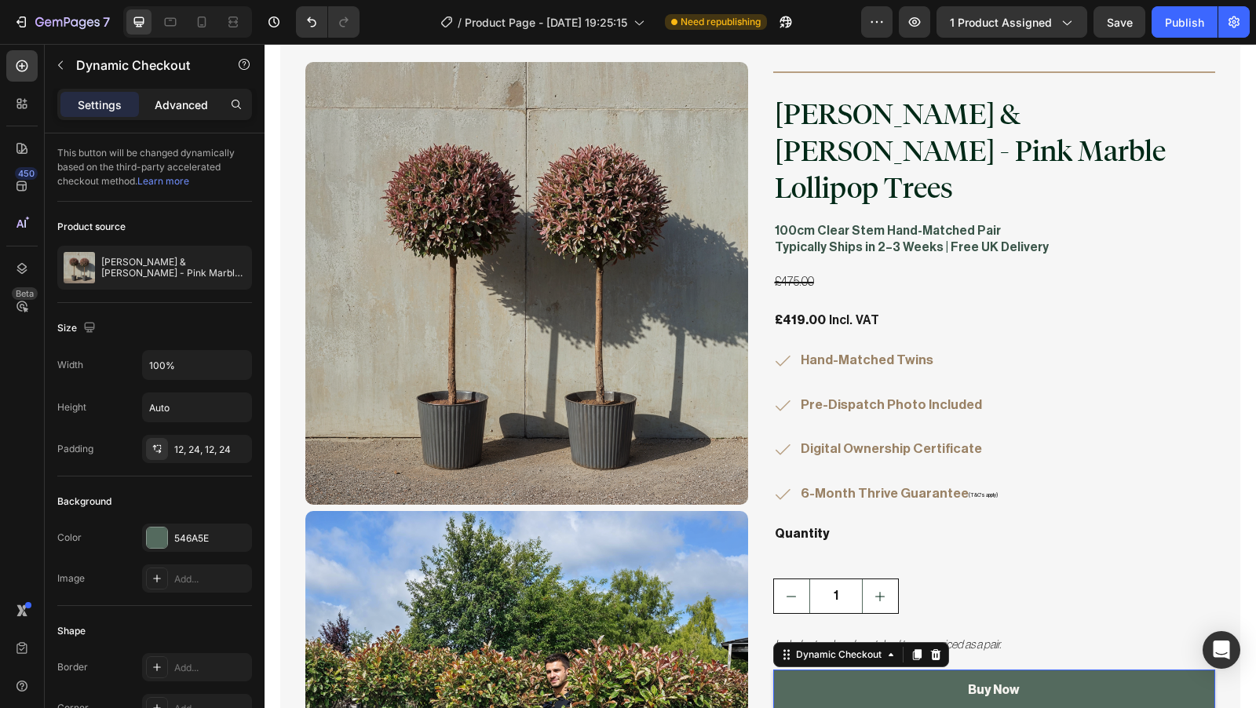
click at [176, 112] on p "Advanced" at bounding box center [181, 105] width 53 height 16
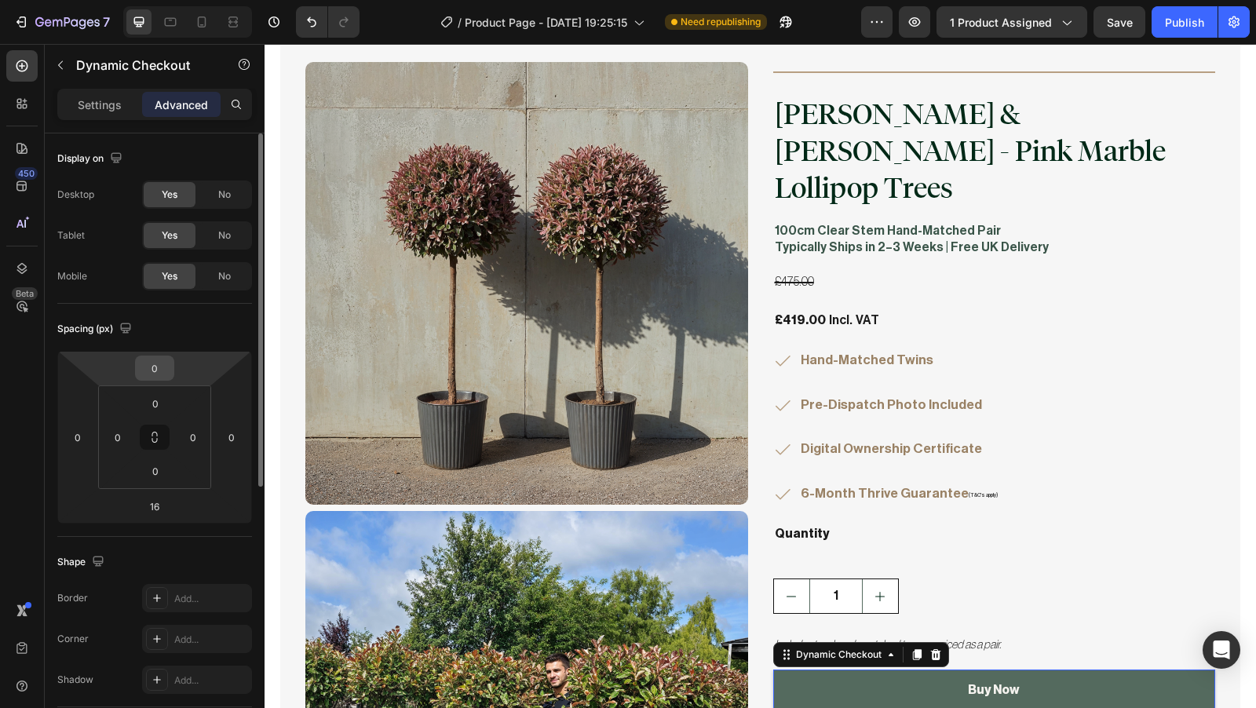
click at [158, 367] on input "0" at bounding box center [154, 368] width 31 height 24
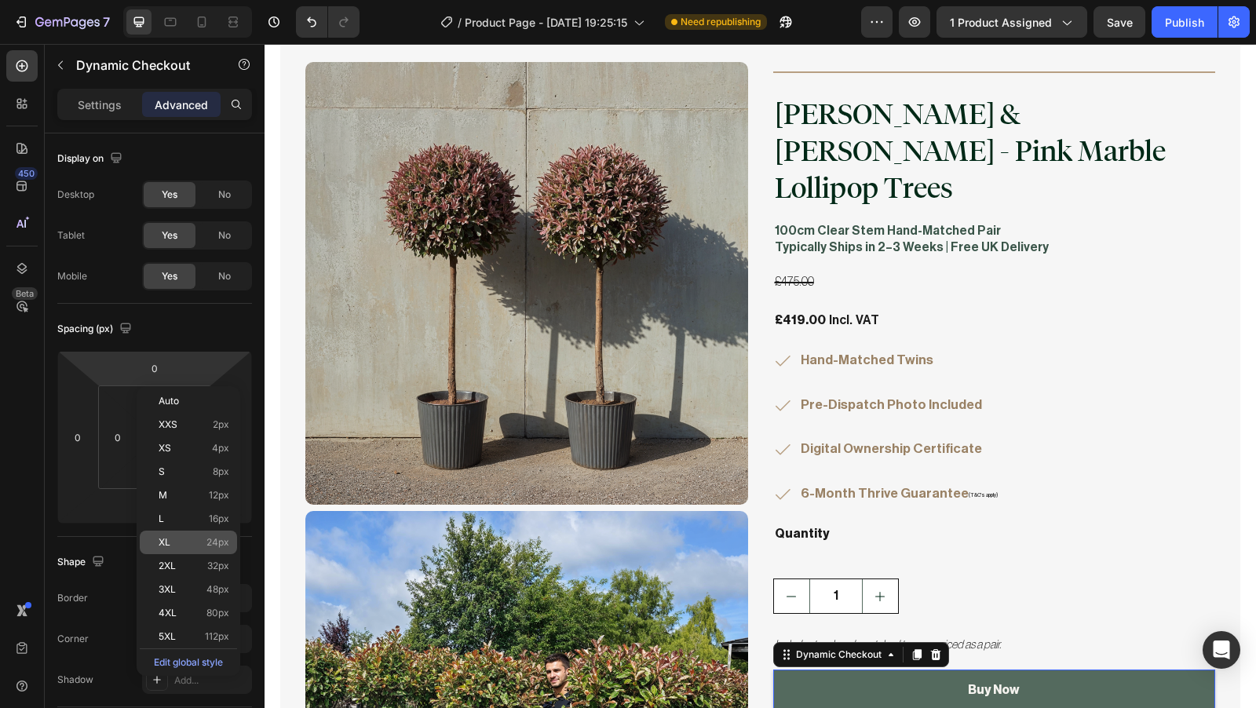
click at [204, 550] on div "XL 24px" at bounding box center [188, 543] width 97 height 24
type input "24"
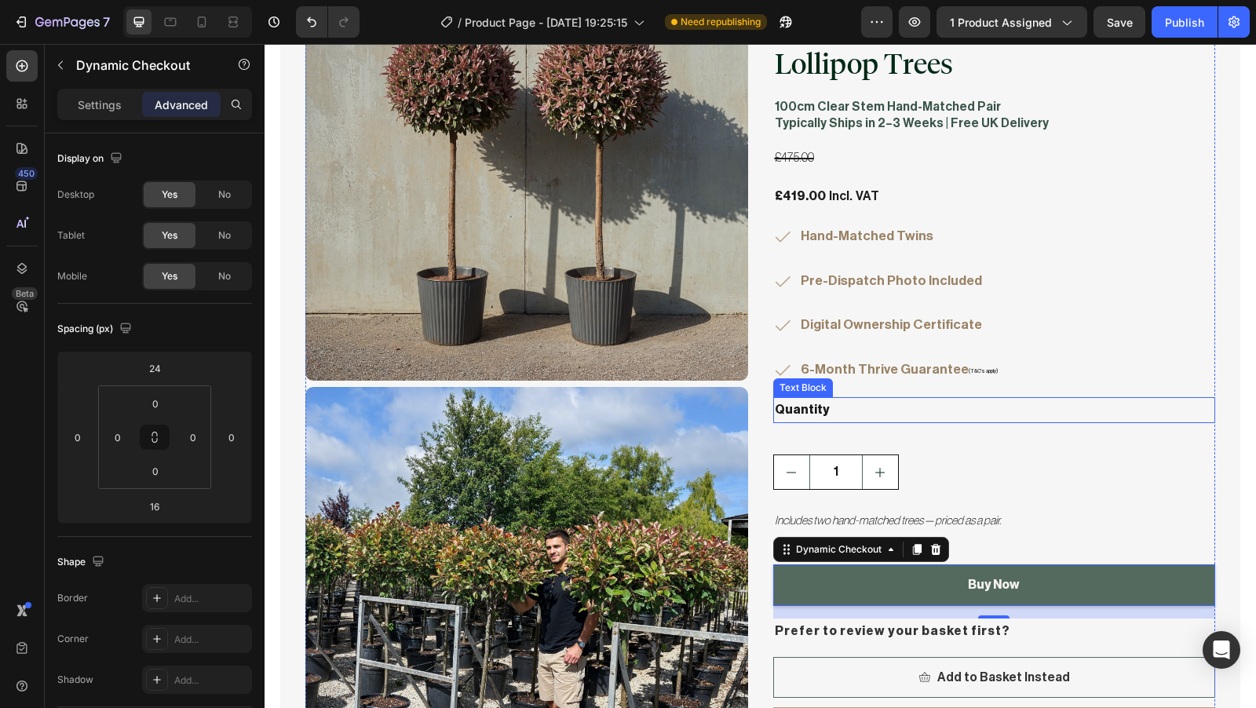
scroll to position [4243, 0]
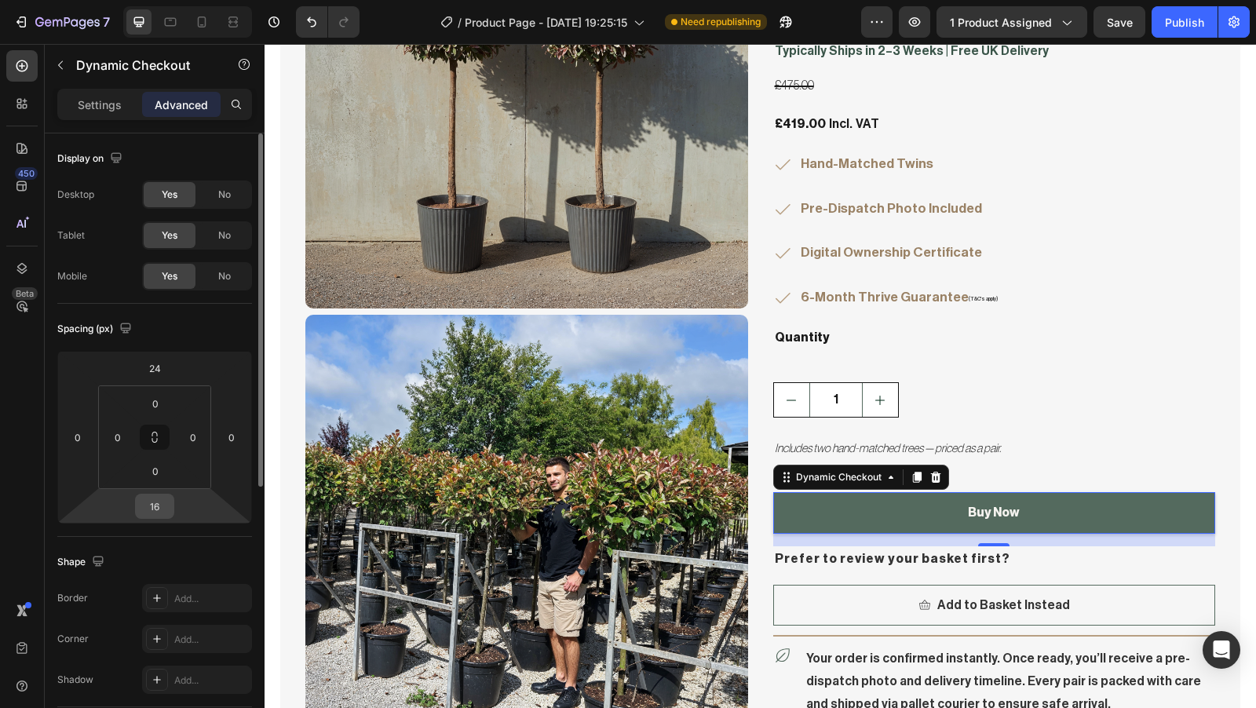
click at [159, 506] on input "16" at bounding box center [154, 507] width 31 height 24
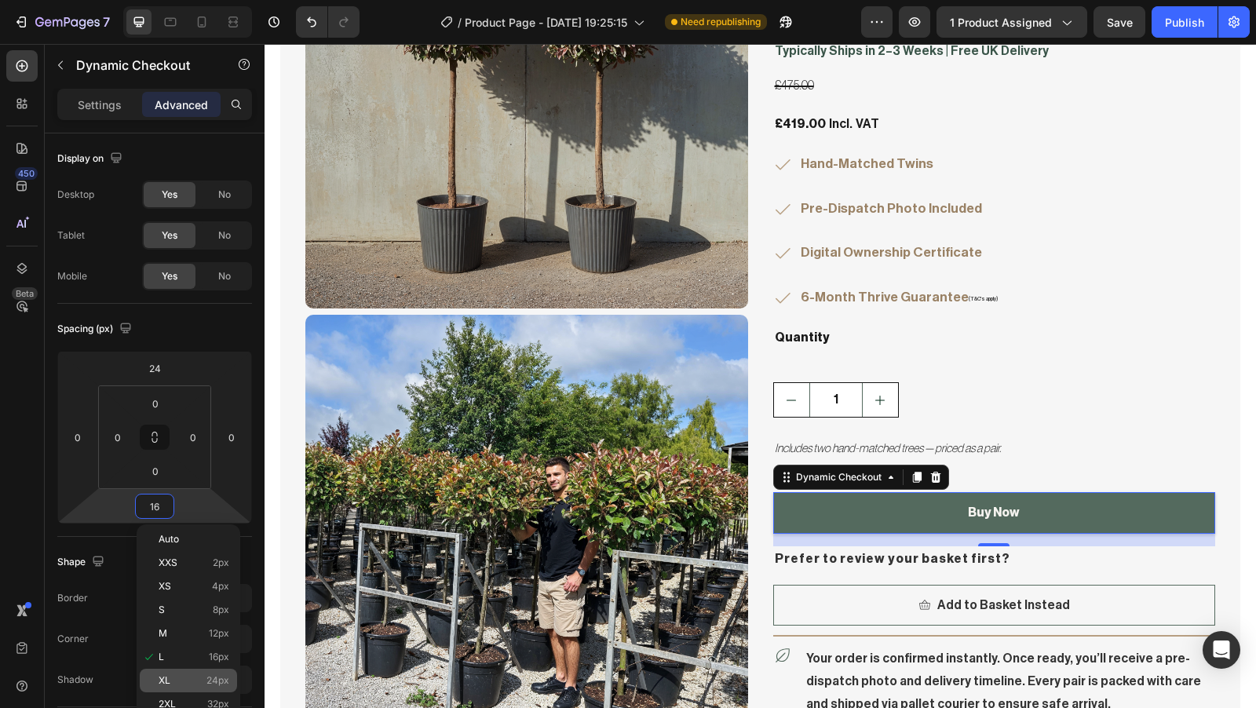
click at [192, 686] on div "XL 24px" at bounding box center [188, 681] width 97 height 24
type input "24"
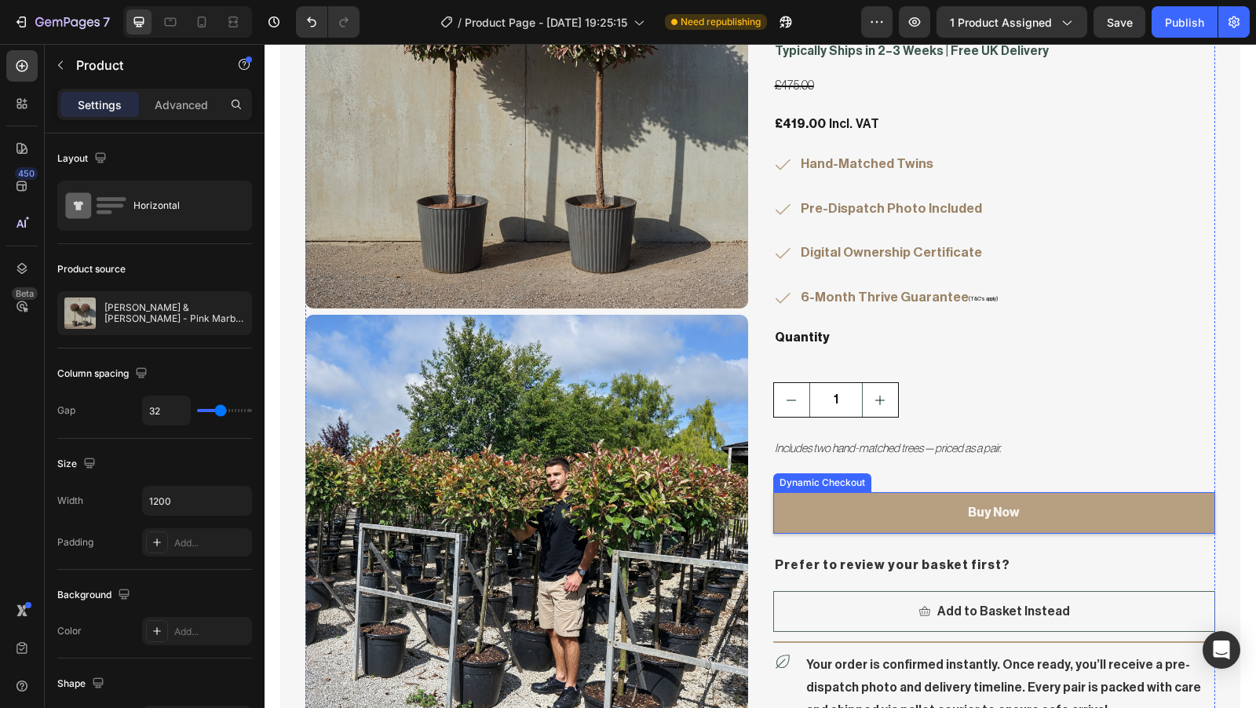
click at [1012, 492] on button "Buy Now" at bounding box center [994, 513] width 443 height 42
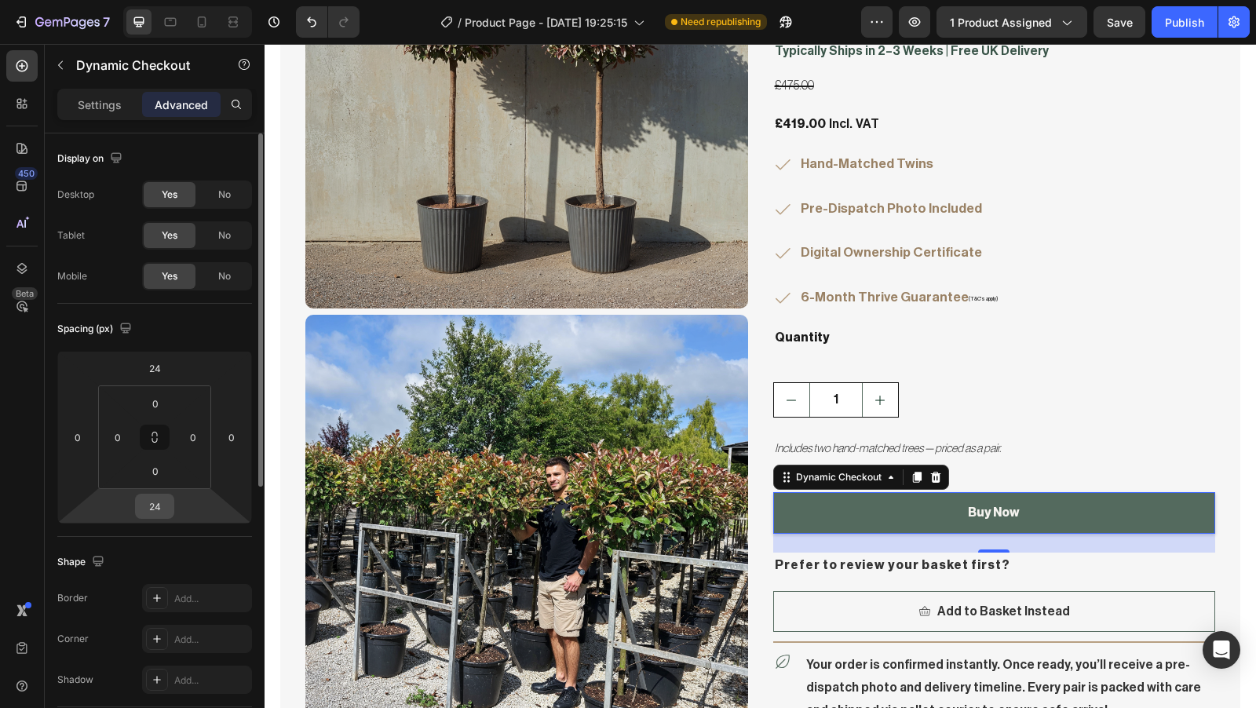
click at [163, 505] on input "24" at bounding box center [154, 507] width 31 height 24
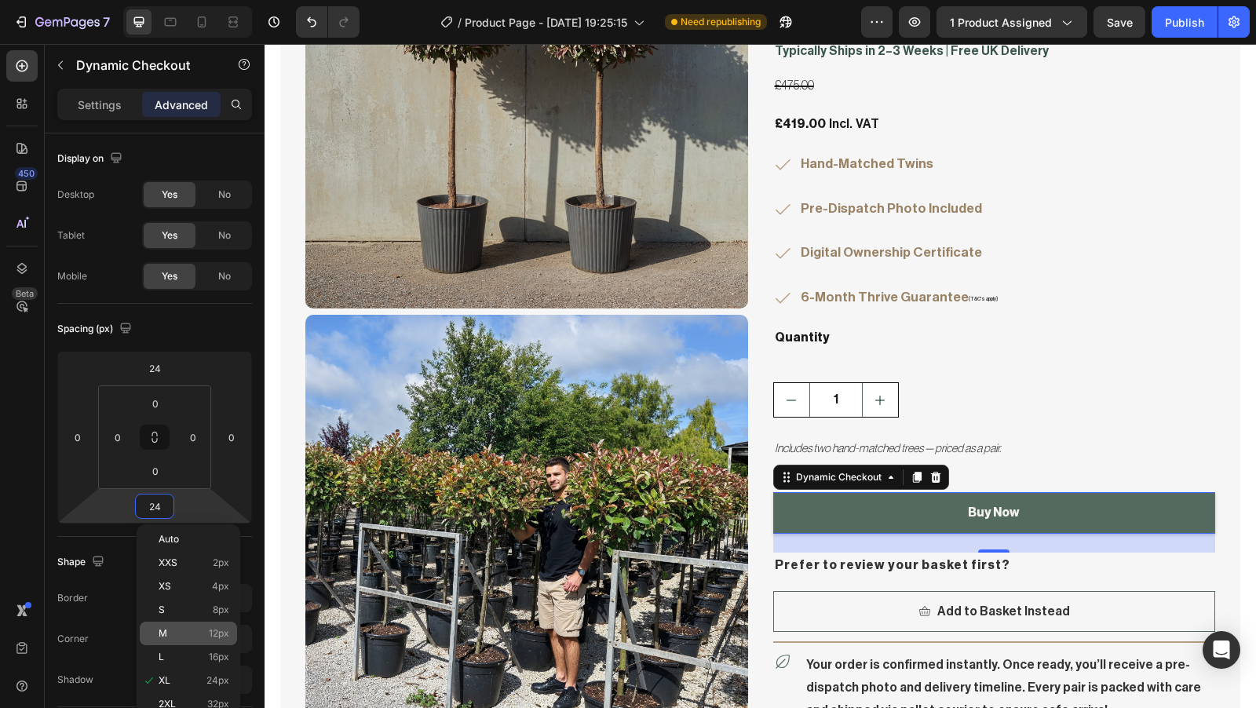
click at [189, 634] on p "M 12px" at bounding box center [194, 633] width 71 height 11
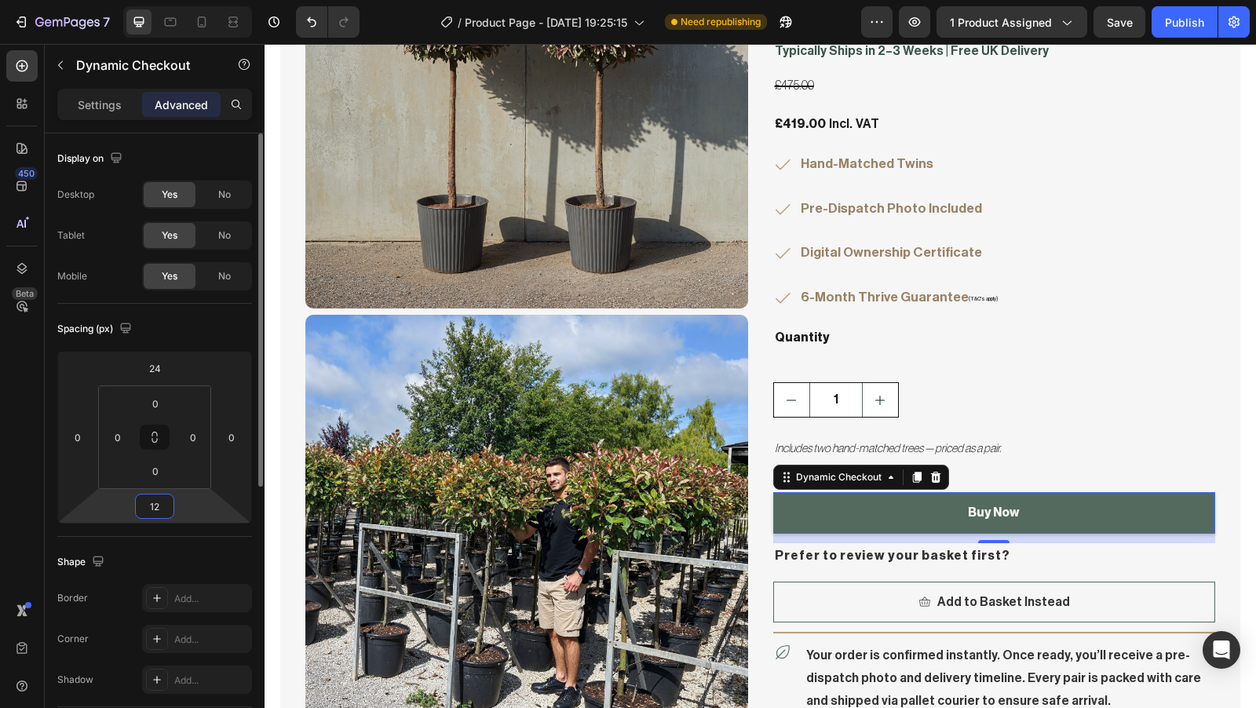
click at [163, 506] on input "12" at bounding box center [154, 507] width 31 height 24
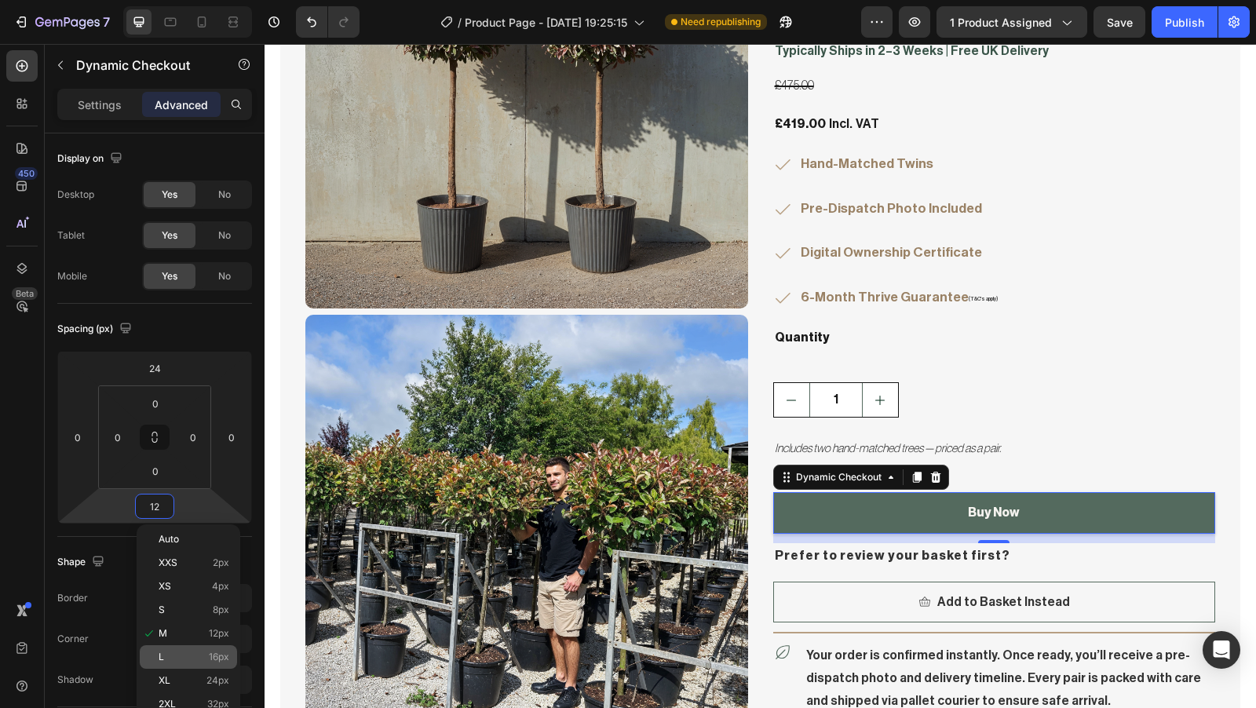
click at [185, 653] on p "L 16px" at bounding box center [194, 657] width 71 height 11
type input "16"
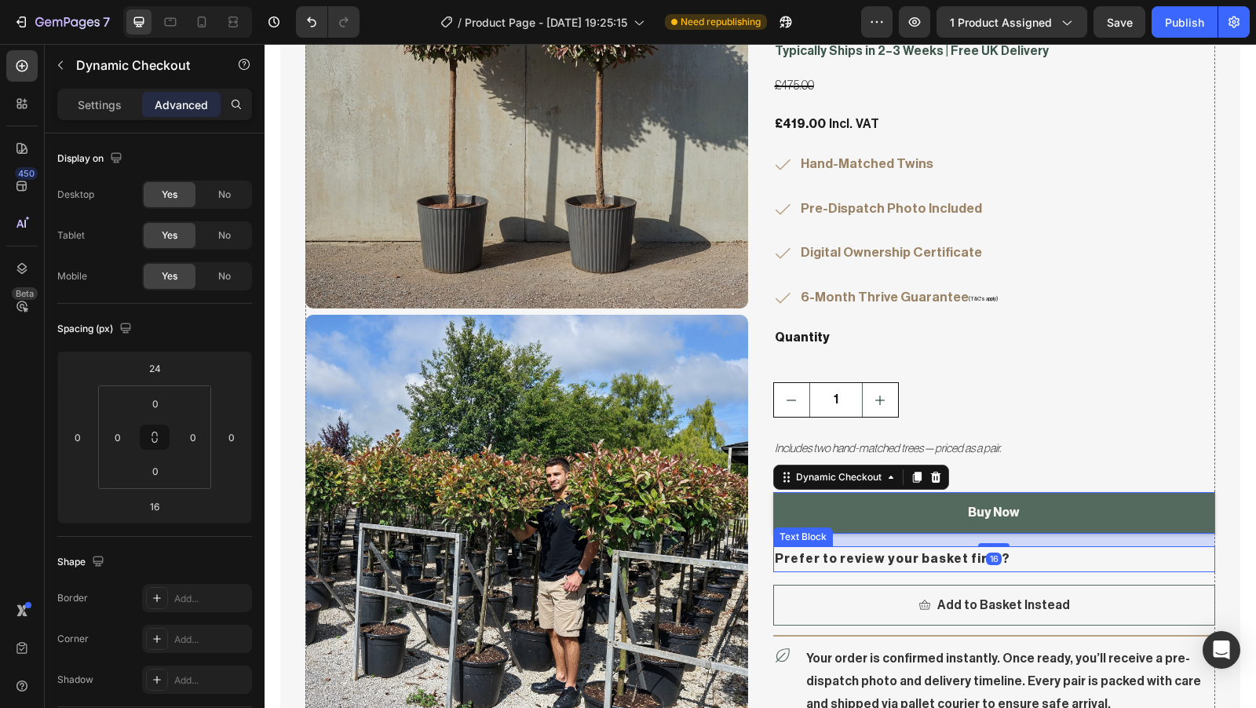
click at [1099, 548] on p "Prefer to review your basket first?" at bounding box center [995, 559] width 440 height 23
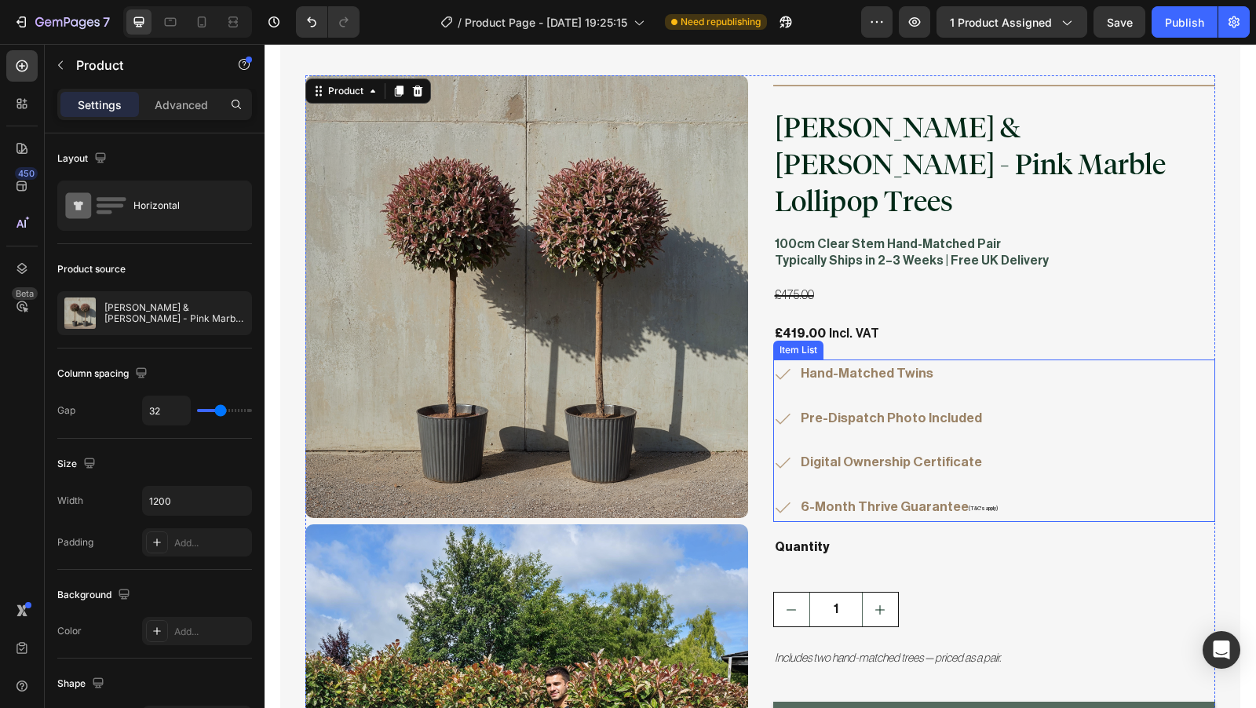
scroll to position [4261, 0]
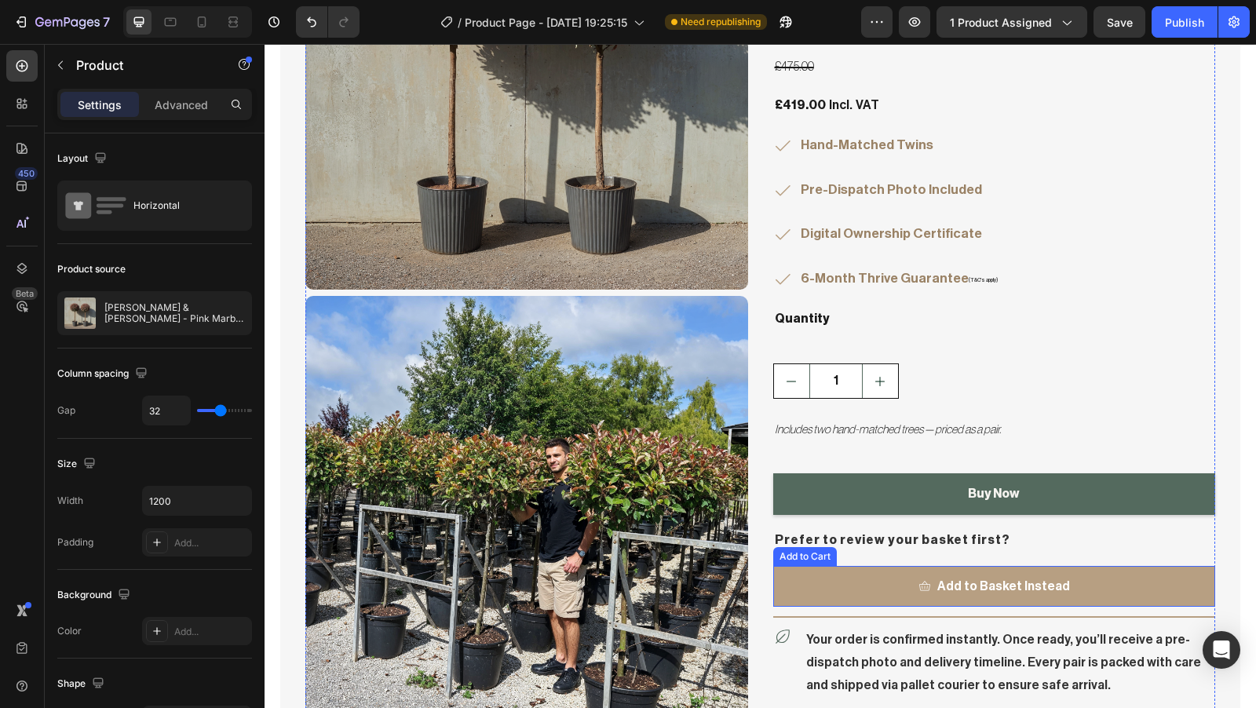
click at [802, 566] on button "Add to Basket Instead" at bounding box center [994, 587] width 443 height 42
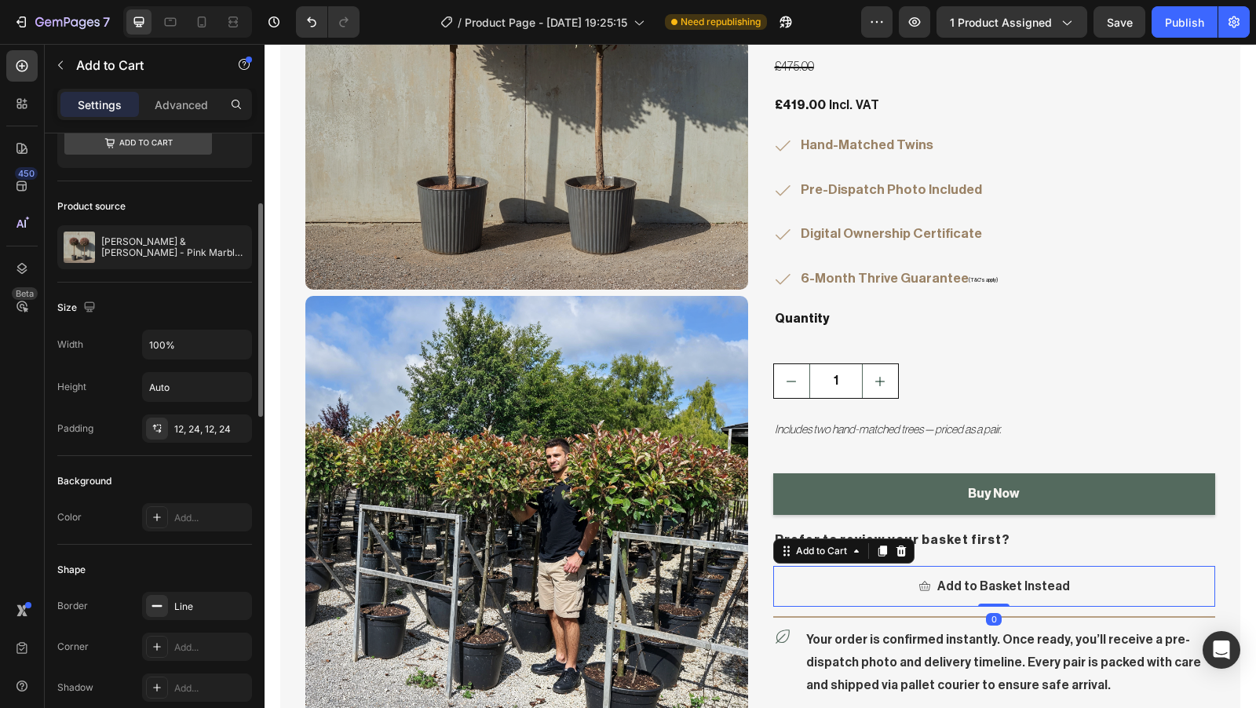
scroll to position [99, 0]
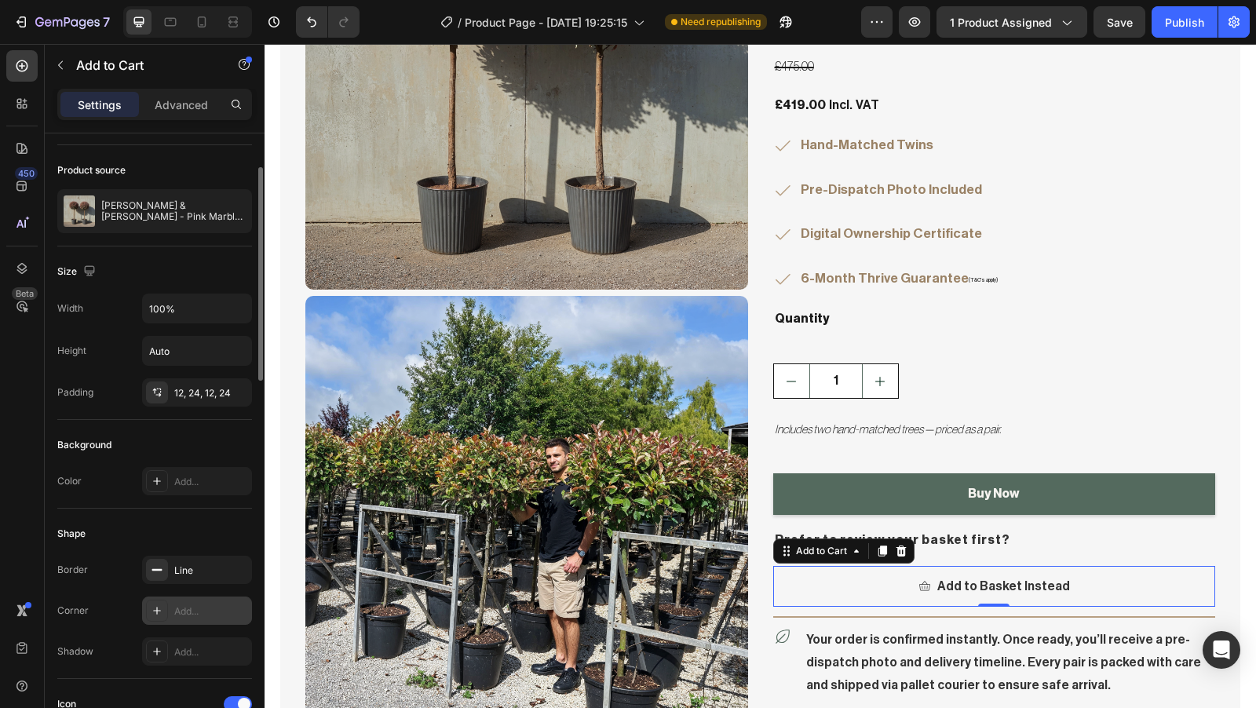
click at [200, 612] on div "Add..." at bounding box center [211, 612] width 74 height 14
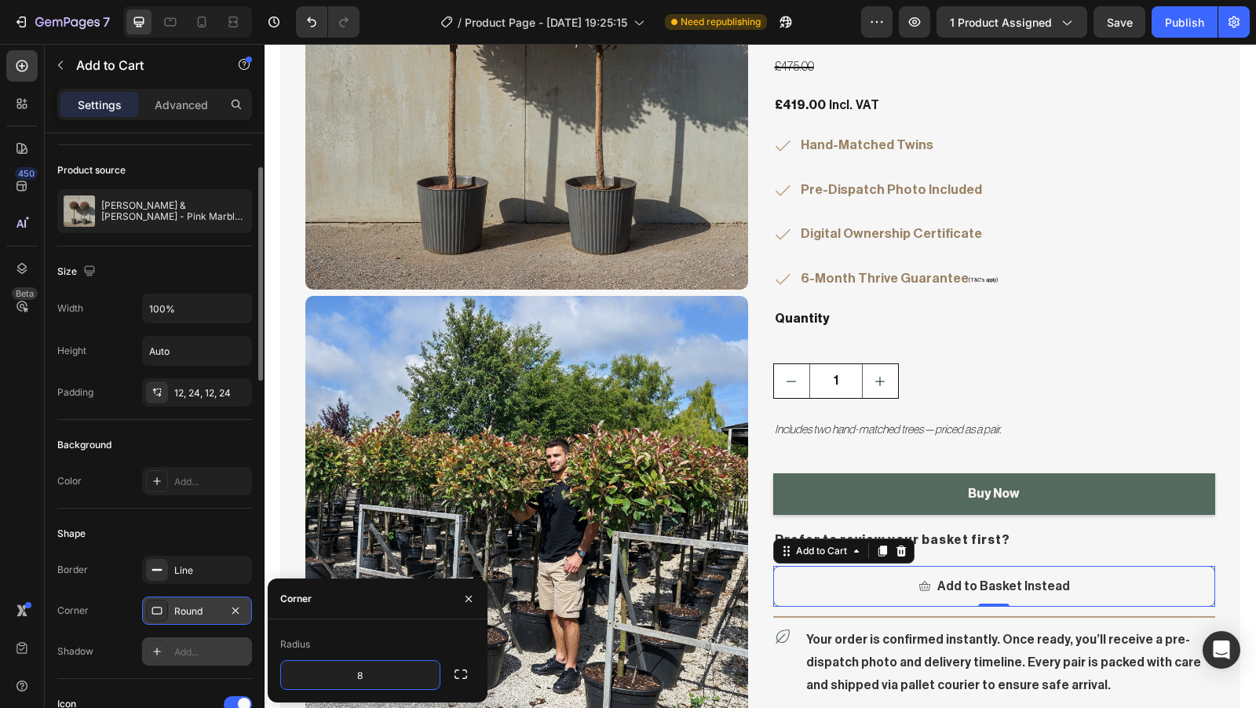
click at [185, 645] on div "Add..." at bounding box center [211, 652] width 74 height 14
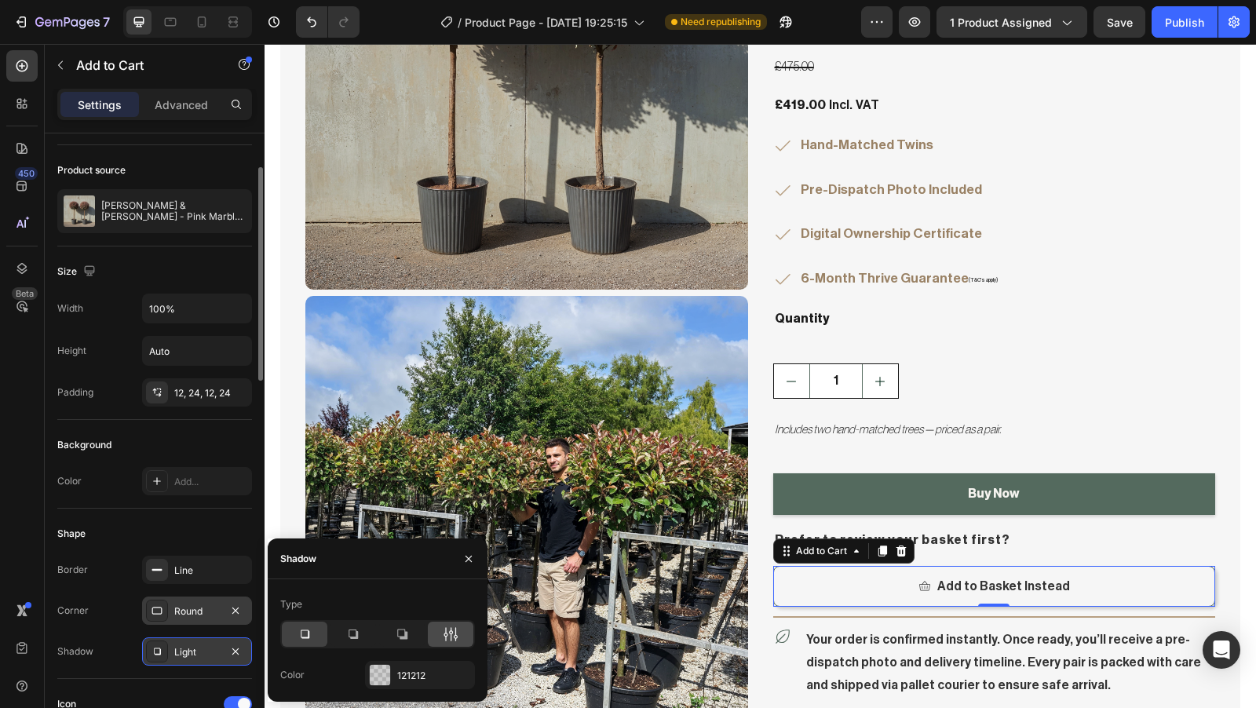
click at [446, 638] on icon at bounding box center [451, 635] width 16 height 16
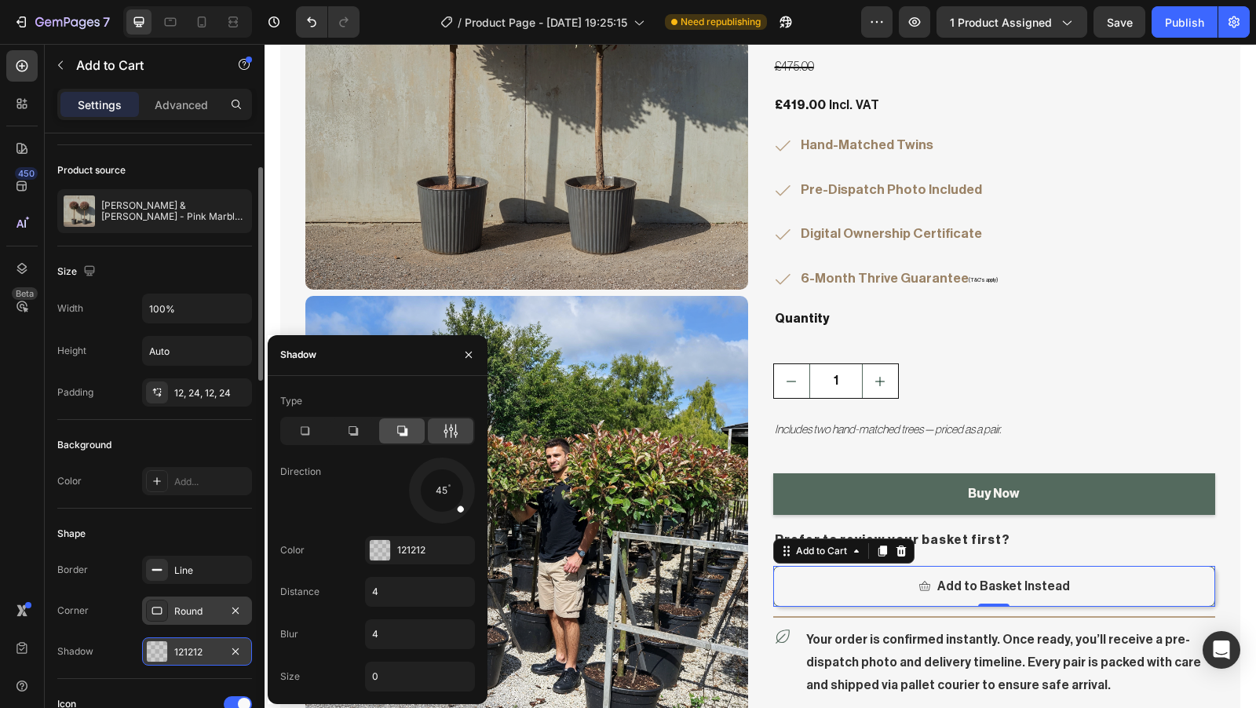
click at [419, 432] on div at bounding box center [402, 431] width 46 height 25
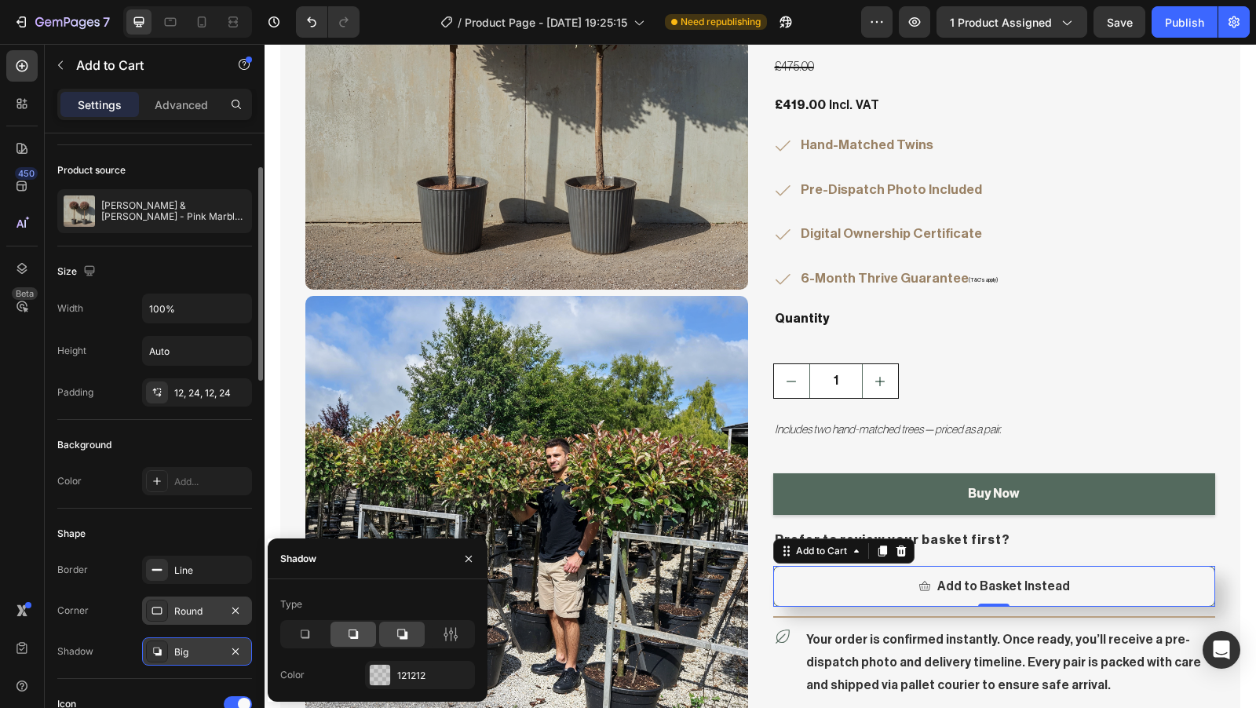
click at [366, 635] on div at bounding box center [354, 634] width 46 height 25
click at [307, 636] on icon at bounding box center [305, 635] width 16 height 16
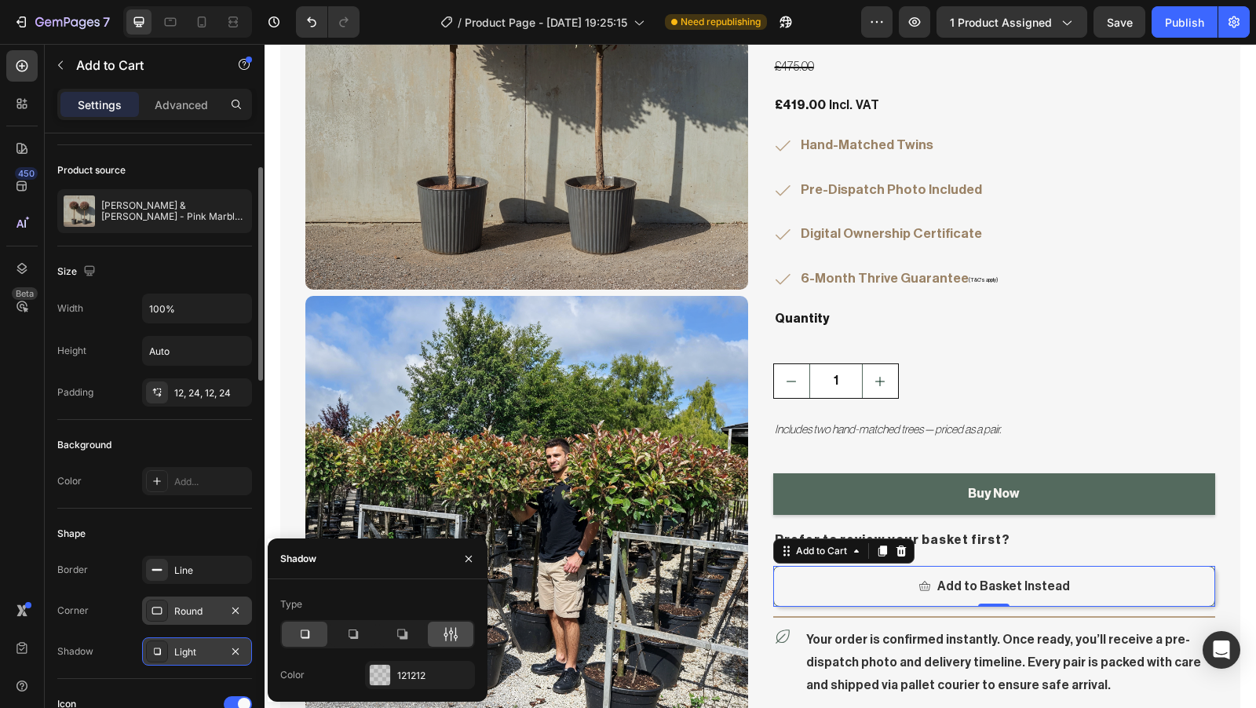
click at [454, 632] on icon at bounding box center [451, 635] width 16 height 16
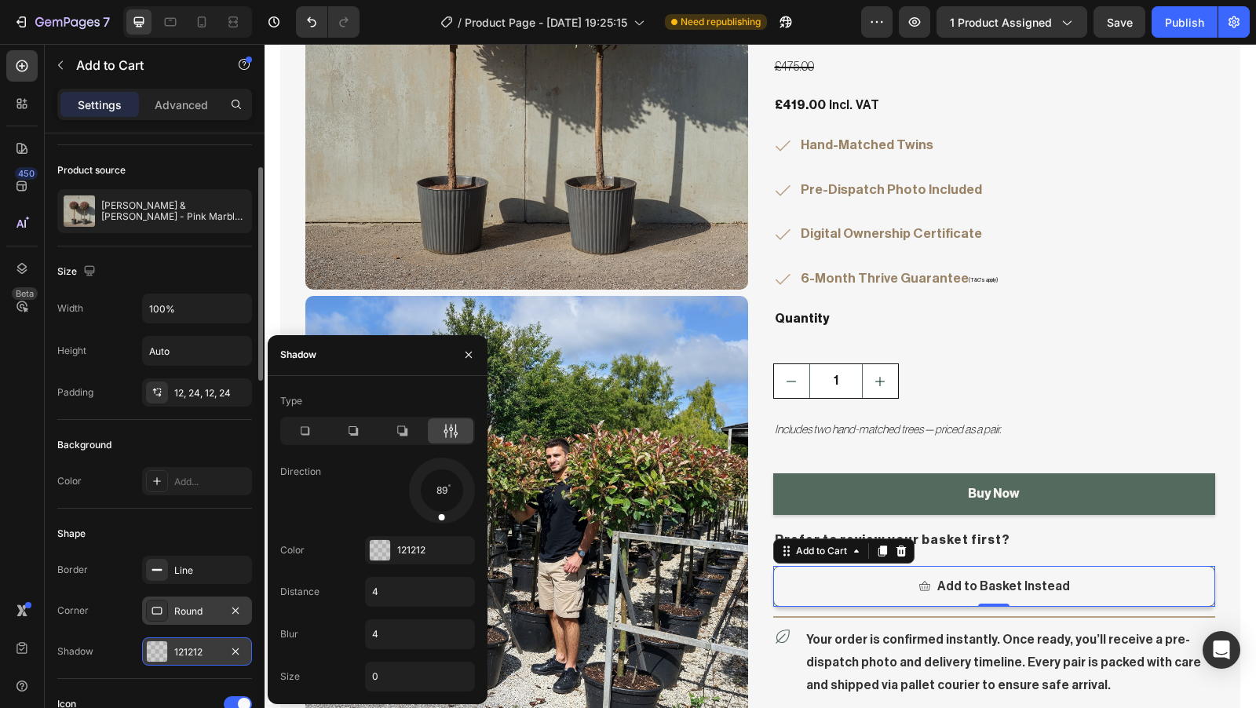
drag, startPoint x: 458, startPoint y: 510, endPoint x: 440, endPoint y: 522, distance: 21.6
click at [440, 522] on div at bounding box center [442, 507] width 10 height 35
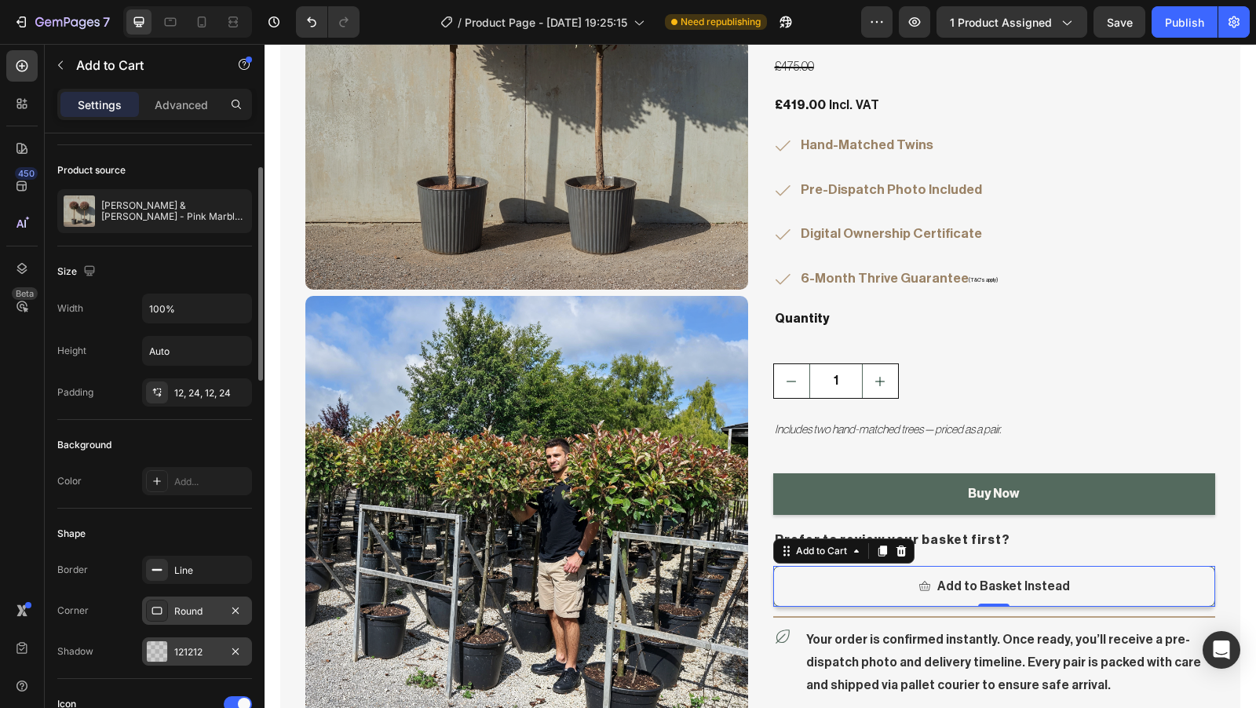
click at [210, 535] on div "Shape" at bounding box center [154, 533] width 195 height 25
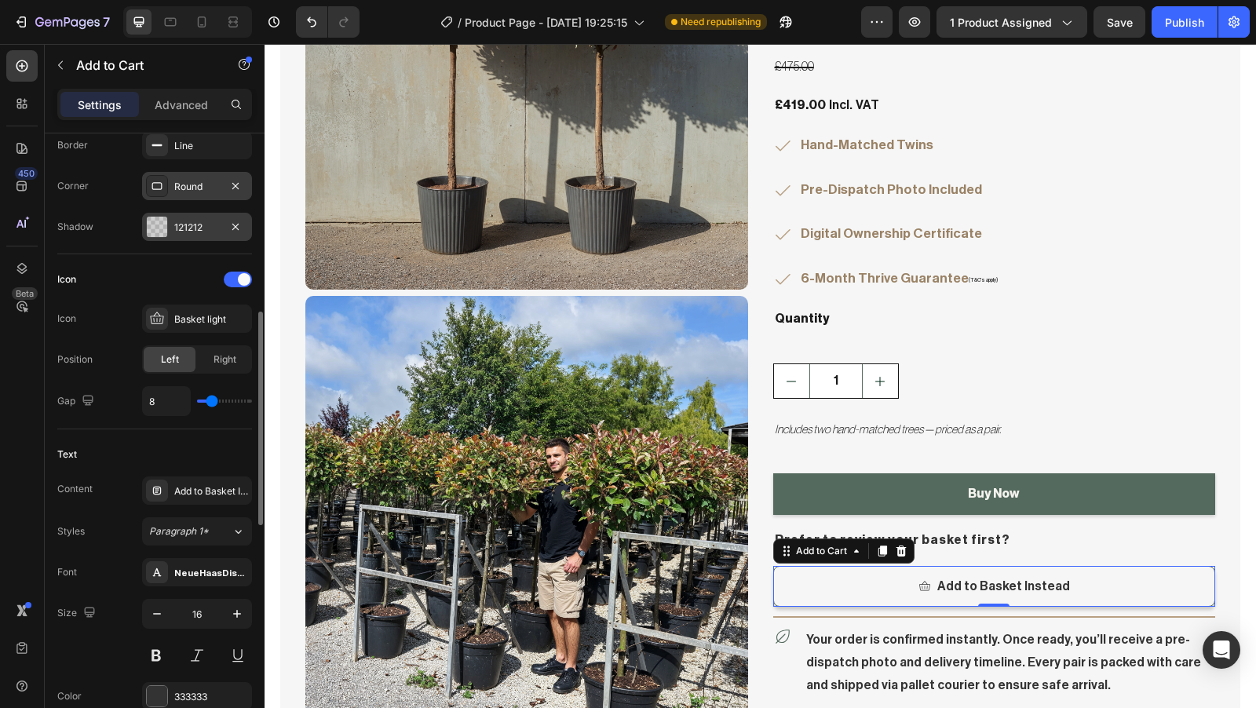
scroll to position [522, 0]
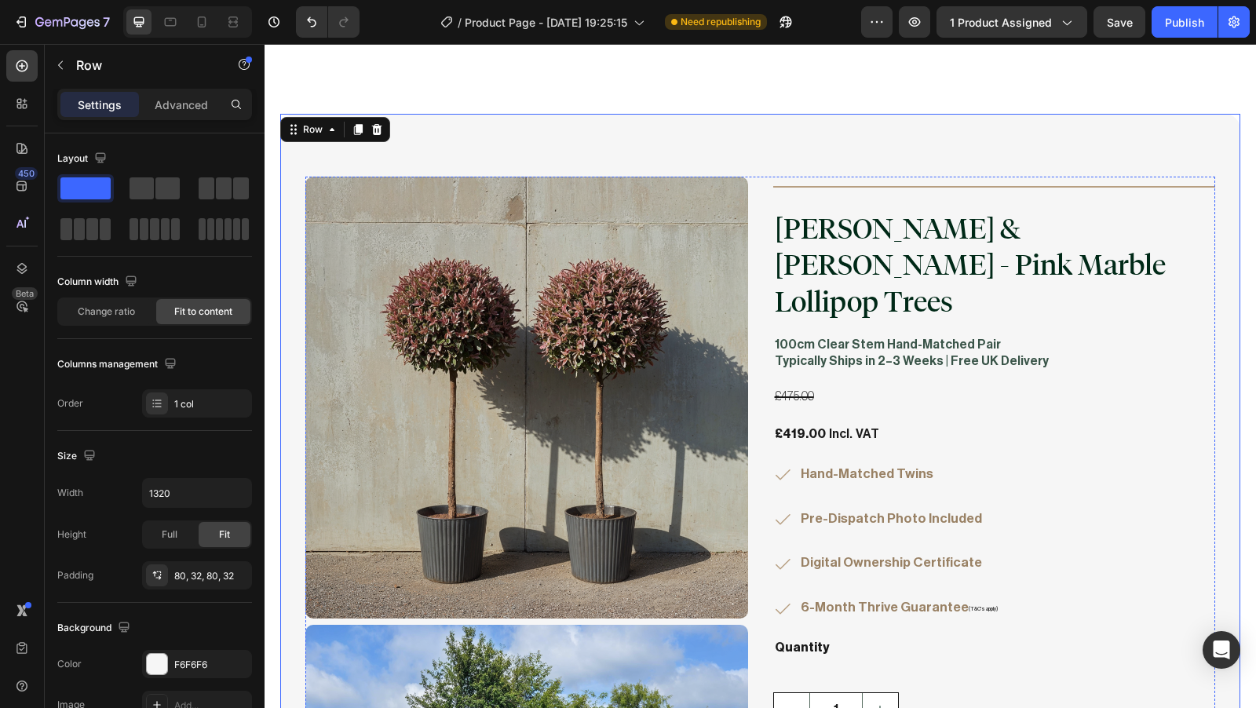
scroll to position [3764, 0]
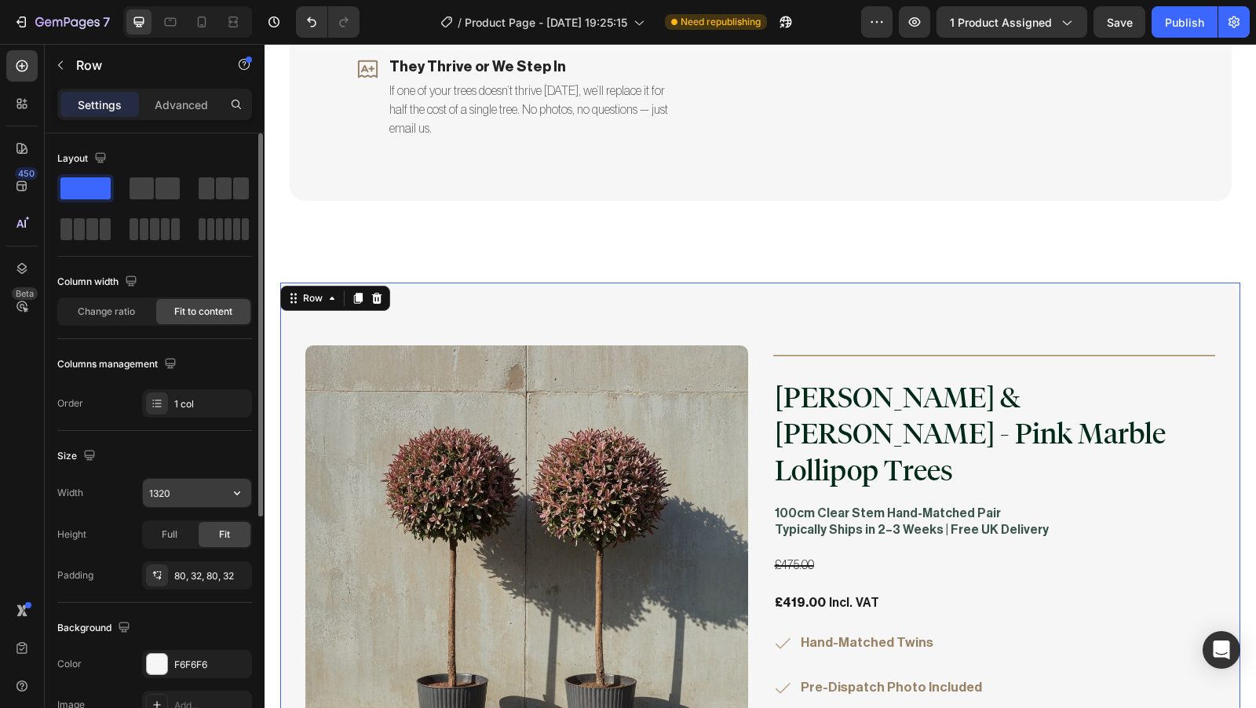
click at [183, 486] on input "1320" at bounding box center [197, 493] width 108 height 28
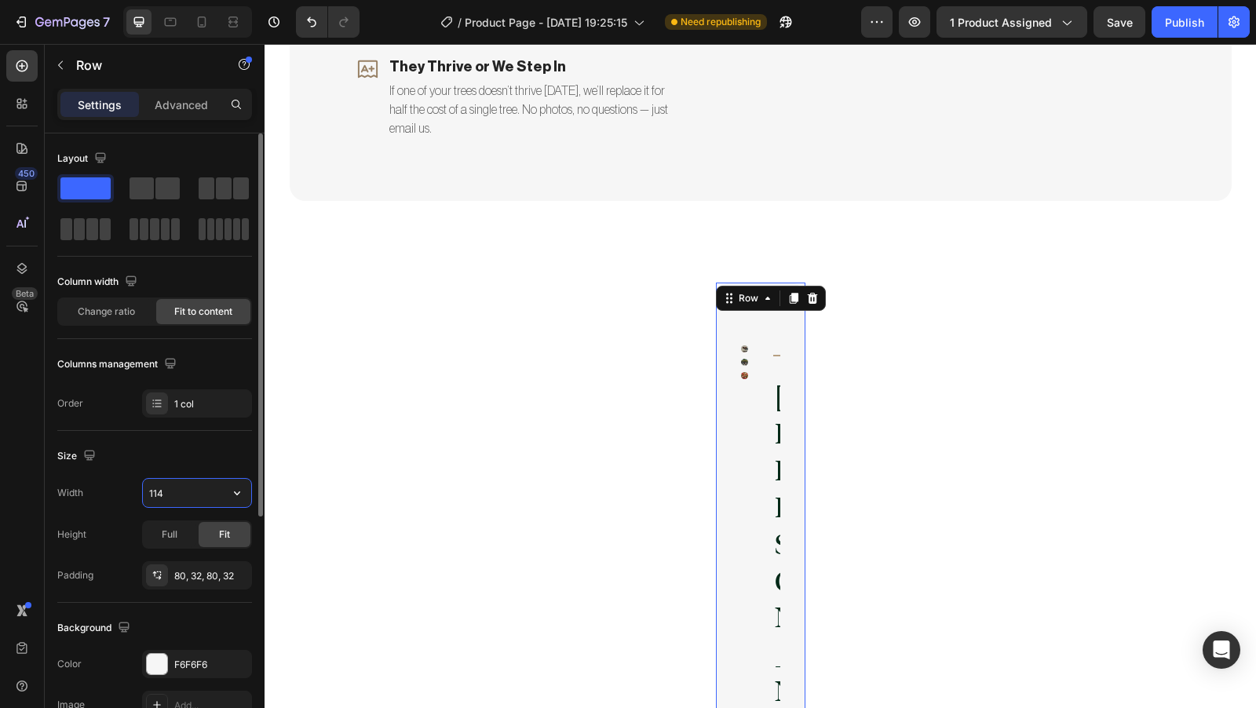
type input "1140"
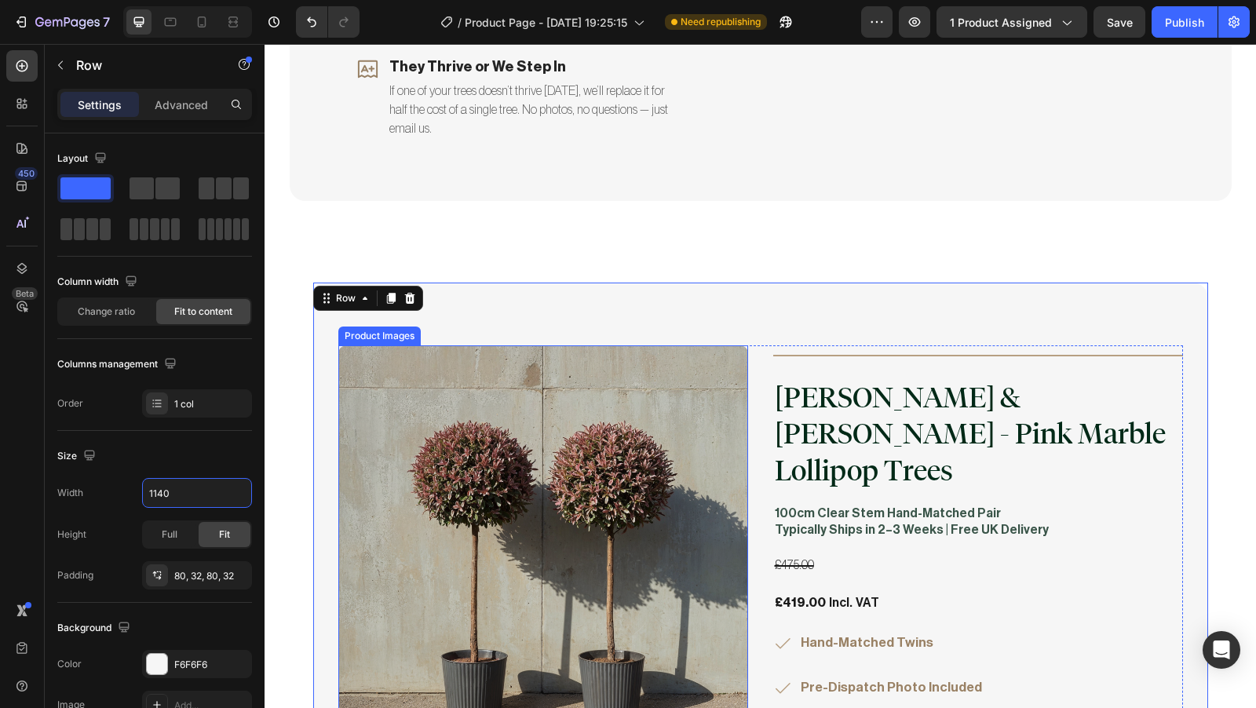
click at [734, 351] on img at bounding box center [543, 550] width 410 height 410
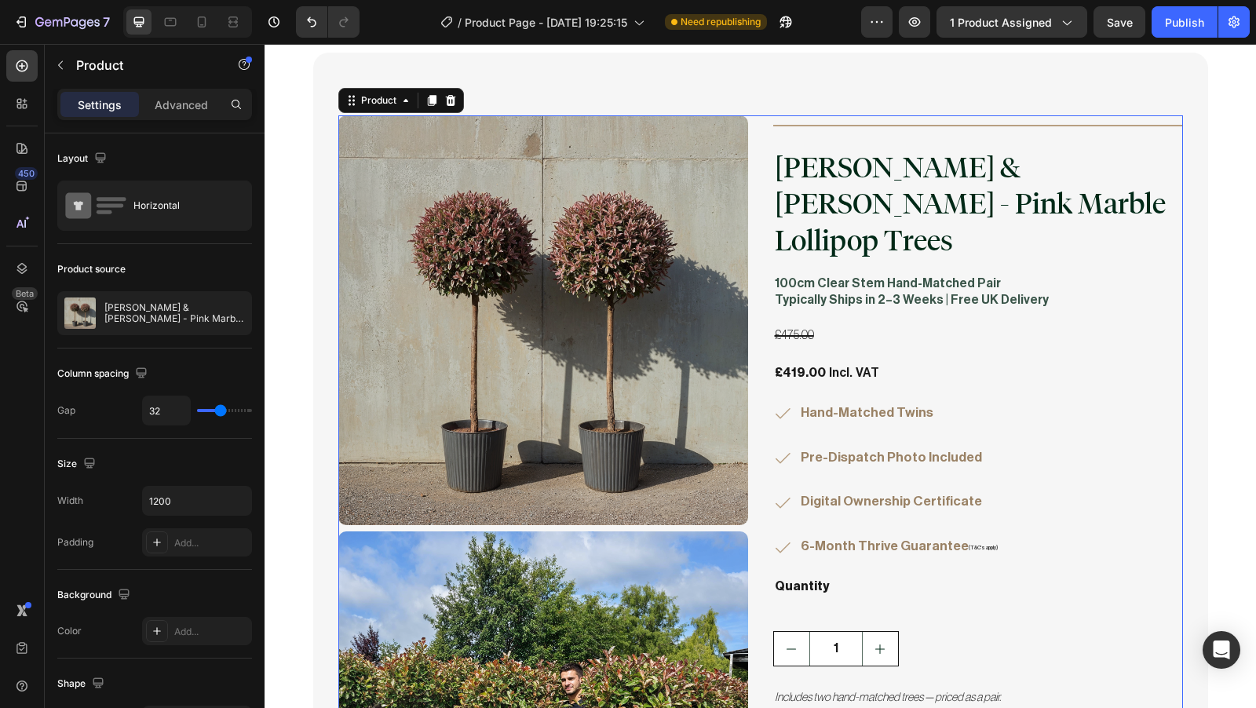
scroll to position [4055, 0]
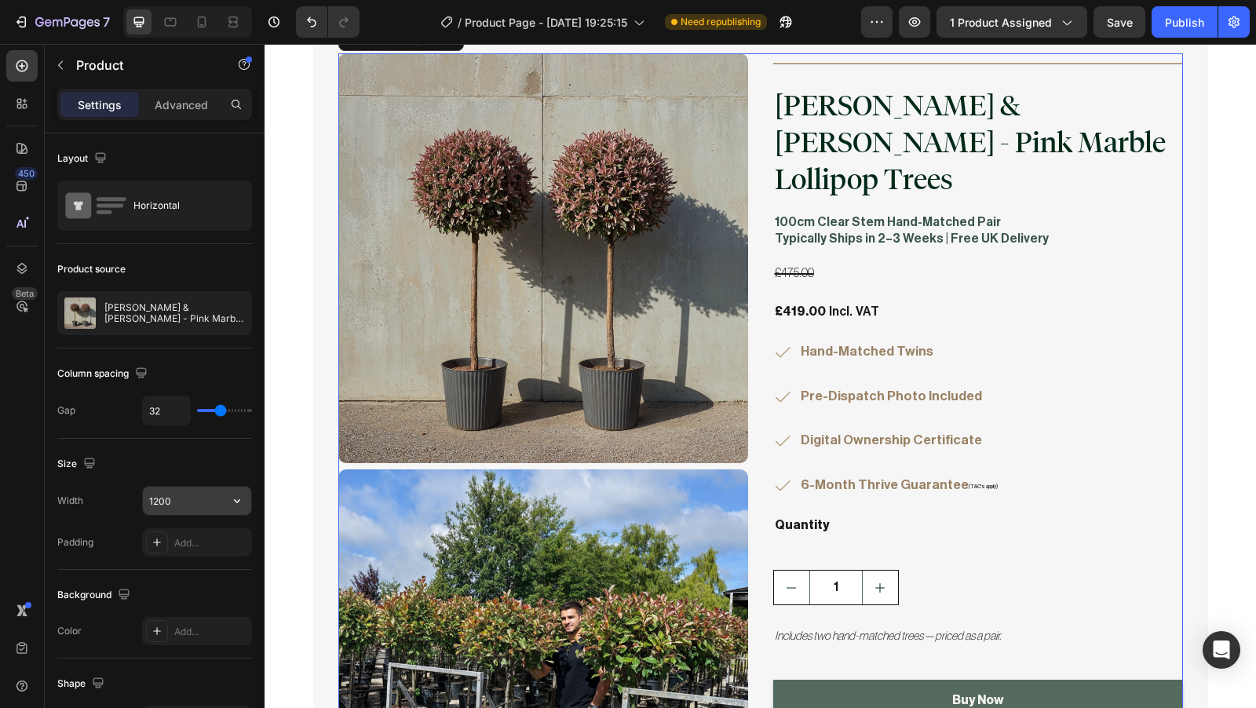
click at [201, 500] on input "1200" at bounding box center [197, 501] width 108 height 28
click at [234, 499] on icon "button" at bounding box center [237, 501] width 16 height 16
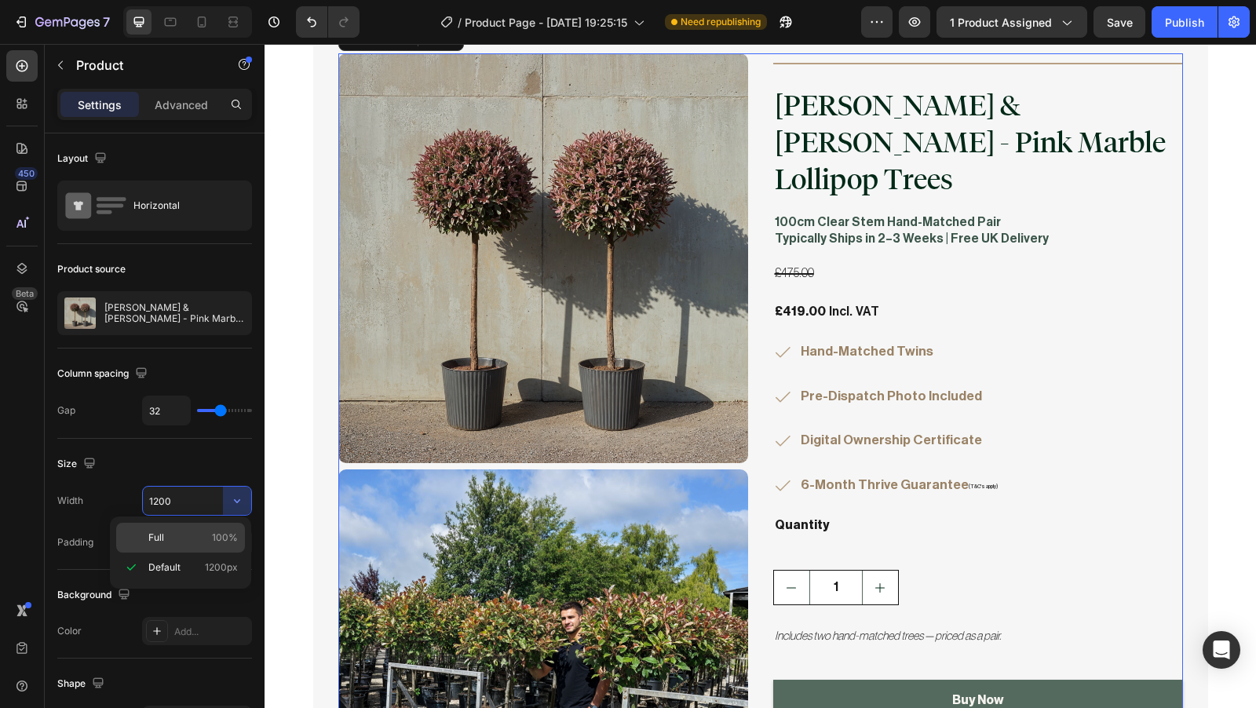
click at [191, 543] on p "Full 100%" at bounding box center [193, 538] width 90 height 14
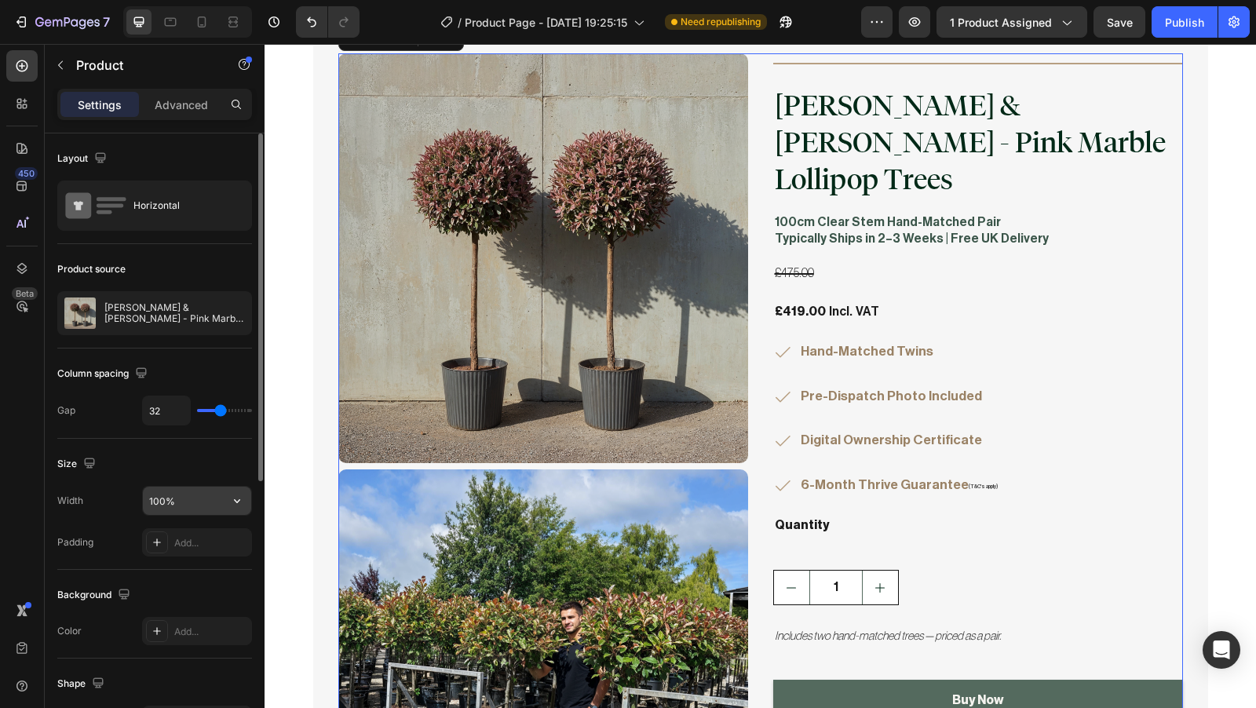
click at [155, 500] on input "100%" at bounding box center [197, 501] width 108 height 28
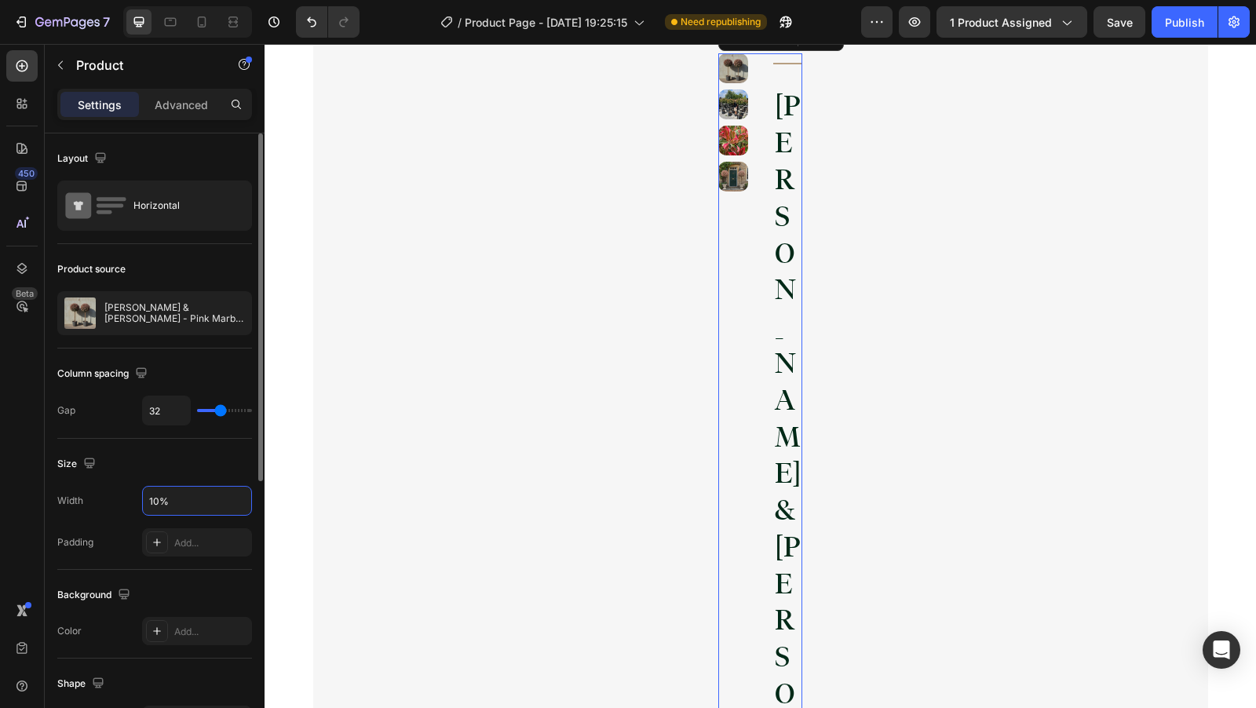
type input "100%"
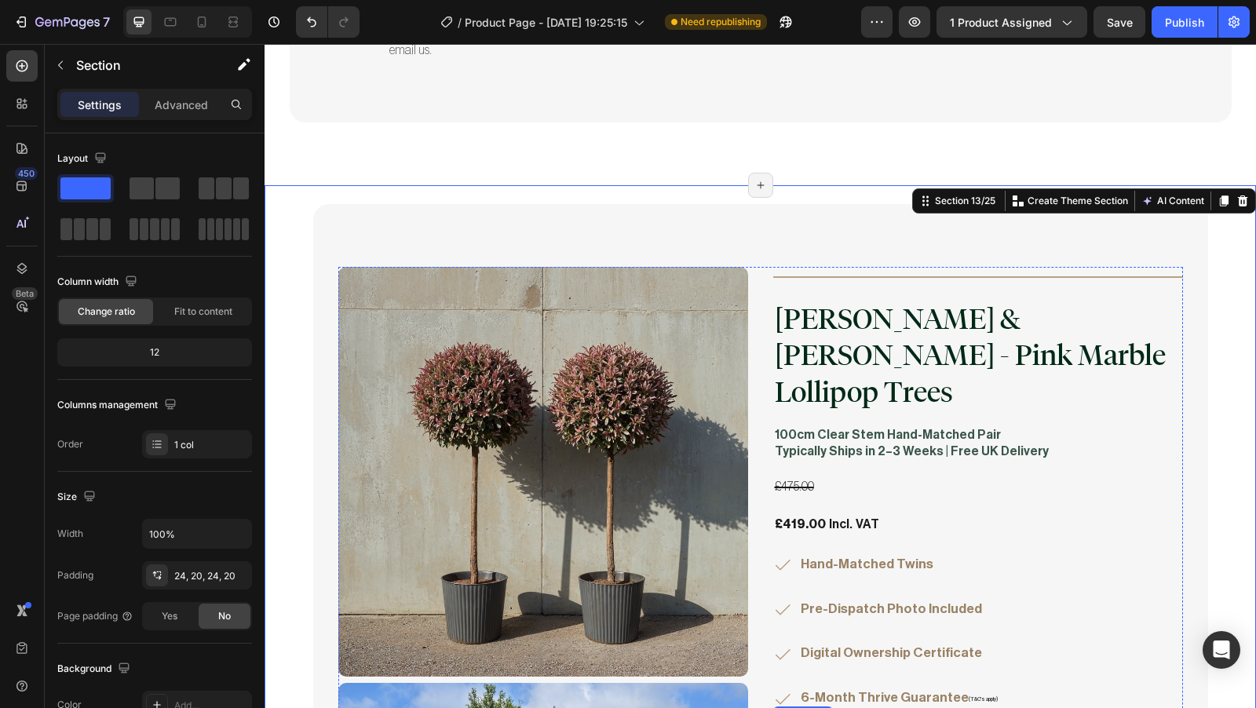
scroll to position [3830, 0]
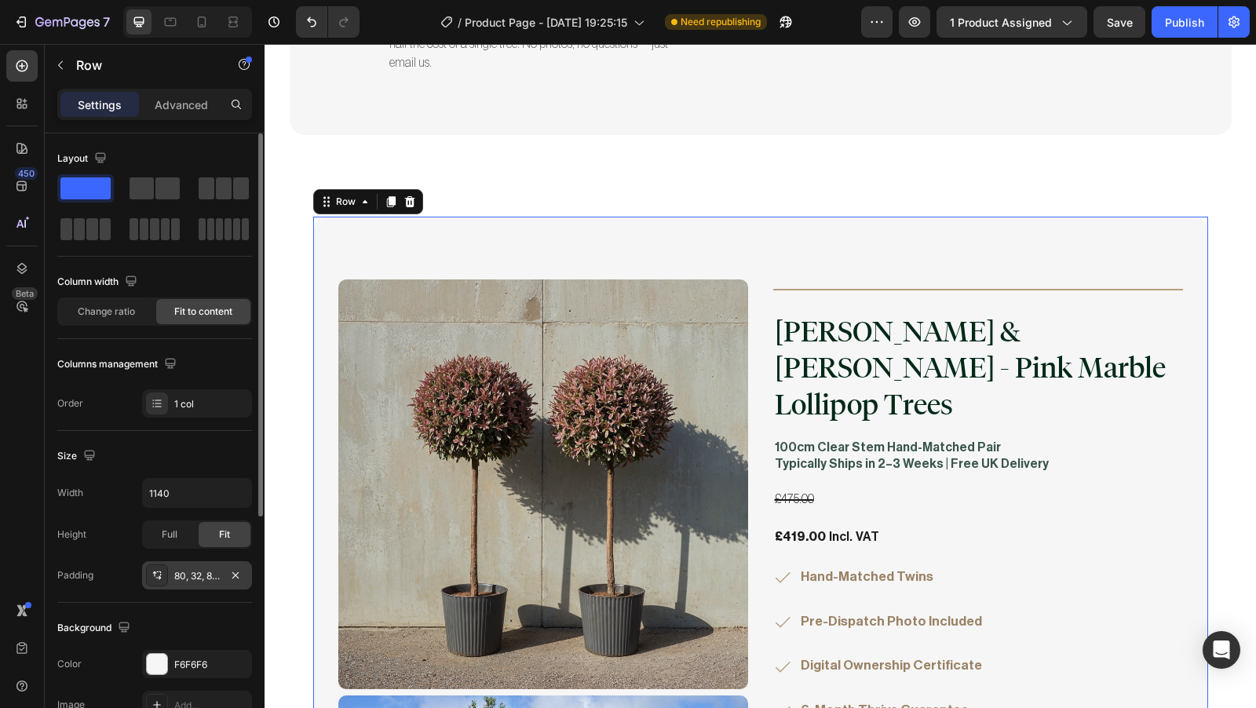
click at [213, 576] on div "80, 32, 80, 32" at bounding box center [197, 576] width 46 height 14
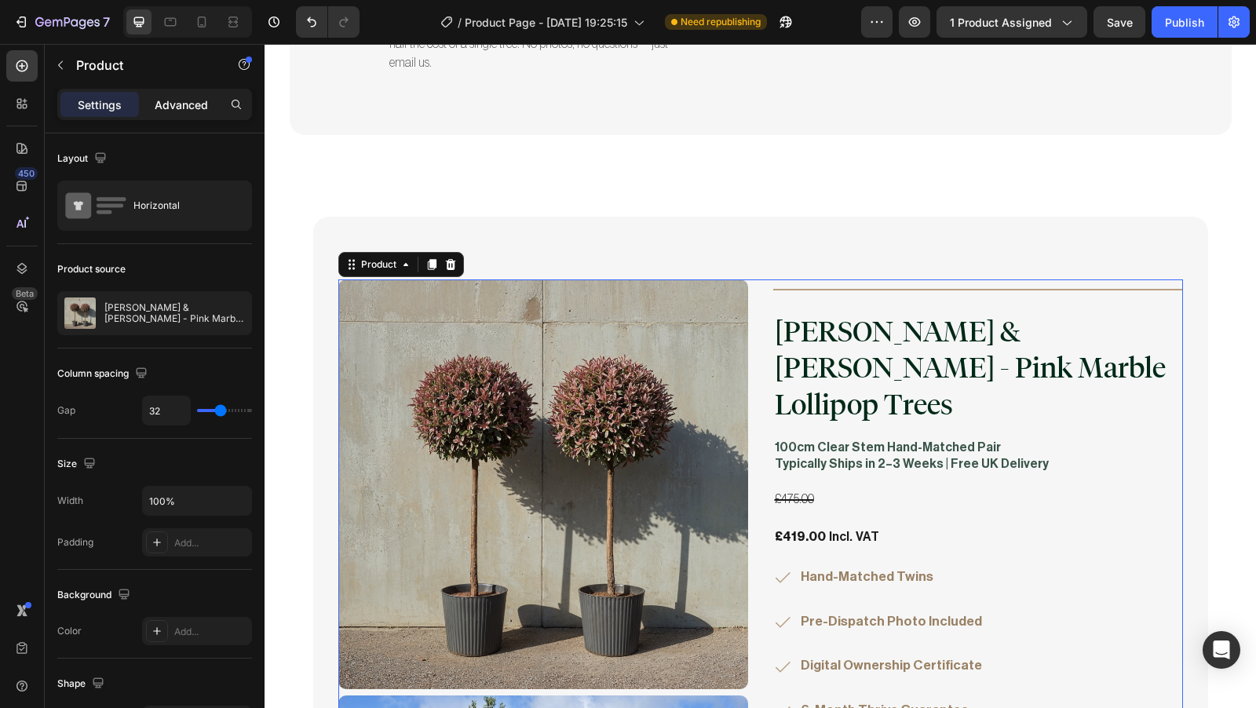
click at [182, 108] on p "Advanced" at bounding box center [181, 105] width 53 height 16
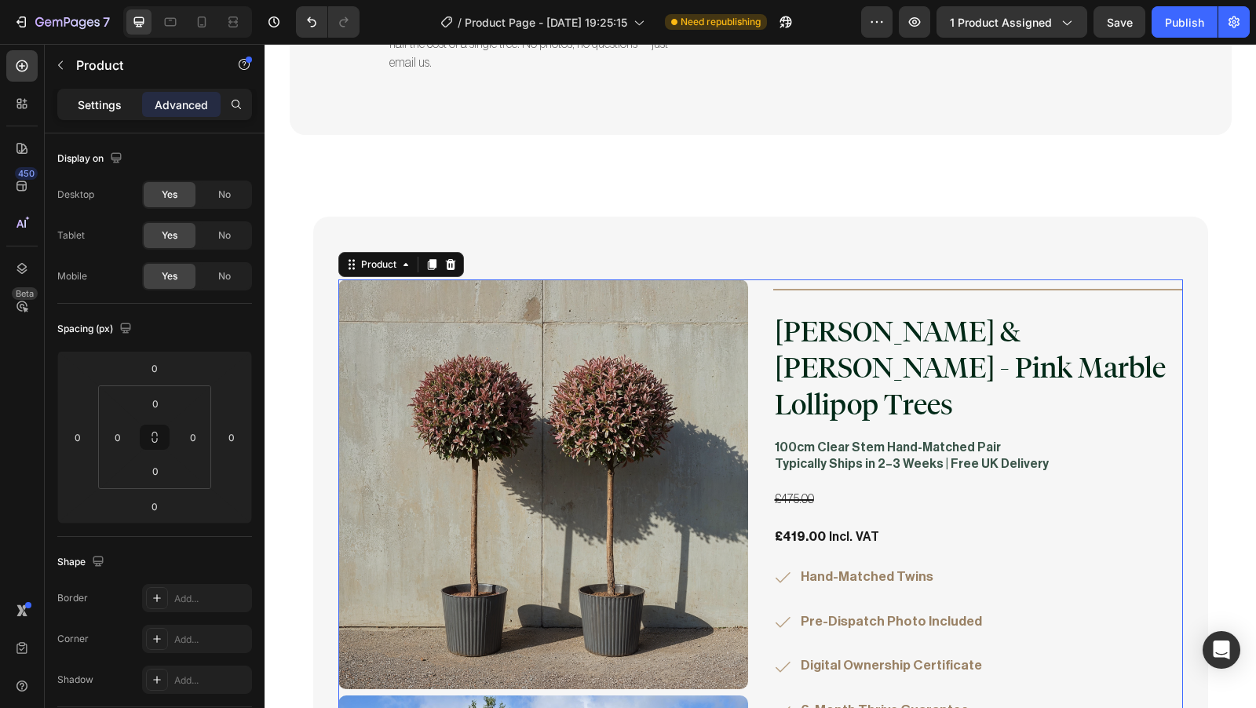
click at [115, 110] on p "Settings" at bounding box center [100, 105] width 44 height 16
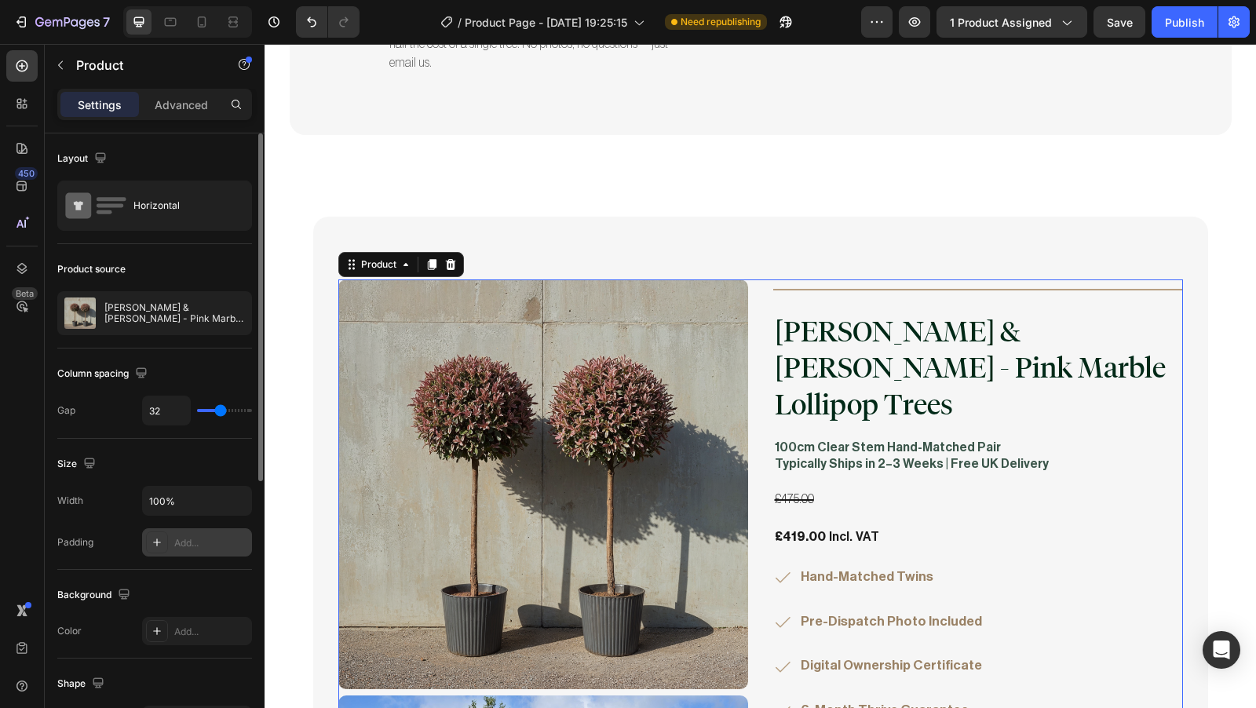
click at [202, 539] on div "Add..." at bounding box center [211, 543] width 74 height 14
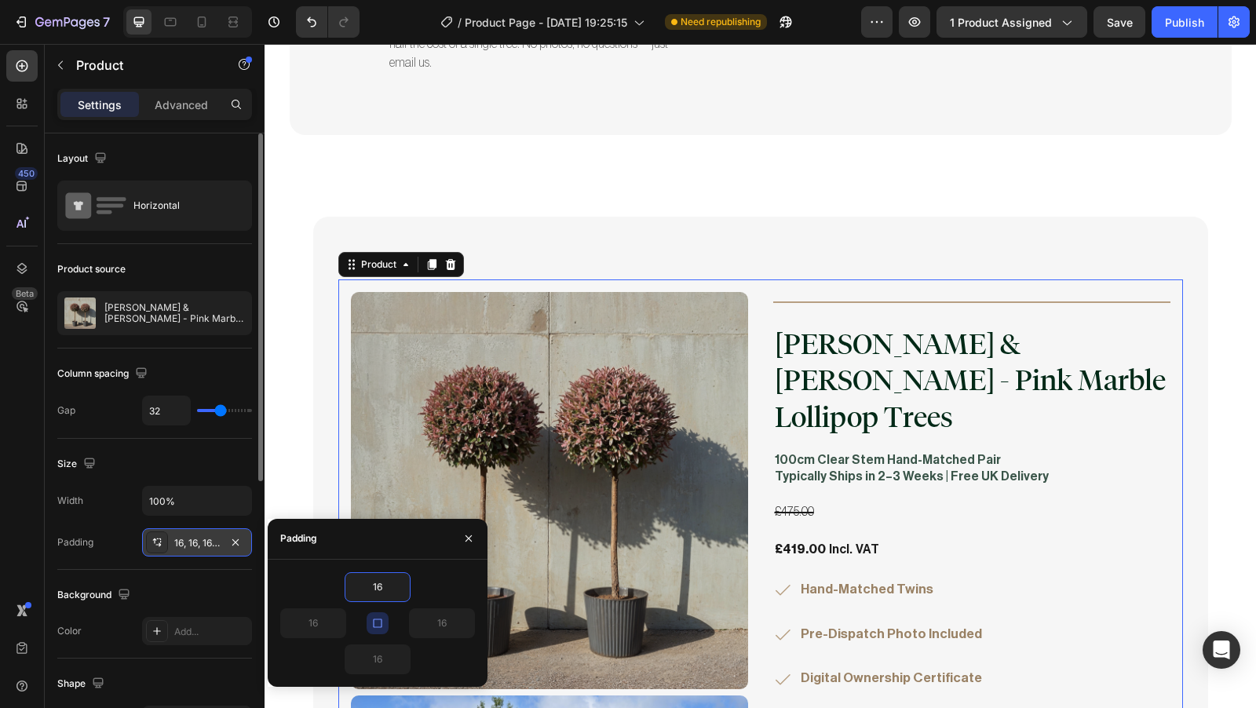
click at [382, 620] on icon "button" at bounding box center [377, 623] width 13 height 13
click at [386, 587] on input "16" at bounding box center [377, 587] width 64 height 28
type input "1"
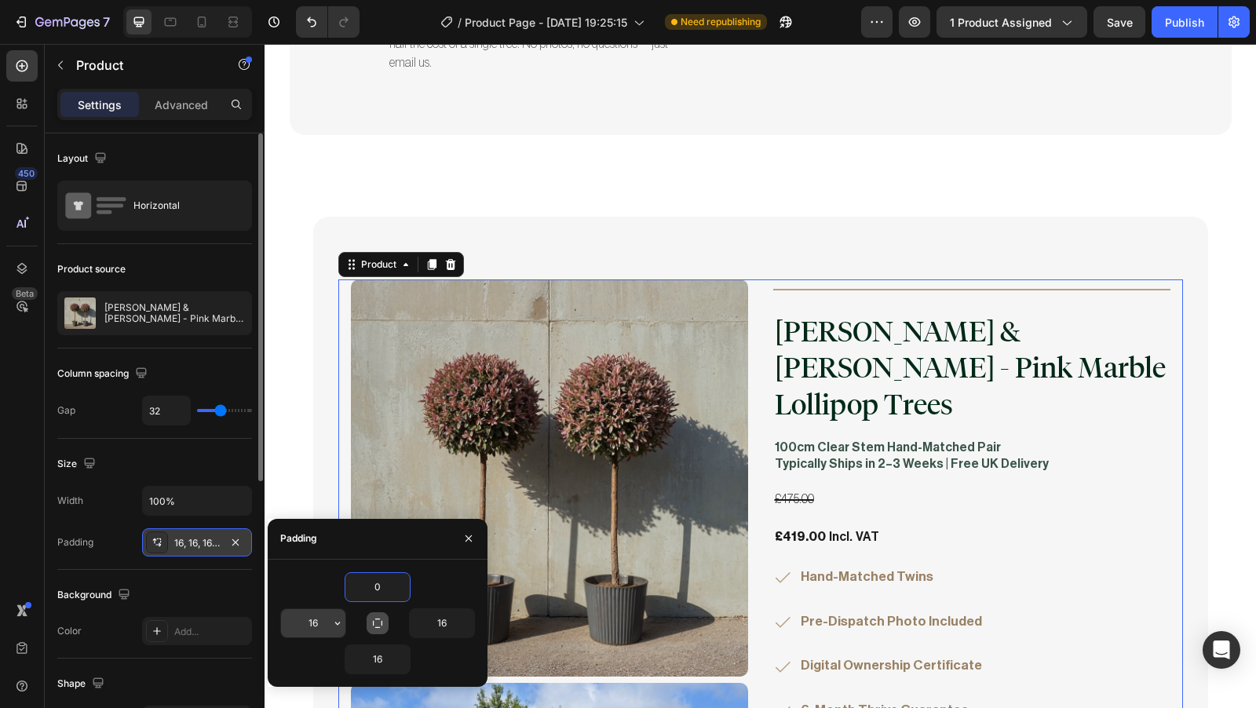
type input "0"
click at [321, 621] on input "16" at bounding box center [313, 623] width 64 height 28
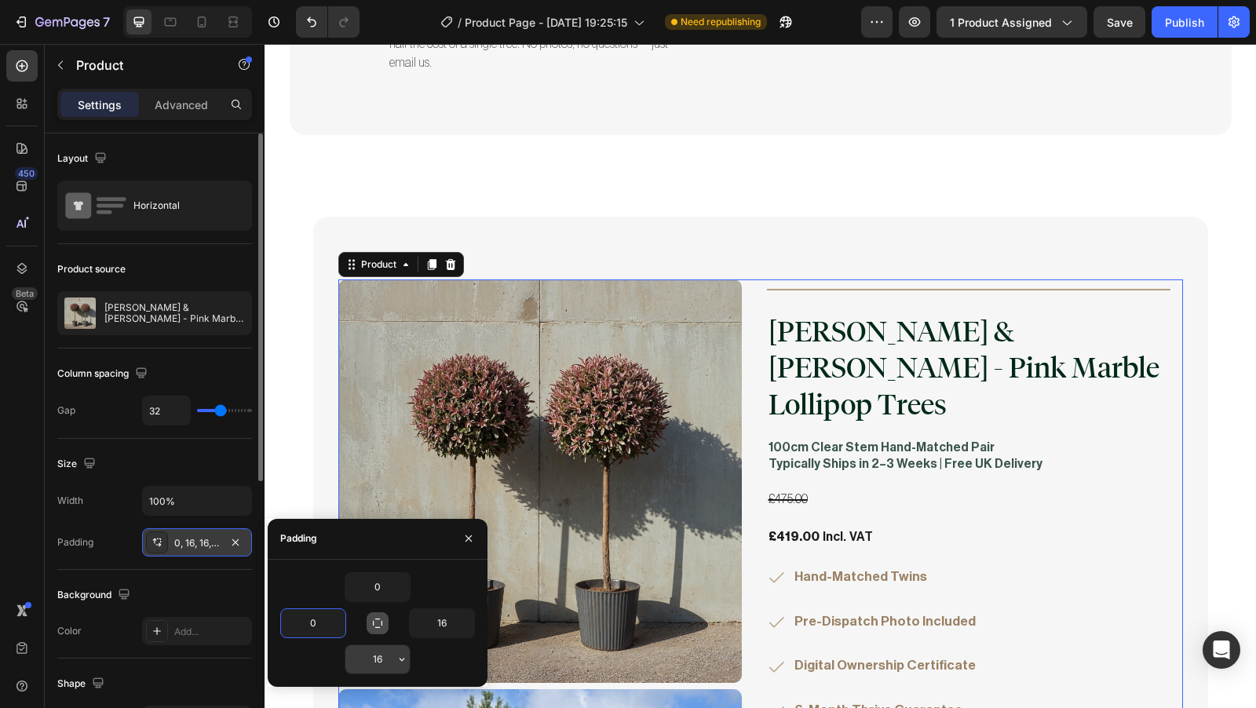
type input "0"
click at [386, 659] on input "16" at bounding box center [377, 659] width 64 height 28
type input "0"
click at [449, 625] on input "16" at bounding box center [442, 623] width 64 height 28
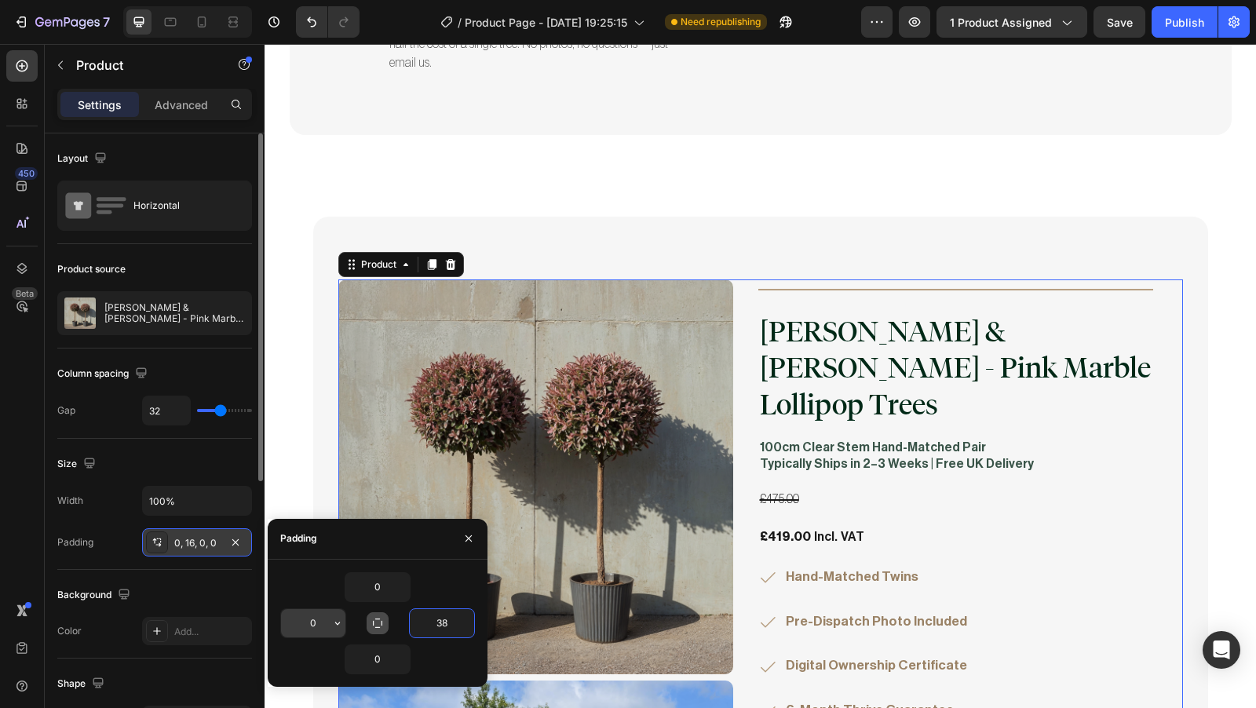
type input "38"
click at [321, 625] on input "0" at bounding box center [313, 623] width 64 height 28
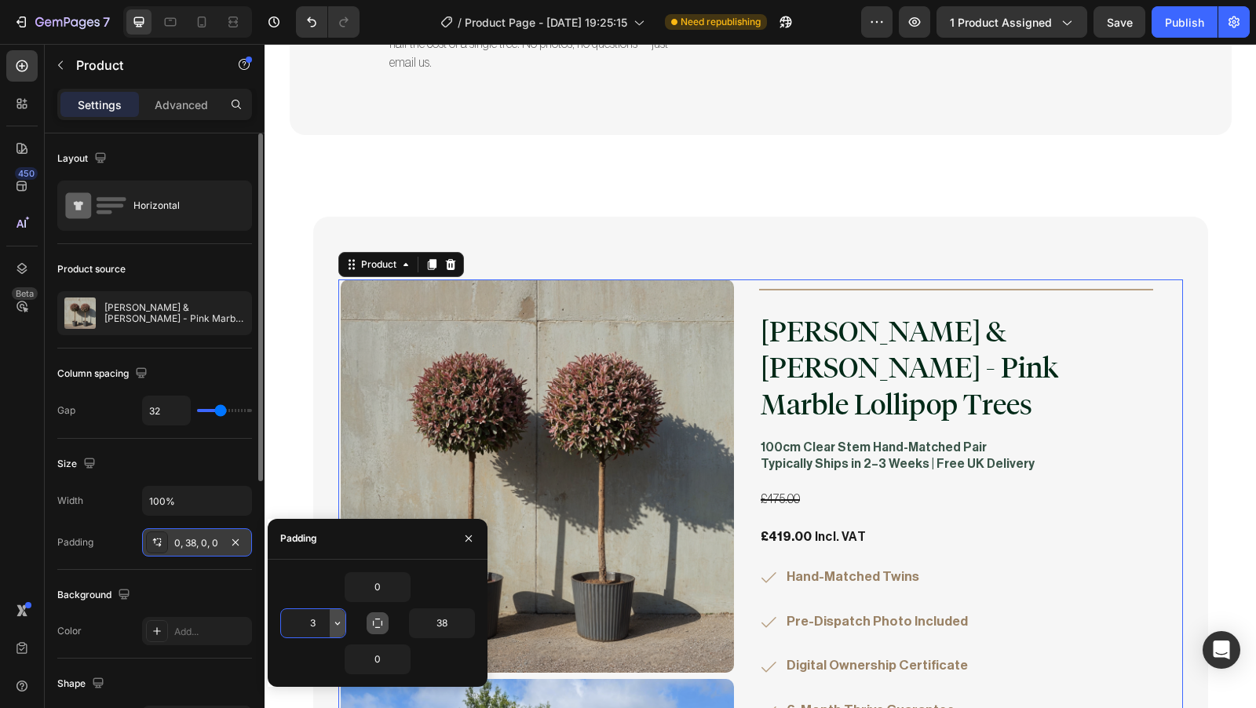
type input "38"
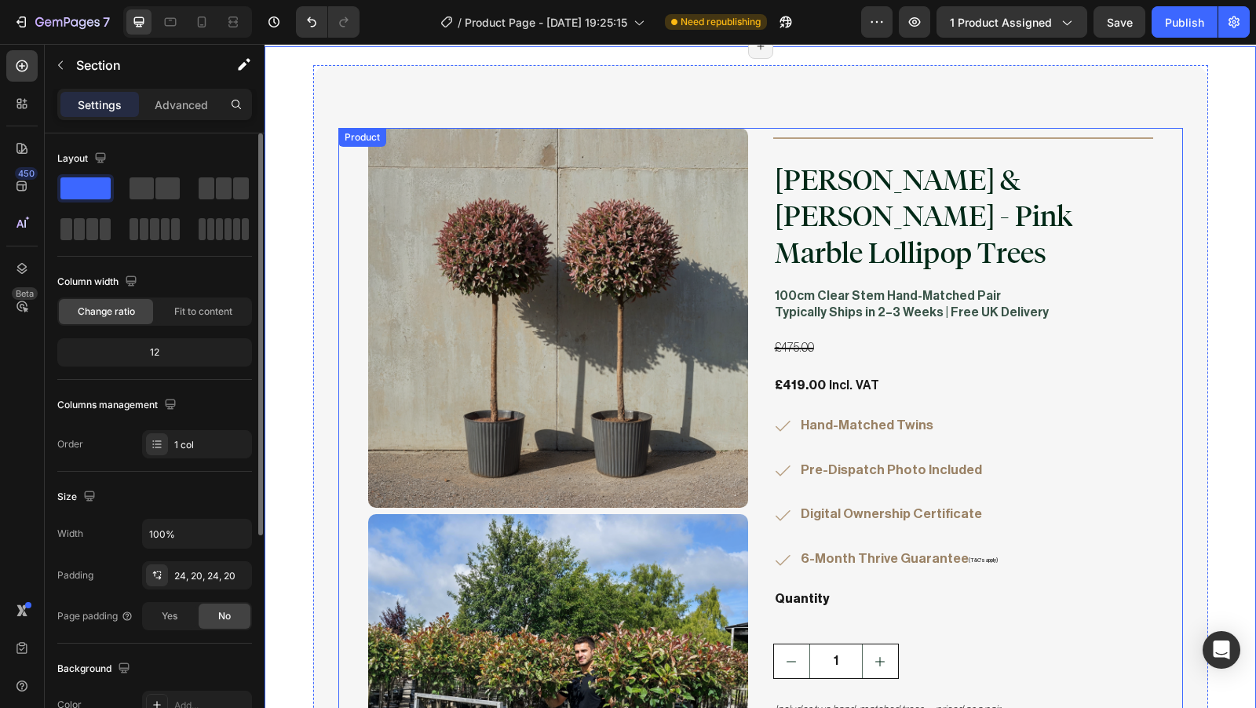
scroll to position [3973, 0]
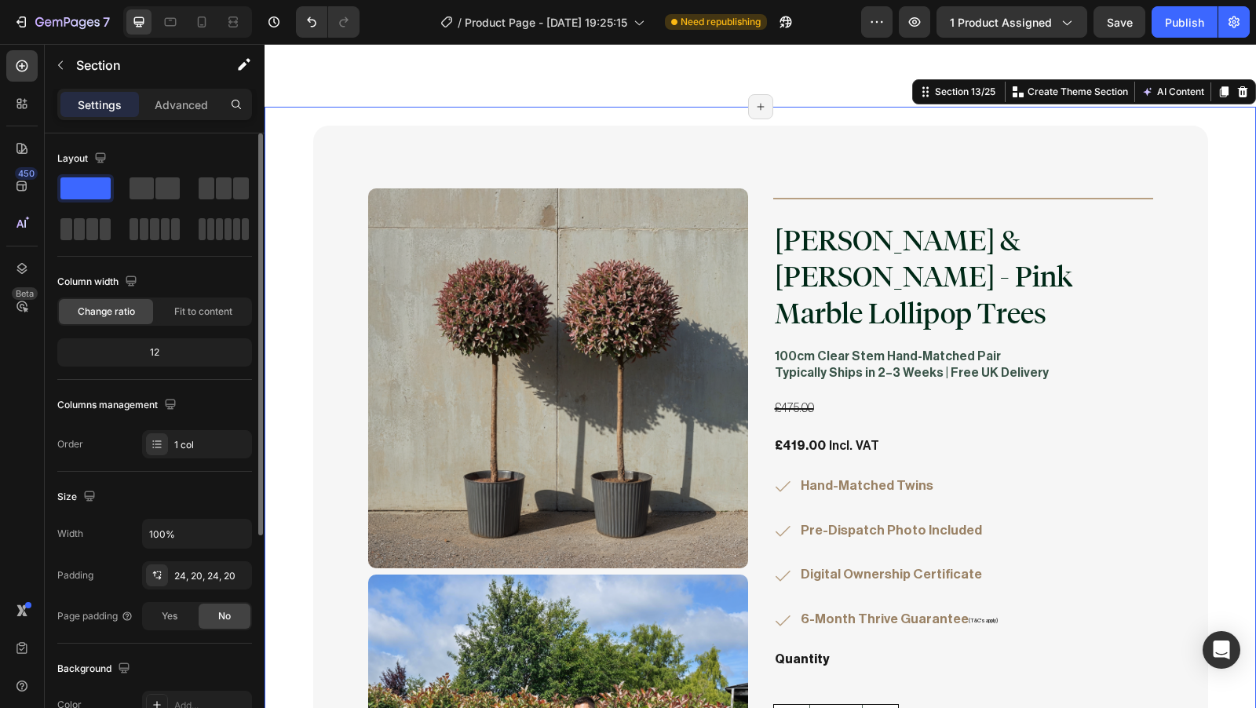
scroll to position [3922, 0]
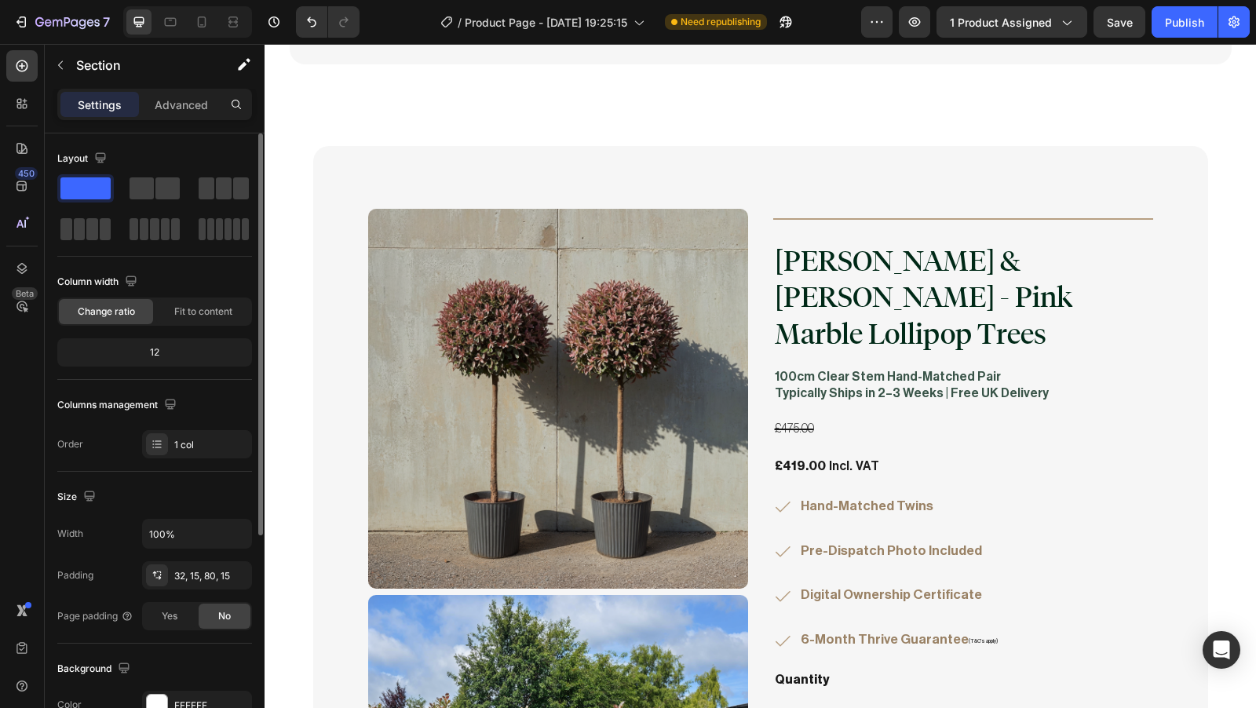
scroll to position [3899, 0]
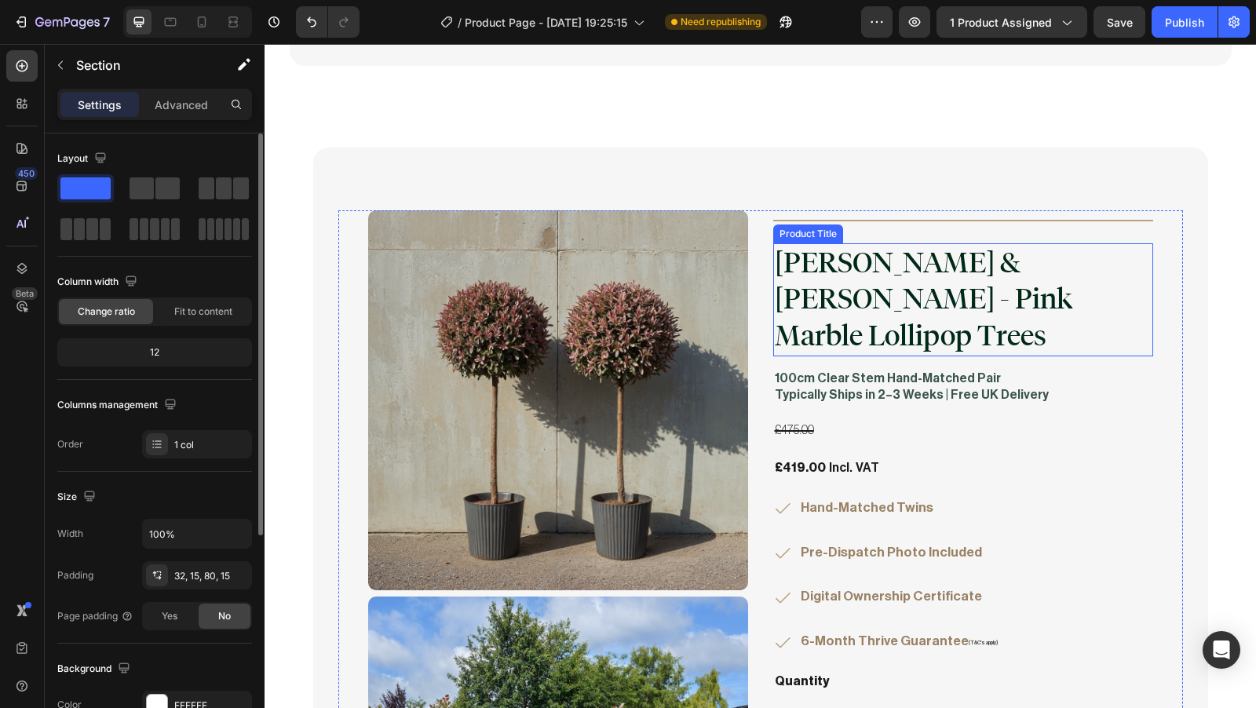
click at [849, 247] on h2 "[PERSON_NAME] & [PERSON_NAME] - Pink Marble Lollipop Trees" at bounding box center [963, 299] width 380 height 113
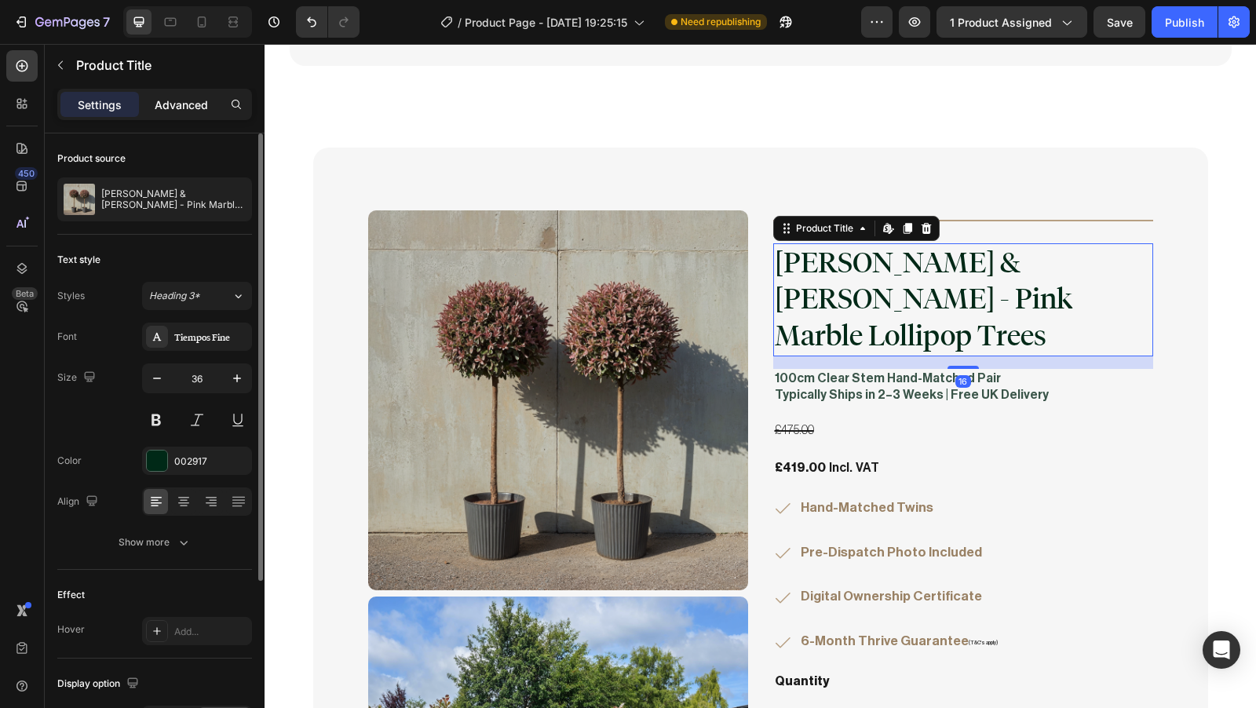
click at [199, 114] on div "Advanced" at bounding box center [181, 104] width 79 height 25
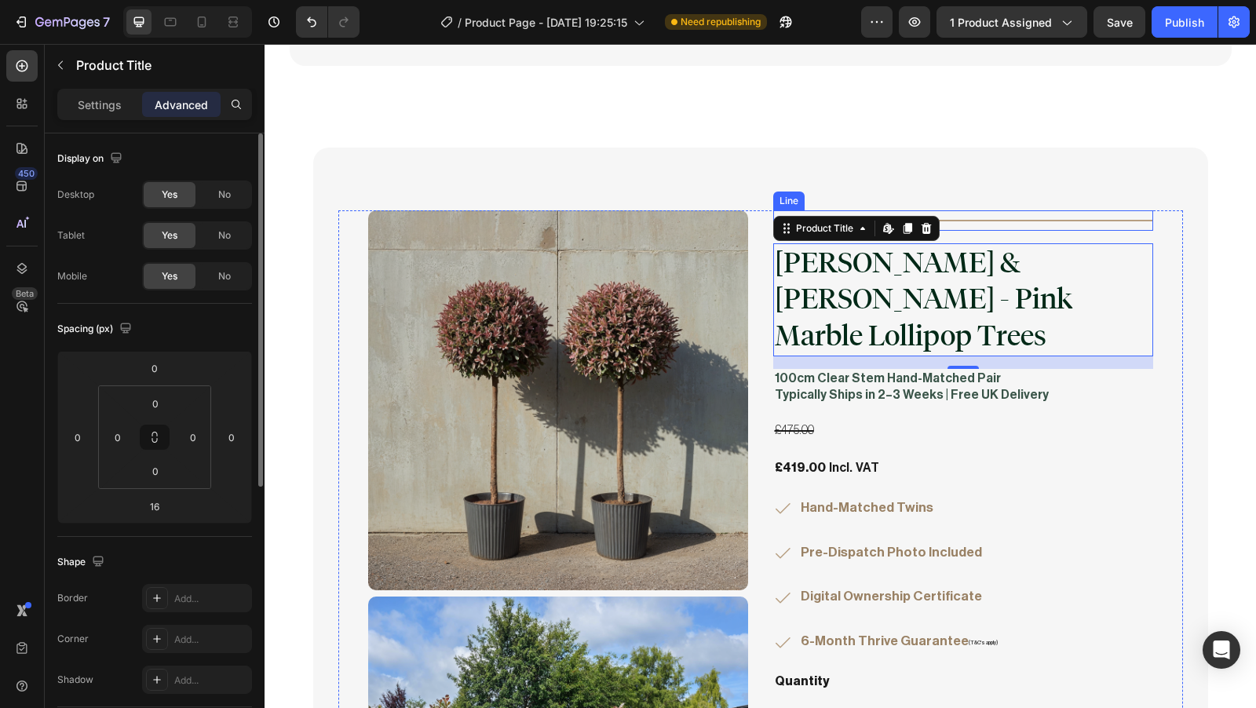
click at [977, 220] on div at bounding box center [963, 221] width 380 height 2
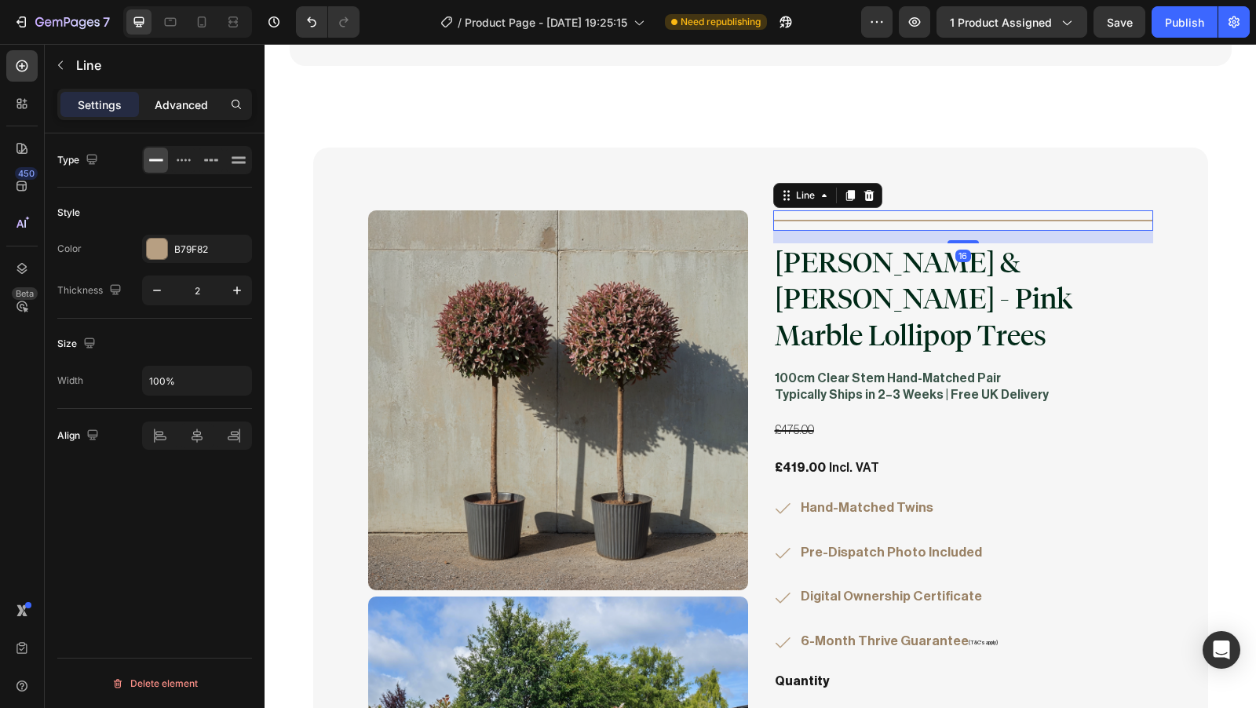
click at [175, 106] on p "Advanced" at bounding box center [181, 105] width 53 height 16
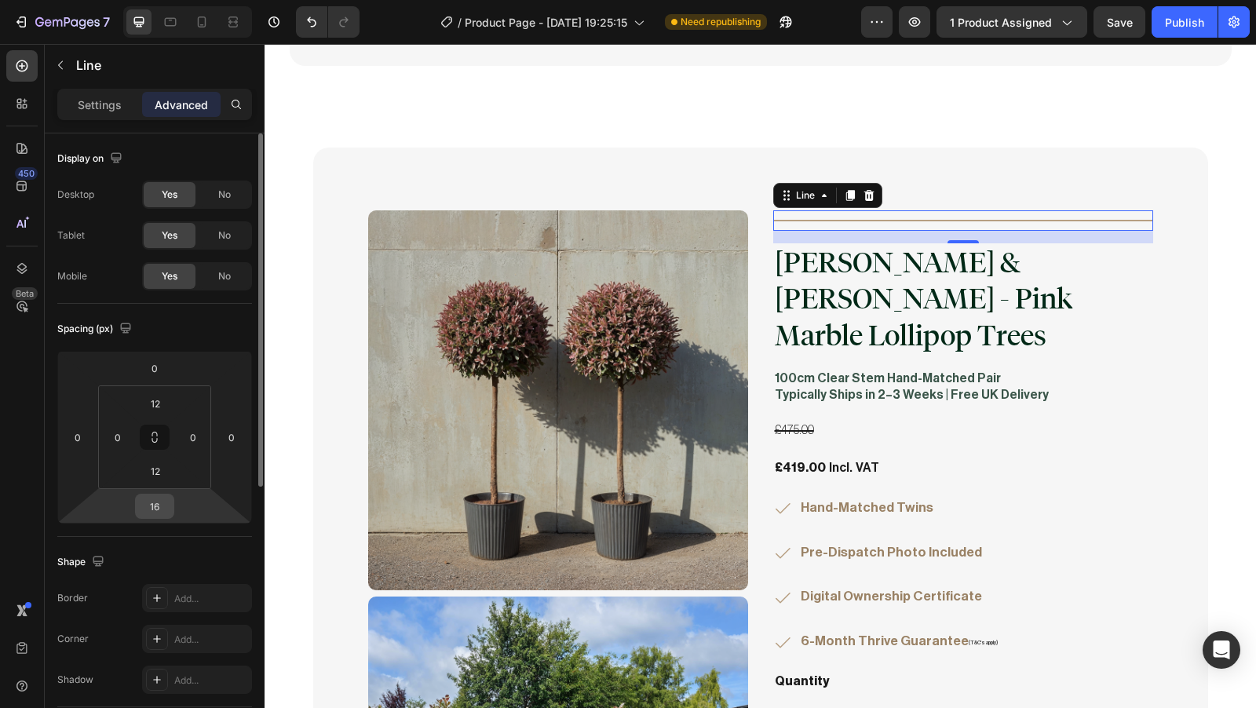
click at [166, 506] on input "16" at bounding box center [154, 507] width 31 height 24
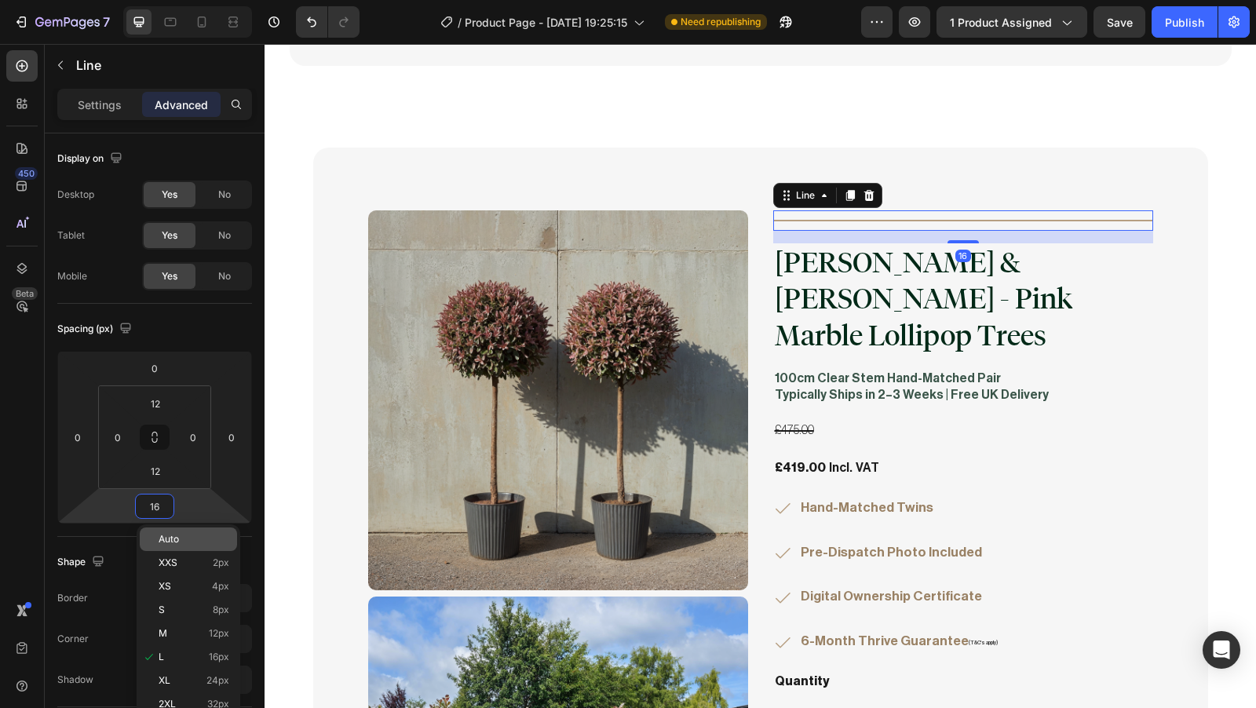
click at [182, 536] on p "Auto" at bounding box center [194, 539] width 71 height 11
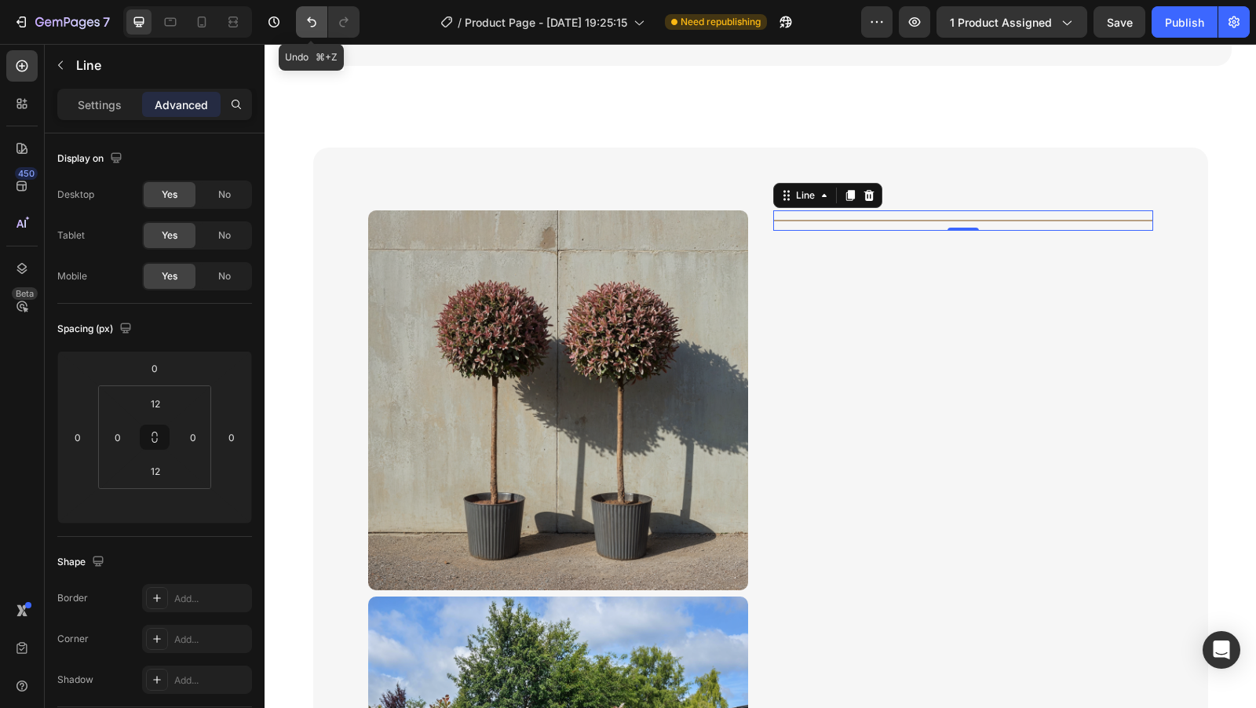
click at [317, 24] on icon "Undo/Redo" at bounding box center [312, 22] width 16 height 16
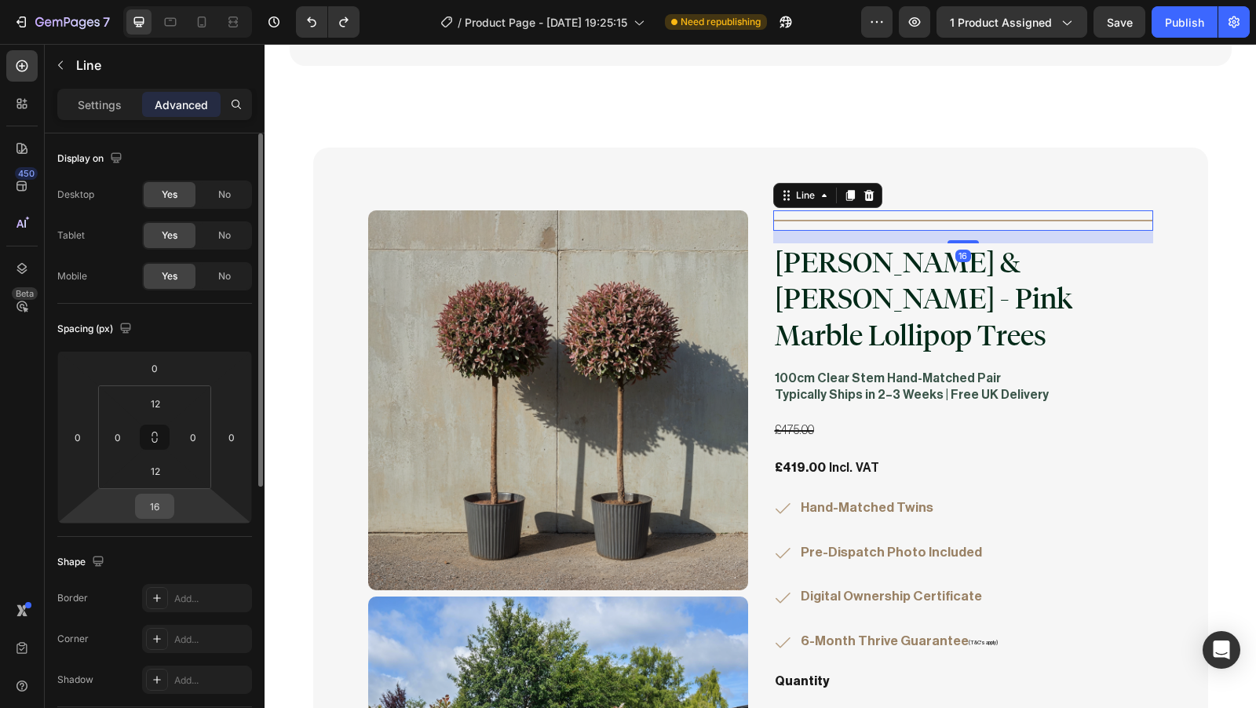
click at [170, 510] on input "16" at bounding box center [154, 507] width 31 height 24
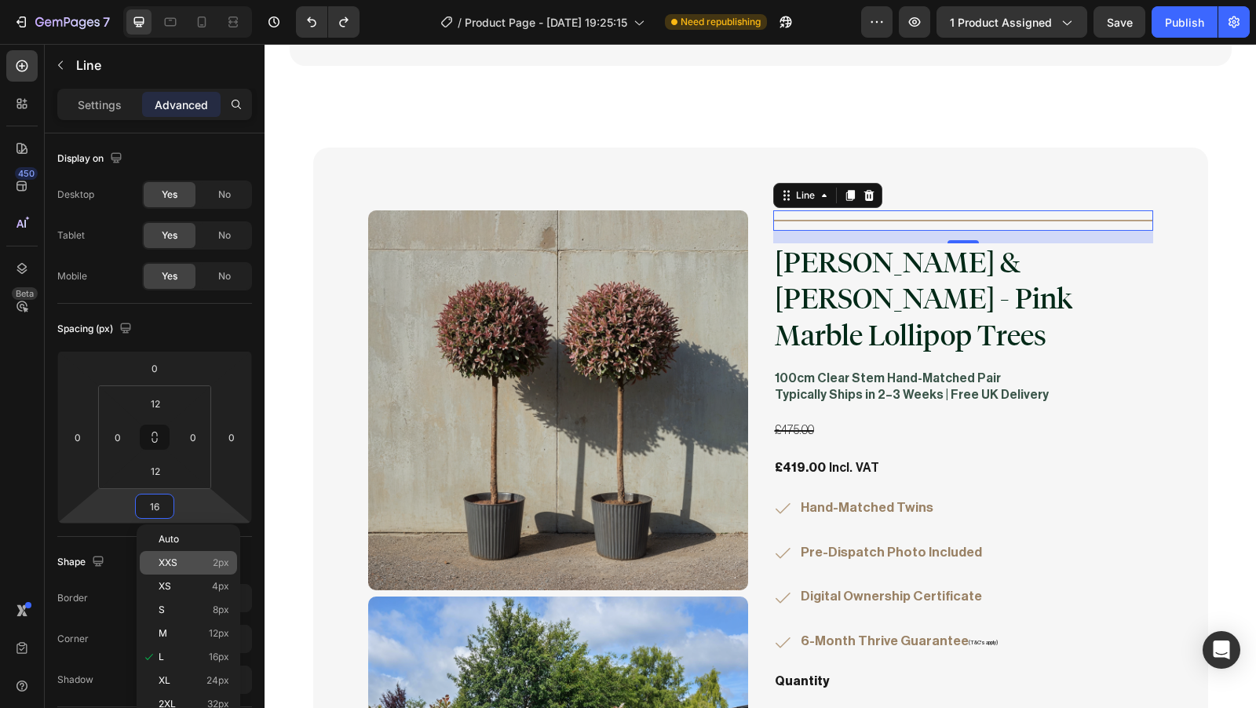
click at [188, 565] on p "XXS 2px" at bounding box center [194, 563] width 71 height 11
type input "2"
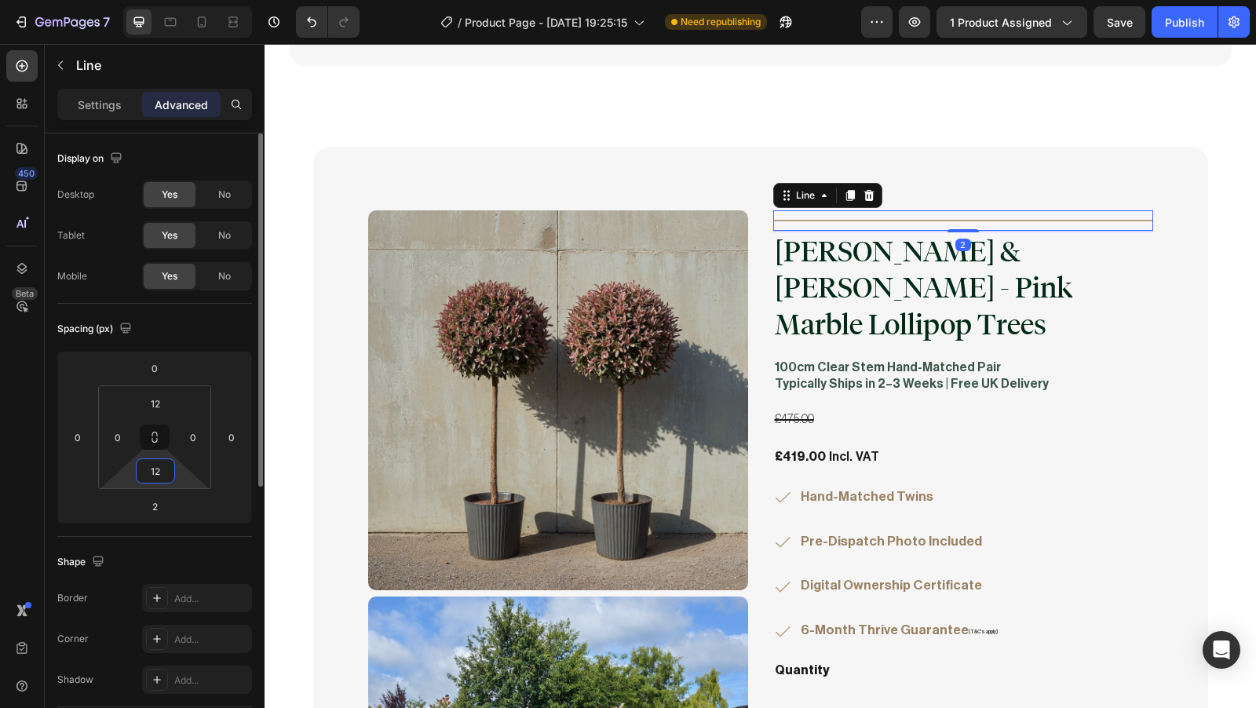
click at [160, 470] on input "12" at bounding box center [155, 471] width 31 height 24
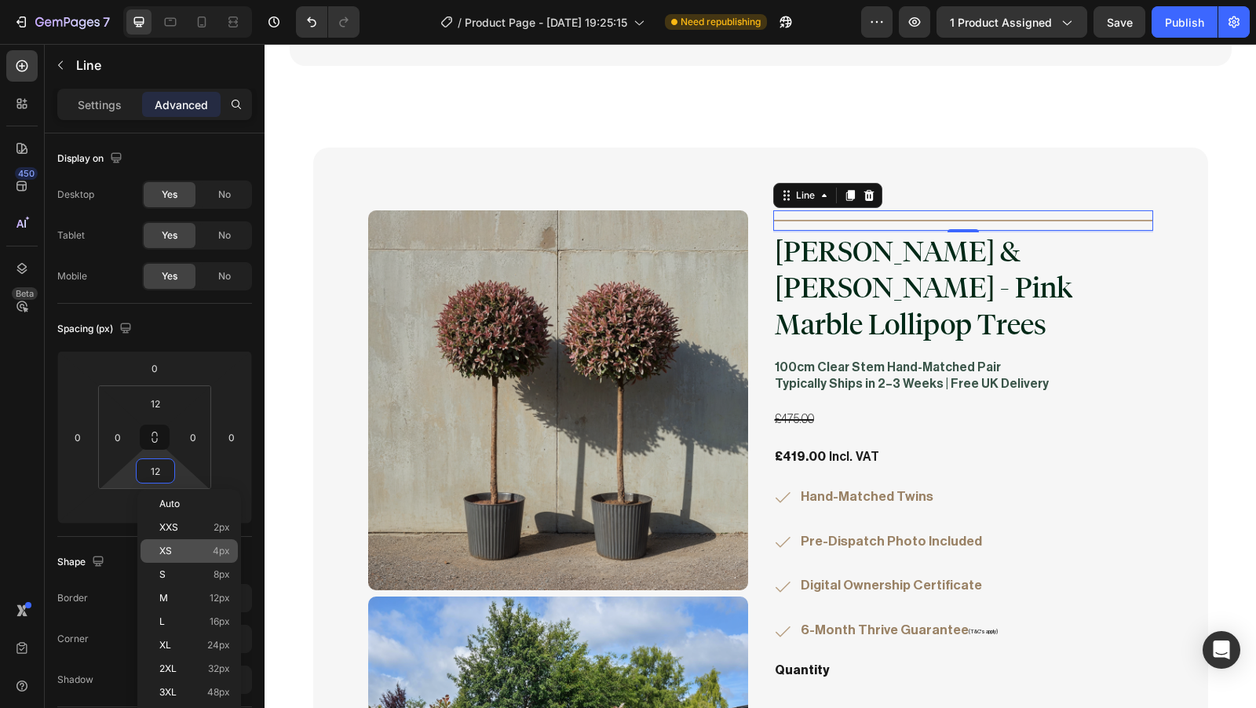
click at [177, 551] on p "XS 4px" at bounding box center [194, 551] width 71 height 11
type input "4"
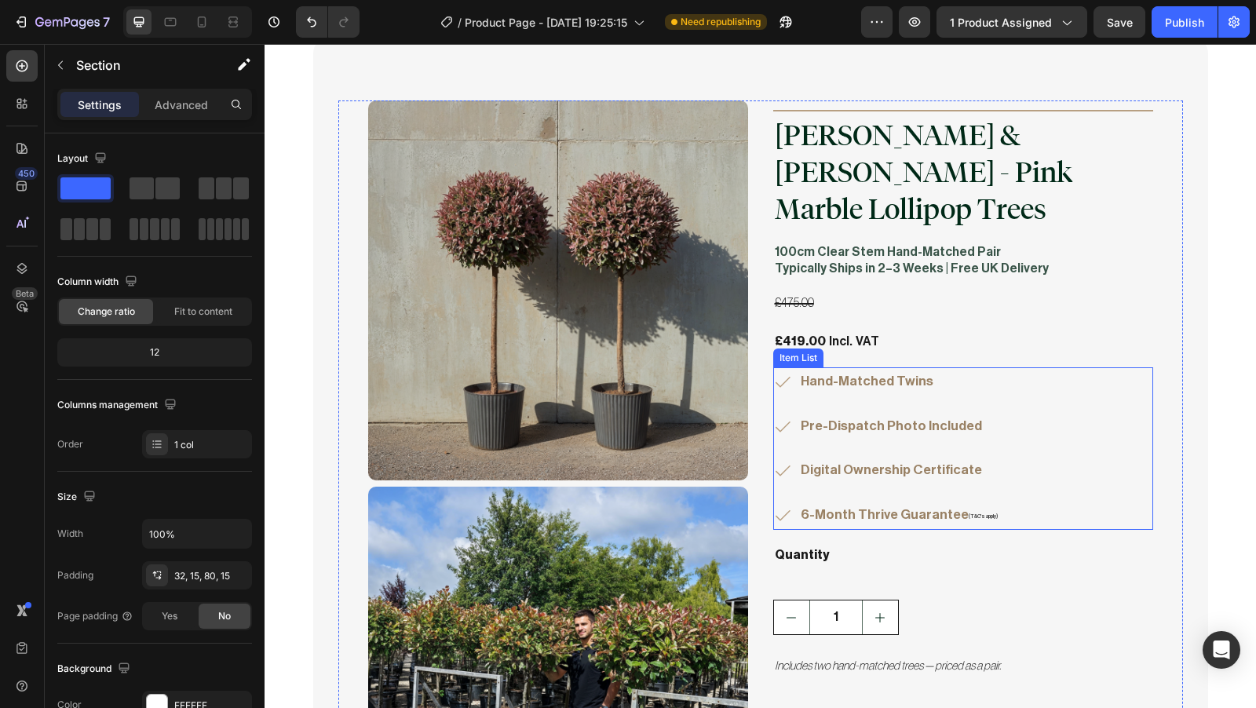
scroll to position [4020, 0]
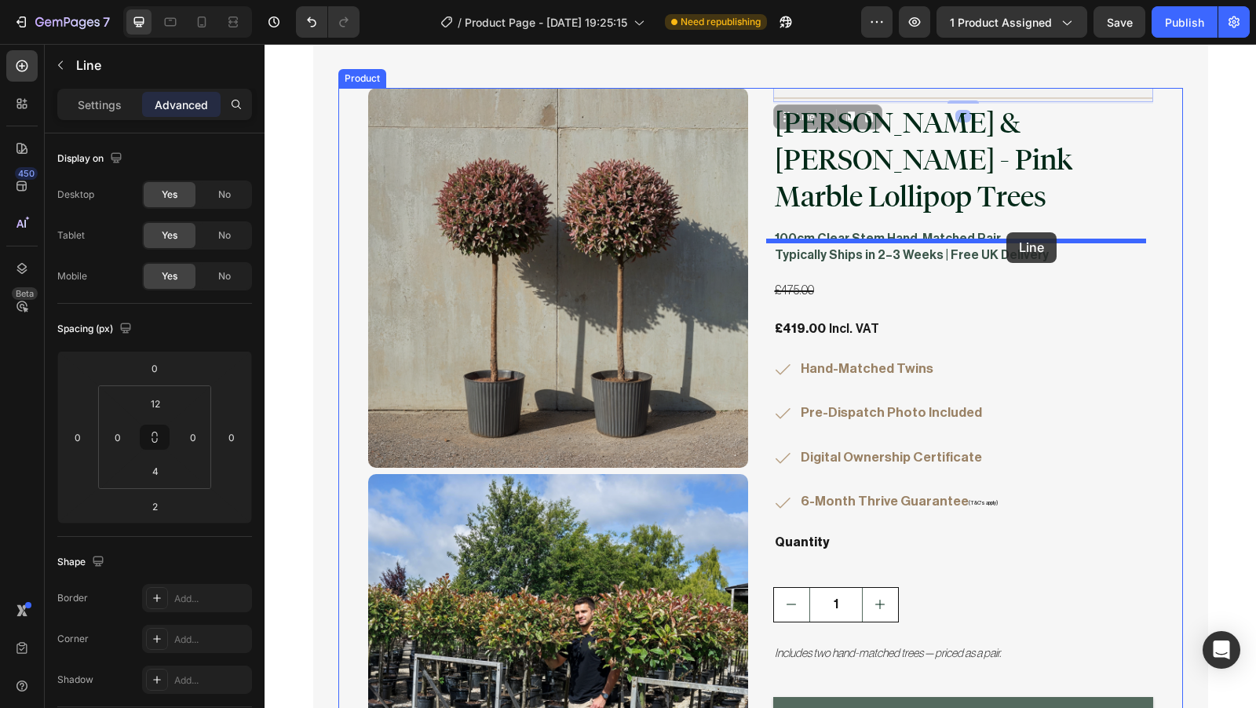
drag, startPoint x: 1004, startPoint y: 99, endPoint x: 1007, endPoint y: 232, distance: 133.5
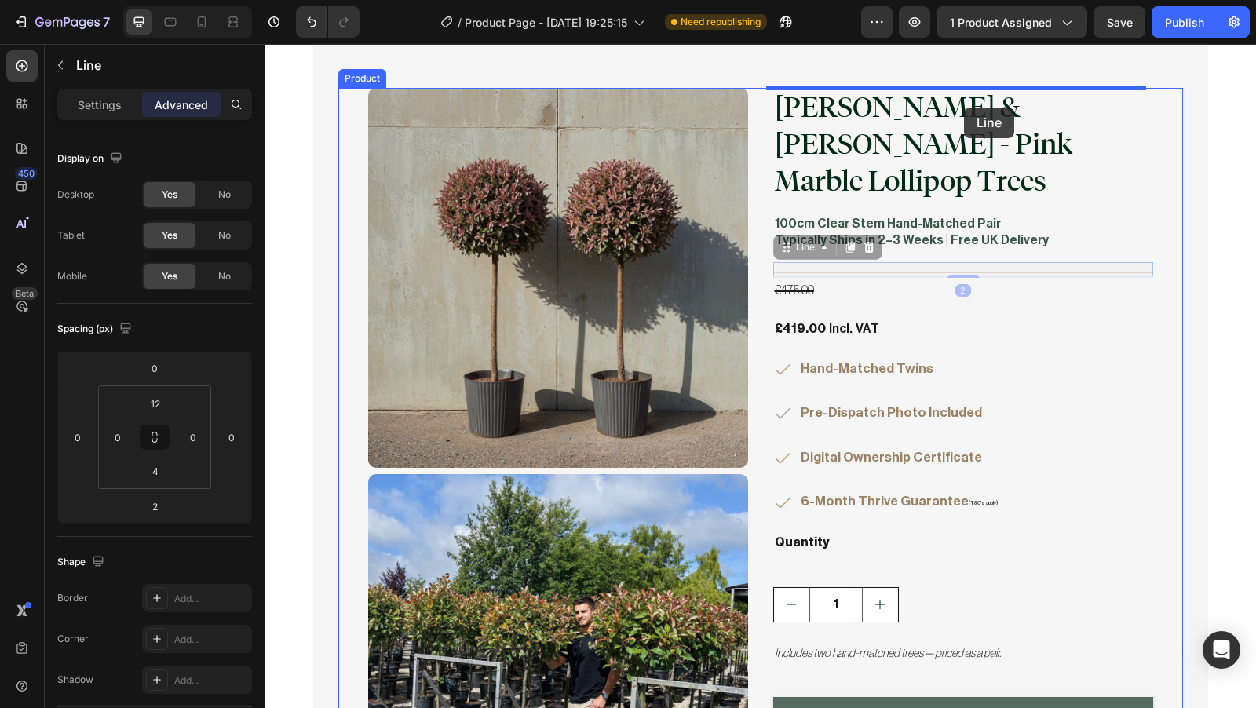
drag, startPoint x: 978, startPoint y: 235, endPoint x: 964, endPoint y: 108, distance: 127.9
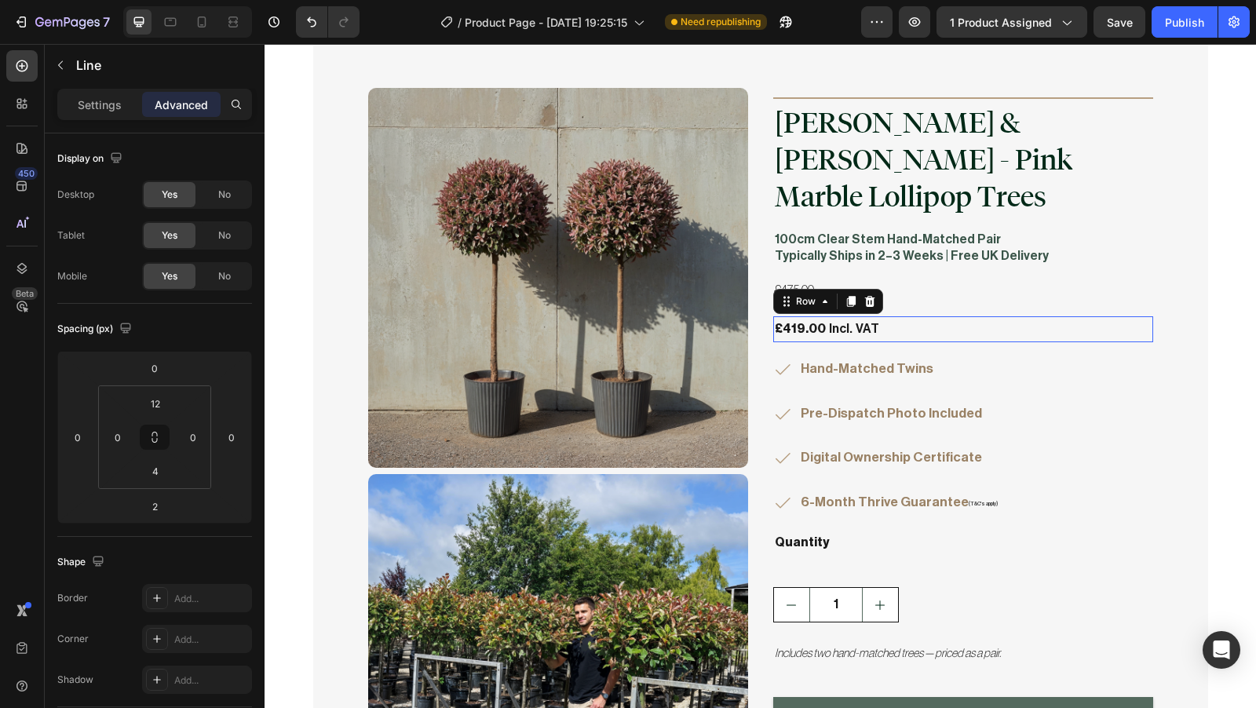
click at [1033, 316] on div "£419.00 Product Price Product Price Incl. VAT Text Block Row 0" at bounding box center [963, 329] width 380 height 26
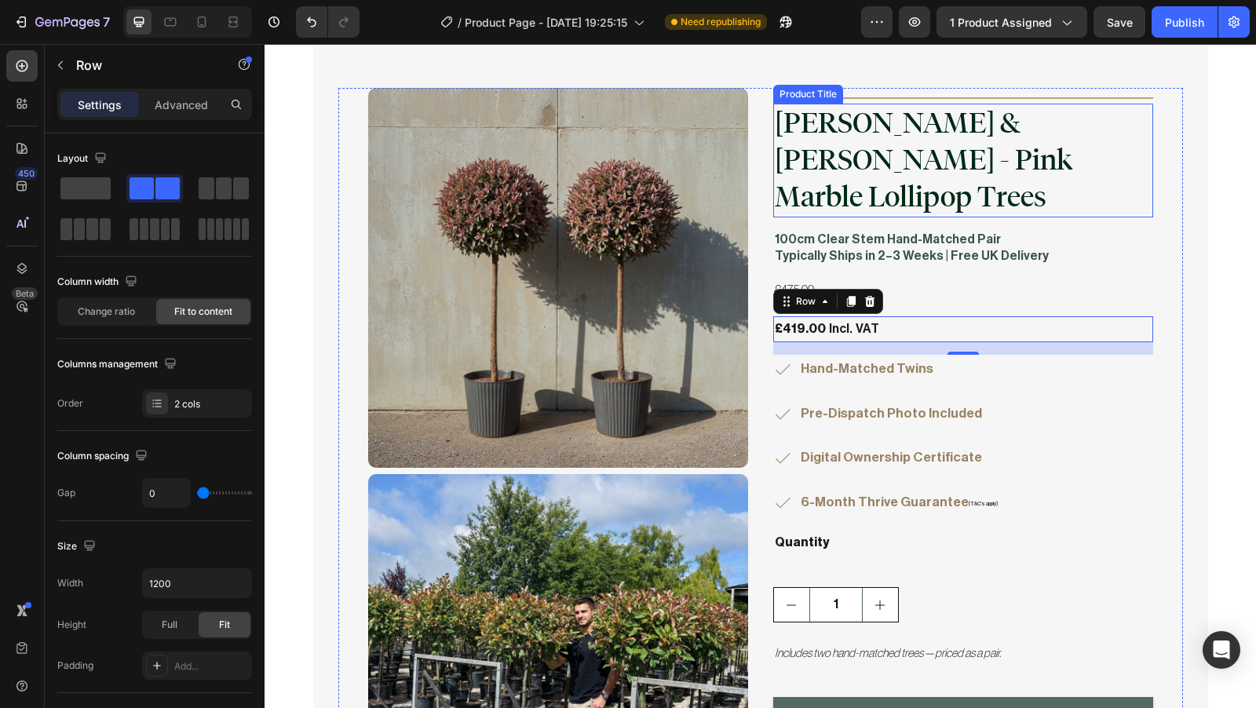
click at [916, 145] on h2 "[PERSON_NAME] & [PERSON_NAME] - Pink Marble Lollipop Trees" at bounding box center [963, 160] width 380 height 113
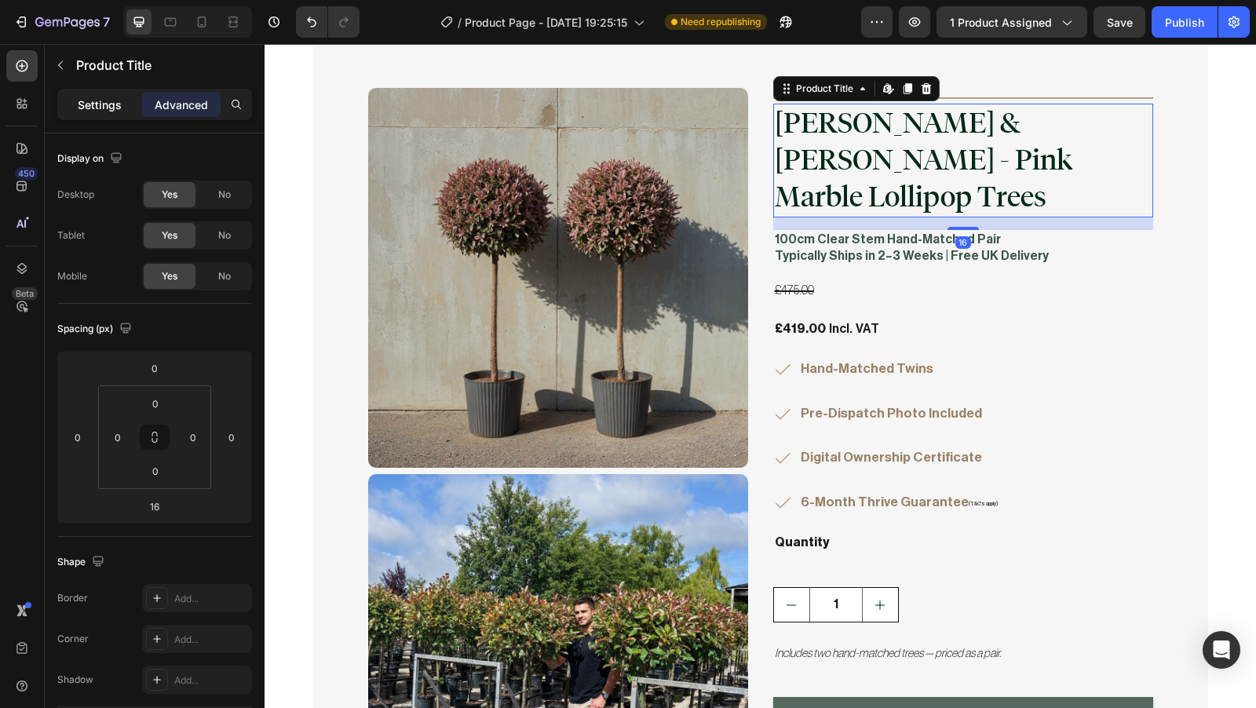
click at [115, 104] on p "Settings" at bounding box center [100, 105] width 44 height 16
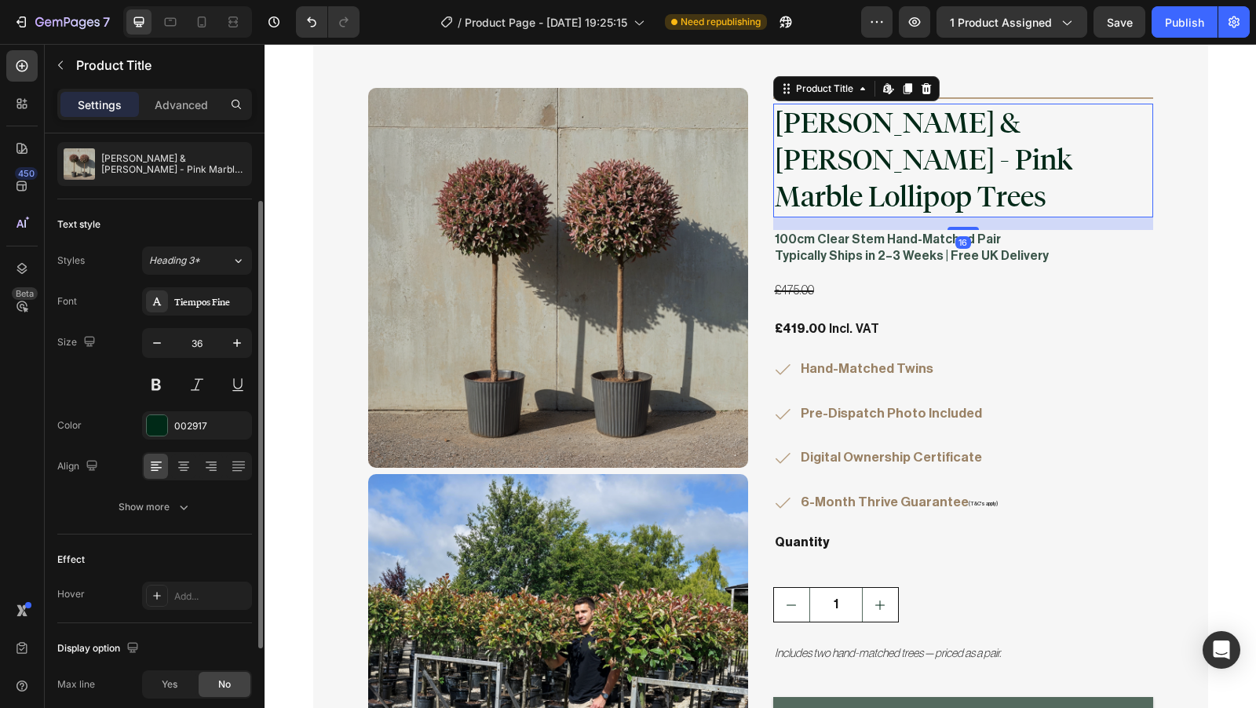
scroll to position [0, 0]
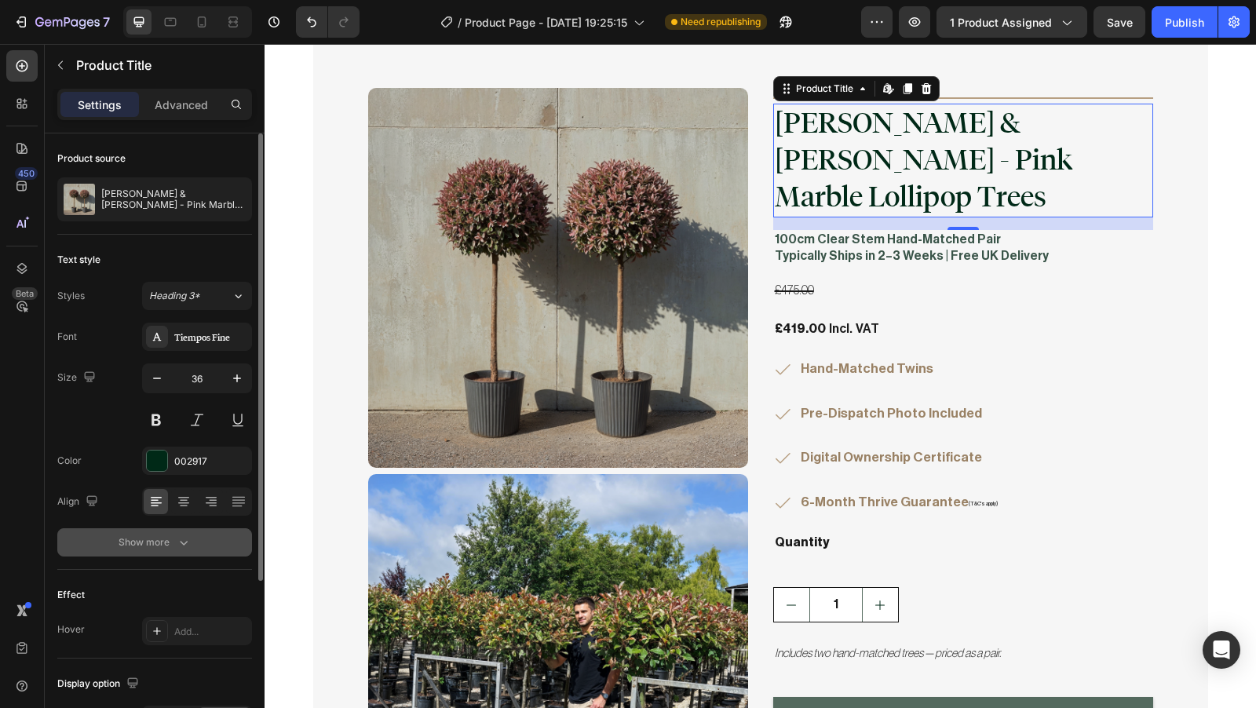
click at [184, 548] on icon "button" at bounding box center [184, 543] width 16 height 16
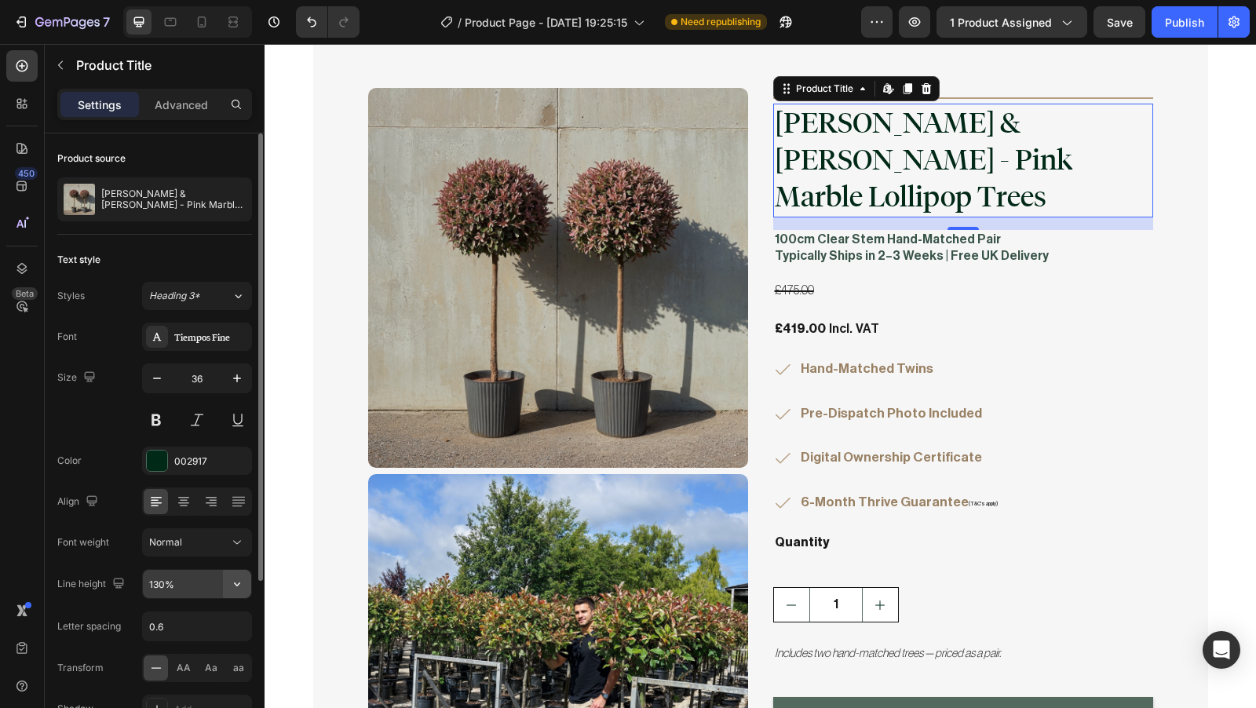
click at [239, 586] on icon "button" at bounding box center [237, 584] width 16 height 16
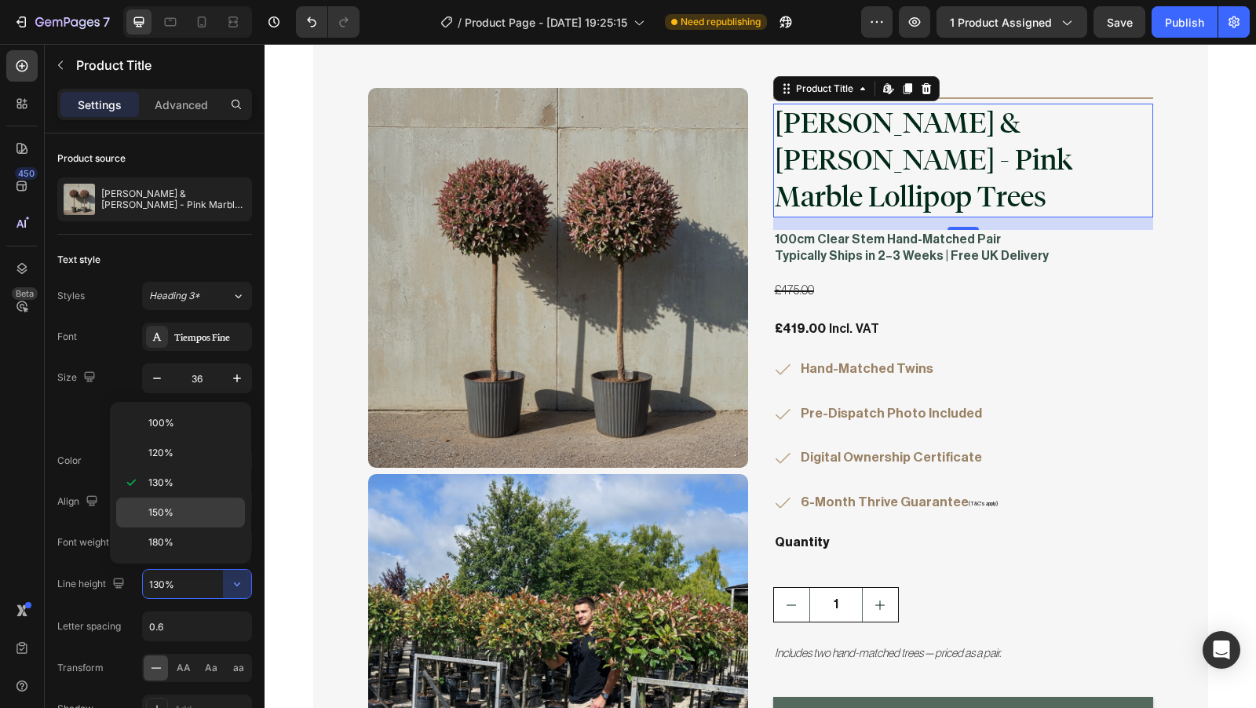
click at [171, 506] on span "150%" at bounding box center [160, 513] width 25 height 14
type input "150%"
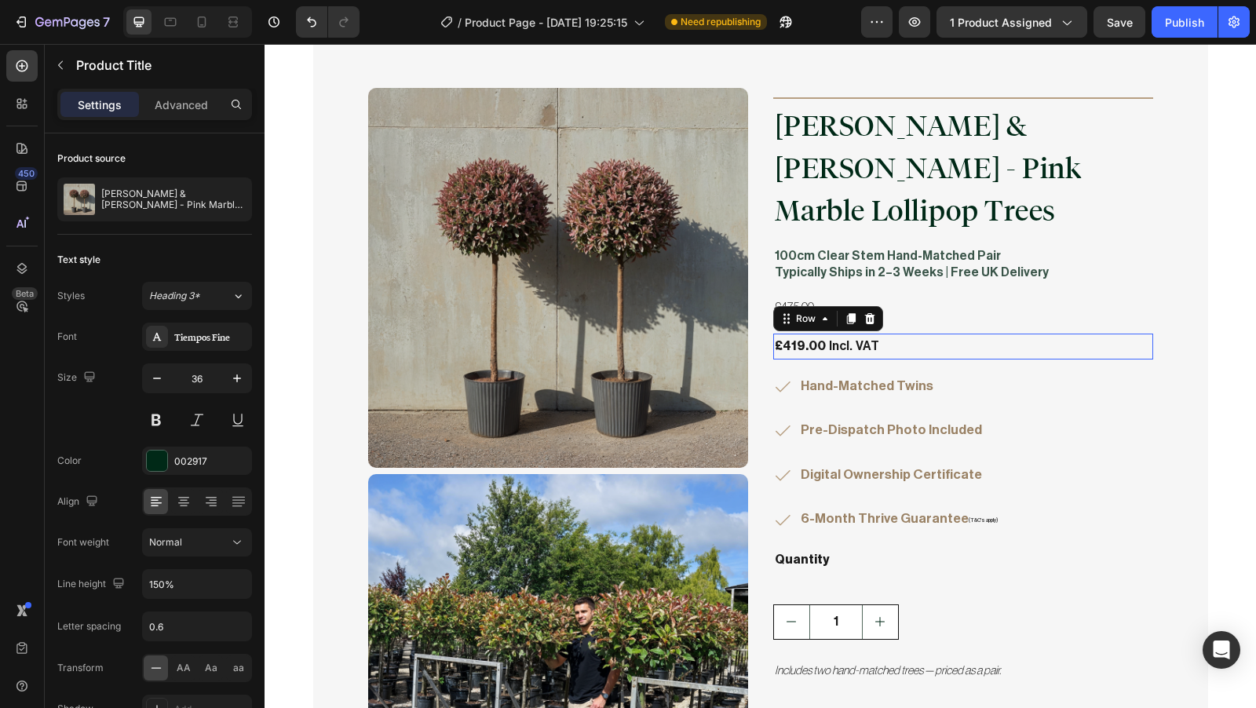
click at [1057, 334] on div "£419.00 Product Price Product Price Incl. VAT Text Block Row 0" at bounding box center [963, 347] width 380 height 26
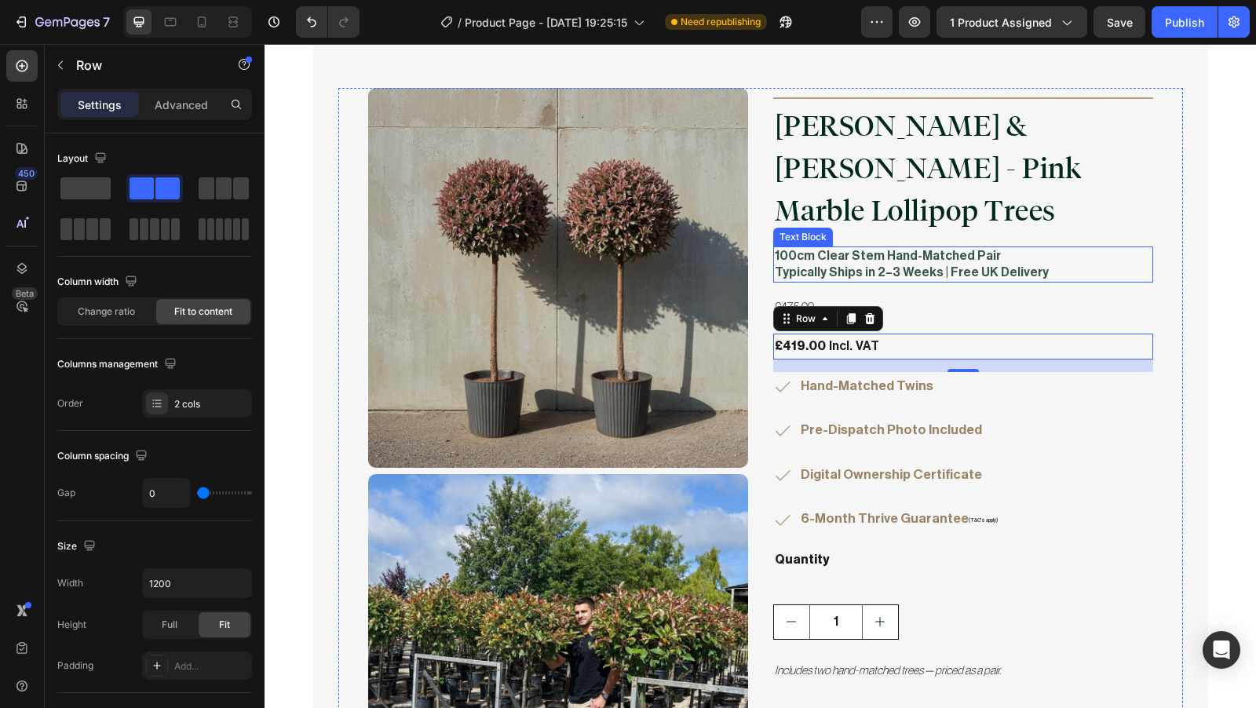
click at [872, 248] on p "100cm Clear Stem Hand-Matched Pair" at bounding box center [963, 256] width 377 height 16
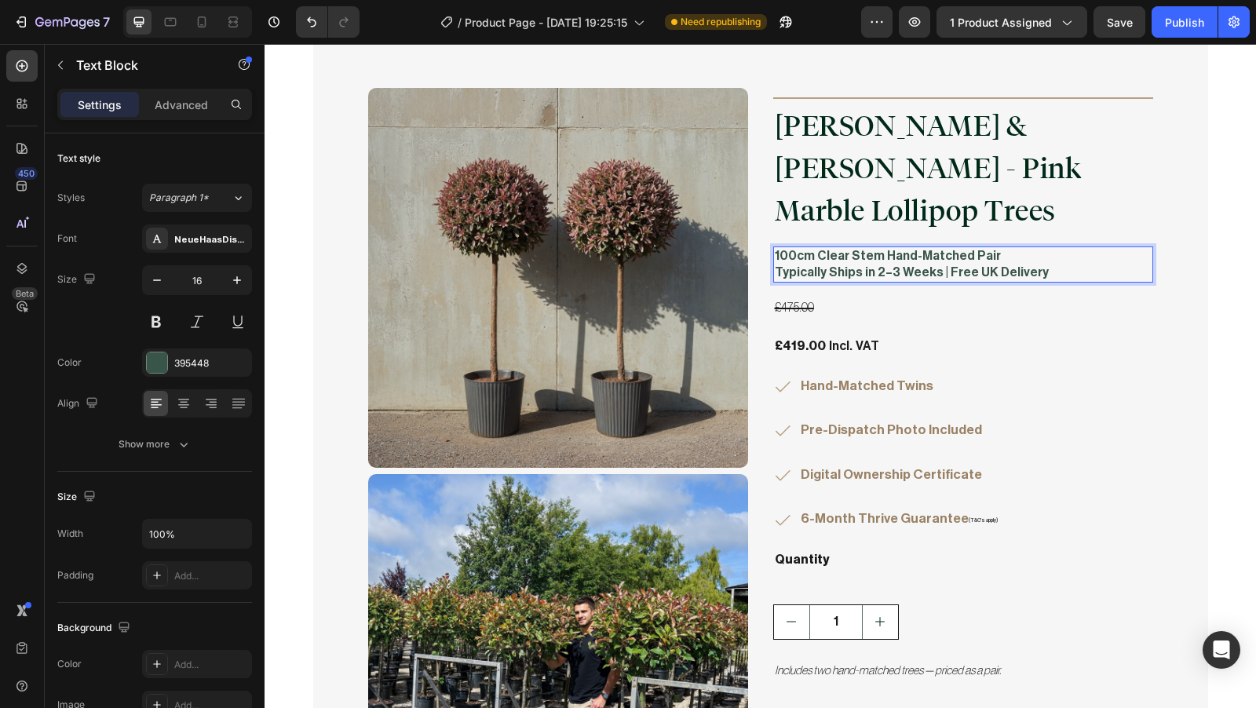
click at [871, 248] on p "100cm Clear Stem Hand-Matched Pair" at bounding box center [963, 256] width 377 height 16
click at [928, 265] on p "Typically Ships in 2–3 Weeks | Free UK Delivery" at bounding box center [963, 273] width 377 height 16
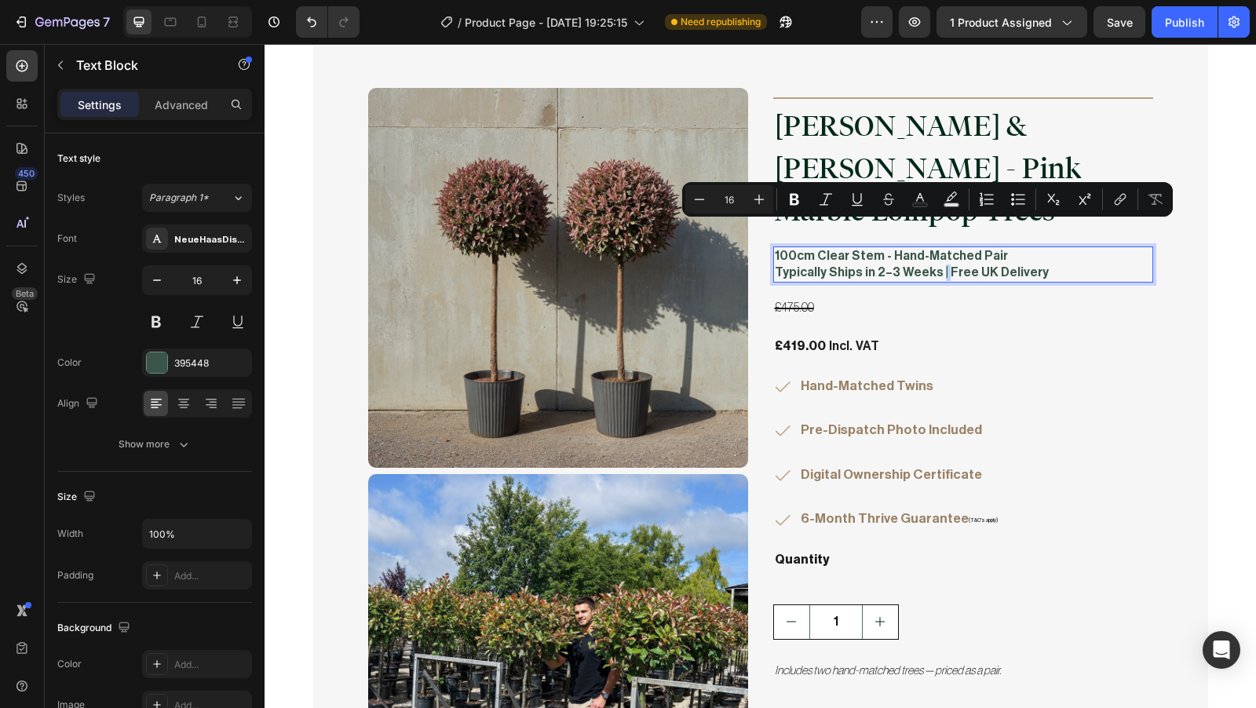
click at [925, 265] on p "Typically Ships in 2–3 Weeks | Free UK Delivery" at bounding box center [963, 273] width 377 height 16
copy p "|"
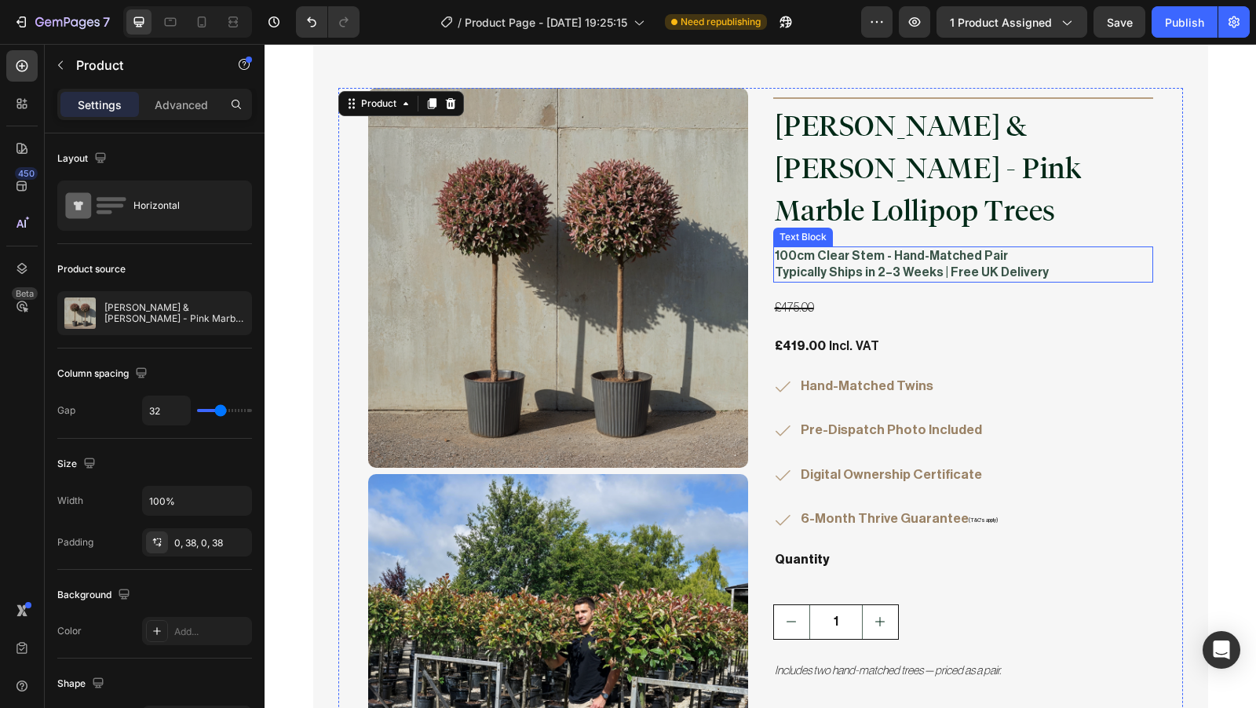
click at [879, 248] on p "100cm Clear Stem - Hand-Matched Pair" at bounding box center [963, 256] width 377 height 16
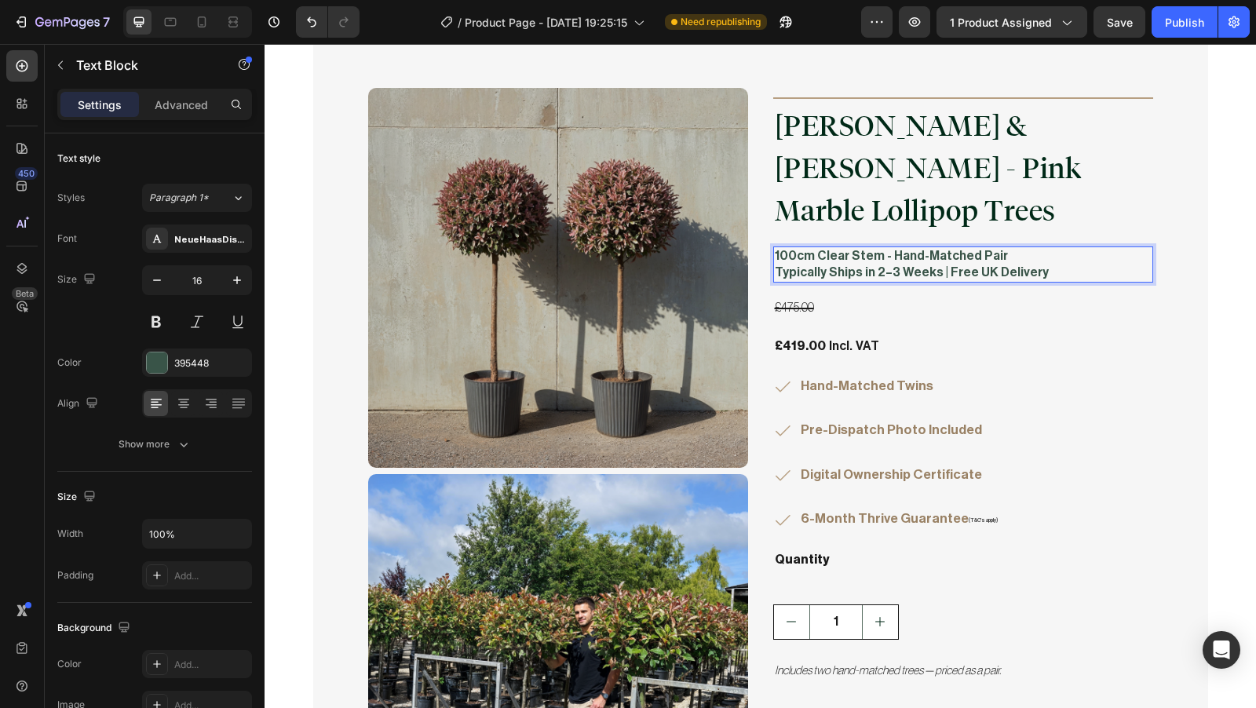
click at [876, 248] on p "100cm Clear Stem - Hand-Matched Pair" at bounding box center [963, 256] width 377 height 16
click at [870, 248] on p "100cm Clear Stem | Hand-Matched Pair" at bounding box center [963, 256] width 377 height 16
click at [923, 265] on p "Typically Ships in 2–3 Weeks | Free UK Delivery" at bounding box center [963, 273] width 377 height 16
click at [932, 265] on p "Typically Ships in 2–3 Weeks | Free UK Delivery" at bounding box center [963, 273] width 377 height 16
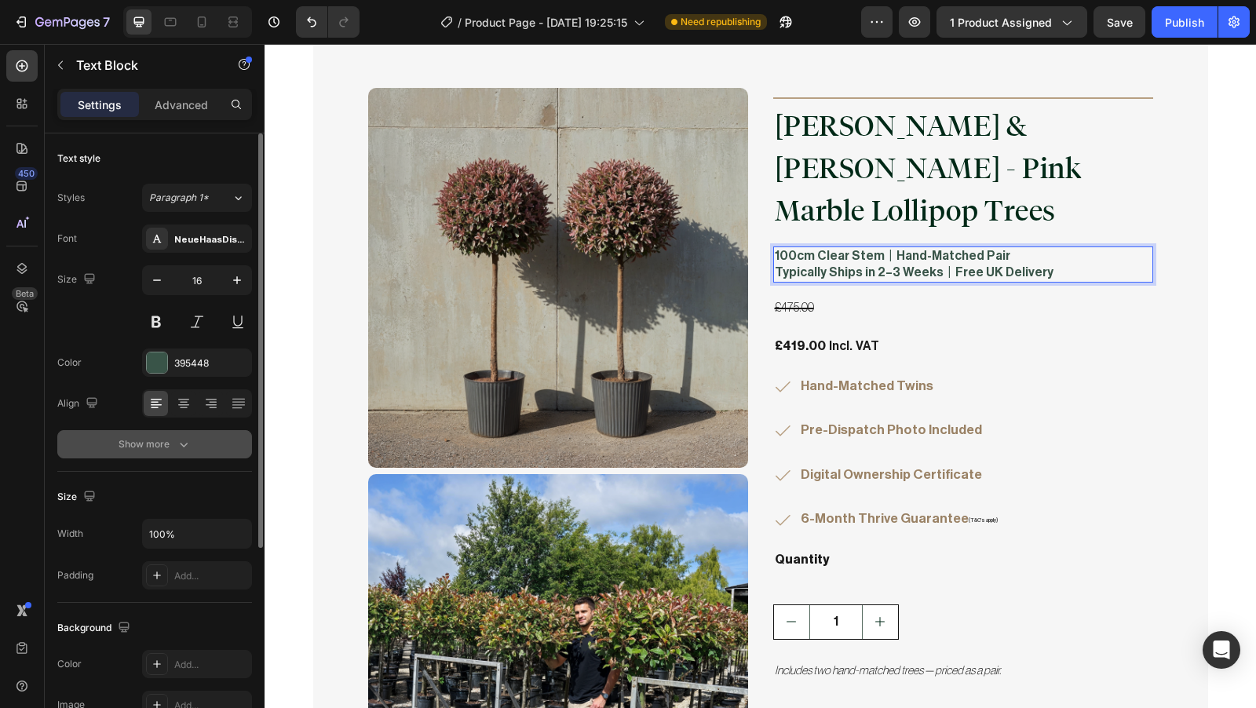
click at [170, 447] on div "Show more" at bounding box center [155, 445] width 73 height 16
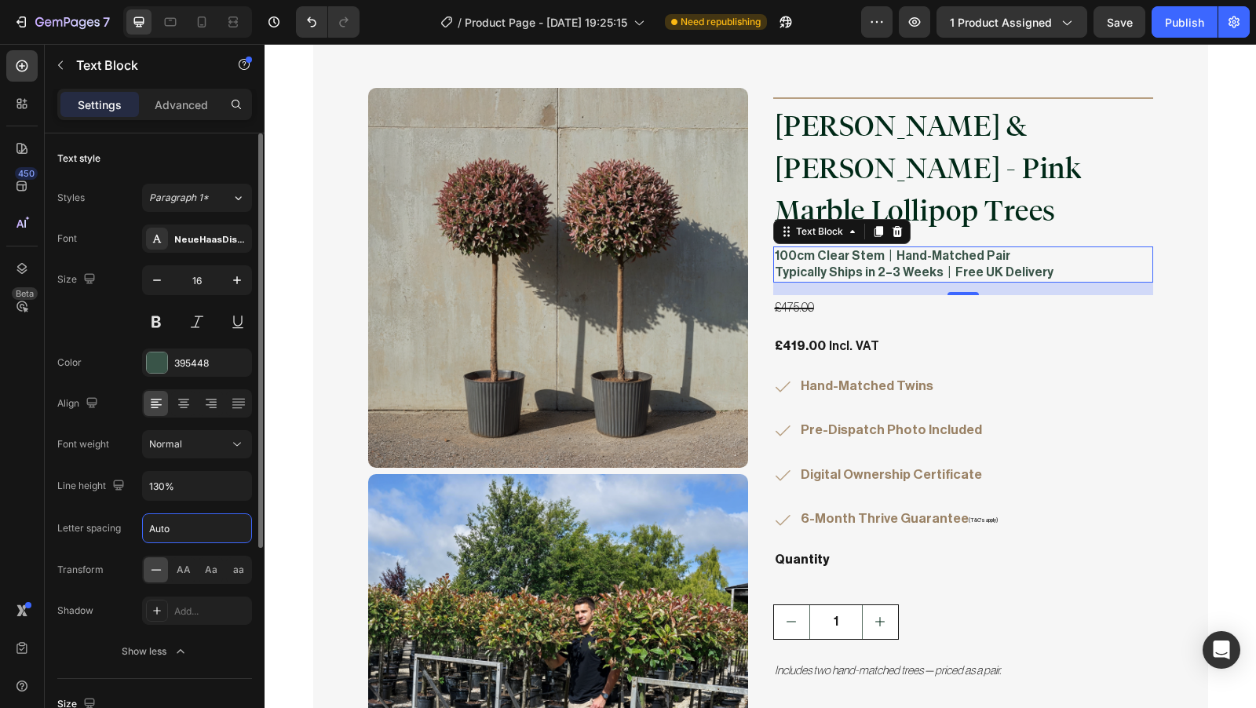
click at [211, 519] on input "Auto" at bounding box center [197, 528] width 108 height 28
type input "0.3"
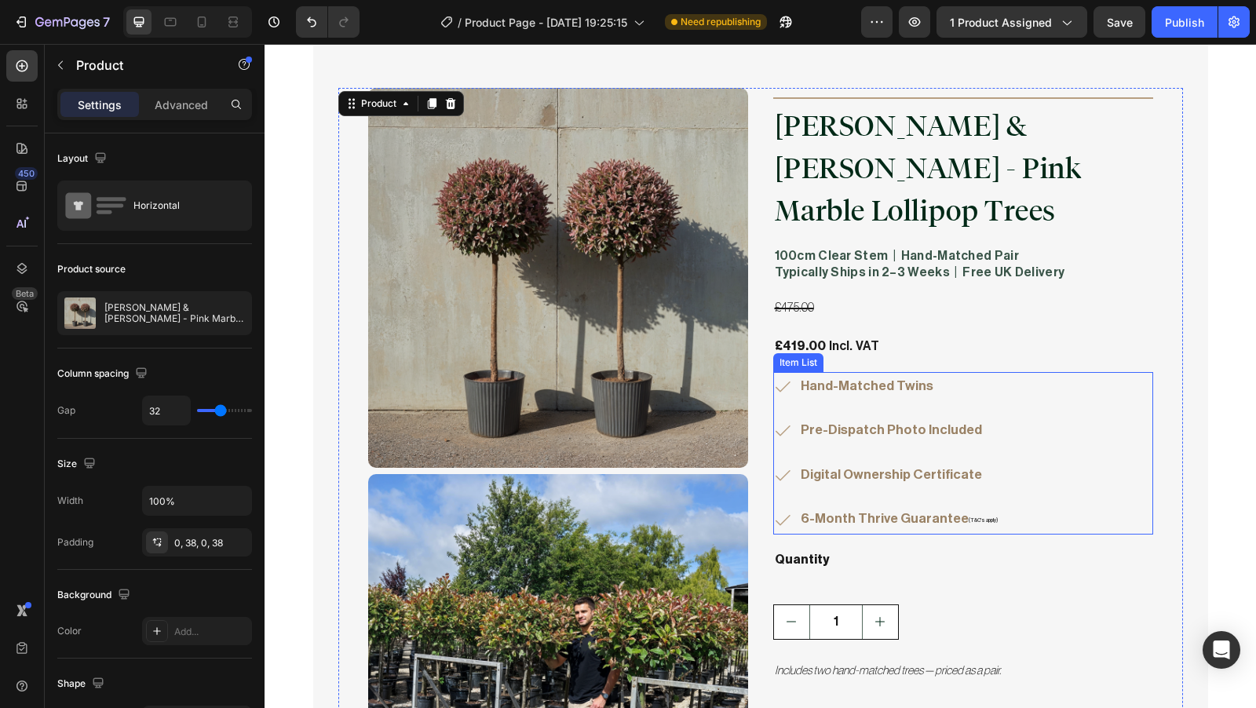
click at [861, 375] on p "Hand-Matched Twins" at bounding box center [899, 387] width 197 height 24
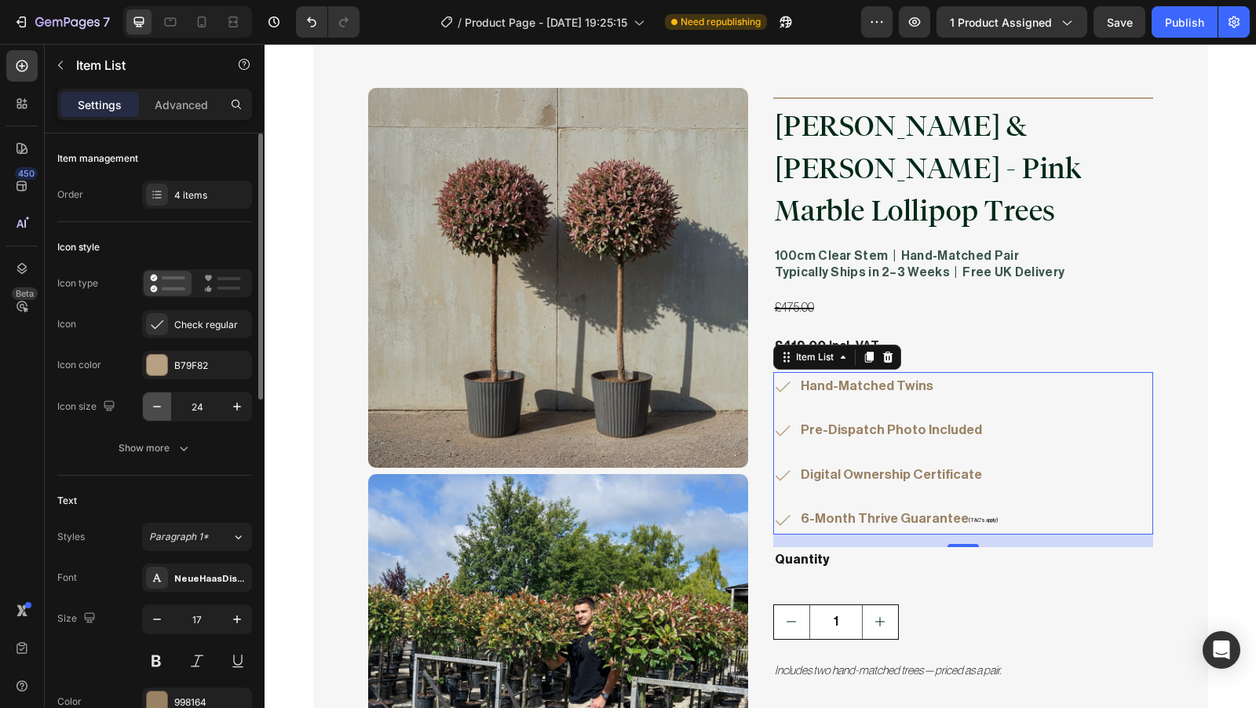
click at [164, 419] on button "button" at bounding box center [157, 407] width 28 height 28
click at [229, 409] on icon "button" at bounding box center [237, 407] width 16 height 16
type input "24"
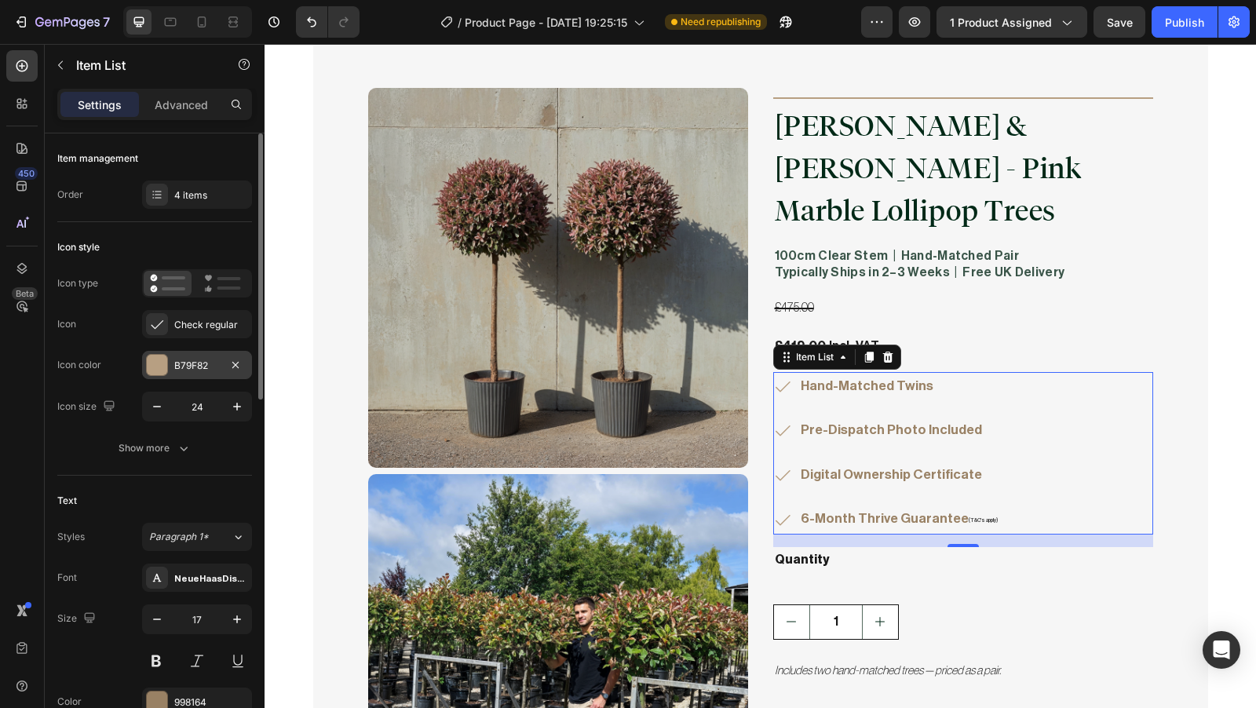
click at [190, 366] on div "B79F82" at bounding box center [197, 366] width 46 height 14
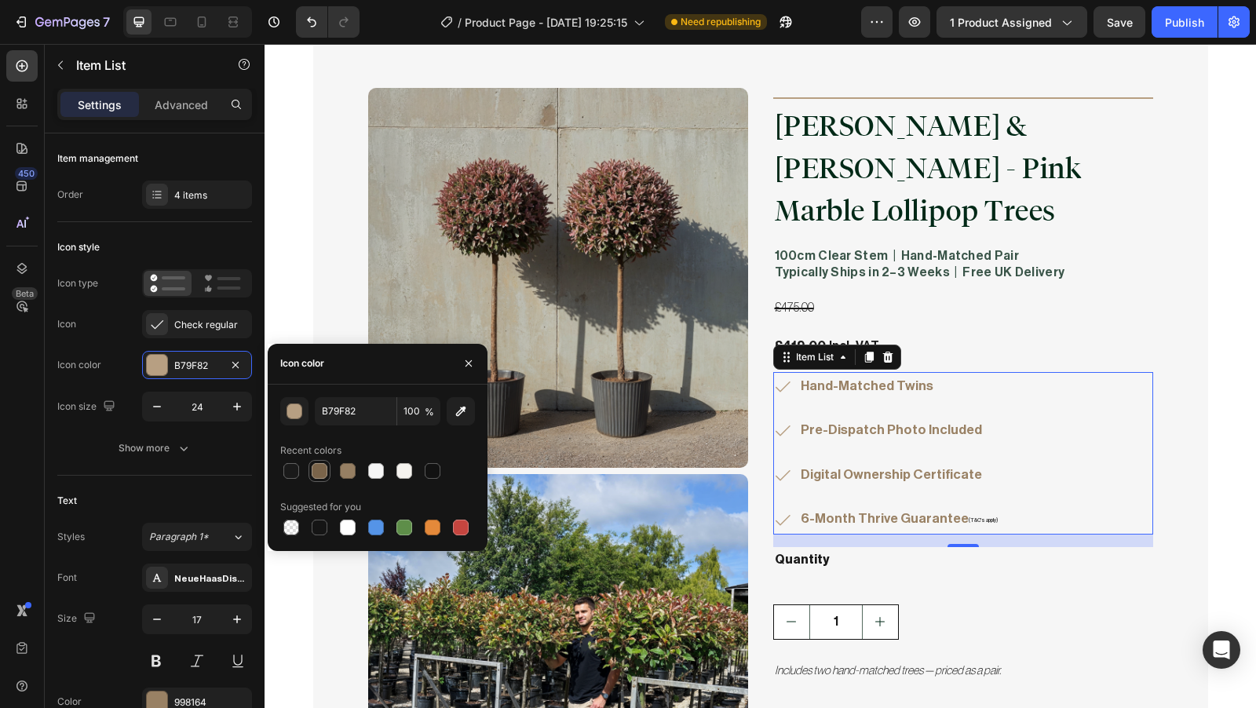
click at [320, 477] on div at bounding box center [320, 471] width 16 height 16
type input "7A644A"
